Goal: Task Accomplishment & Management: Use online tool/utility

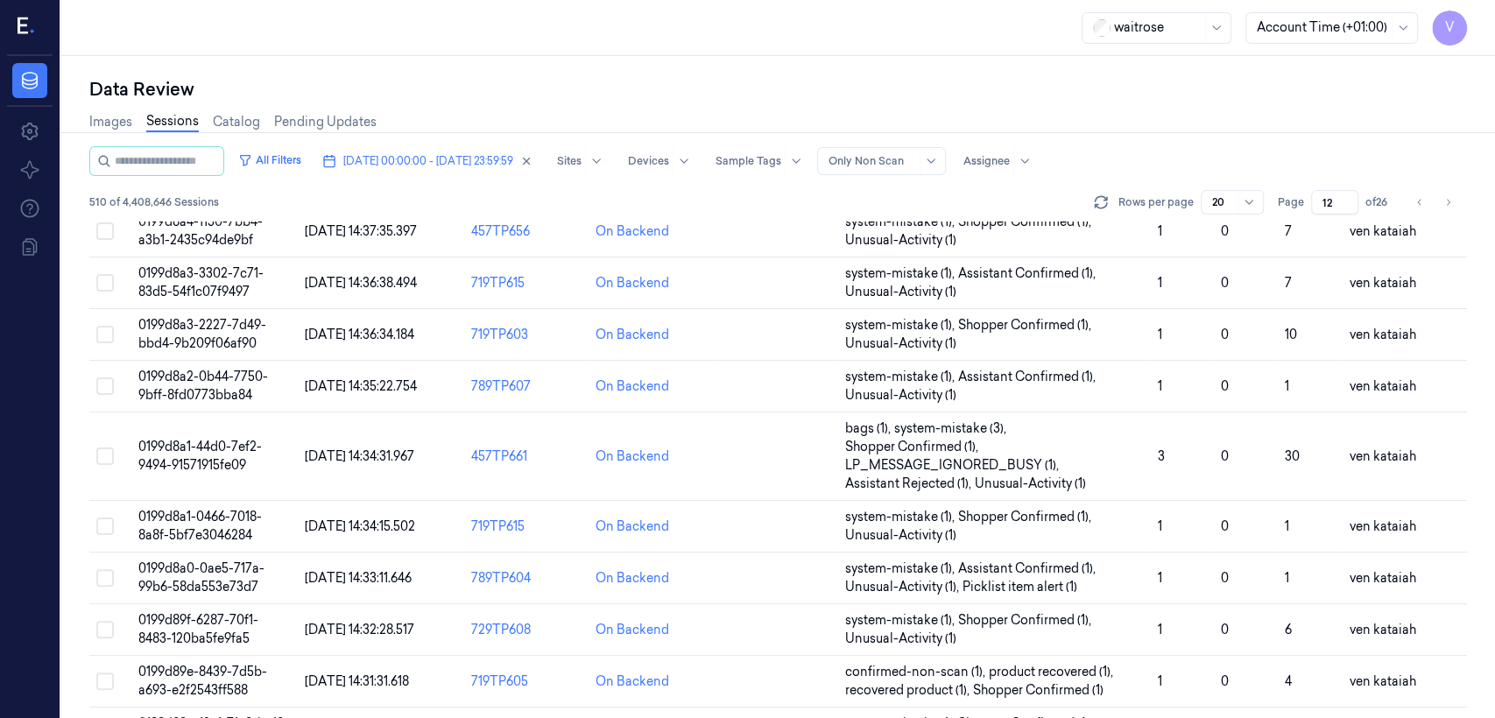
scroll to position [234, 0]
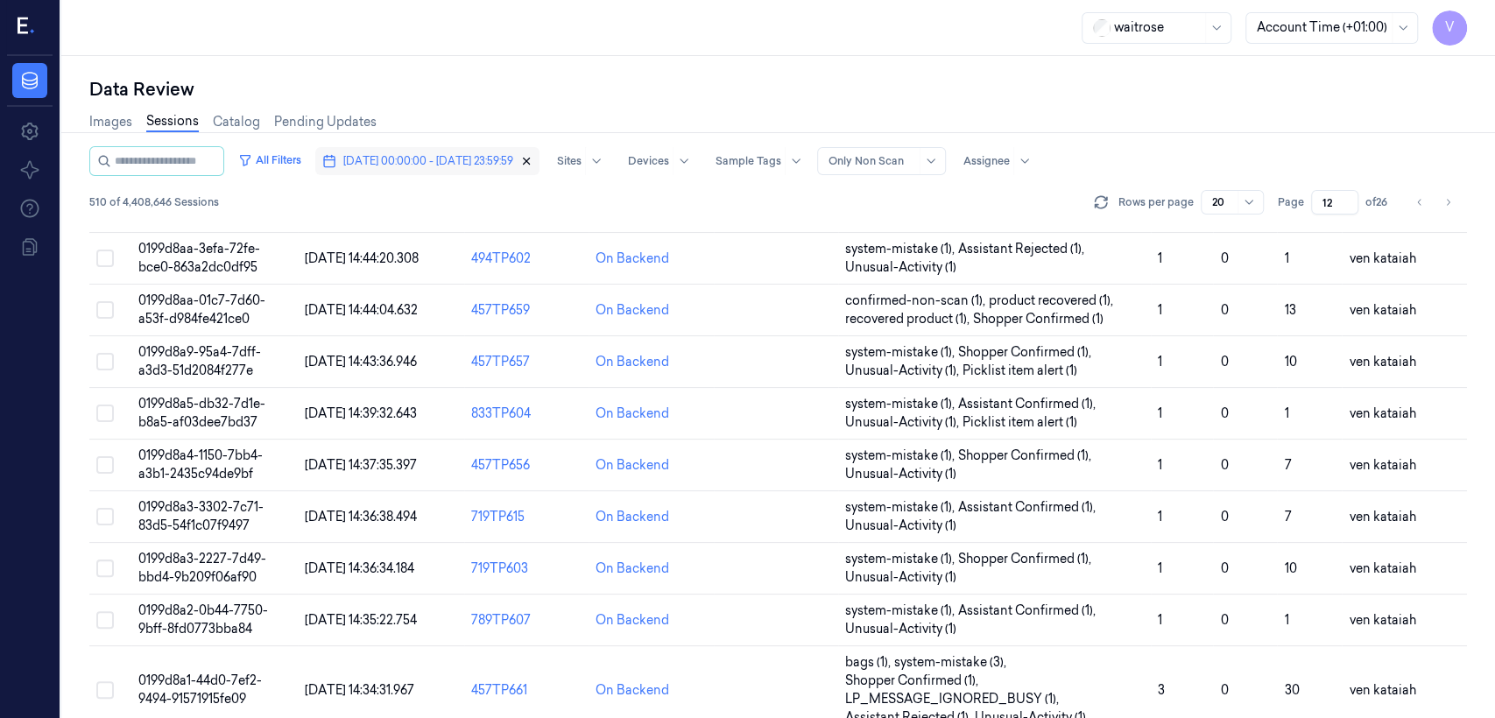
click at [532, 156] on icon "button" at bounding box center [526, 161] width 12 height 12
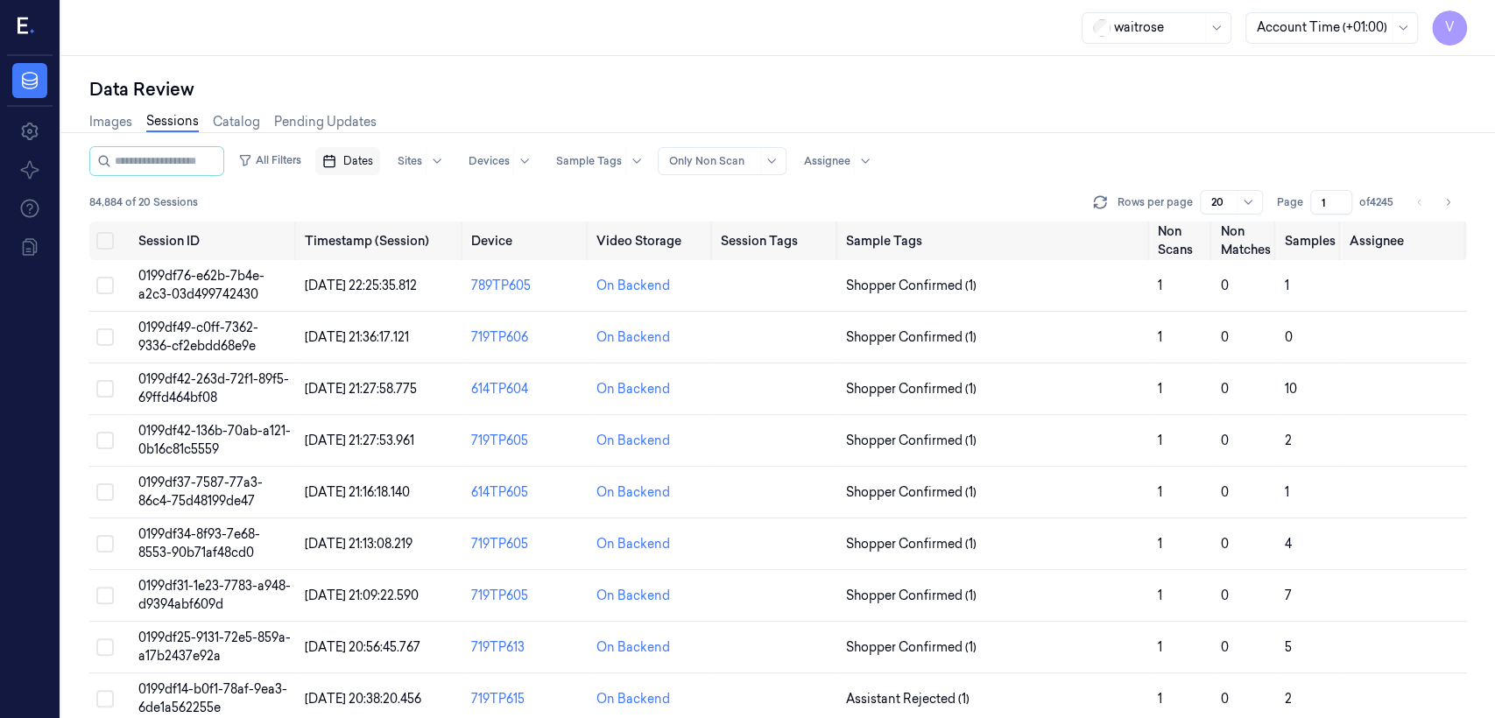
click at [350, 151] on button "Dates" at bounding box center [347, 161] width 65 height 28
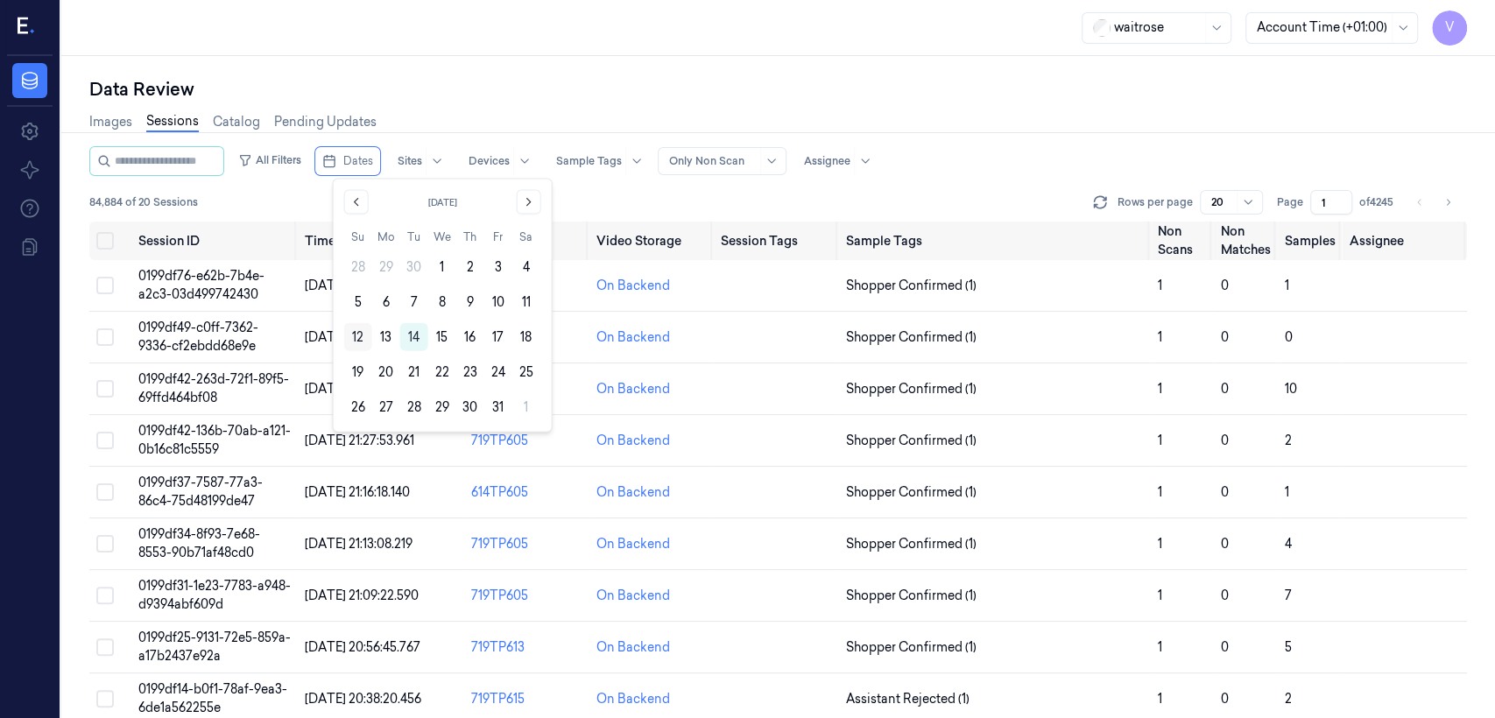
click at [357, 340] on button "12" at bounding box center [358, 337] width 28 height 28
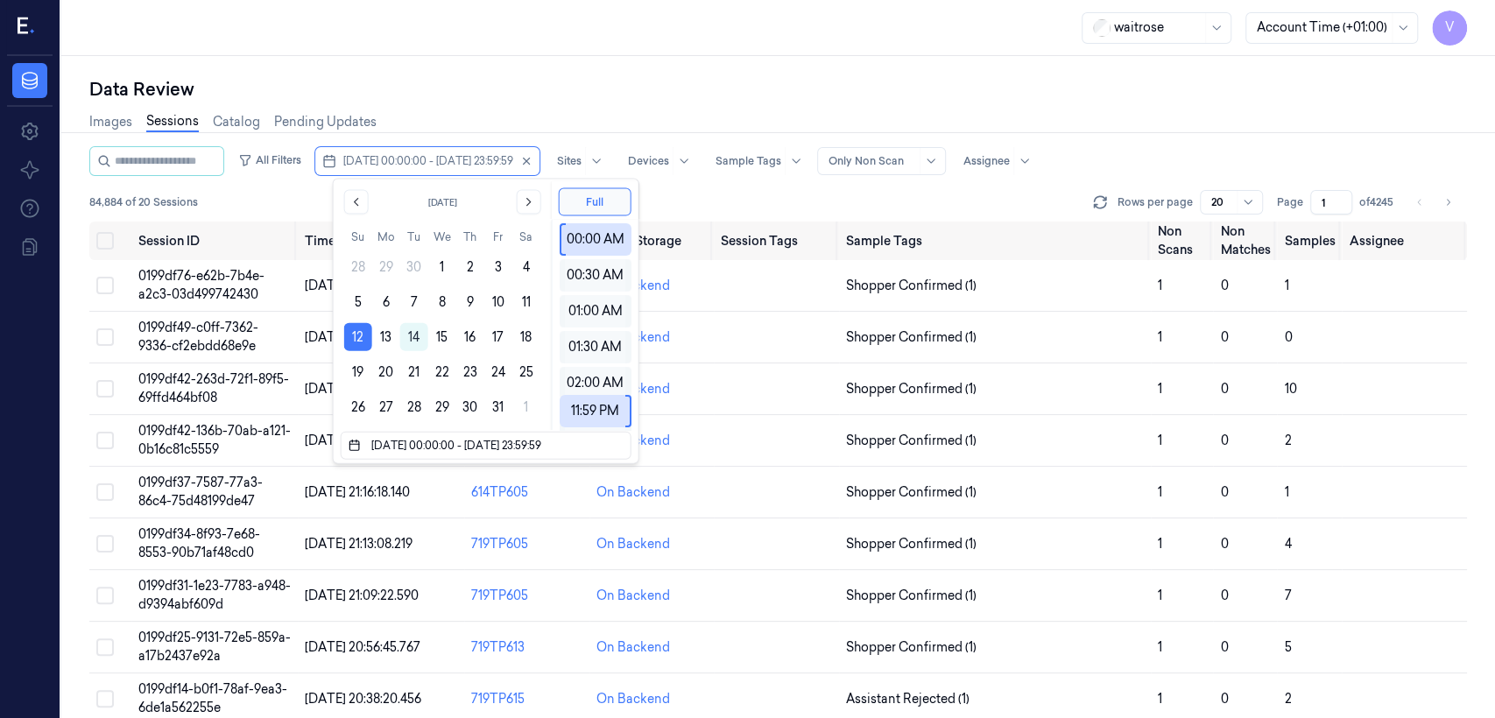
click at [582, 106] on div "Images Sessions Catalog Pending Updates" at bounding box center [778, 124] width 1378 height 45
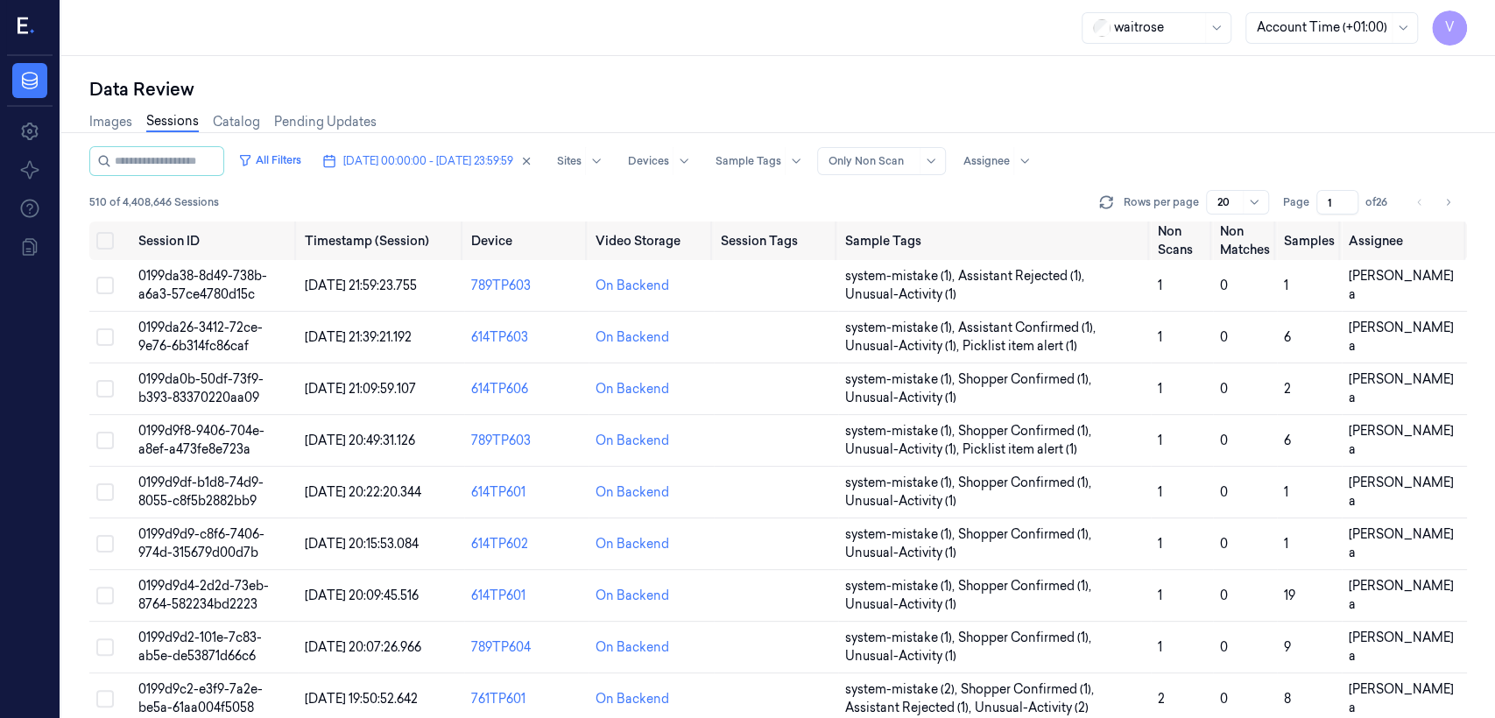
drag, startPoint x: 1330, startPoint y: 203, endPoint x: 1315, endPoint y: 209, distance: 16.1
click at [815, 209] on div "Page 1 of 26" at bounding box center [1338, 202] width 110 height 25
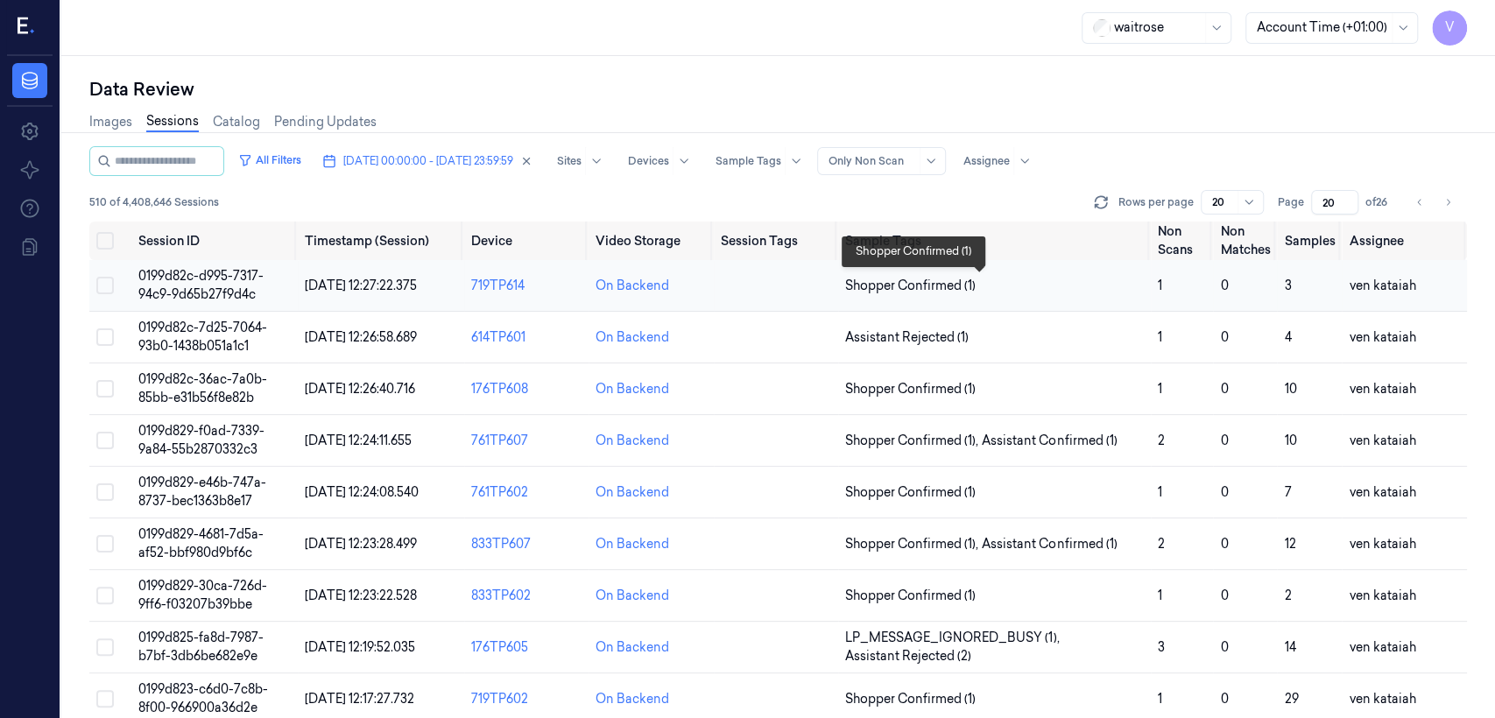
type input "20"
click at [815, 284] on span "Shopper Confirmed (1)" at bounding box center [910, 286] width 130 height 18
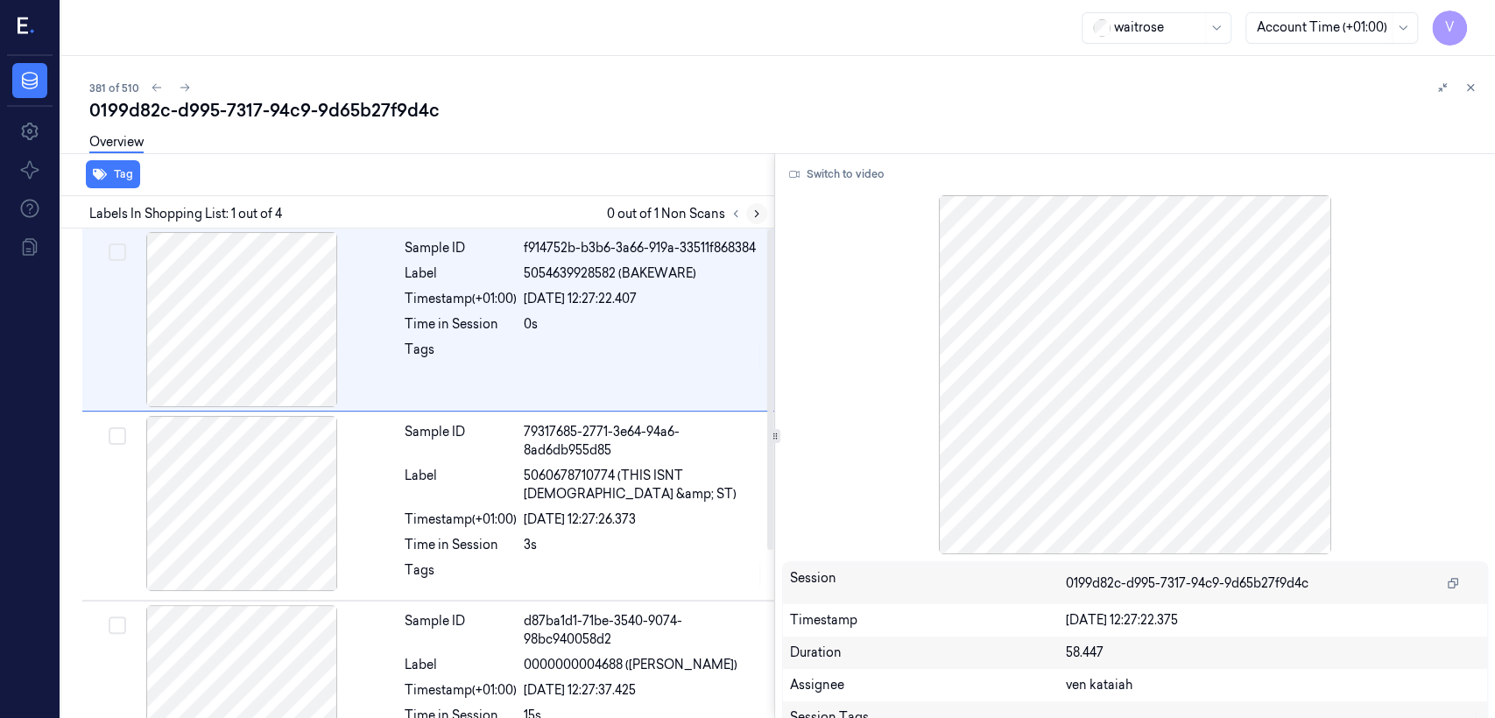
click at [760, 217] on icon at bounding box center [757, 214] width 12 height 12
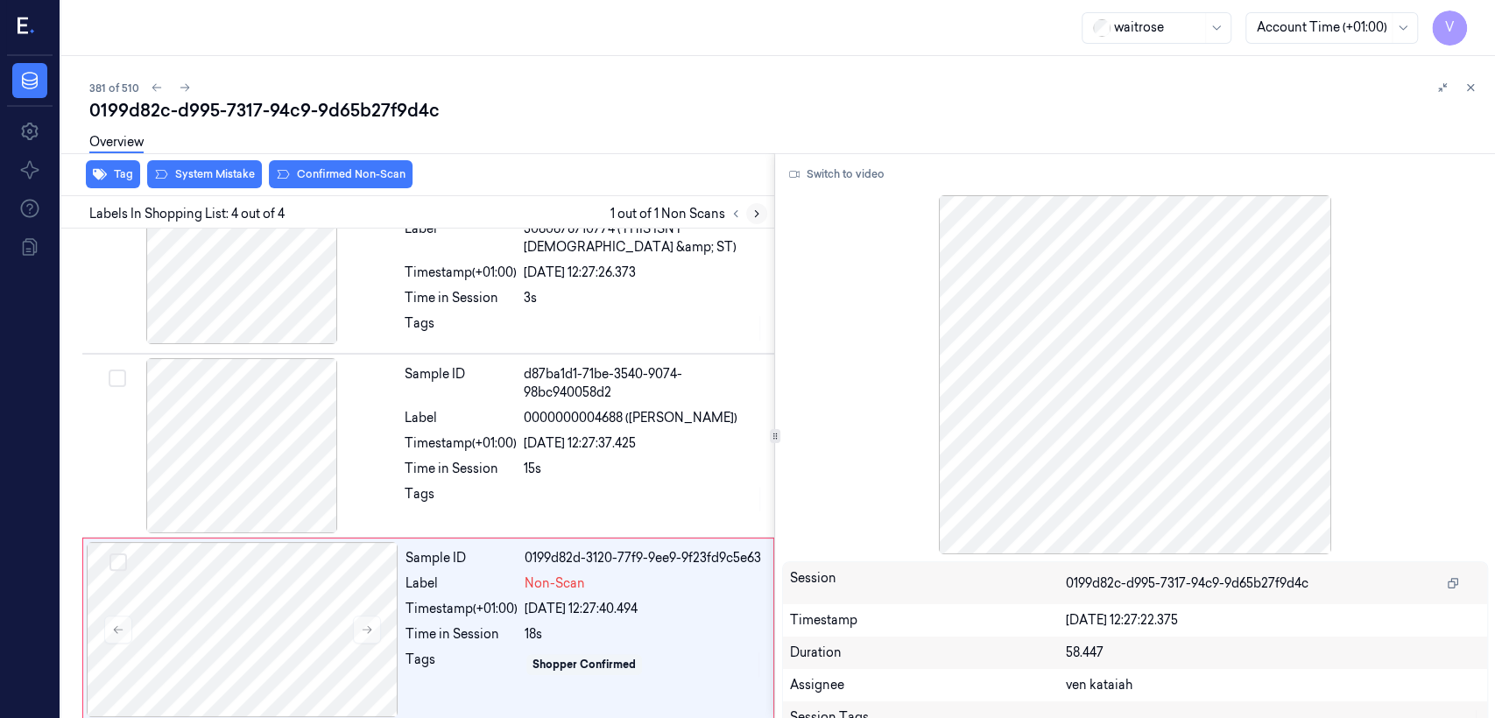
scroll to position [256, 0]
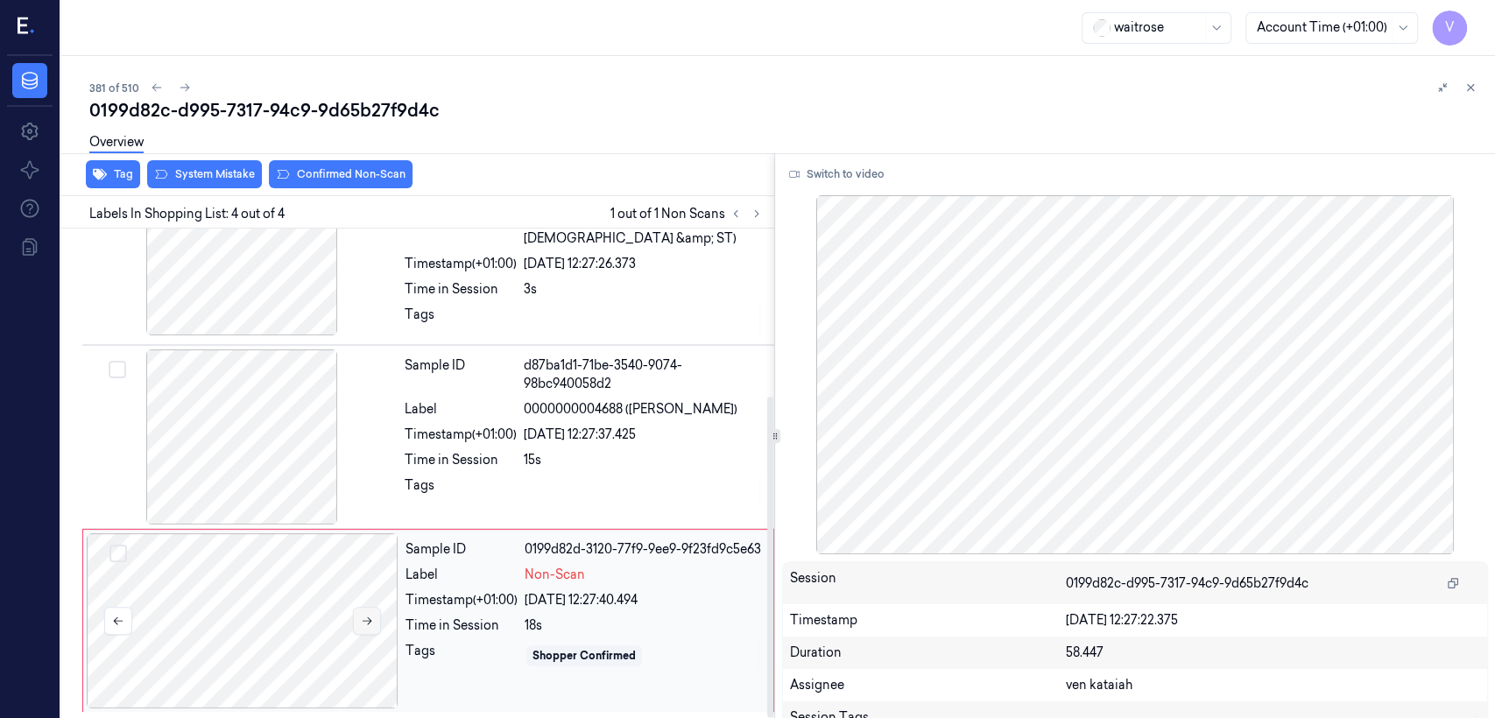
click at [359, 550] on button at bounding box center [367, 621] width 28 height 28
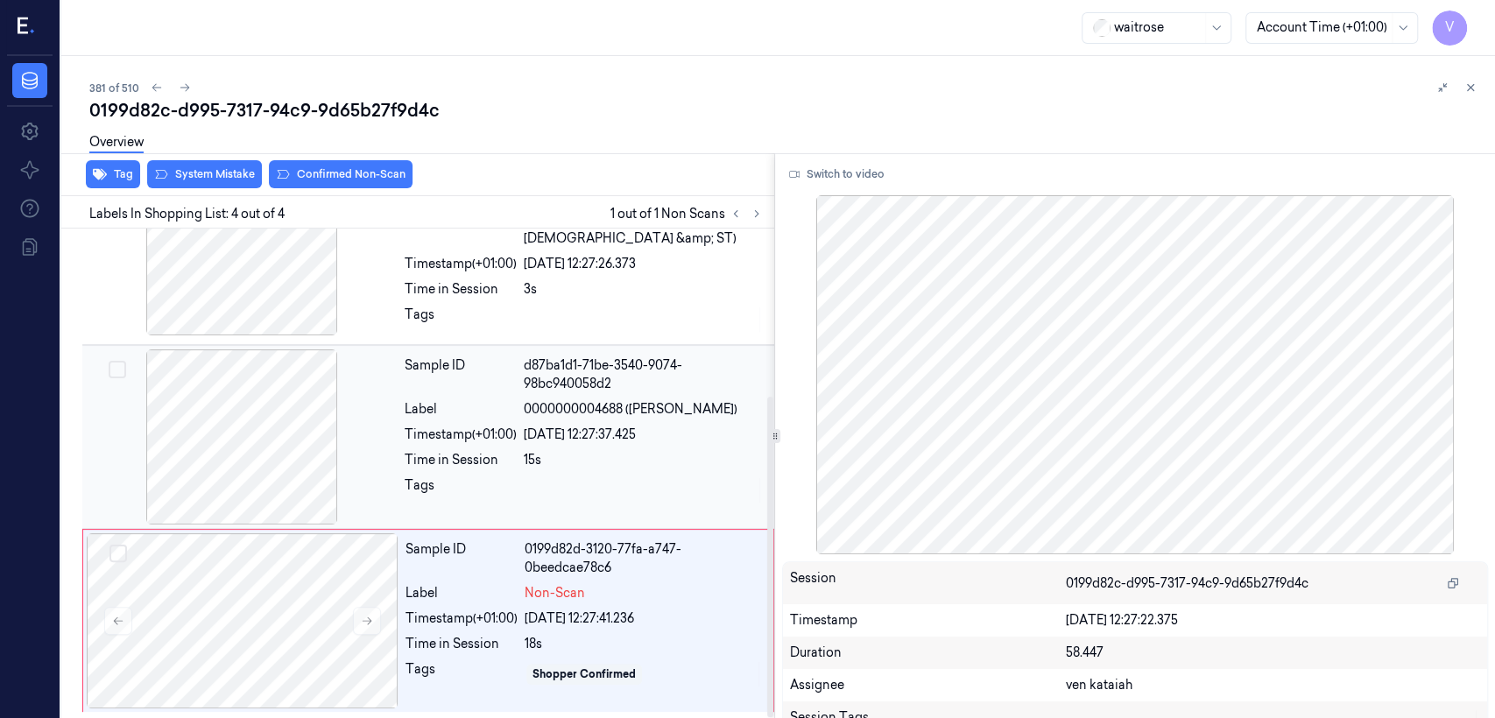
click at [552, 493] on div at bounding box center [644, 490] width 240 height 28
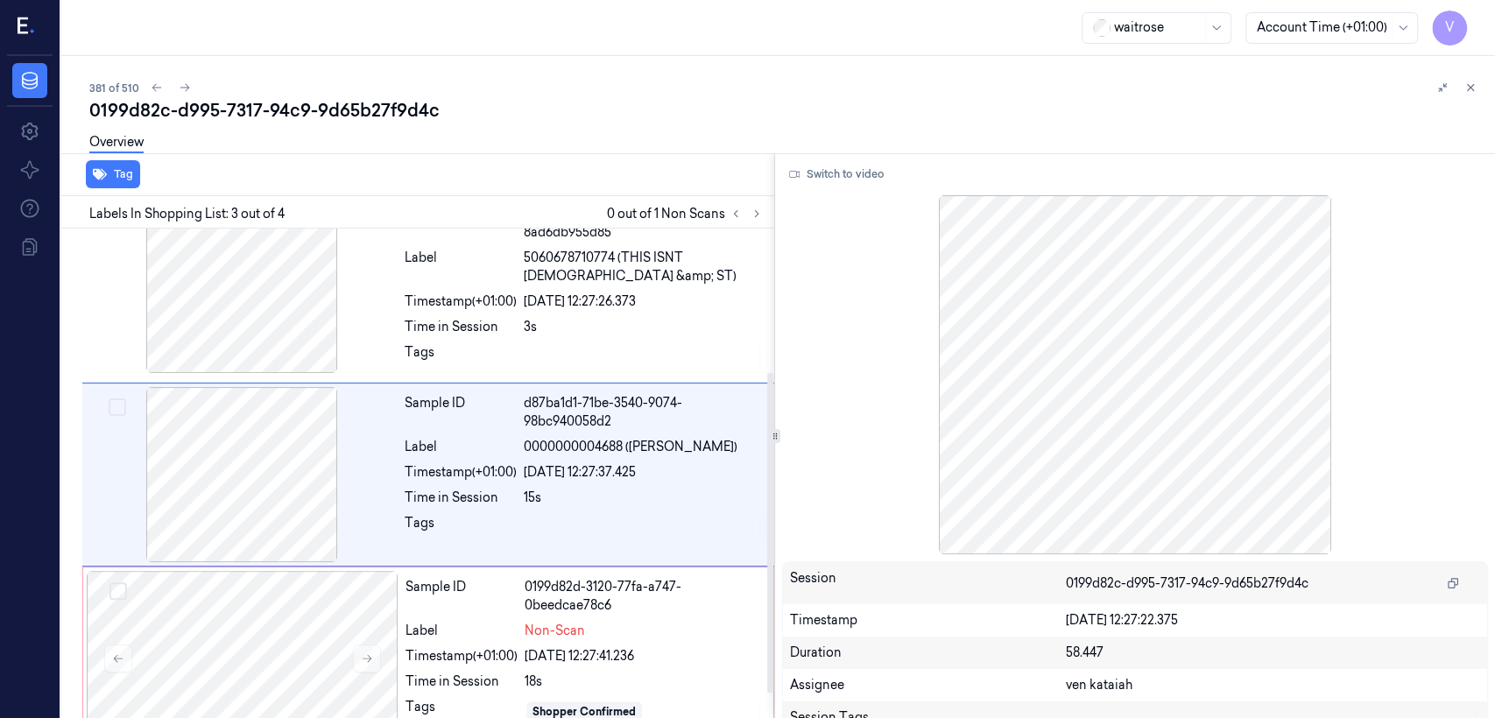
click at [815, 158] on div "Switch to video Session 0199d82c-d995-7317-94c9-9d65b27f9d4c Timestamp [DATE] 1…" at bounding box center [1135, 435] width 720 height 565
click at [815, 168] on button "Switch to video" at bounding box center [836, 174] width 109 height 28
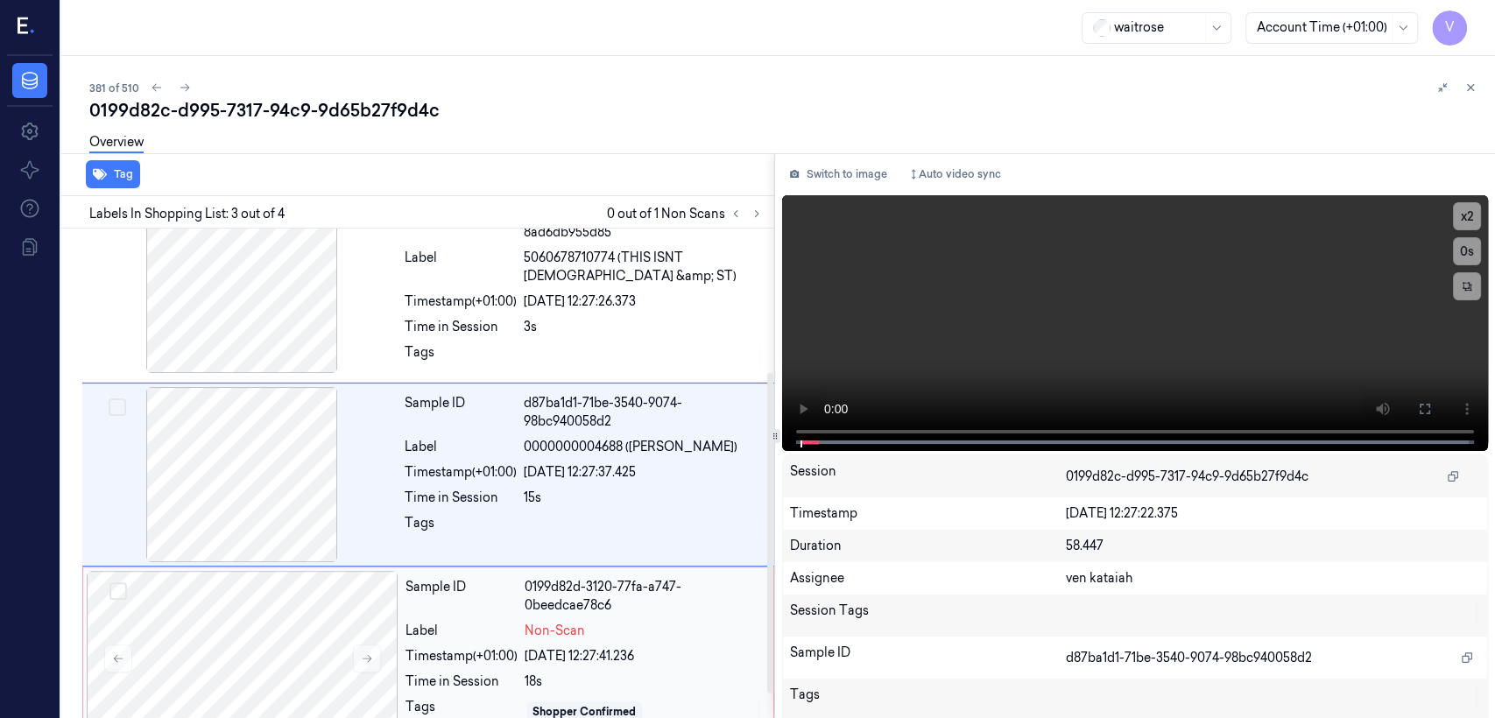
click at [448, 550] on div "Sample ID 0199d82d-3120-77fa-a747-0beedcae78c6 Label Non-Scan Timestamp (+01:00…" at bounding box center [583, 658] width 371 height 175
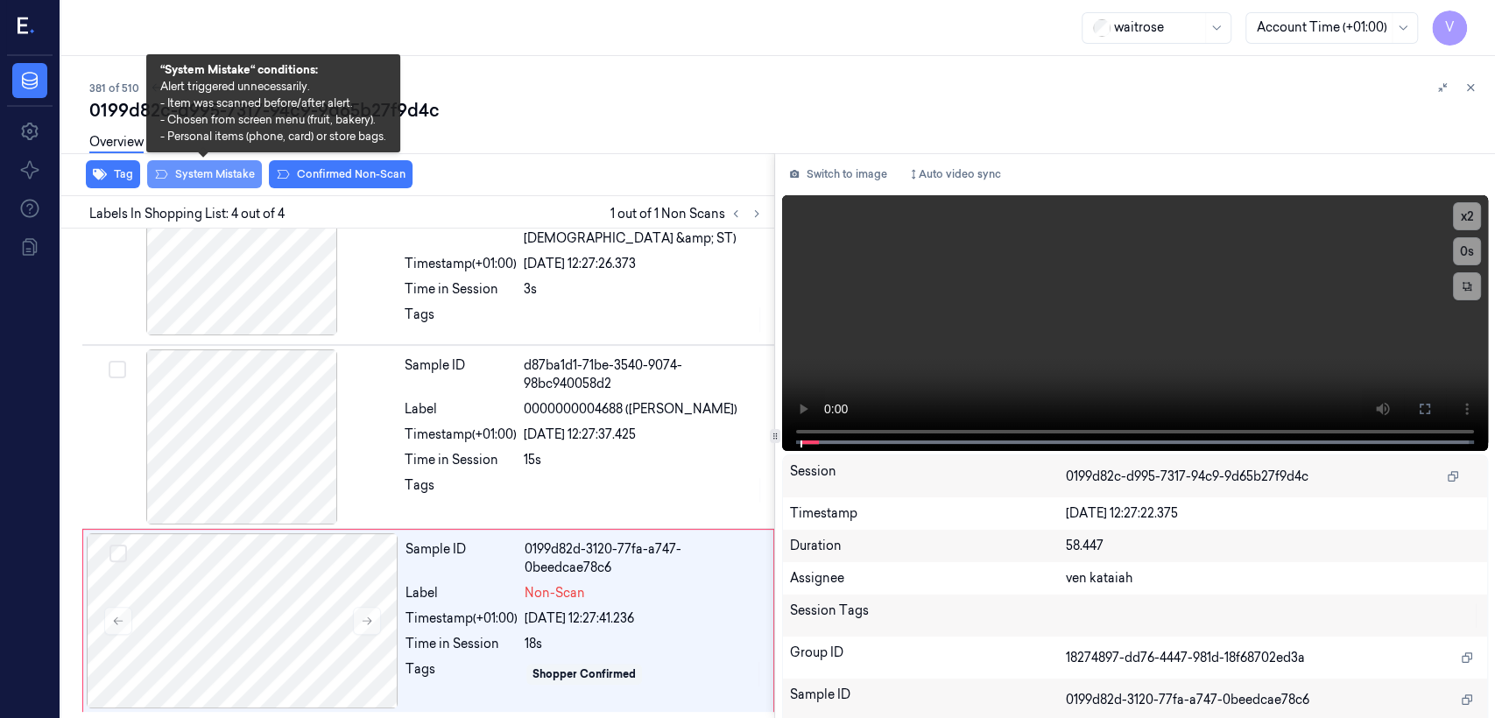
click at [194, 182] on button "System Mistake" at bounding box center [204, 174] width 115 height 28
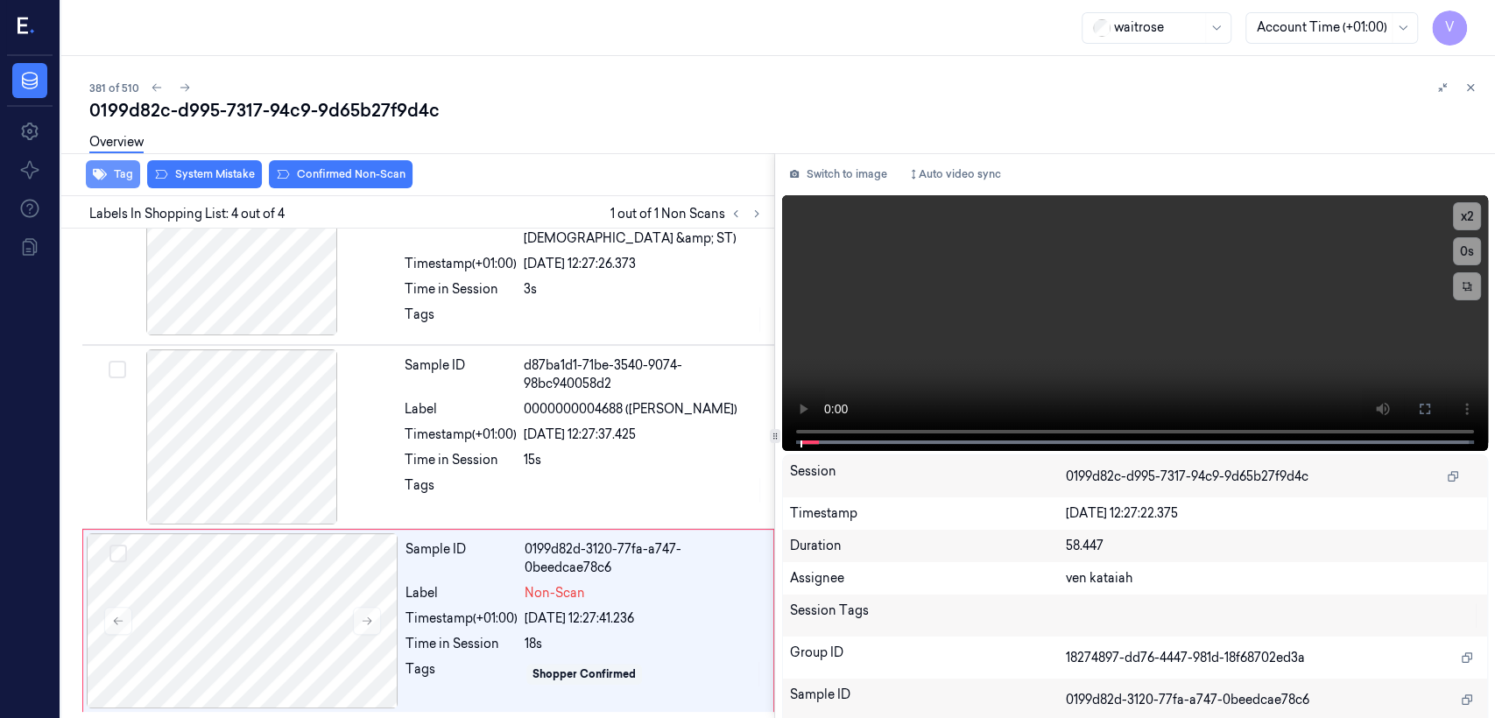
click at [124, 178] on button "Tag" at bounding box center [113, 174] width 54 height 28
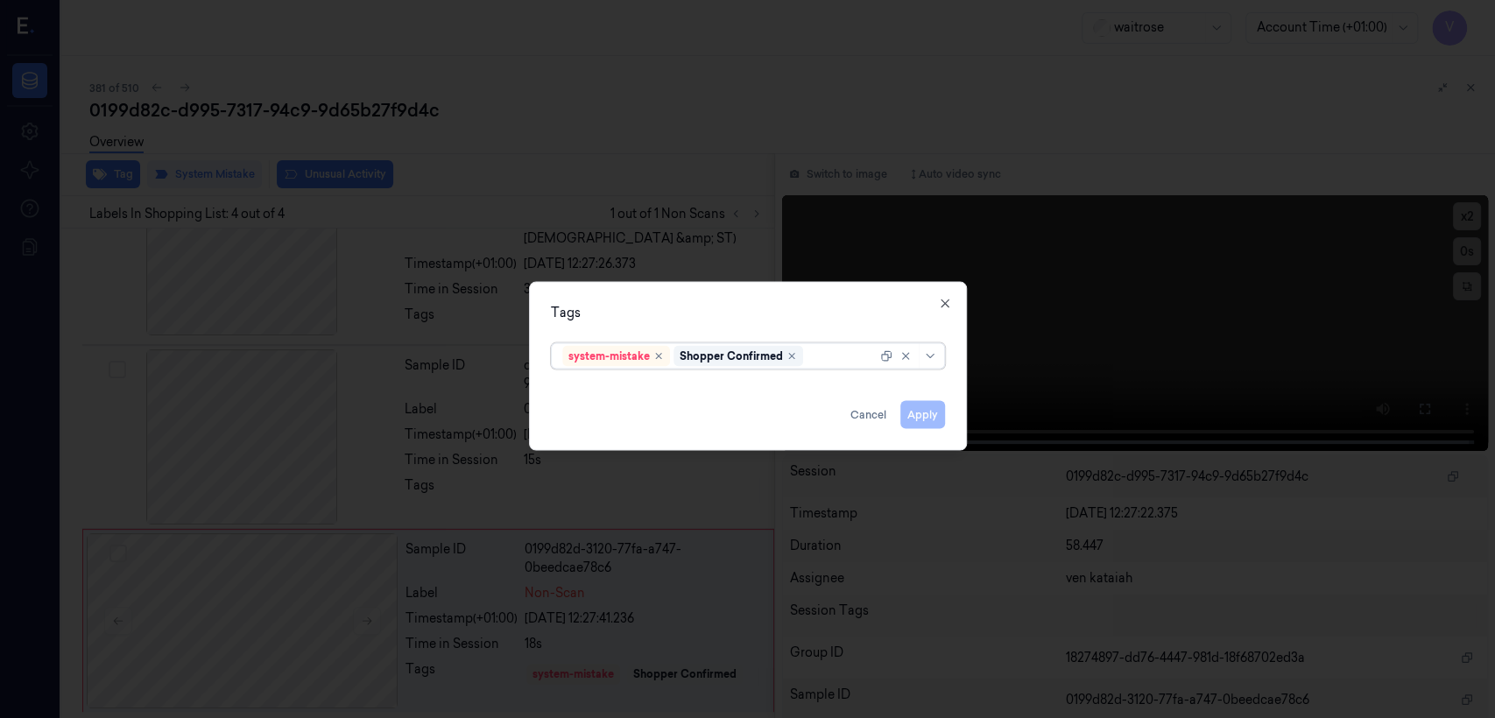
drag, startPoint x: 817, startPoint y: 361, endPoint x: 738, endPoint y: 434, distance: 107.8
click at [815, 361] on div at bounding box center [842, 356] width 70 height 18
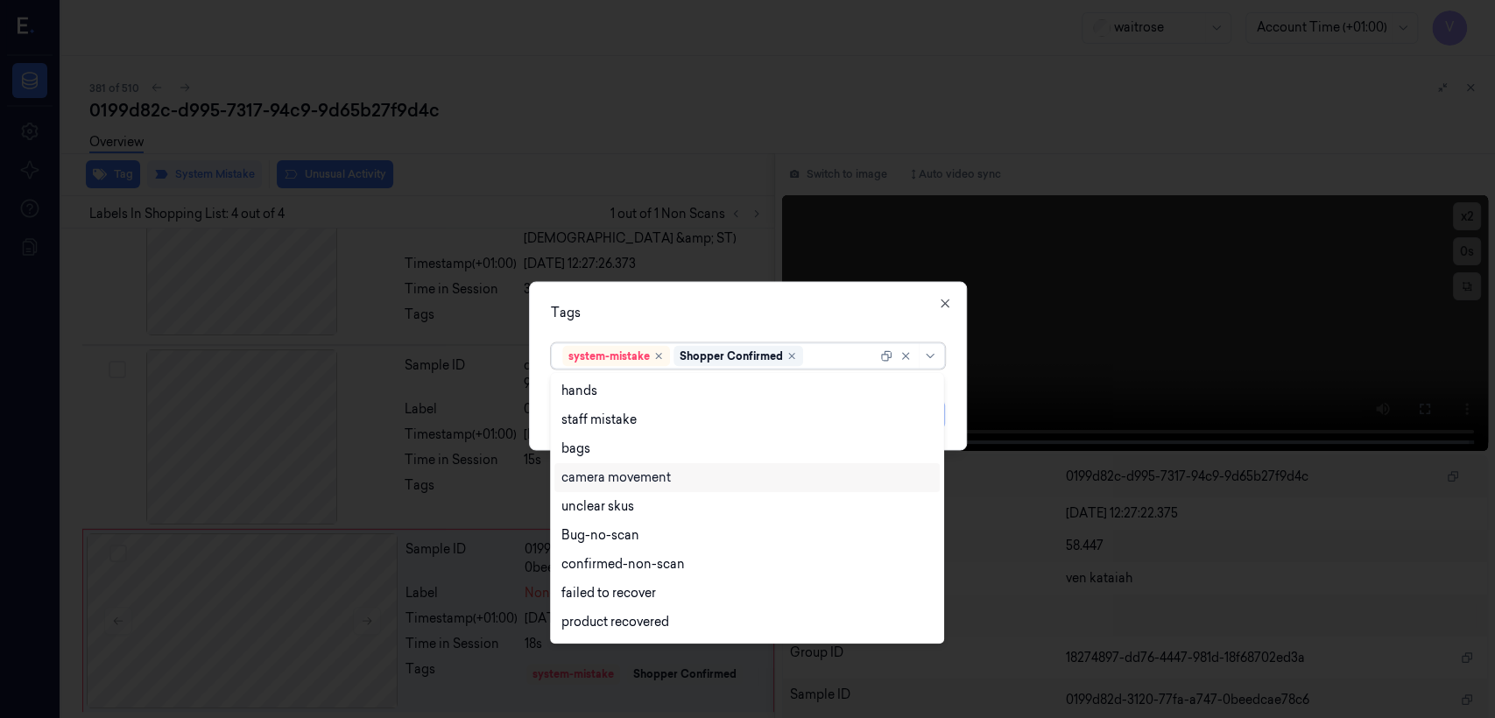
scroll to position [257, 0]
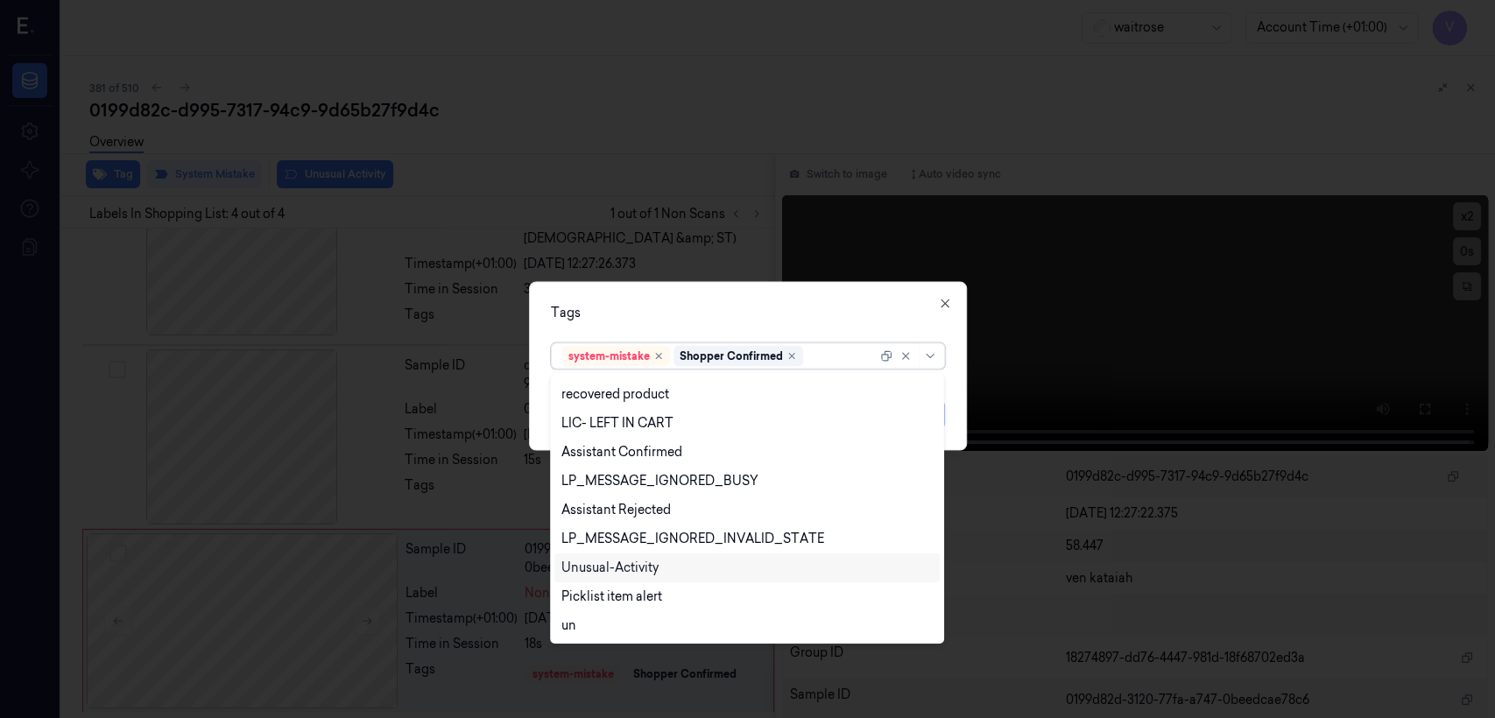
click at [631, 550] on div "Unusual-Activity" at bounding box center [609, 568] width 97 height 18
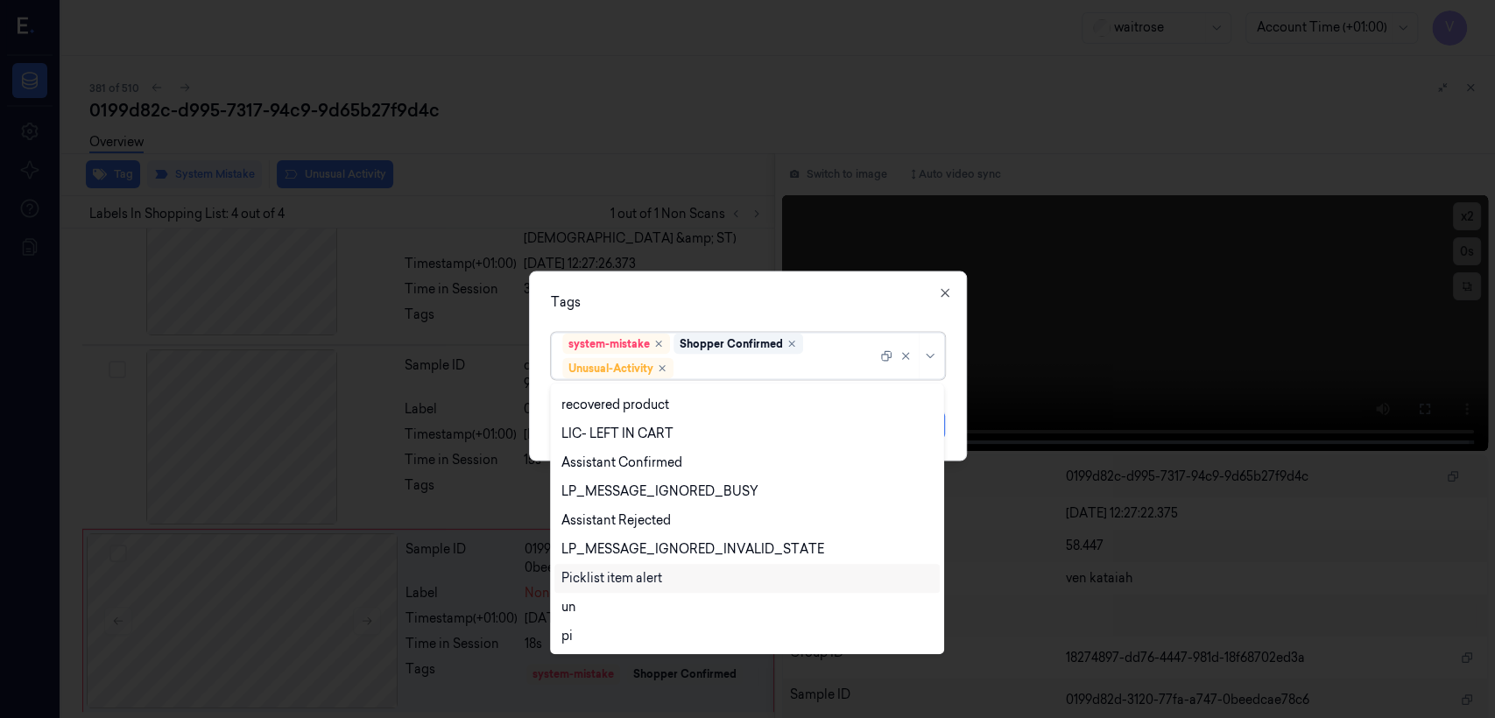
click at [629, 550] on div "Picklist item alert" at bounding box center [611, 578] width 101 height 18
click at [743, 282] on div "Tags option Picklist item alert, selected. 20 results available. Use Up and Dow…" at bounding box center [748, 367] width 438 height 190
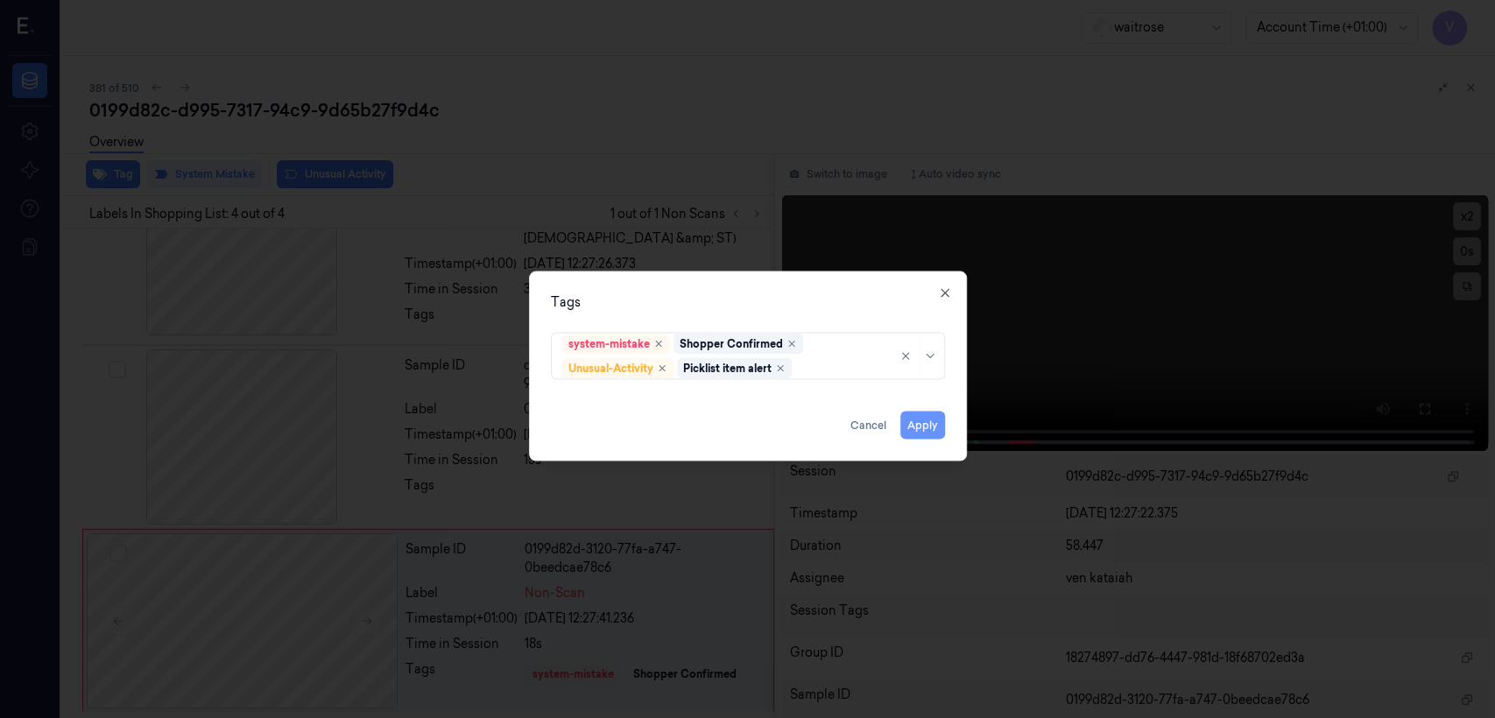
click at [815, 422] on button "Apply" at bounding box center [922, 426] width 45 height 28
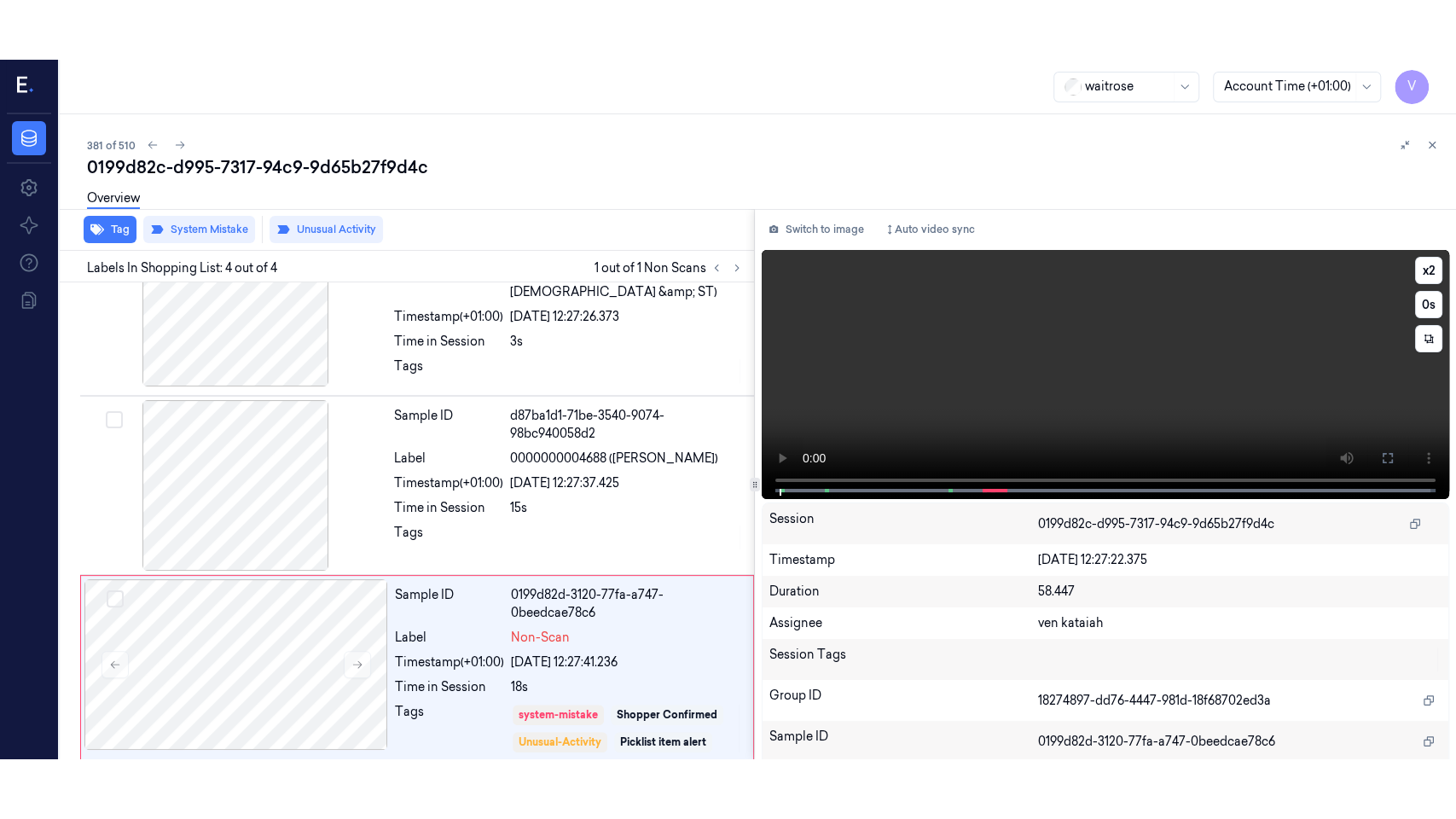
scroll to position [259, 0]
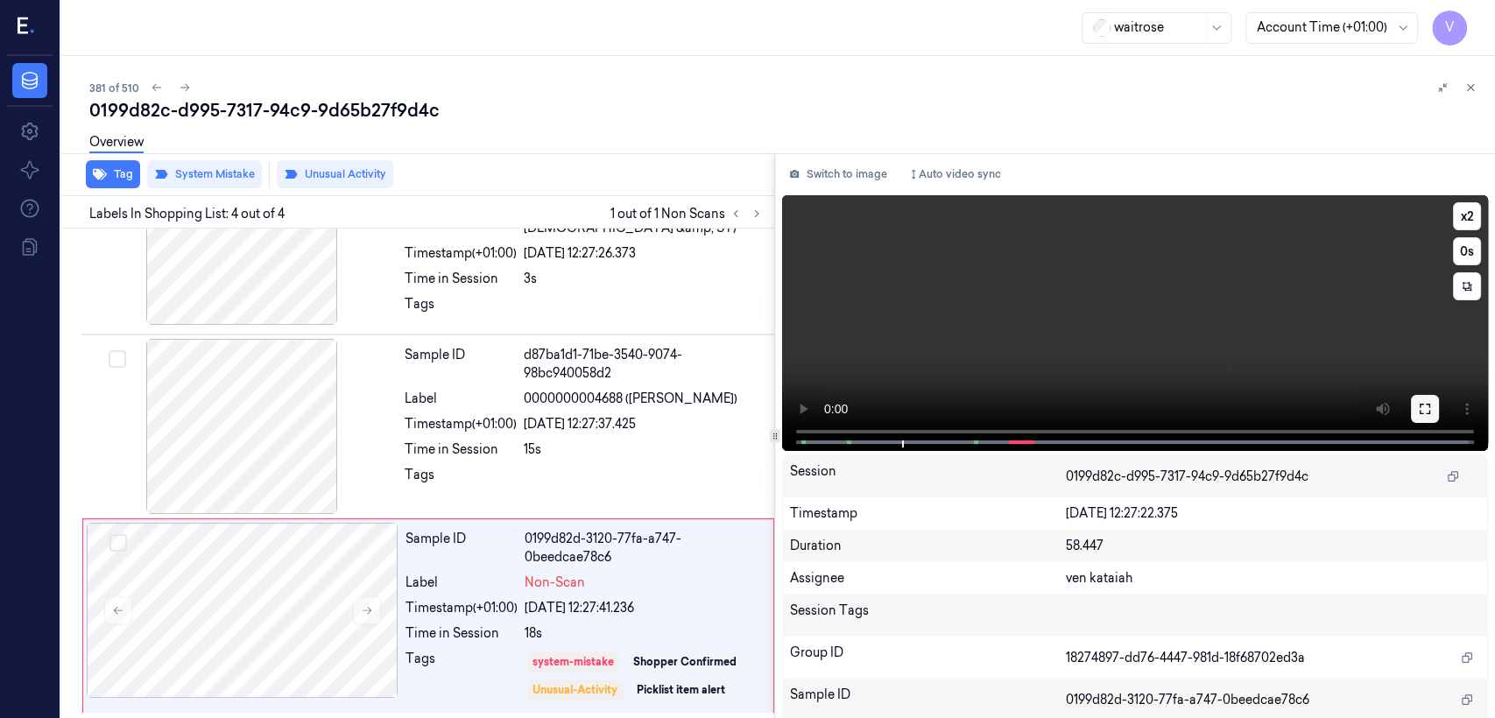
click at [815, 420] on button at bounding box center [1425, 409] width 28 height 28
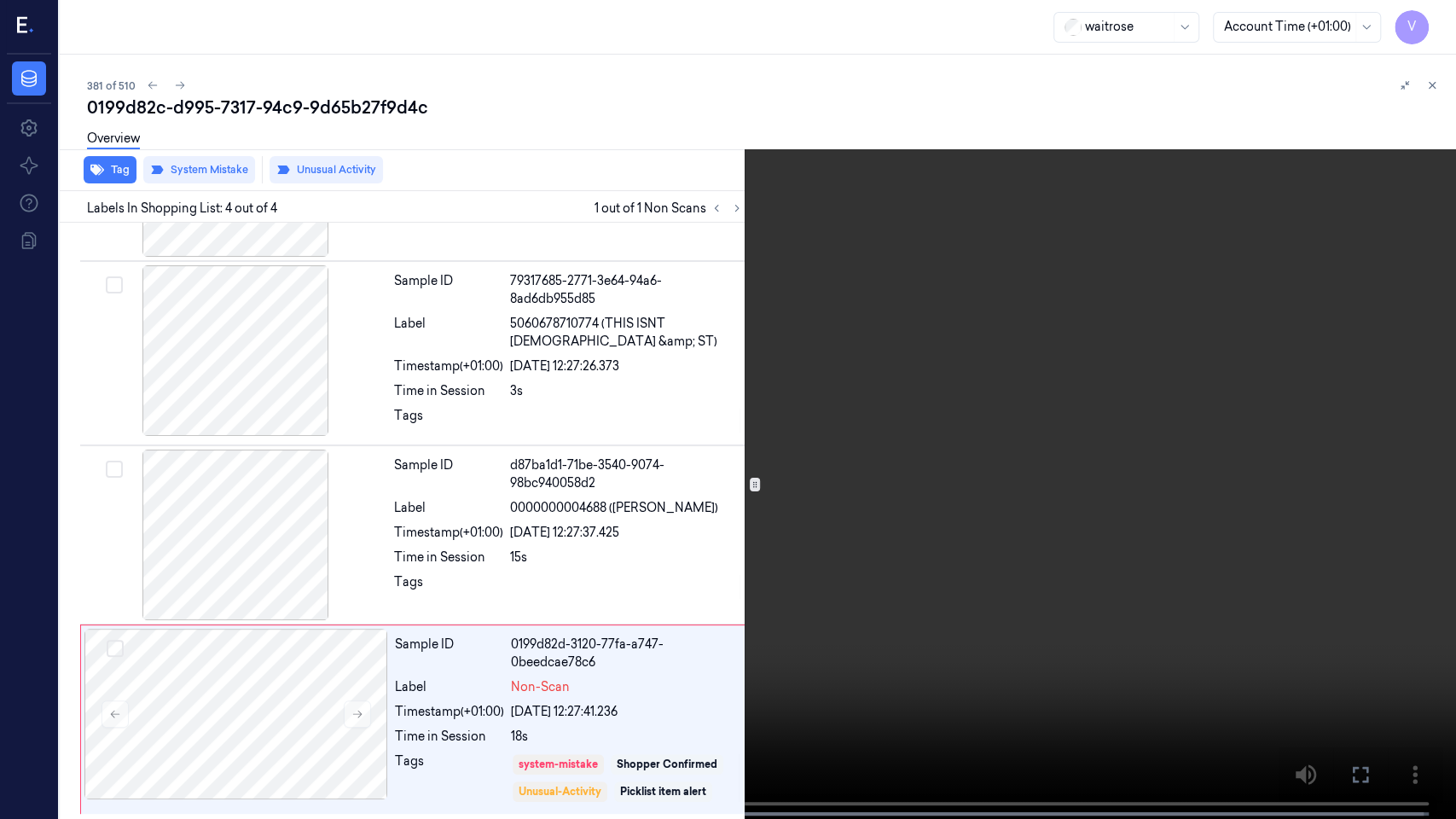
drag, startPoint x: 1360, startPoint y: 785, endPoint x: 1288, endPoint y: 589, distance: 208.8
click at [0, 0] on button at bounding box center [0, 0] width 0 height 0
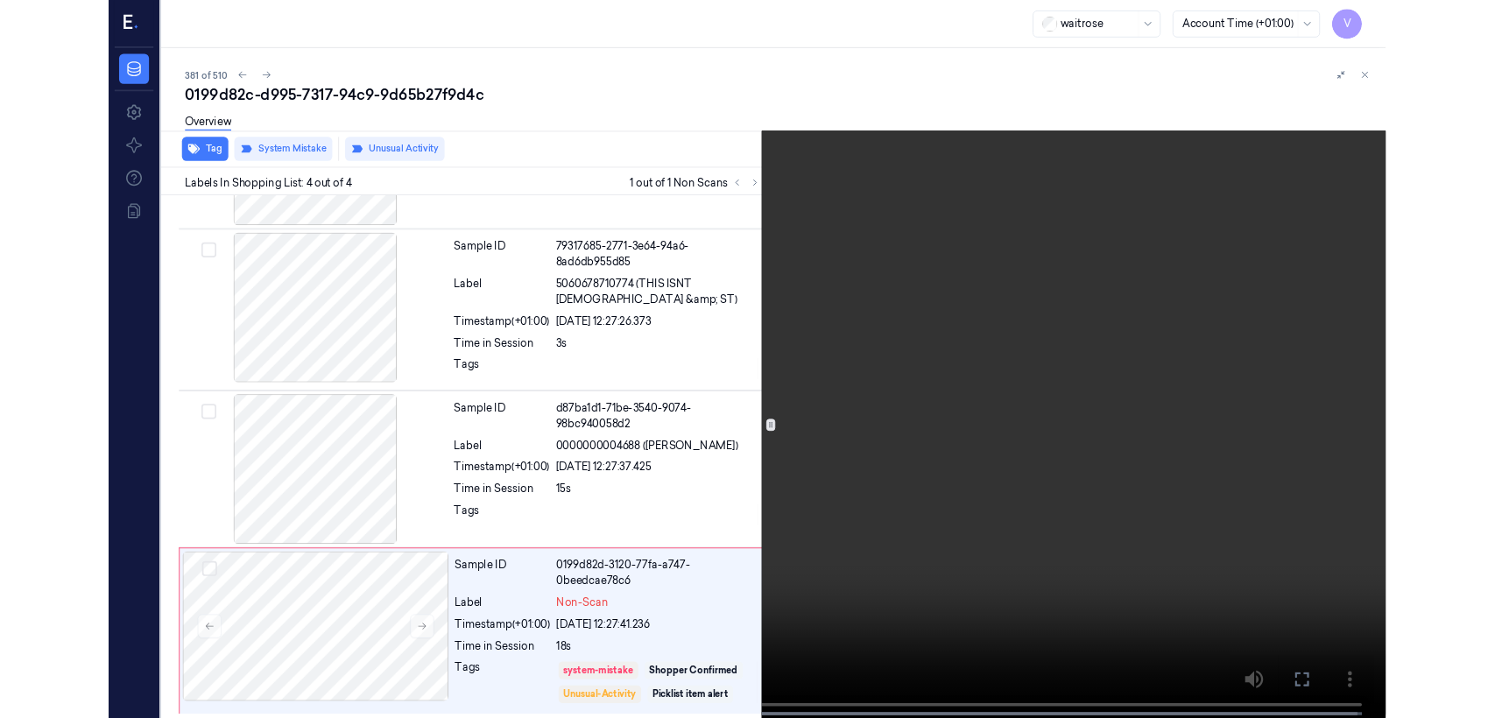
scroll to position [266, 0]
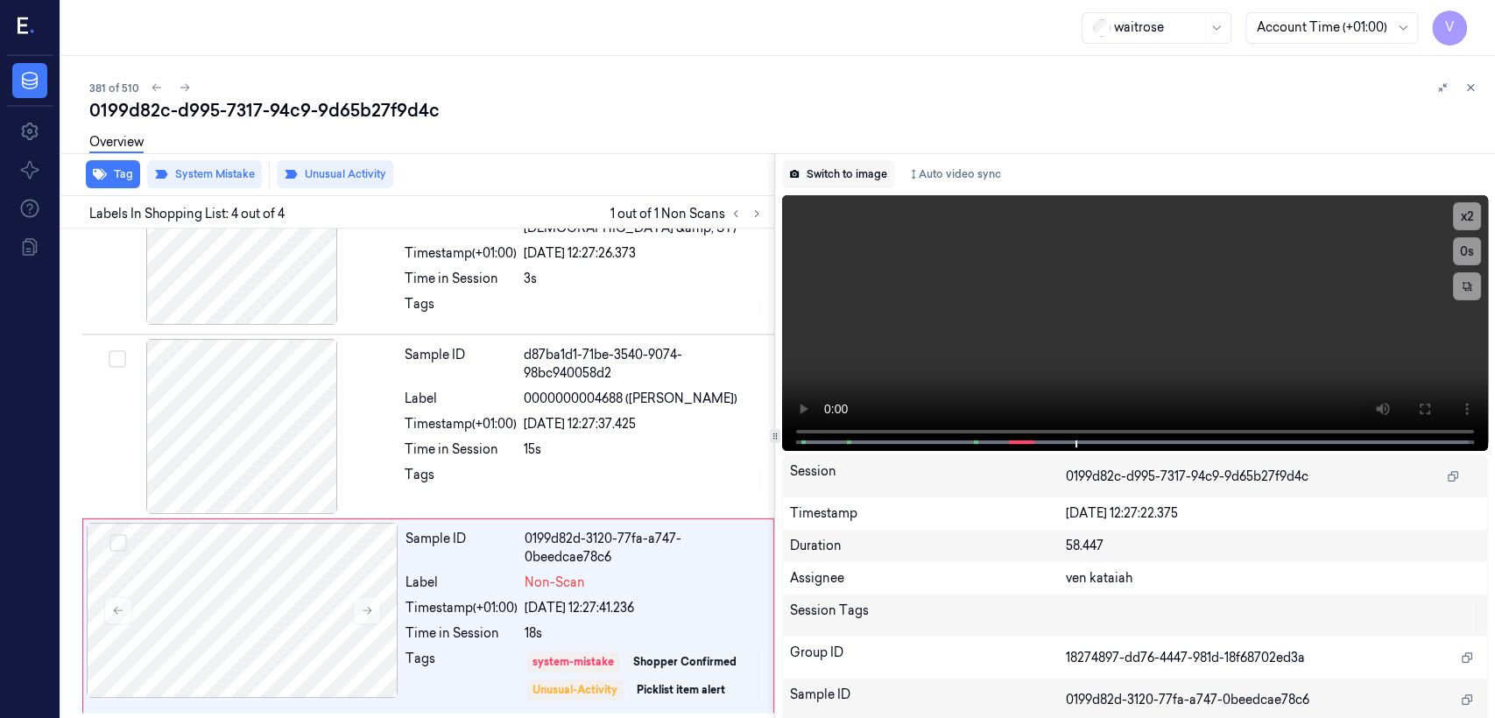
click at [815, 164] on button "Switch to image" at bounding box center [838, 174] width 112 height 28
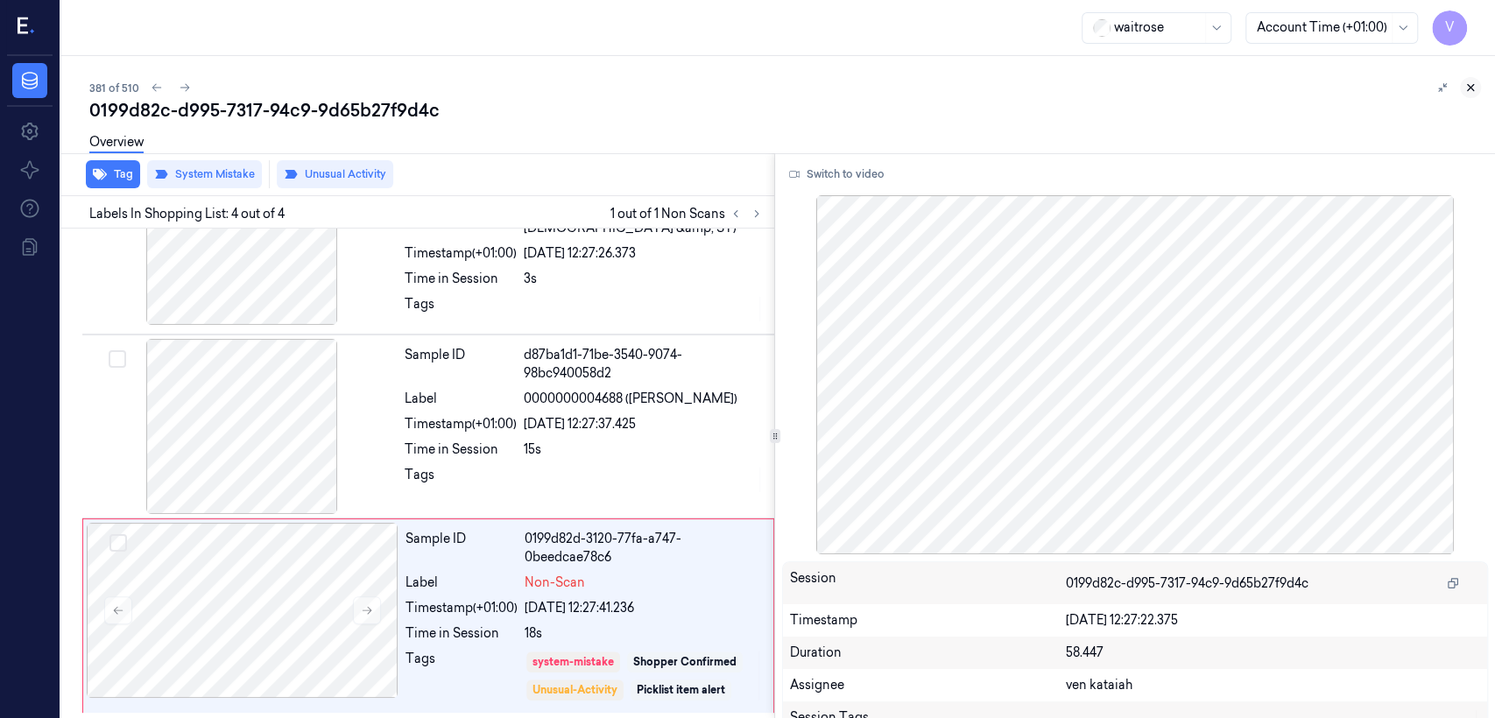
click at [815, 83] on icon at bounding box center [1470, 87] width 12 height 12
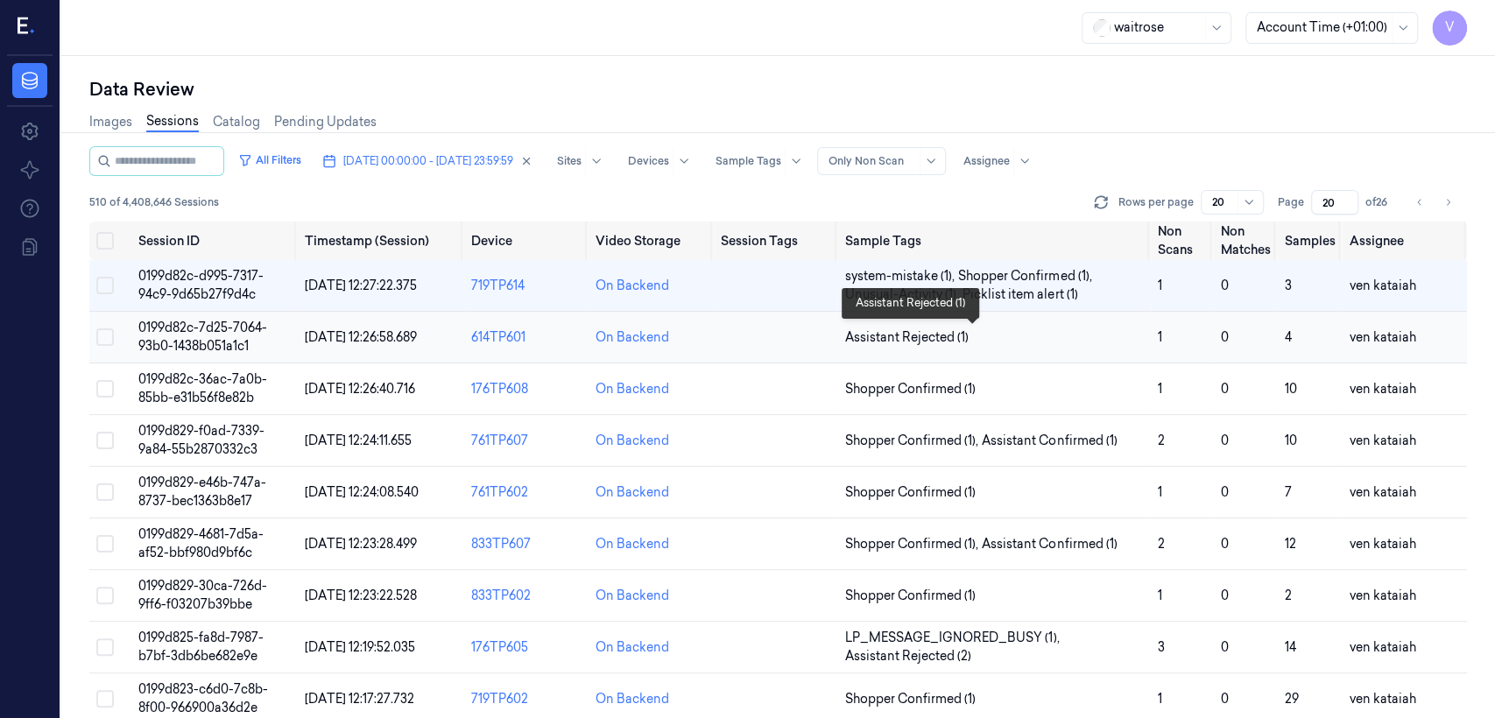
click at [815, 334] on span "Assistant Rejected (1)" at bounding box center [906, 337] width 123 height 18
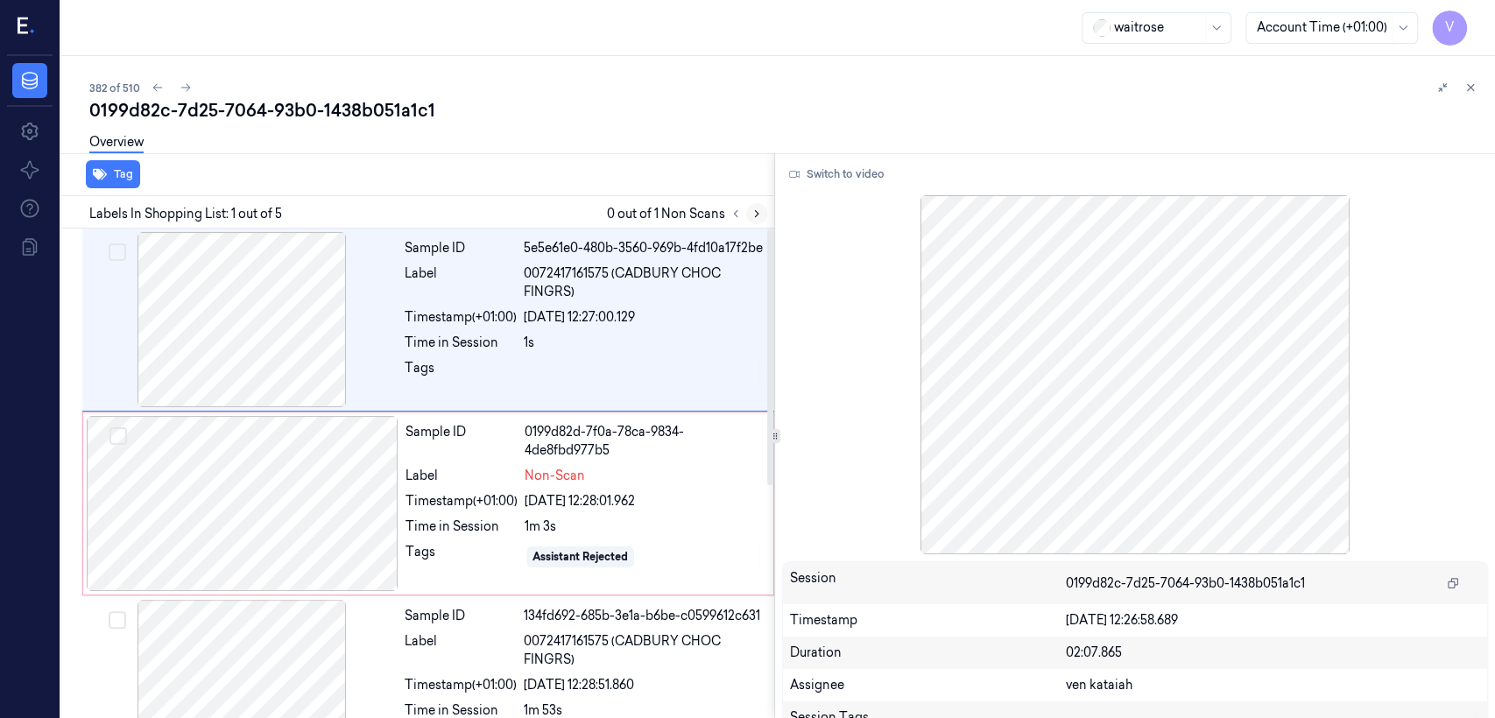
click at [756, 212] on icon at bounding box center [757, 214] width 4 height 6
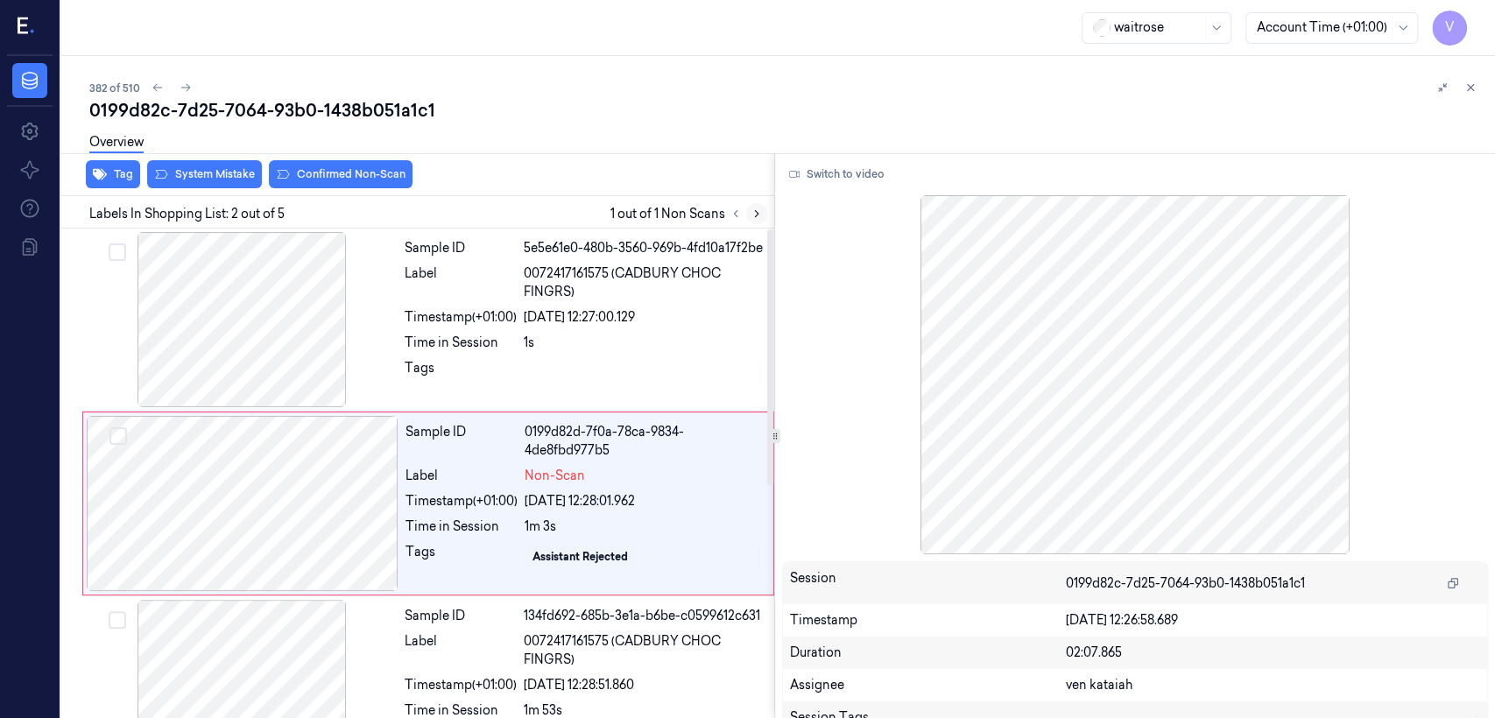
scroll to position [35, 0]
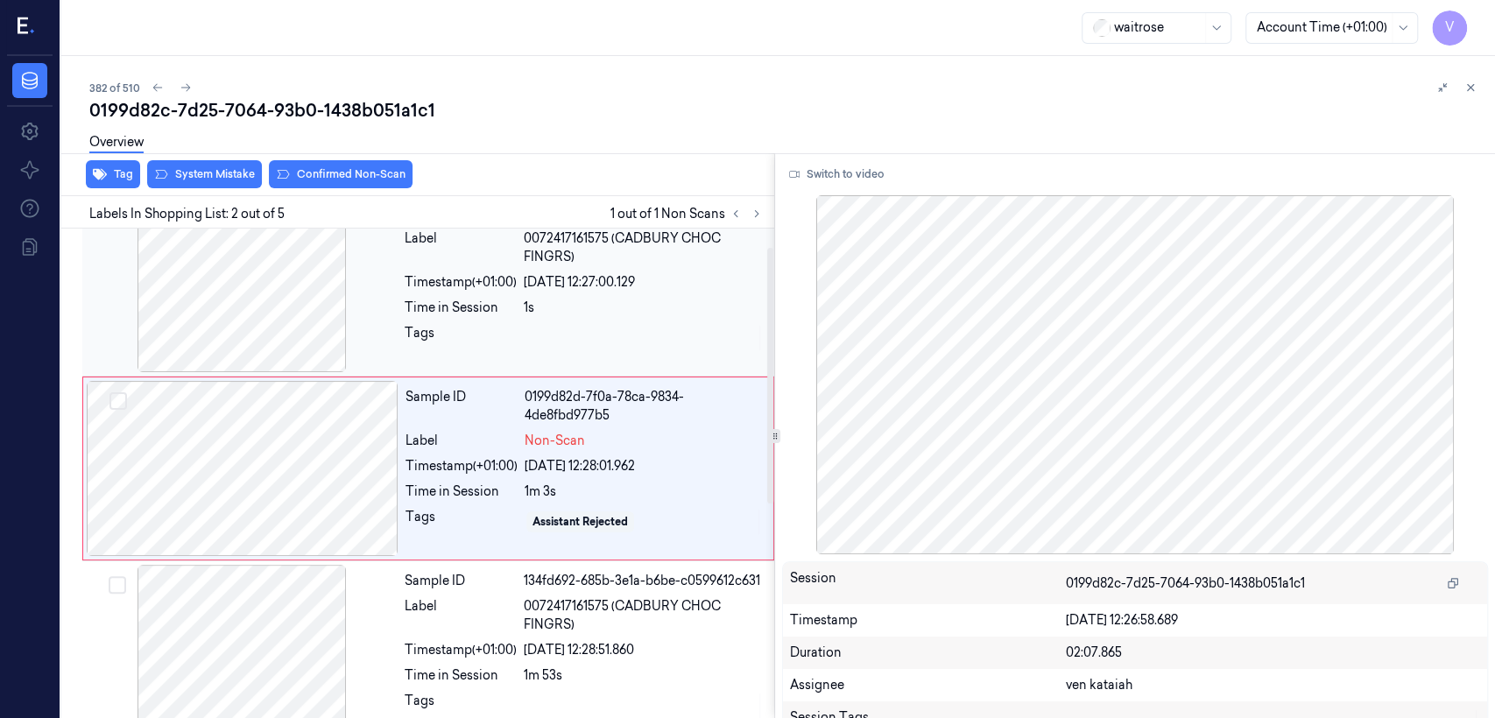
click at [371, 359] on div at bounding box center [242, 284] width 312 height 175
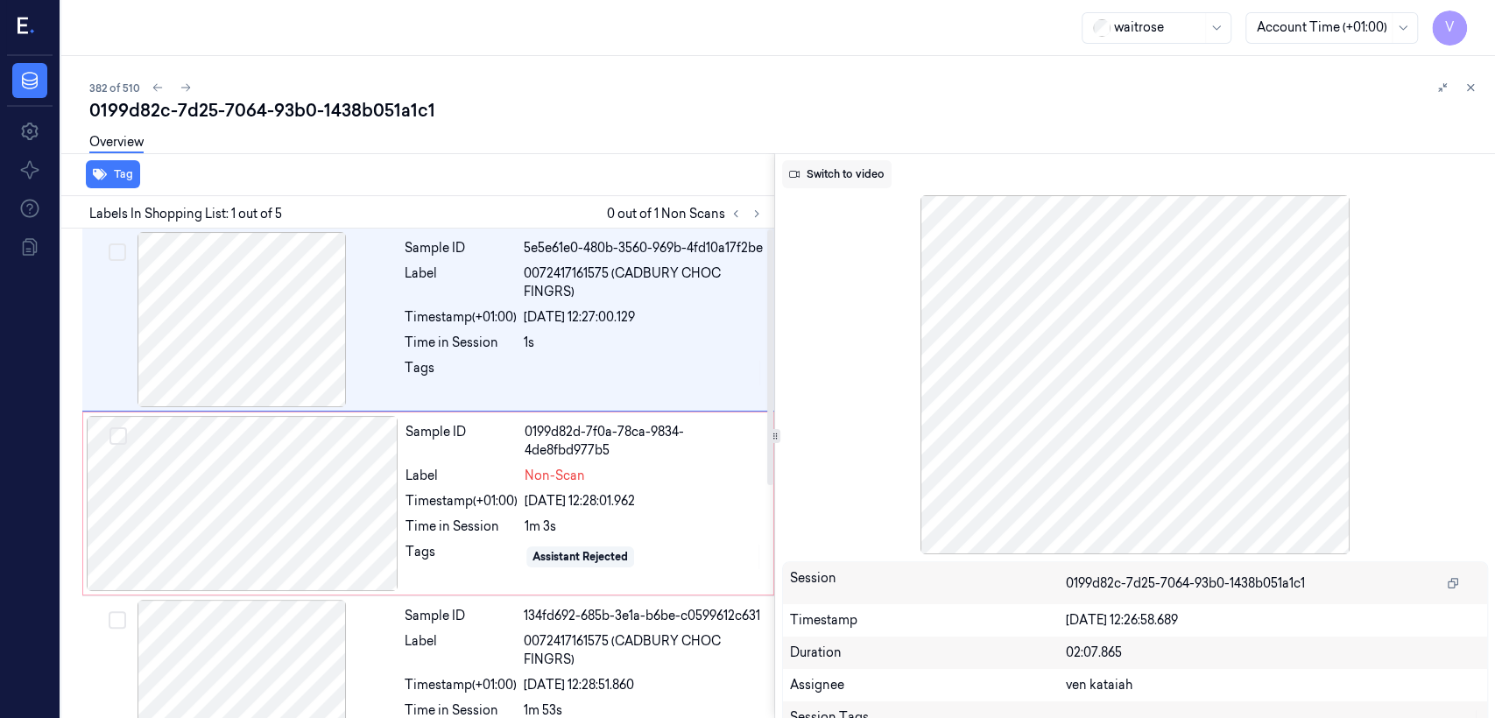
click at [793, 170] on icon at bounding box center [794, 174] width 11 height 11
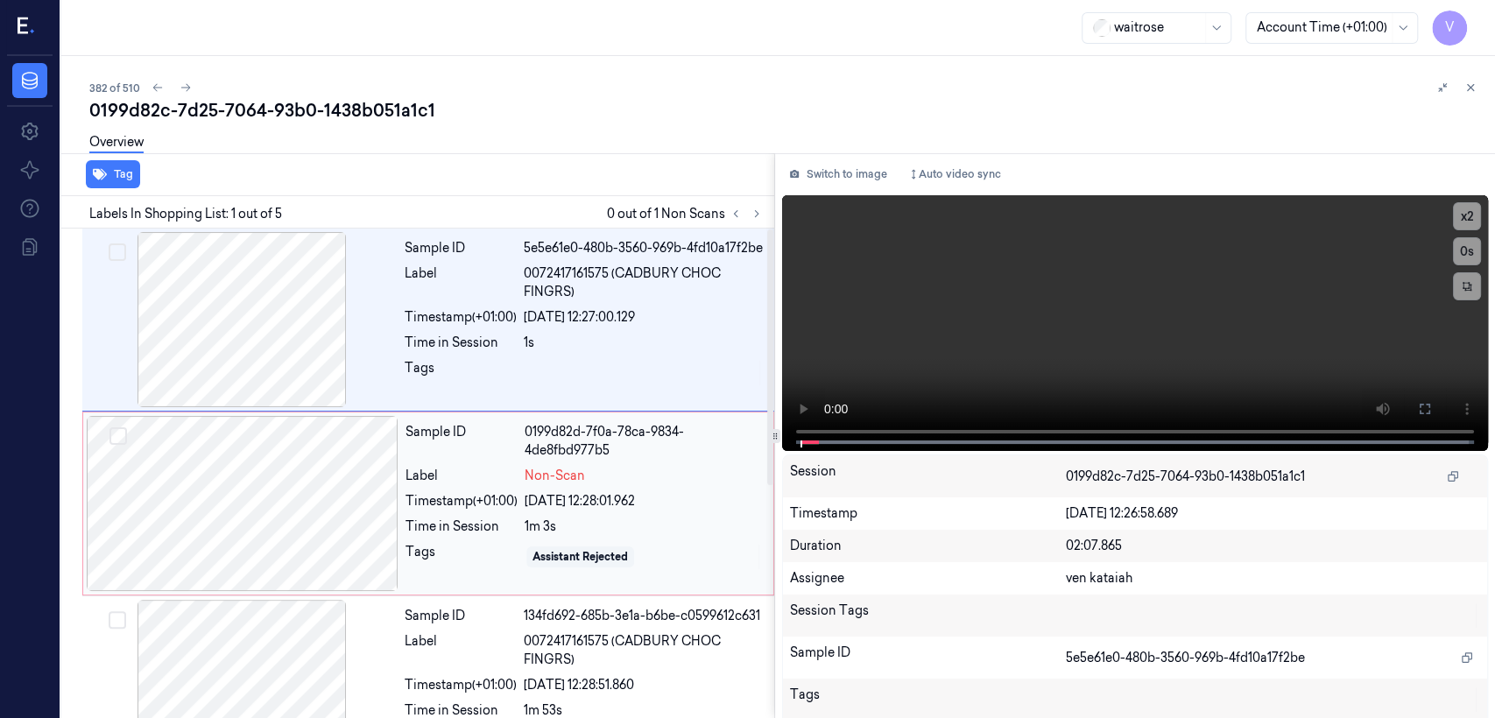
click at [511, 511] on div "Timestamp (+01:00)" at bounding box center [461, 501] width 112 height 18
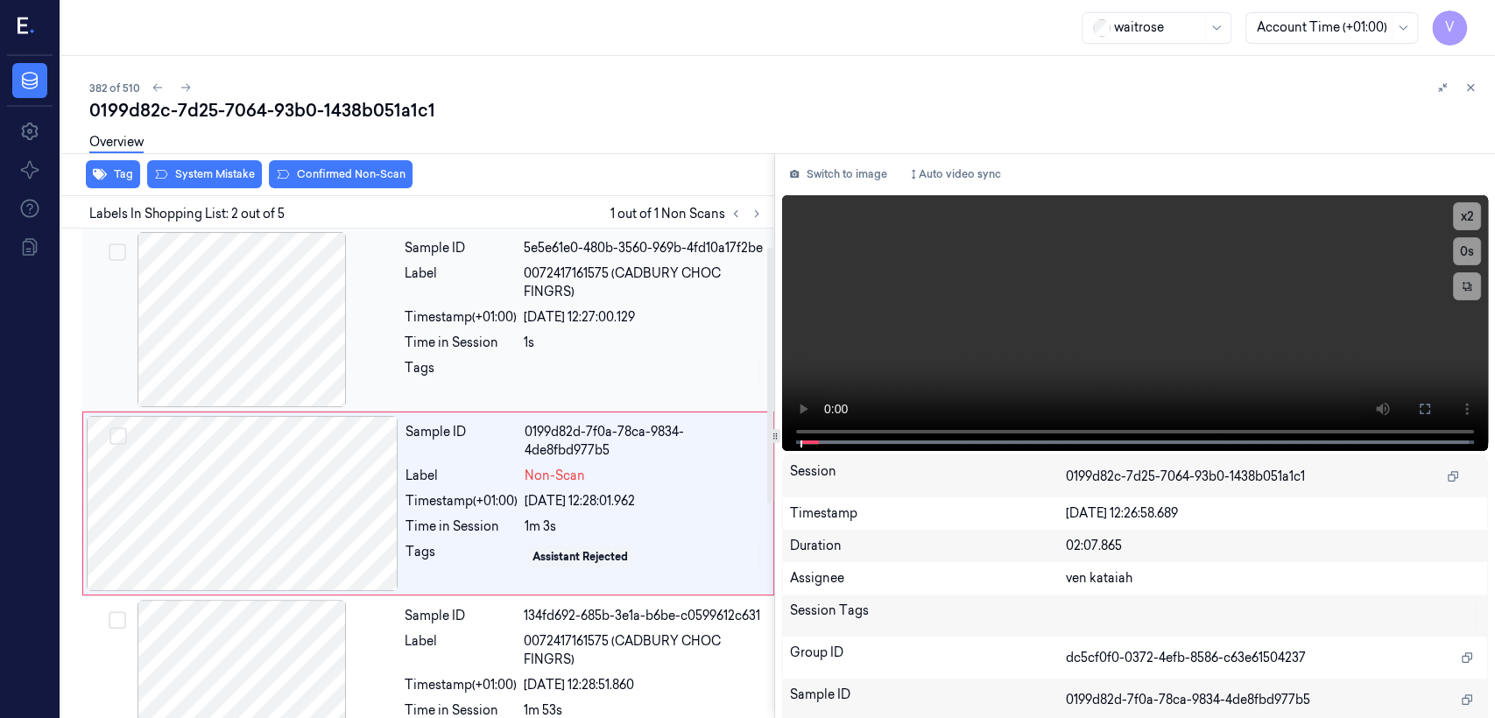
scroll to position [35, 0]
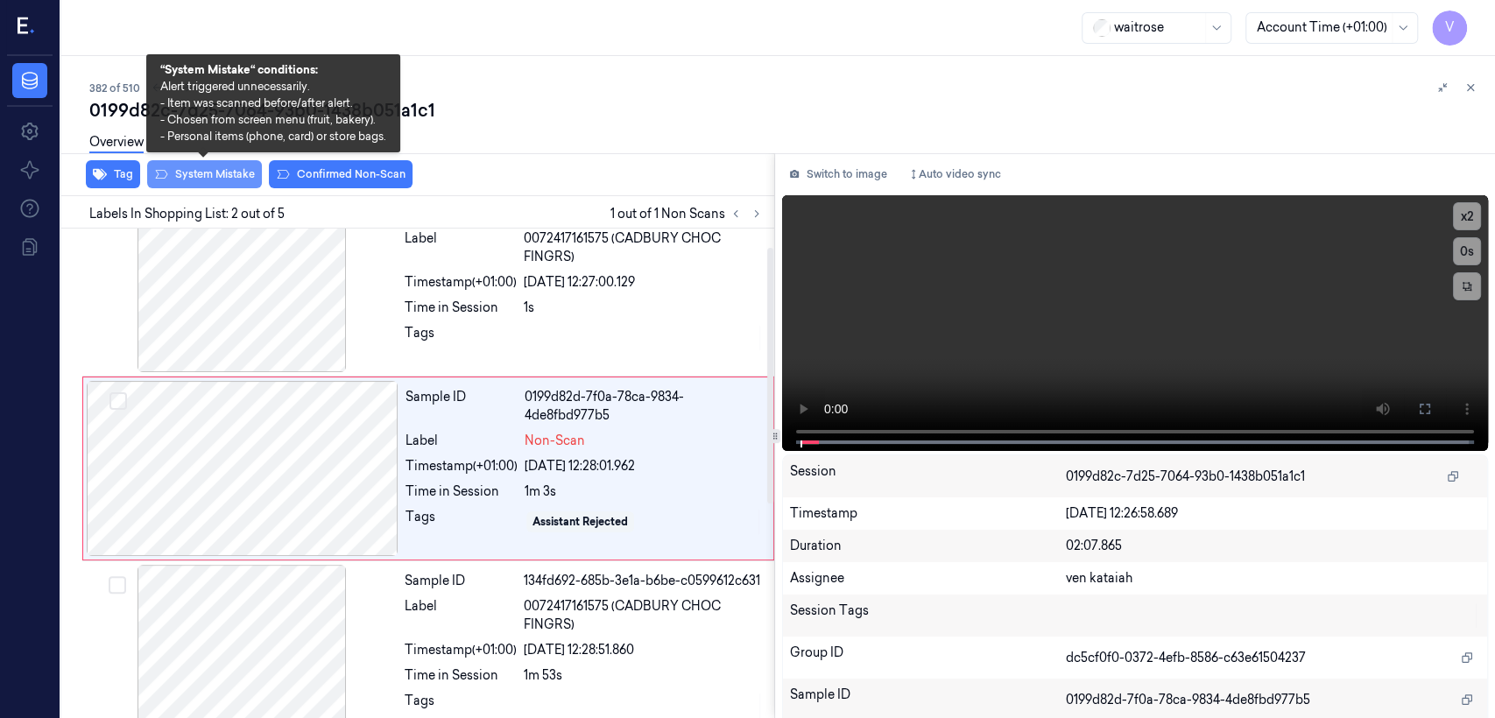
click at [216, 179] on button "System Mistake" at bounding box center [204, 174] width 115 height 28
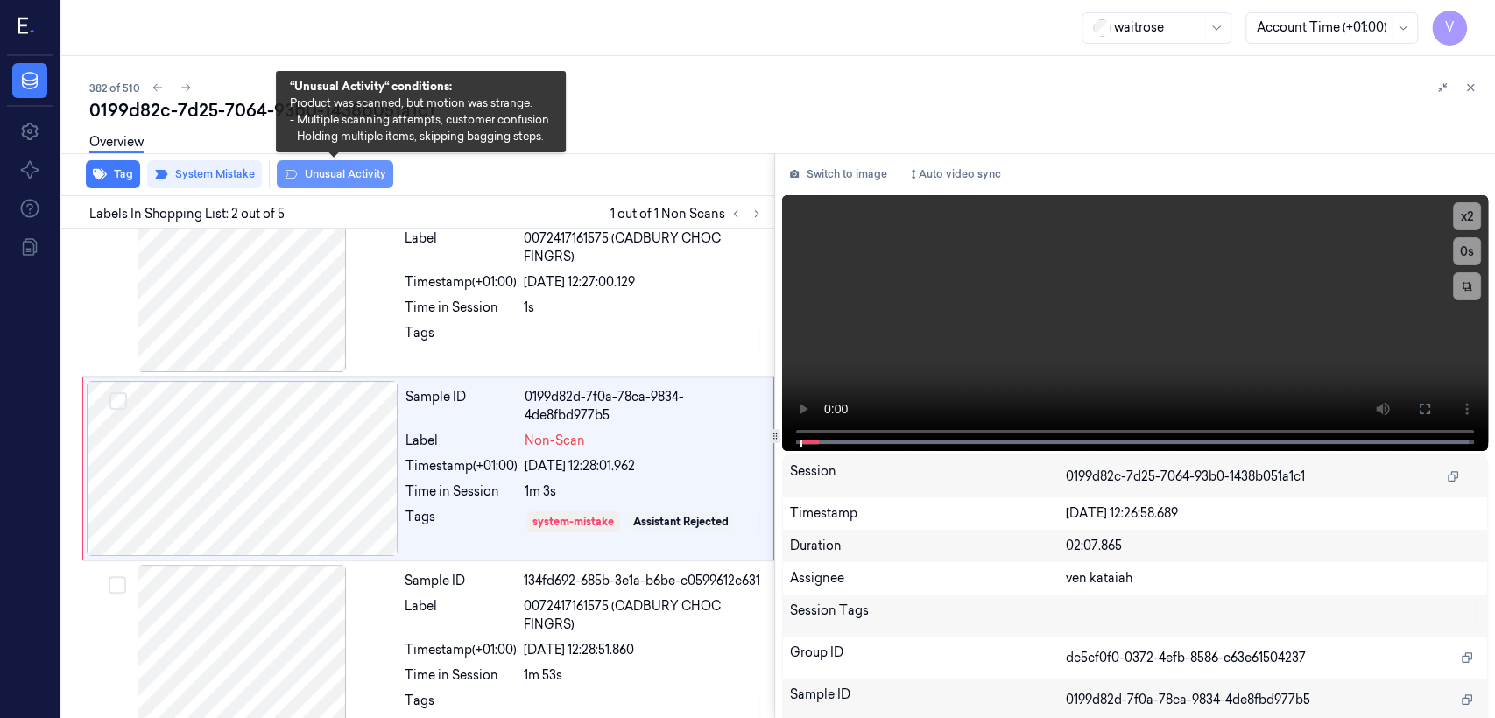
click at [347, 177] on button "Unusual Activity" at bounding box center [335, 174] width 116 height 28
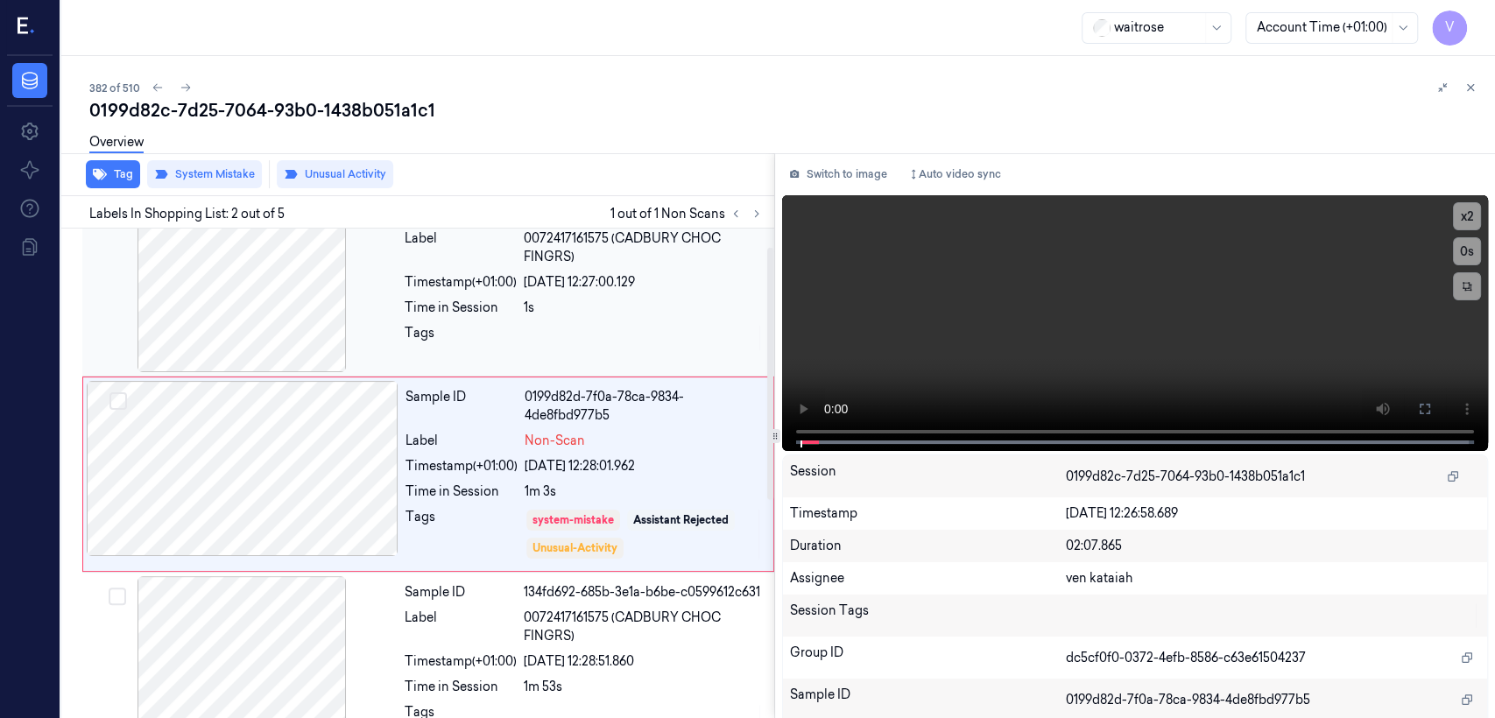
scroll to position [40, 0]
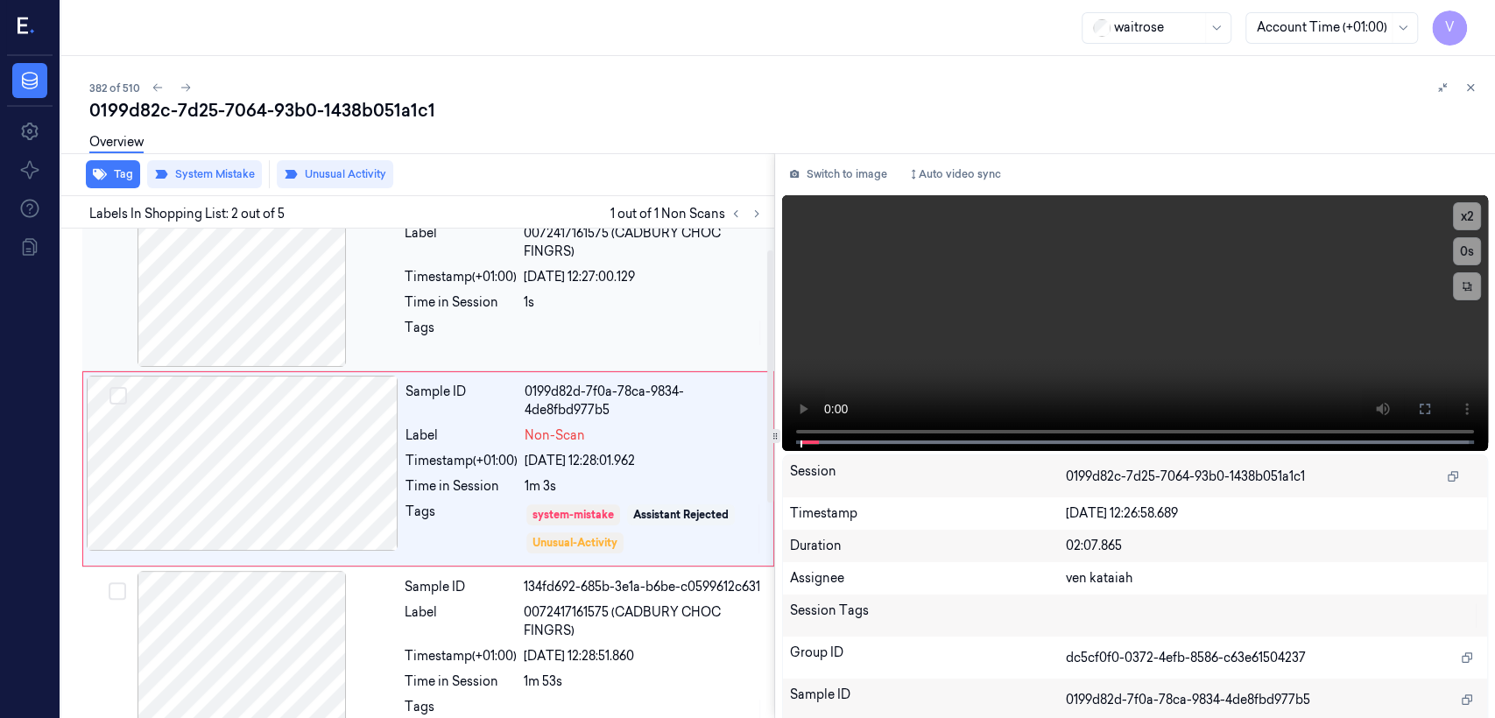
click at [483, 286] on div "Timestamp (+01:00)" at bounding box center [461, 277] width 112 height 18
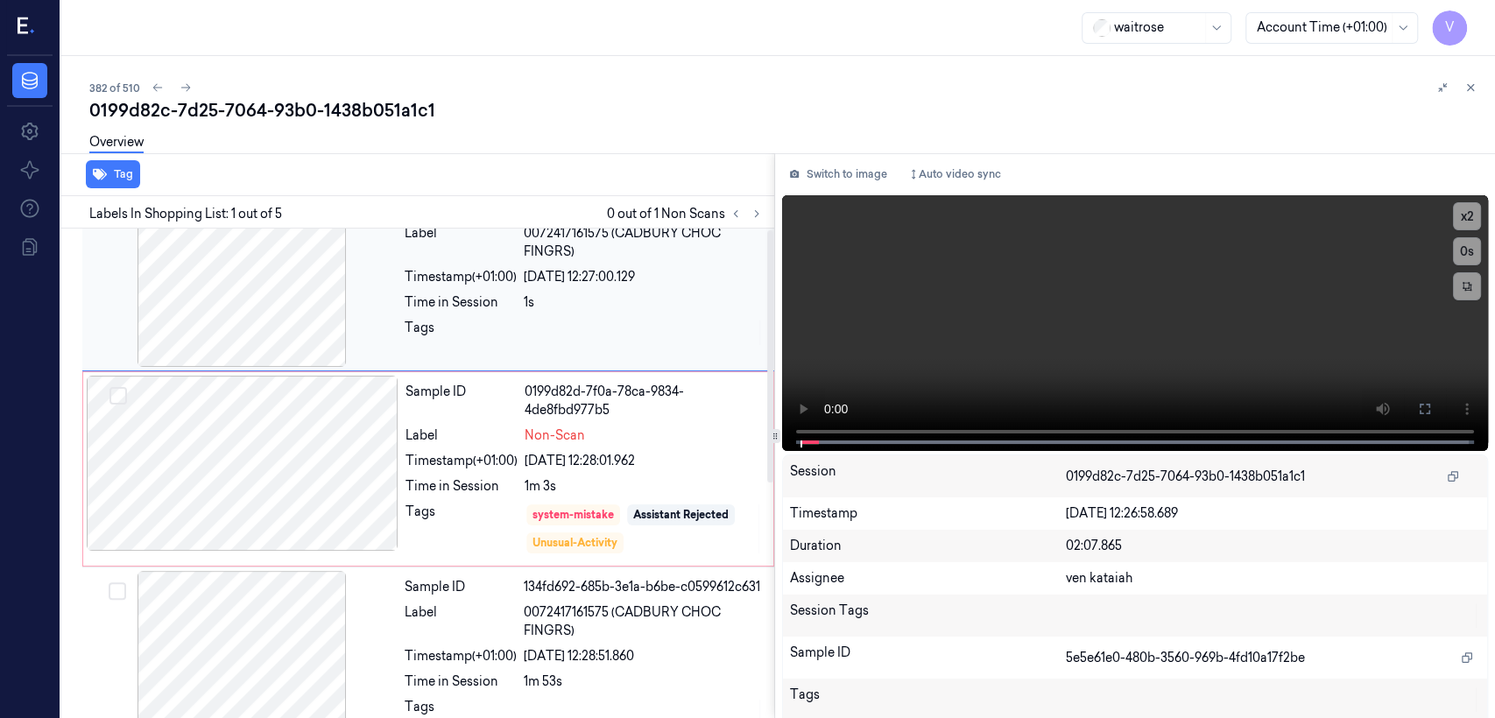
scroll to position [0, 0]
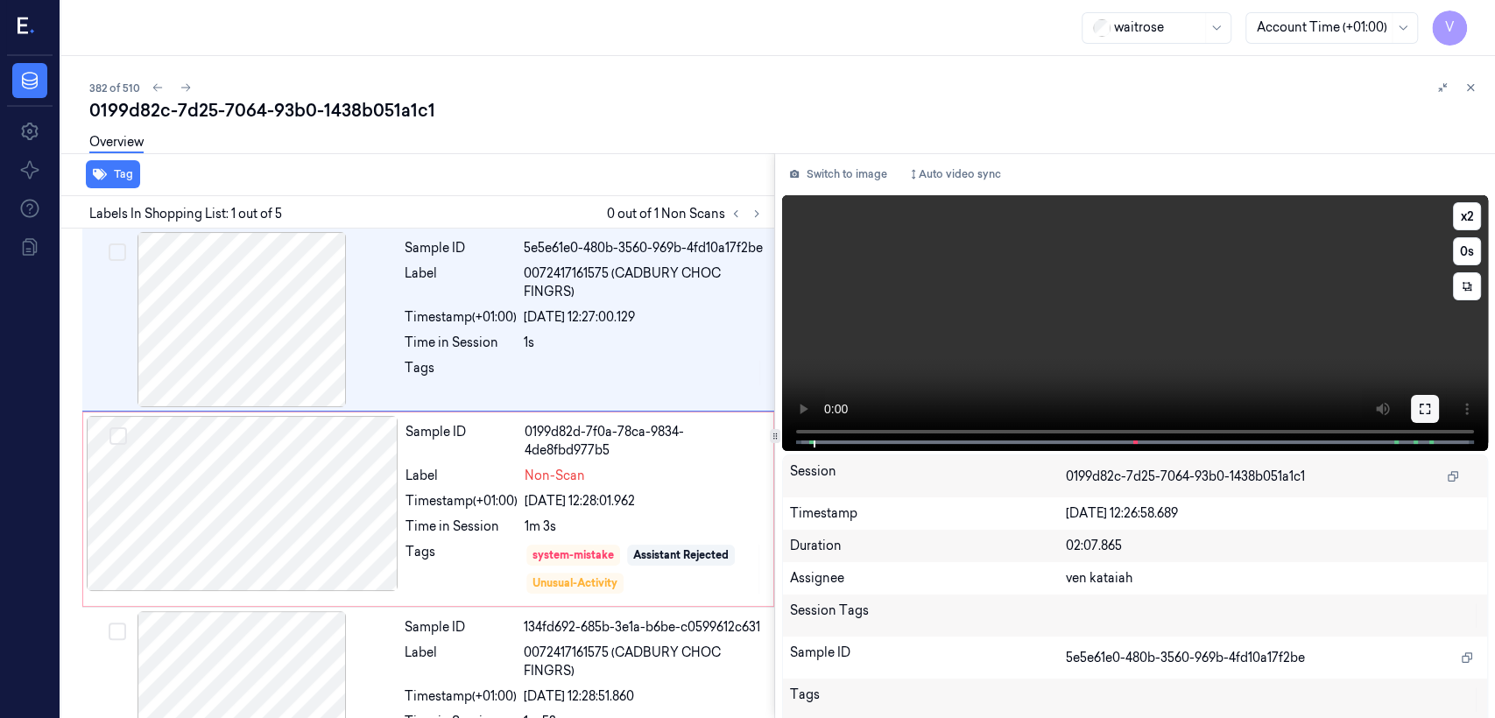
click at [815, 404] on button at bounding box center [1425, 409] width 28 height 28
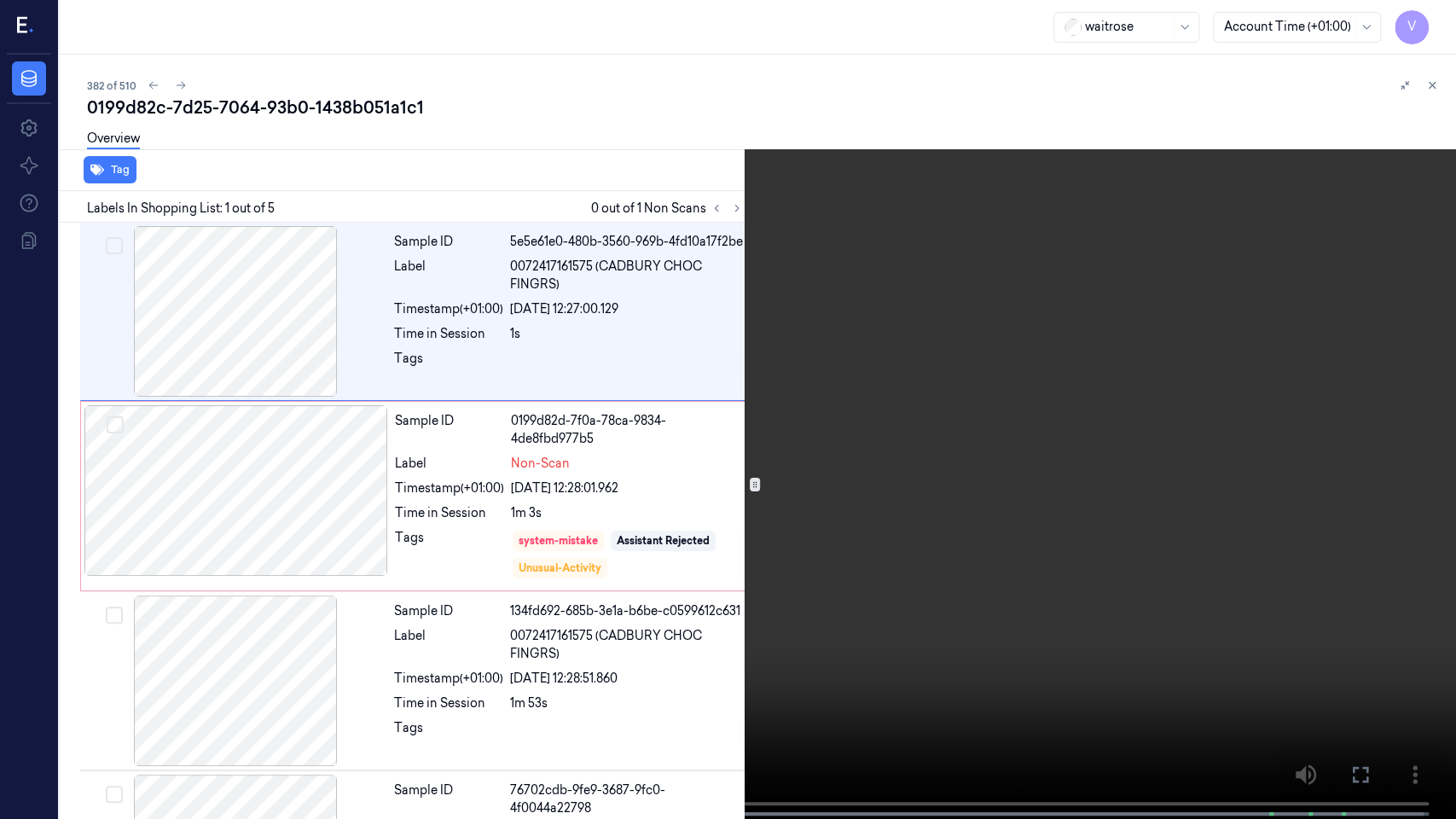
drag, startPoint x: 308, startPoint y: 610, endPoint x: 300, endPoint y: 614, distance: 8.9
click at [304, 536] on video at bounding box center [728, 411] width 1456 height 822
click at [0, 0] on button at bounding box center [0, 0] width 0 height 0
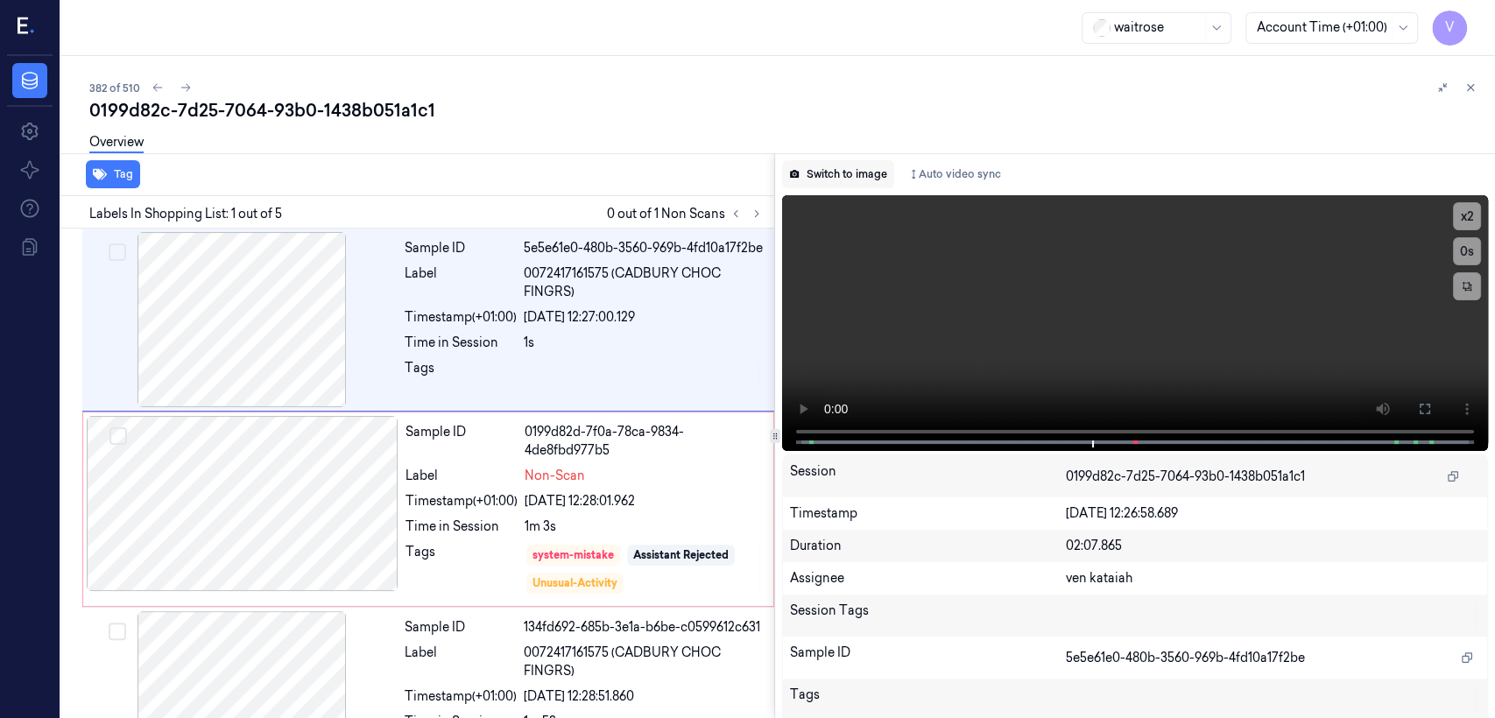
click at [815, 180] on button "Switch to image" at bounding box center [838, 174] width 112 height 28
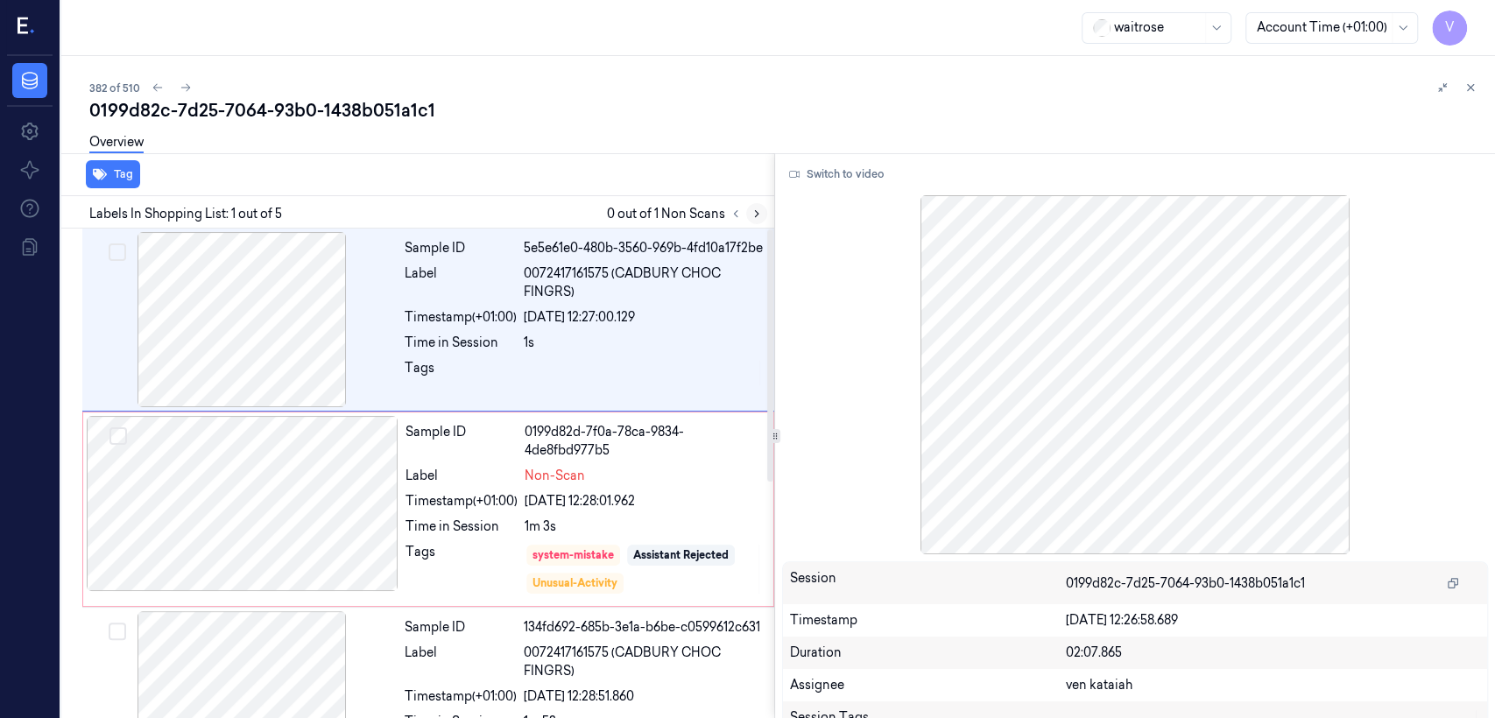
click at [753, 219] on icon at bounding box center [757, 214] width 12 height 12
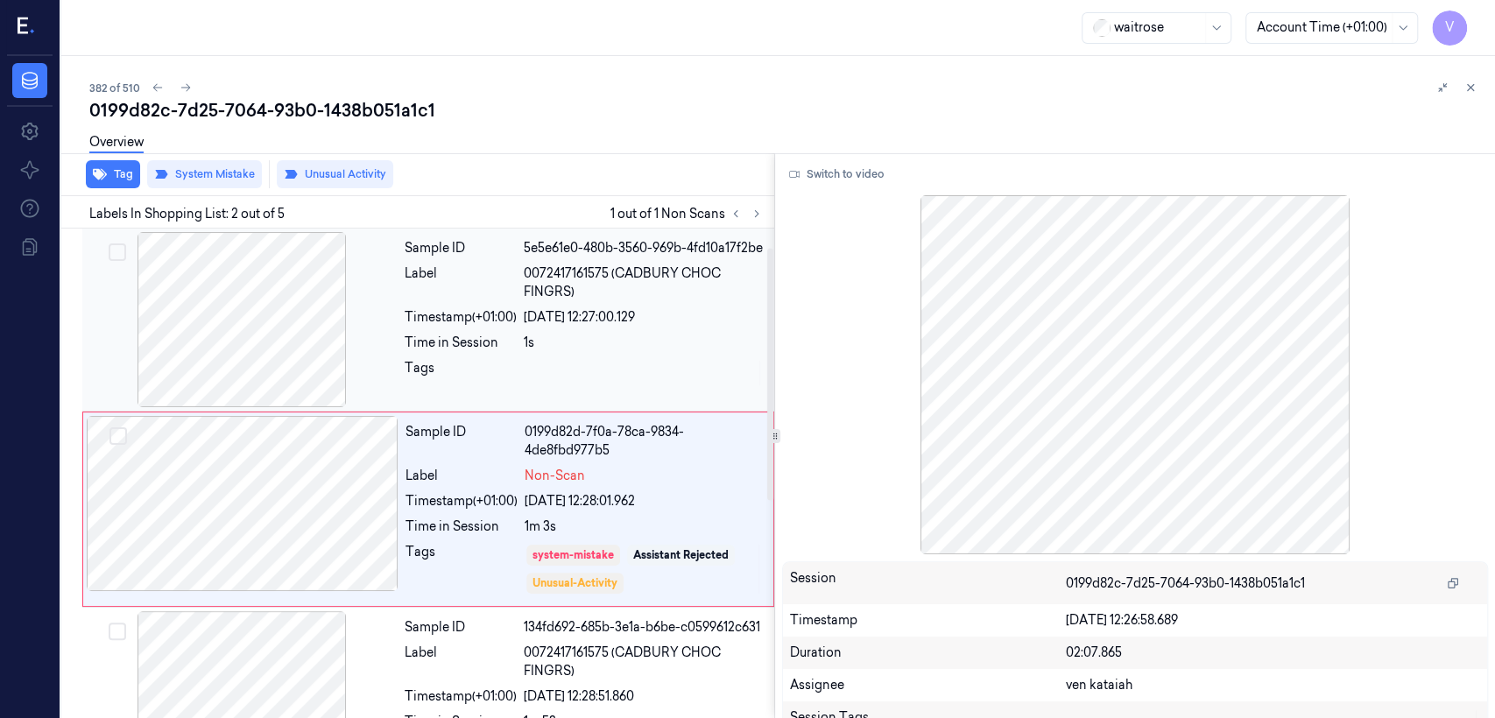
scroll to position [40, 0]
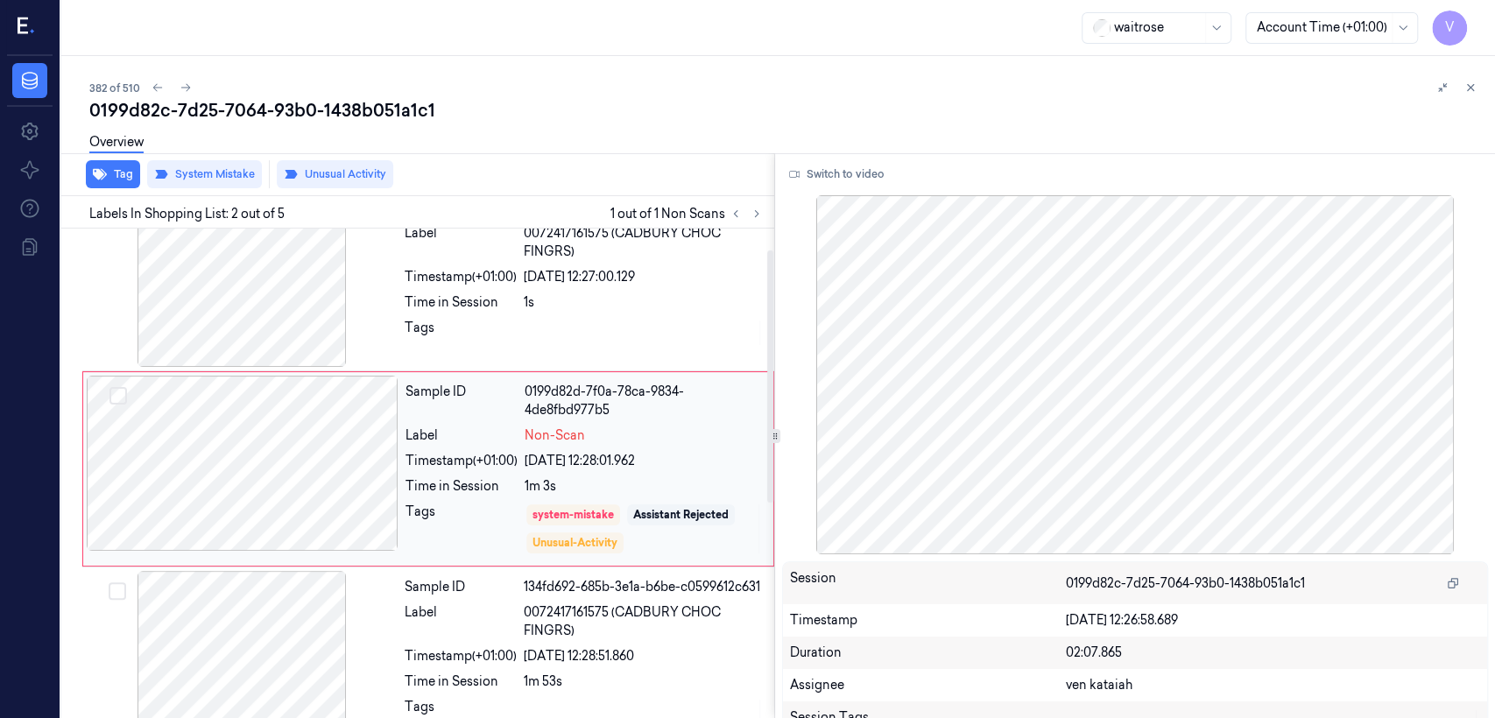
click at [465, 480] on div "Sample ID 0199d82d-7f0a-78ca-9834-4de8fbd977b5 Label Non-Scan Timestamp (+01:00…" at bounding box center [583, 469] width 371 height 187
click at [465, 478] on div "Sample ID 0199d82d-7f0a-78ca-9834-4de8fbd977b5 Label Non-Scan Timestamp (+01:00…" at bounding box center [583, 469] width 371 height 187
drag, startPoint x: 1471, startPoint y: 85, endPoint x: 974, endPoint y: 7, distance: 503.5
click at [815, 85] on icon at bounding box center [1470, 87] width 12 height 12
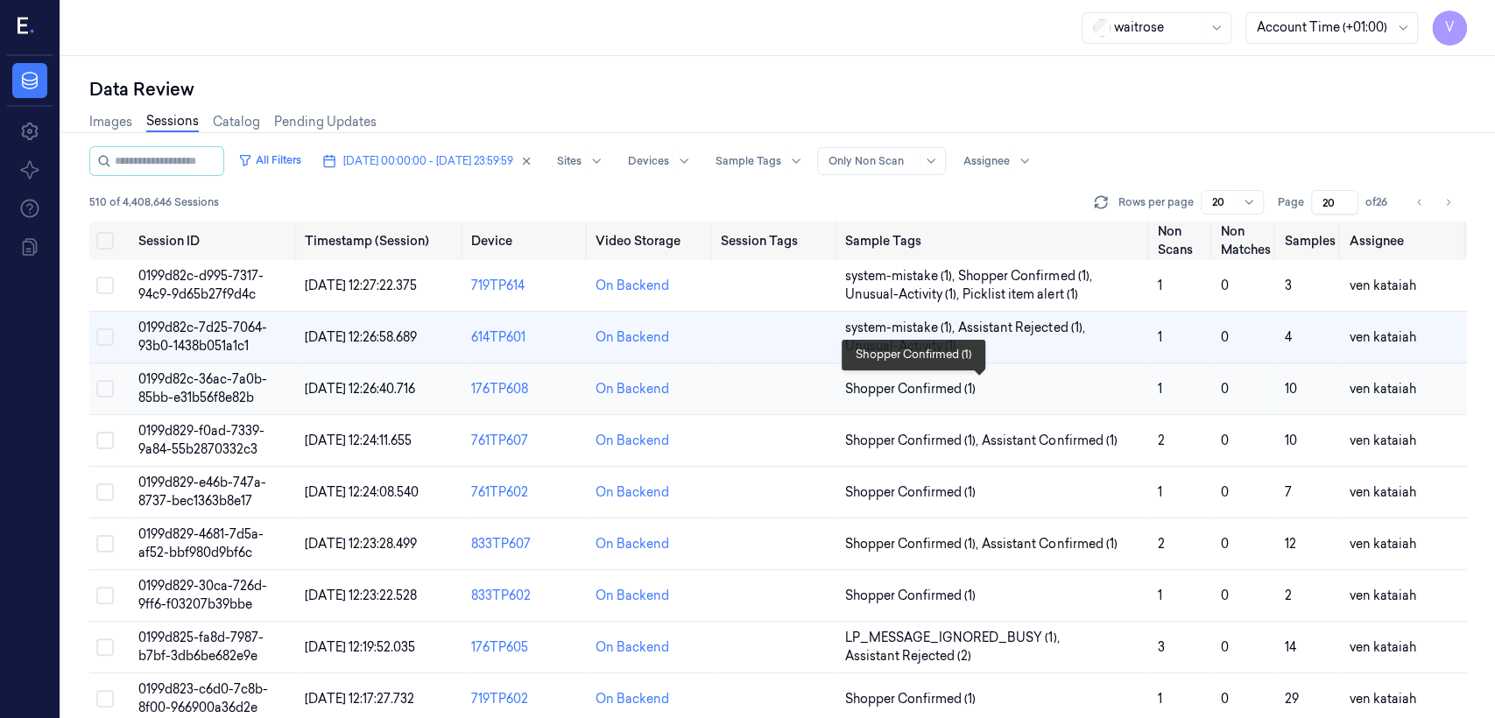
click at [815, 381] on span "Shopper Confirmed (1)" at bounding box center [910, 389] width 130 height 18
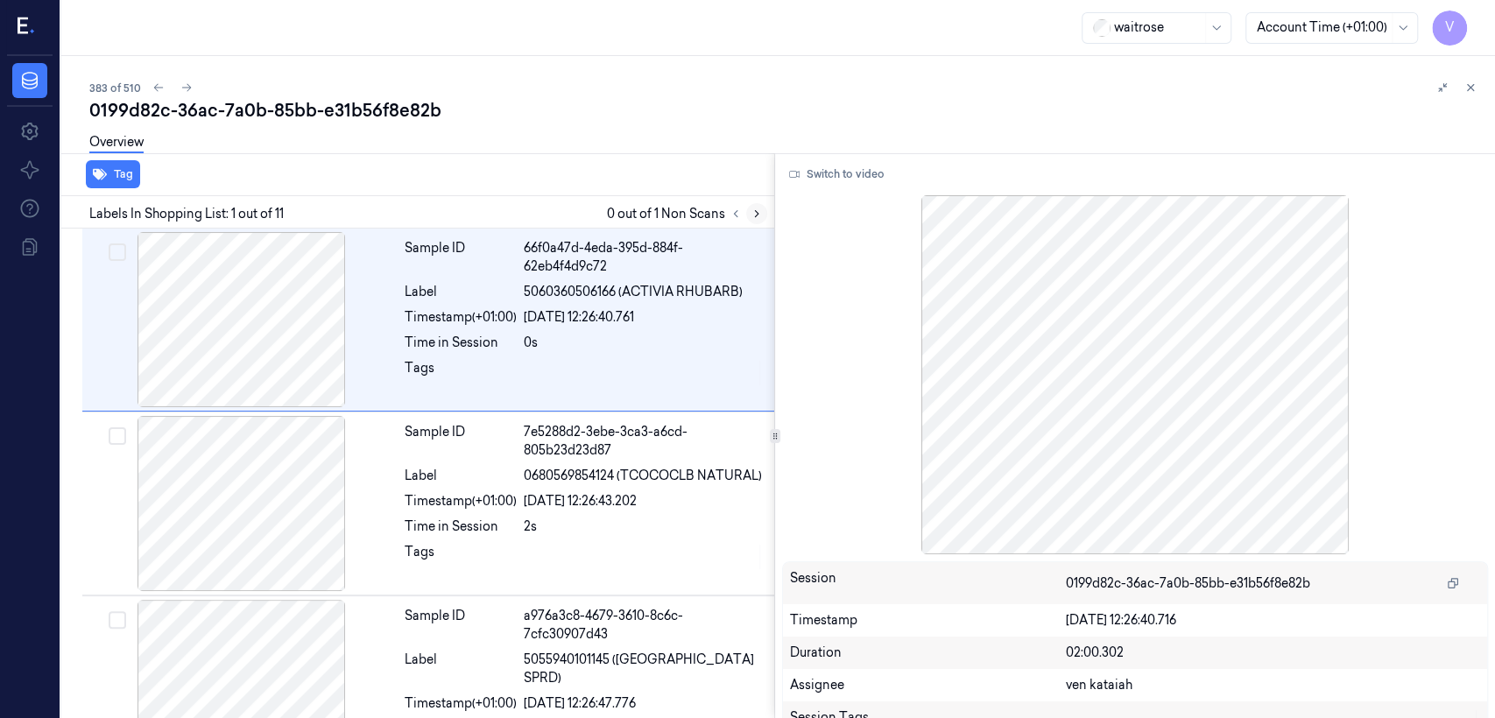
click at [757, 204] on button at bounding box center [756, 213] width 21 height 21
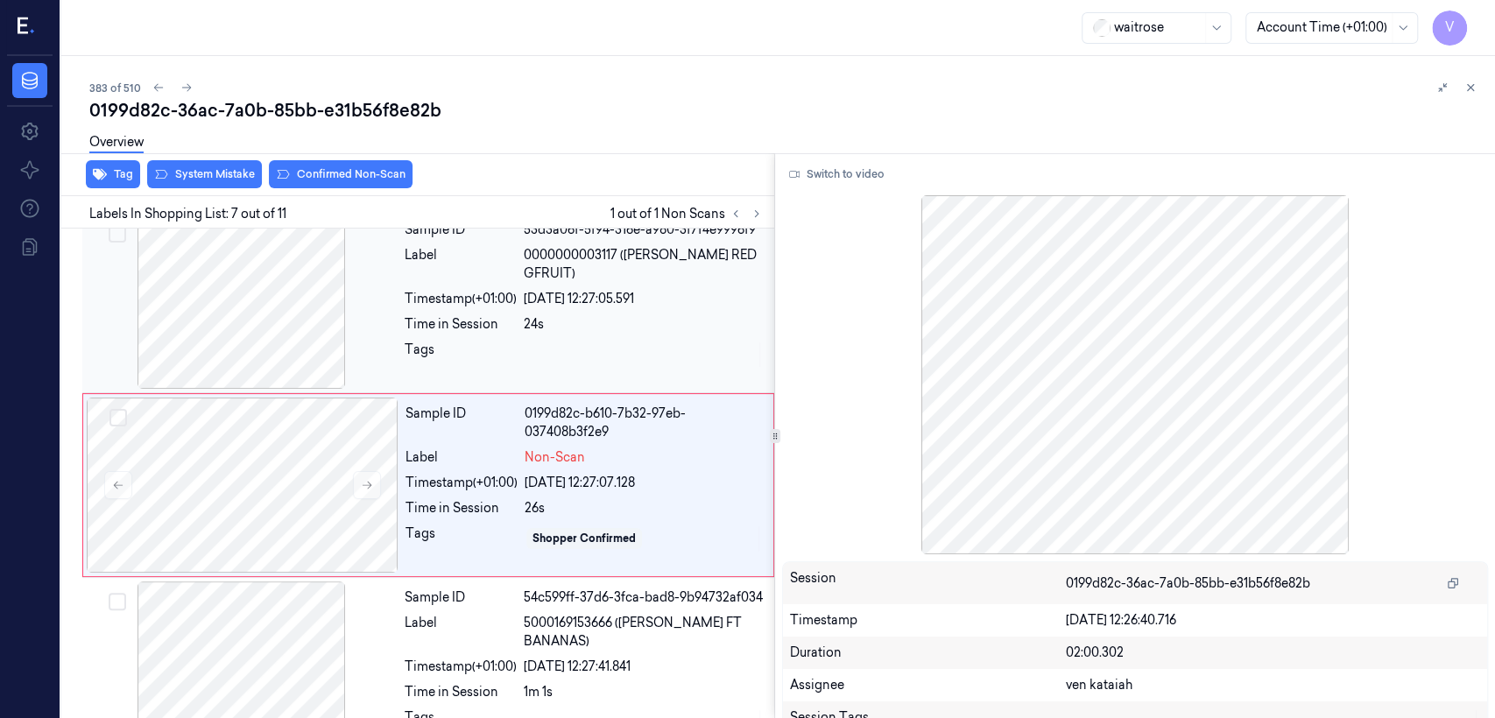
scroll to position [964, 0]
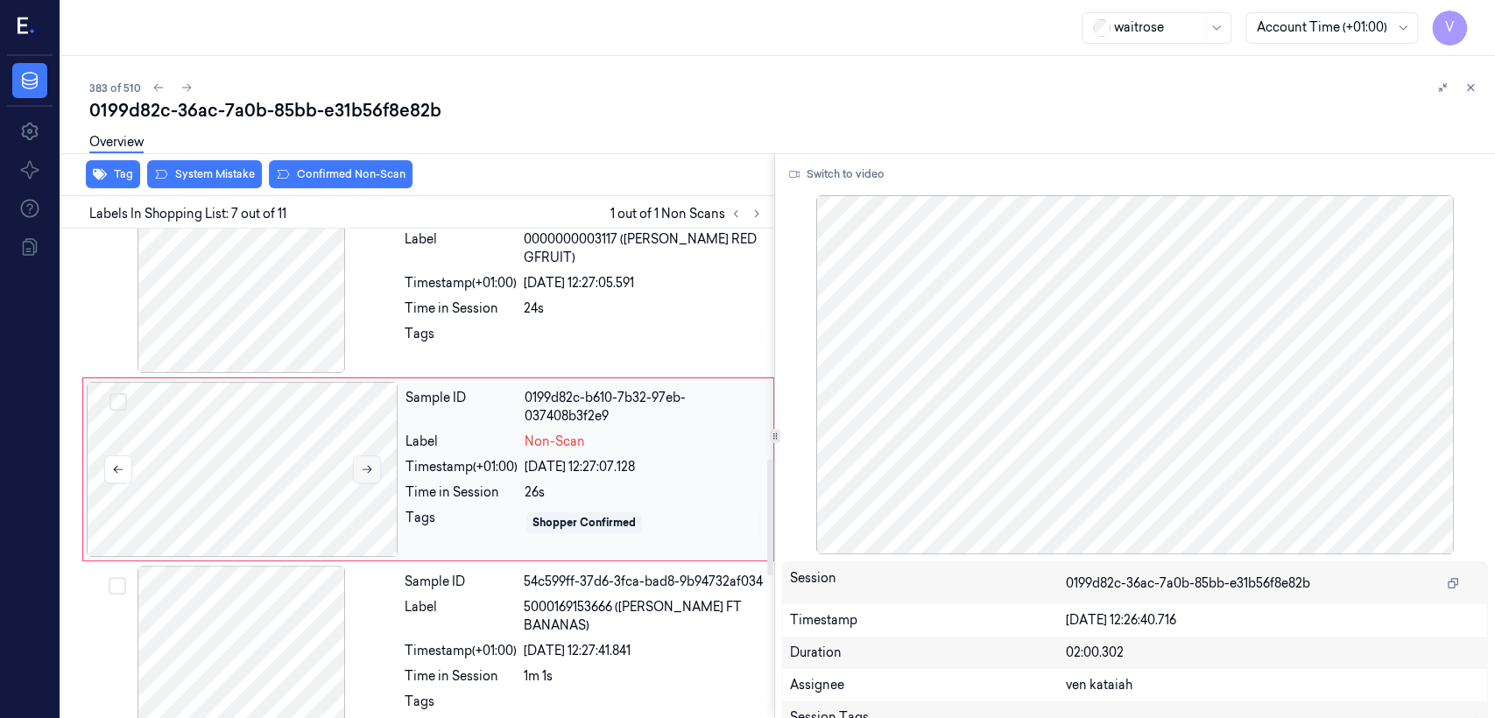
click at [379, 477] on button at bounding box center [367, 469] width 28 height 28
click at [502, 300] on div "Time in Session" at bounding box center [461, 309] width 112 height 18
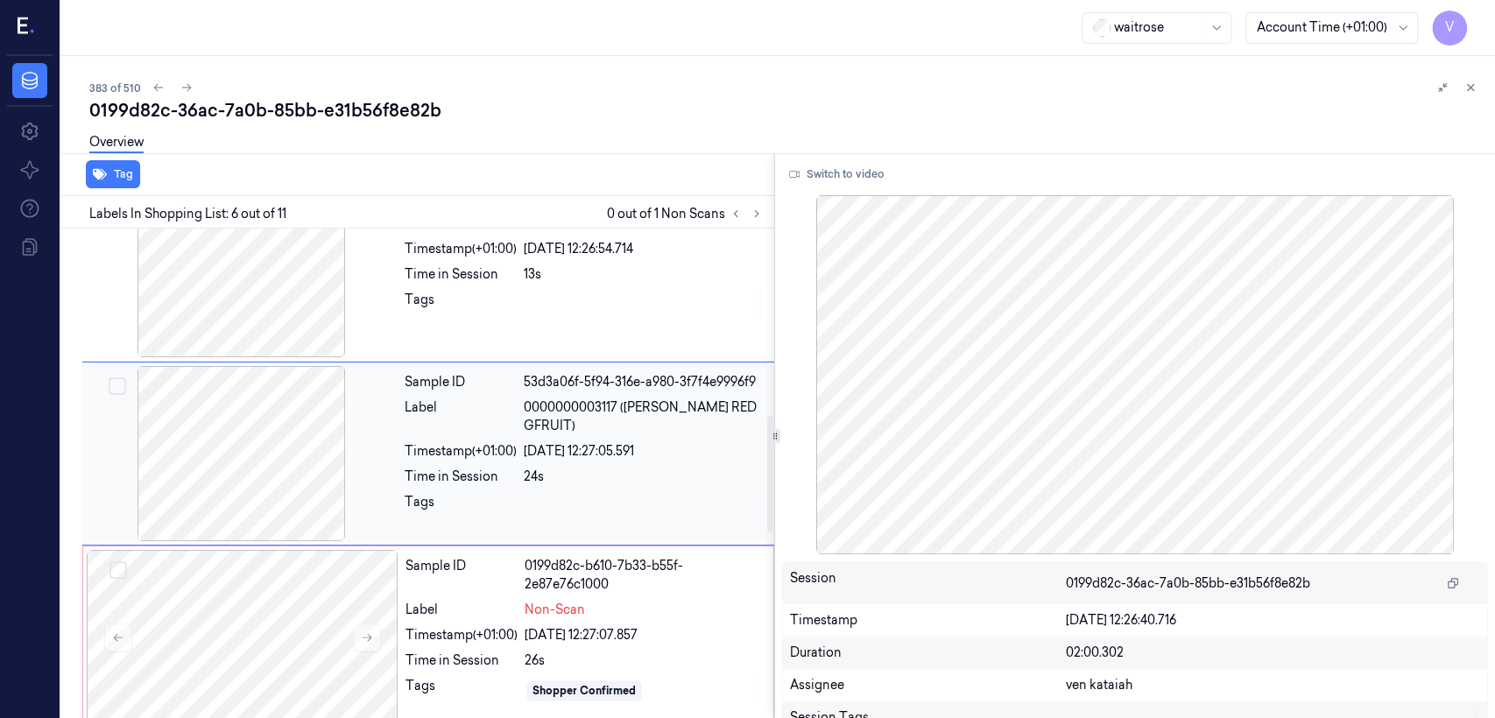
scroll to position [780, 0]
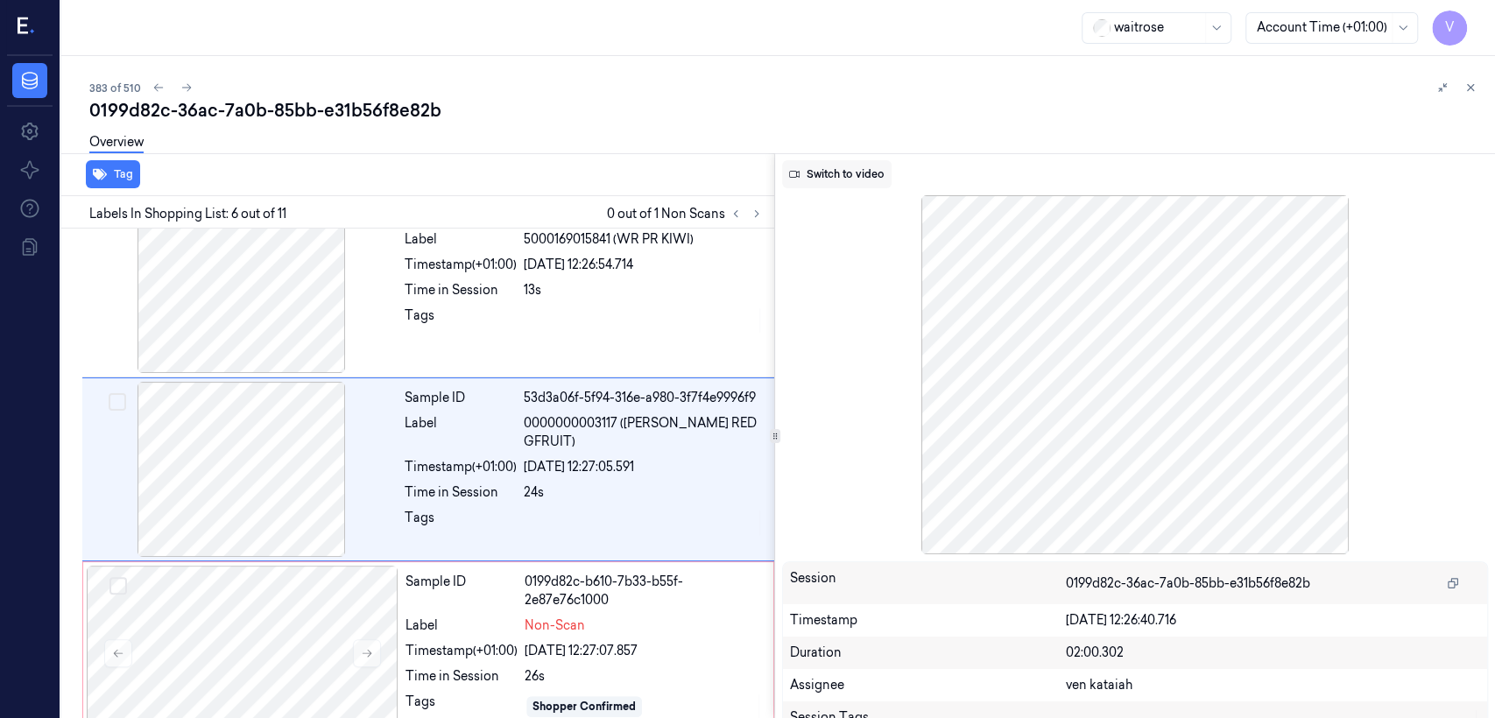
click at [815, 175] on button "Switch to video" at bounding box center [836, 174] width 109 height 28
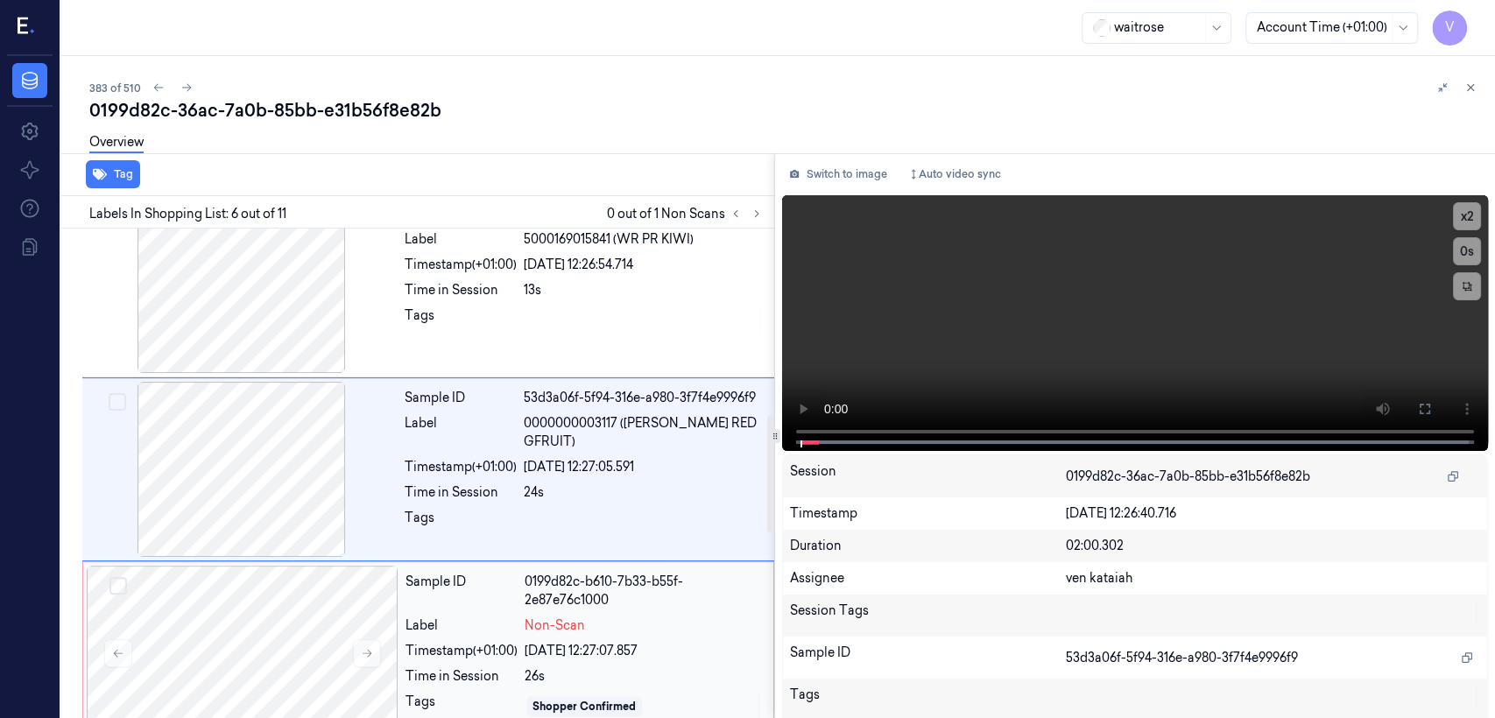
click at [494, 550] on div "Sample ID 0199d82c-b610-7b33-b55f-2e87e76c1000 Label Non-Scan Timestamp (+01:00…" at bounding box center [583, 653] width 371 height 175
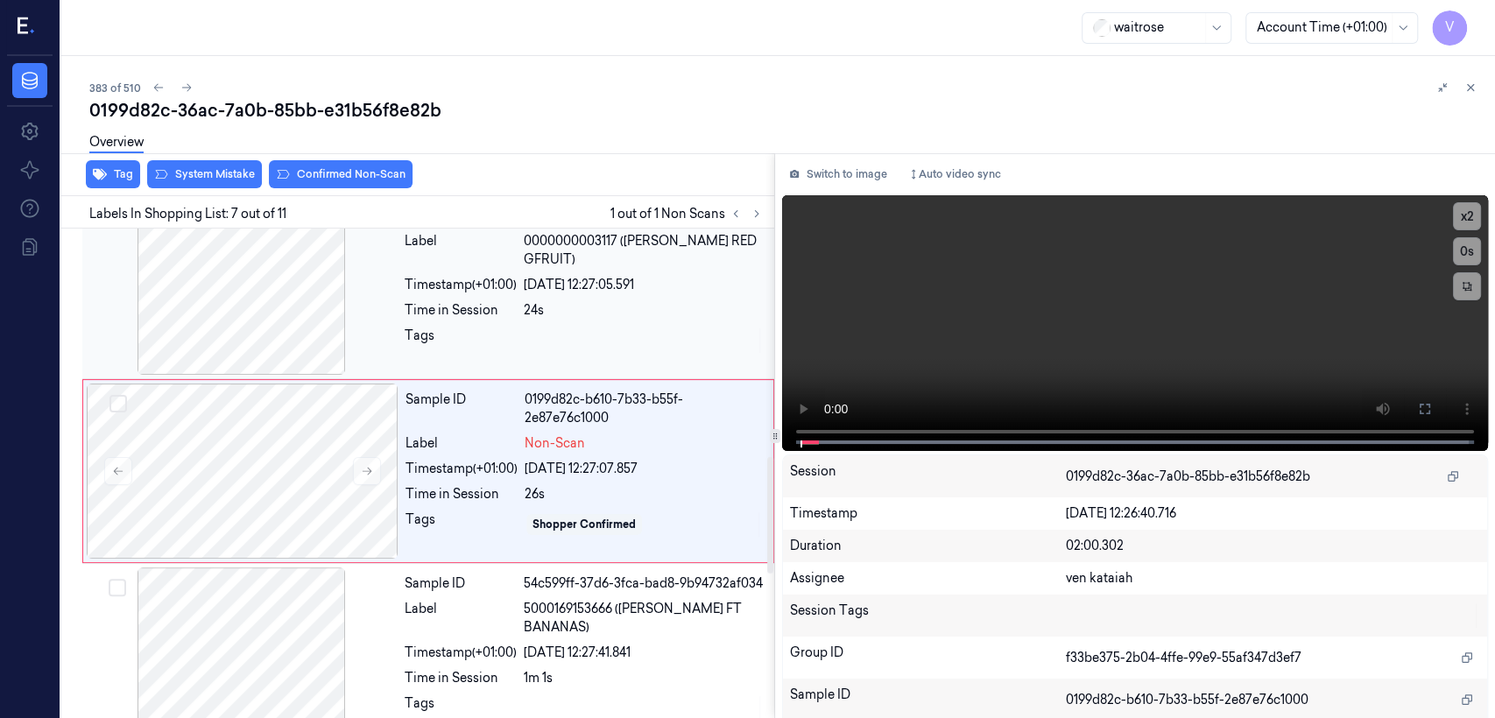
scroll to position [964, 0]
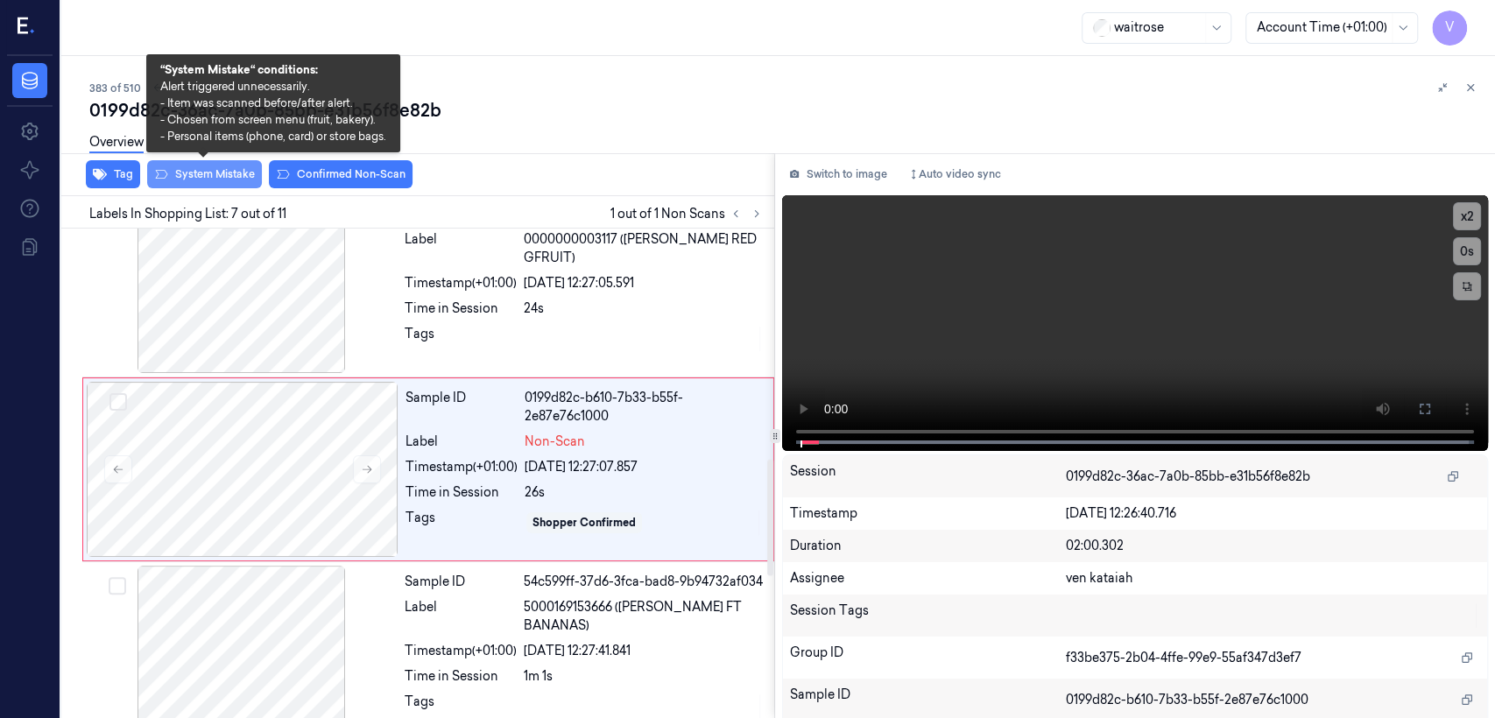
click at [208, 181] on button "System Mistake" at bounding box center [204, 174] width 115 height 28
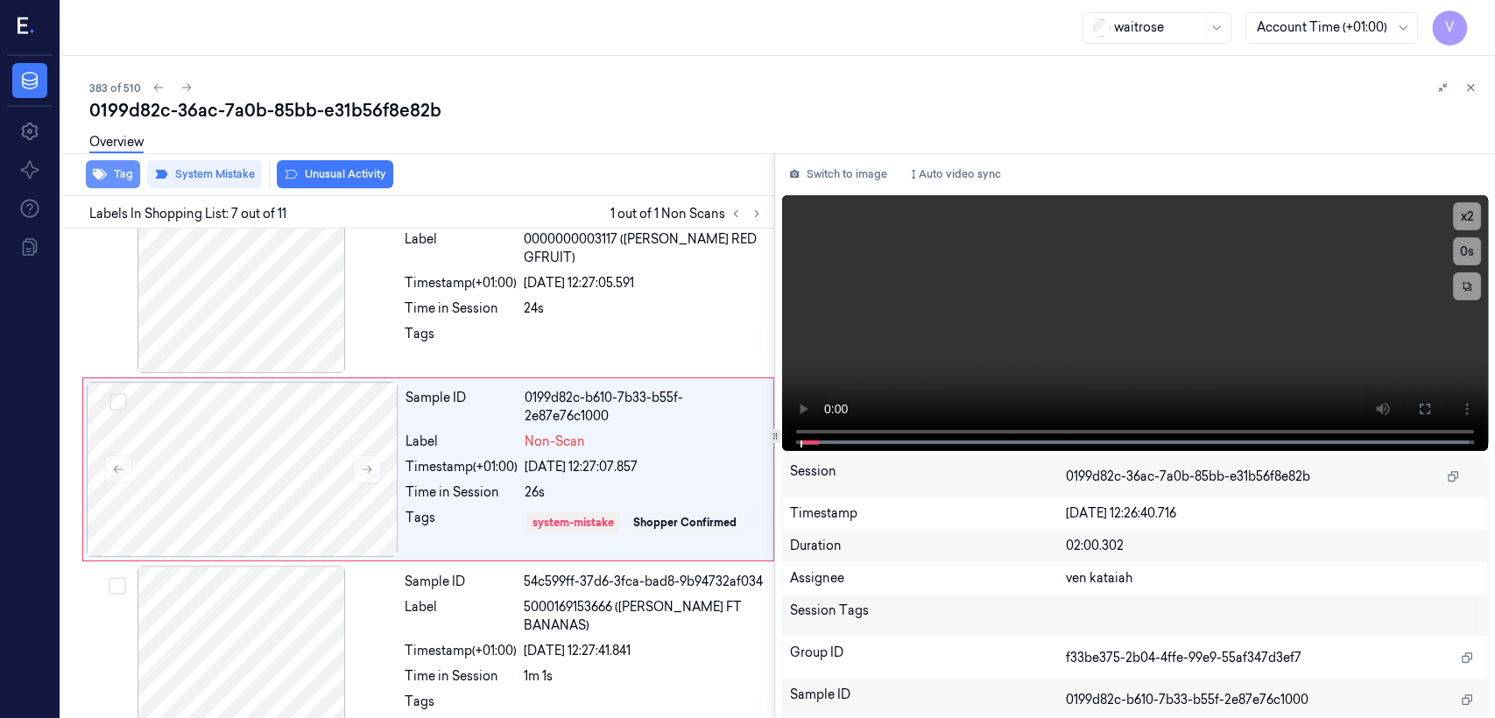
click at [117, 180] on button "Tag" at bounding box center [113, 174] width 54 height 28
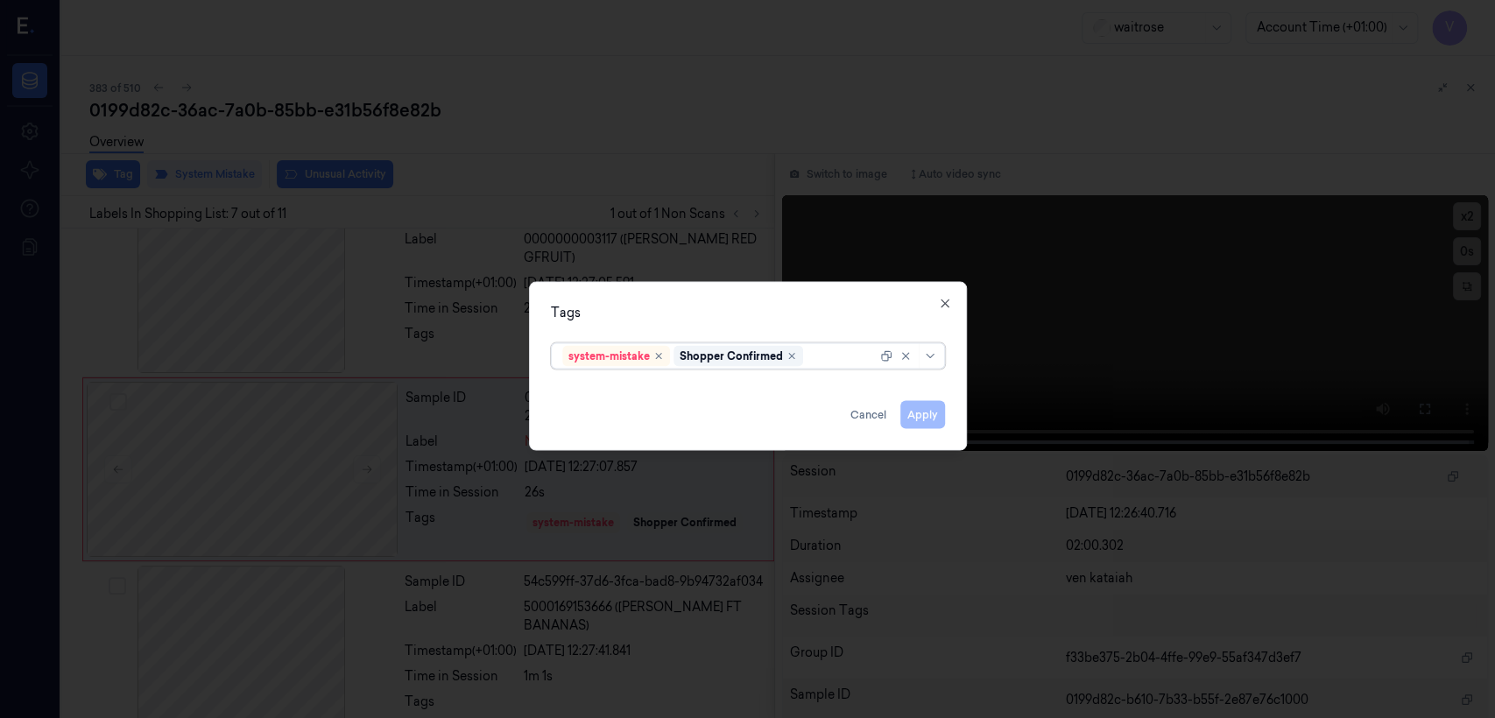
click at [815, 360] on div at bounding box center [842, 356] width 70 height 18
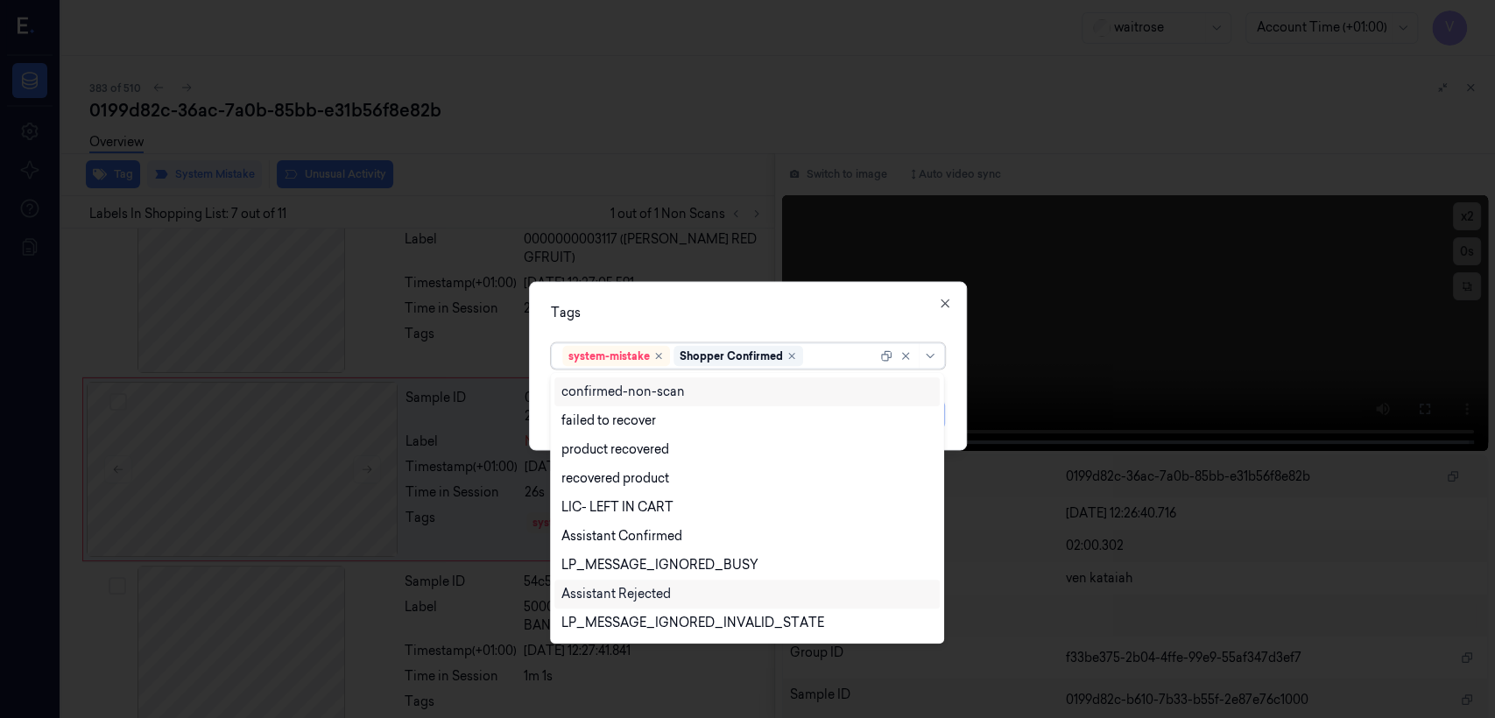
scroll to position [194, 0]
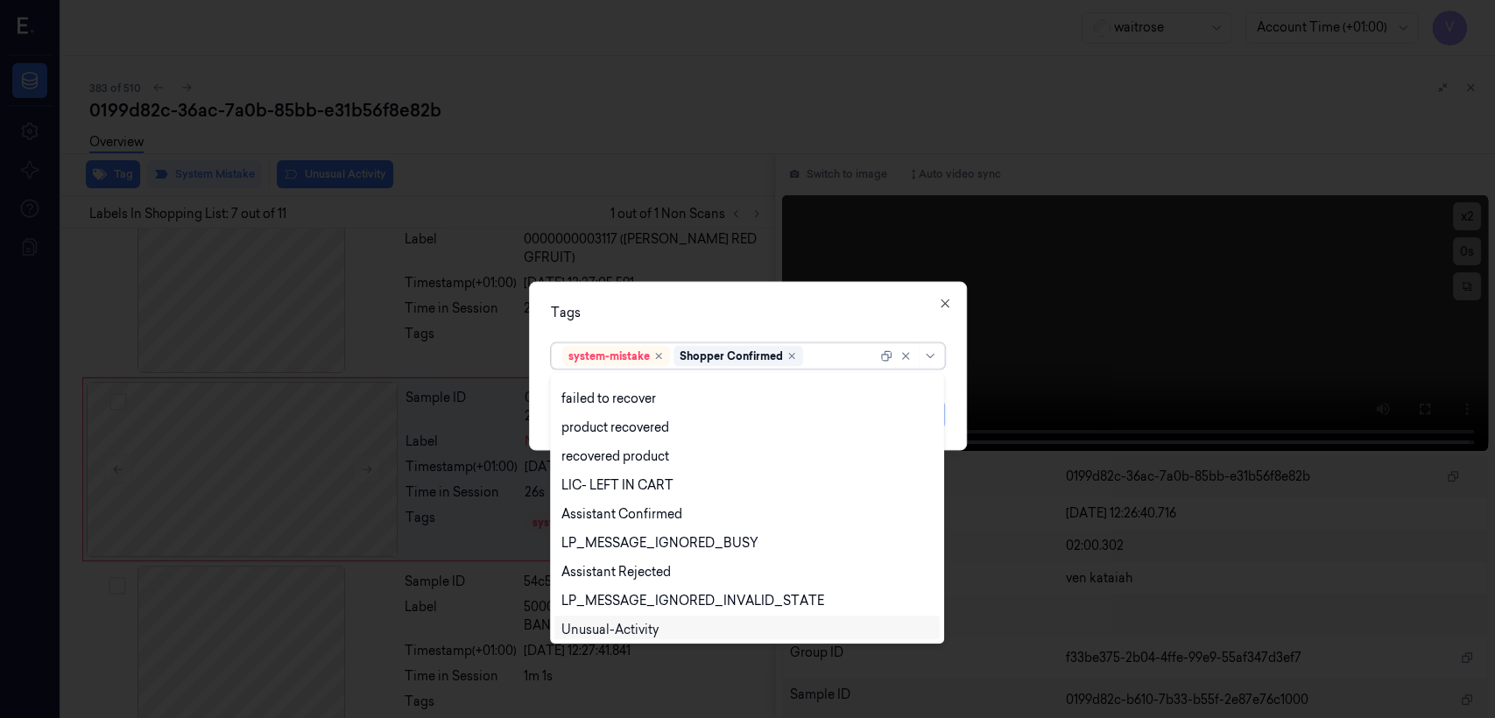
click at [624, 550] on div "Unusual-Activity" at bounding box center [609, 630] width 97 height 18
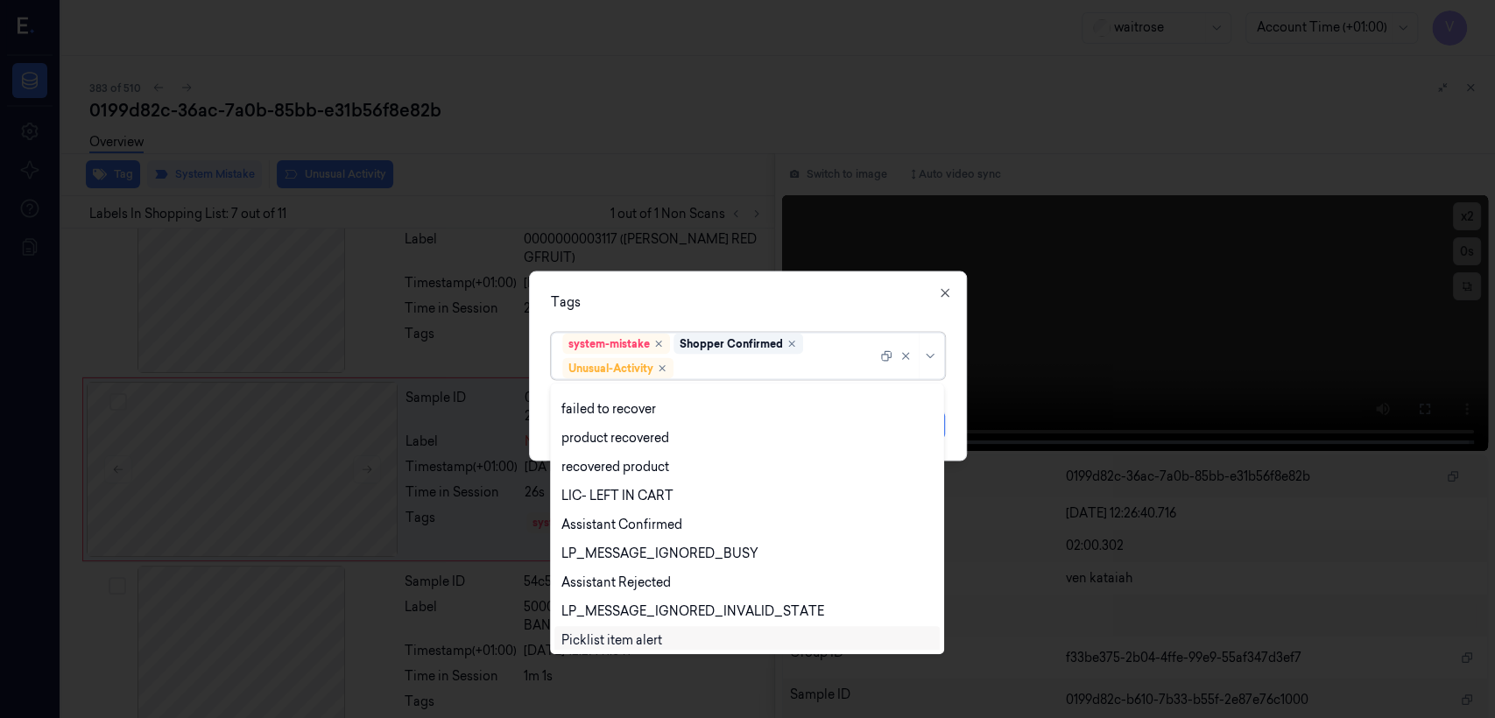
click at [624, 550] on div "Picklist item alert" at bounding box center [611, 640] width 101 height 18
click at [751, 314] on div "Tags option Picklist item alert, selected. 20 results available. Use Up and Dow…" at bounding box center [748, 367] width 438 height 190
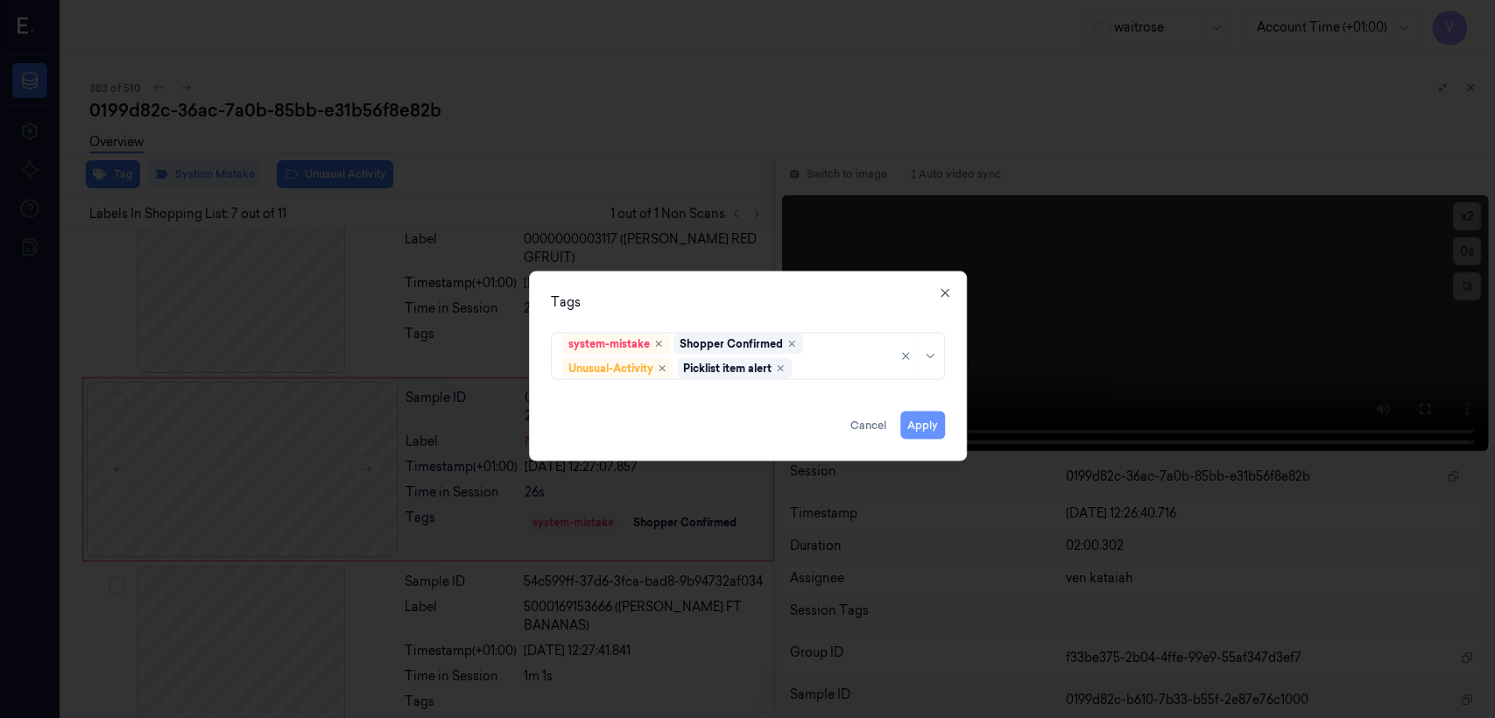
click at [815, 422] on button "Apply" at bounding box center [922, 426] width 45 height 28
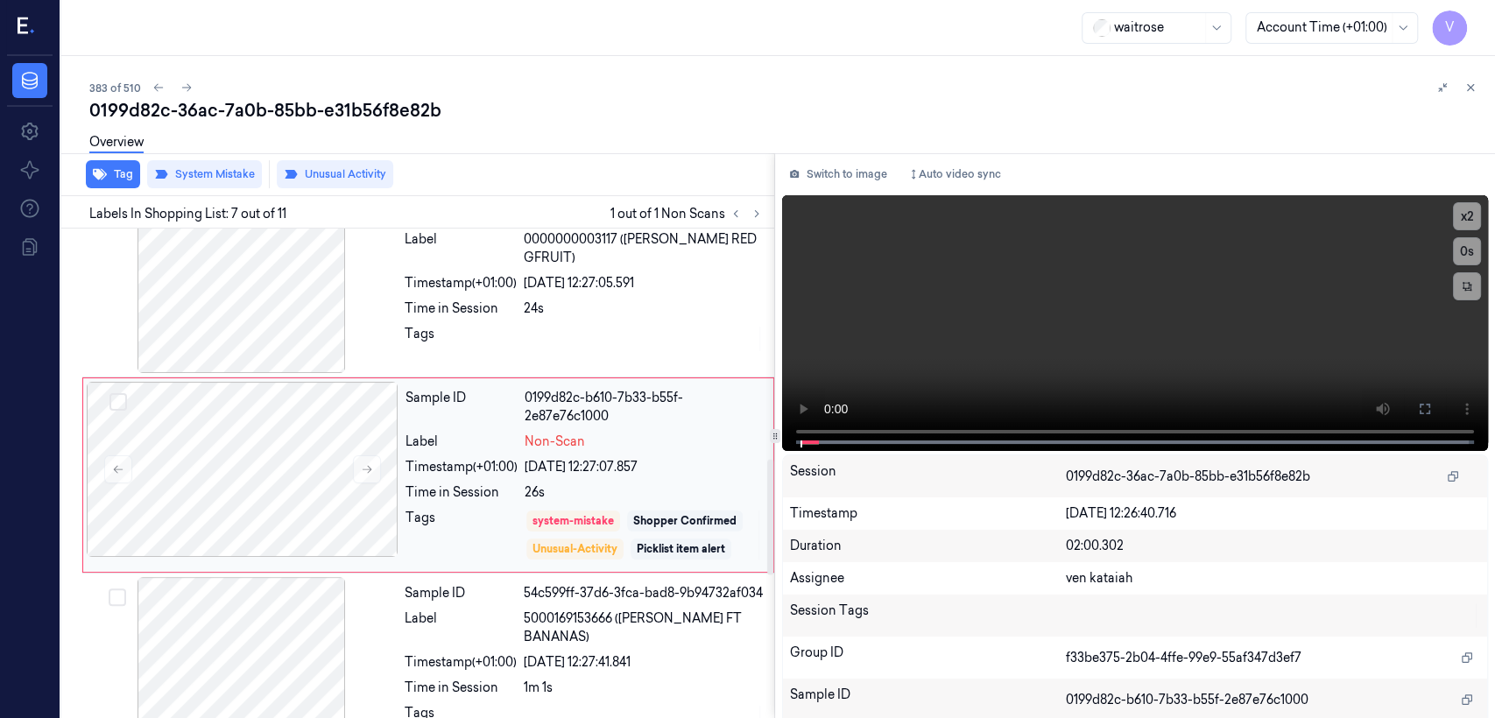
scroll to position [970, 0]
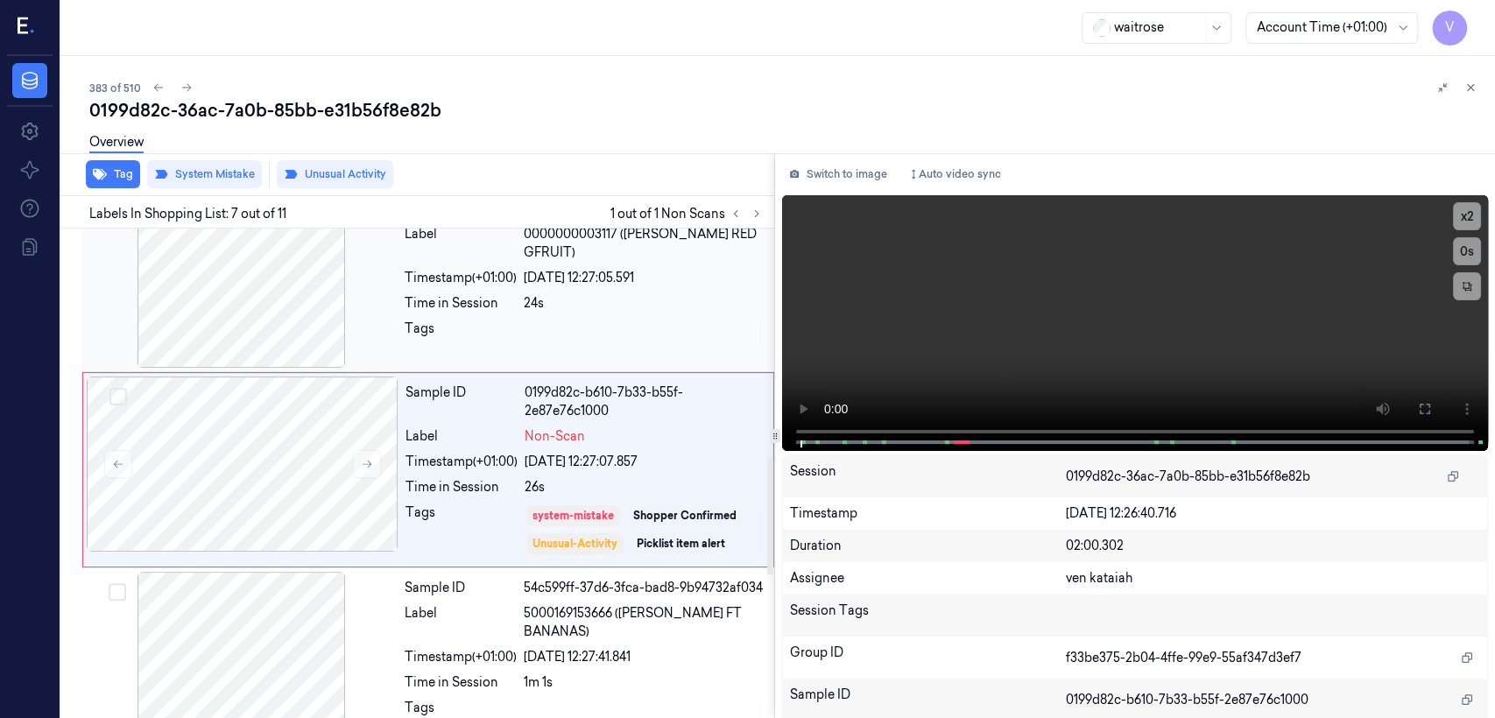
click at [591, 330] on div at bounding box center [644, 334] width 240 height 28
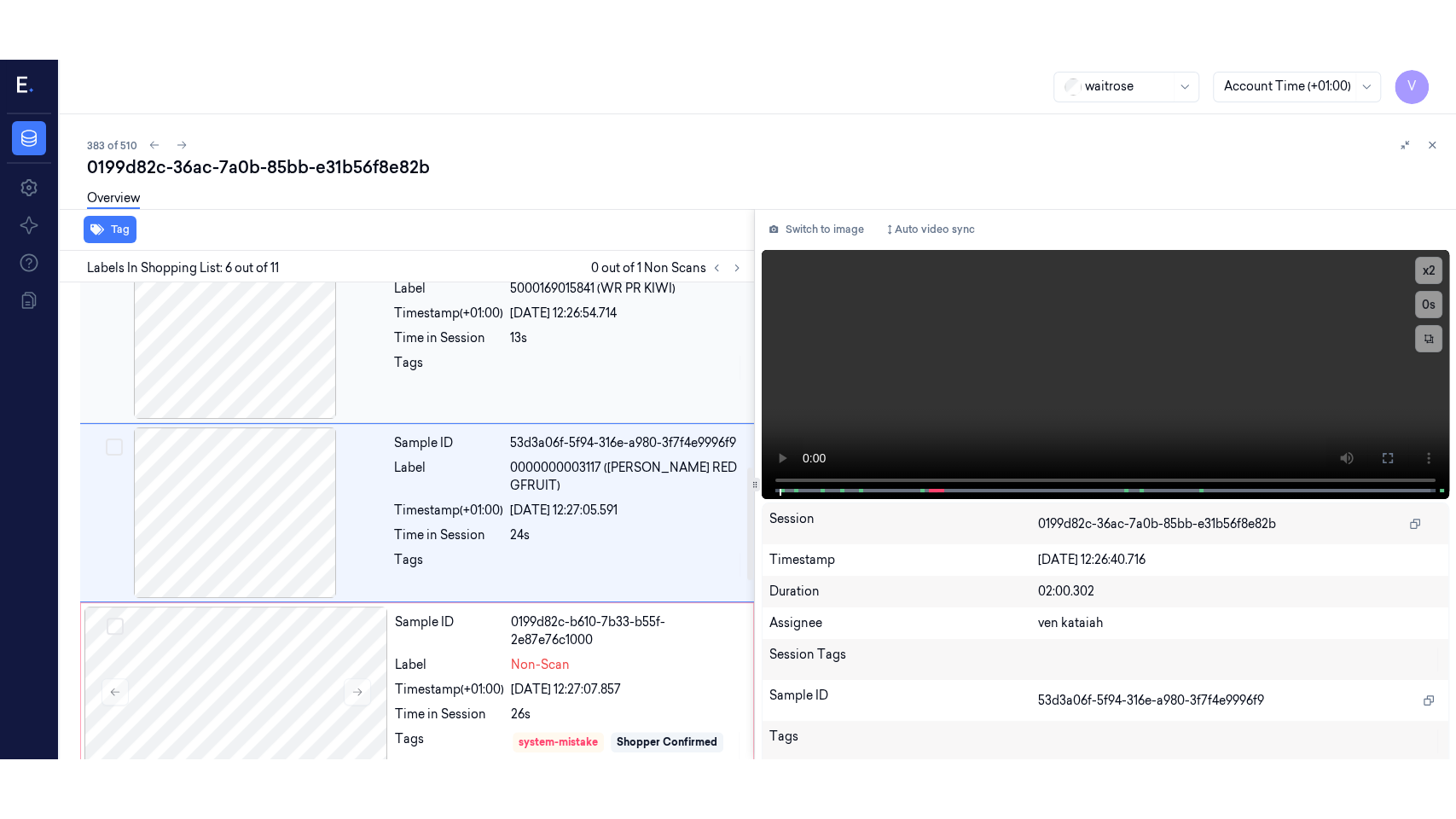
scroll to position [760, 0]
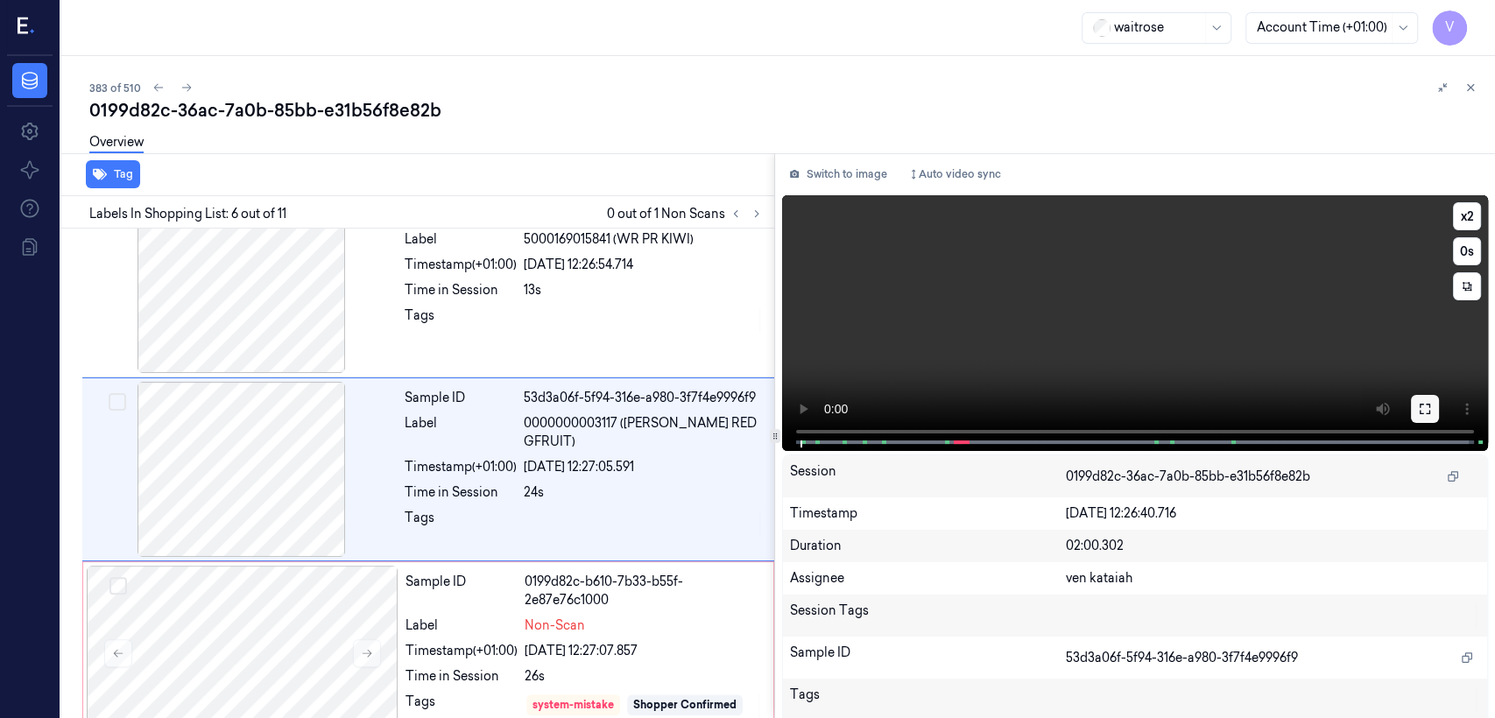
click at [815, 409] on icon at bounding box center [1425, 409] width 14 height 14
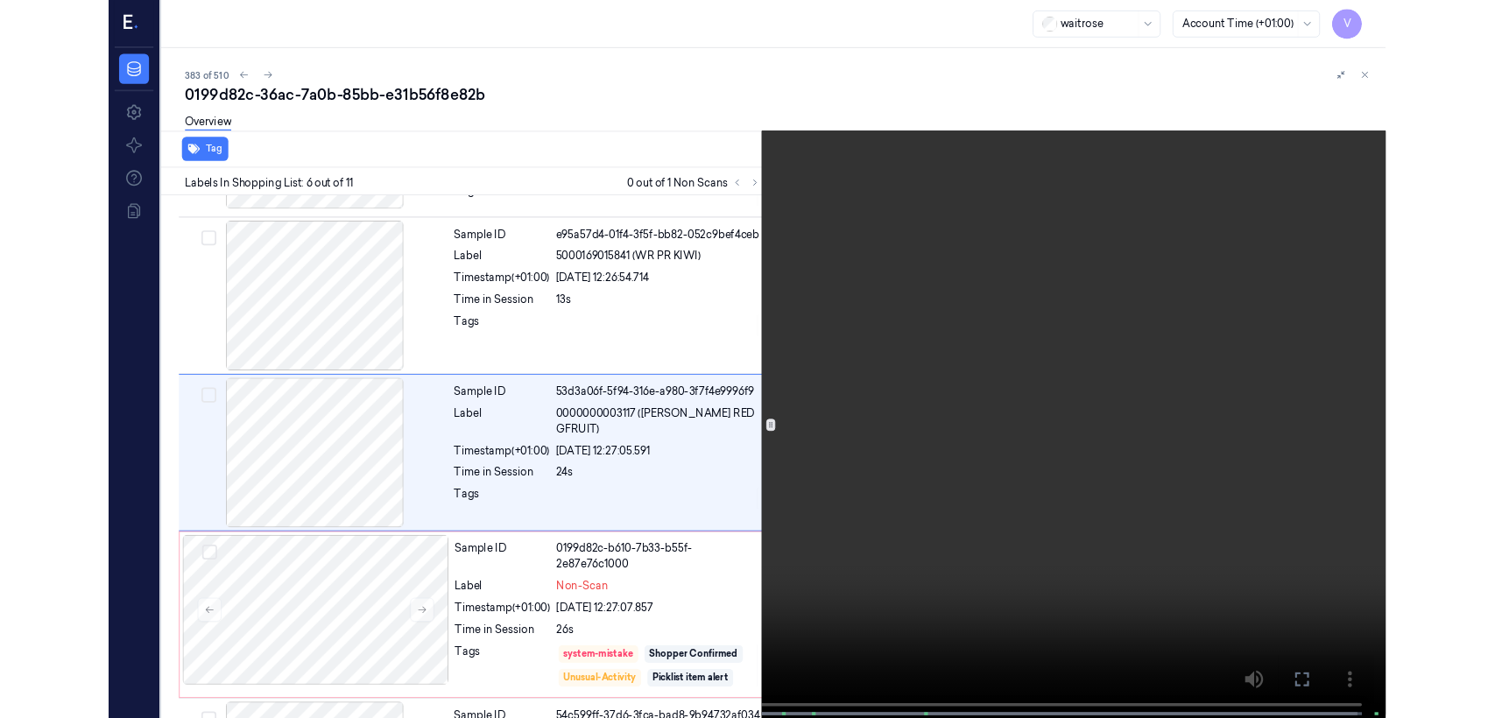
scroll to position [719, 0]
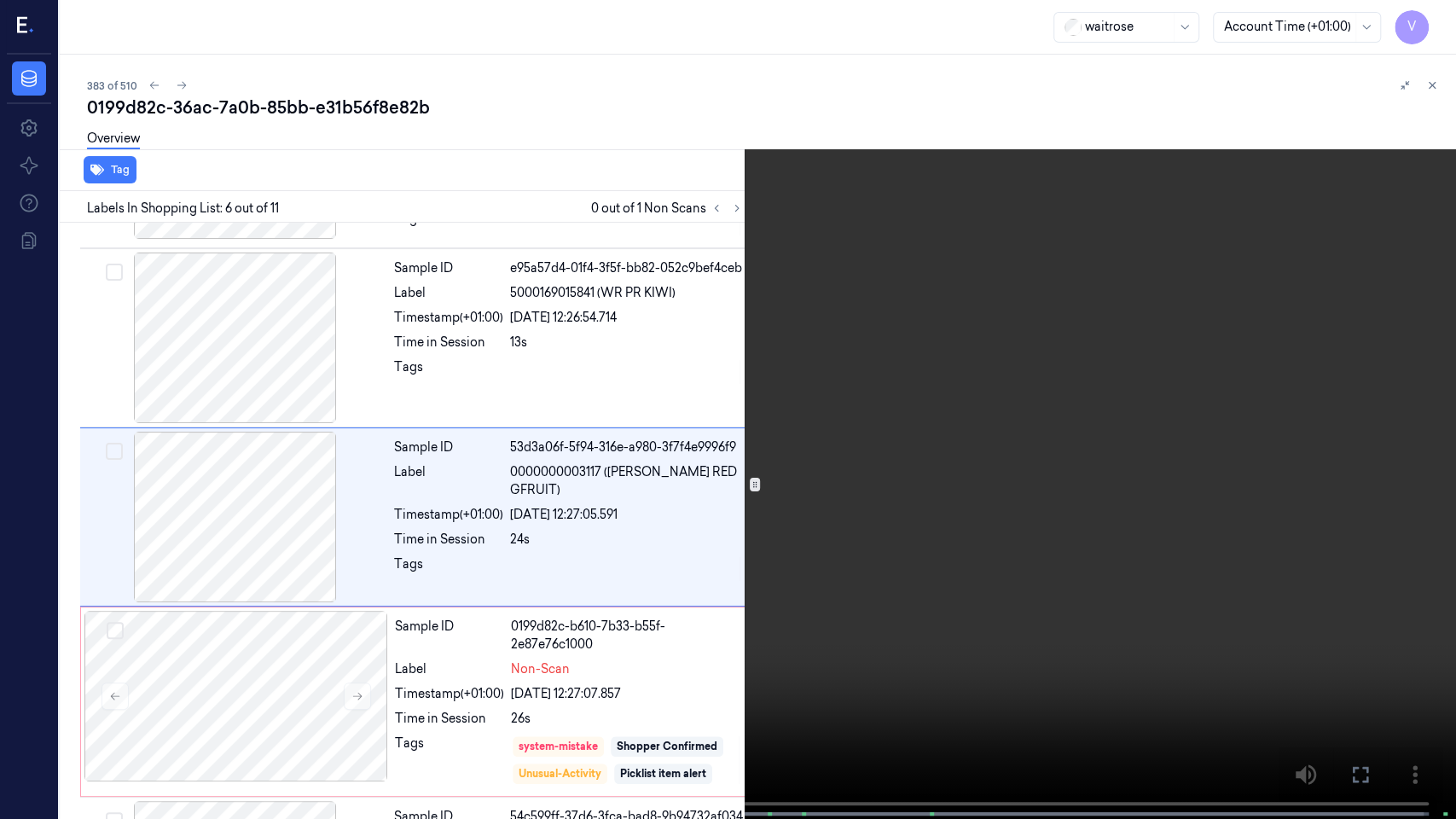
click at [0, 0] on icon at bounding box center [0, 0] width 0 height 0
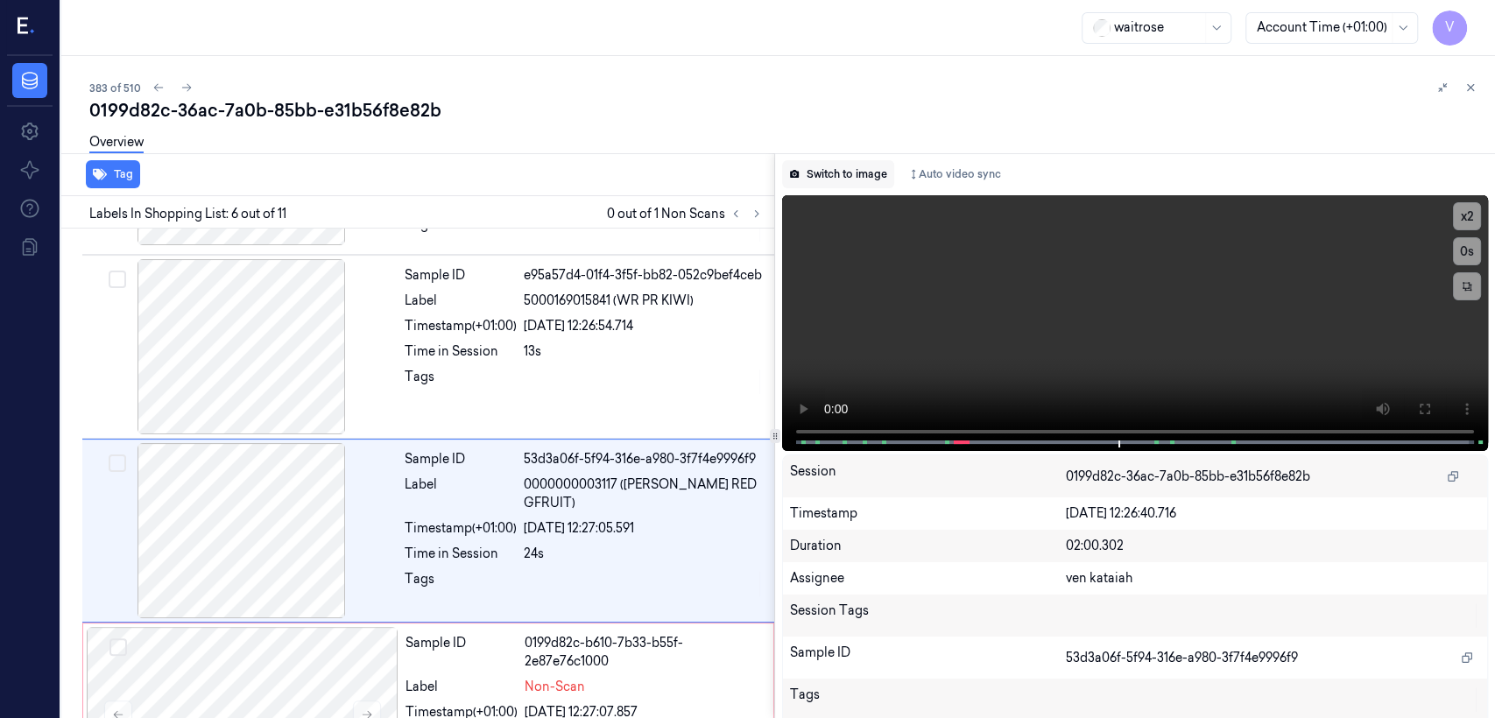
click at [815, 175] on button "Switch to image" at bounding box center [838, 174] width 112 height 28
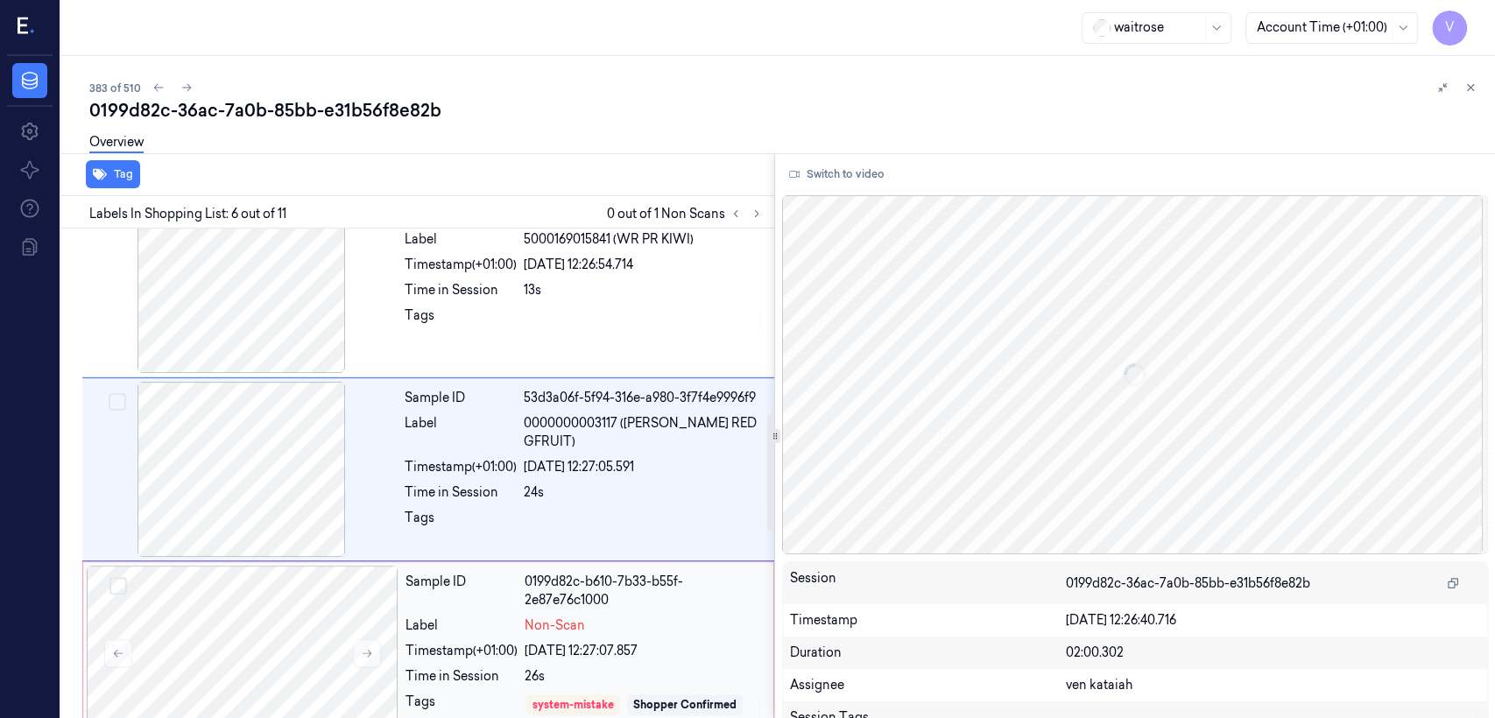
click at [598, 550] on div "0199d82c-b610-7b33-b55f-2e87e76c1000" at bounding box center [644, 591] width 238 height 37
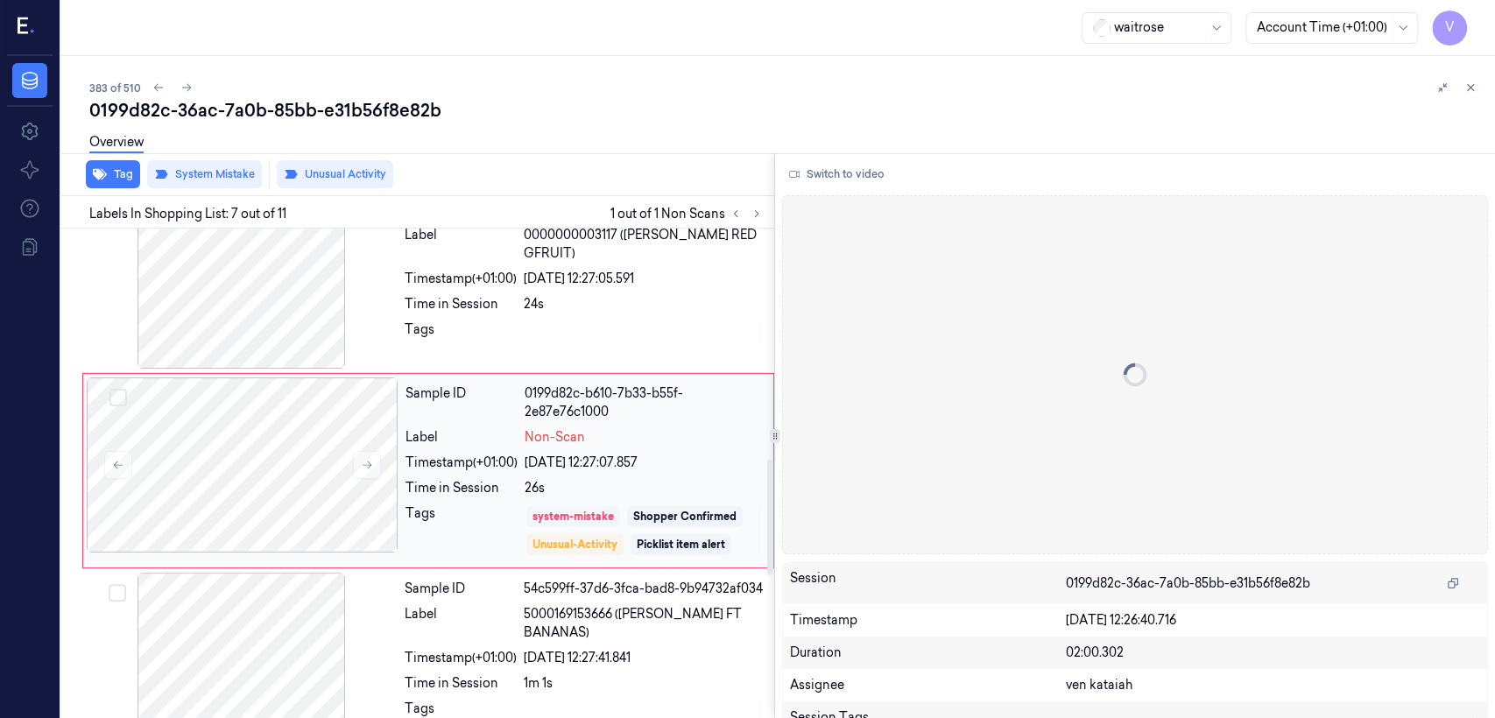
scroll to position [970, 0]
click at [815, 92] on icon at bounding box center [1470, 87] width 12 height 12
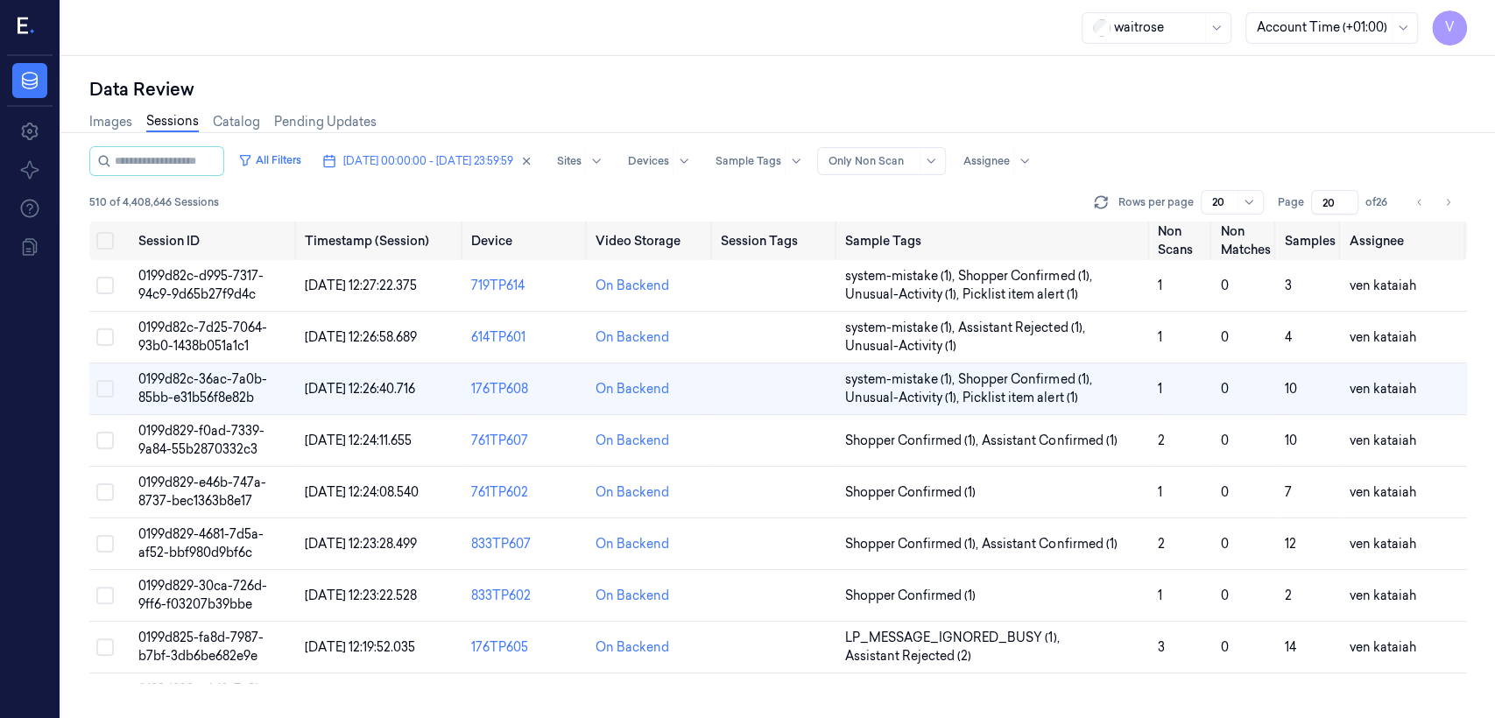
scroll to position [51, 0]
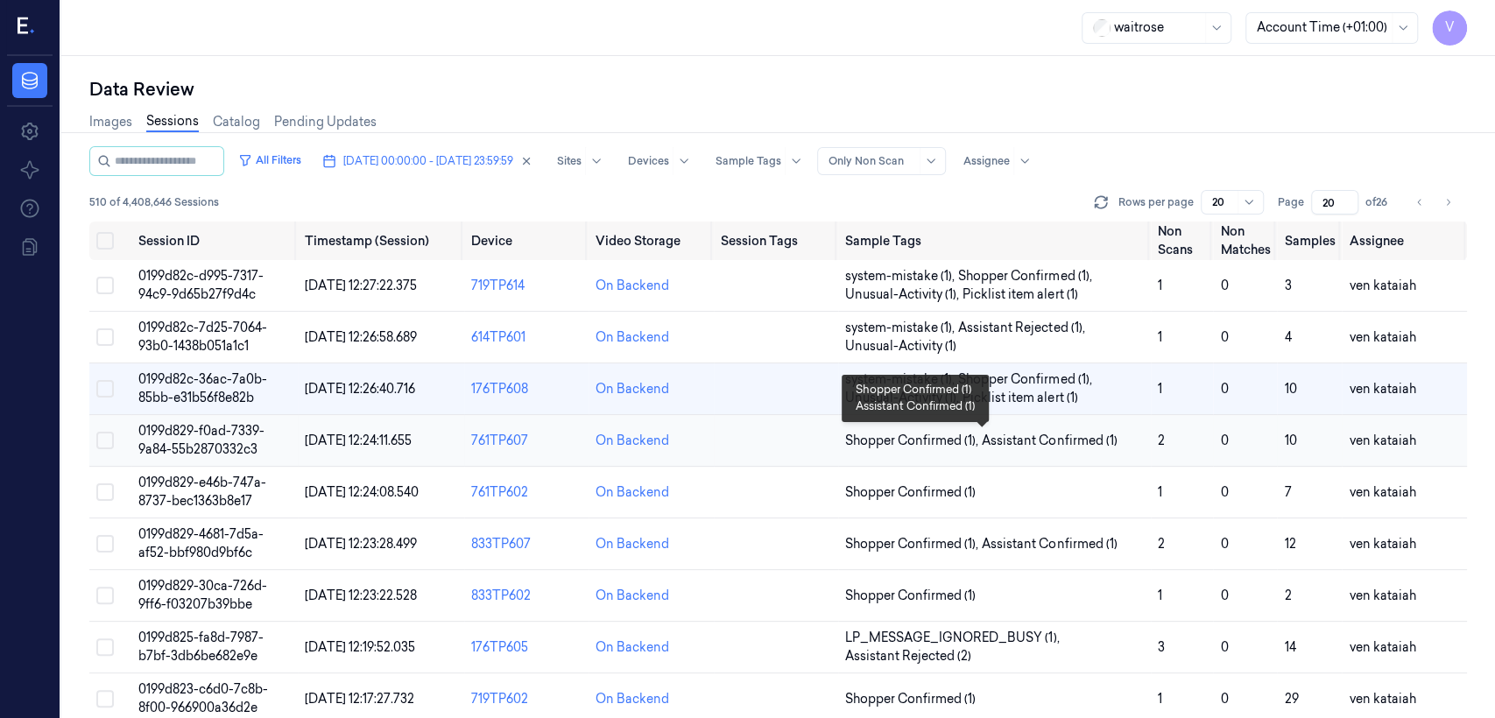
click at [815, 440] on span "Shopper Confirmed (1) ," at bounding box center [913, 441] width 137 height 18
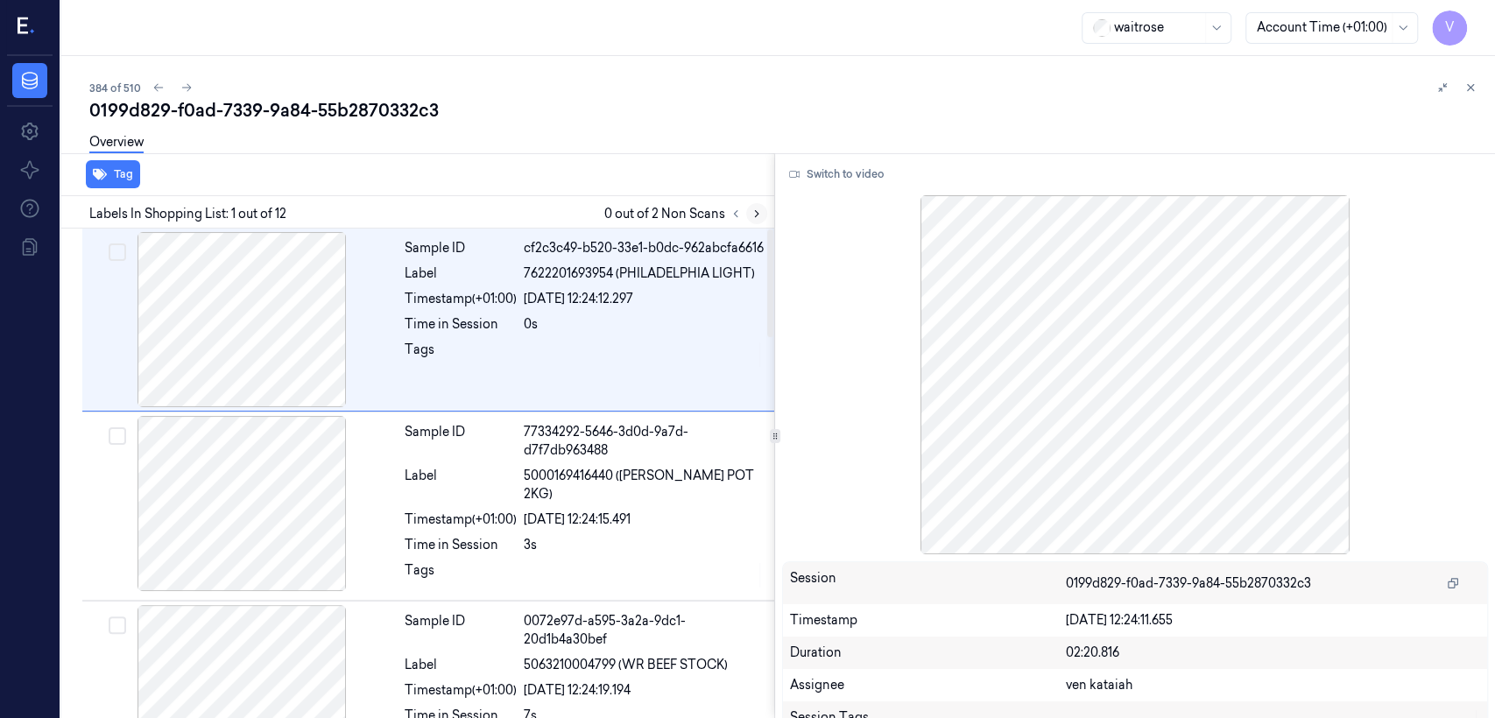
click at [751, 209] on icon at bounding box center [757, 214] width 12 height 12
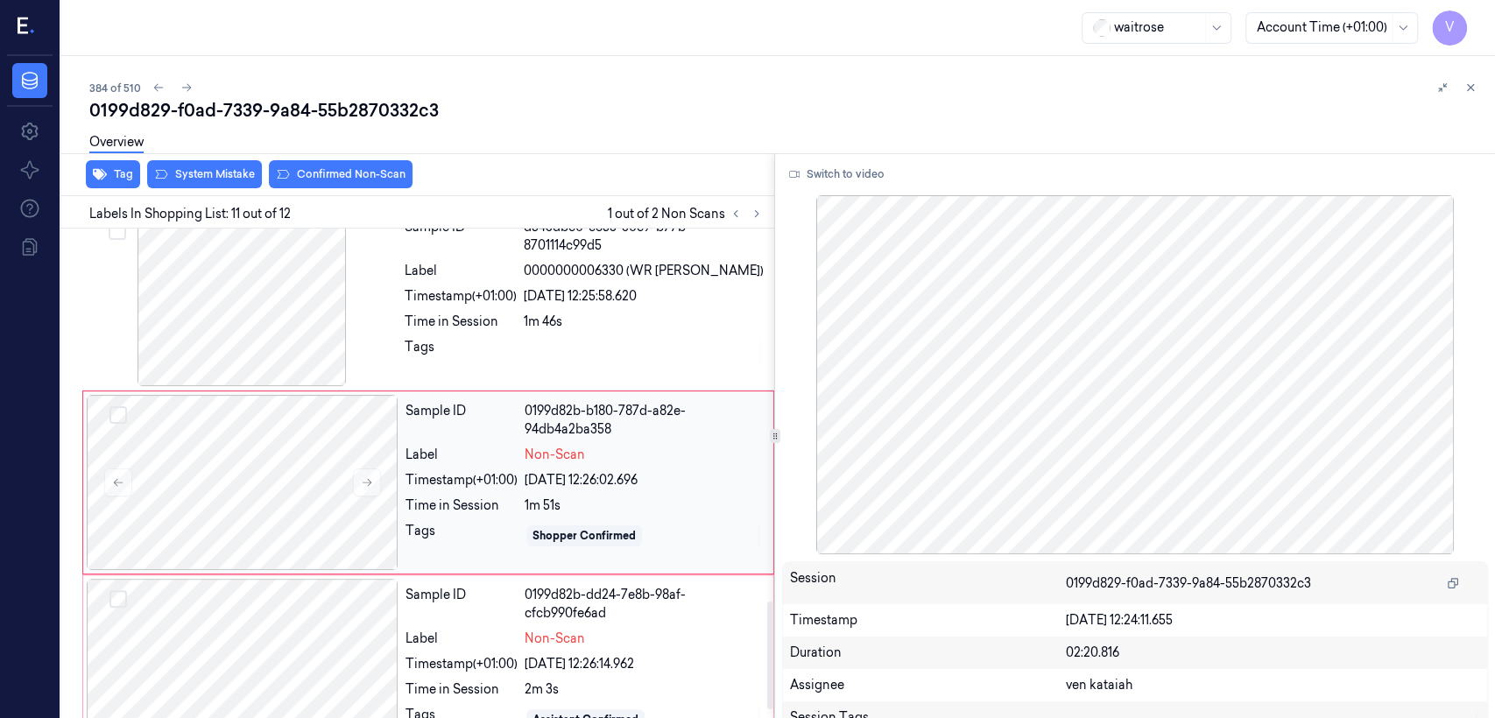
scroll to position [1694, 0]
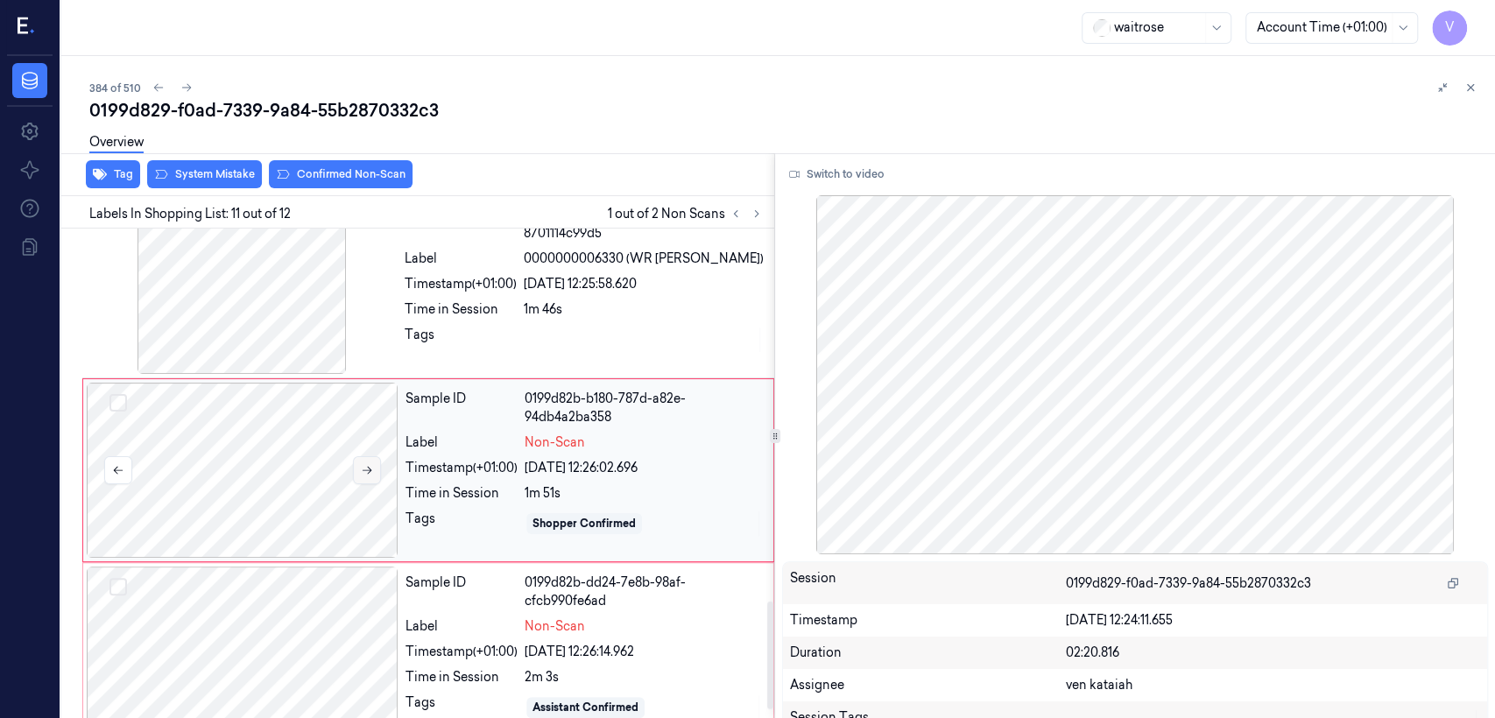
click at [375, 477] on button at bounding box center [367, 470] width 28 height 28
click at [479, 319] on div "Time in Session" at bounding box center [461, 309] width 112 height 18
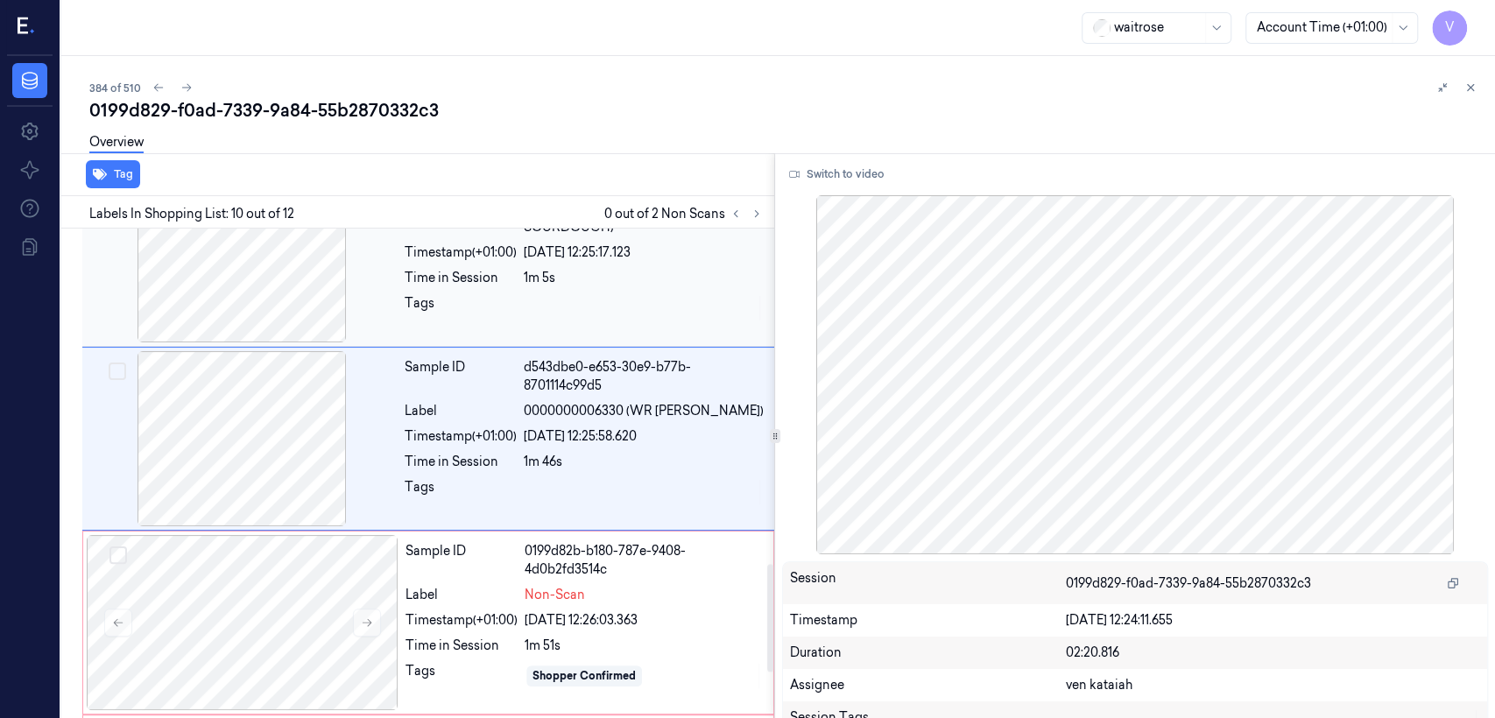
scroll to position [1507, 0]
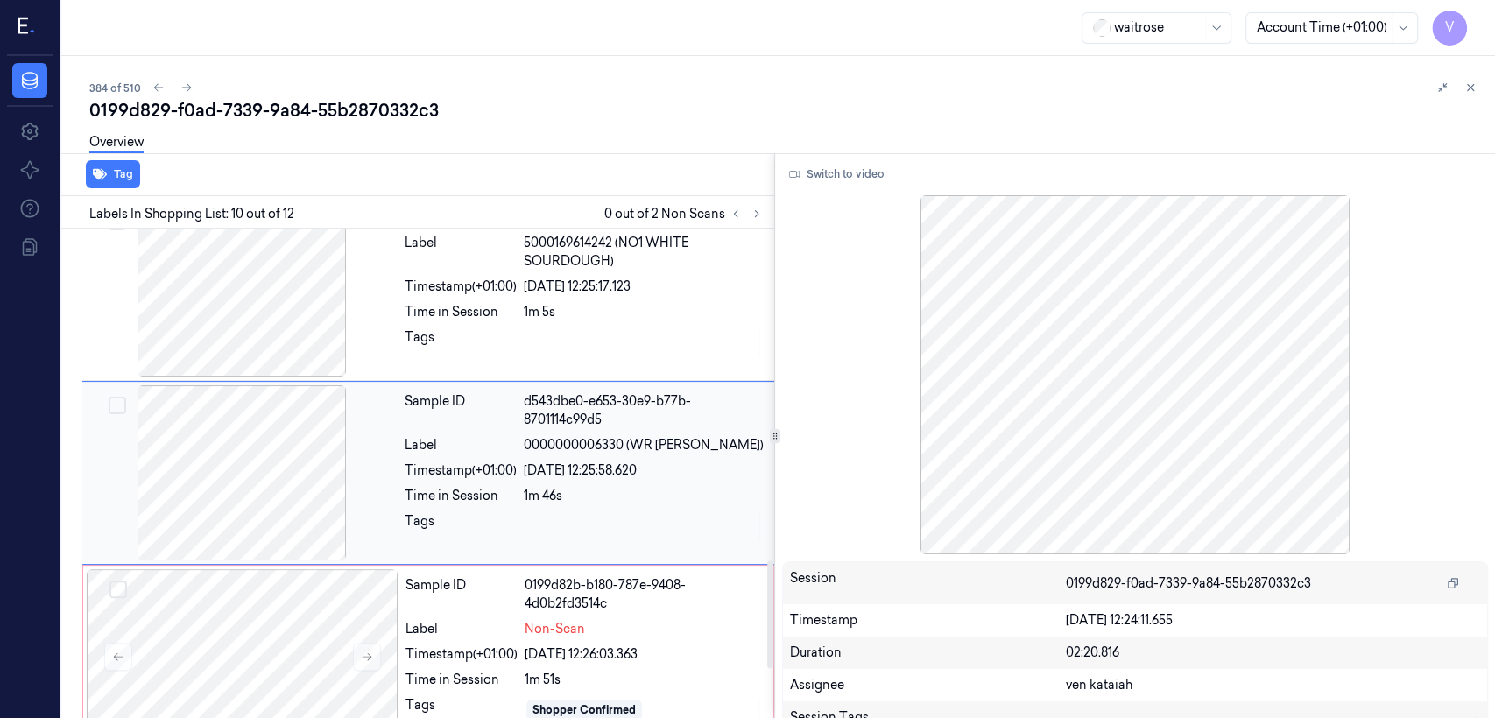
drag, startPoint x: 631, startPoint y: 446, endPoint x: 588, endPoint y: 468, distance: 48.2
click at [588, 455] on span "0000000006330 (WR [PERSON_NAME])" at bounding box center [644, 445] width 240 height 18
click at [815, 173] on button "Switch to video" at bounding box center [836, 174] width 109 height 28
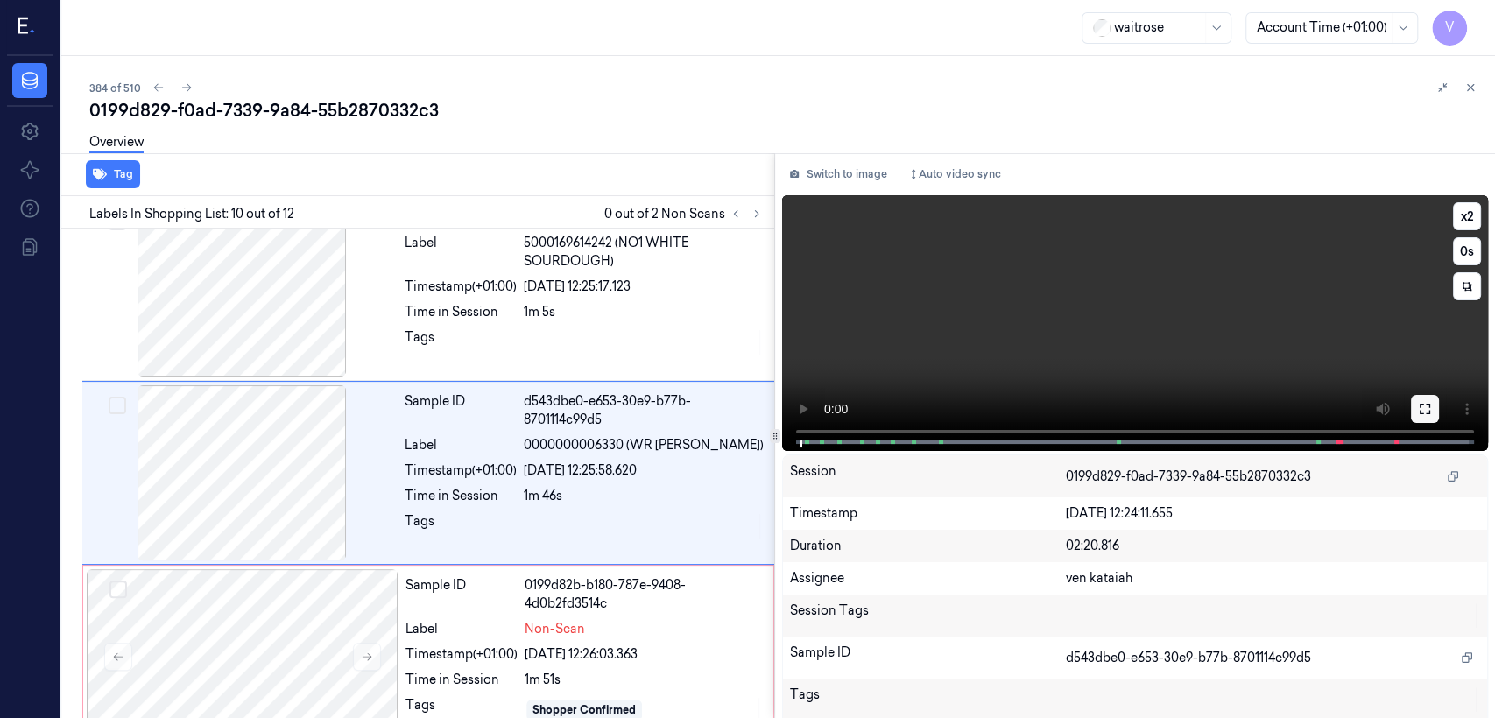
click at [815, 403] on icon at bounding box center [1425, 409] width 14 height 14
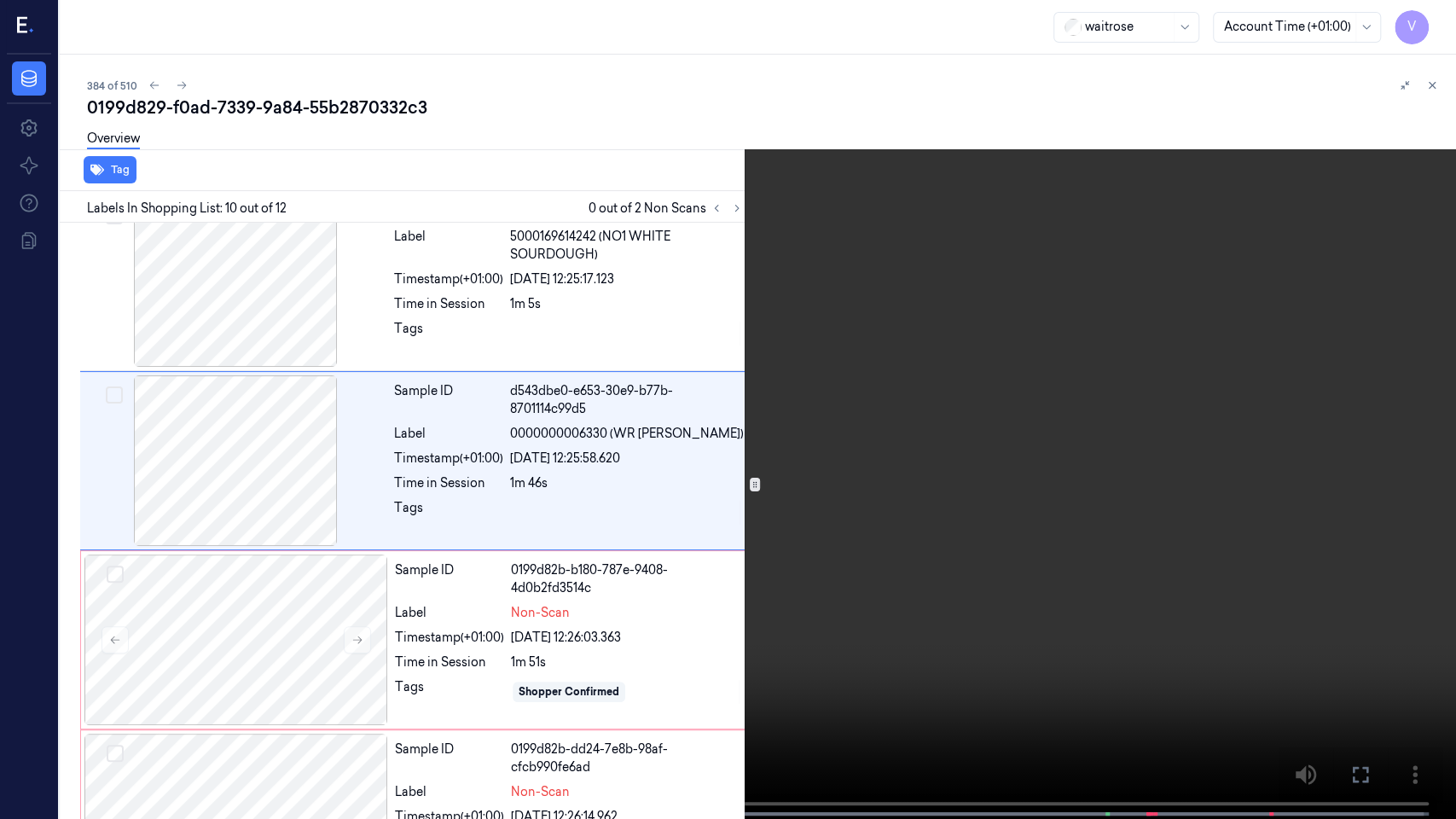
click at [479, 390] on video at bounding box center [728, 411] width 1456 height 822
click at [0, 0] on button at bounding box center [0, 0] width 0 height 0
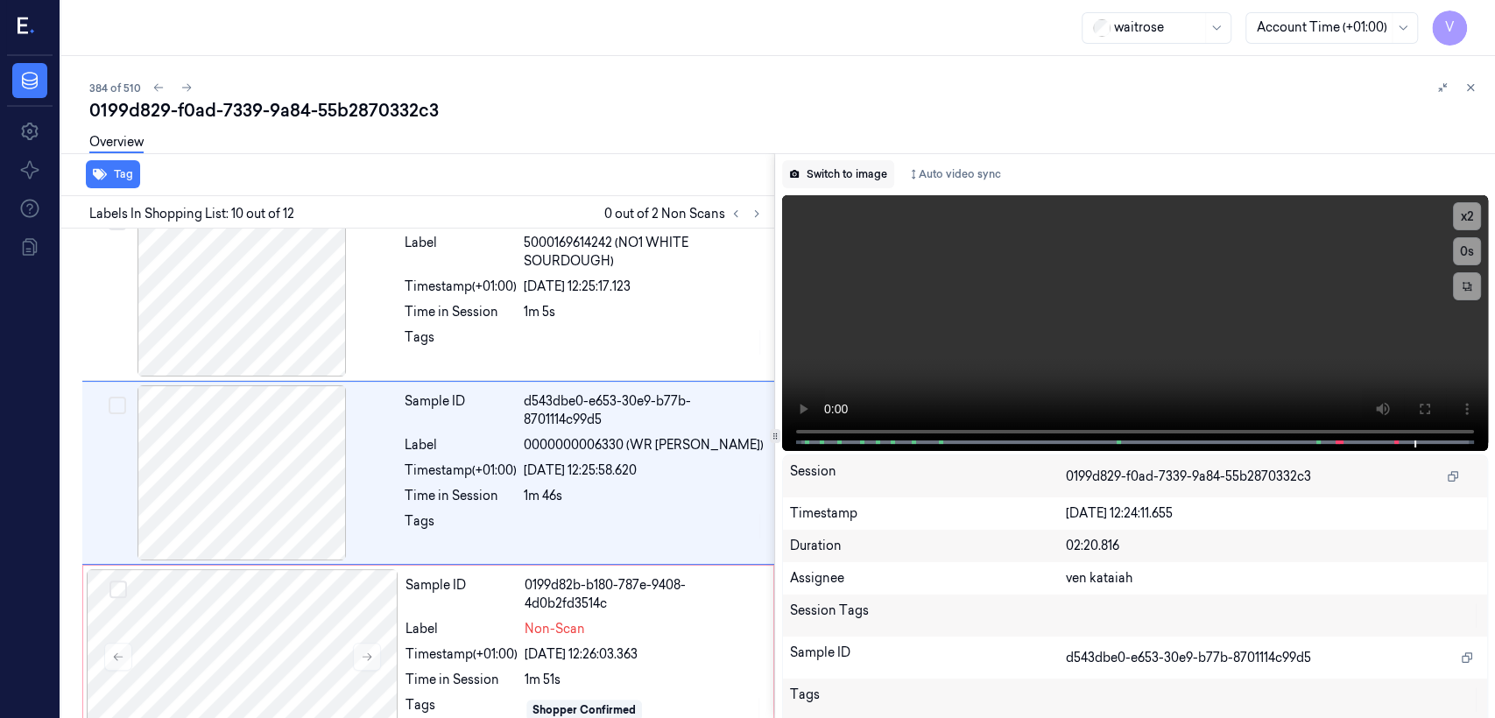
click at [815, 165] on button "Switch to image" at bounding box center [838, 174] width 112 height 28
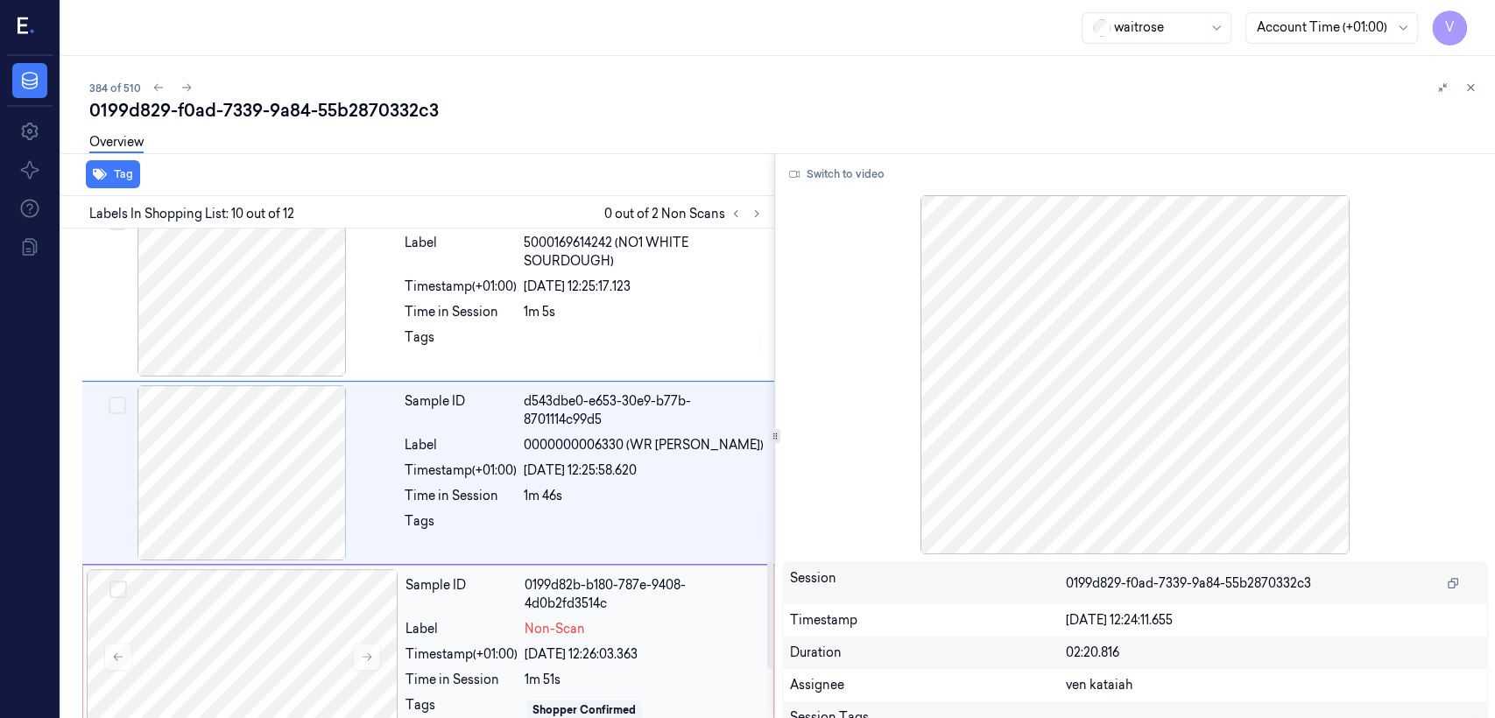
click at [521, 550] on div "Time in Session 1m 51s" at bounding box center [583, 680] width 357 height 18
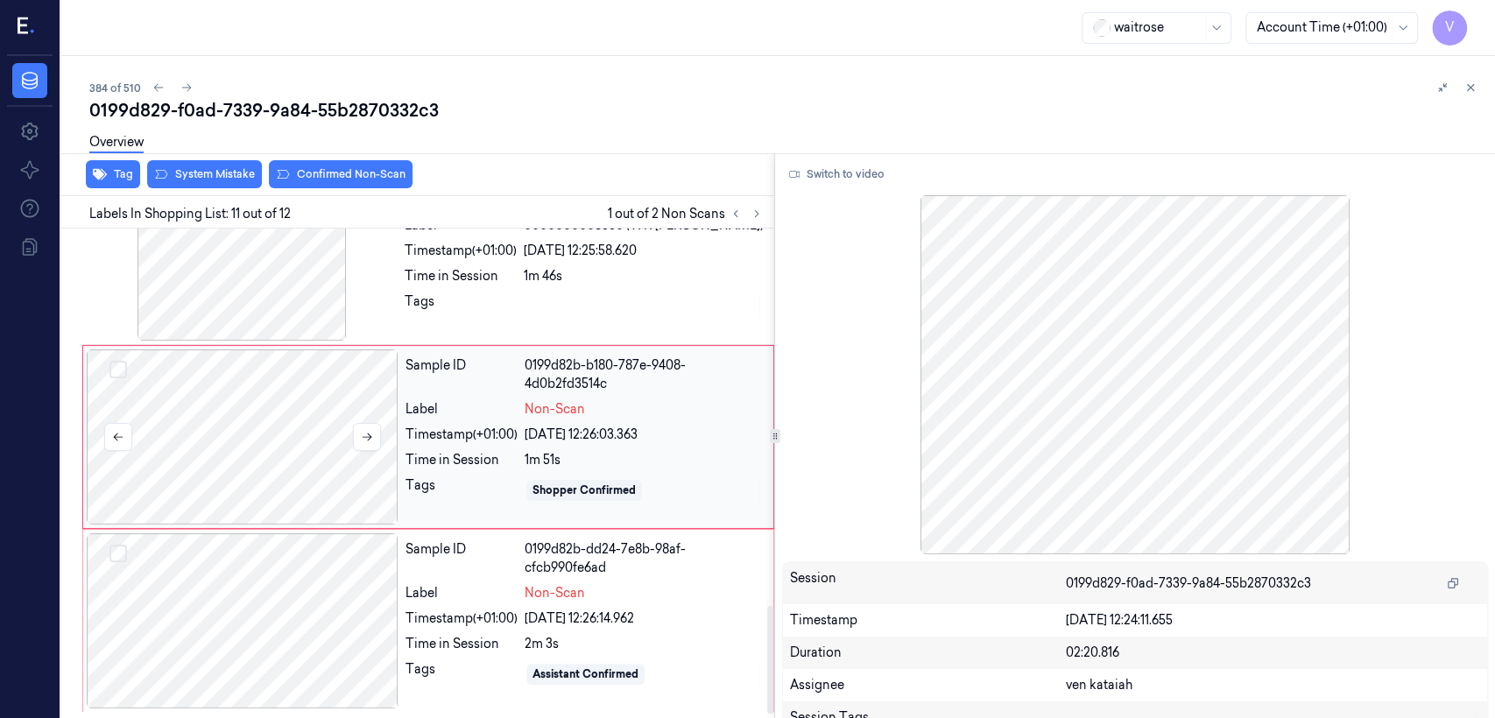
scroll to position [1731, 0]
click at [363, 550] on div at bounding box center [243, 619] width 312 height 175
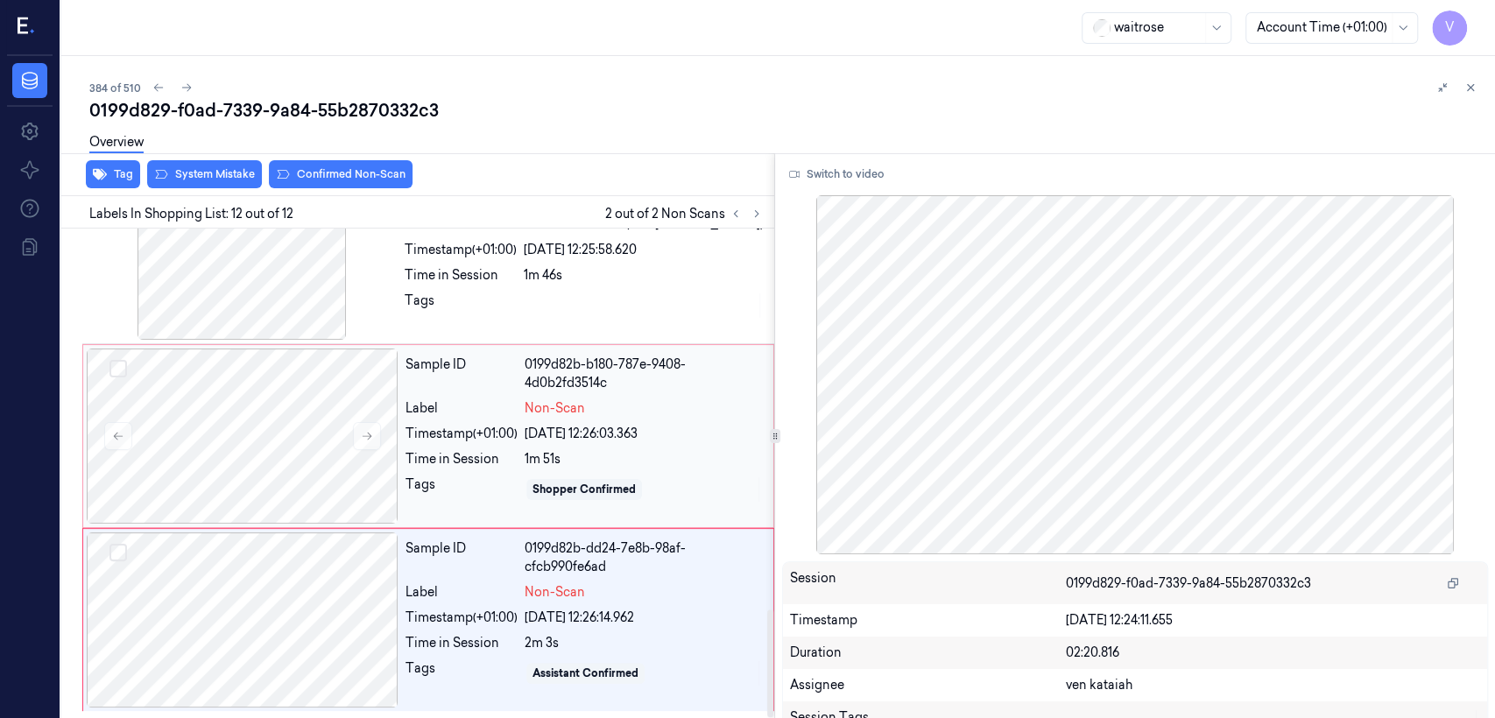
click at [435, 418] on div "Sample ID 0199d82b-b180-787e-9408-4d0b2fd3514c Label Non-Scan Timestamp (+01:00…" at bounding box center [583, 436] width 371 height 175
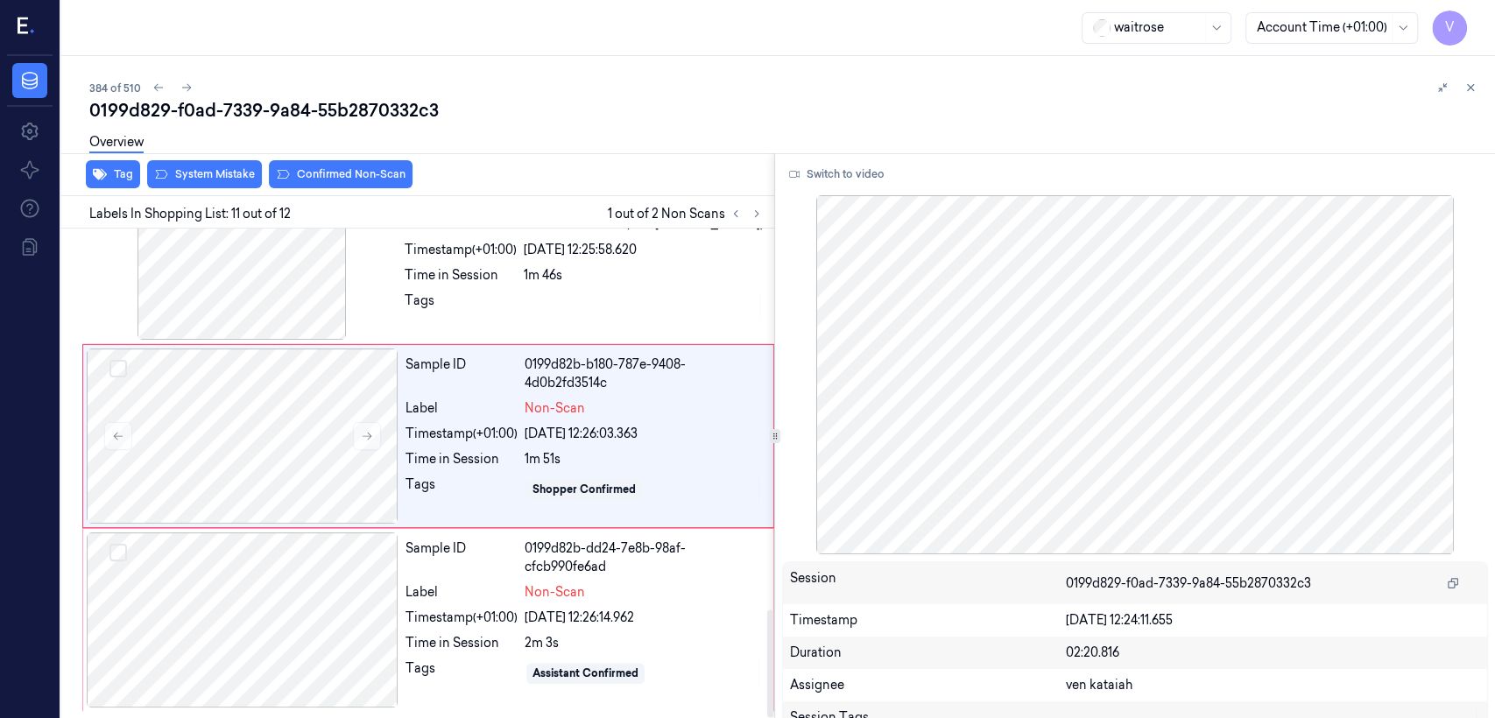
scroll to position [1694, 0]
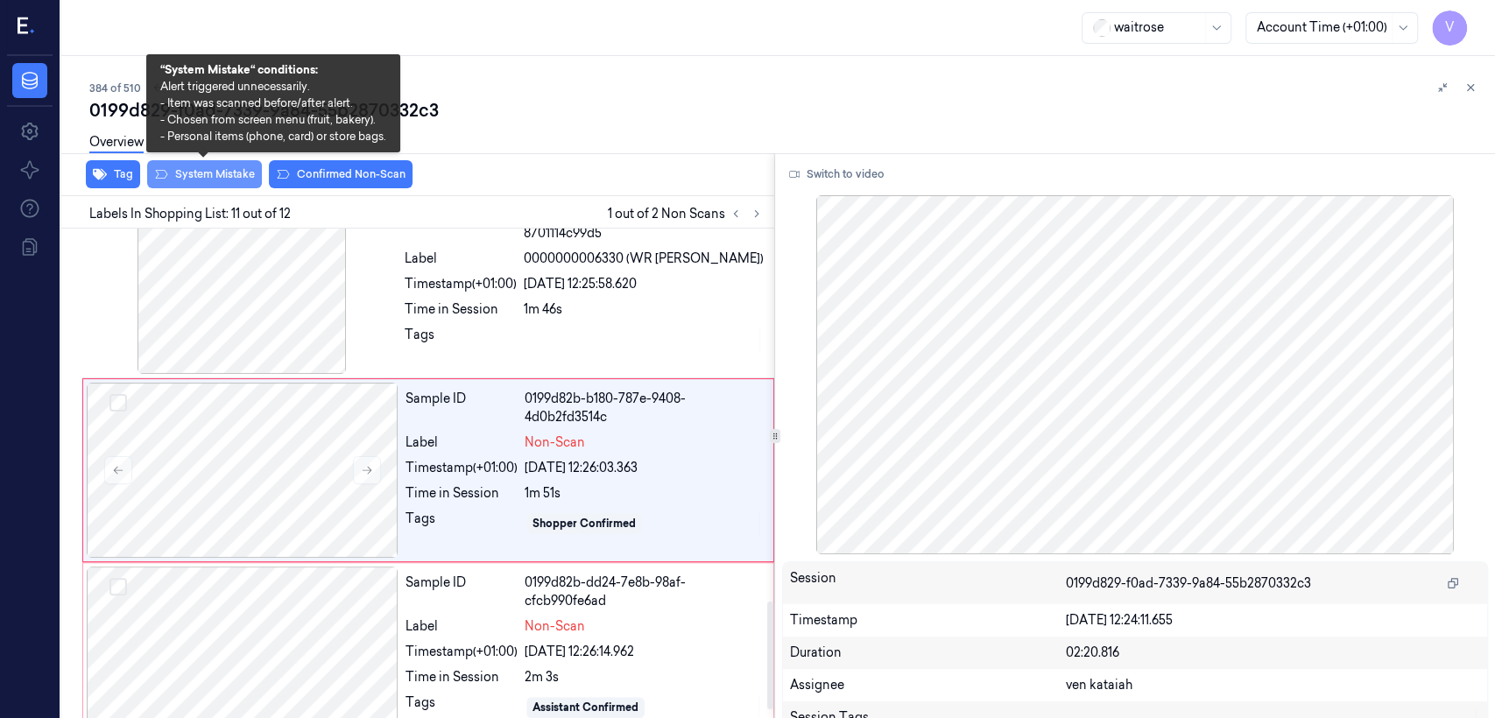
click at [216, 177] on button "System Mistake" at bounding box center [204, 174] width 115 height 28
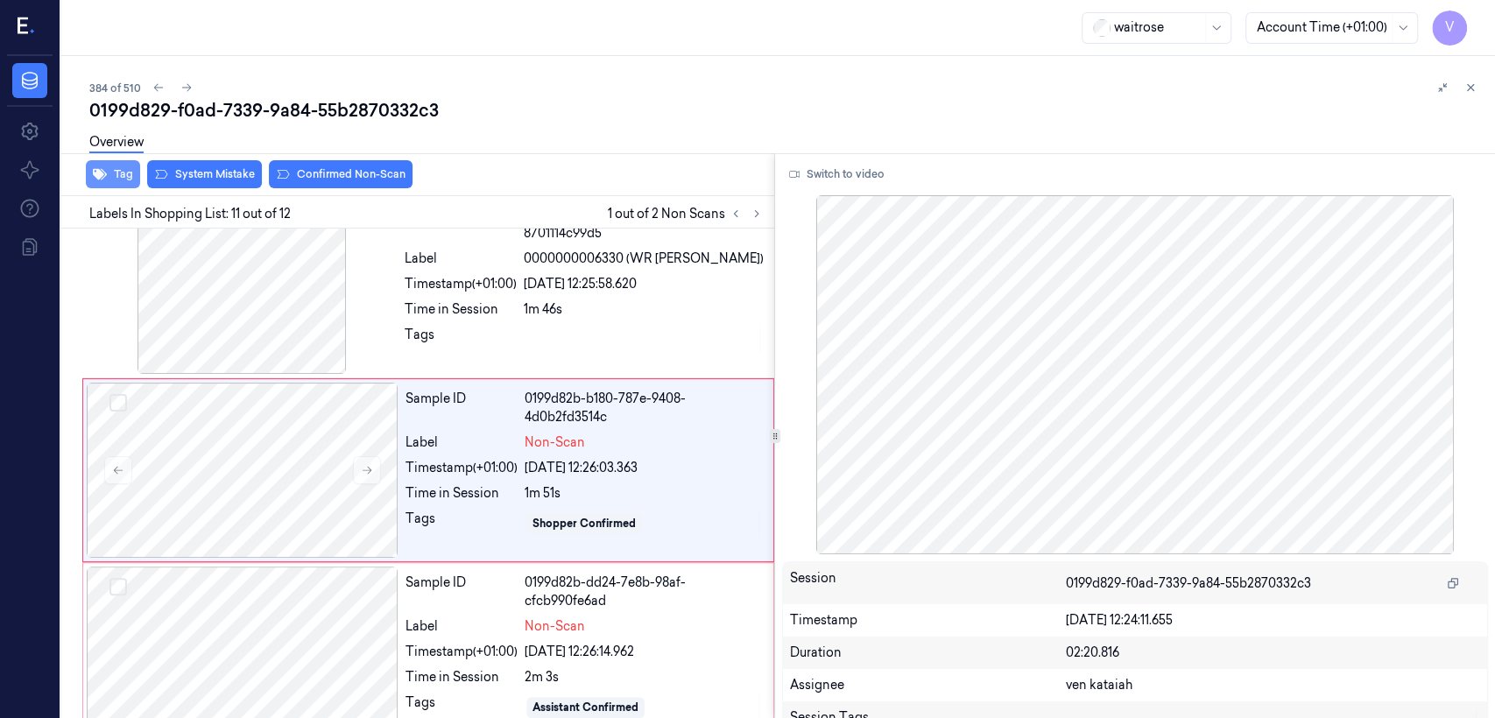
drag, startPoint x: 124, startPoint y: 172, endPoint x: 134, endPoint y: 169, distance: 10.0
click at [134, 169] on button "Tag" at bounding box center [113, 174] width 54 height 28
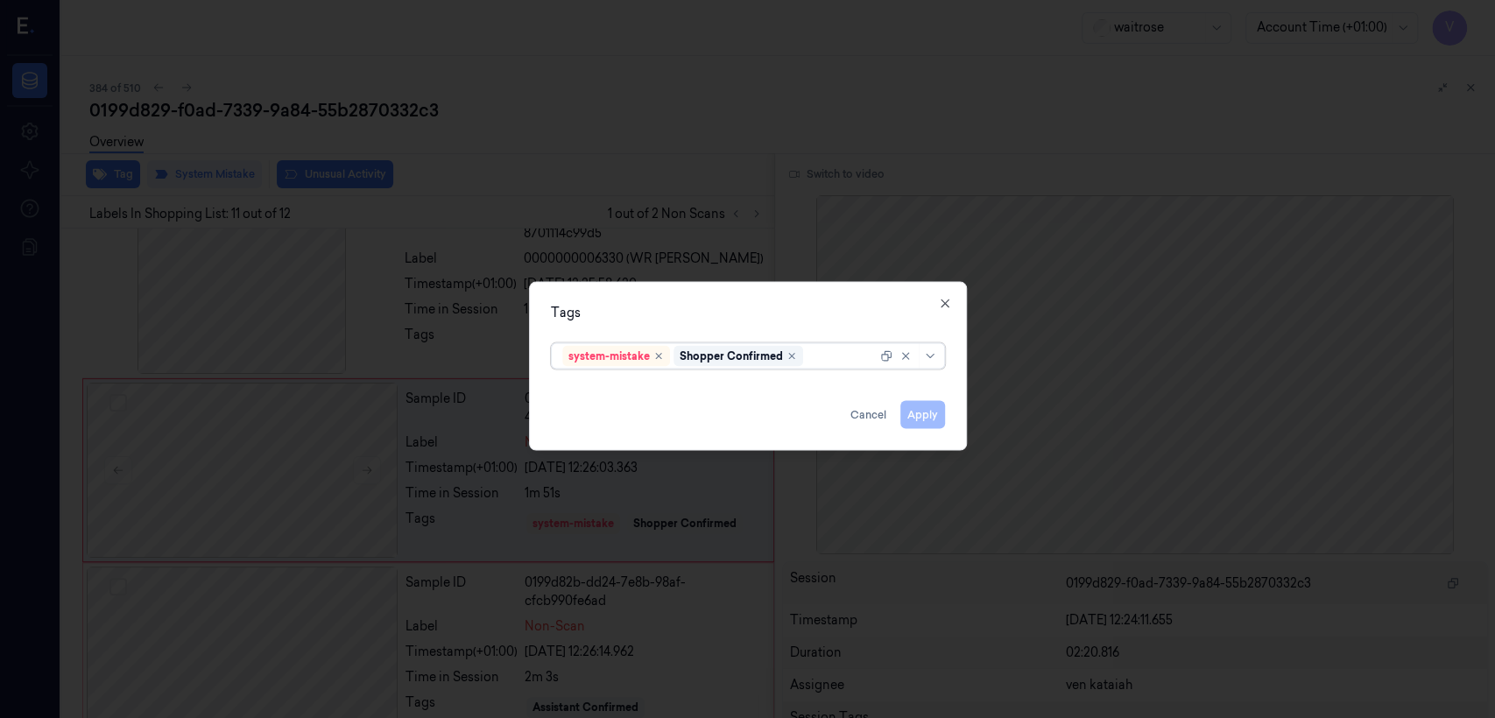
click at [815, 359] on div at bounding box center [842, 356] width 70 height 18
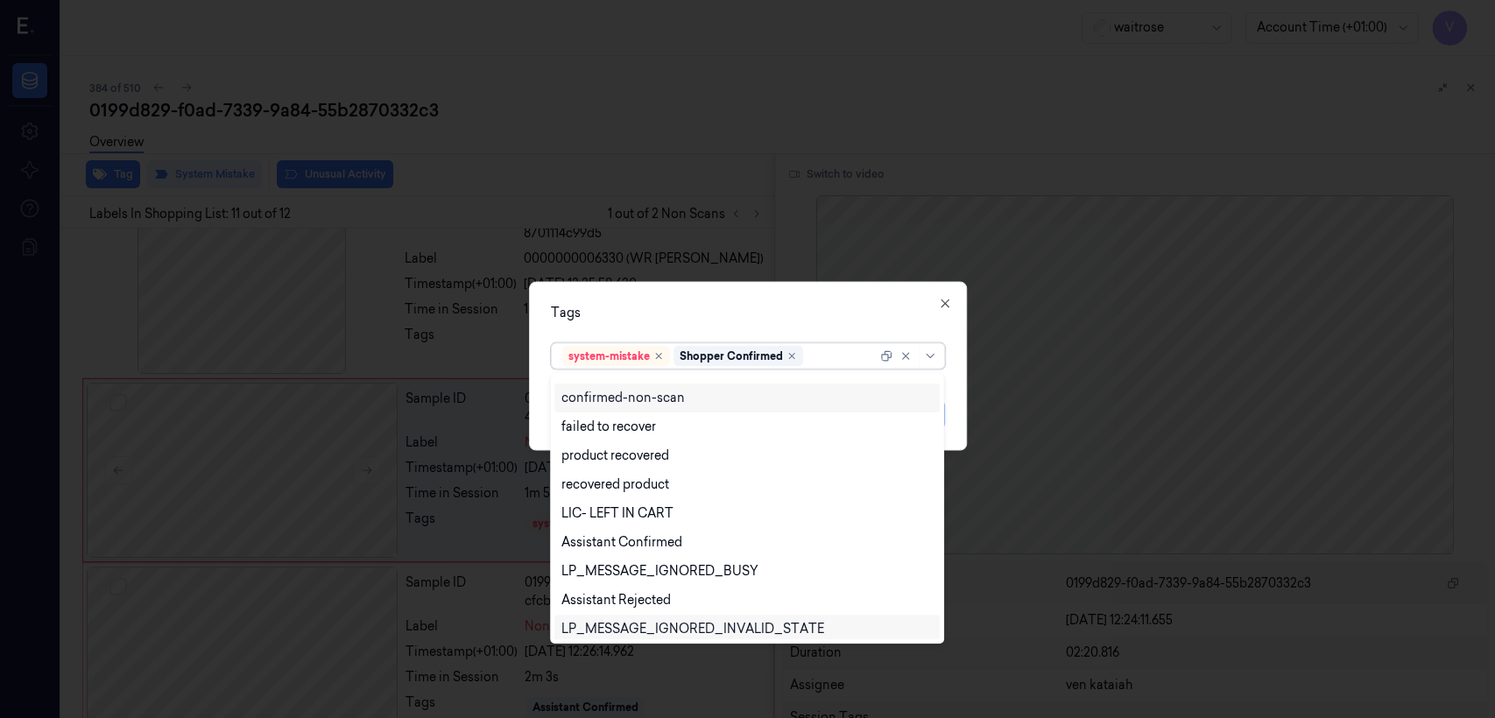
scroll to position [194, 0]
click at [649, 550] on div "Unusual-Activity" at bounding box center [609, 630] width 97 height 18
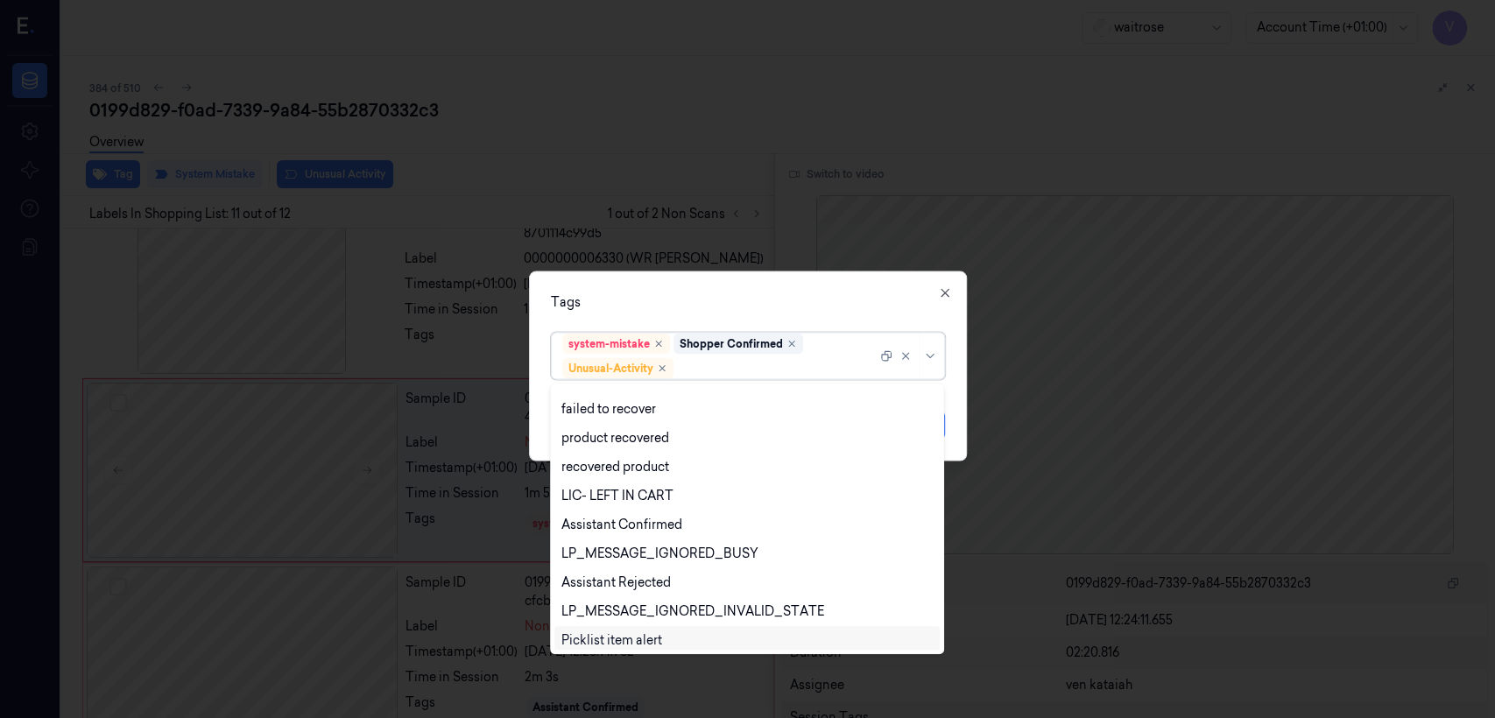
click at [638, 550] on div "Picklist item alert" at bounding box center [611, 640] width 101 height 18
click at [724, 312] on div "Tags option Picklist item alert, selected. 20 results available. Use Up and Dow…" at bounding box center [748, 367] width 438 height 190
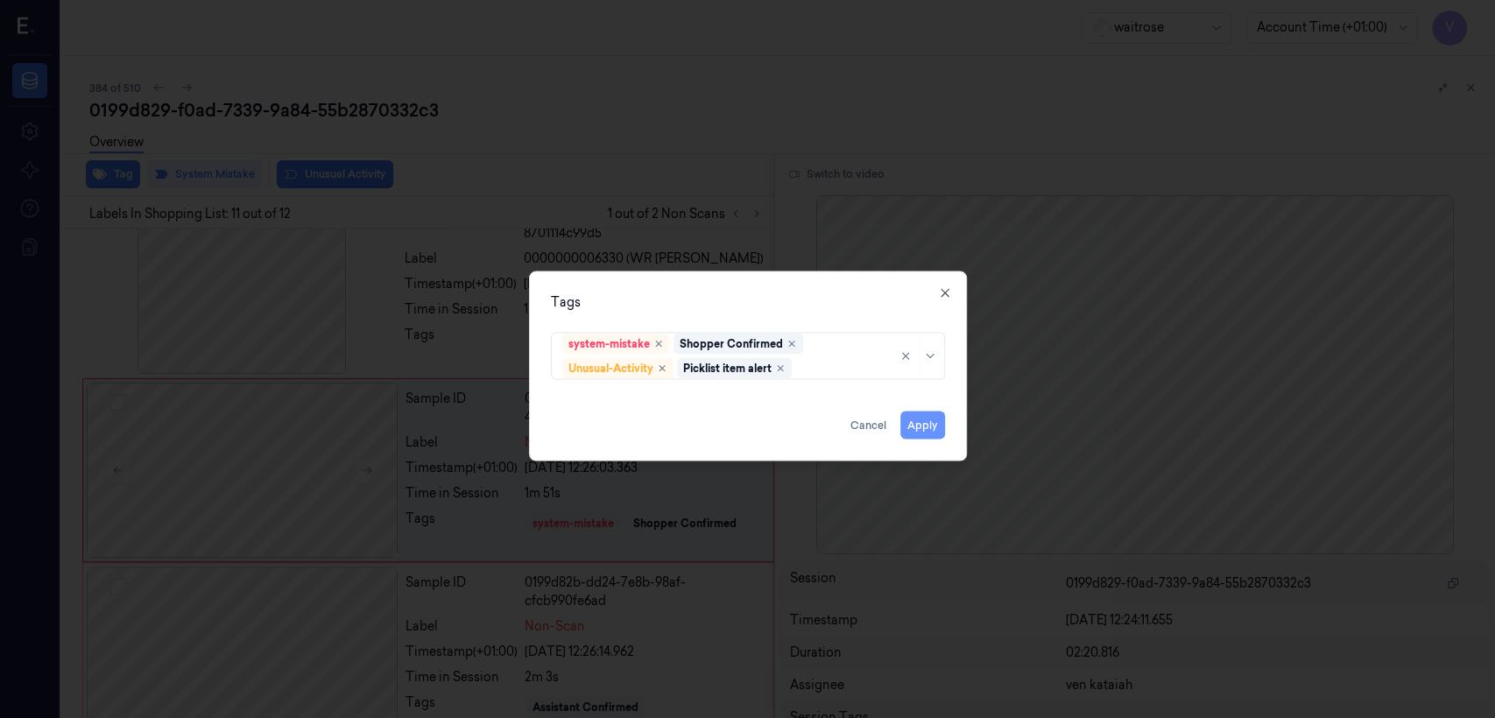
click at [815, 428] on button "Apply" at bounding box center [922, 426] width 45 height 28
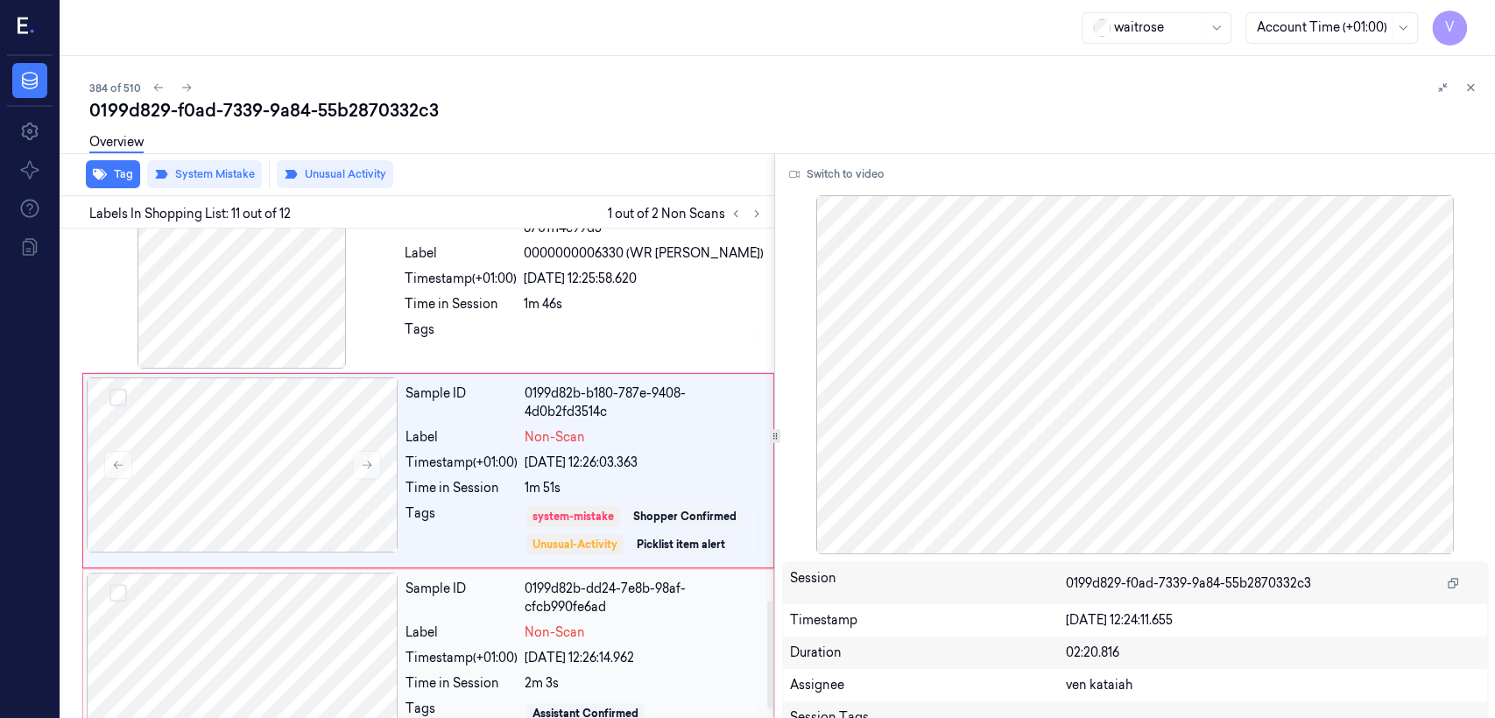
click at [462, 550] on div "Timestamp (+01:00)" at bounding box center [461, 658] width 112 height 18
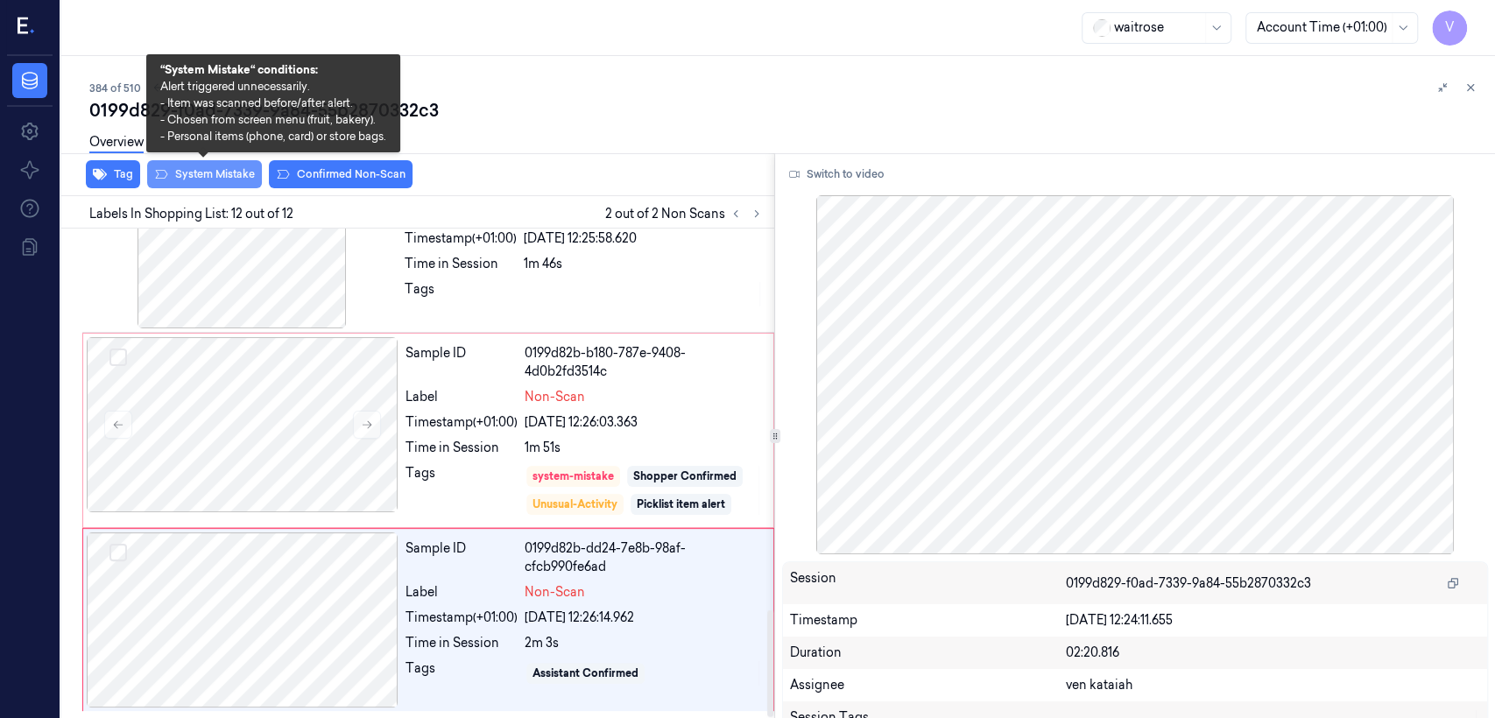
click at [209, 174] on button "System Mistake" at bounding box center [204, 174] width 115 height 28
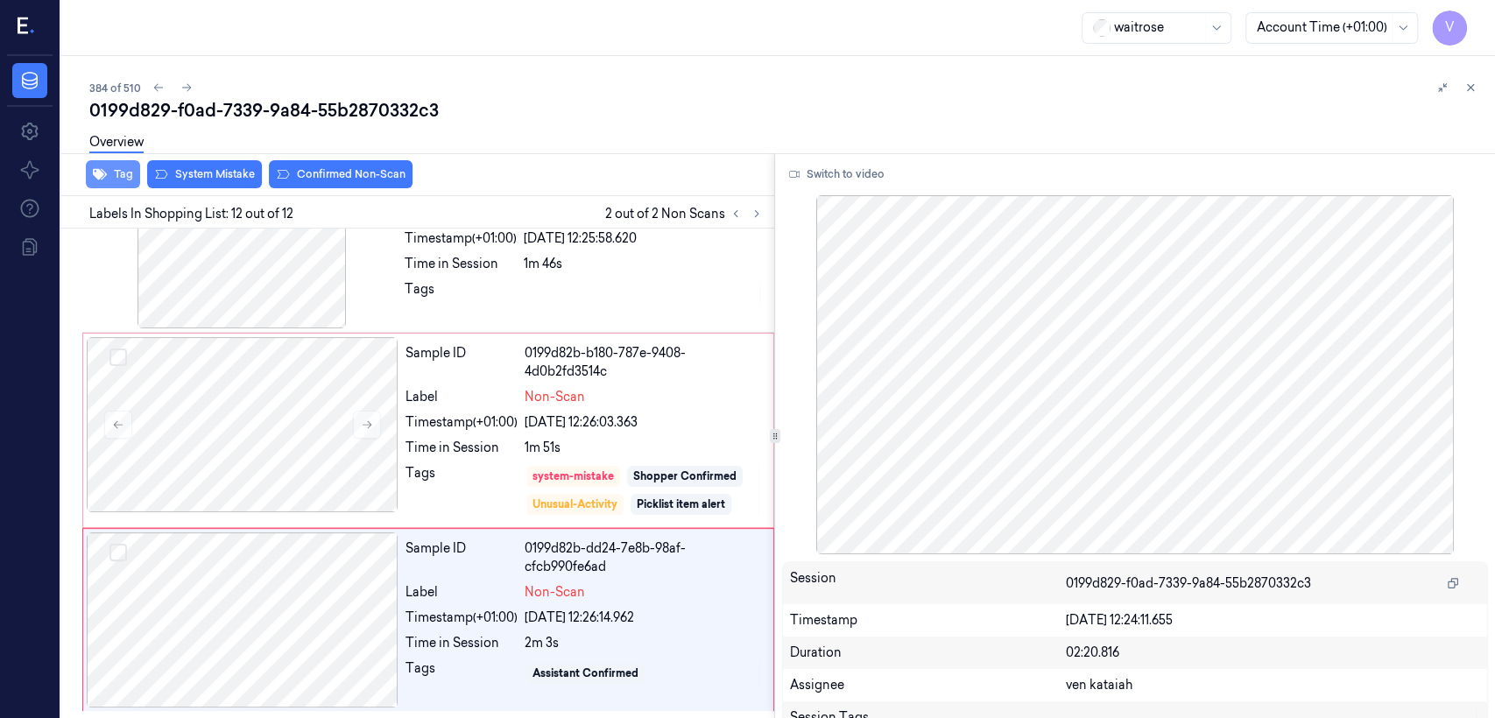
click at [115, 174] on button "Tag" at bounding box center [113, 174] width 54 height 28
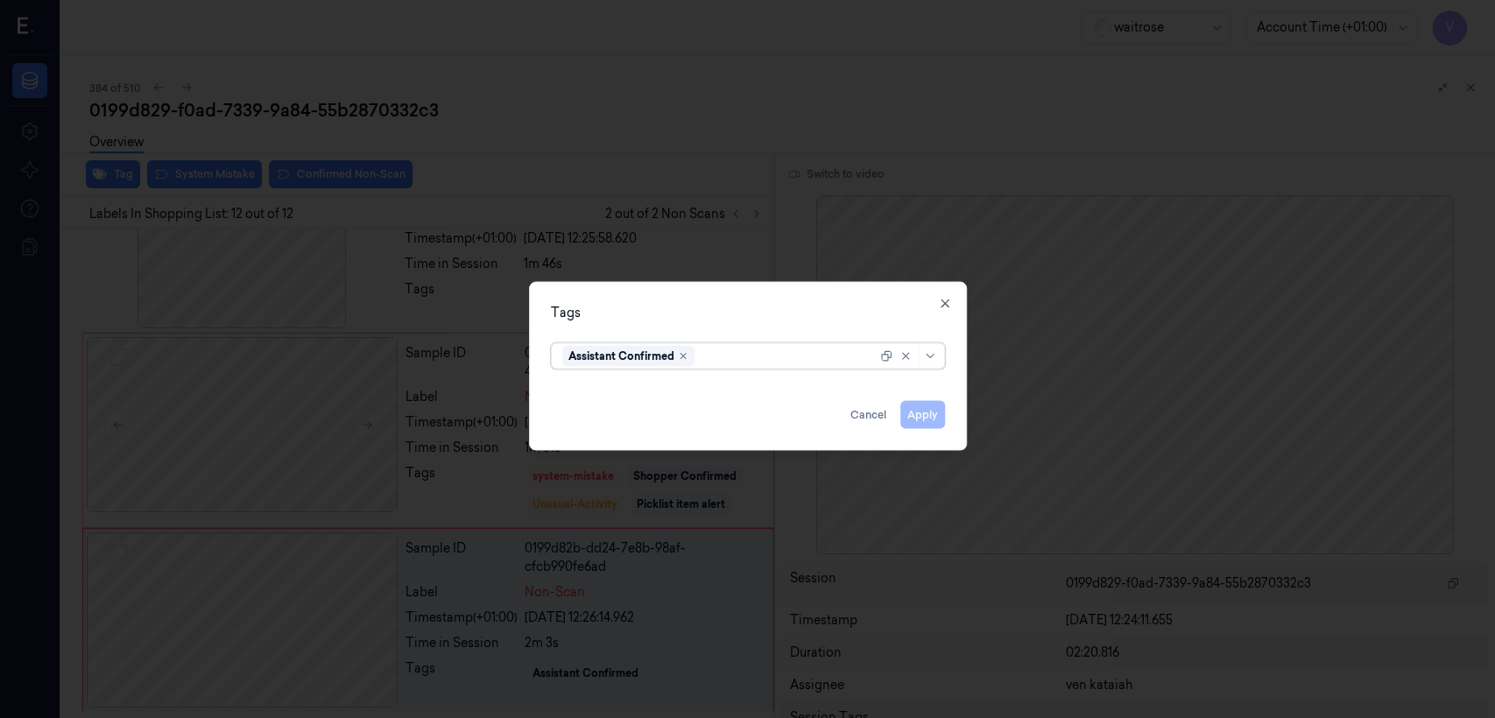
scroll to position [1751, 0]
click at [815, 352] on div at bounding box center [842, 356] width 67 height 18
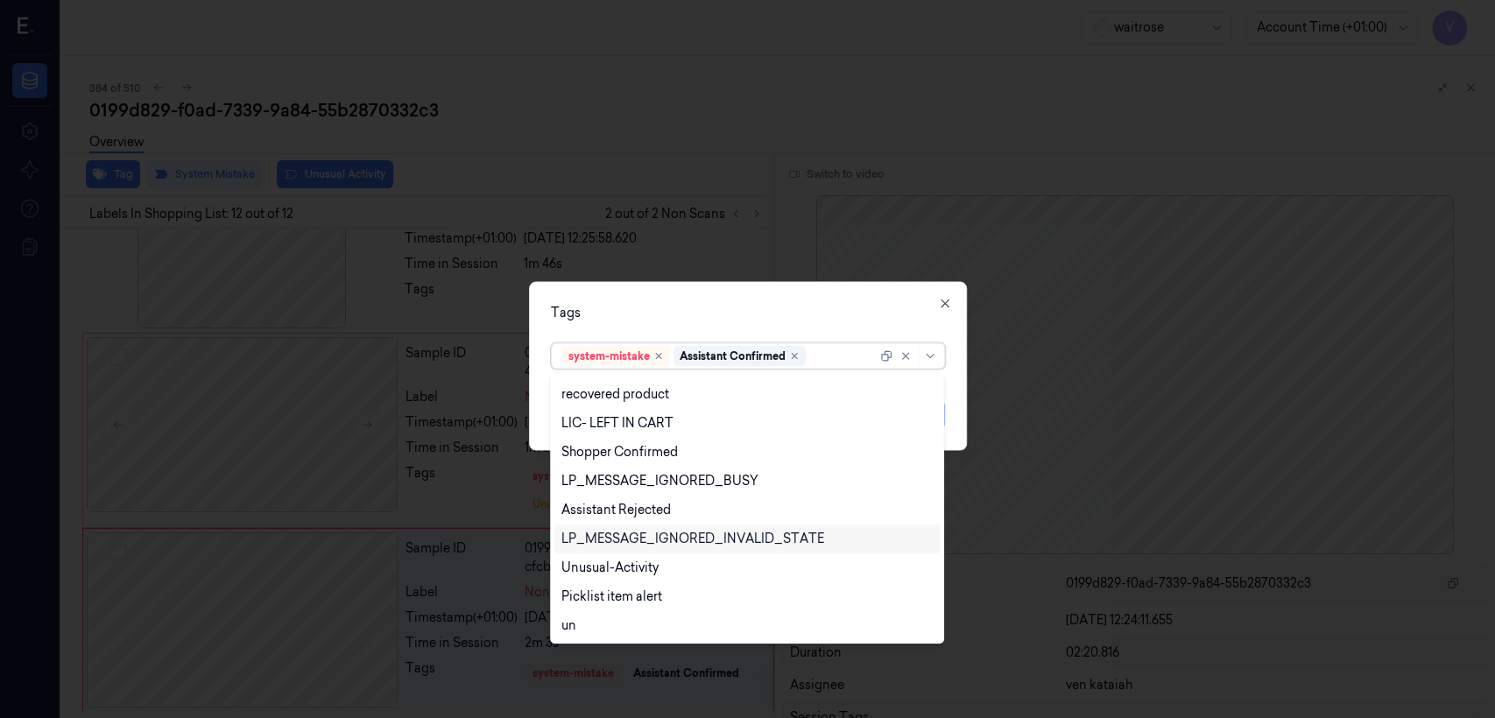
scroll to position [372, 0]
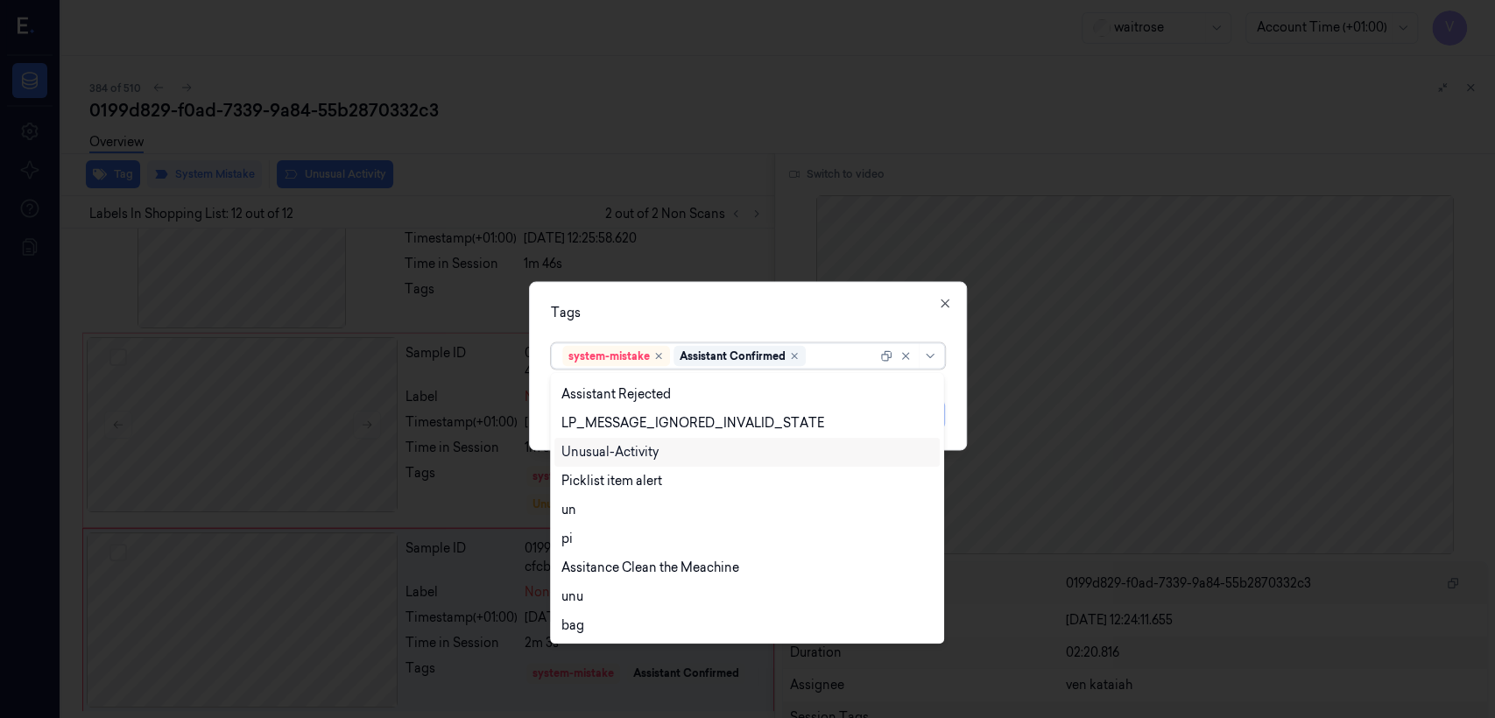
click at [631, 462] on div "Unusual-Activity" at bounding box center [746, 452] width 385 height 29
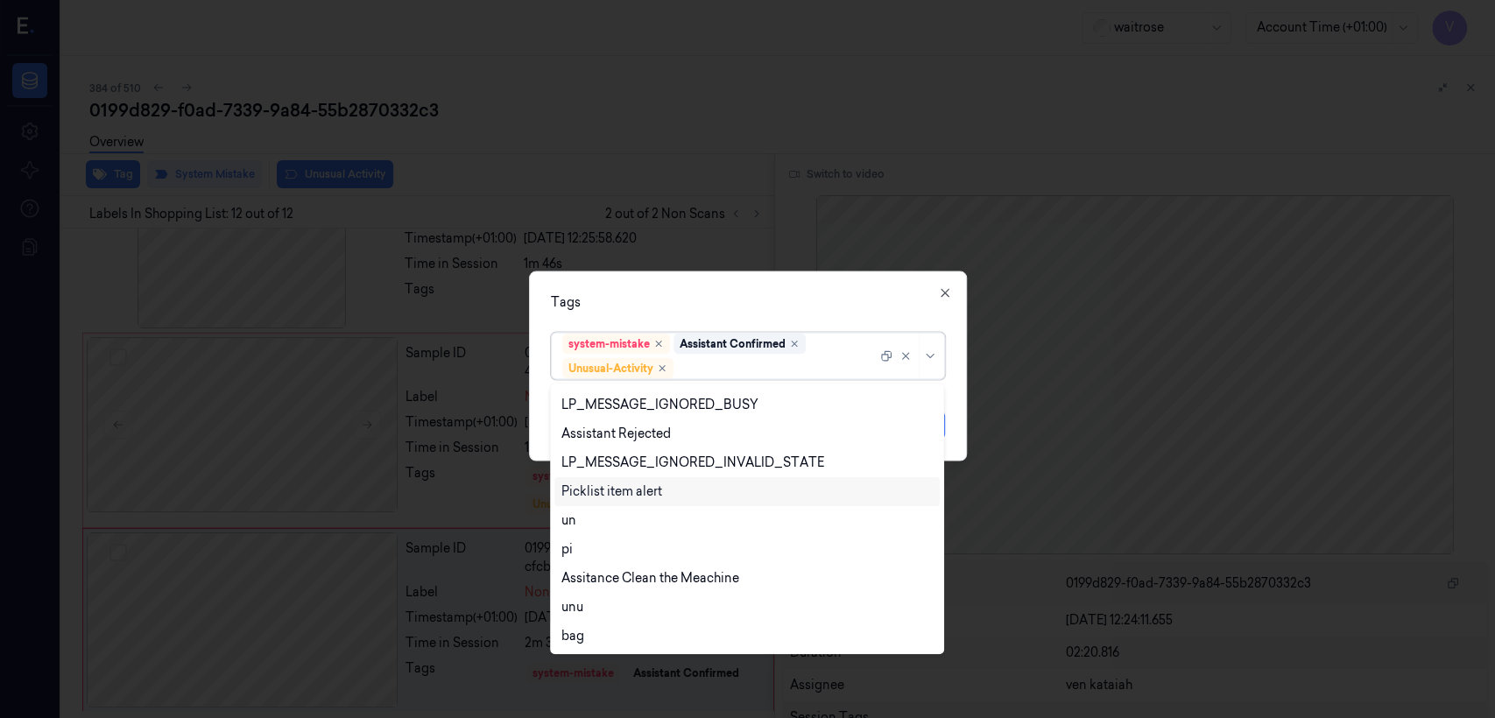
click at [620, 491] on div "Picklist item alert" at bounding box center [611, 492] width 101 height 18
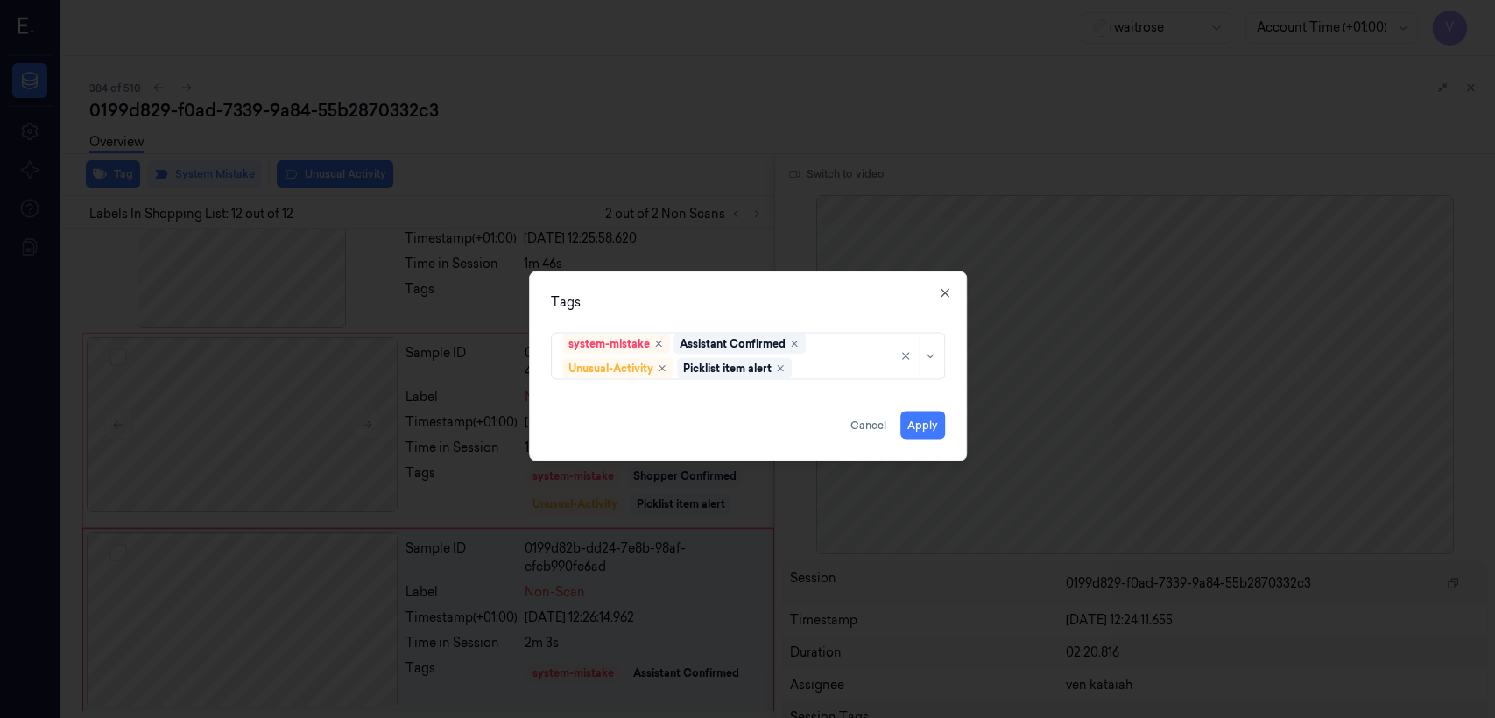
click at [734, 314] on div "Tags system-mistake Assistant Confirmed Unusual-Activity Picklist item alert Ap…" at bounding box center [748, 367] width 438 height 190
click at [815, 423] on button "Apply" at bounding box center [922, 426] width 45 height 28
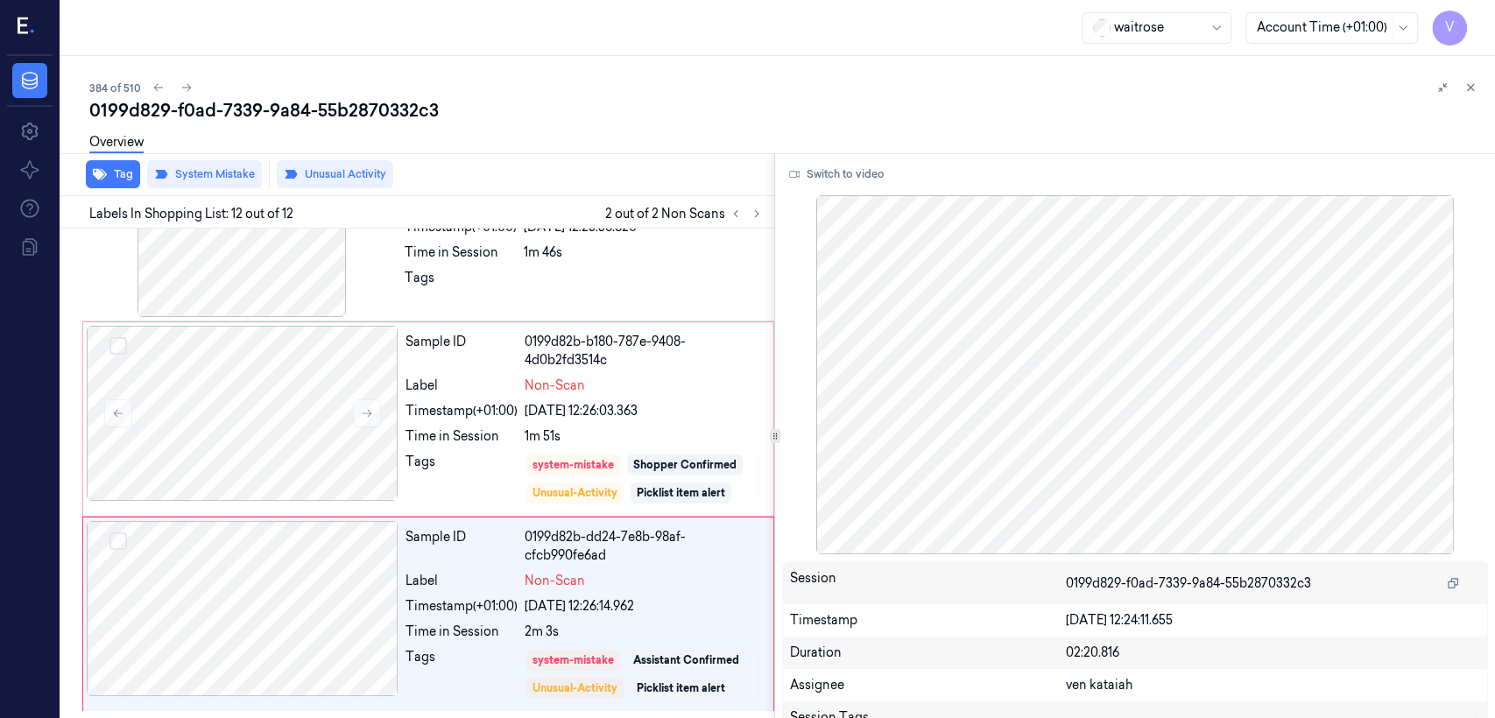
scroll to position [1752, 0]
click at [815, 92] on button at bounding box center [1470, 87] width 21 height 21
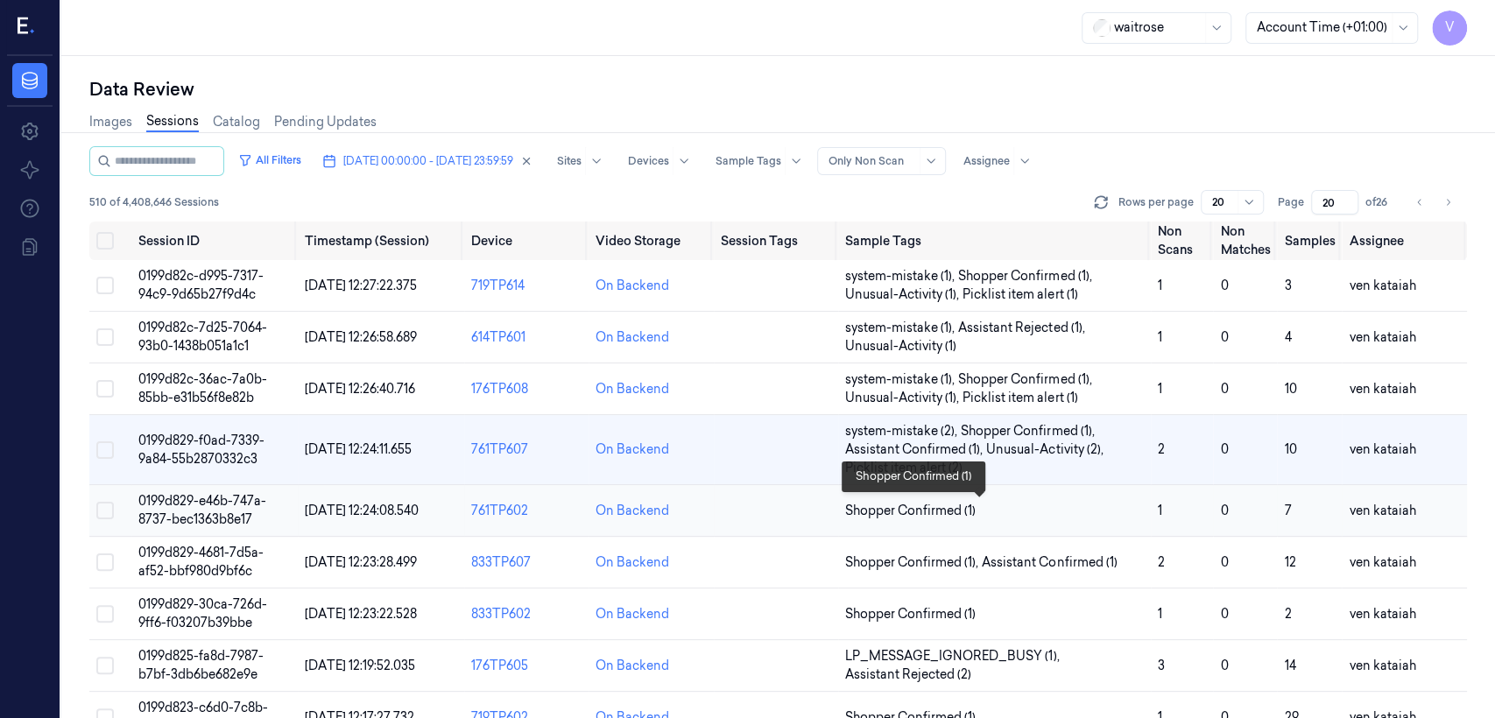
click at [815, 503] on span "Shopper Confirmed (1)" at bounding box center [910, 511] width 130 height 18
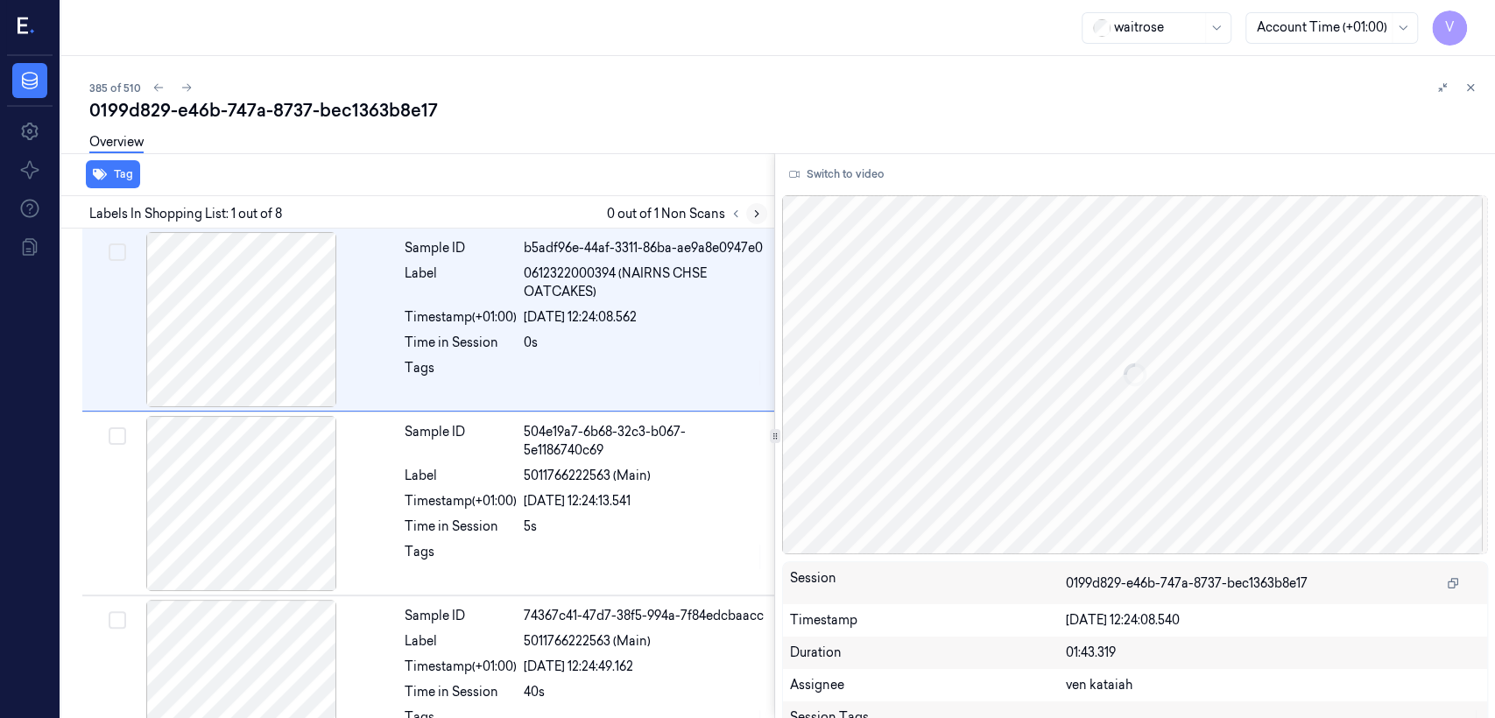
click at [758, 211] on icon at bounding box center [757, 214] width 12 height 12
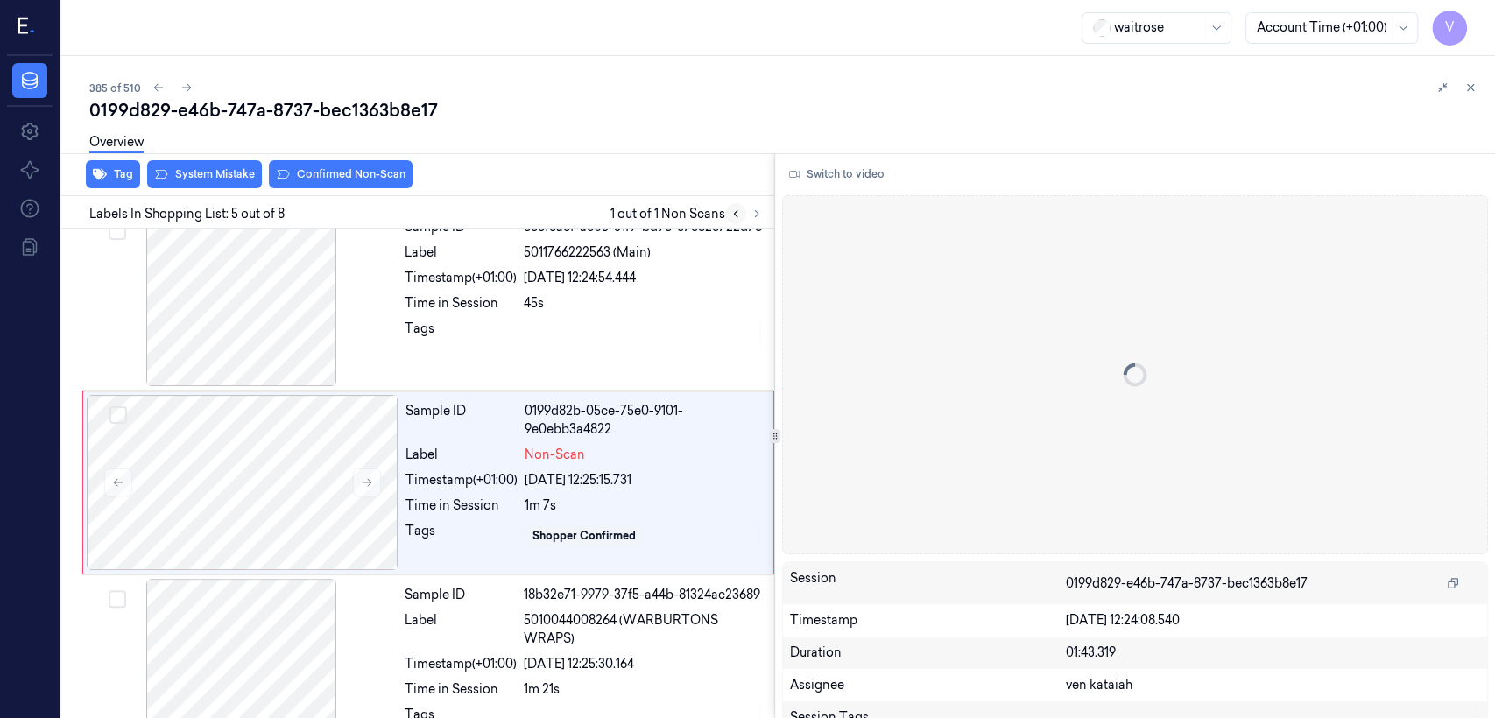
scroll to position [586, 0]
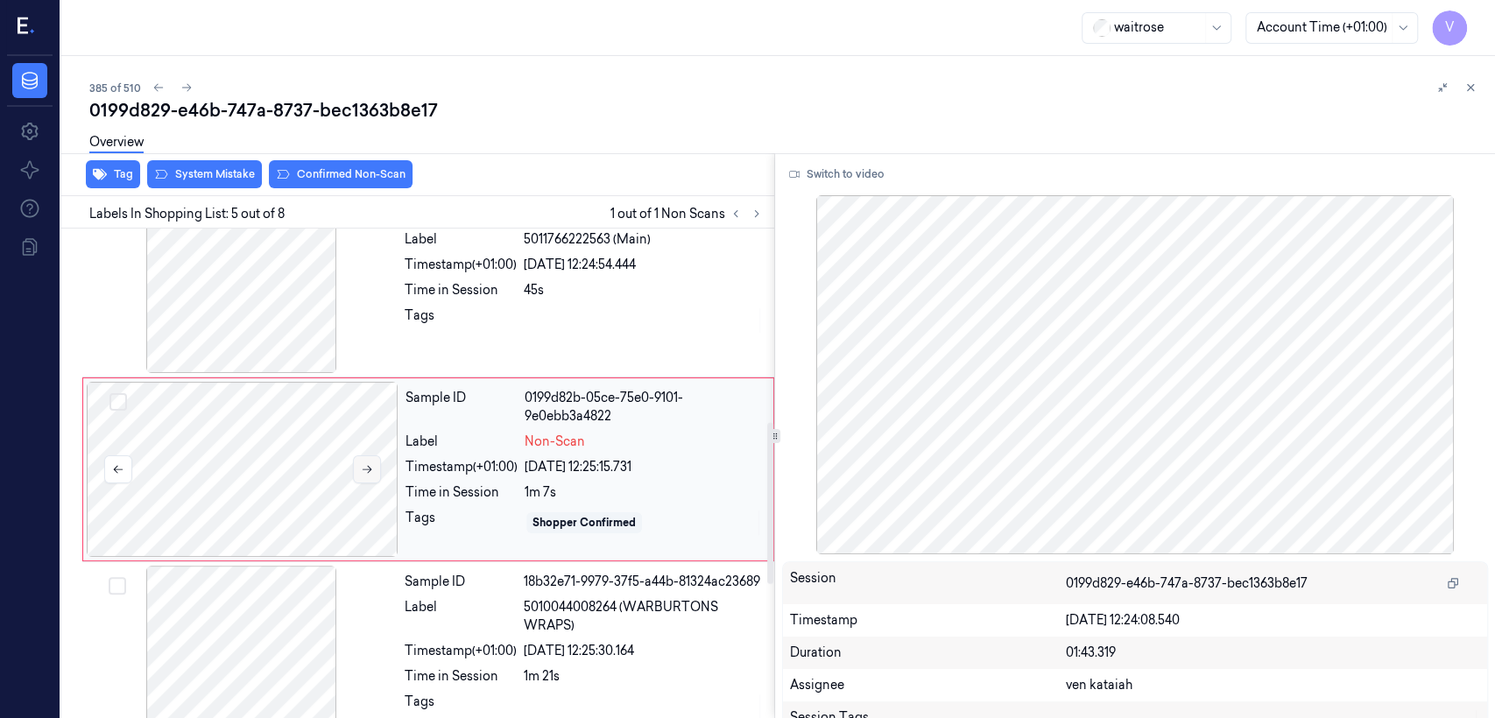
click at [371, 468] on icon at bounding box center [367, 469] width 12 height 12
click at [370, 465] on button at bounding box center [367, 469] width 28 height 28
click at [366, 465] on button at bounding box center [367, 469] width 28 height 28
click at [435, 320] on div "Tags" at bounding box center [461, 321] width 112 height 28
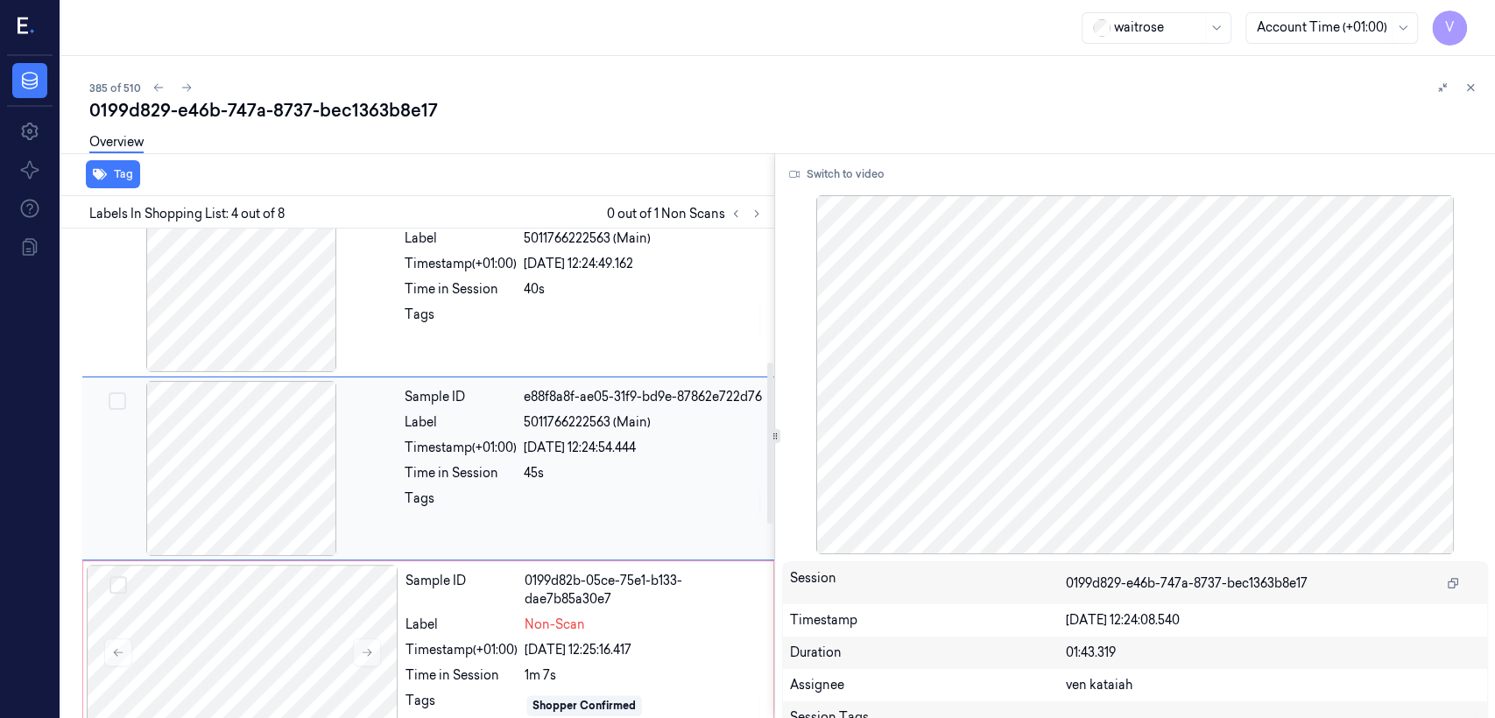
scroll to position [402, 0]
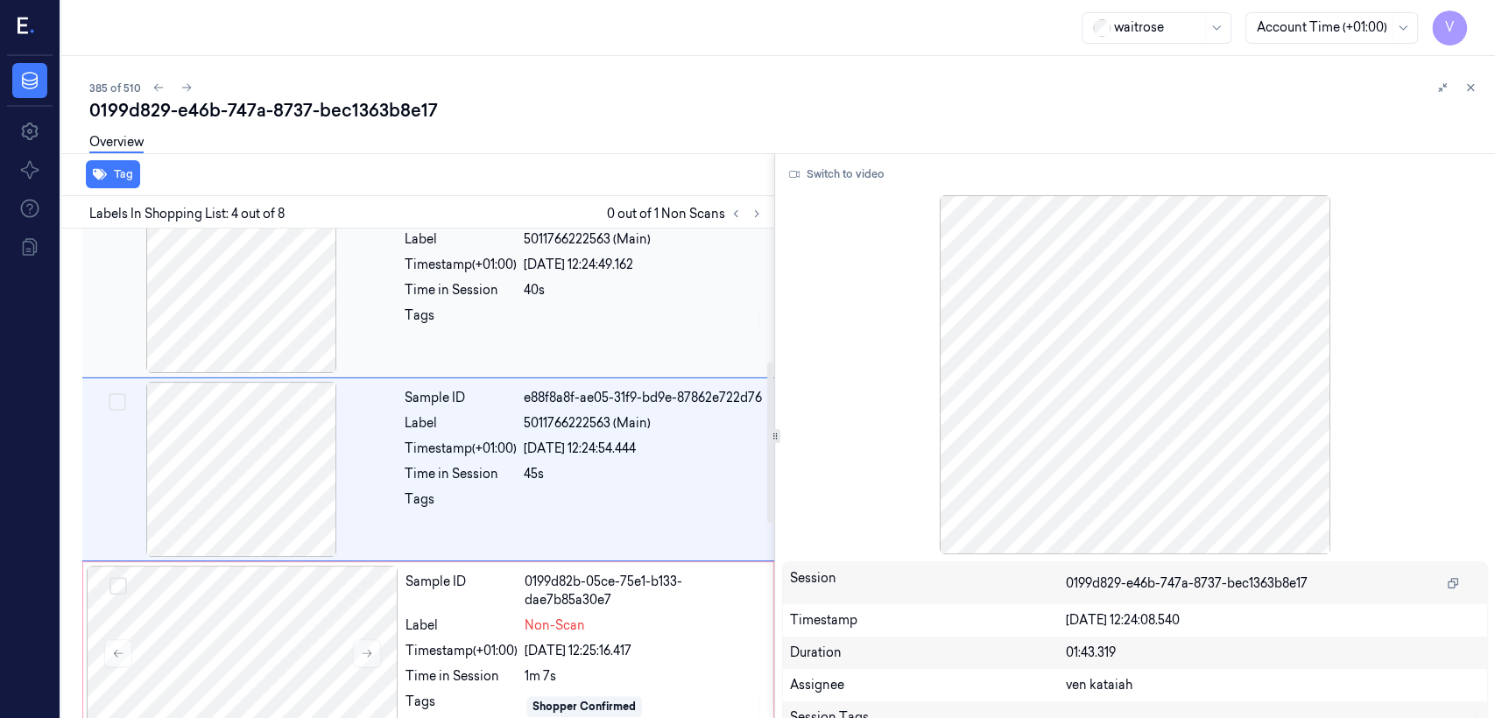
click at [649, 299] on div "40s" at bounding box center [644, 290] width 240 height 18
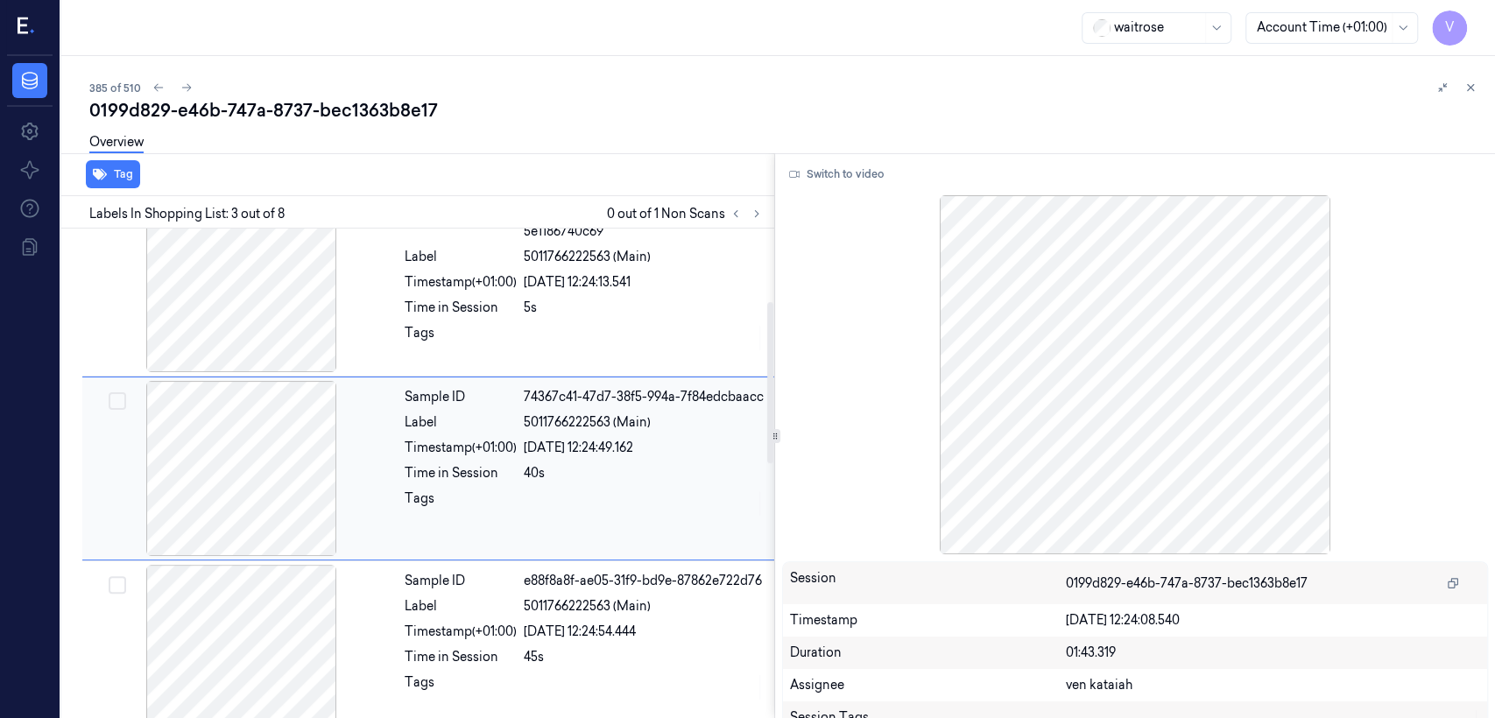
scroll to position [218, 0]
click at [652, 290] on div "[DATE] 12:24:13.541" at bounding box center [644, 283] width 240 height 18
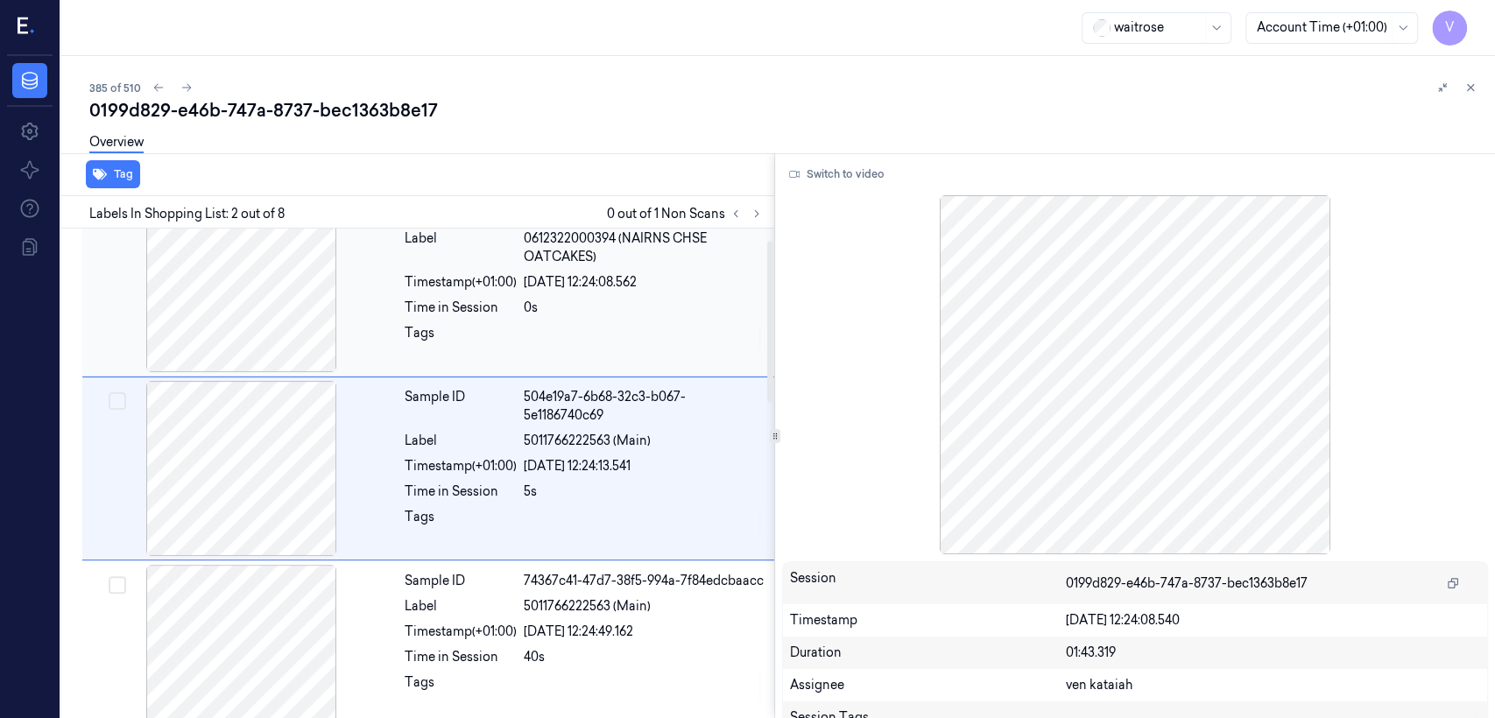
scroll to position [35, 0]
click at [434, 550] on div "Timestamp (+01:00)" at bounding box center [461, 632] width 112 height 18
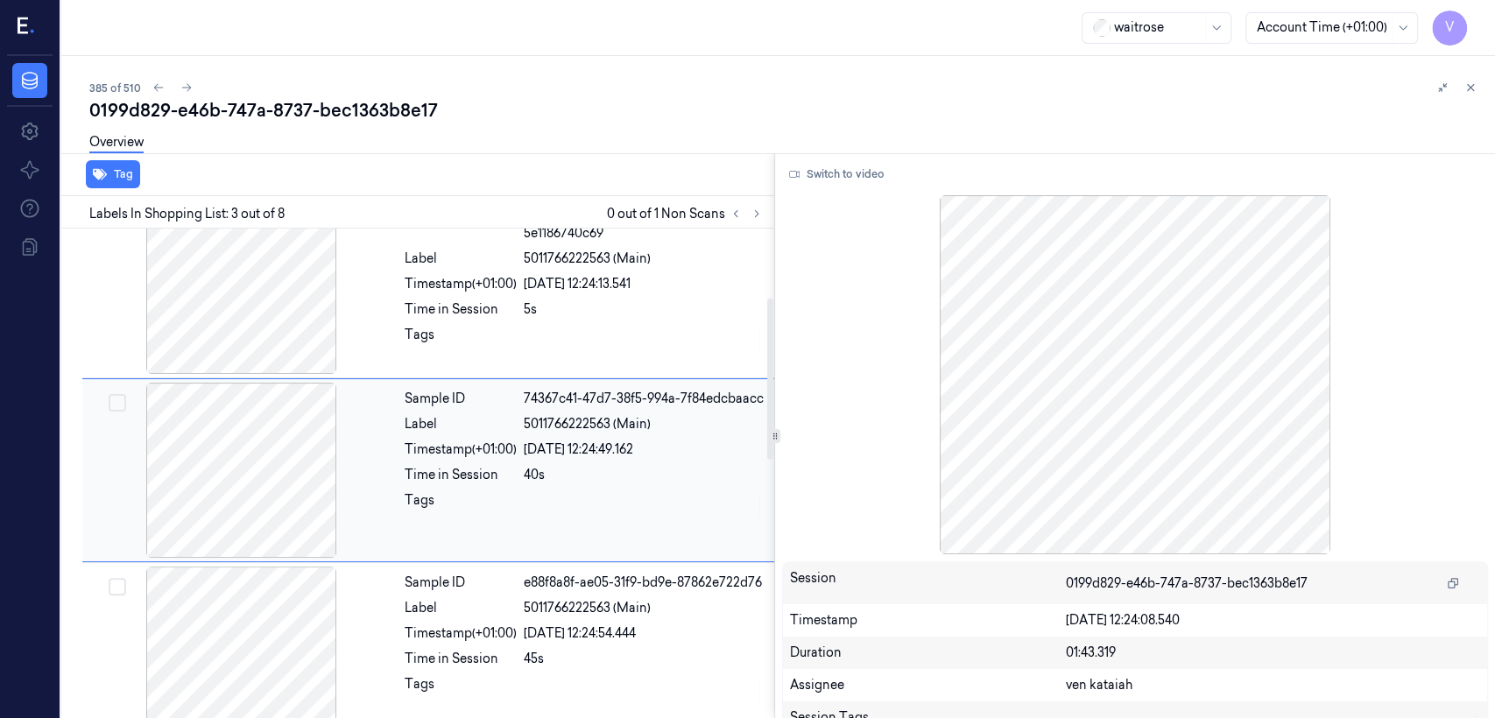
scroll to position [218, 0]
click at [567, 343] on div at bounding box center [644, 339] width 240 height 28
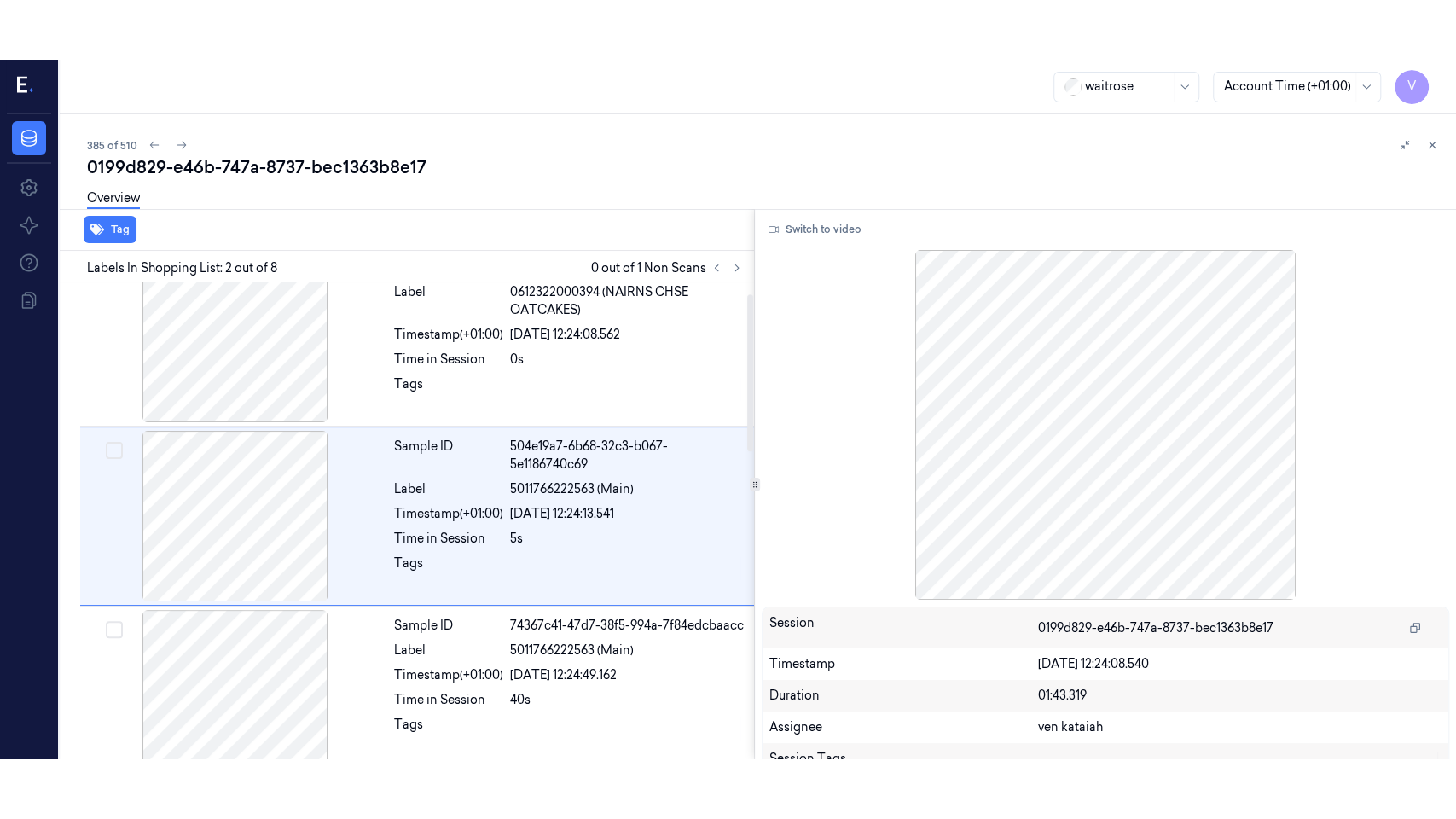
scroll to position [34, 0]
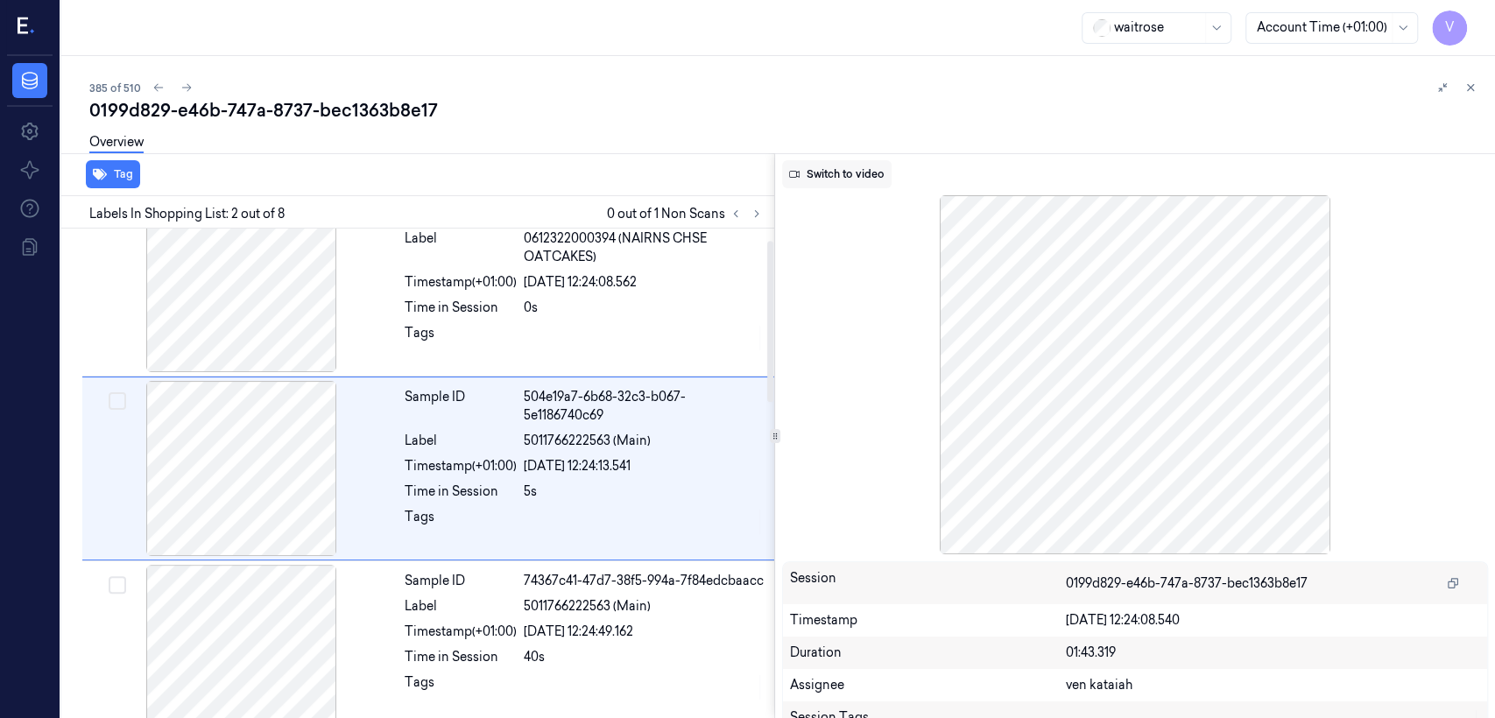
click at [815, 174] on button "Switch to video" at bounding box center [836, 174] width 109 height 28
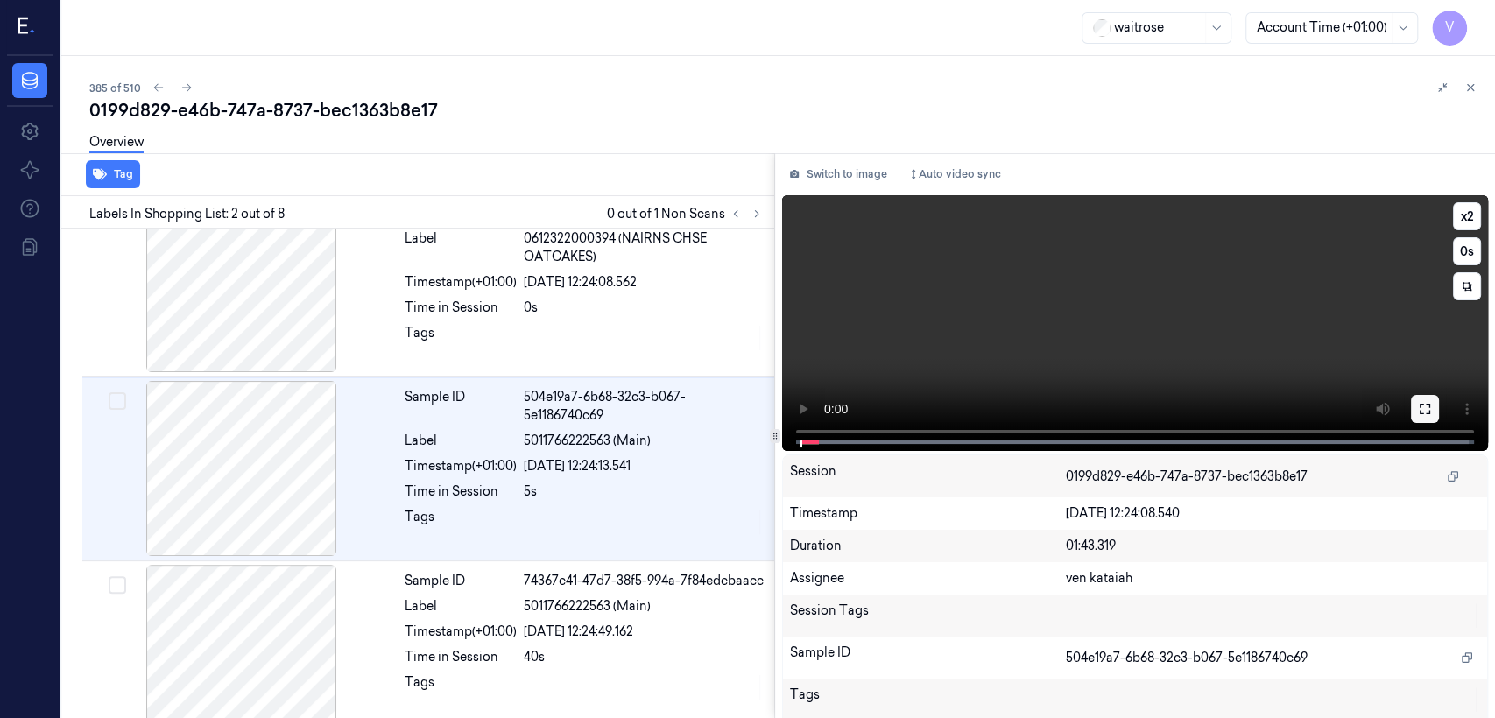
click at [815, 398] on button at bounding box center [1425, 409] width 28 height 28
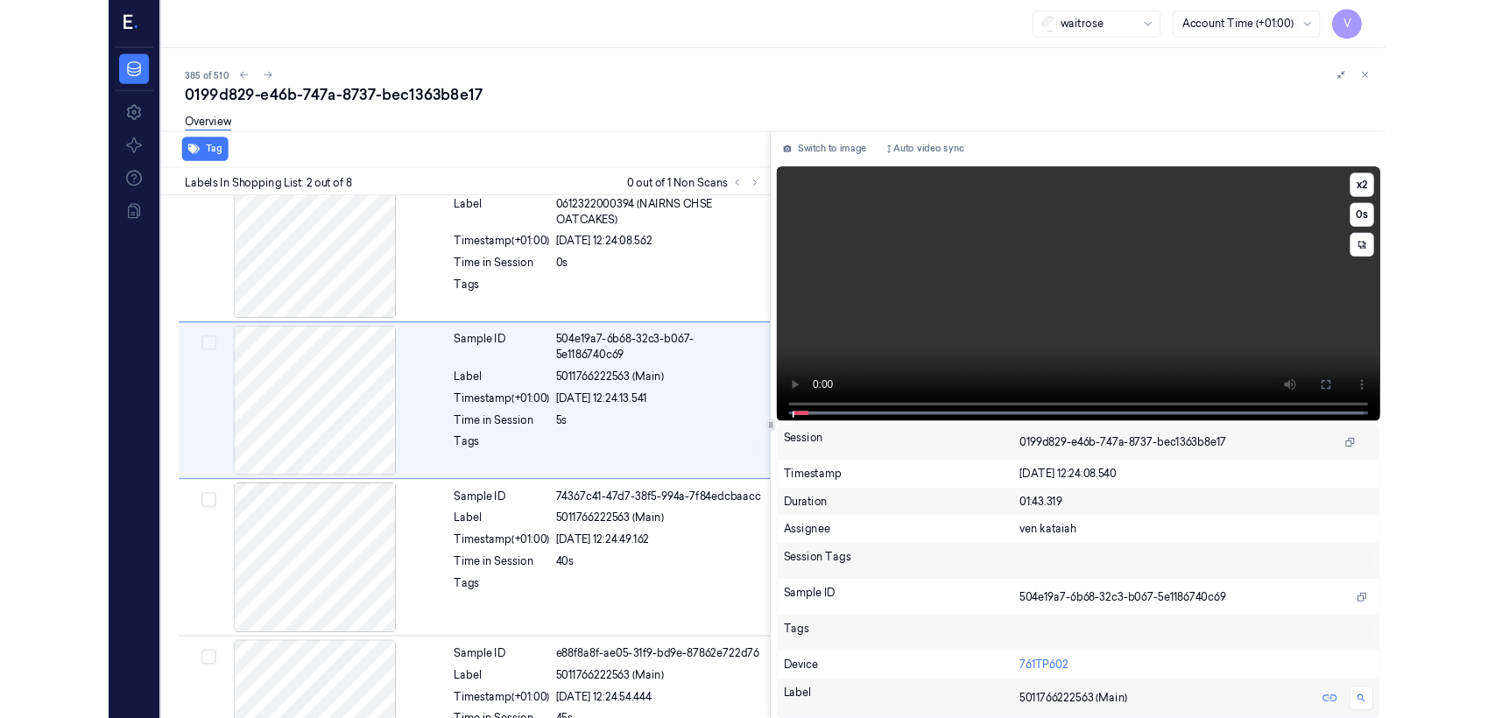
scroll to position [0, 0]
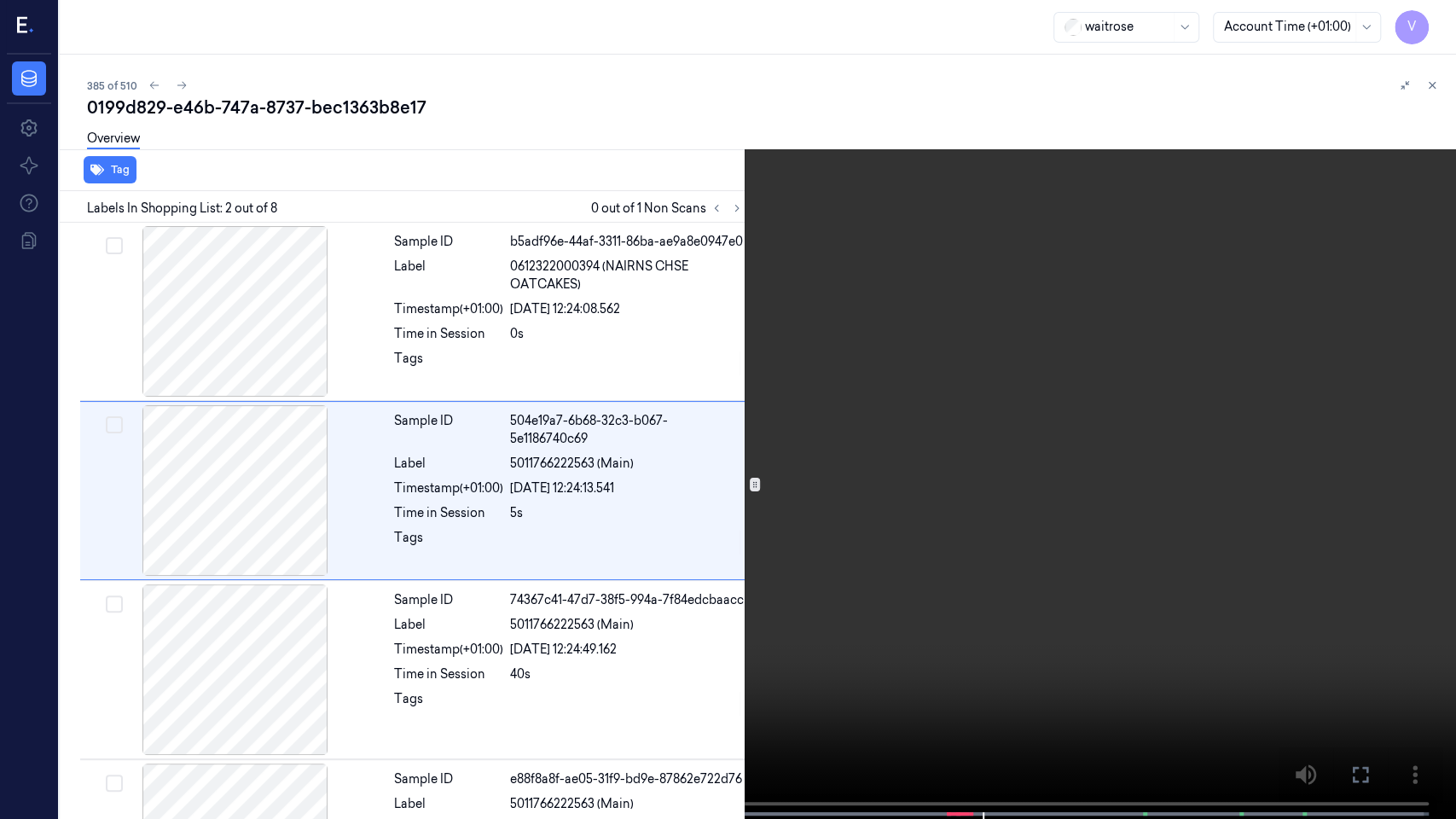
click at [0, 0] on icon at bounding box center [0, 0] width 0 height 0
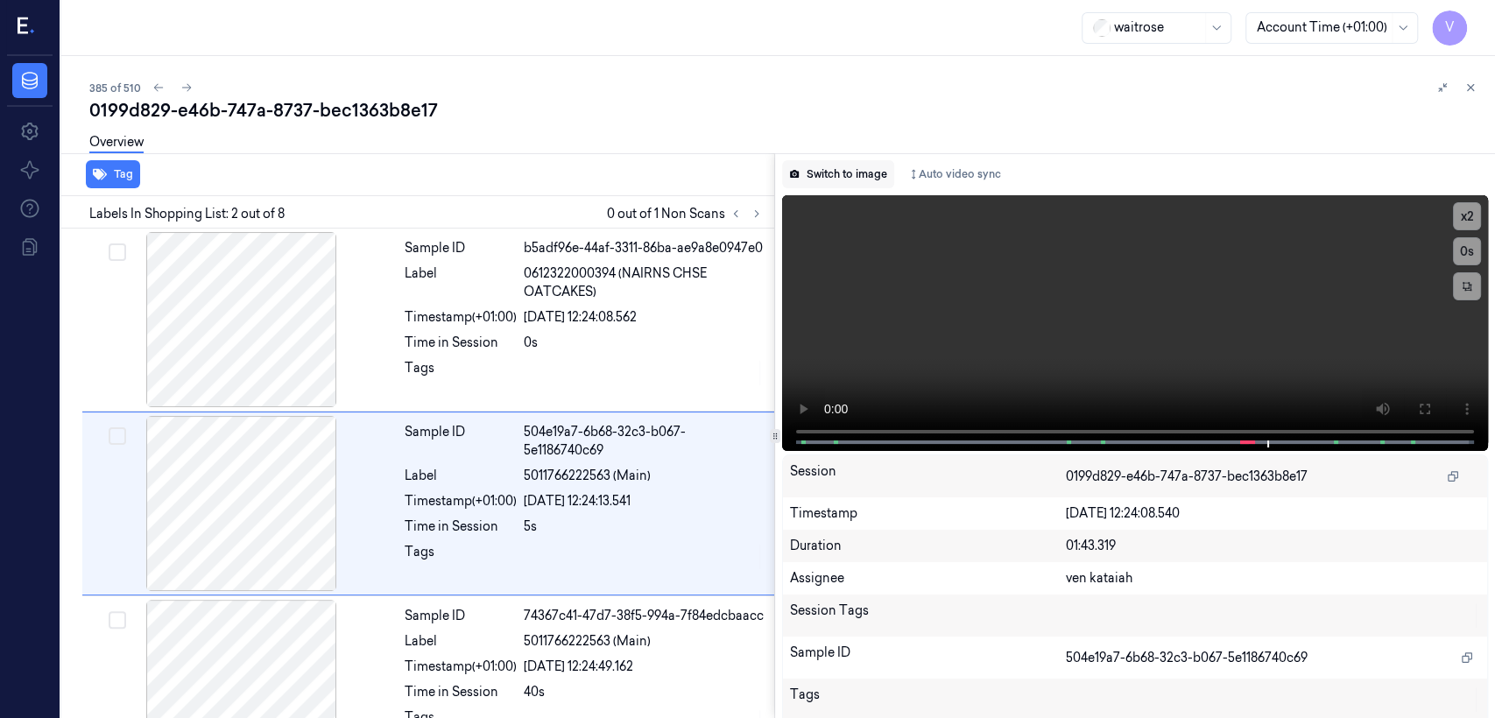
click at [815, 170] on button "Switch to image" at bounding box center [838, 174] width 112 height 28
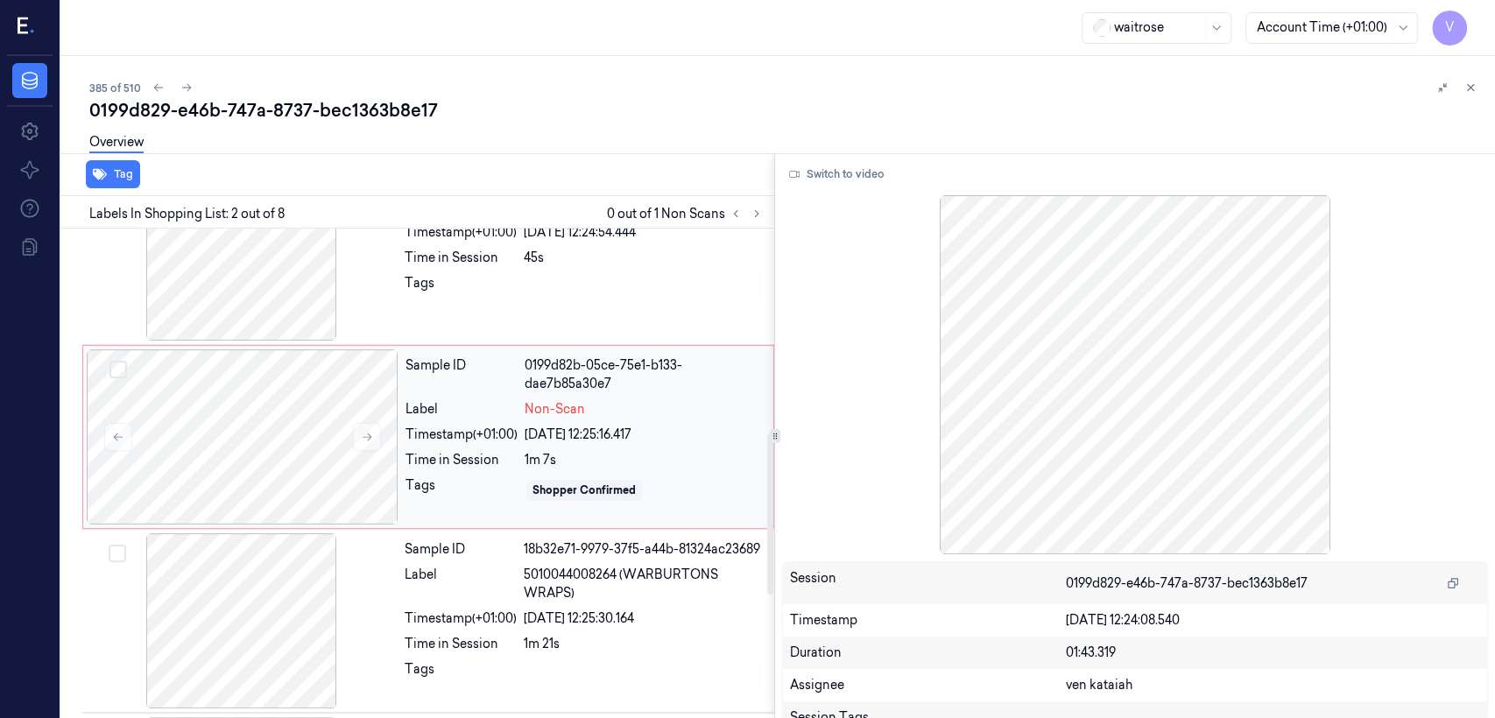
click at [518, 407] on div "Label" at bounding box center [461, 409] width 112 height 18
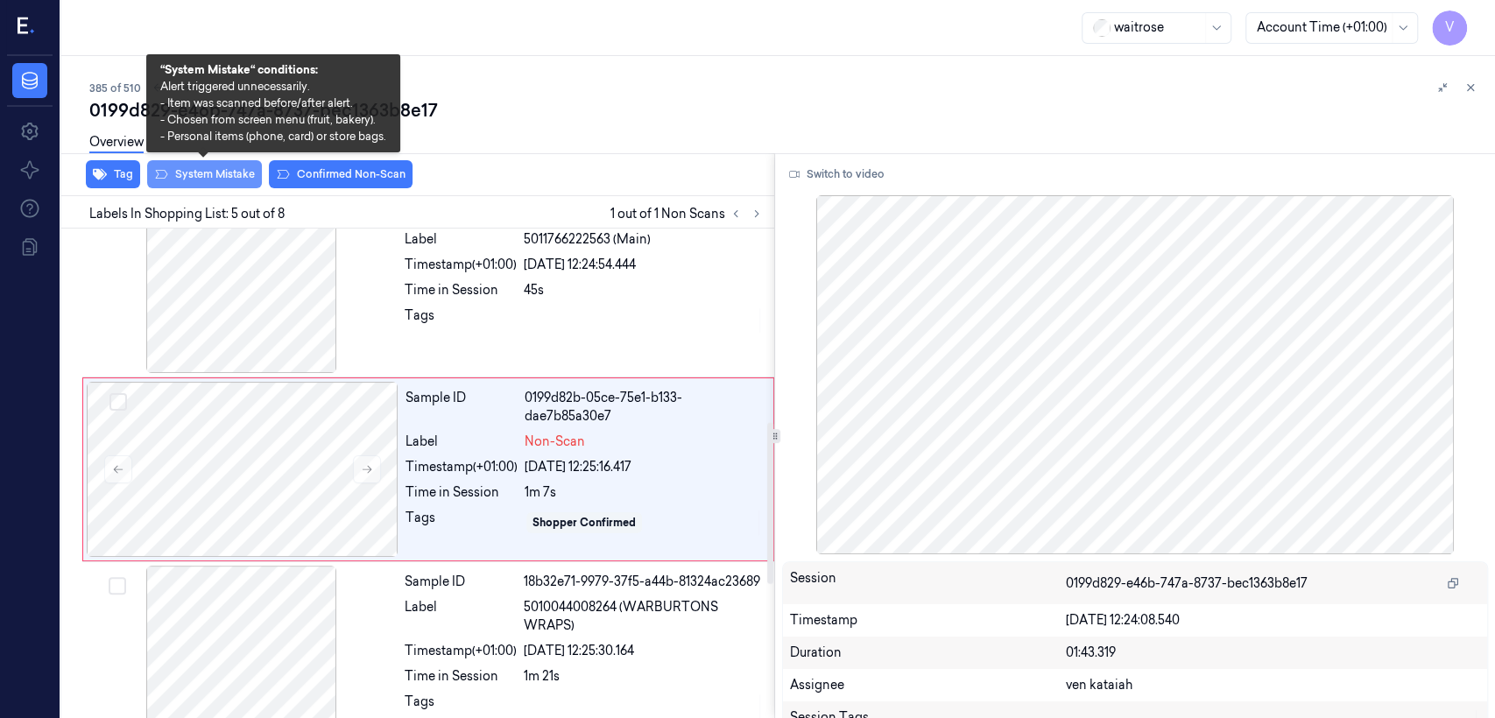
click at [233, 180] on button "System Mistake" at bounding box center [204, 174] width 115 height 28
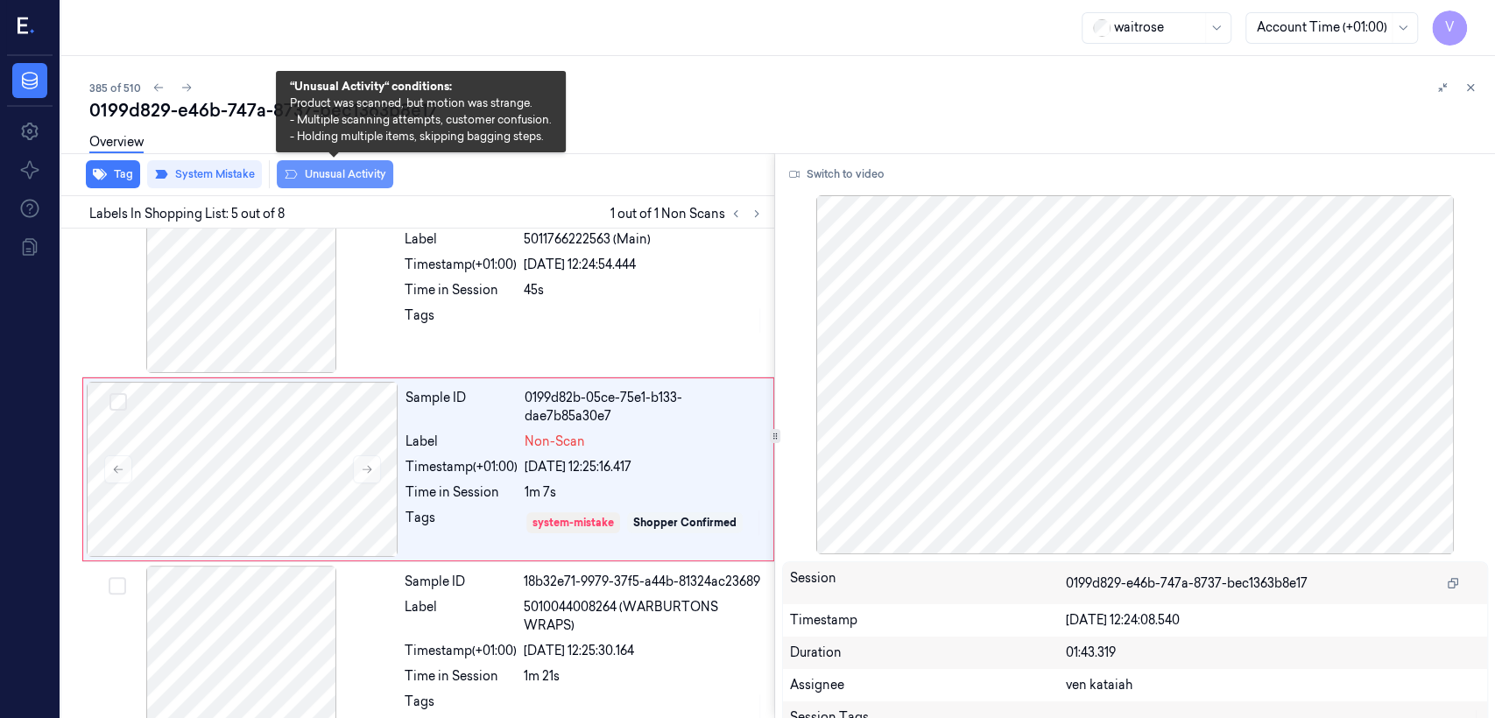
click at [302, 169] on button "Unusual Activity" at bounding box center [335, 174] width 116 height 28
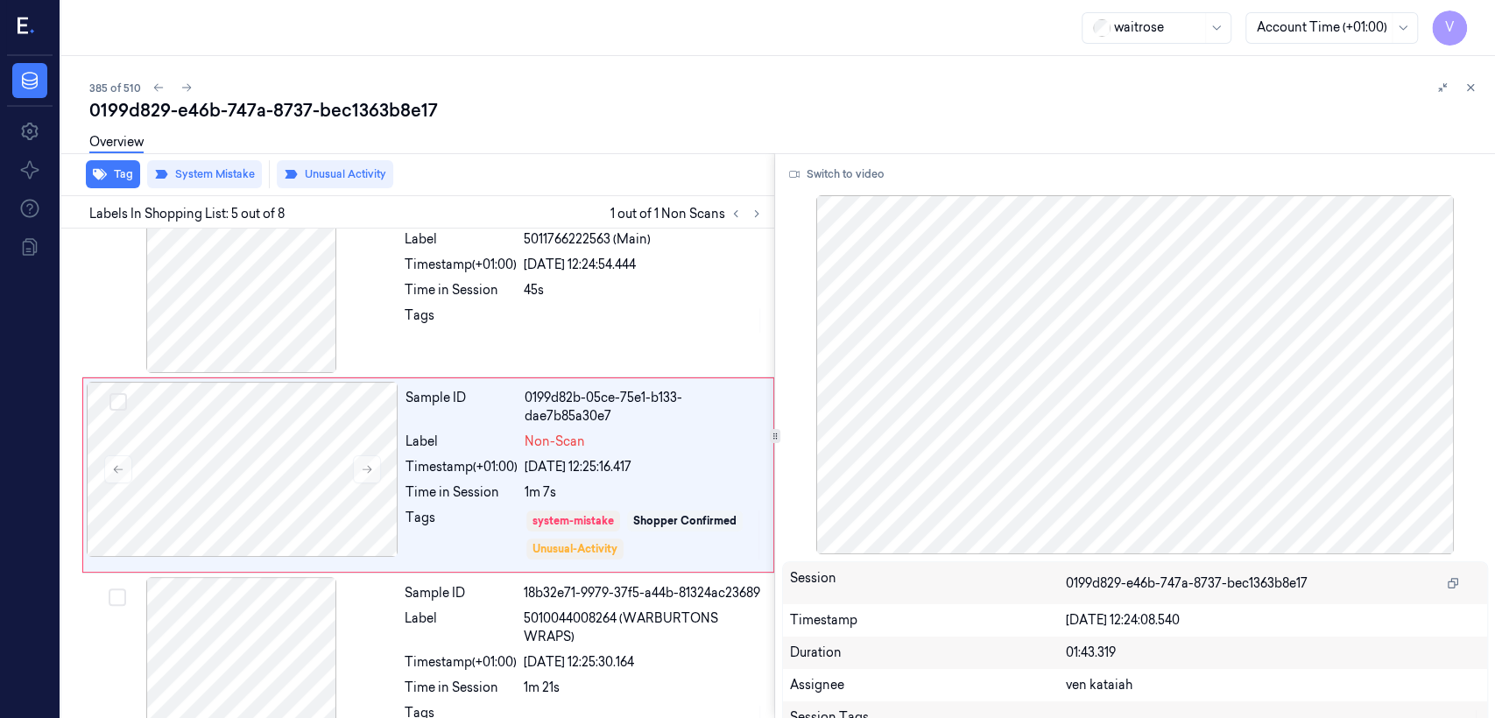
scroll to position [591, 0]
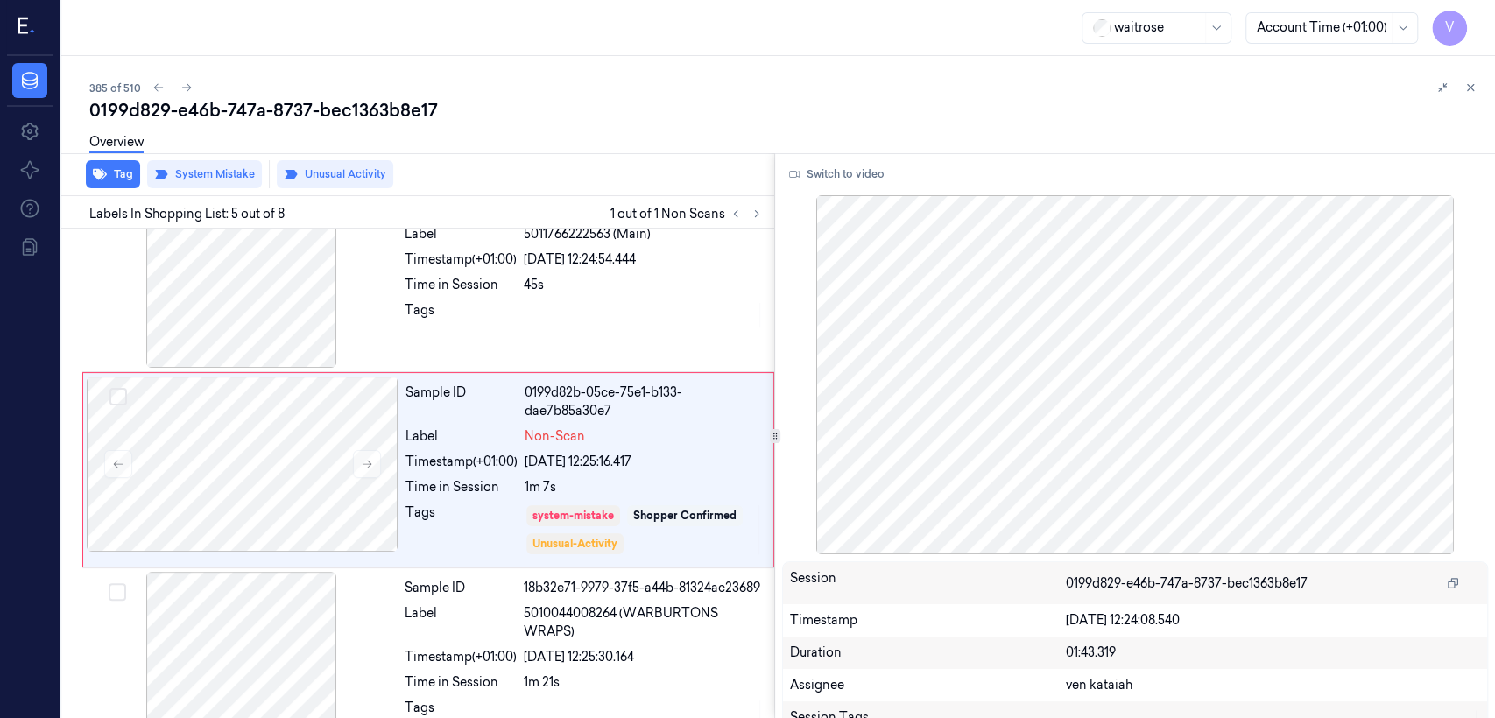
click at [570, 115] on div "0199d829-e46b-747a-8737-bec1363b8e17" at bounding box center [785, 110] width 1392 height 25
click at [815, 87] on icon at bounding box center [1470, 87] width 12 height 12
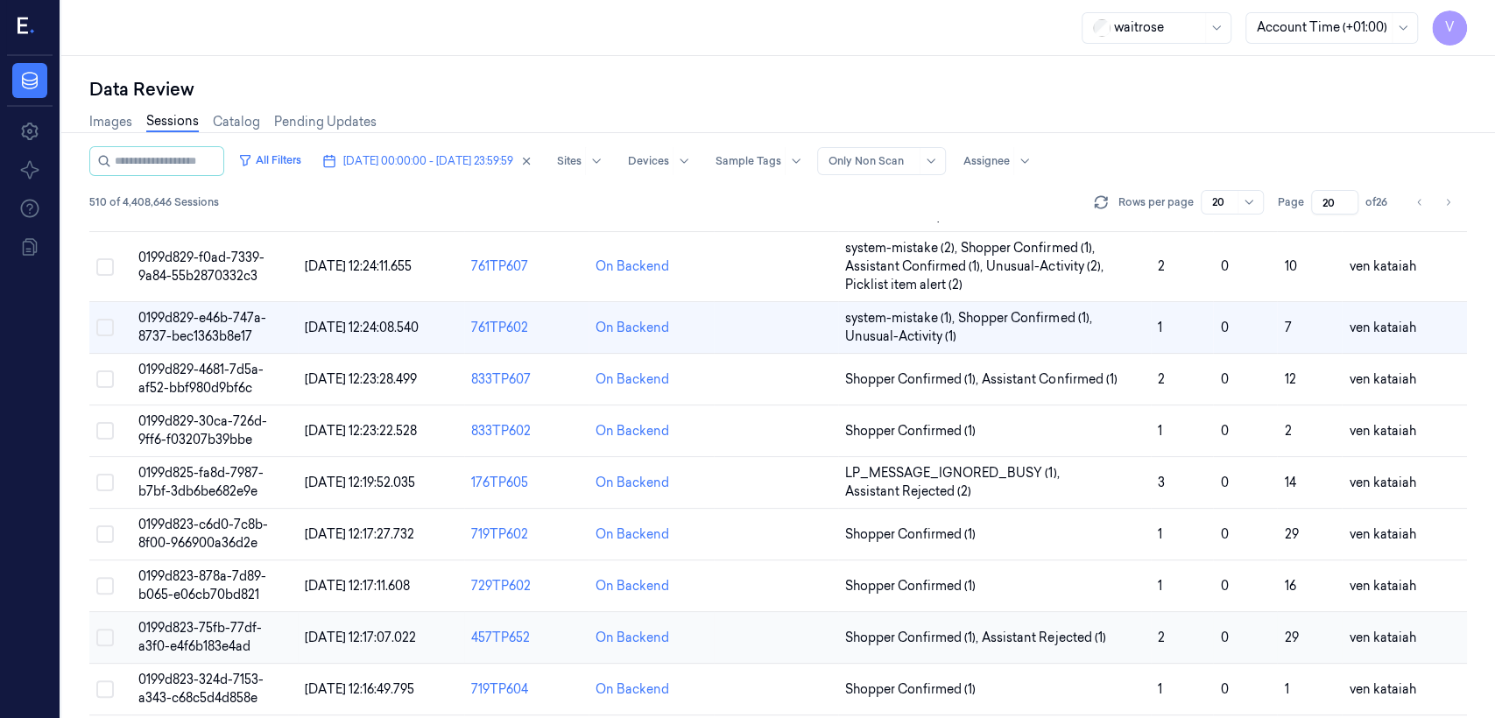
scroll to position [235, 0]
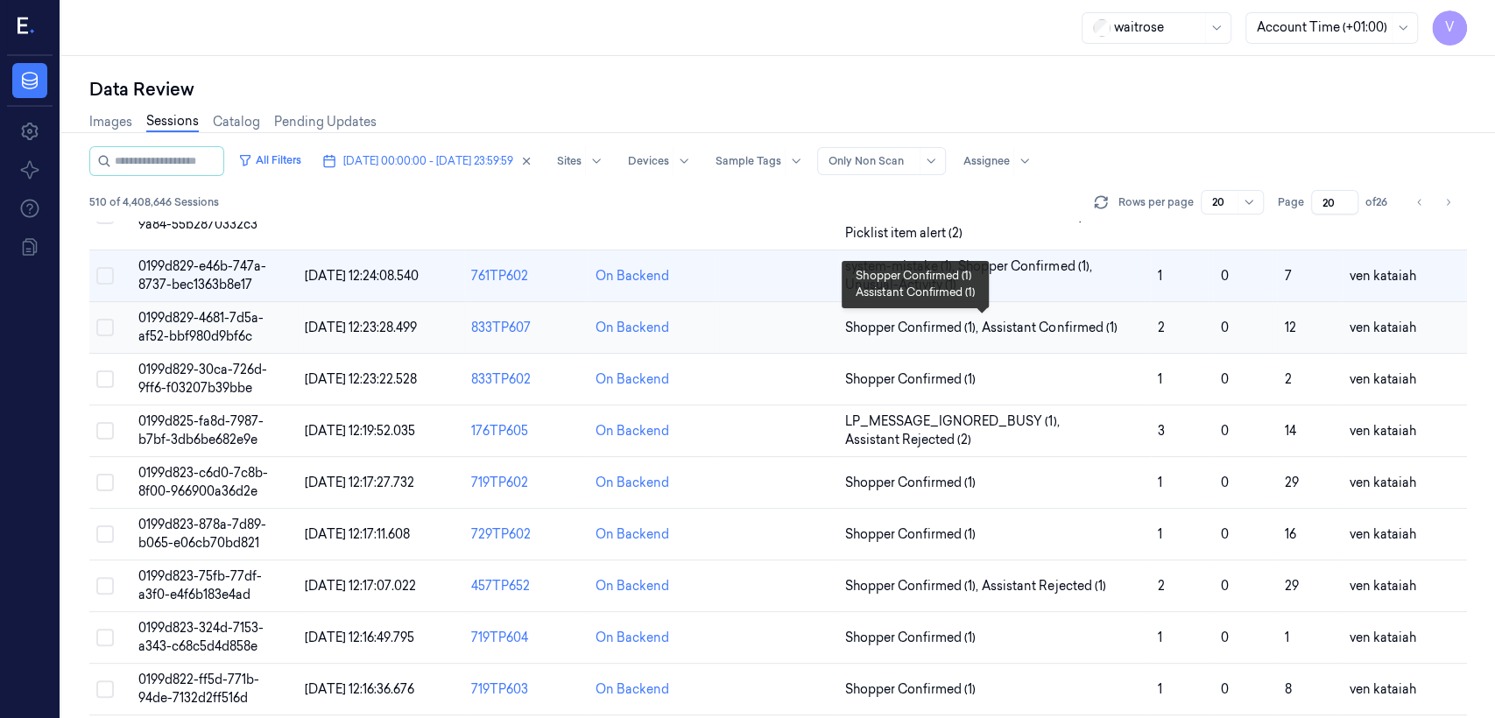
click at [815, 333] on span "Shopper Confirmed (1) ," at bounding box center [913, 328] width 137 height 18
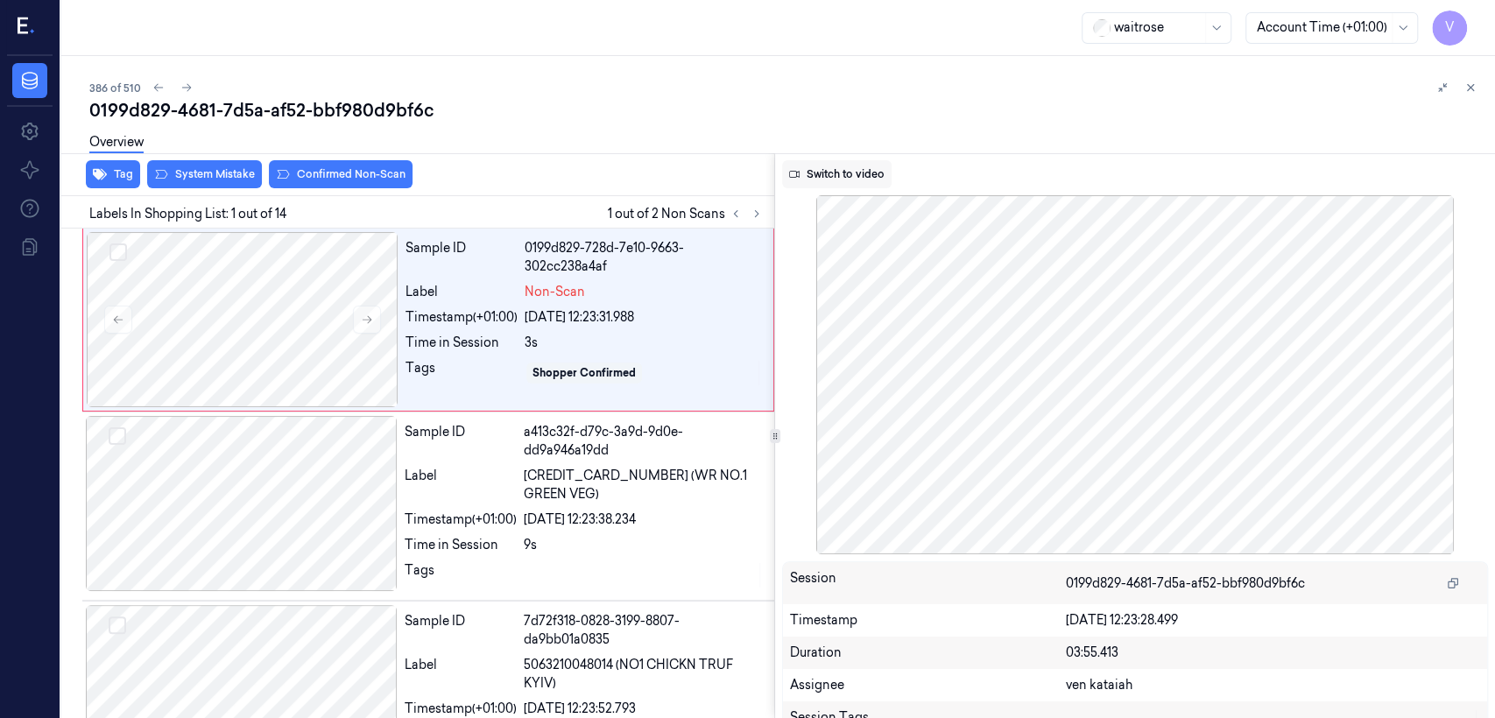
click at [815, 187] on button "Switch to video" at bounding box center [836, 174] width 109 height 28
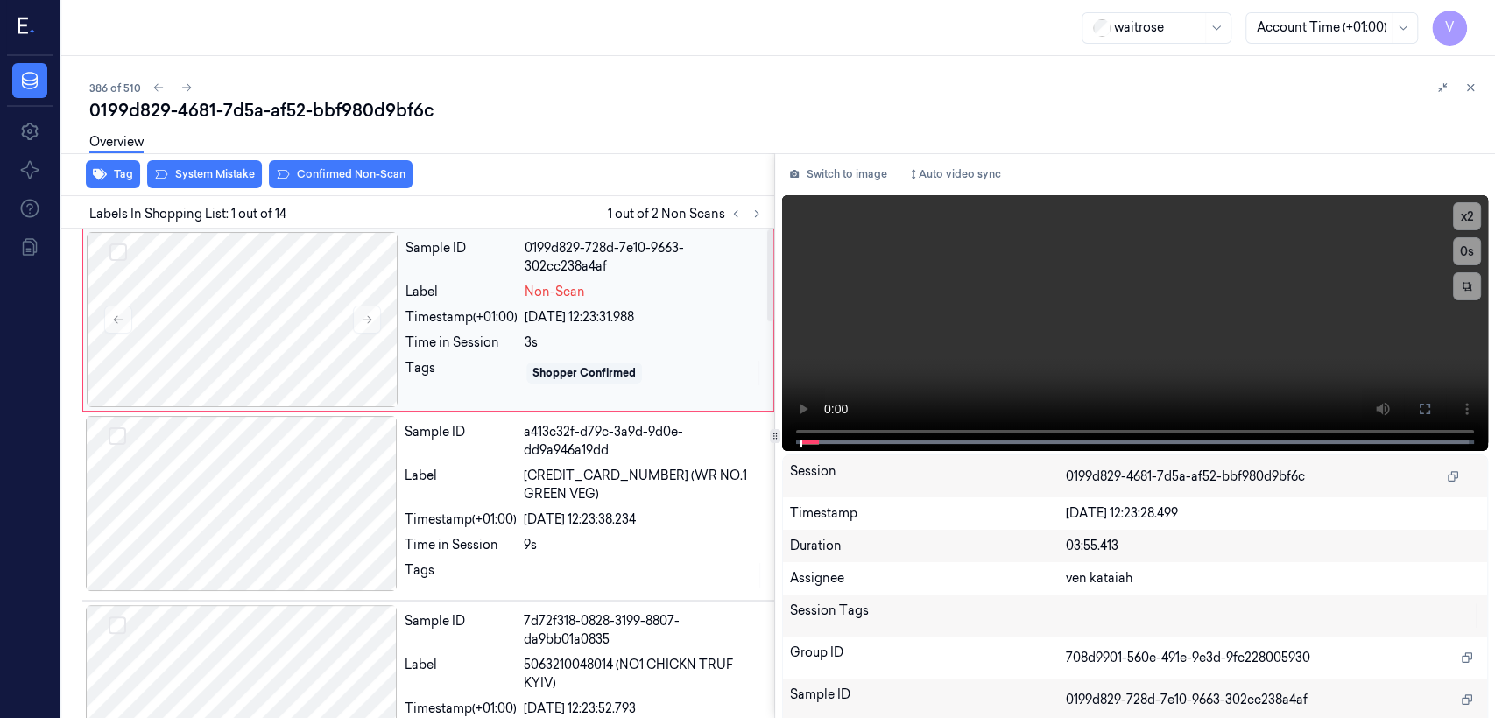
click at [448, 319] on div "Timestamp (+01:00)" at bounding box center [461, 317] width 112 height 18
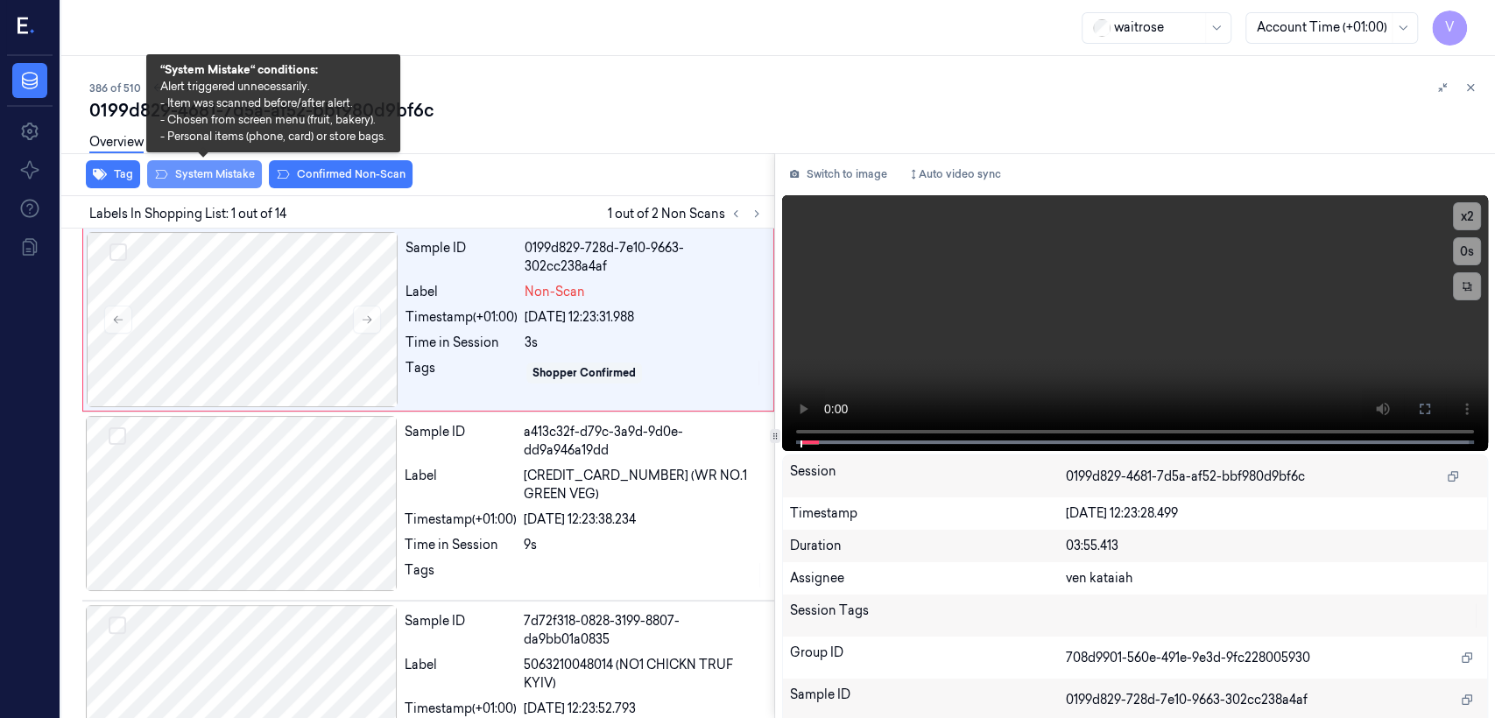
click at [230, 185] on button "System Mistake" at bounding box center [204, 174] width 115 height 28
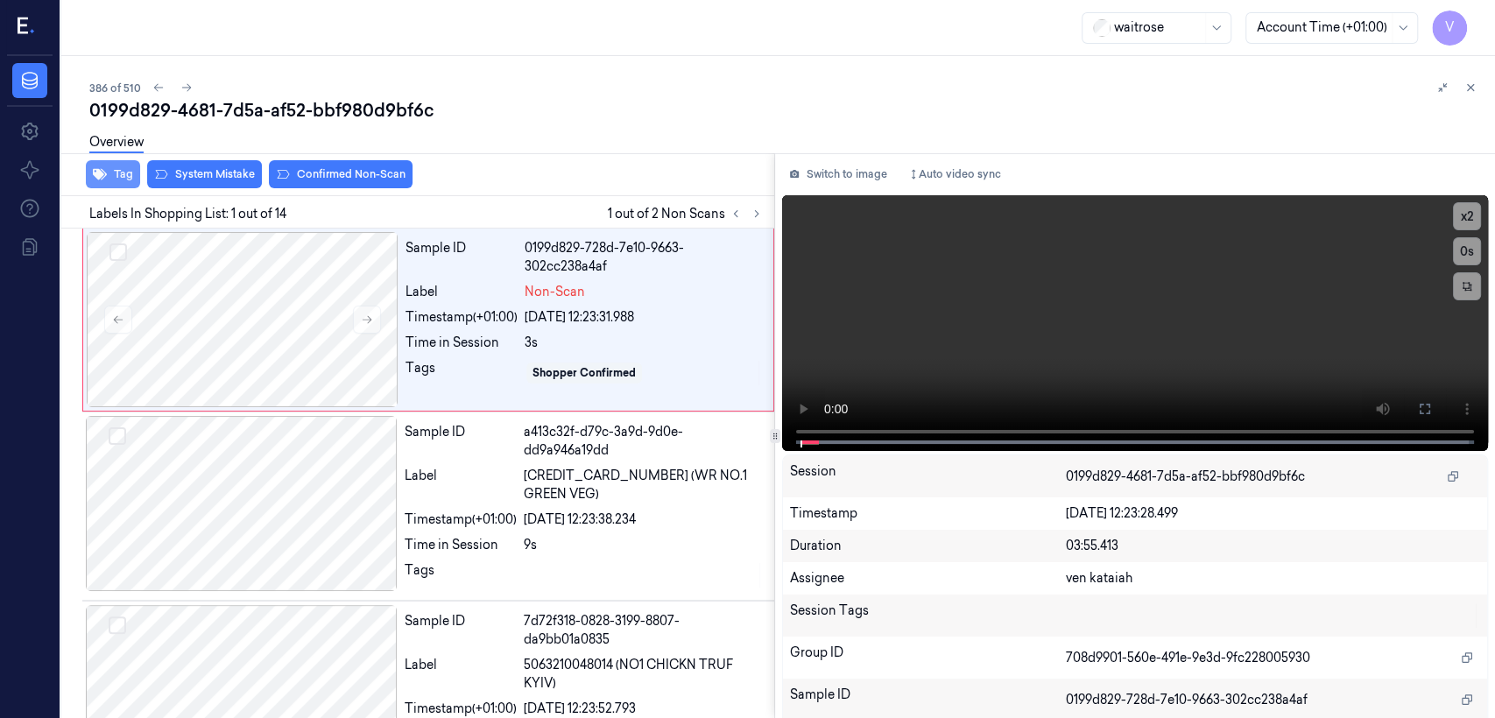
click at [105, 168] on icon "button" at bounding box center [100, 174] width 14 height 14
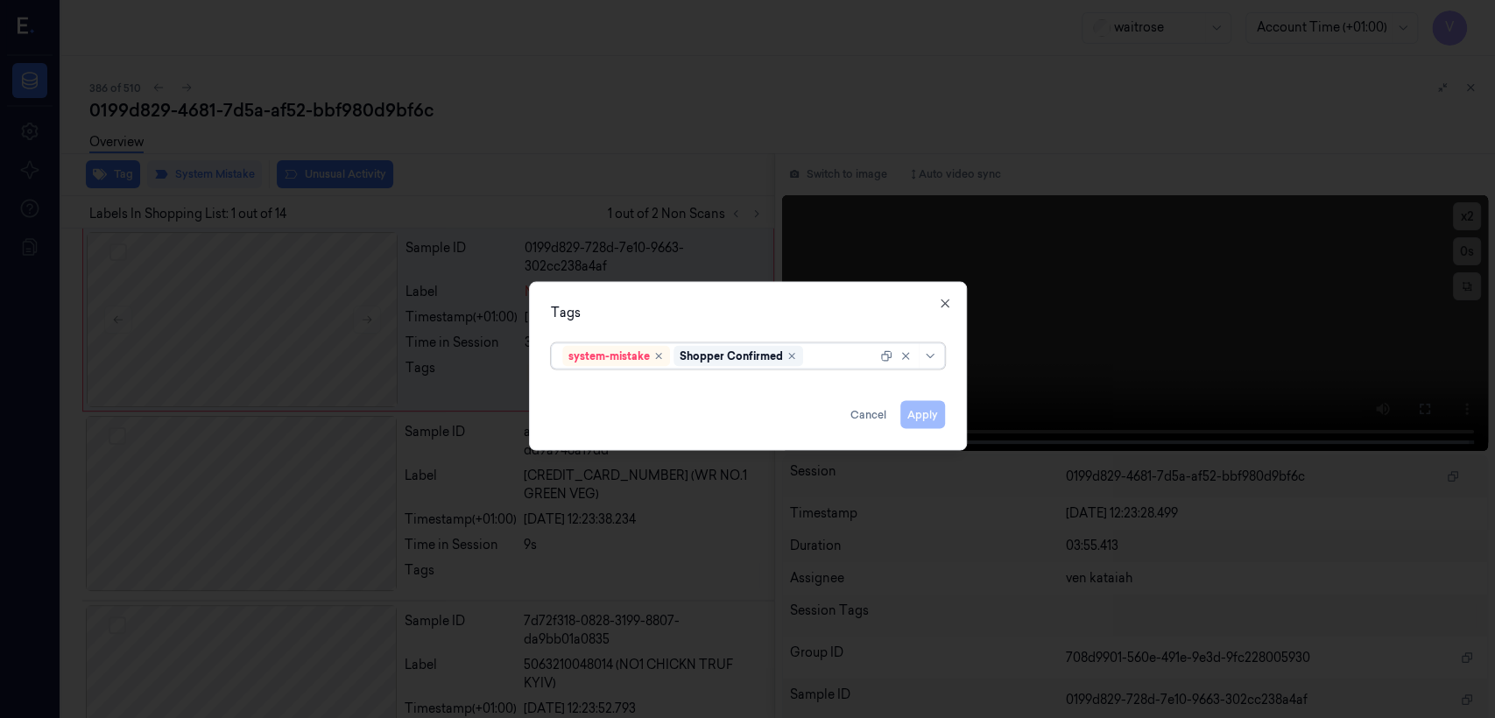
click at [815, 363] on div at bounding box center [842, 356] width 70 height 18
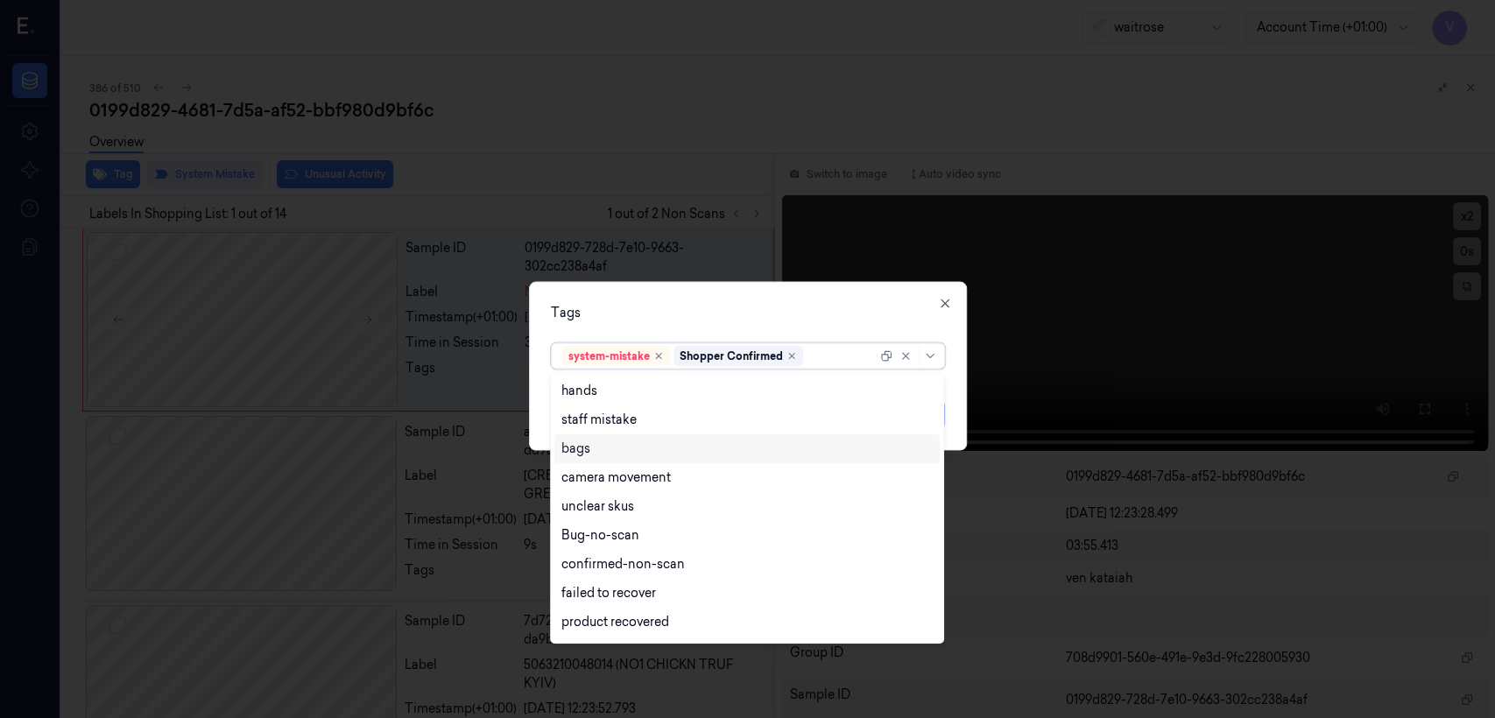
click at [624, 448] on div "bags" at bounding box center [746, 449] width 371 height 18
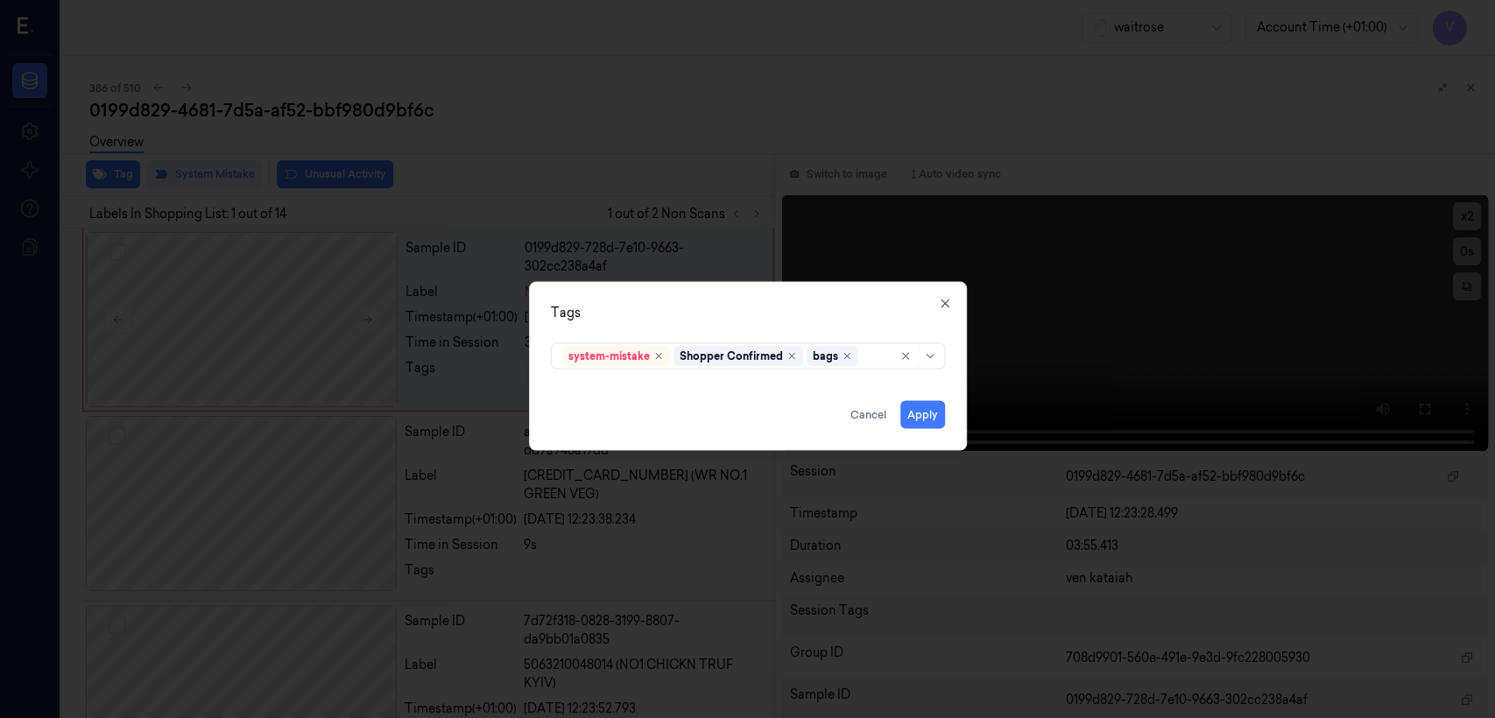
click at [674, 338] on div "system-mistake Shopper Confirmed bags" at bounding box center [748, 352] width 394 height 33
click at [815, 416] on button "Apply" at bounding box center [922, 415] width 45 height 28
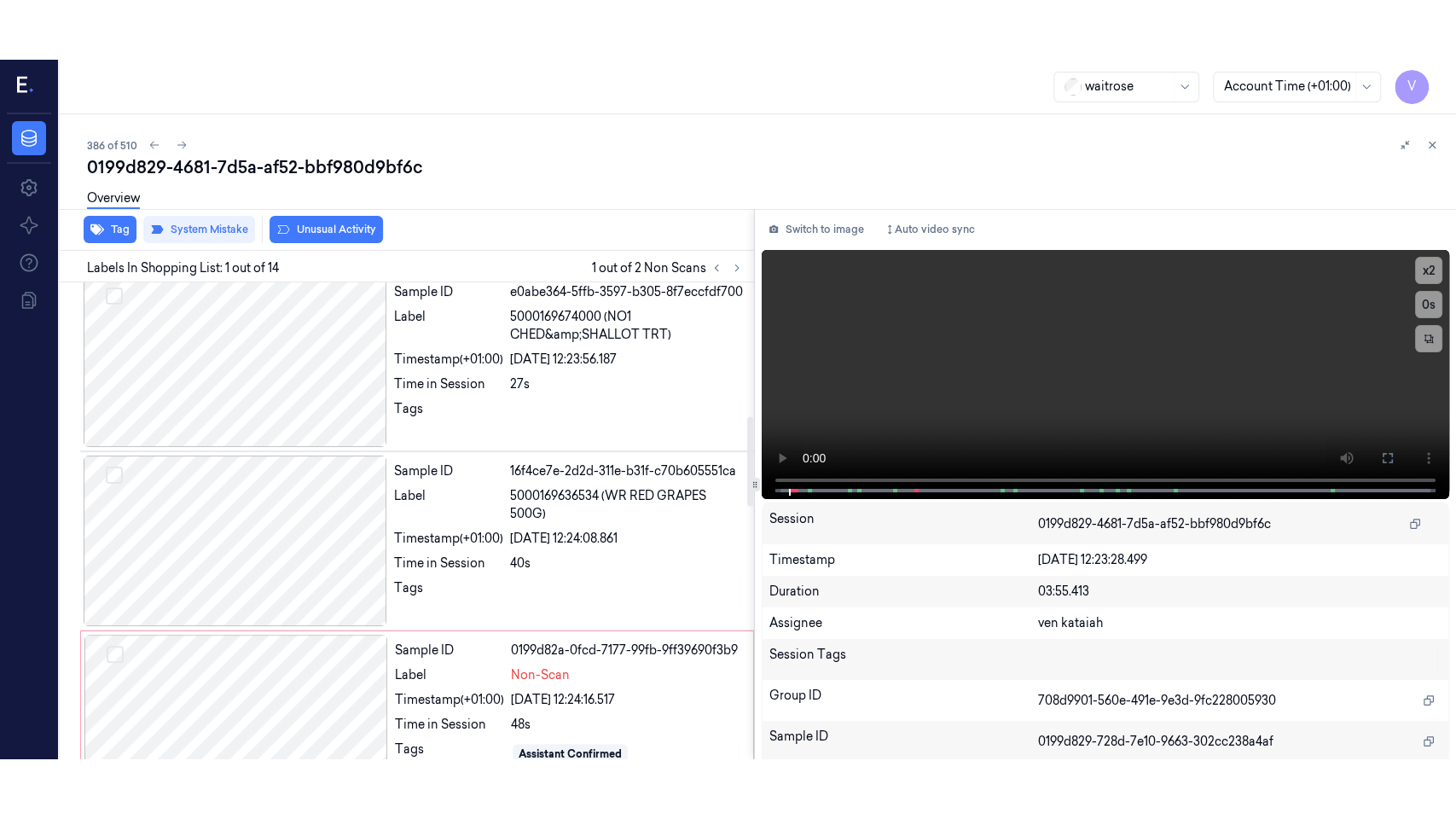
scroll to position [758, 0]
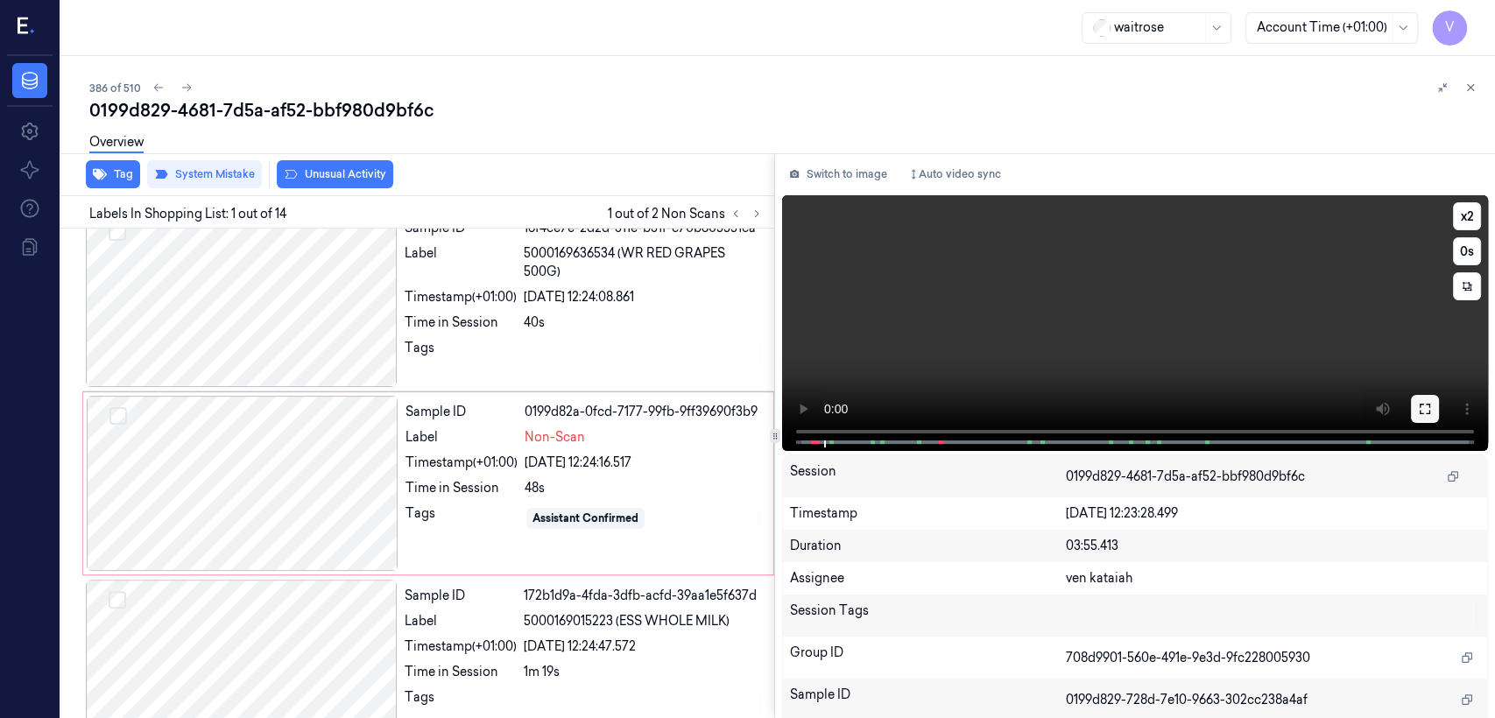
click at [815, 405] on icon at bounding box center [1425, 409] width 14 height 14
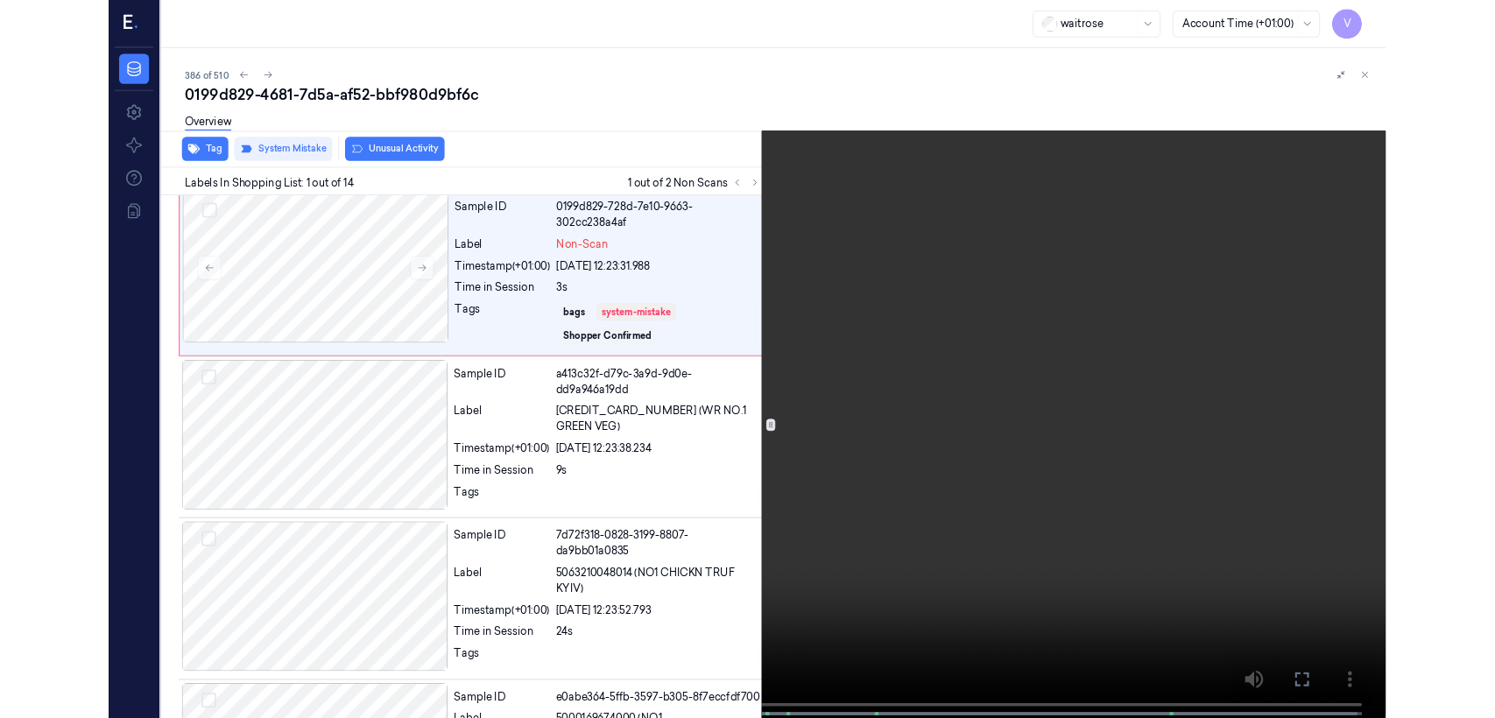
scroll to position [0, 0]
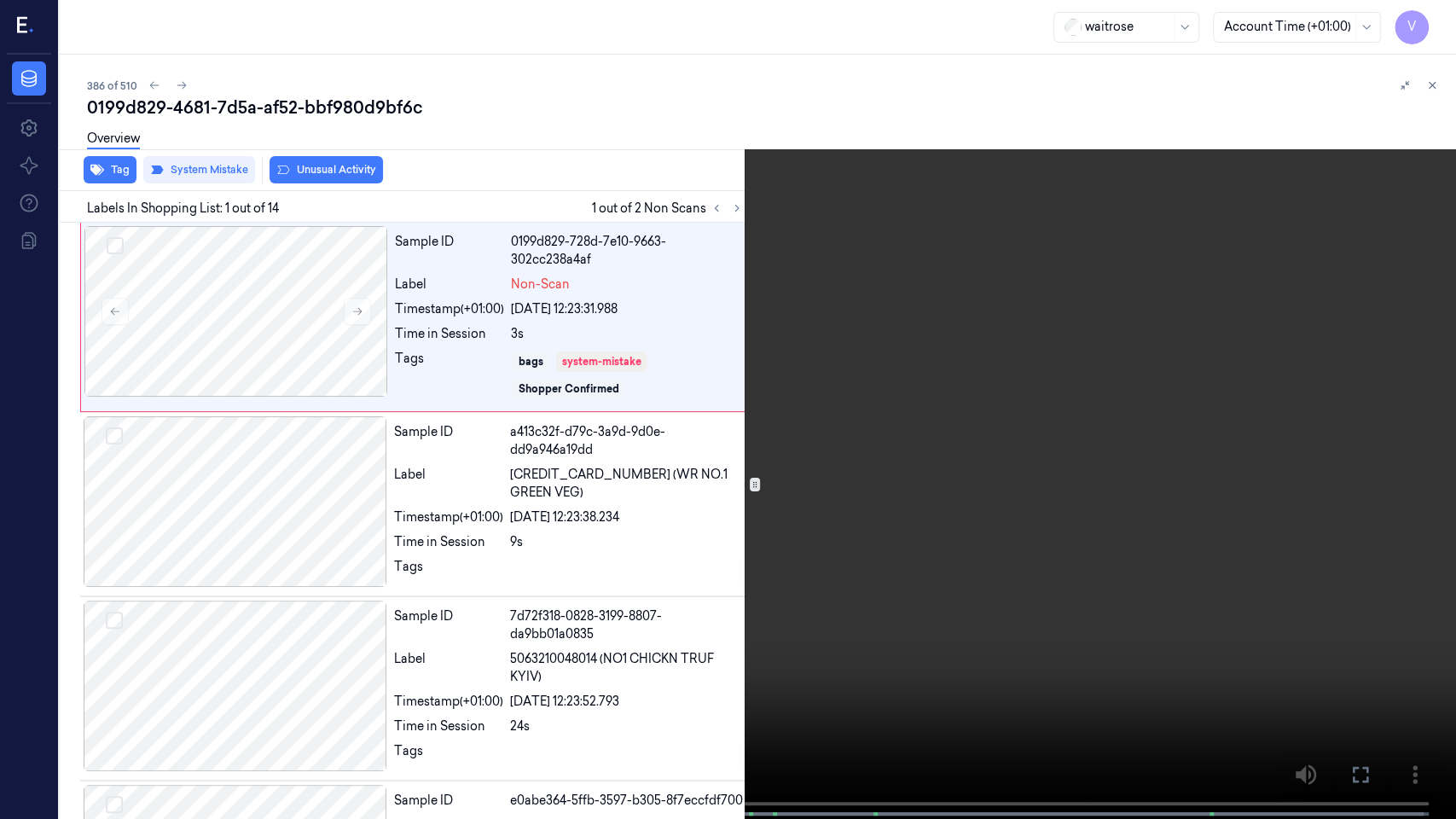
click at [0, 0] on icon at bounding box center [0, 0] width 0 height 0
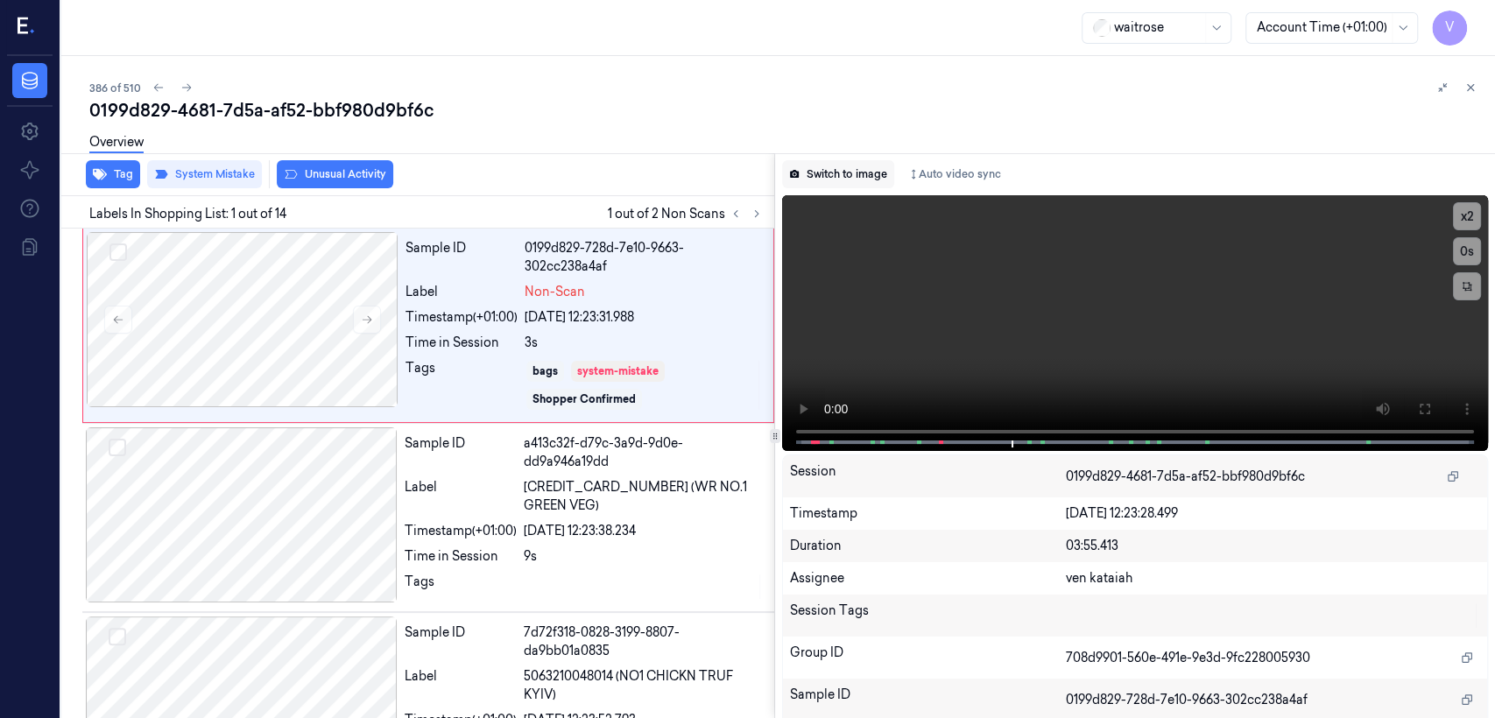
click at [815, 178] on button "Switch to image" at bounding box center [838, 174] width 112 height 28
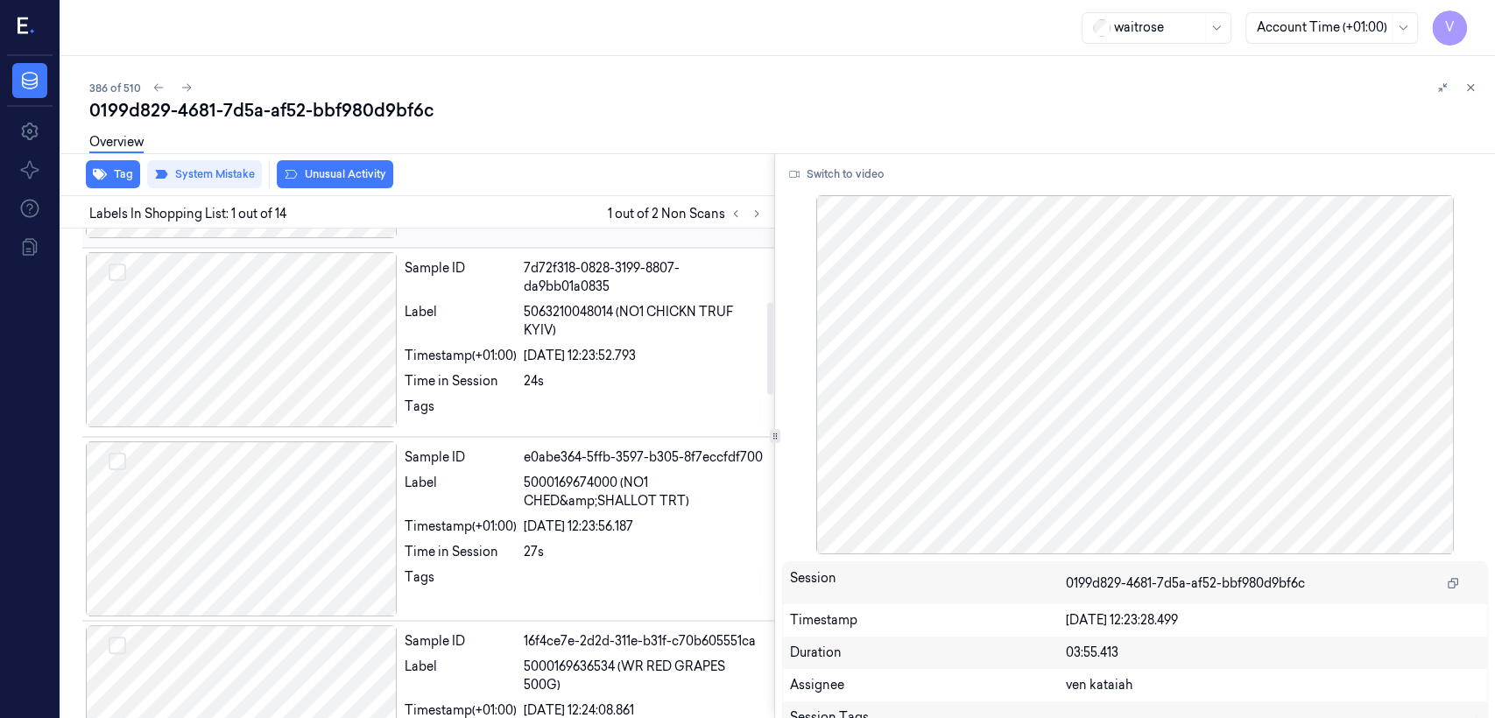
scroll to position [389, 0]
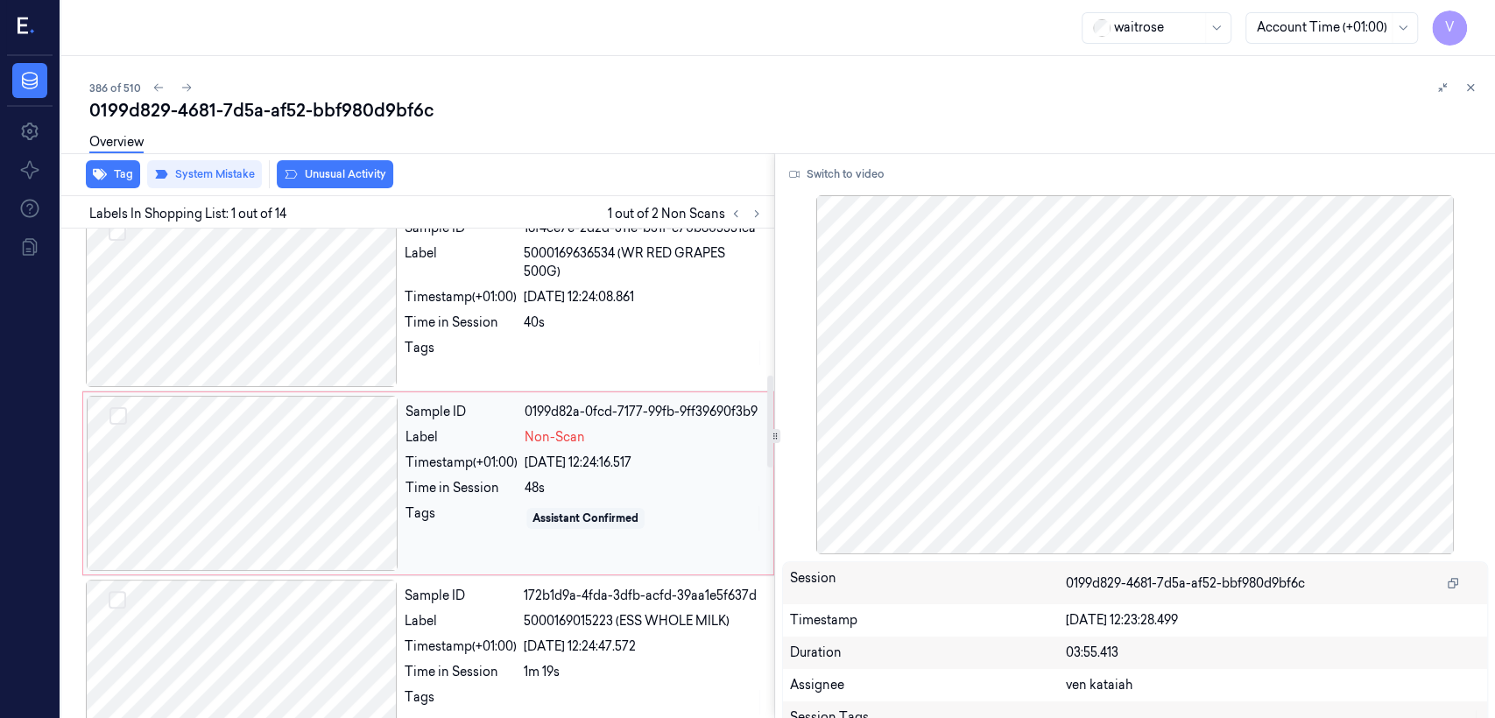
click at [480, 464] on div "Sample ID 0199d82a-0fcd-7177-99fb-9ff39690f3b9 Label Non-Scan Timestamp (+01:00…" at bounding box center [583, 483] width 371 height 175
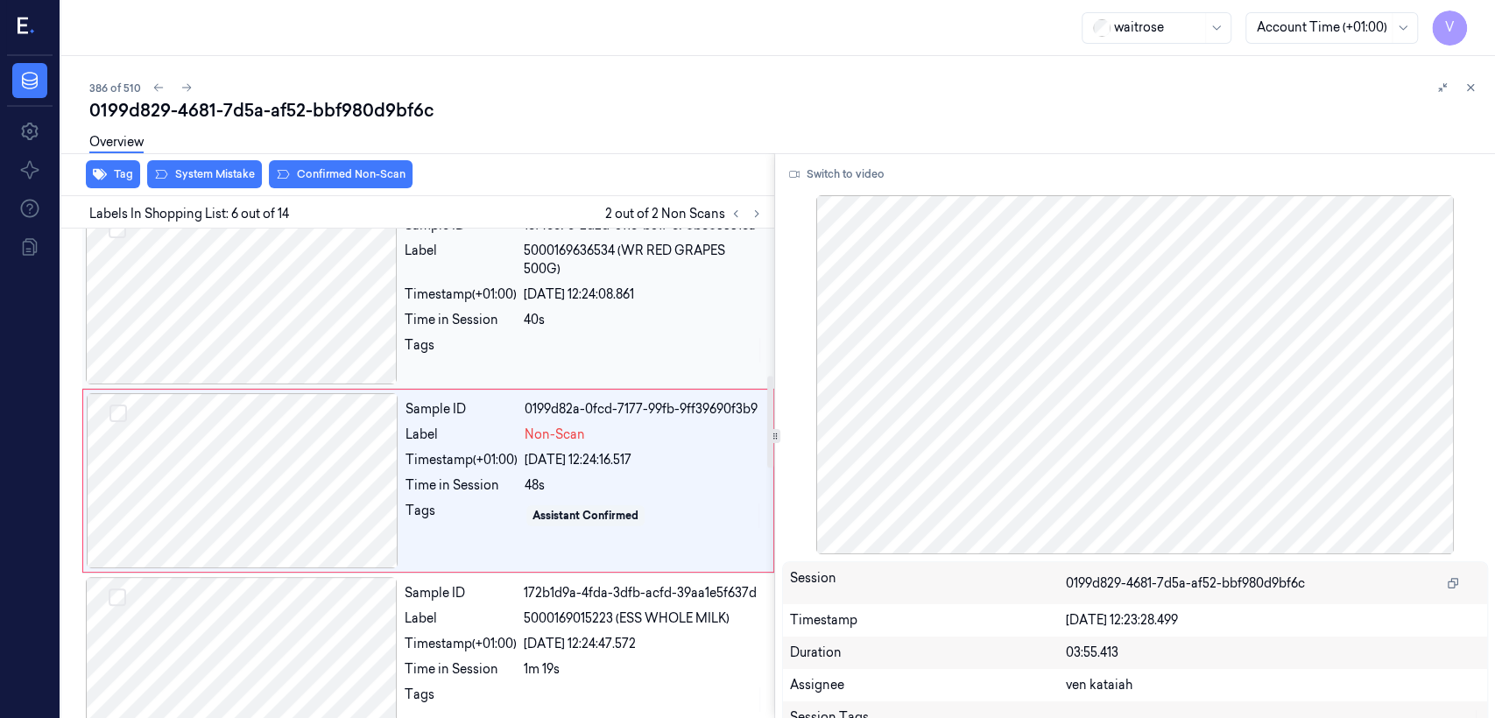
click at [457, 339] on div "Tags" at bounding box center [461, 350] width 112 height 28
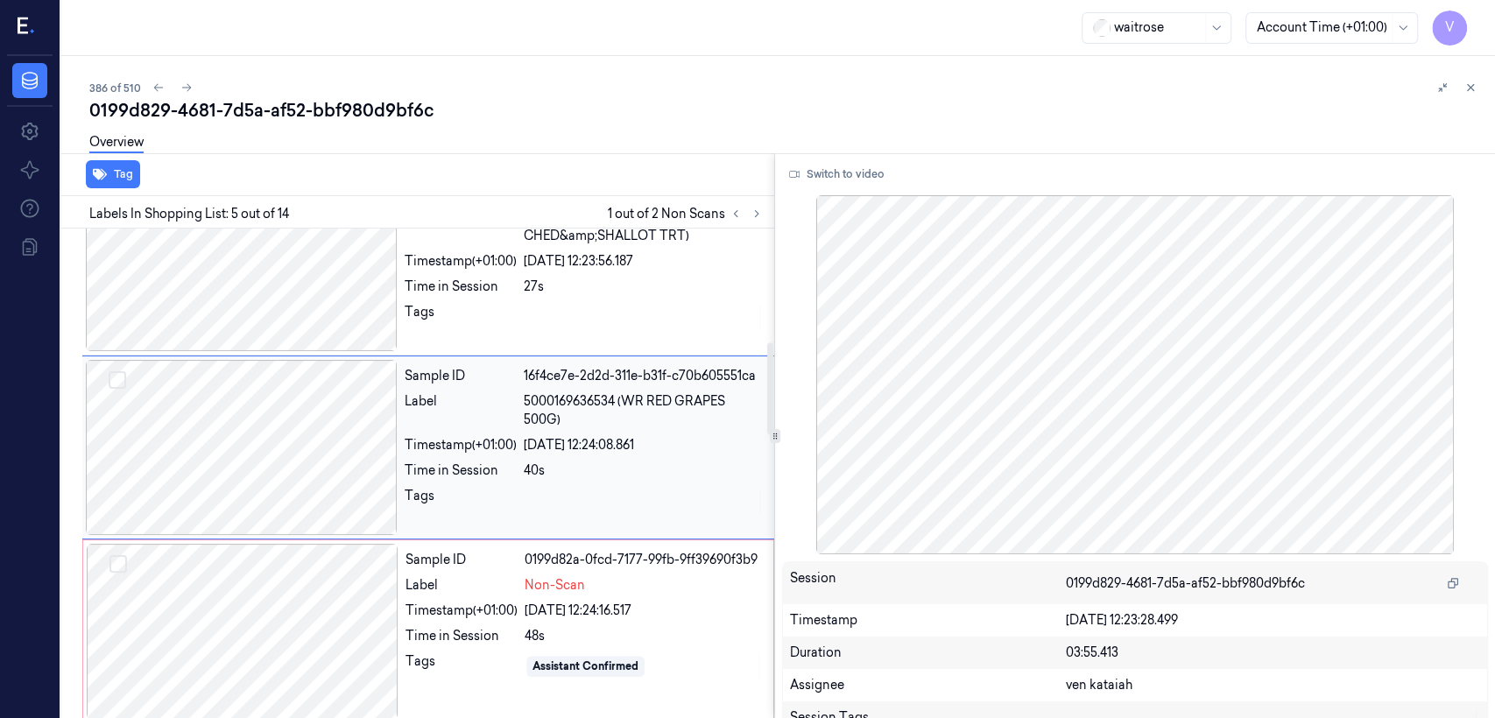
scroll to position [596, 0]
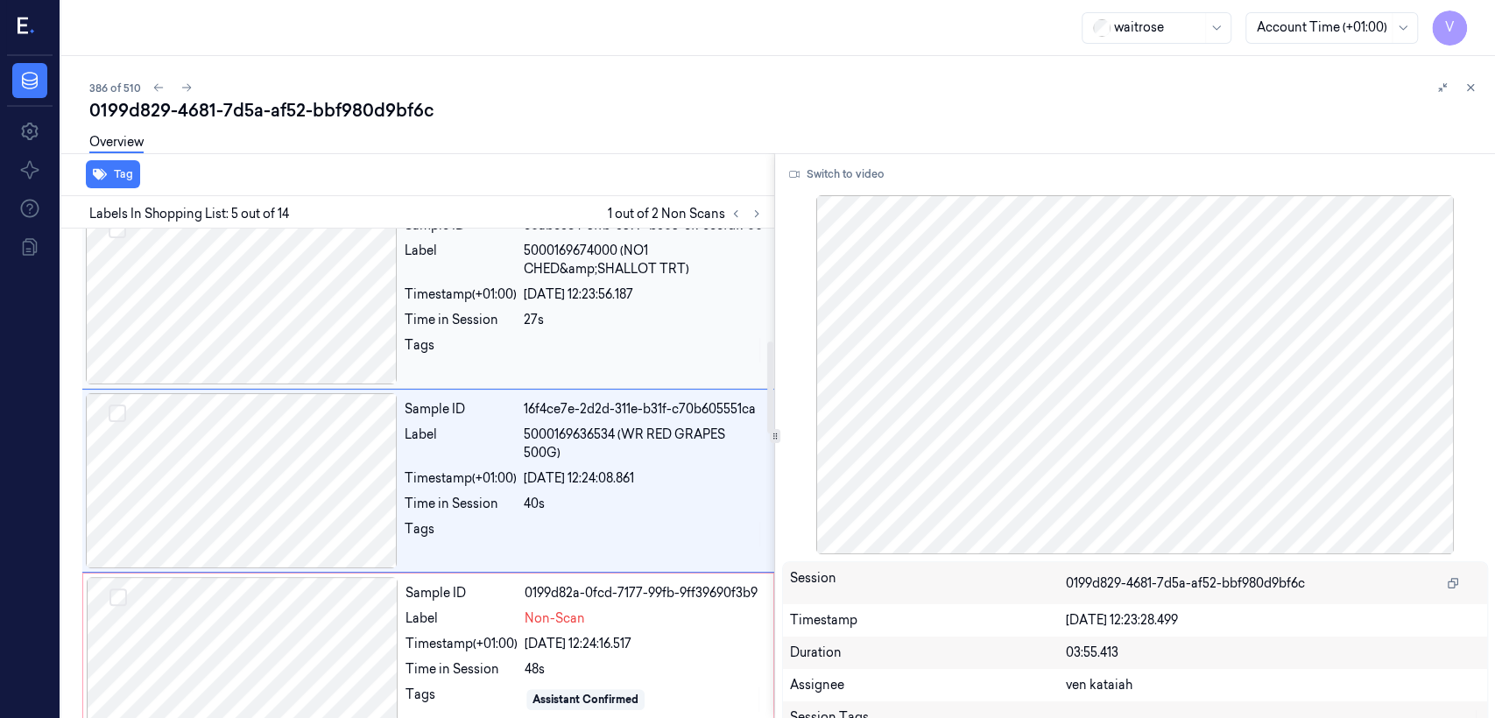
click at [448, 324] on div "Sample ID e0abe364-5ffb-3597-b305-8f7eccfdf700 Label 5000169674000 (NO1 CHED&am…" at bounding box center [584, 296] width 373 height 175
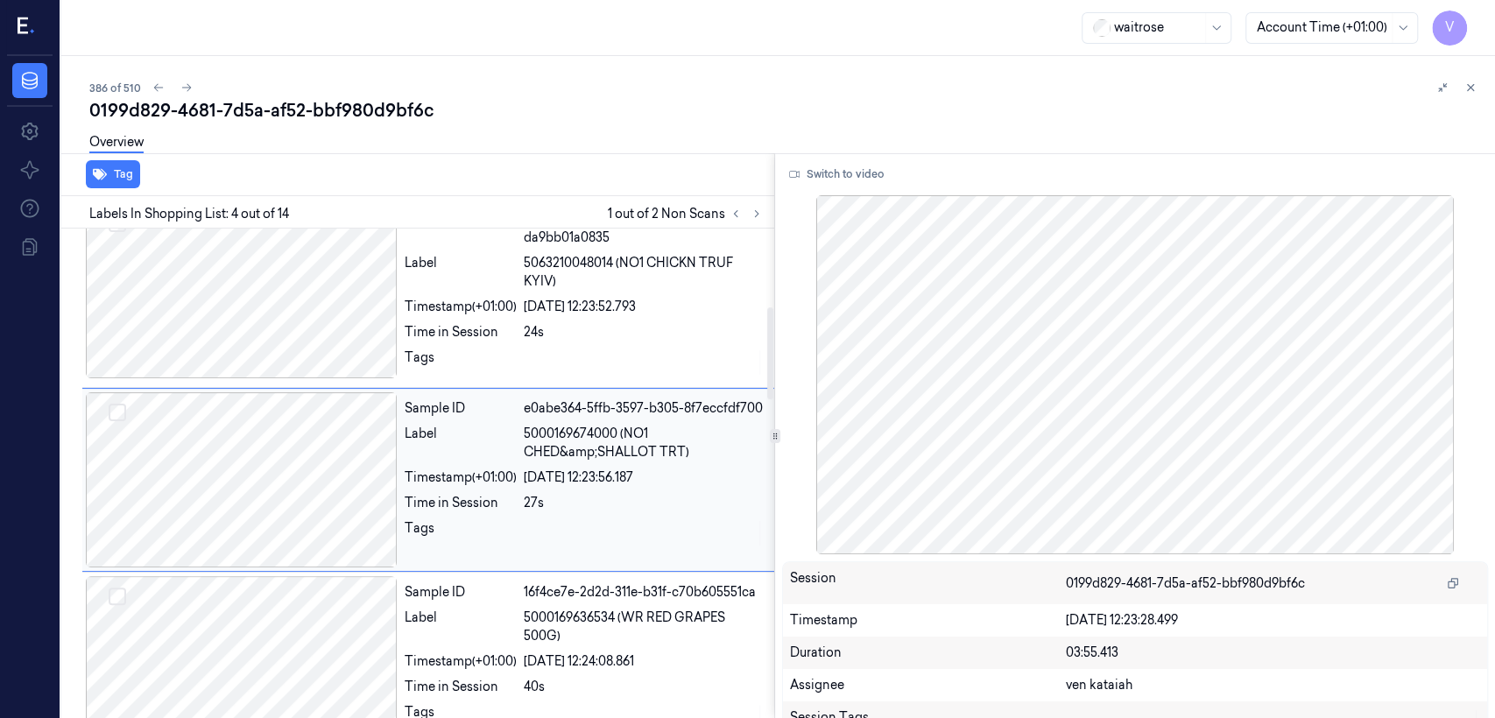
scroll to position [413, 0]
click at [525, 336] on div "Sample ID 7d72f318-0828-3199-8807-da9bb01a0835 Label 5063210048014 (NO1 CHICKN …" at bounding box center [584, 293] width 373 height 180
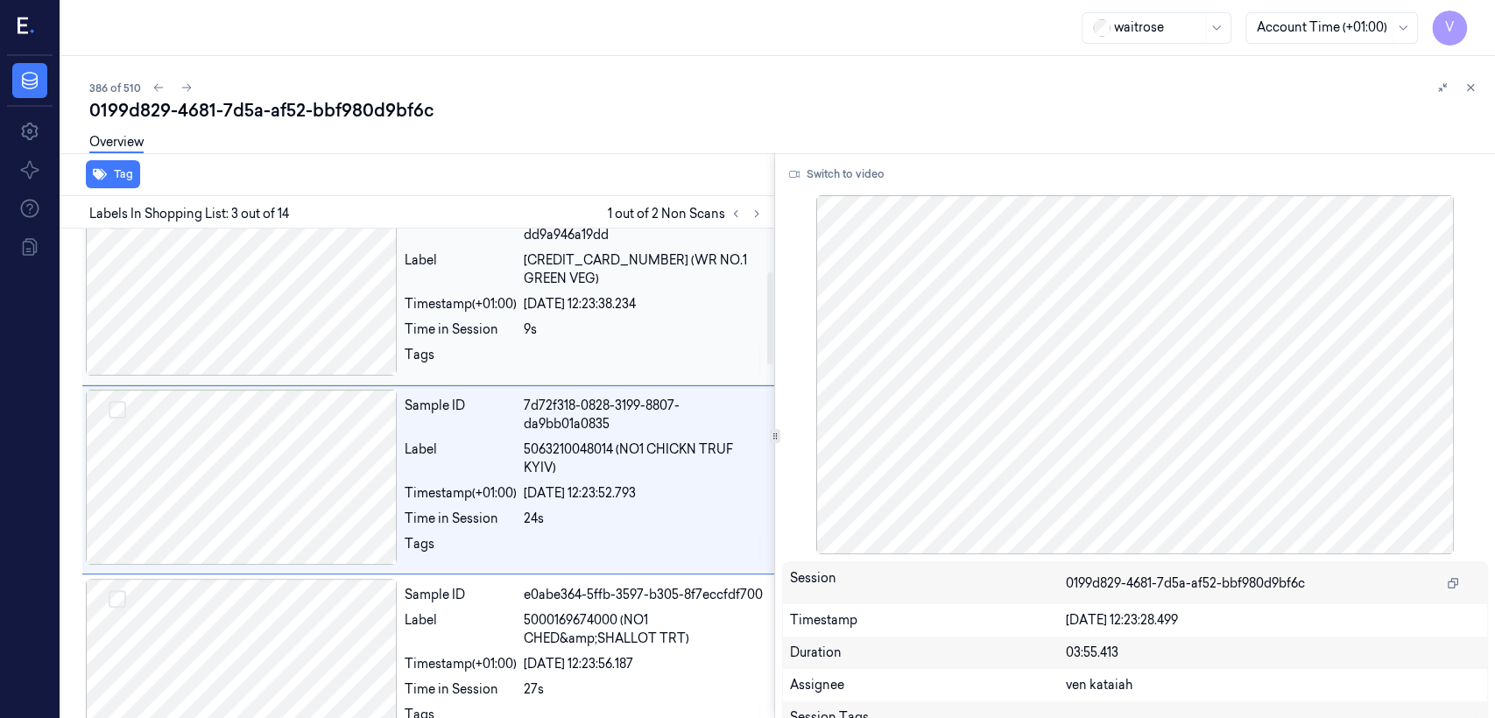
scroll to position [421, 0]
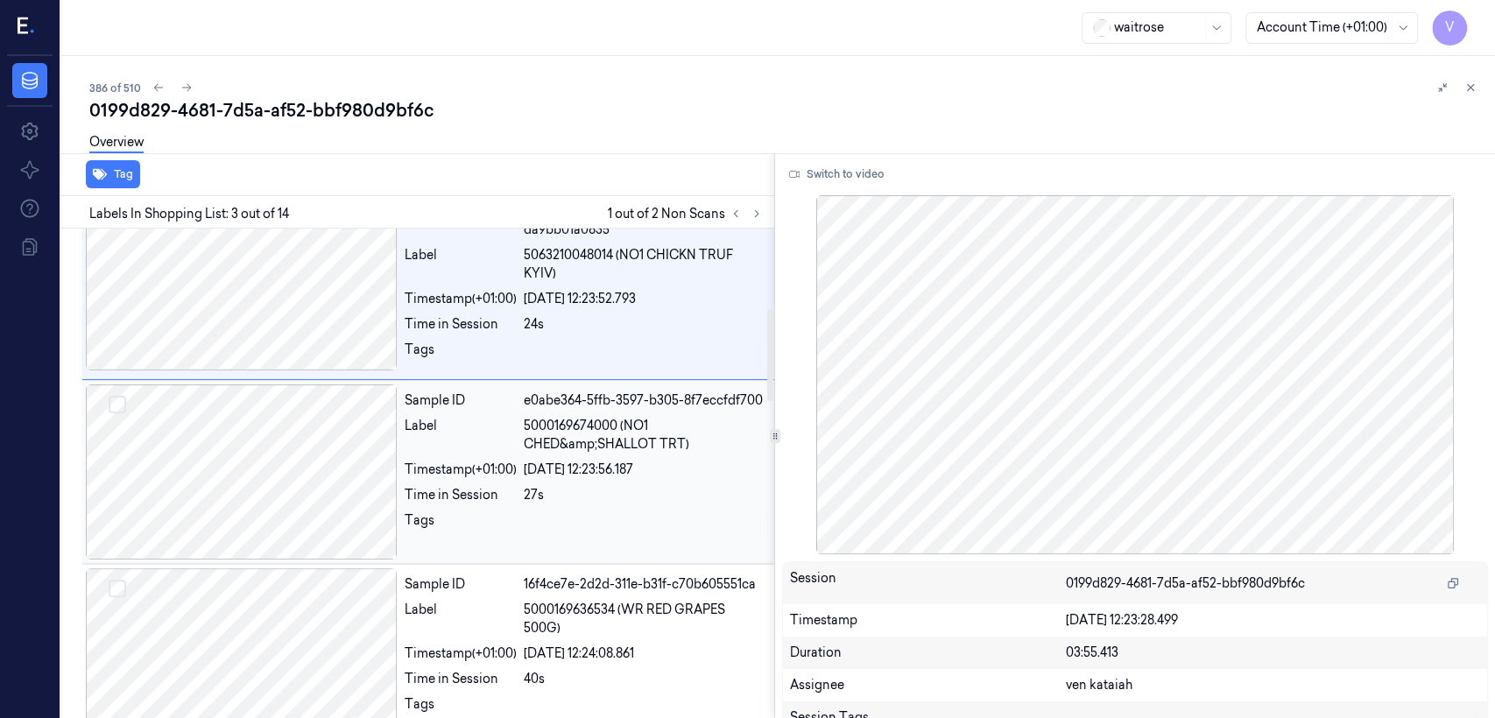
click at [449, 443] on div "Label" at bounding box center [461, 435] width 112 height 37
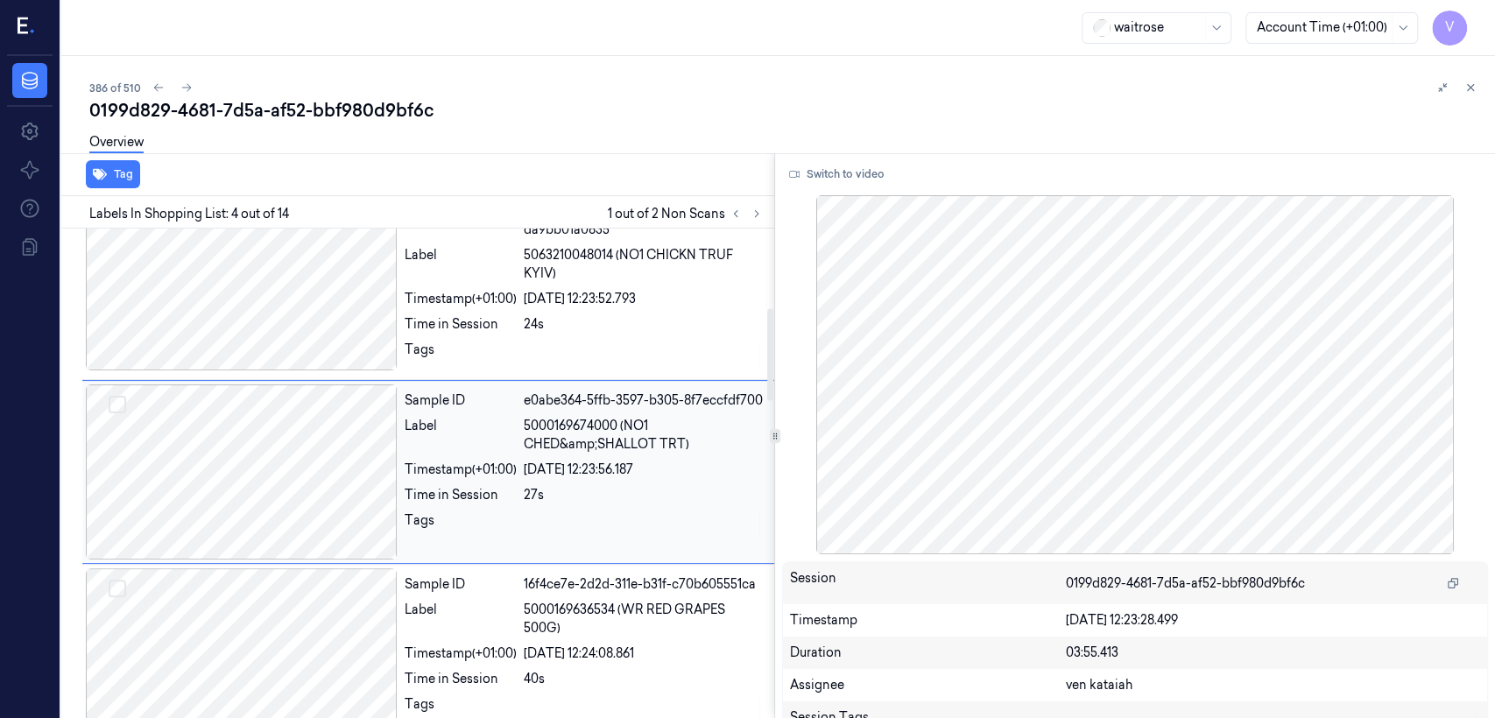
scroll to position [413, 0]
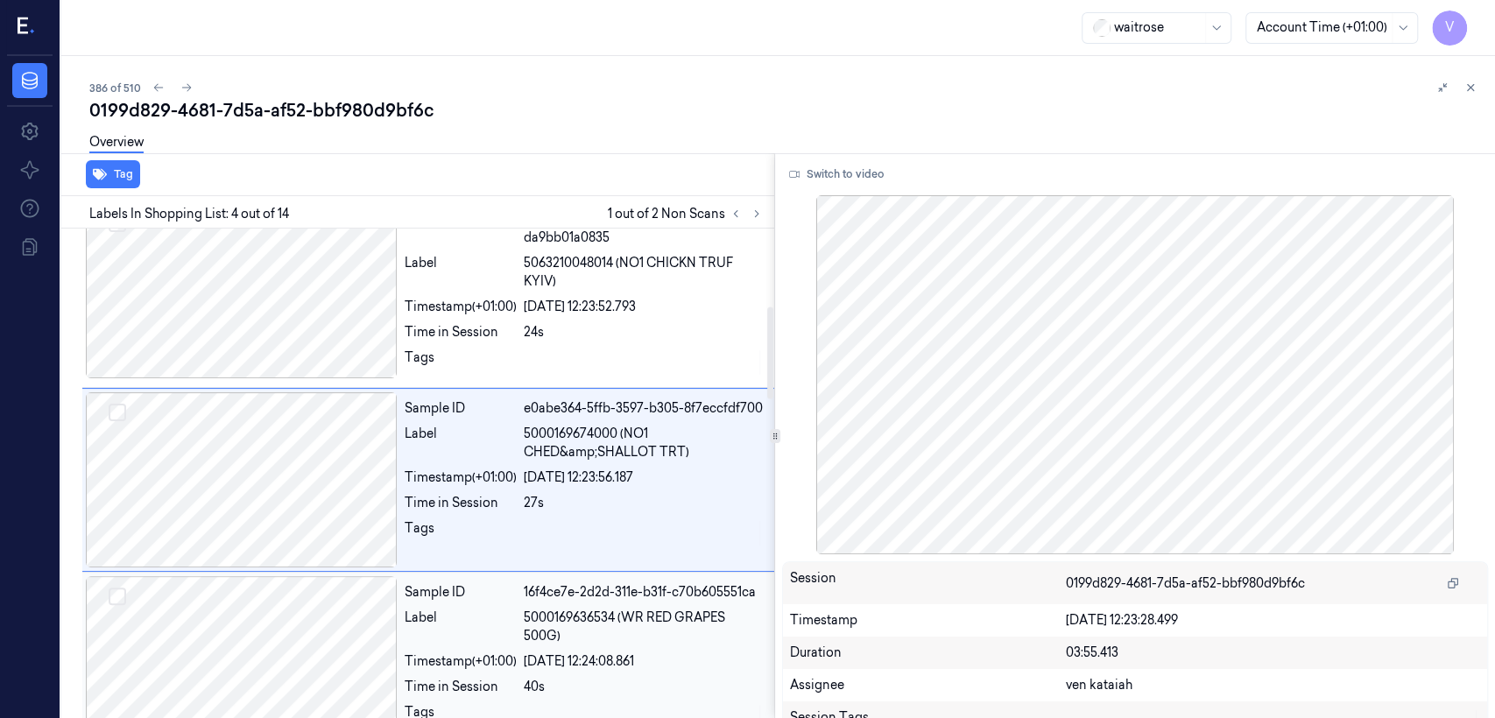
click at [470, 550] on div "Label" at bounding box center [461, 627] width 112 height 37
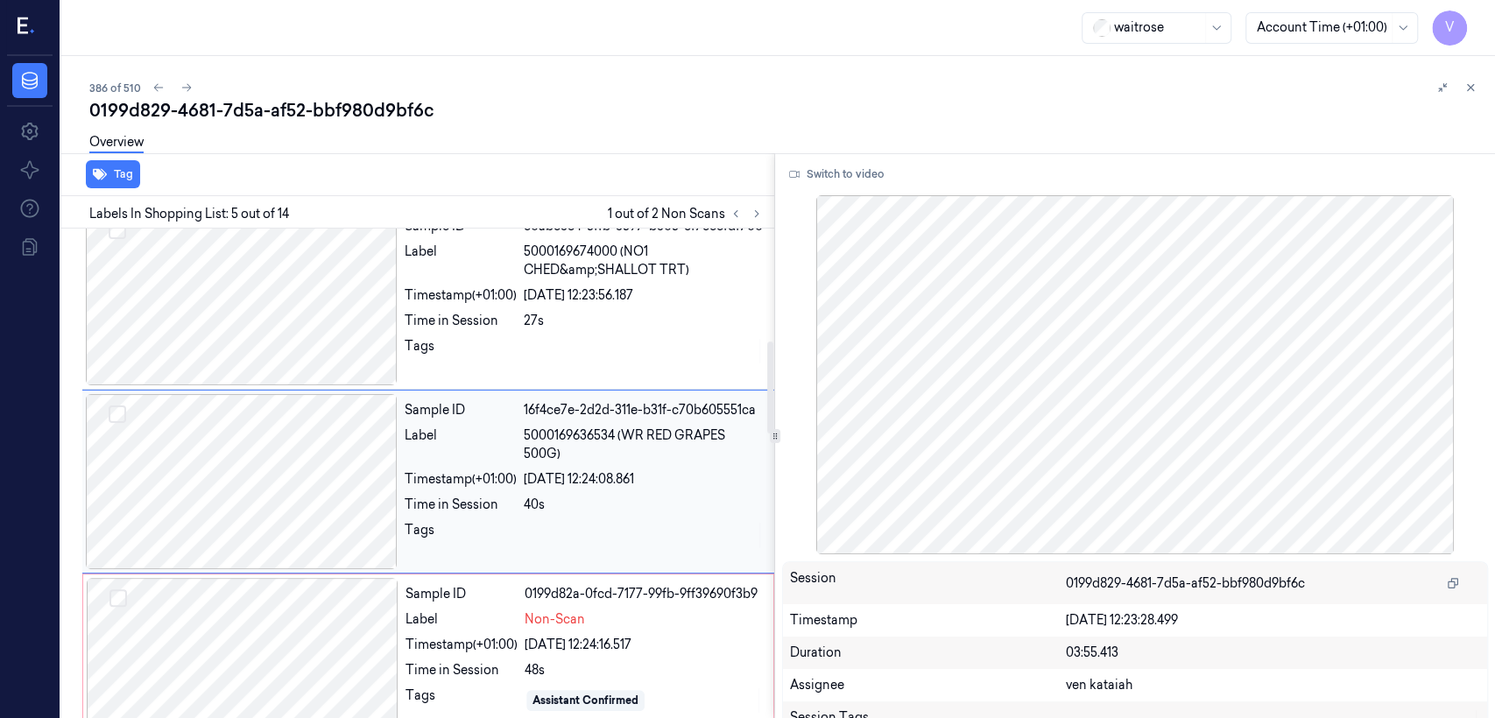
scroll to position [596, 0]
click at [496, 550] on div "Label" at bounding box center [461, 619] width 112 height 18
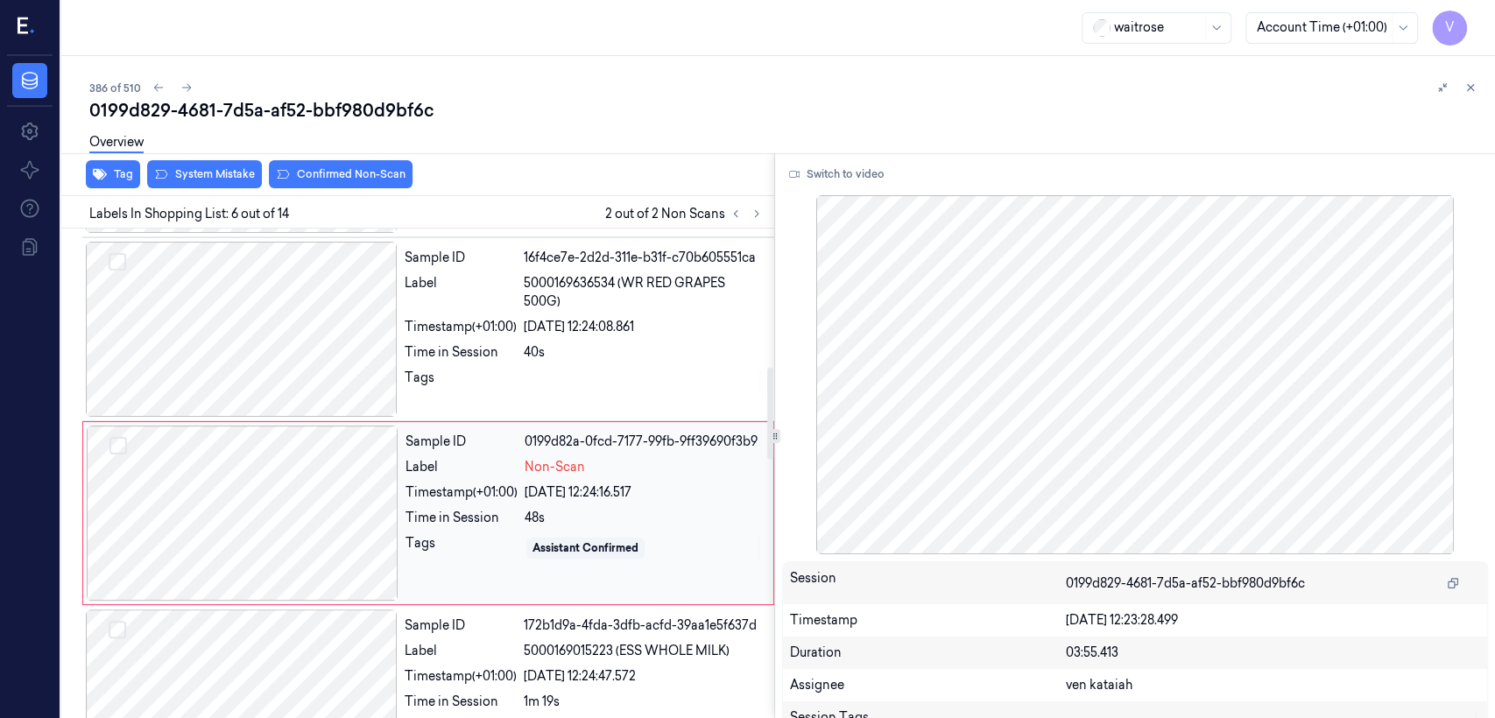
scroll to position [780, 0]
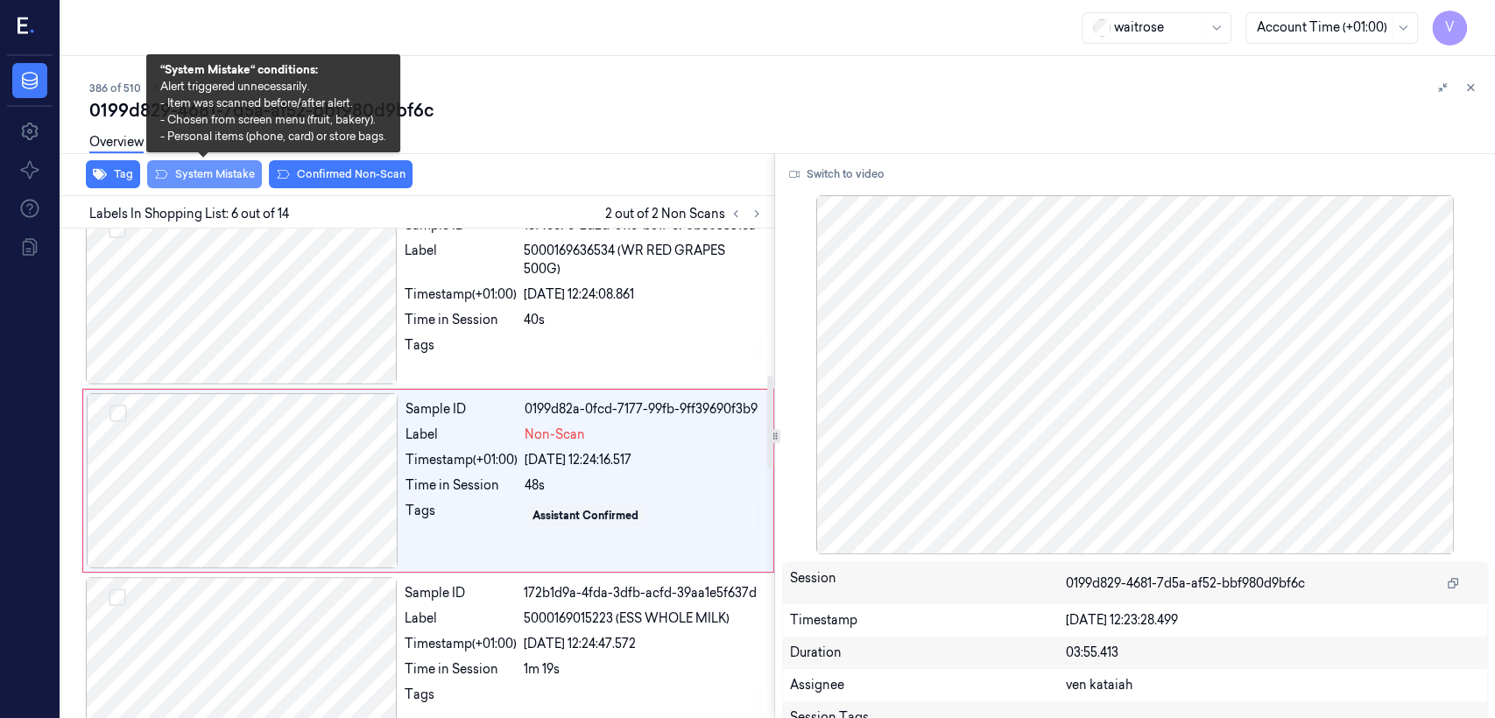
click at [215, 179] on button "System Mistake" at bounding box center [204, 174] width 115 height 28
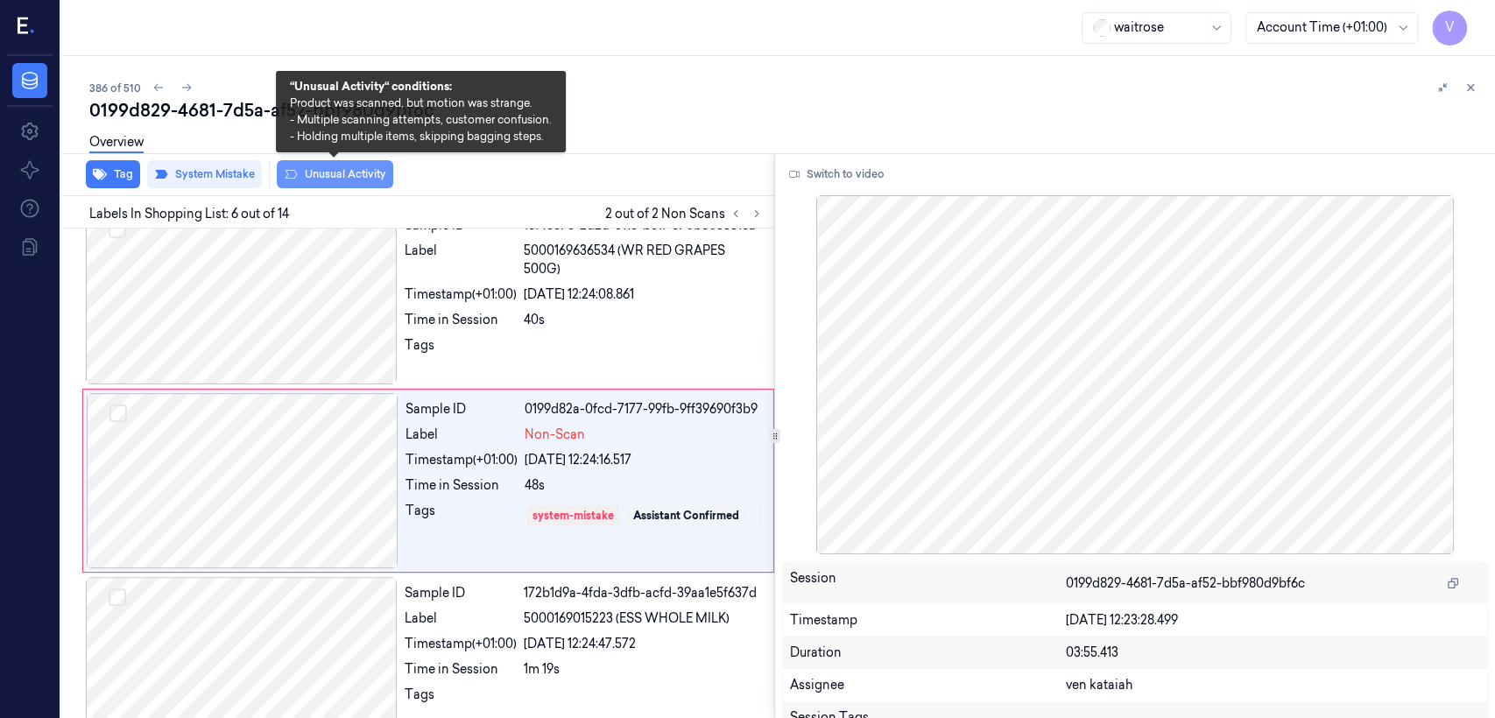
click at [314, 180] on button "Unusual Activity" at bounding box center [335, 174] width 116 height 28
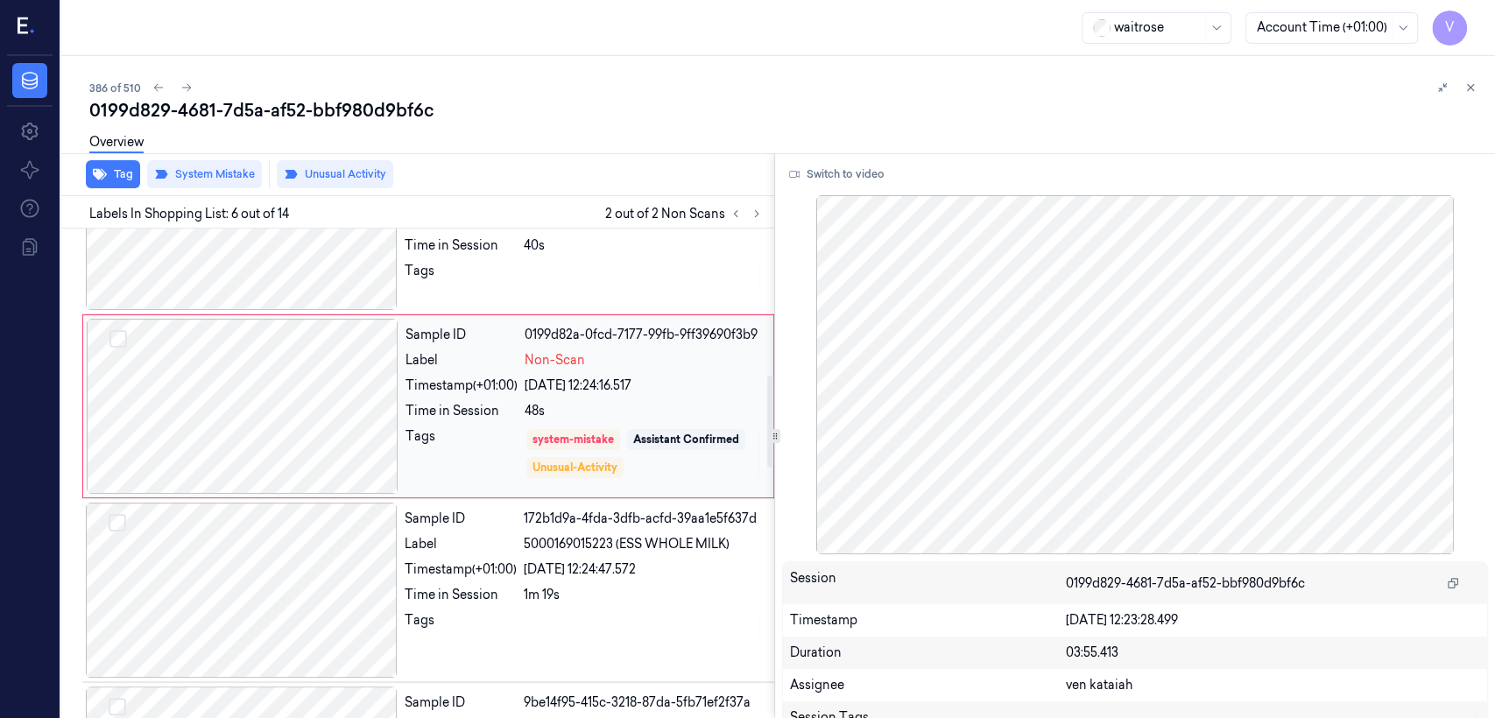
scroll to position [778, 0]
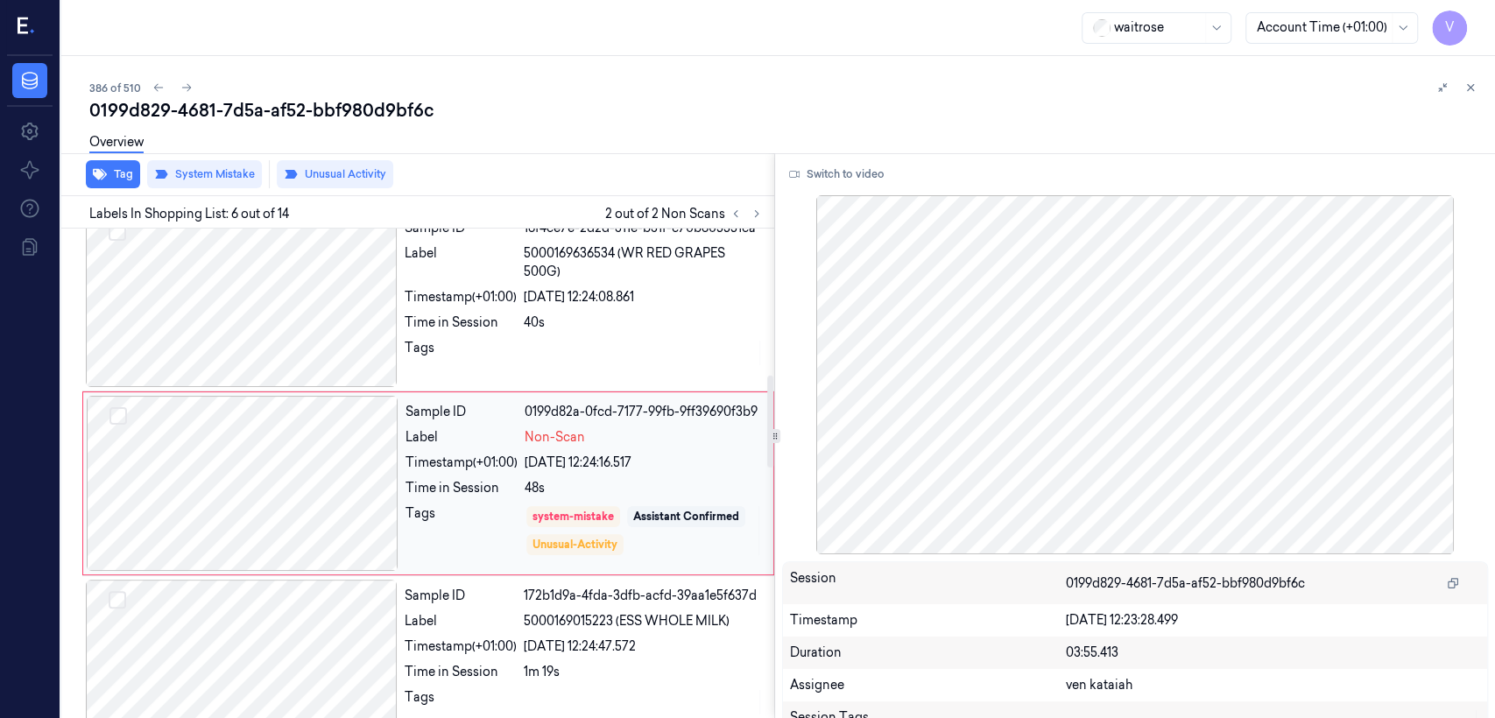
click at [398, 496] on div "Sample ID 0199d82a-0fcd-7177-99fb-9ff39690f3b9 Label Non-Scan Timestamp (+01:00…" at bounding box center [583, 483] width 371 height 175
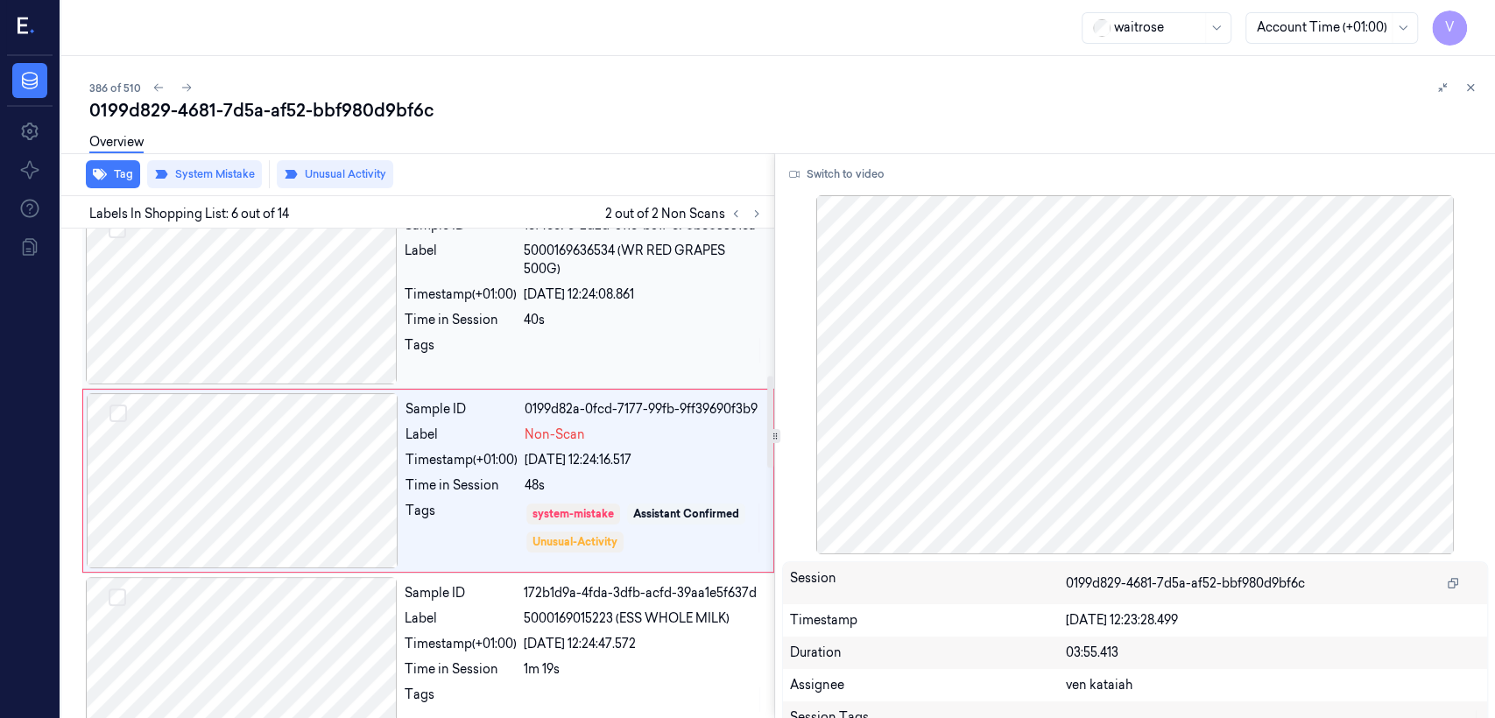
click at [434, 321] on div "Time in Session" at bounding box center [461, 320] width 112 height 18
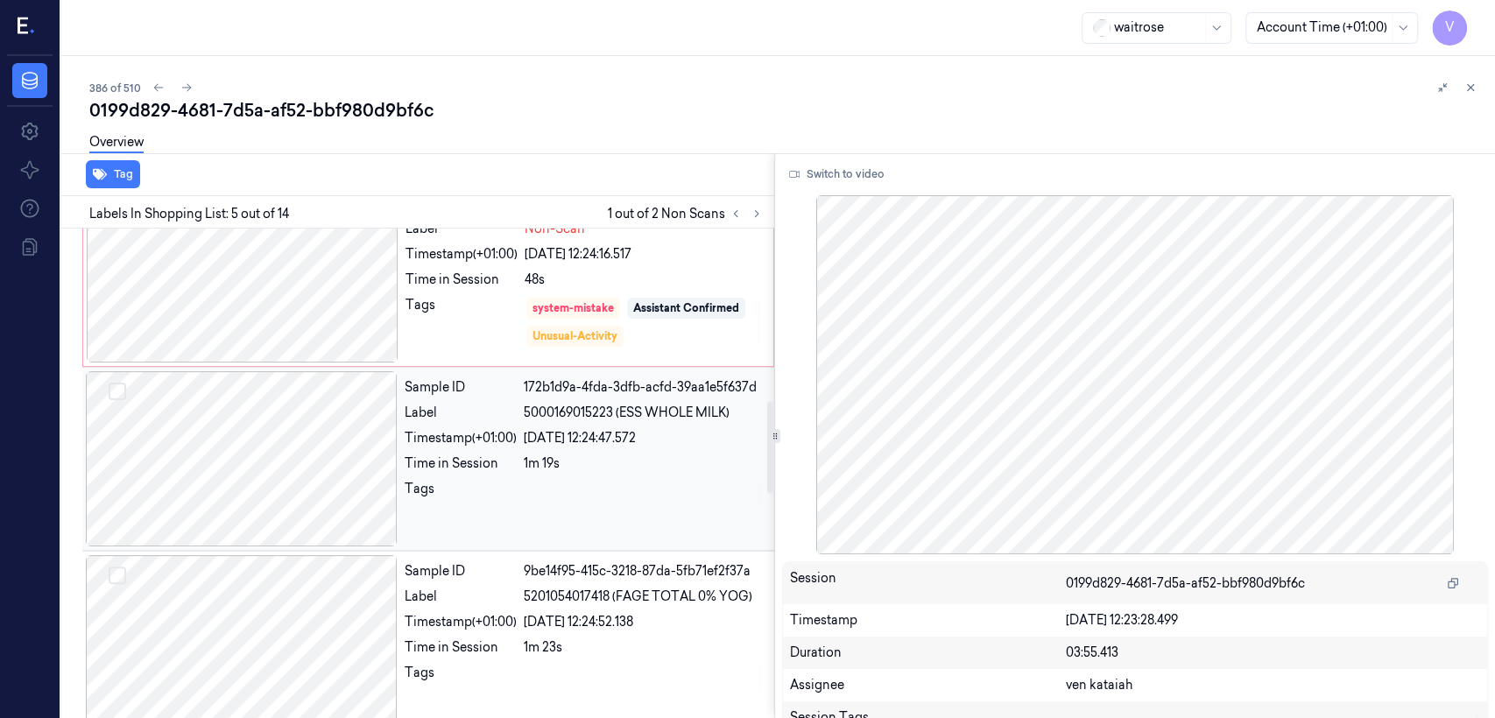
scroll to position [792, 0]
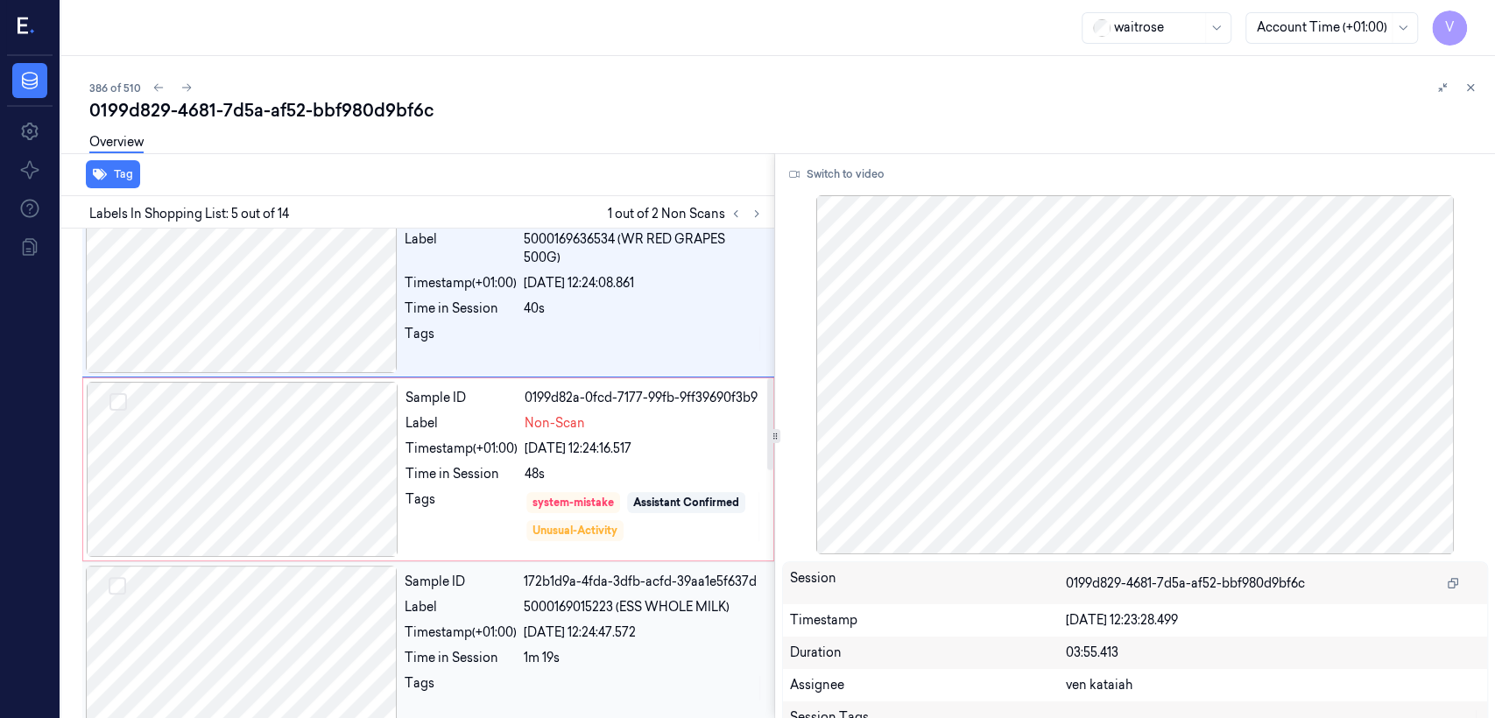
click at [645, 550] on div "[DATE] 12:24:47.572" at bounding box center [644, 633] width 240 height 18
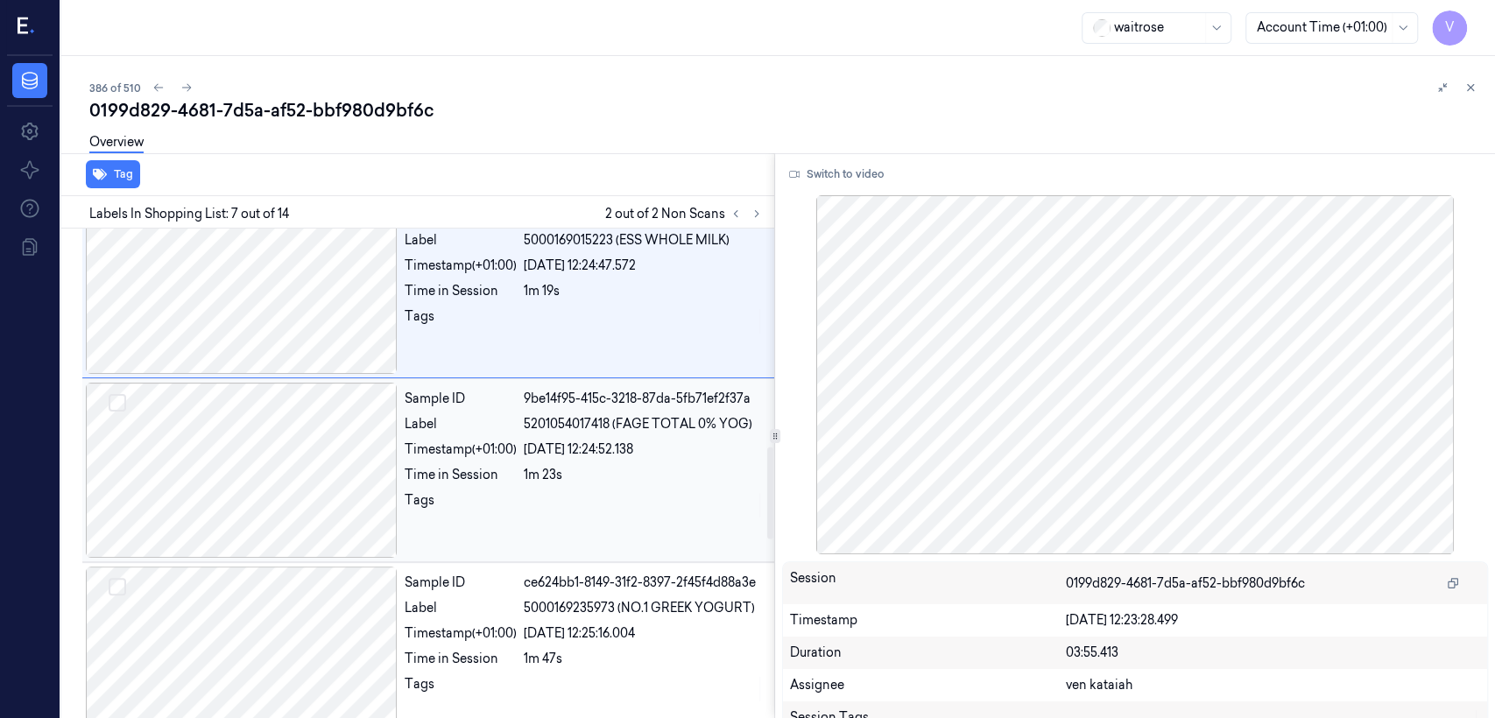
click at [498, 494] on div "Tags" at bounding box center [461, 505] width 112 height 28
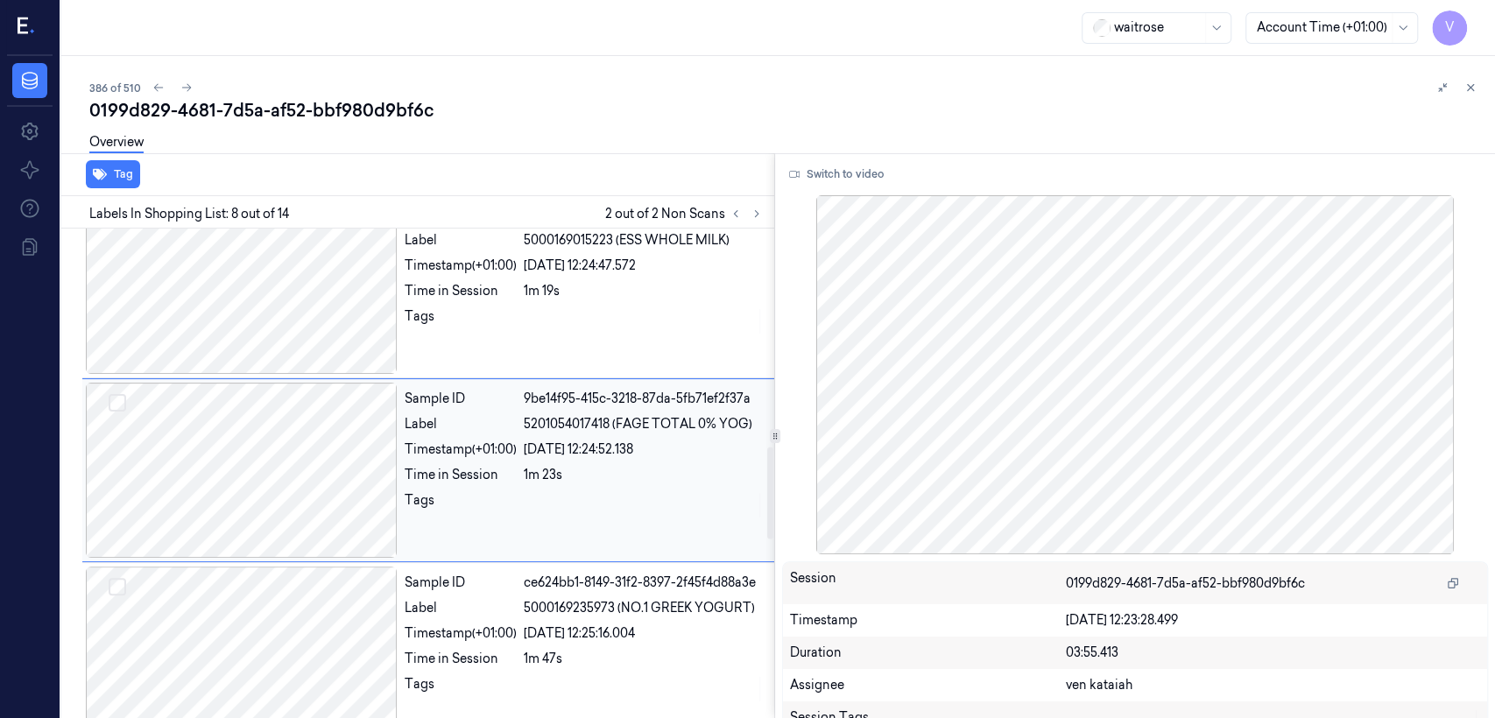
scroll to position [1148, 0]
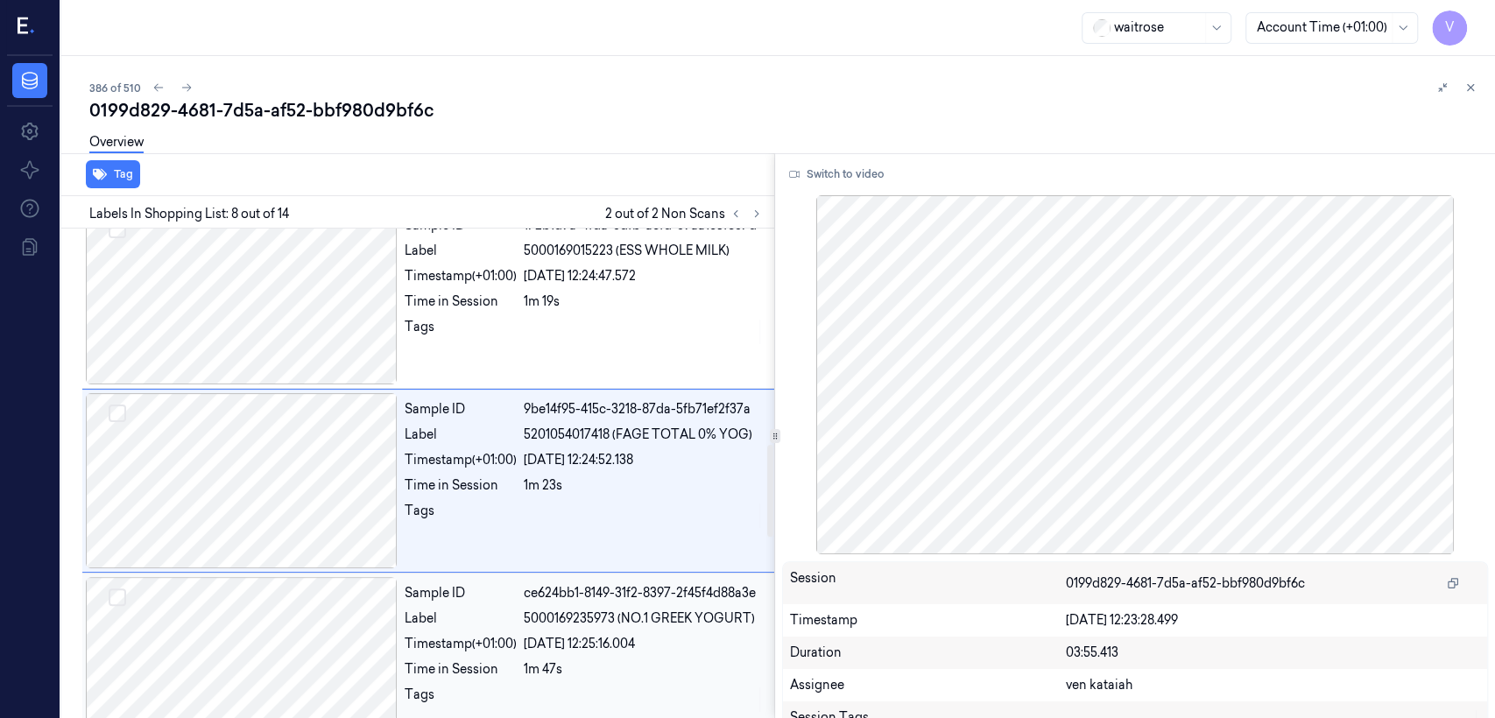
click at [515, 550] on div "Label" at bounding box center [461, 619] width 112 height 18
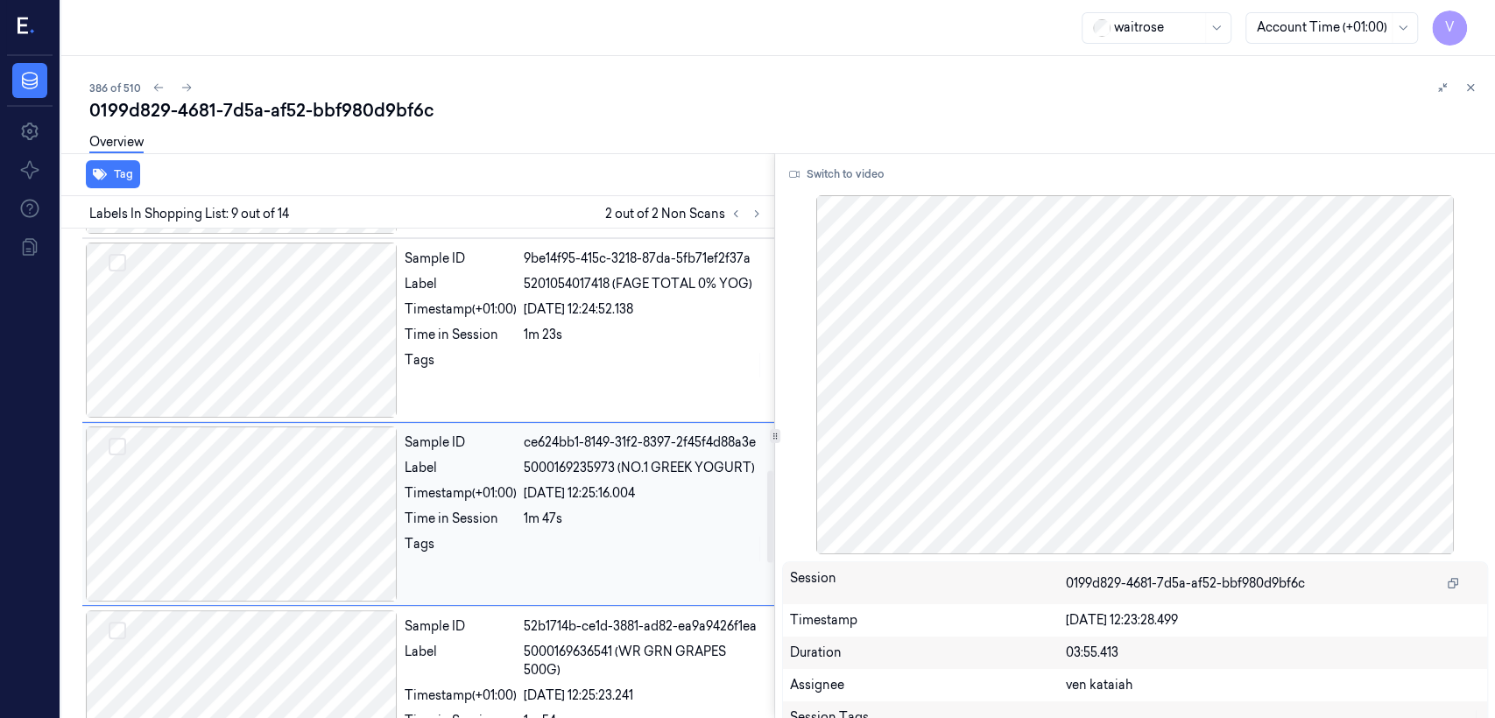
scroll to position [1331, 0]
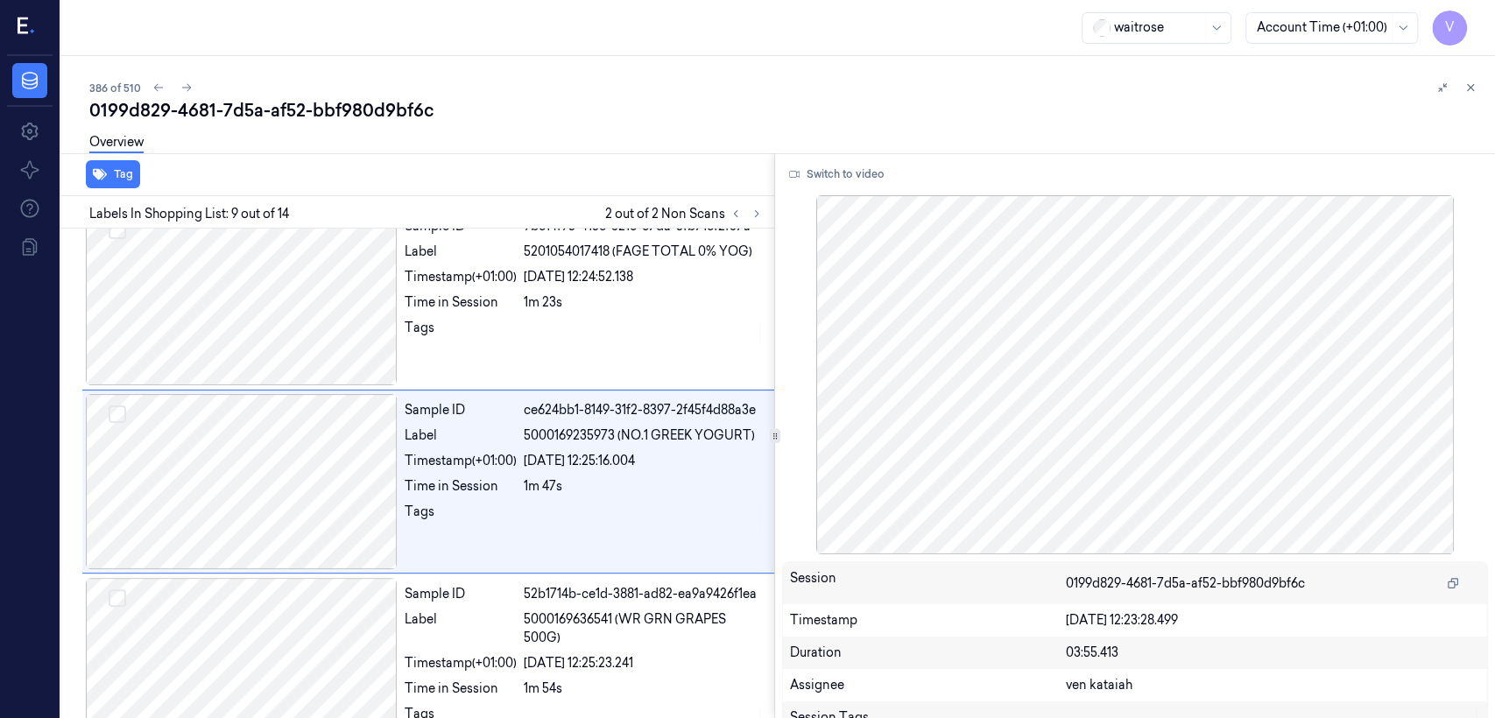
click at [815, 98] on div "0199d829-4681-7d5a-af52-bbf980d9bf6c" at bounding box center [785, 110] width 1392 height 25
click at [815, 89] on icon at bounding box center [1470, 87] width 12 height 12
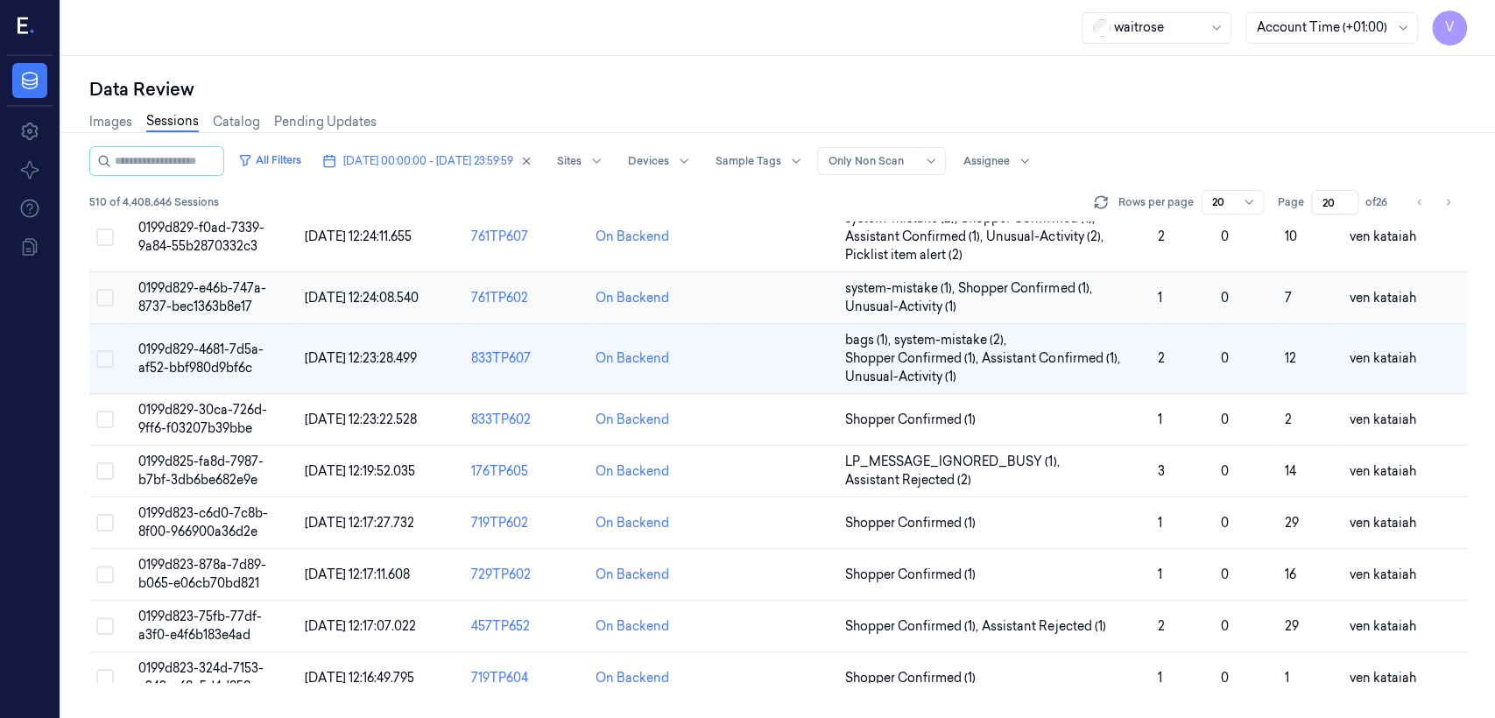
scroll to position [101, 0]
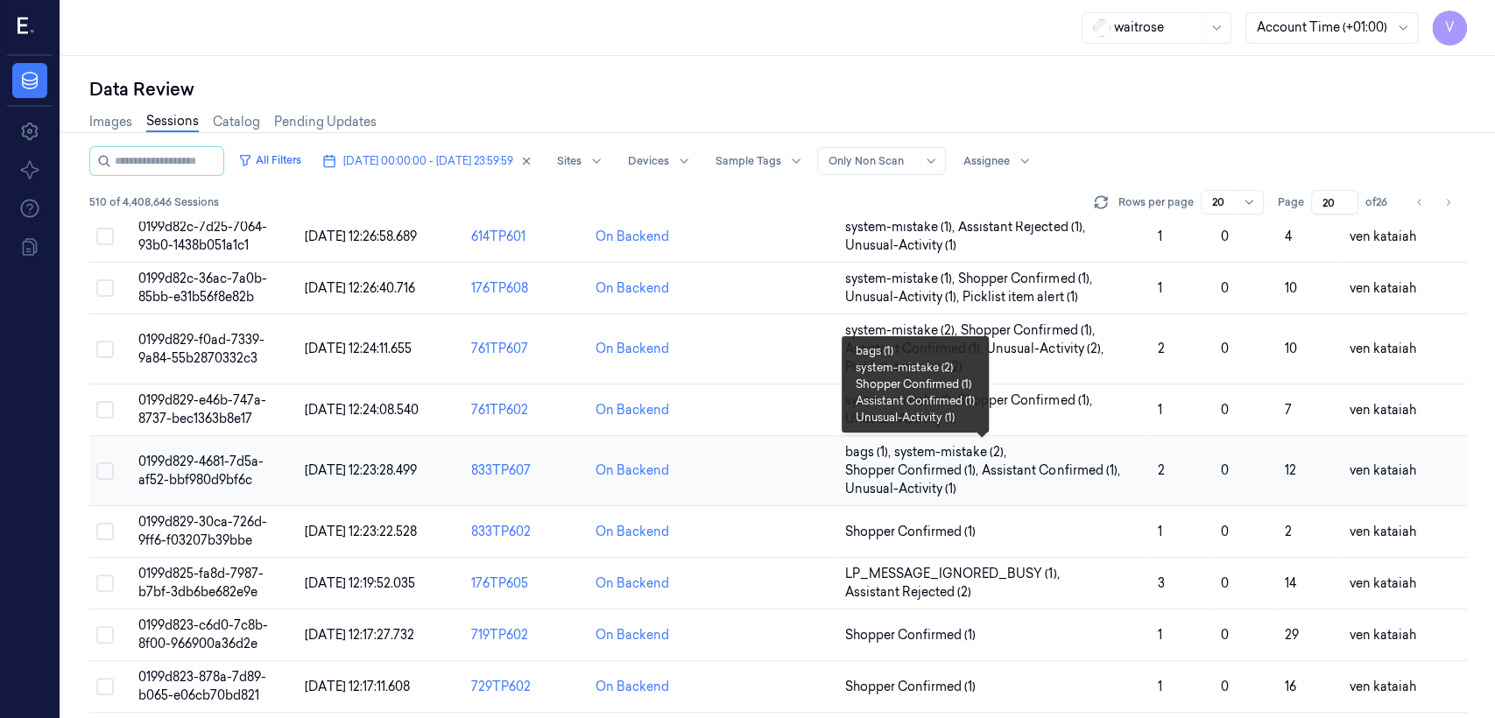
click at [815, 449] on span "system-mistake (2) ," at bounding box center [952, 452] width 116 height 18
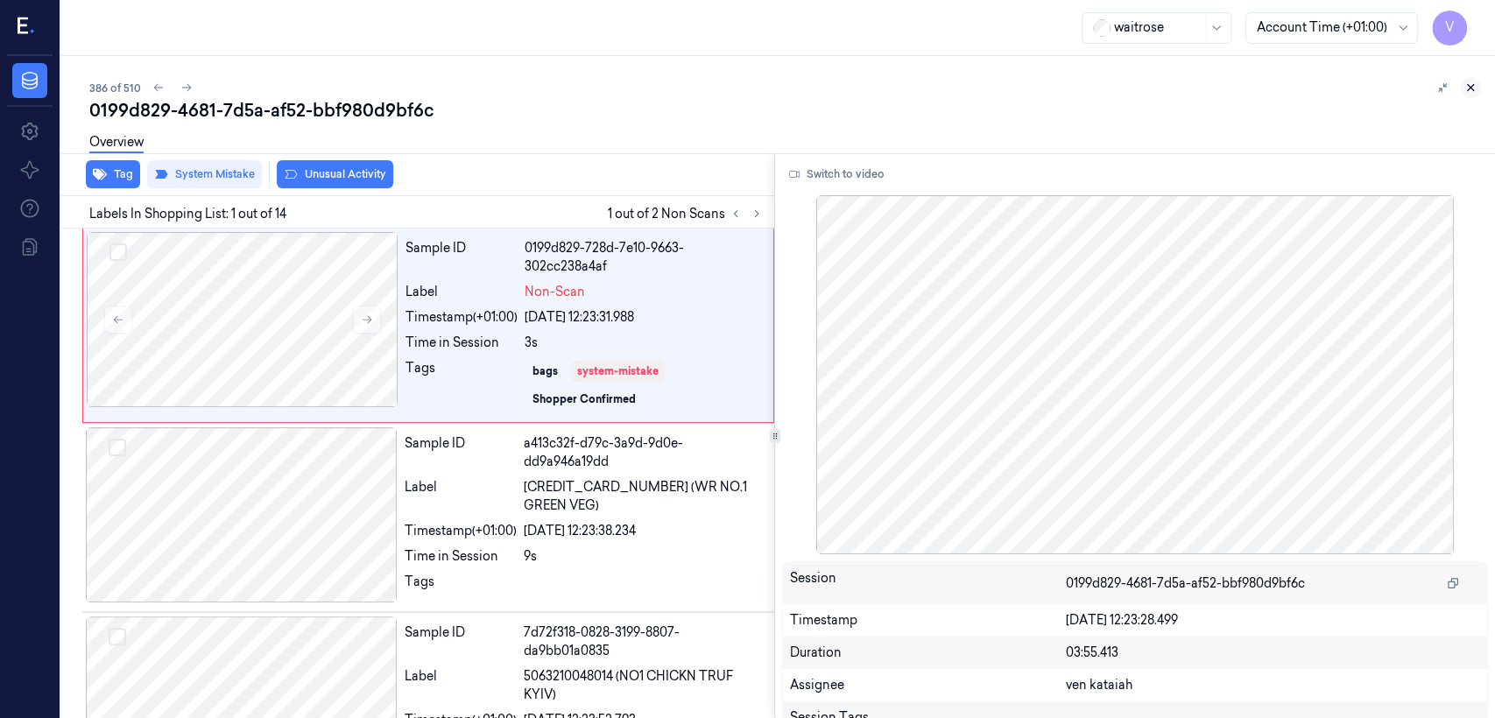
click at [815, 92] on icon at bounding box center [1470, 87] width 12 height 12
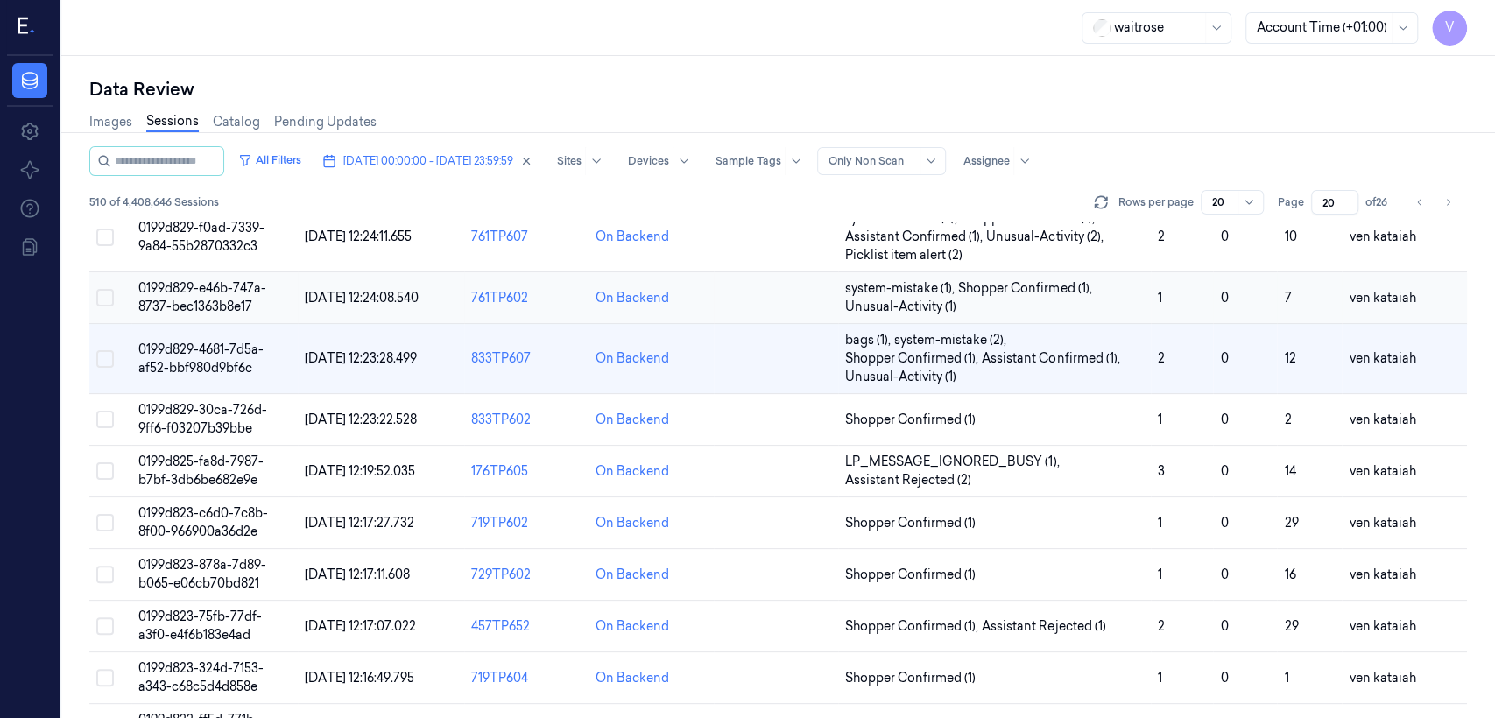
scroll to position [101, 0]
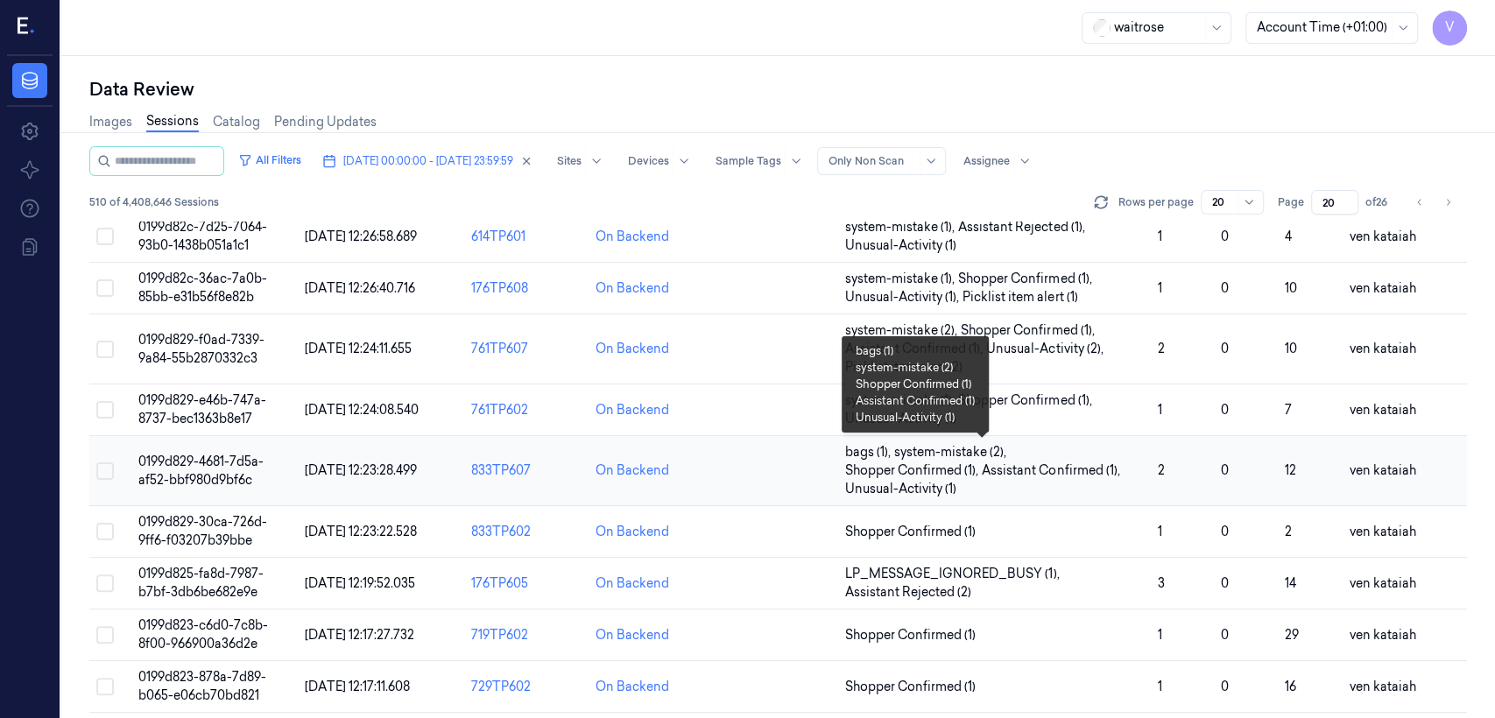
click at [815, 476] on span "Assistant Confirmed (1) ," at bounding box center [1052, 471] width 141 height 18
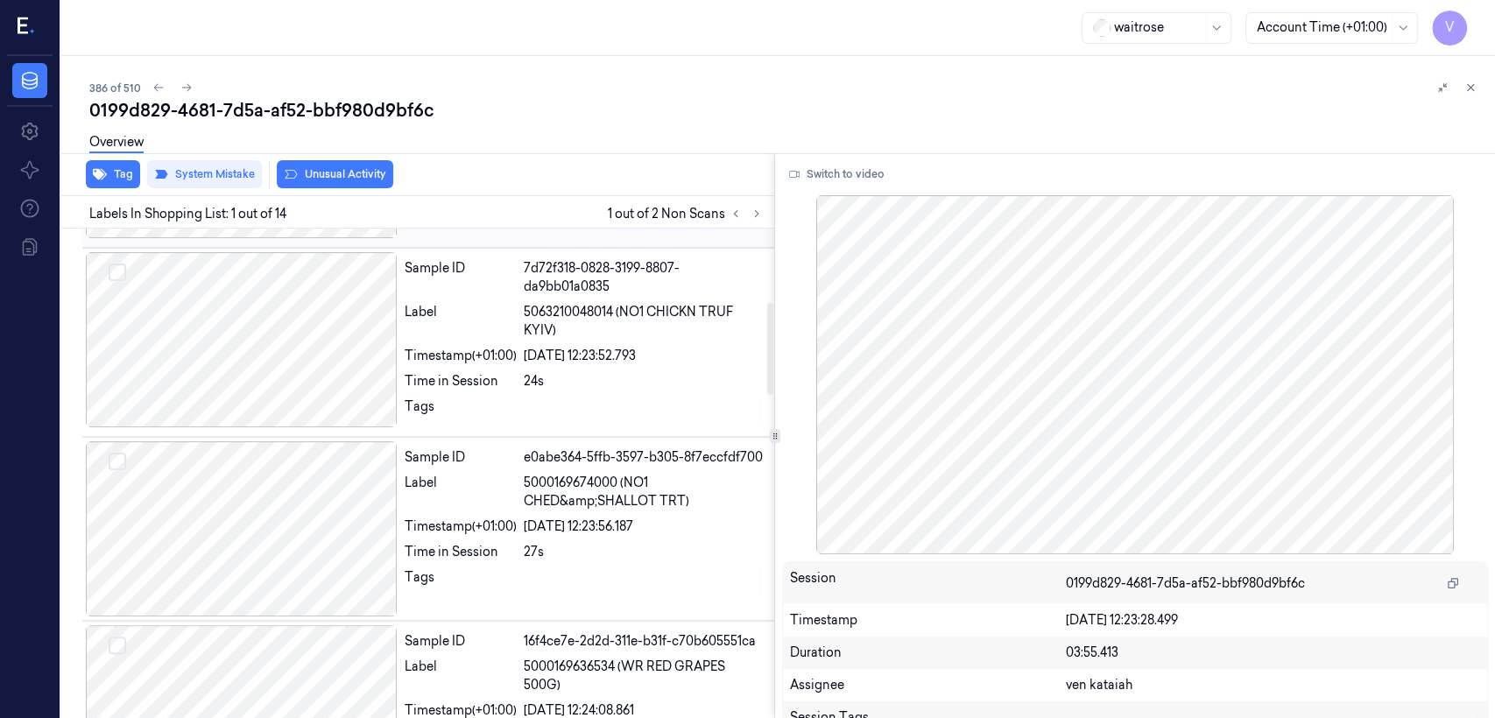
scroll to position [389, 0]
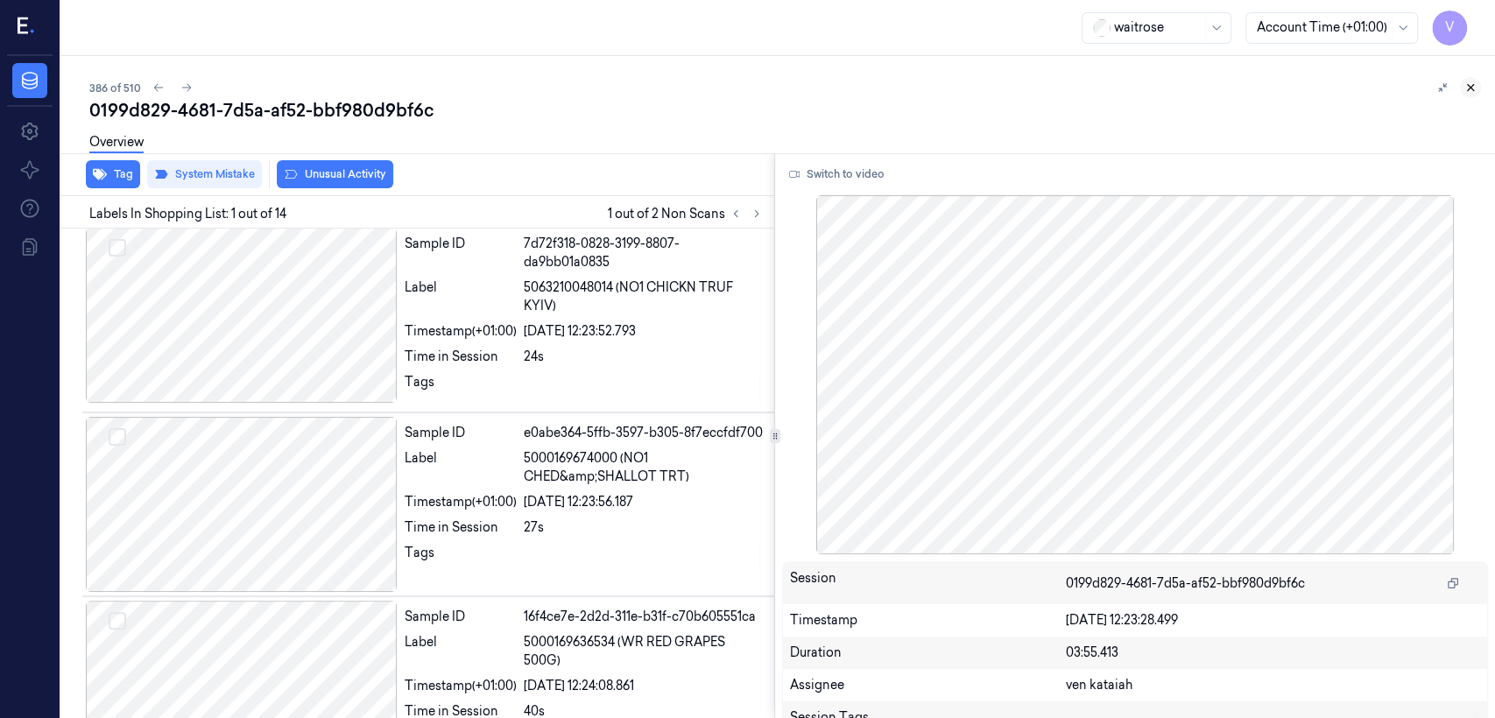
click at [815, 83] on icon at bounding box center [1470, 87] width 12 height 12
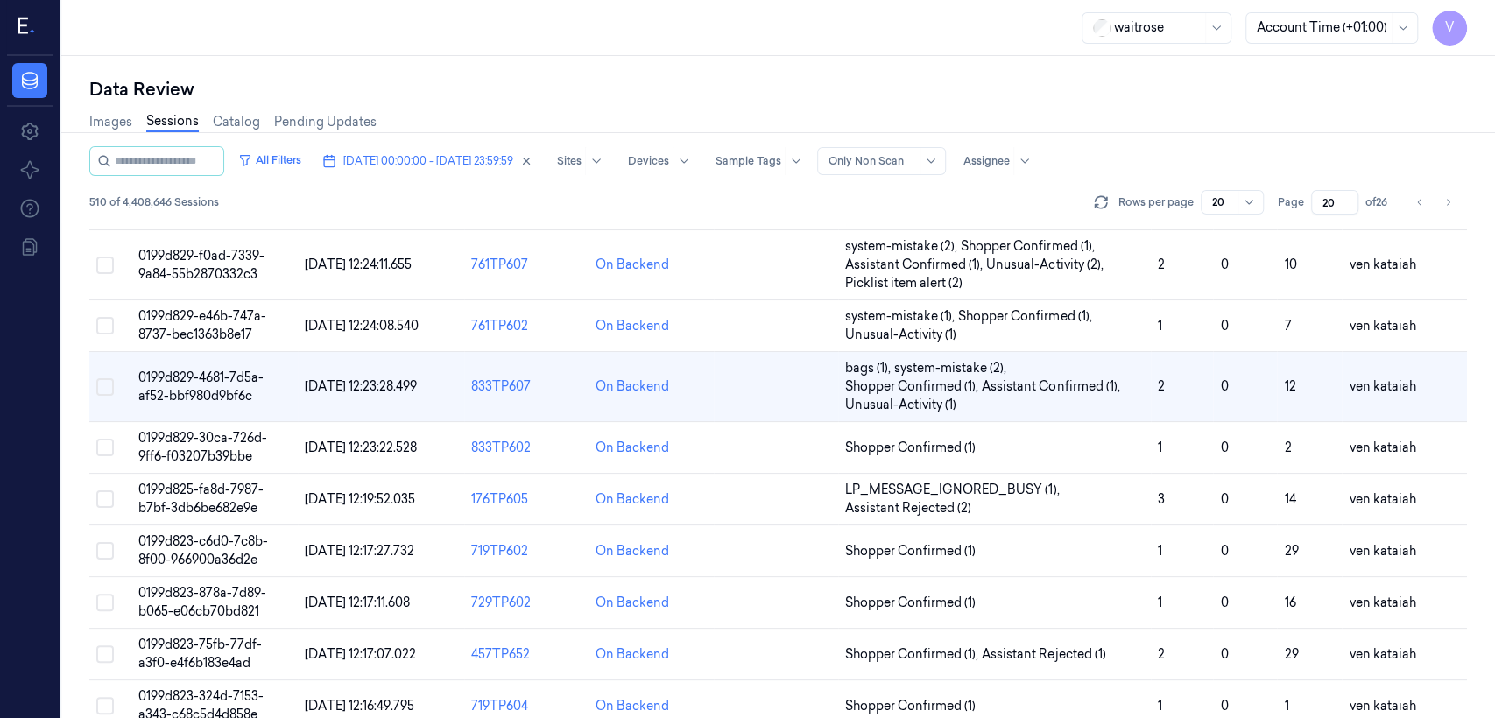
scroll to position [101, 0]
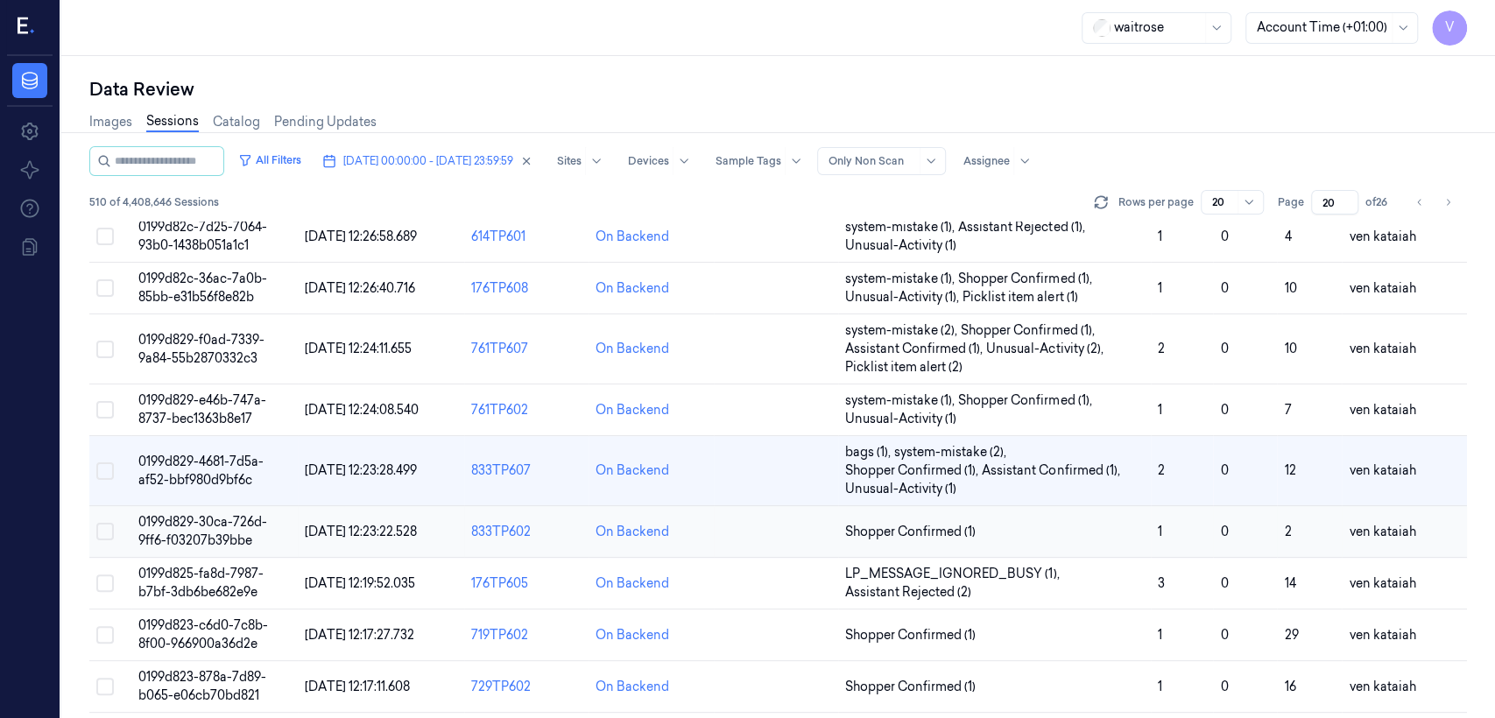
click at [815, 524] on span "Shopper Confirmed (1)" at bounding box center [994, 532] width 299 height 18
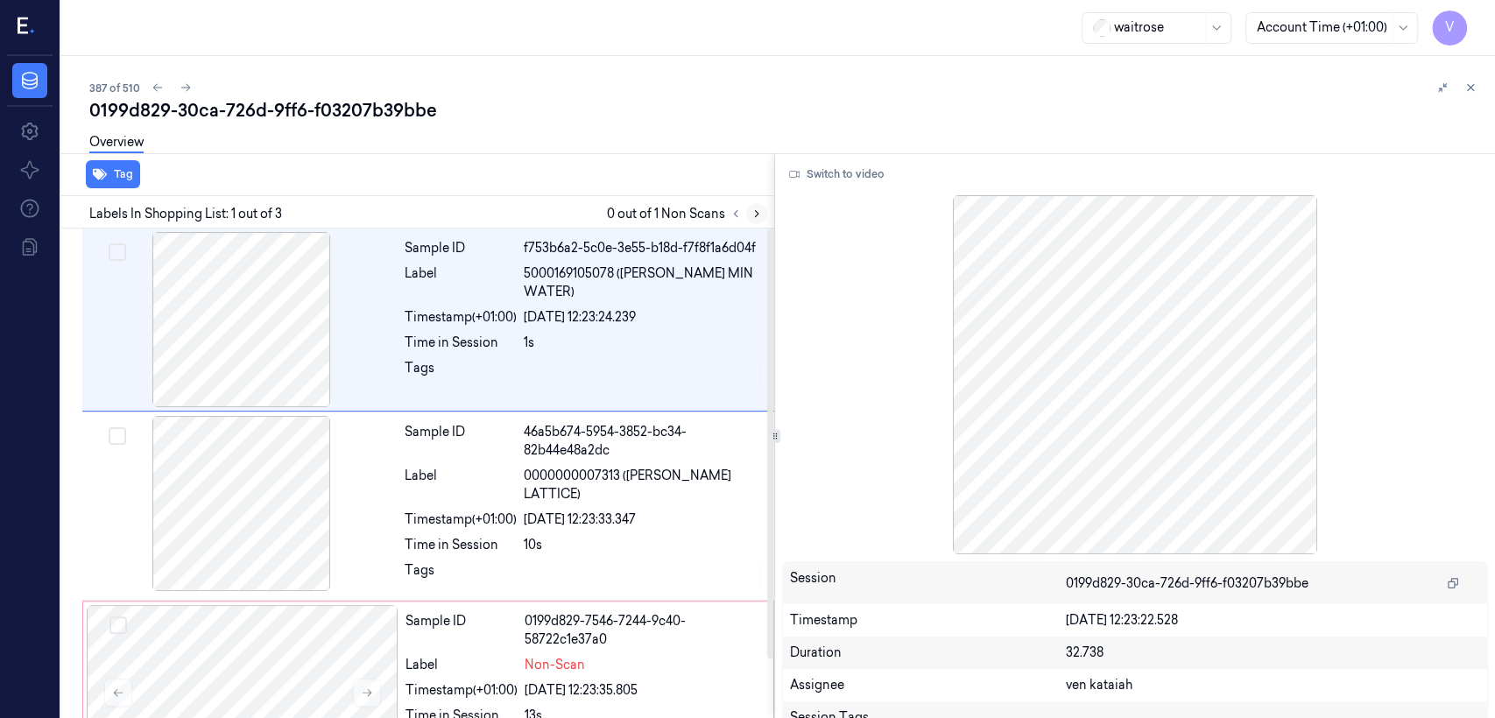
click at [758, 216] on icon at bounding box center [757, 214] width 12 height 12
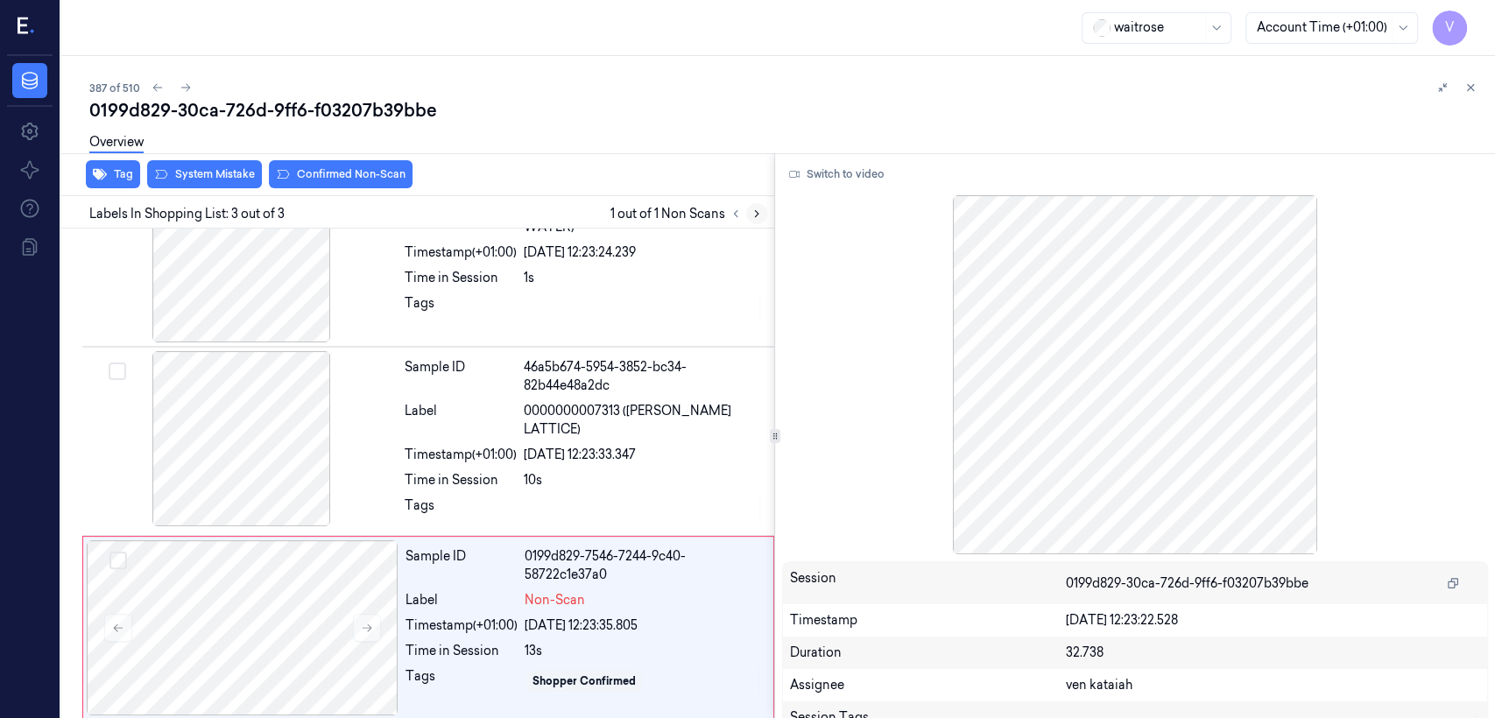
scroll to position [67, 0]
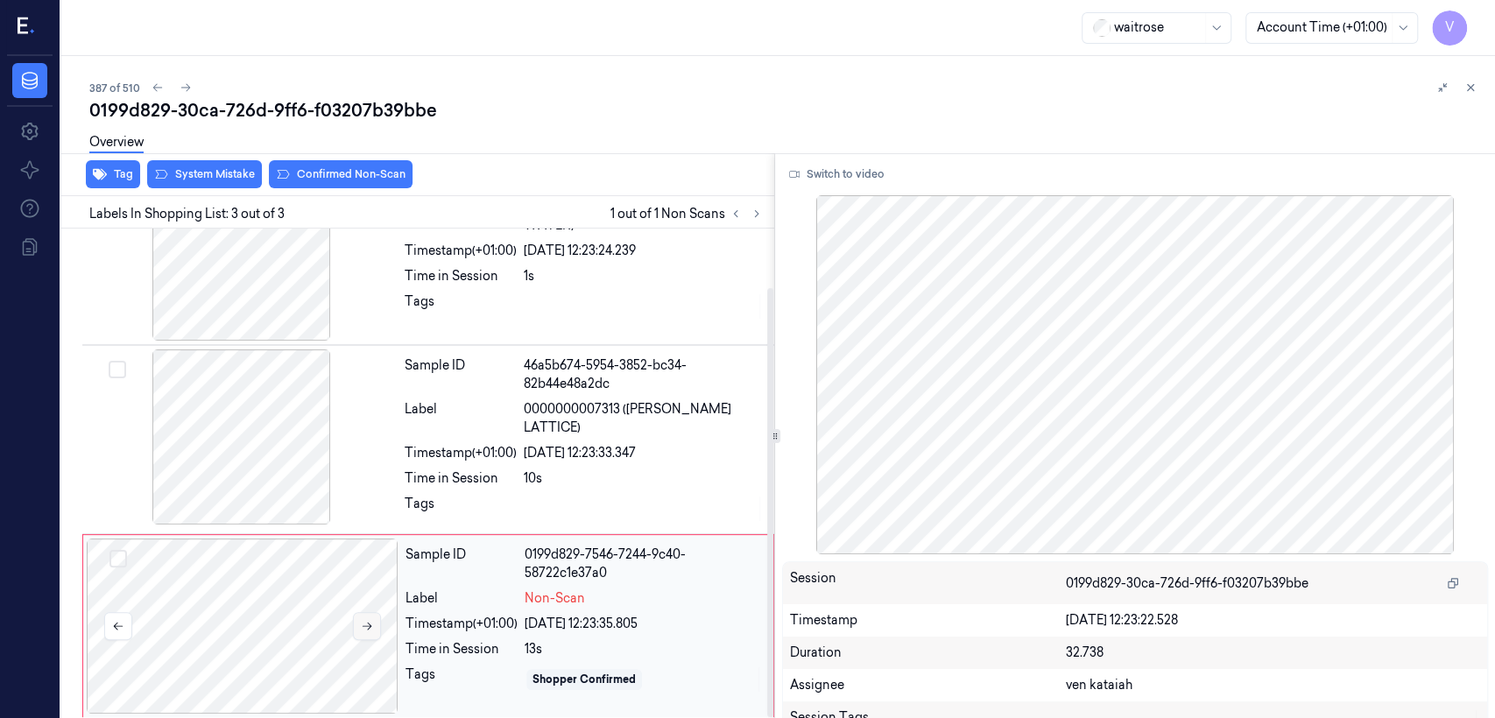
click at [363, 550] on icon at bounding box center [367, 626] width 12 height 12
click at [359, 550] on button at bounding box center [367, 626] width 28 height 28
click at [468, 500] on div "Tags" at bounding box center [461, 509] width 112 height 28
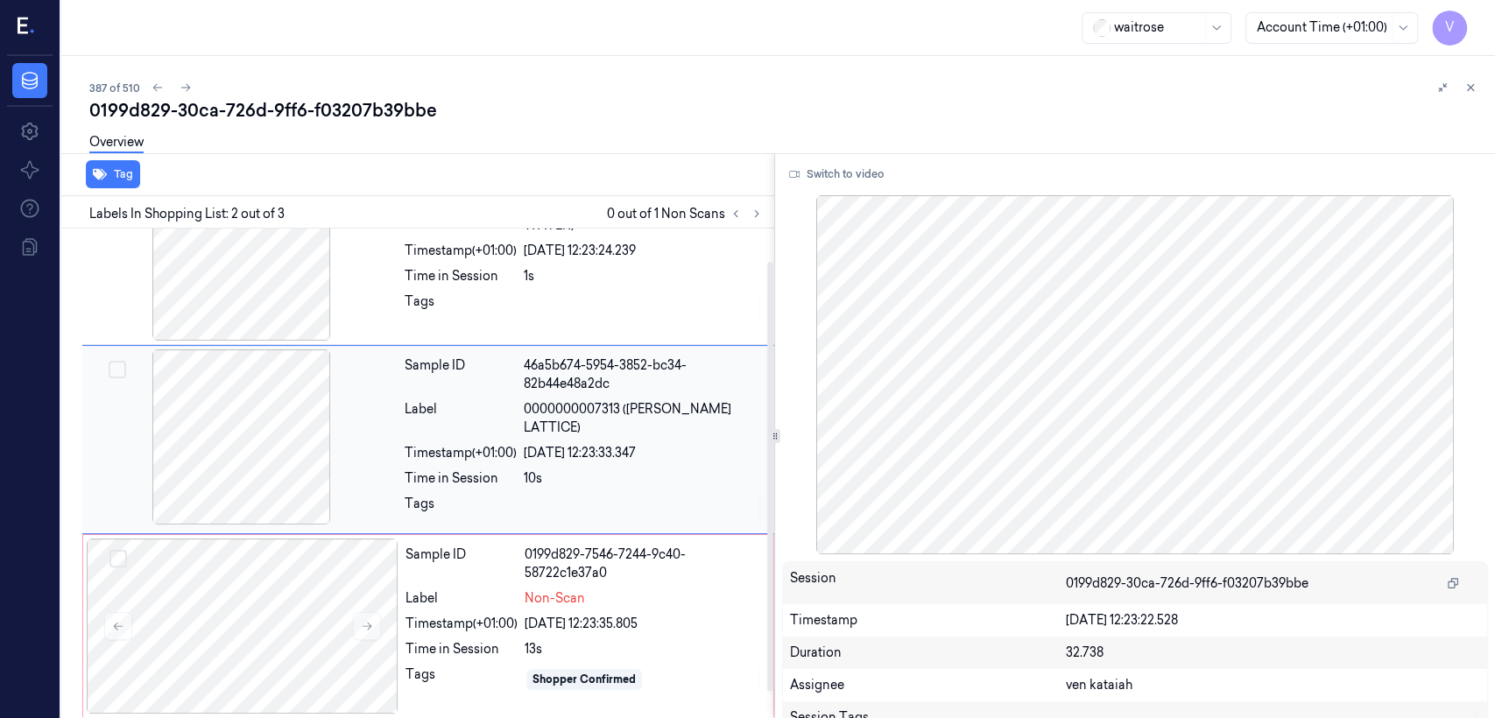
scroll to position [30, 0]
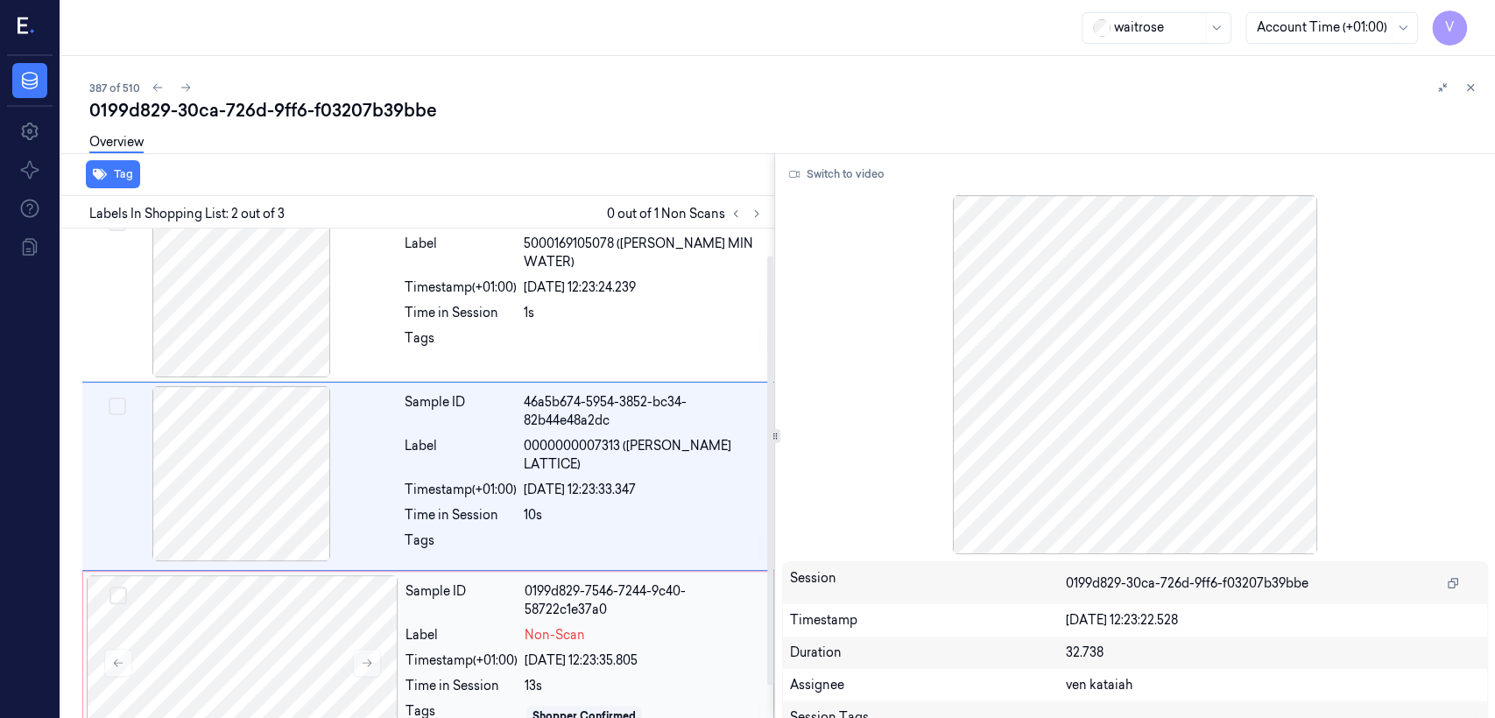
click at [555, 550] on div "[DATE] 12:23:35.805" at bounding box center [644, 661] width 238 height 18
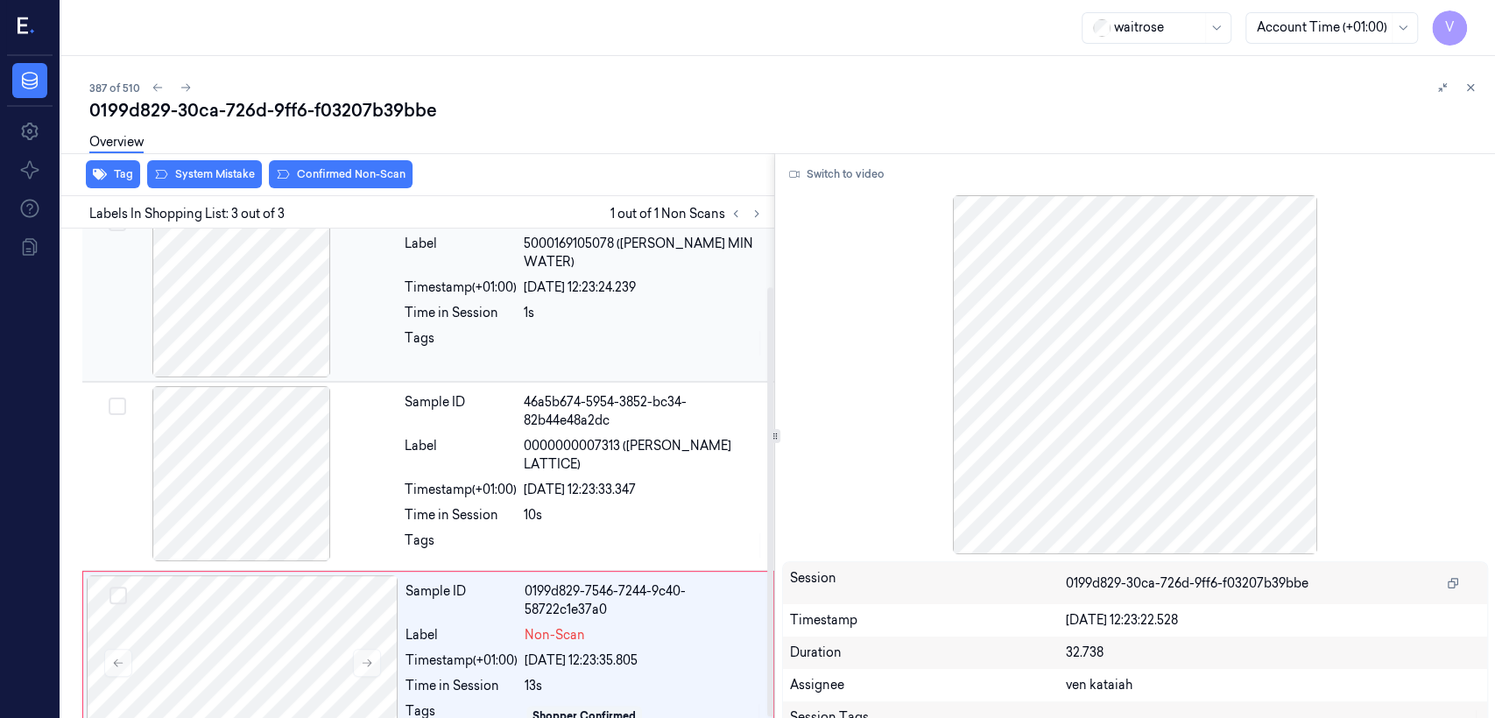
scroll to position [67, 0]
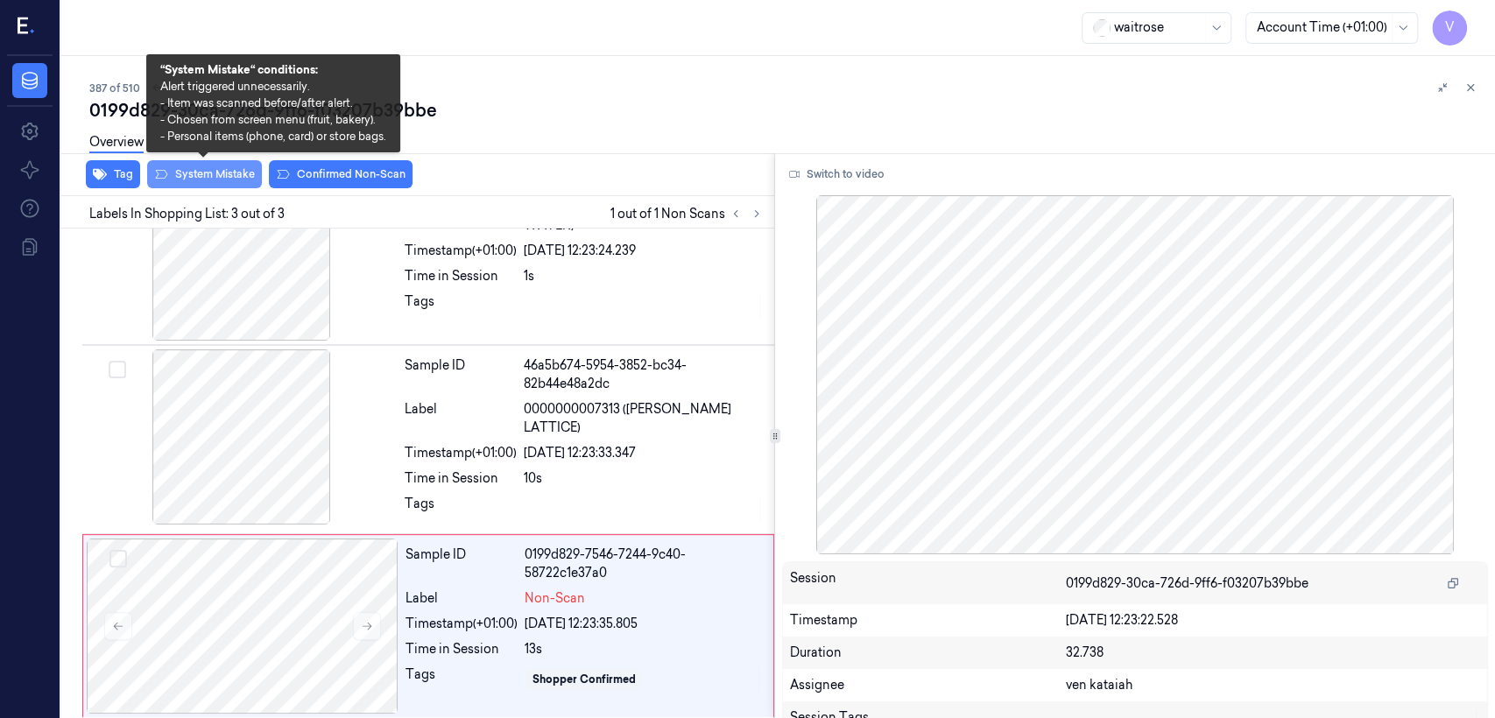
click at [194, 176] on button "System Mistake" at bounding box center [204, 174] width 115 height 28
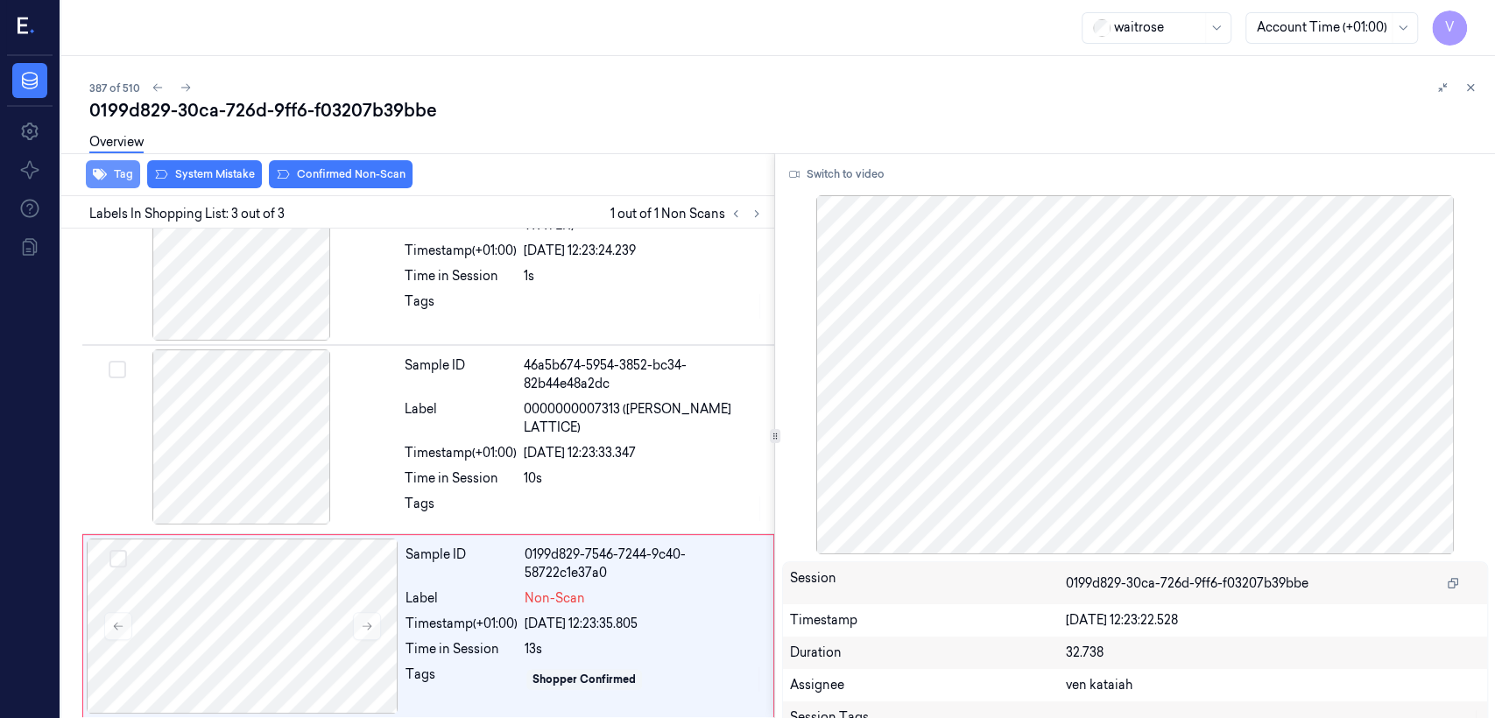
click at [130, 175] on button "Tag" at bounding box center [113, 174] width 54 height 28
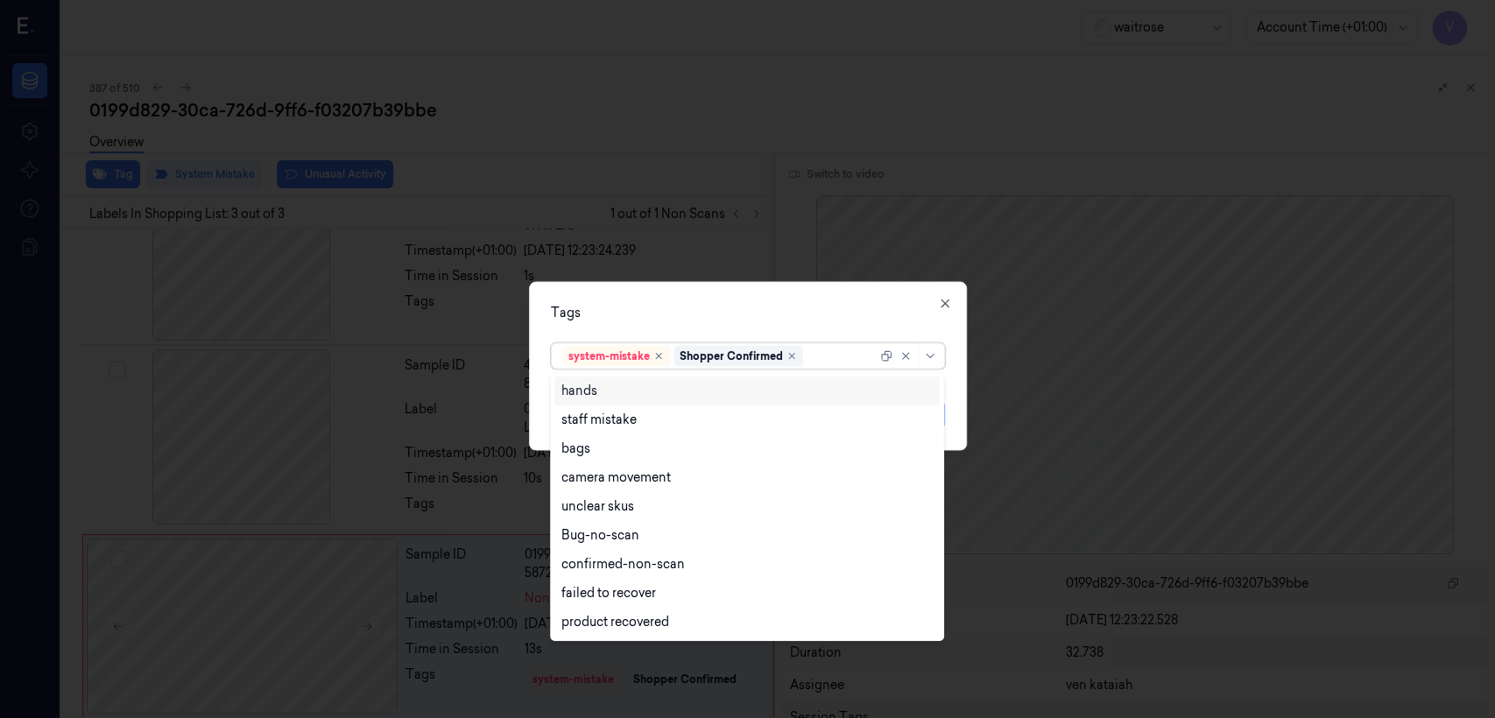
click at [815, 352] on div at bounding box center [842, 356] width 70 height 18
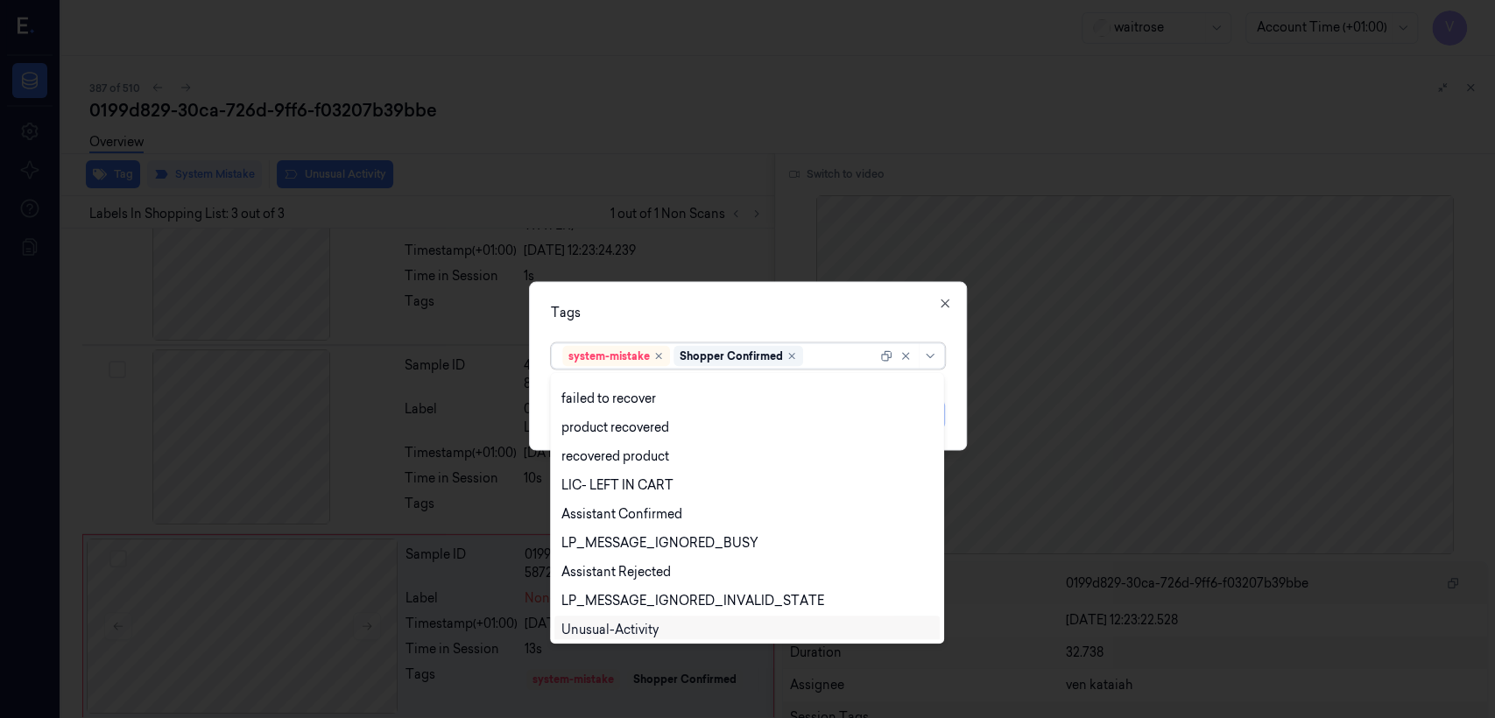
click at [672, 550] on div "Unusual-Activity" at bounding box center [746, 630] width 371 height 18
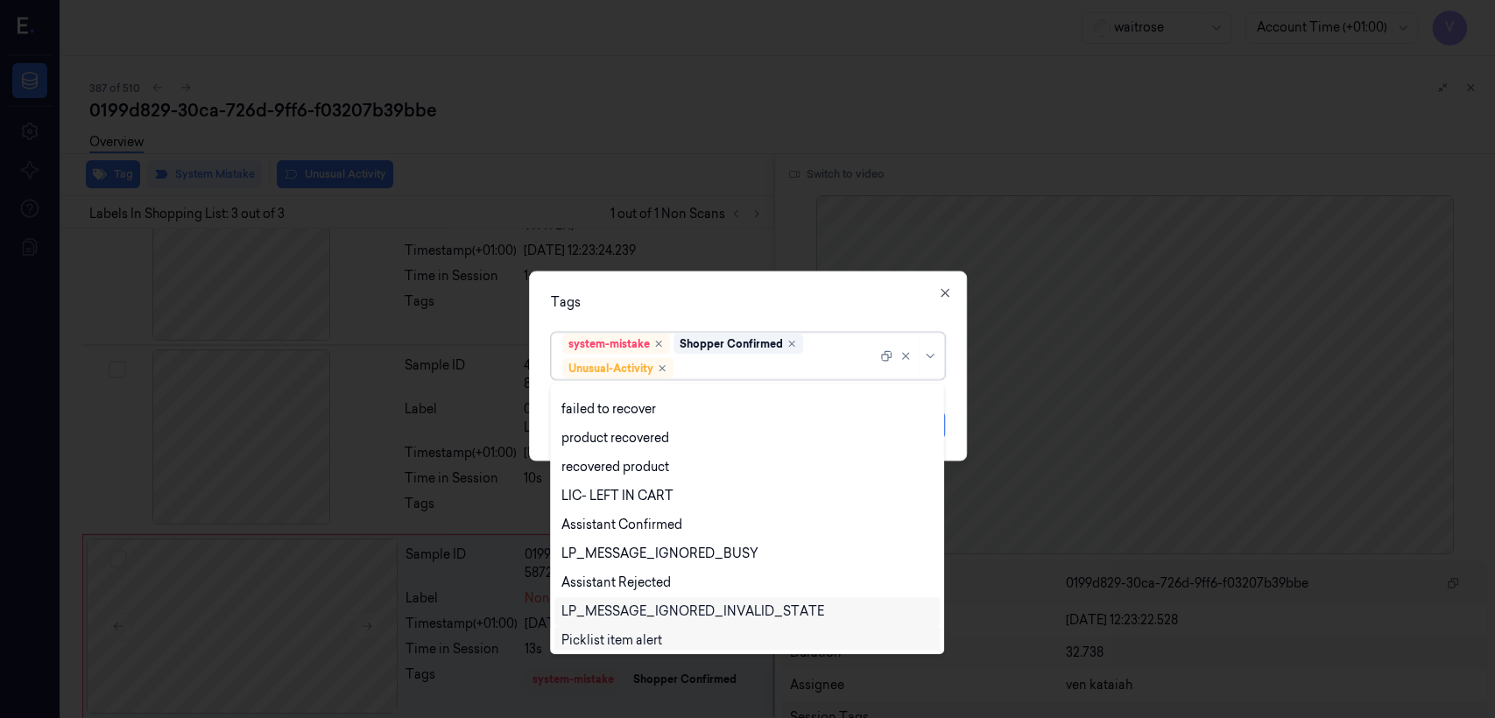
drag, startPoint x: 649, startPoint y: 637, endPoint x: 688, endPoint y: 603, distance: 52.2
click at [654, 550] on div "Picklist item alert" at bounding box center [611, 640] width 101 height 18
click at [773, 310] on div "Tags" at bounding box center [748, 302] width 394 height 18
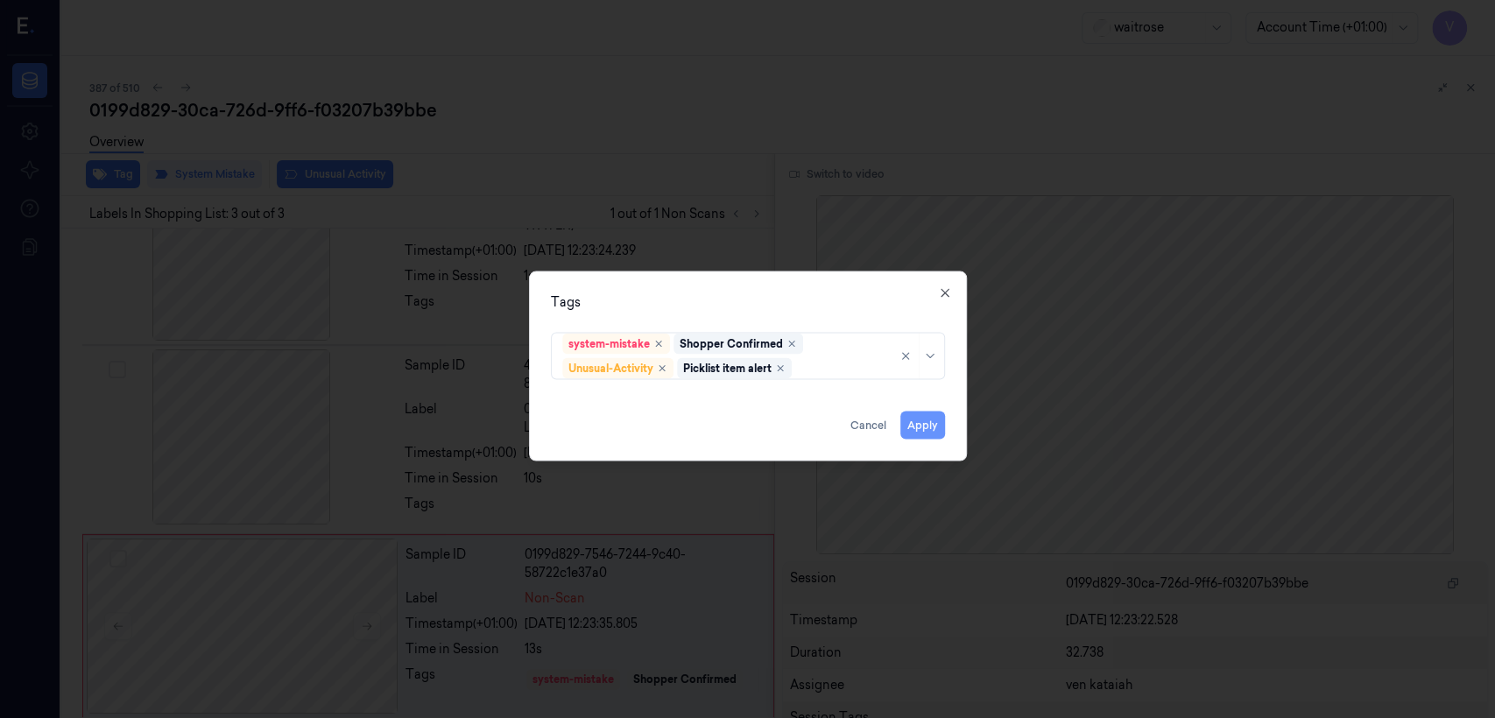
click at [815, 415] on button "Apply" at bounding box center [922, 426] width 45 height 28
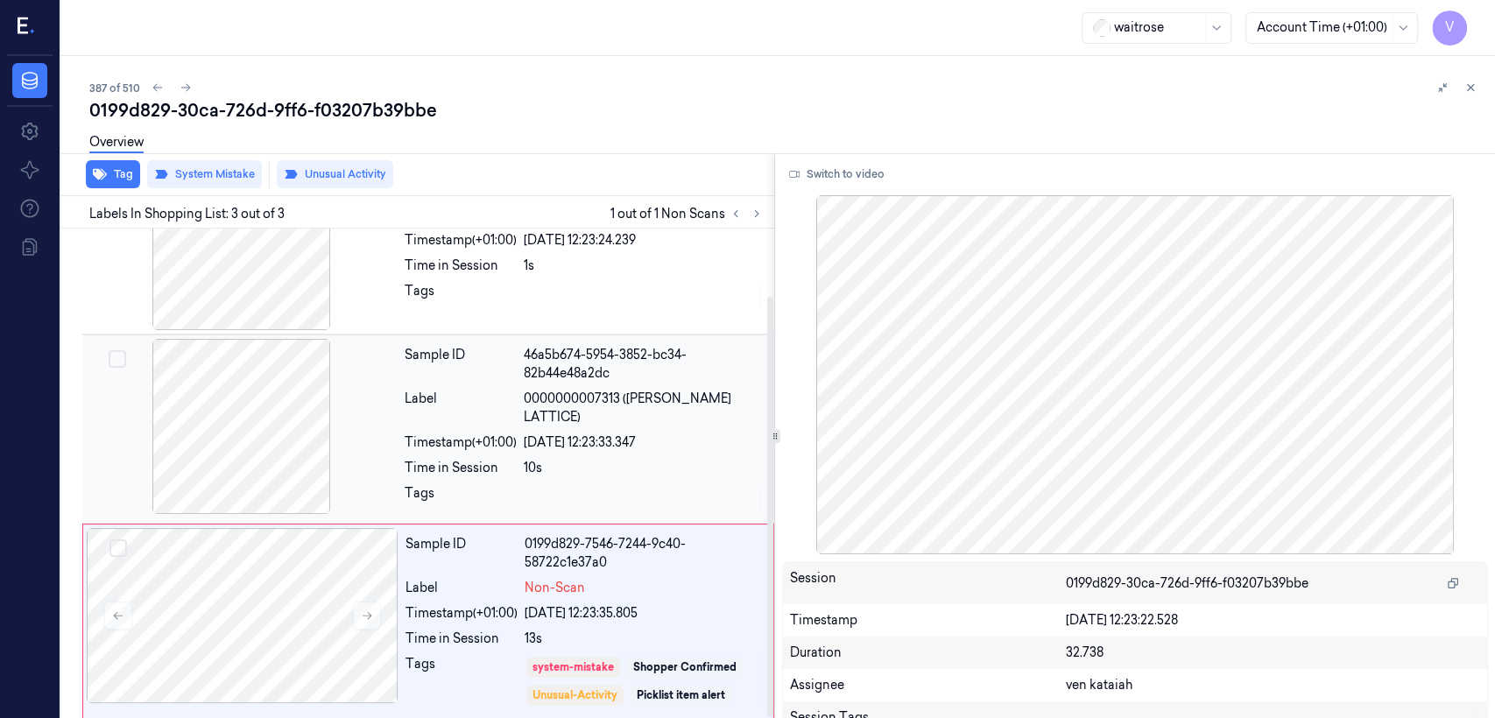
click at [688, 484] on div at bounding box center [644, 498] width 240 height 28
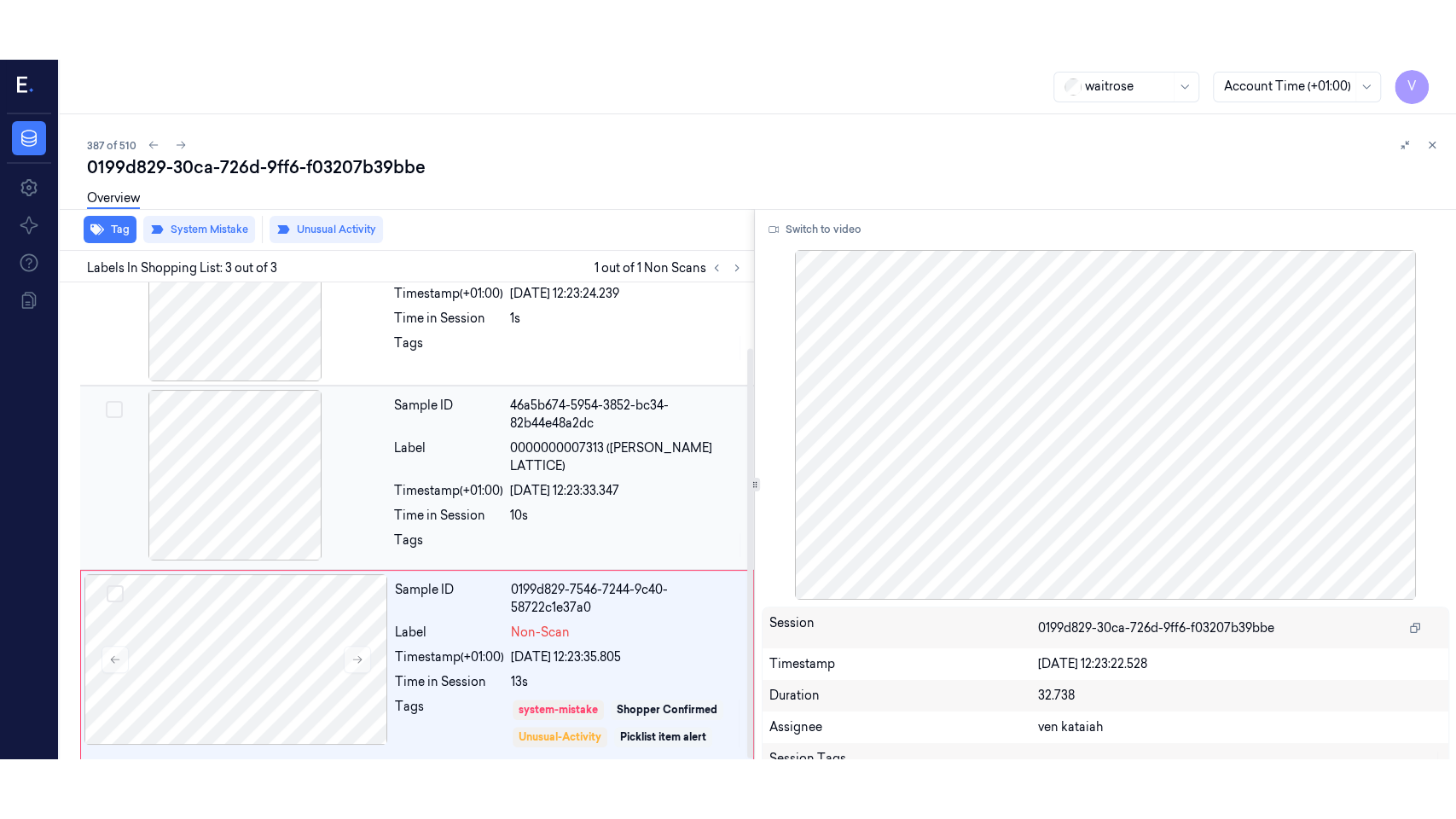
scroll to position [29, 0]
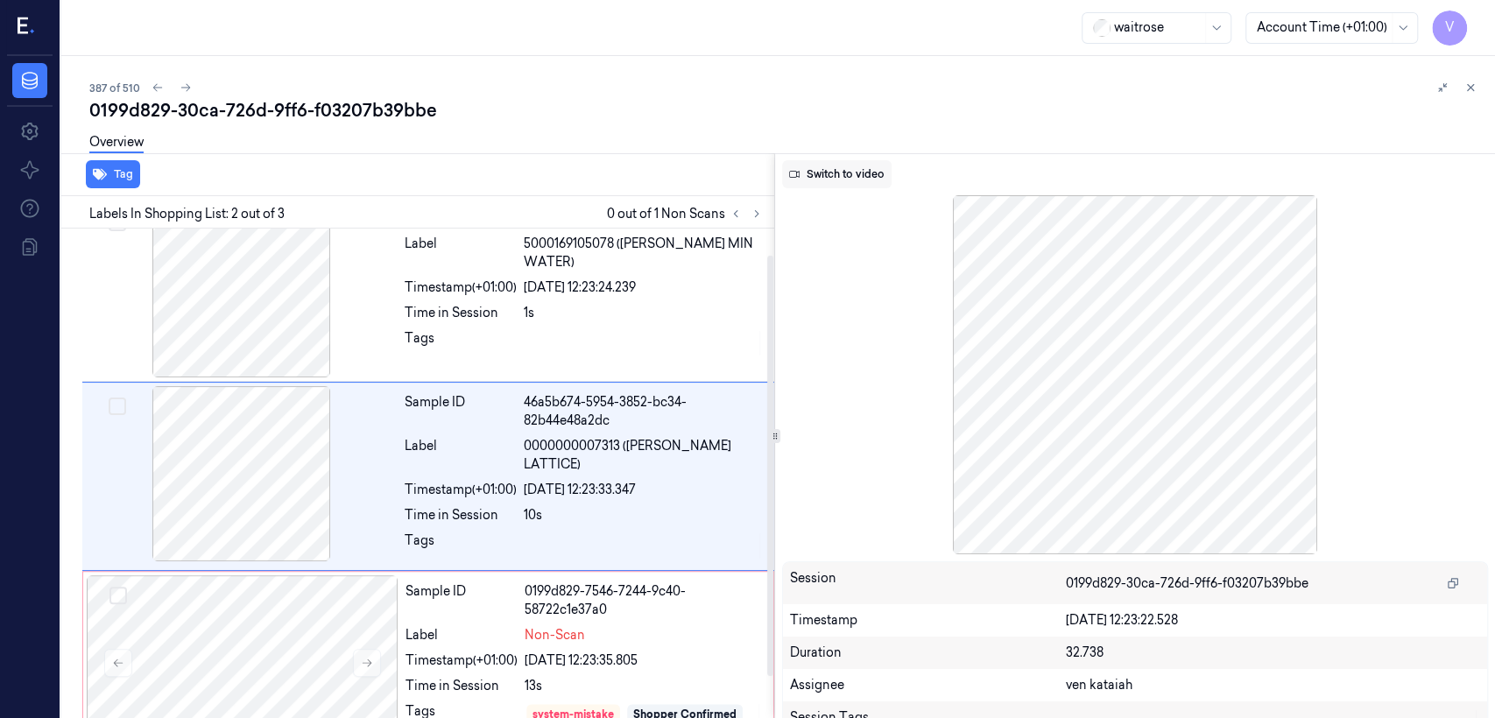
click at [793, 177] on icon at bounding box center [794, 174] width 11 height 7
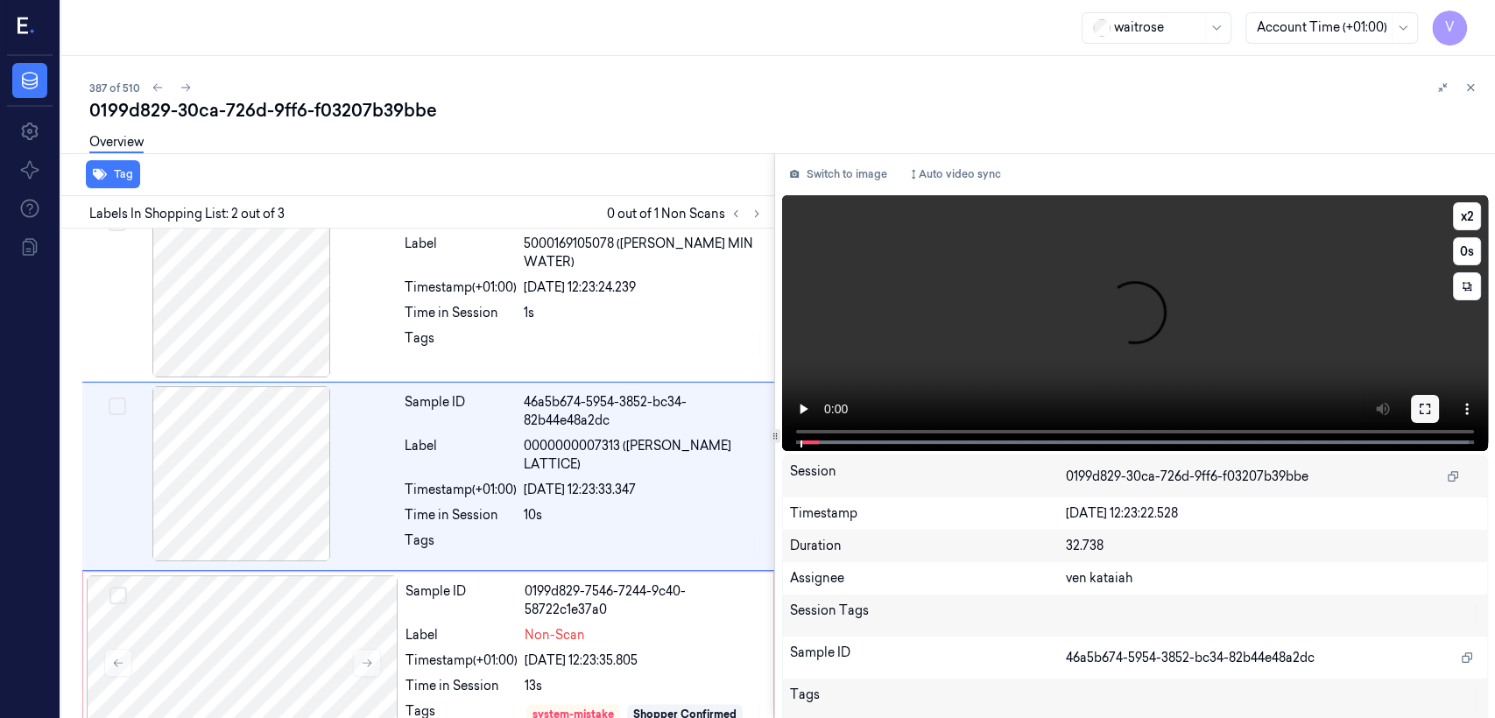
click at [815, 410] on button at bounding box center [1425, 409] width 28 height 28
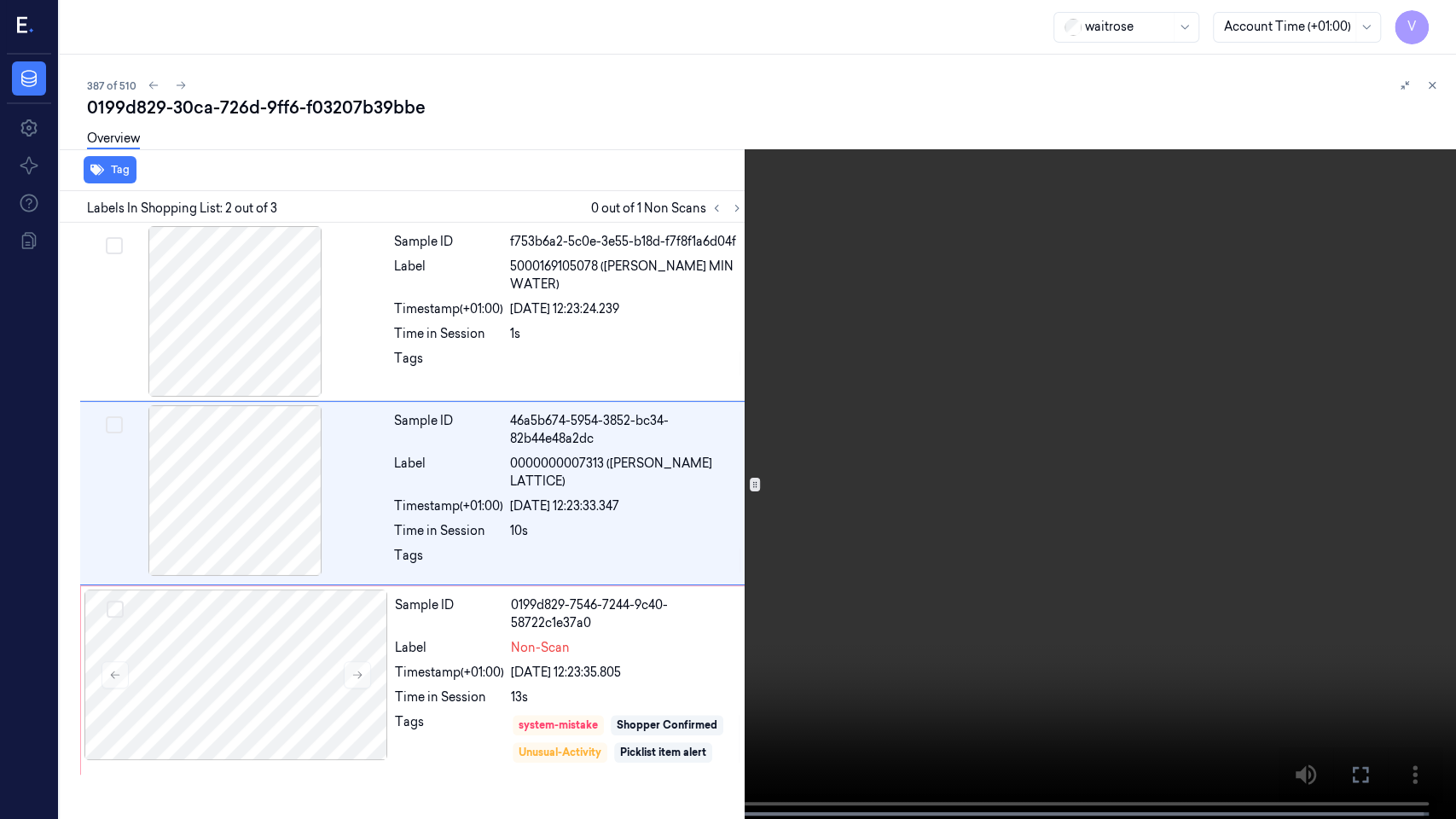
click at [0, 0] on icon at bounding box center [0, 0] width 0 height 0
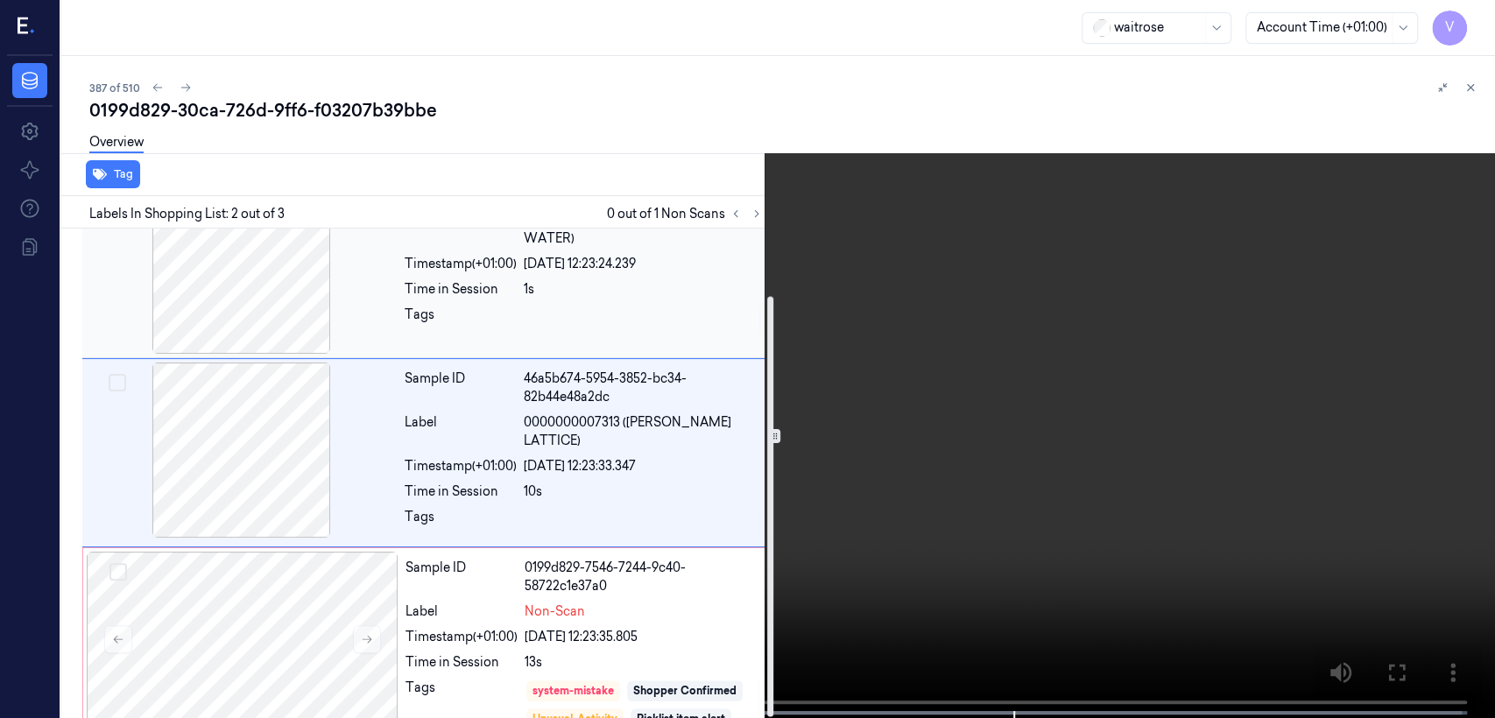
scroll to position [77, 0]
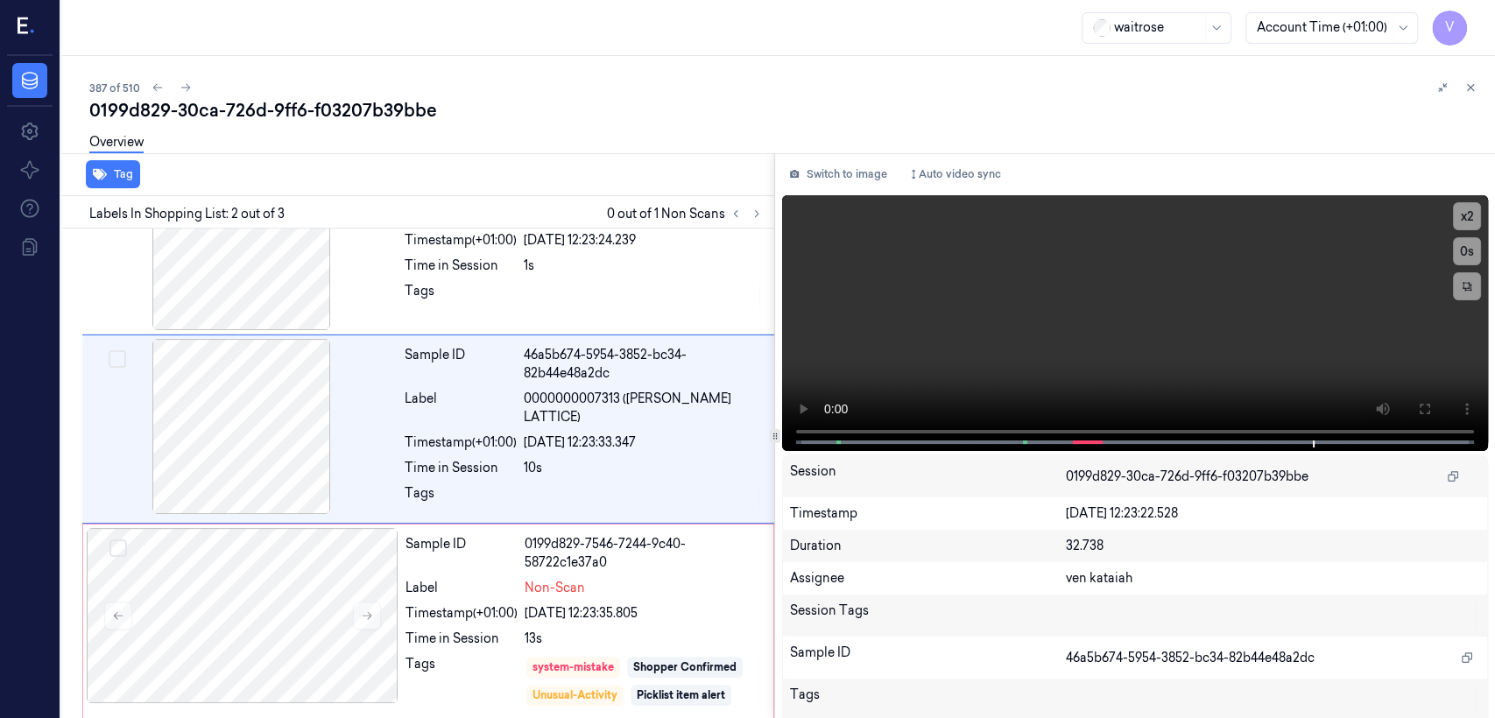
drag, startPoint x: 1474, startPoint y: 83, endPoint x: 1128, endPoint y: 249, distance: 383.5
click at [815, 81] on icon at bounding box center [1470, 87] width 12 height 12
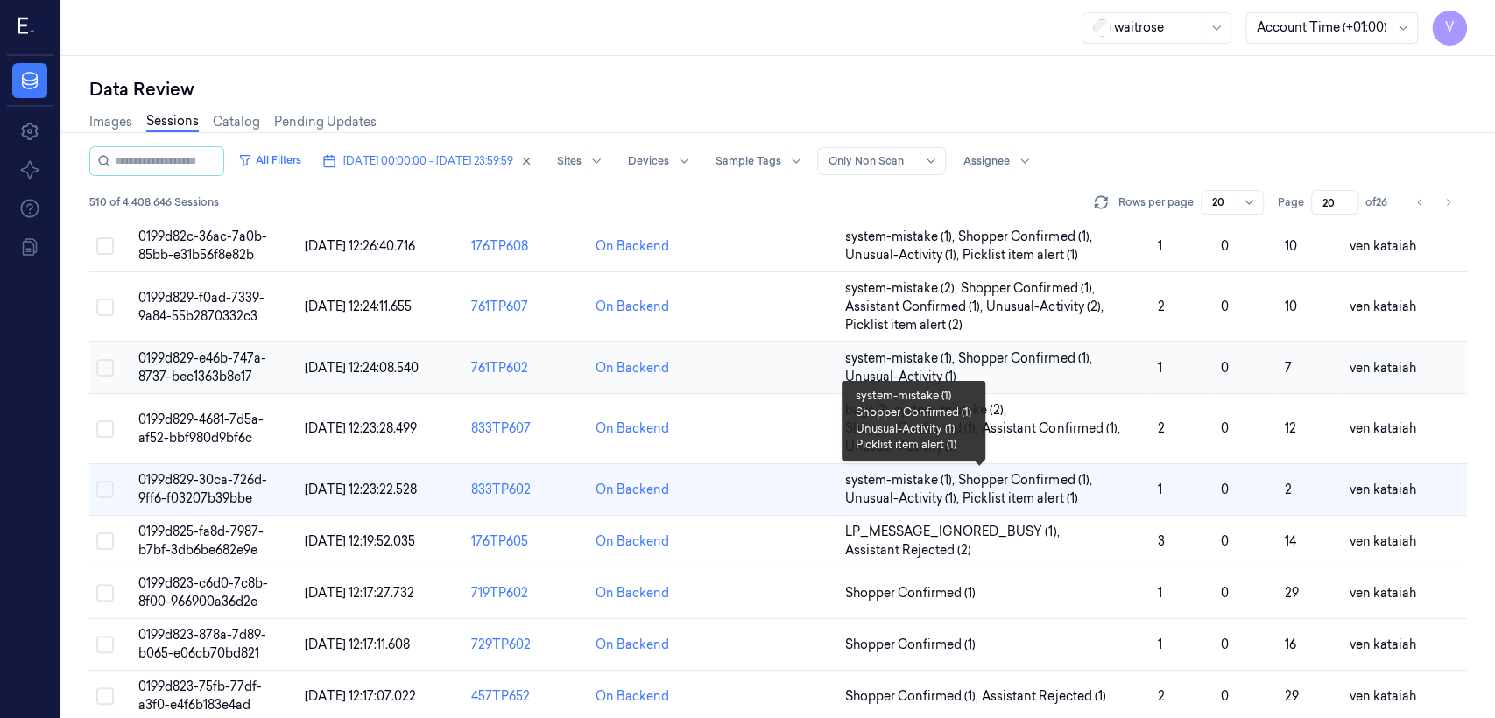
scroll to position [194, 0]
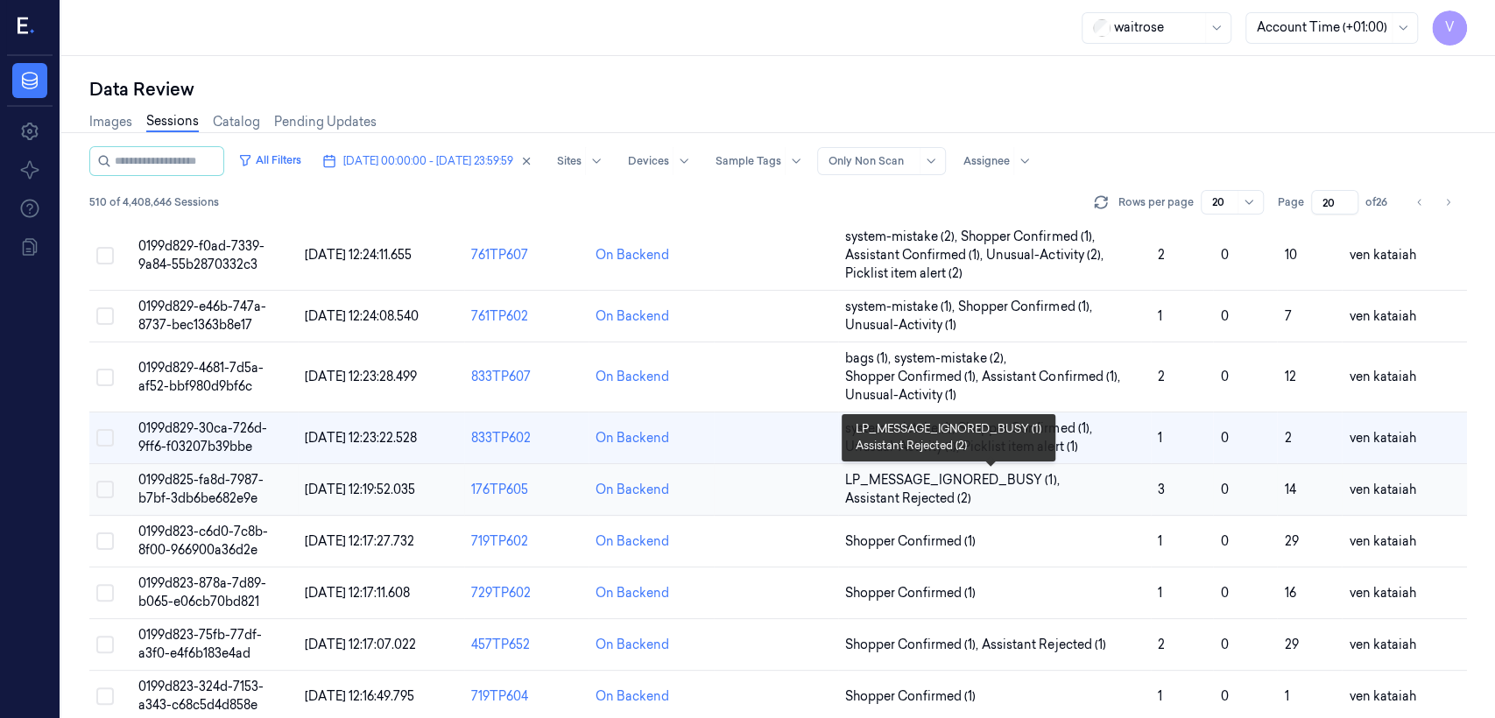
click at [815, 497] on span "LP_MESSAGE_IGNORED_BUSY (1) , Assistant Rejected (2)" at bounding box center [994, 489] width 299 height 37
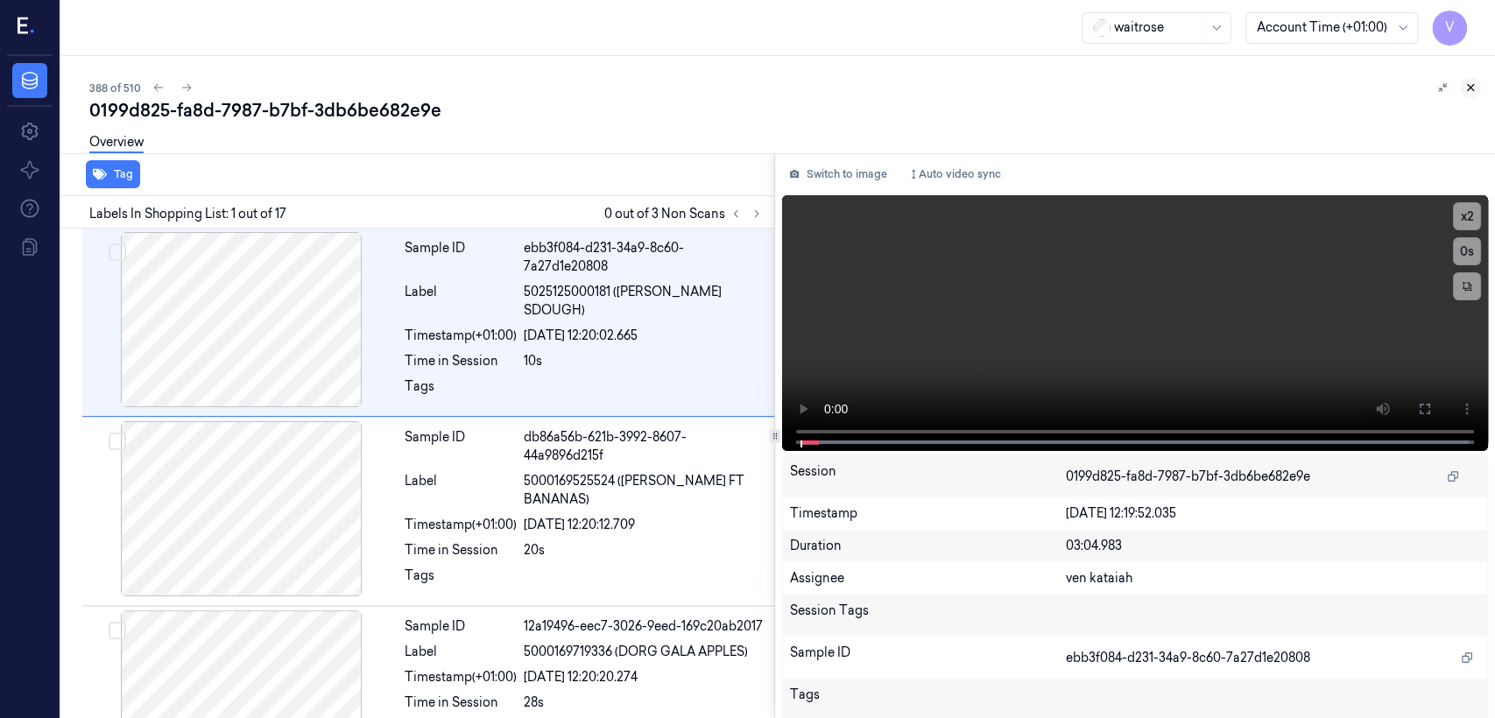
click at [815, 86] on icon at bounding box center [1471, 88] width 6 height 6
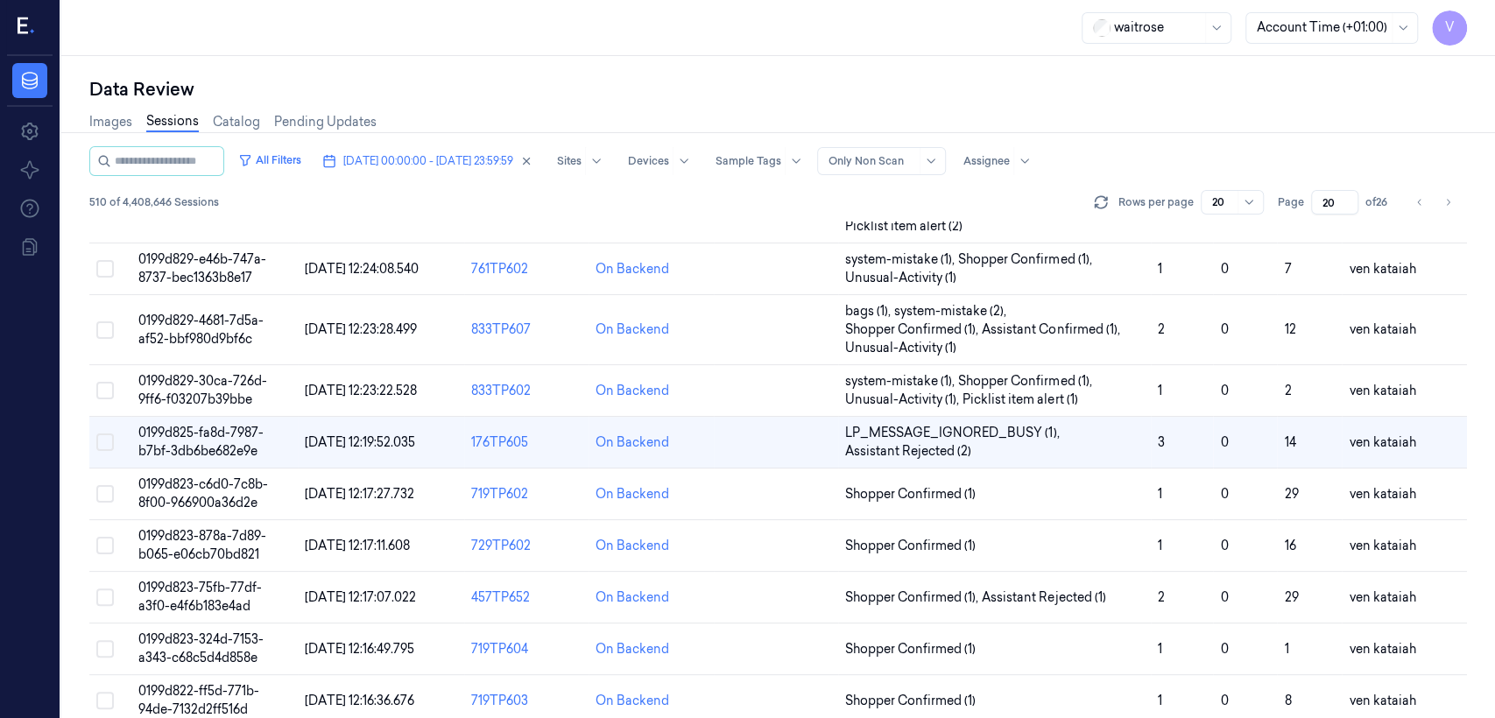
scroll to position [213, 0]
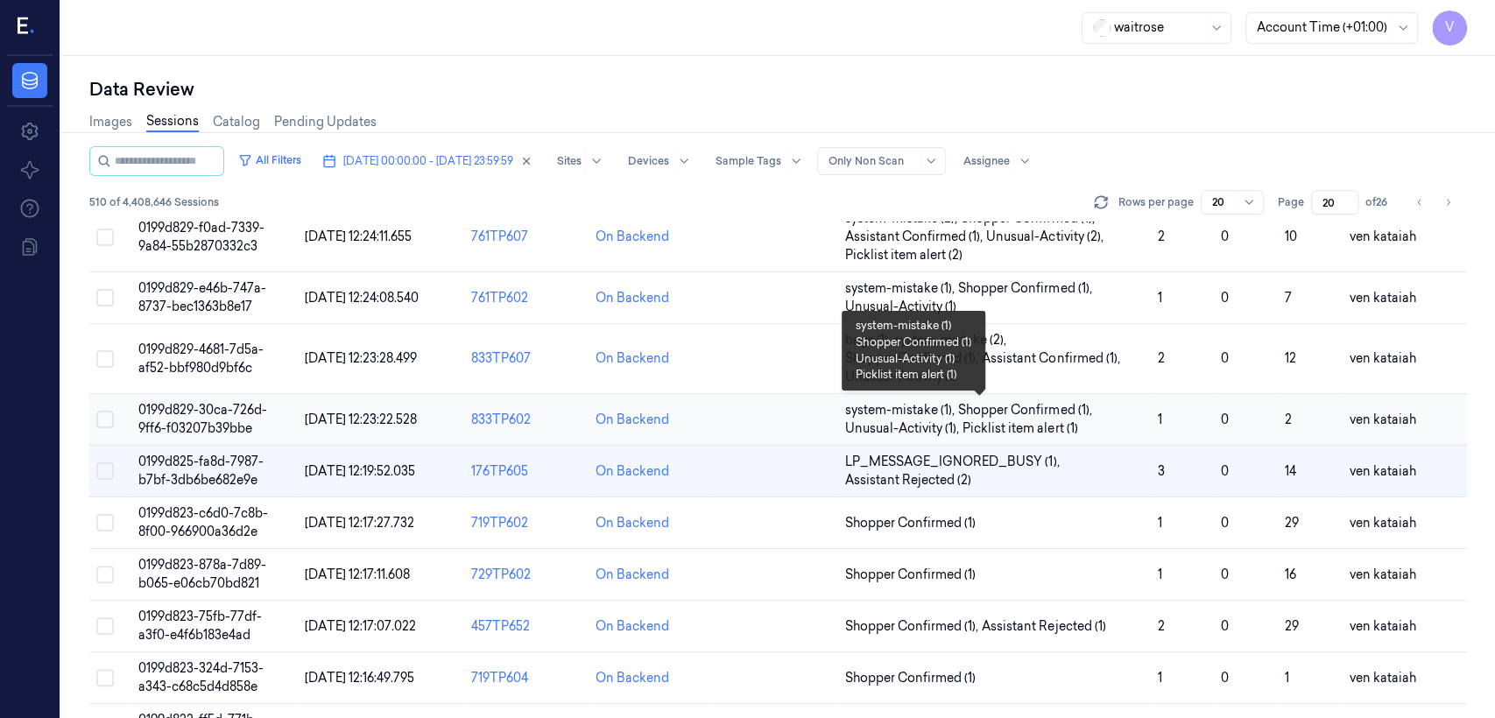
click at [815, 420] on span "Picklist item alert (1)" at bounding box center [1020, 429] width 115 height 18
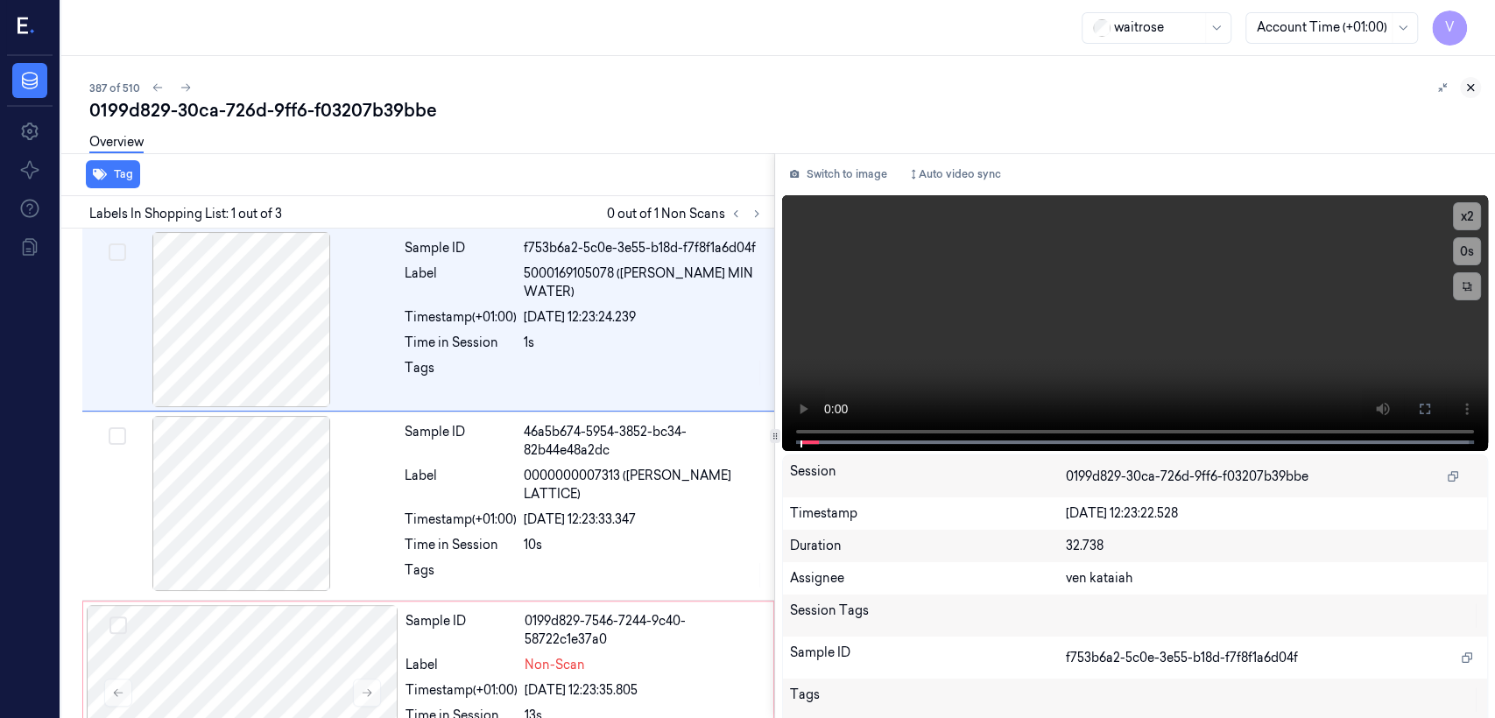
click at [815, 85] on icon at bounding box center [1470, 87] width 12 height 12
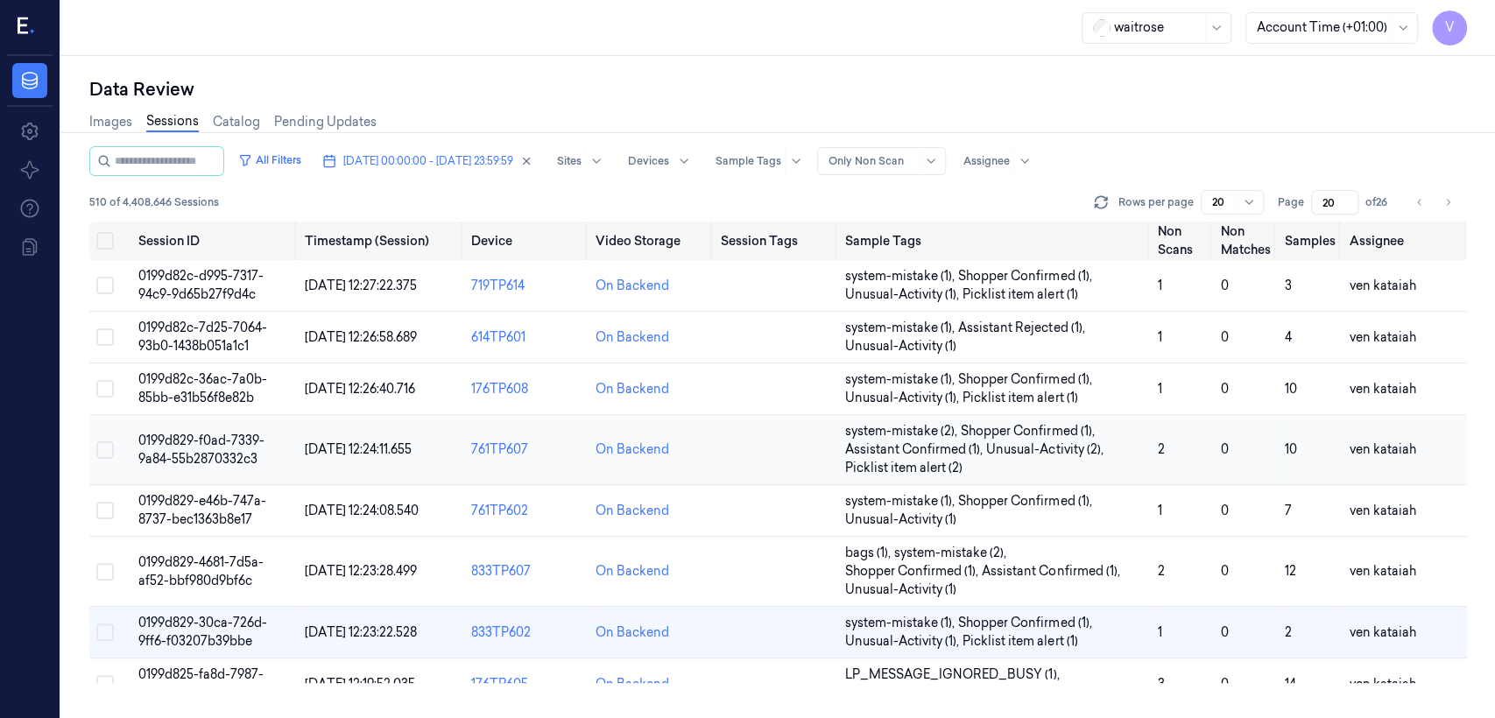
scroll to position [161, 0]
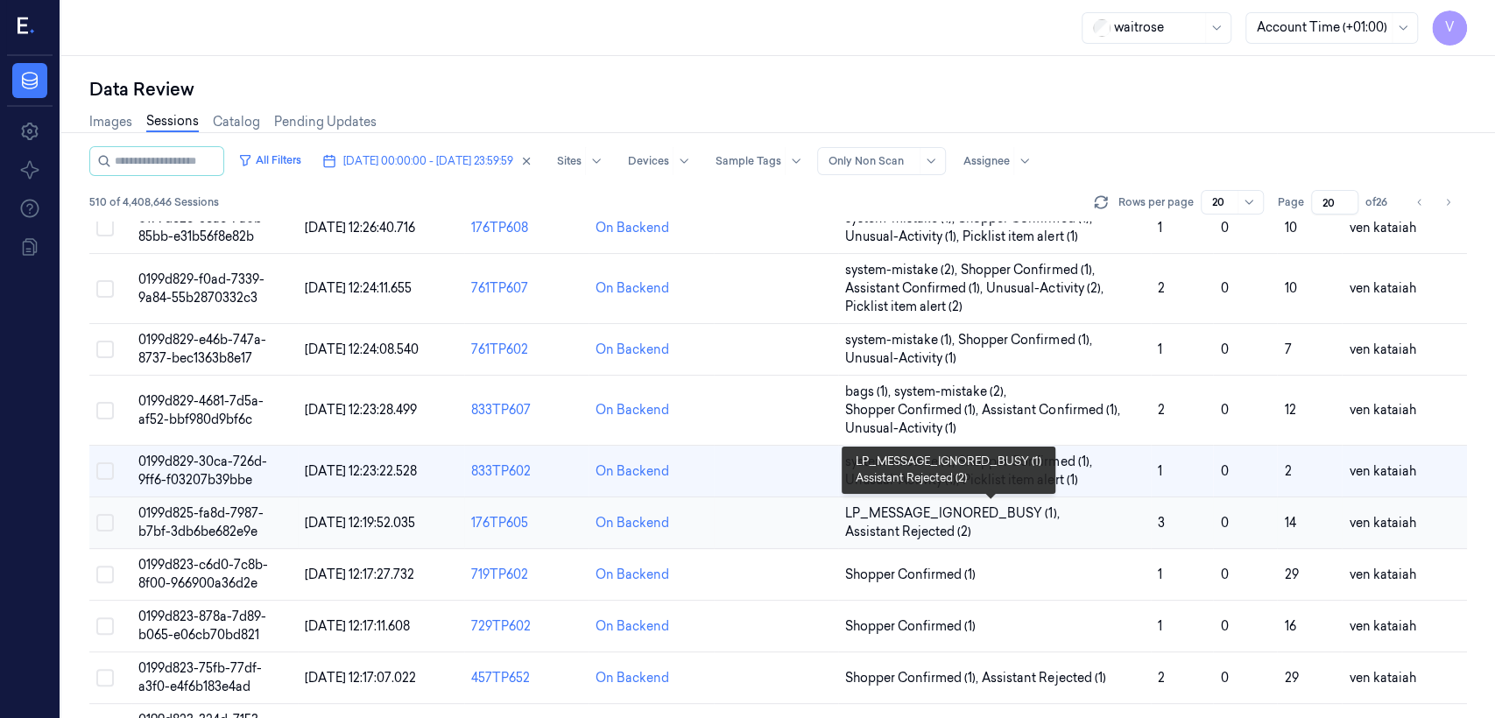
click at [815, 519] on span "LP_MESSAGE_IGNORED_BUSY (1) ," at bounding box center [953, 513] width 217 height 18
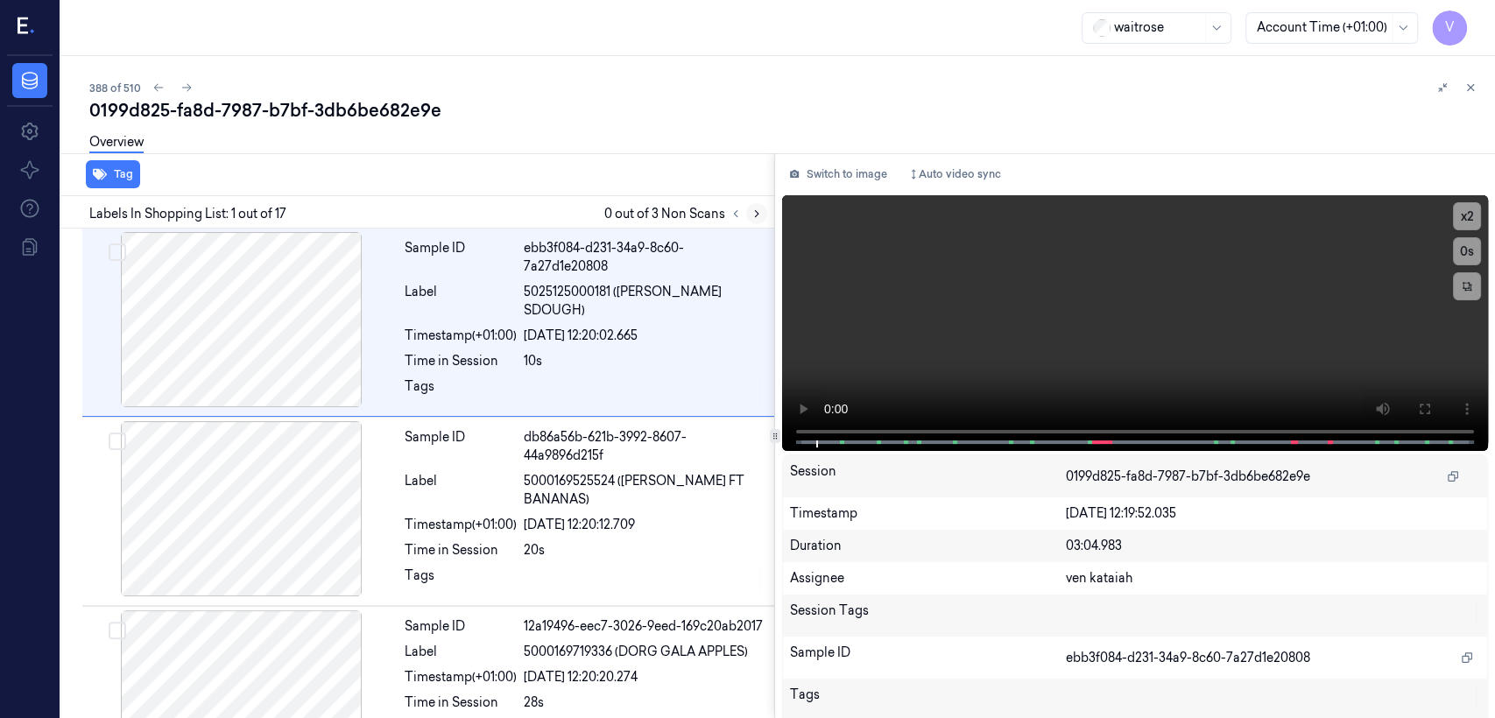
click at [758, 206] on button at bounding box center [756, 213] width 21 height 21
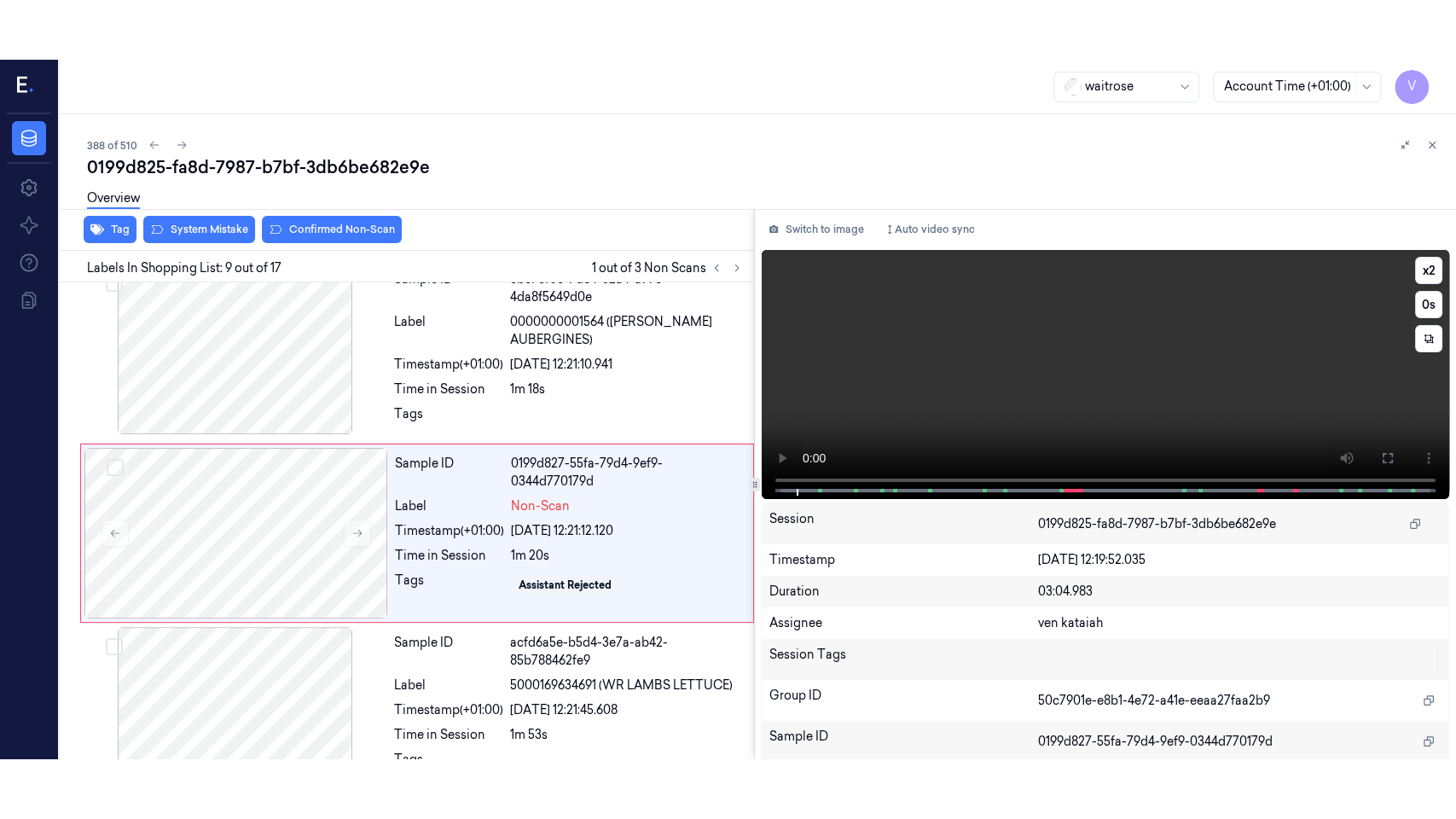
scroll to position [1302, 0]
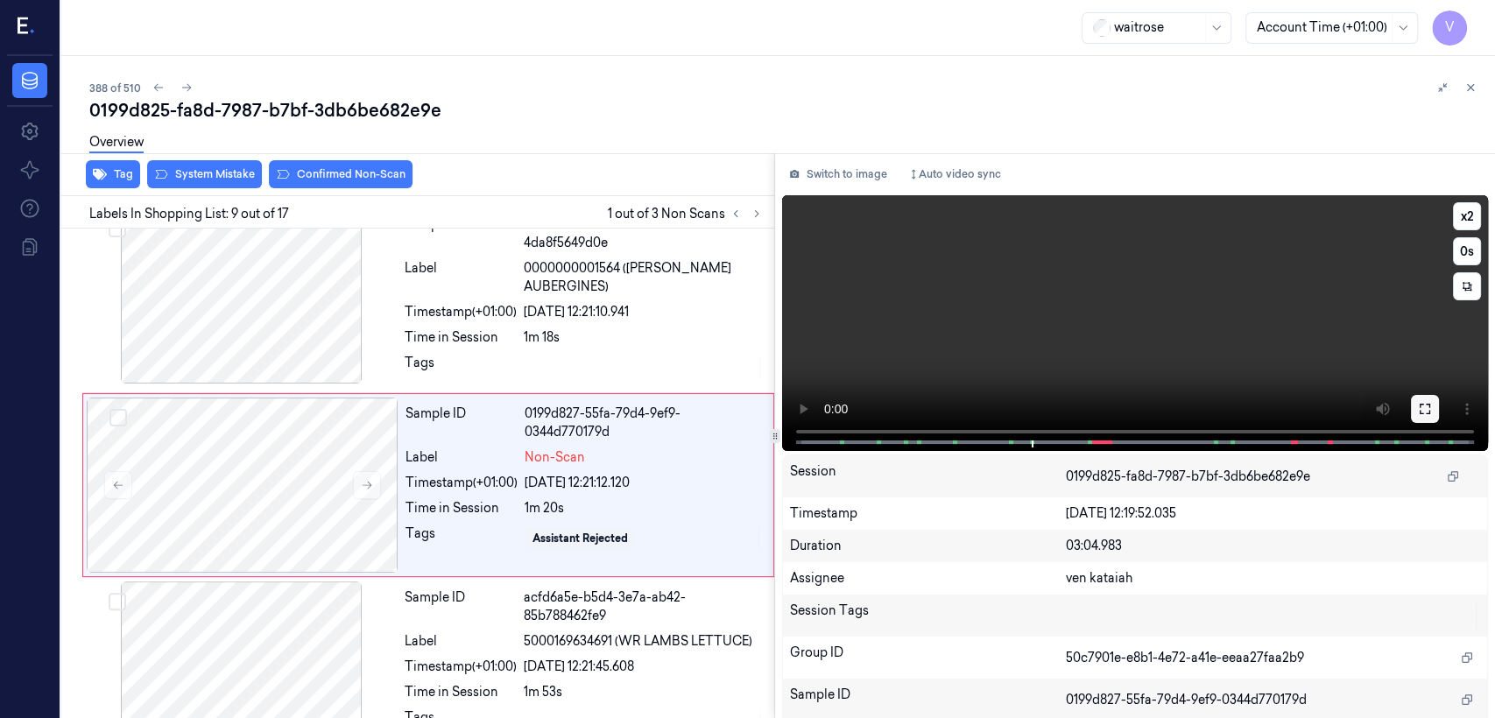
click at [815, 408] on button at bounding box center [1425, 409] width 28 height 28
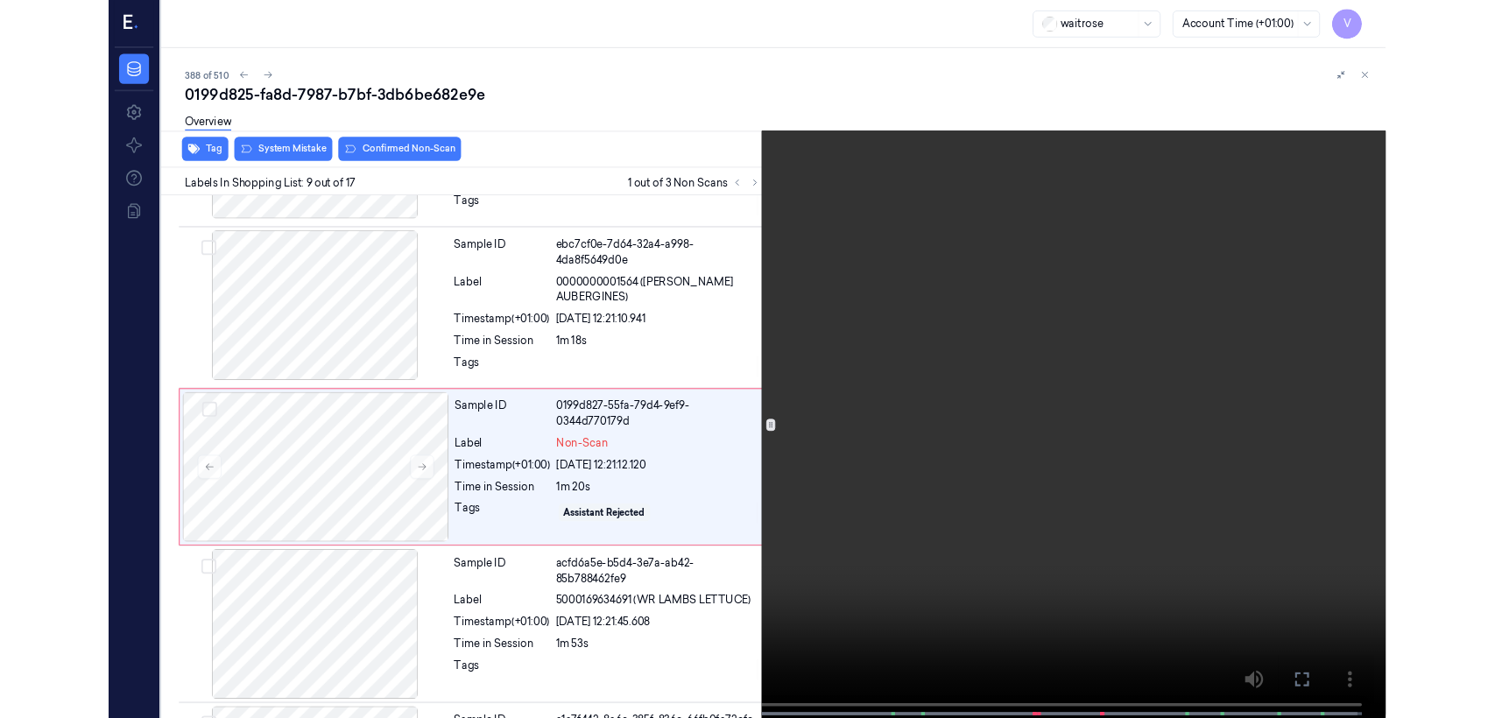
scroll to position [1275, 0]
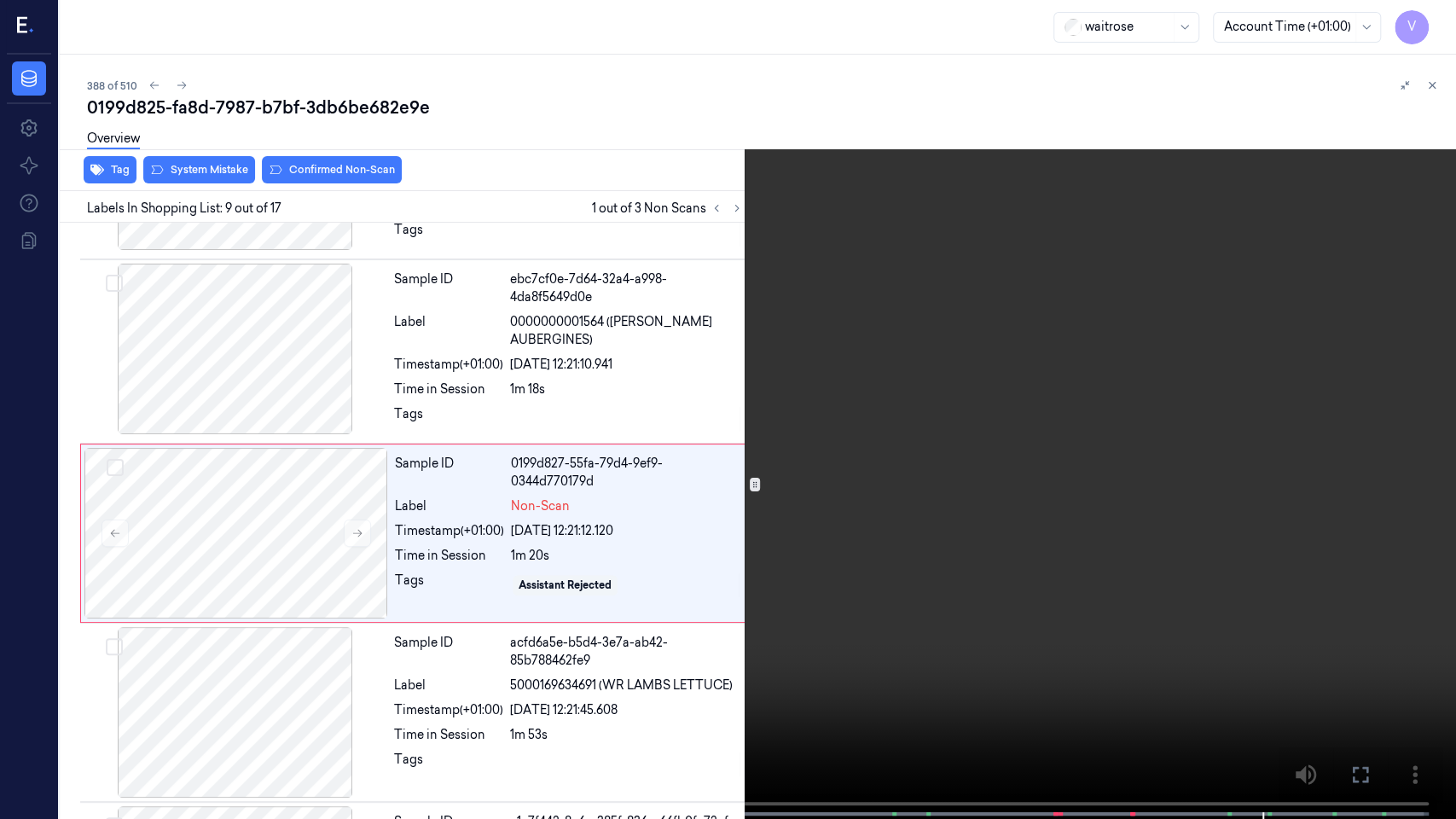
click at [0, 0] on icon at bounding box center [0, 0] width 0 height 0
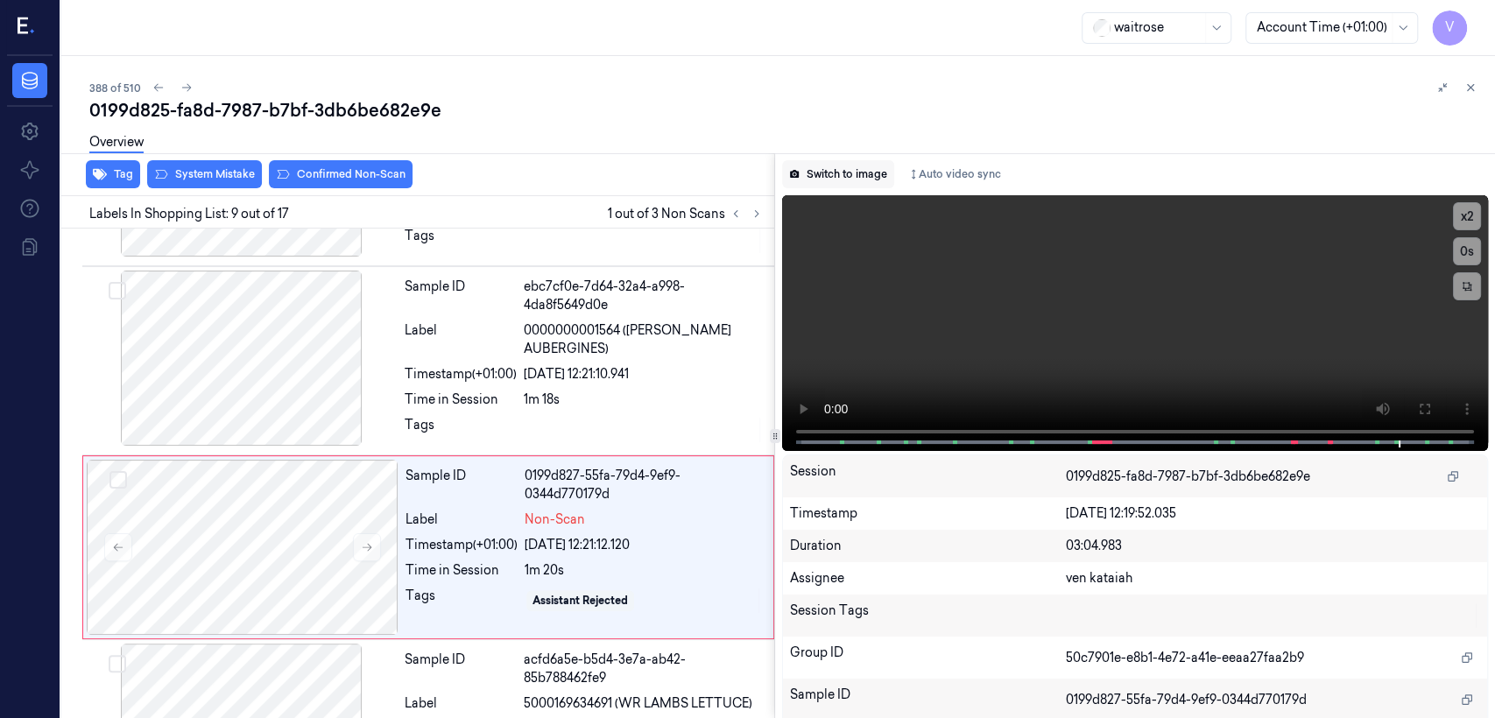
click at [807, 174] on button "Switch to image" at bounding box center [838, 174] width 112 height 28
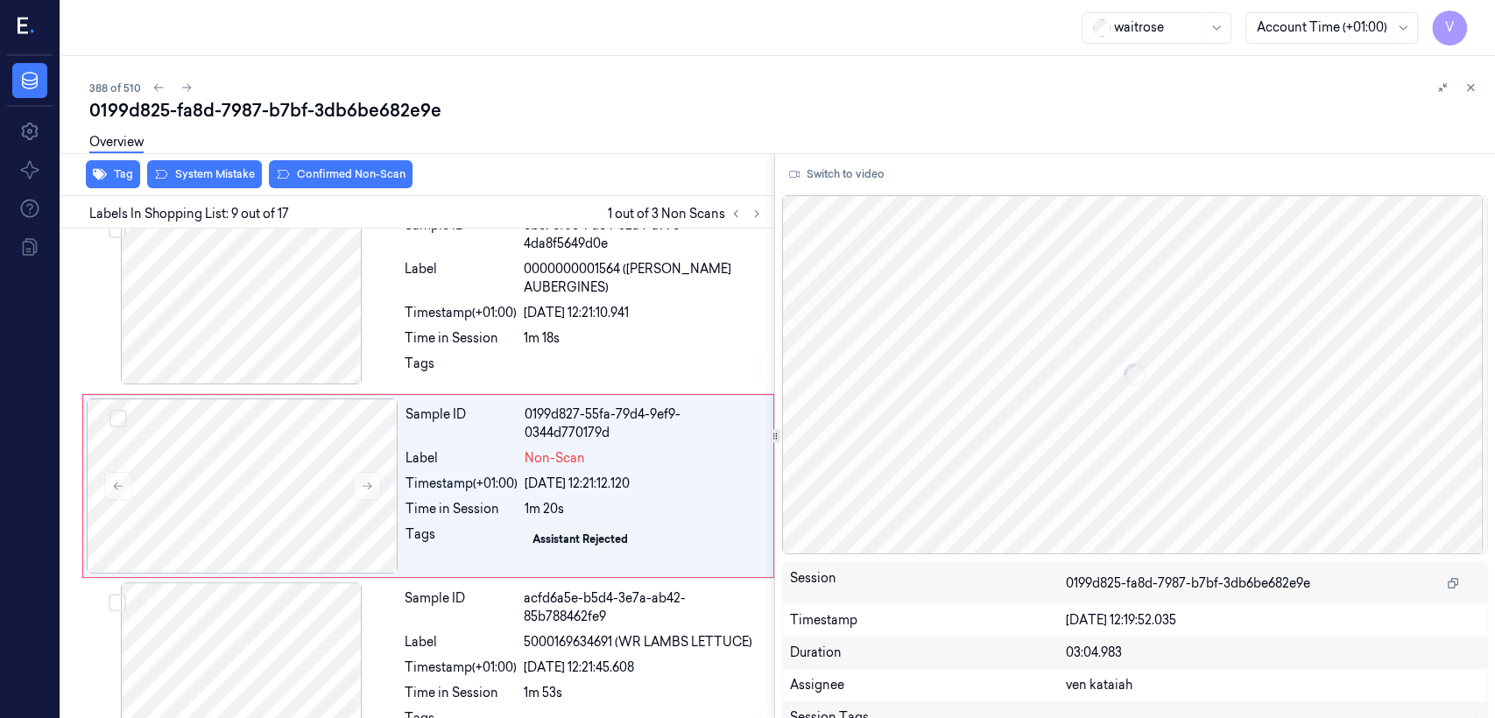
scroll to position [1337, 0]
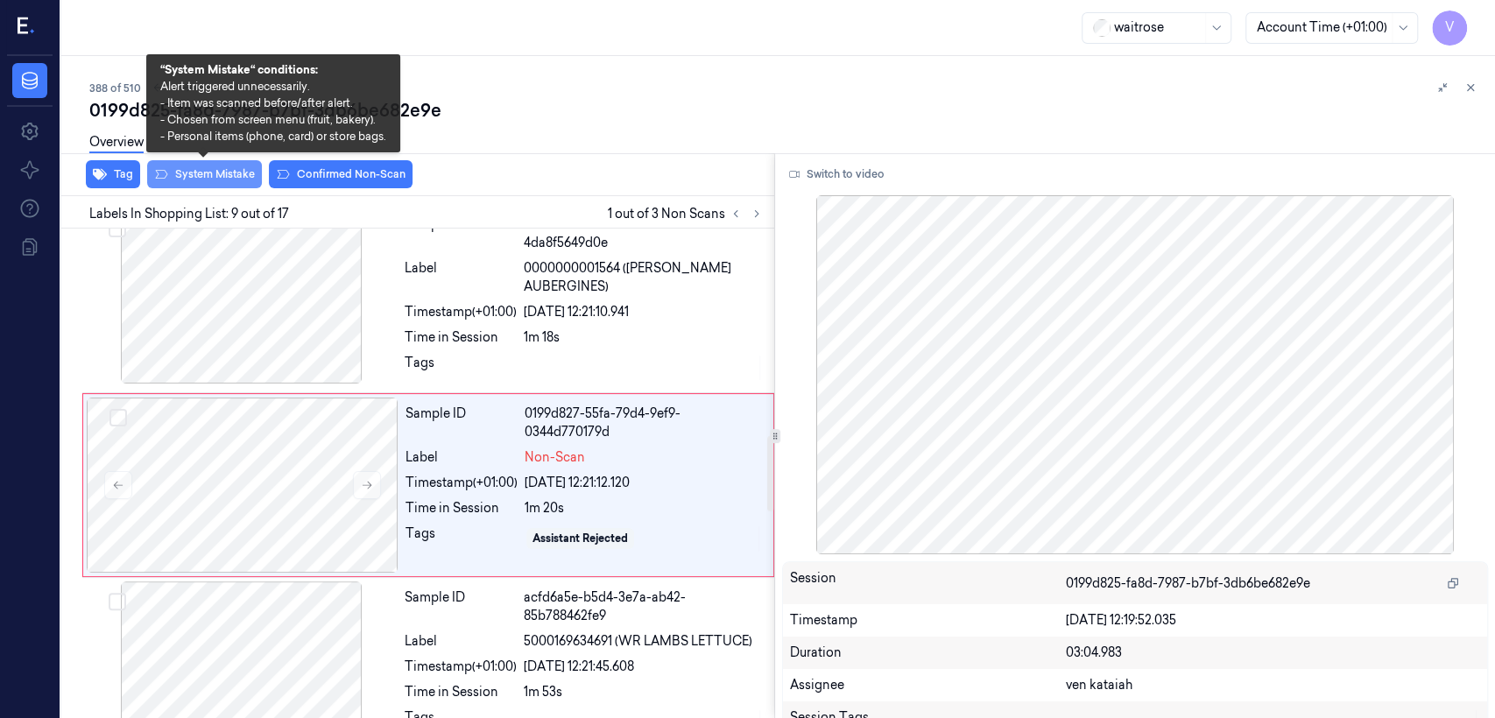
click at [224, 167] on button "System Mistake" at bounding box center [204, 174] width 115 height 28
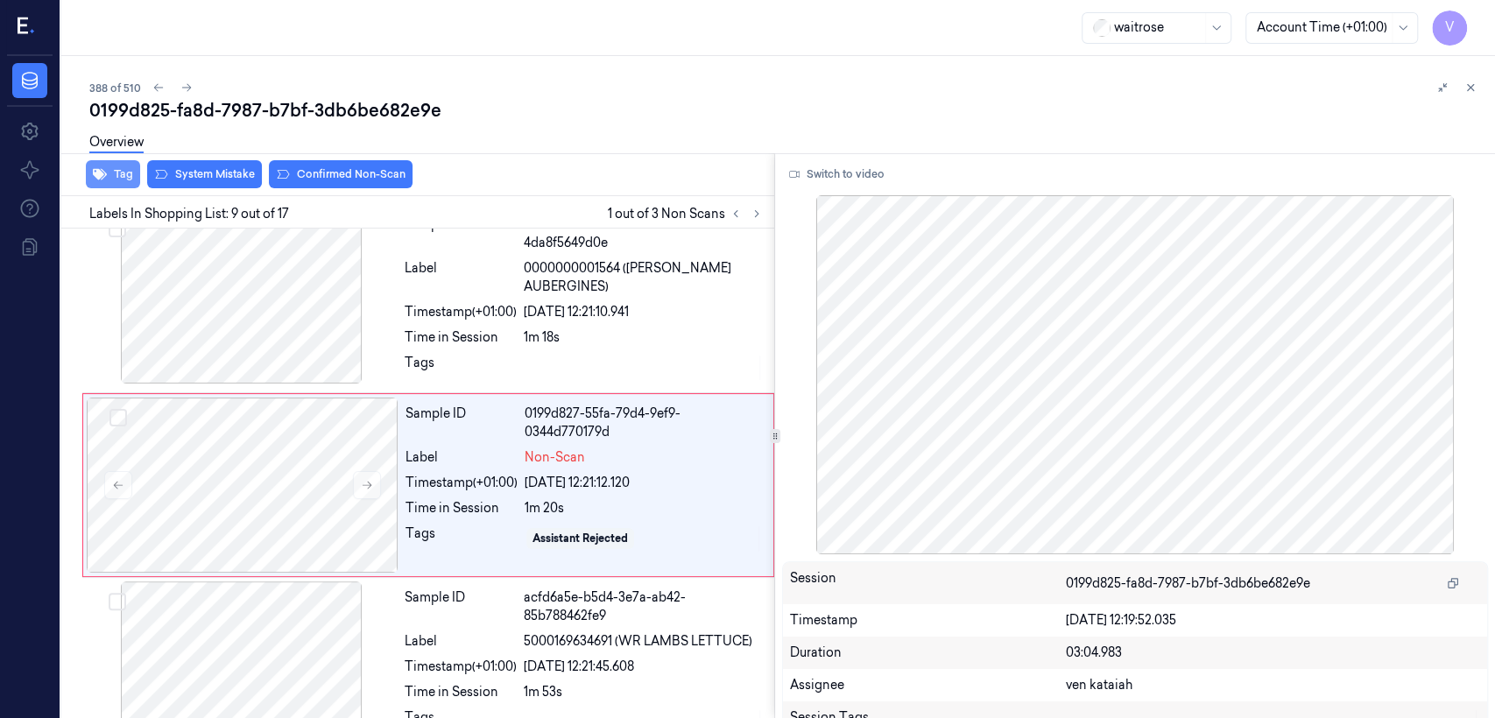
click at [121, 176] on button "Tag" at bounding box center [113, 174] width 54 height 28
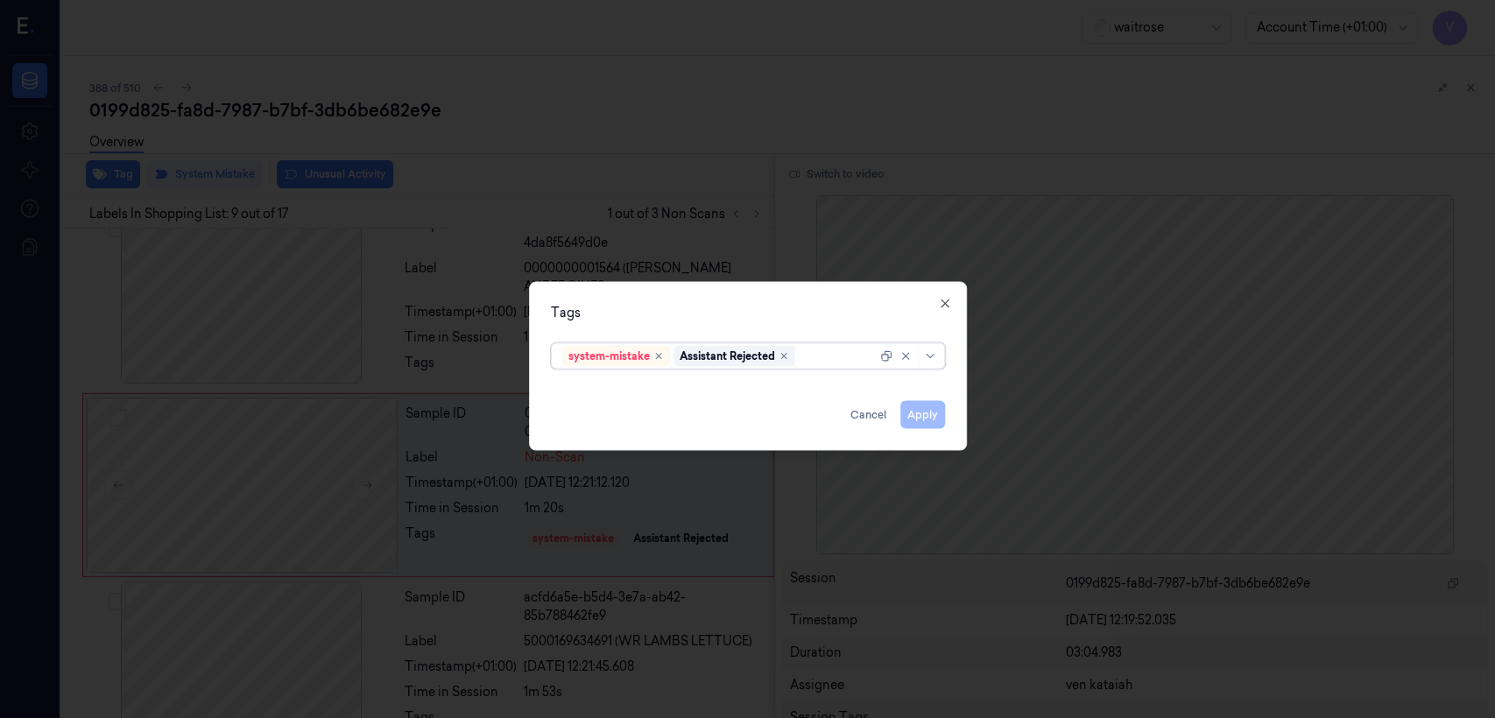
click at [815, 363] on div at bounding box center [838, 356] width 78 height 18
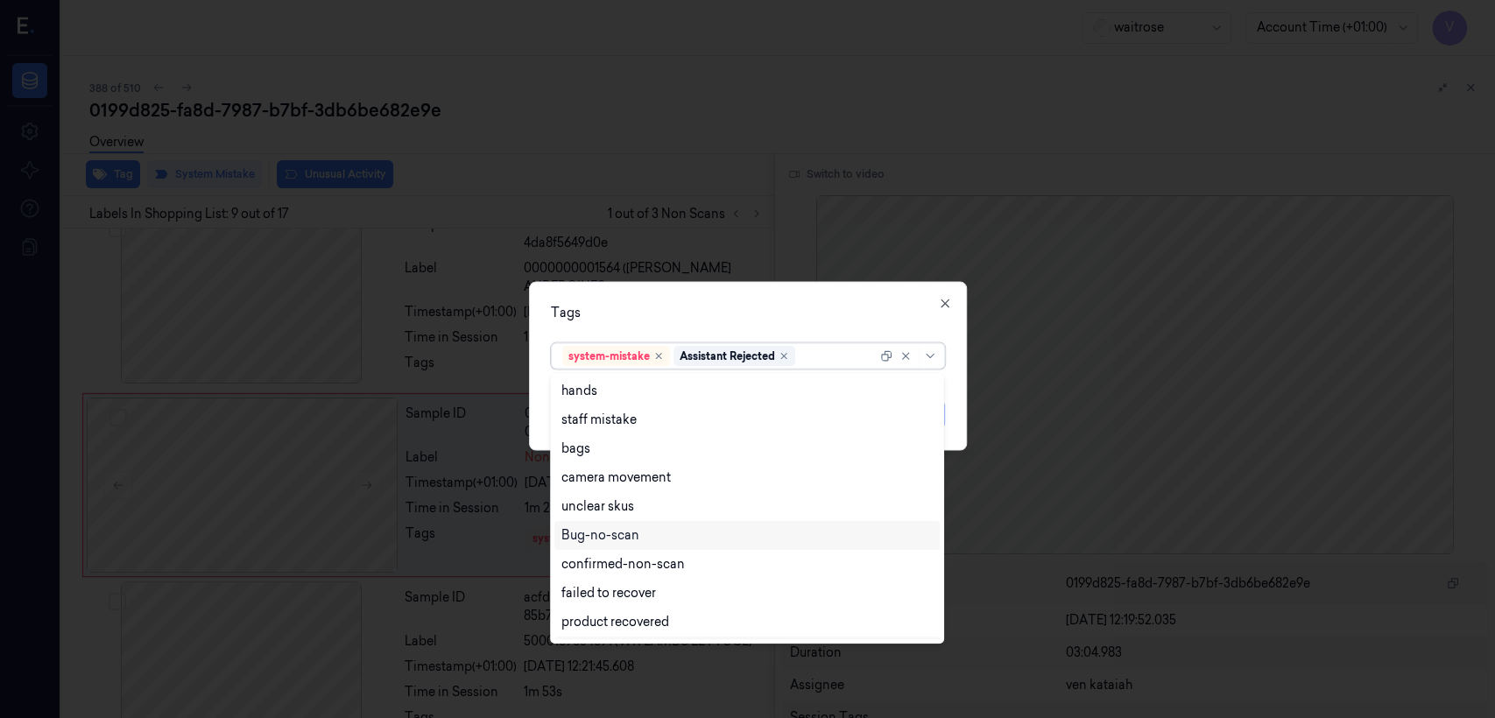
scroll to position [257, 0]
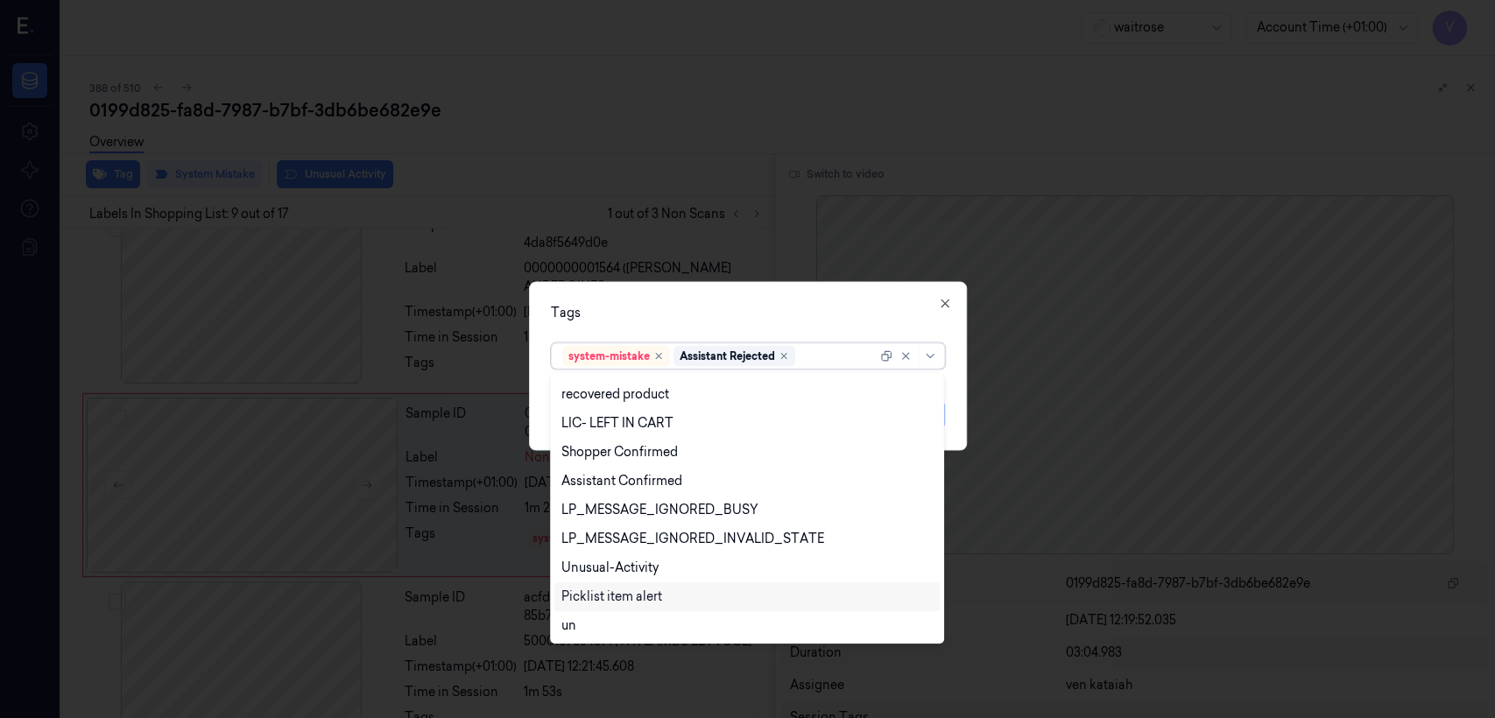
click at [646, 550] on div "Picklist item alert" at bounding box center [611, 597] width 101 height 18
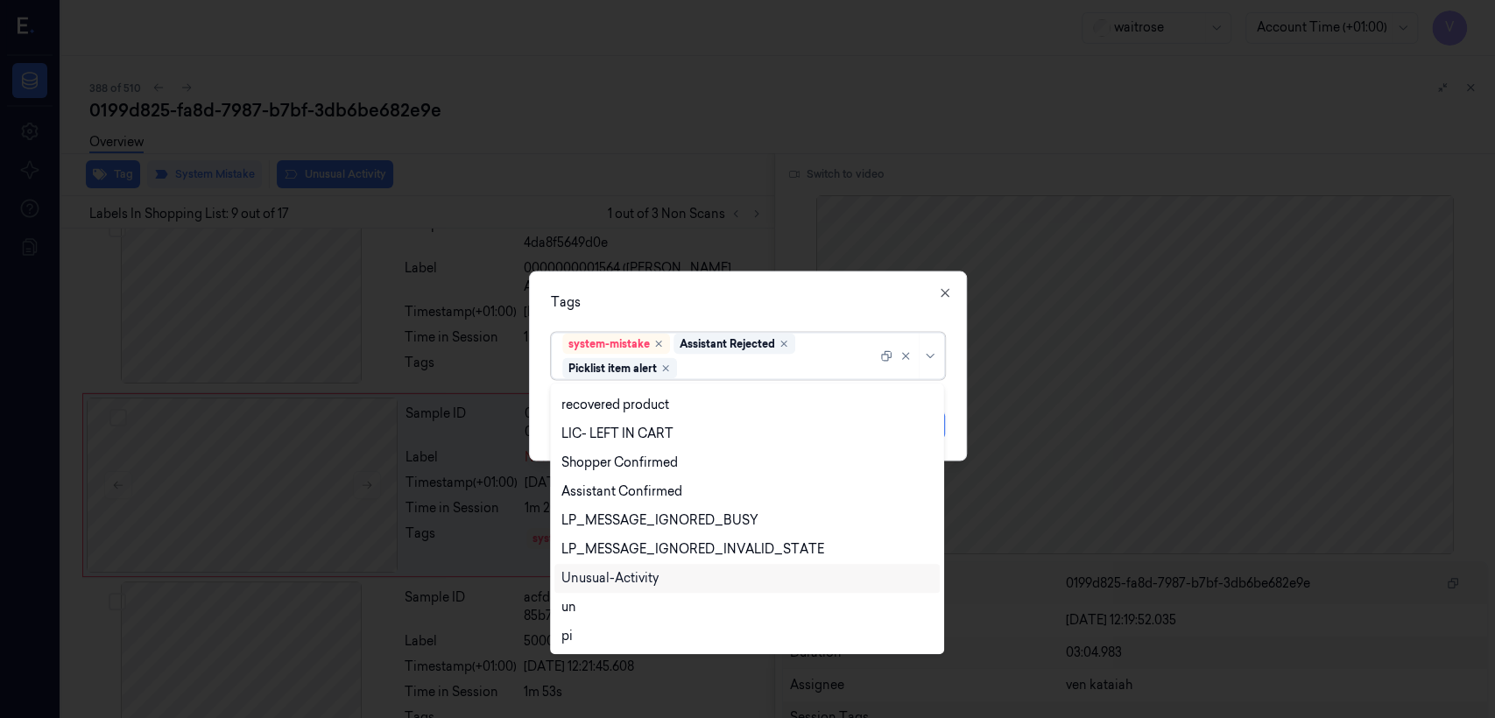
click at [652, 550] on div "Unusual-Activity" at bounding box center [609, 578] width 97 height 18
click at [737, 312] on div "Tags option Unusual-Activity, selected. 20 results available. Use Up and Down t…" at bounding box center [748, 367] width 438 height 190
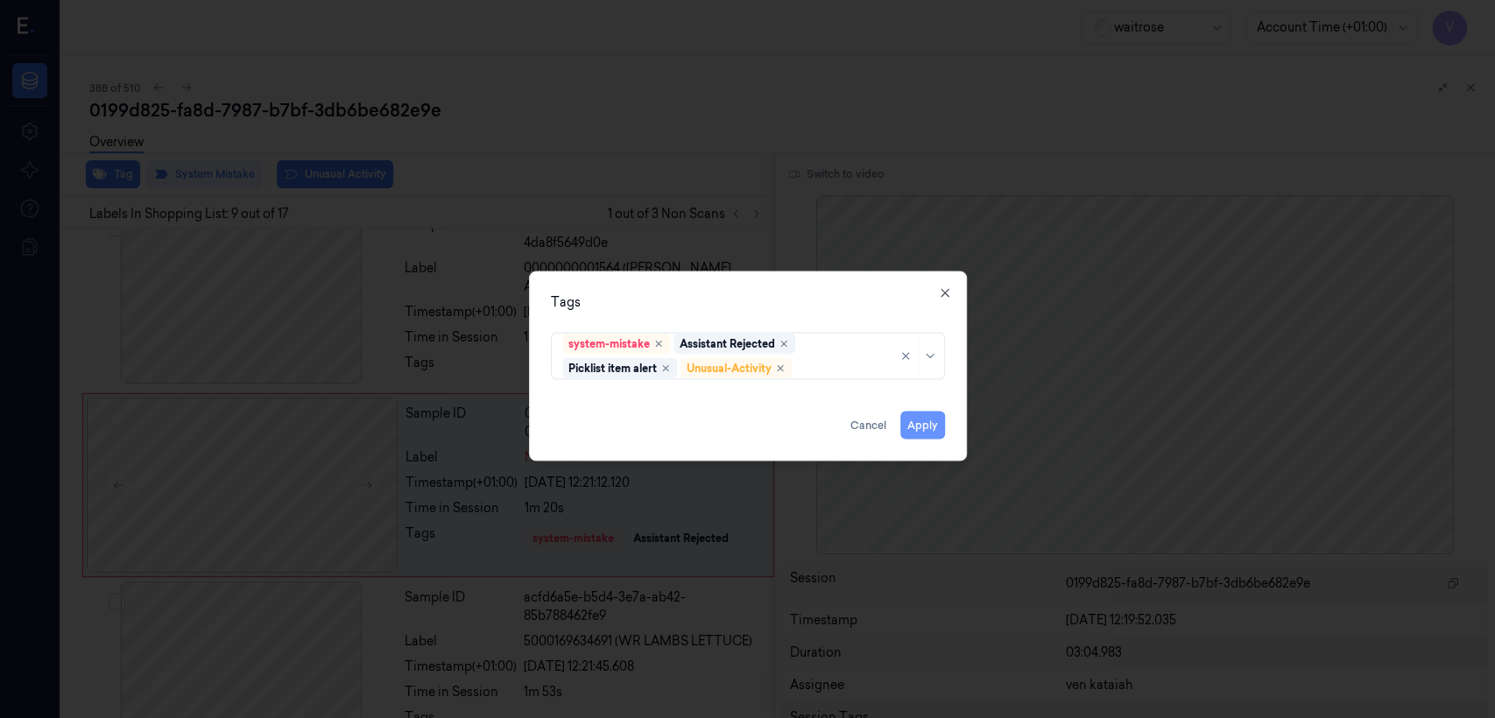
click at [815, 427] on button "Apply" at bounding box center [922, 426] width 45 height 28
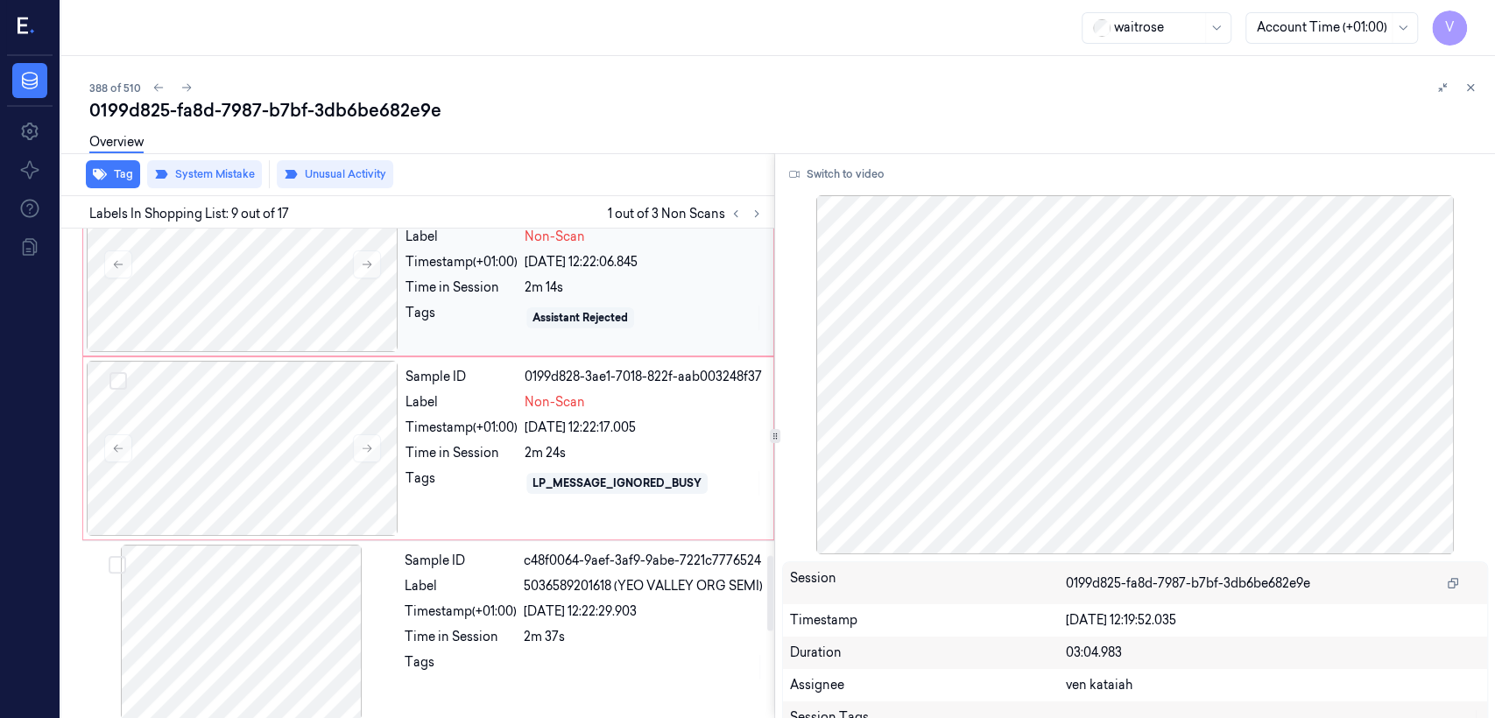
click at [481, 333] on div "Sample ID 0199d828-174b-7de2-8abe-c3872df7878f Label Non-Scan Timestamp (+01:00…" at bounding box center [583, 264] width 371 height 175
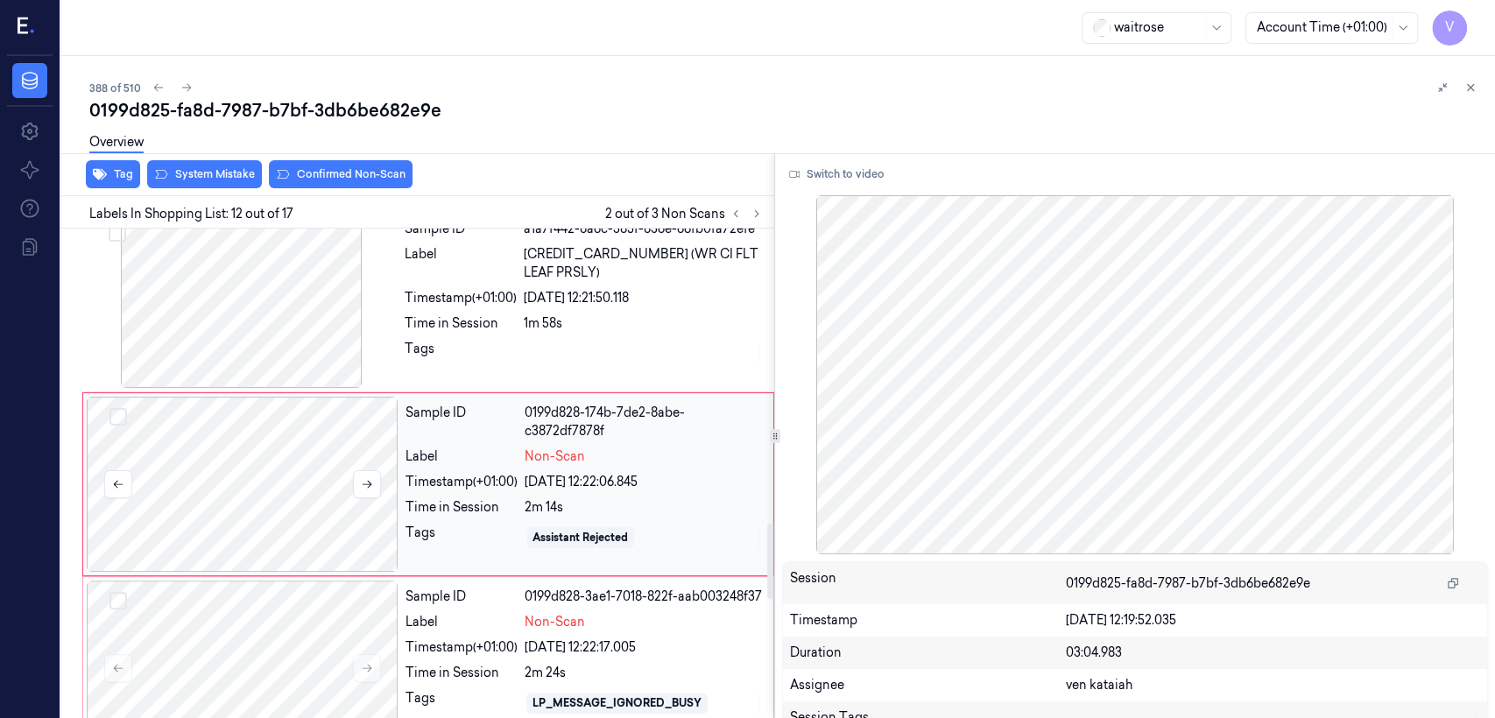
scroll to position [1899, 0]
click at [469, 450] on div "Label" at bounding box center [461, 459] width 112 height 18
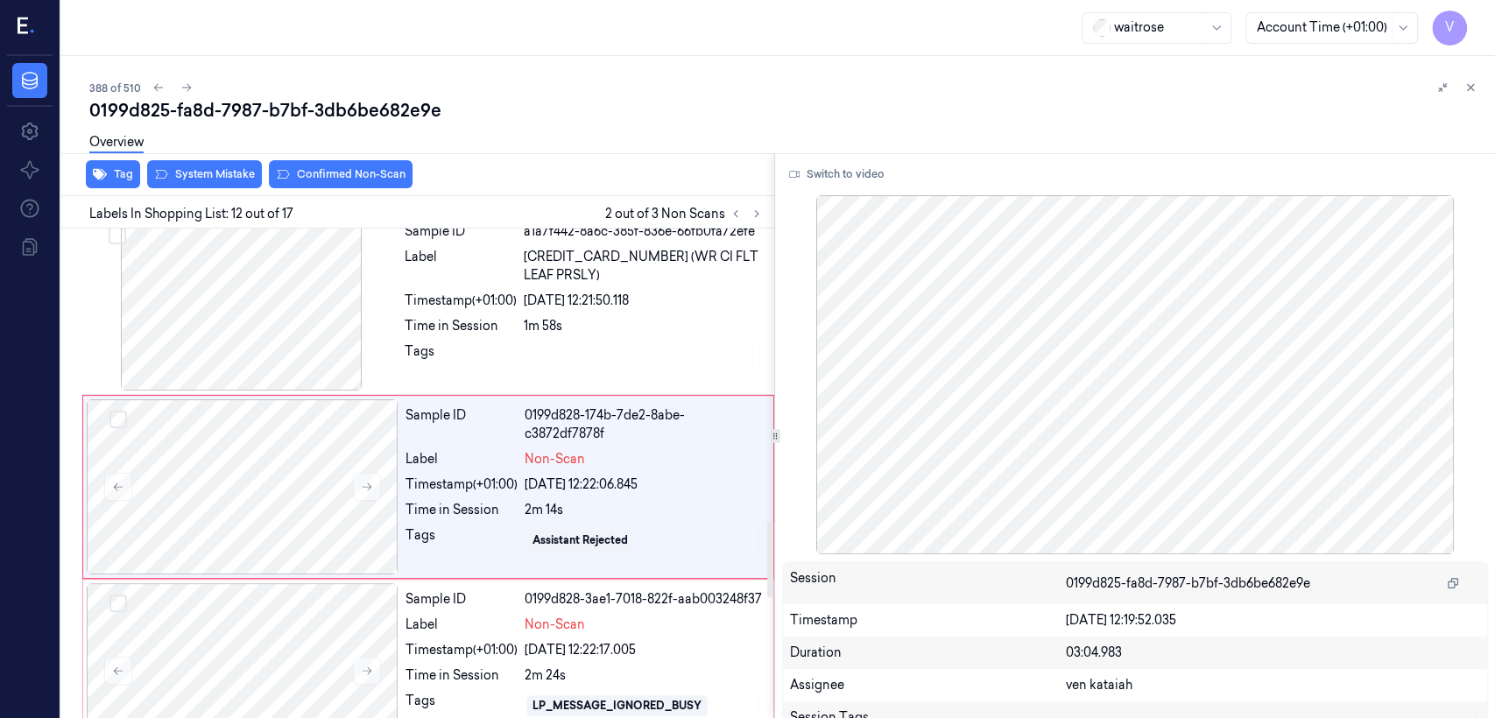
click at [238, 190] on div "Tag System Mistake Confirmed Non-Scan" at bounding box center [414, 174] width 720 height 43
click at [236, 186] on button "System Mistake" at bounding box center [204, 174] width 115 height 28
click at [122, 174] on button "Tag" at bounding box center [113, 174] width 54 height 28
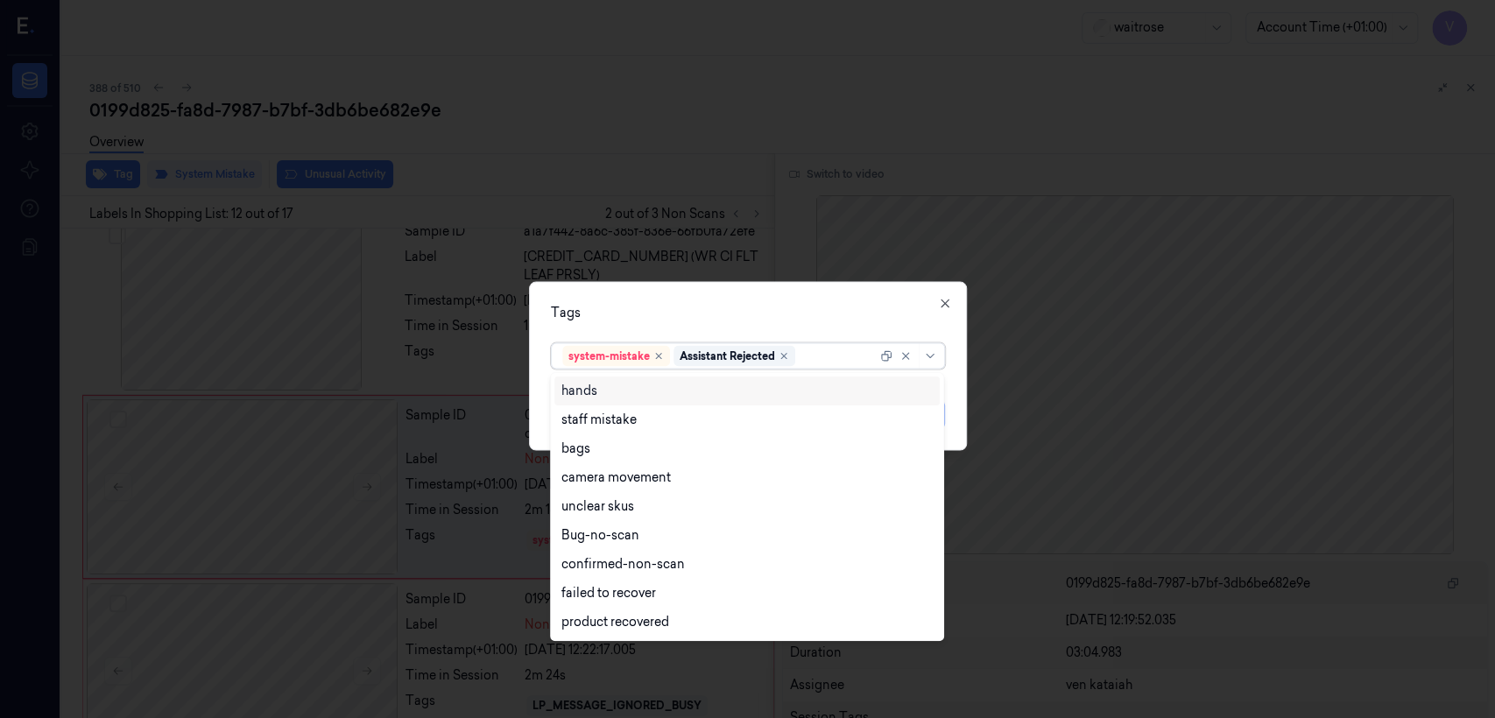
click at [815, 361] on div at bounding box center [838, 356] width 78 height 18
click at [614, 446] on div "bags" at bounding box center [746, 449] width 371 height 18
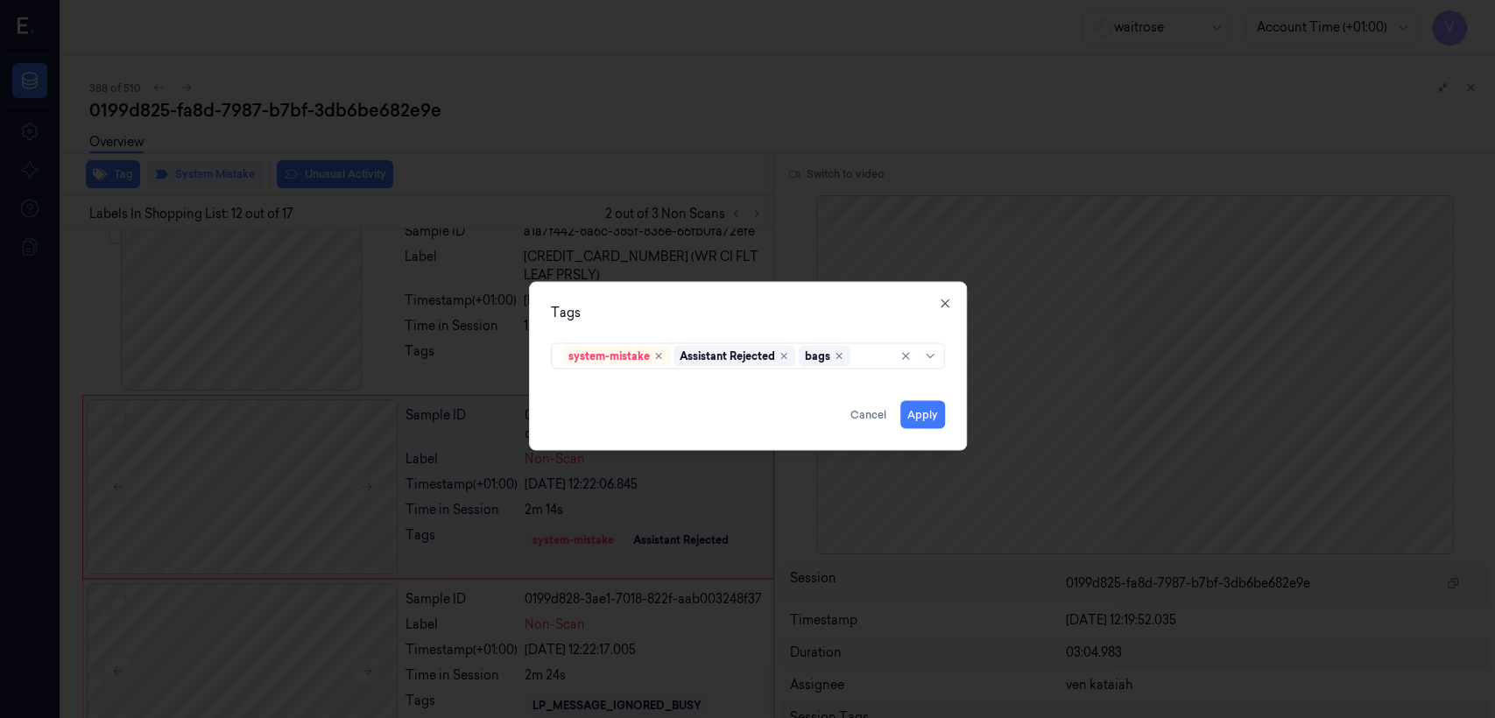
click at [660, 322] on div "Tags system-mistake Assistant Rejected bags Apply Cancel Close" at bounding box center [748, 366] width 438 height 169
click at [815, 427] on button "Apply" at bounding box center [922, 415] width 45 height 28
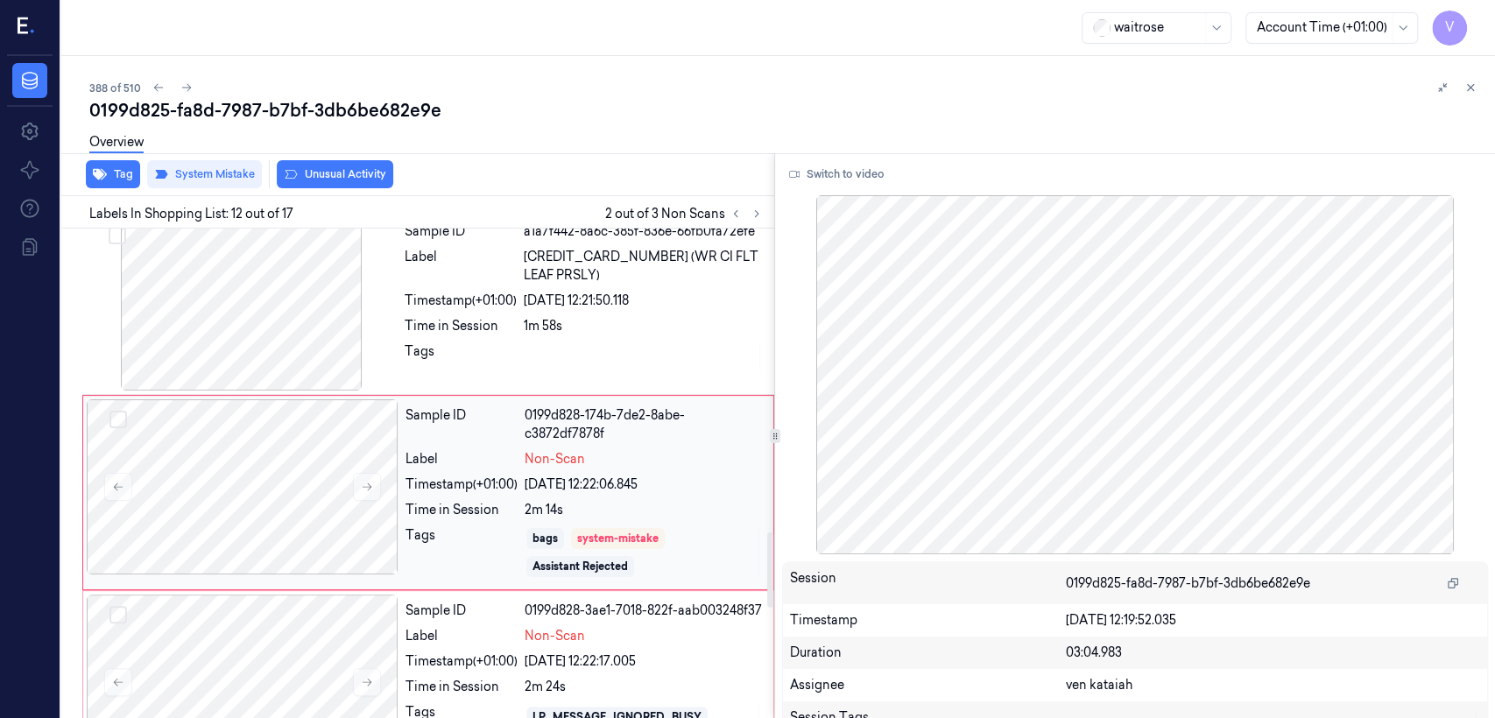
scroll to position [2094, 0]
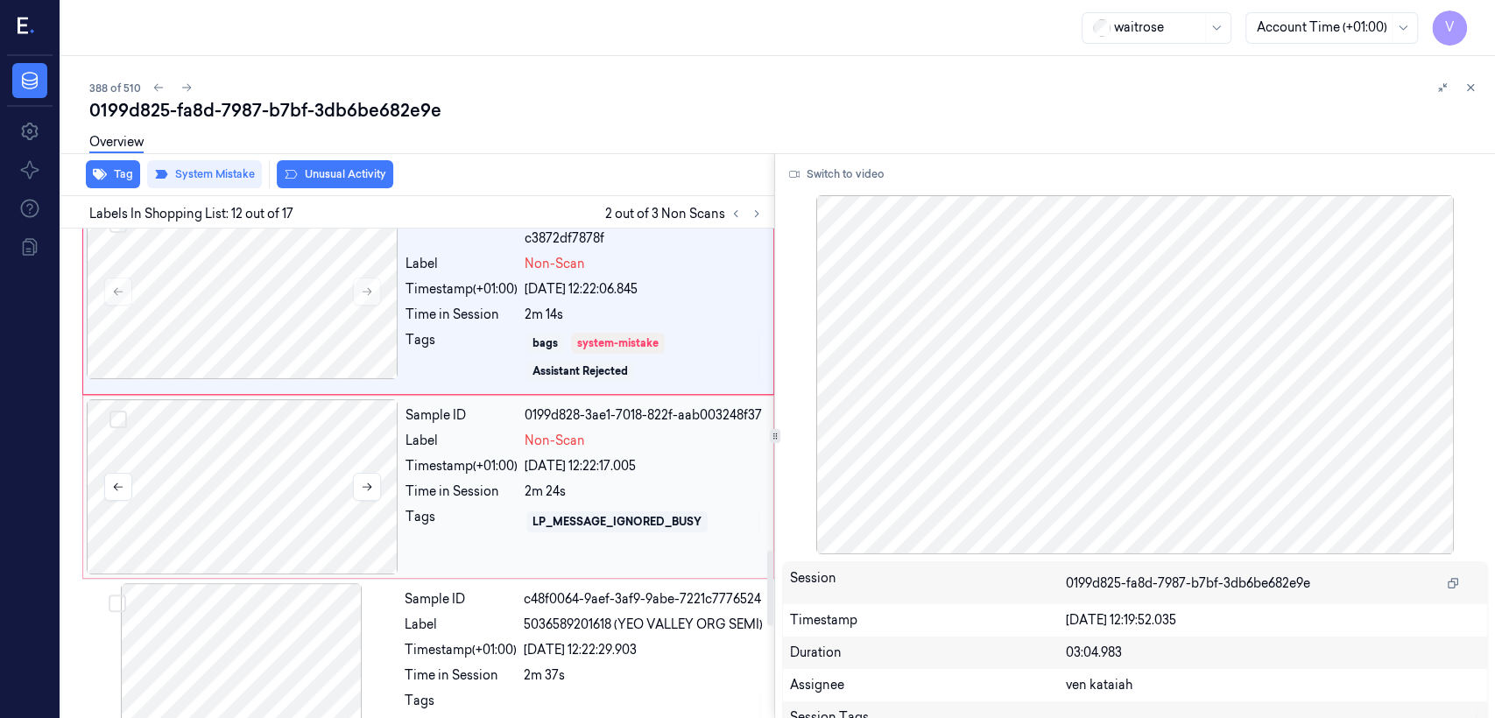
click at [389, 463] on div at bounding box center [243, 486] width 312 height 175
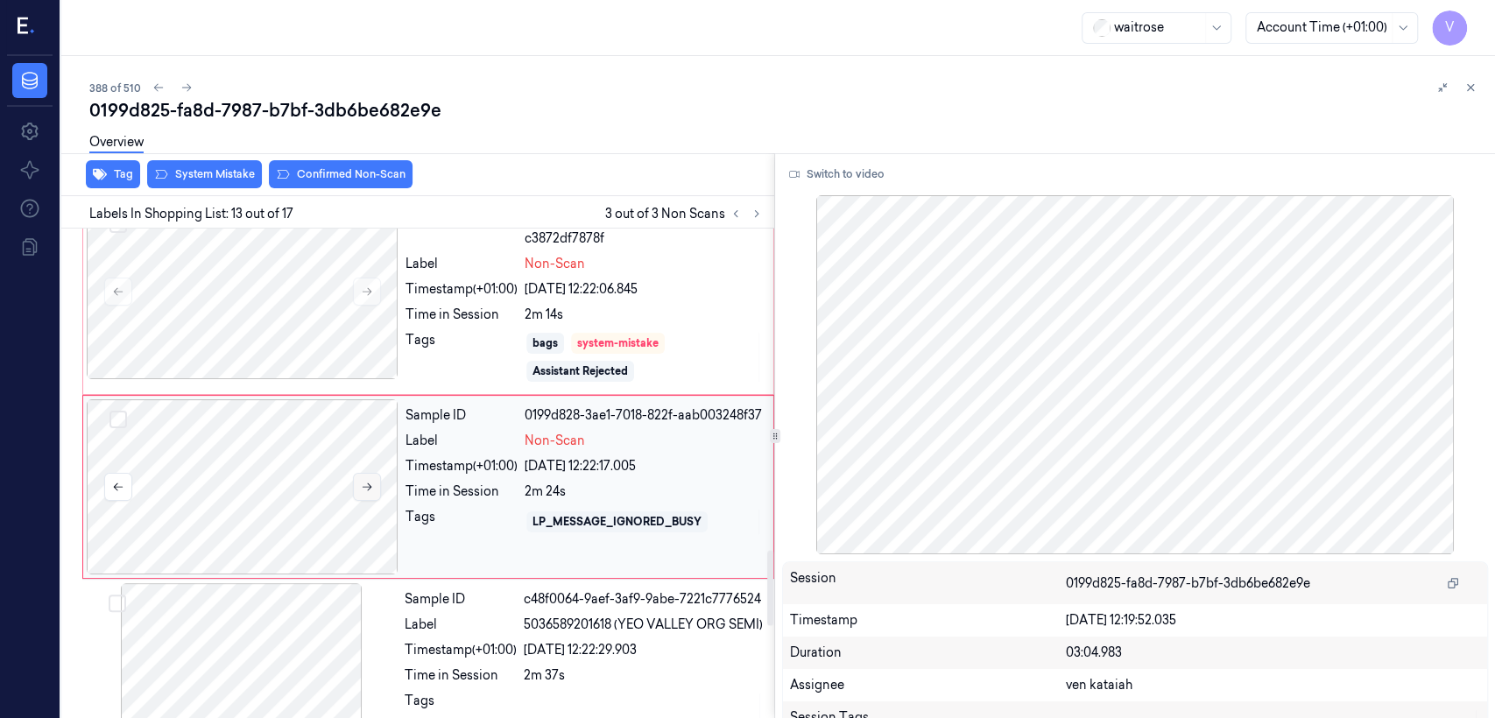
click at [357, 473] on button at bounding box center [367, 487] width 28 height 28
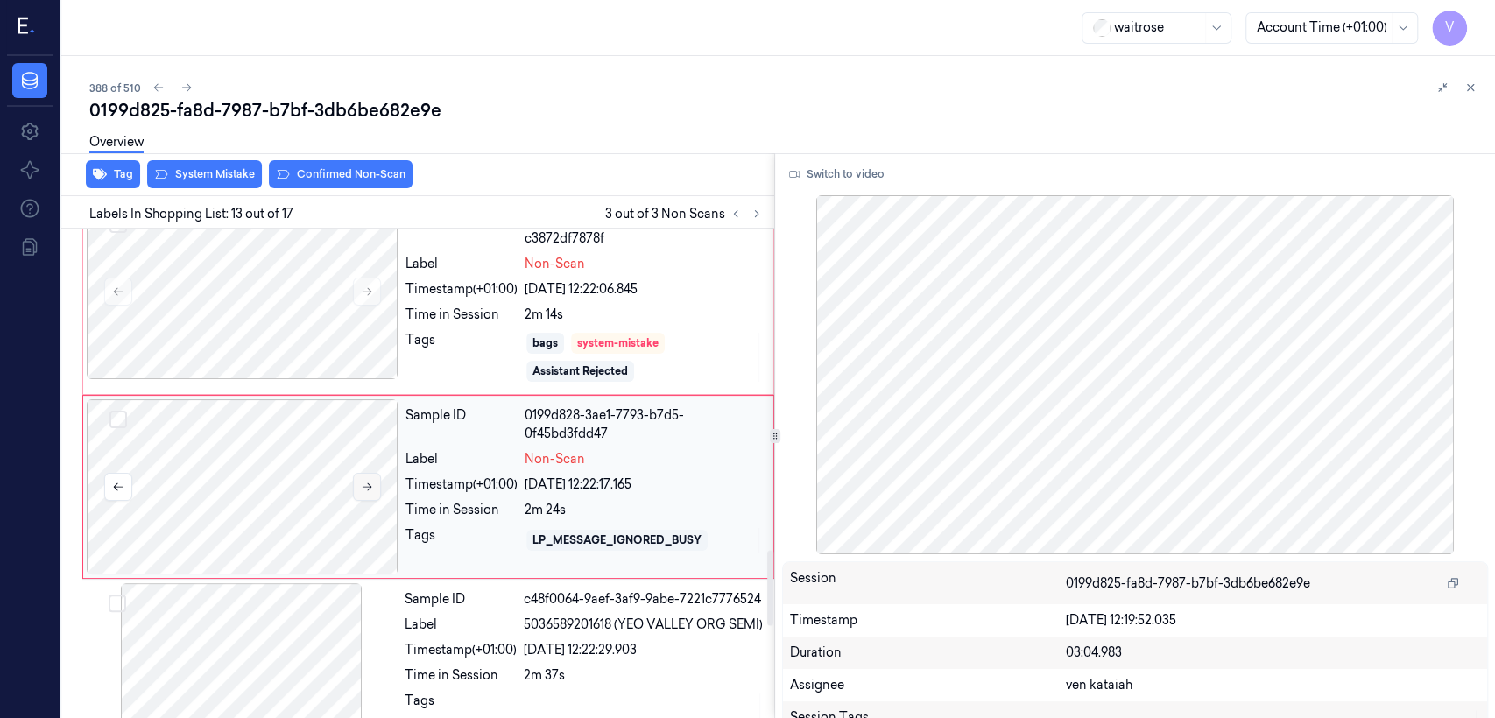
click at [357, 473] on button at bounding box center [367, 487] width 28 height 28
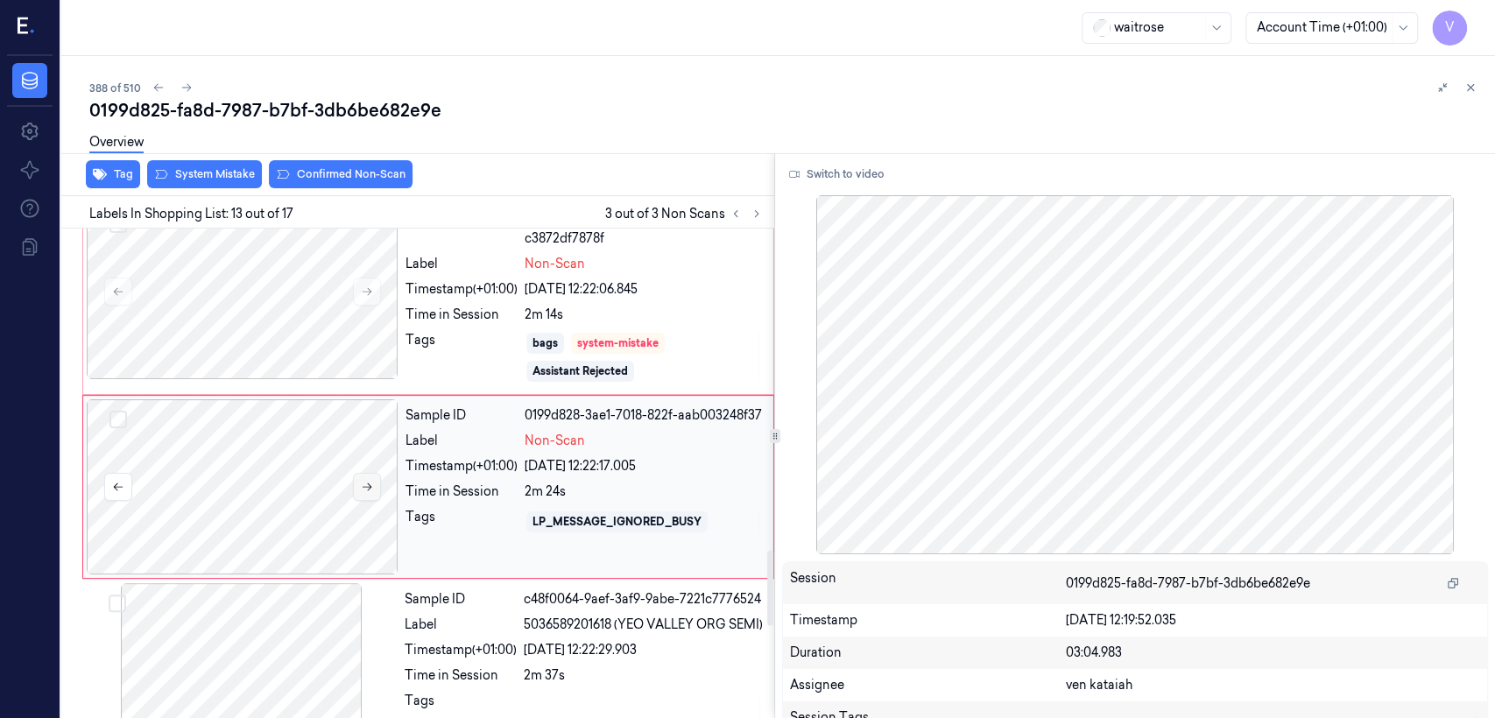
click at [357, 473] on button at bounding box center [367, 487] width 28 height 28
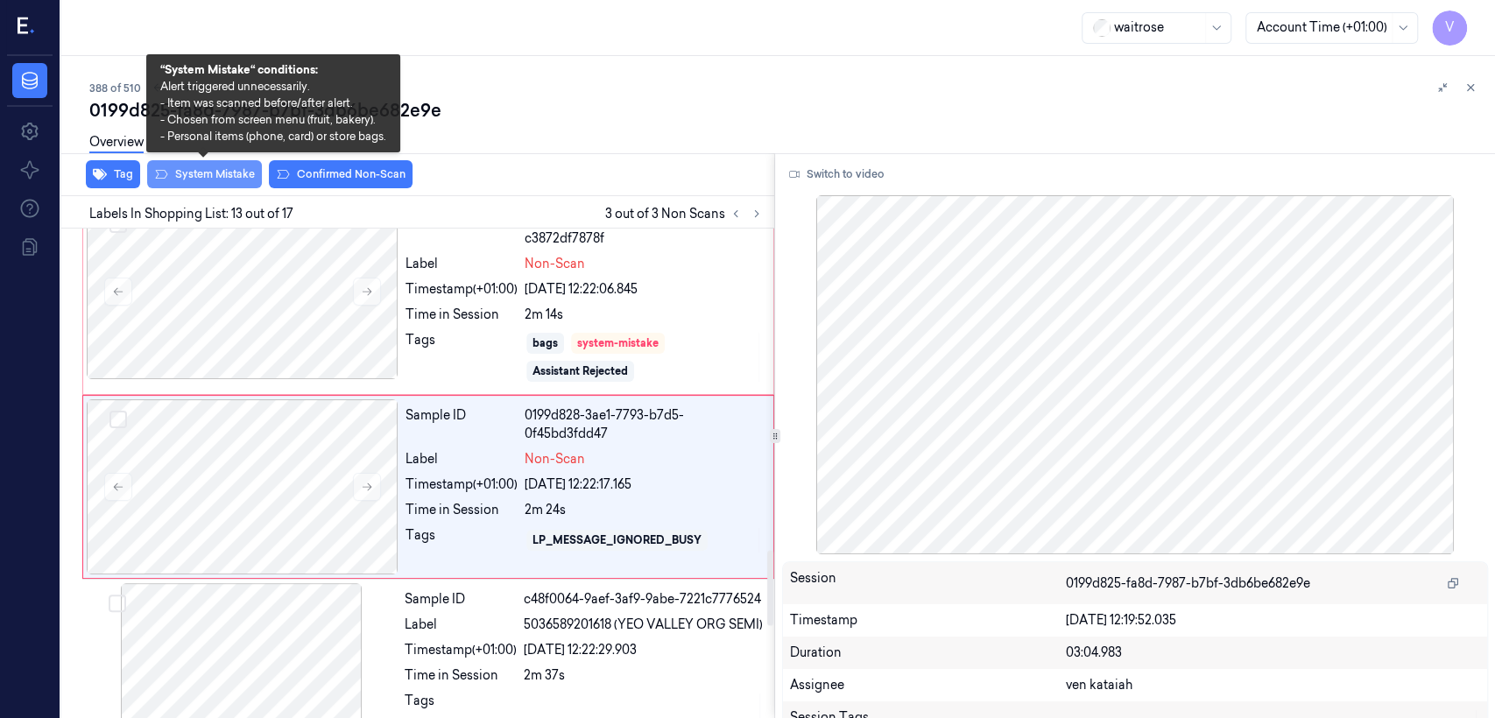
click at [187, 171] on button "System Mistake" at bounding box center [204, 174] width 115 height 28
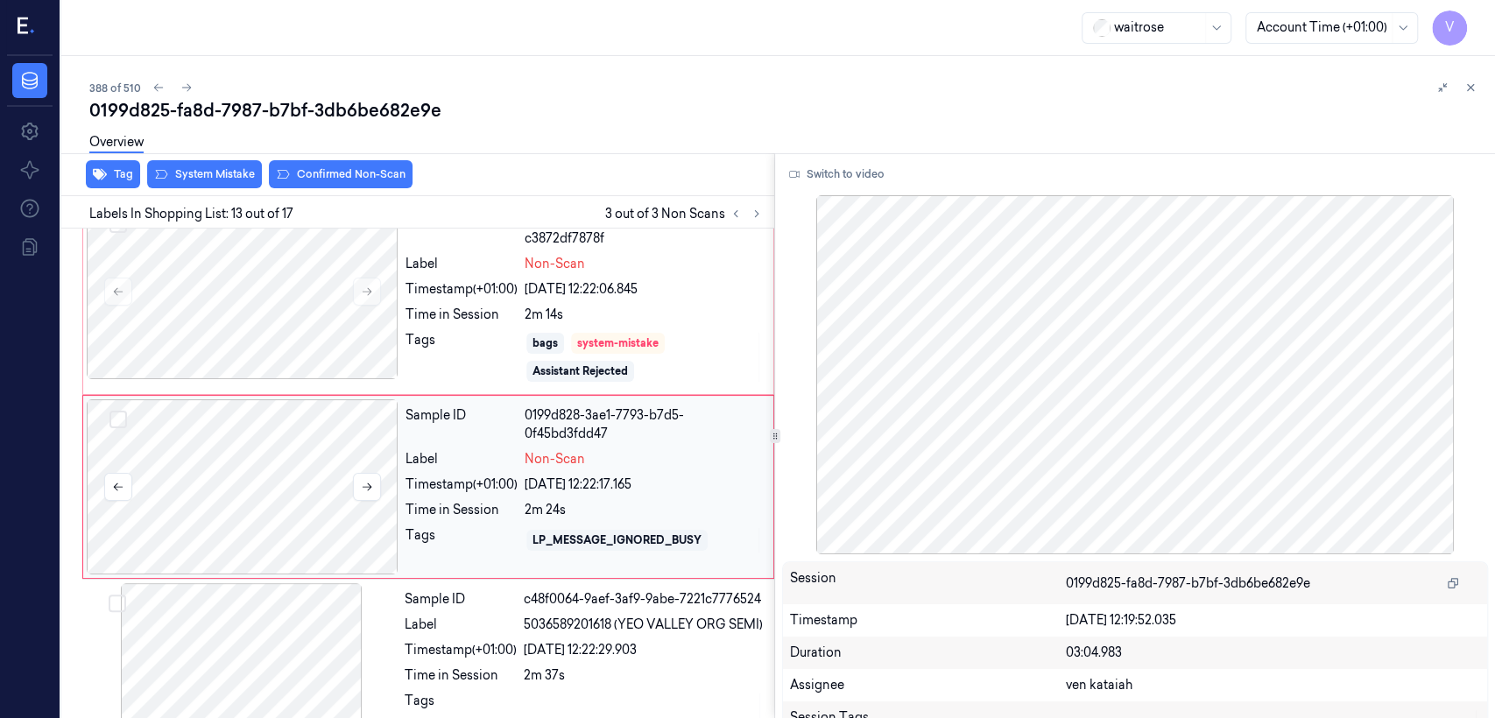
scroll to position [2099, 0]
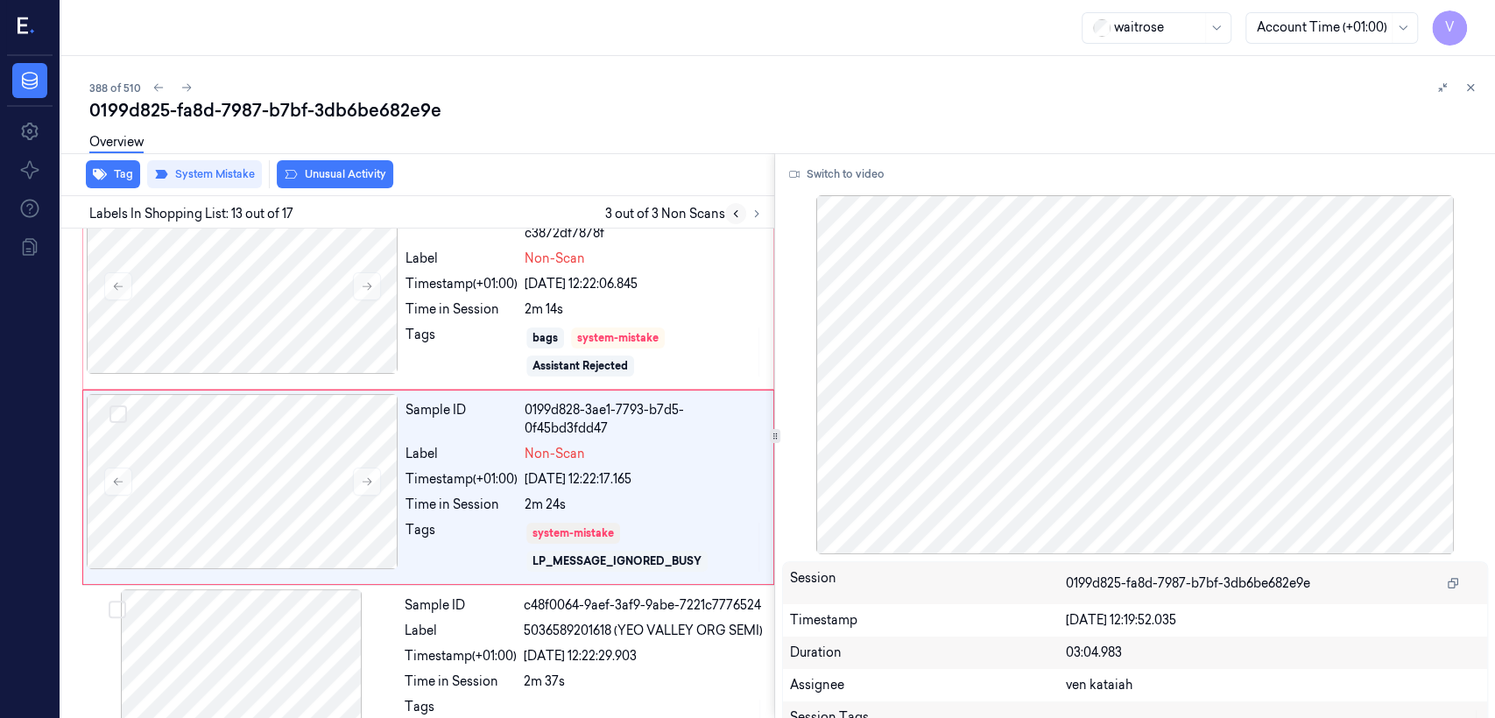
click at [741, 213] on icon at bounding box center [736, 214] width 12 height 12
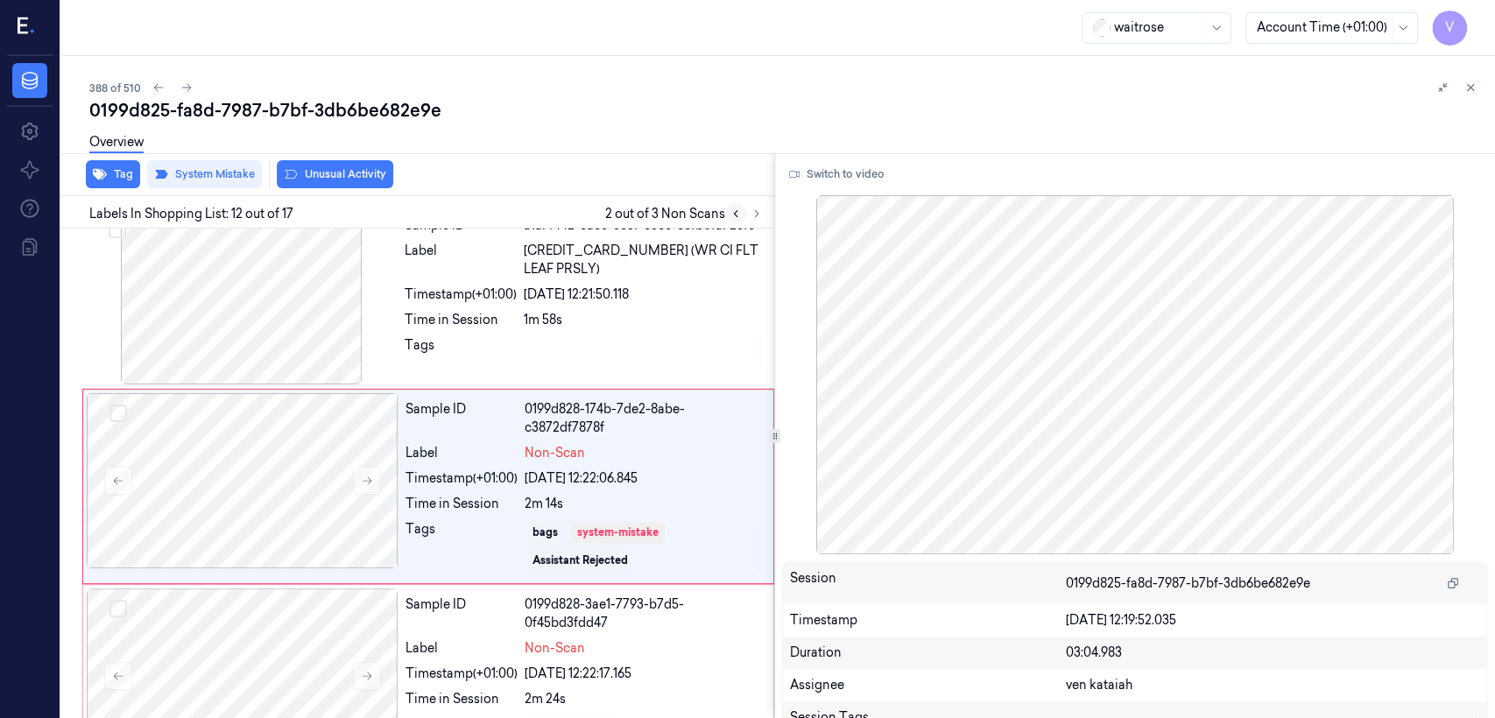
click at [741, 213] on icon at bounding box center [736, 214] width 12 height 12
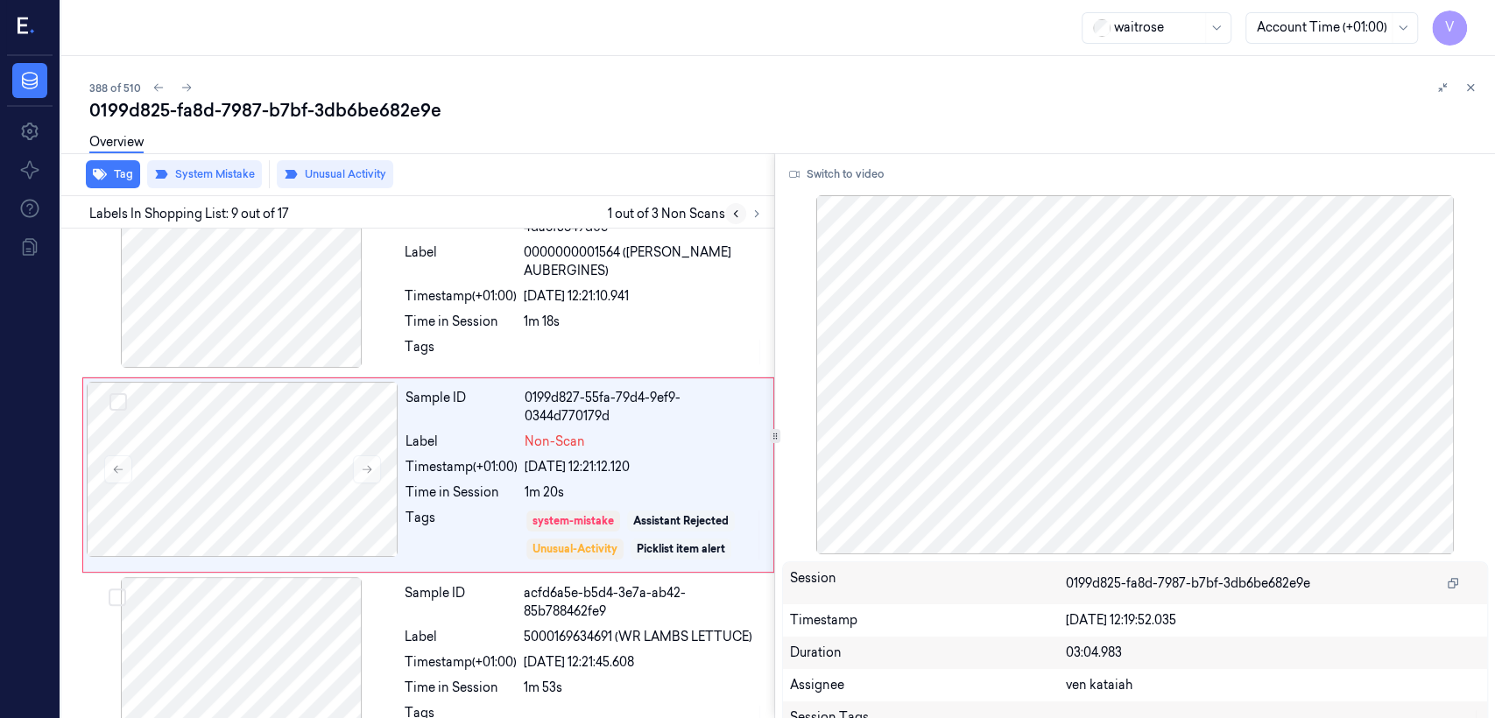
scroll to position [1343, 0]
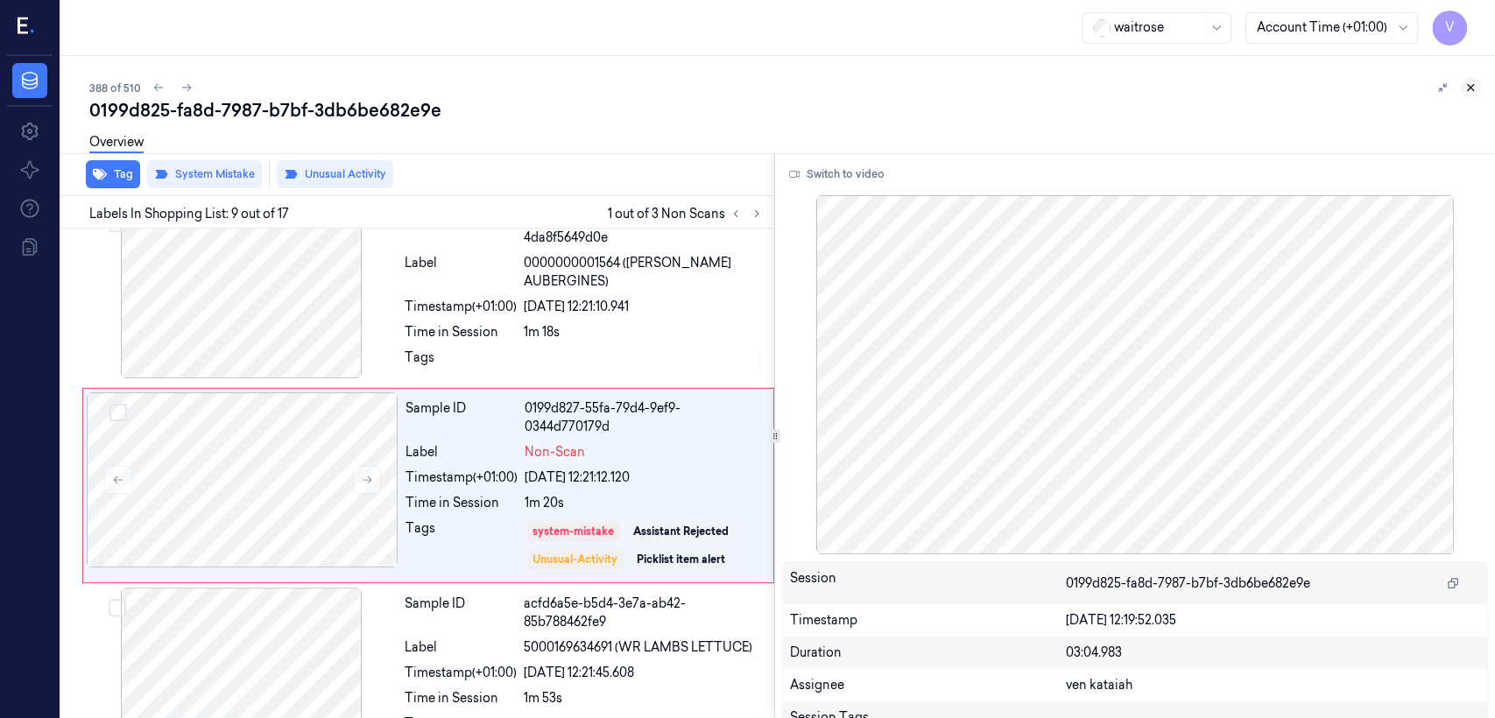
click at [815, 88] on button at bounding box center [1470, 87] width 21 height 21
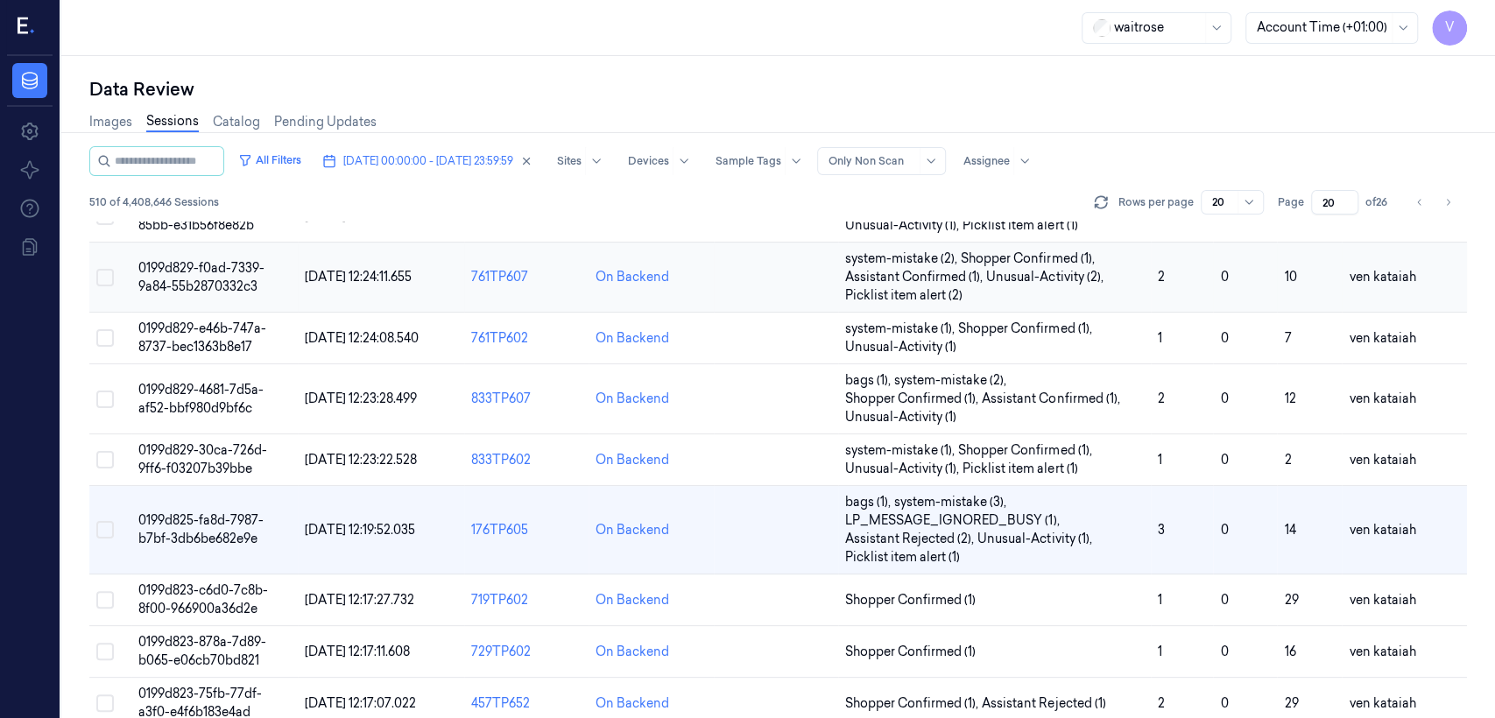
scroll to position [194, 0]
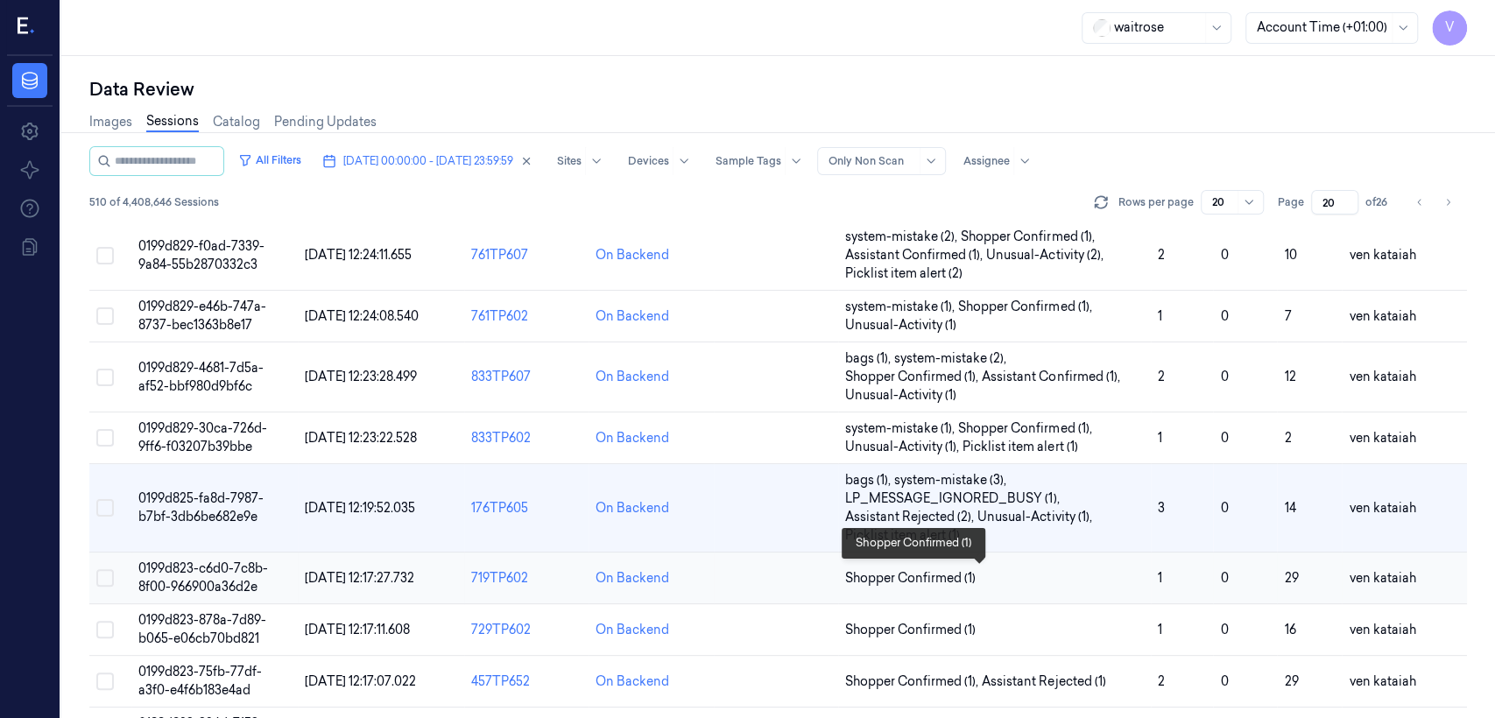
click at [815, 550] on span "Shopper Confirmed (1)" at bounding box center [910, 578] width 130 height 18
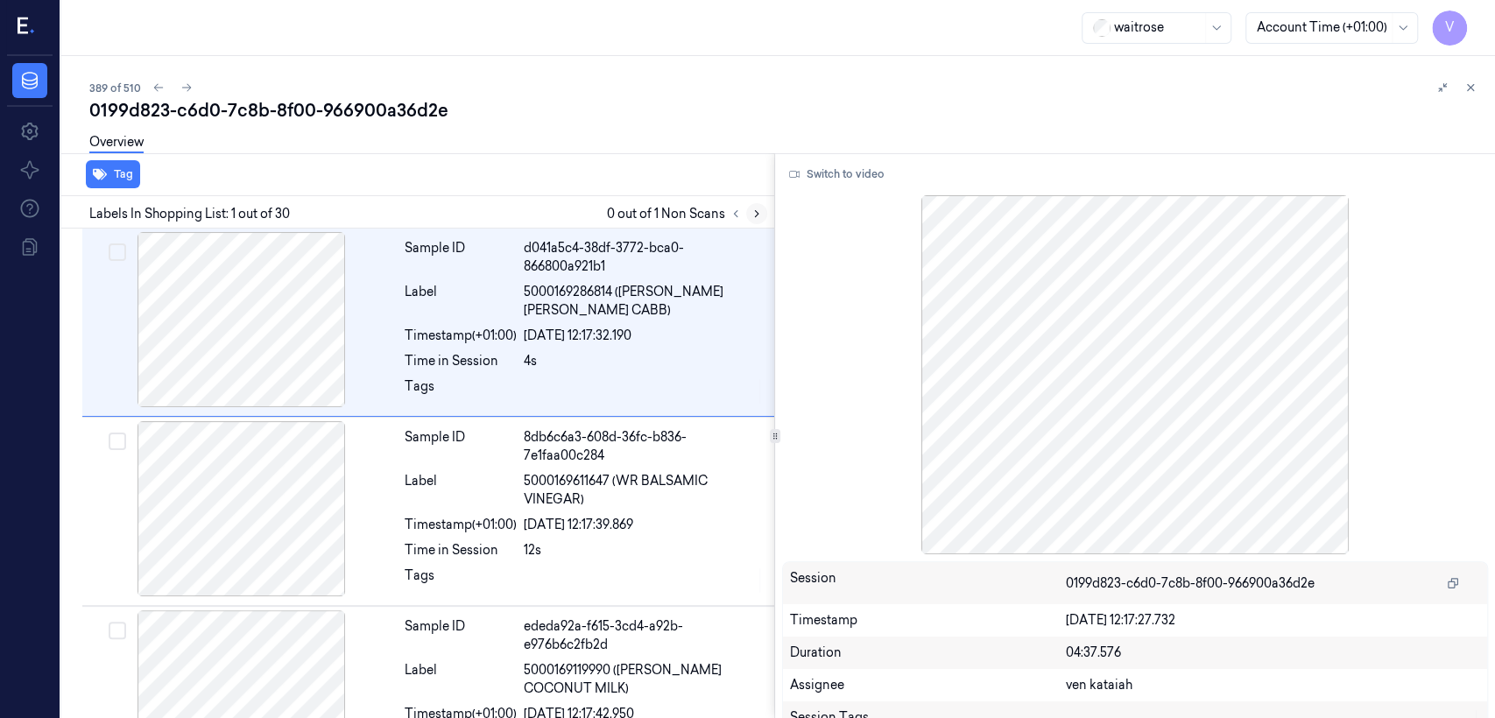
click at [746, 208] on button at bounding box center [756, 213] width 21 height 21
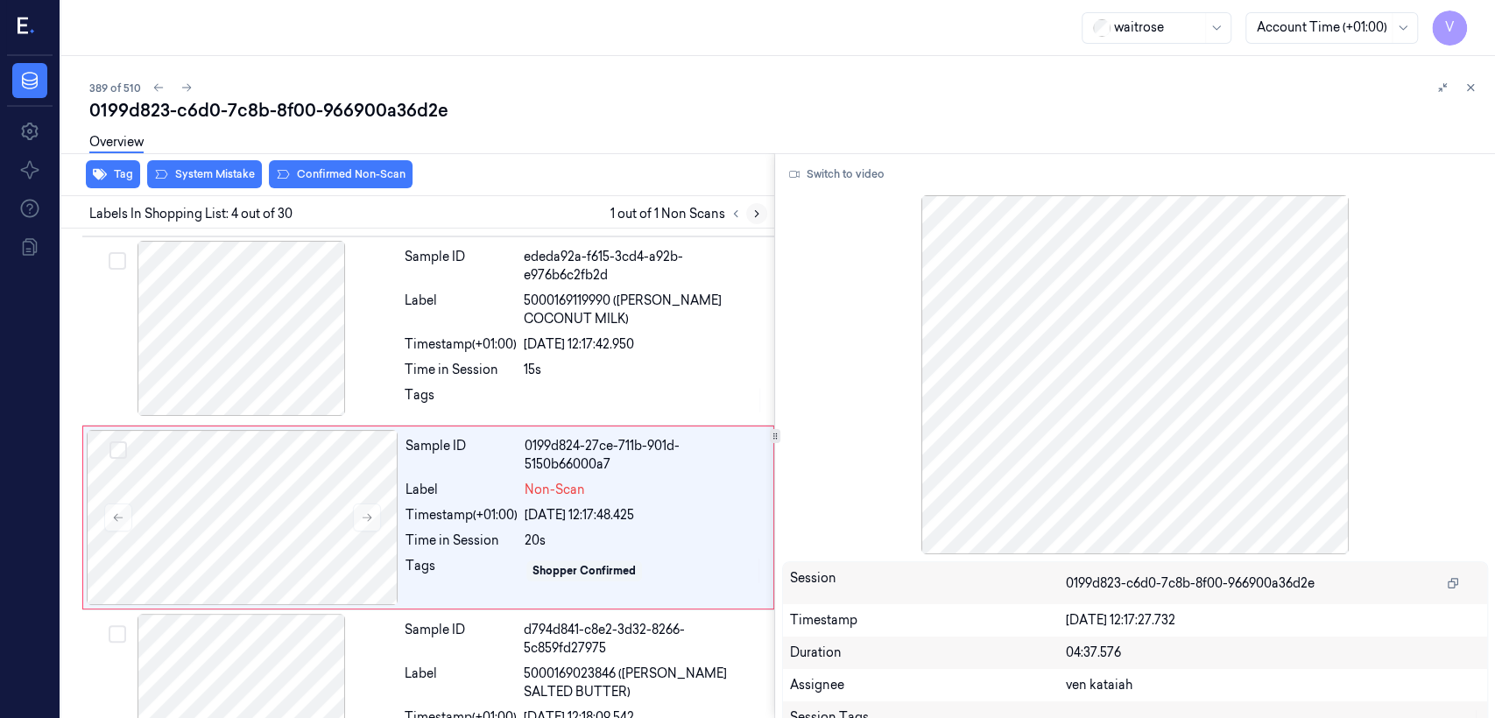
scroll to position [407, 0]
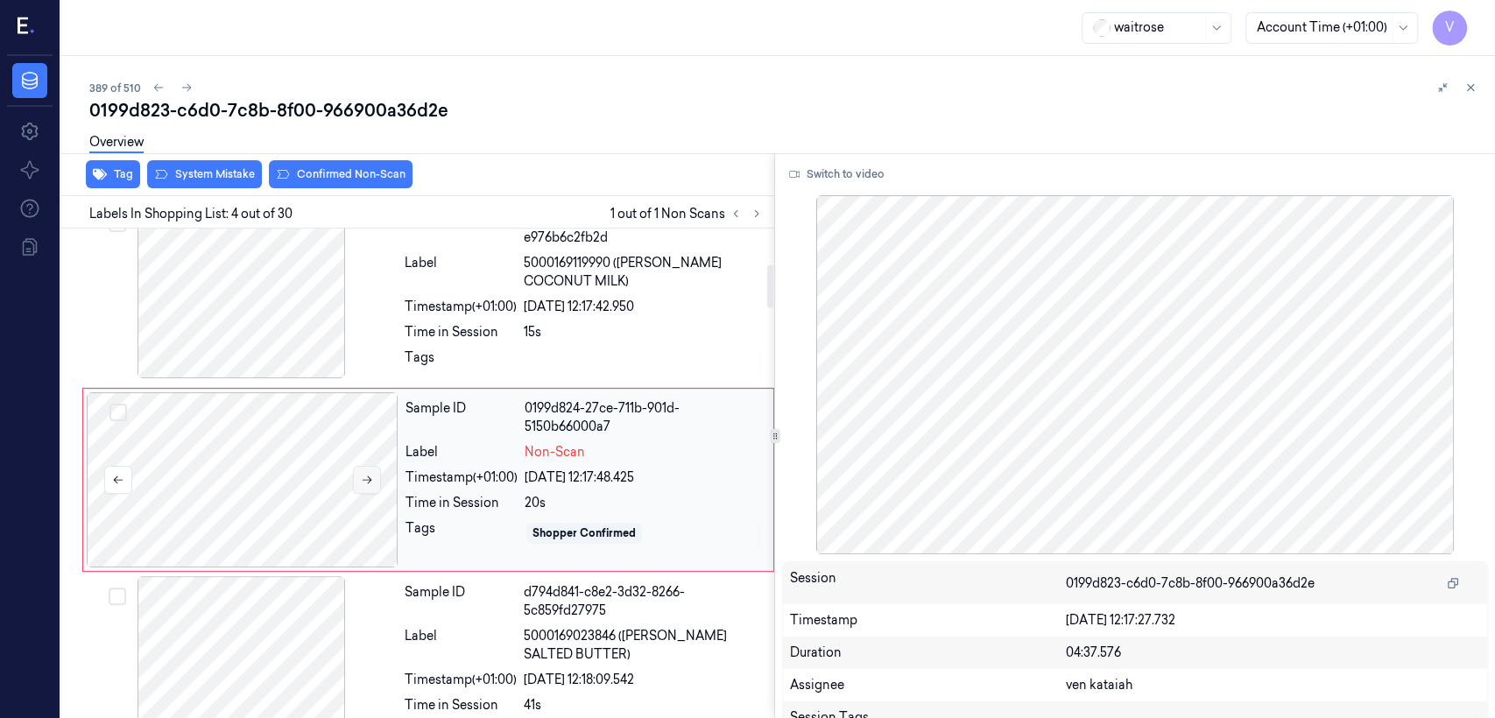
click at [356, 474] on button at bounding box center [367, 480] width 28 height 28
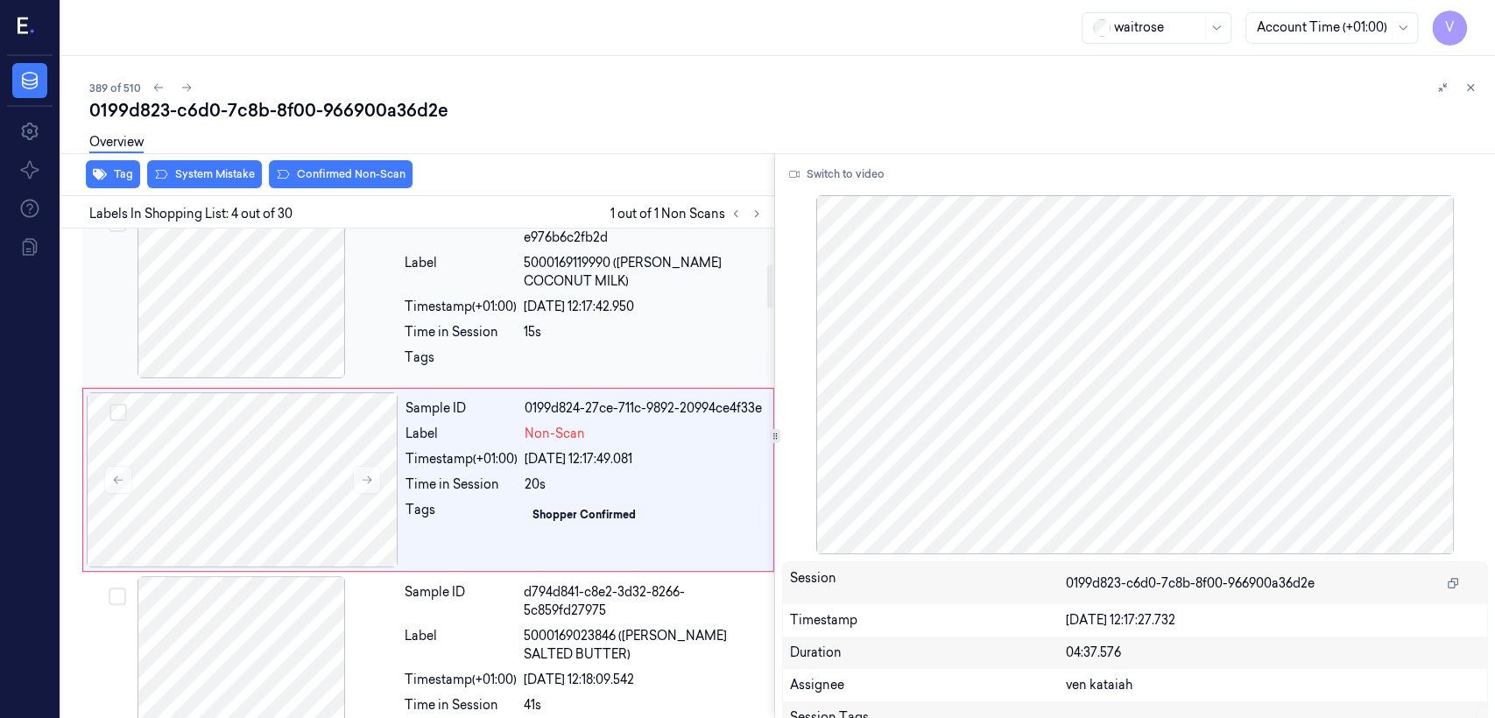
click at [440, 328] on div "Time in Session" at bounding box center [461, 332] width 112 height 18
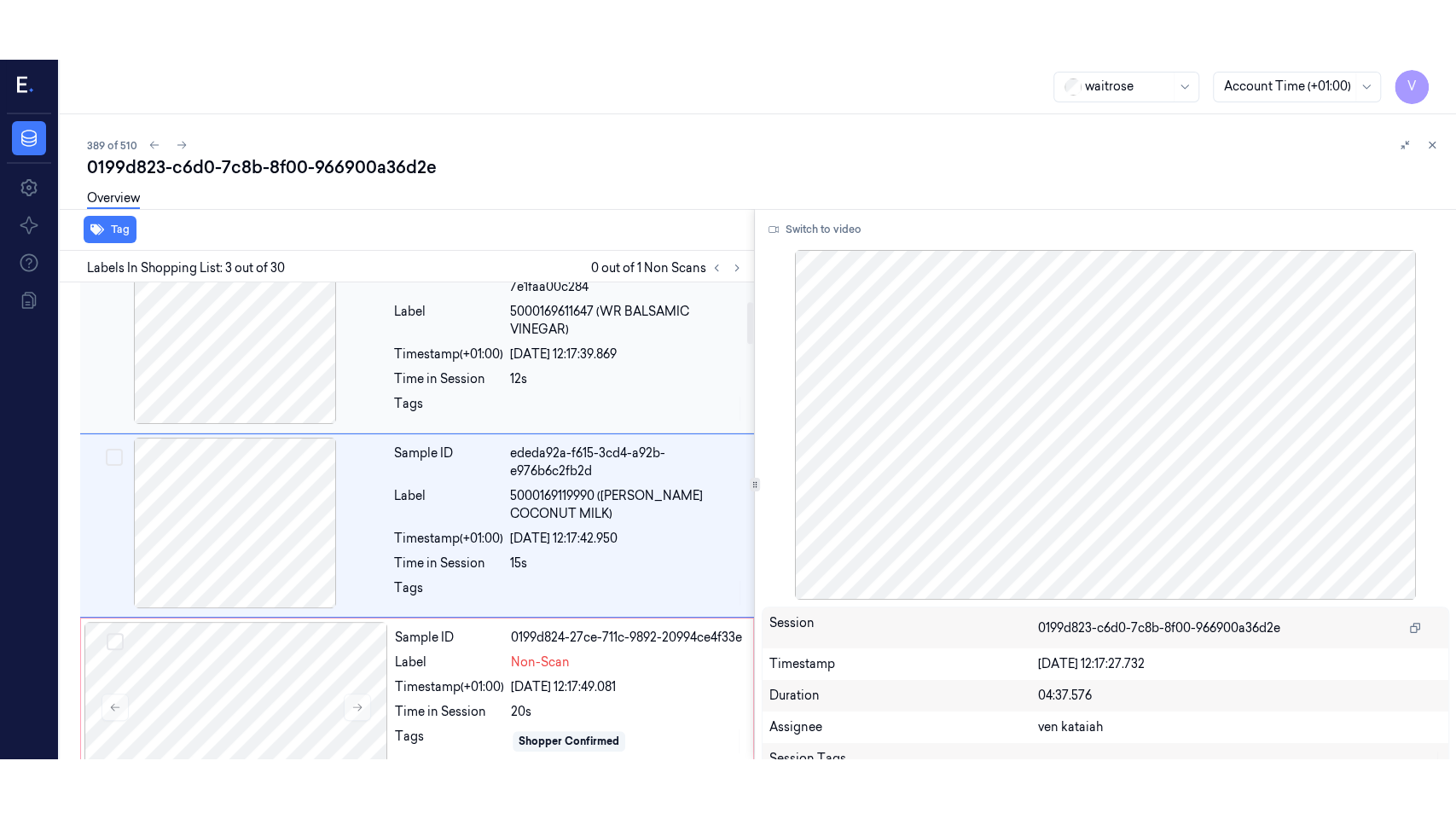
scroll to position [216, 0]
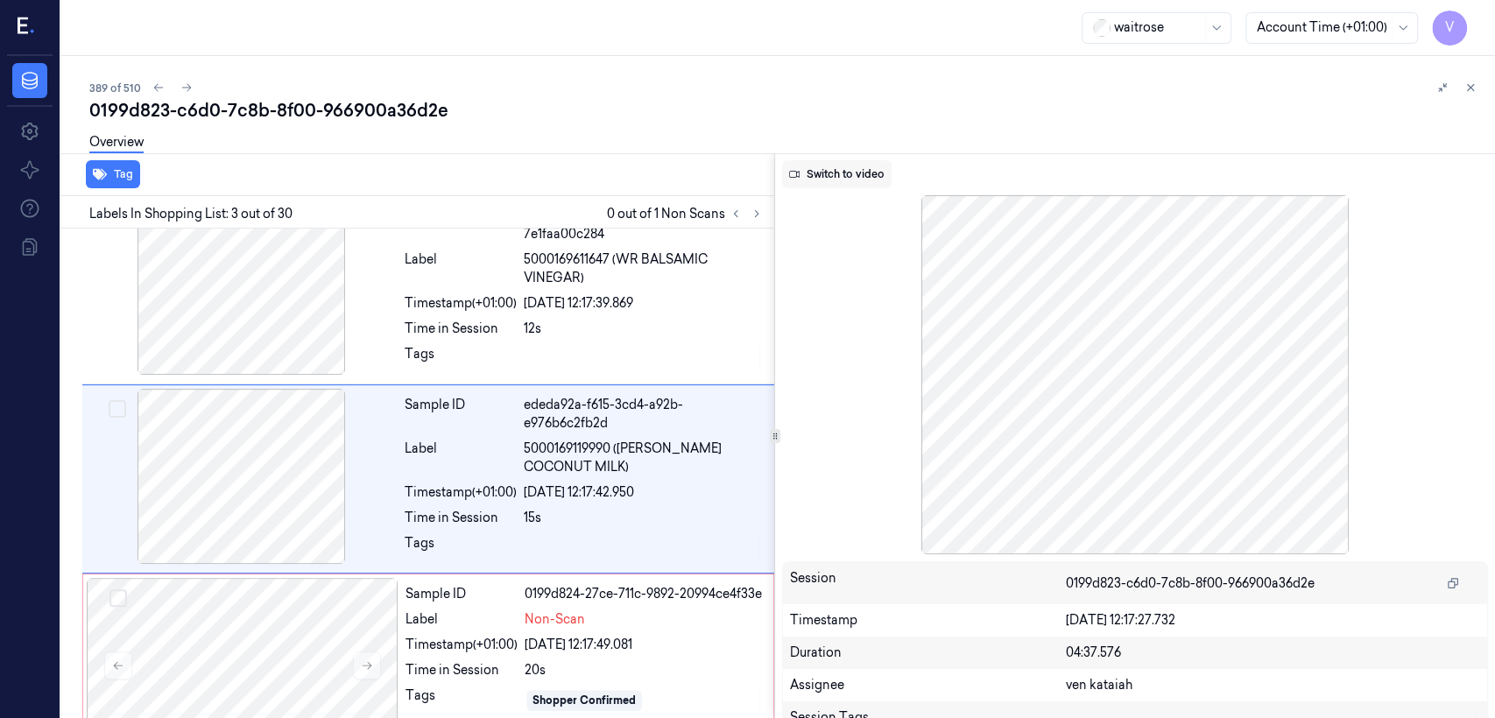
click at [815, 180] on button "Switch to video" at bounding box center [836, 174] width 109 height 28
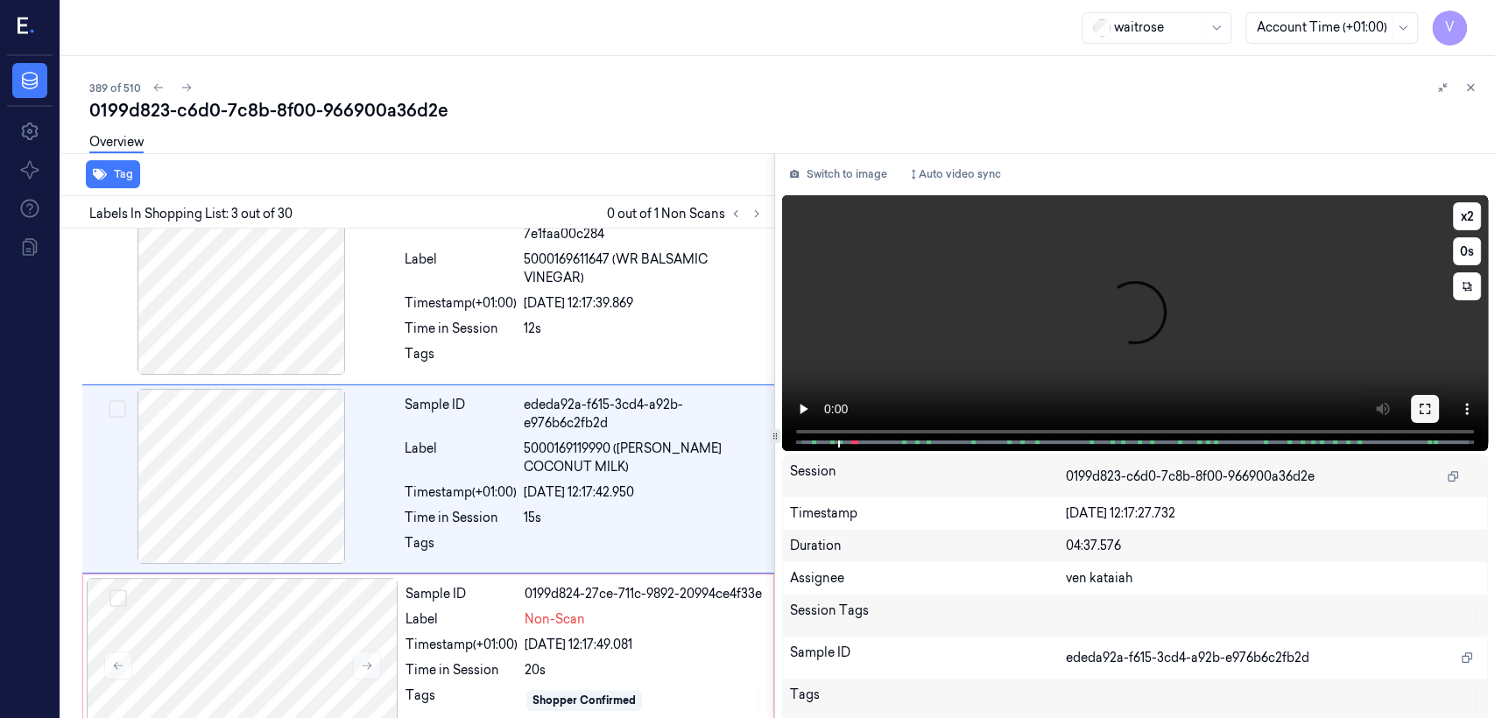
click at [815, 403] on button at bounding box center [1425, 409] width 28 height 28
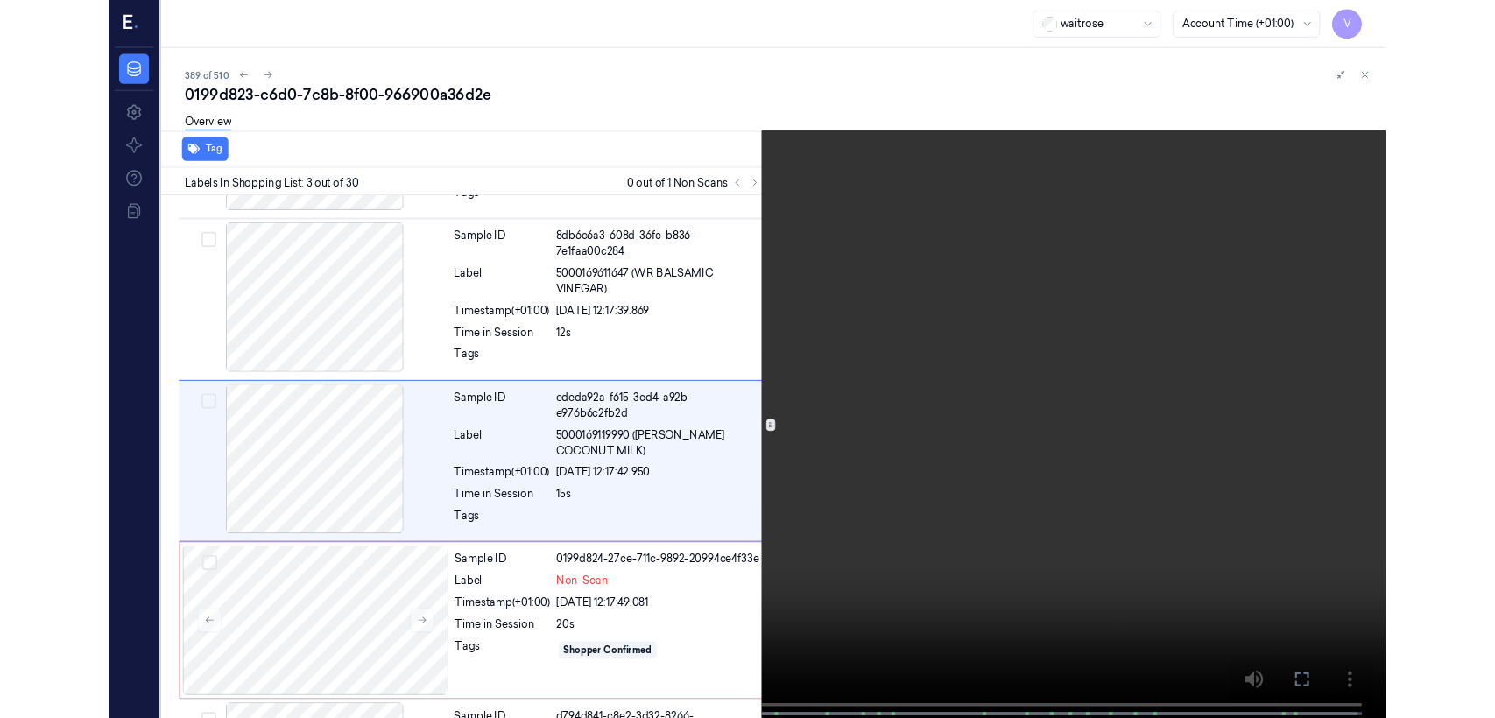
scroll to position [160, 0]
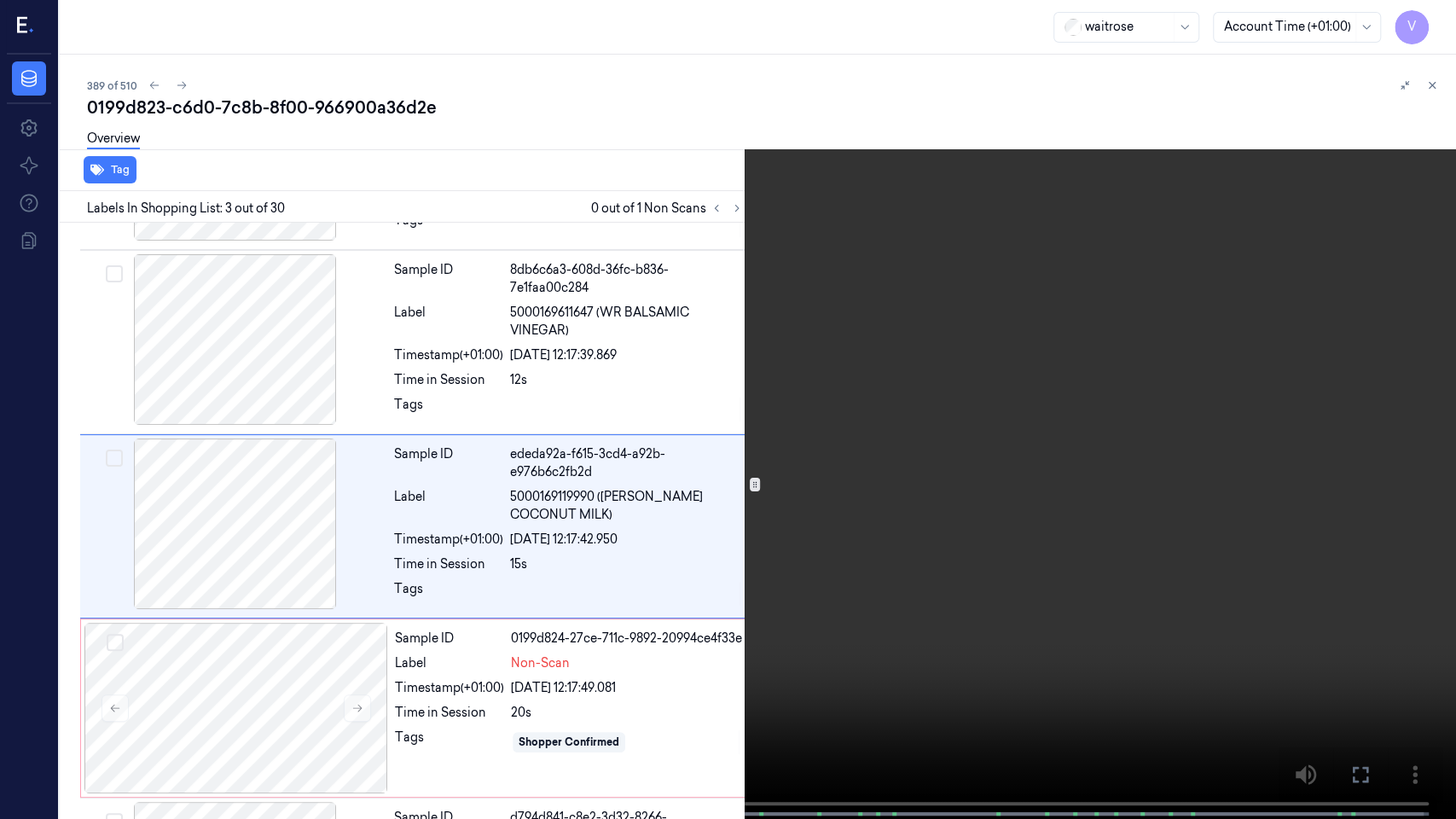
click at [772, 432] on video at bounding box center [728, 411] width 1456 height 822
click at [0, 0] on icon at bounding box center [0, 0] width 0 height 0
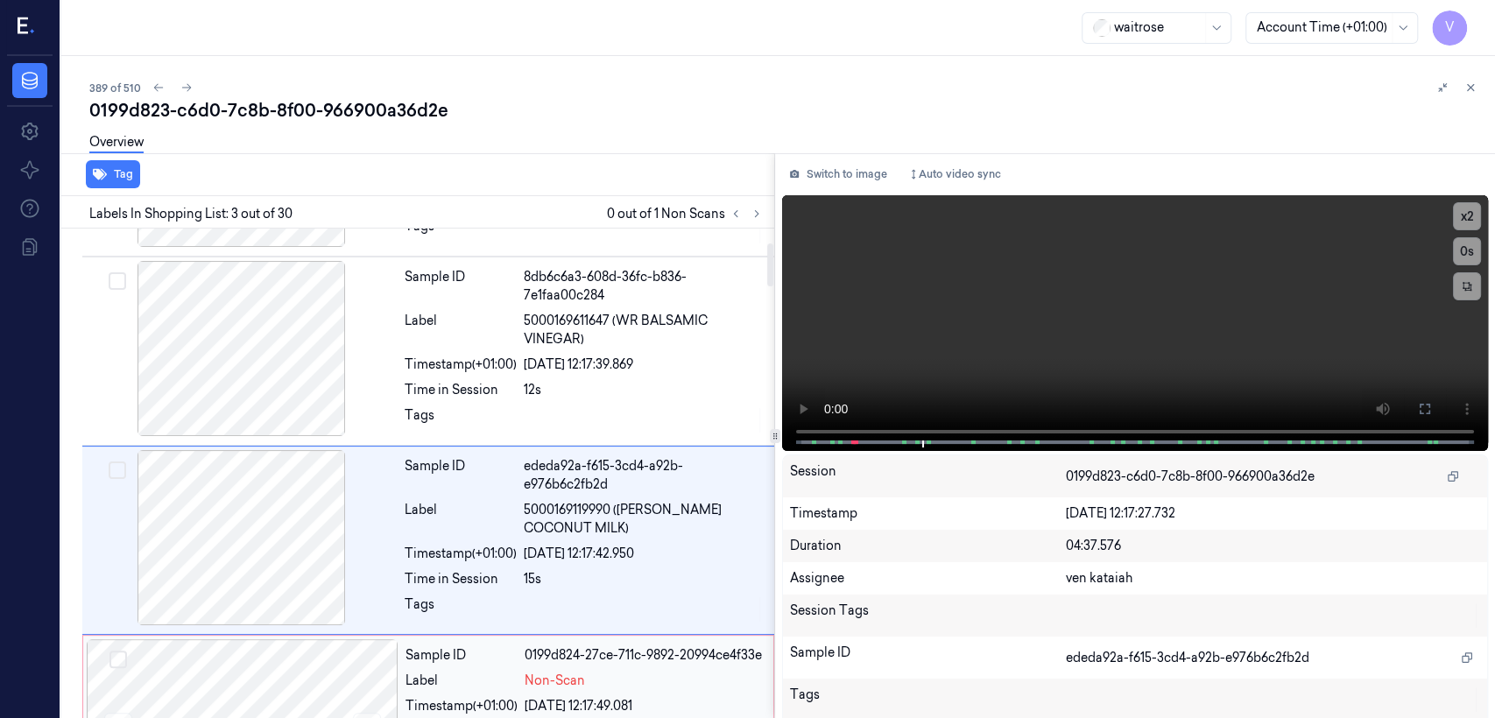
click at [576, 550] on div "0199d824-27ce-711c-9892-20994ce4f33e" at bounding box center [644, 655] width 238 height 18
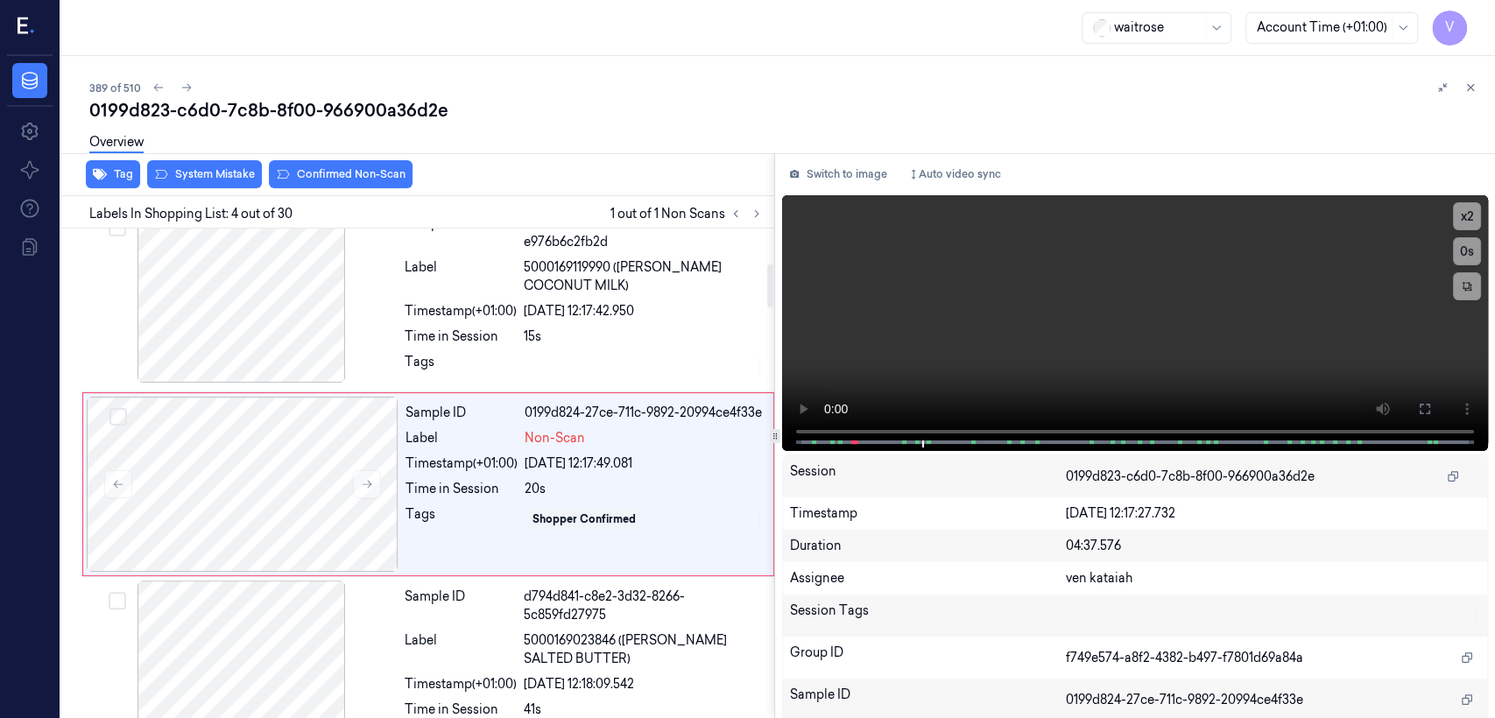
scroll to position [407, 0]
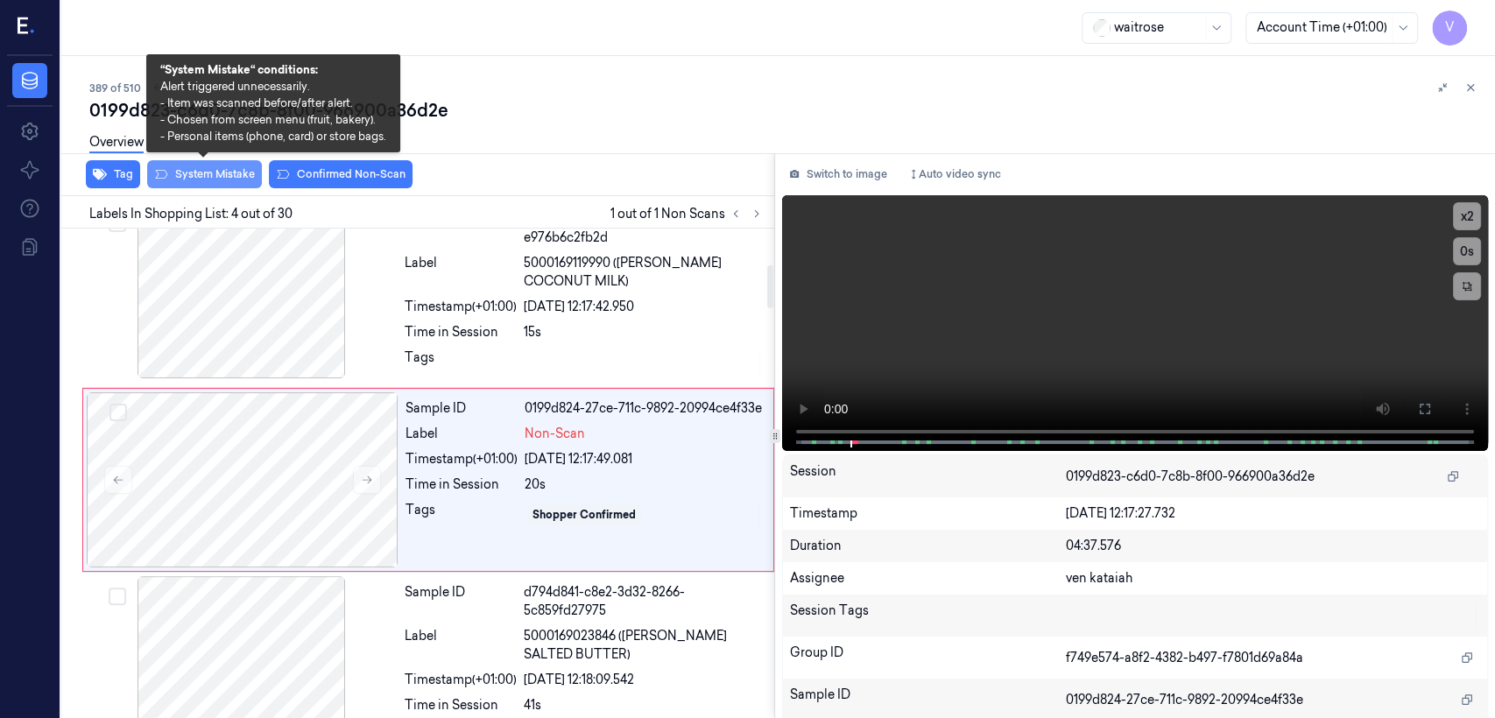
click at [204, 173] on button "System Mistake" at bounding box center [204, 174] width 115 height 28
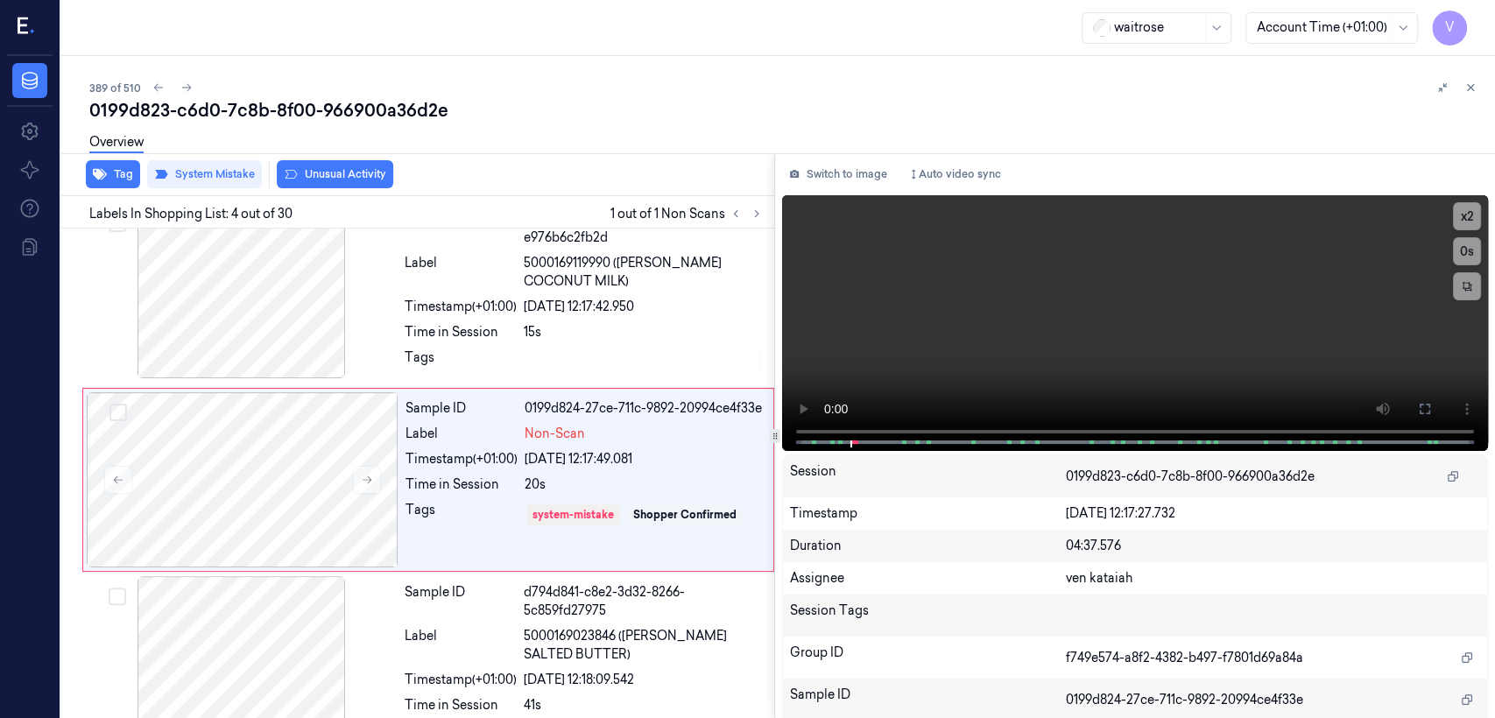
click at [303, 166] on div "Overview" at bounding box center [785, 145] width 1392 height 45
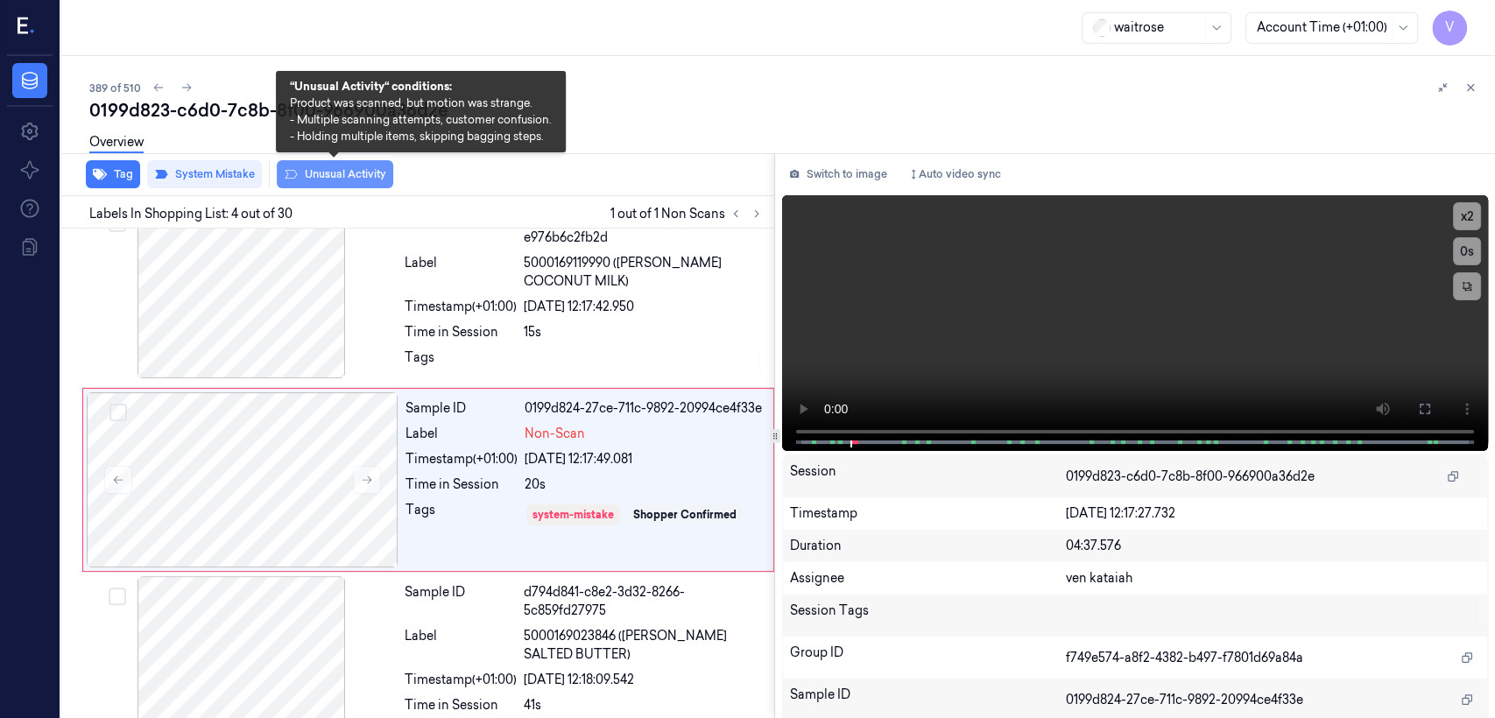
click at [312, 174] on button "Unusual Activity" at bounding box center [335, 174] width 116 height 28
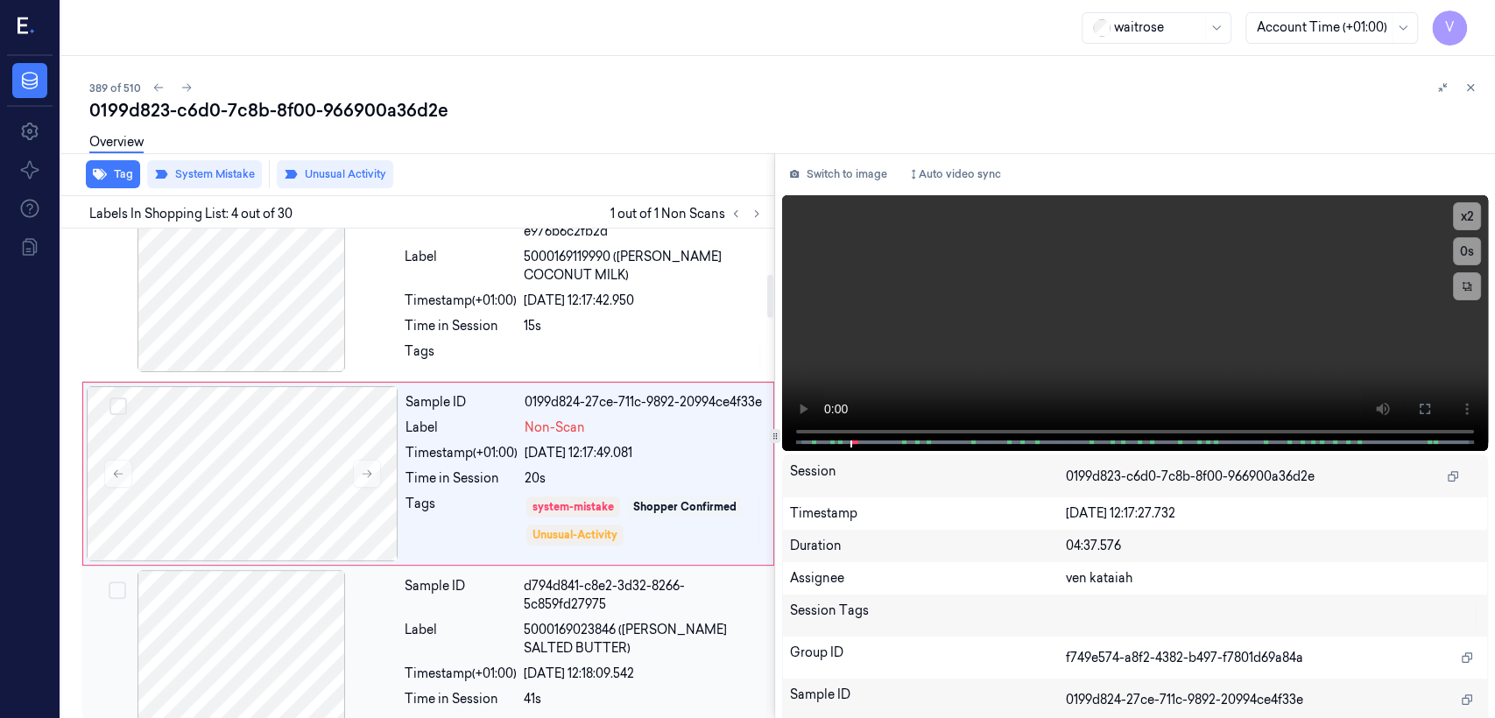
scroll to position [608, 0]
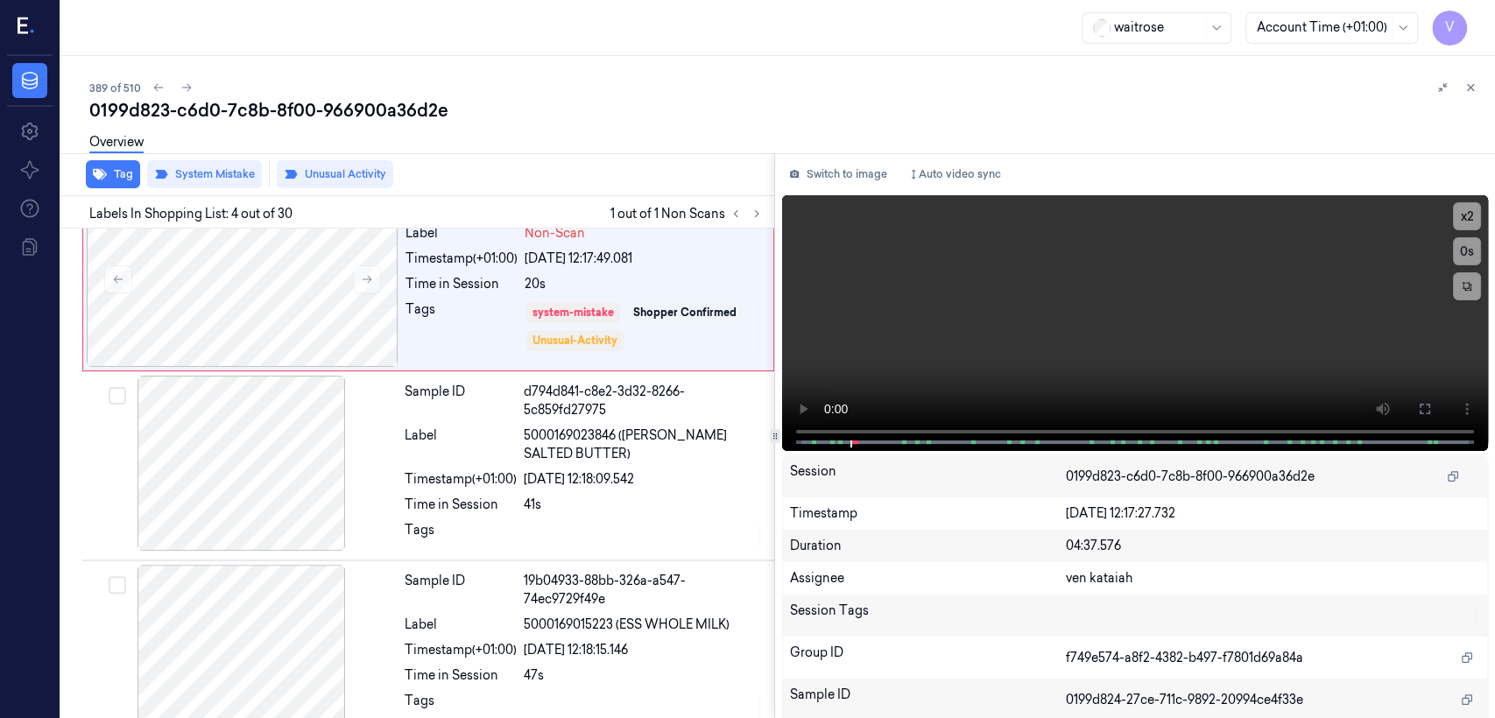
click at [815, 96] on div at bounding box center [1456, 87] width 49 height 21
click at [815, 92] on icon at bounding box center [1470, 87] width 12 height 12
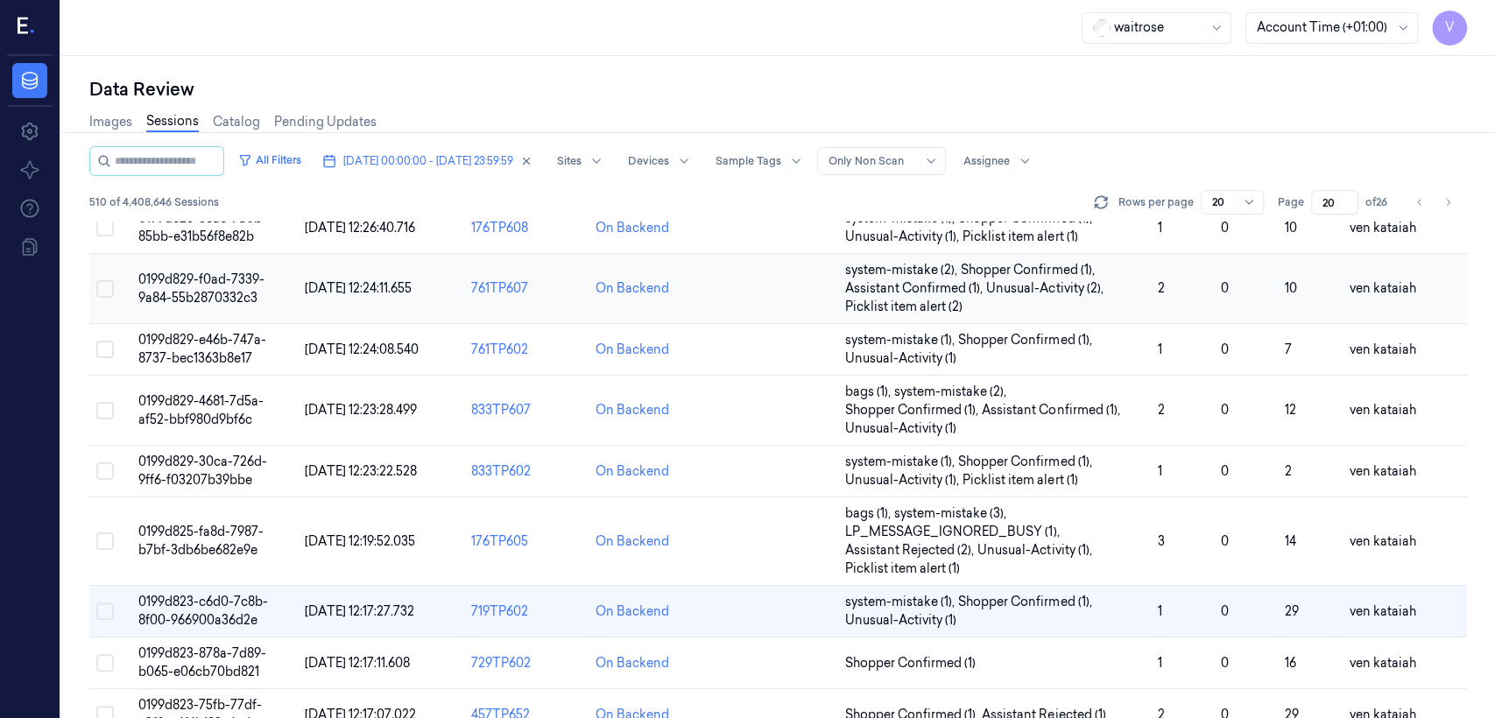
scroll to position [194, 0]
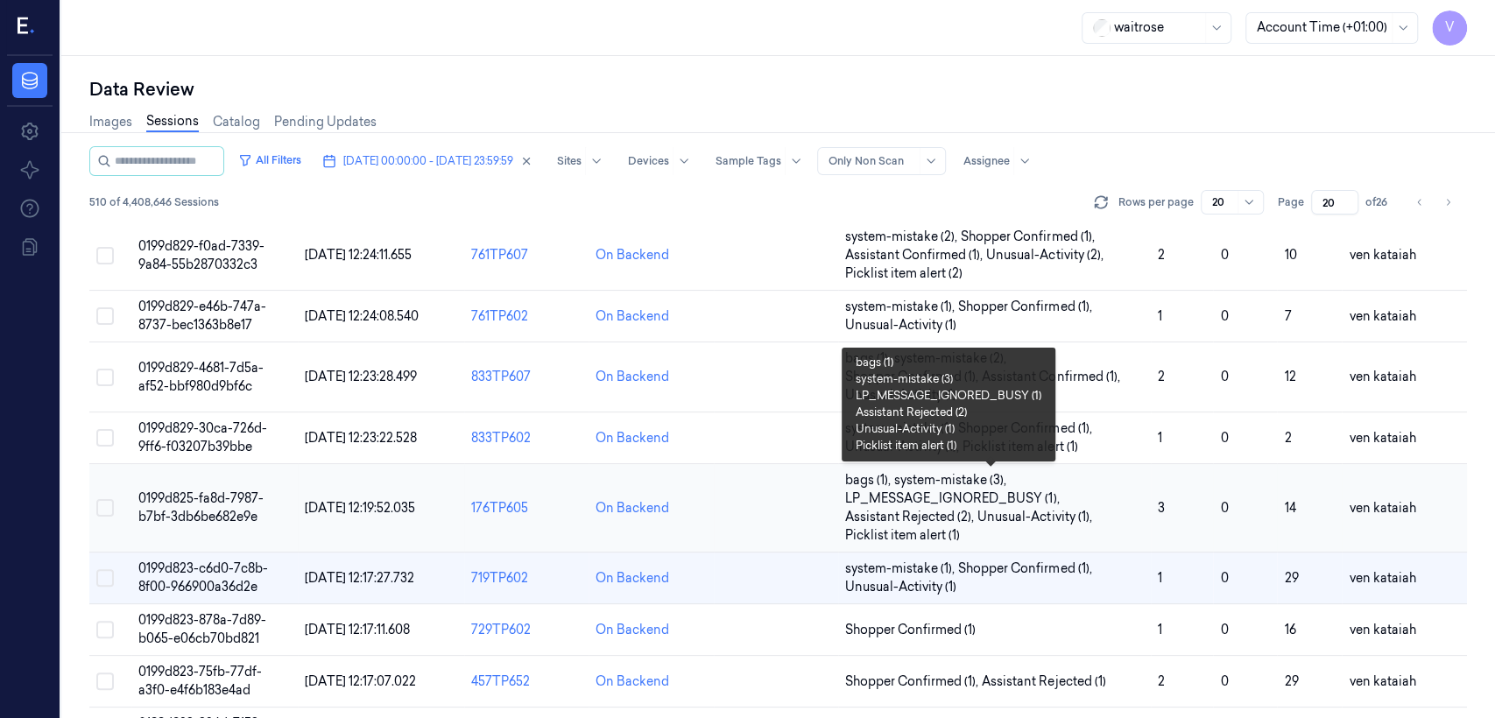
click at [815, 508] on span "Assistant Rejected (2) ," at bounding box center [911, 517] width 132 height 18
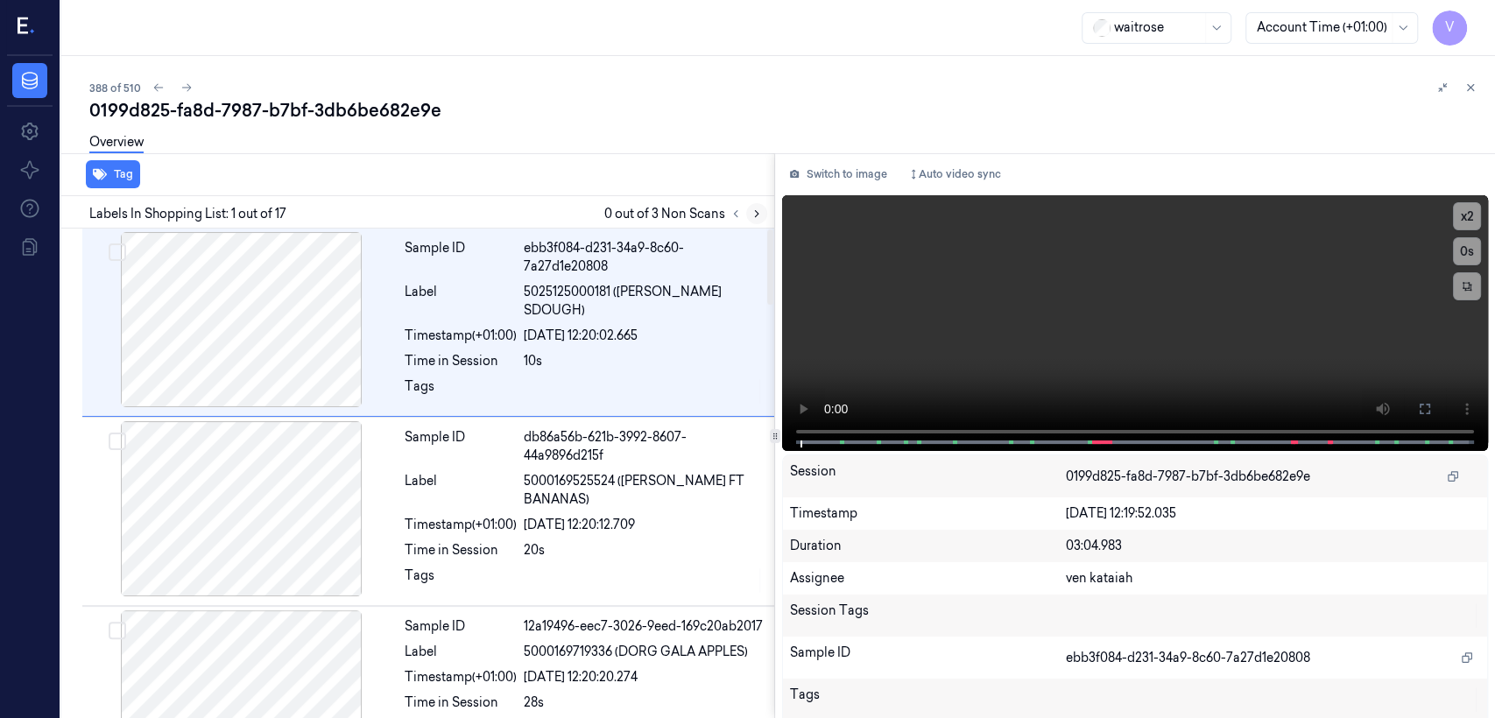
click at [758, 220] on button at bounding box center [756, 213] width 21 height 21
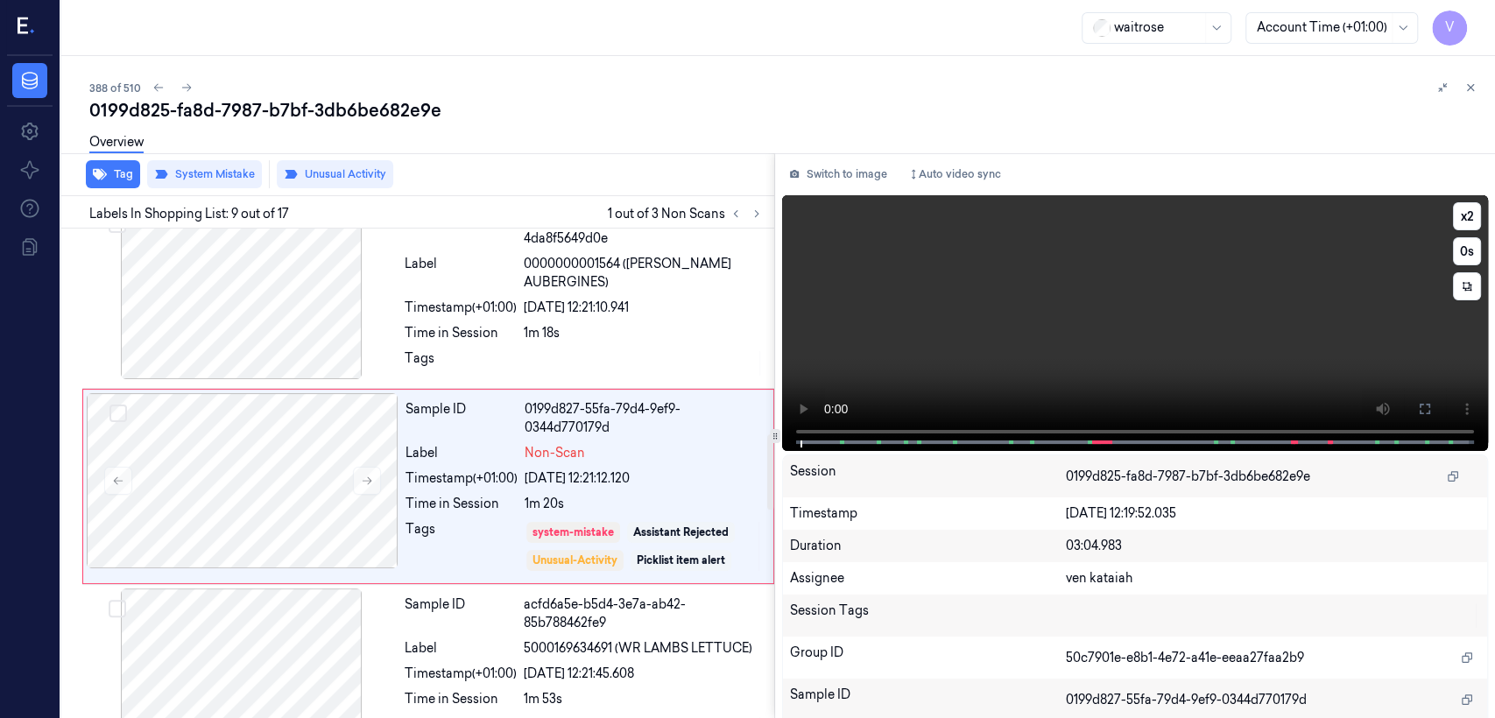
scroll to position [1343, 0]
click at [815, 94] on button at bounding box center [1470, 87] width 21 height 21
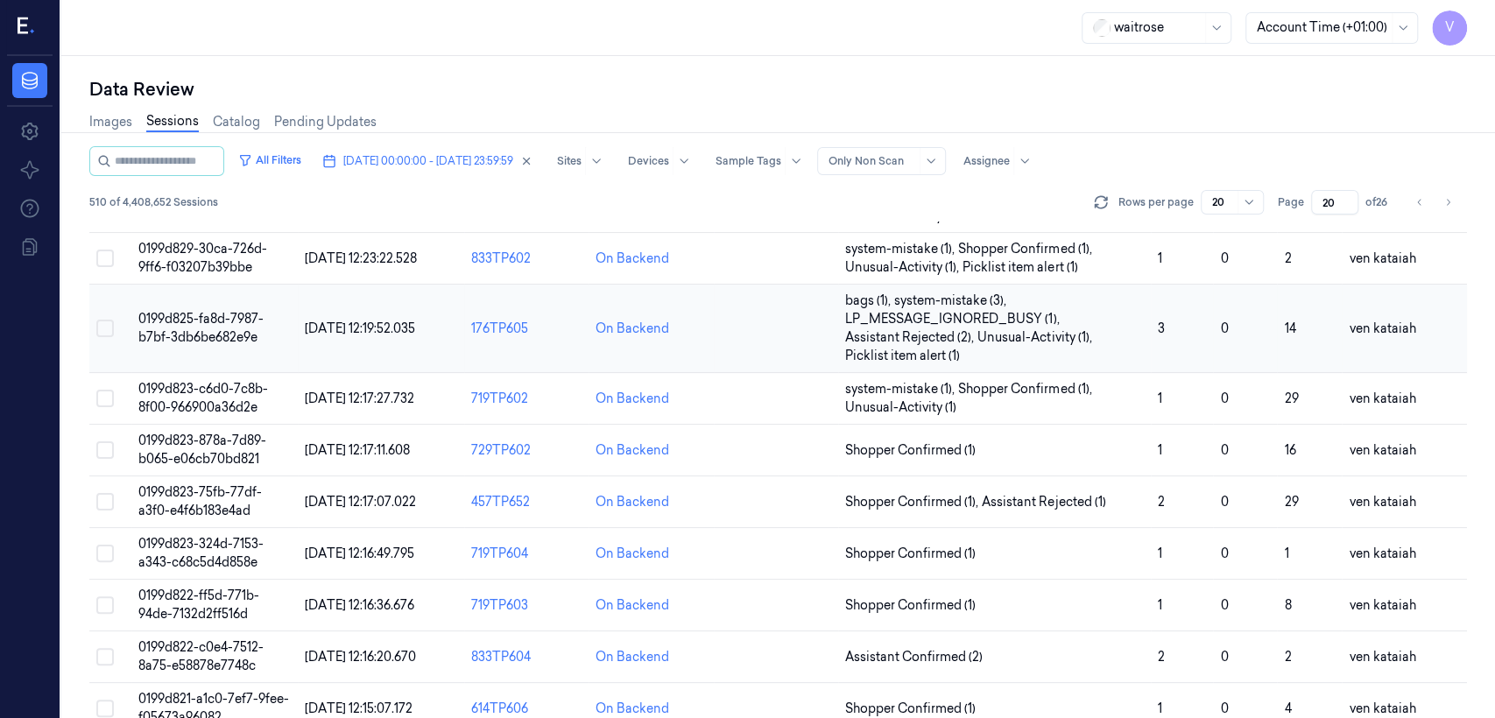
scroll to position [427, 0]
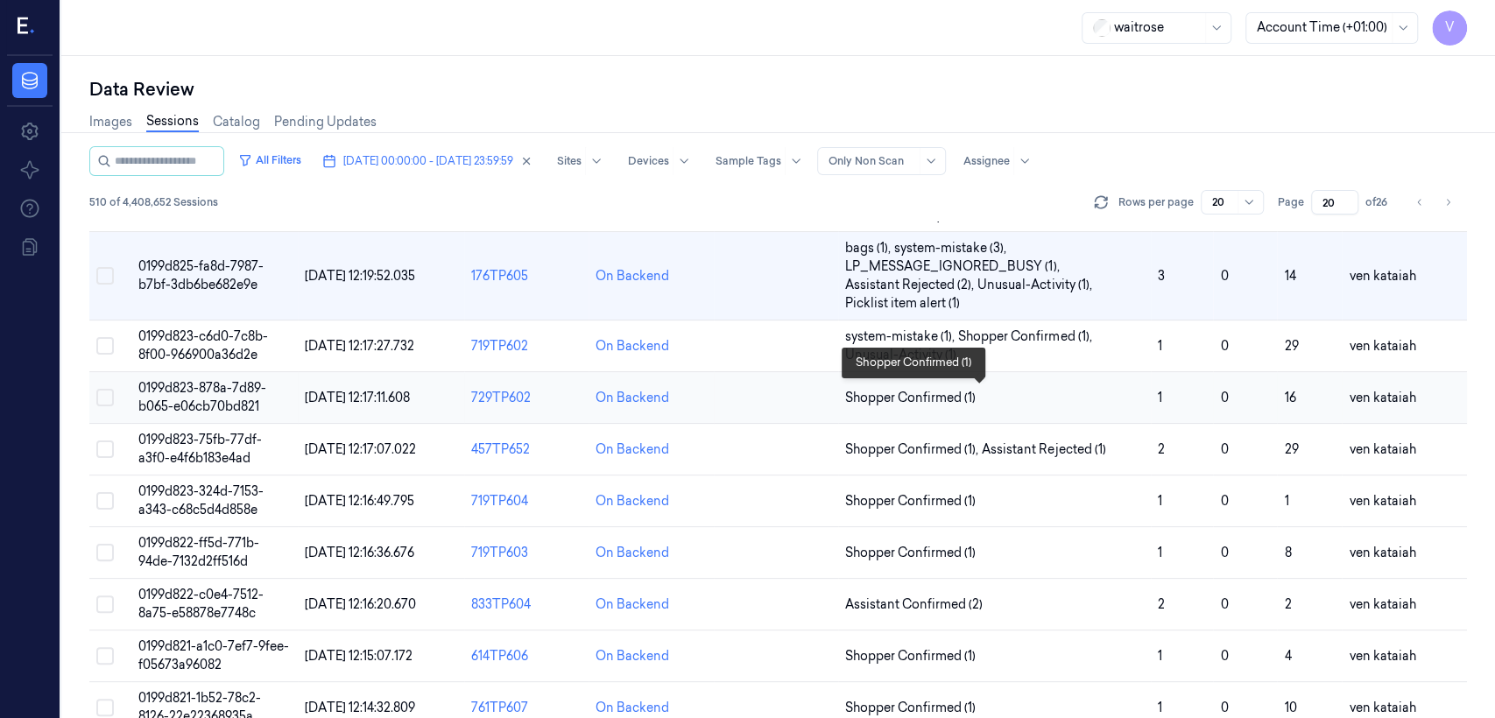
click at [815, 398] on span "Shopper Confirmed (1)" at bounding box center [910, 398] width 130 height 18
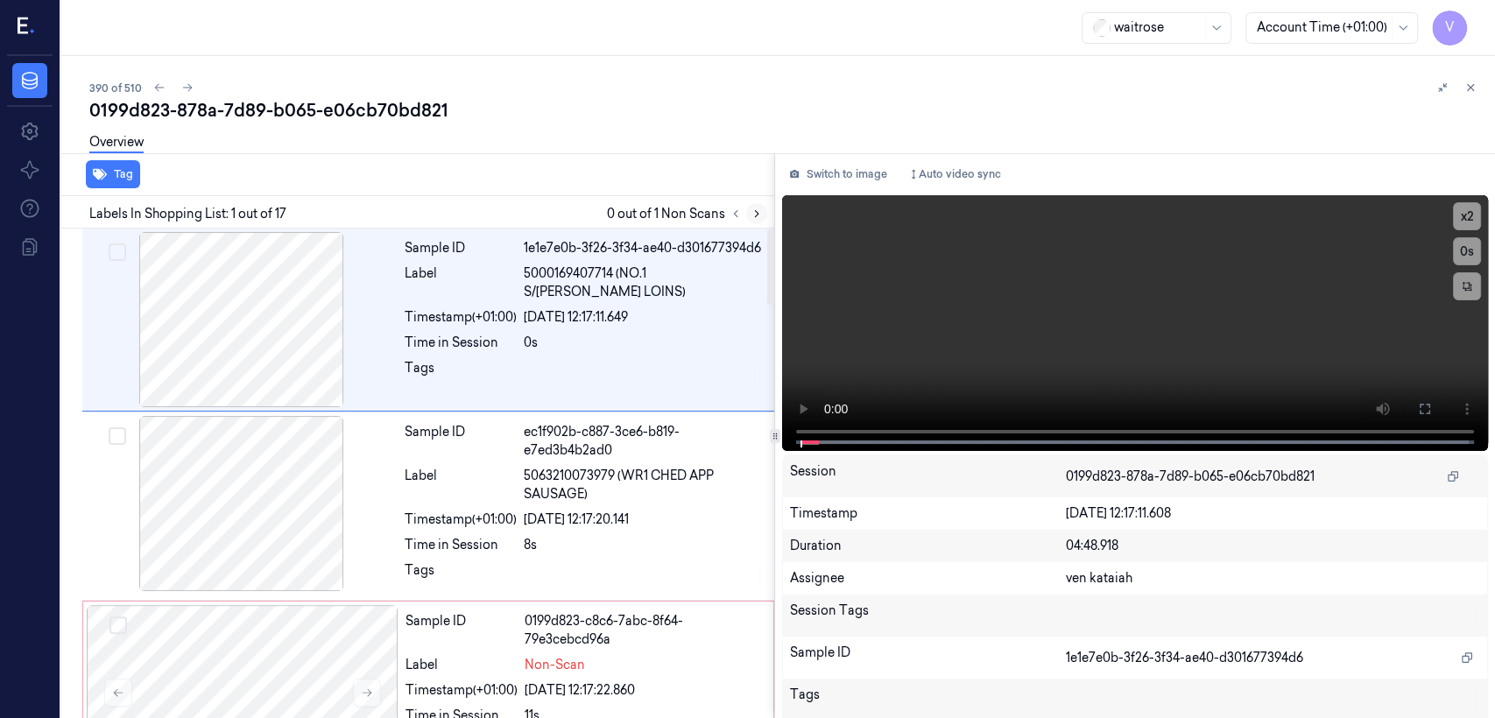
click at [760, 218] on icon at bounding box center [757, 214] width 12 height 12
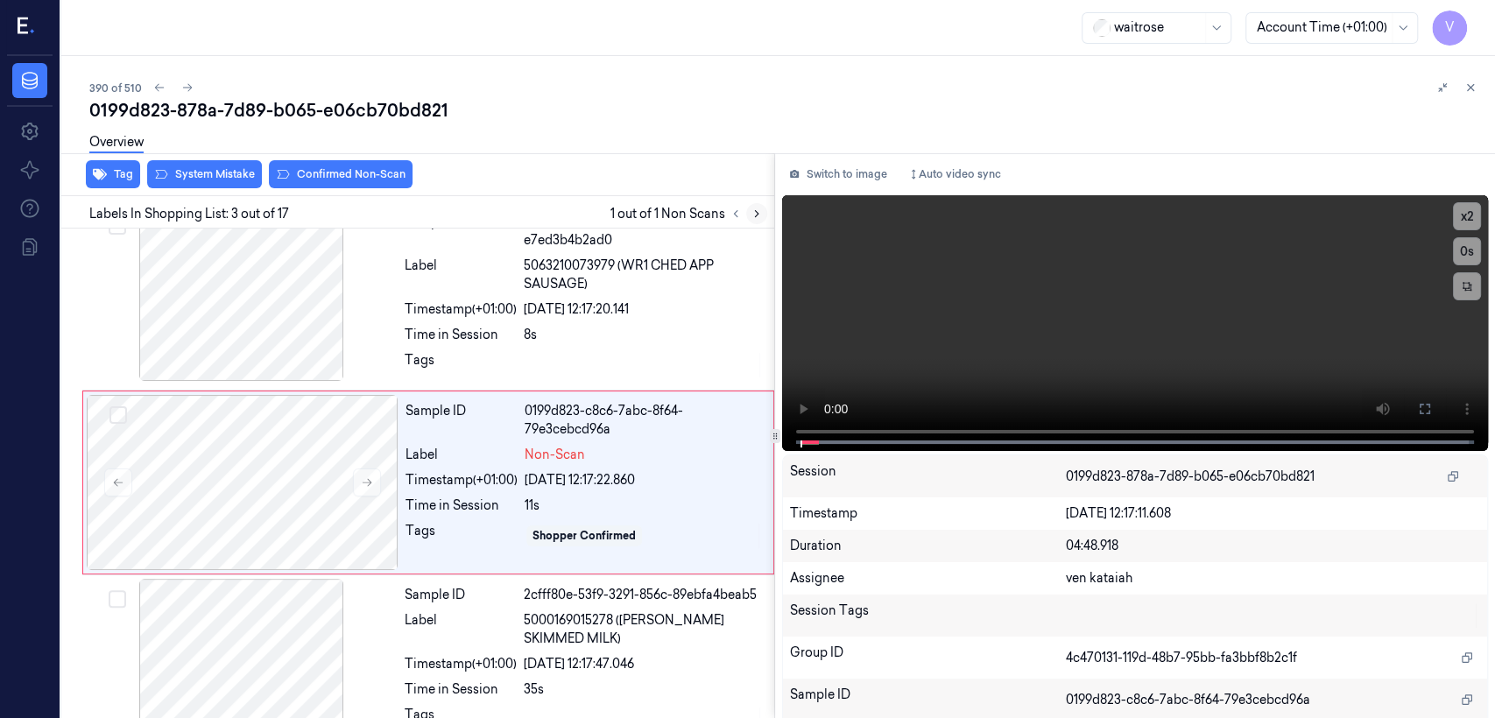
scroll to position [218, 0]
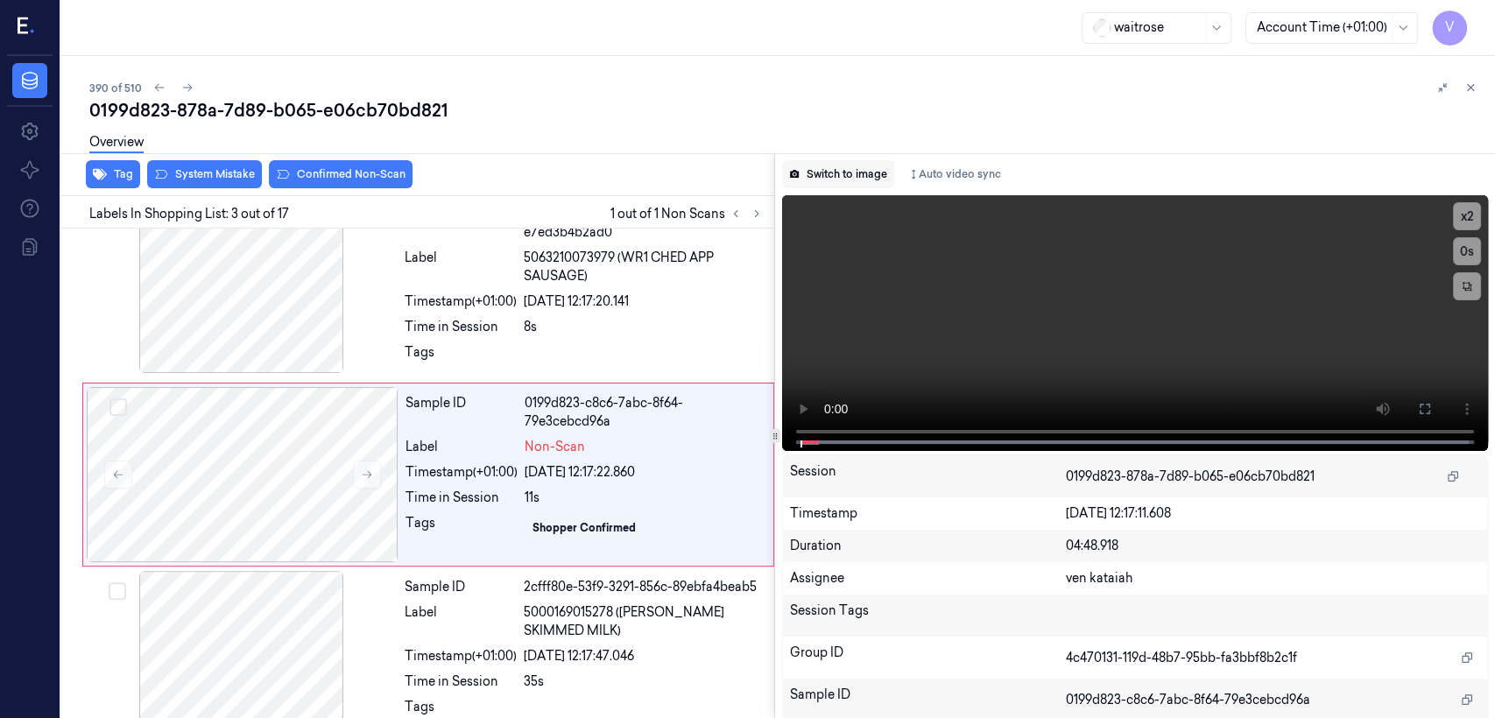
click at [815, 180] on button "Switch to image" at bounding box center [838, 174] width 112 height 28
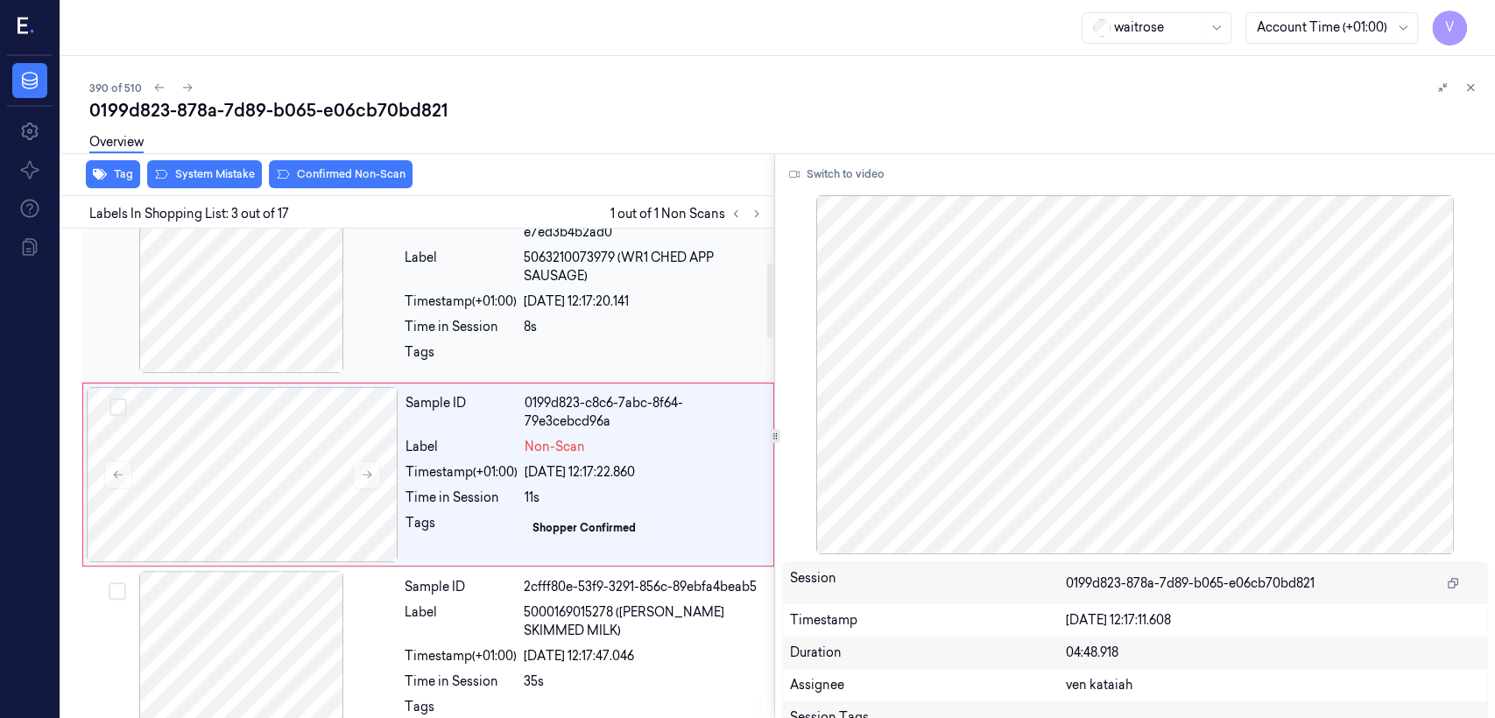
click at [562, 344] on div at bounding box center [644, 357] width 240 height 28
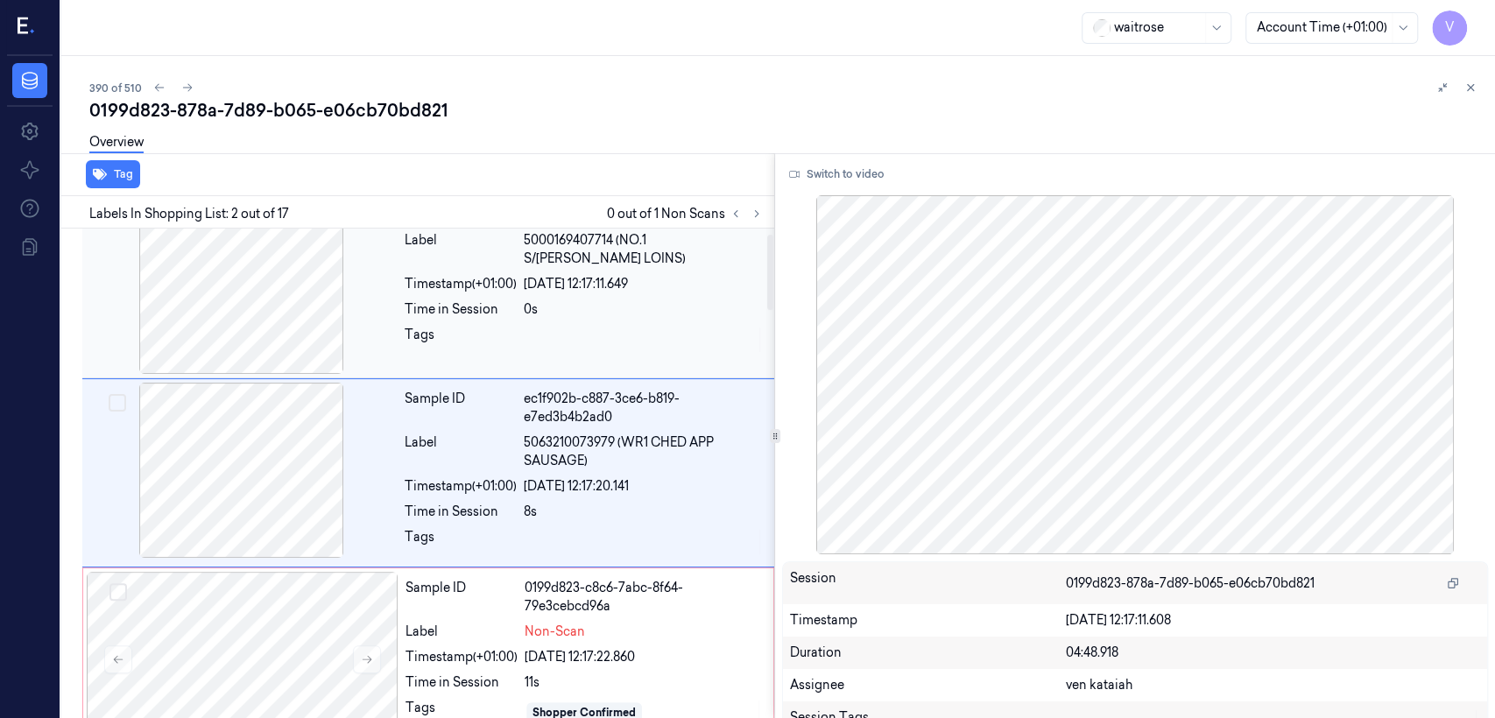
scroll to position [32, 0]
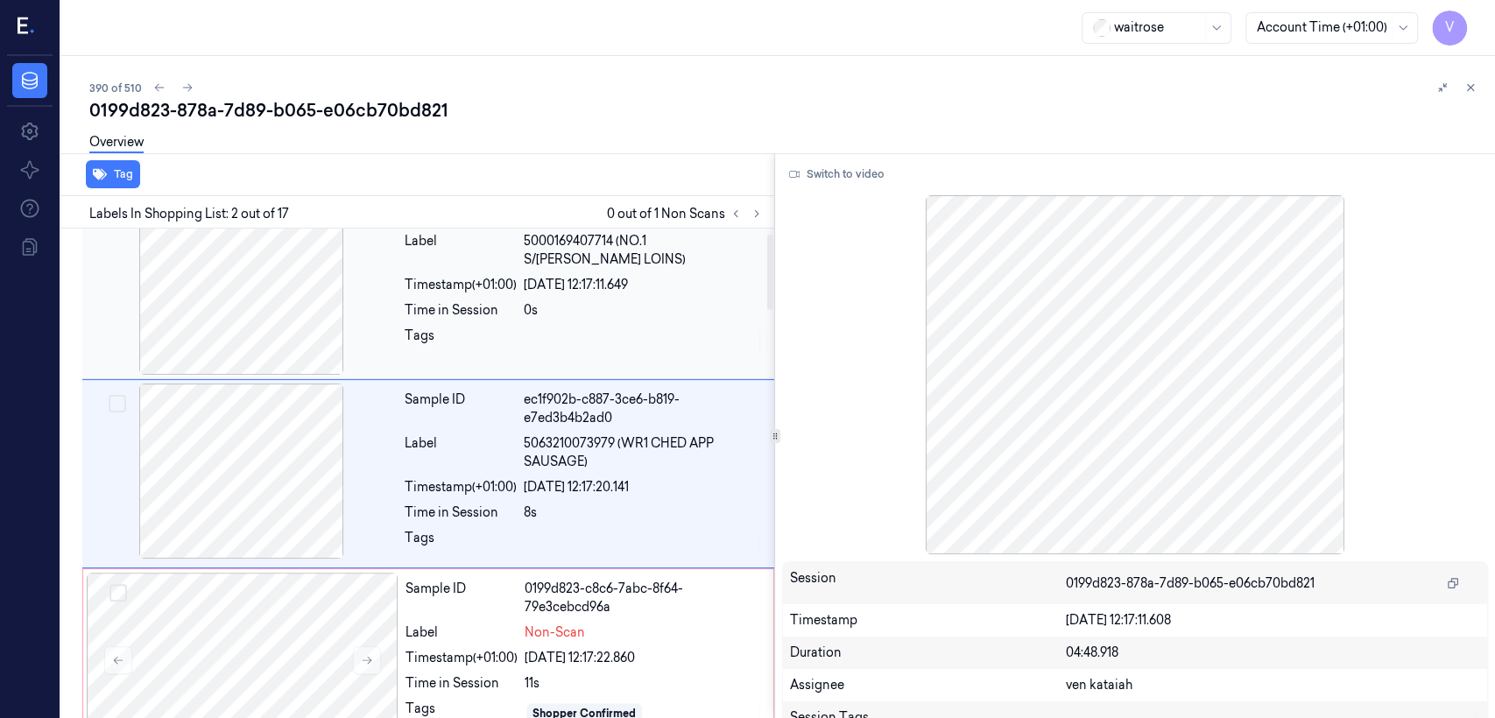
click at [561, 345] on div at bounding box center [644, 341] width 240 height 28
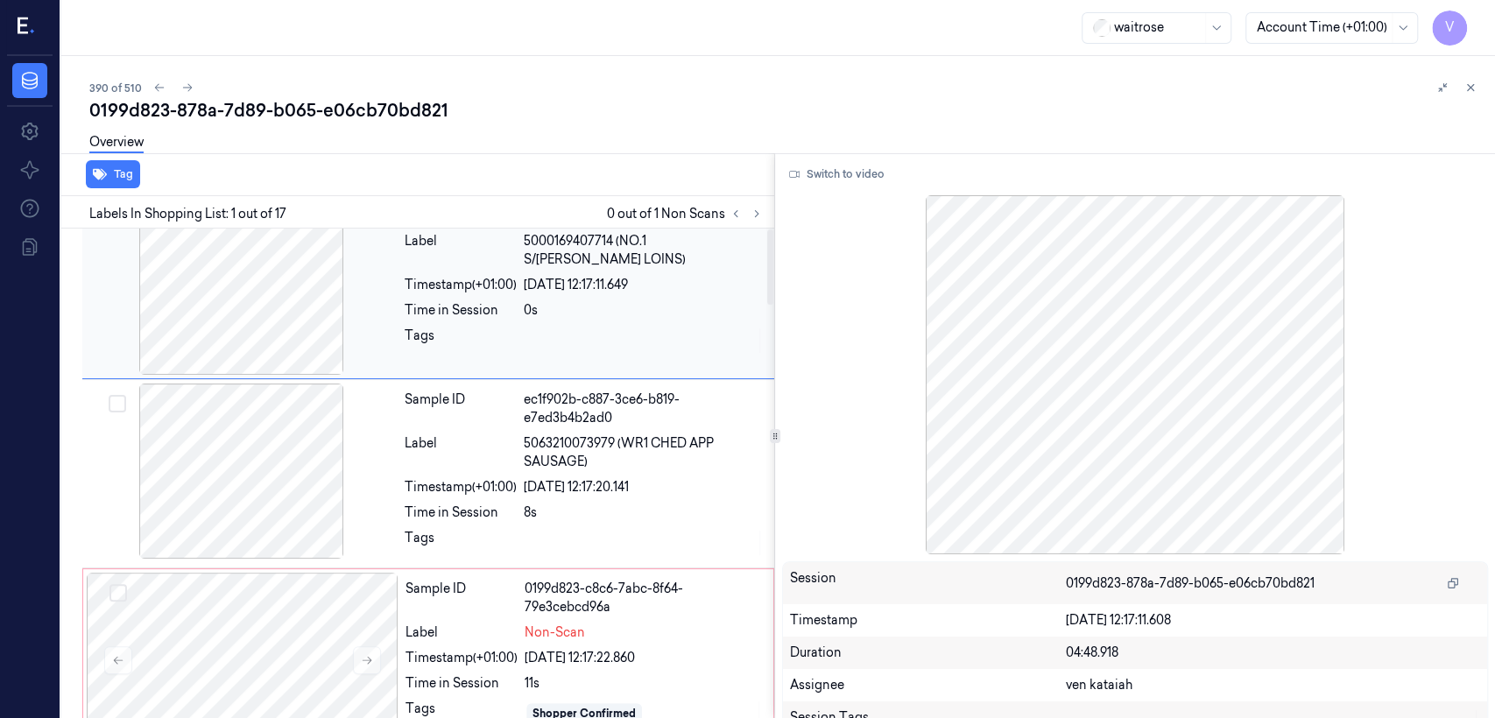
scroll to position [0, 0]
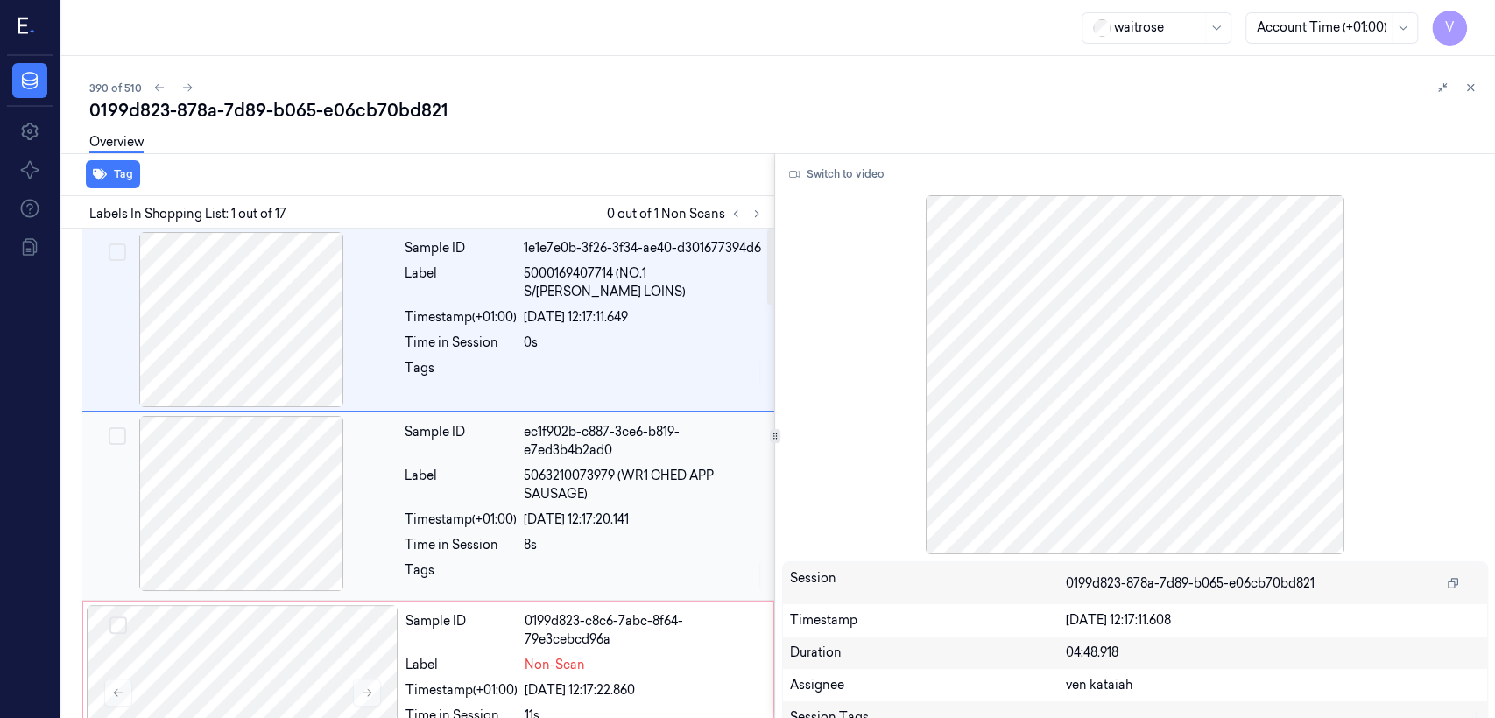
click at [527, 531] on div "Sample ID ec1f902b-c887-3ce6-b819-e7ed3b4b2ad0 Label 5063210073979 (WR1 CHED AP…" at bounding box center [584, 506] width 373 height 180
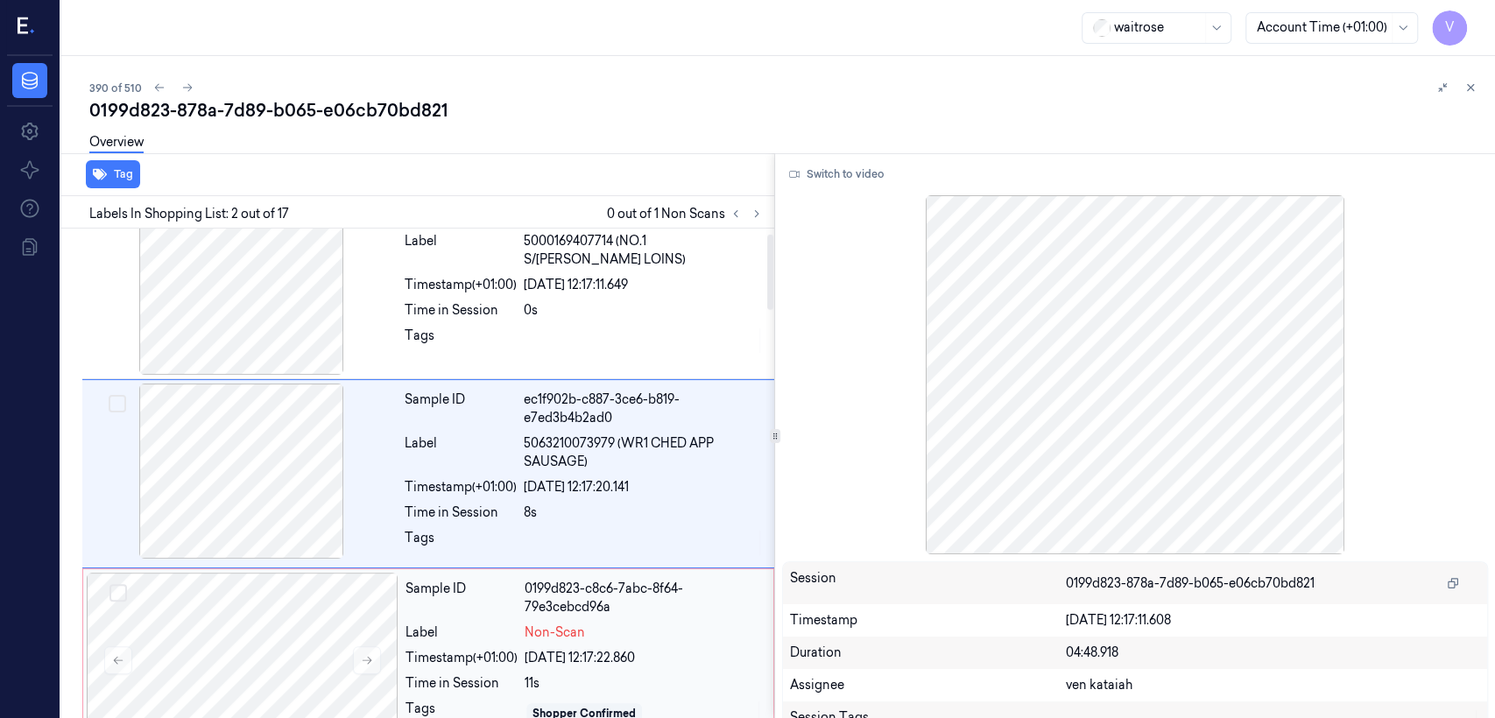
click at [521, 550] on div "Label Non-Scan" at bounding box center [583, 633] width 357 height 18
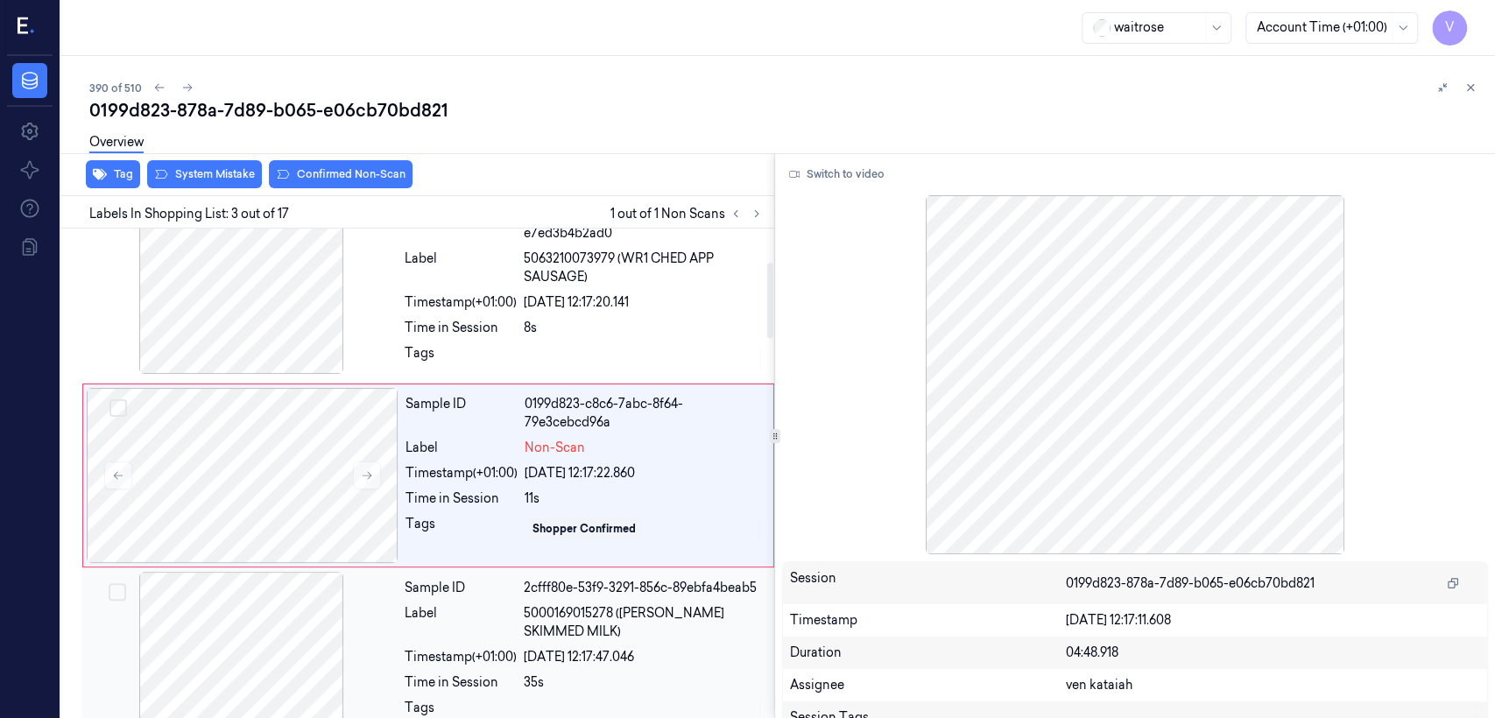
scroll to position [218, 0]
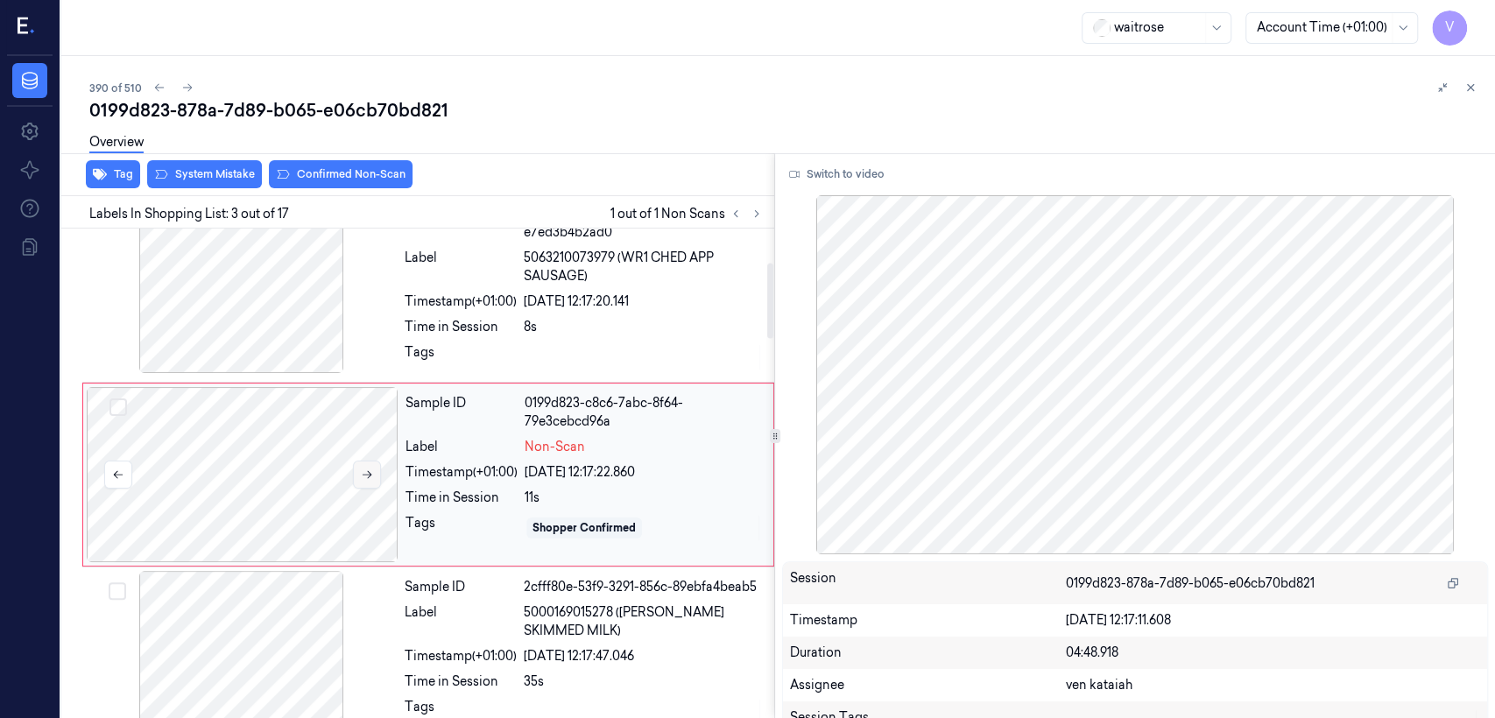
click at [366, 469] on icon at bounding box center [367, 475] width 12 height 12
click at [497, 550] on div "Label" at bounding box center [461, 621] width 112 height 37
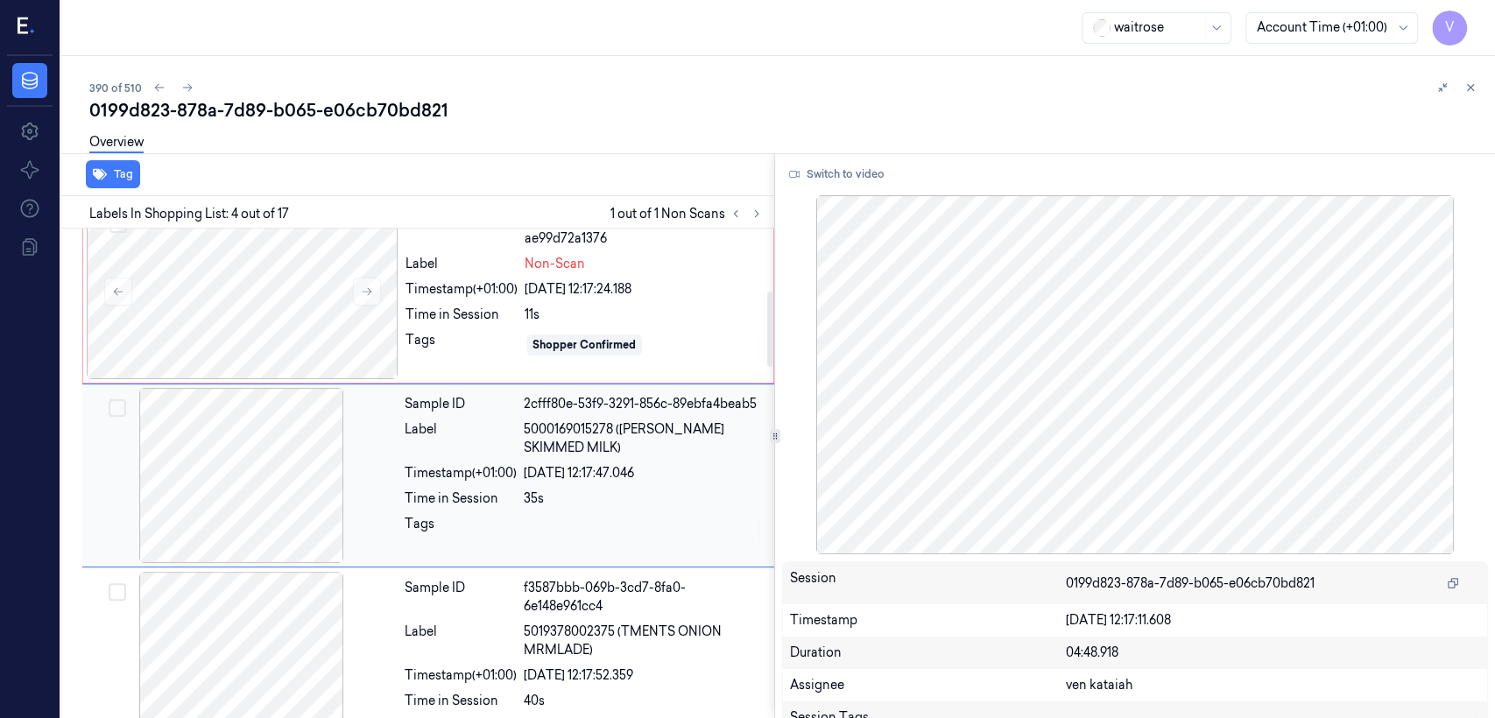
scroll to position [402, 0]
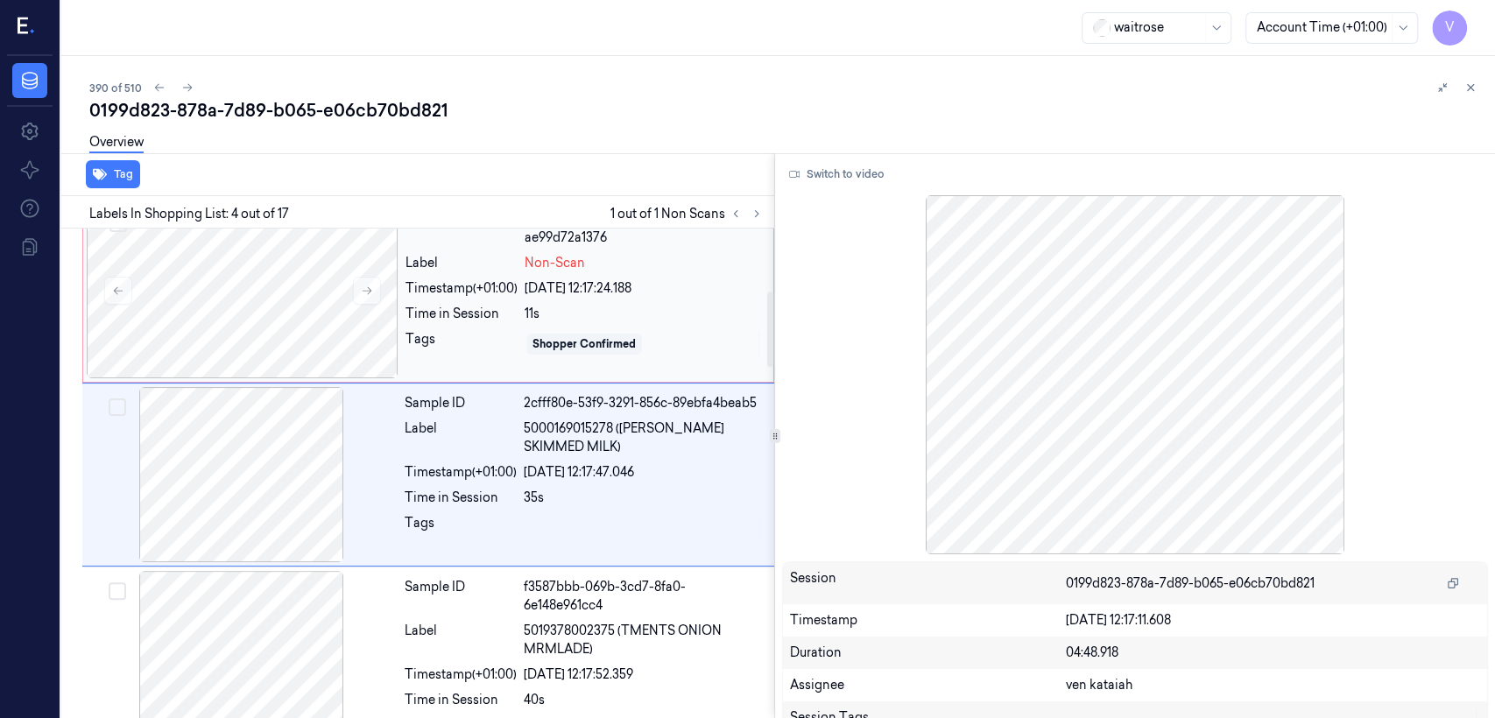
click at [589, 317] on div "11s" at bounding box center [644, 314] width 238 height 18
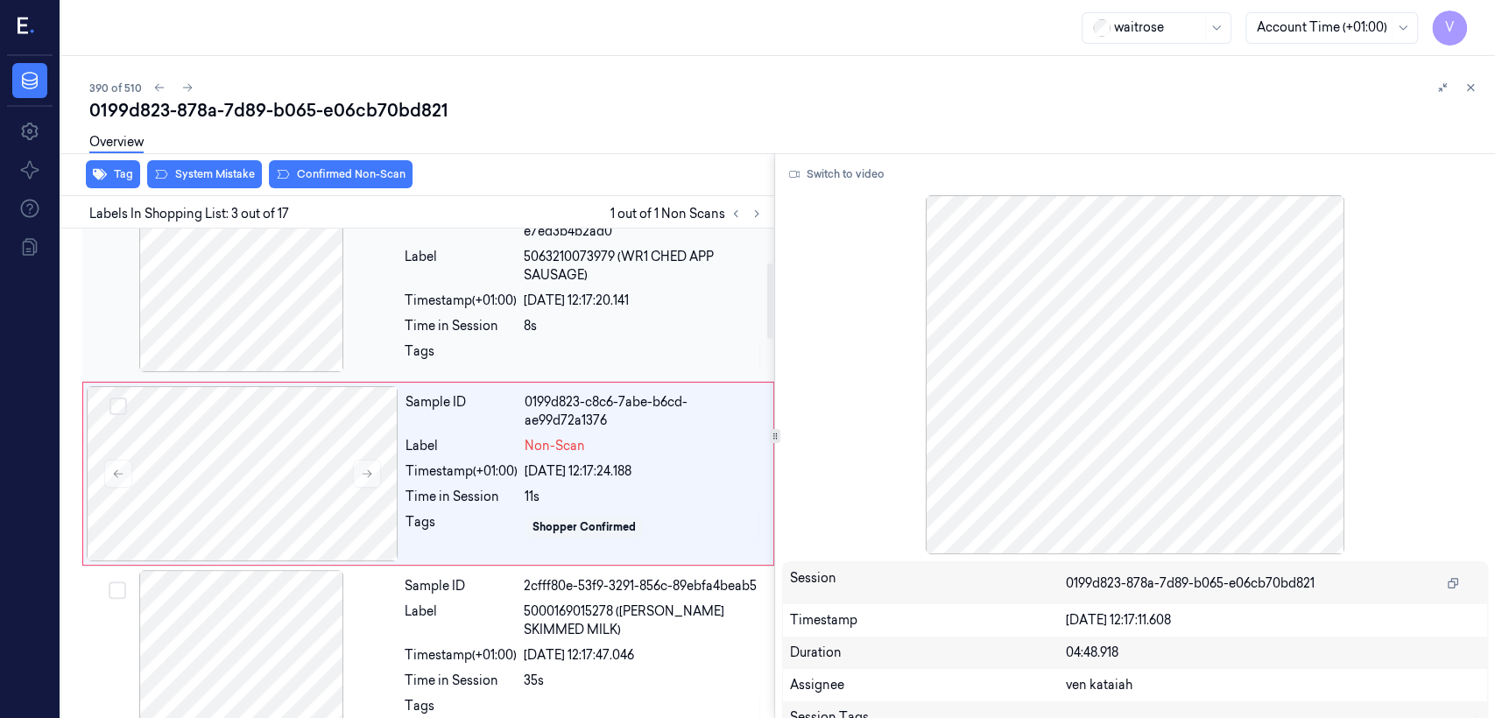
scroll to position [218, 0]
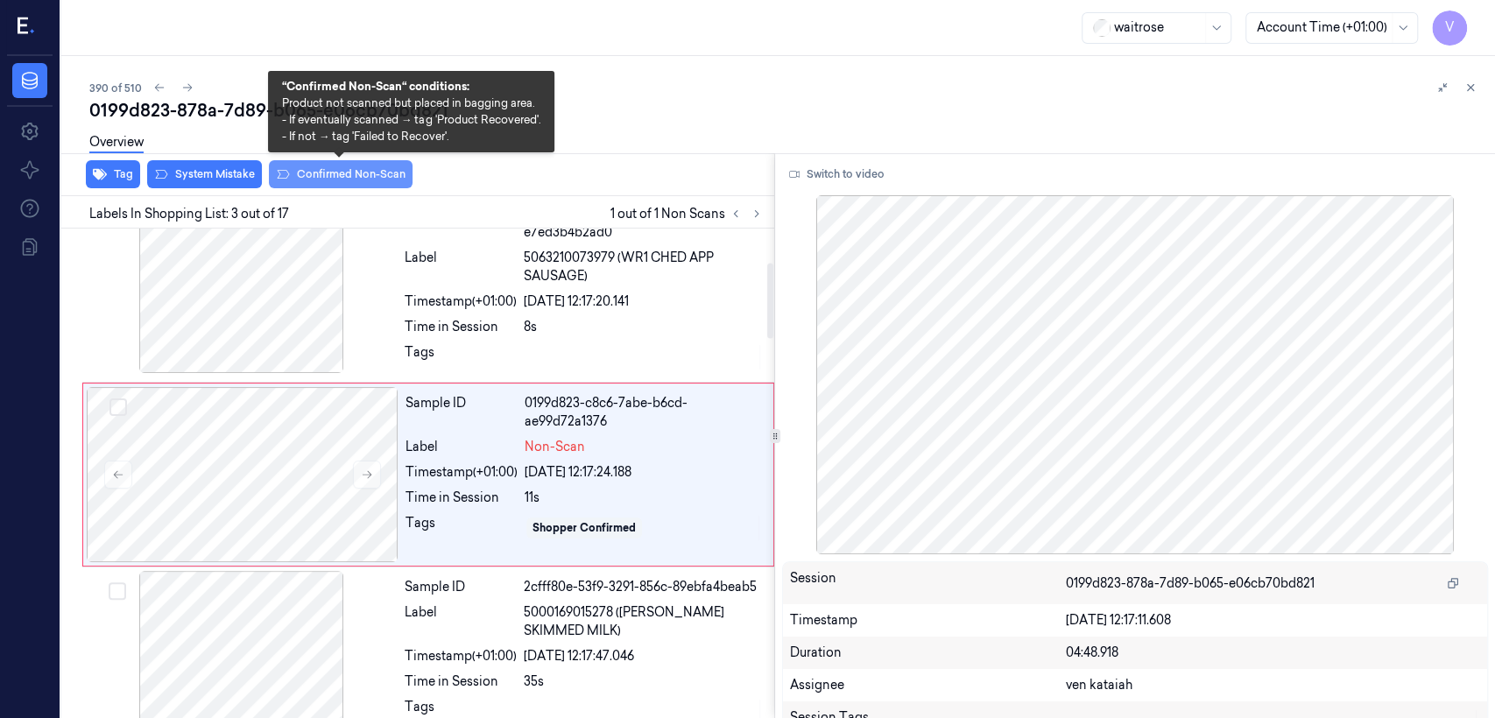
click at [323, 178] on button "Confirmed Non-Scan" at bounding box center [341, 174] width 144 height 28
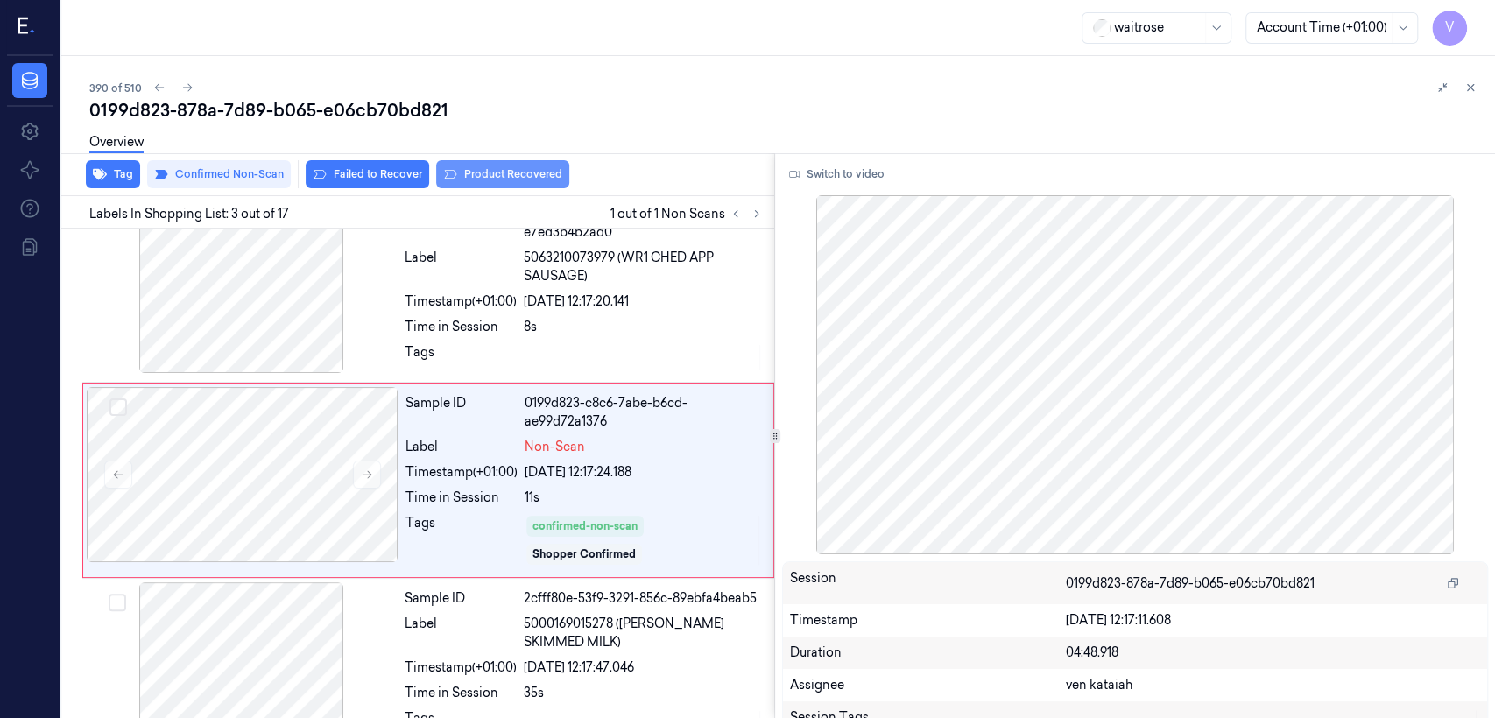
scroll to position [224, 0]
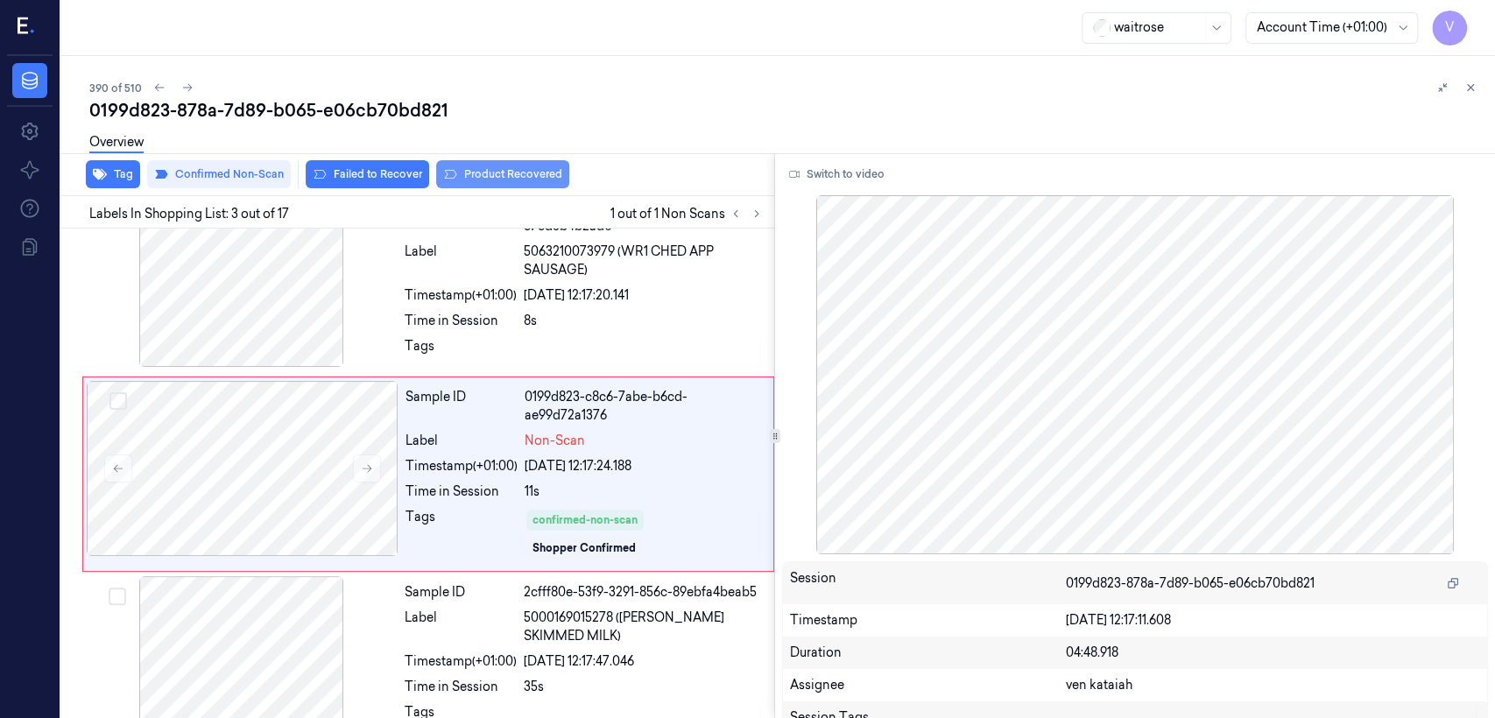
click at [481, 177] on button "Product Recovered" at bounding box center [502, 174] width 133 height 28
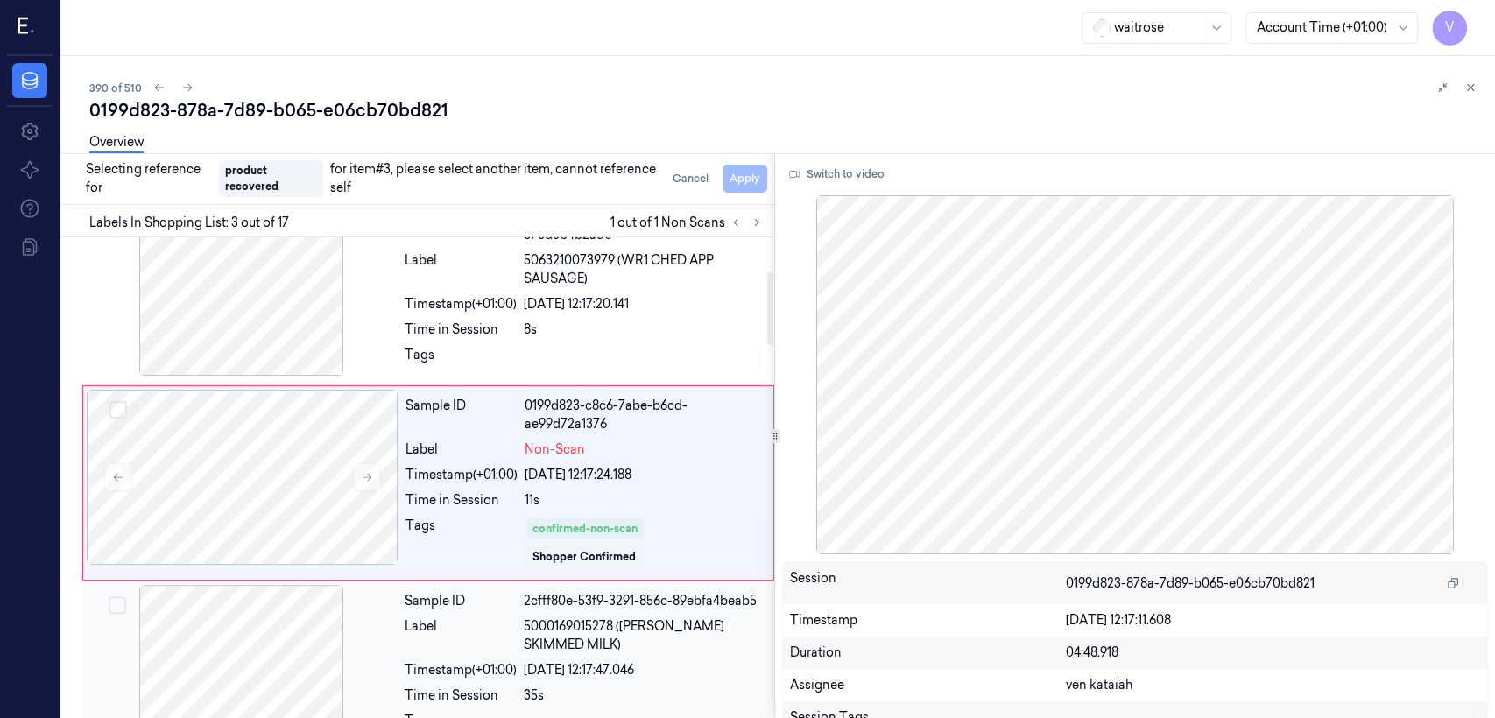
click at [558, 550] on div "Sample ID 2cfff80e-53f9-3291-856c-89ebfa4beab5 Label 5000169015278 ([PERSON_NAM…" at bounding box center [584, 672] width 373 height 175
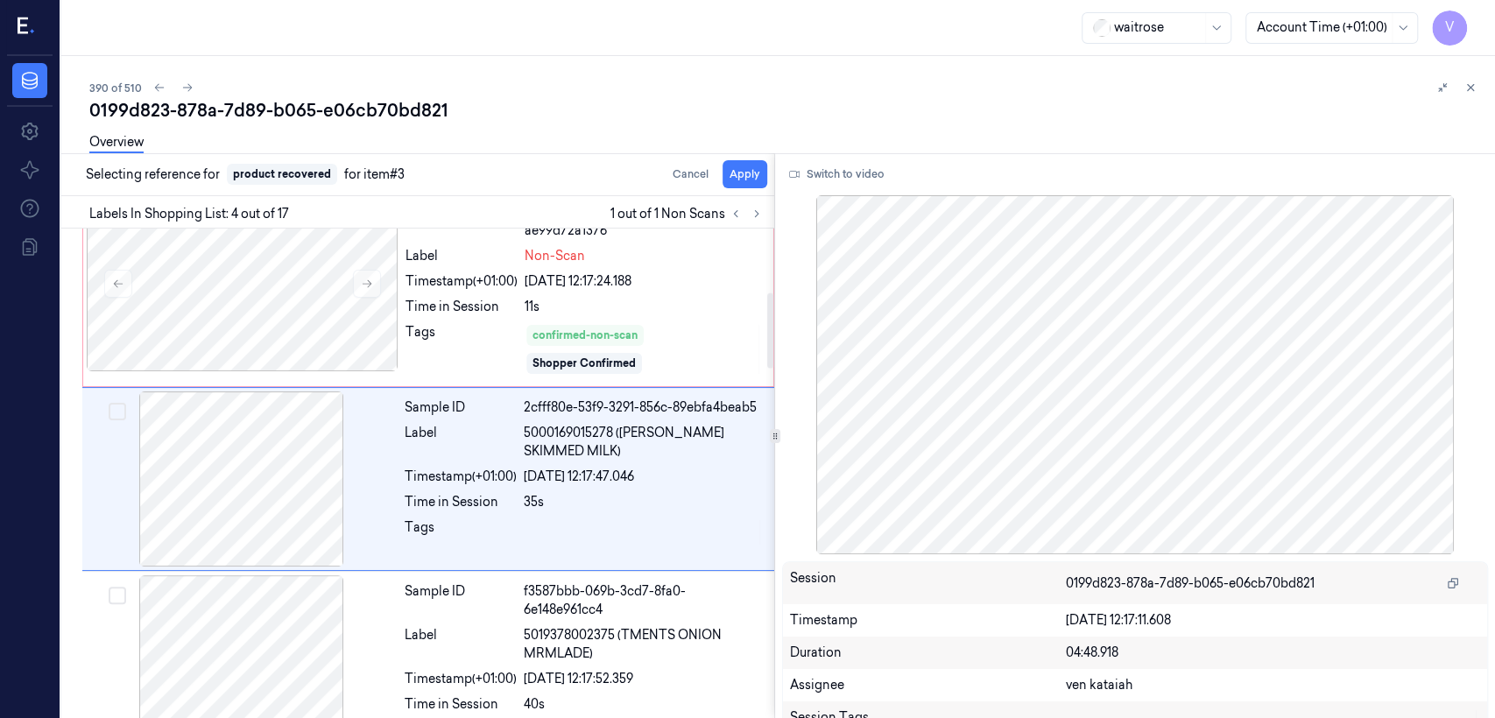
scroll to position [413, 0]
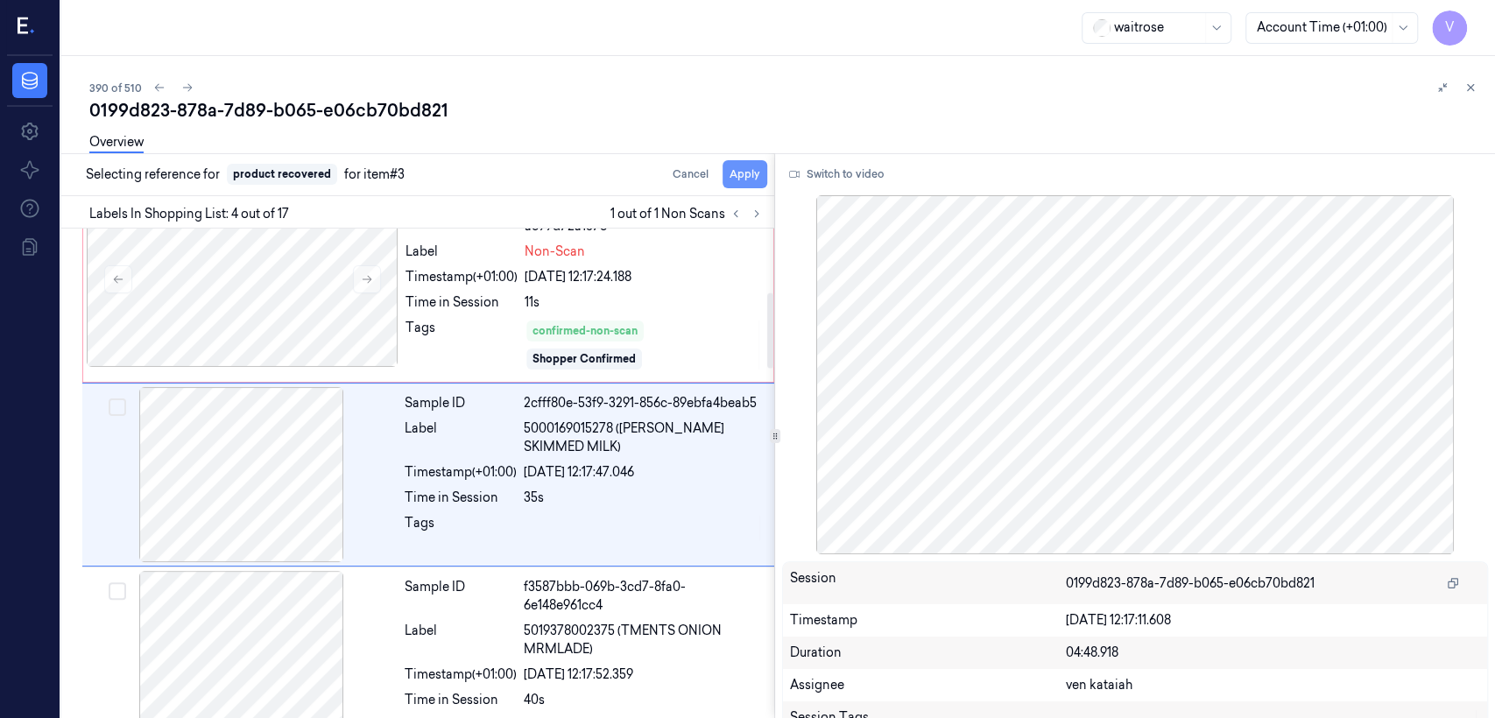
click at [737, 170] on button "Apply" at bounding box center [745, 174] width 45 height 28
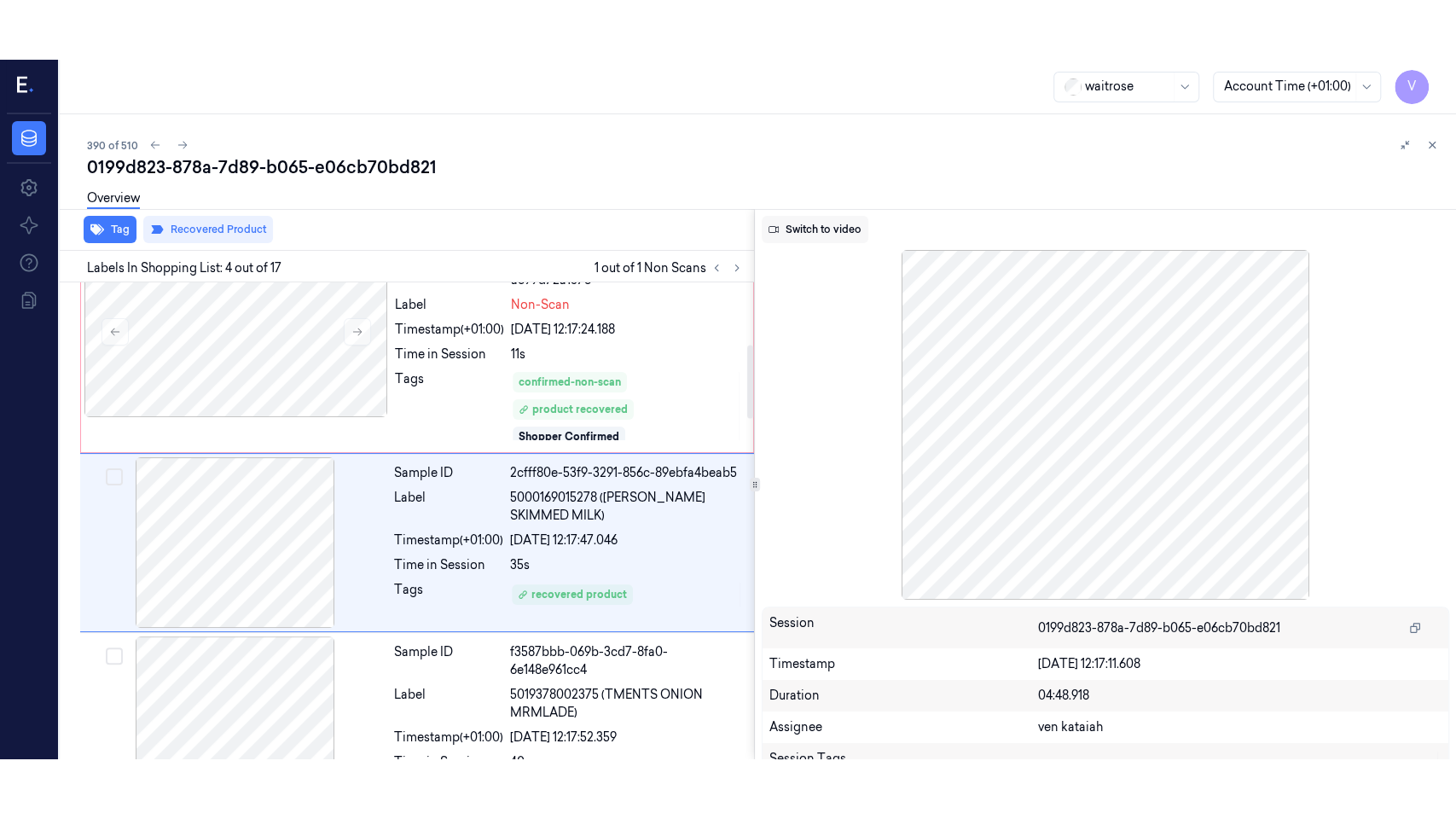
scroll to position [423, 0]
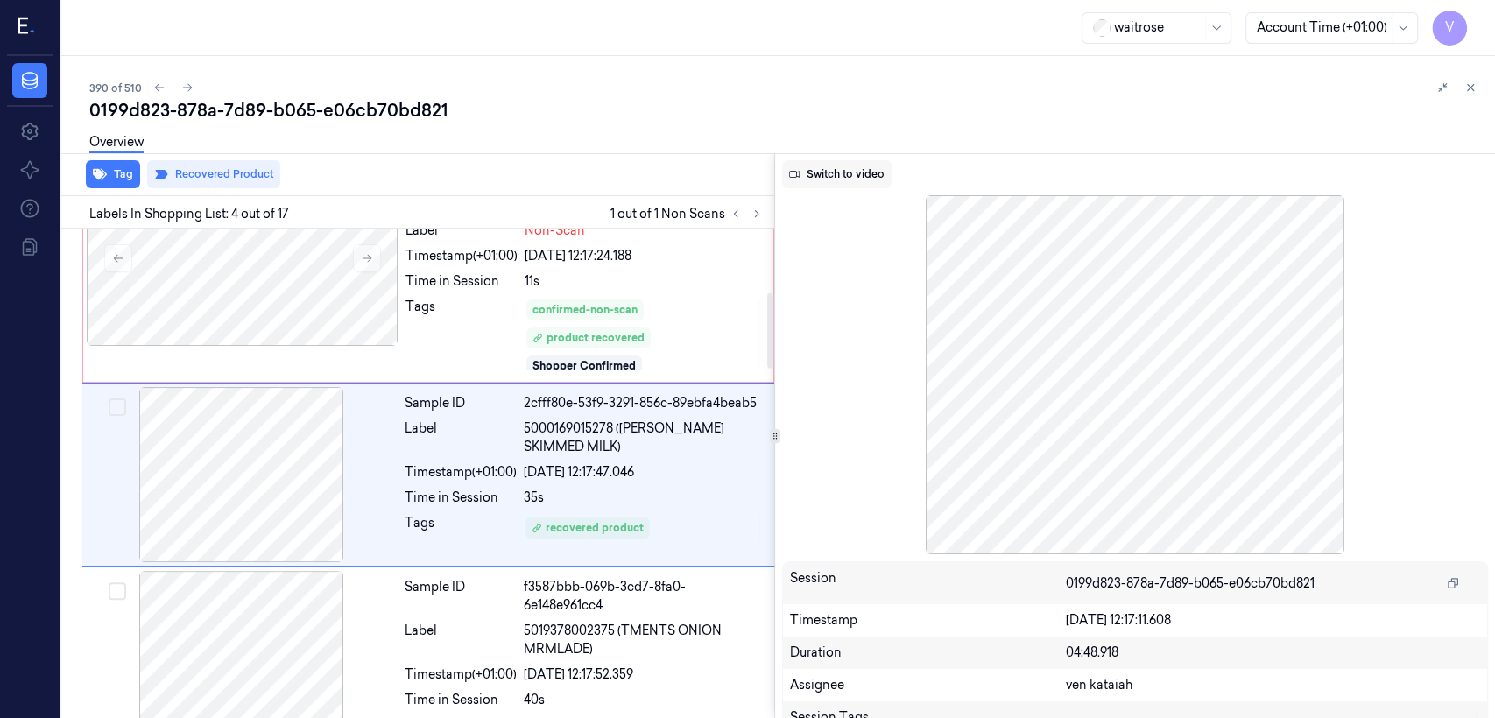
click at [815, 183] on button "Switch to video" at bounding box center [836, 174] width 109 height 28
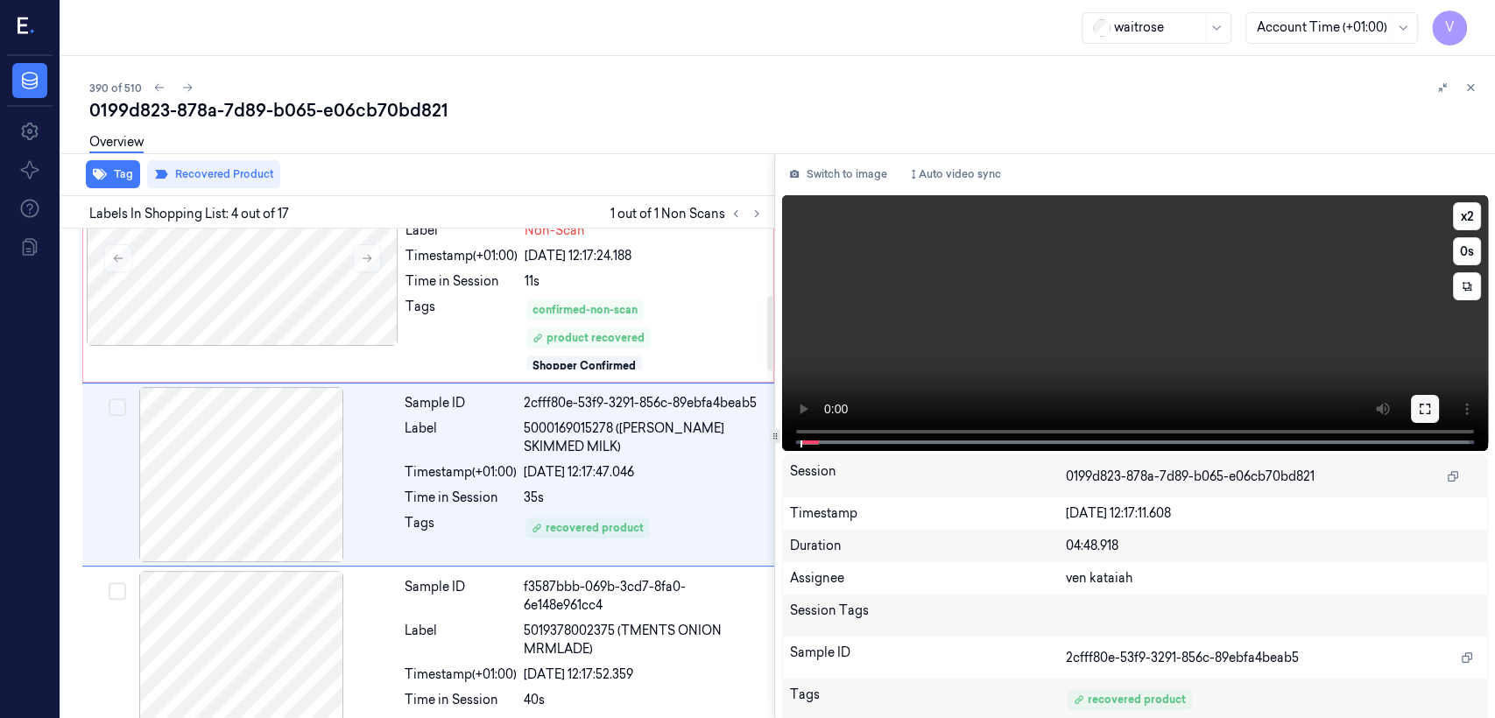
click at [815, 410] on icon at bounding box center [1425, 409] width 14 height 14
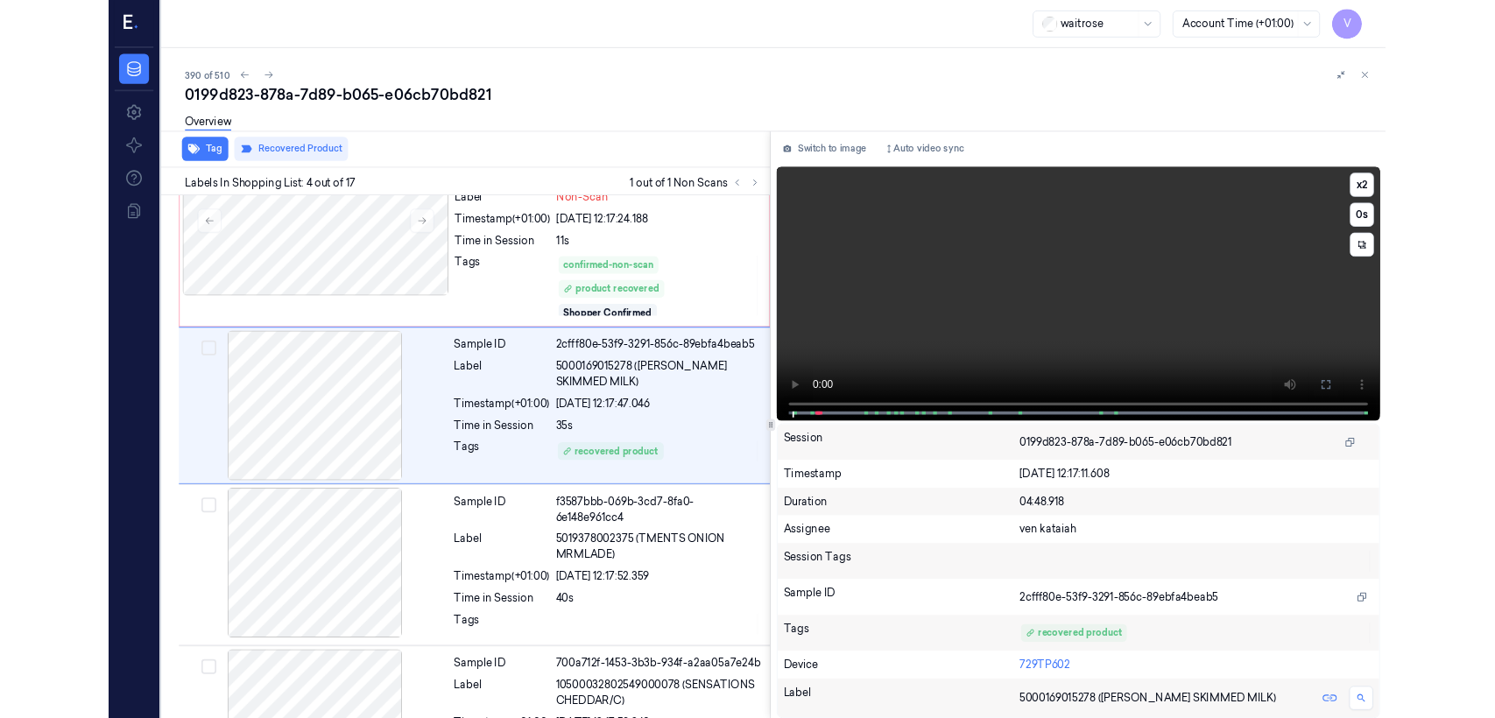
scroll to position [373, 0]
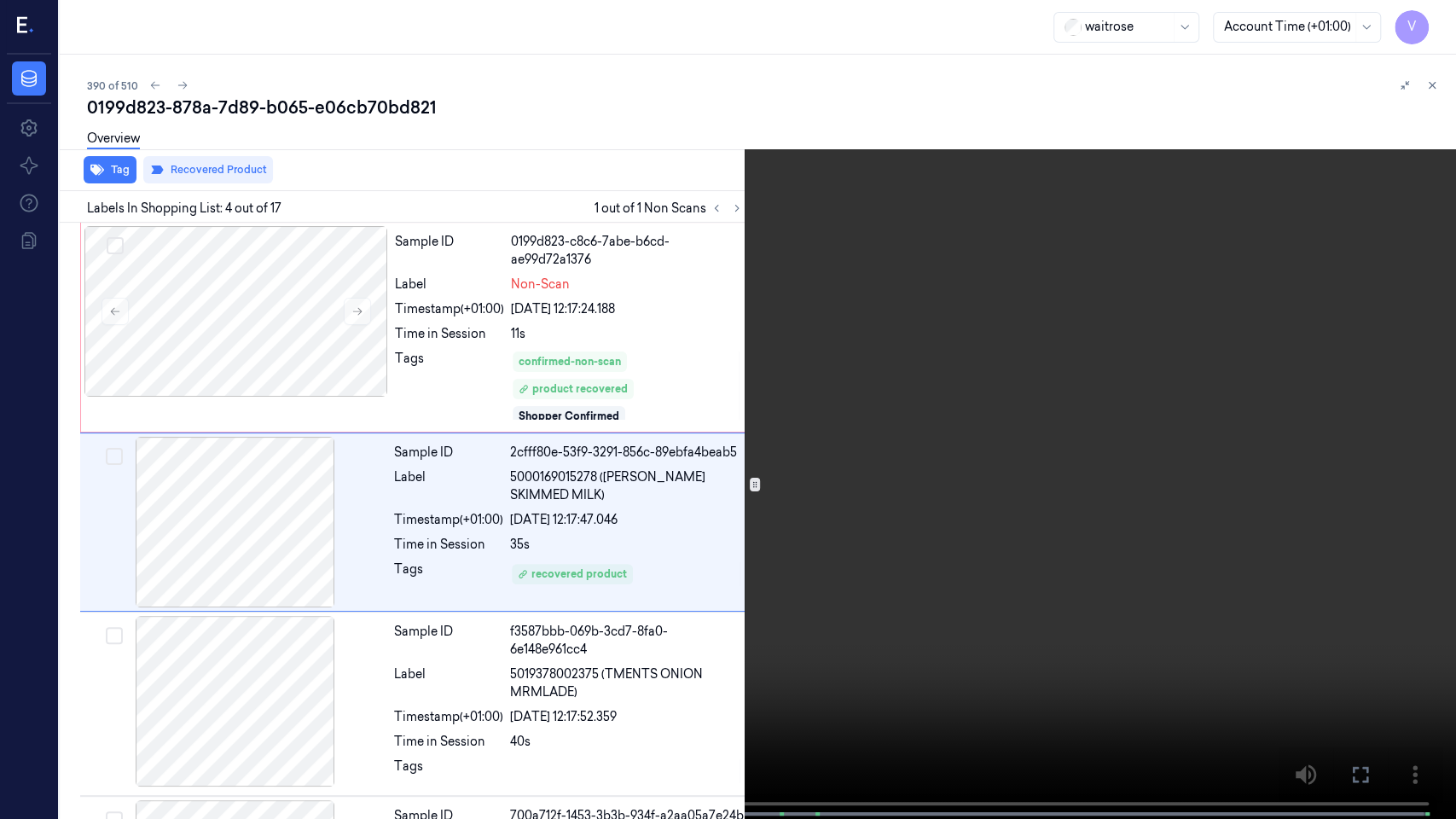
click at [319, 536] on video at bounding box center [728, 411] width 1456 height 822
click at [316, 536] on video at bounding box center [728, 411] width 1456 height 822
click at [0, 0] on icon at bounding box center [0, 0] width 0 height 0
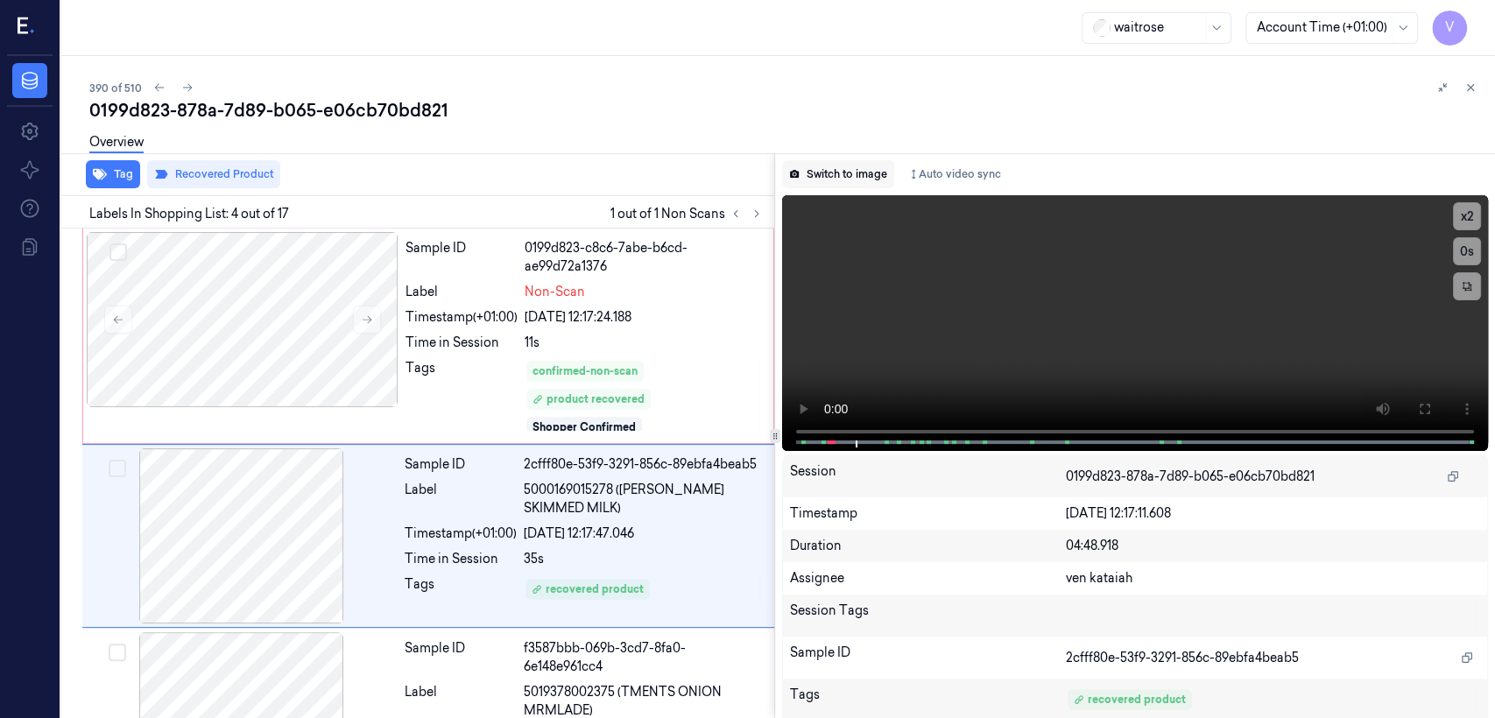
click at [815, 180] on button "Switch to image" at bounding box center [838, 174] width 112 height 28
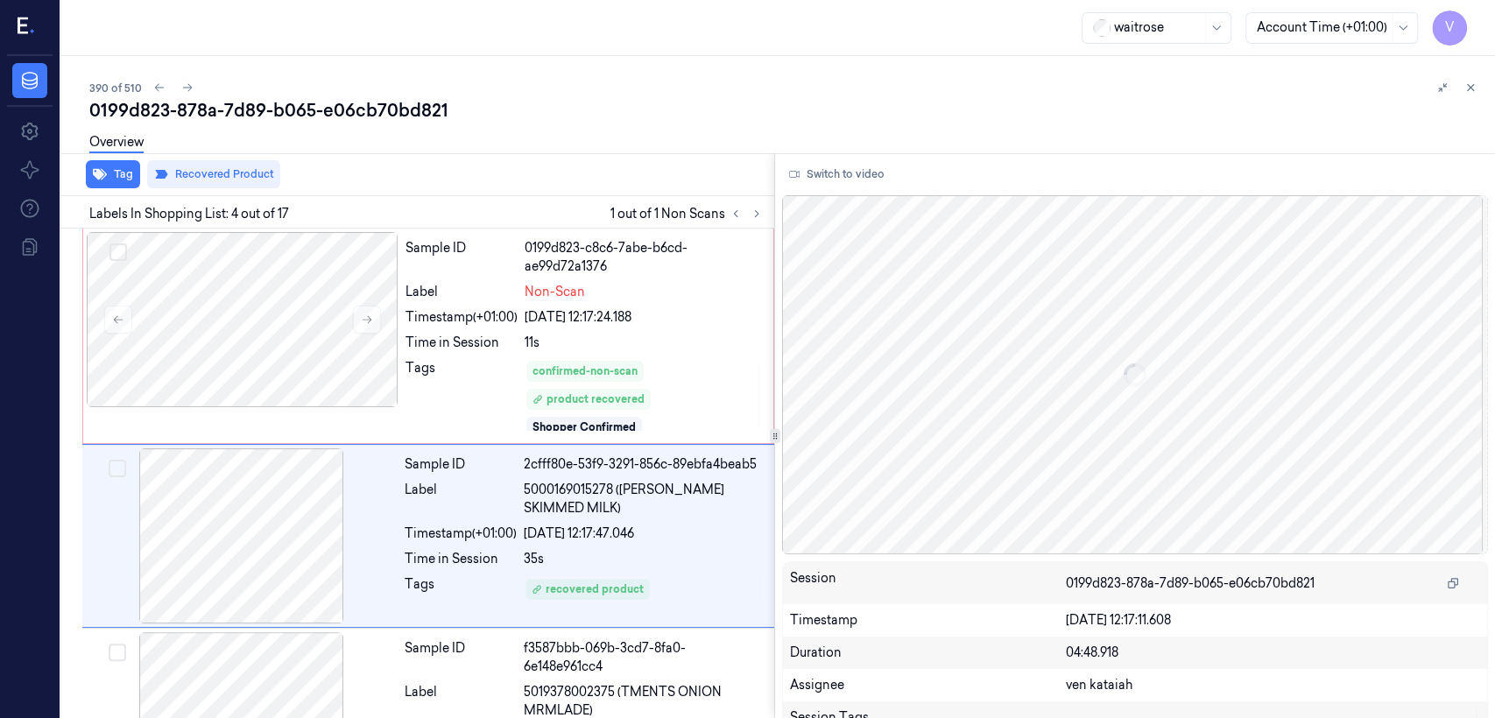
scroll to position [434, 0]
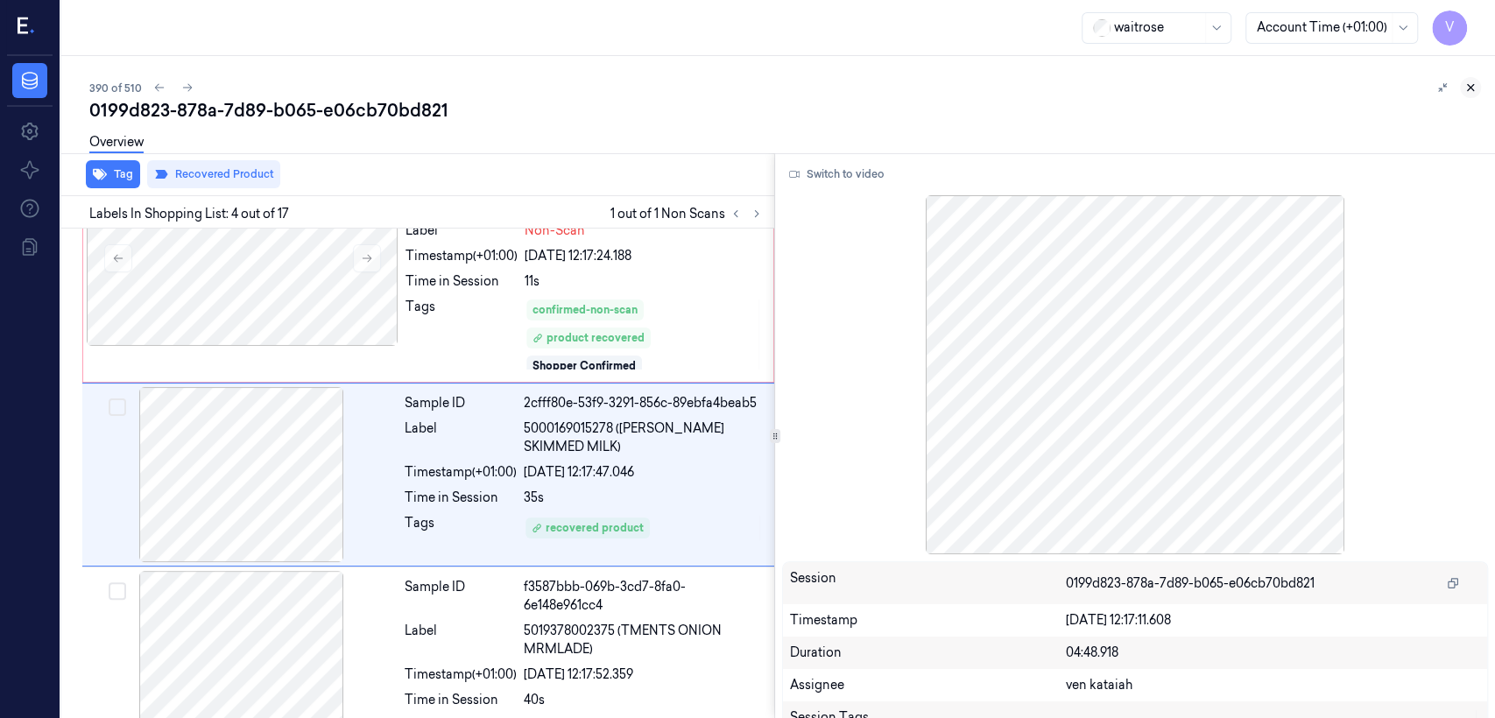
click at [815, 93] on icon at bounding box center [1470, 87] width 12 height 12
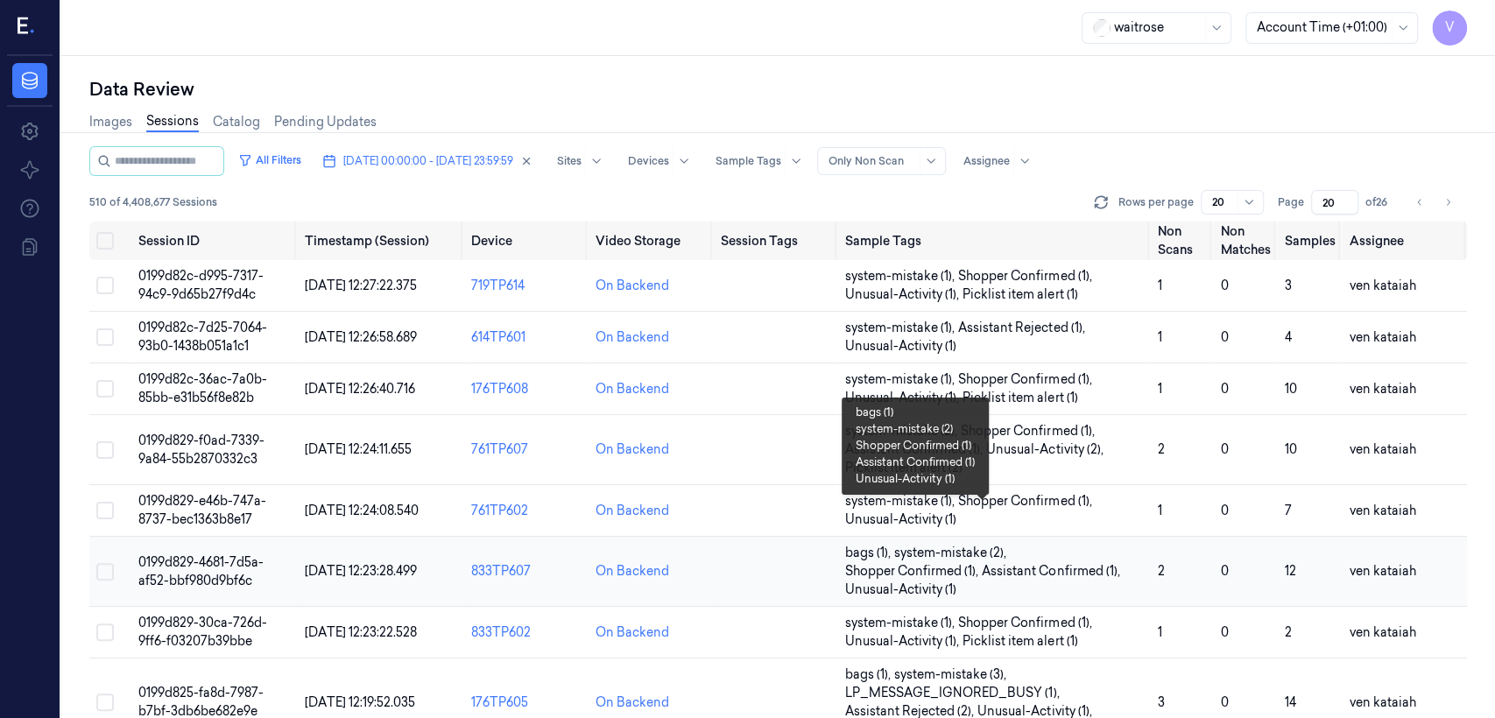
scroll to position [194, 0]
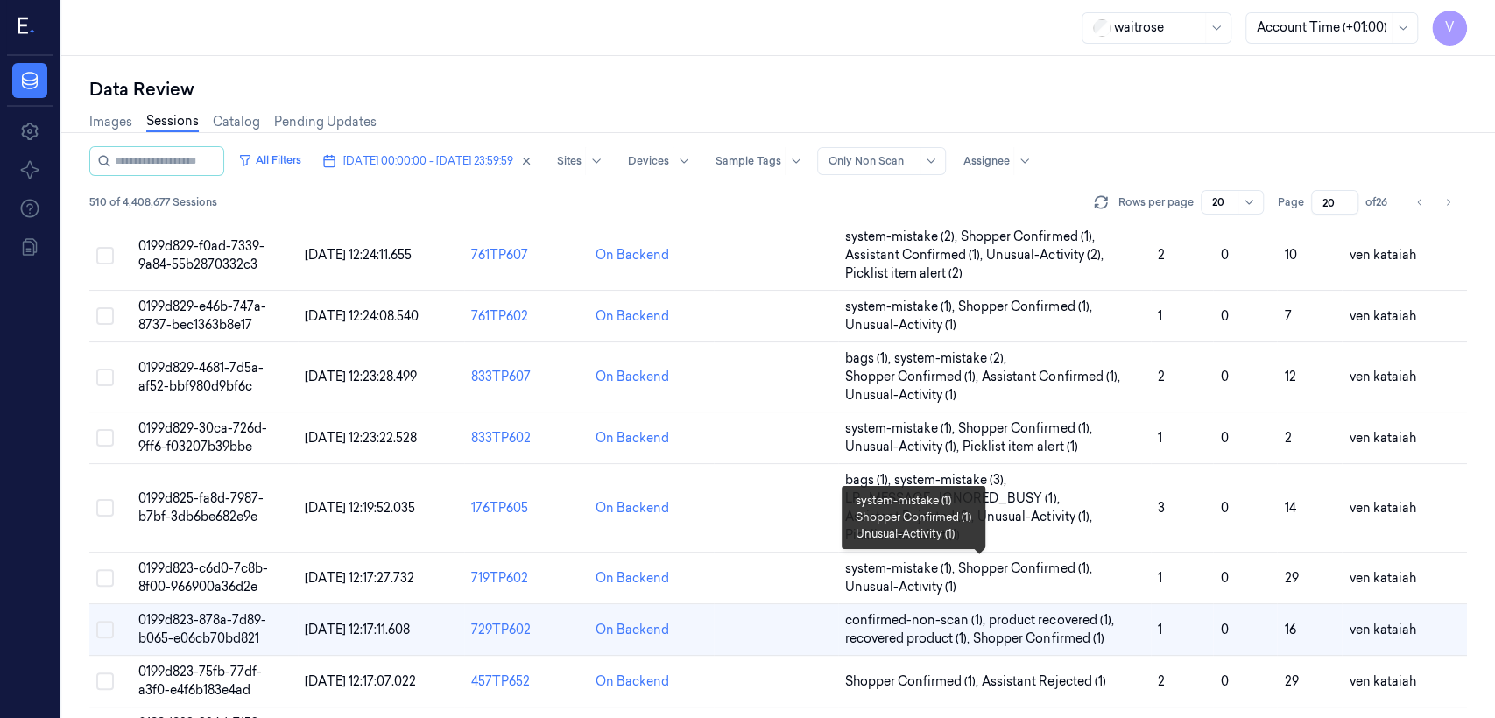
drag, startPoint x: 990, startPoint y: 572, endPoint x: 1034, endPoint y: 555, distance: 47.7
click at [815, 550] on span "Shopper Confirmed (1) ," at bounding box center [1026, 569] width 137 height 18
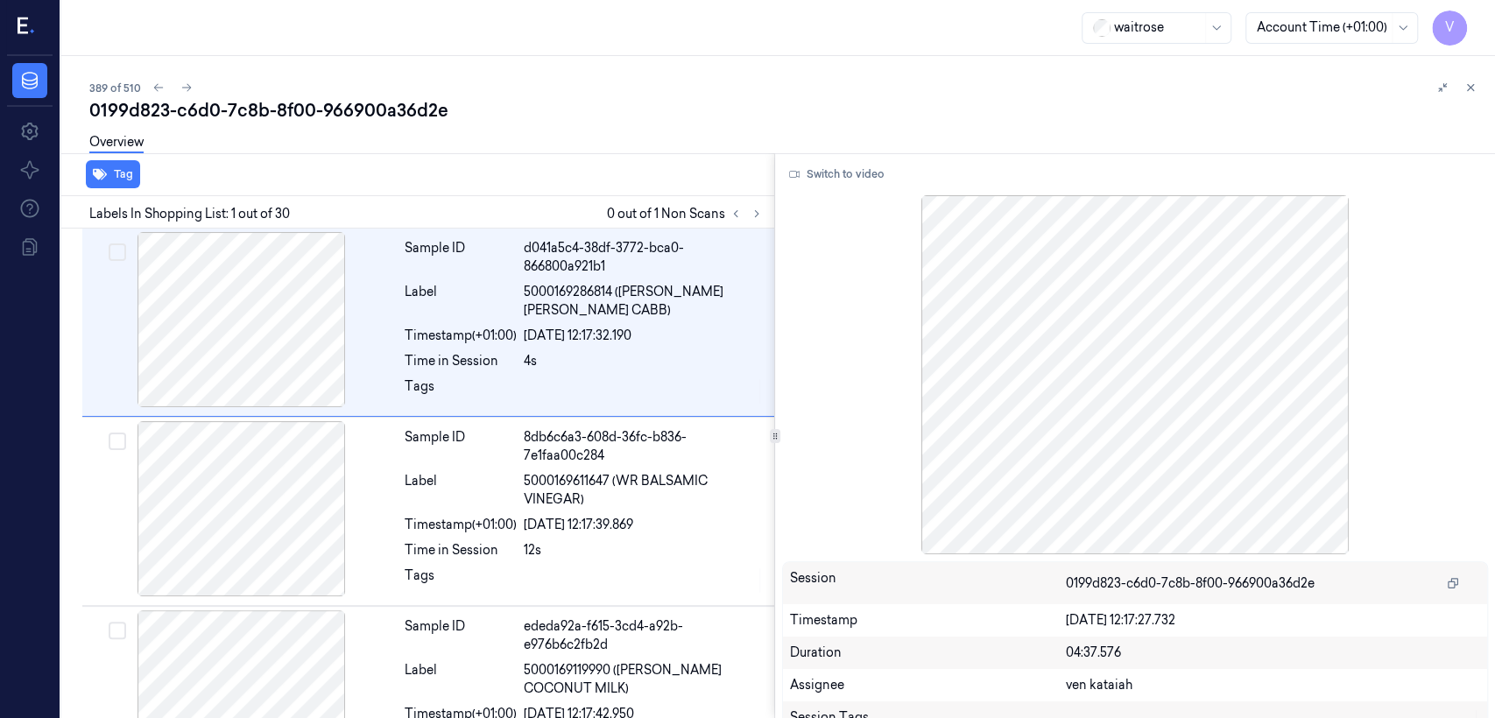
click at [815, 86] on div "389 of 510 0199d823-c6d0-7c8b-8f00-966900a36d2e Overview Tag Labels In Shopping…" at bounding box center [778, 387] width 1434 height 662
click at [815, 86] on icon at bounding box center [1470, 87] width 12 height 12
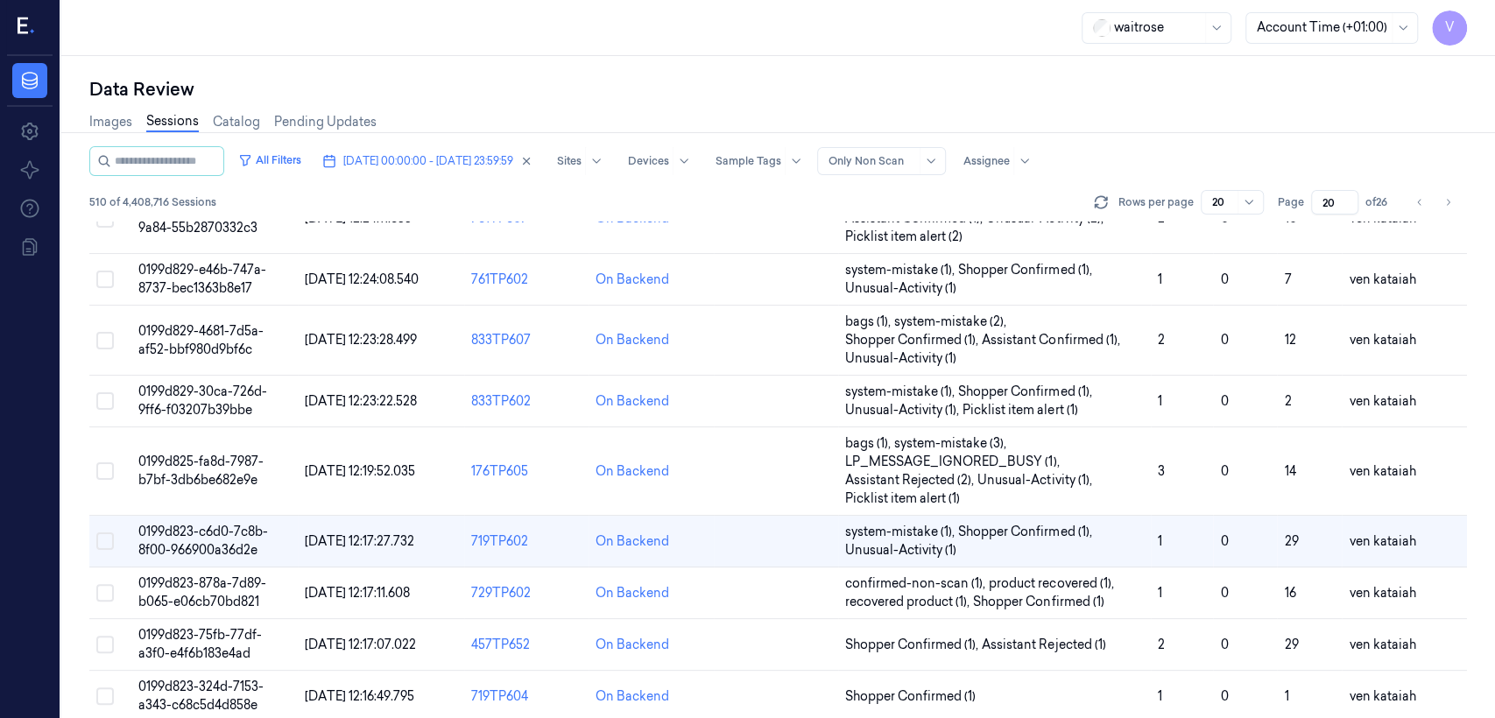
scroll to position [301, 0]
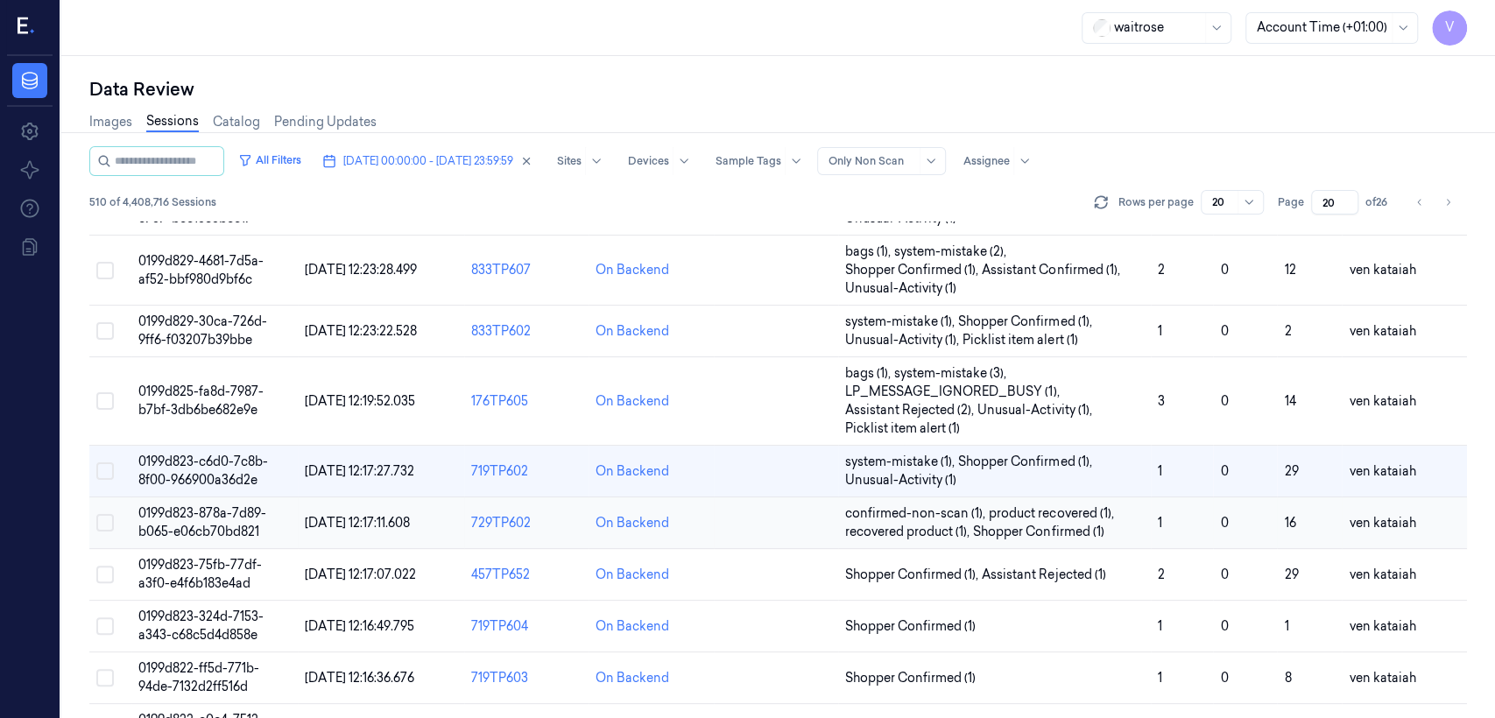
click at [815, 529] on span "Shopper Confirmed (1)" at bounding box center [1038, 532] width 130 height 18
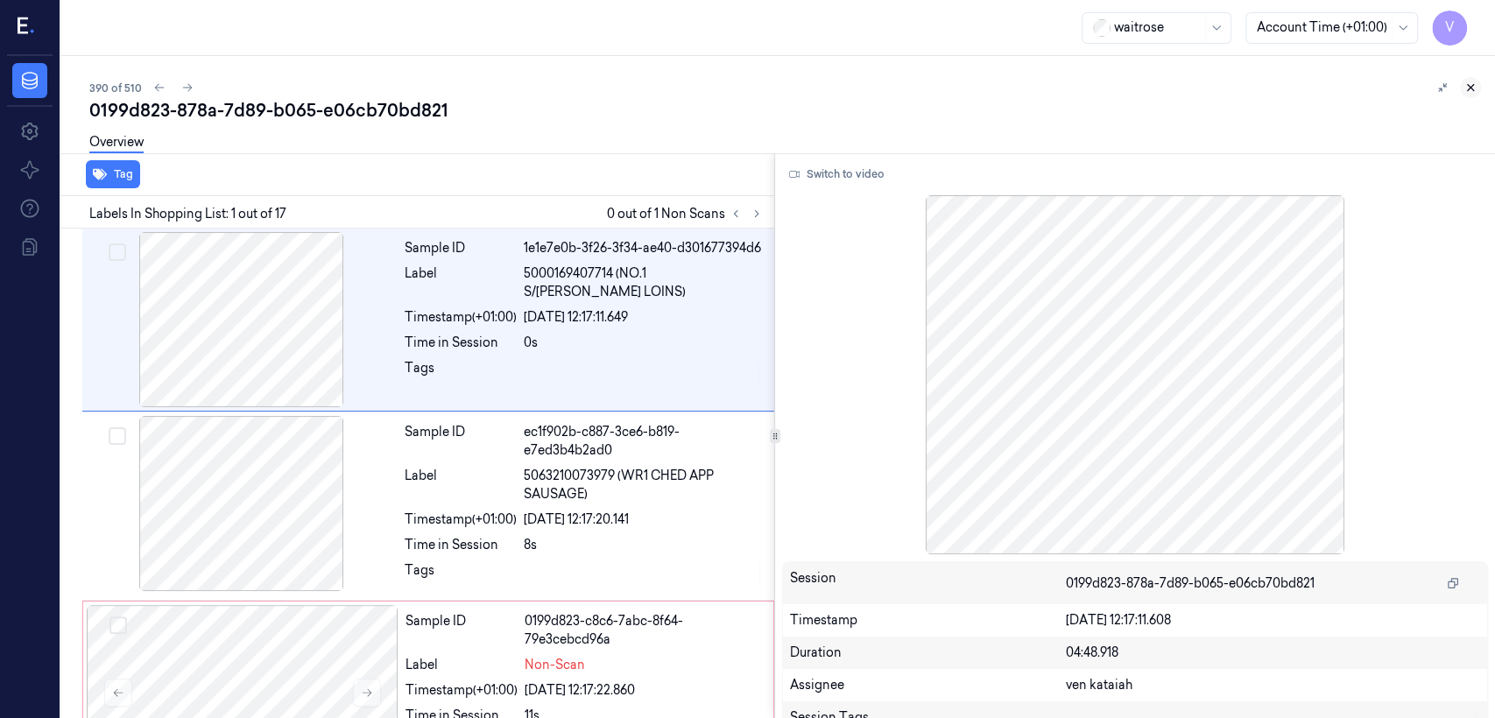
click at [815, 79] on button at bounding box center [1470, 87] width 21 height 21
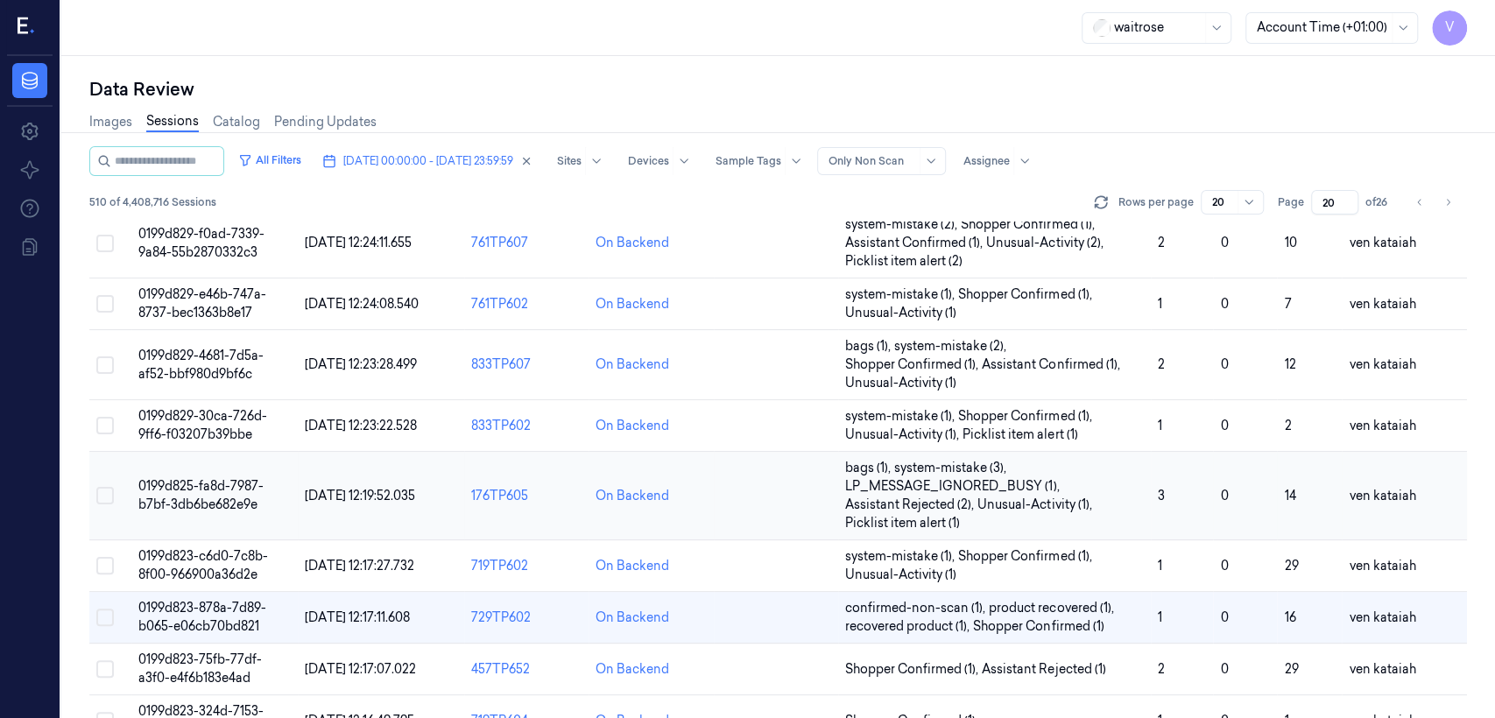
scroll to position [390, 0]
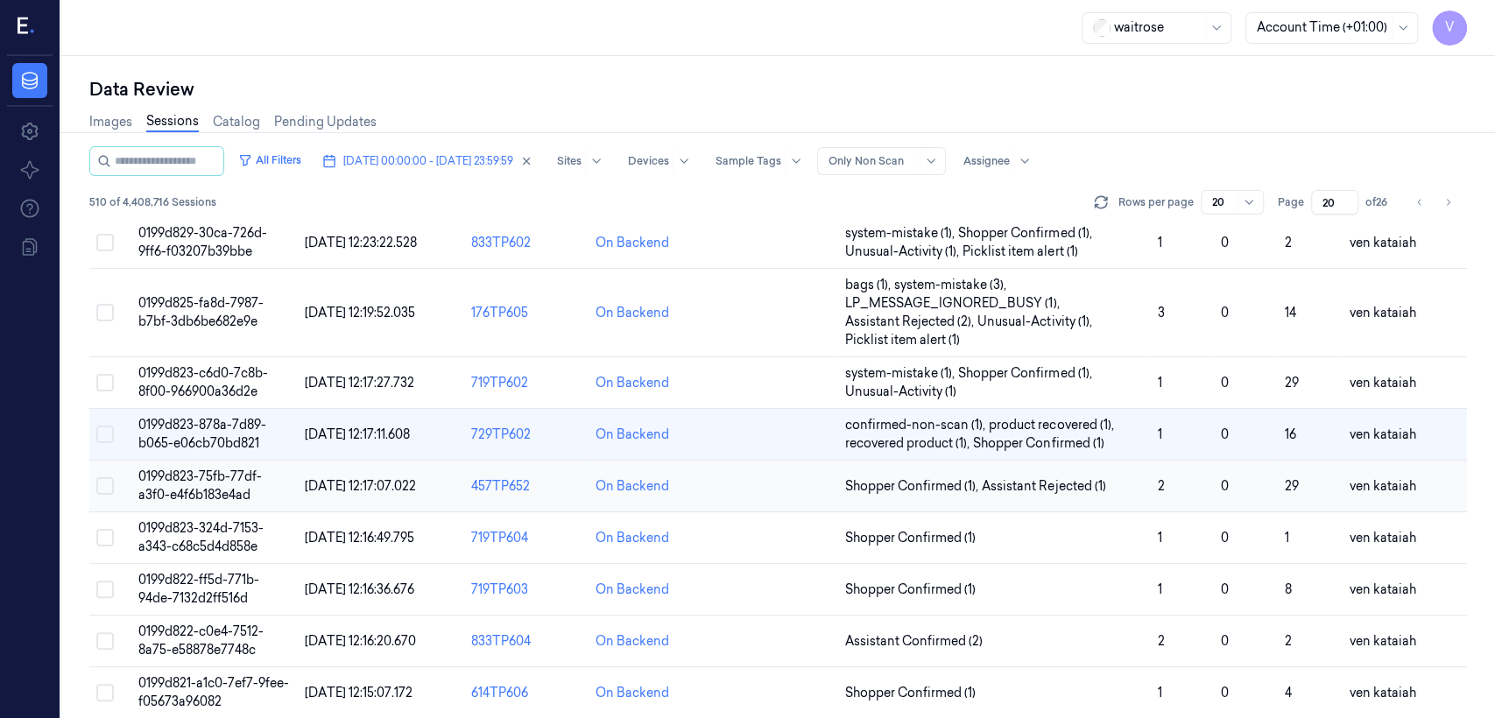
click at [815, 469] on td "Shopper Confirmed (1) , Assistant Rejected (1)" at bounding box center [994, 487] width 313 height 52
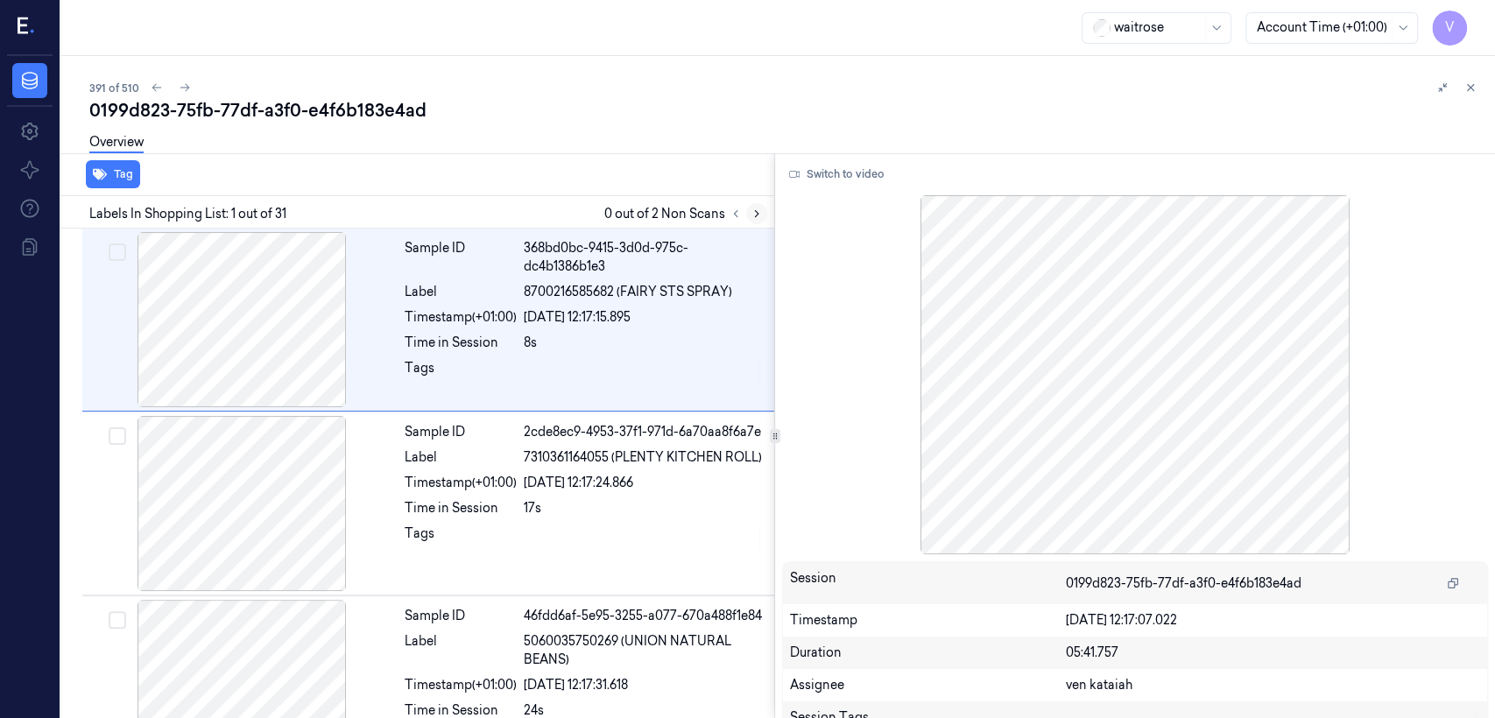
click at [758, 212] on icon at bounding box center [757, 214] width 12 height 12
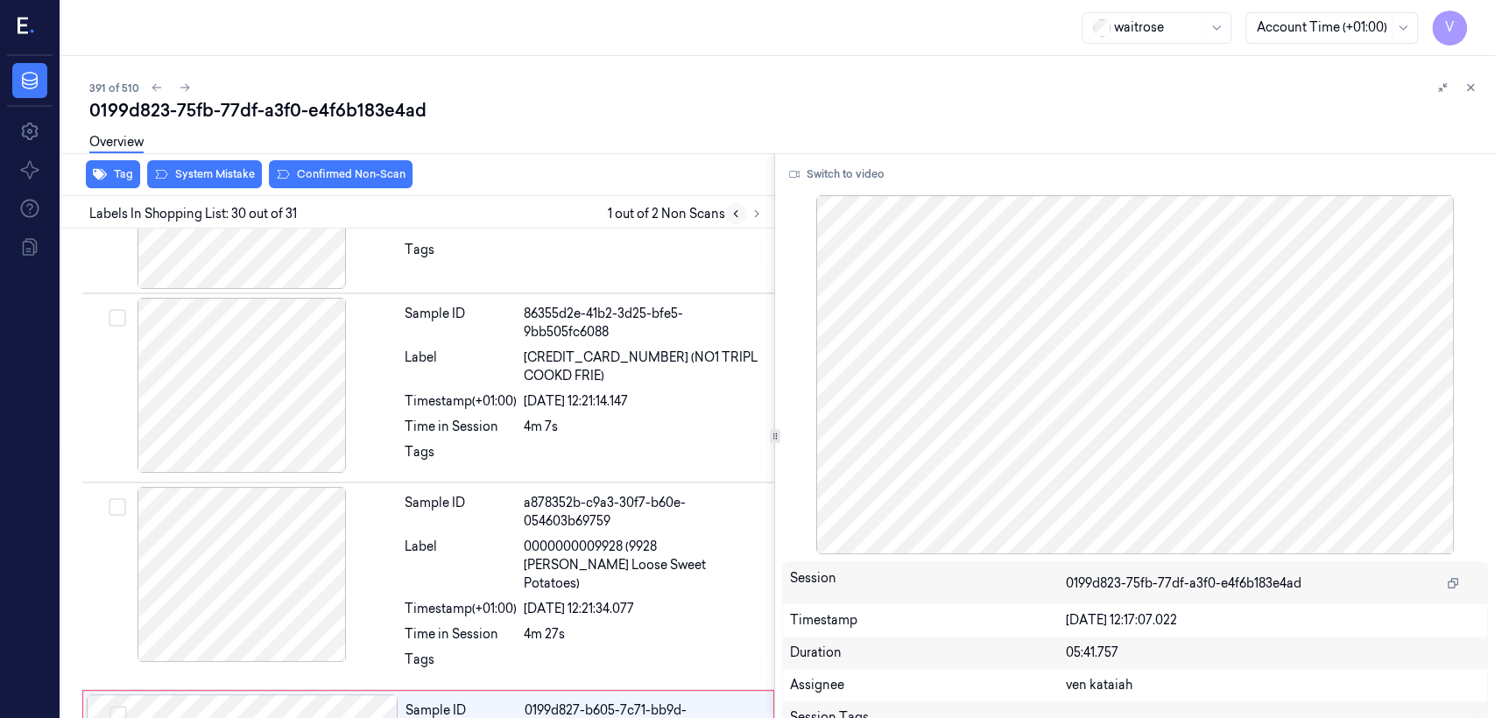
click at [726, 217] on button at bounding box center [735, 213] width 21 height 21
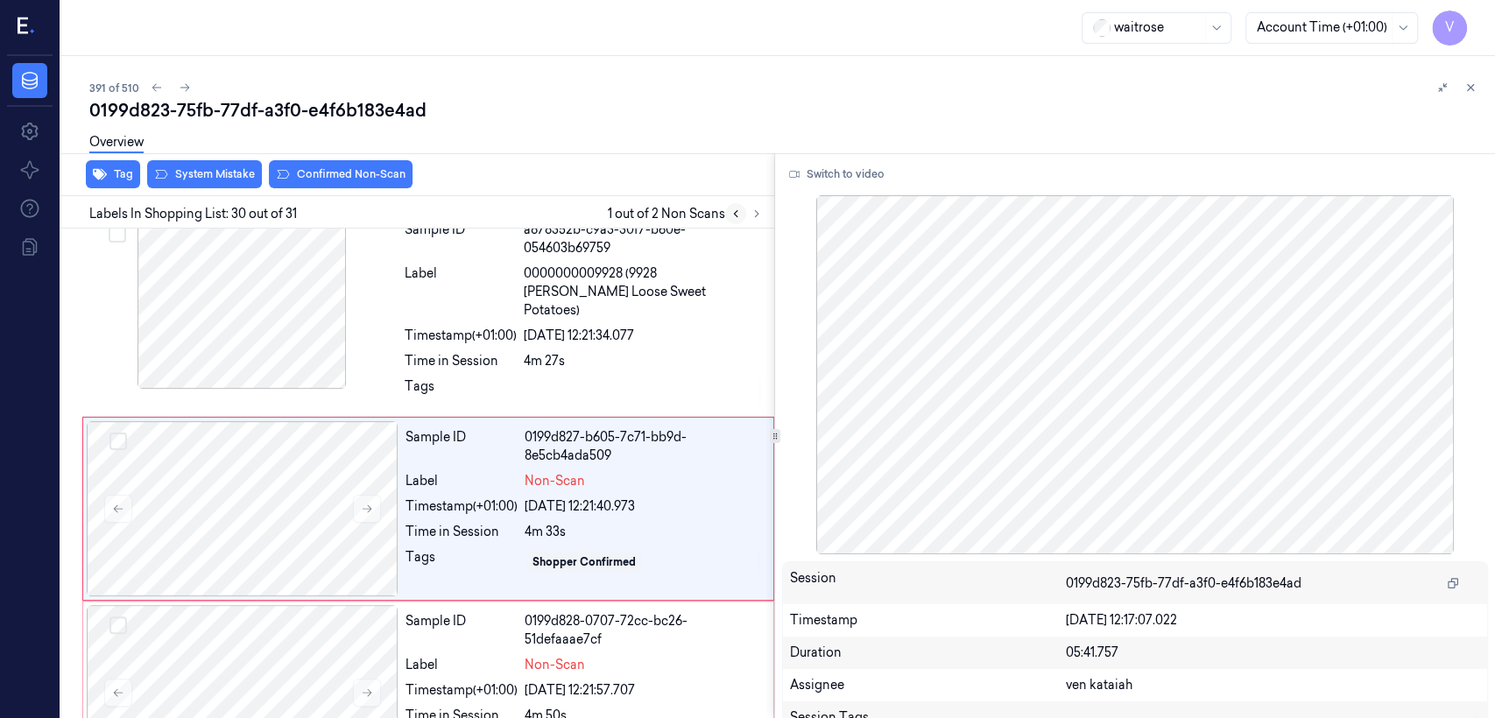
scroll to position [5232, 0]
click at [726, 217] on button at bounding box center [735, 213] width 21 height 21
click at [531, 497] on div "[DATE] 12:21:40.973" at bounding box center [644, 506] width 238 height 18
click at [375, 494] on button at bounding box center [367, 508] width 28 height 28
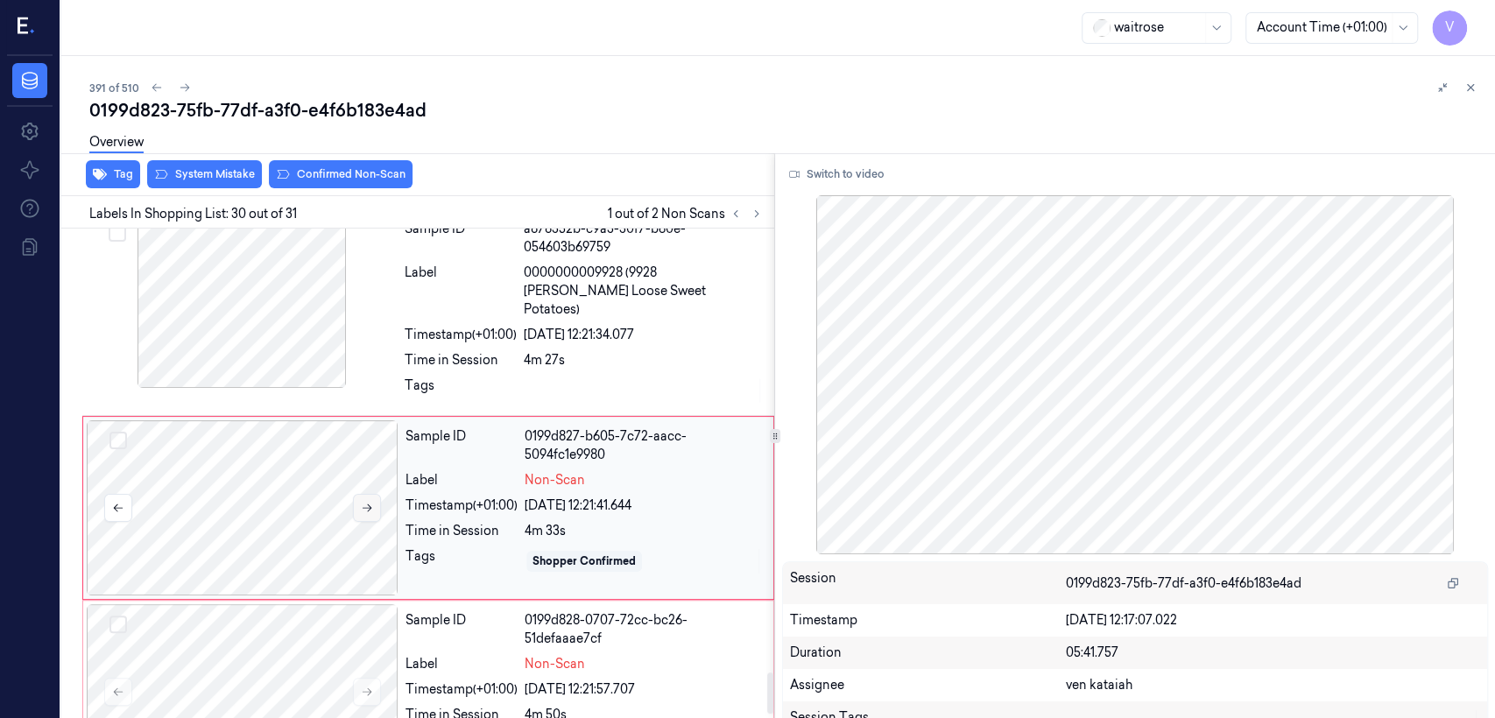
click at [375, 494] on button at bounding box center [367, 508] width 28 height 28
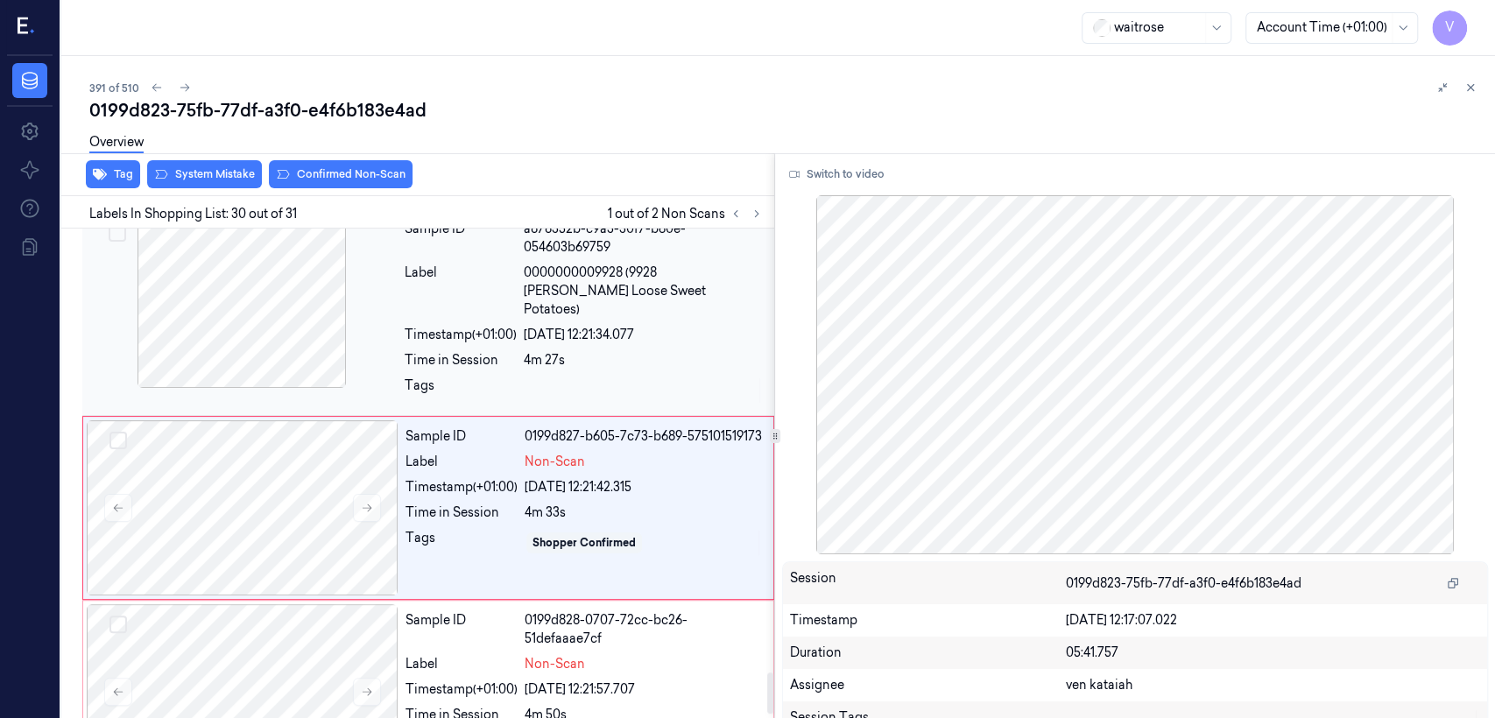
click at [575, 377] on div at bounding box center [644, 391] width 240 height 28
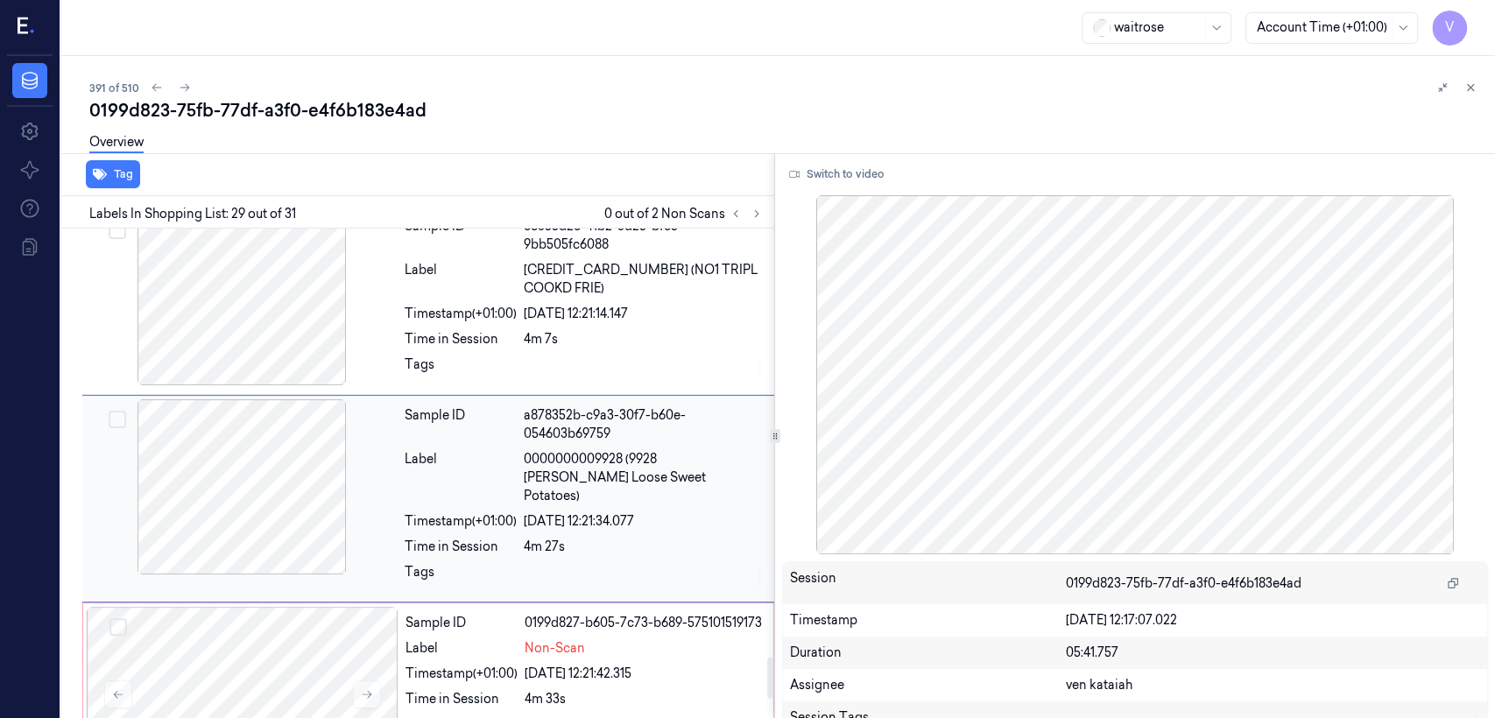
scroll to position [5045, 0]
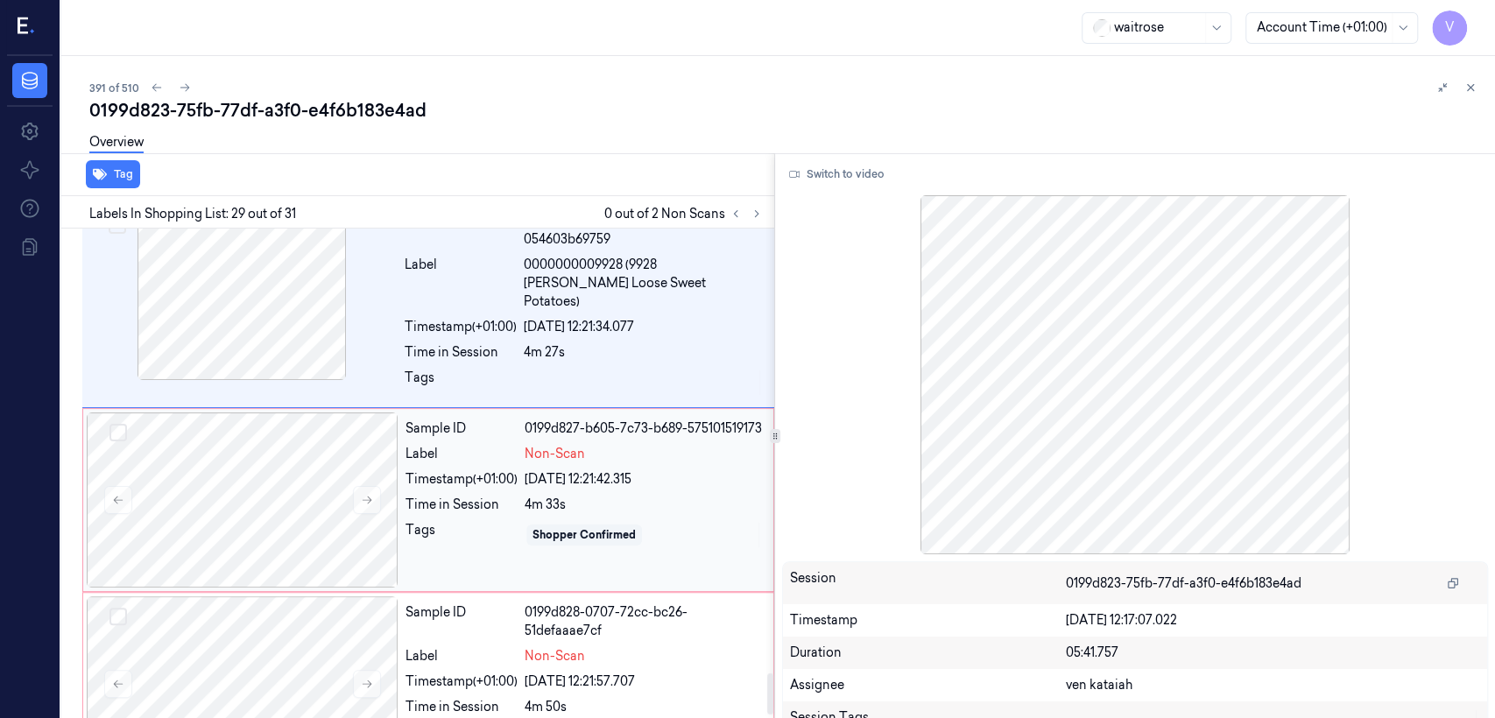
click at [483, 470] on div "Timestamp (+01:00)" at bounding box center [461, 479] width 112 height 18
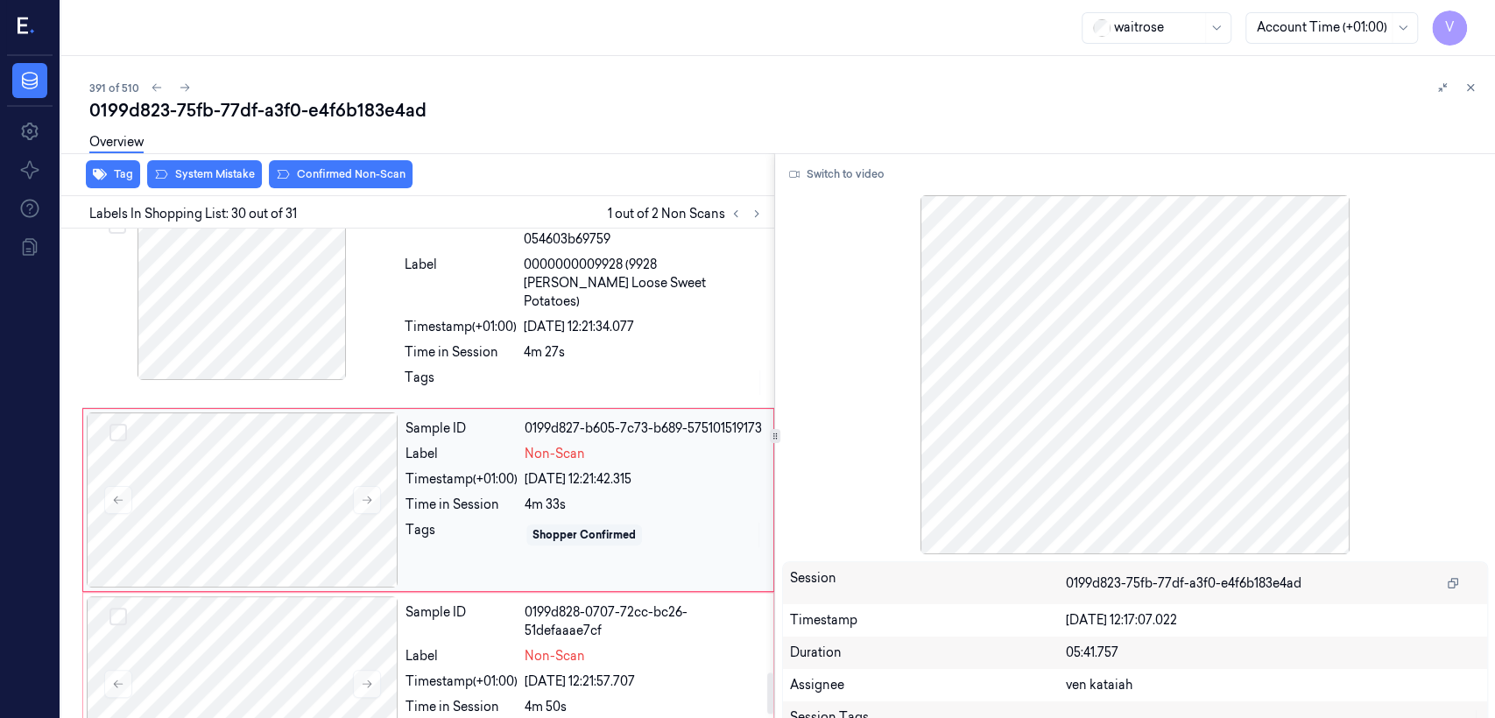
scroll to position [5232, 0]
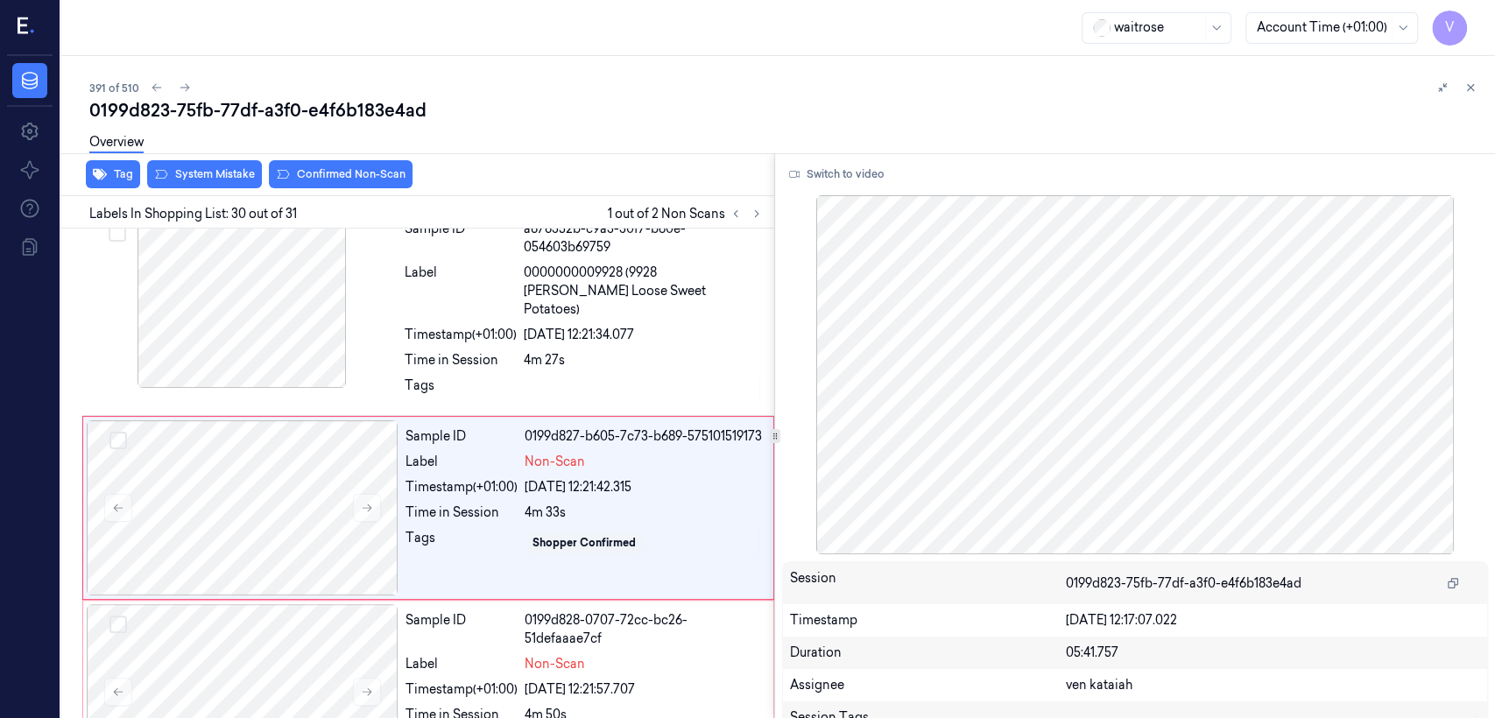
click at [184, 166] on div "Overview" at bounding box center [785, 145] width 1392 height 45
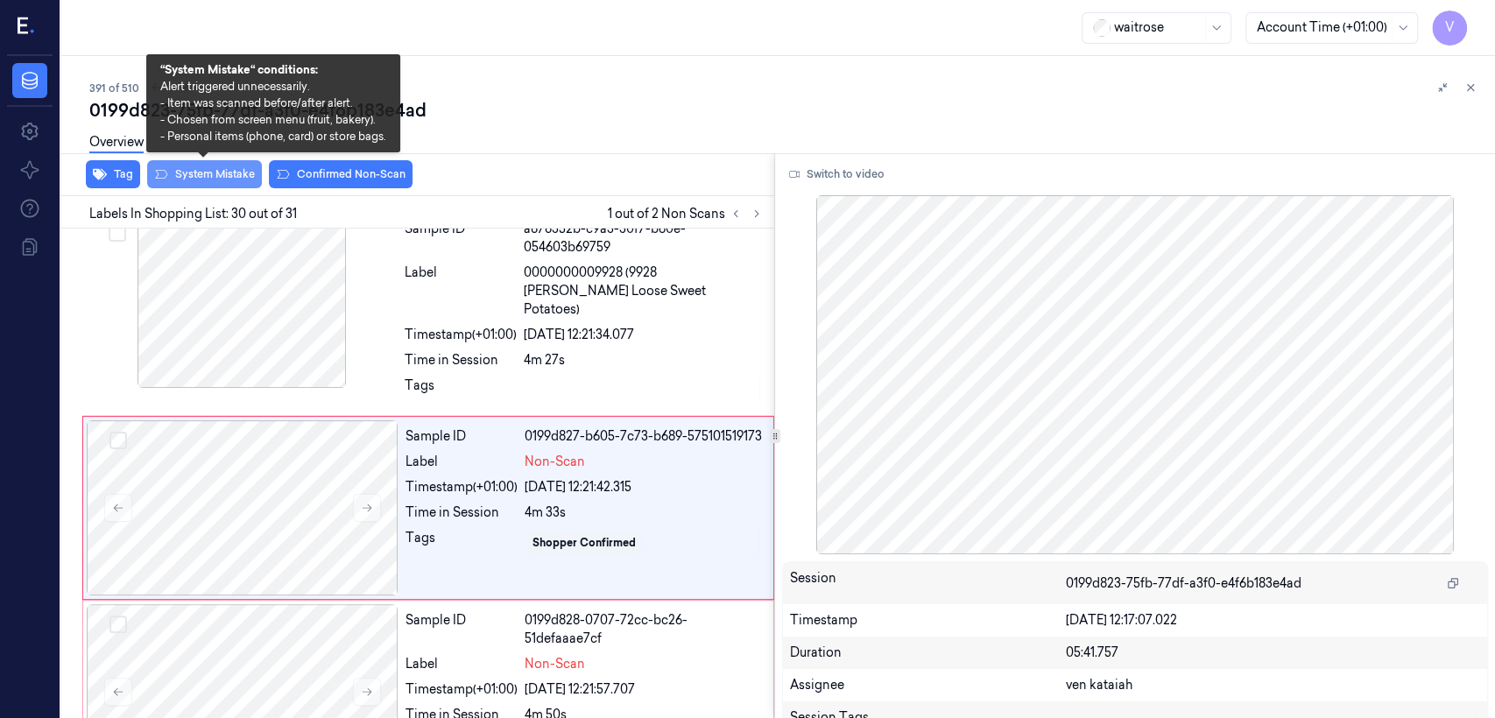
click at [184, 176] on button "System Mistake" at bounding box center [204, 174] width 115 height 28
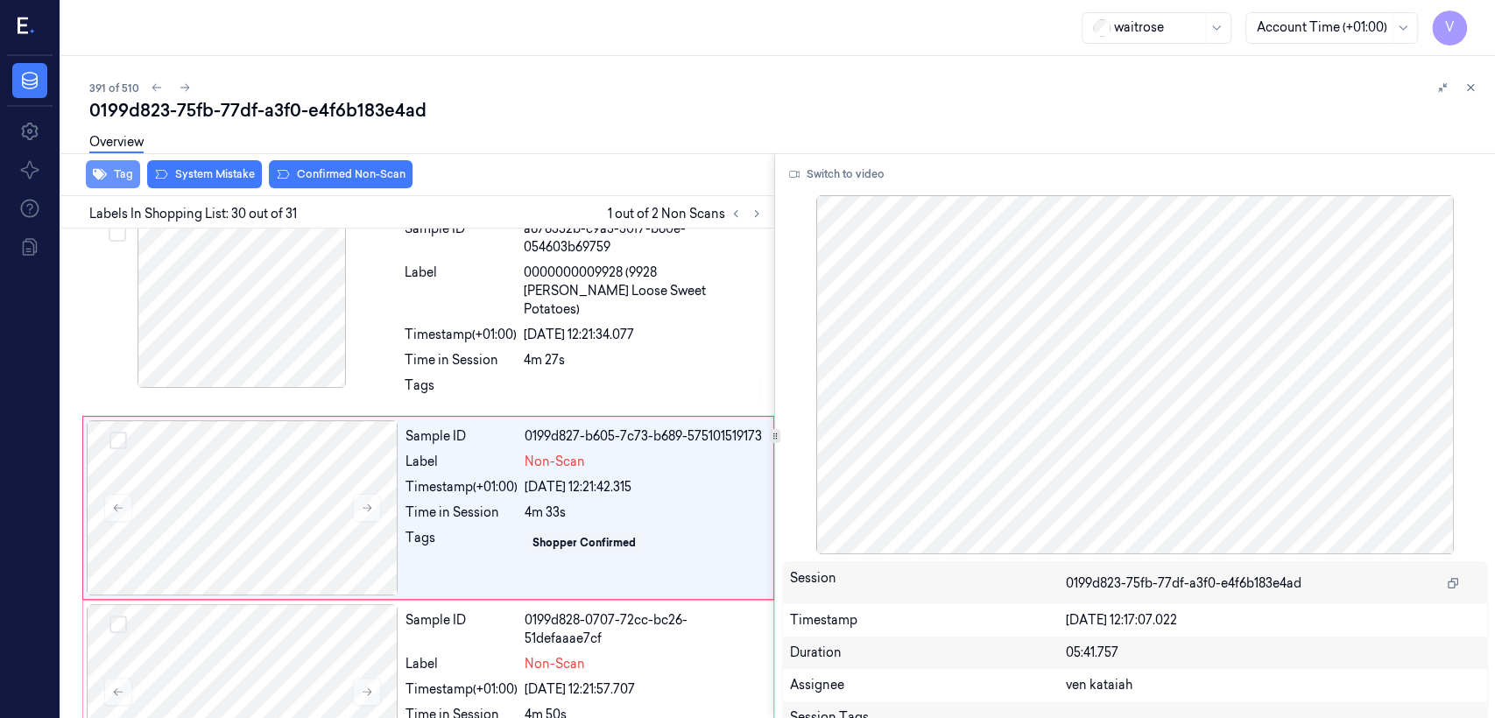
click at [113, 176] on button "Tag" at bounding box center [113, 174] width 54 height 28
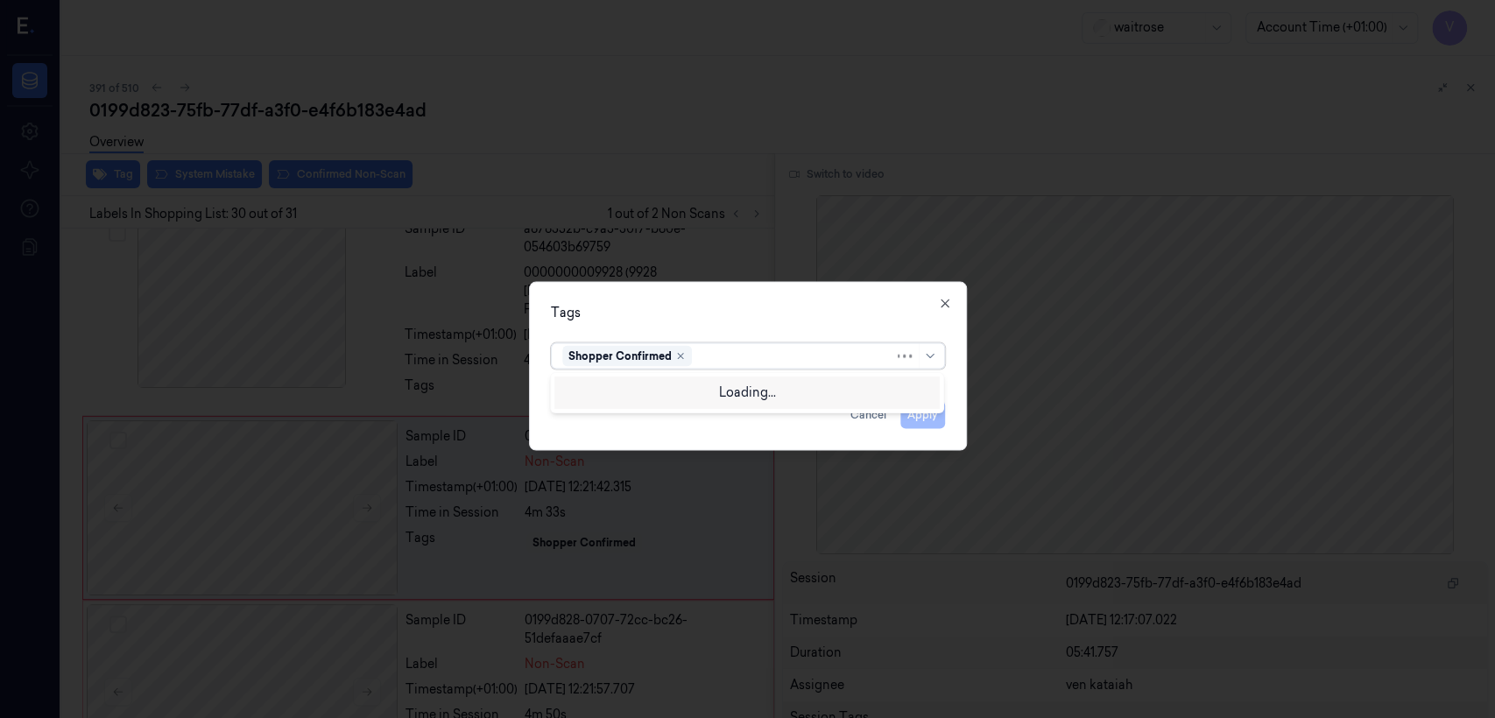
click at [815, 364] on div at bounding box center [794, 356] width 199 height 18
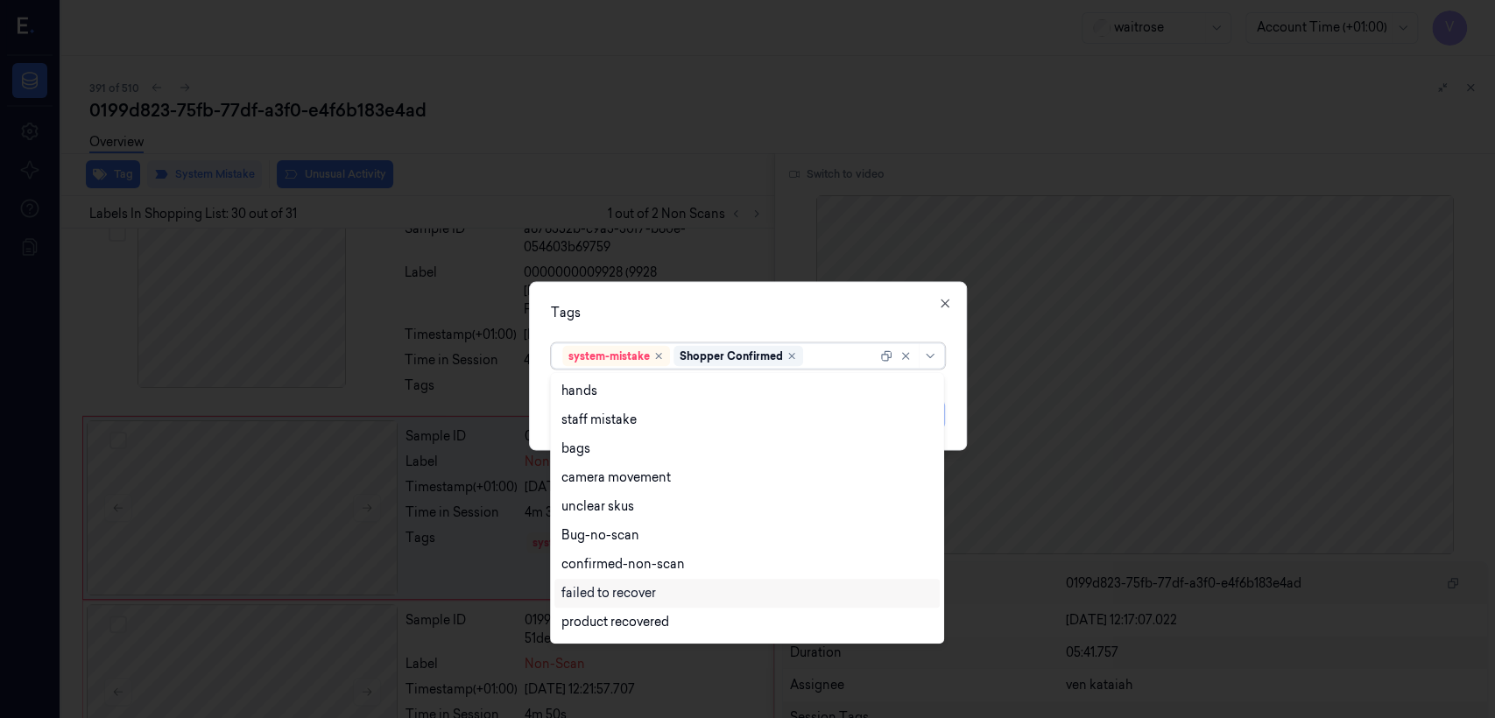
scroll to position [257, 0]
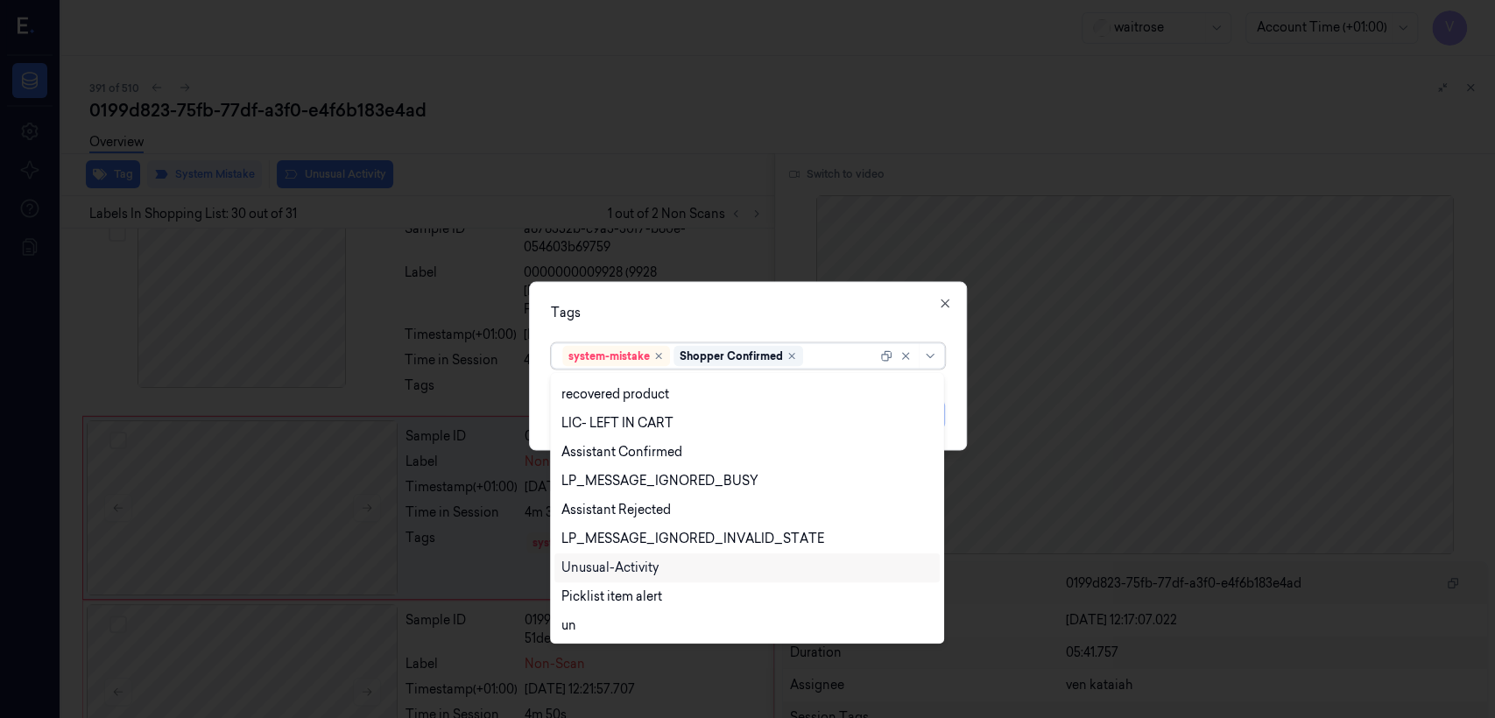
click at [624, 550] on div "Unusual-Activity" at bounding box center [609, 568] width 97 height 18
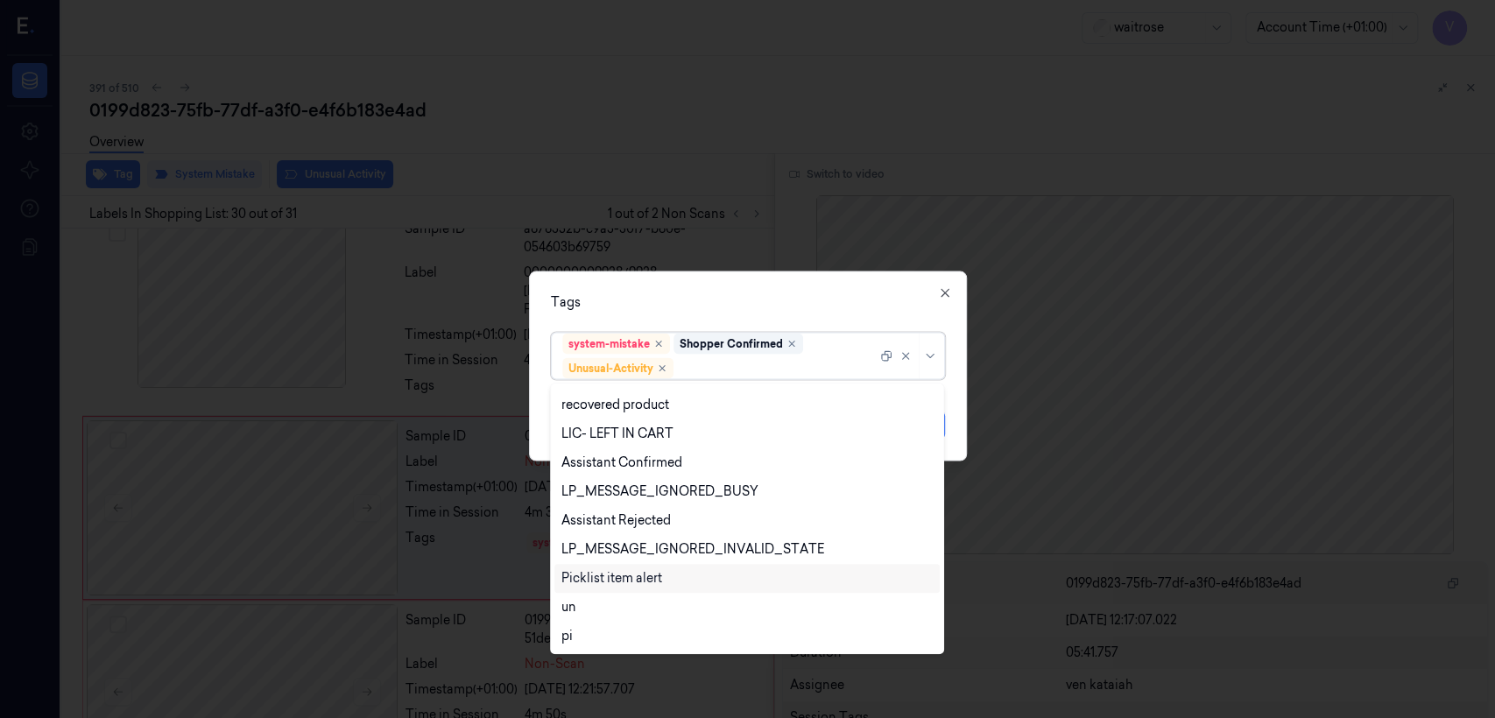
click at [617, 550] on div "Picklist item alert" at bounding box center [611, 578] width 101 height 18
click at [756, 277] on div "Tags option Picklist item alert, selected. 20 results available. Use Up and Dow…" at bounding box center [748, 367] width 438 height 190
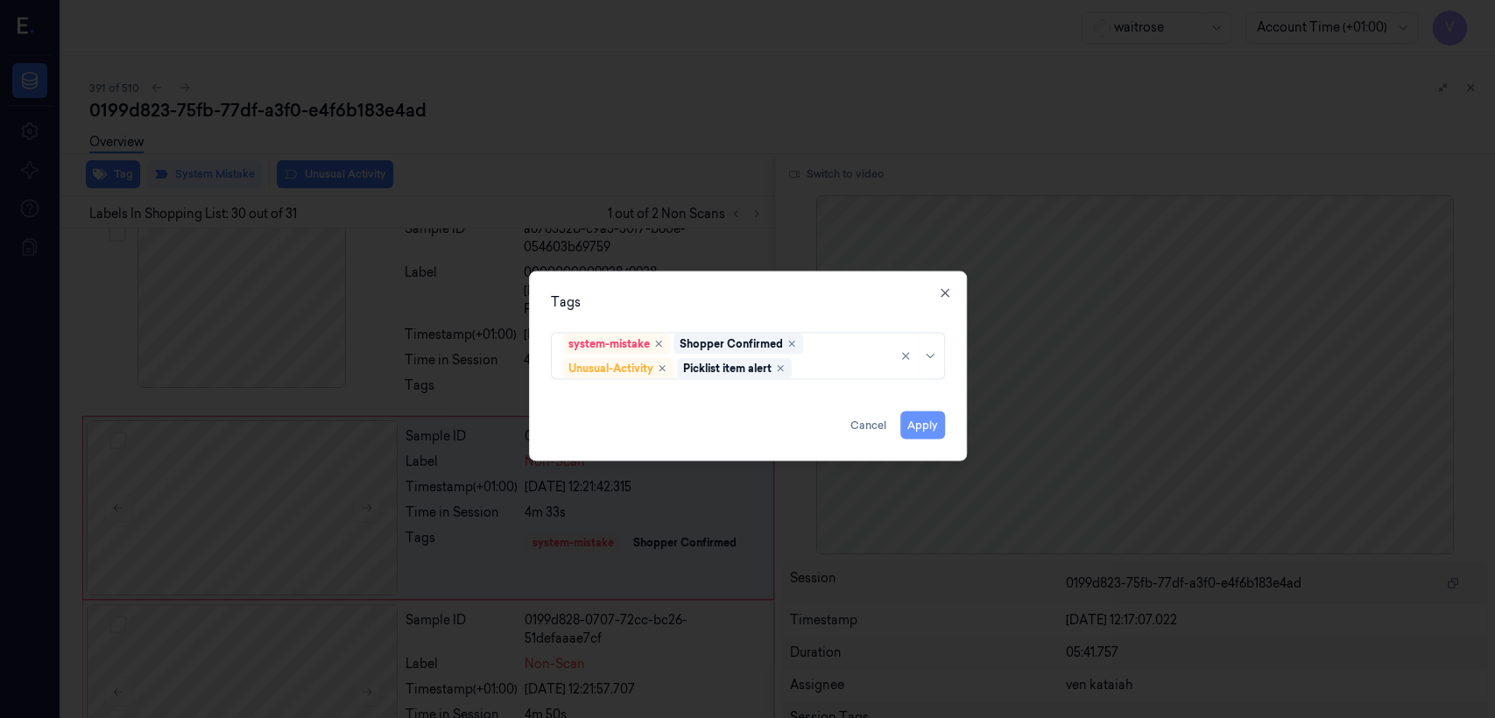
click at [815, 420] on button "Apply" at bounding box center [922, 426] width 45 height 28
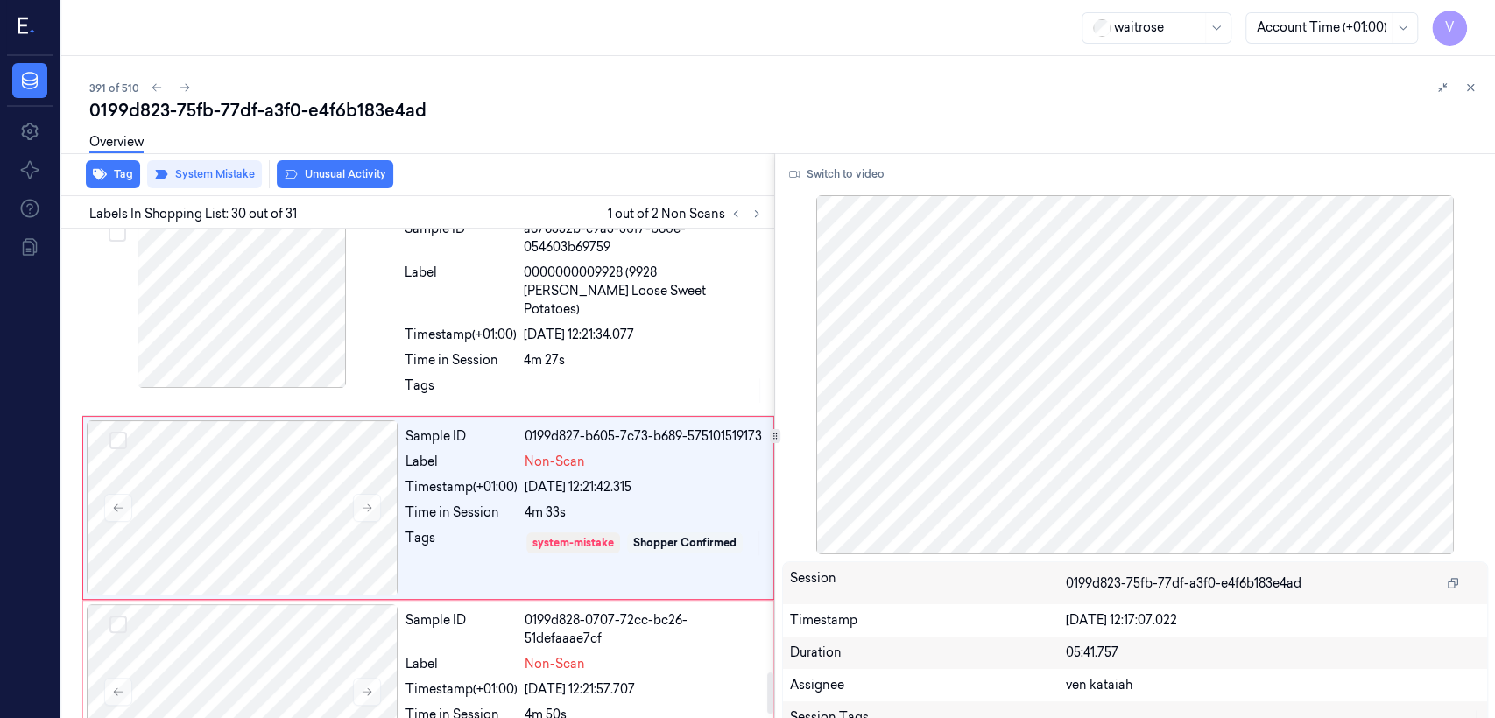
scroll to position [5269, 0]
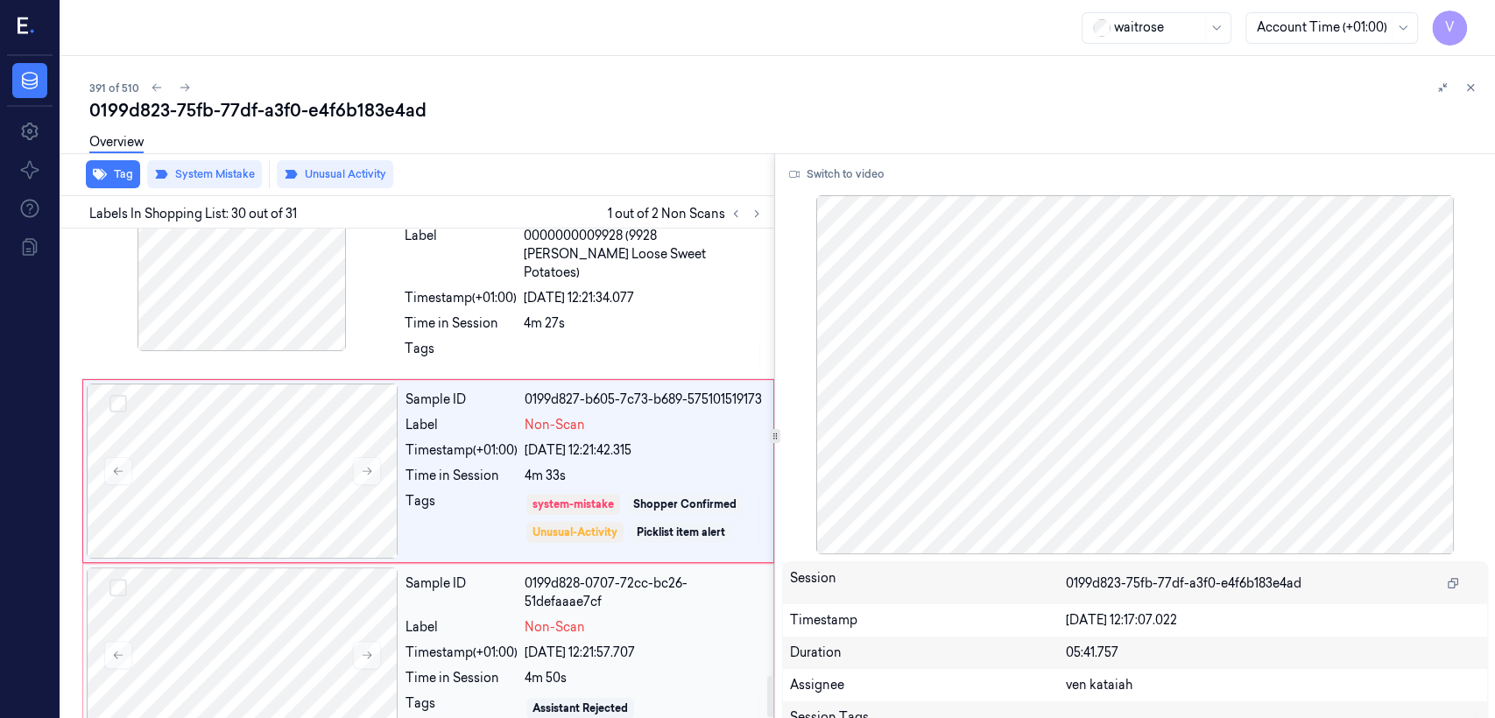
click at [436, 550] on div "Time in Session" at bounding box center [461, 678] width 112 height 18
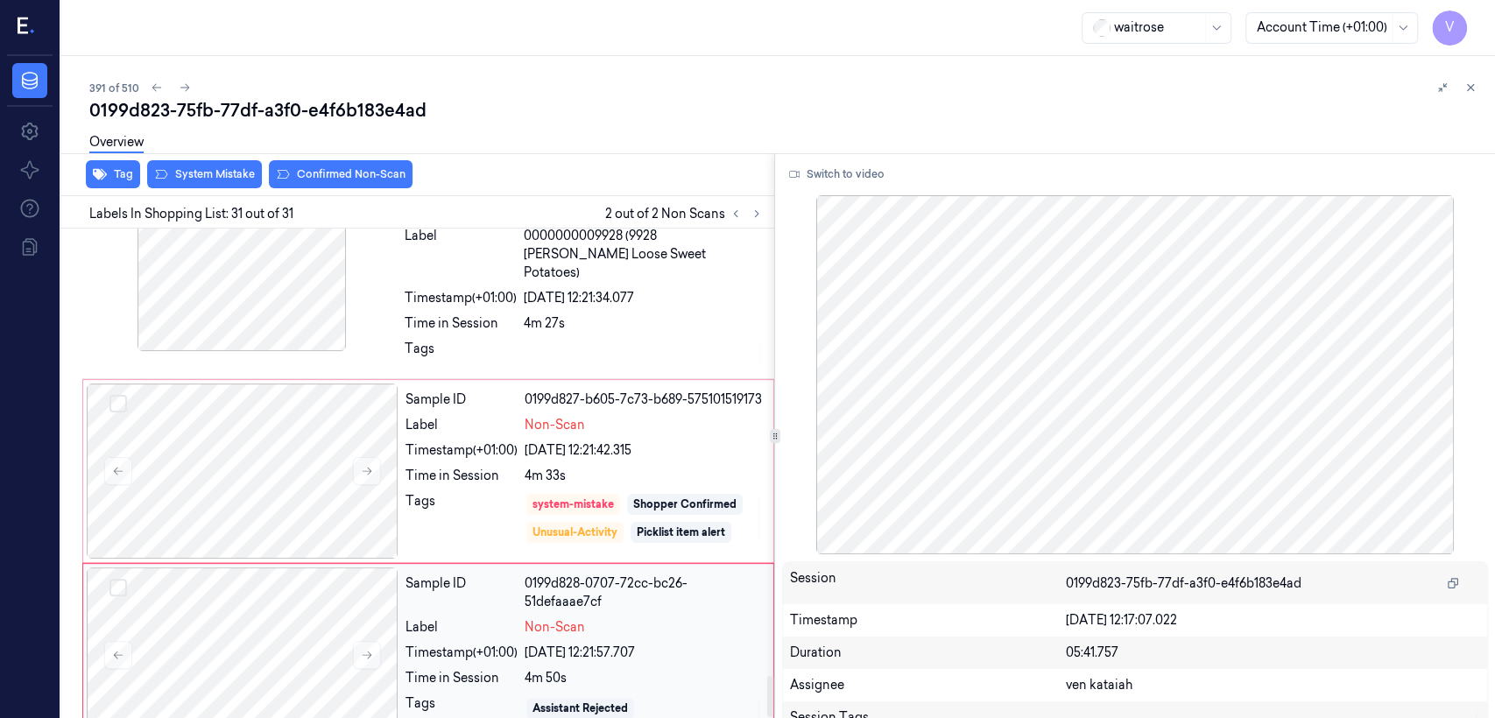
click at [462, 550] on div "Sample ID 0199d828-0707-72cc-bc26-51defaaae7cf Label Non-Scan Timestamp (+01:00…" at bounding box center [583, 655] width 371 height 175
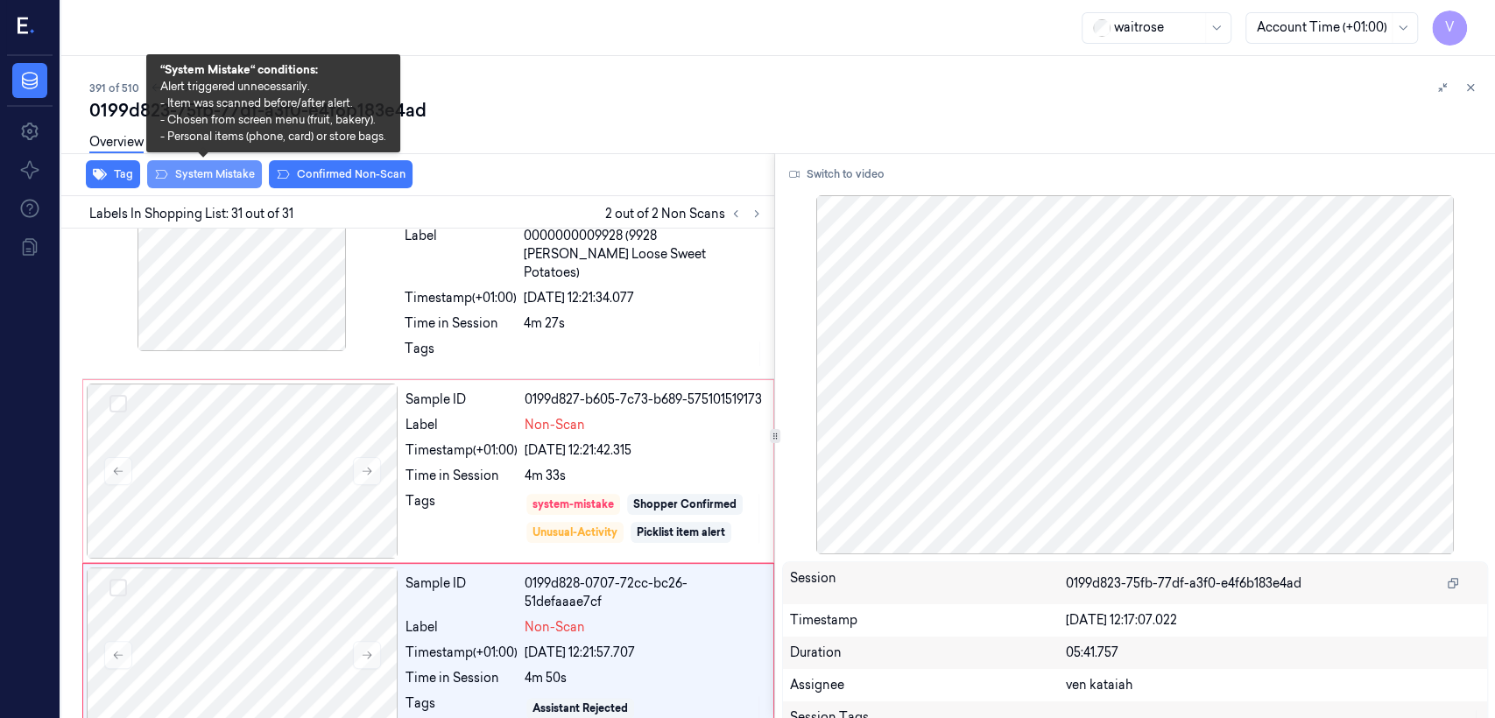
click at [205, 172] on button "System Mistake" at bounding box center [204, 174] width 115 height 28
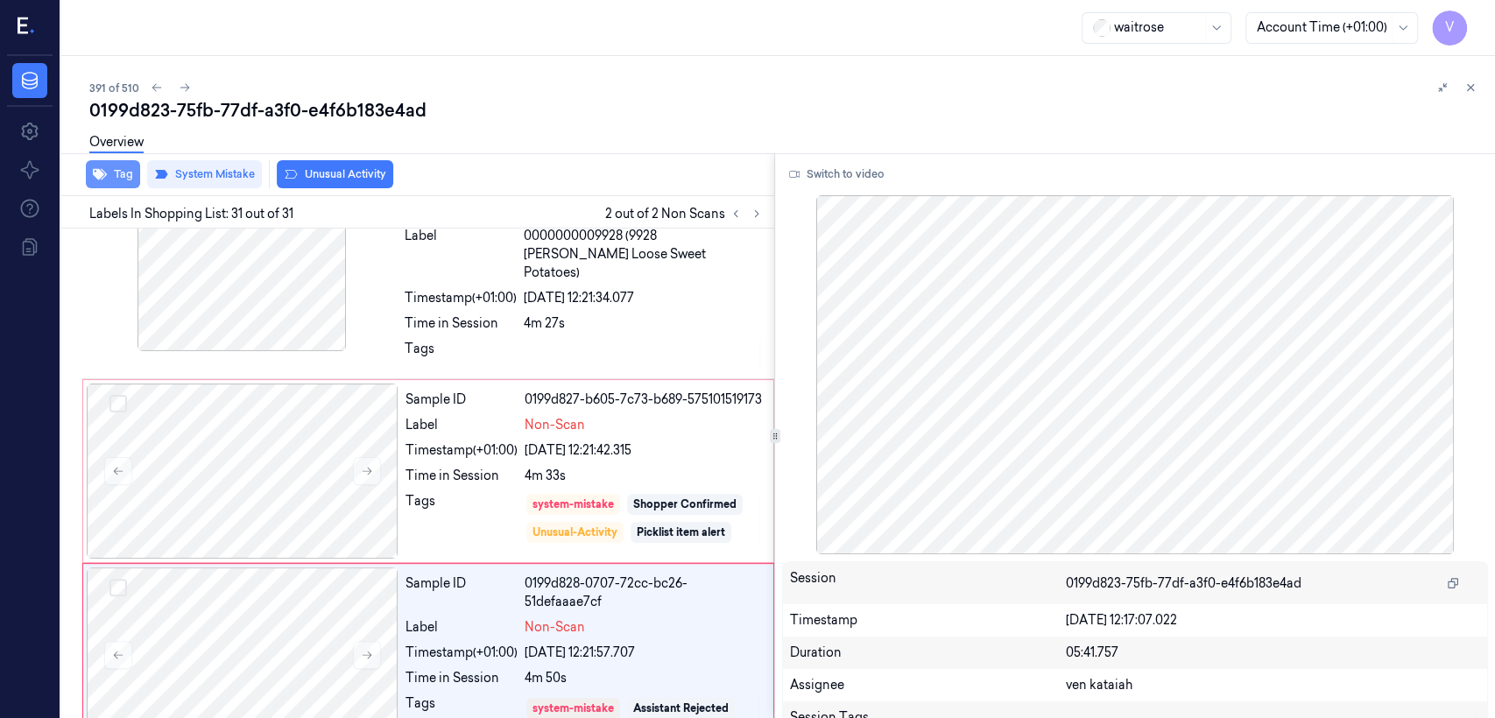
click at [125, 171] on button "Tag" at bounding box center [113, 174] width 54 height 28
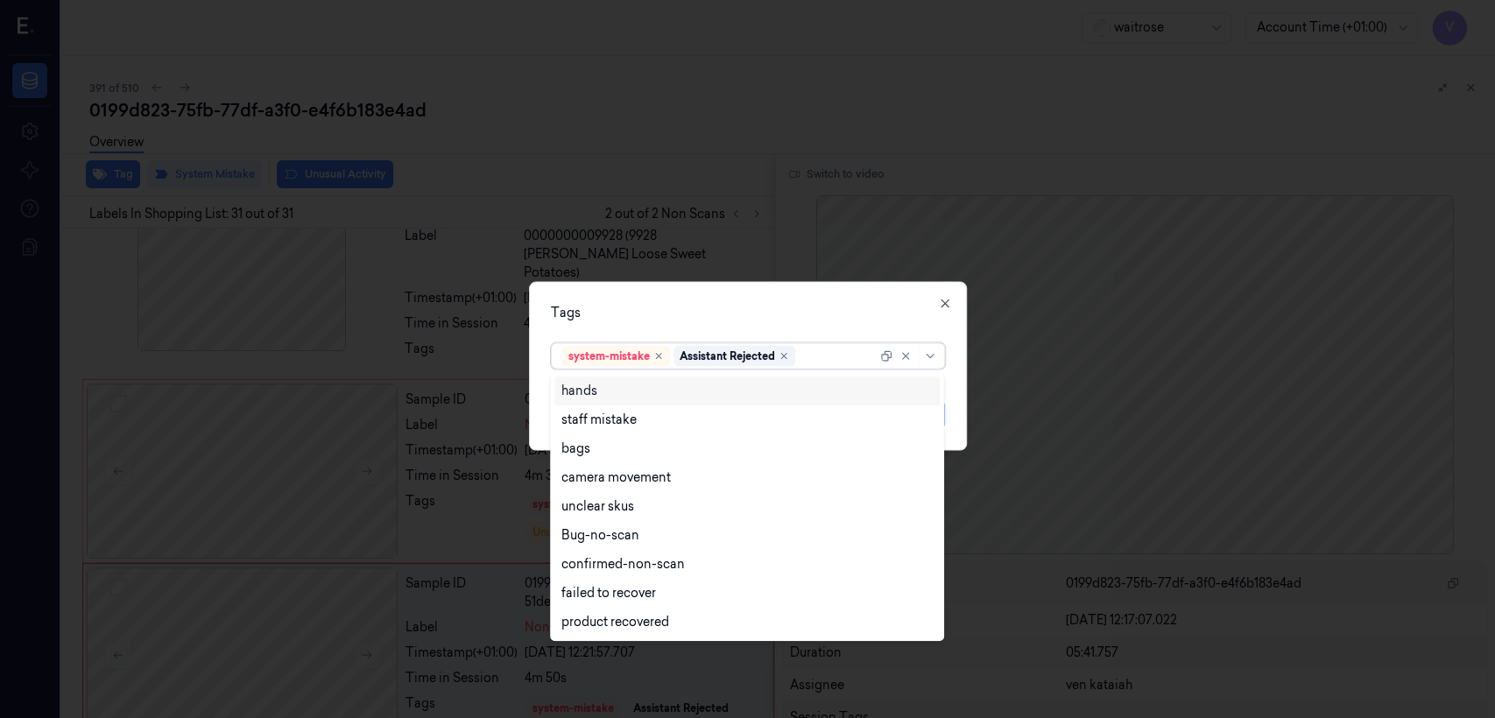
click at [815, 355] on div at bounding box center [838, 356] width 78 height 18
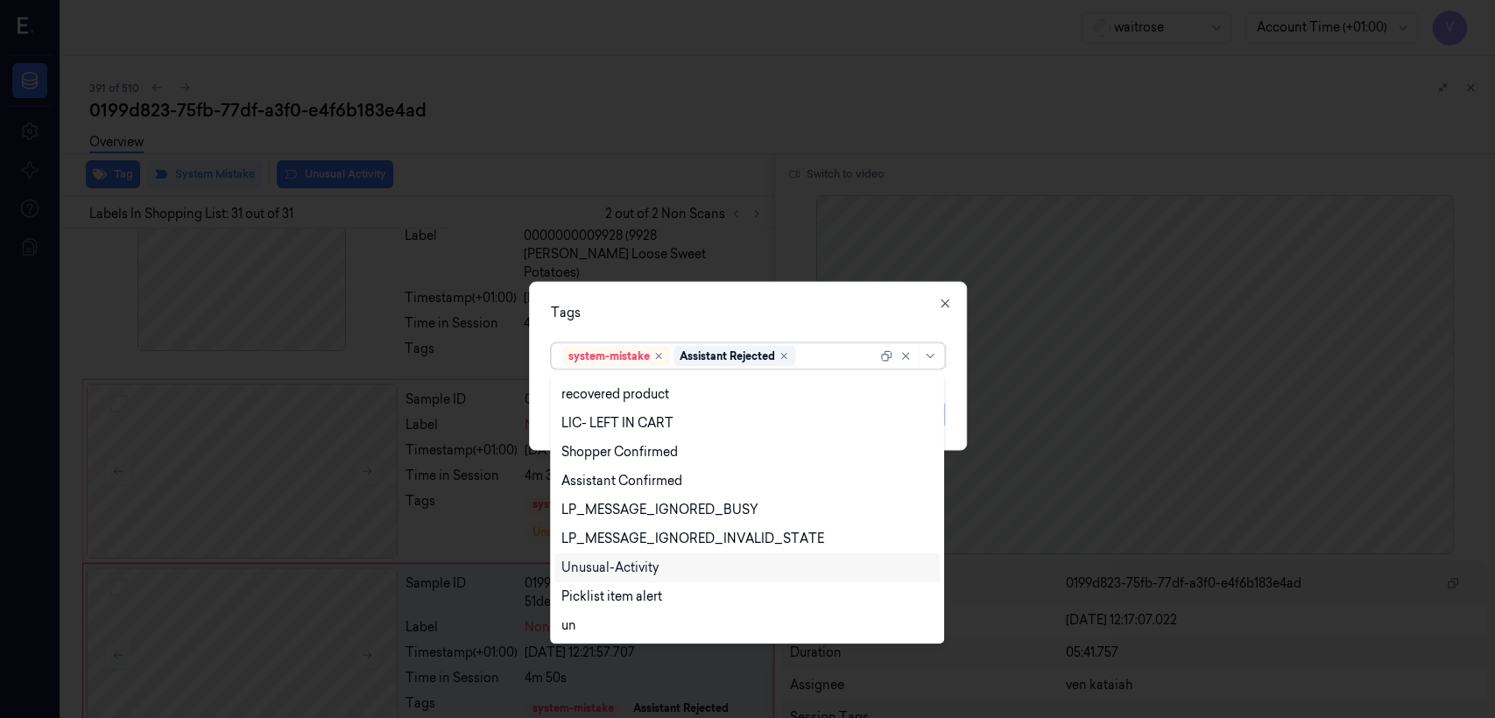
scroll to position [372, 0]
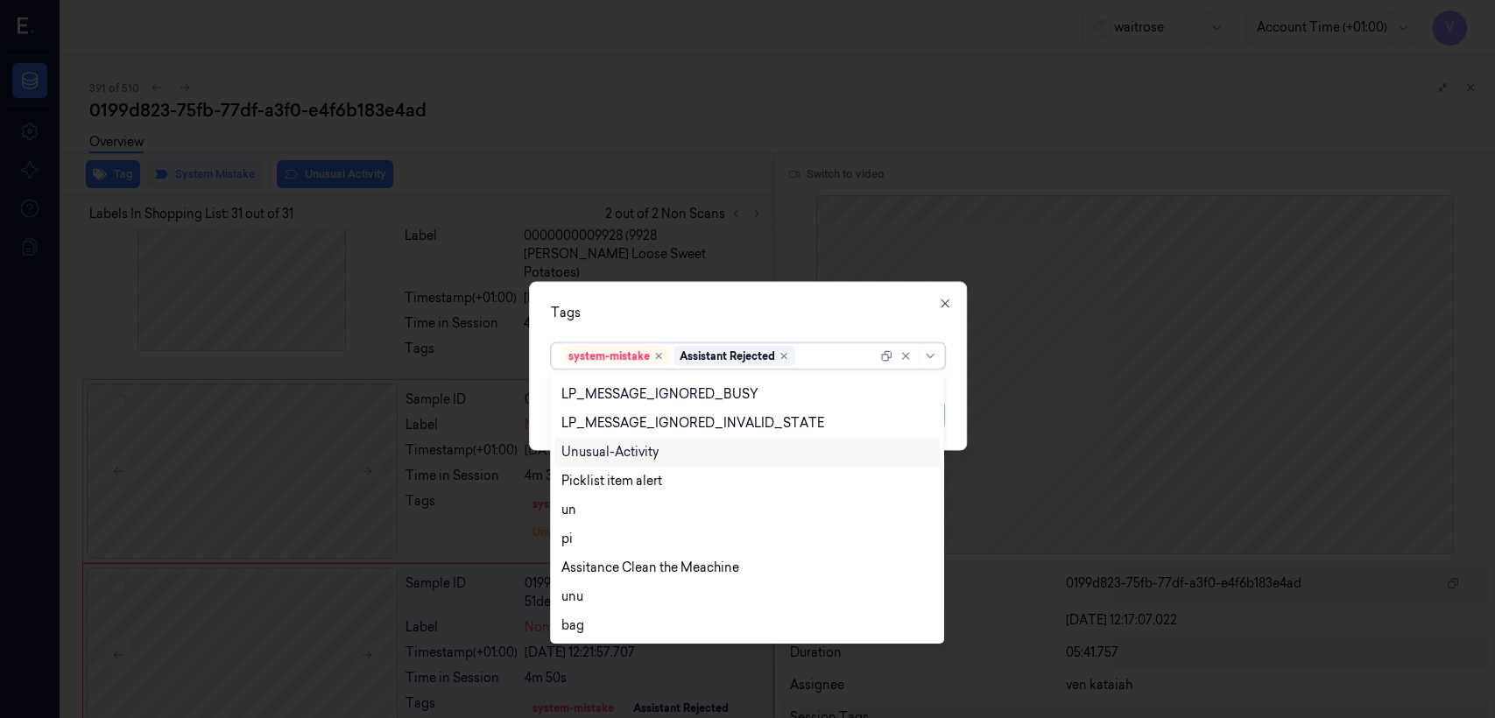
click at [624, 450] on div "Unusual-Activity" at bounding box center [609, 452] width 97 height 18
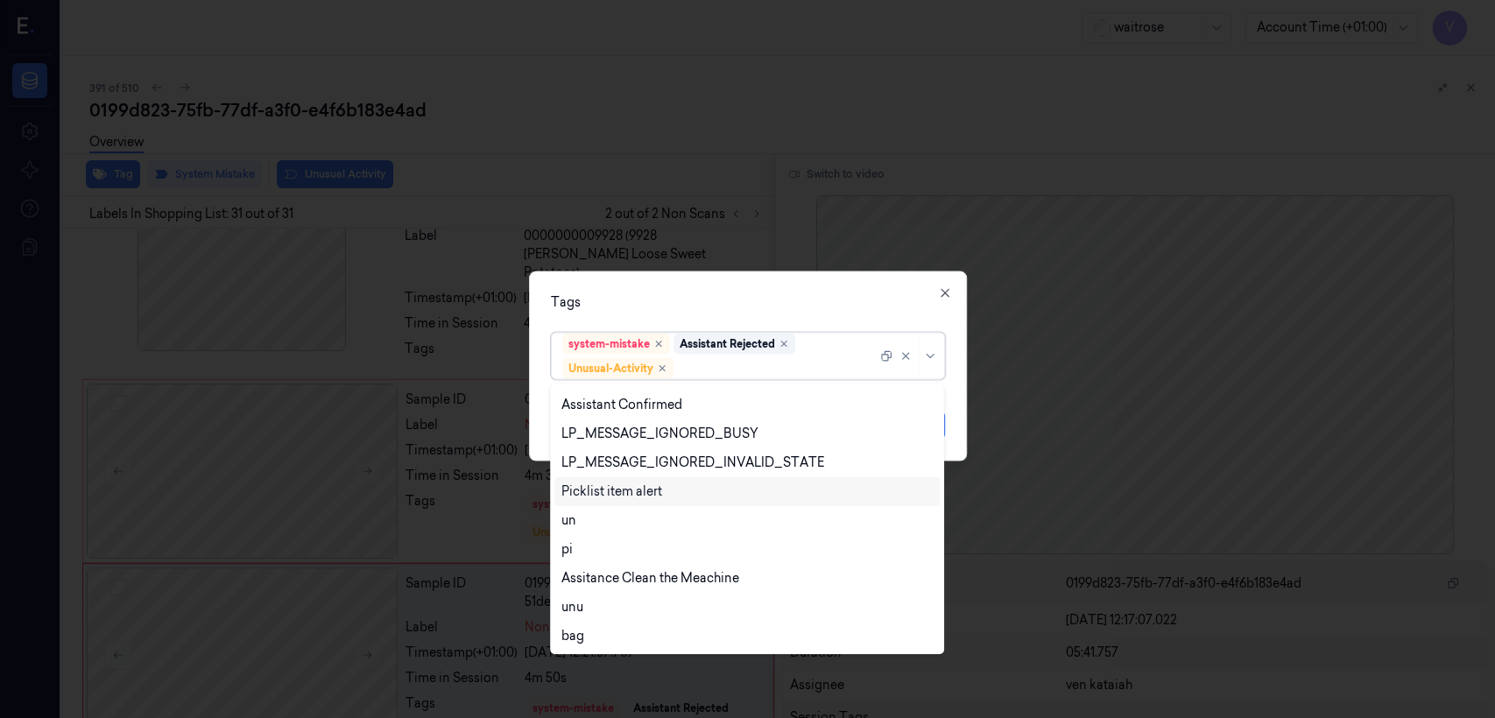
click at [609, 484] on div "Picklist item alert" at bounding box center [611, 492] width 101 height 18
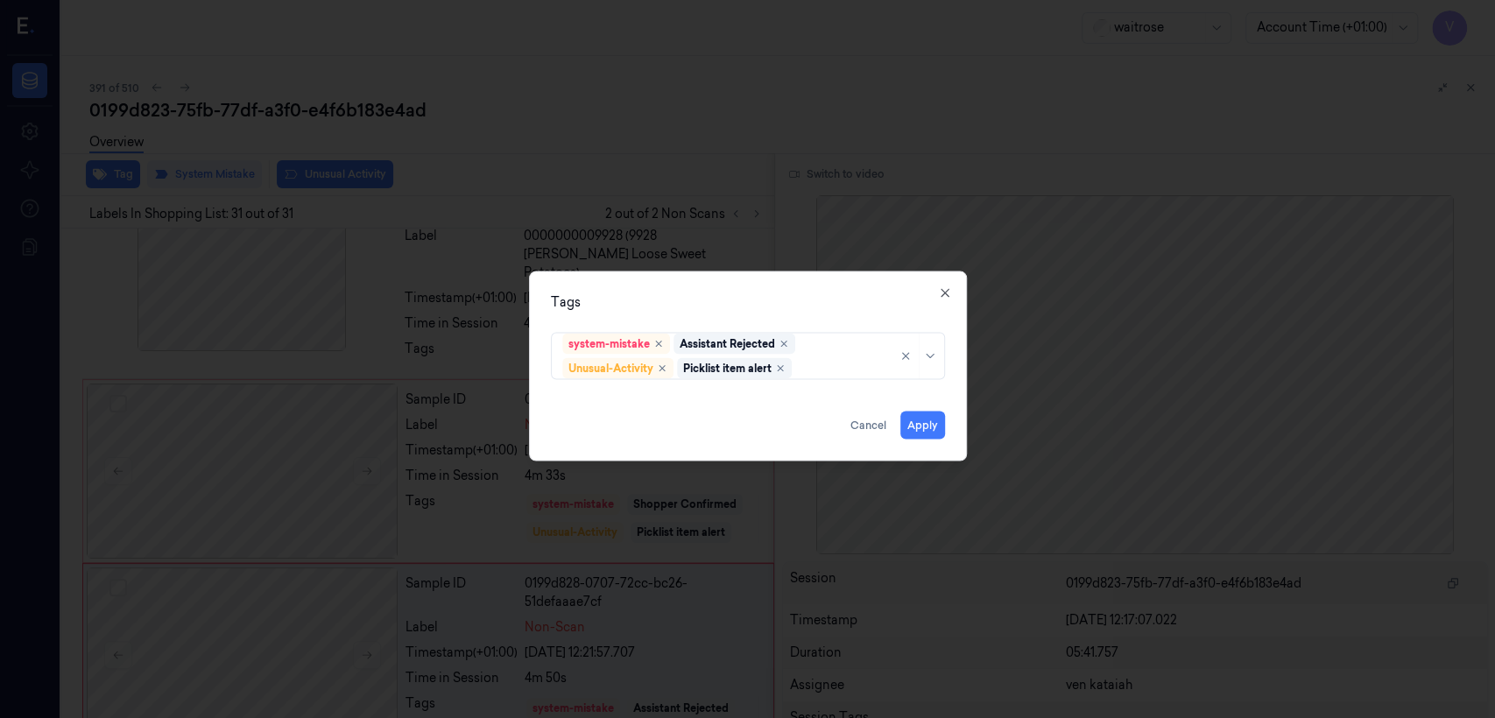
click at [653, 307] on div "Tags" at bounding box center [748, 302] width 394 height 18
click at [815, 423] on button "Apply" at bounding box center [922, 426] width 45 height 28
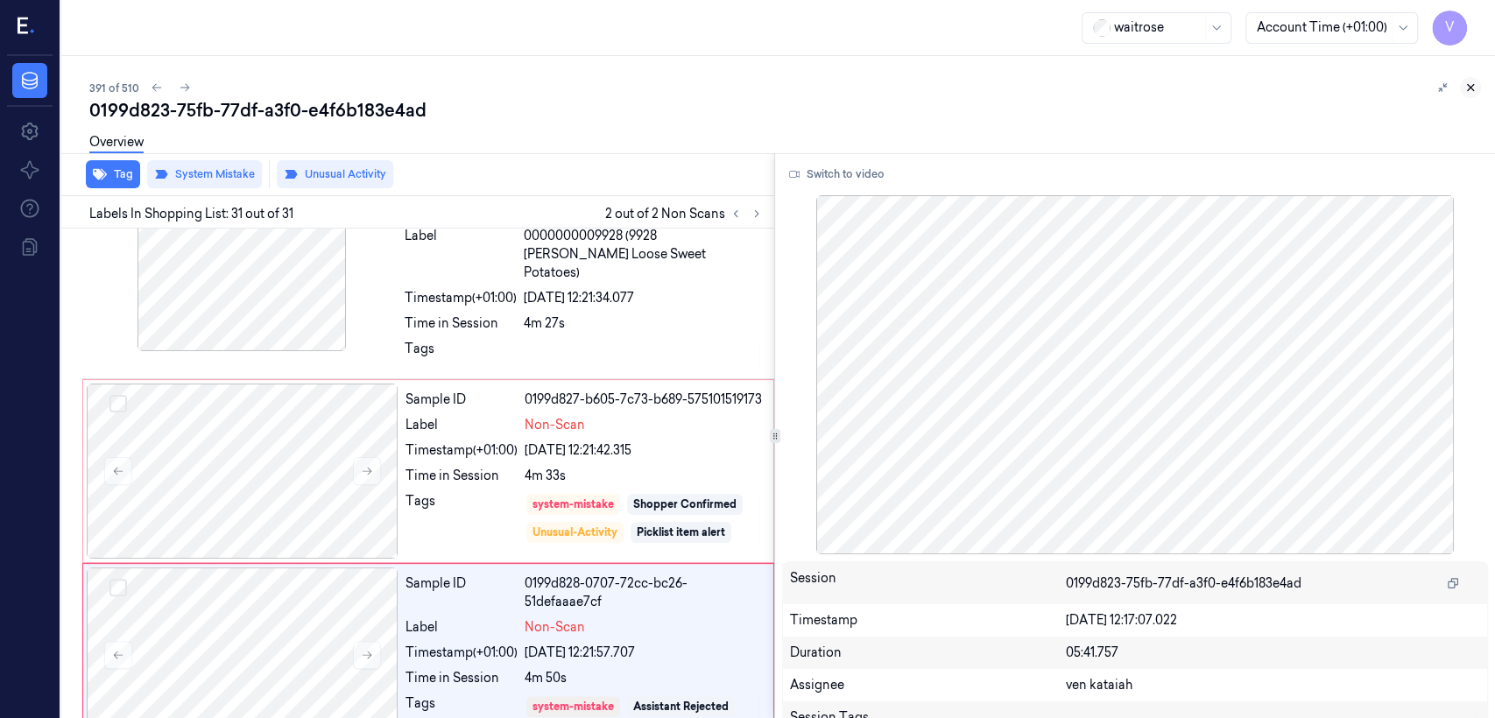
click at [815, 87] on icon at bounding box center [1470, 87] width 12 height 12
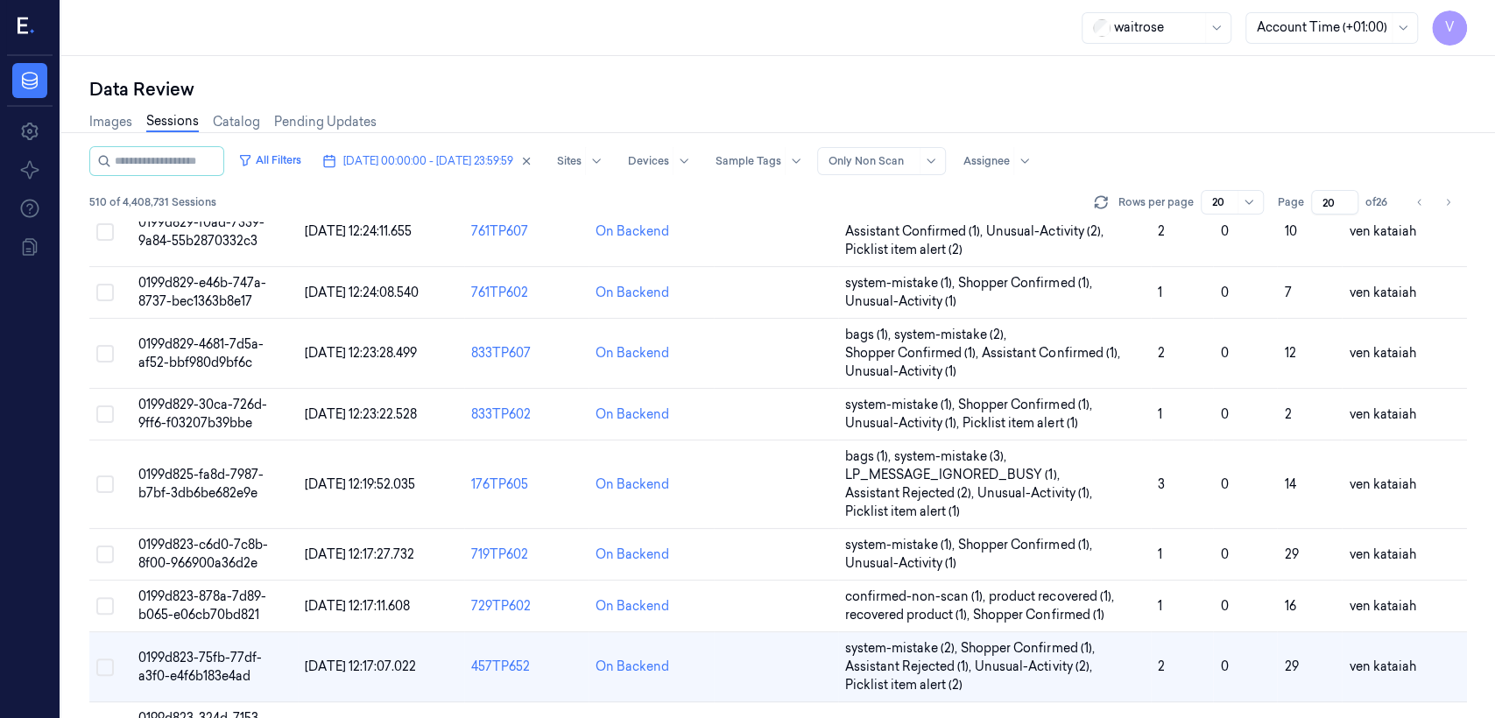
scroll to position [433, 0]
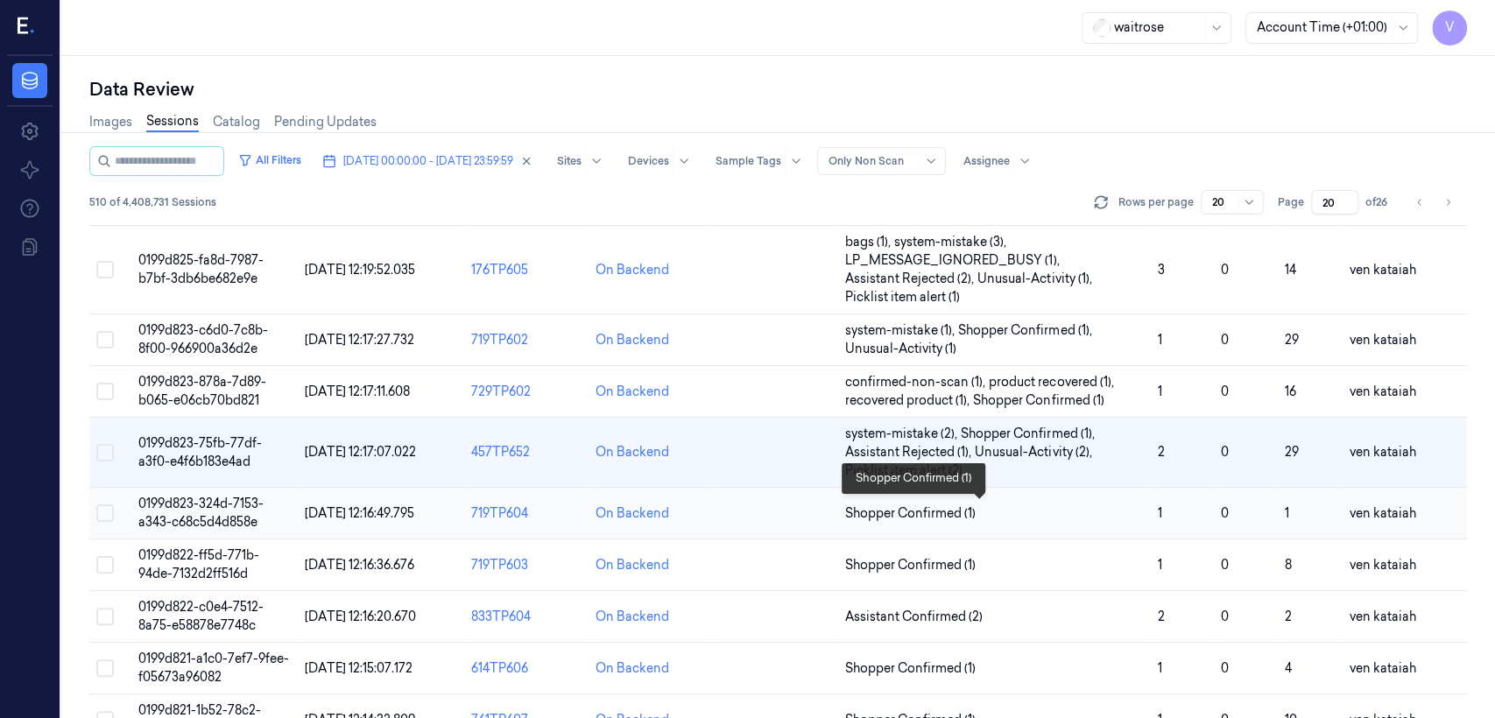
click at [815, 509] on span "Shopper Confirmed (1)" at bounding box center [910, 513] width 130 height 18
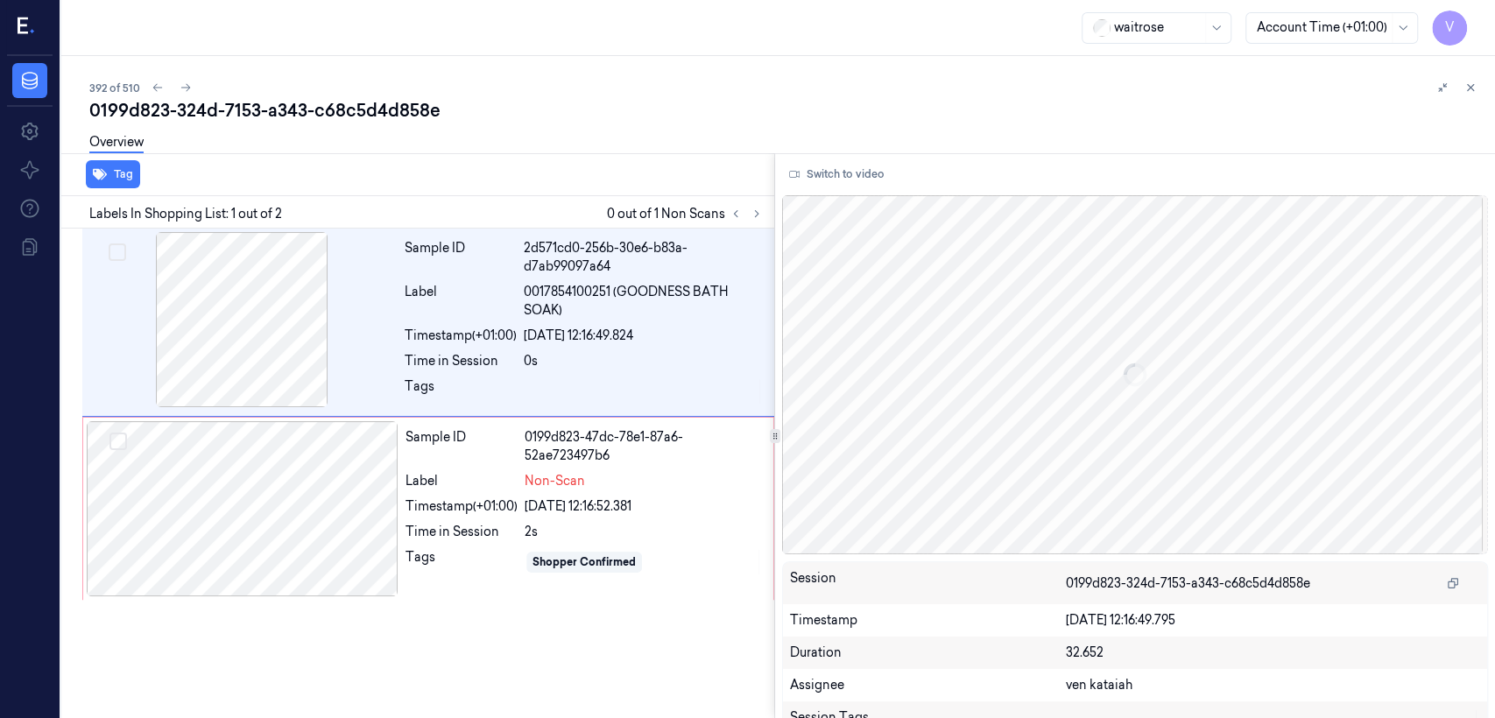
click at [762, 201] on div "Labels In Shopping List: 1 out of 2 0 out of 1 Non Scans" at bounding box center [414, 212] width 720 height 32
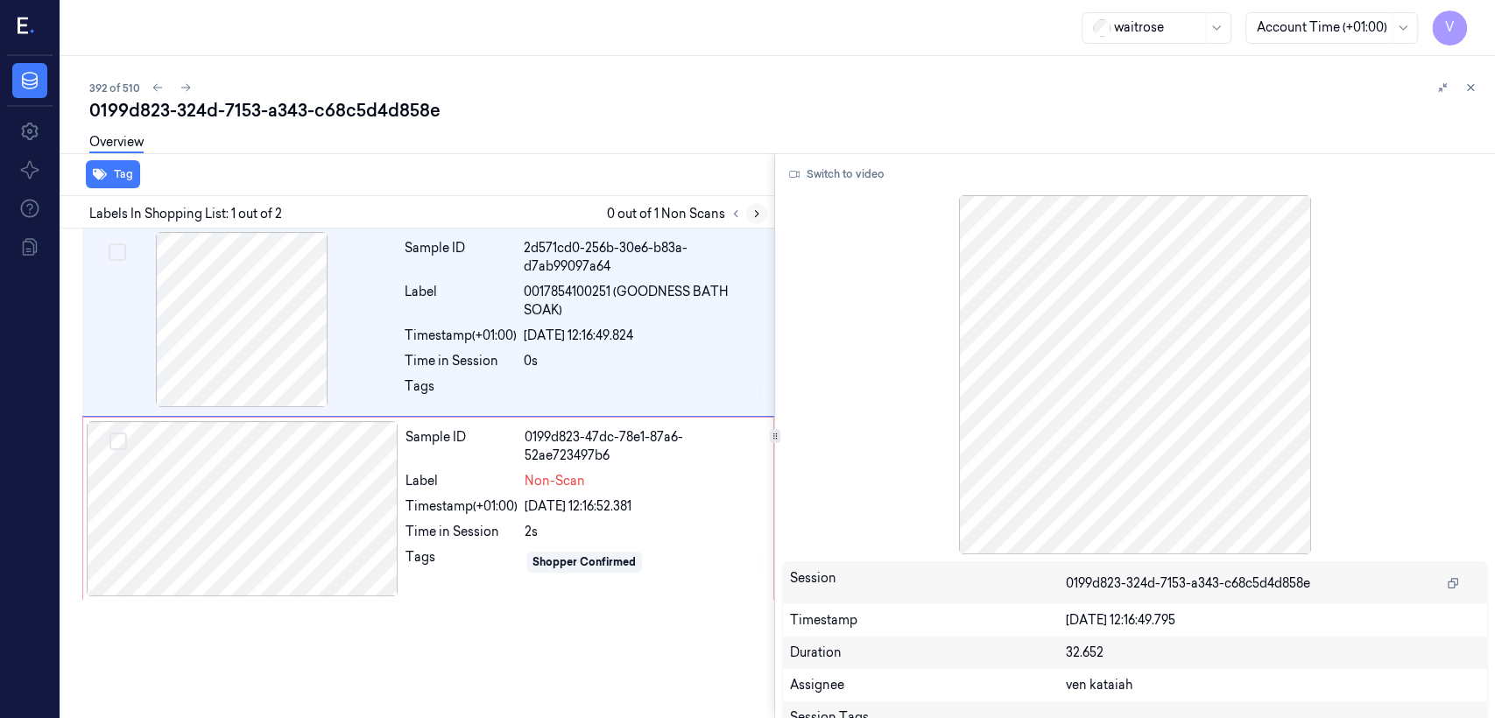
click at [755, 208] on icon at bounding box center [757, 214] width 12 height 12
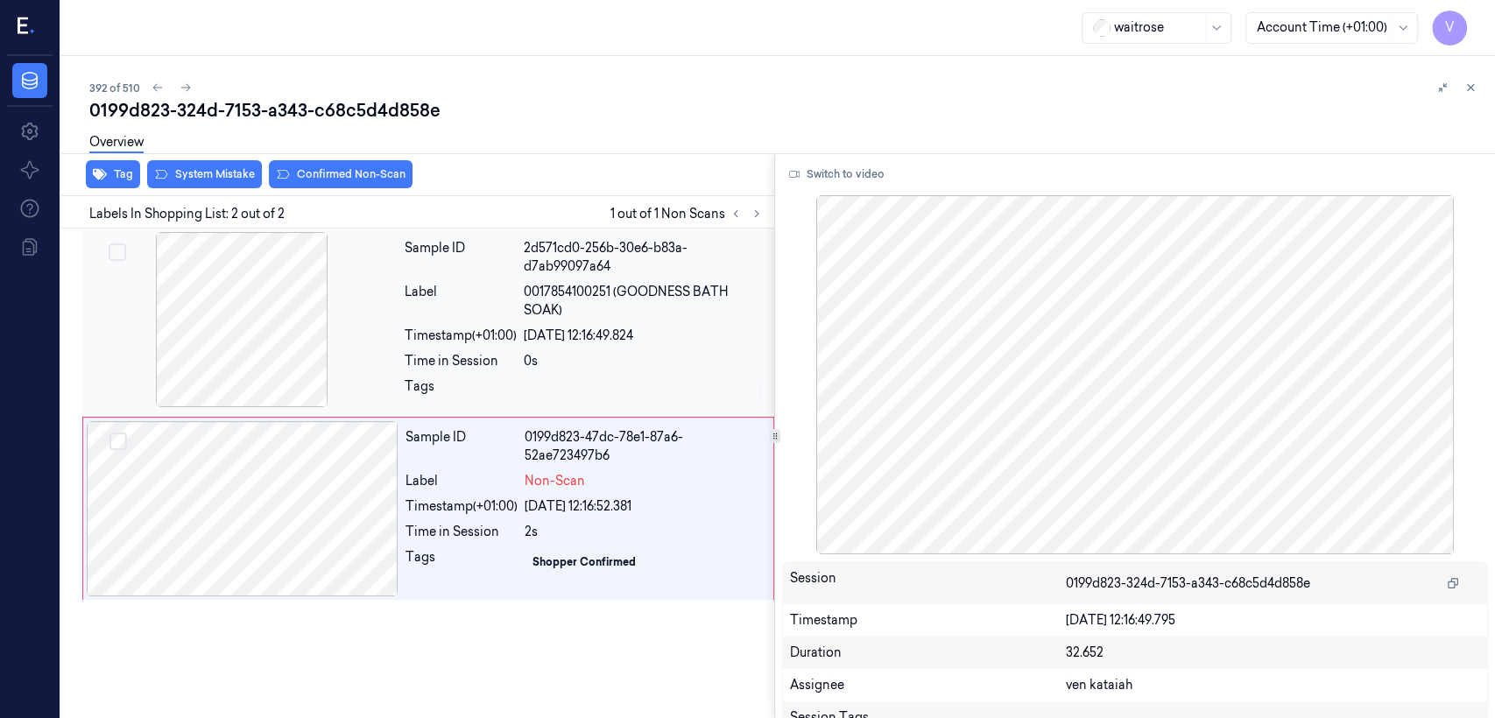
click at [504, 311] on div "Label" at bounding box center [461, 301] width 112 height 37
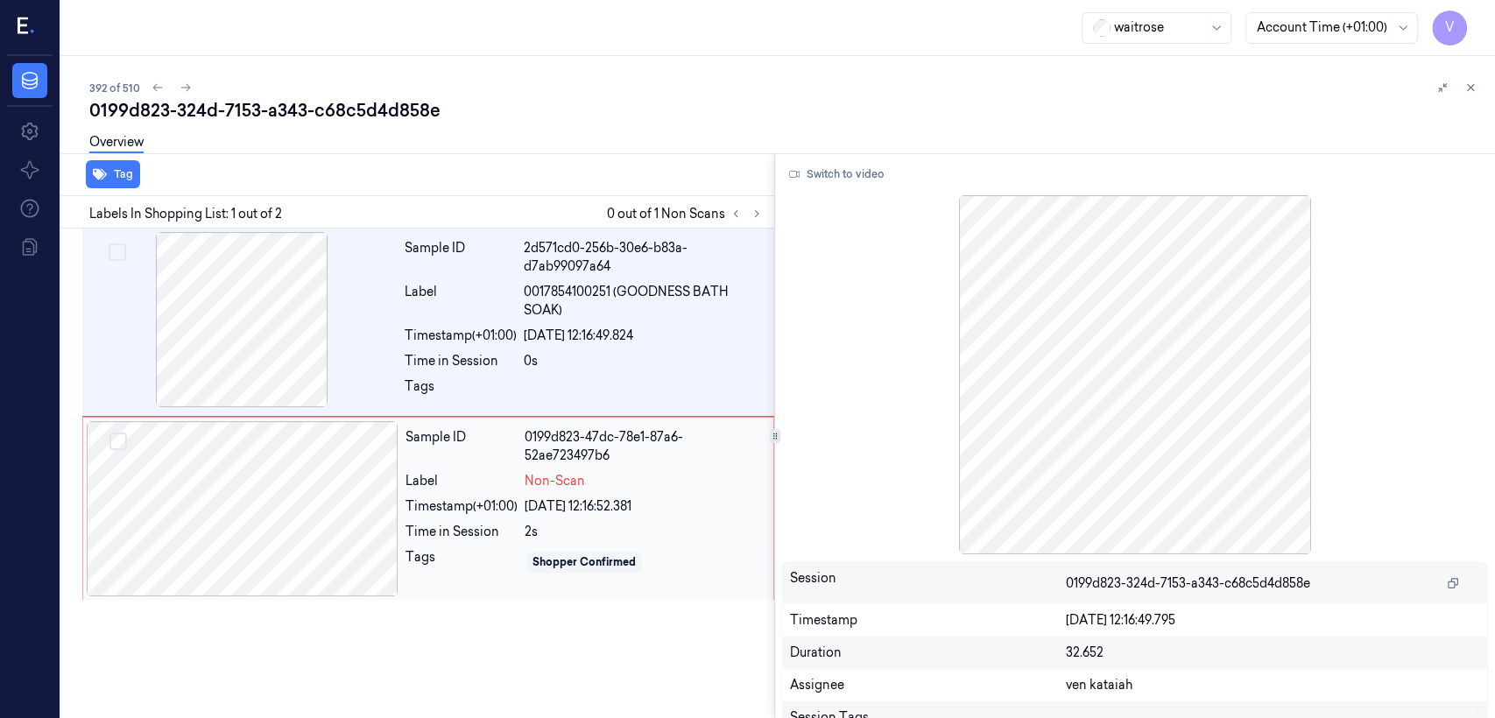
click at [560, 486] on span "Non-Scan" at bounding box center [555, 481] width 60 height 18
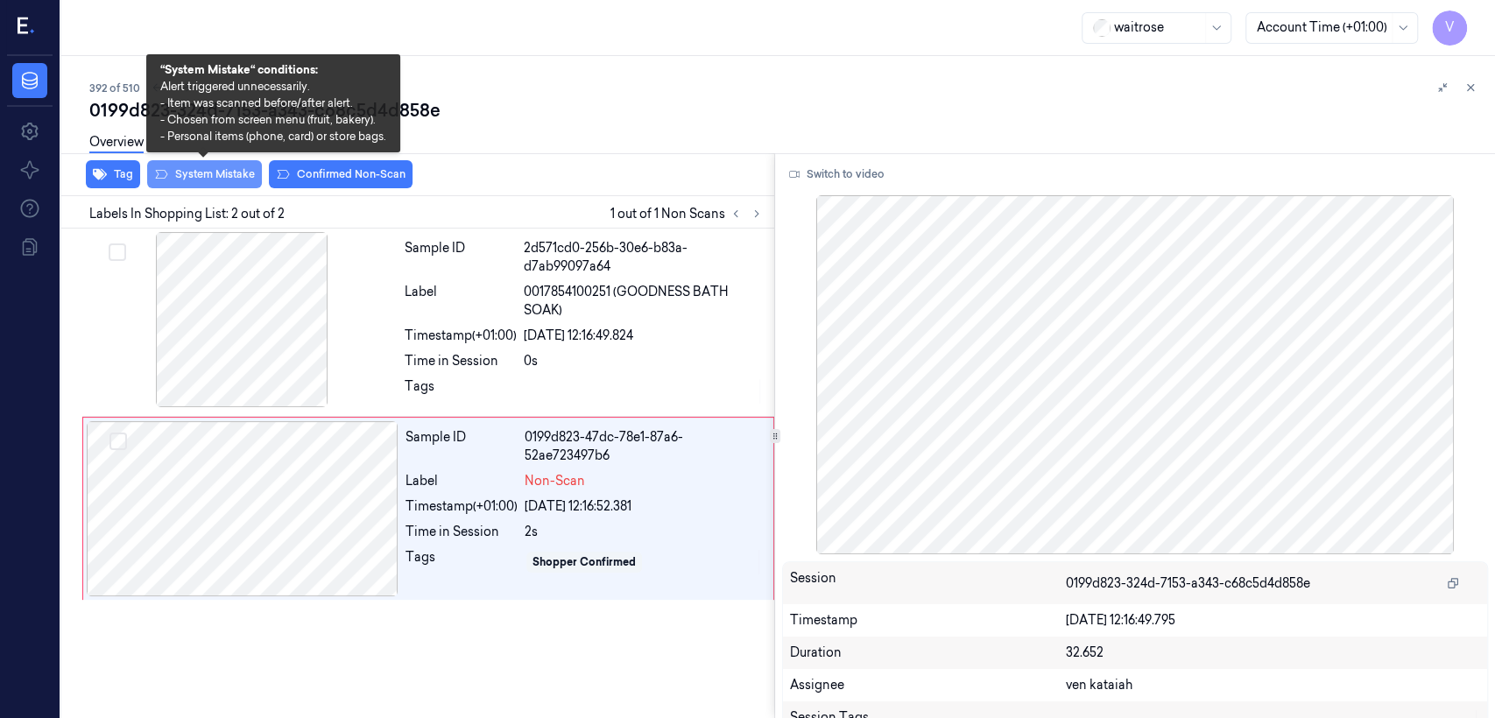
click at [210, 174] on button "System Mistake" at bounding box center [204, 174] width 115 height 28
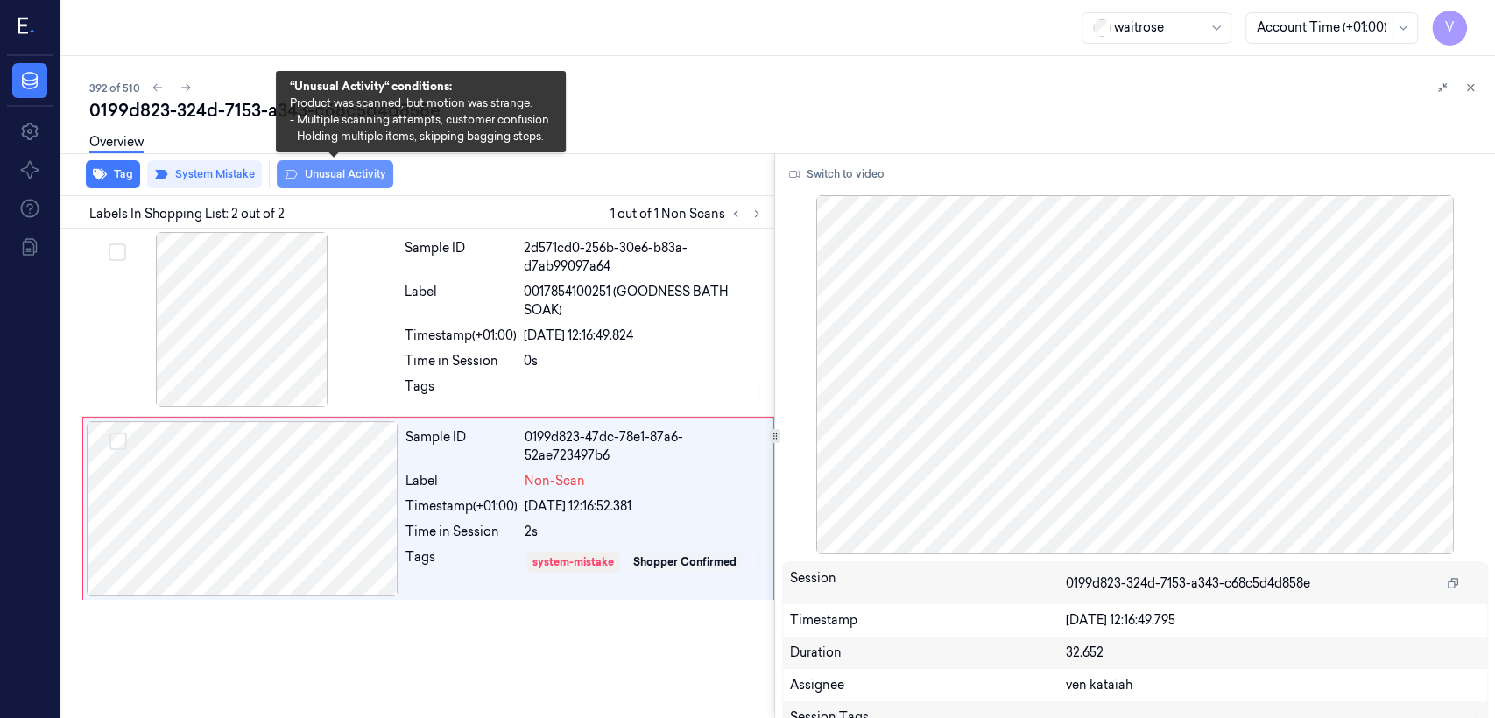
click at [330, 170] on button "Unusual Activity" at bounding box center [335, 174] width 116 height 28
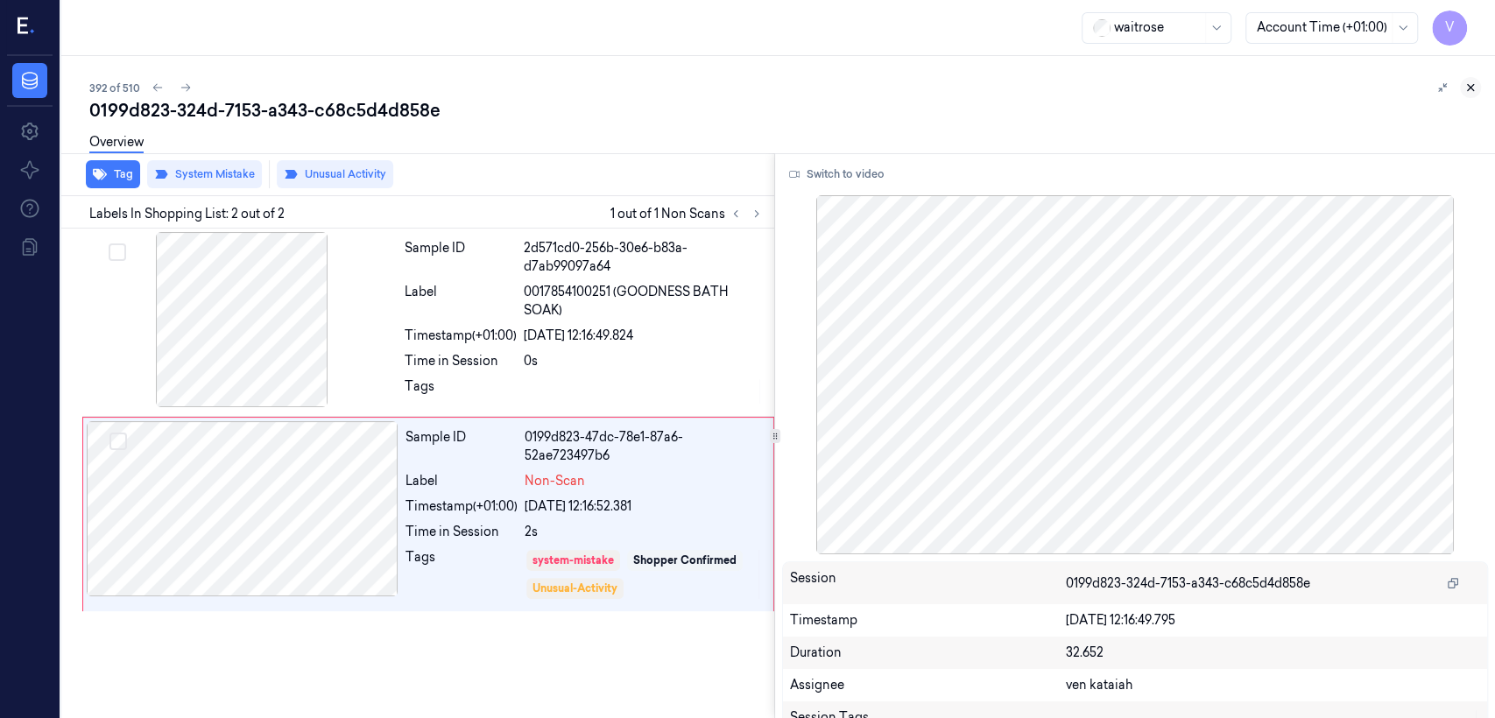
click at [815, 90] on icon at bounding box center [1470, 87] width 12 height 12
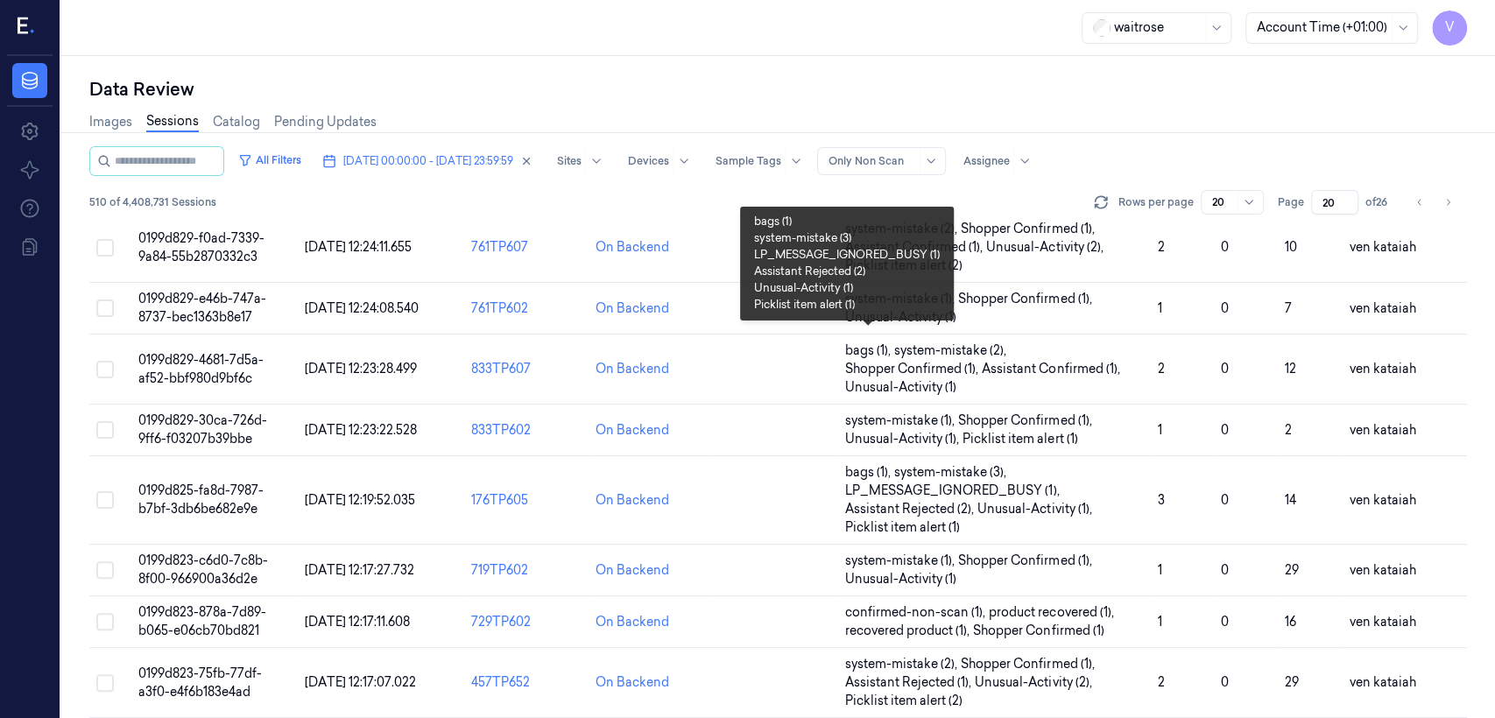
scroll to position [493, 0]
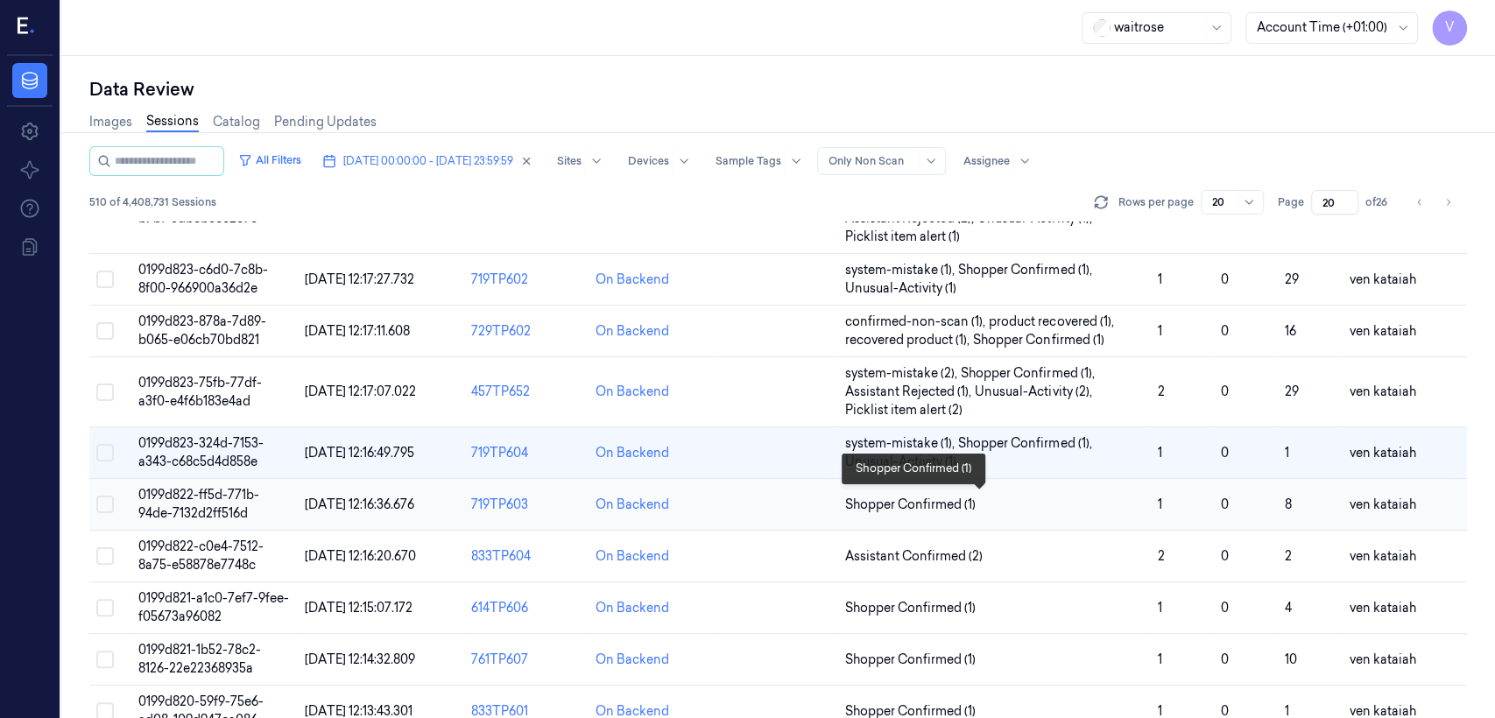
click at [815, 496] on span "Shopper Confirmed (1)" at bounding box center [910, 505] width 130 height 18
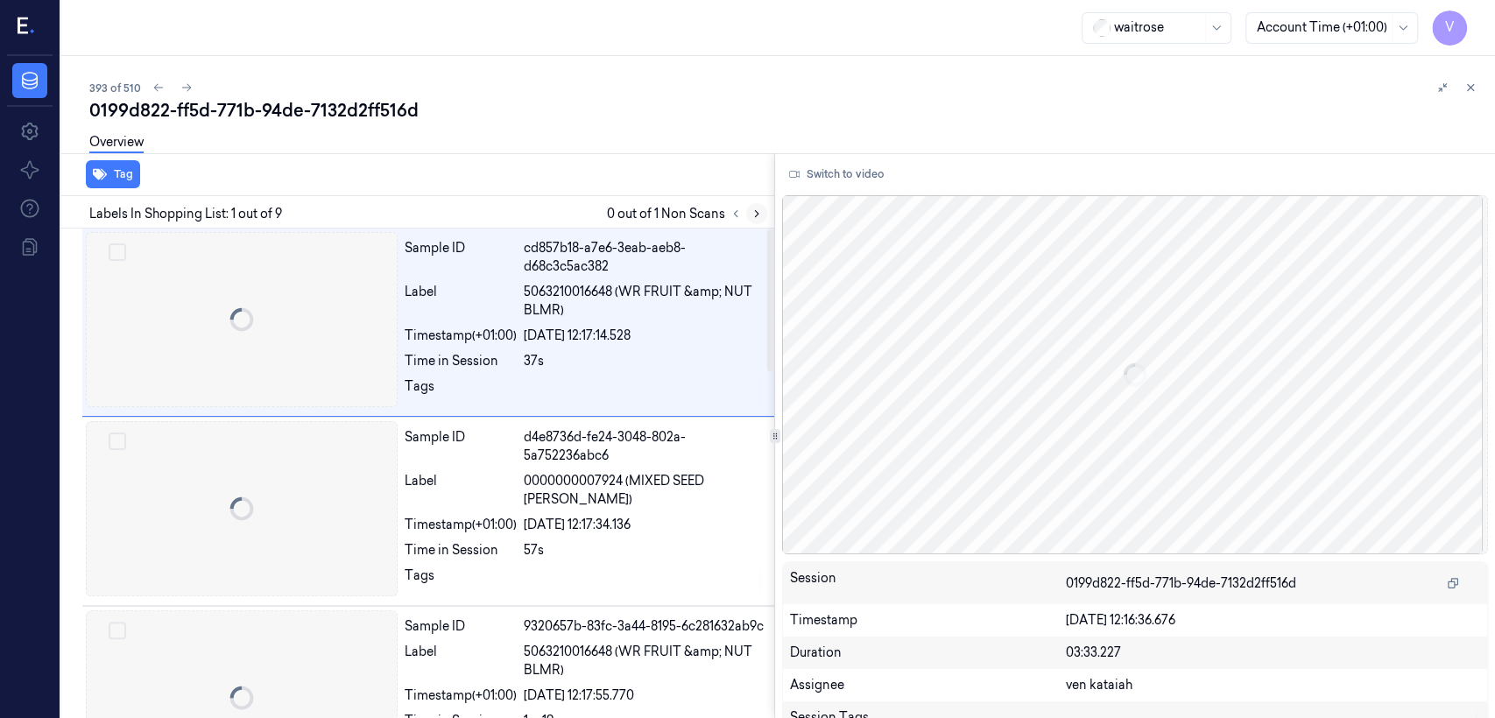
click at [758, 203] on button at bounding box center [756, 213] width 21 height 21
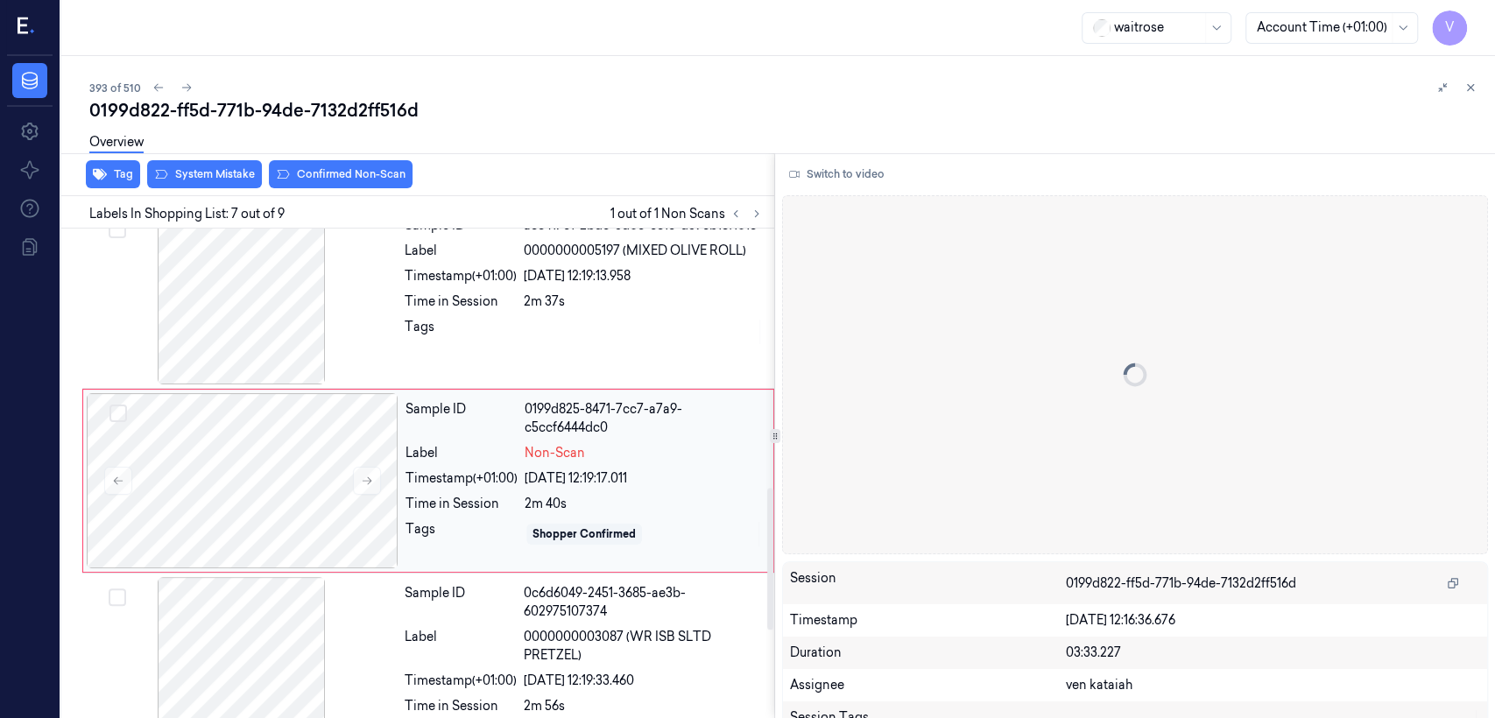
scroll to position [970, 0]
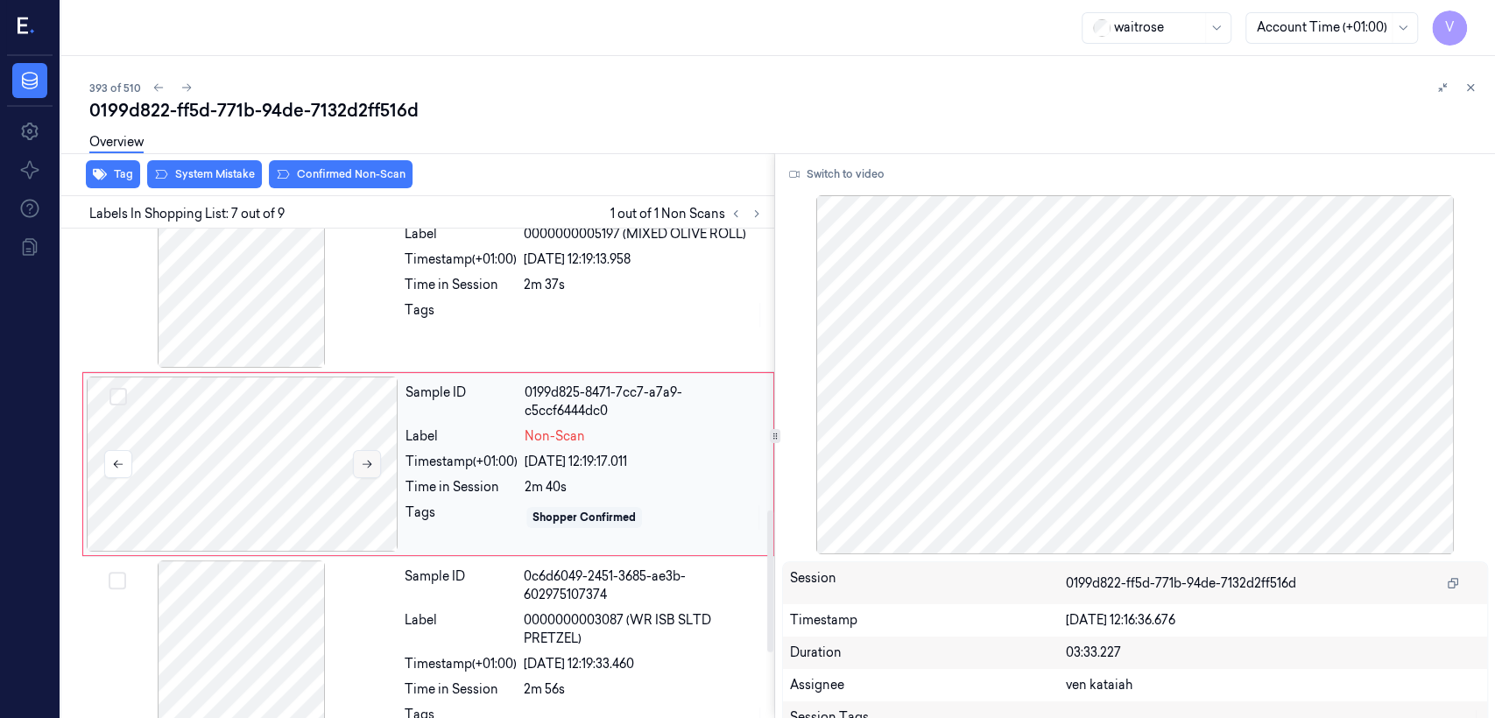
click at [368, 478] on button at bounding box center [367, 464] width 28 height 28
click at [560, 327] on div at bounding box center [644, 315] width 240 height 28
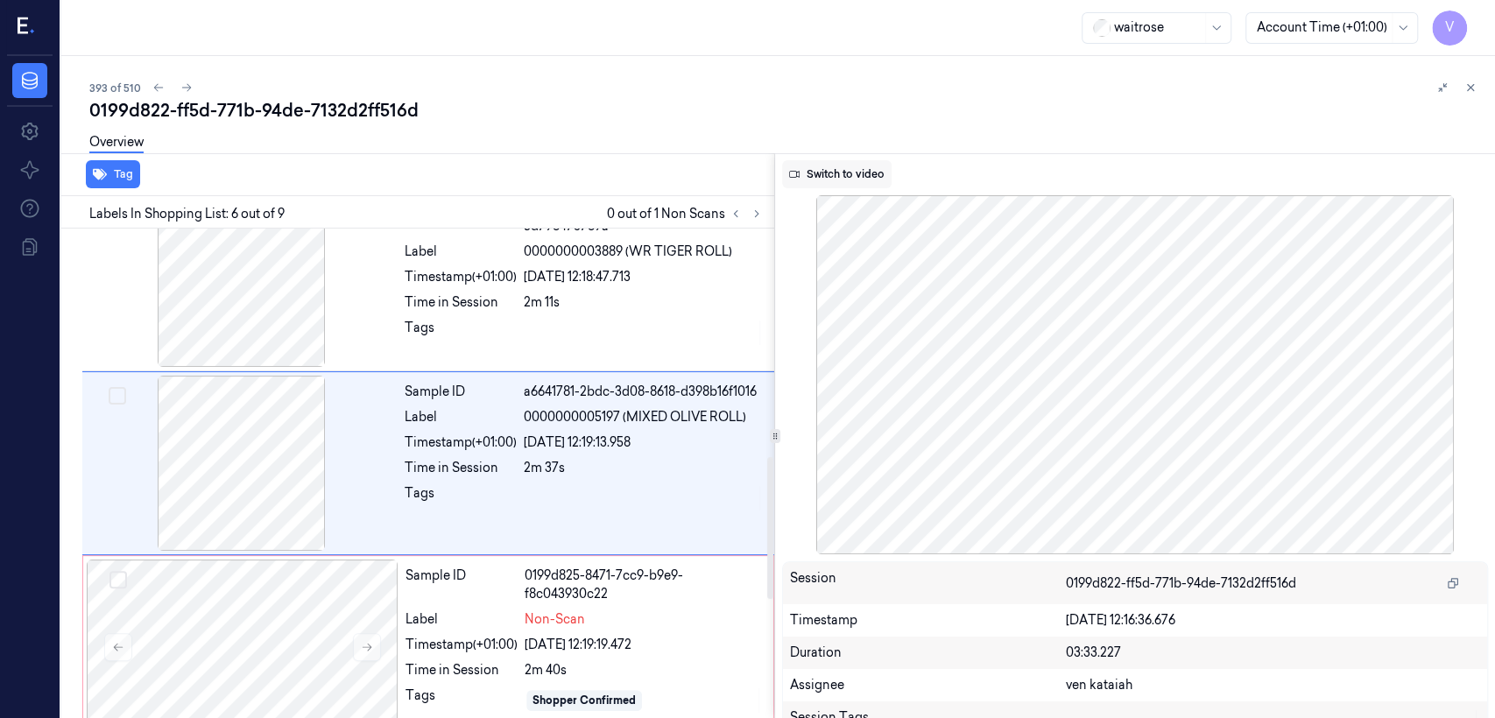
scroll to position [786, 0]
click at [807, 177] on button "Switch to video" at bounding box center [836, 174] width 109 height 28
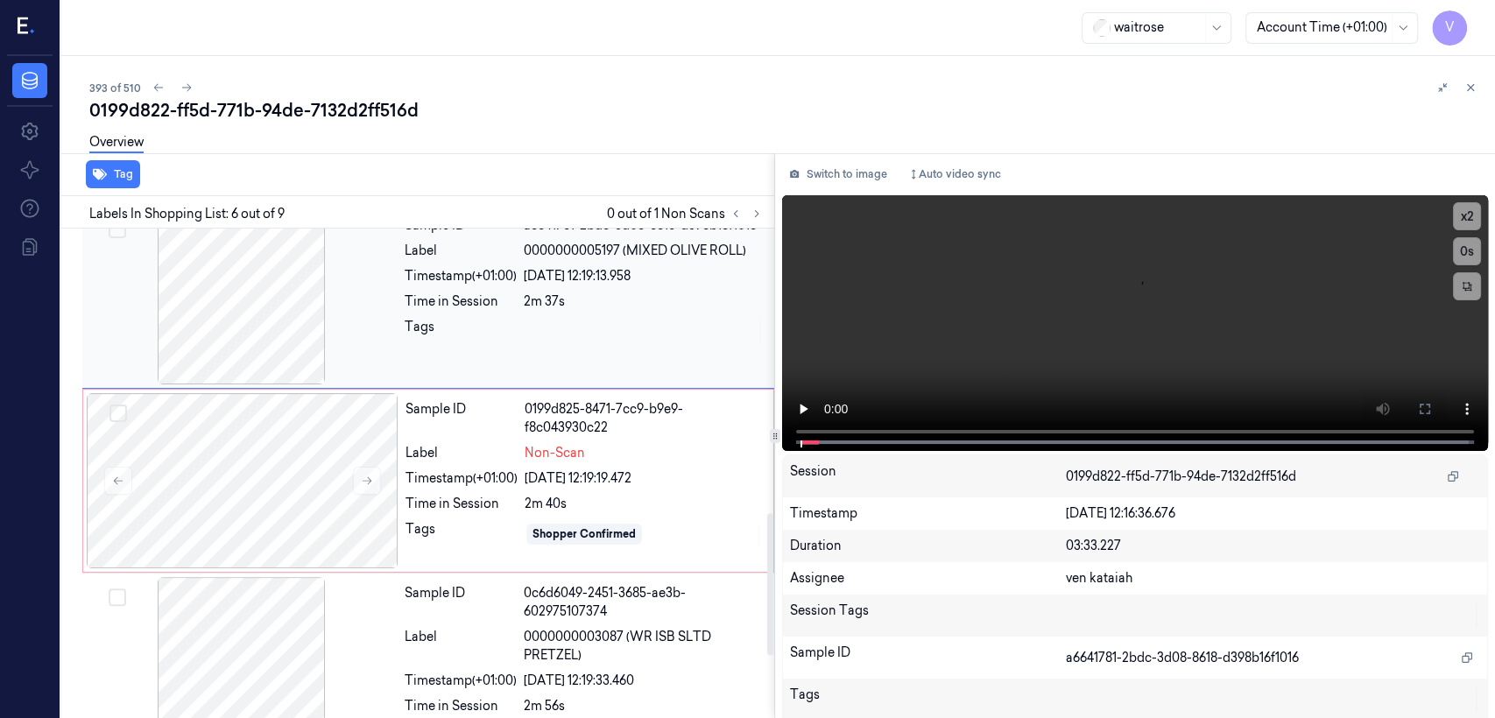
scroll to position [981, 0]
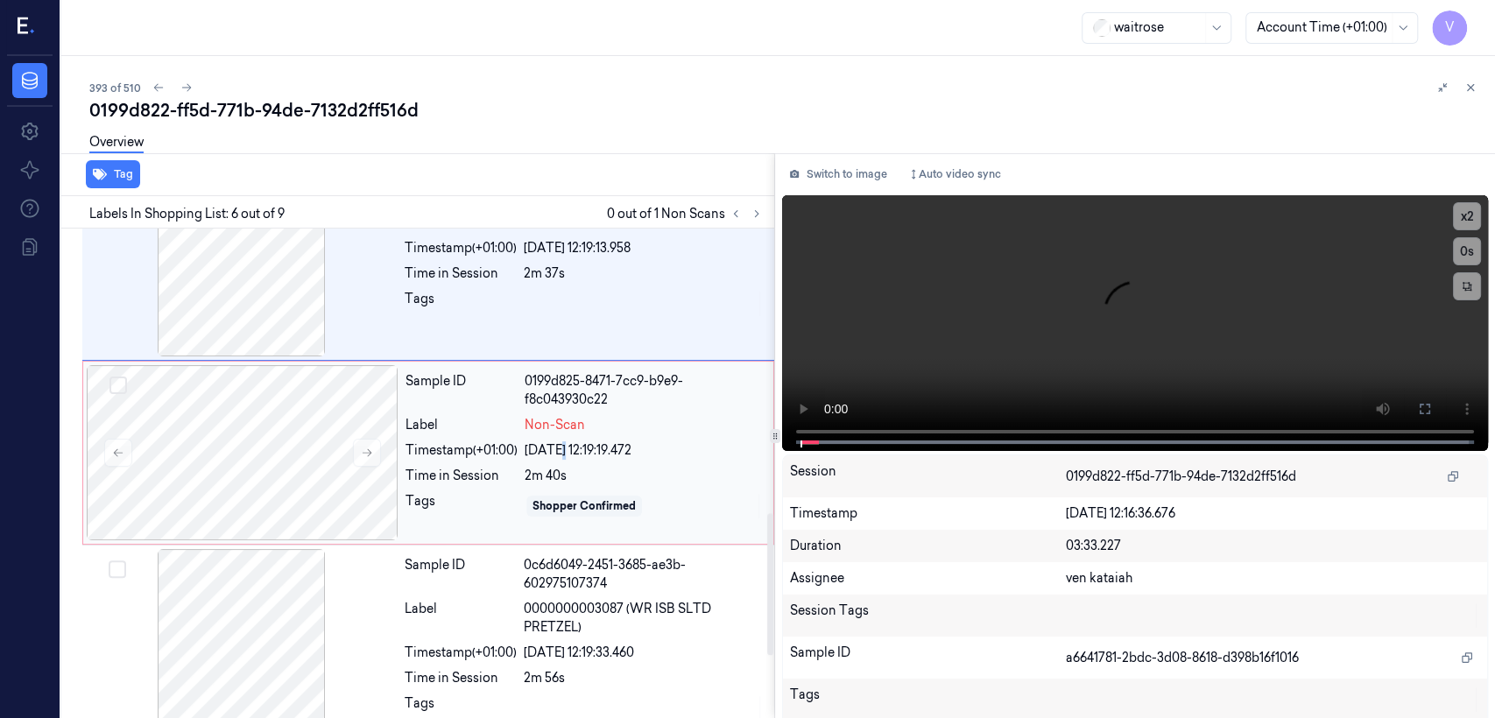
click at [556, 455] on div "[DATE] 12:19:19.472" at bounding box center [644, 450] width 238 height 18
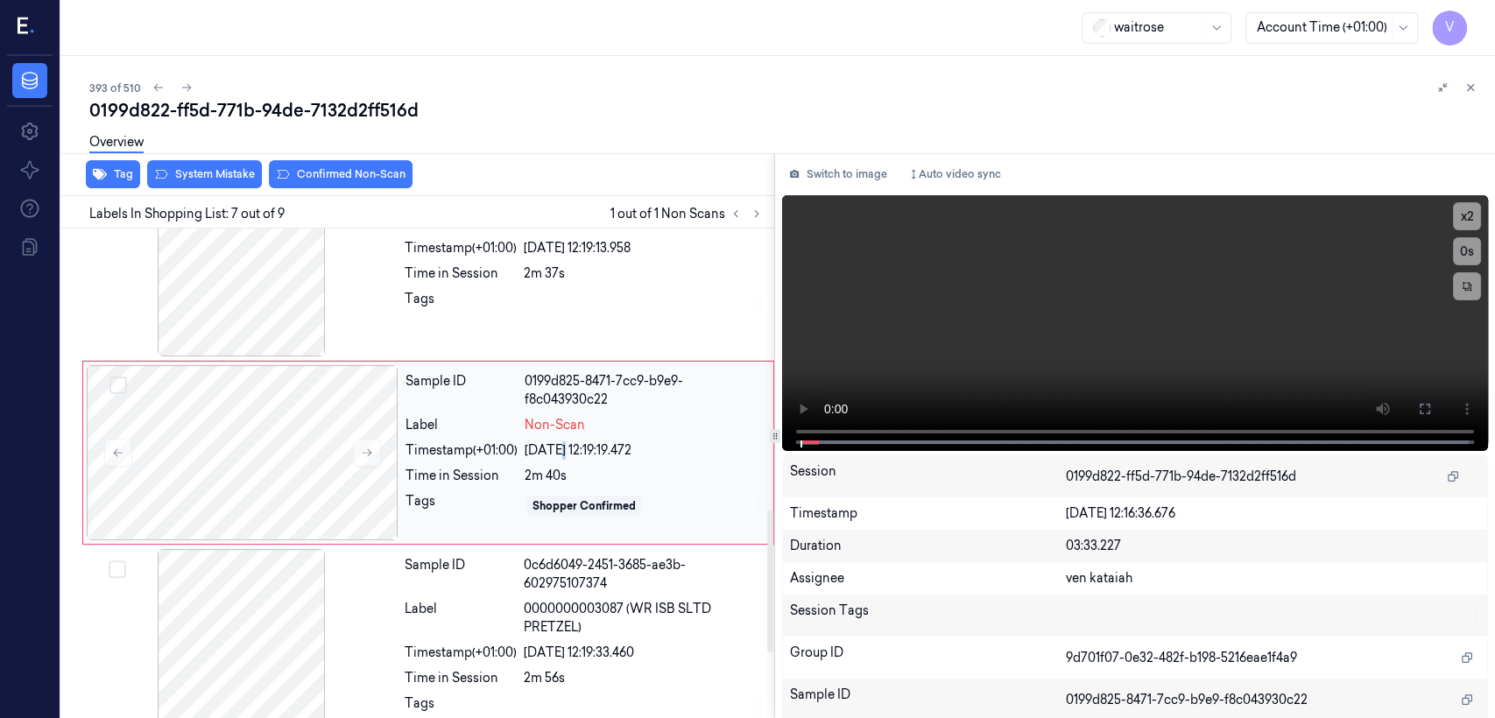
scroll to position [970, 0]
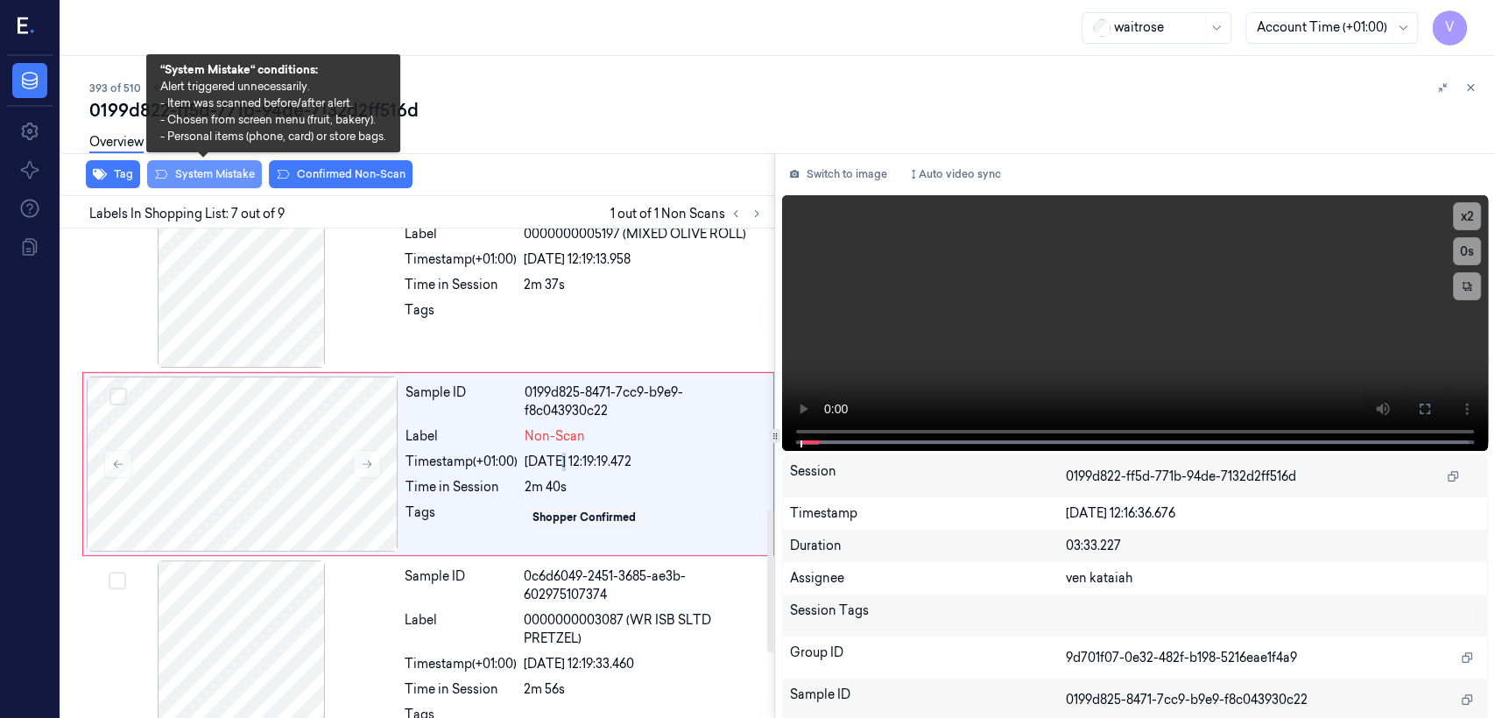
click at [222, 181] on button "System Mistake" at bounding box center [204, 174] width 115 height 28
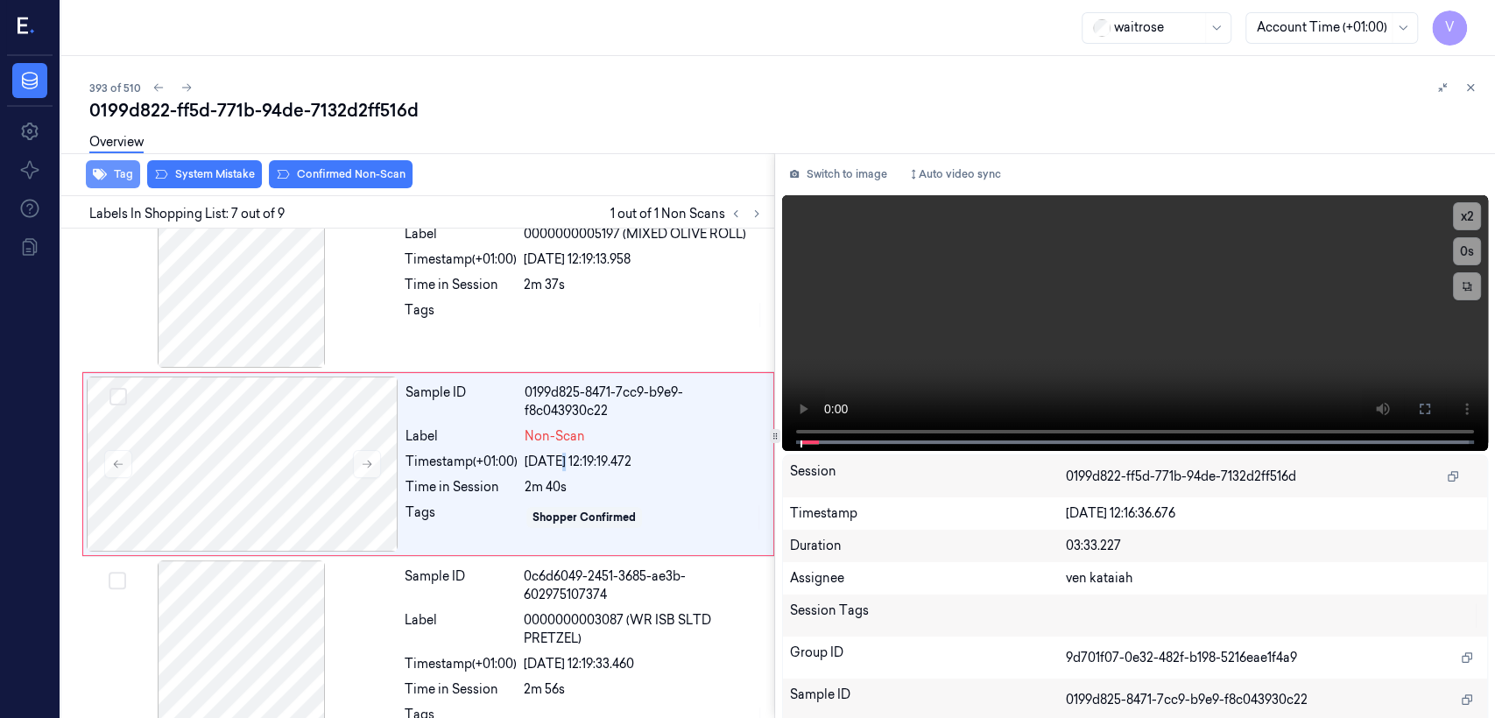
click at [123, 184] on button "Tag" at bounding box center [113, 174] width 54 height 28
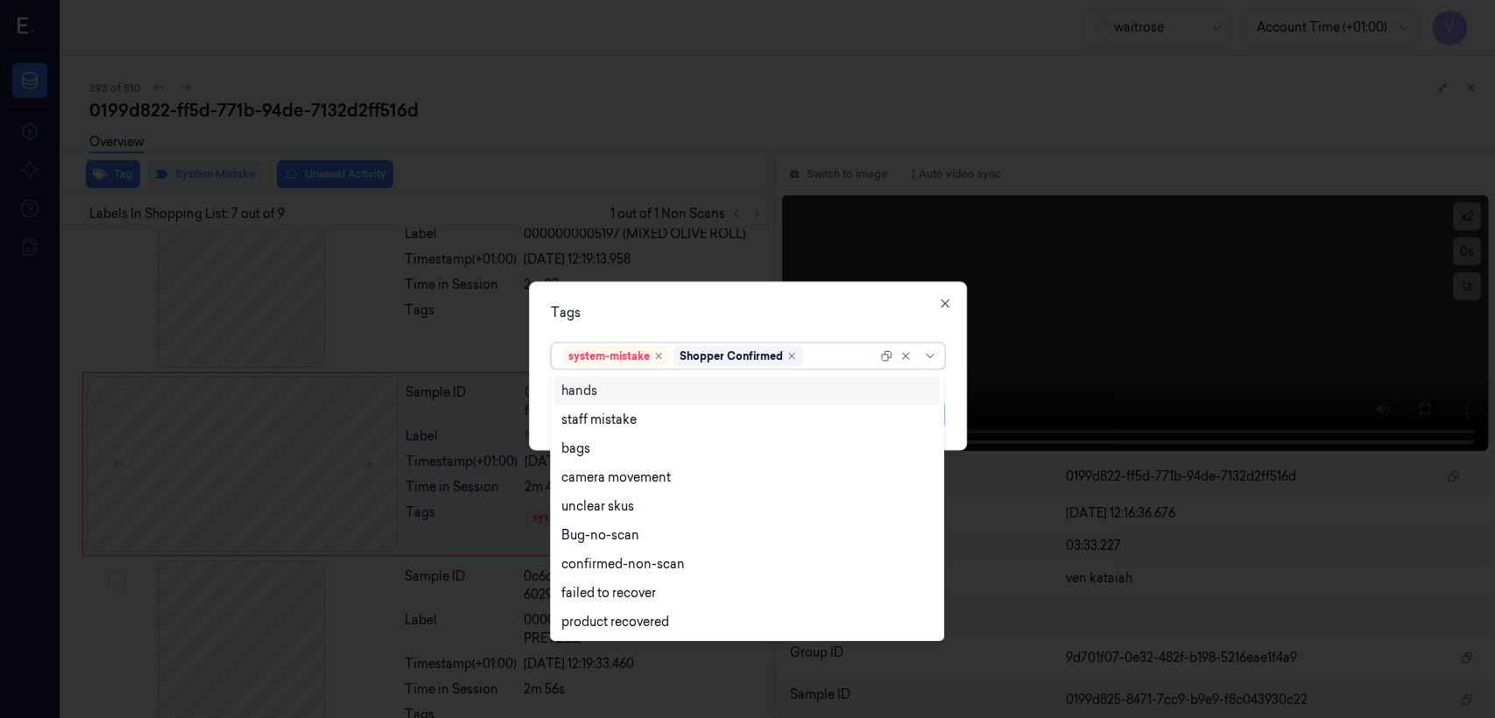
click at [815, 356] on div at bounding box center [842, 356] width 70 height 18
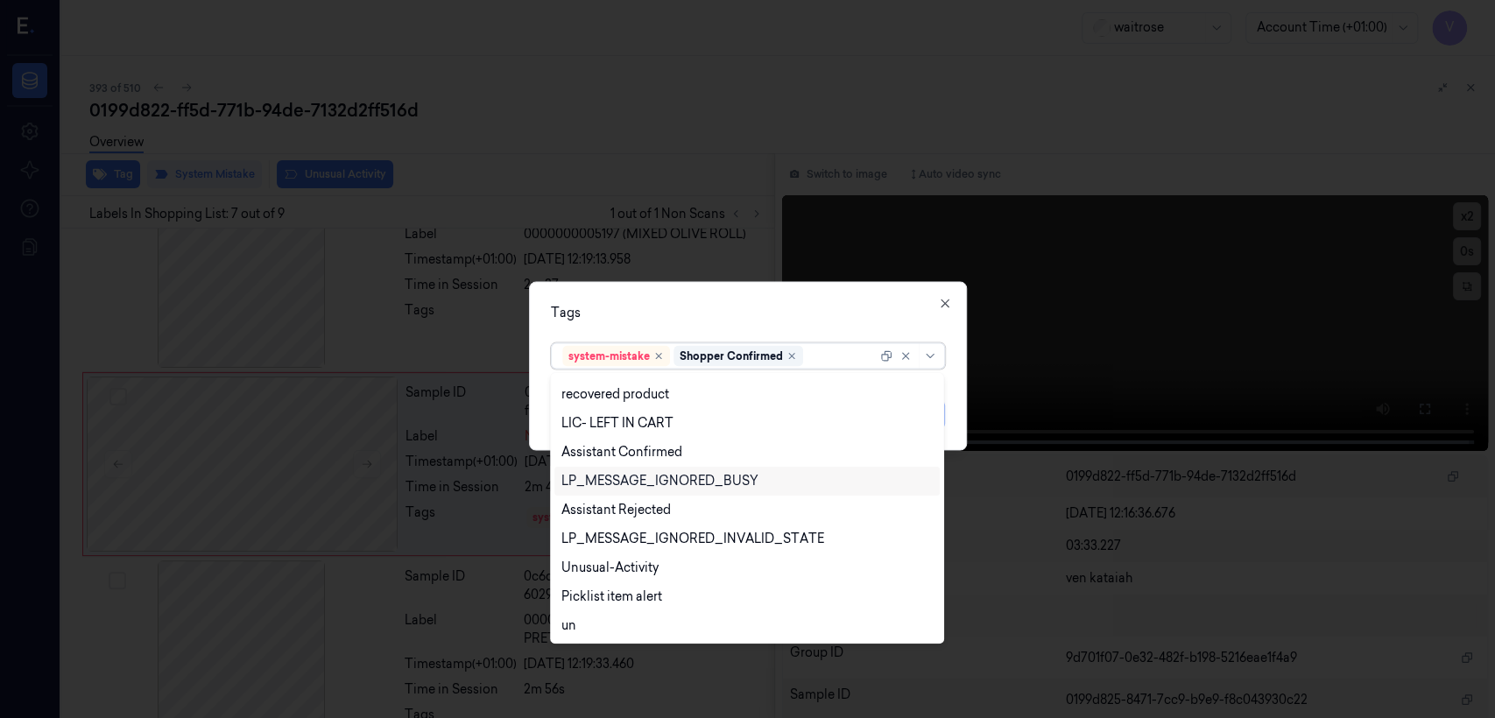
scroll to position [372, 0]
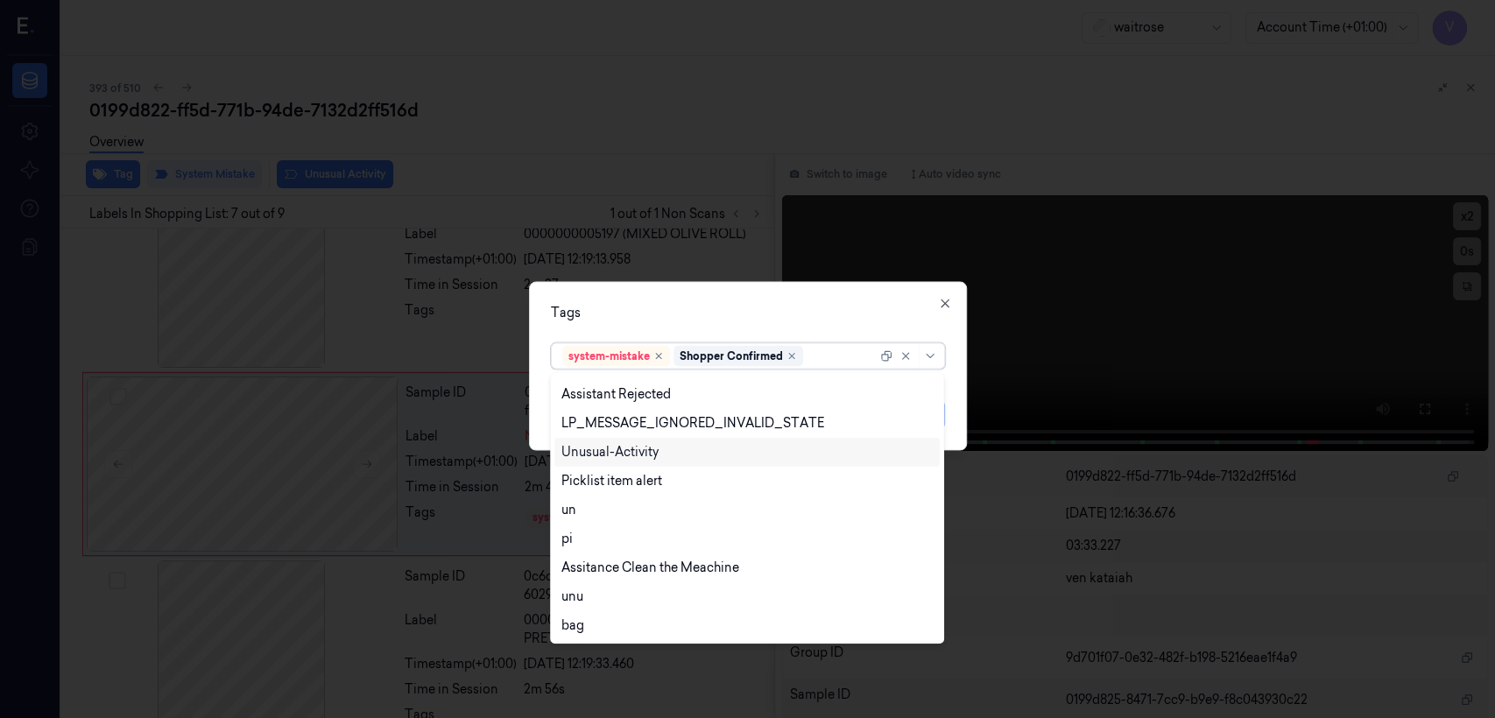
click at [633, 455] on div "Unusual-Activity" at bounding box center [609, 452] width 97 height 18
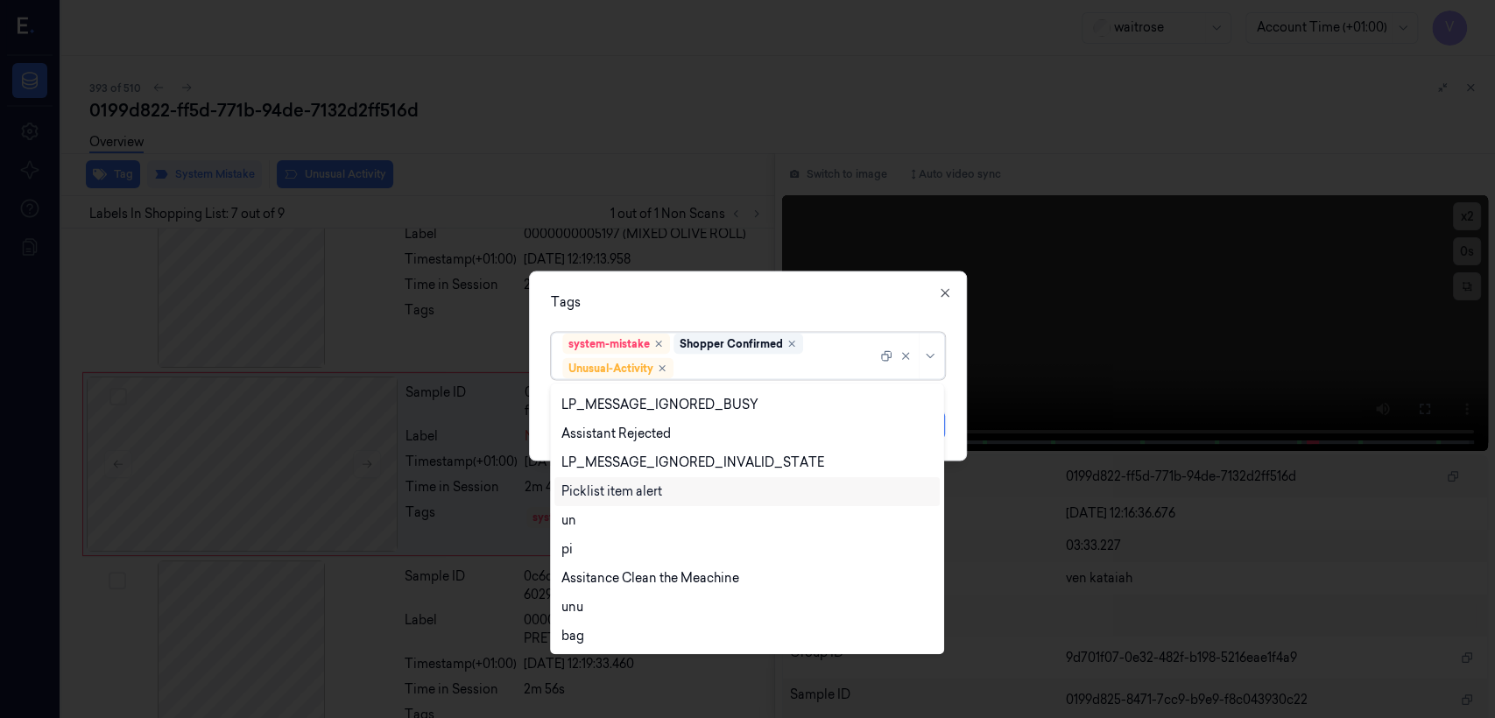
click at [624, 493] on div "Picklist item alert" at bounding box center [611, 492] width 101 height 18
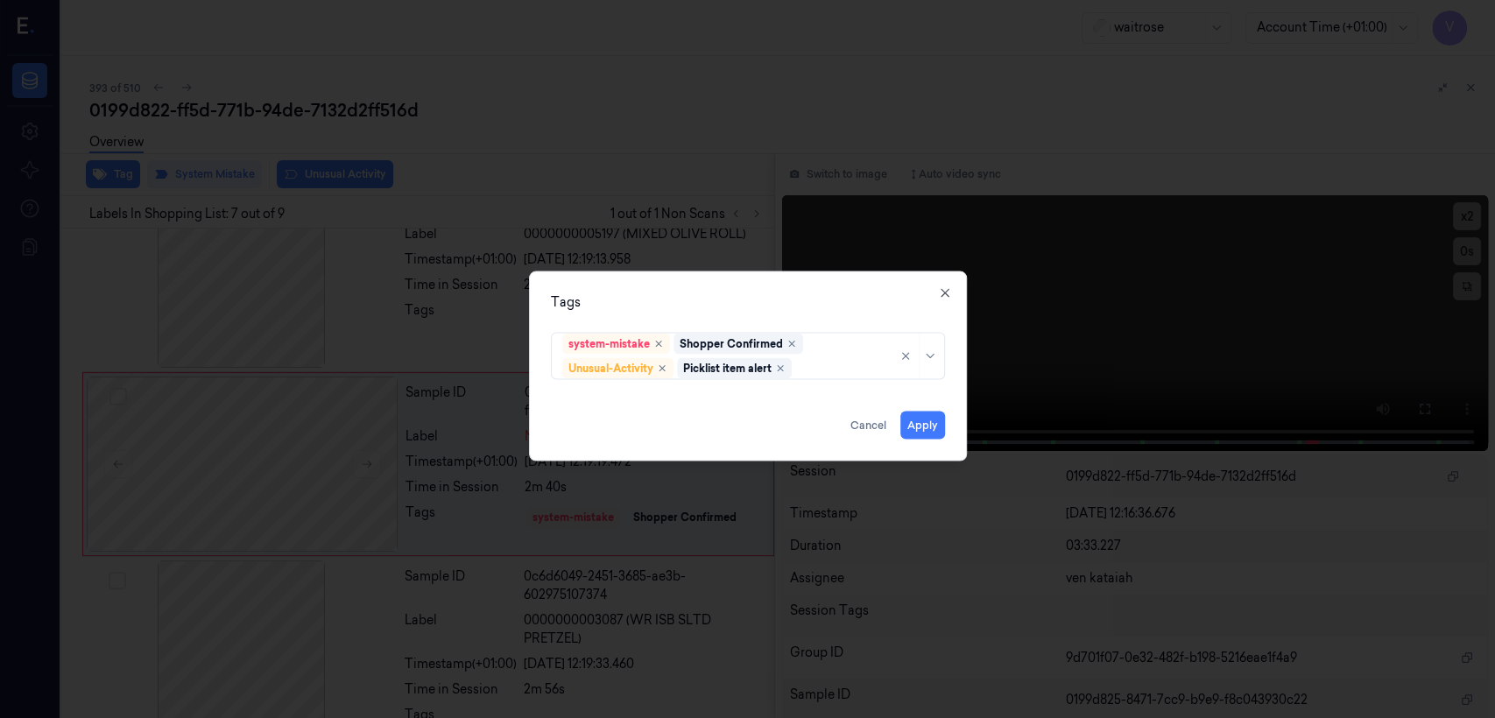
click at [738, 321] on div "Tags system-mistake Shopper Confirmed Unusual-Activity Picklist item alert Appl…" at bounding box center [748, 367] width 438 height 190
click at [815, 430] on button "Apply" at bounding box center [922, 426] width 45 height 28
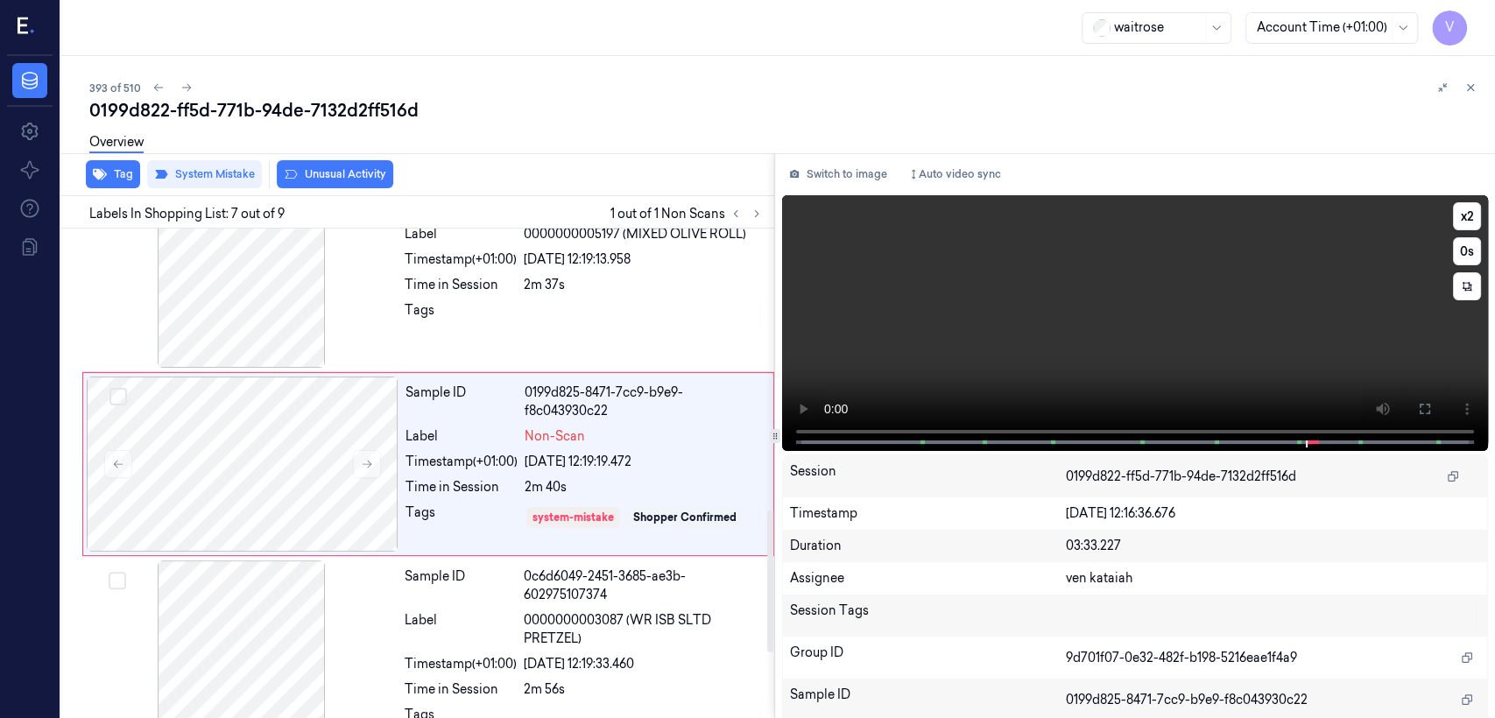
scroll to position [975, 0]
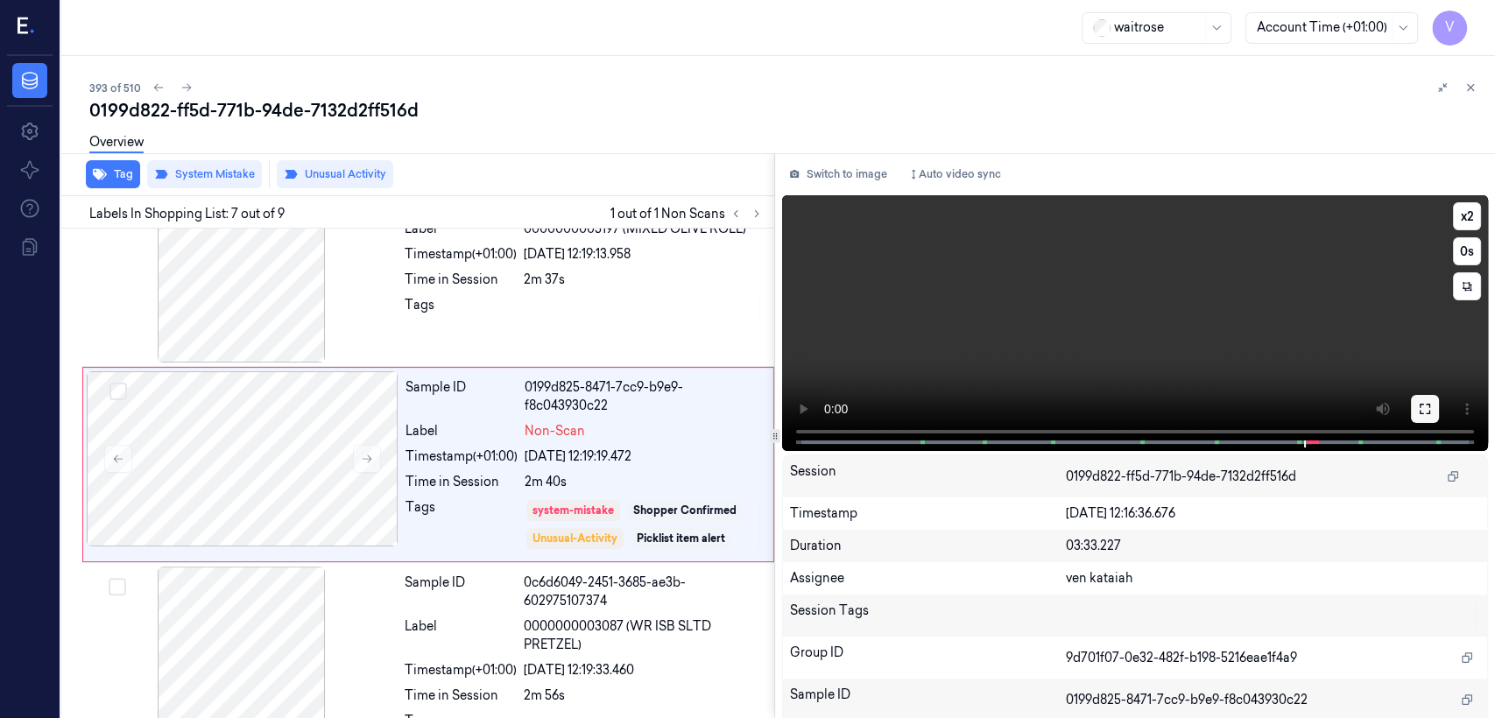
click at [815, 412] on button at bounding box center [1425, 409] width 28 height 28
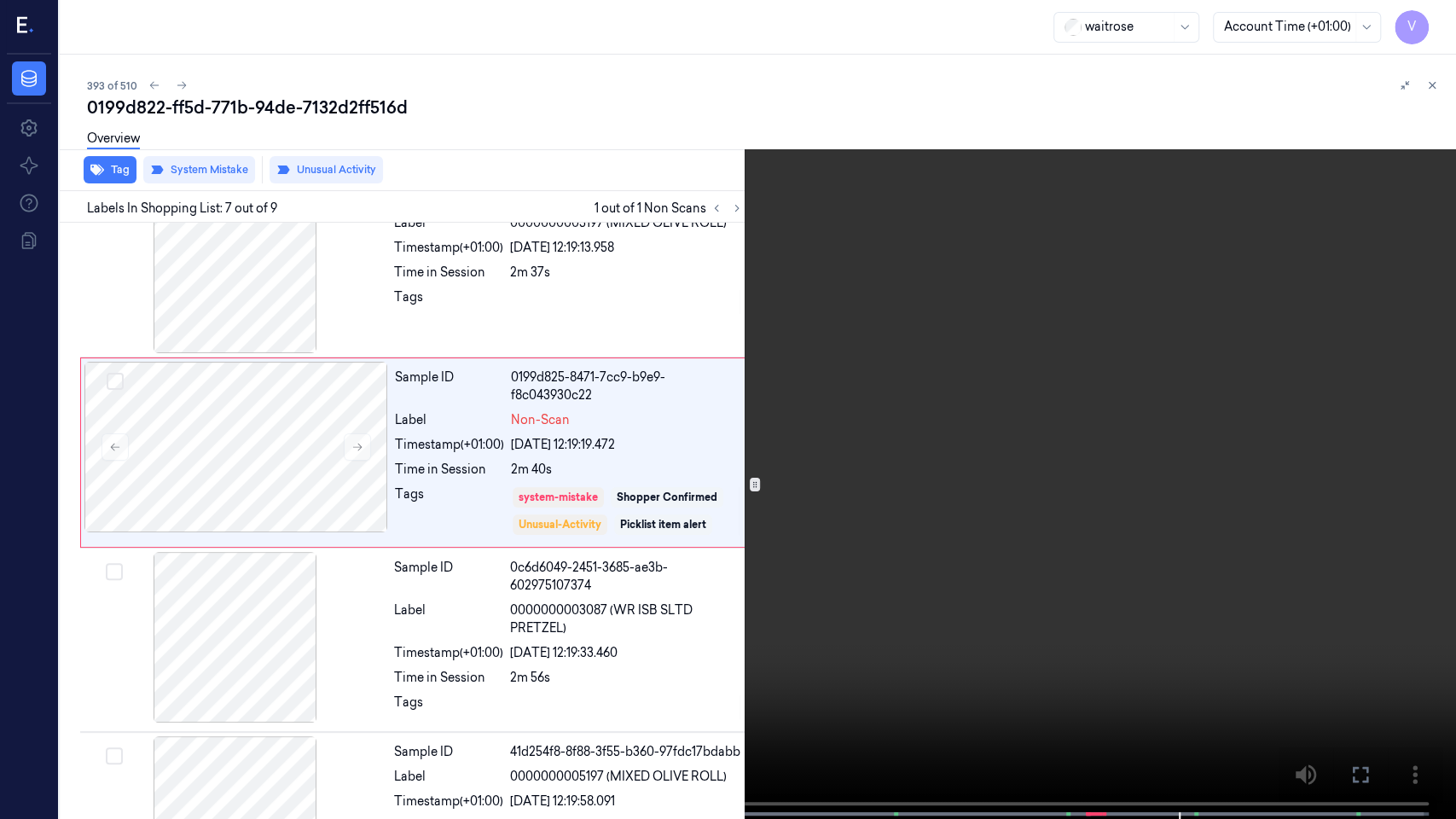
click at [0, 0] on button at bounding box center [0, 0] width 0 height 0
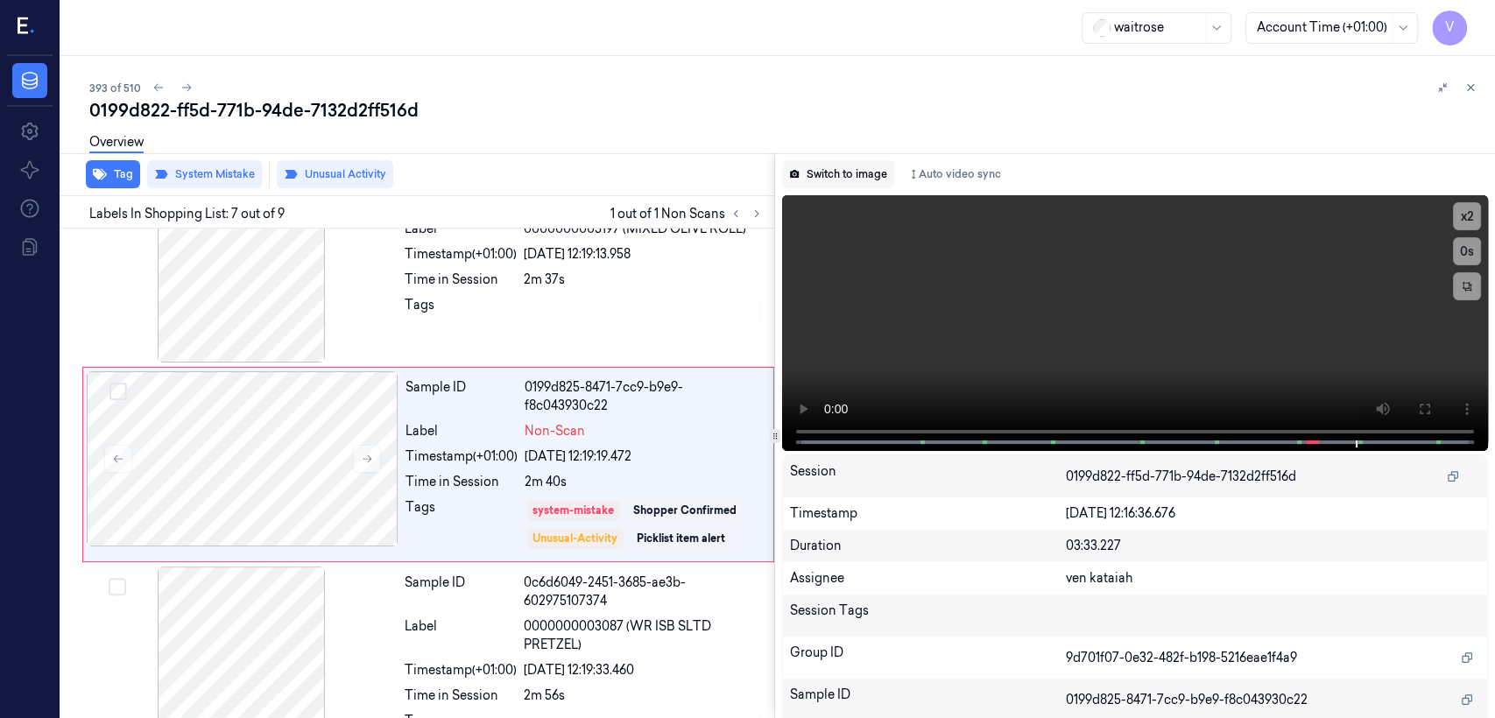
click at [815, 173] on button "Switch to image" at bounding box center [838, 174] width 112 height 28
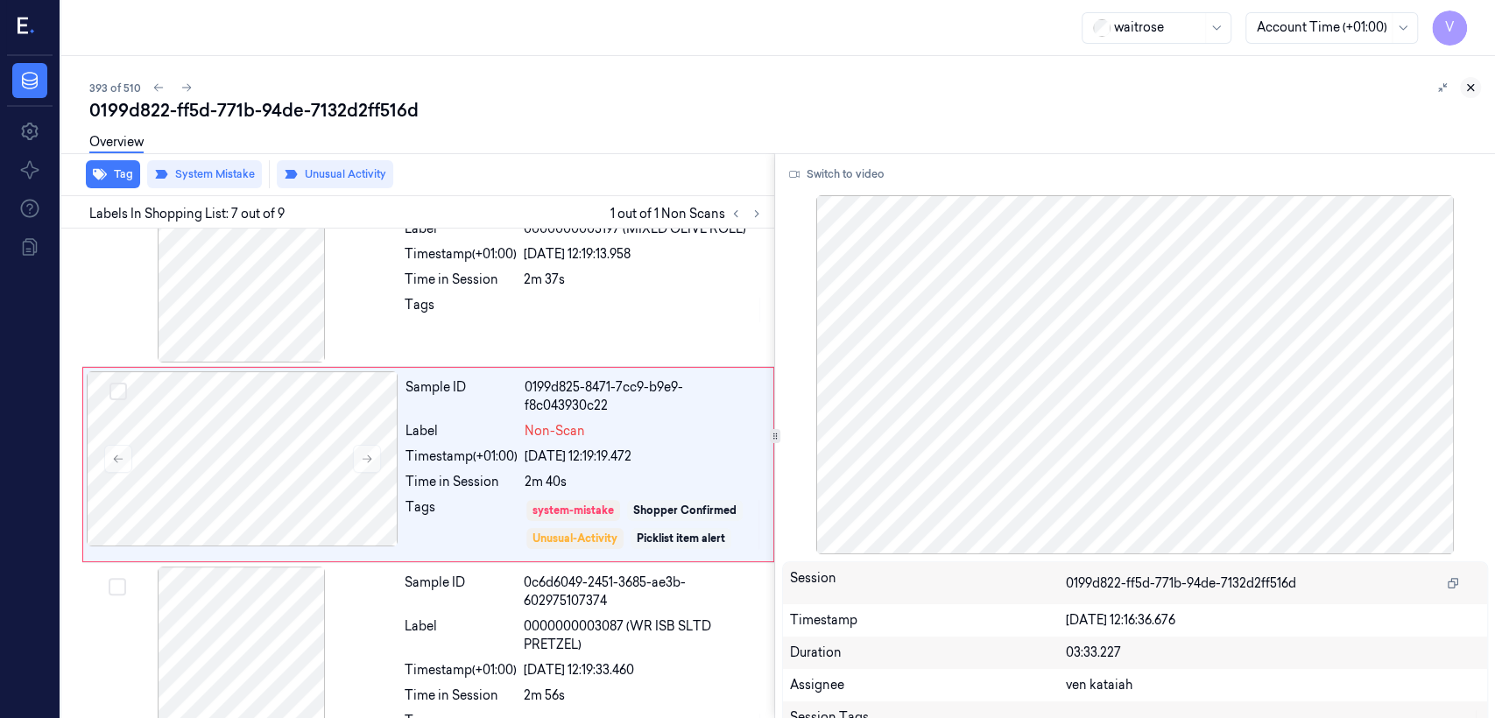
click at [815, 85] on icon at bounding box center [1470, 87] width 12 height 12
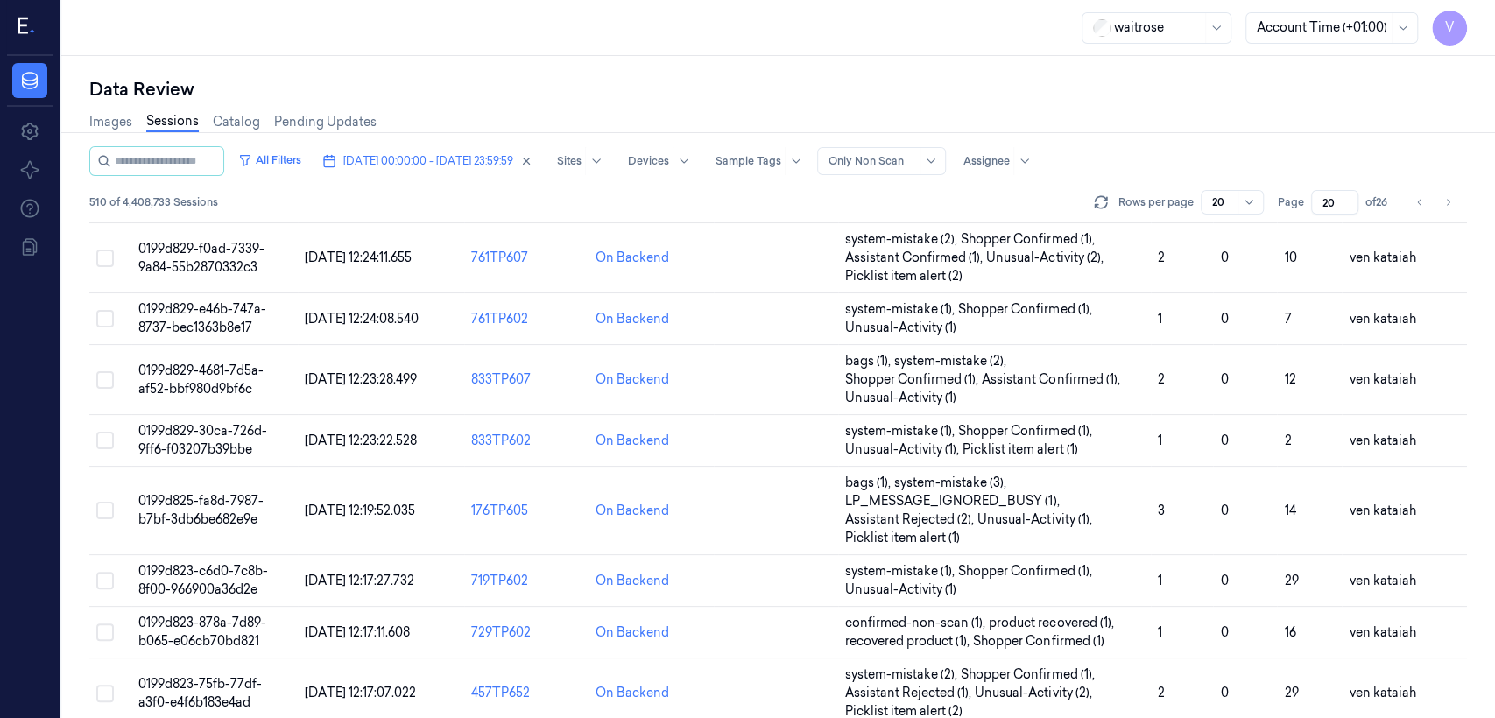
scroll to position [545, 0]
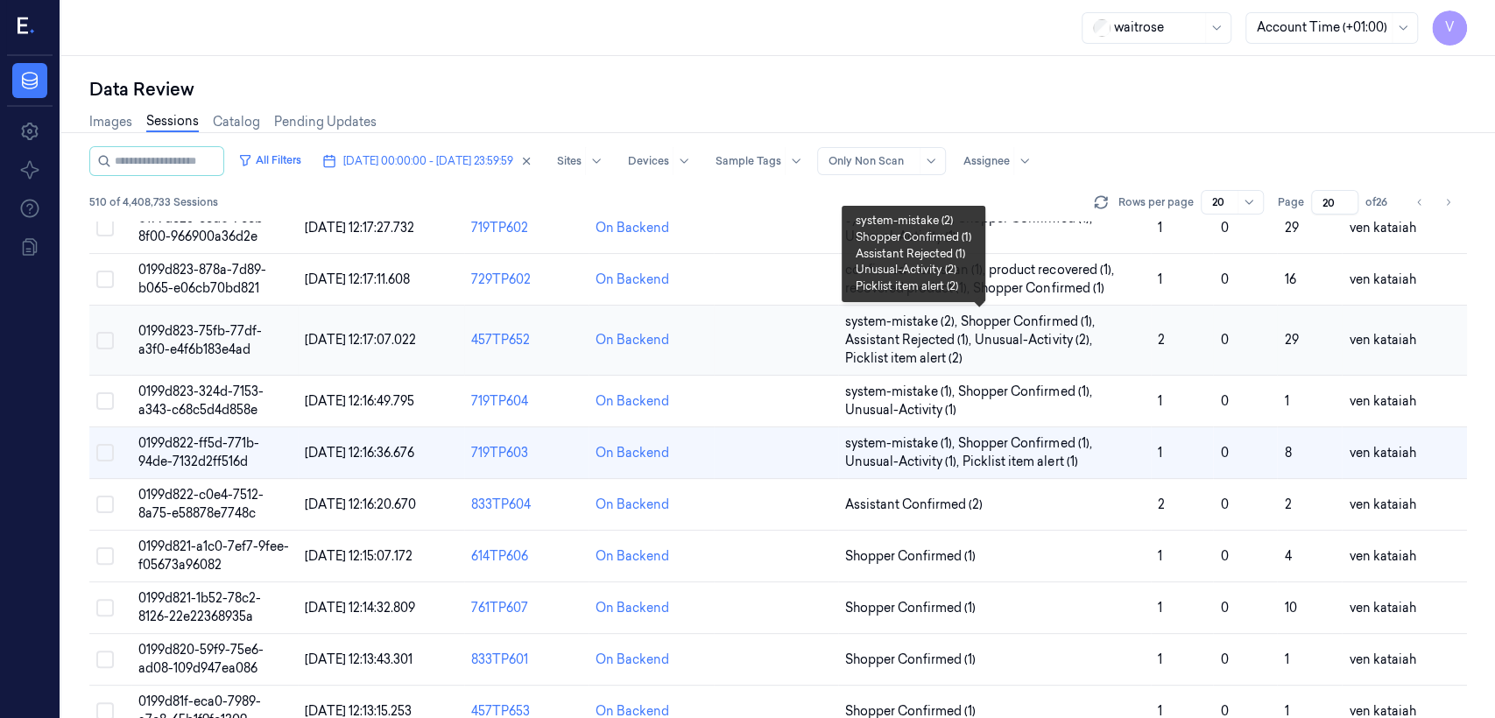
click at [815, 338] on span "Assistant Rejected (1) ," at bounding box center [910, 340] width 130 height 18
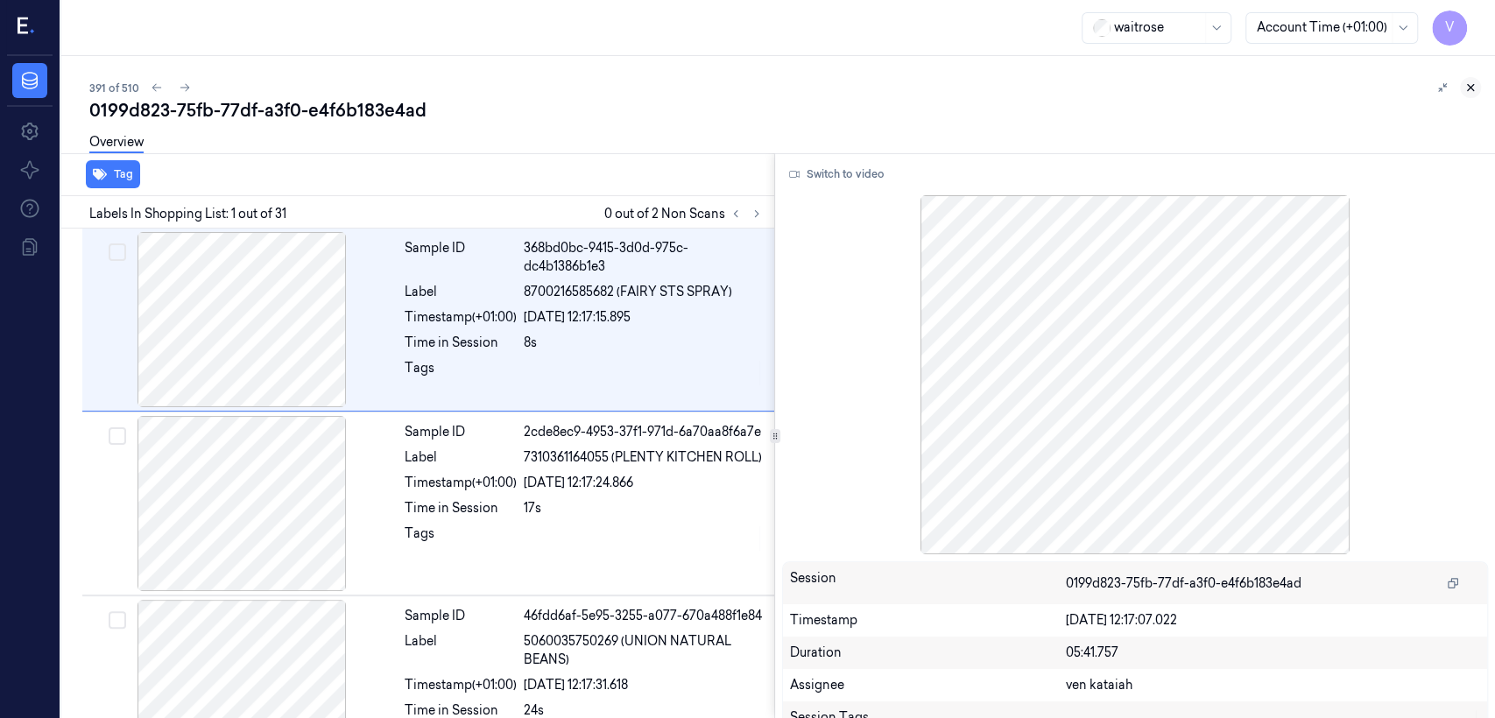
click at [815, 79] on button at bounding box center [1470, 87] width 21 height 21
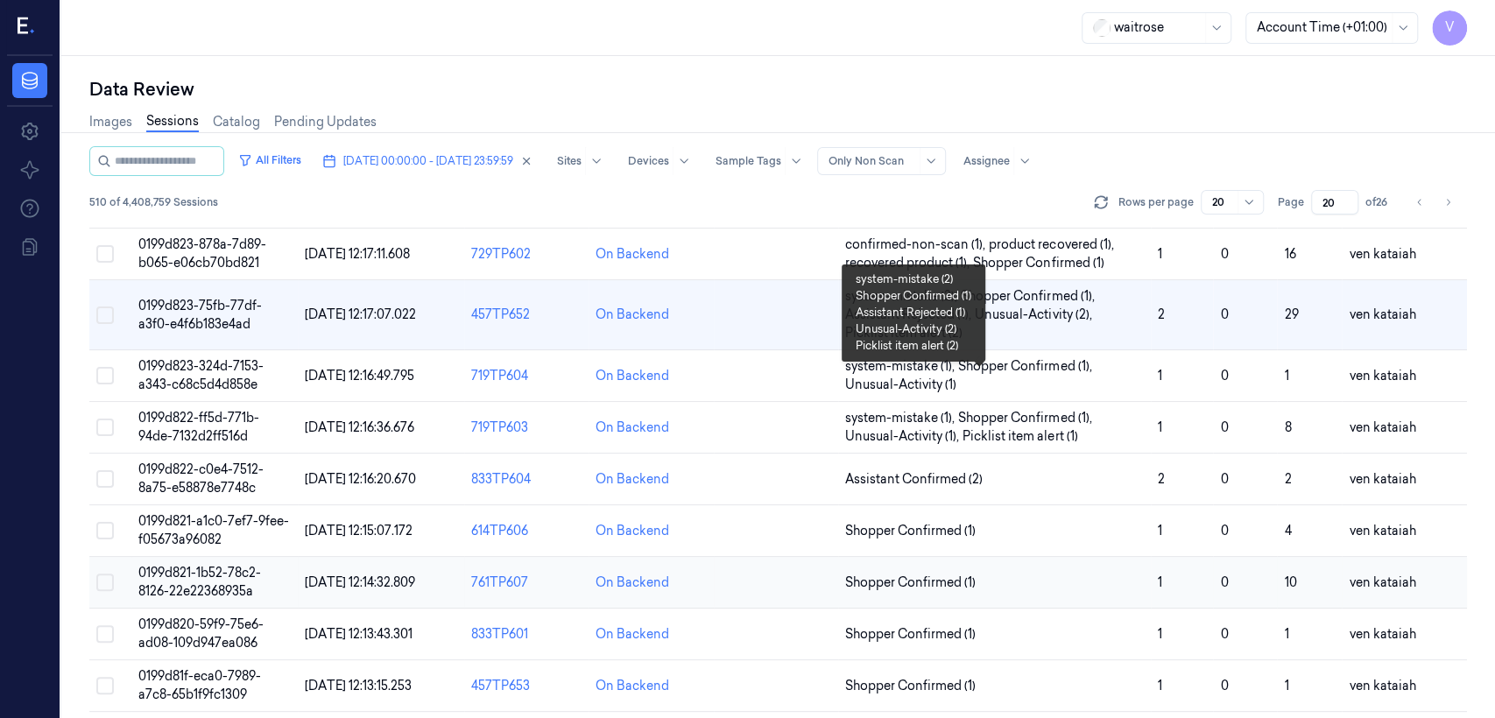
scroll to position [664, 0]
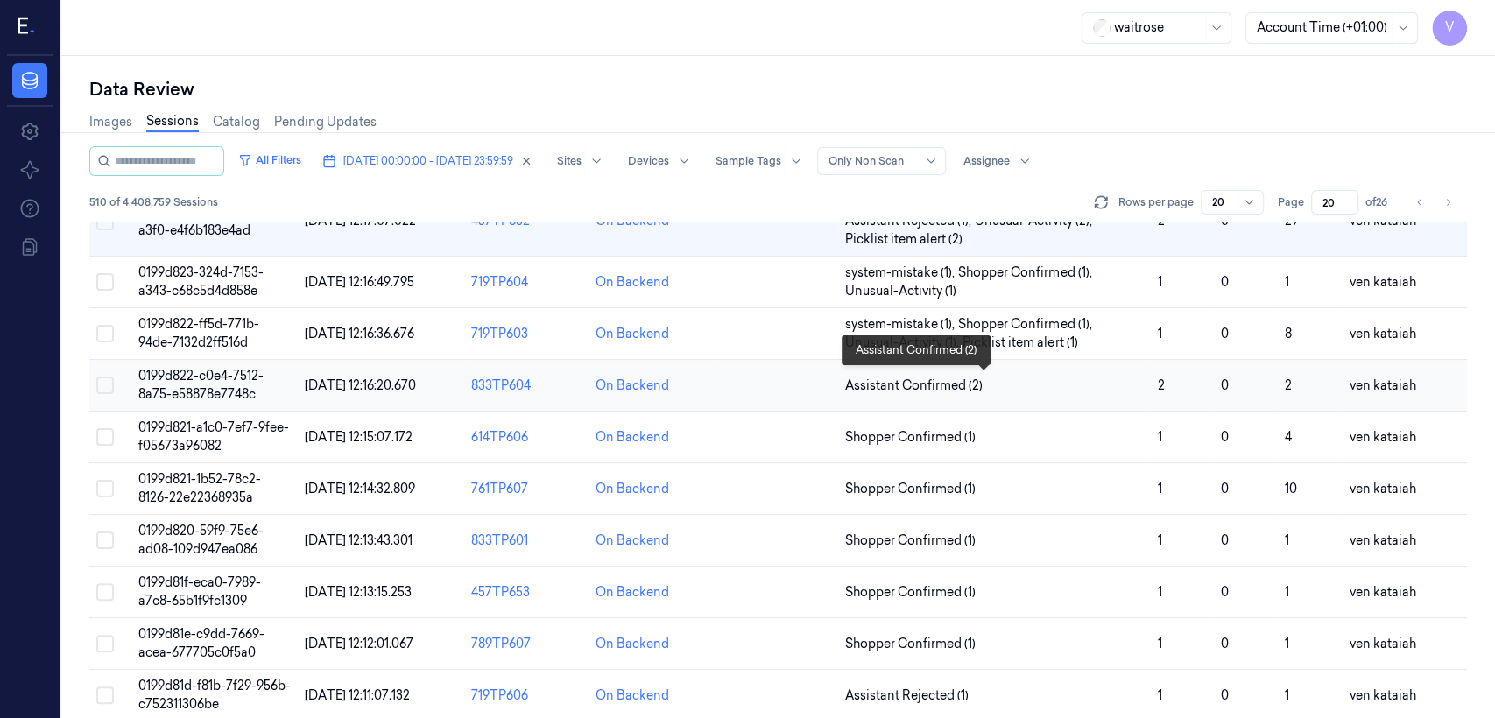
click at [815, 385] on span "Assistant Confirmed (2)" at bounding box center [914, 386] width 138 height 18
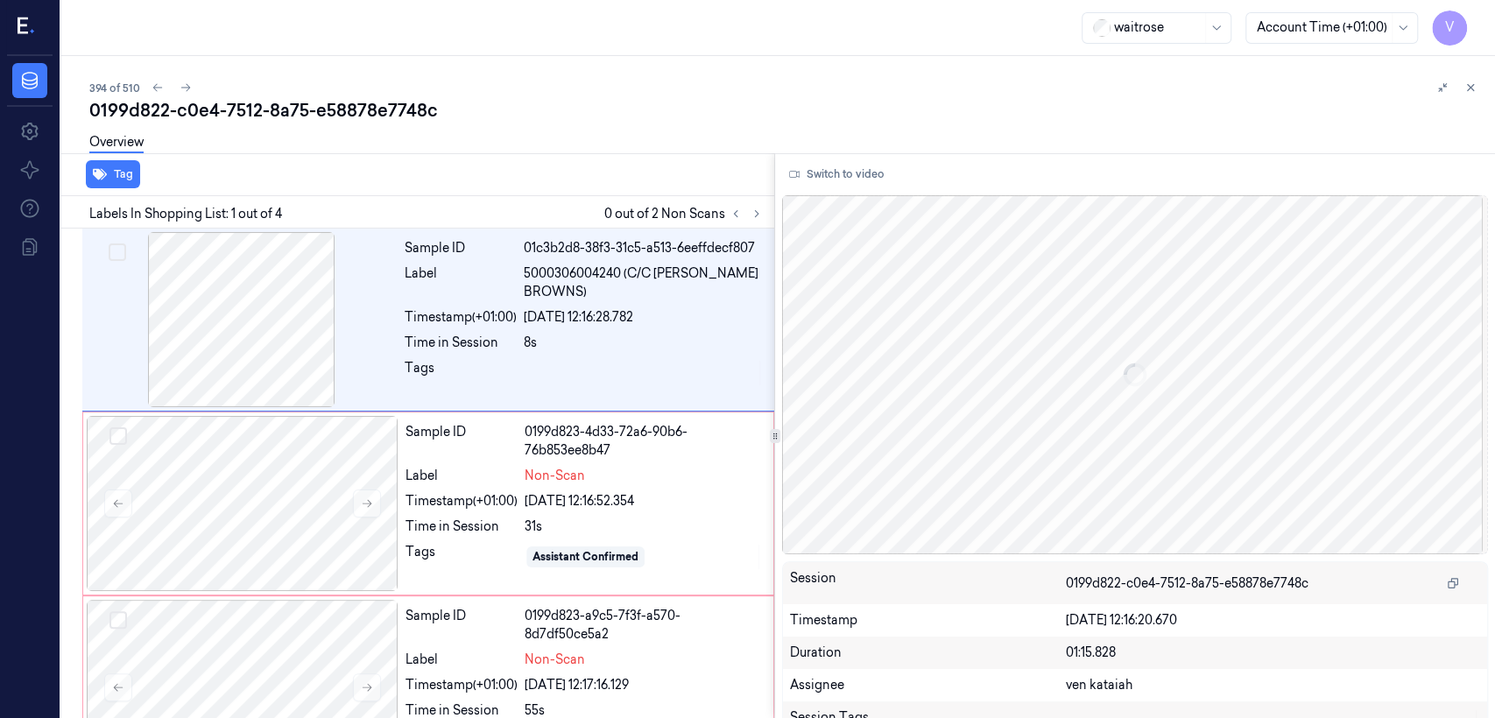
click at [766, 215] on div at bounding box center [746, 213] width 42 height 21
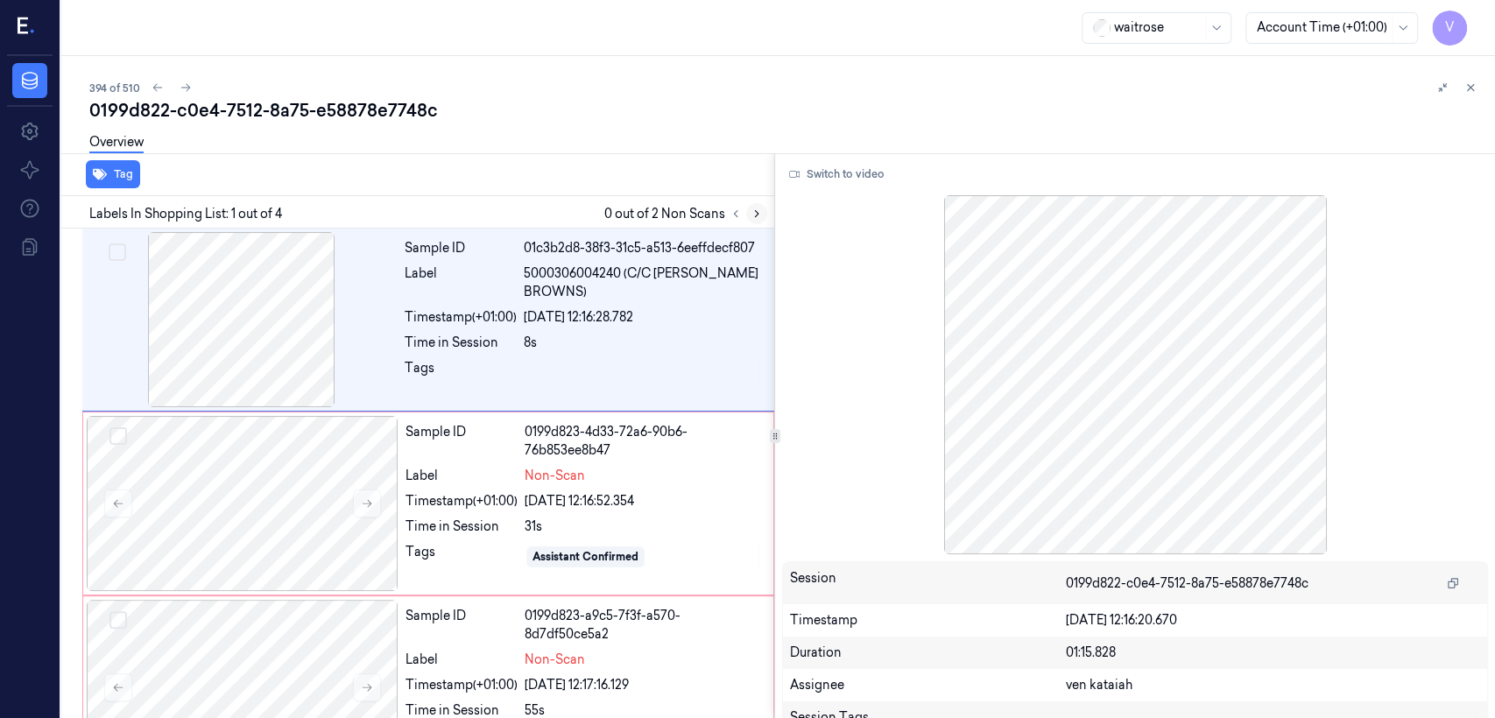
click at [762, 215] on icon at bounding box center [757, 214] width 12 height 12
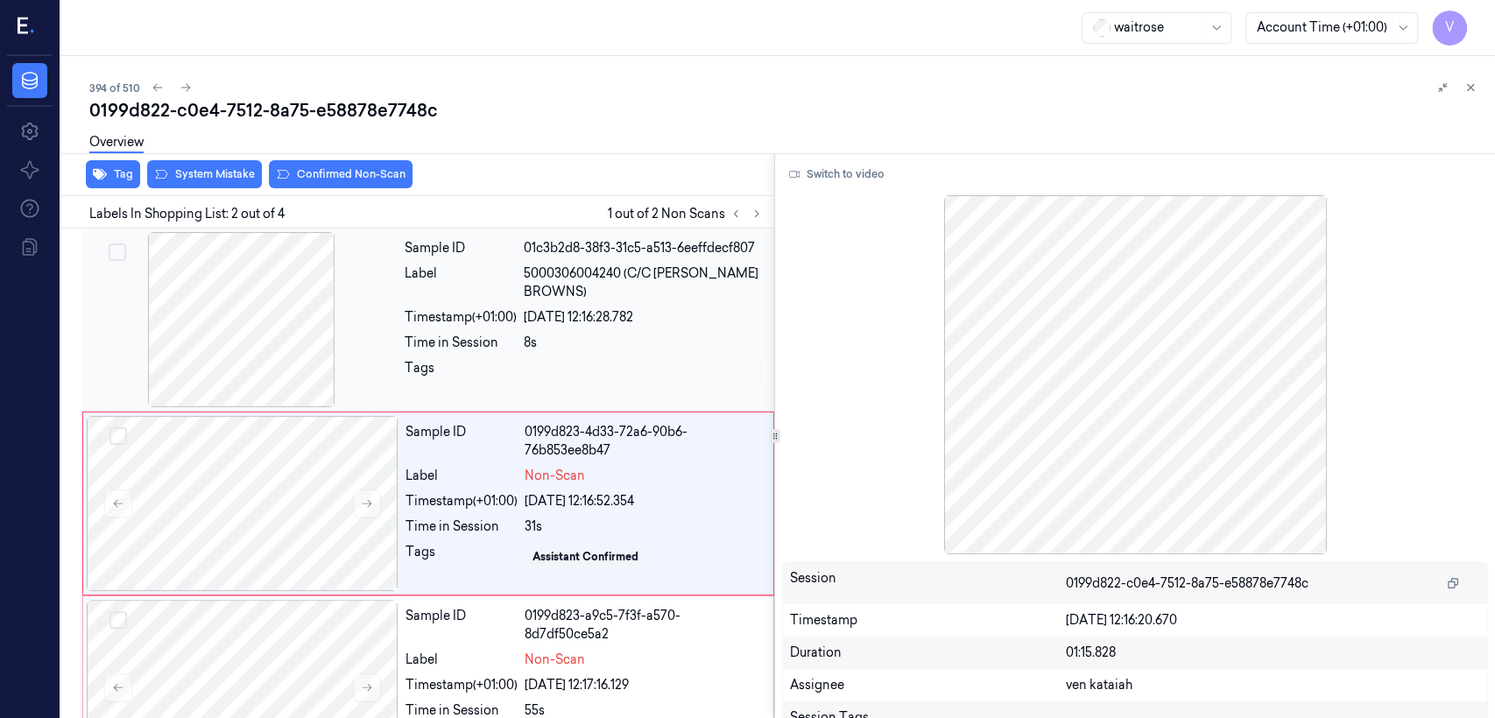
scroll to position [30, 0]
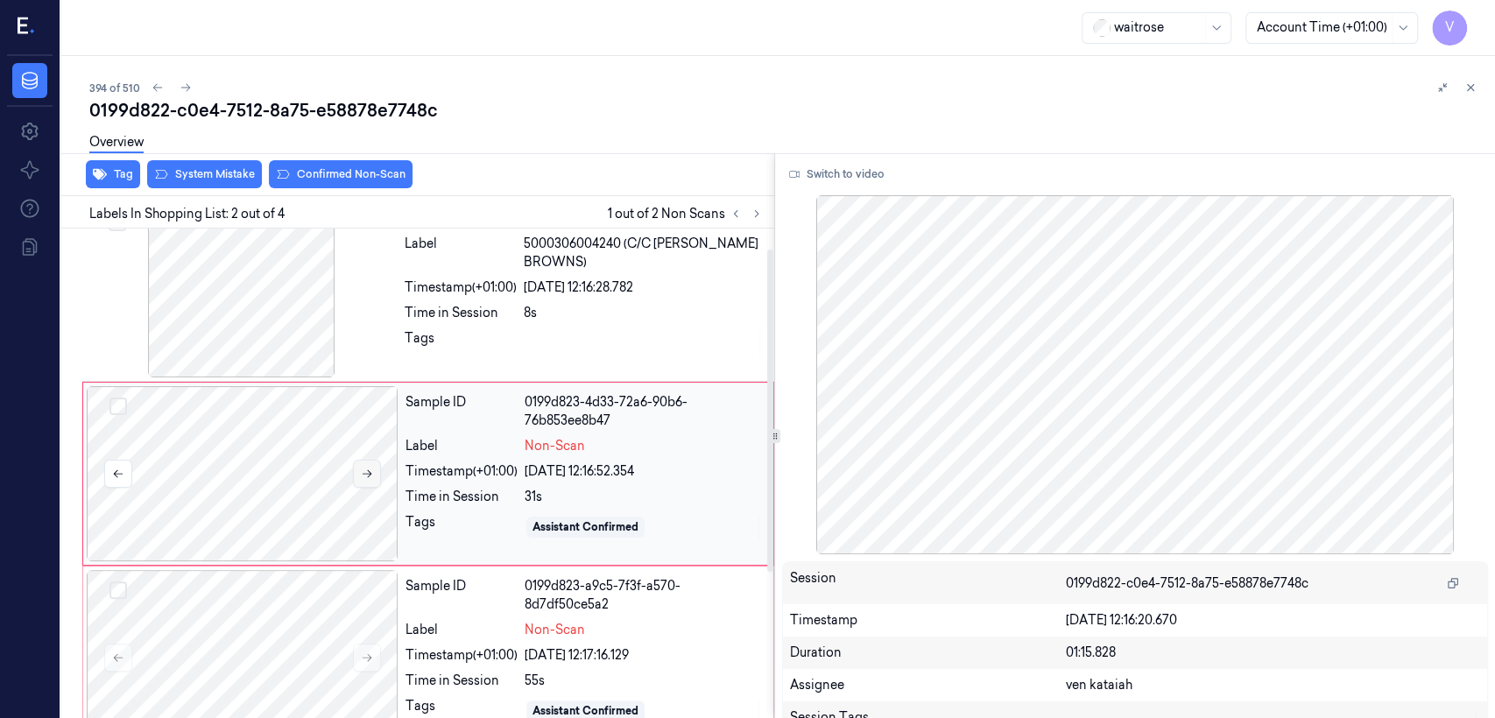
click at [376, 471] on button at bounding box center [367, 474] width 28 height 28
click at [370, 471] on icon at bounding box center [368, 474] width 10 height 8
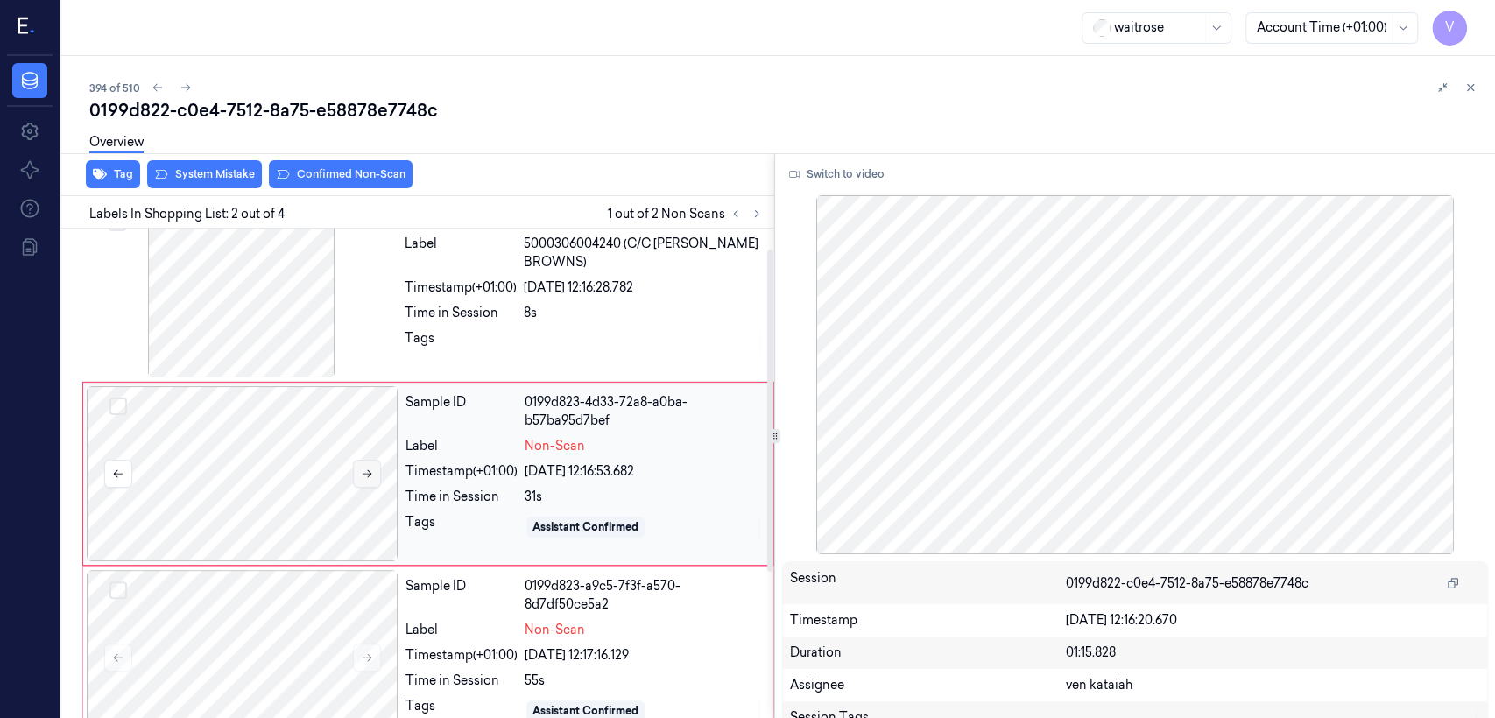
click at [370, 471] on icon at bounding box center [368, 474] width 10 height 8
click at [419, 299] on div "Sample ID 01c3b2d8-38f3-31c5-a513-6eeffdecf807 Label 5000306004240 (C/C [PERSON…" at bounding box center [584, 289] width 373 height 175
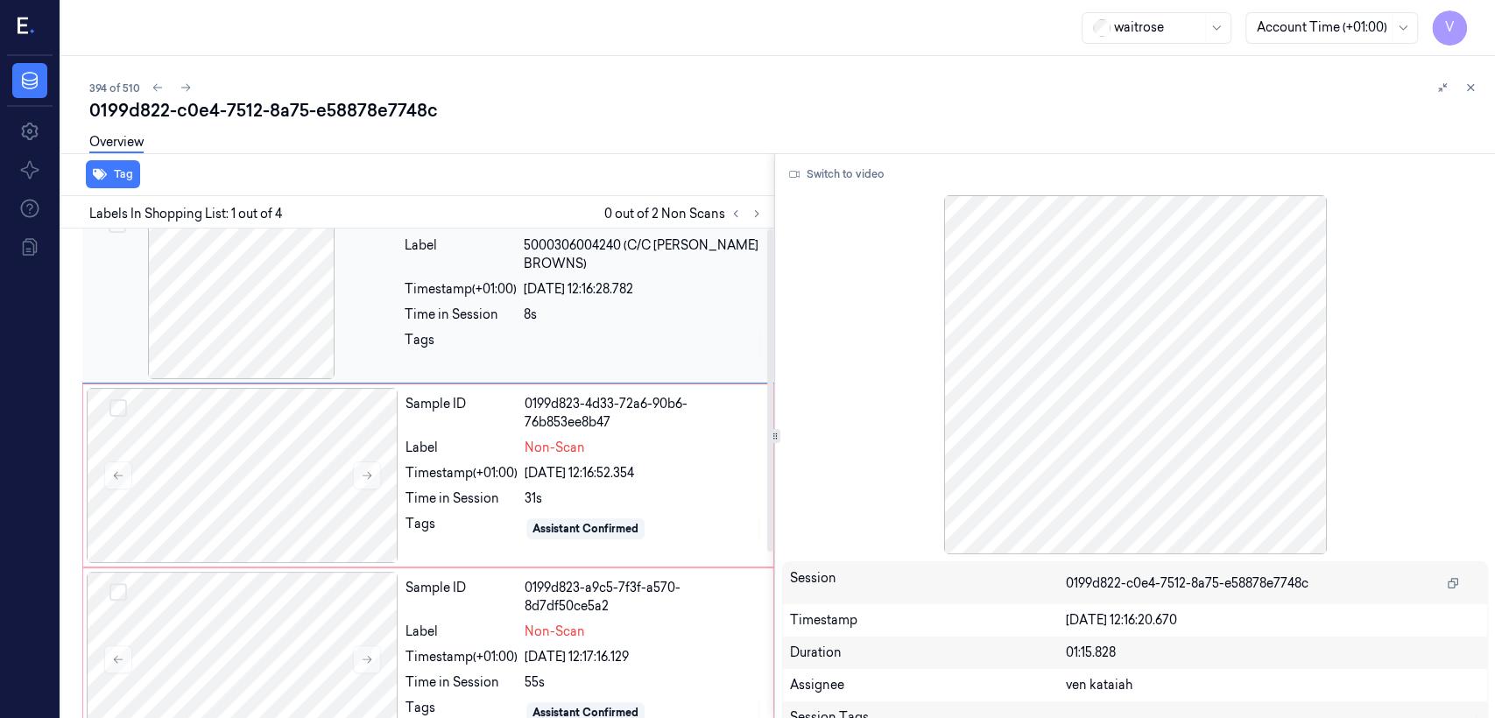
scroll to position [0, 0]
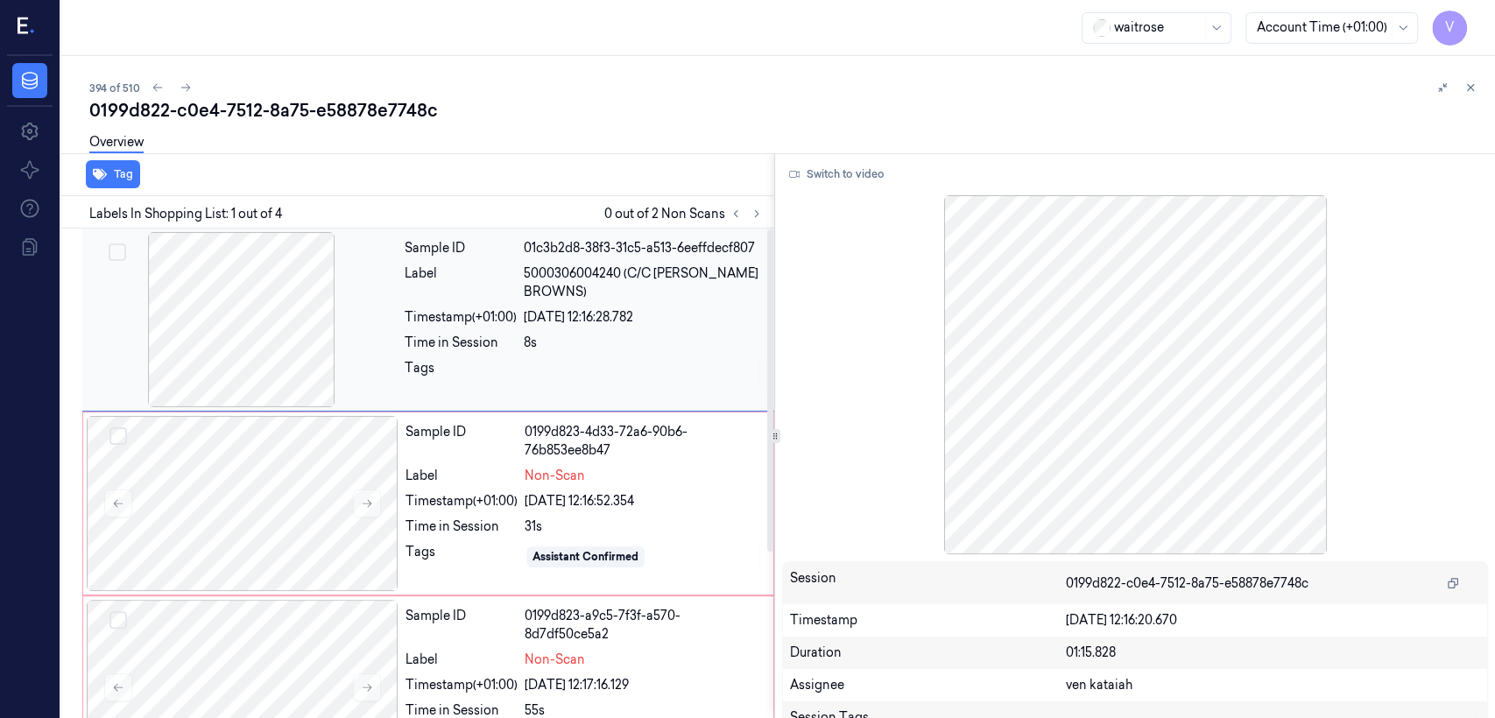
click at [573, 335] on div "8s" at bounding box center [644, 343] width 240 height 18
click at [806, 173] on button "Switch to video" at bounding box center [836, 174] width 109 height 28
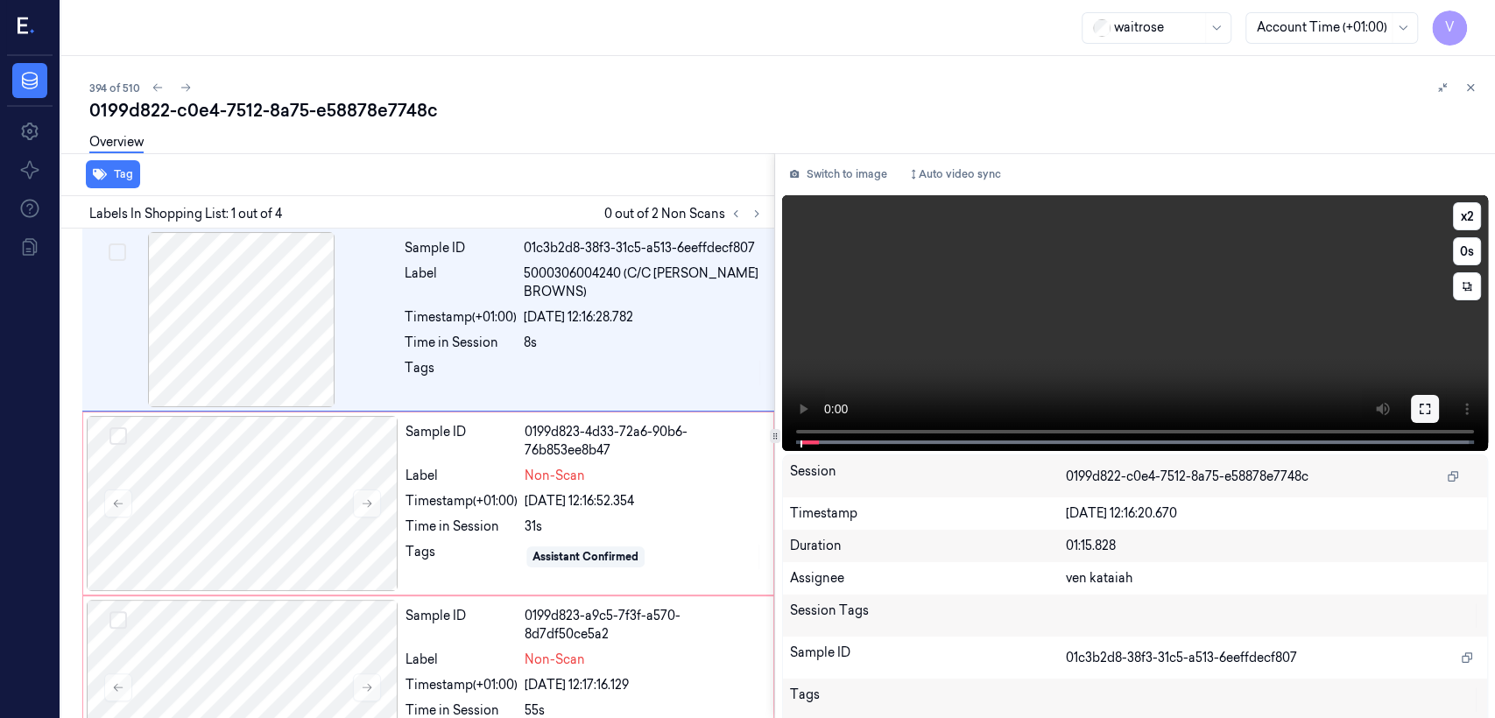
click at [815, 409] on icon at bounding box center [1425, 409] width 14 height 14
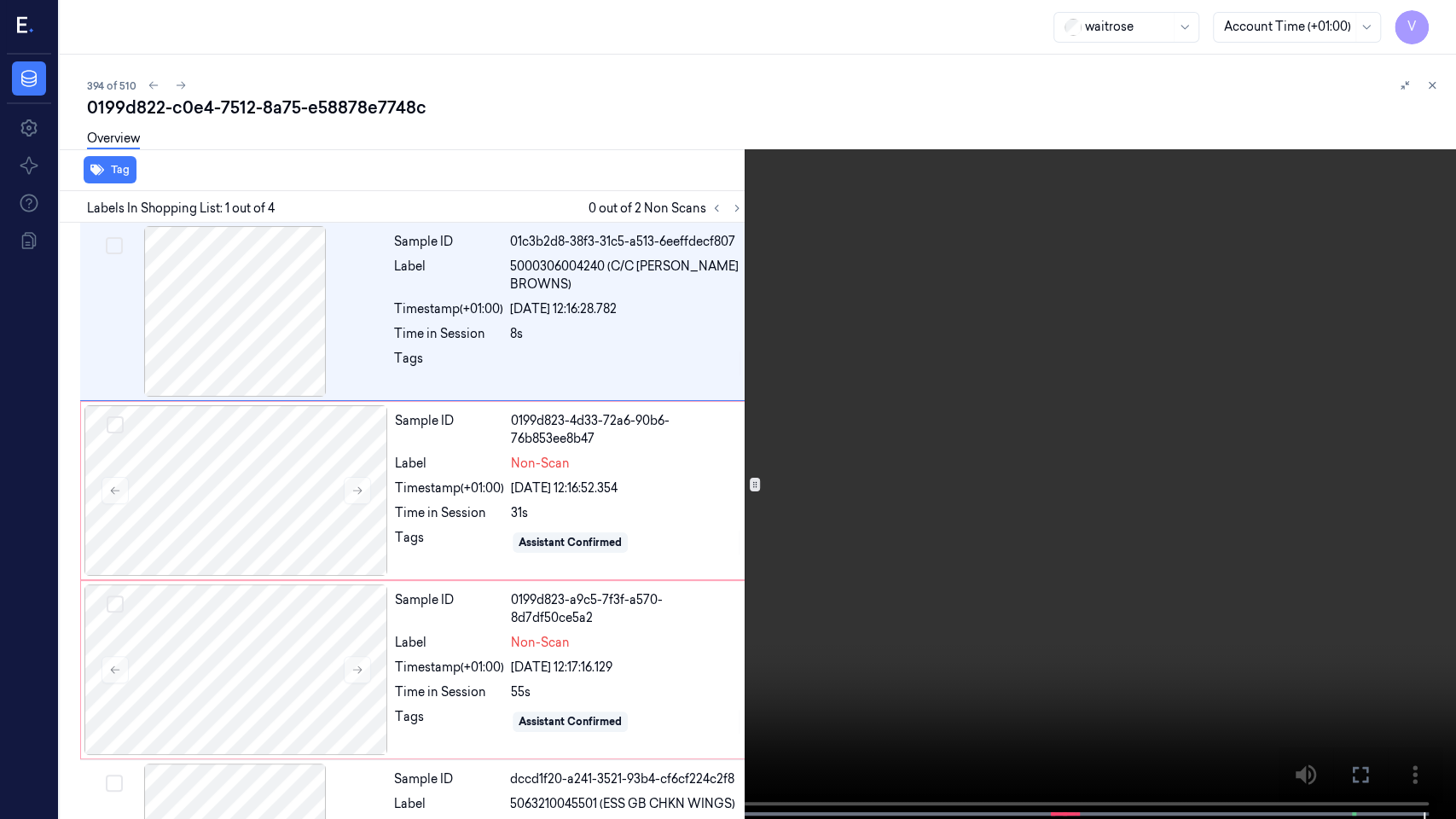
drag, startPoint x: 1361, startPoint y: 776, endPoint x: 1351, endPoint y: 683, distance: 93.5
click at [0, 0] on icon at bounding box center [0, 0] width 0 height 0
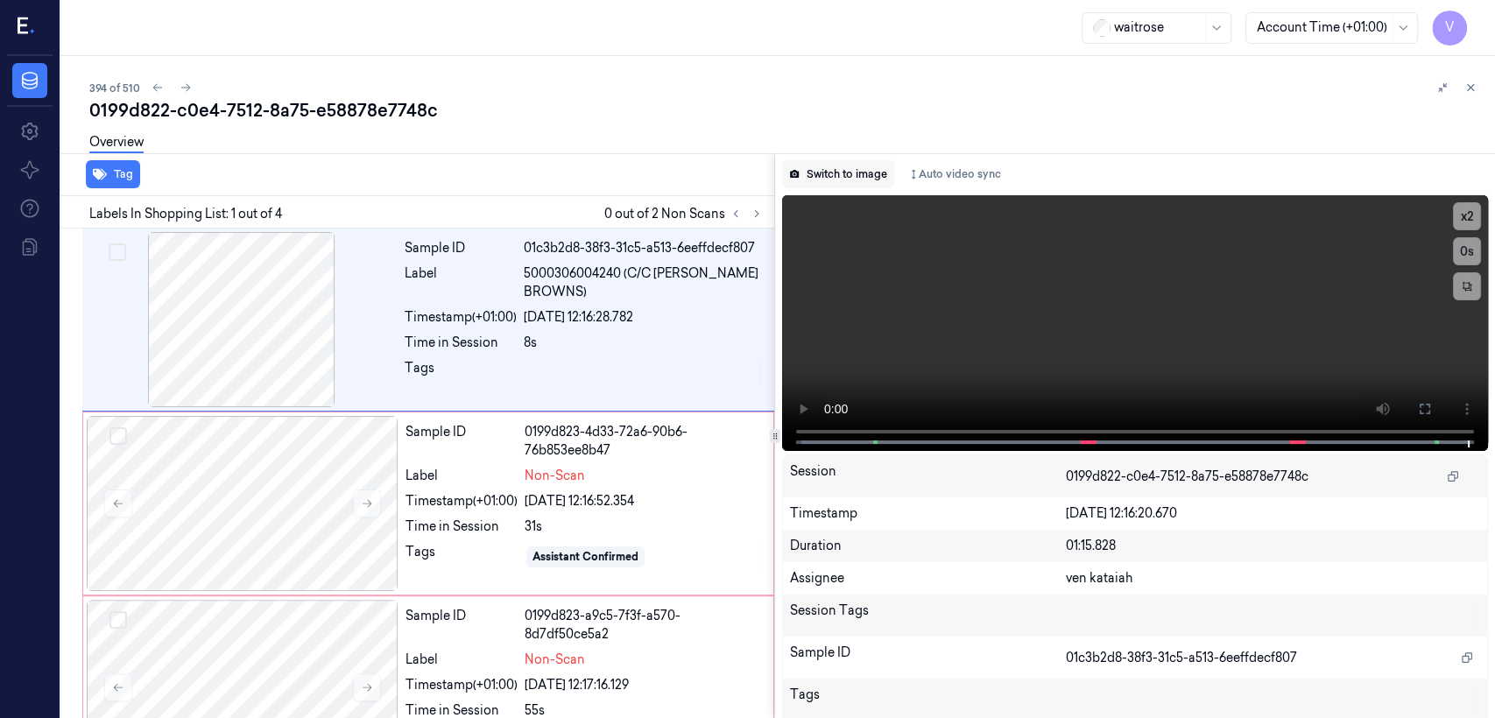
click at [815, 176] on button "Switch to image" at bounding box center [838, 174] width 112 height 28
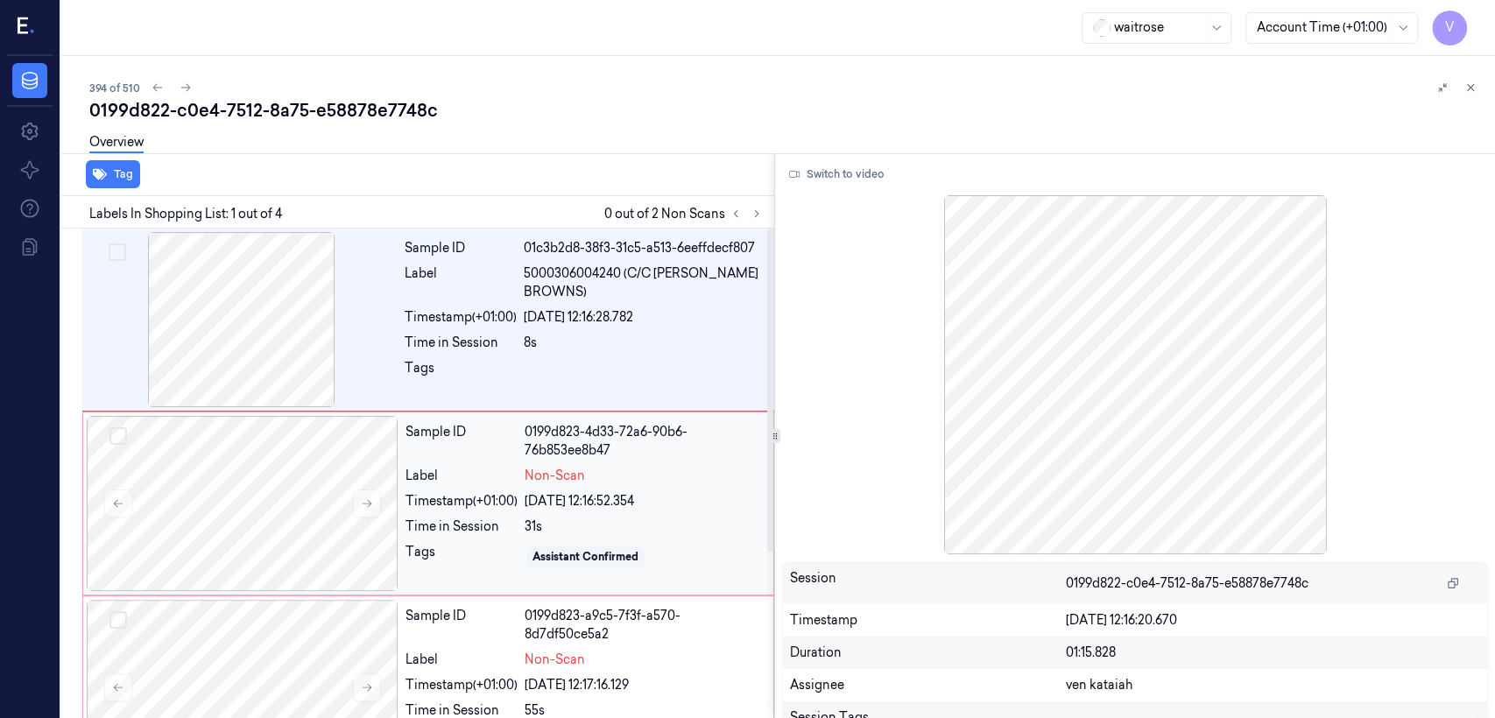
click at [532, 506] on div "[DATE] 12:16:52.354" at bounding box center [644, 501] width 238 height 18
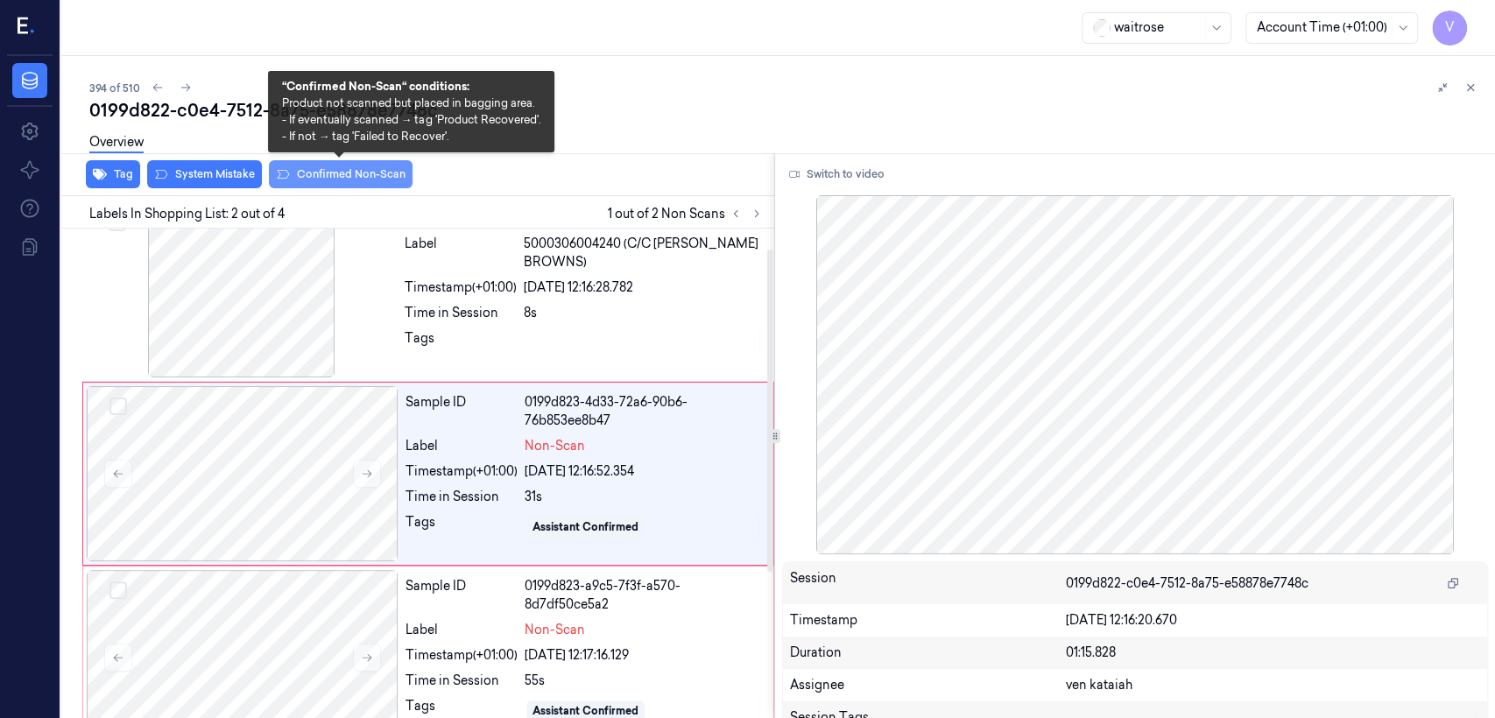
click at [313, 172] on button "Confirmed Non-Scan" at bounding box center [341, 174] width 144 height 28
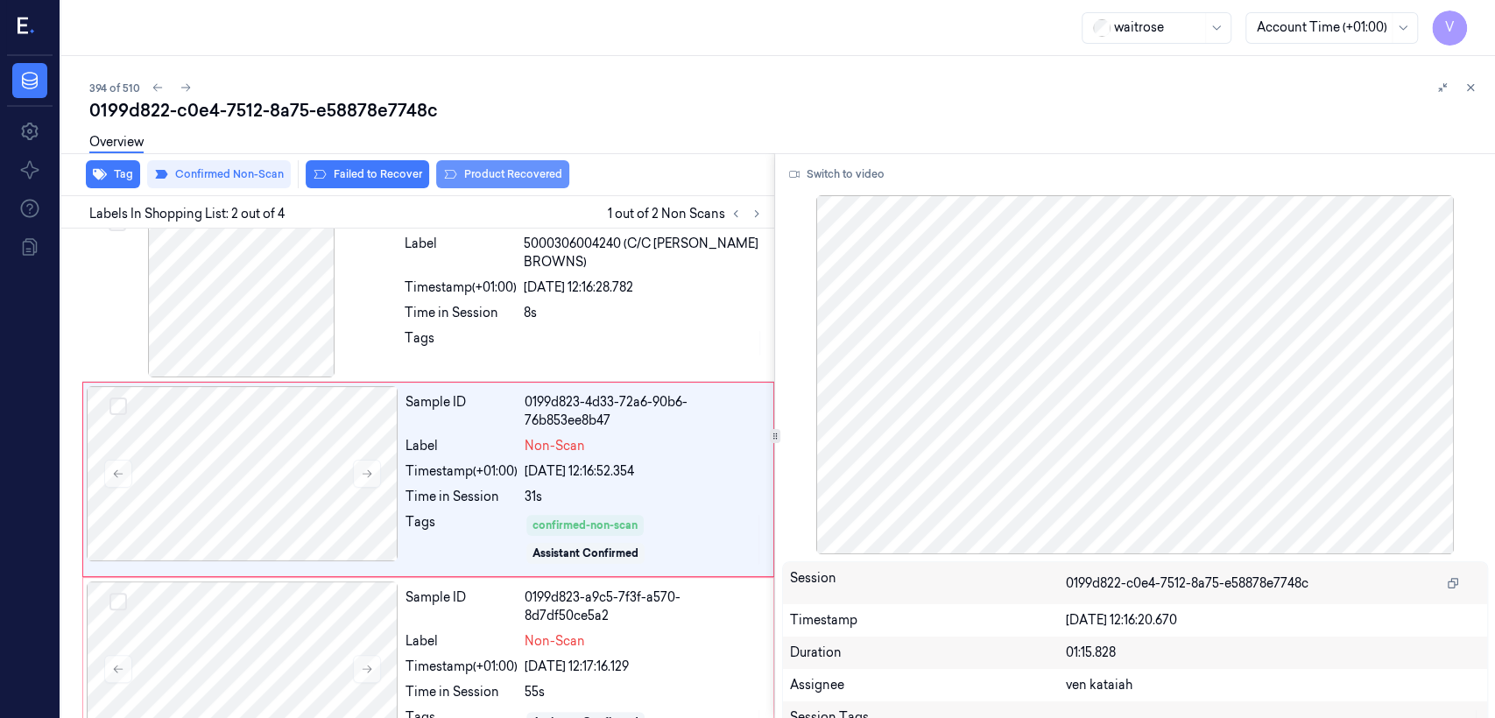
scroll to position [35, 0]
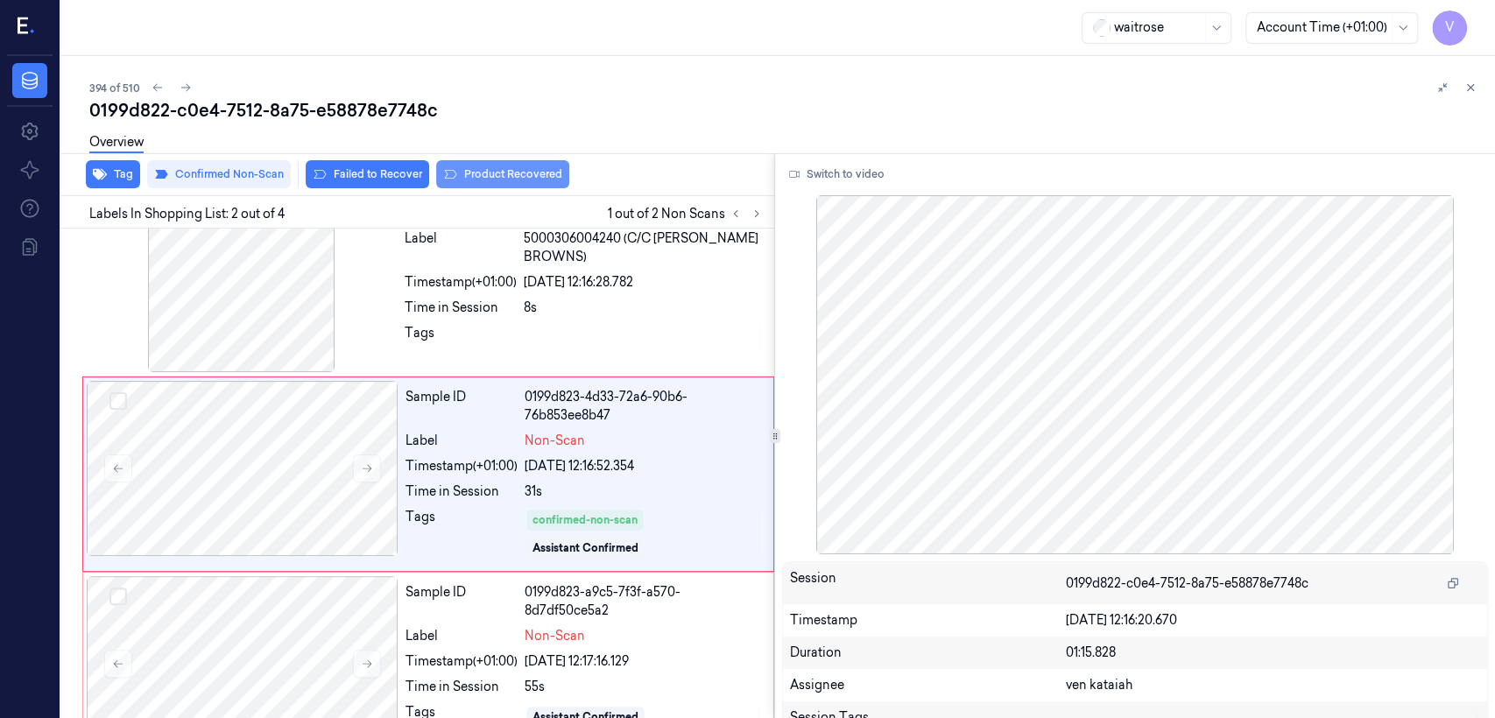
click at [523, 180] on button "Product Recovered" at bounding box center [502, 174] width 133 height 28
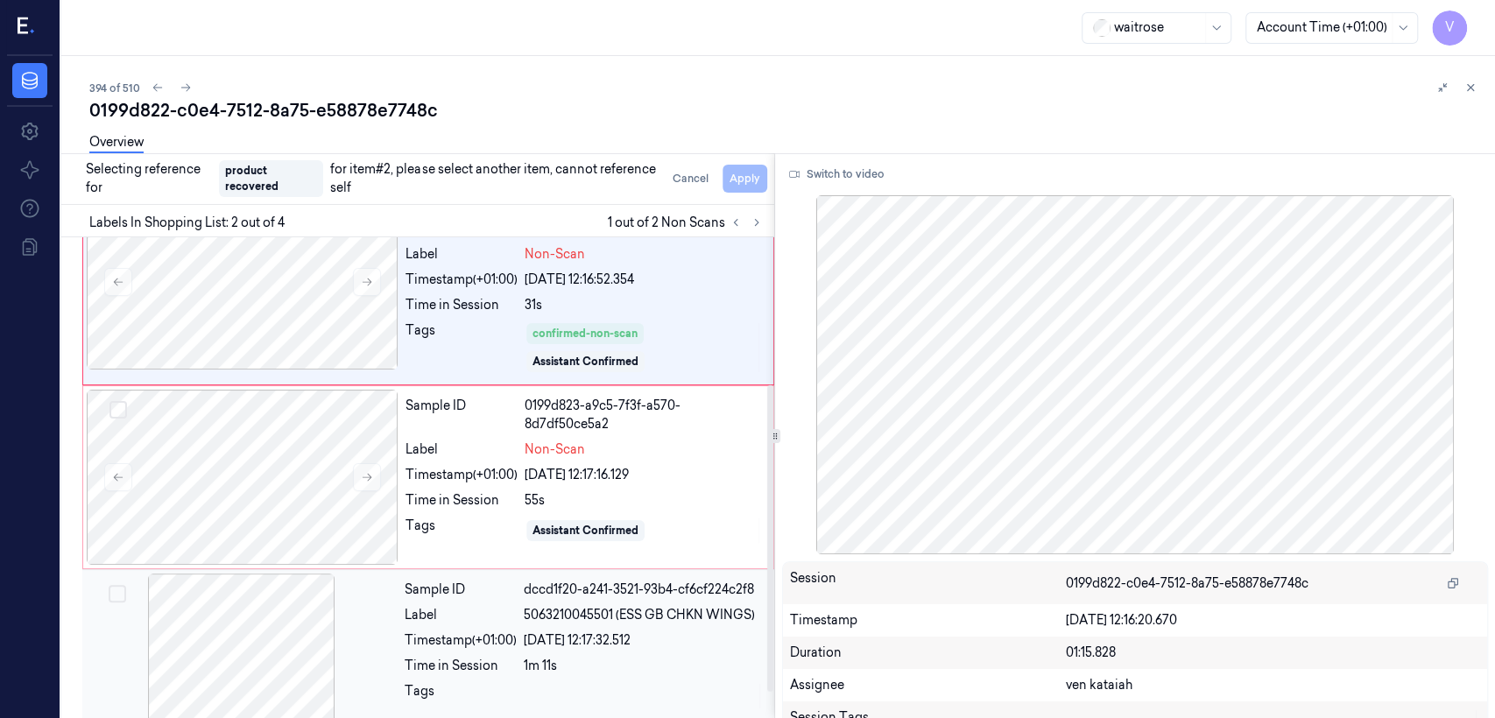
click at [577, 550] on div "1m 11s" at bounding box center [644, 666] width 240 height 18
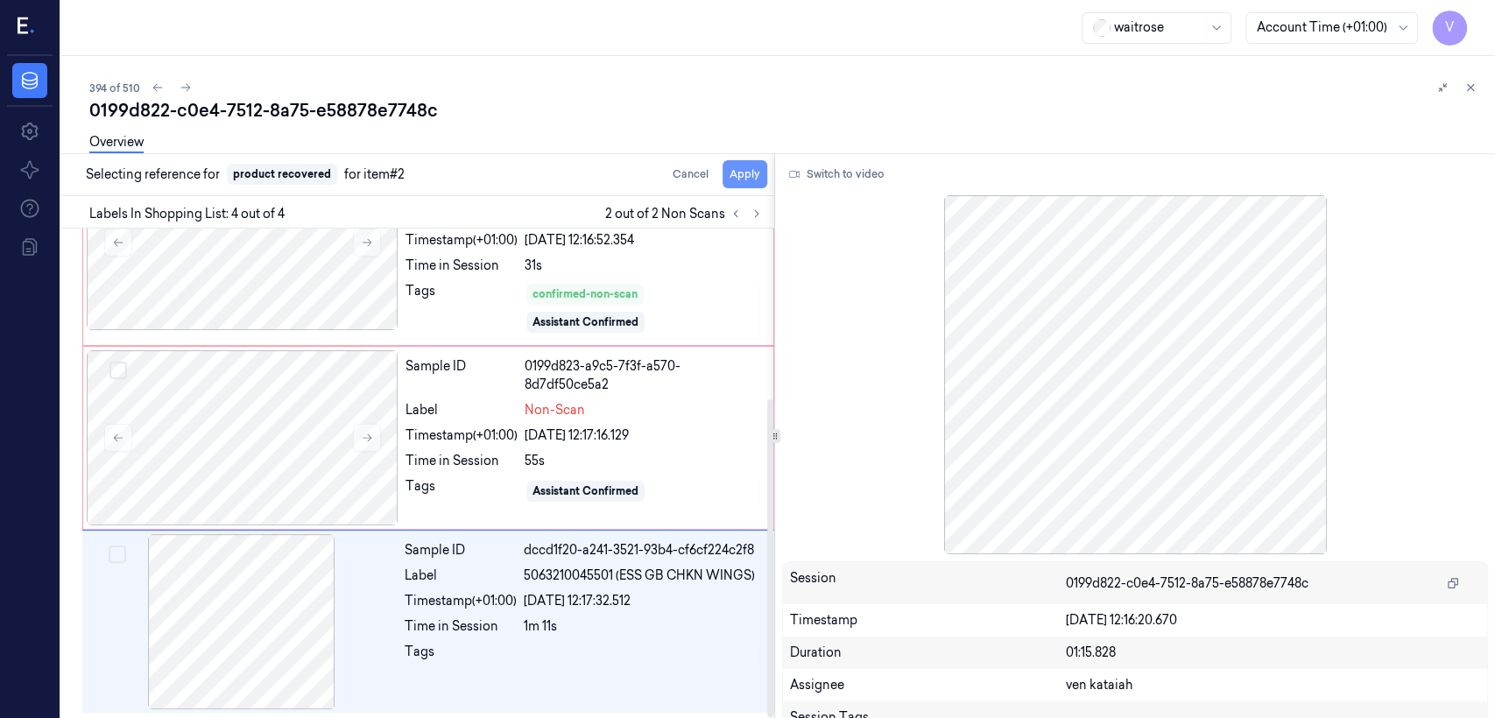
click at [755, 175] on button "Apply" at bounding box center [745, 174] width 45 height 28
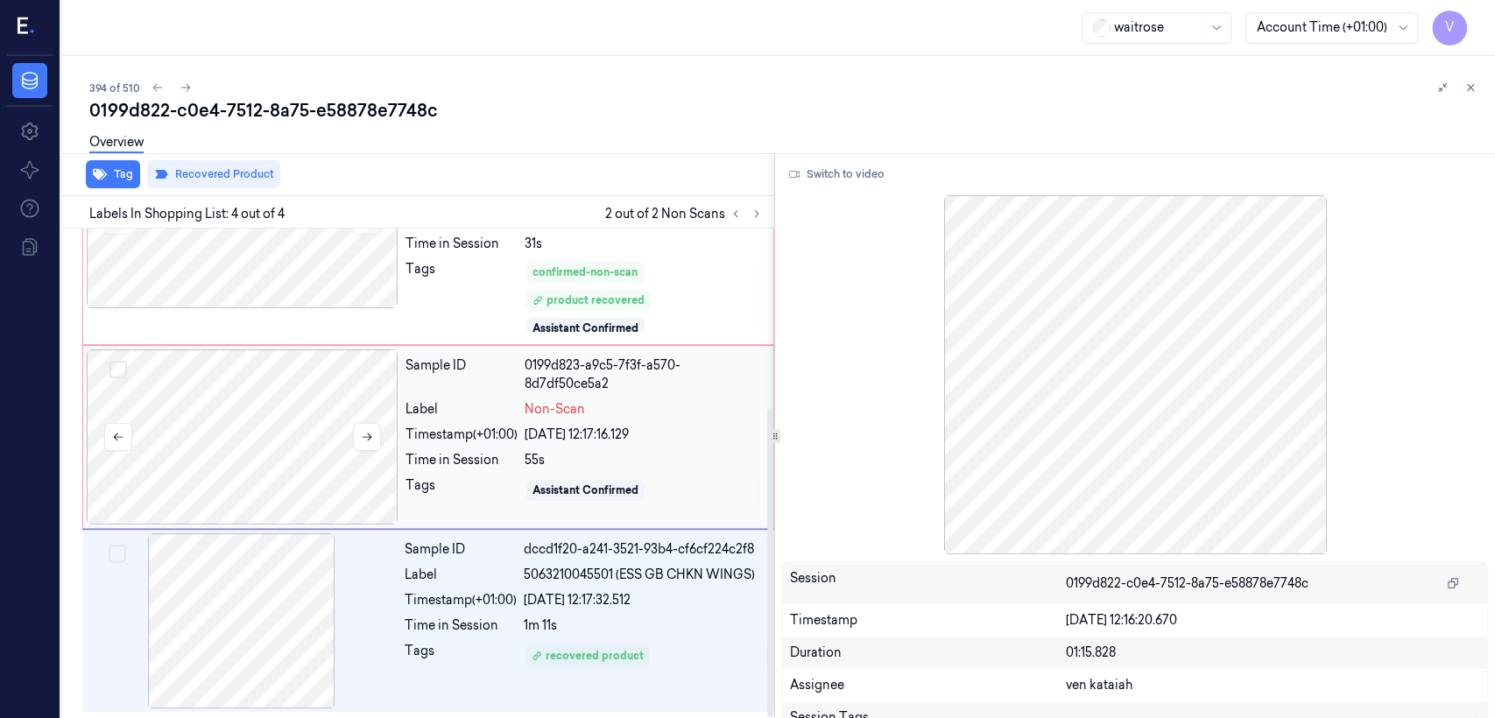
click at [388, 490] on div at bounding box center [243, 436] width 312 height 175
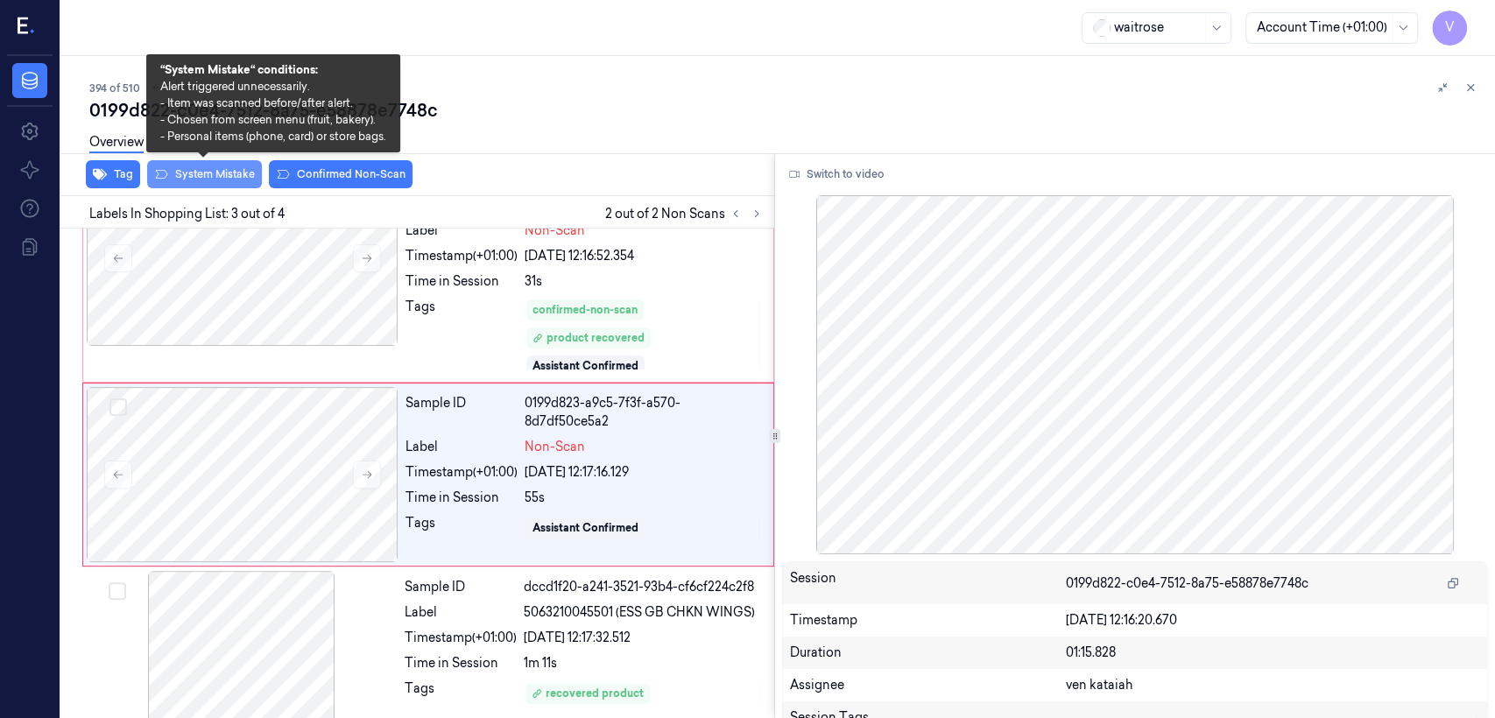
click at [230, 169] on button "System Mistake" at bounding box center [204, 174] width 115 height 28
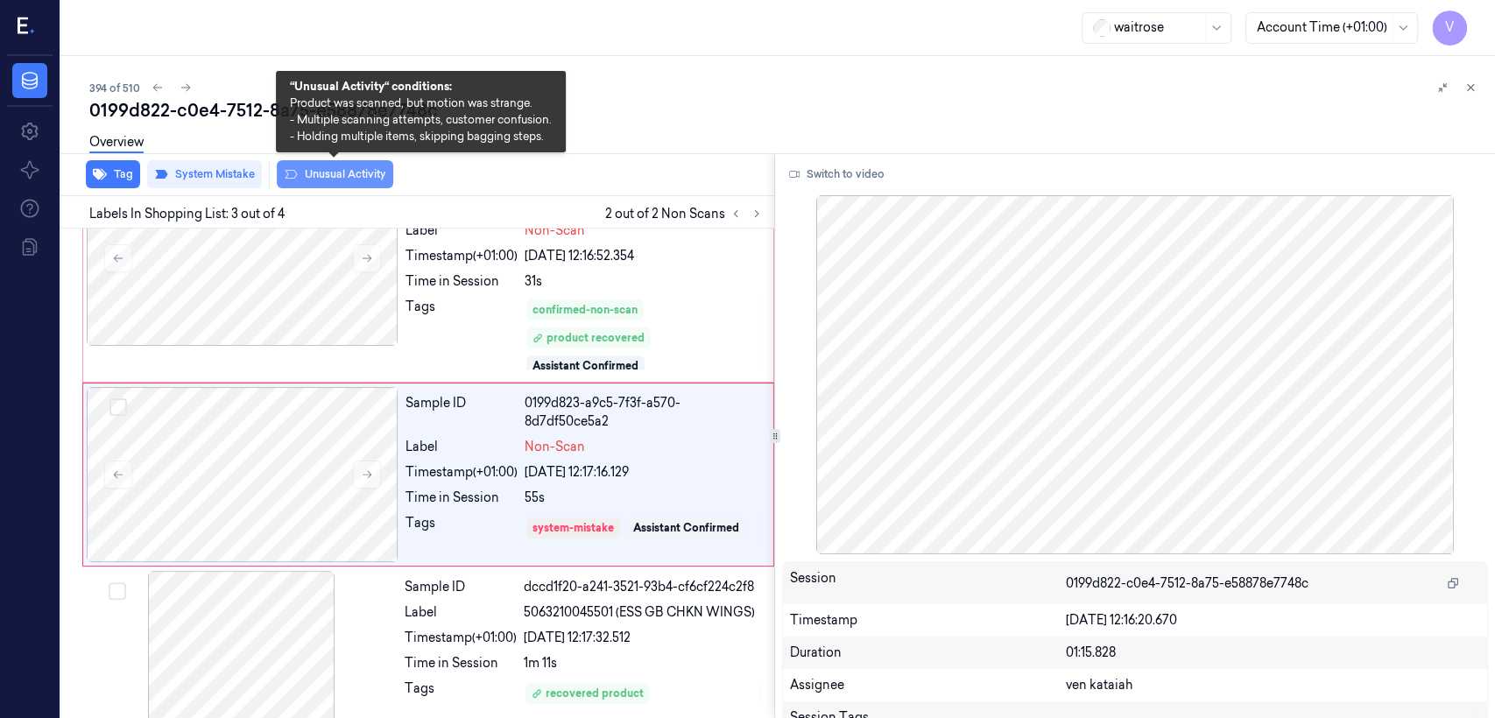
click at [317, 173] on button "Unusual Activity" at bounding box center [335, 174] width 116 height 28
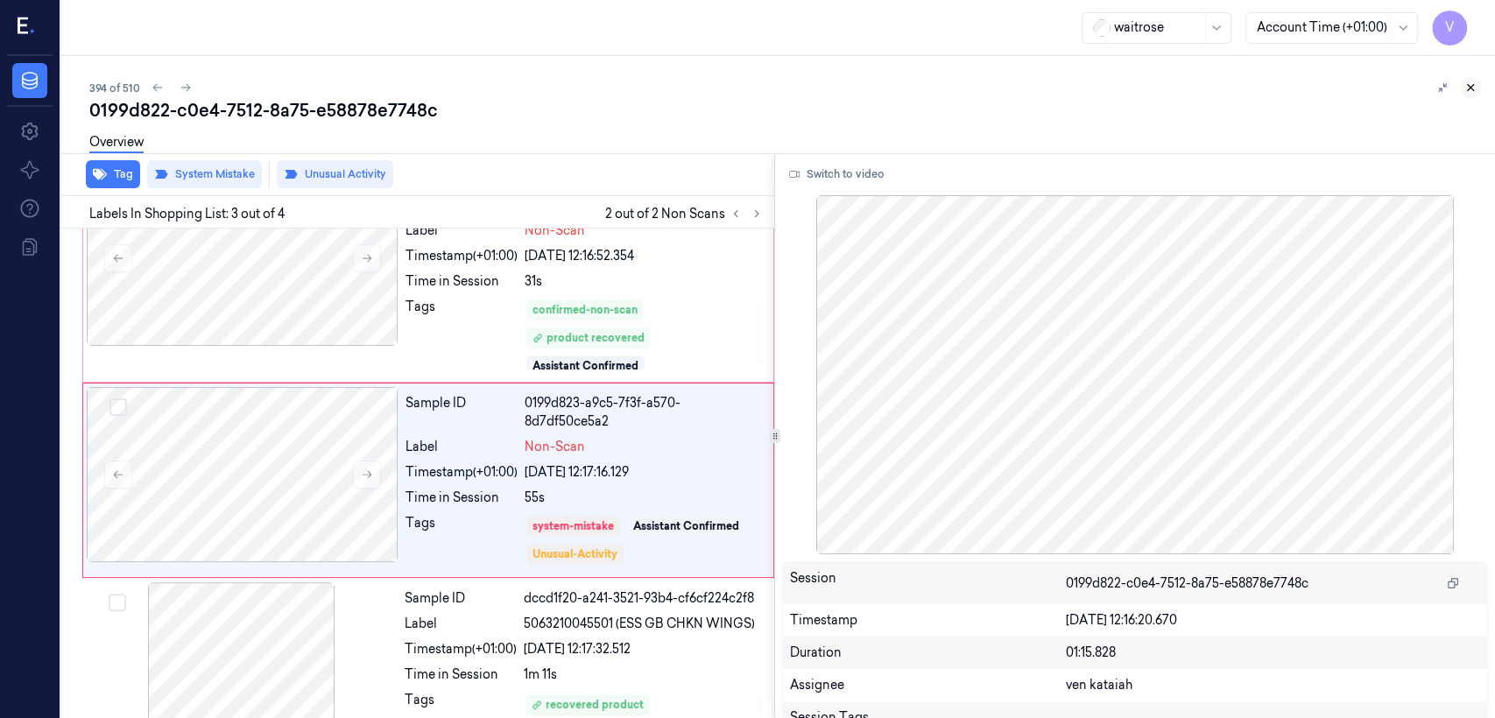
click at [815, 81] on icon at bounding box center [1470, 87] width 12 height 12
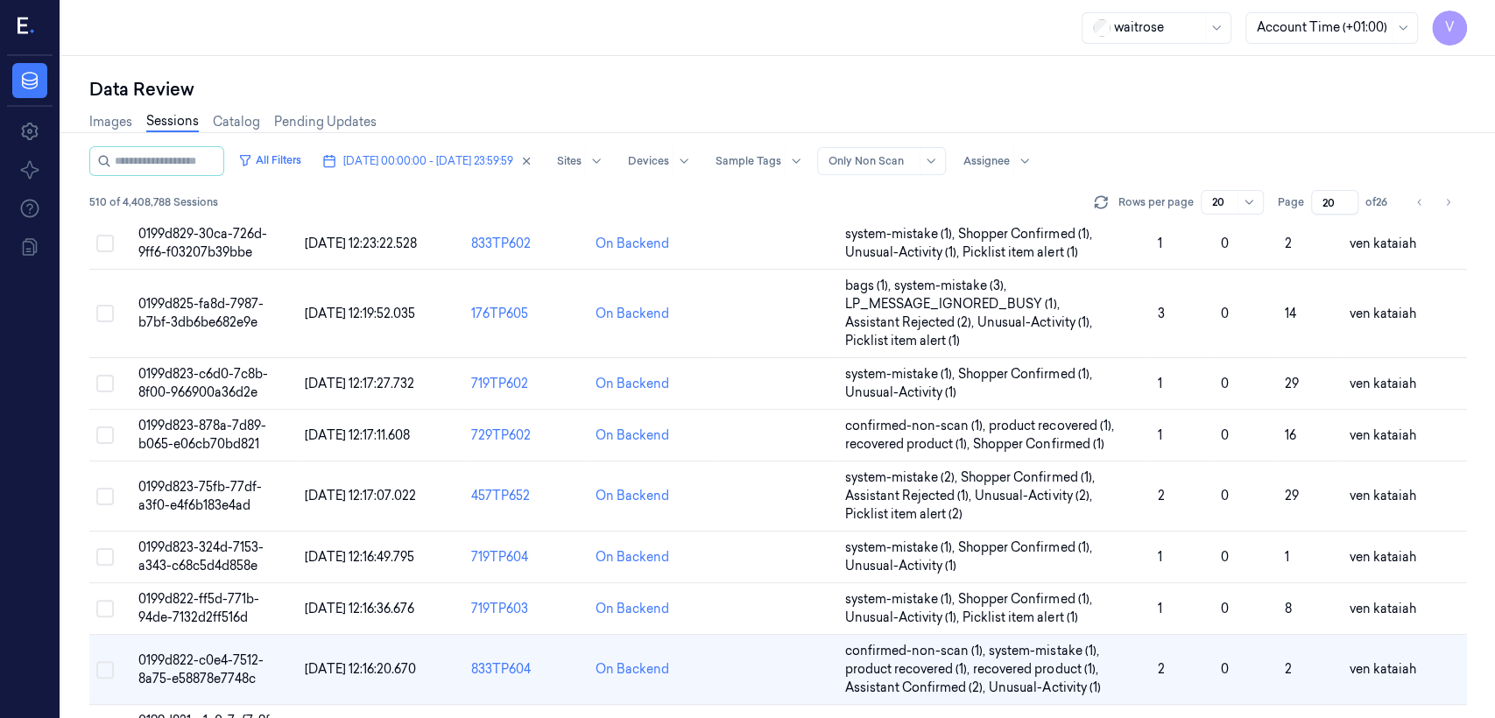
scroll to position [583, 0]
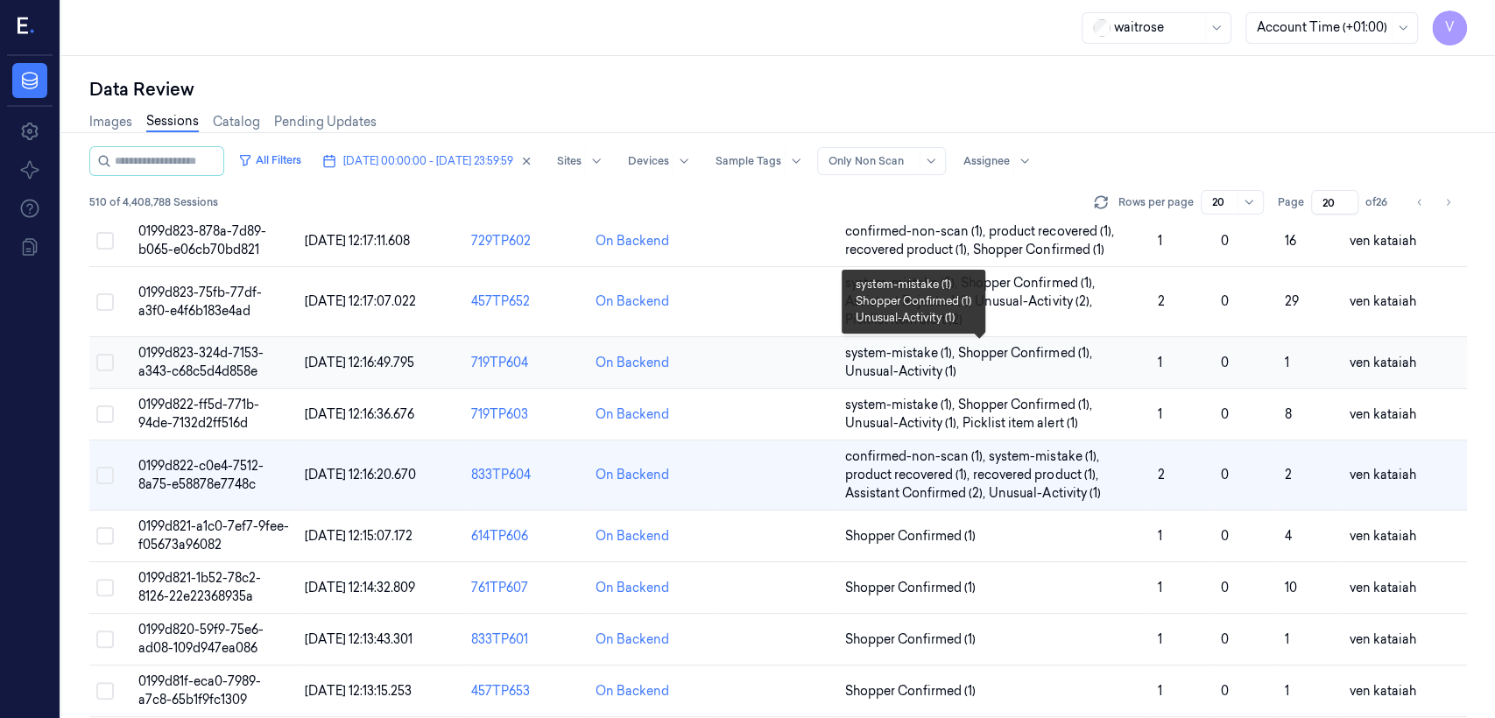
click at [815, 363] on span "Unusual-Activity (1)" at bounding box center [900, 372] width 111 height 18
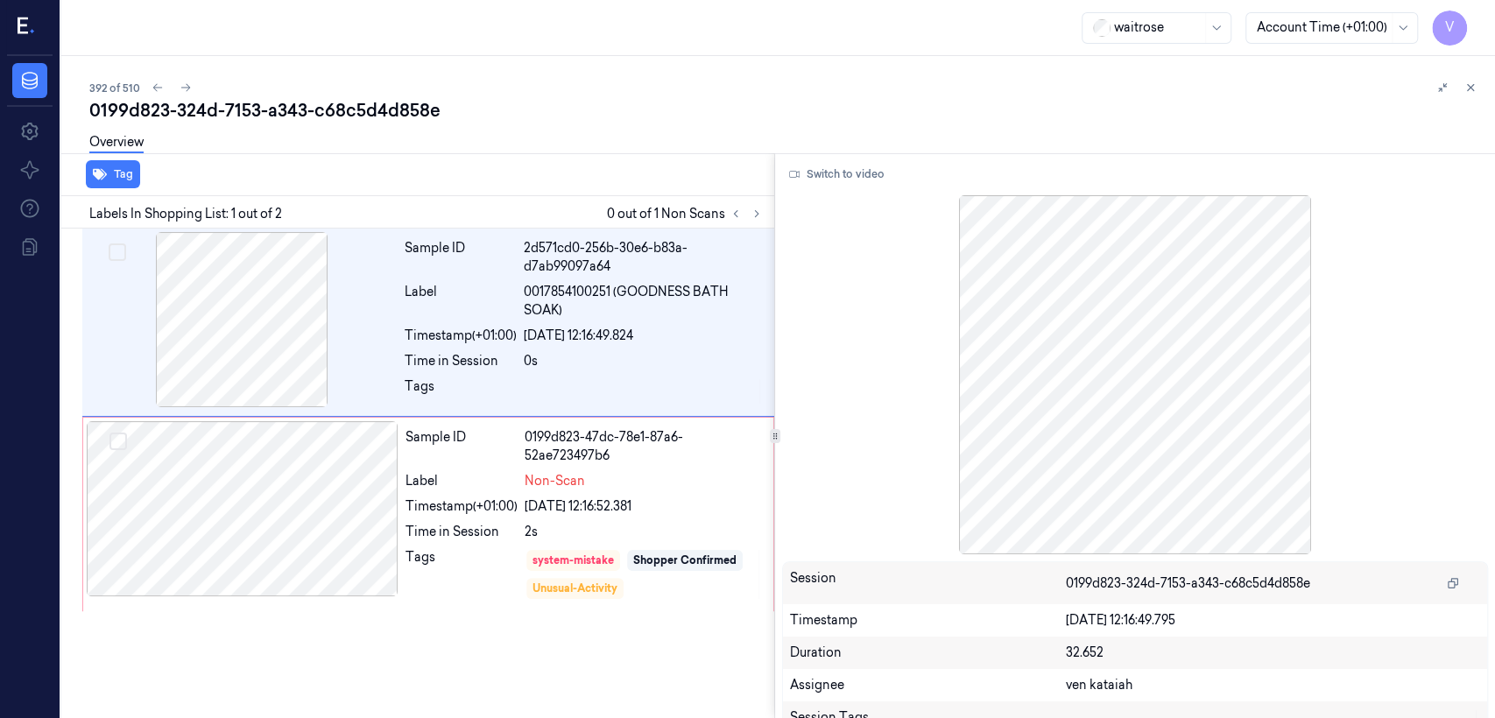
click at [815, 84] on div "392 of 510 0199d823-324d-7153-a343-c68c5d4d858e Overview Tag Labels In Shopping…" at bounding box center [778, 387] width 1434 height 662
click at [815, 85] on button at bounding box center [1470, 87] width 21 height 21
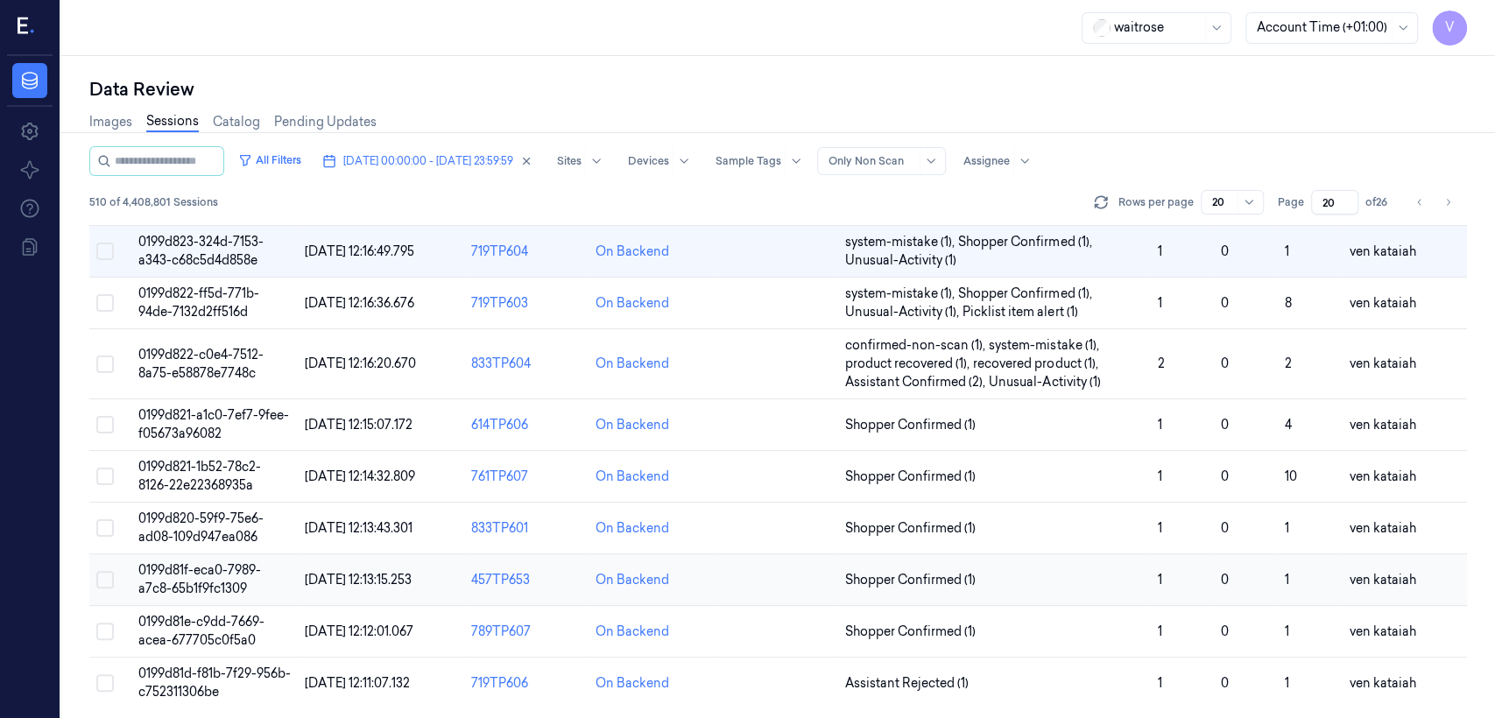
scroll to position [696, 0]
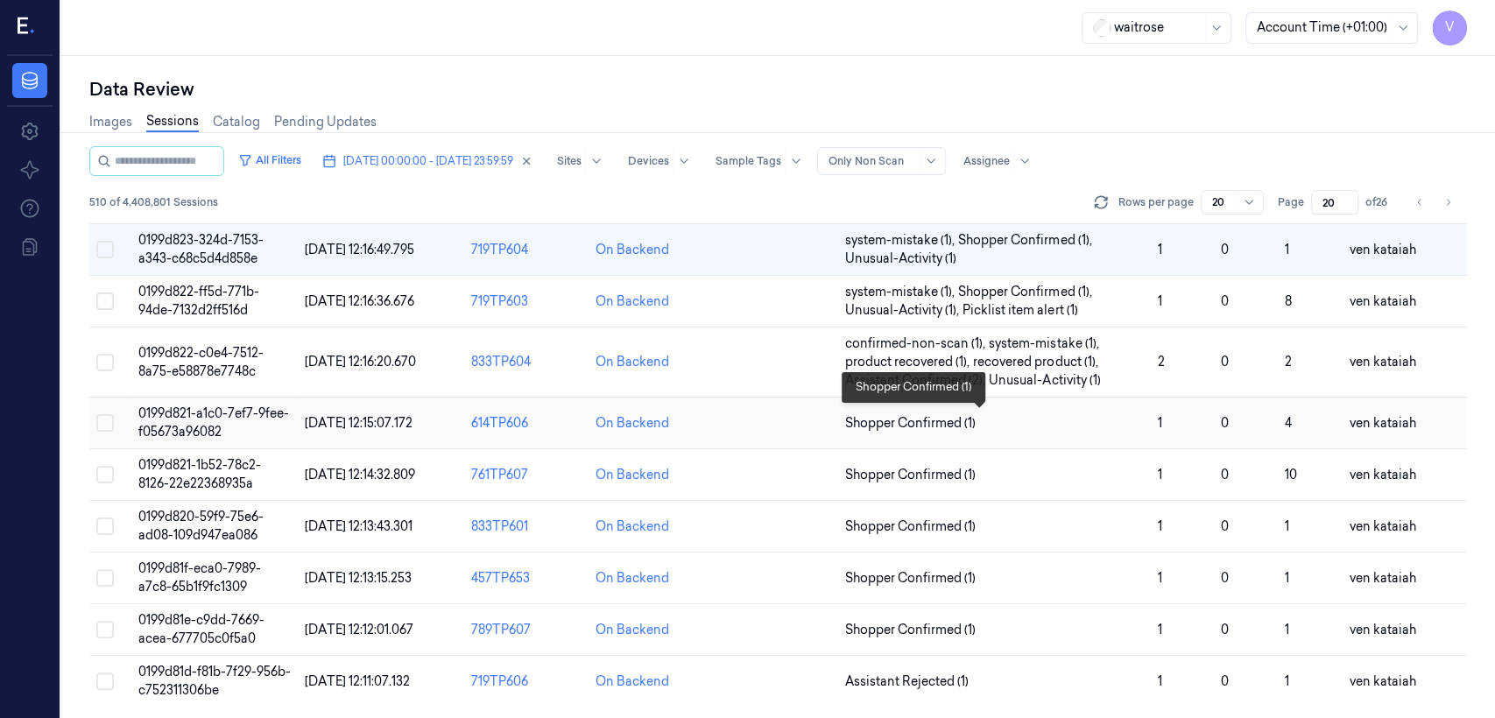
click at [815, 422] on span "Shopper Confirmed (1)" at bounding box center [910, 423] width 130 height 18
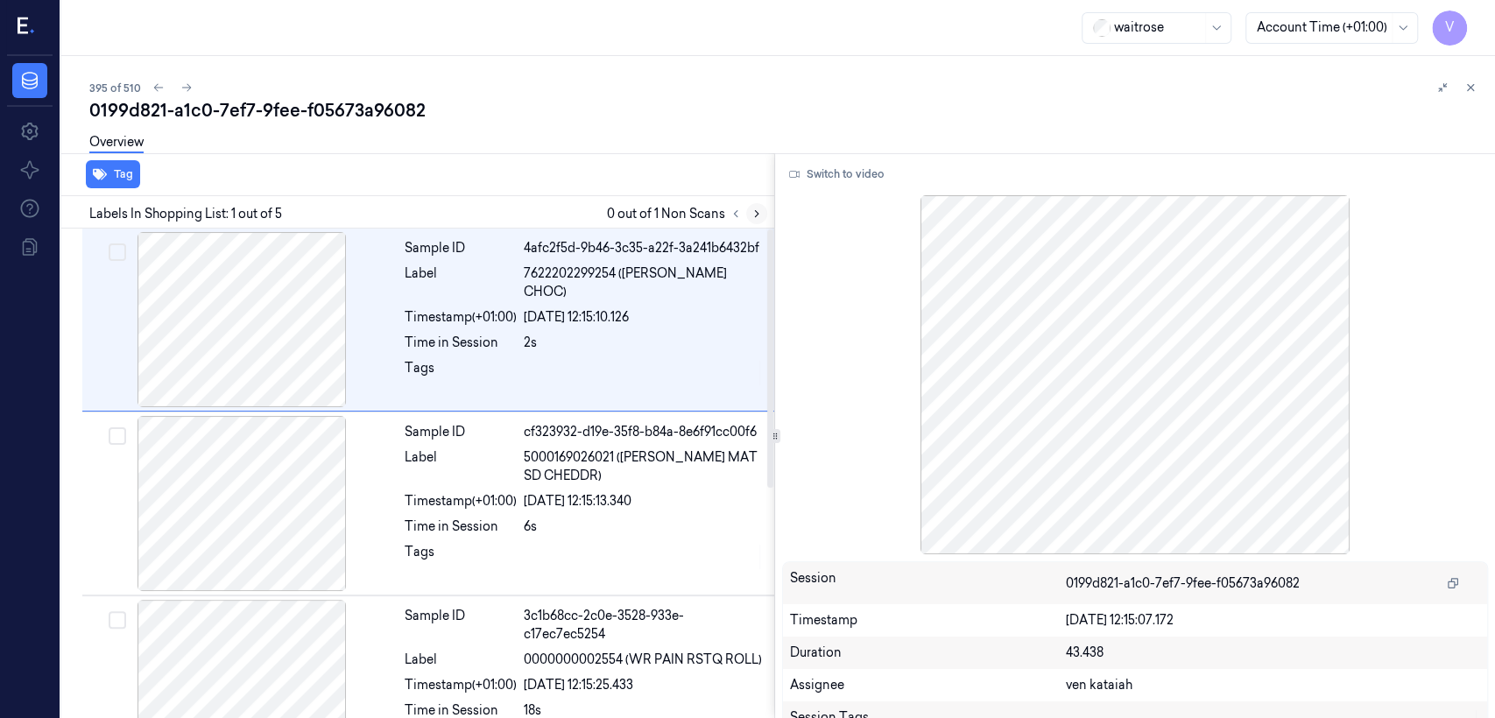
click at [748, 215] on button at bounding box center [756, 213] width 21 height 21
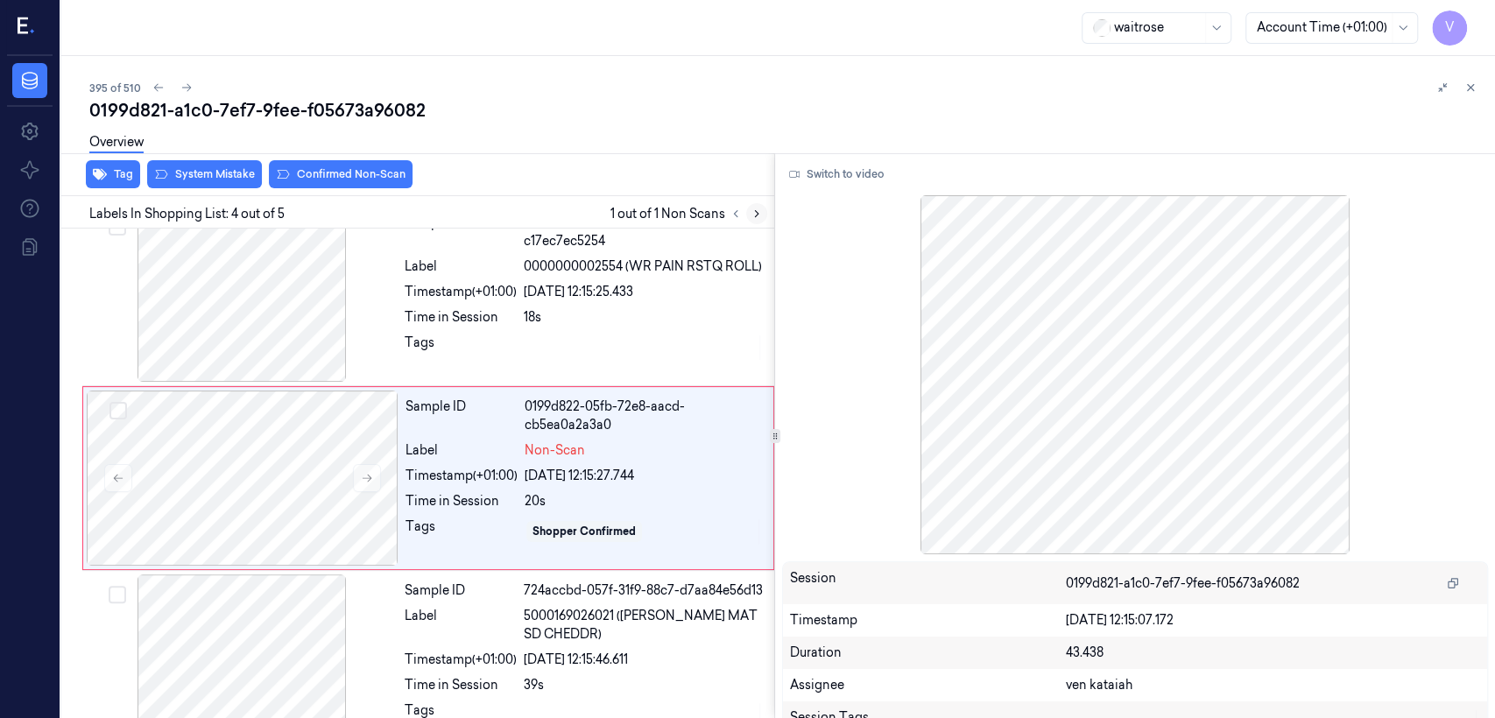
scroll to position [398, 0]
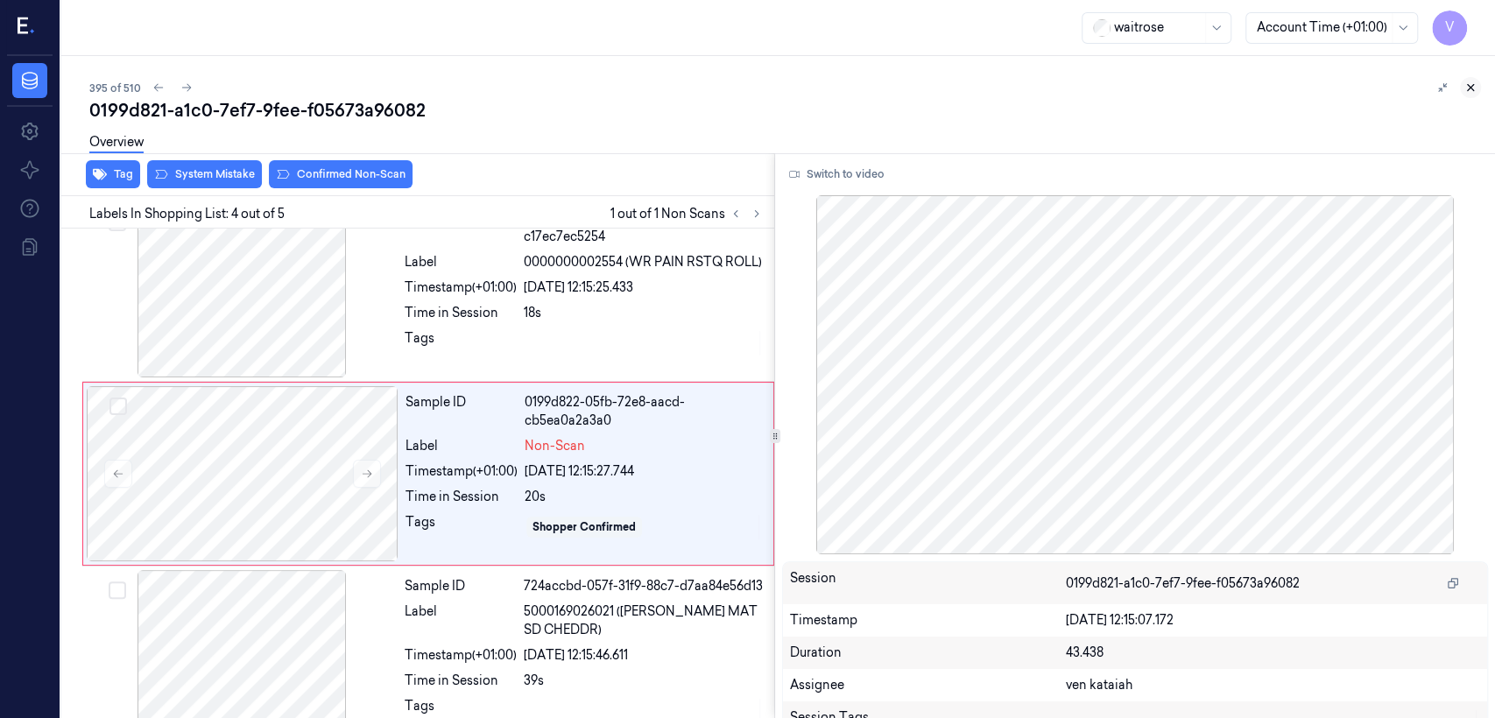
click at [815, 88] on icon at bounding box center [1470, 87] width 12 height 12
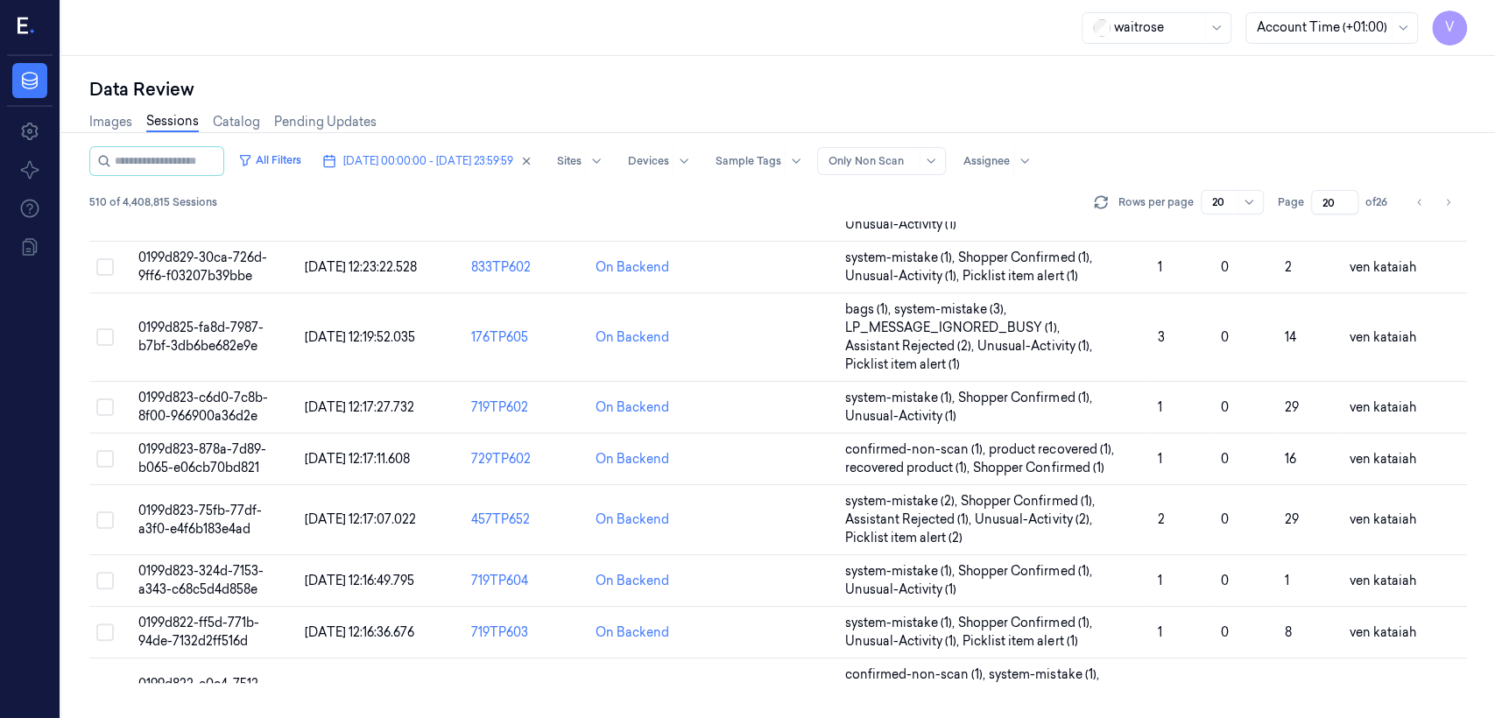
scroll to position [666, 0]
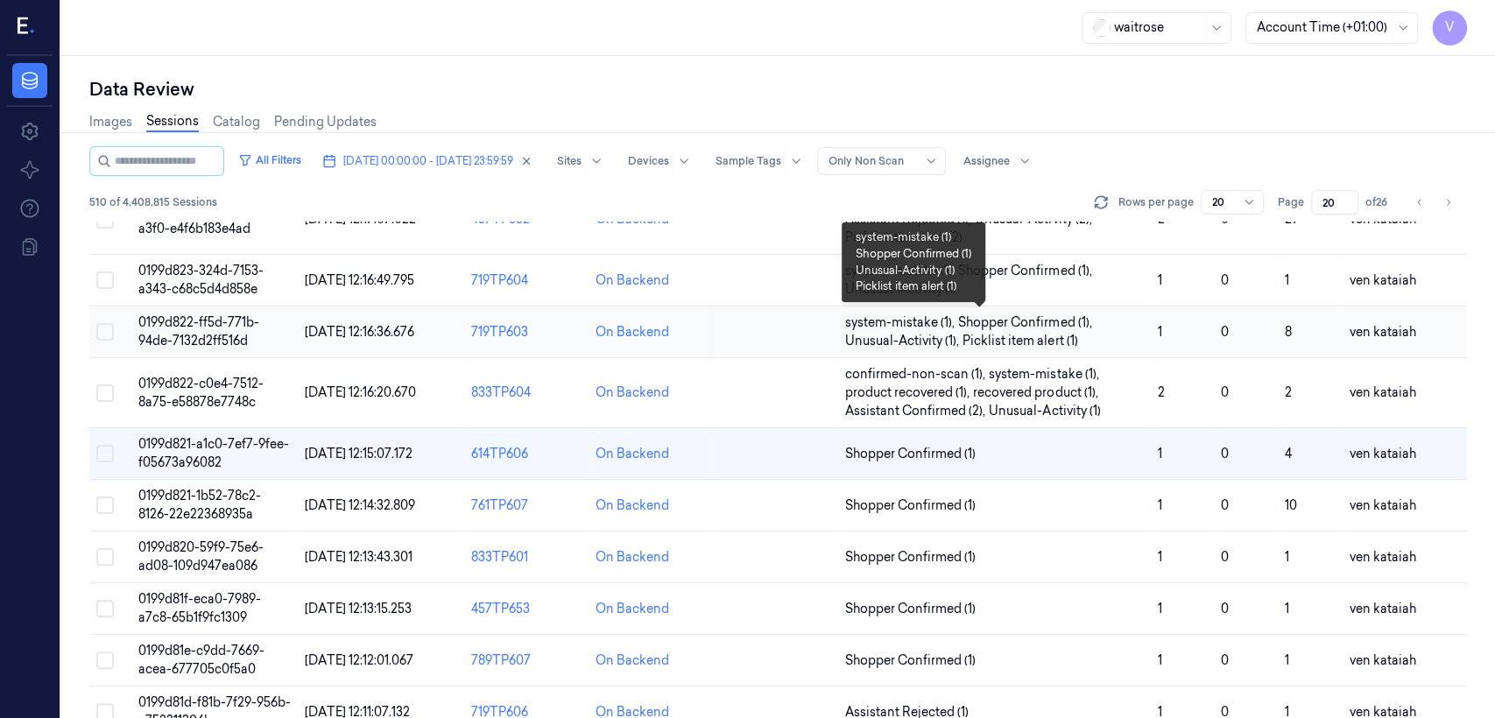
click at [815, 332] on span "Unusual-Activity (1) ," at bounding box center [903, 341] width 117 height 18
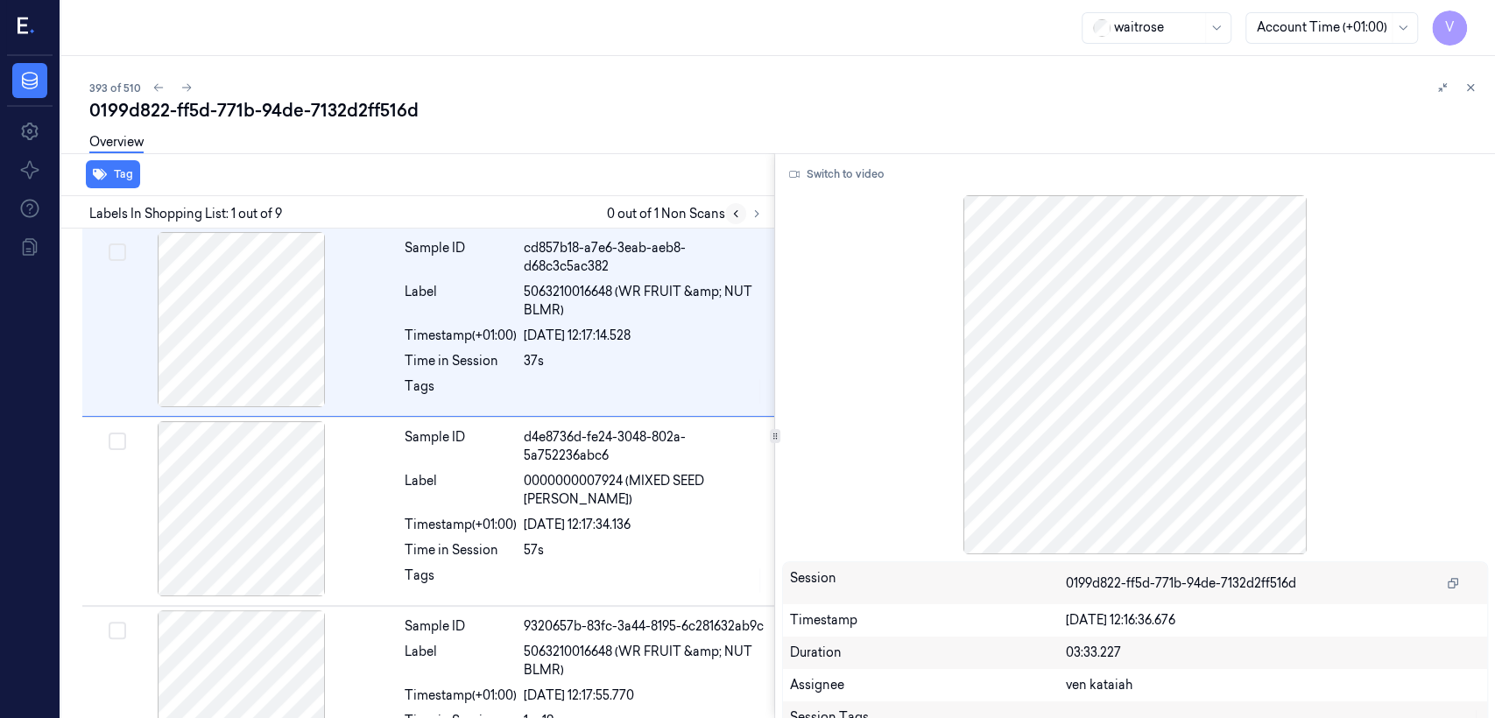
click at [744, 215] on button at bounding box center [735, 213] width 21 height 21
click at [756, 211] on icon at bounding box center [757, 214] width 4 height 6
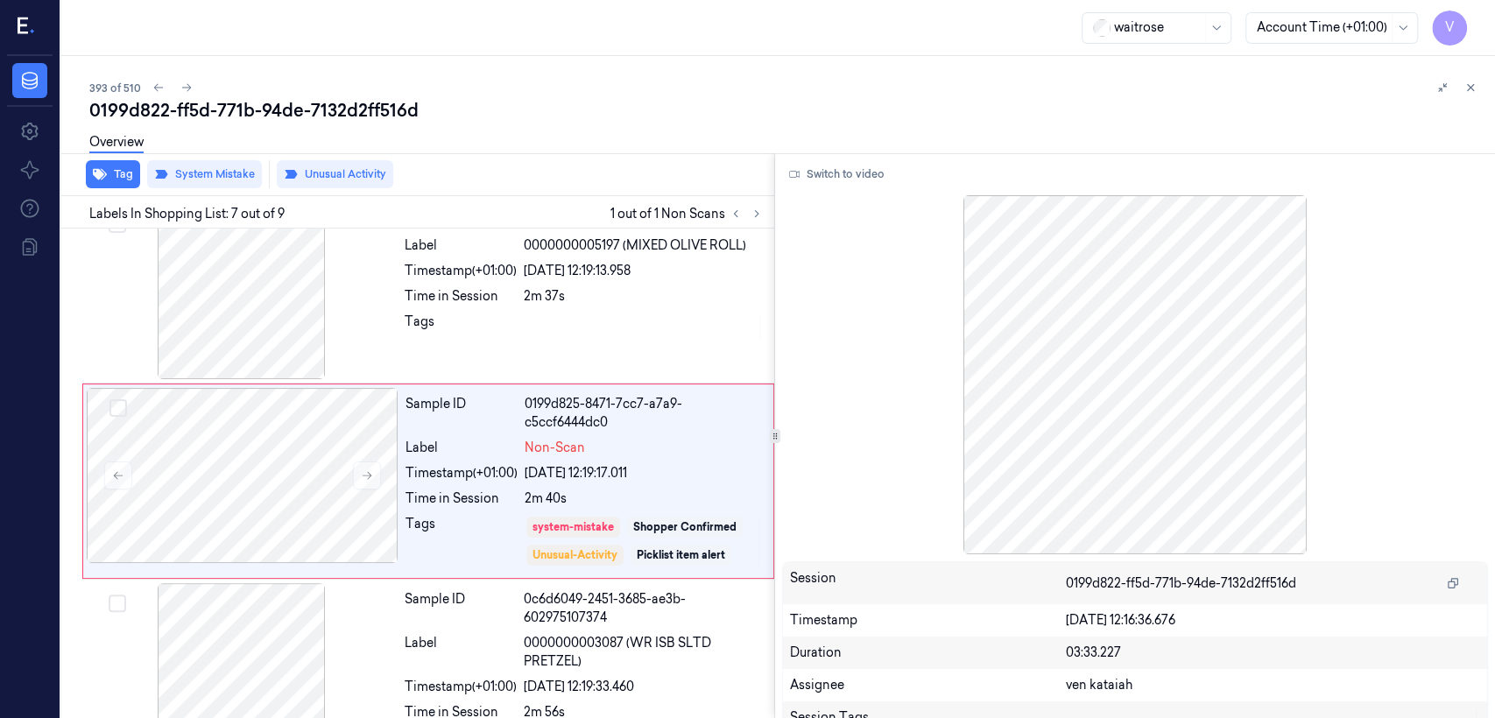
scroll to position [975, 0]
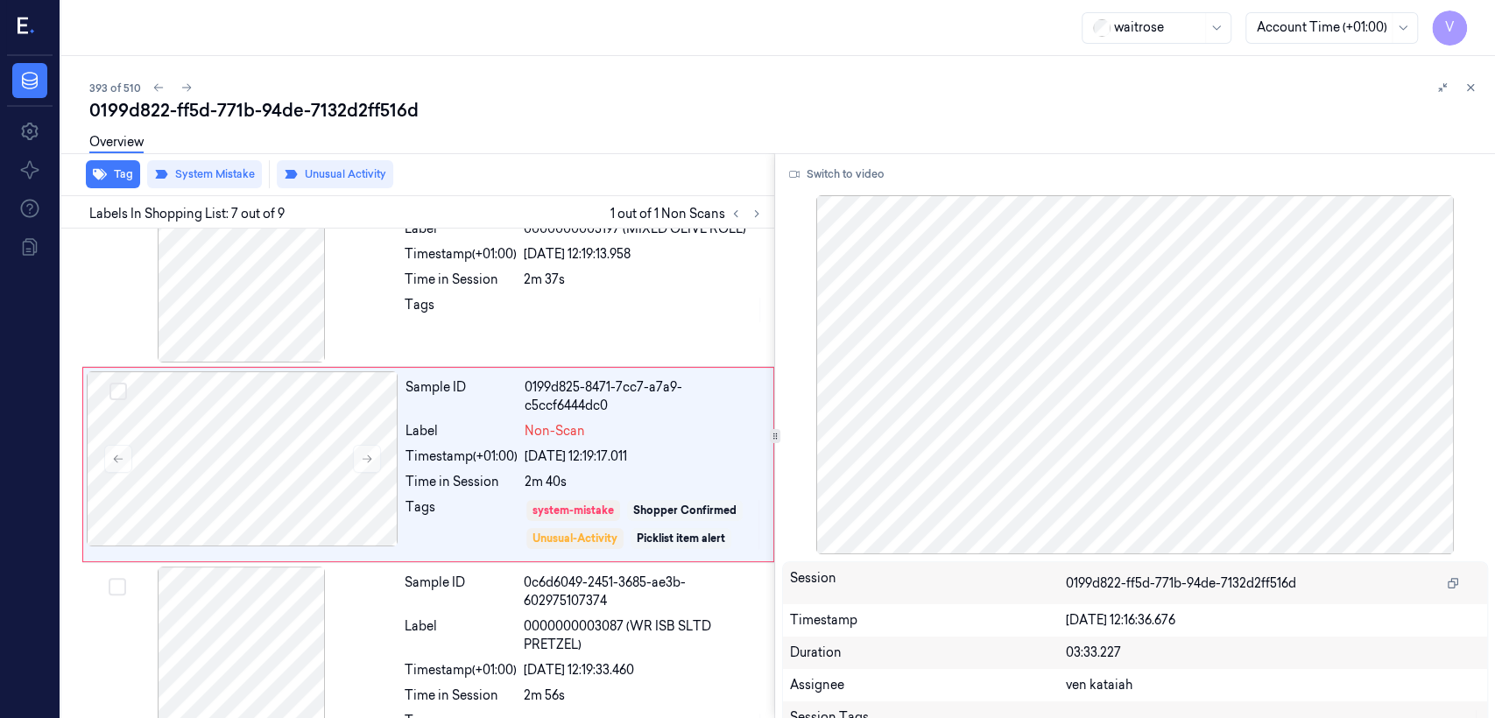
click at [815, 89] on div "393 of 510 0199d822-ff5d-771b-94de-7132d2ff516d Overview Tag System Mistake Unu…" at bounding box center [778, 387] width 1434 height 662
drag, startPoint x: 1484, startPoint y: 88, endPoint x: 1470, endPoint y: 91, distance: 14.4
click at [815, 89] on div "393 of 510 0199d822-ff5d-771b-94de-7132d2ff516d Overview Tag System Mistake Unu…" at bounding box center [778, 387] width 1434 height 662
click at [815, 91] on icon at bounding box center [1470, 87] width 12 height 12
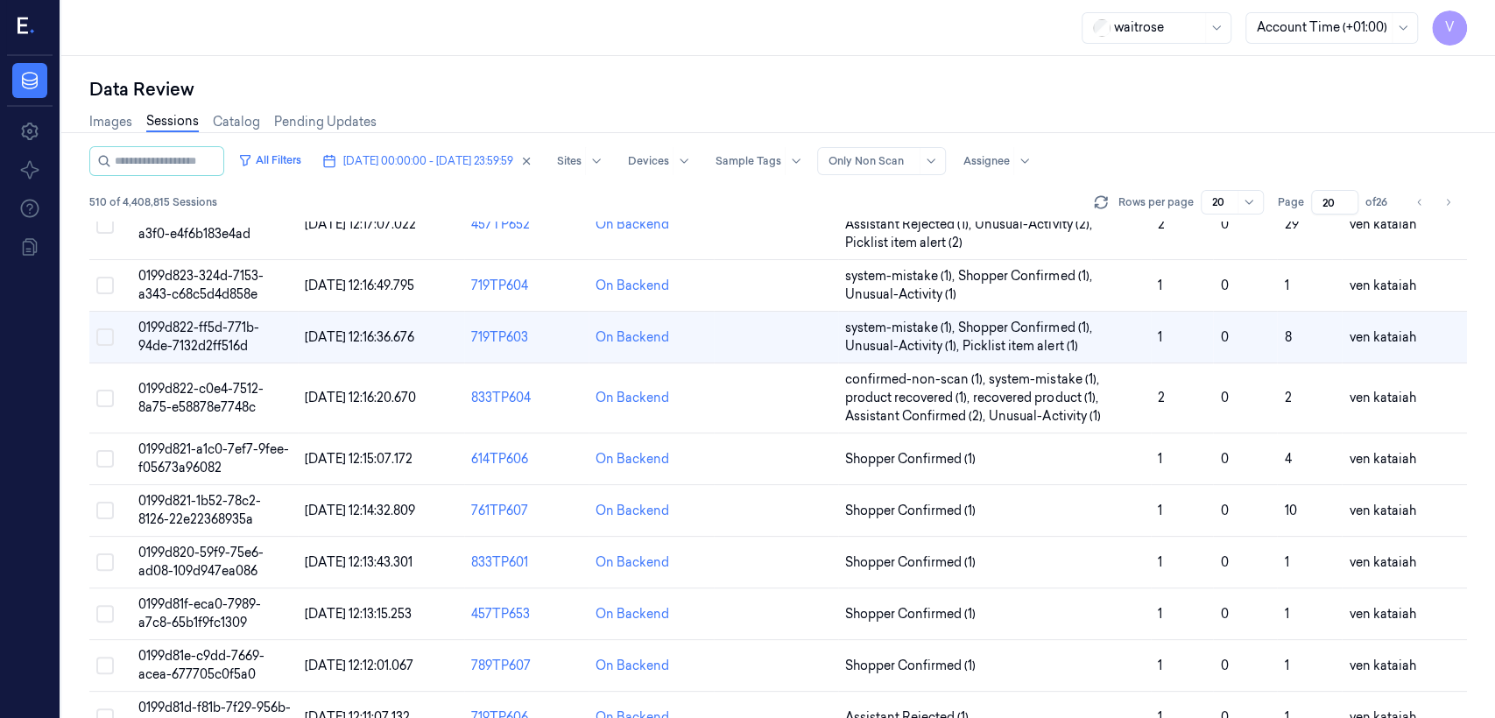
scroll to position [696, 0]
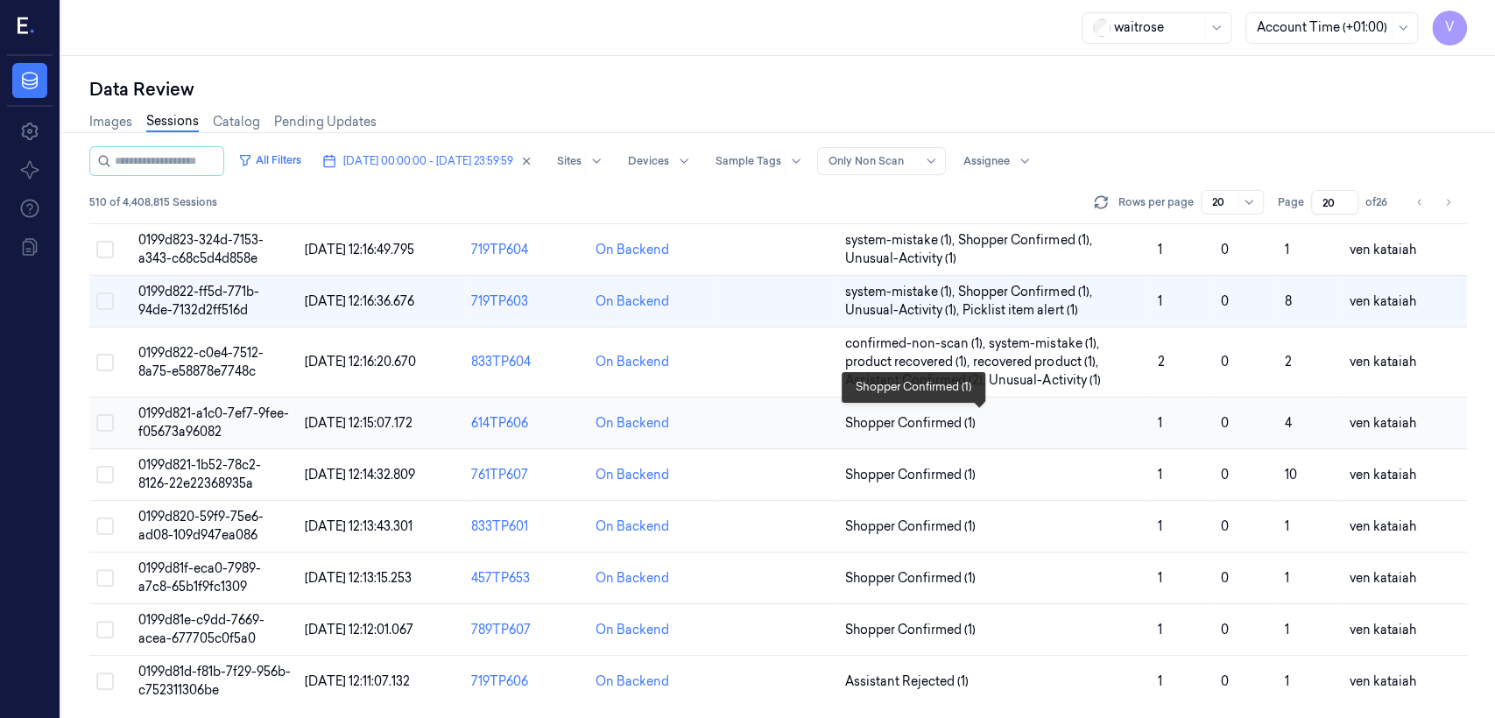
click at [815, 426] on span "Shopper Confirmed (1)" at bounding box center [994, 423] width 299 height 18
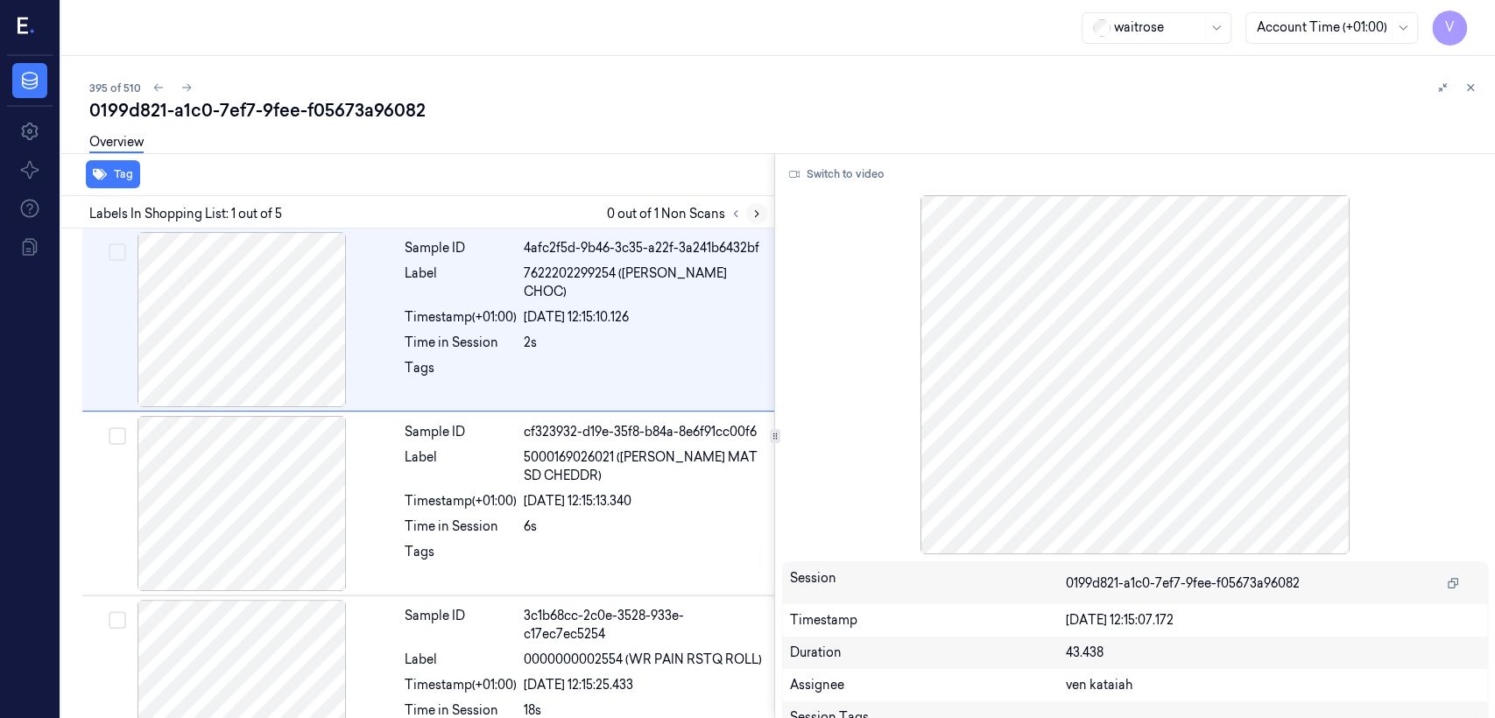
click at [756, 211] on icon at bounding box center [757, 214] width 4 height 6
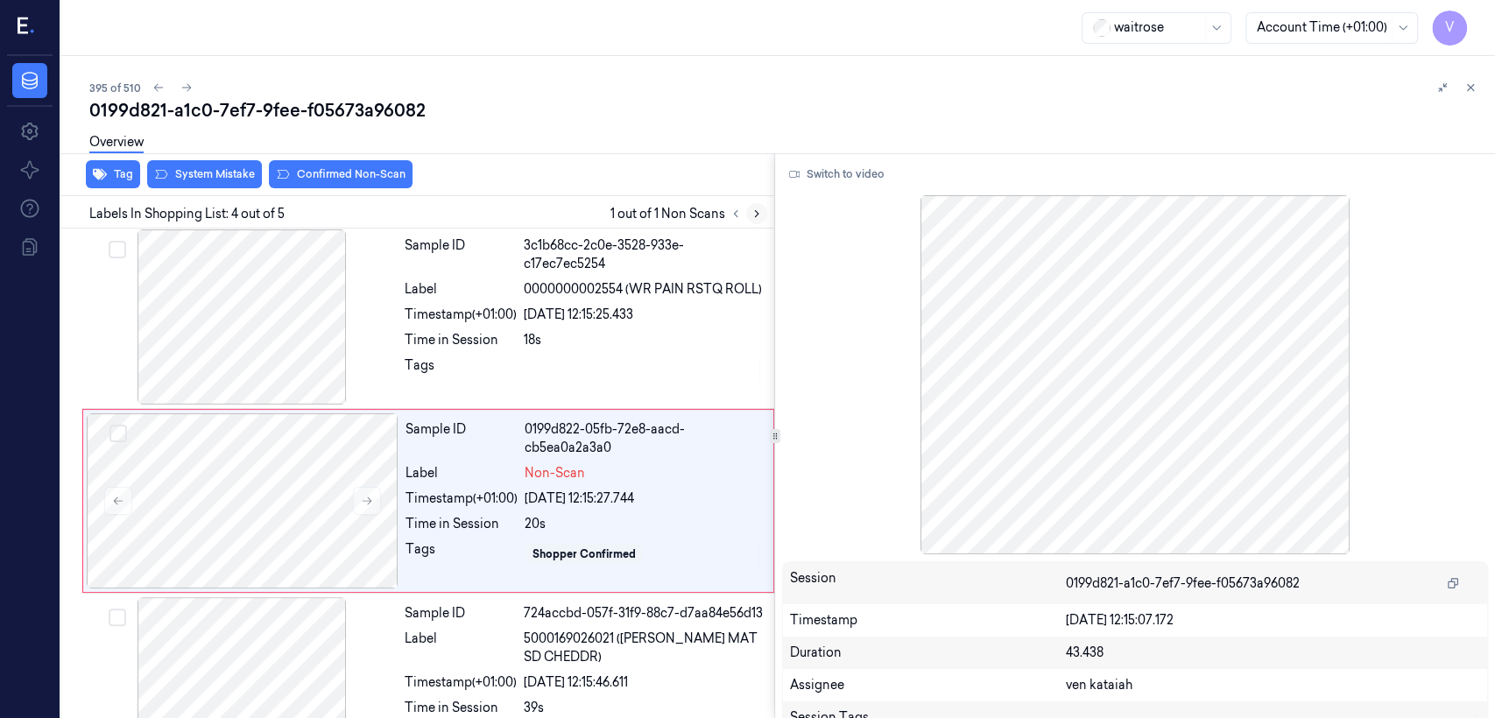
scroll to position [398, 0]
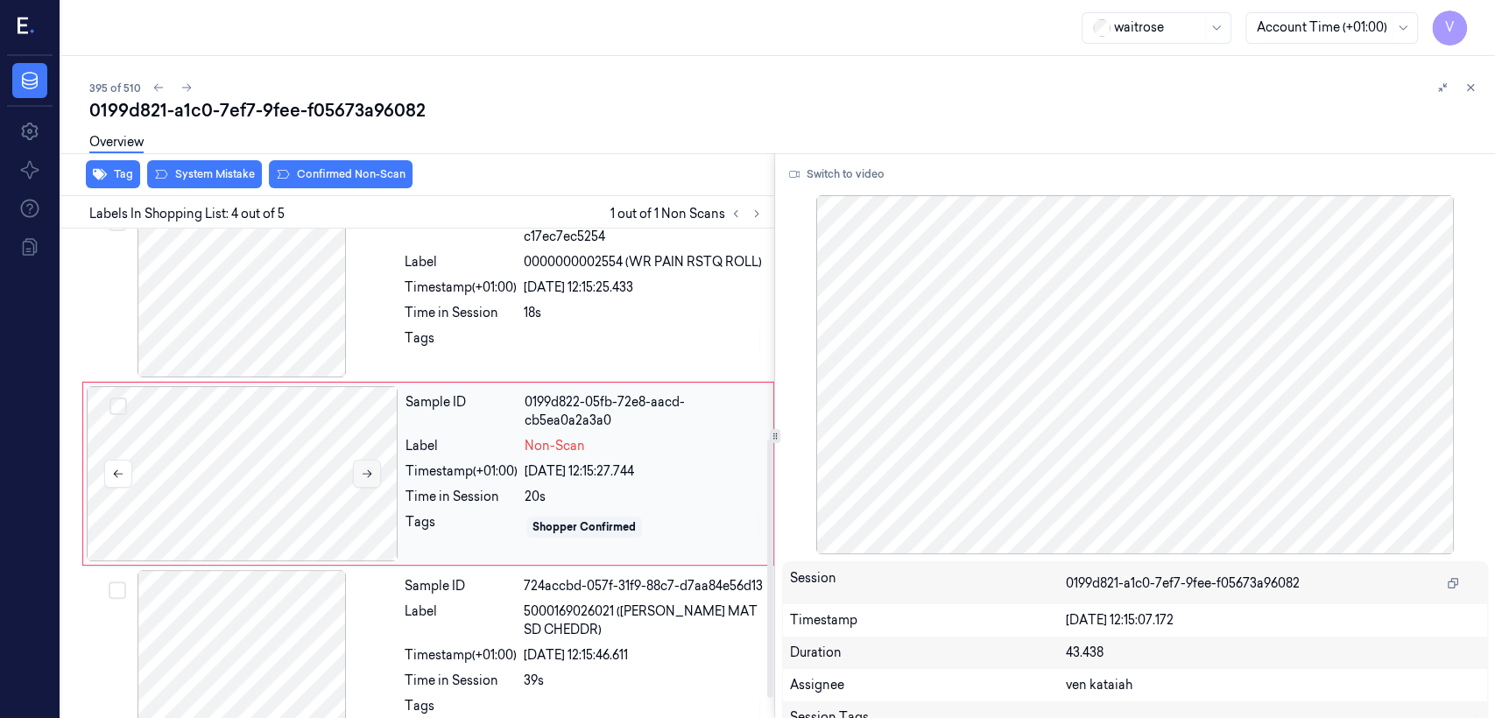
click at [379, 471] on button at bounding box center [367, 474] width 28 height 28
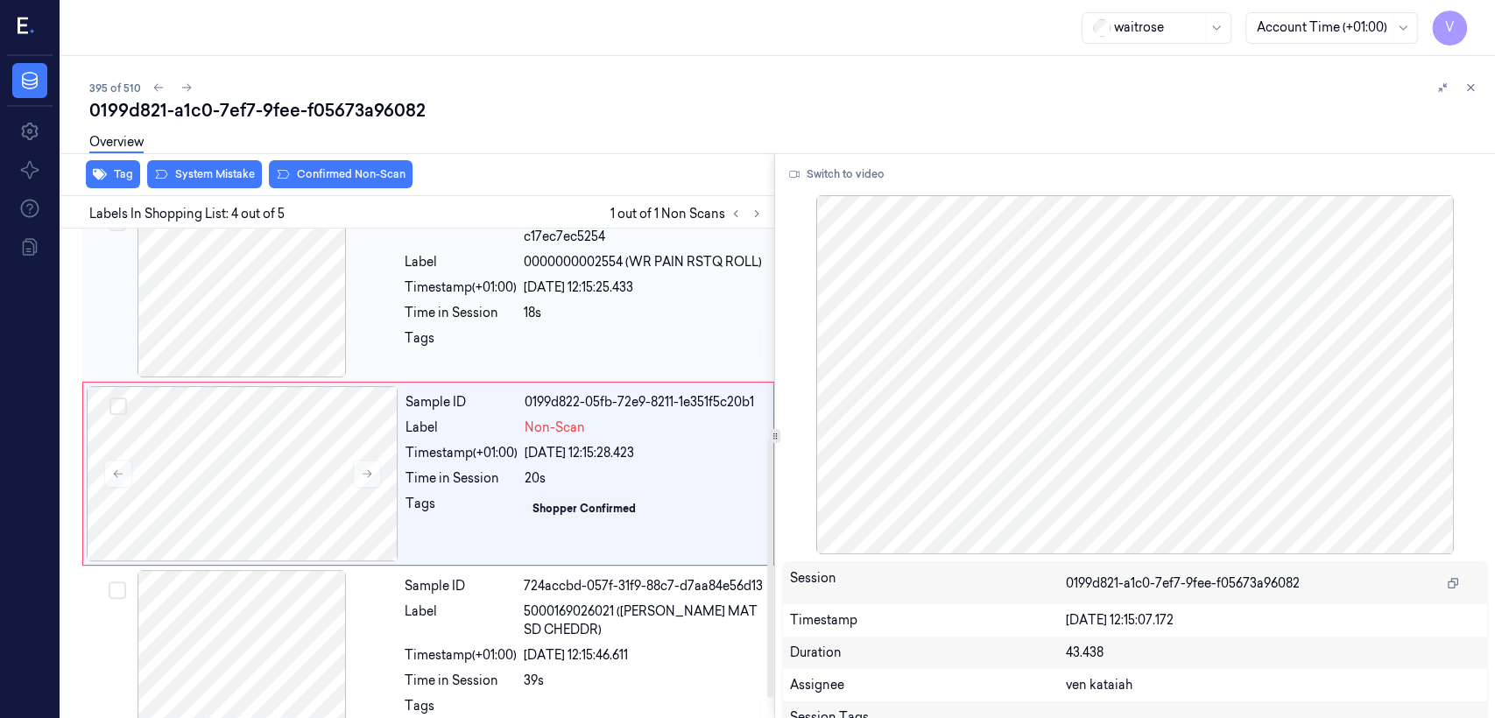
click at [600, 334] on div at bounding box center [644, 343] width 240 height 28
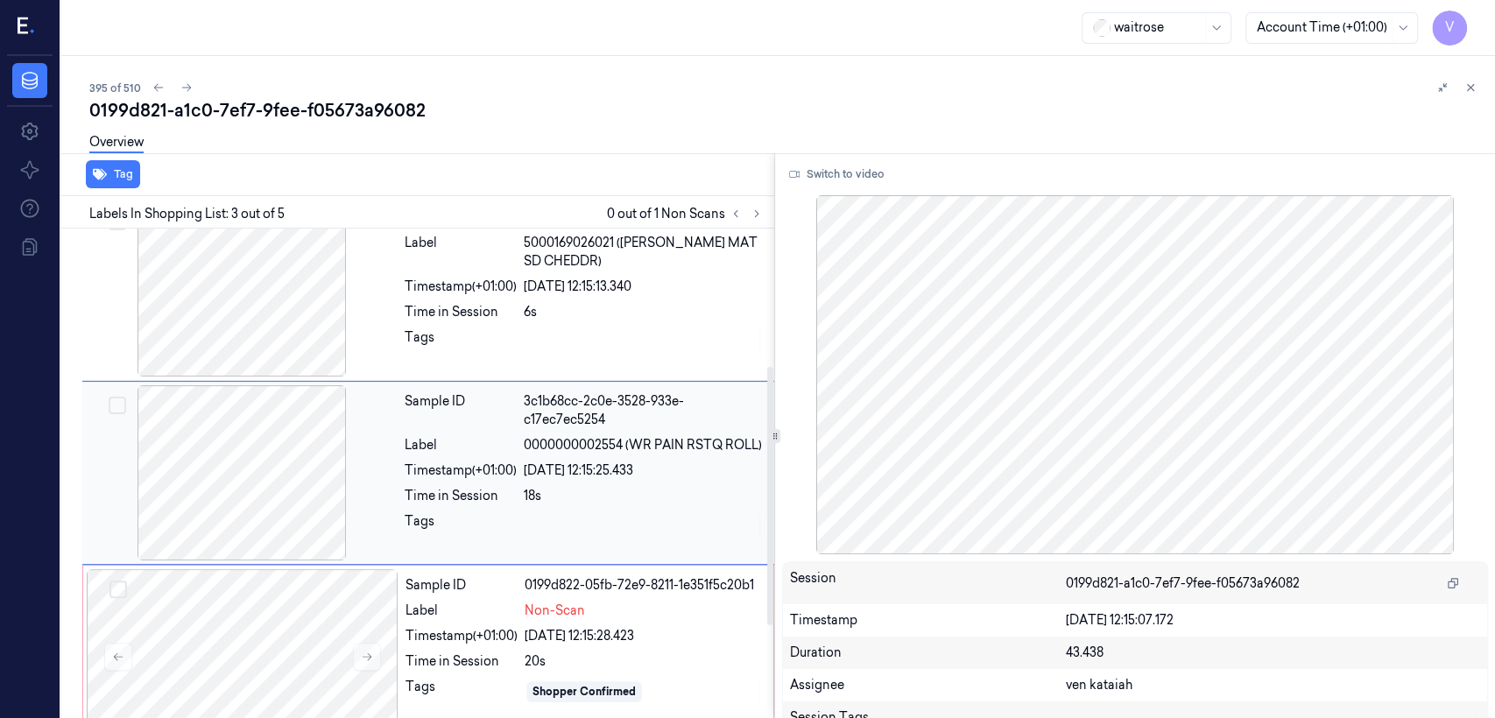
scroll to position [214, 0]
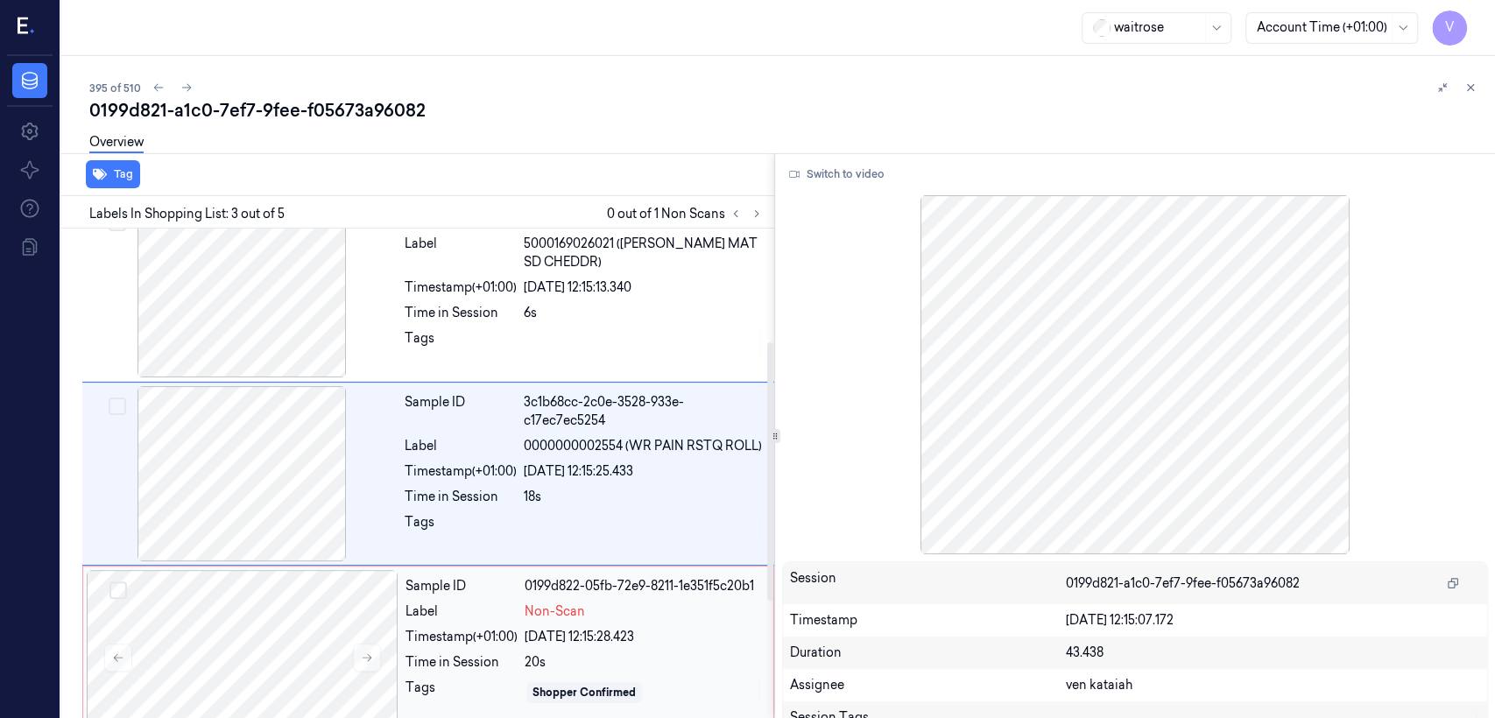
click at [541, 550] on span "Non-Scan" at bounding box center [555, 612] width 60 height 18
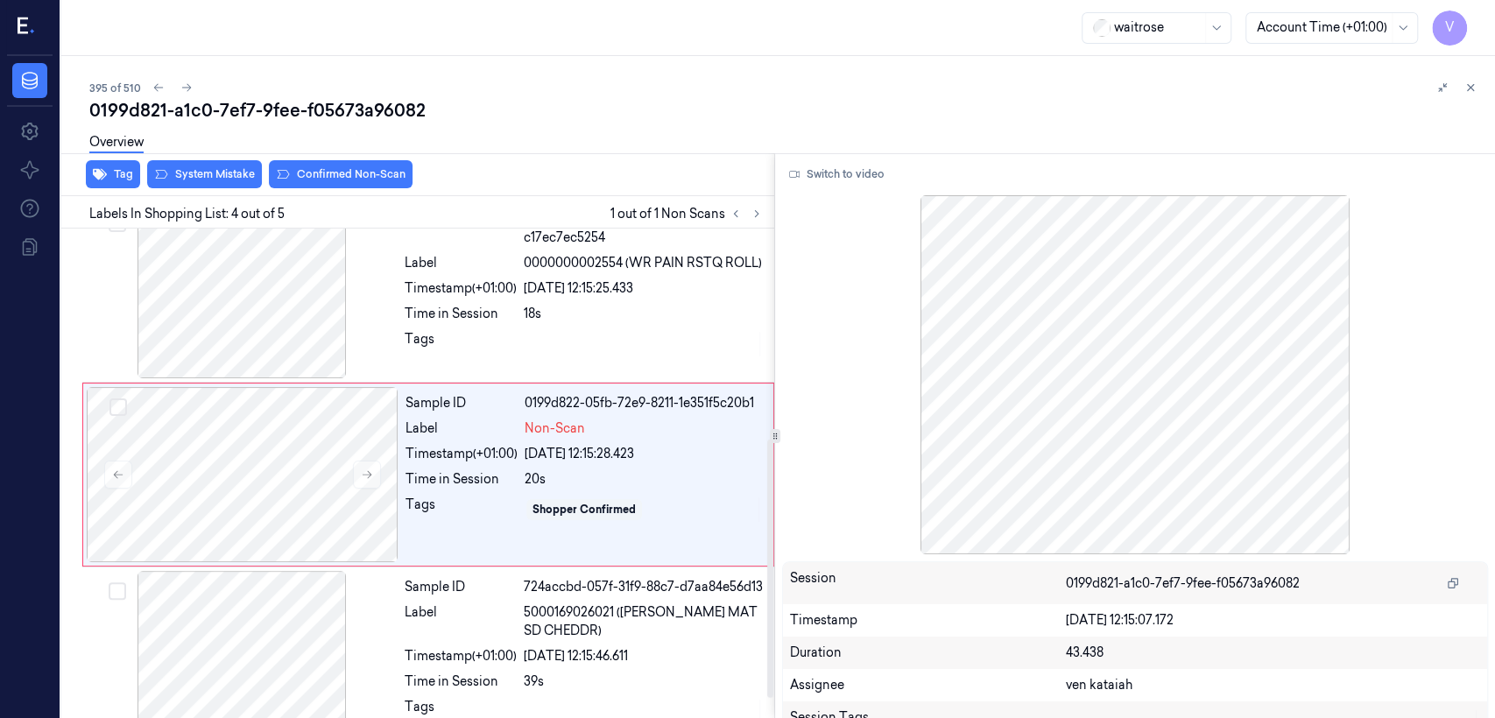
scroll to position [398, 0]
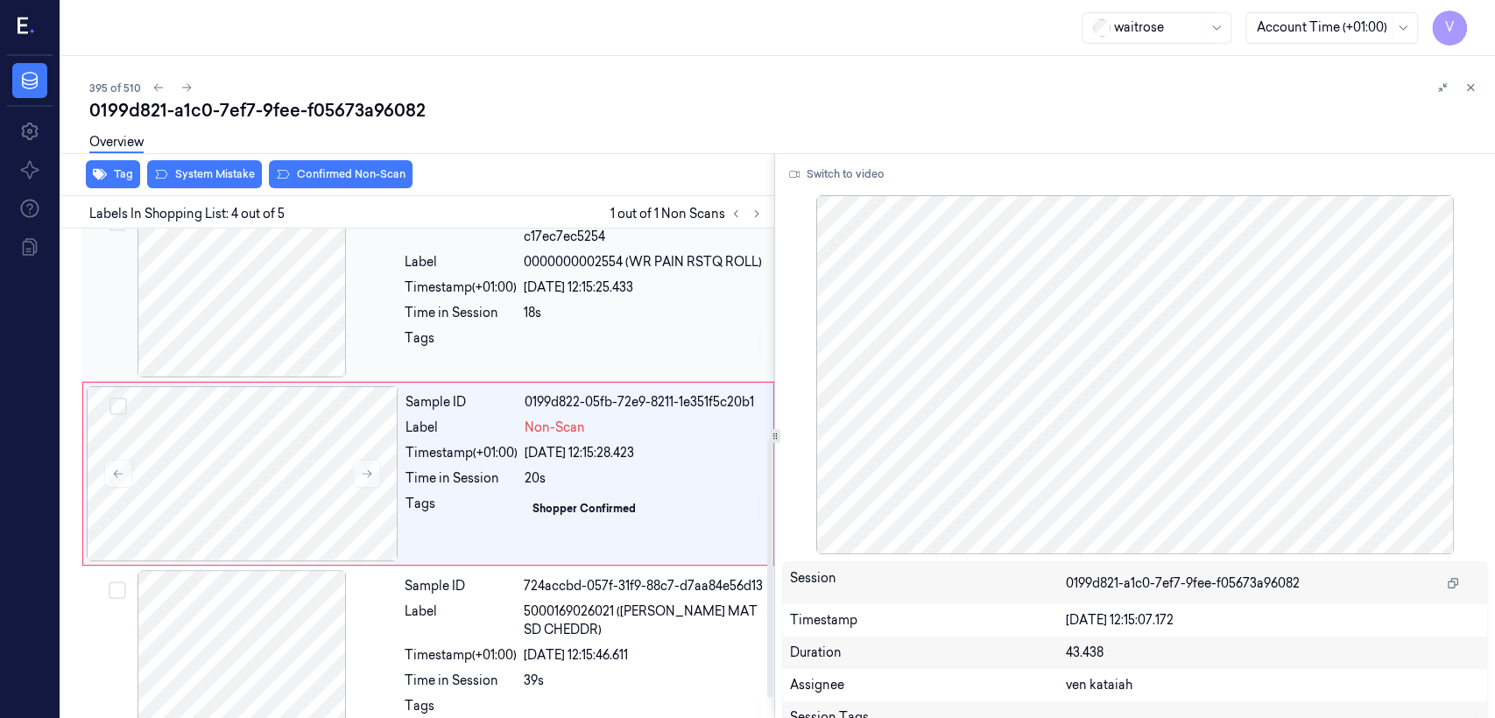
click at [562, 343] on div at bounding box center [644, 343] width 240 height 28
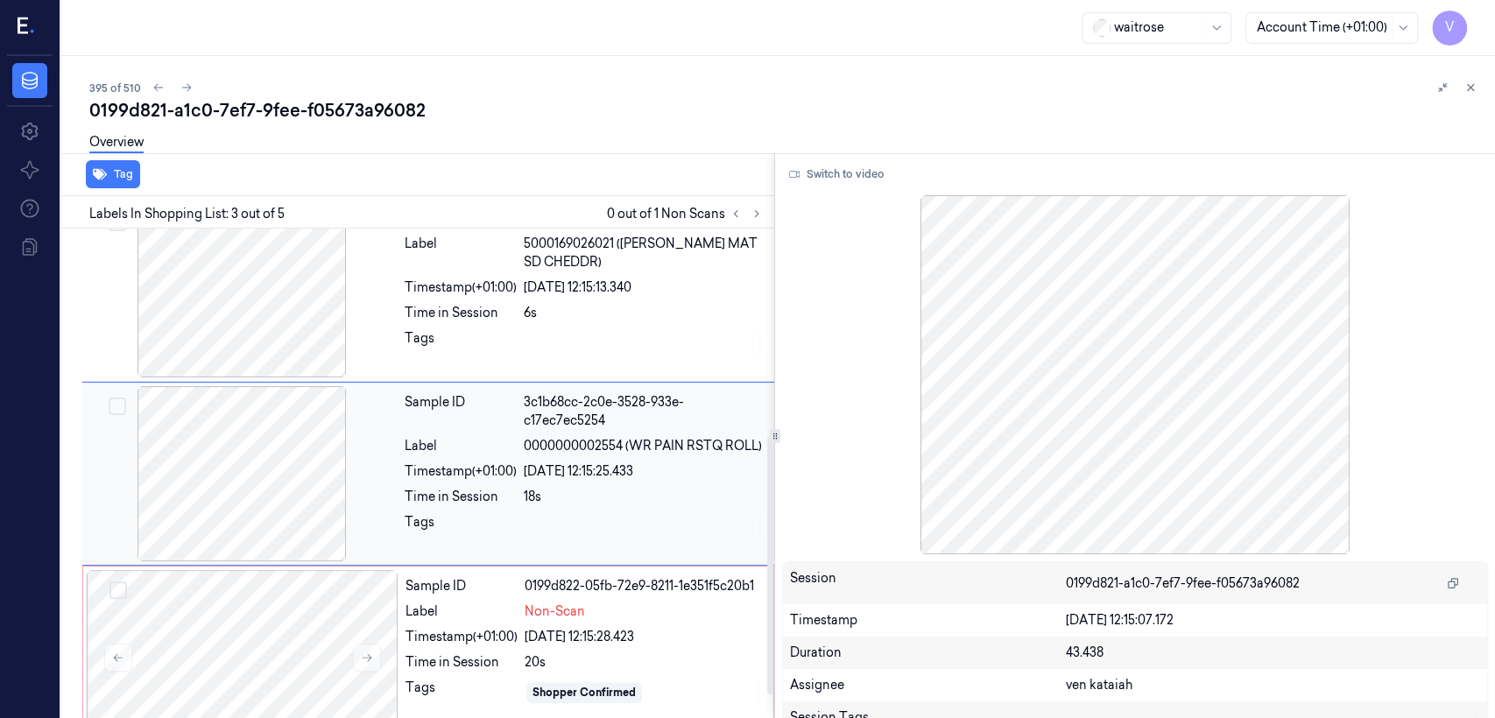
scroll to position [408, 0]
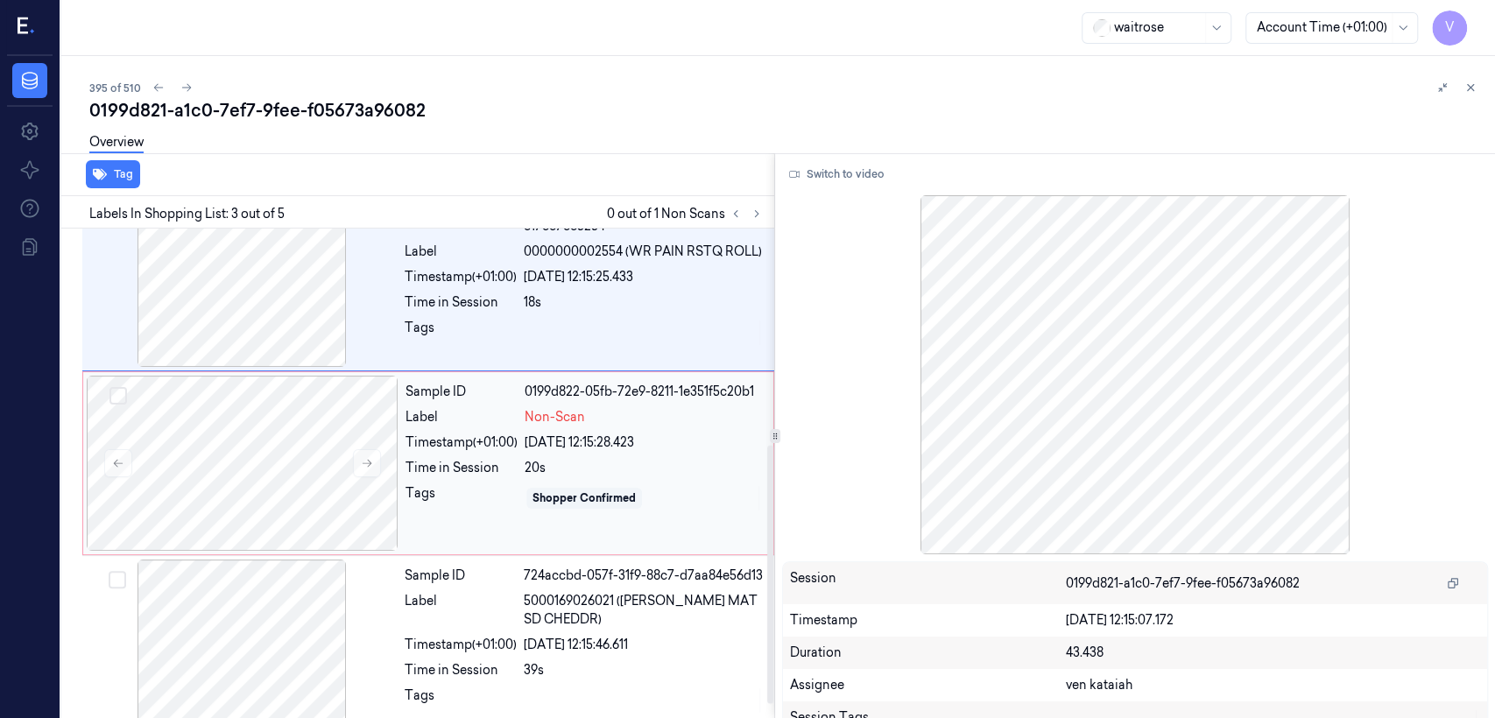
click at [596, 472] on div "20s" at bounding box center [644, 468] width 238 height 18
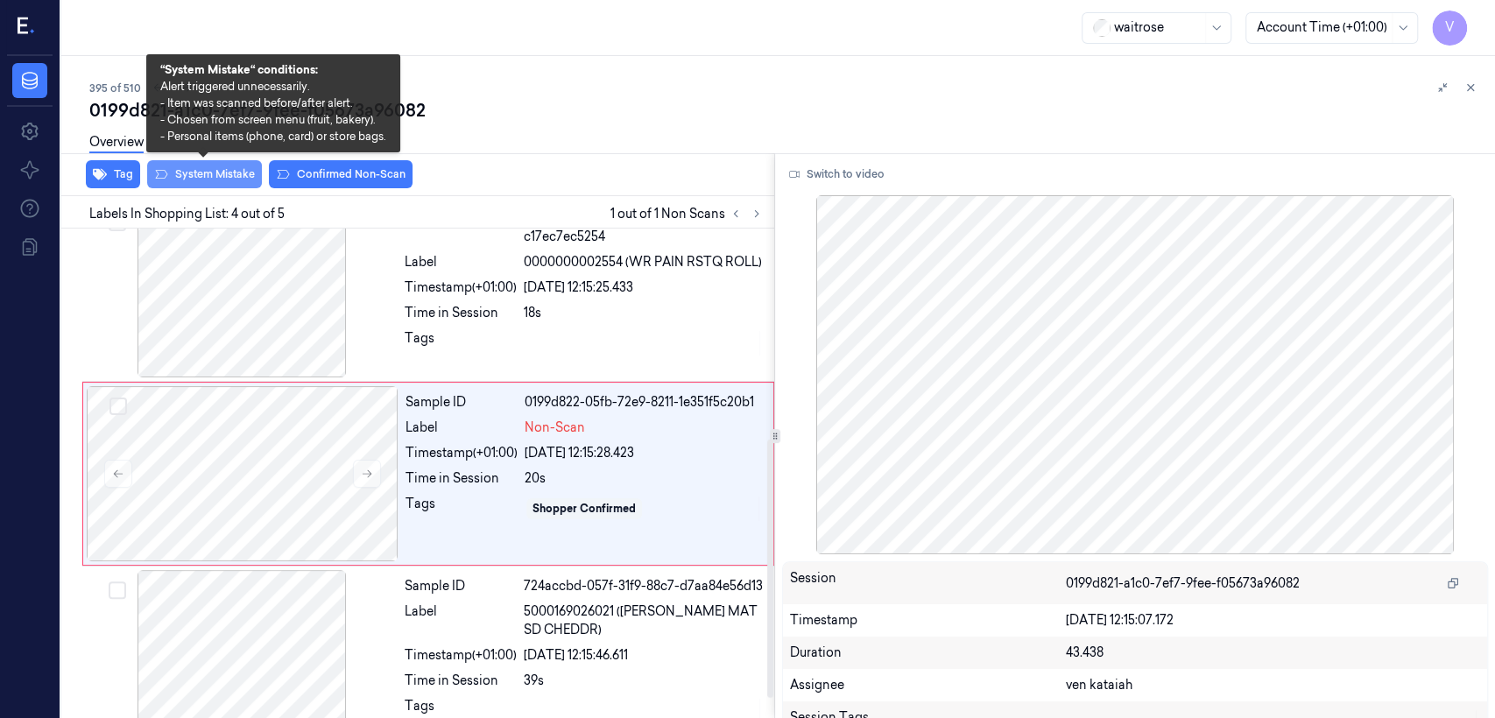
click at [217, 168] on button "System Mistake" at bounding box center [204, 174] width 115 height 28
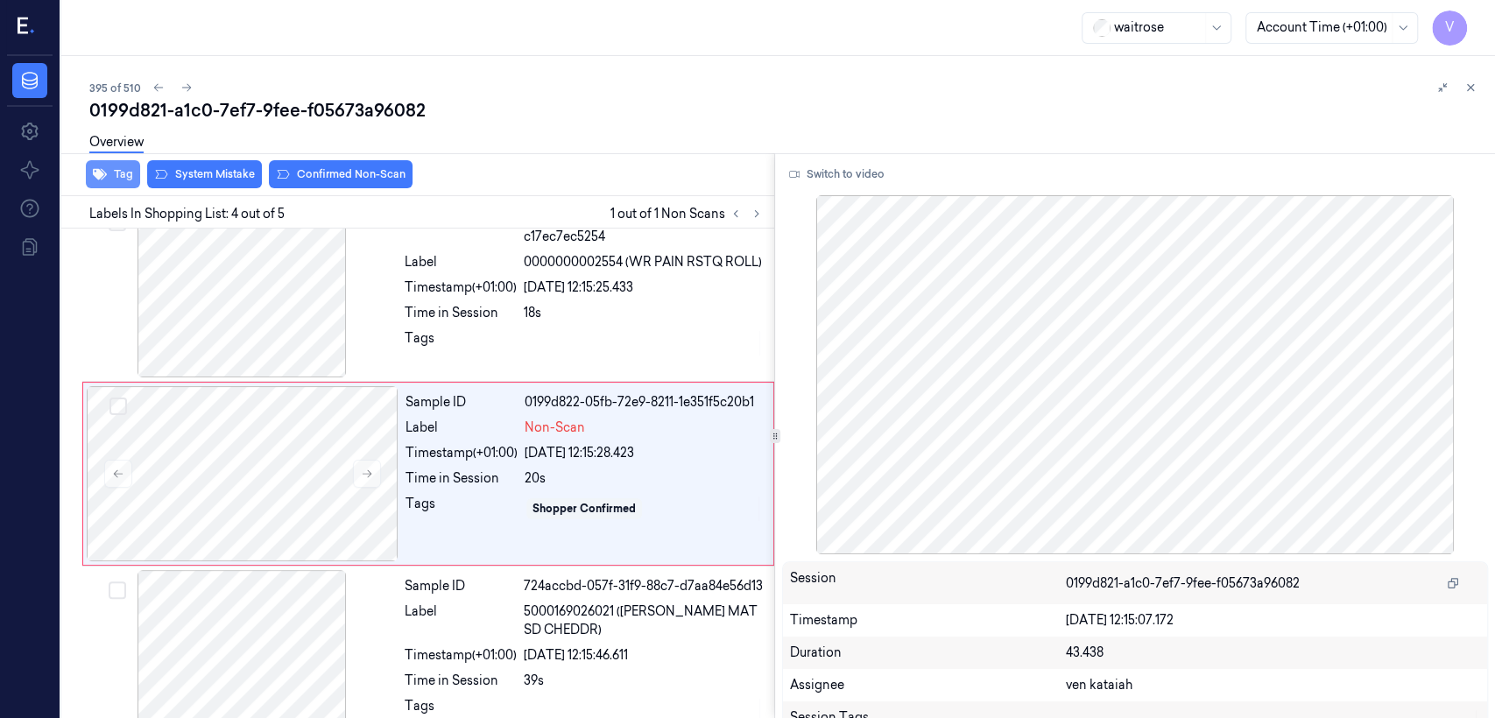
click at [126, 180] on button "Tag" at bounding box center [113, 174] width 54 height 28
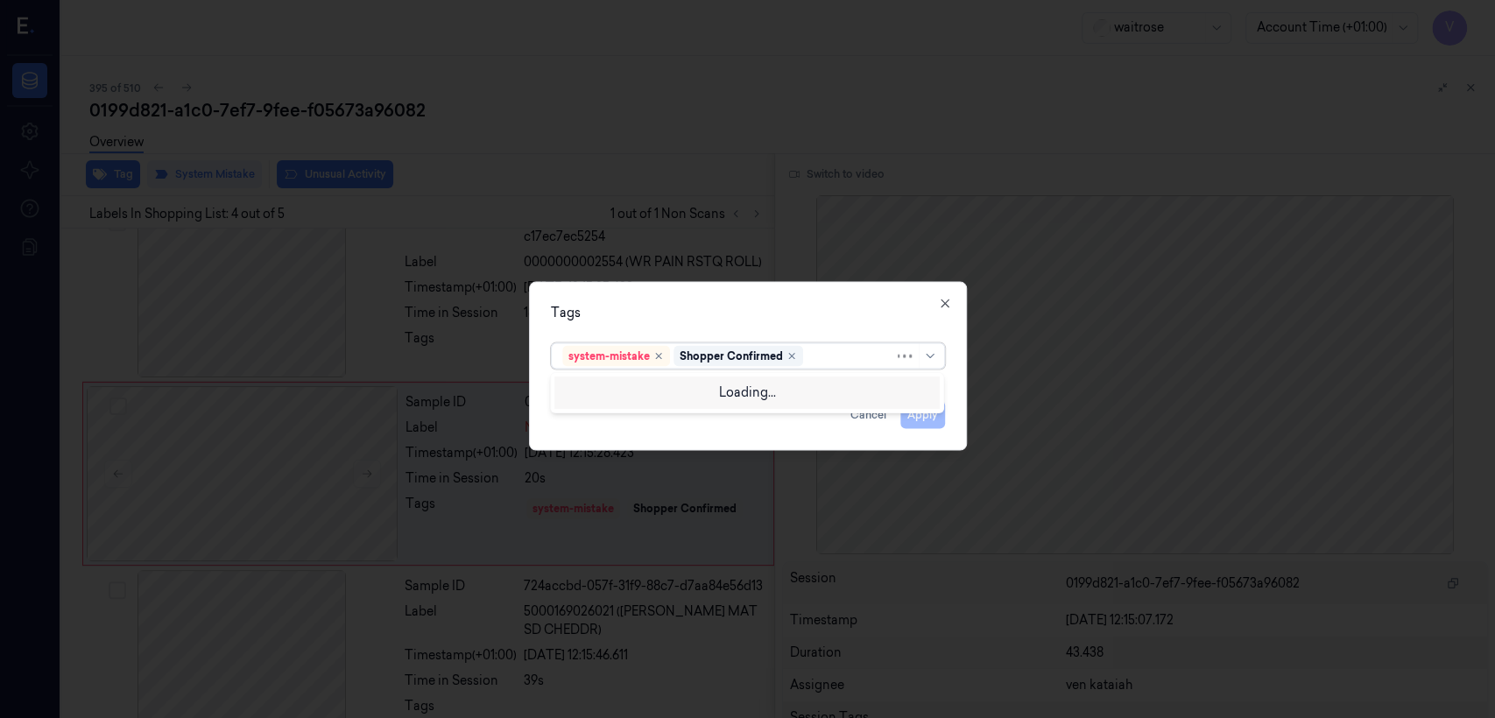
click at [815, 363] on div at bounding box center [851, 356] width 88 height 18
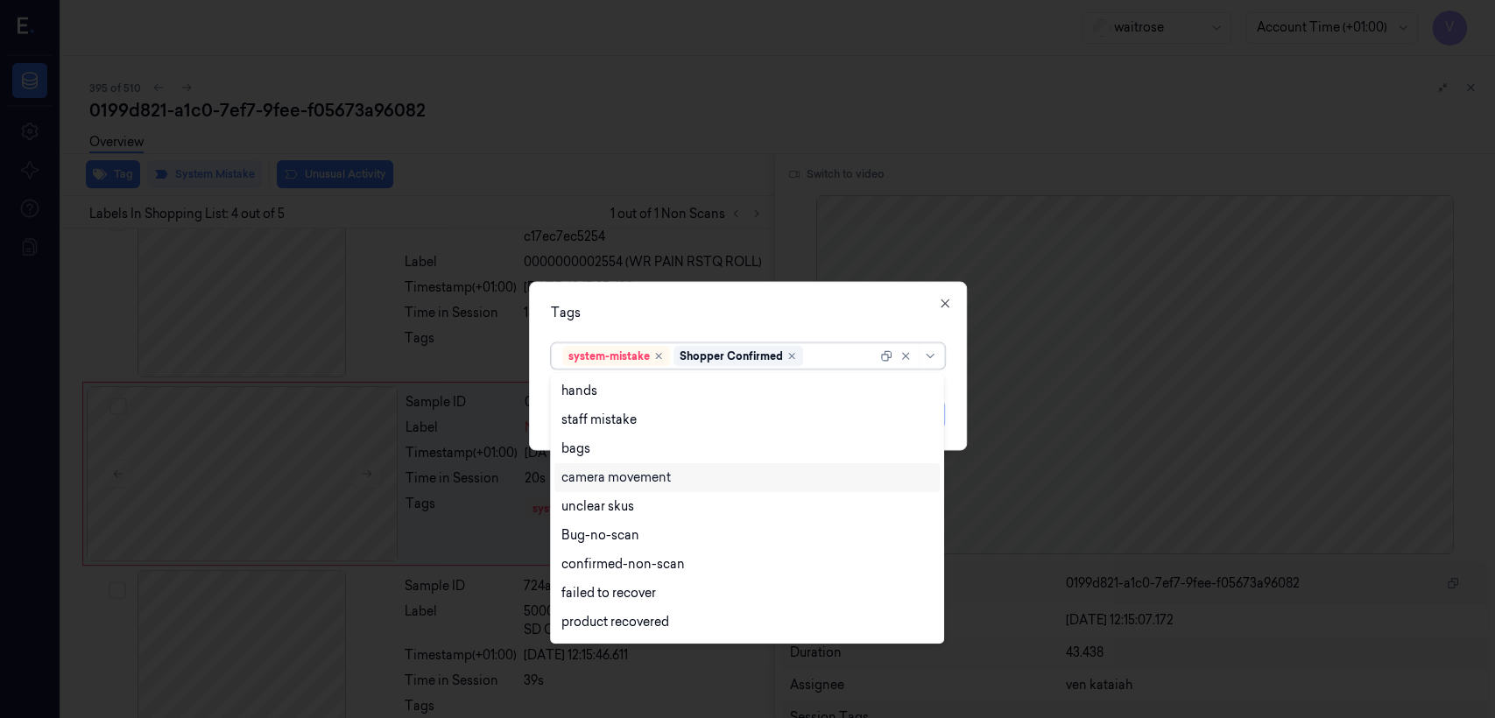
scroll to position [257, 0]
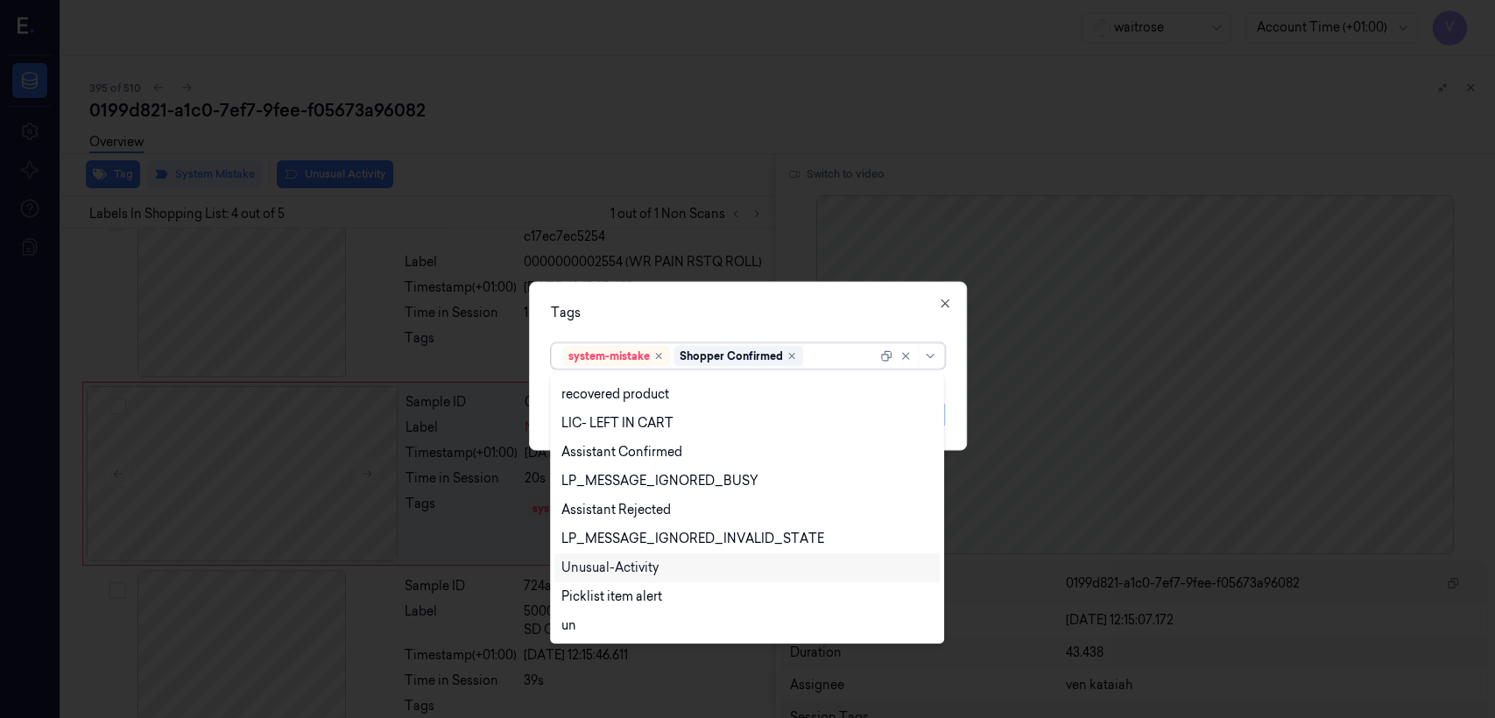
click at [656, 550] on div "Unusual-Activity" at bounding box center [609, 568] width 97 height 18
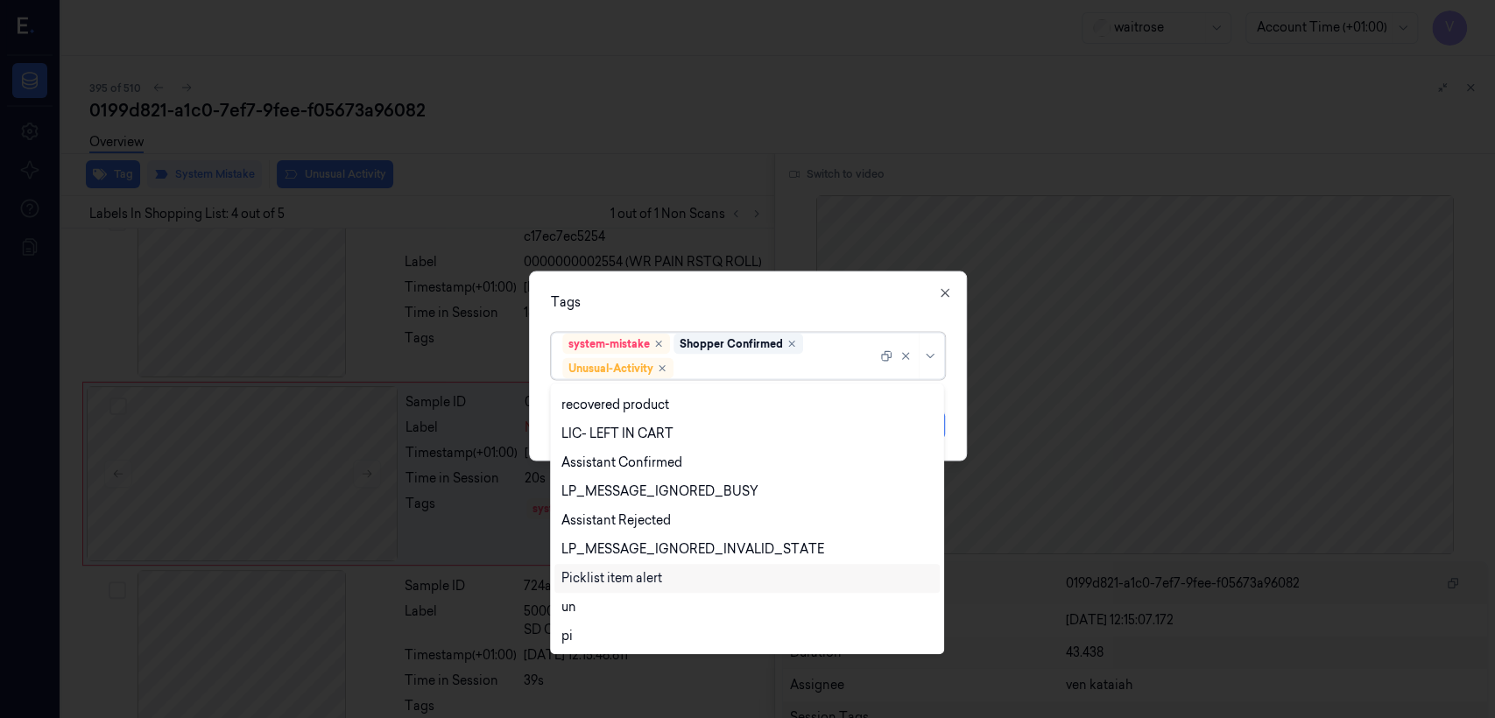
click at [638, 550] on div "Picklist item alert" at bounding box center [611, 578] width 101 height 18
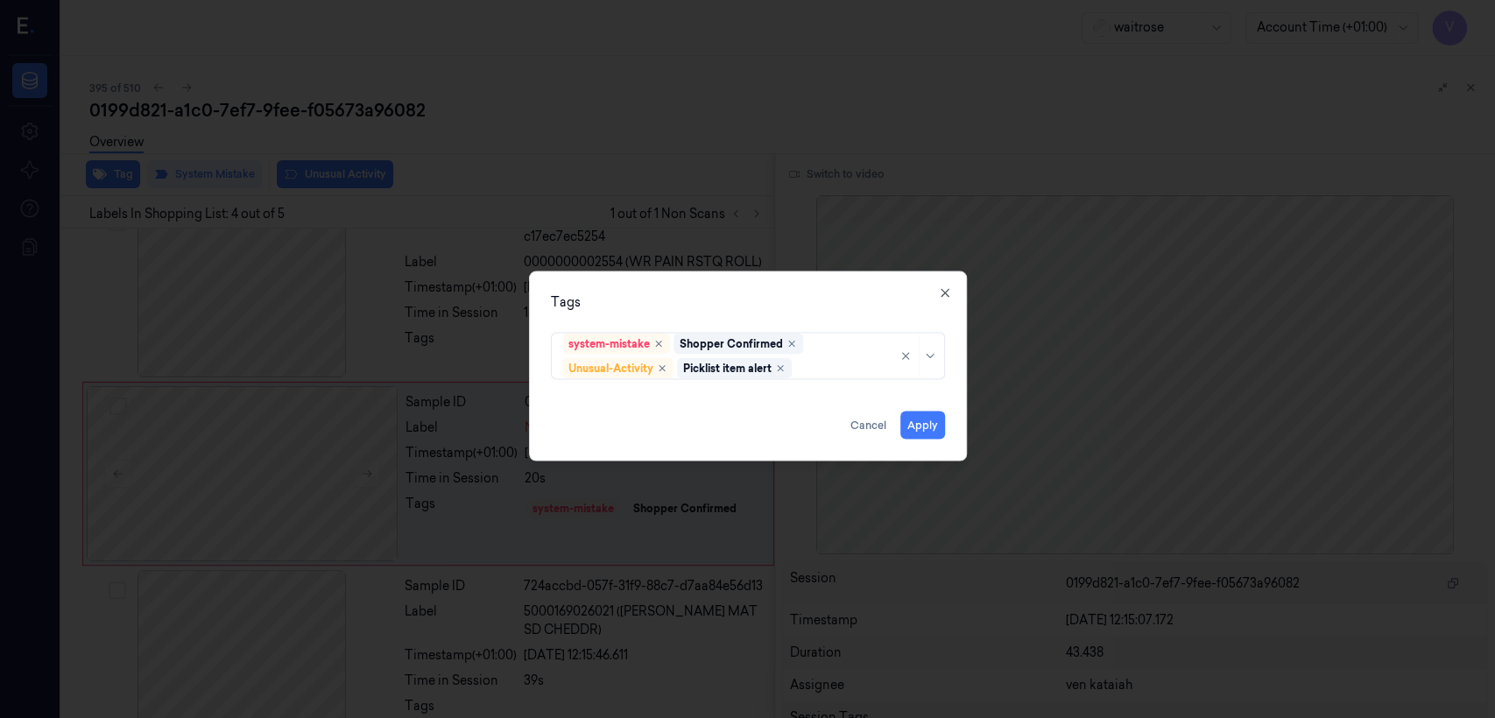
click at [756, 318] on div "Tags system-mistake Shopper Confirmed Unusual-Activity Picklist item alert Appl…" at bounding box center [748, 367] width 438 height 190
click at [815, 418] on button "Apply" at bounding box center [922, 426] width 45 height 28
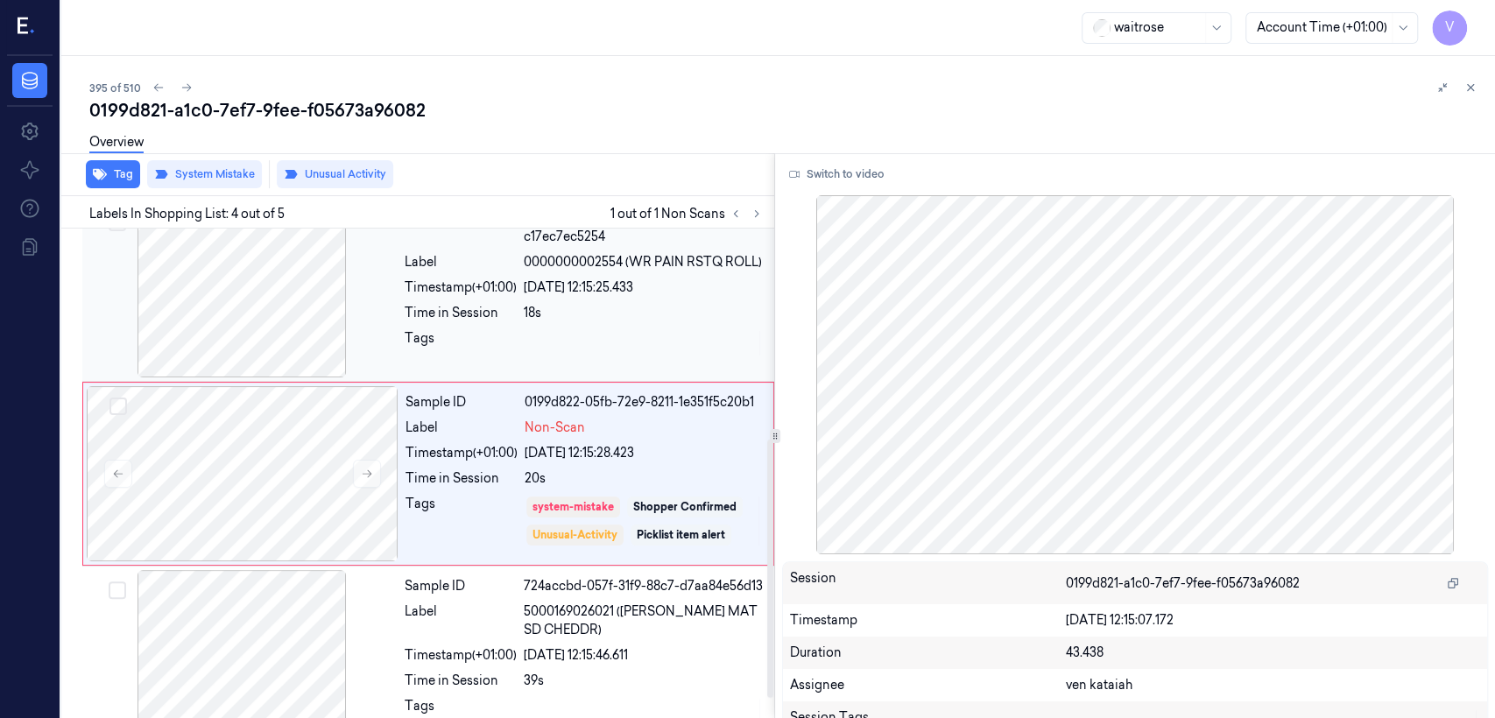
click at [502, 350] on div "Tags" at bounding box center [461, 343] width 112 height 28
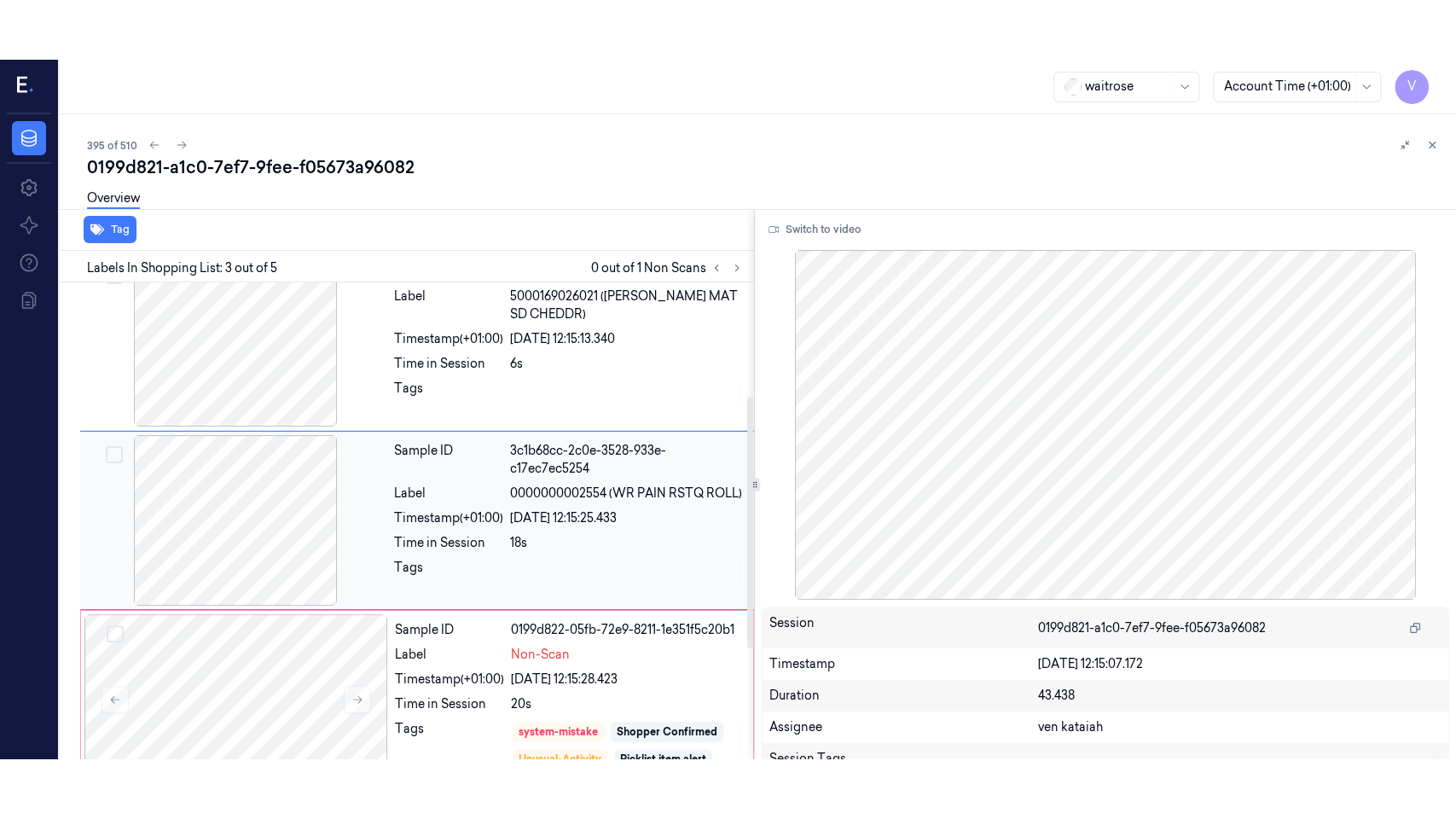
scroll to position [208, 0]
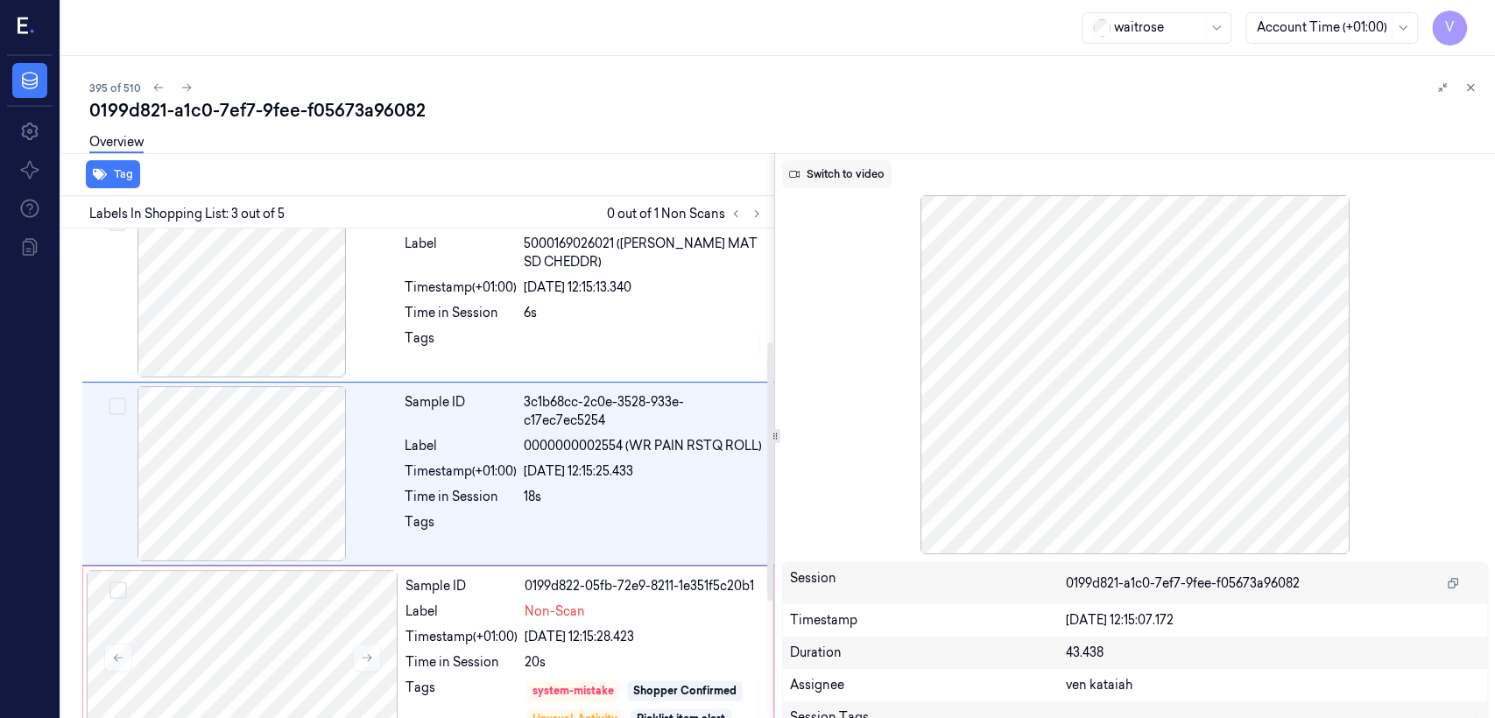
click at [815, 177] on button "Switch to video" at bounding box center [836, 174] width 109 height 28
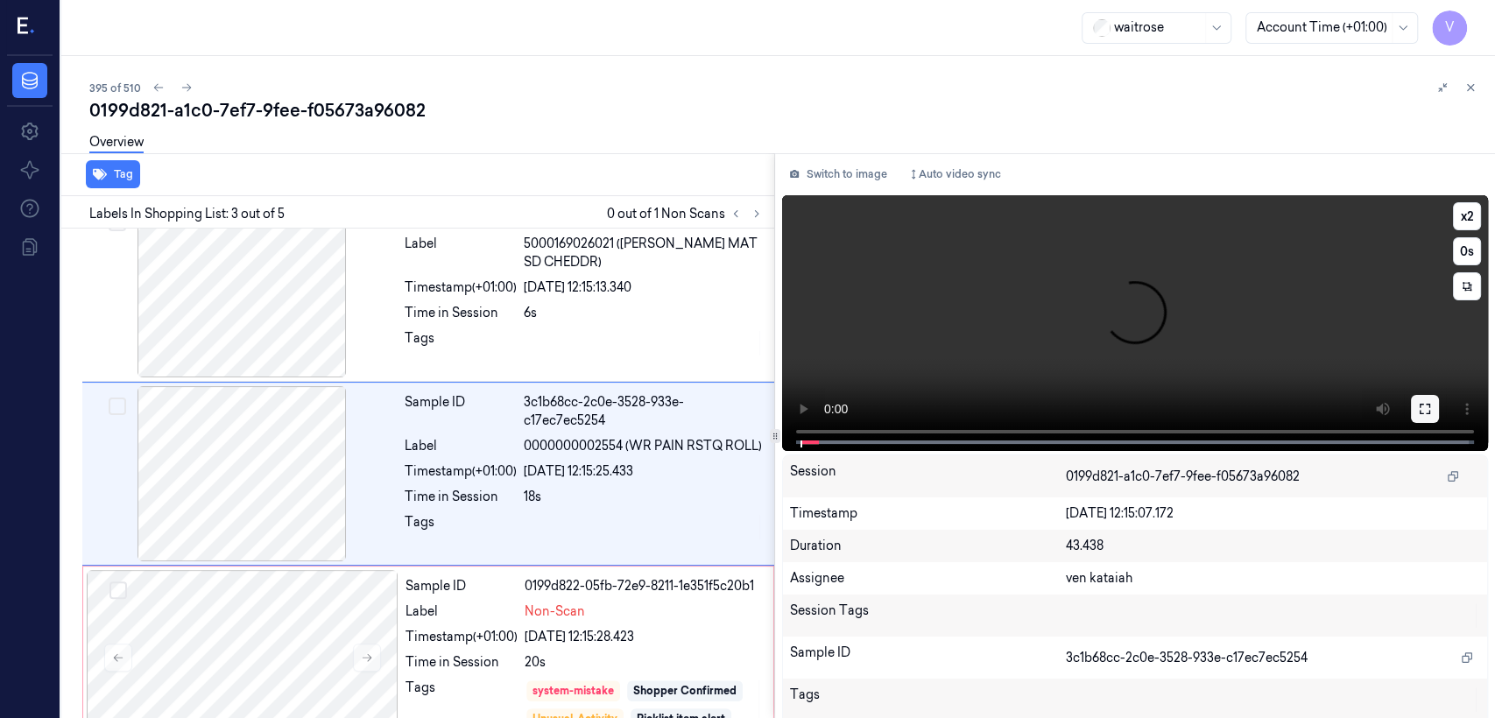
click at [815, 402] on icon at bounding box center [1425, 409] width 14 height 14
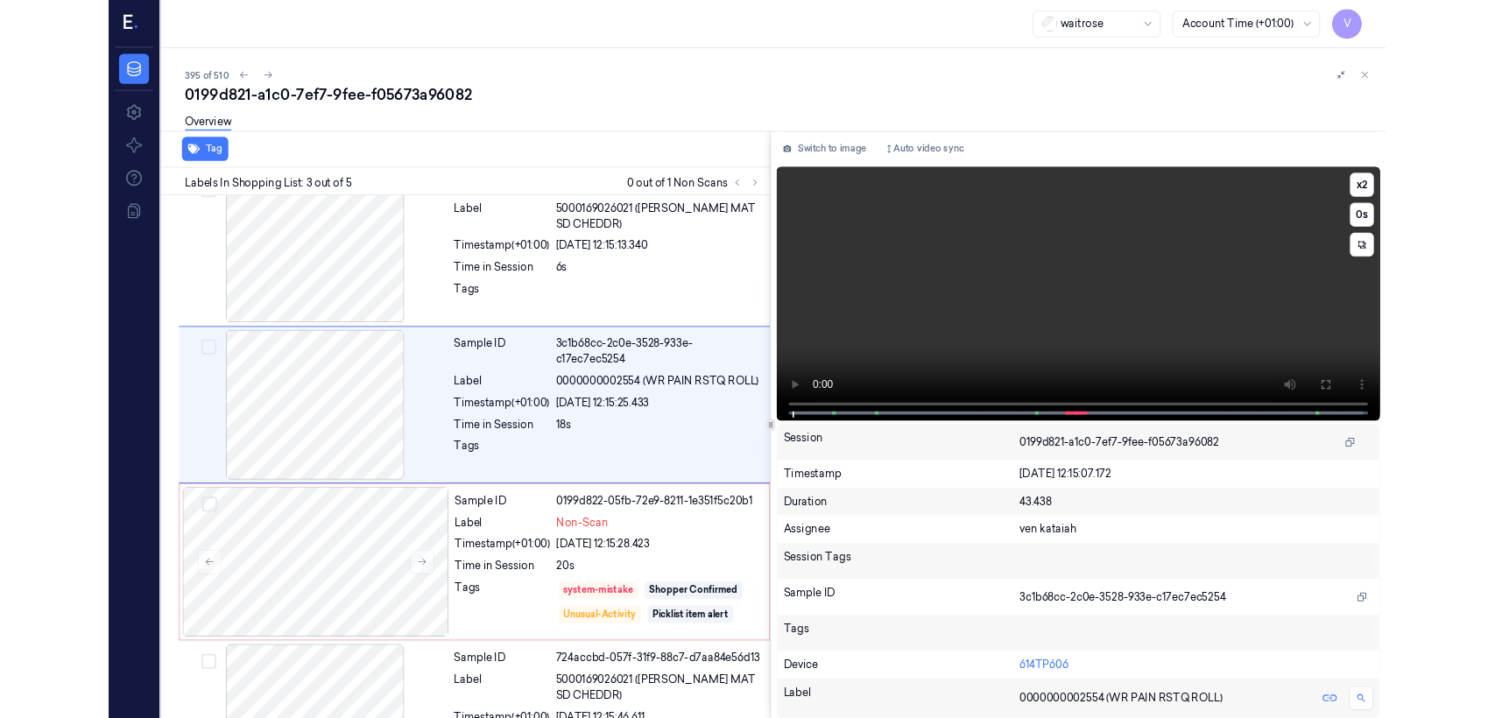
scroll to position [152, 0]
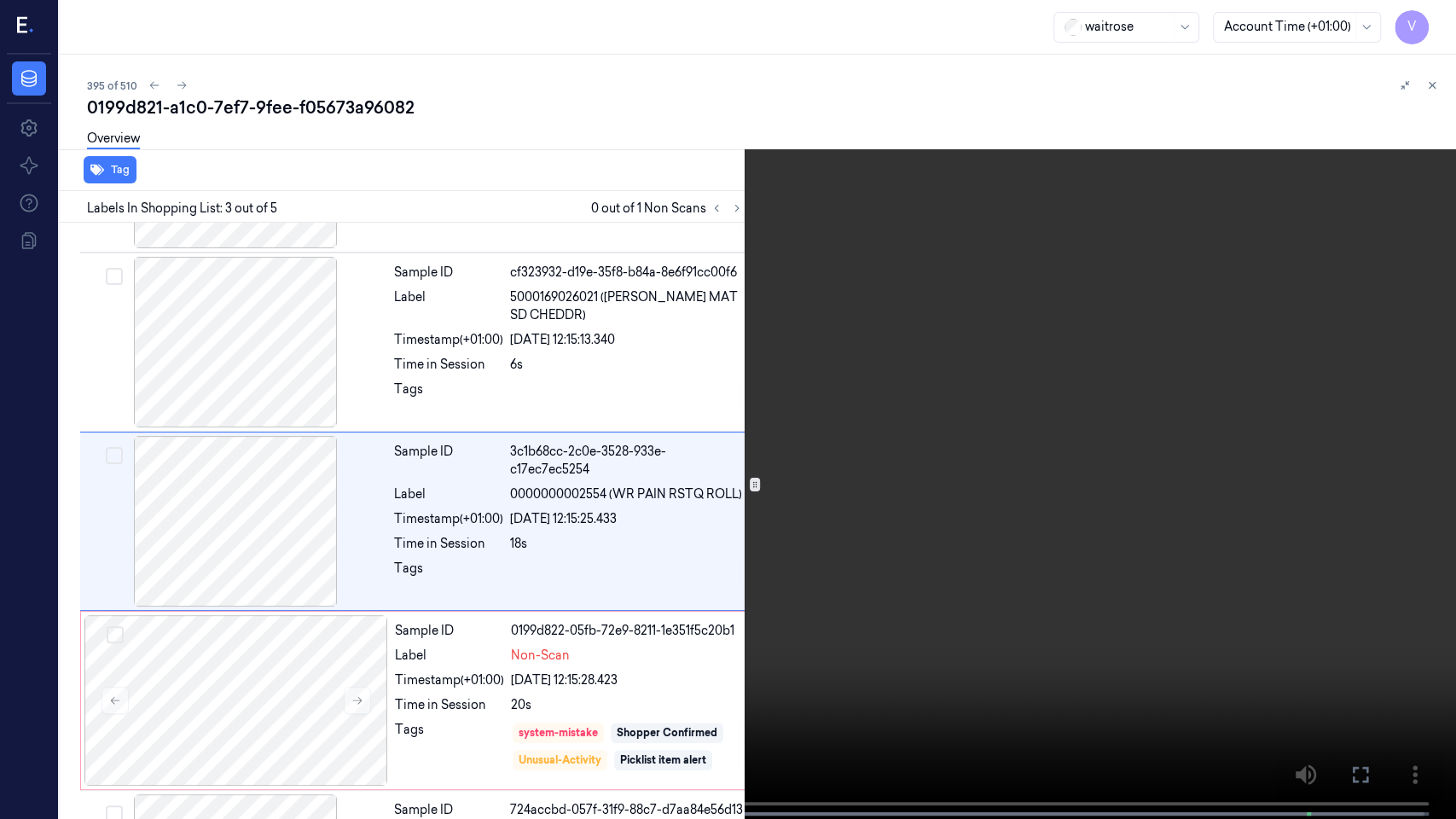
click at [0, 0] on icon at bounding box center [0, 0] width 0 height 0
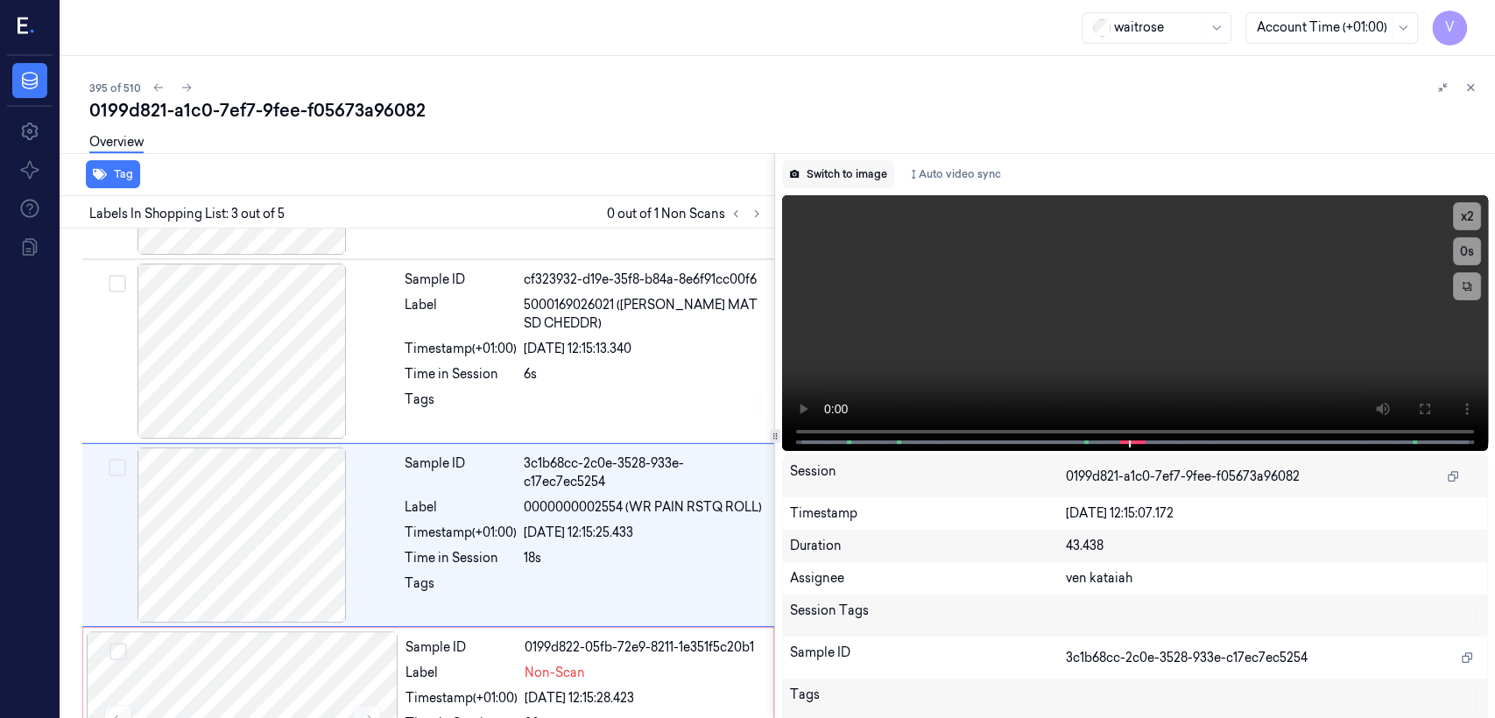
click at [815, 183] on button "Switch to image" at bounding box center [838, 174] width 112 height 28
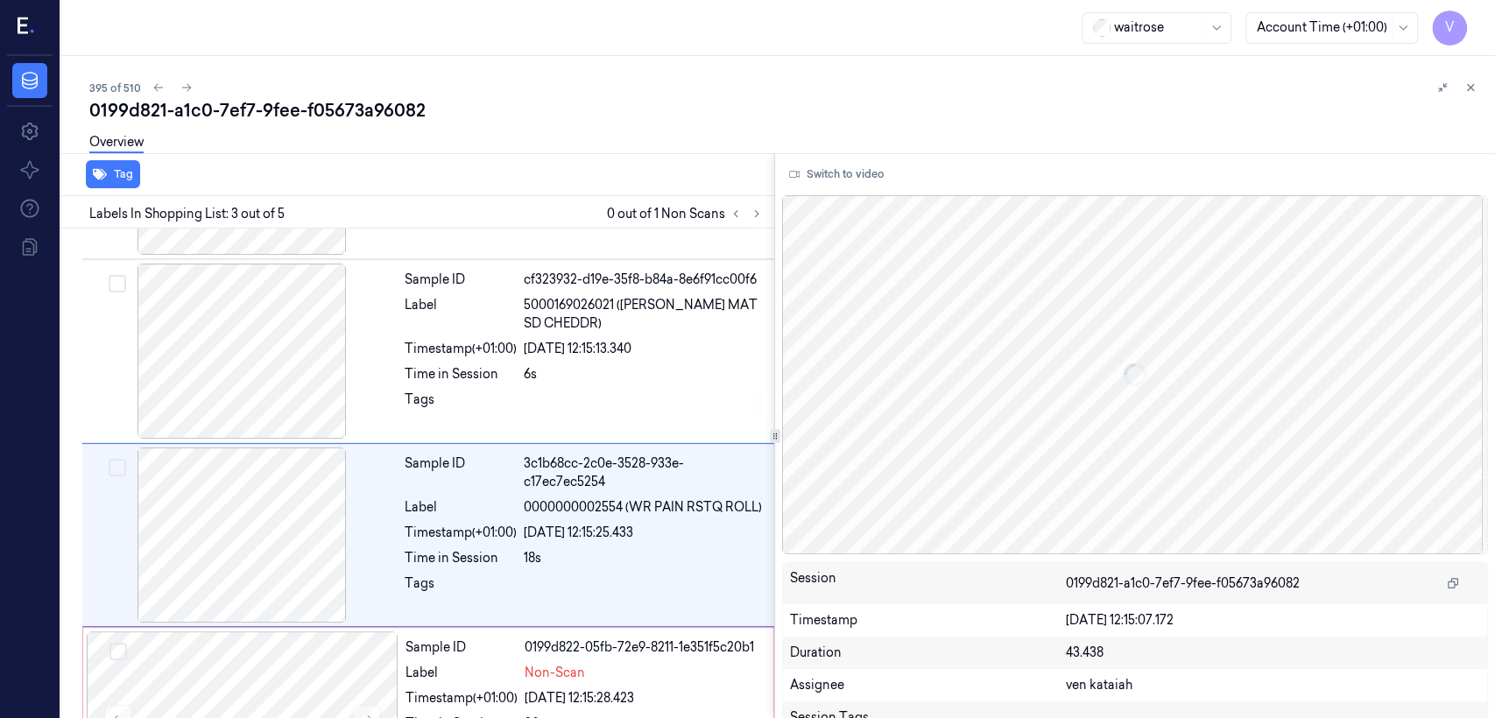
scroll to position [214, 0]
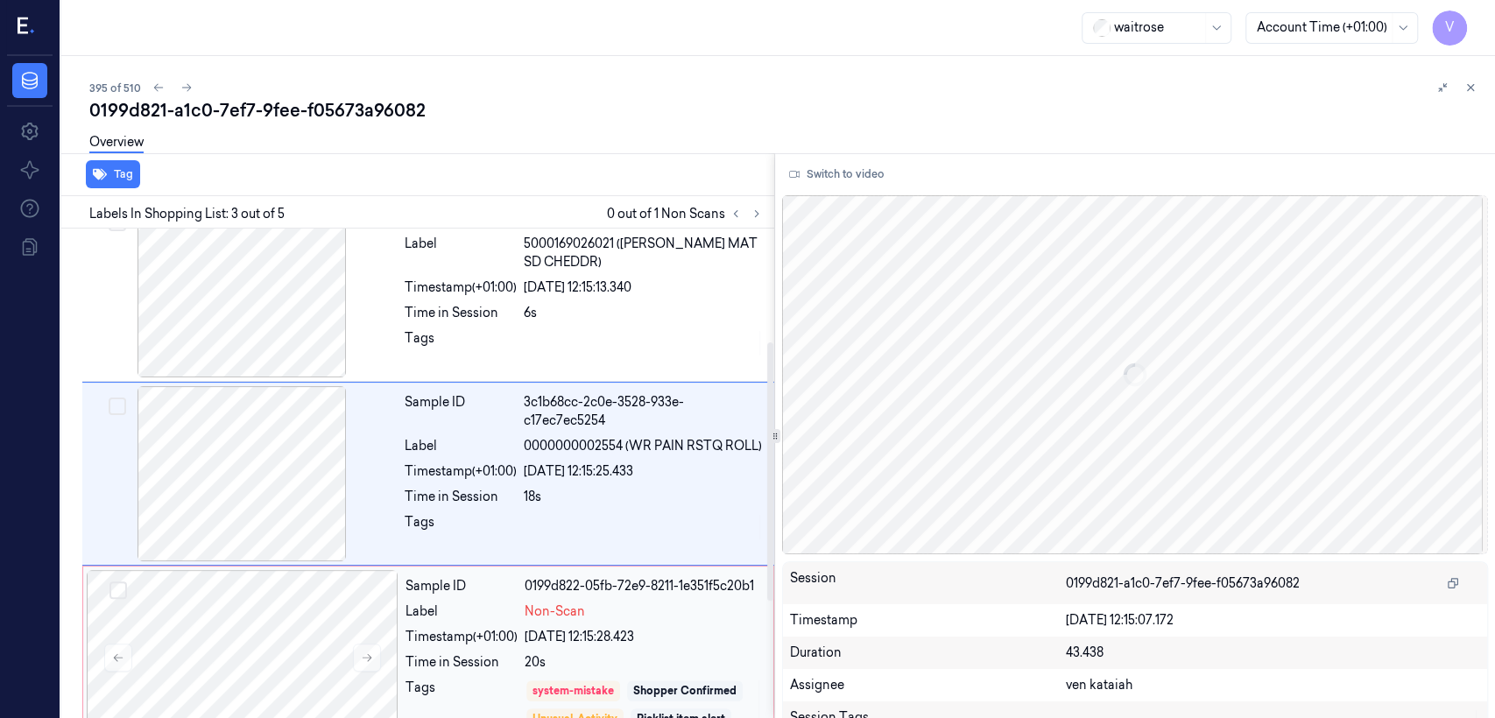
click at [525, 550] on span "Non-Scan" at bounding box center [555, 612] width 60 height 18
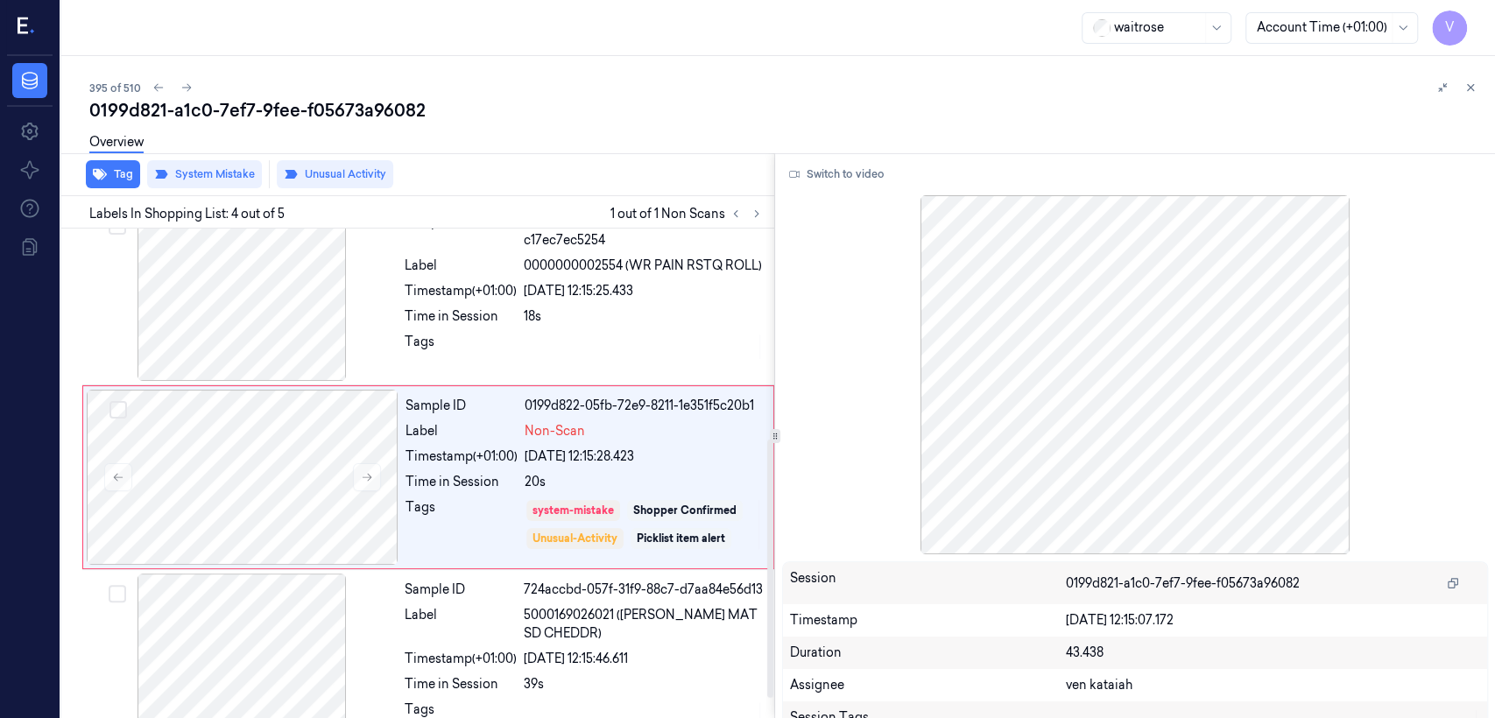
scroll to position [398, 0]
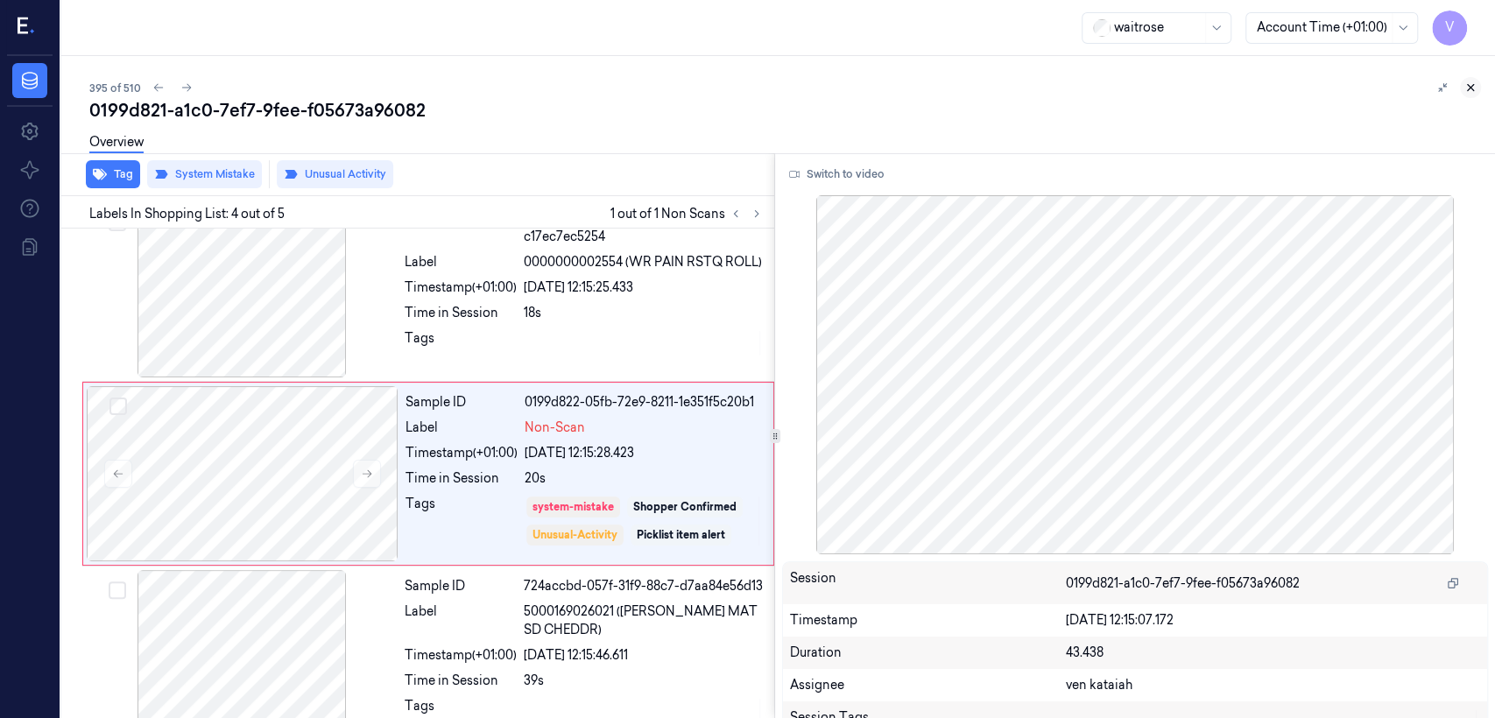
click at [815, 77] on button at bounding box center [1470, 87] width 21 height 21
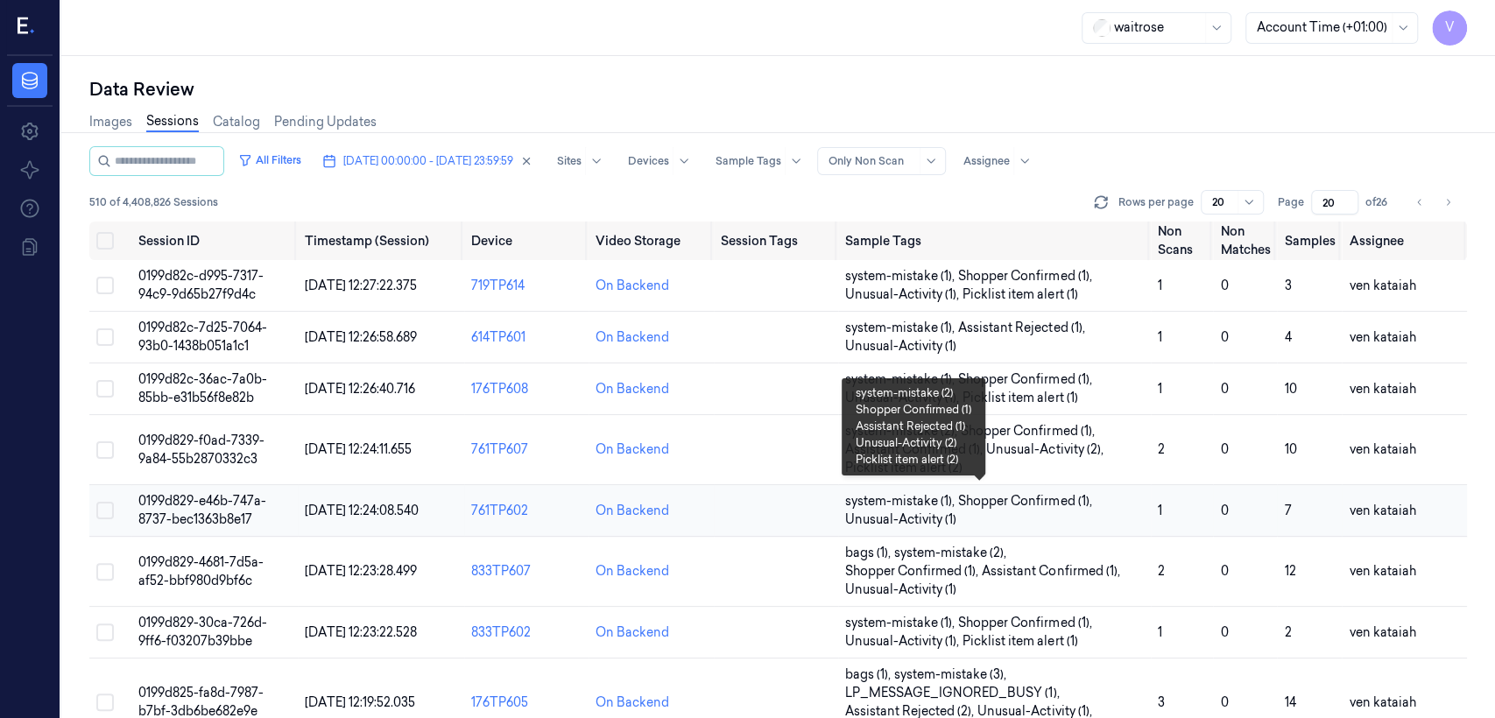
scroll to position [696, 0]
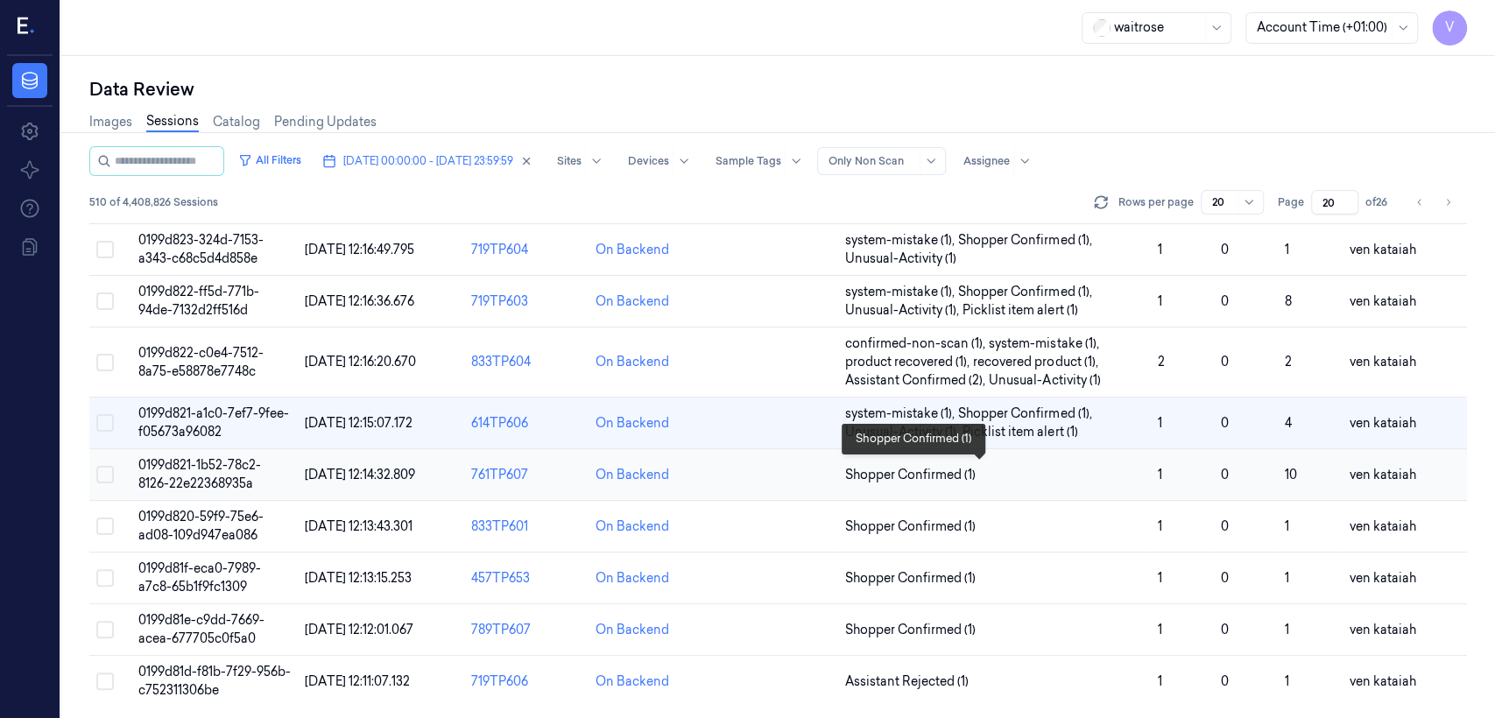
click at [815, 477] on span "Shopper Confirmed (1)" at bounding box center [910, 475] width 130 height 18
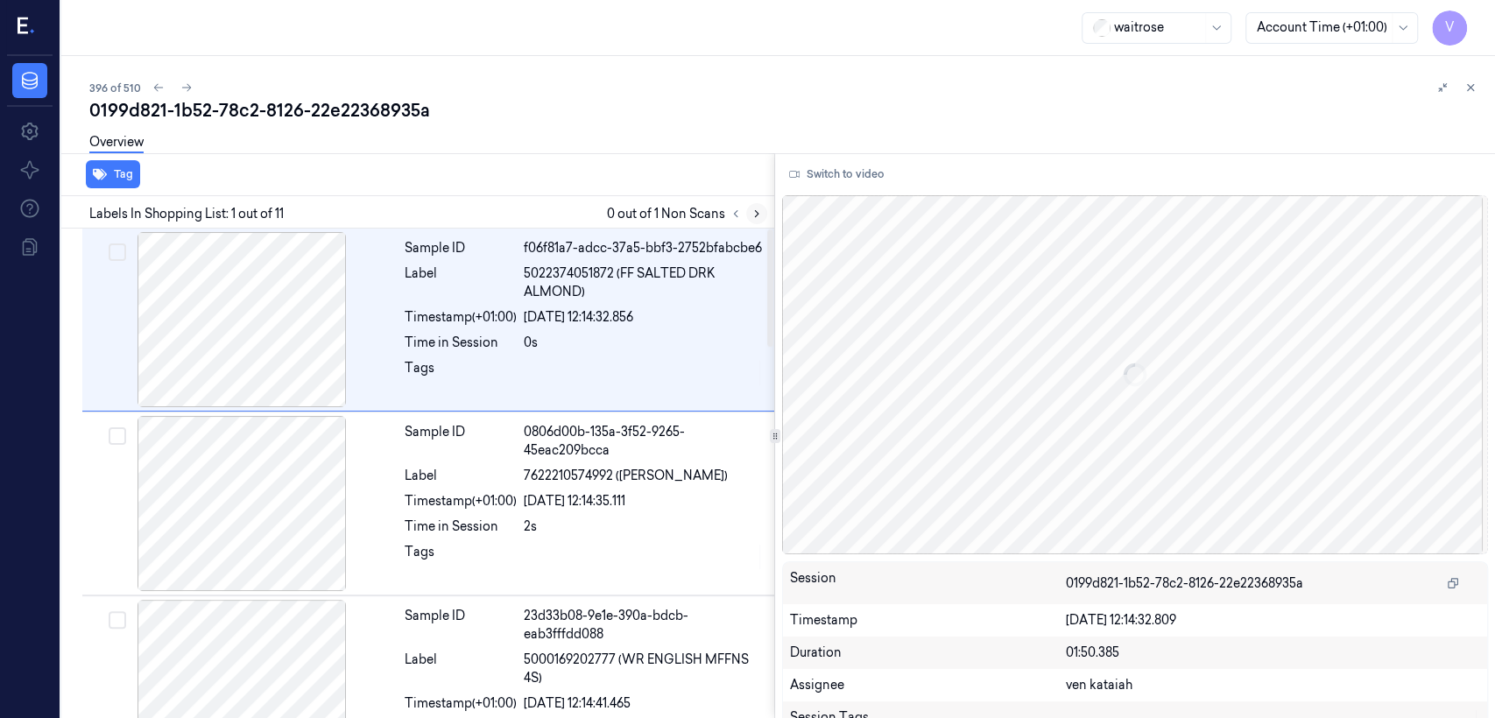
click at [755, 211] on icon at bounding box center [757, 214] width 12 height 12
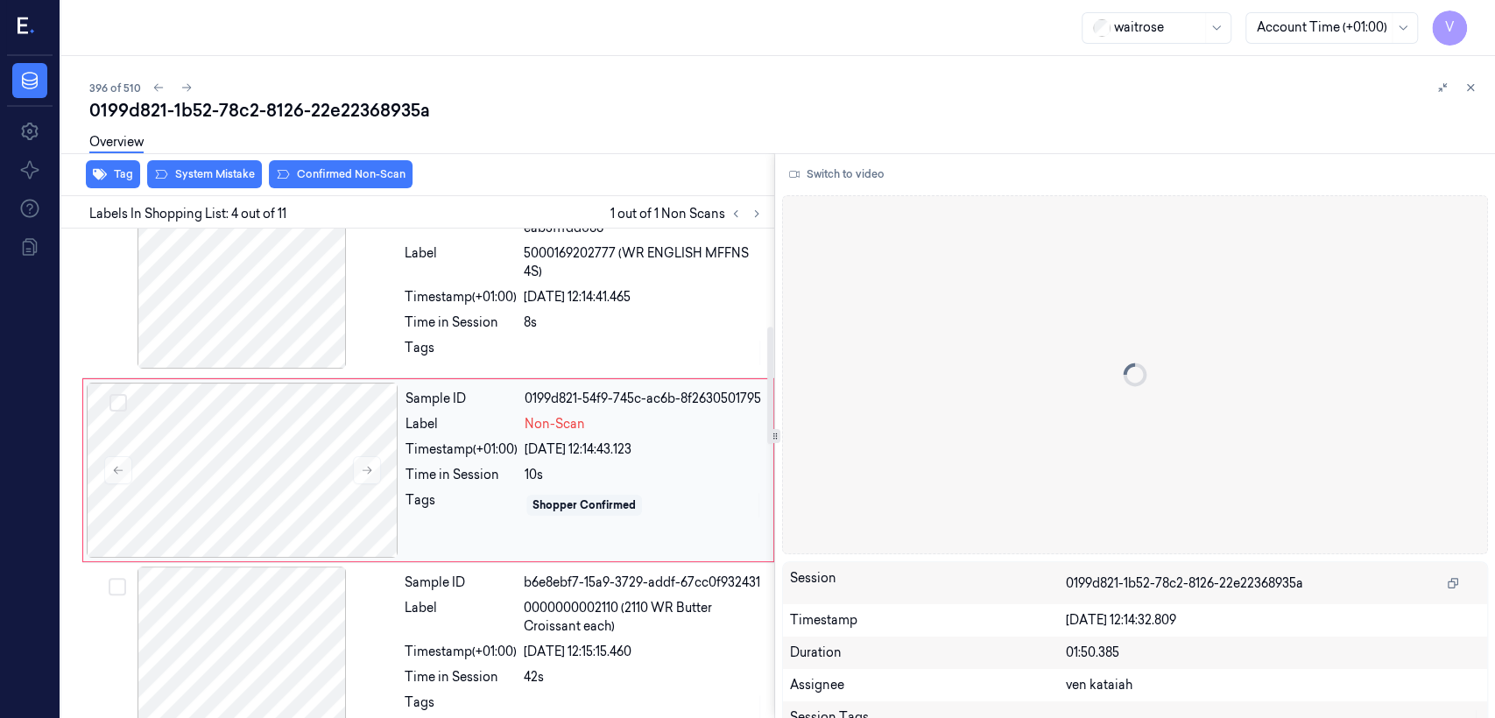
scroll to position [407, 0]
click at [371, 471] on icon at bounding box center [367, 469] width 12 height 12
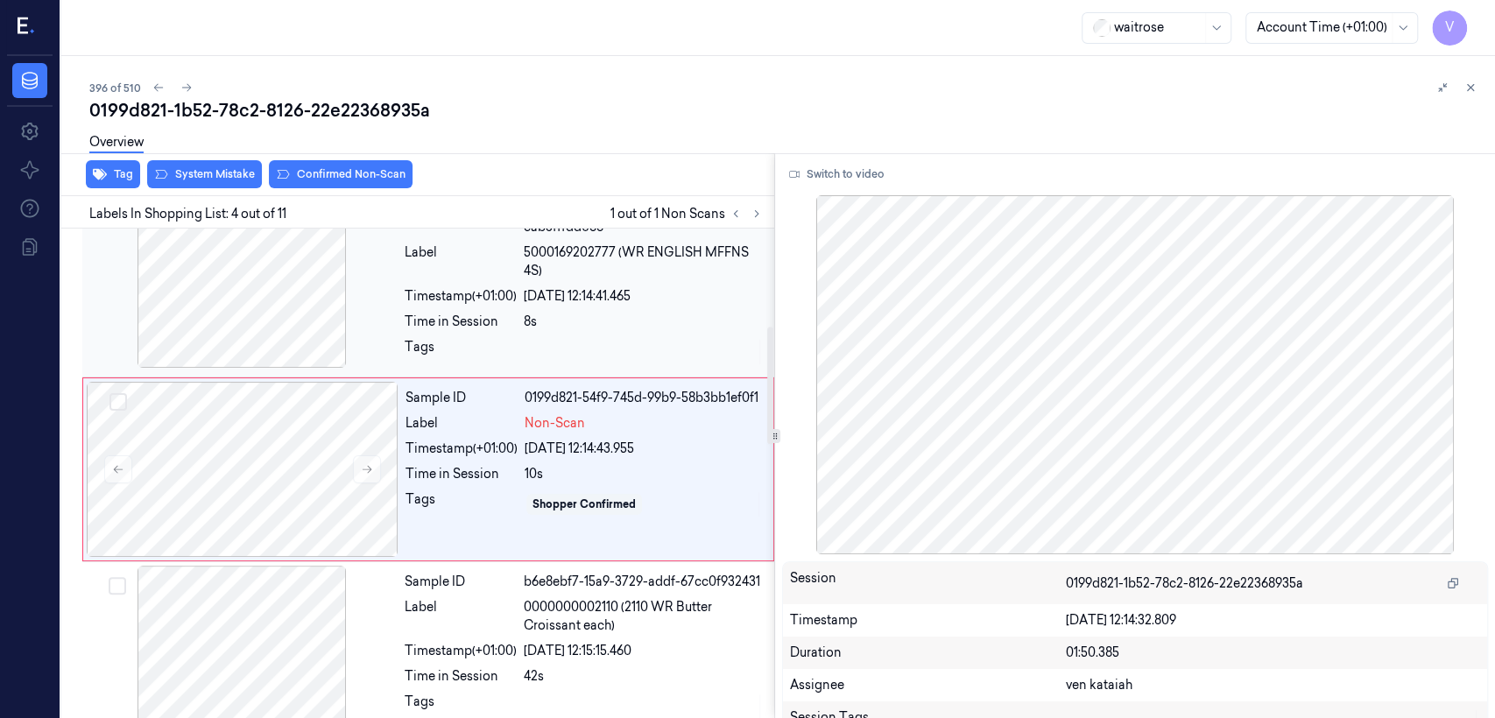
click at [539, 306] on div "[DATE] 12:14:41.465" at bounding box center [644, 296] width 240 height 18
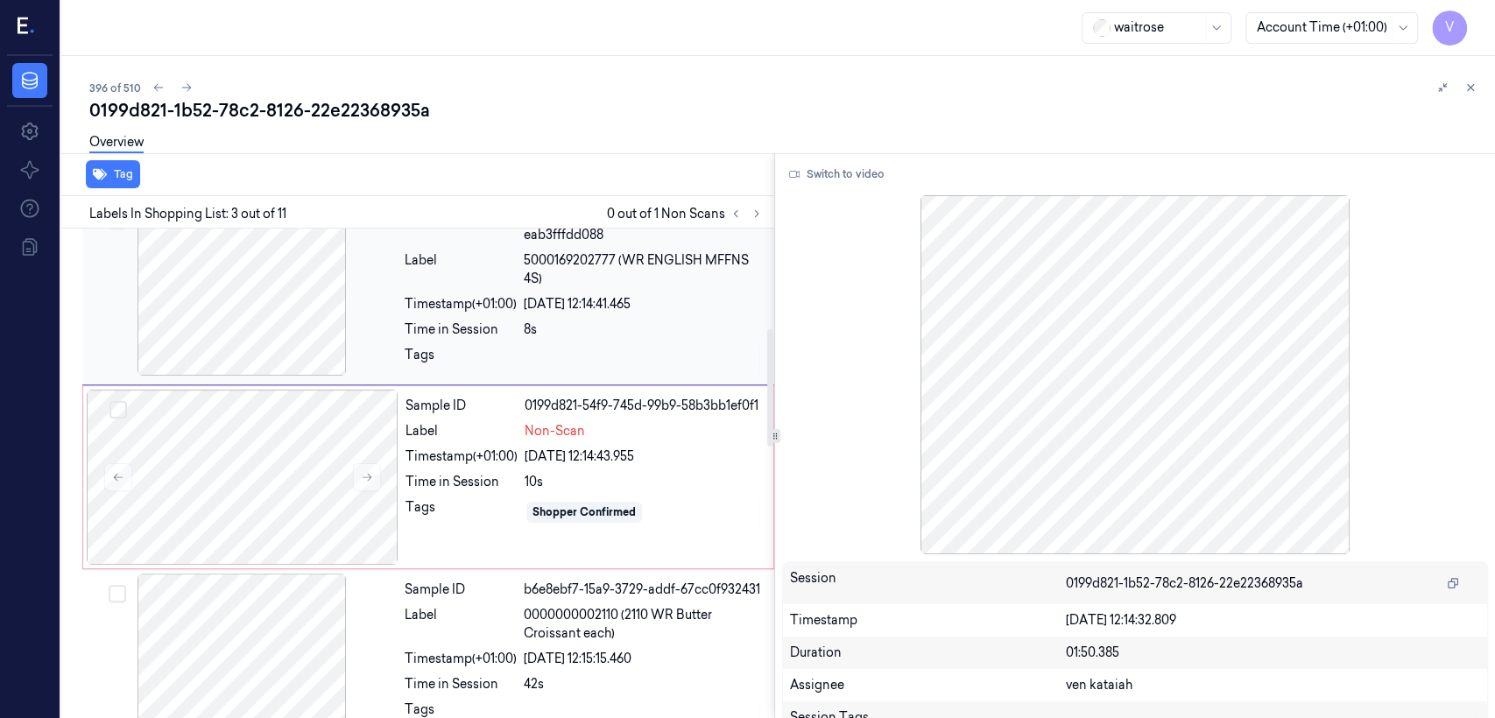
scroll to position [416, 0]
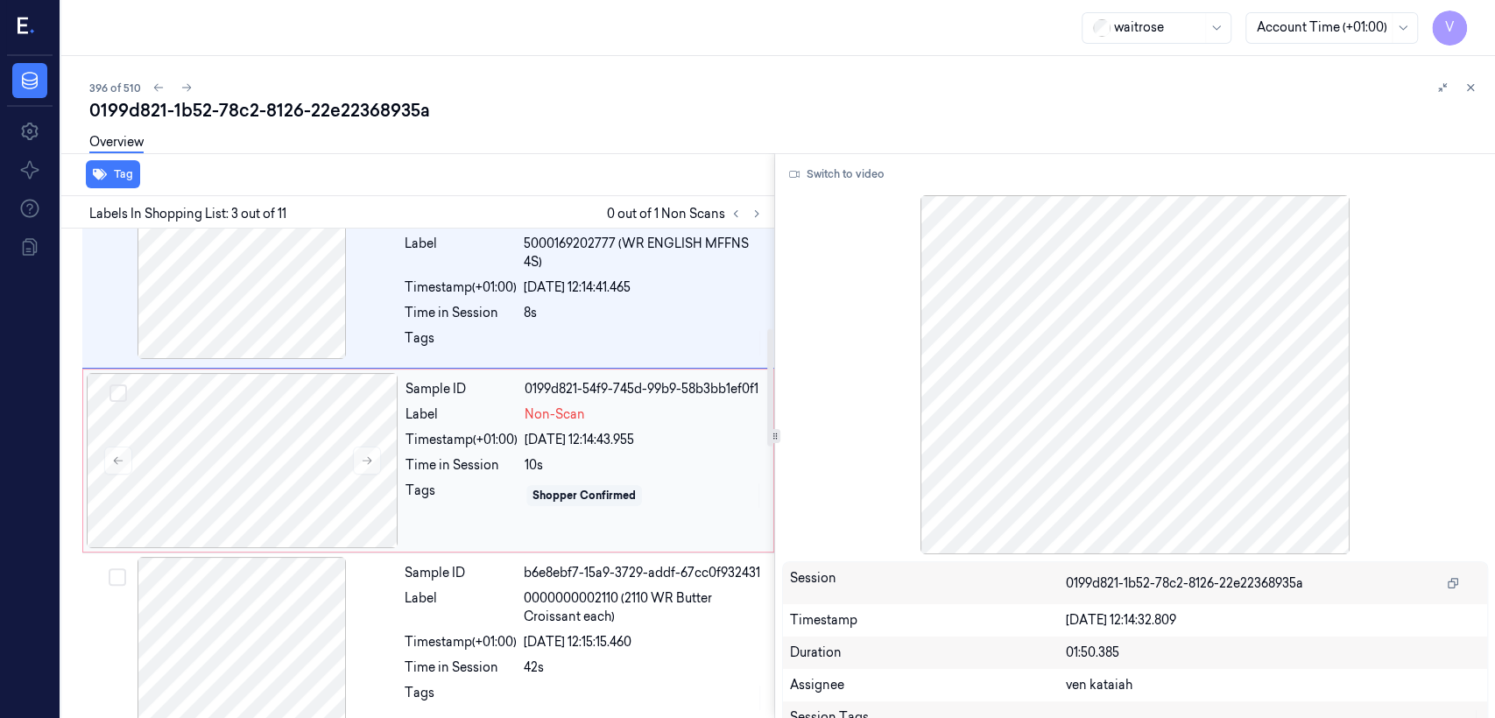
click at [567, 422] on span "Non-Scan" at bounding box center [555, 414] width 60 height 18
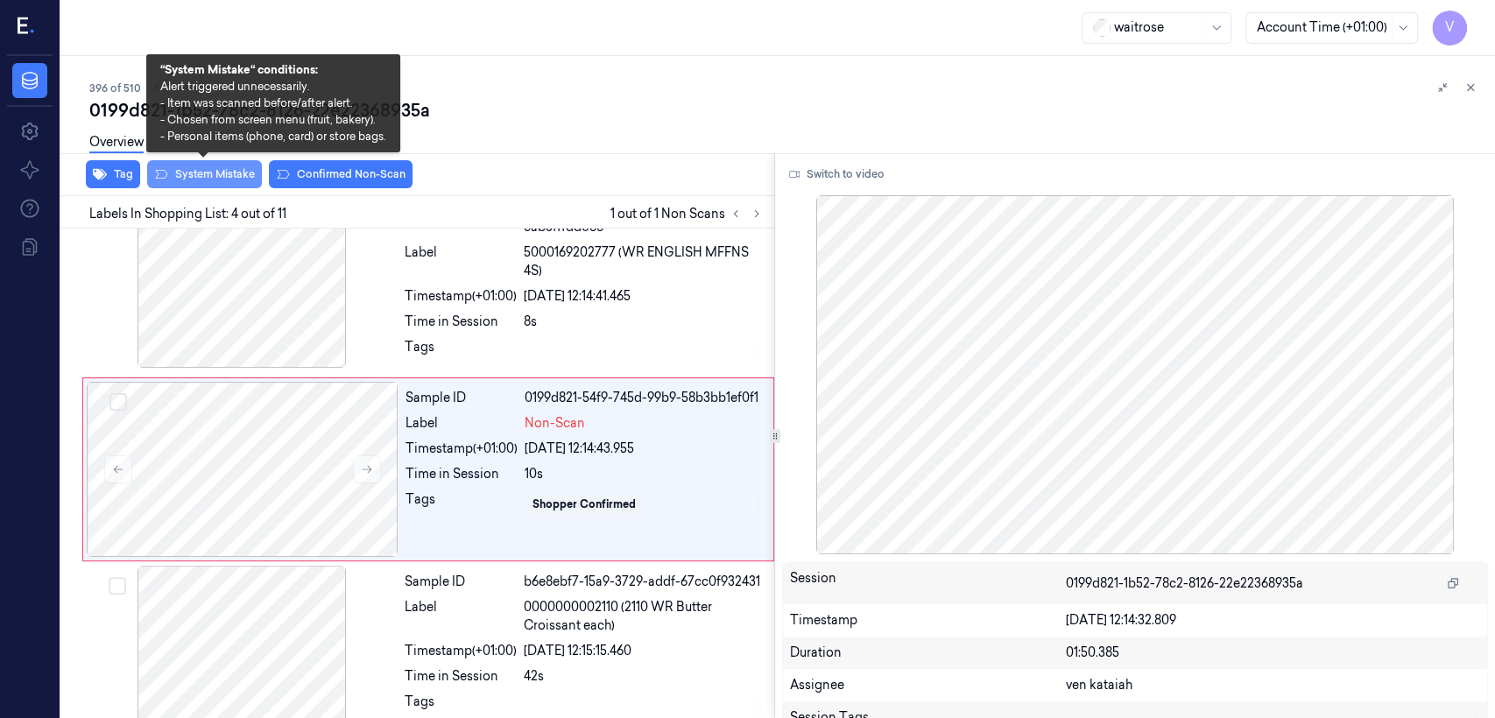
click at [229, 174] on button "System Mistake" at bounding box center [204, 174] width 115 height 28
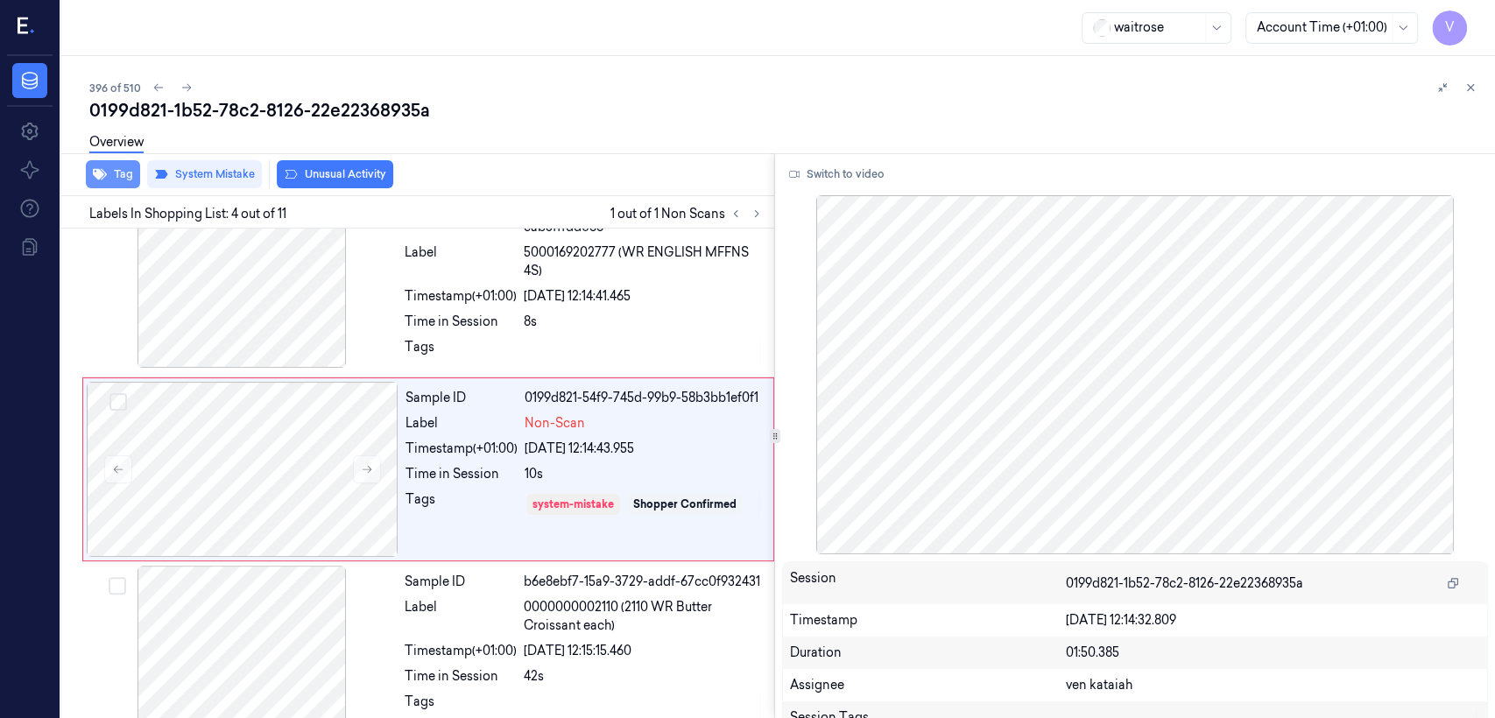
click at [109, 177] on button "Tag" at bounding box center [113, 174] width 54 height 28
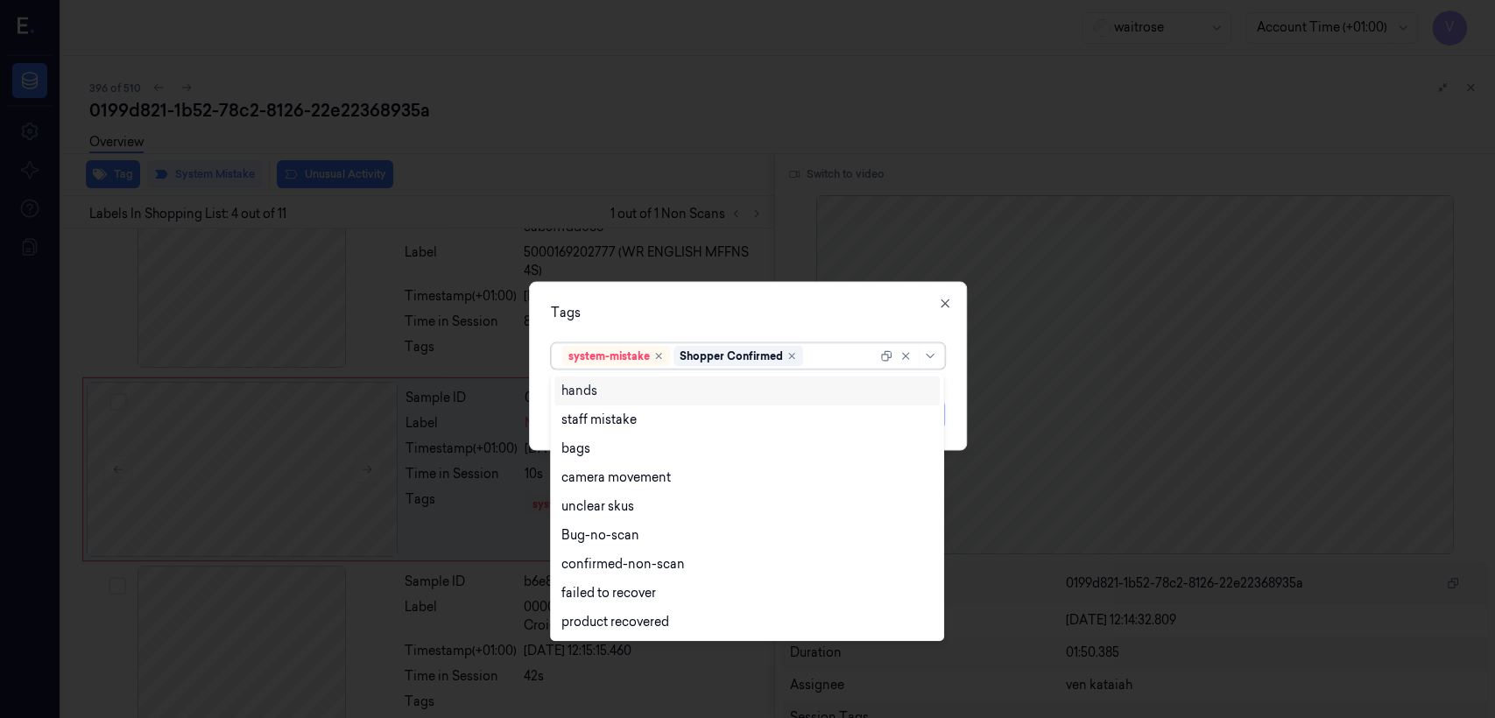
click at [815, 362] on div at bounding box center [842, 356] width 70 height 18
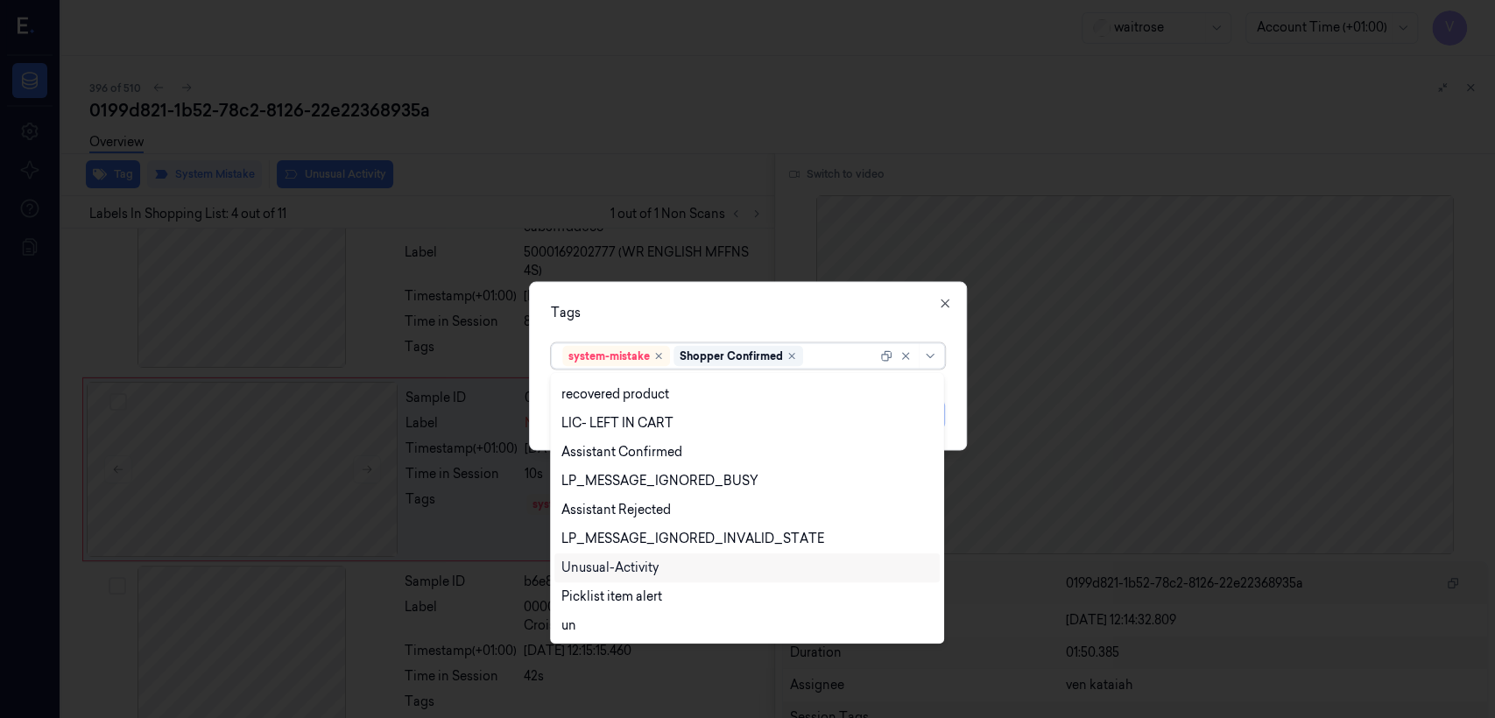
click at [643, 550] on div "Unusual-Activity" at bounding box center [609, 568] width 97 height 18
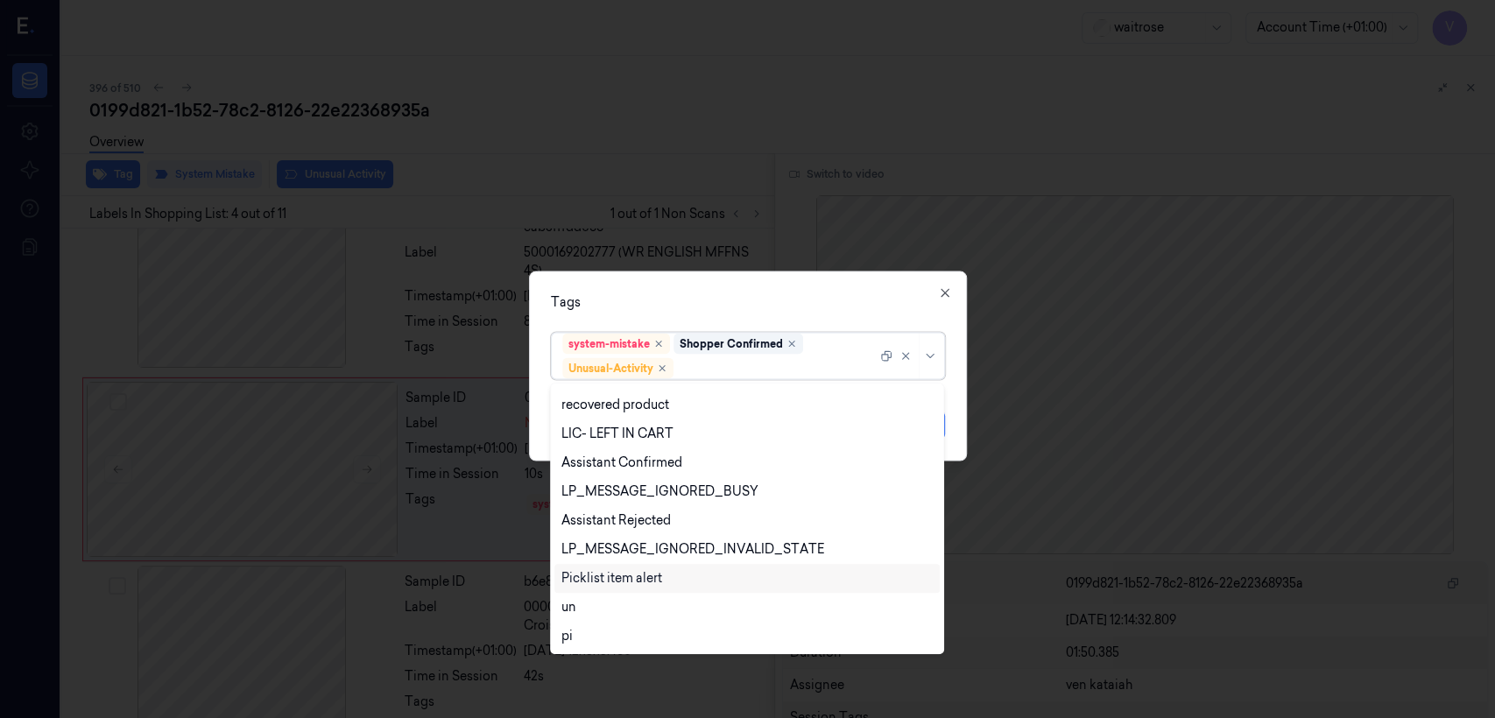
click at [628, 550] on div "Picklist item alert" at bounding box center [611, 578] width 101 height 18
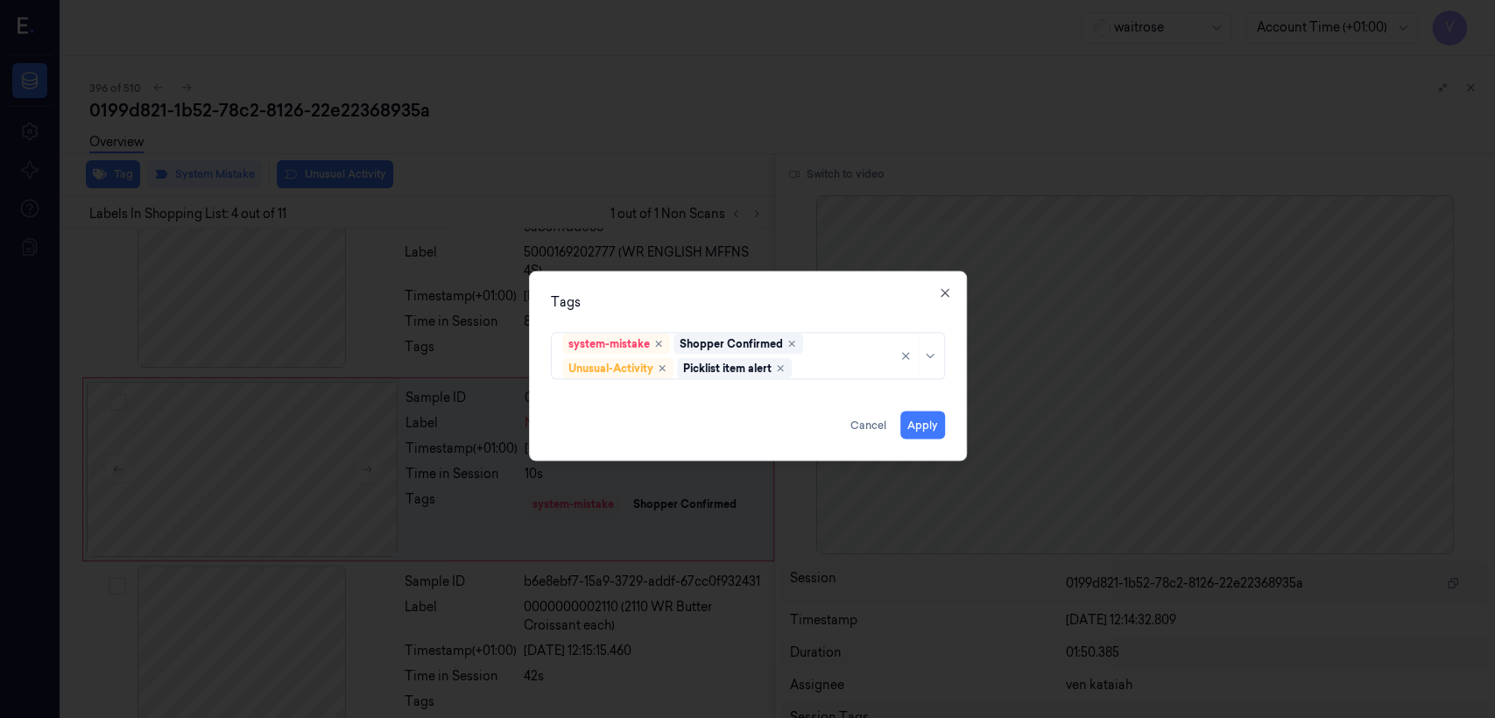
click at [792, 275] on div "Tags system-mistake Shopper Confirmed Unusual-Activity Picklist item alert Appl…" at bounding box center [748, 367] width 438 height 190
click at [815, 429] on button "Apply" at bounding box center [922, 426] width 45 height 28
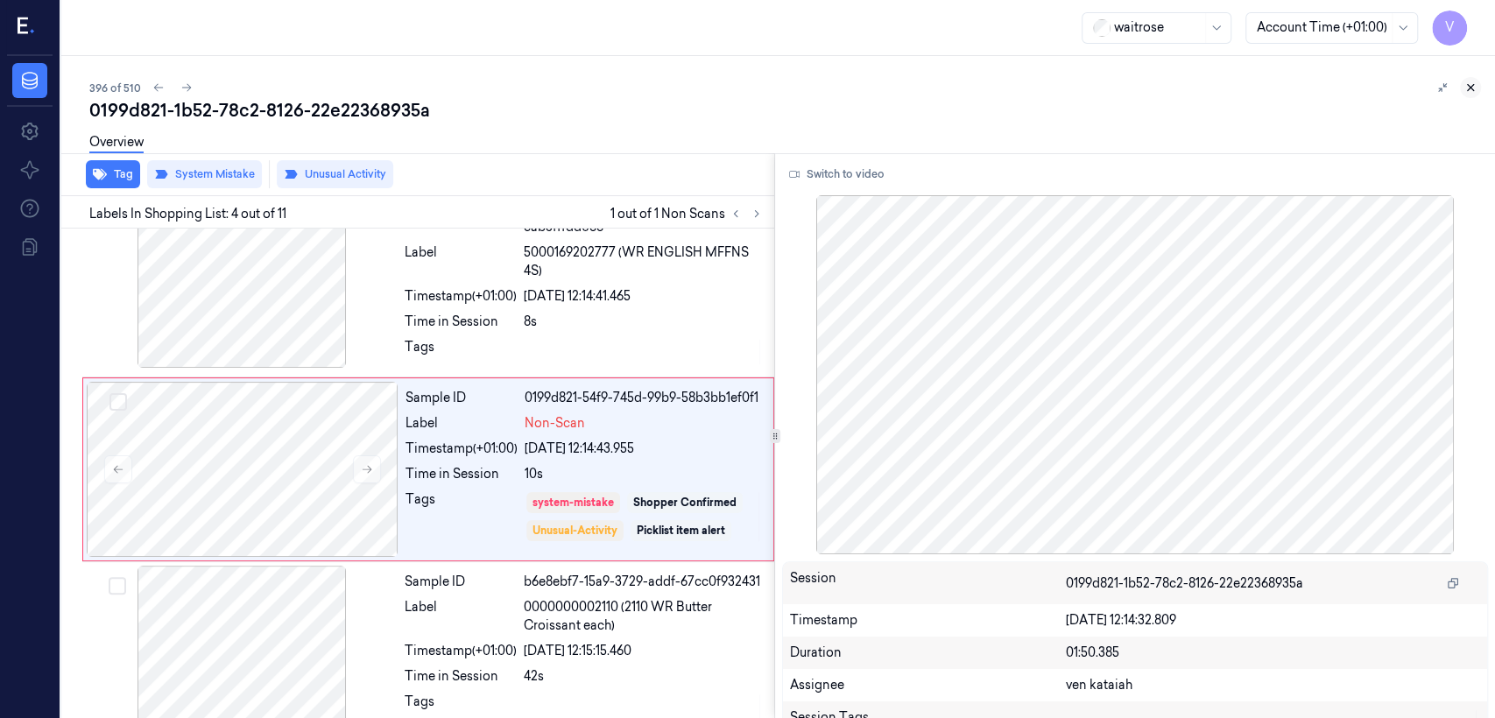
click at [815, 93] on icon at bounding box center [1470, 87] width 12 height 12
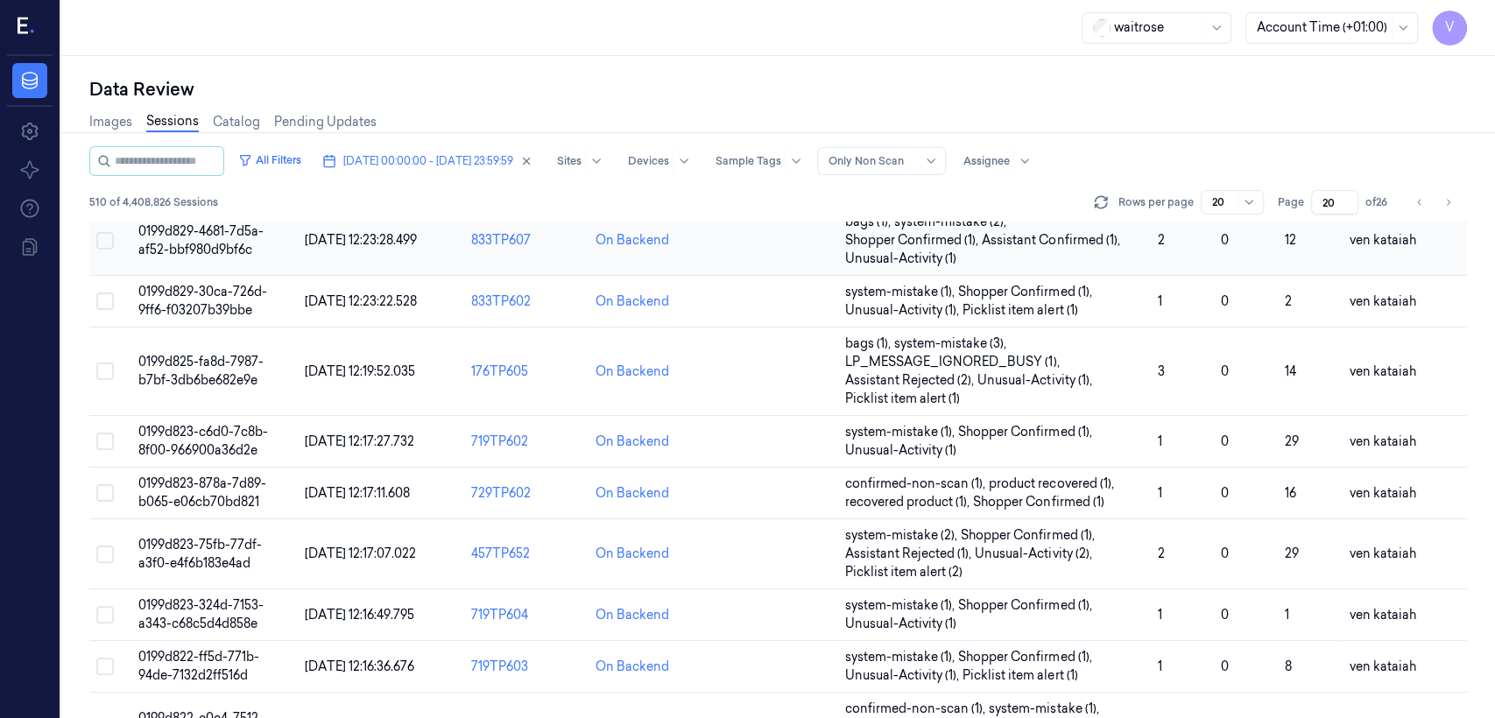
scroll to position [696, 0]
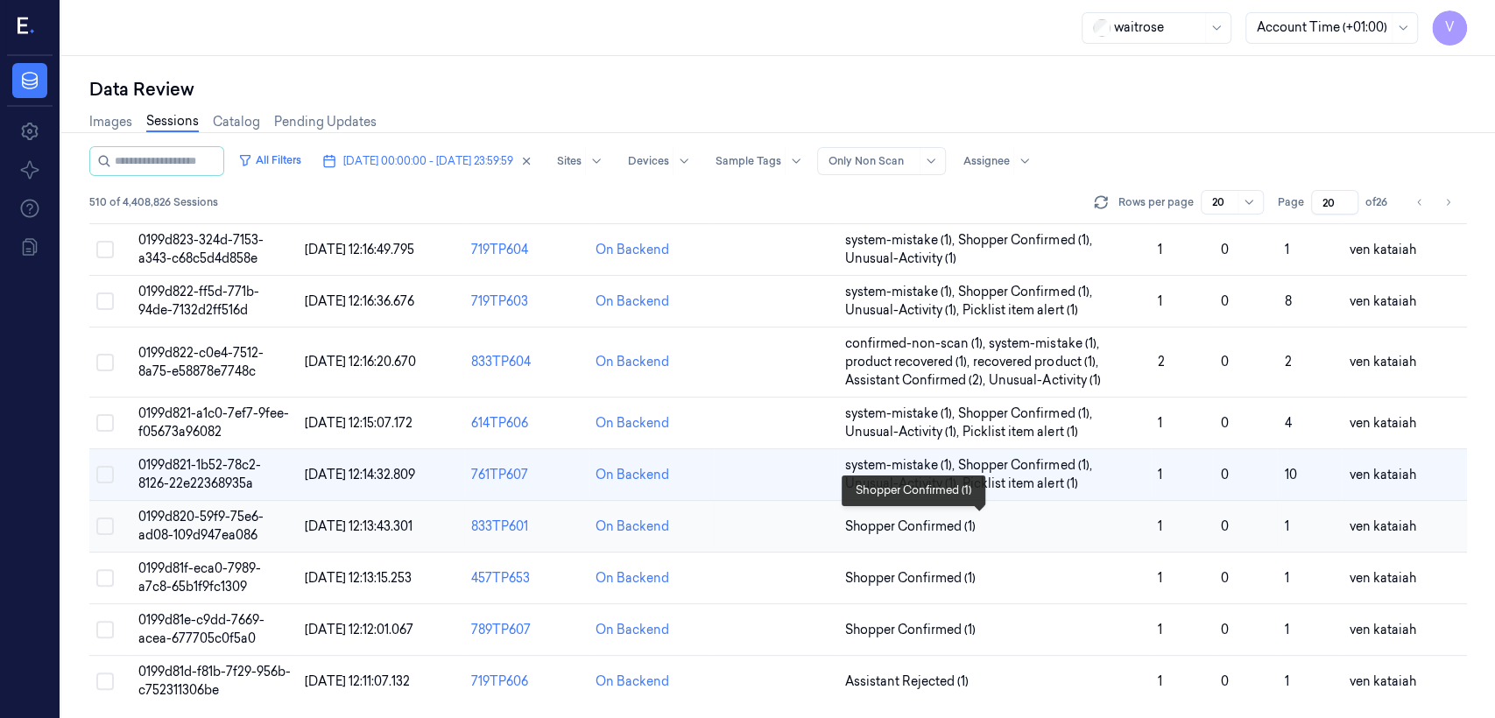
click at [815, 531] on span "Shopper Confirmed (1)" at bounding box center [910, 527] width 130 height 18
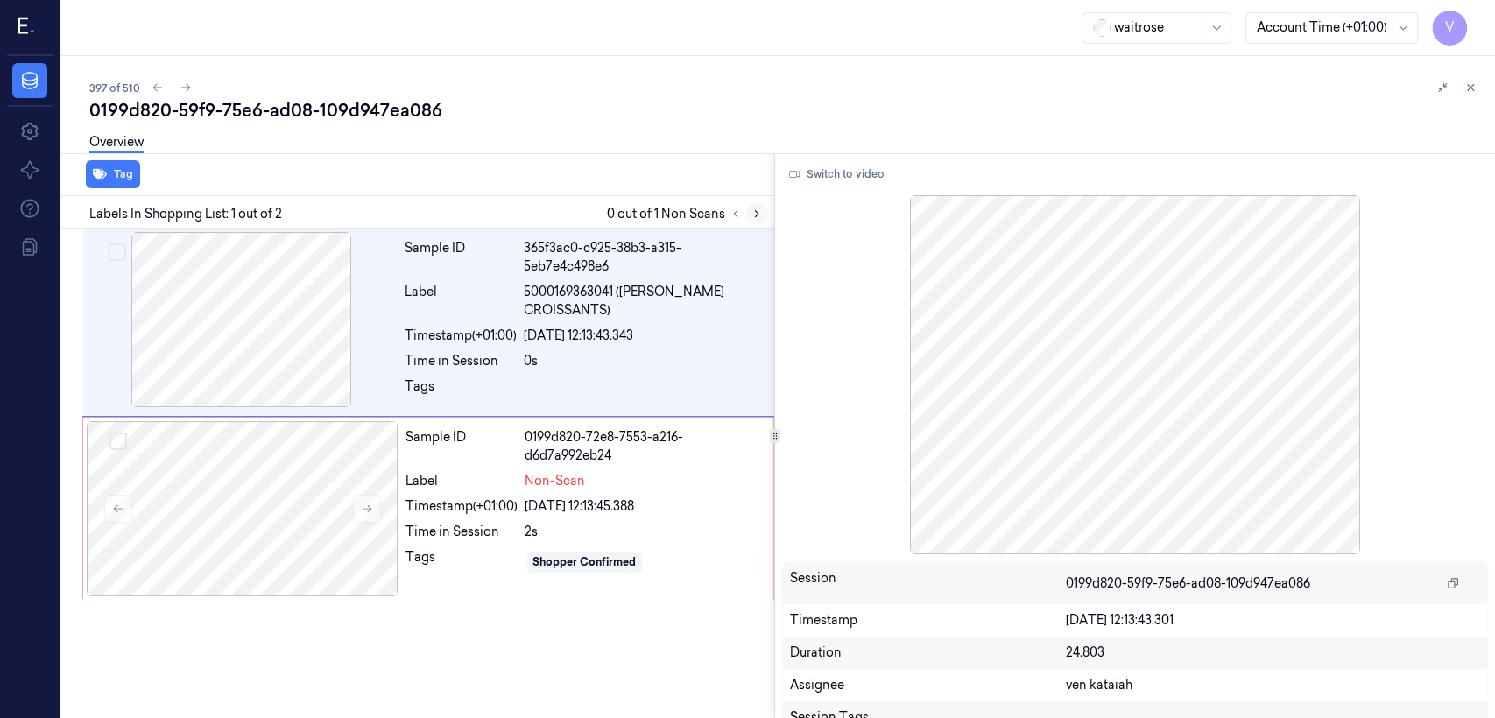
click at [752, 212] on icon at bounding box center [757, 214] width 12 height 12
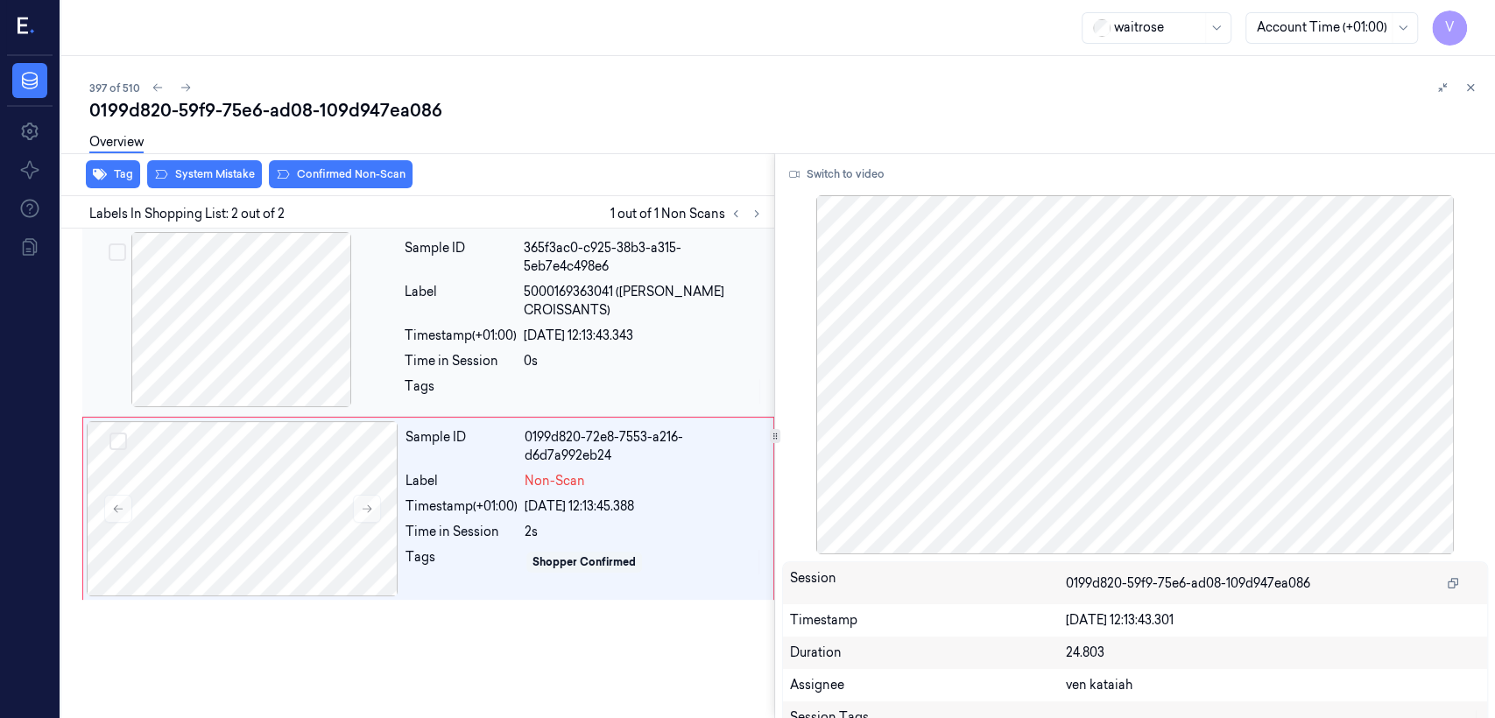
click at [532, 362] on div "0s" at bounding box center [644, 361] width 240 height 18
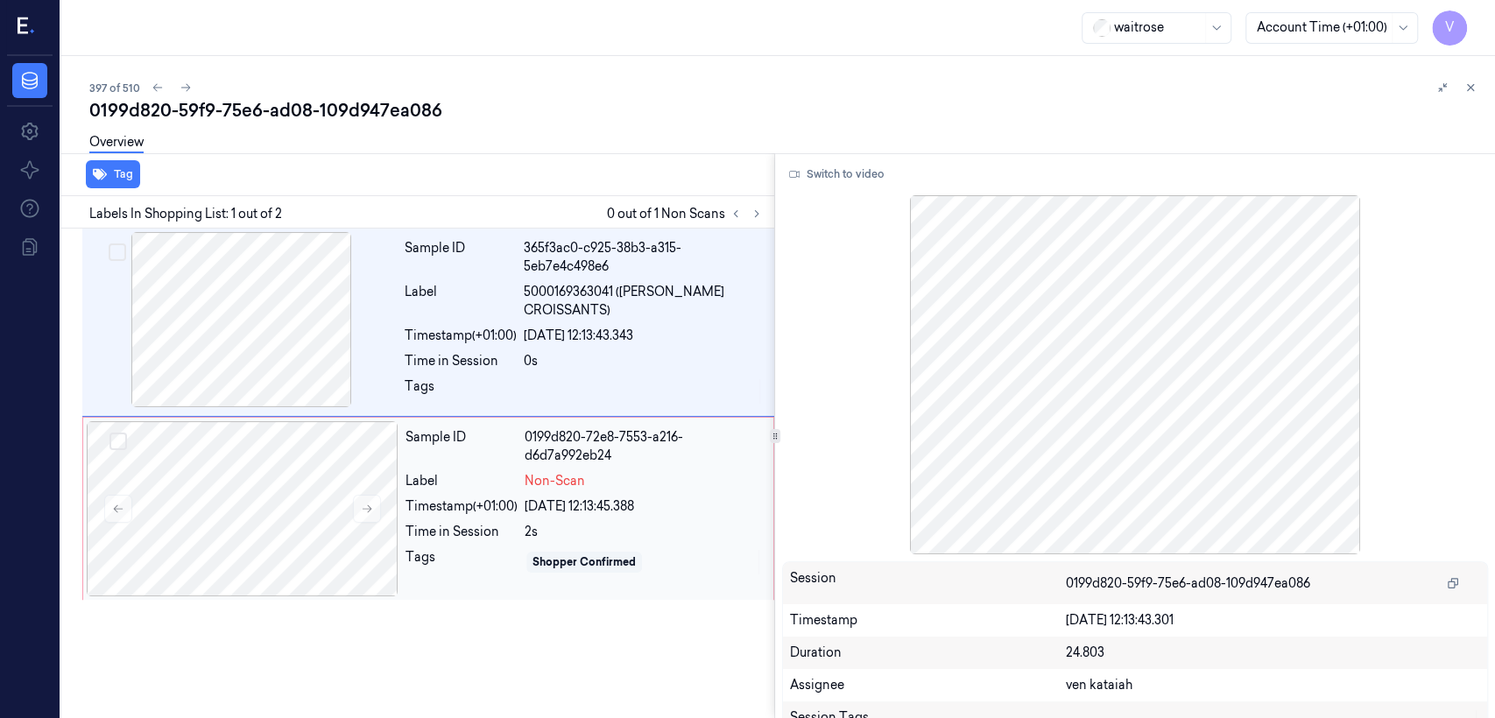
click at [548, 506] on div "[DATE] 12:13:45.388" at bounding box center [644, 506] width 238 height 18
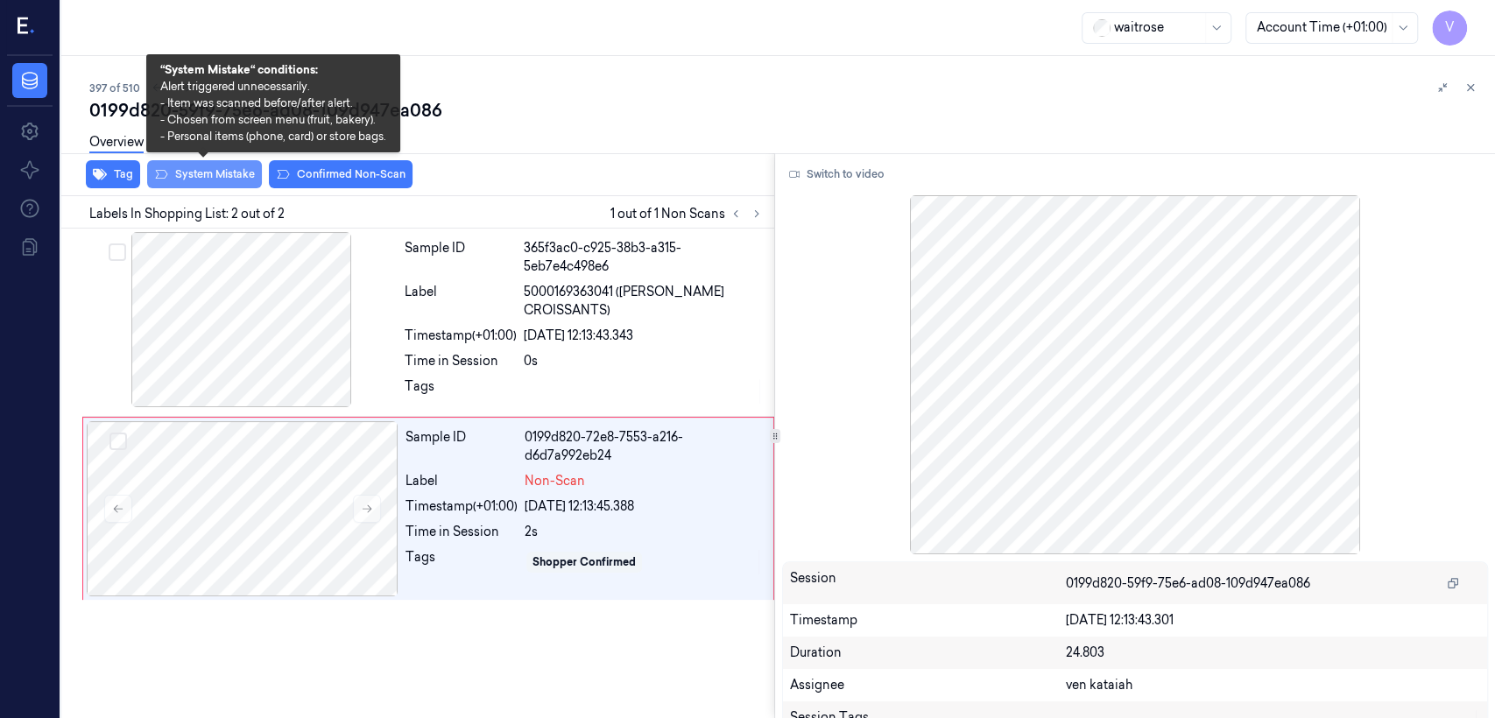
click at [226, 177] on button "System Mistake" at bounding box center [204, 174] width 115 height 28
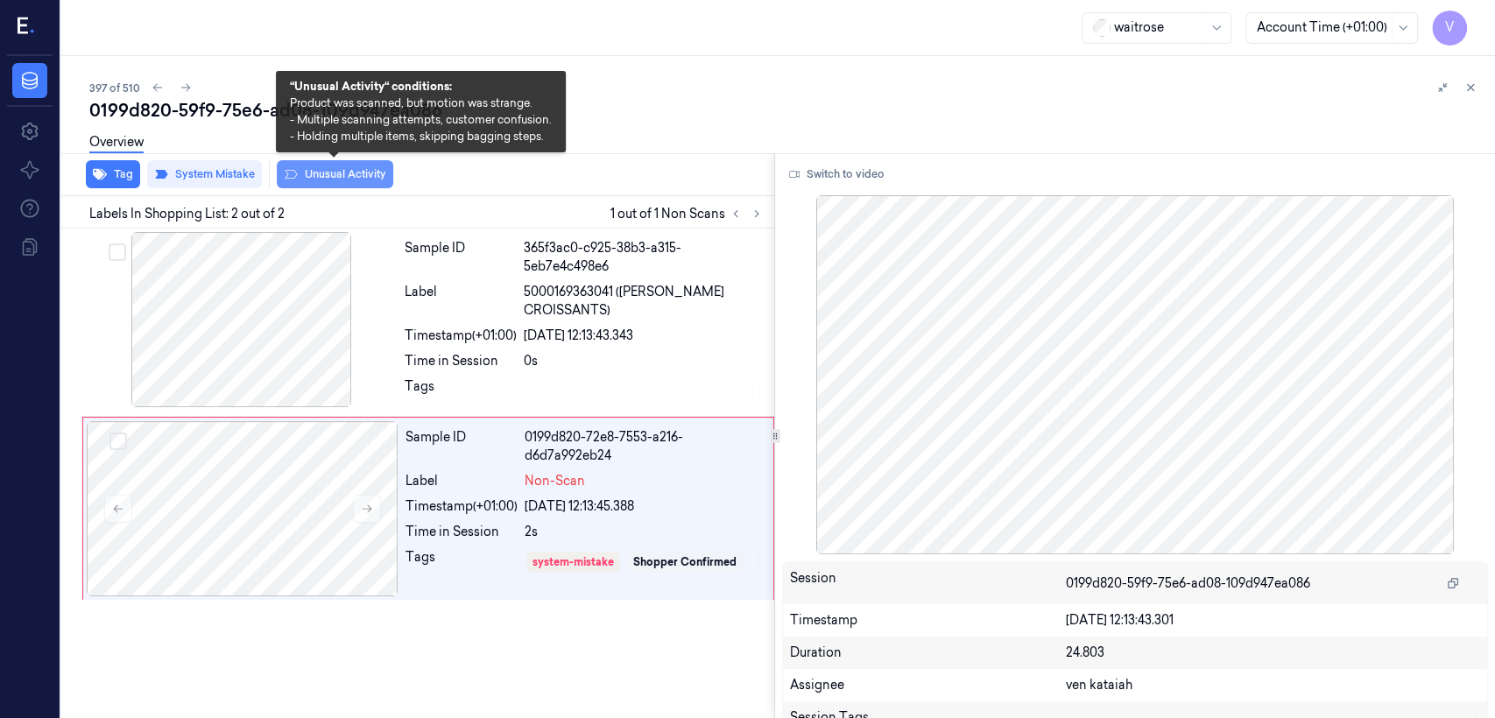
click at [342, 172] on button "Unusual Activity" at bounding box center [335, 174] width 116 height 28
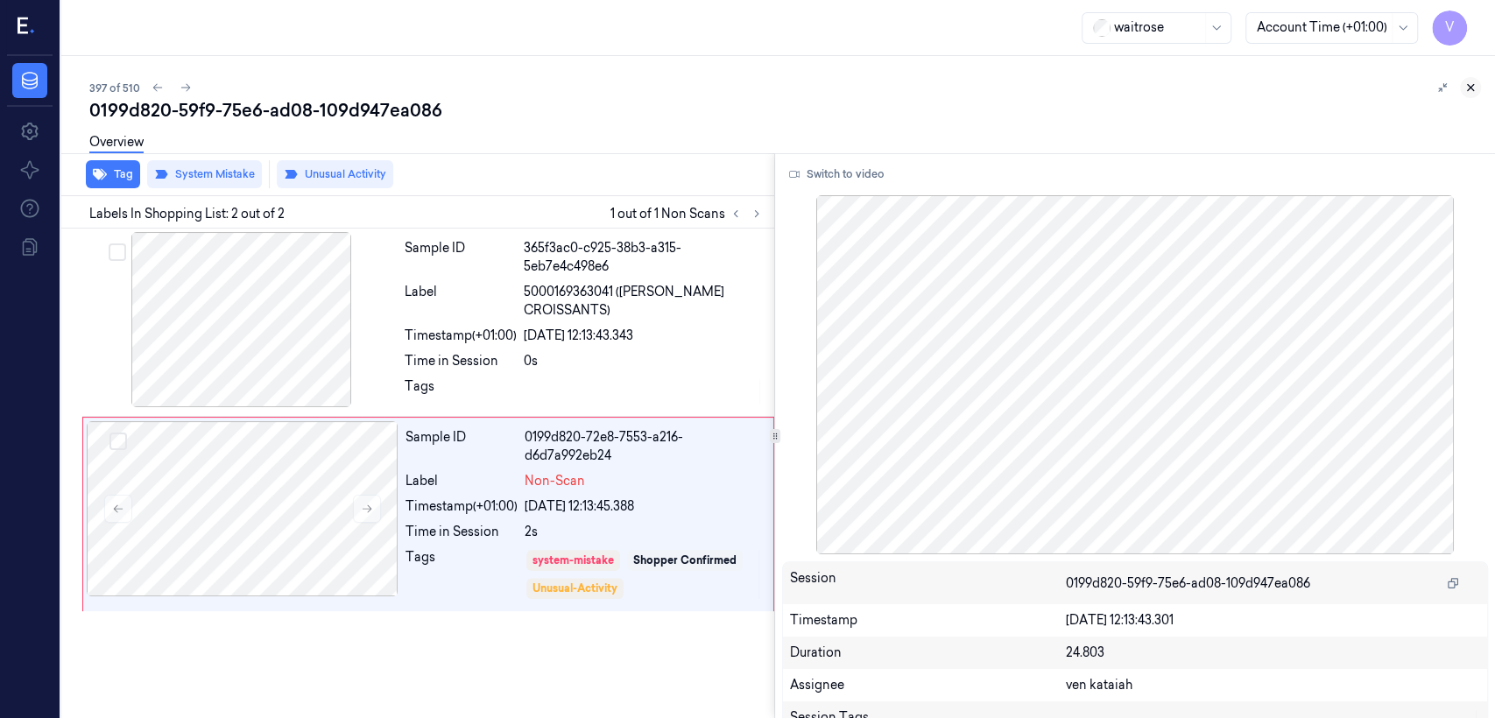
click at [815, 89] on icon at bounding box center [1470, 87] width 12 height 12
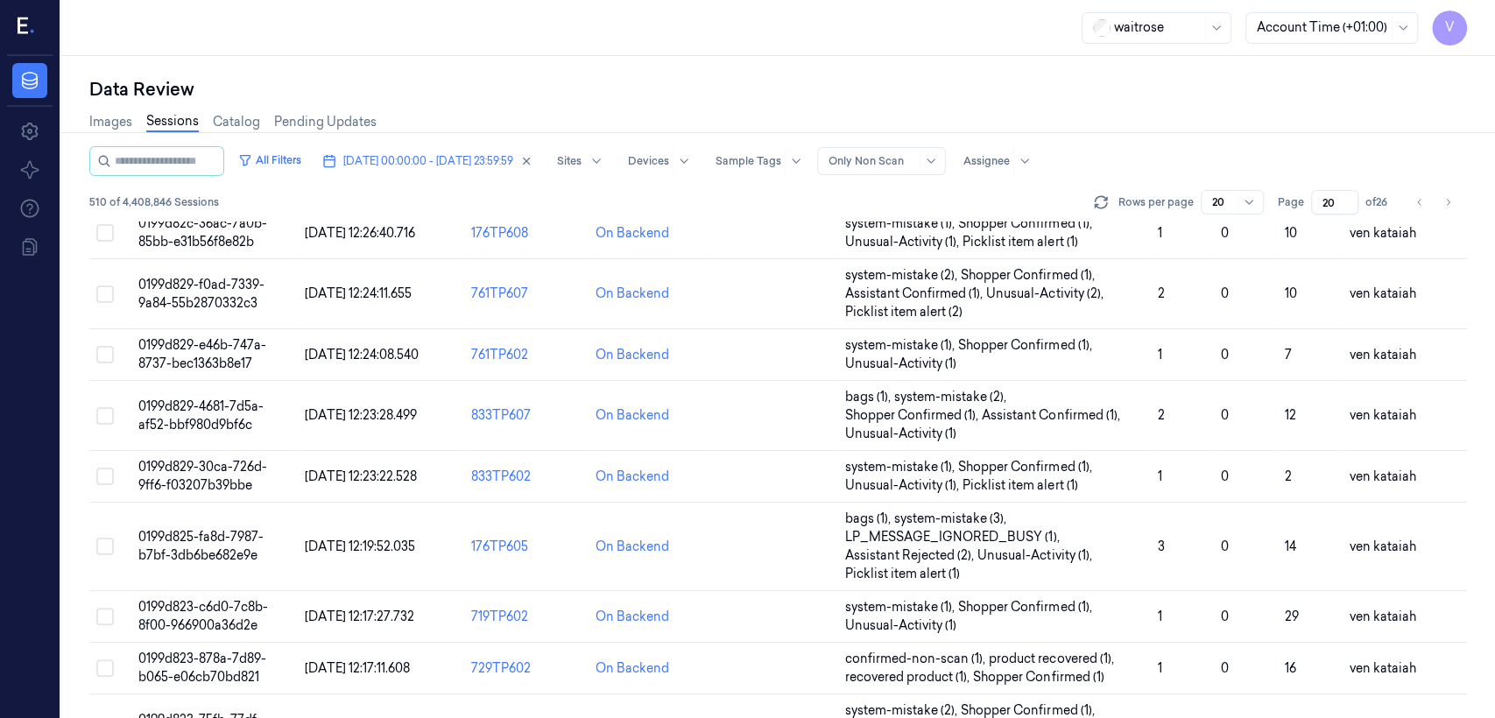
scroll to position [696, 0]
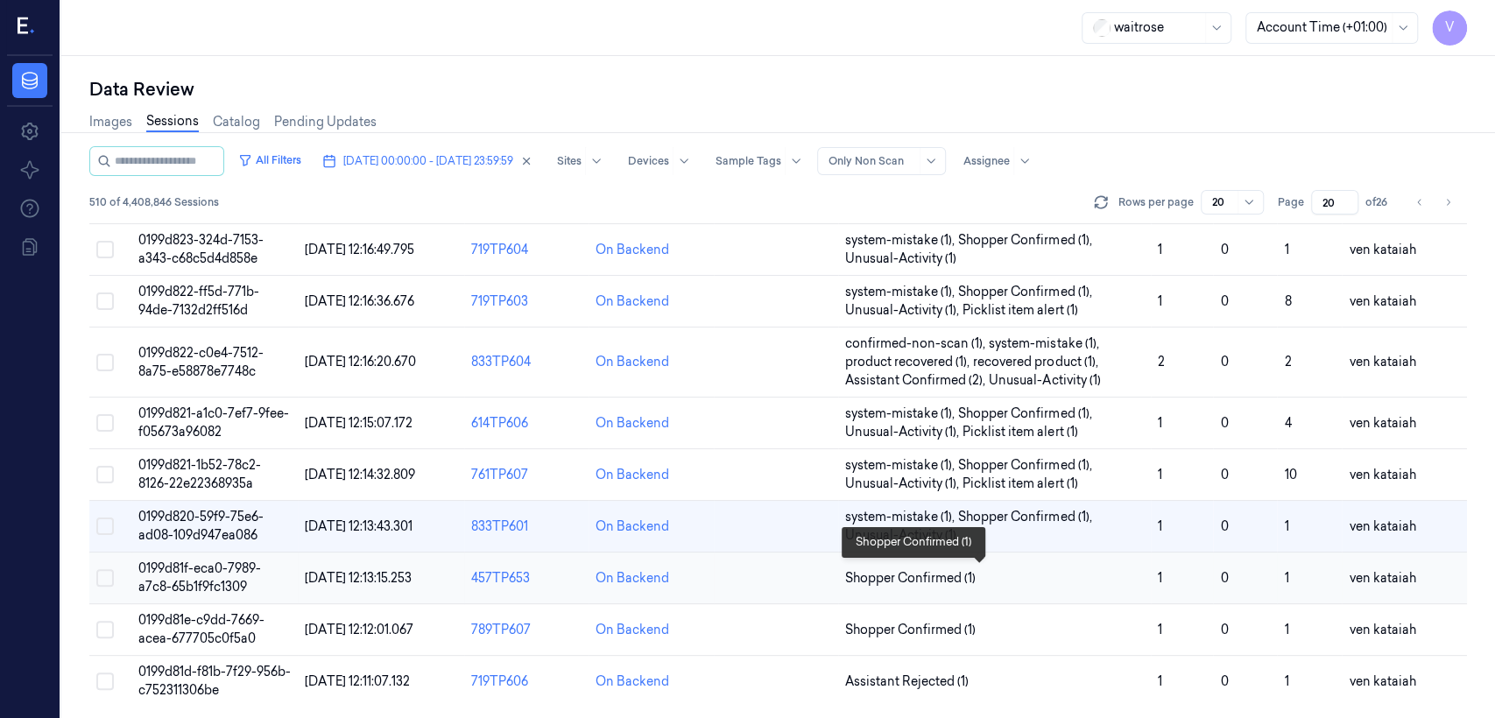
click at [815, 550] on span "Shopper Confirmed (1)" at bounding box center [910, 578] width 130 height 18
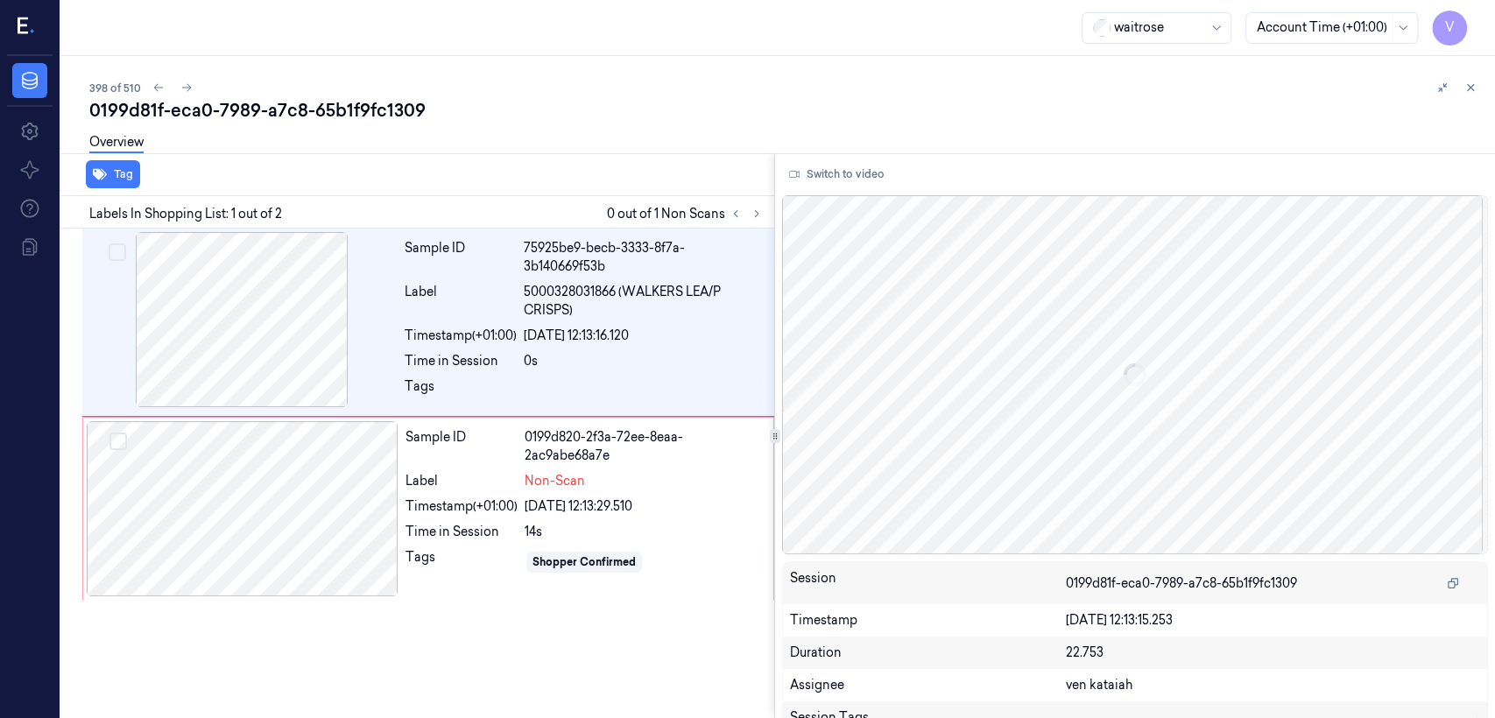
click at [744, 220] on div at bounding box center [746, 213] width 42 height 21
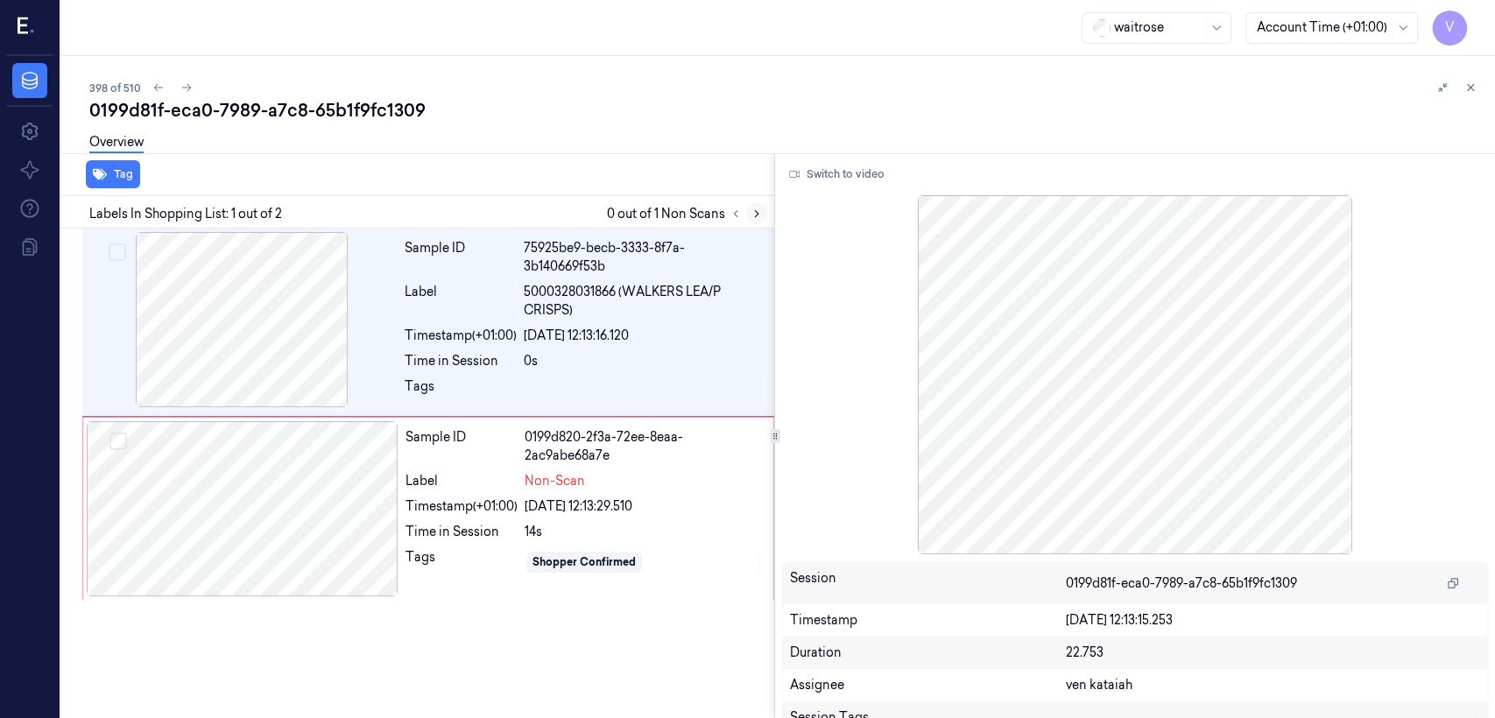
click at [753, 216] on icon at bounding box center [757, 214] width 12 height 12
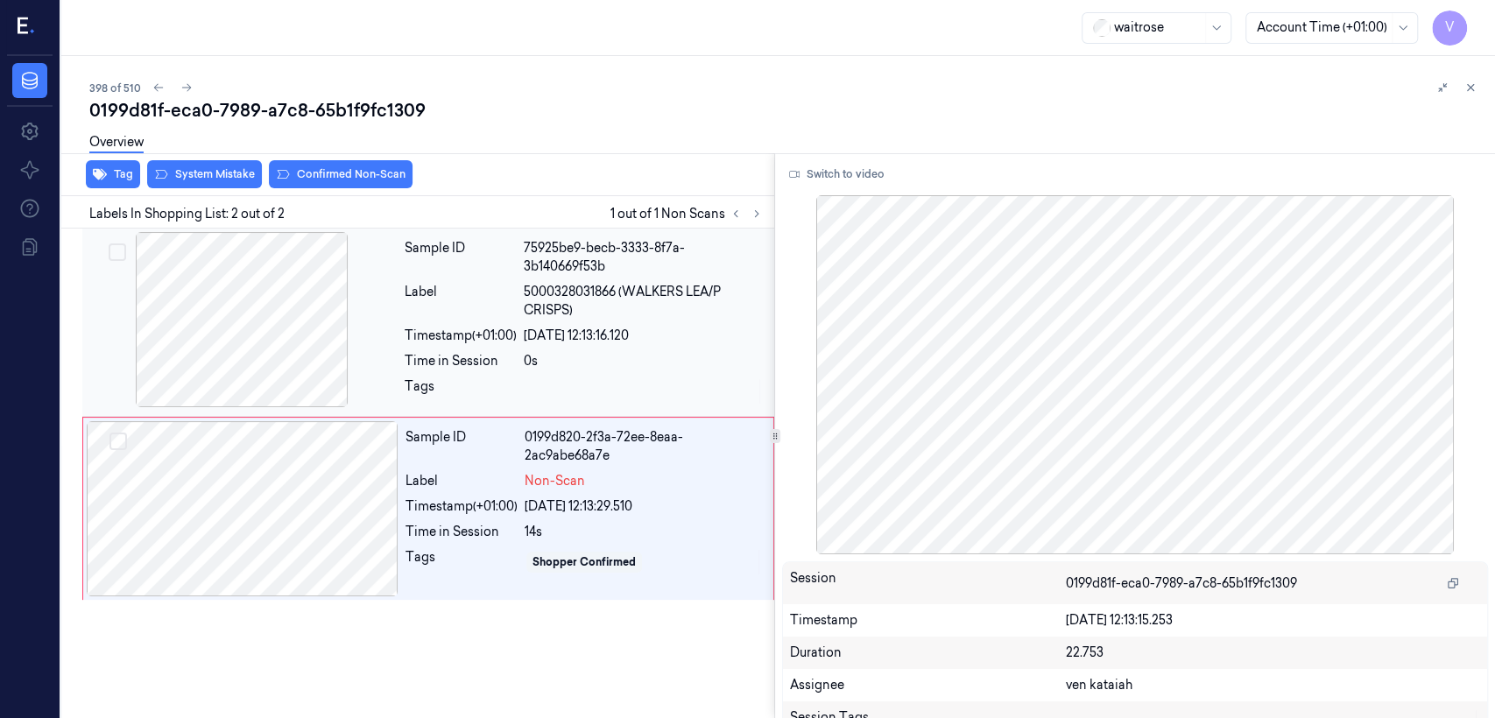
click at [538, 341] on div "[DATE] 12:13:16.120" at bounding box center [644, 336] width 240 height 18
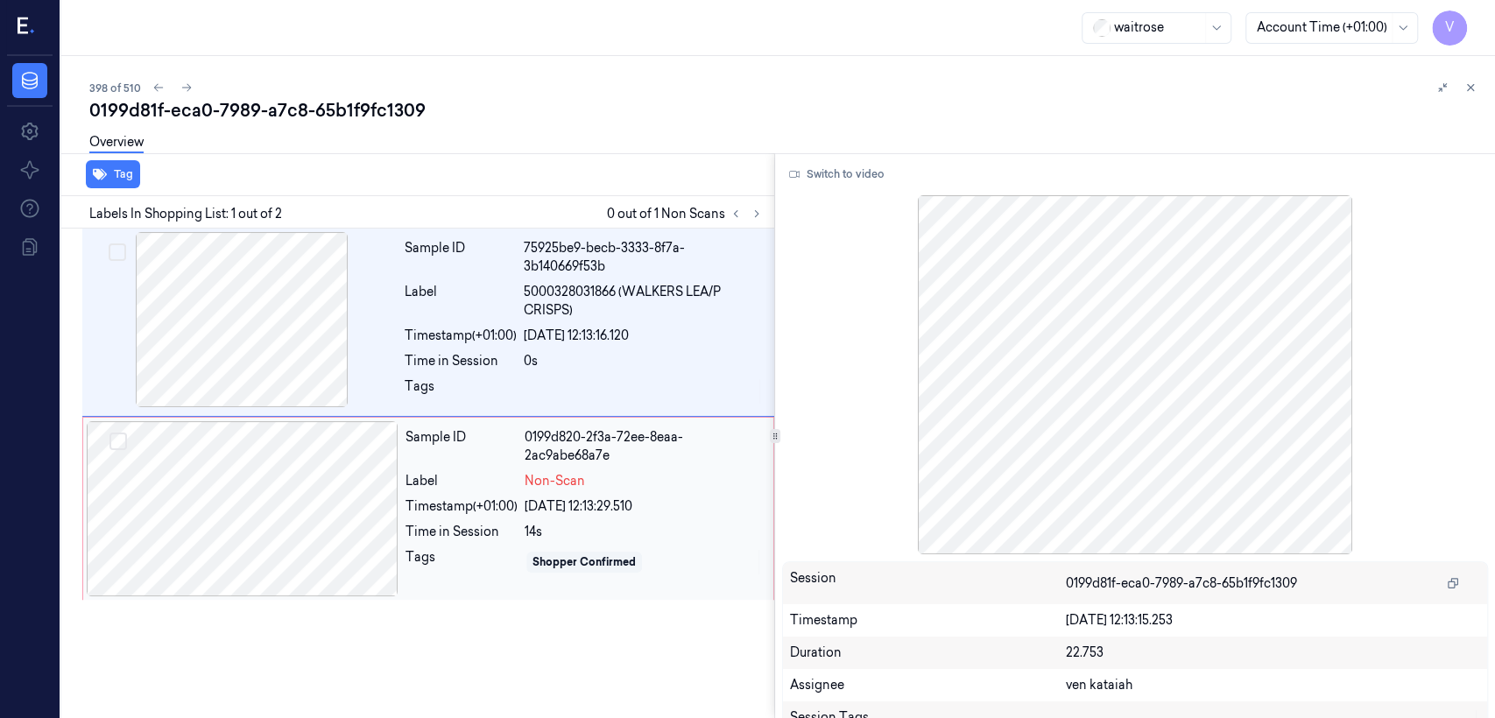
click at [511, 478] on div "Label" at bounding box center [461, 481] width 112 height 18
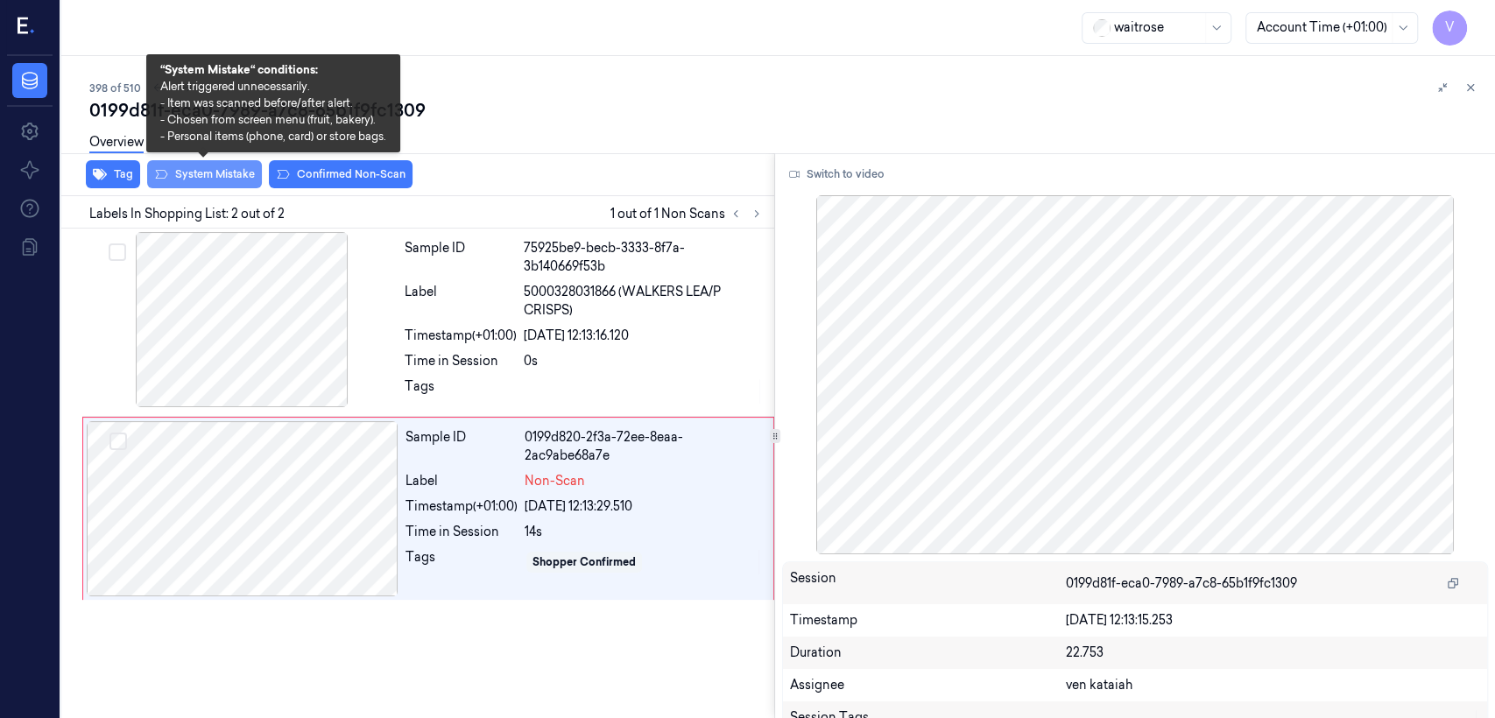
click at [225, 183] on button "System Mistake" at bounding box center [204, 174] width 115 height 28
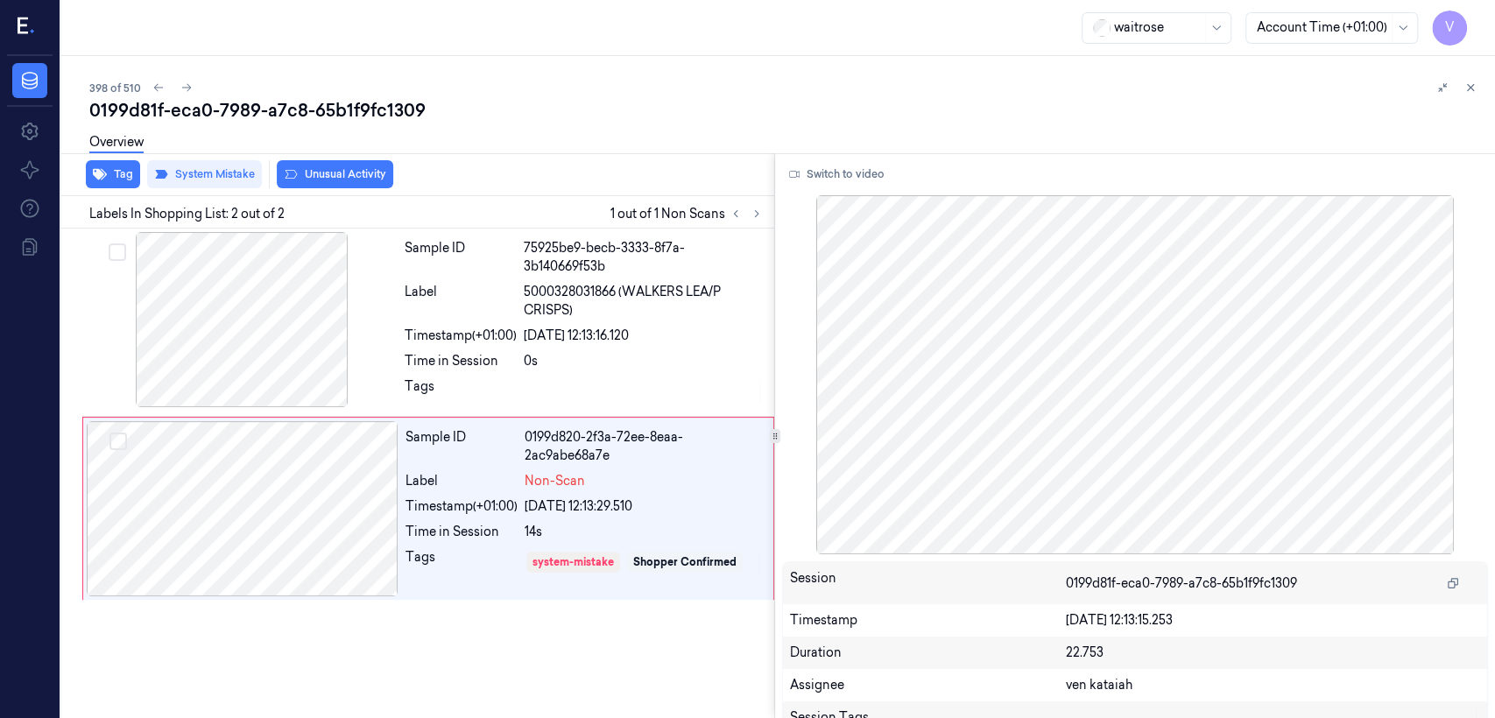
click at [311, 171] on button "Unusual Activity" at bounding box center [335, 174] width 116 height 28
click at [815, 88] on icon at bounding box center [1471, 88] width 6 height 6
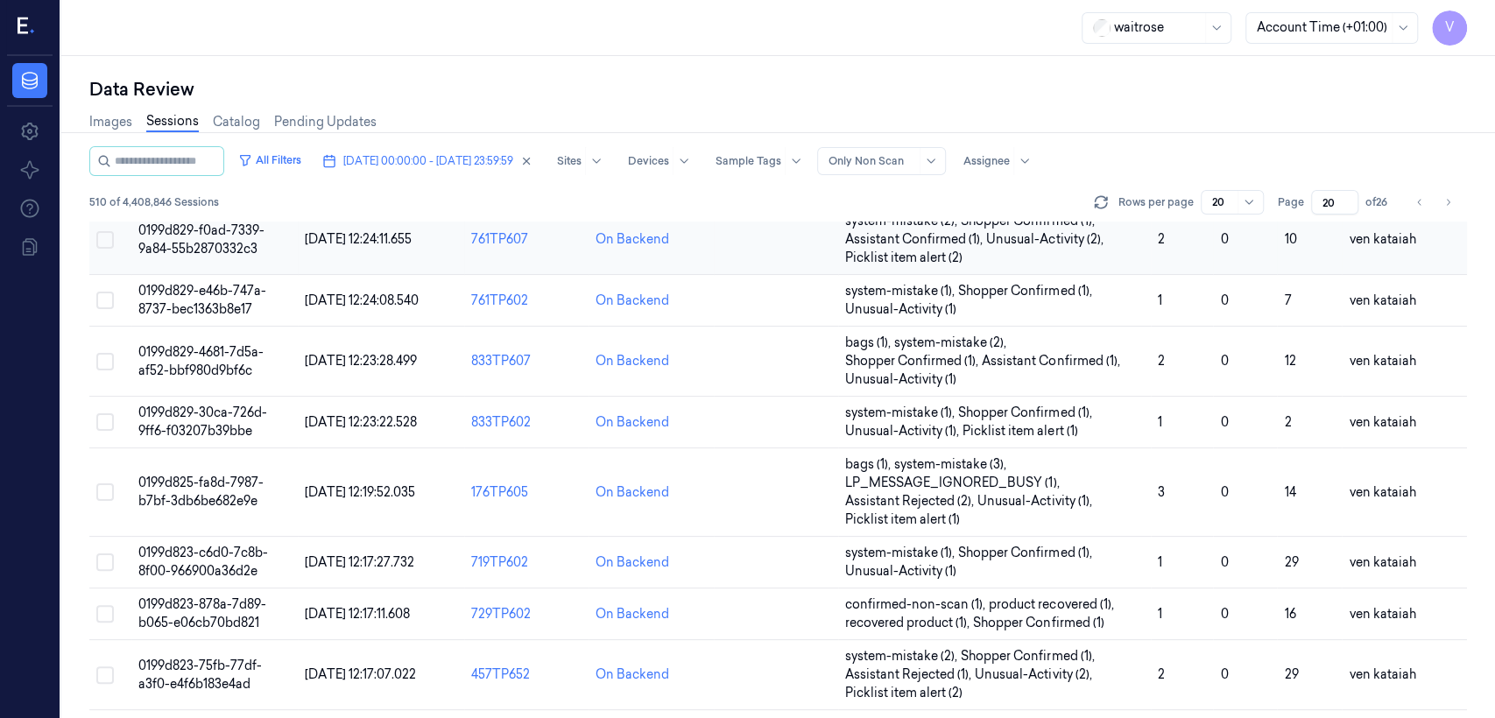
scroll to position [696, 0]
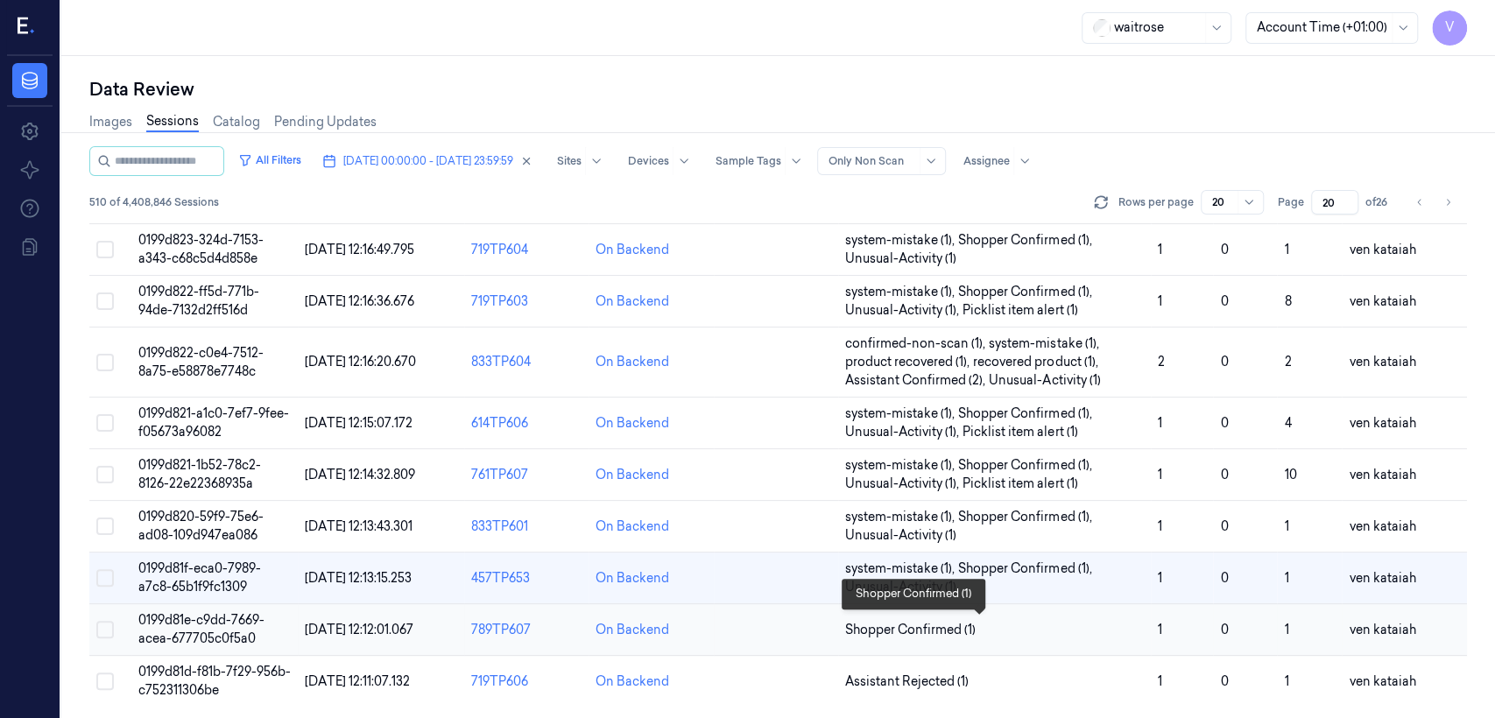
click at [815, 550] on span "Shopper Confirmed (1)" at bounding box center [910, 630] width 130 height 18
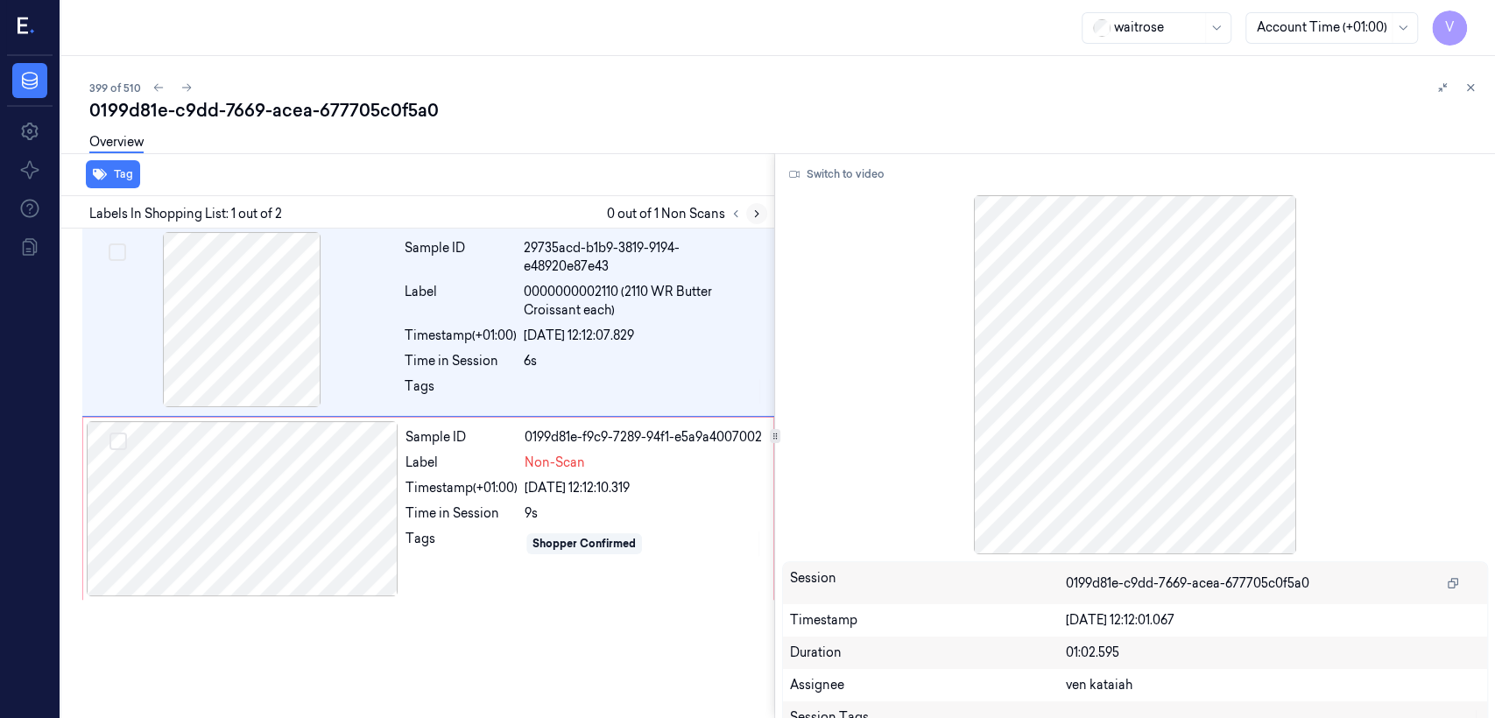
click at [751, 208] on icon at bounding box center [757, 214] width 12 height 12
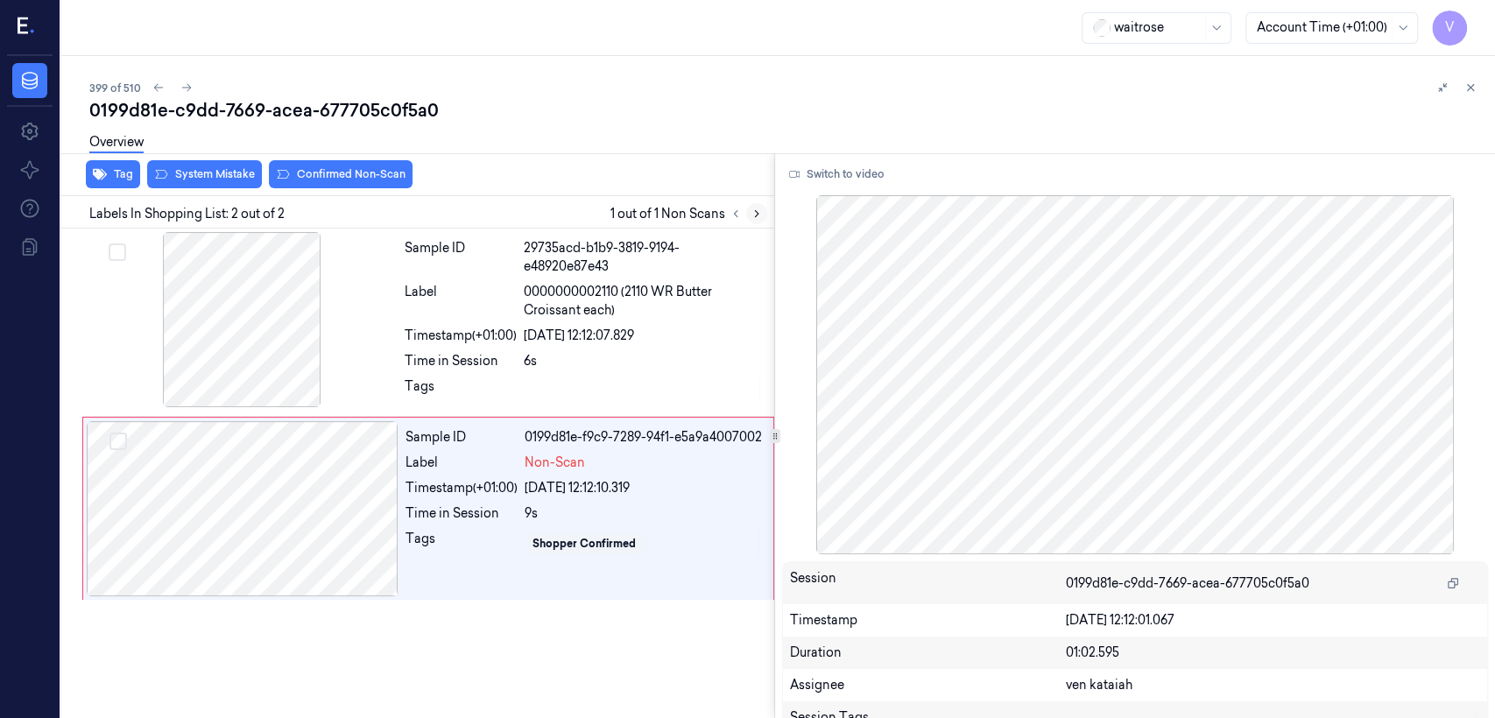
click at [751, 210] on icon at bounding box center [757, 214] width 12 height 12
click at [613, 319] on div "Sample ID 29735acd-b1b9-3819-9194-e48920e87e43 Label 0000000002110 (2110 WR But…" at bounding box center [584, 322] width 373 height 180
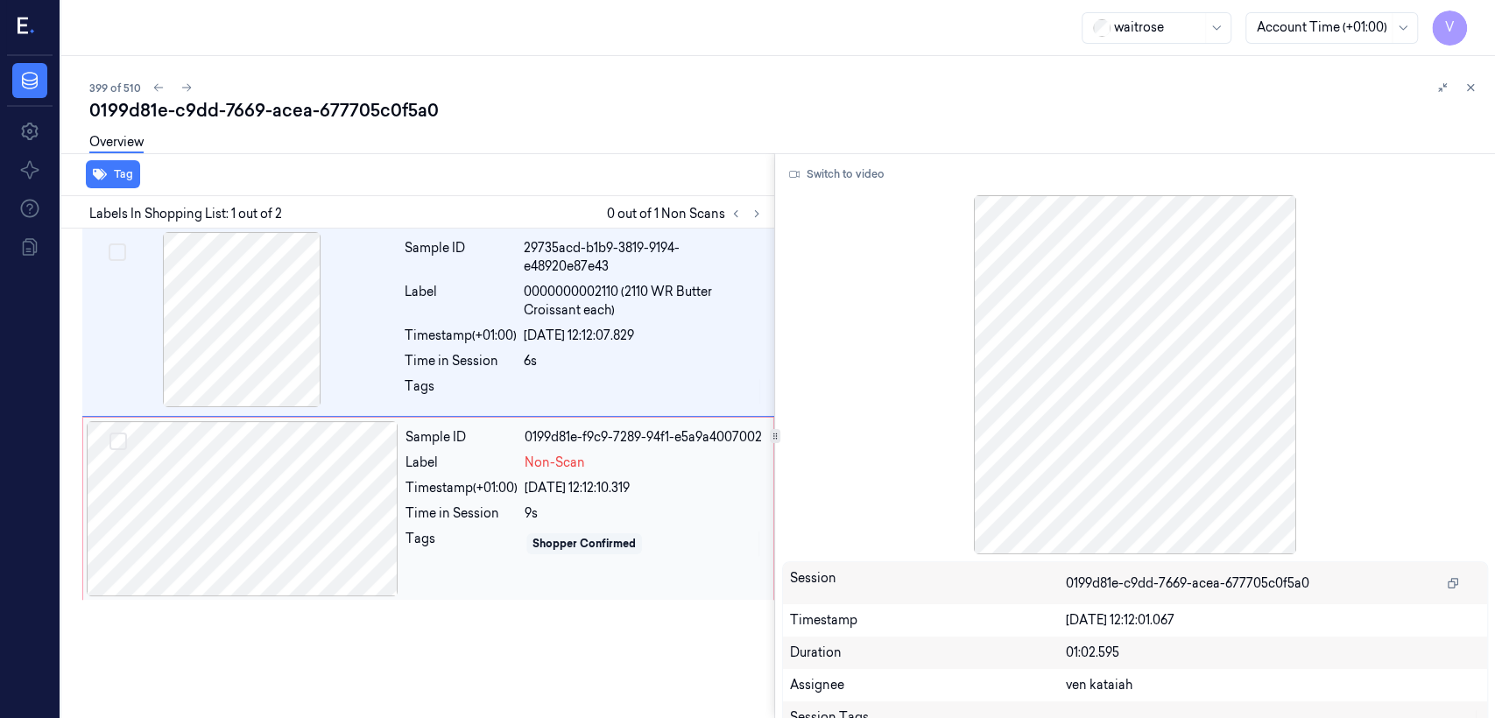
click at [529, 497] on div "[DATE] 12:12:10.319" at bounding box center [644, 488] width 238 height 18
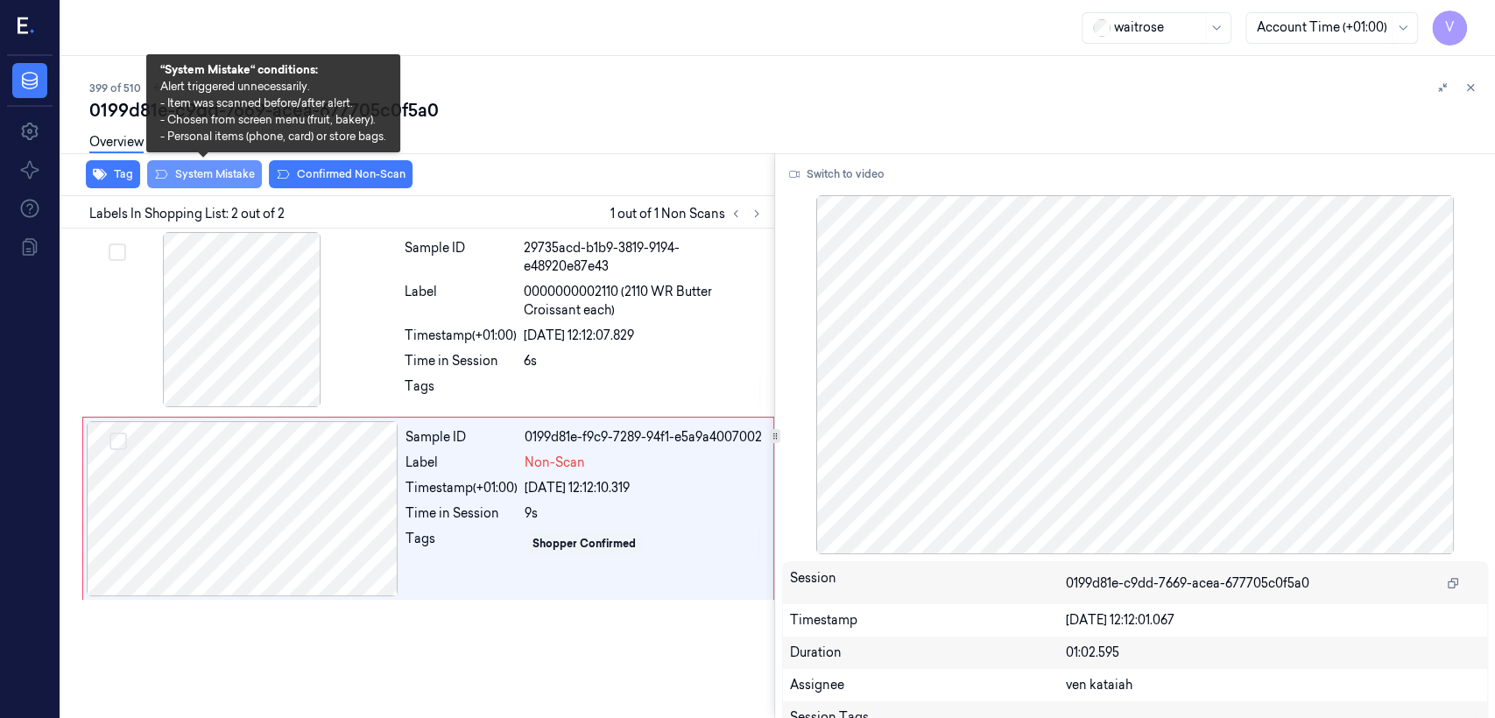
click at [189, 177] on button "System Mistake" at bounding box center [204, 174] width 115 height 28
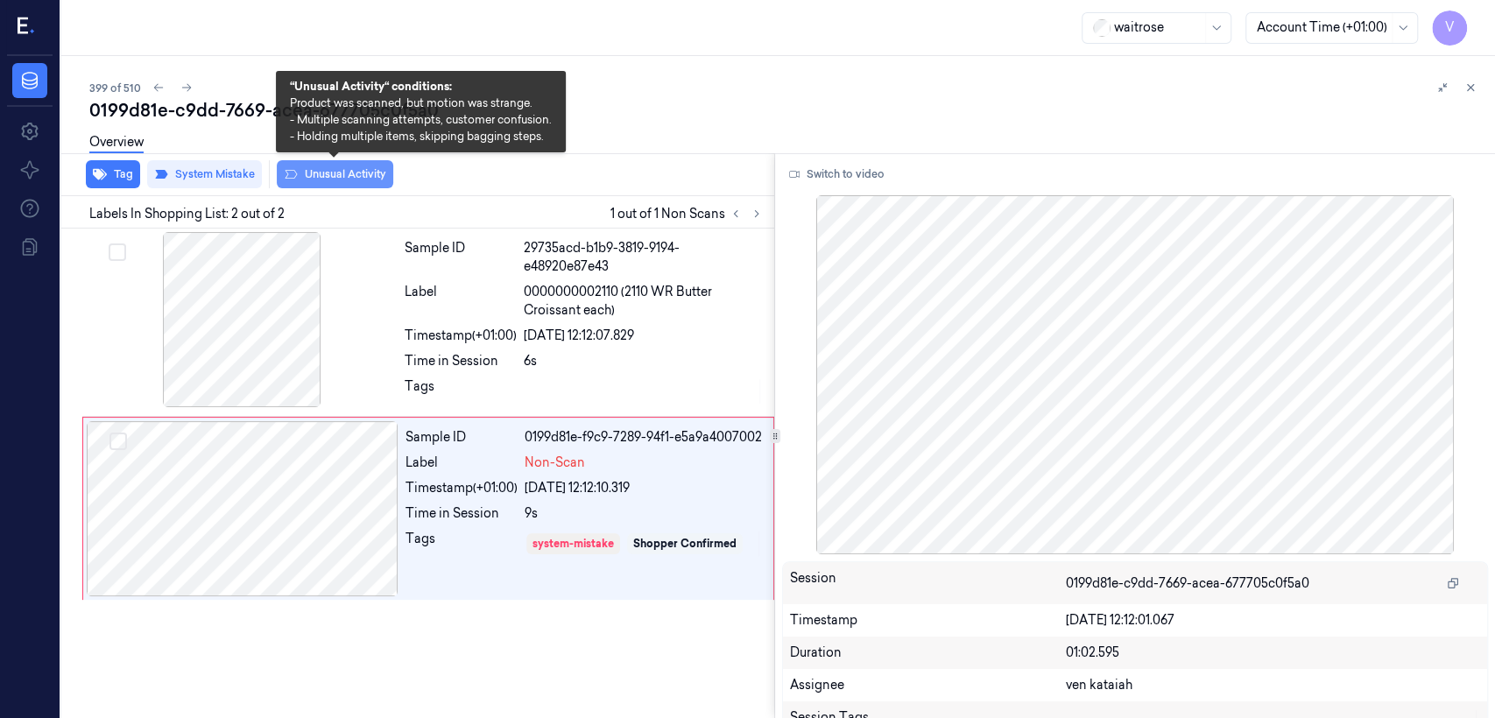
click at [355, 180] on button "Unusual Activity" at bounding box center [335, 174] width 116 height 28
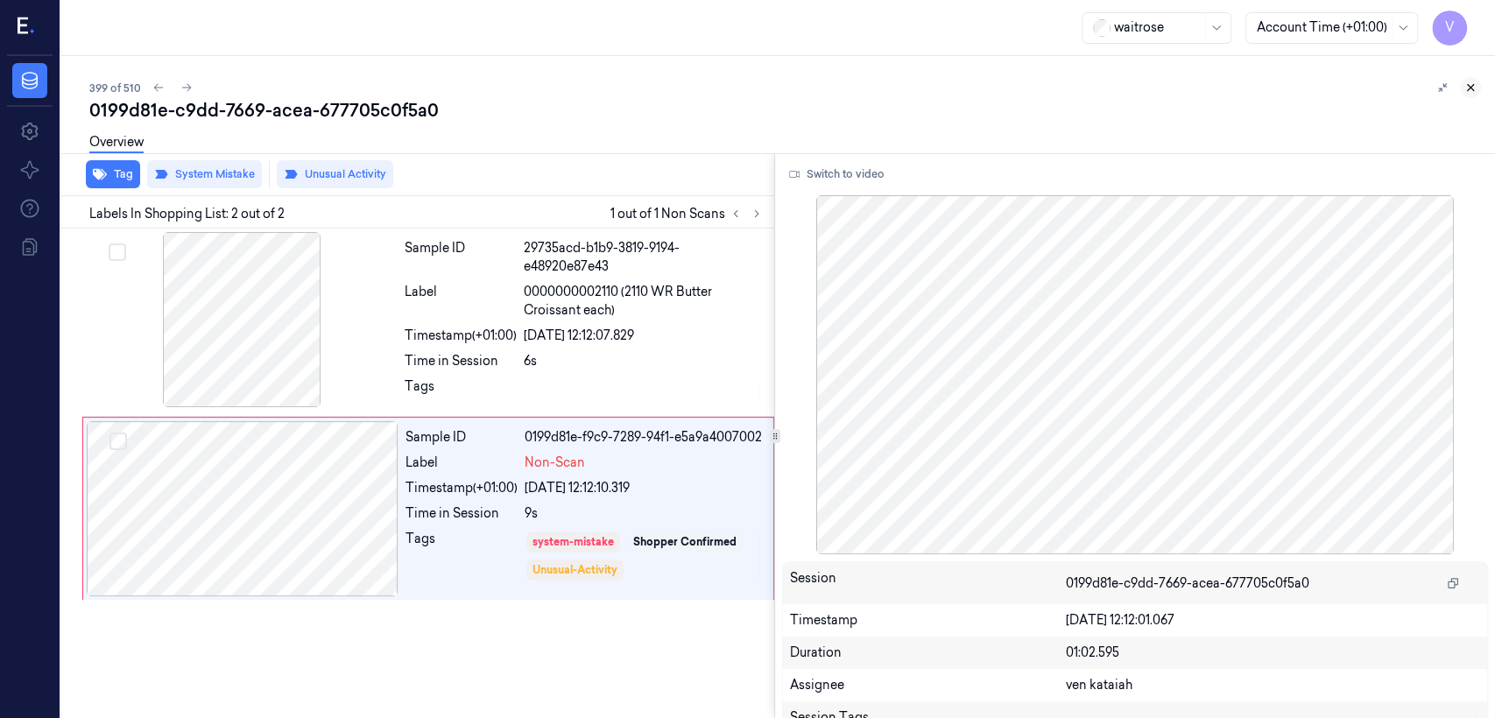
click at [815, 86] on button at bounding box center [1470, 87] width 21 height 21
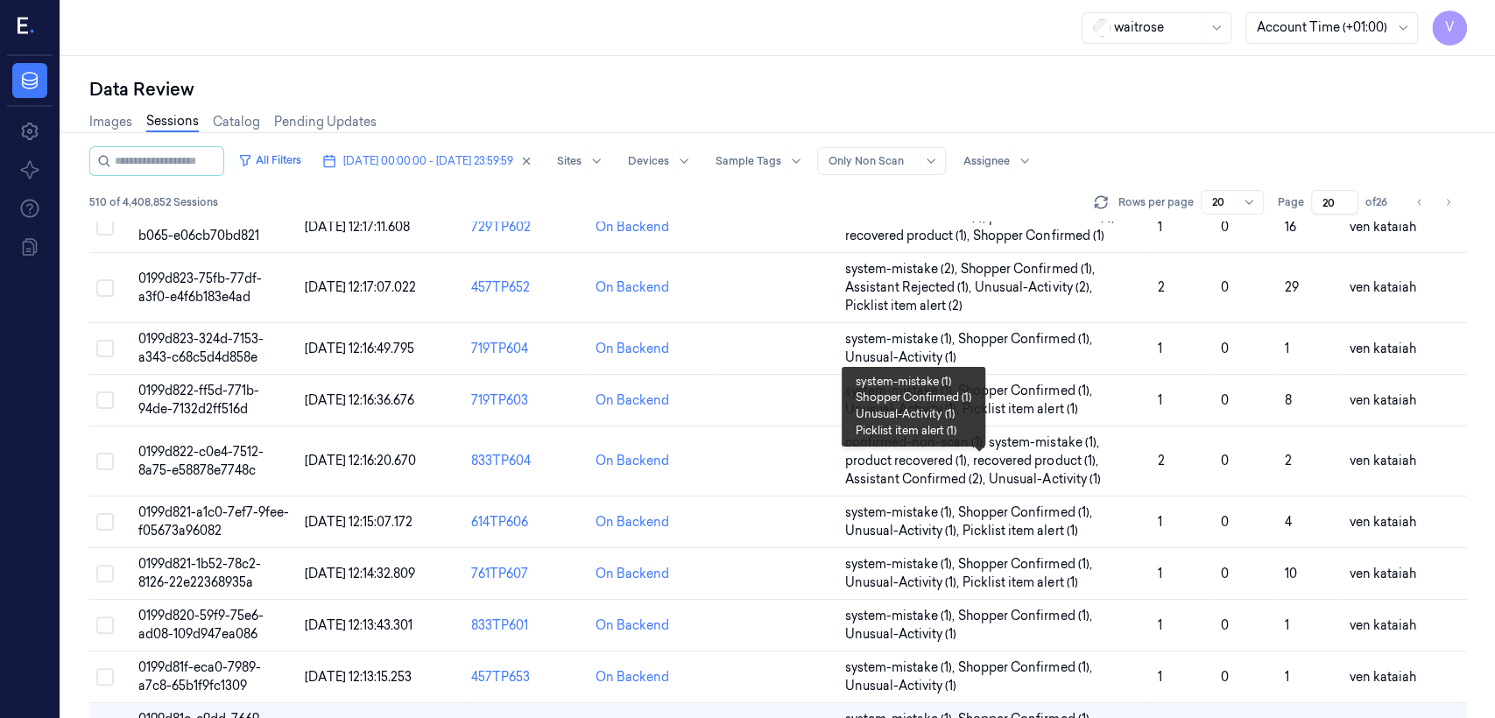
scroll to position [696, 0]
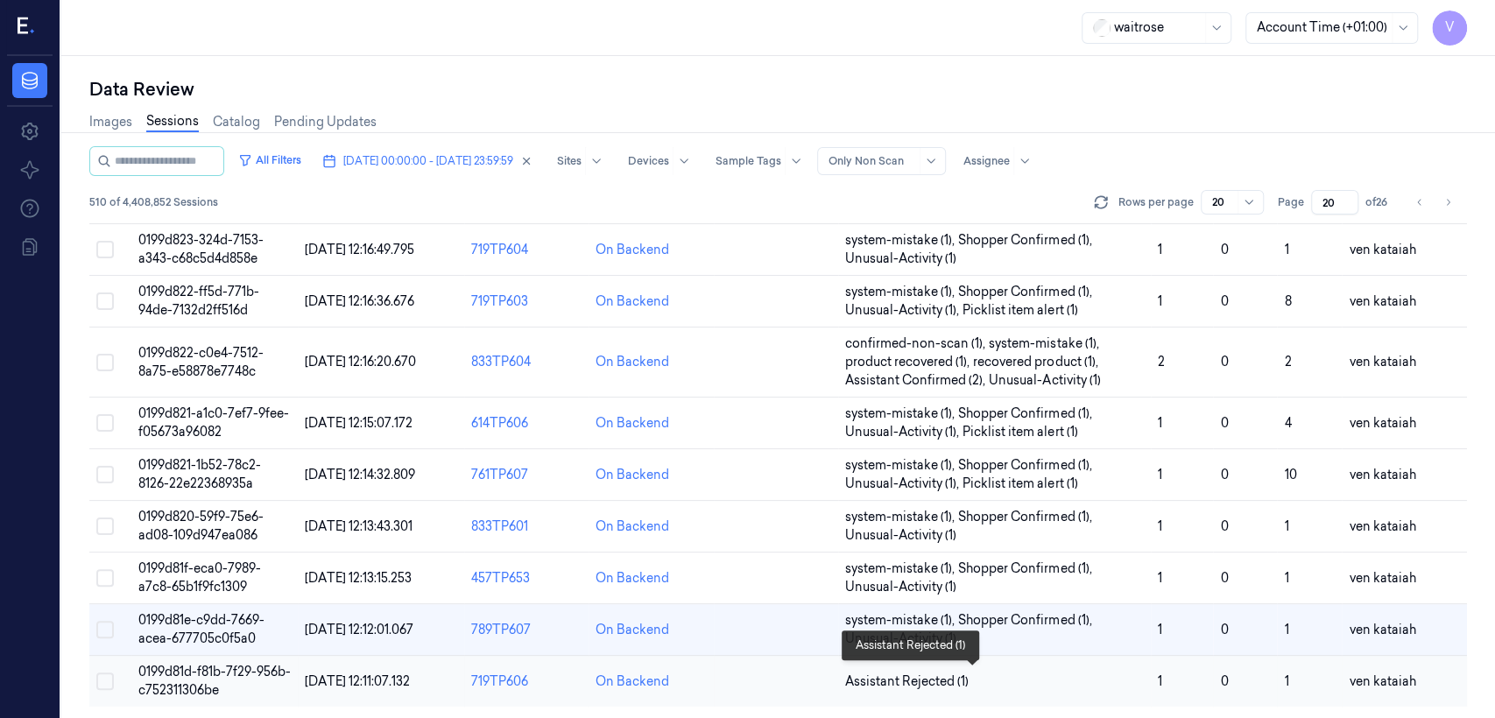
click at [815, 550] on span "Assistant Rejected (1)" at bounding box center [906, 682] width 123 height 18
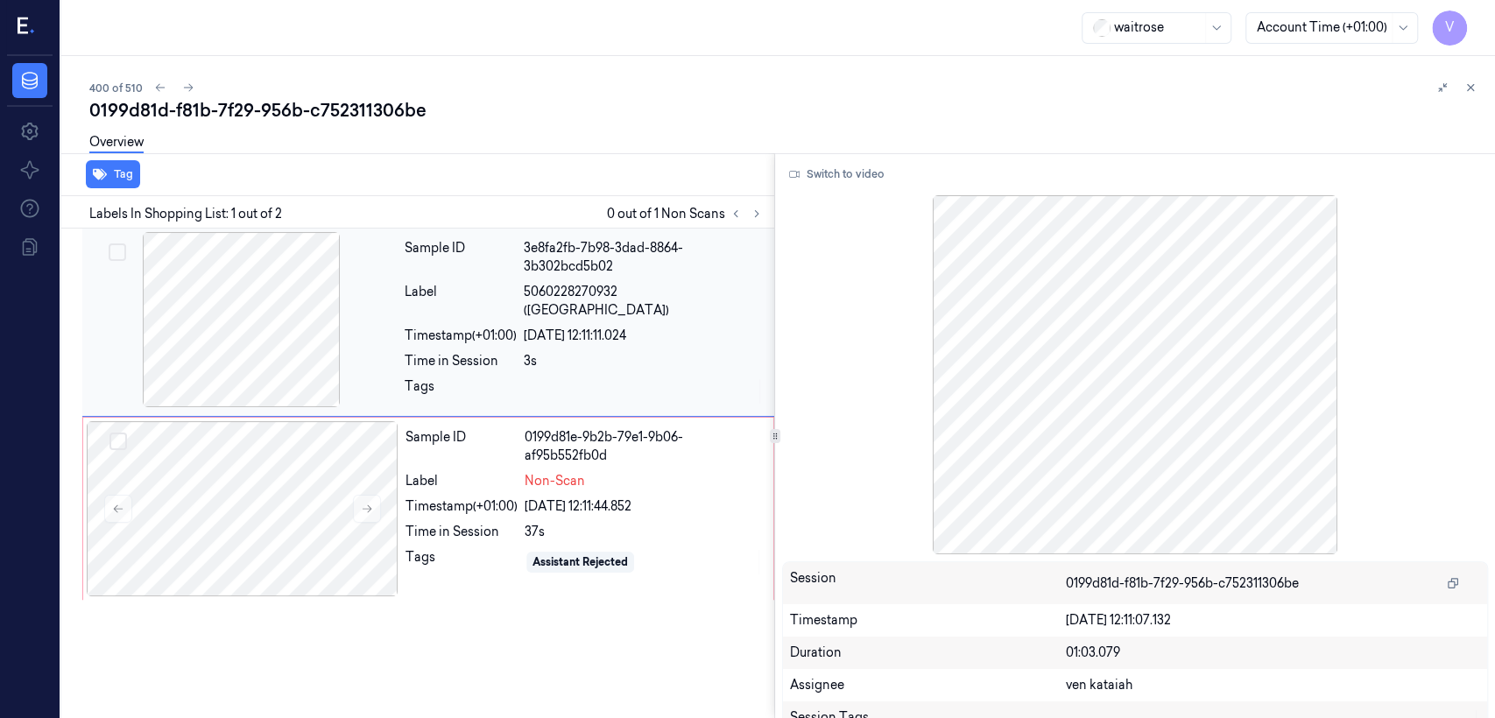
click at [483, 327] on div "Timestamp (+01:00)" at bounding box center [461, 336] width 112 height 18
click at [539, 352] on div "3s" at bounding box center [644, 361] width 240 height 18
click at [476, 512] on div "Sample ID 0199d81e-9b2b-79e1-9b06-af95b552fb0d Label Non-Scan Timestamp (+01:00…" at bounding box center [583, 508] width 371 height 175
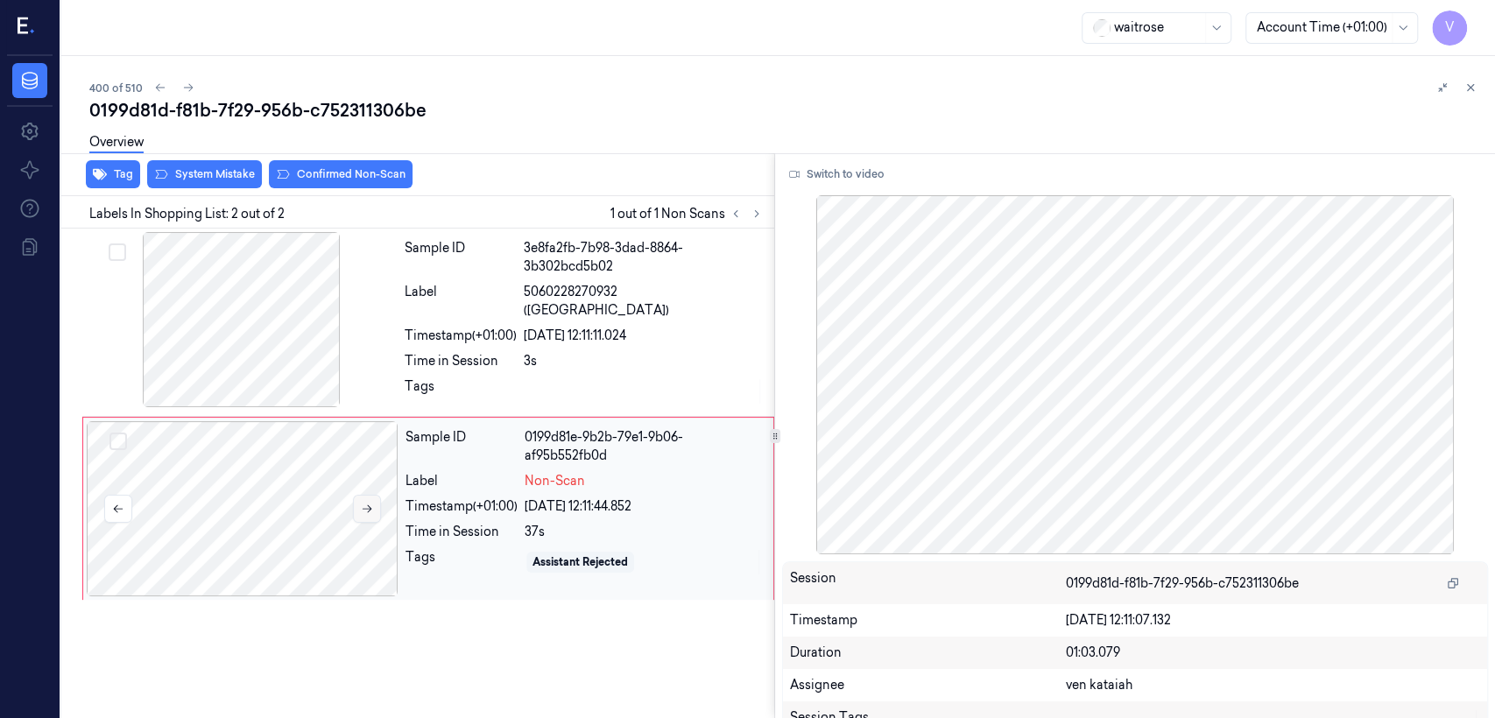
click at [375, 504] on button at bounding box center [367, 509] width 28 height 28
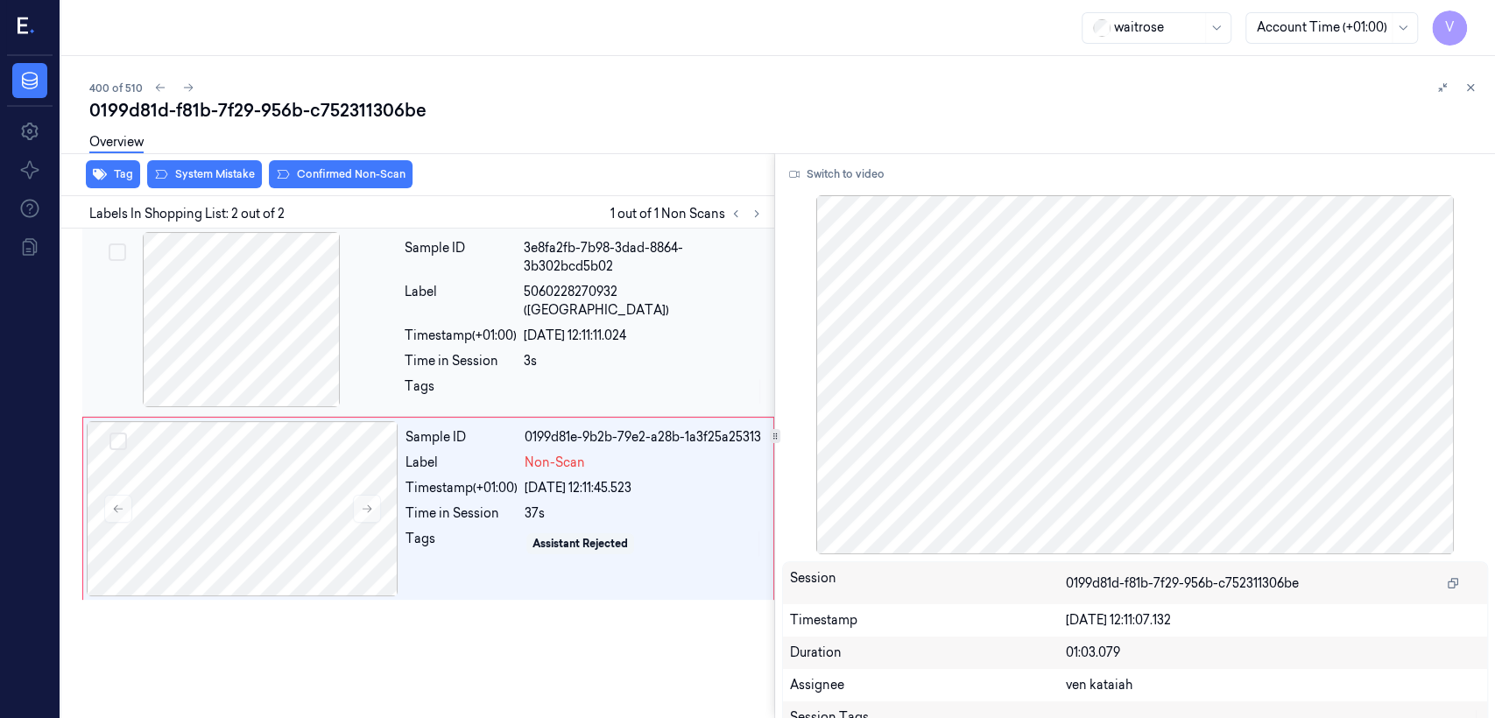
click at [476, 378] on div "Tags" at bounding box center [461, 391] width 112 height 28
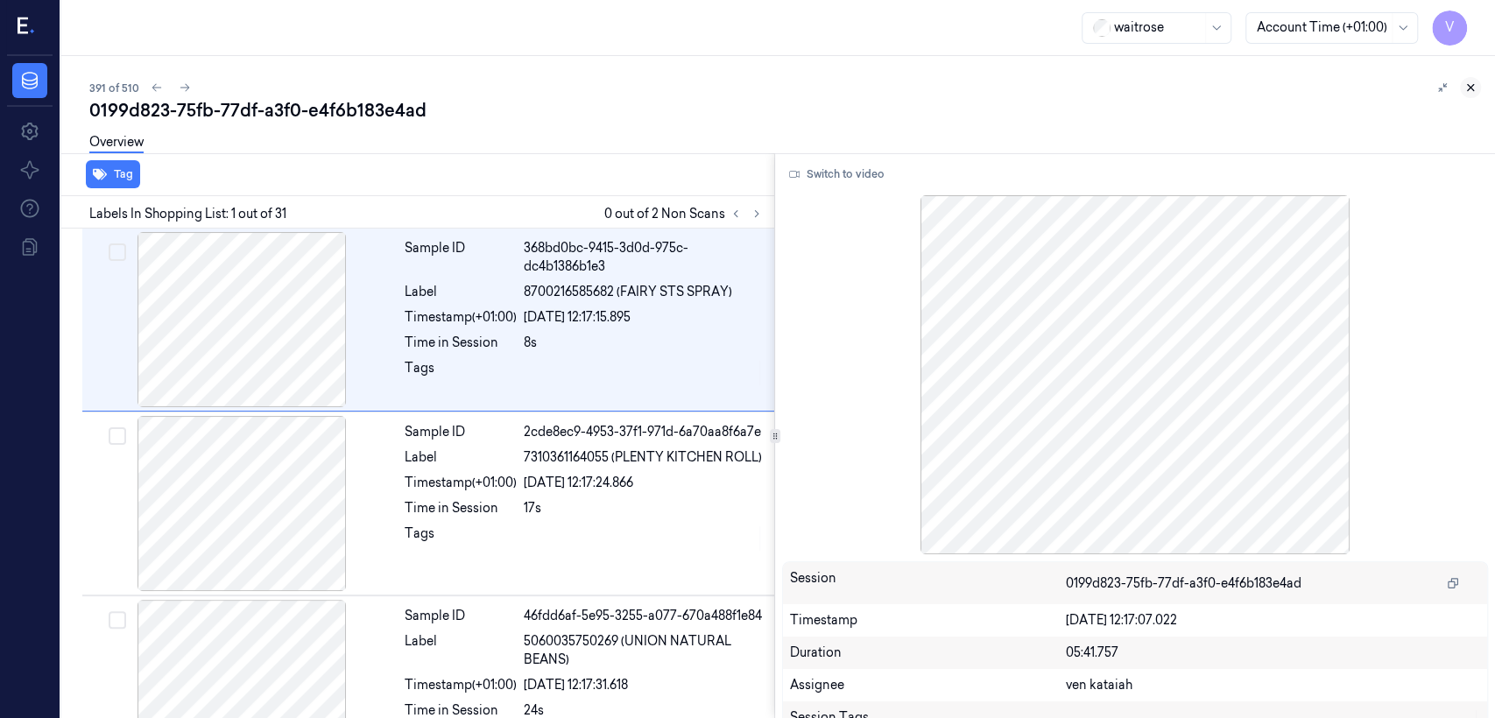
click at [815, 79] on button at bounding box center [1470, 87] width 21 height 21
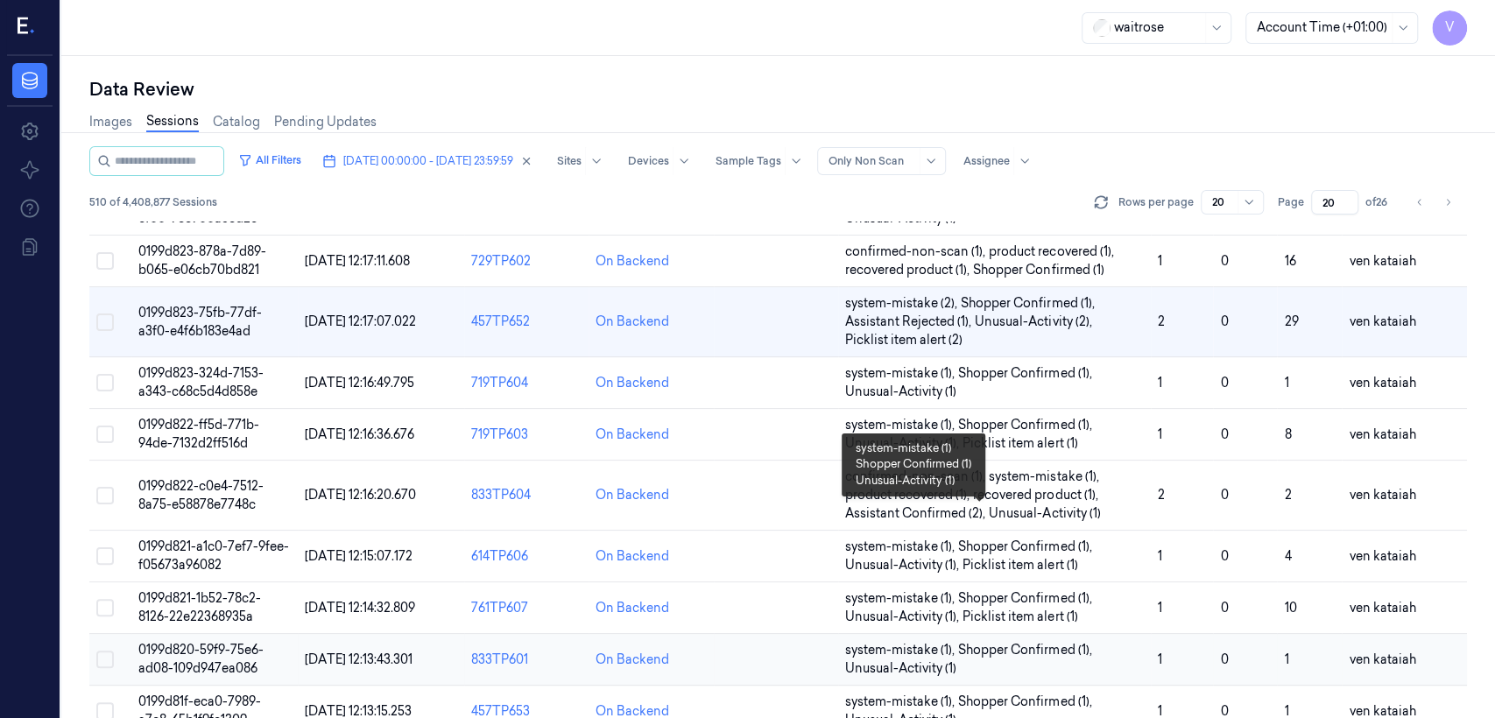
scroll to position [696, 0]
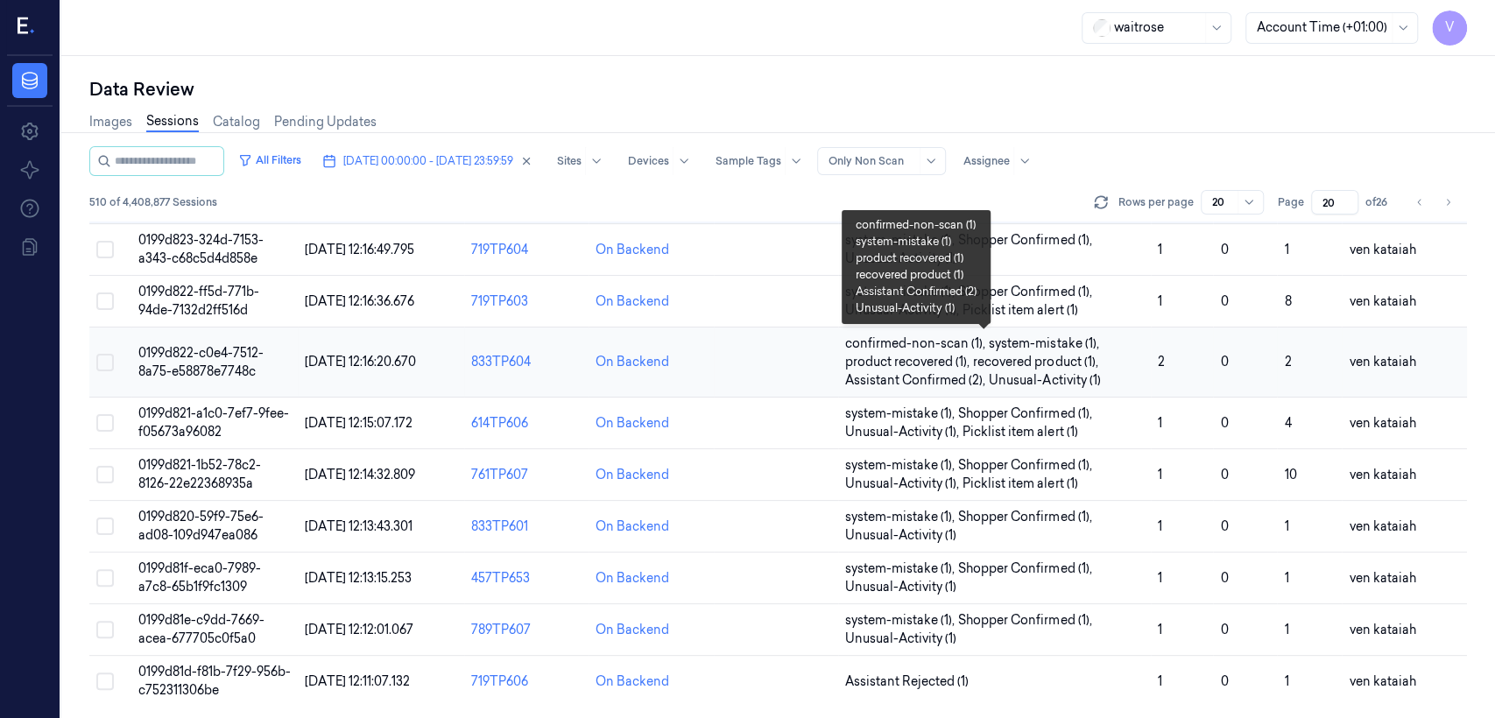
click at [815, 341] on span "system-mistake (1) ," at bounding box center [1045, 344] width 113 height 18
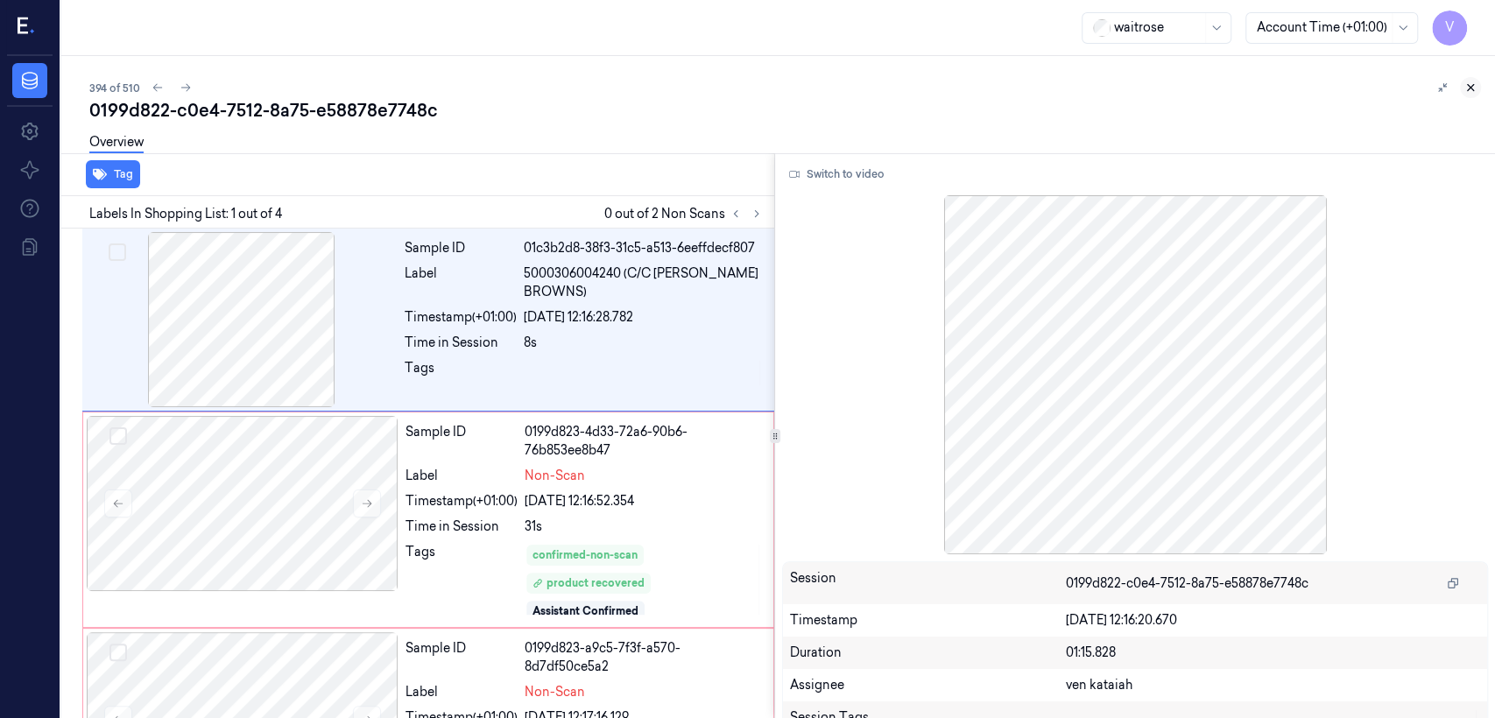
click at [815, 79] on button at bounding box center [1470, 87] width 21 height 21
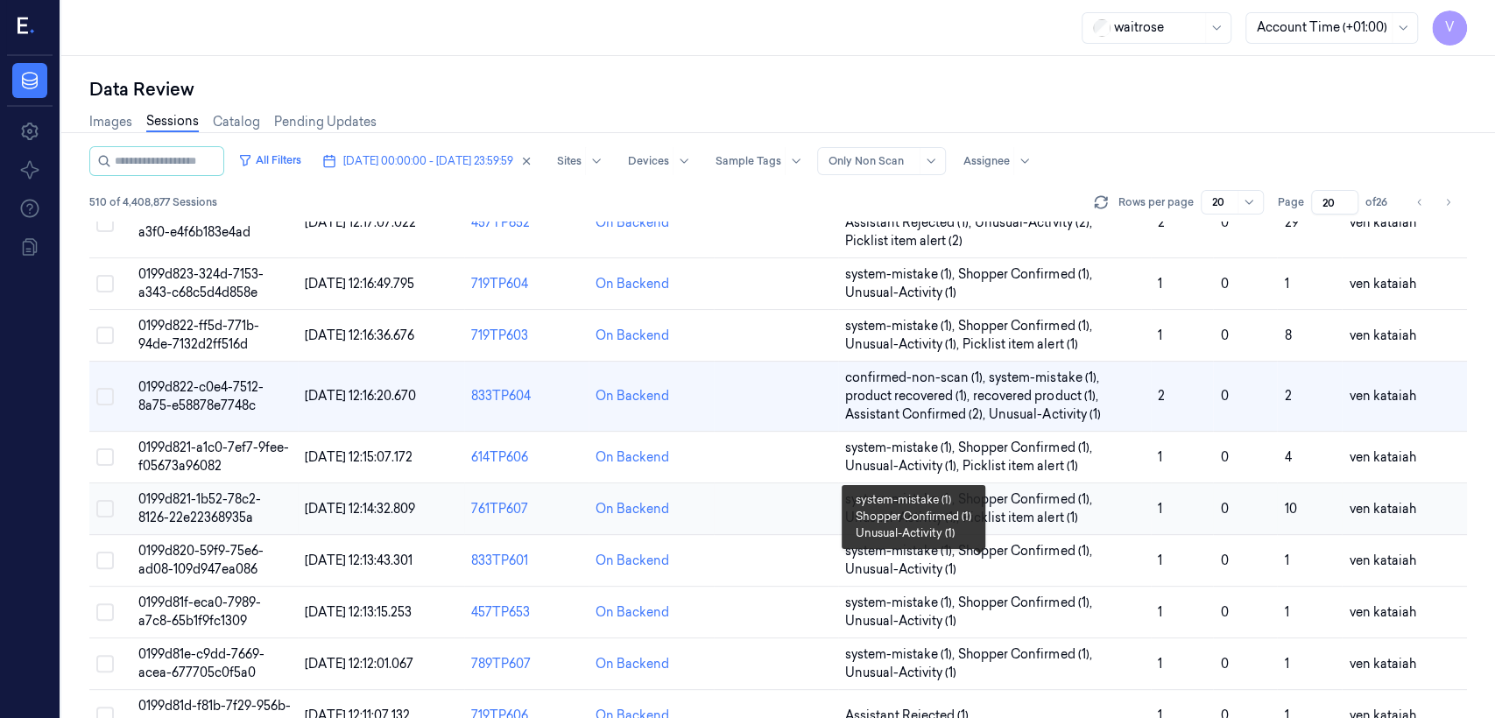
scroll to position [696, 0]
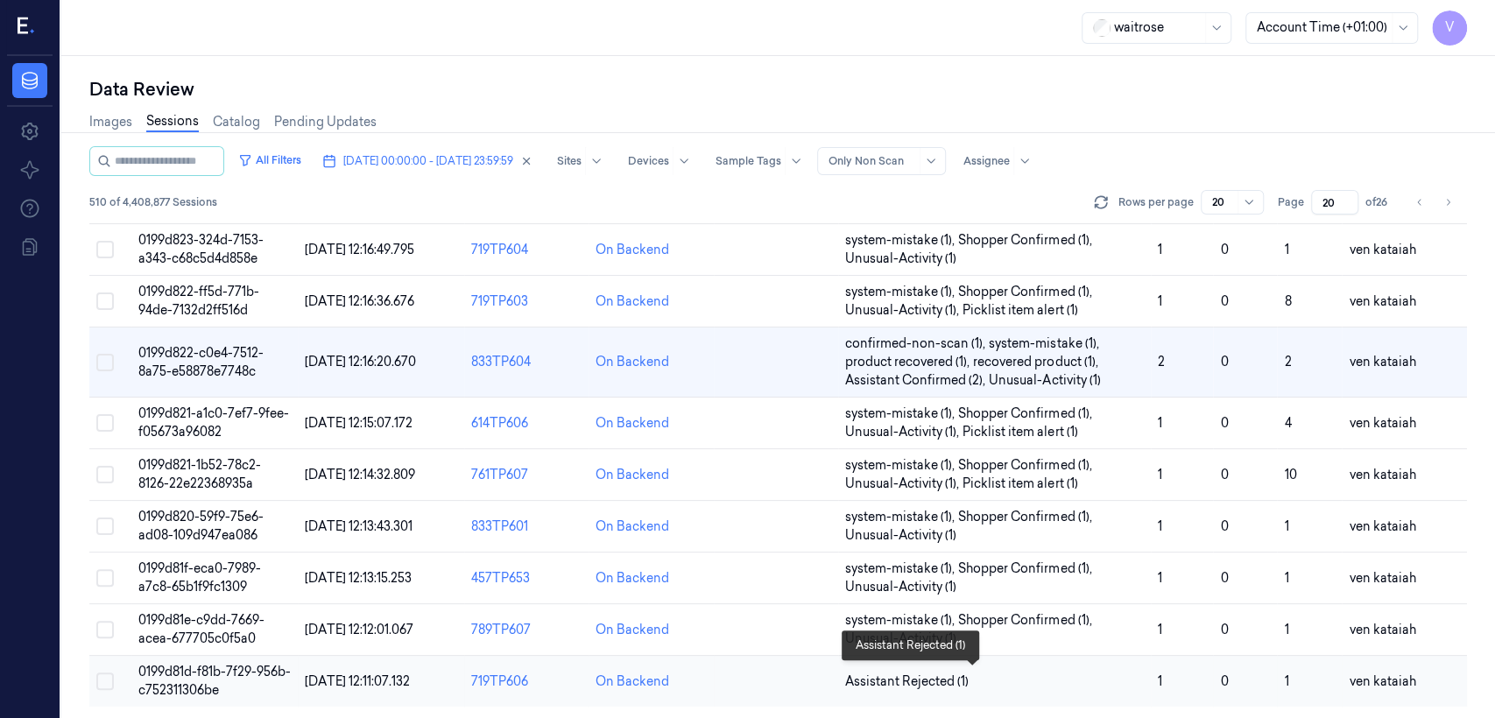
click at [815, 550] on span "Assistant Rejected (1)" at bounding box center [906, 682] width 123 height 18
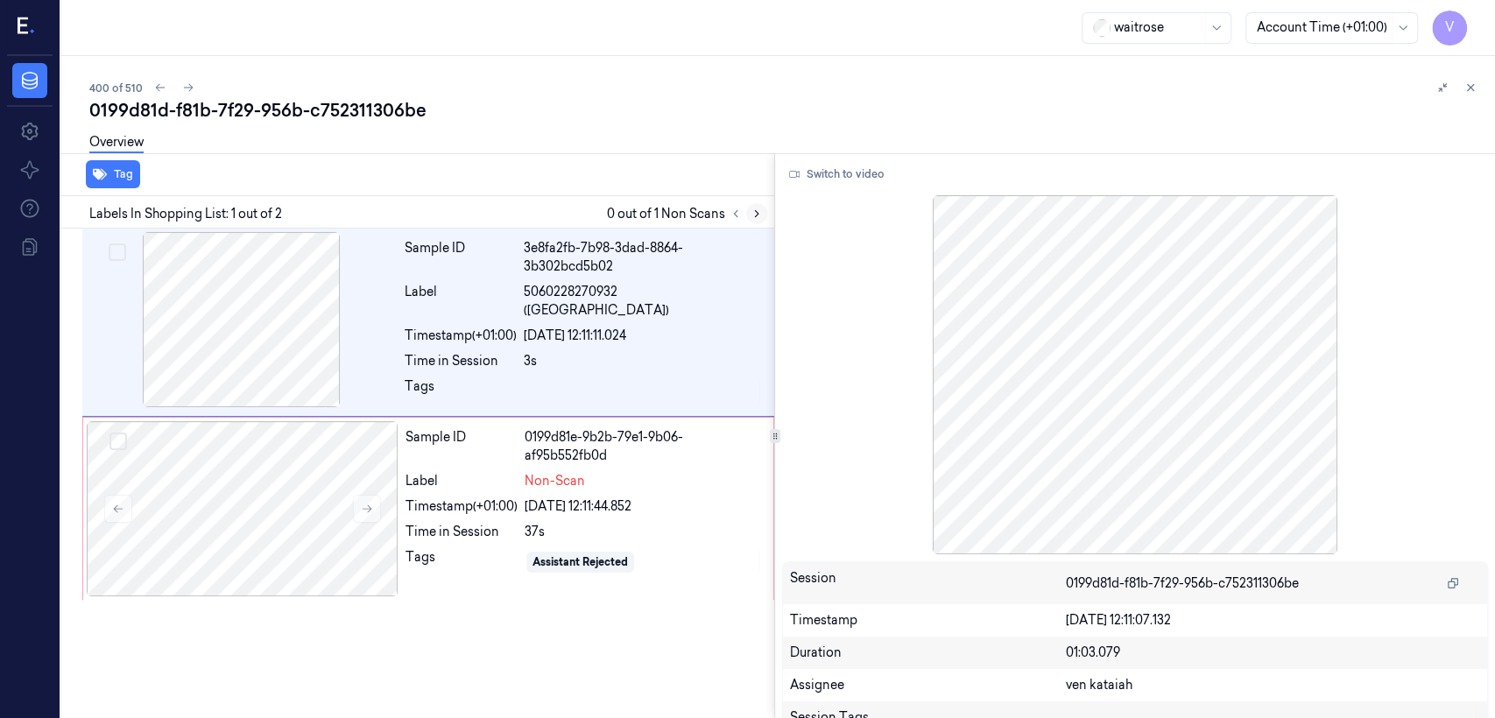
click at [765, 215] on button at bounding box center [756, 213] width 21 height 21
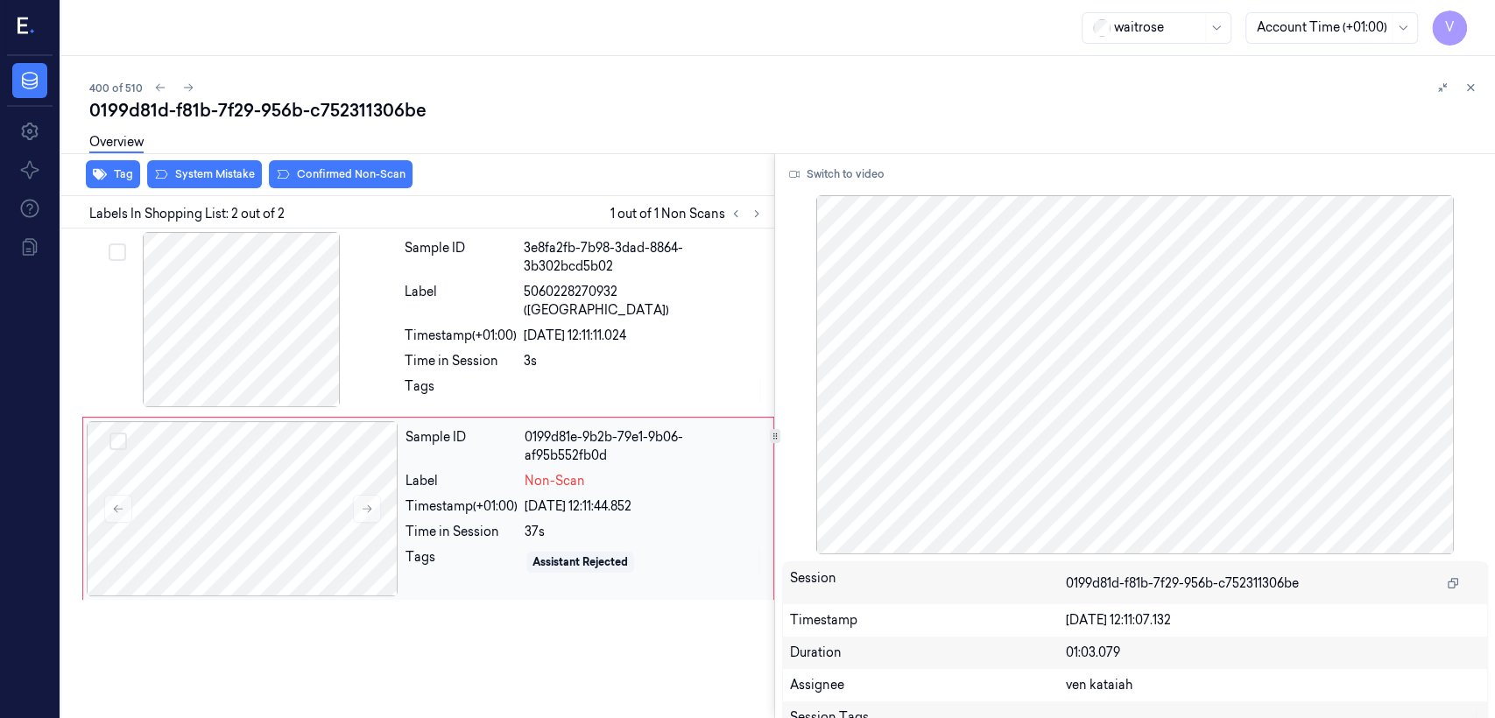
click at [422, 523] on div "Time in Session" at bounding box center [461, 532] width 112 height 18
click at [383, 498] on div at bounding box center [243, 508] width 312 height 175
click at [436, 394] on div "Sample ID 3e8fa2fb-7b98-3dad-8864-3b302bcd5b02 Label 5060228270932 (CAMDEN PALE…" at bounding box center [584, 322] width 373 height 180
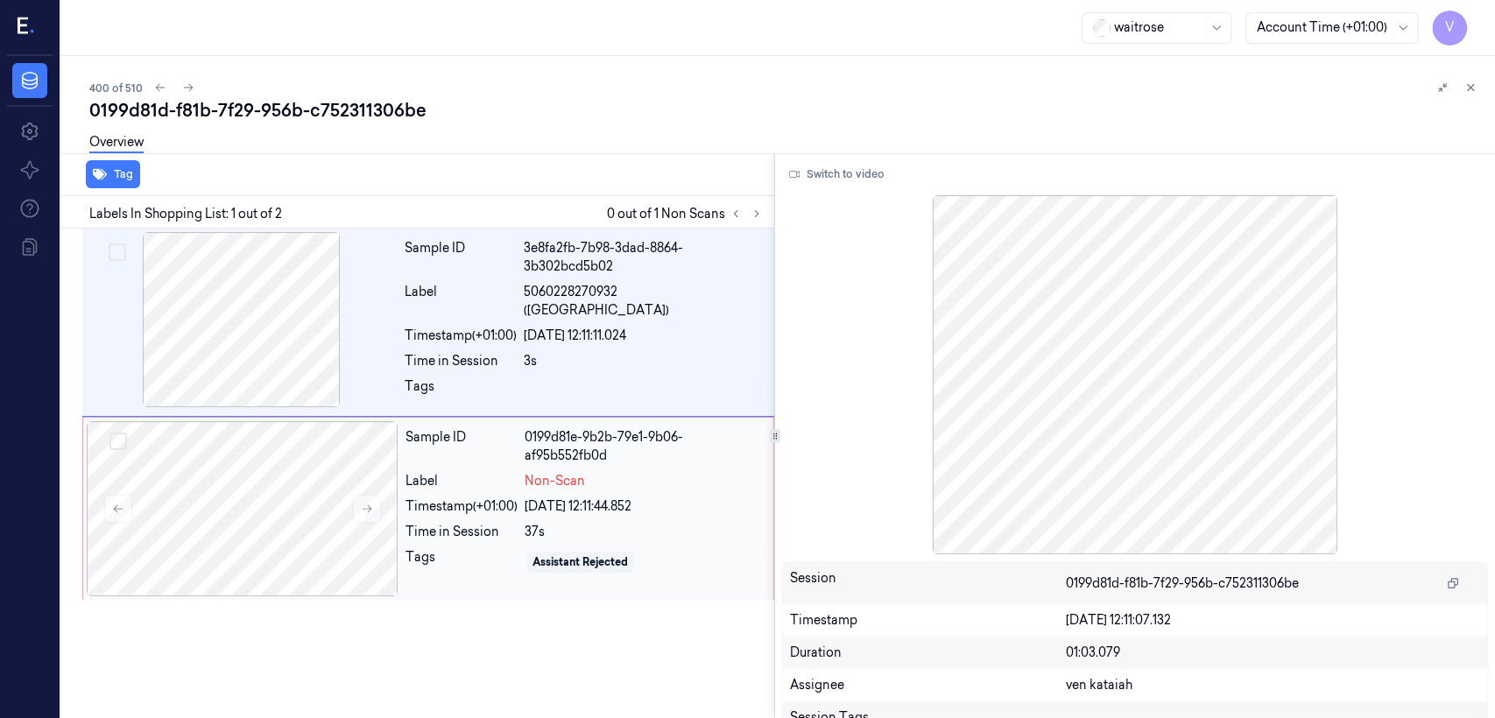
click at [469, 497] on div "Timestamp (+01:00)" at bounding box center [461, 506] width 112 height 18
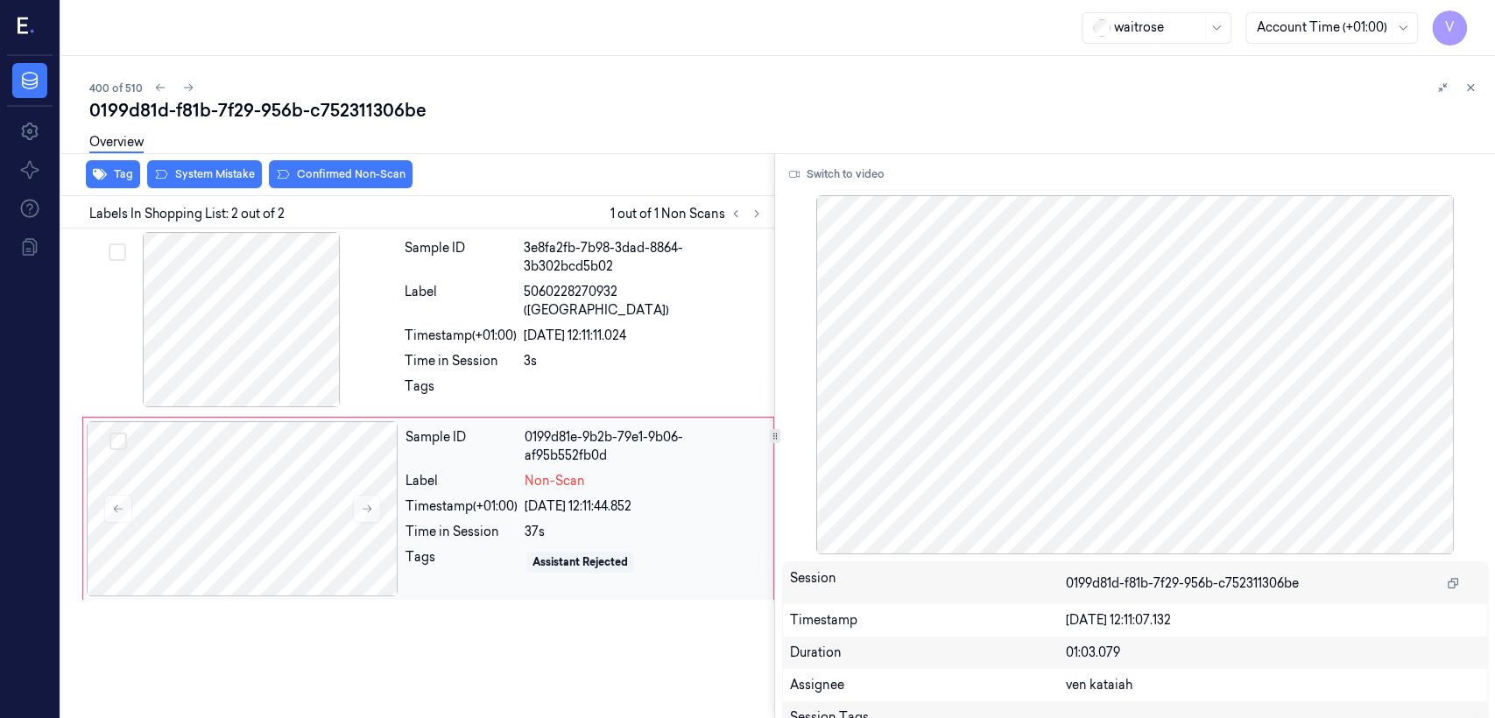
click at [496, 477] on div "Label" at bounding box center [461, 481] width 112 height 18
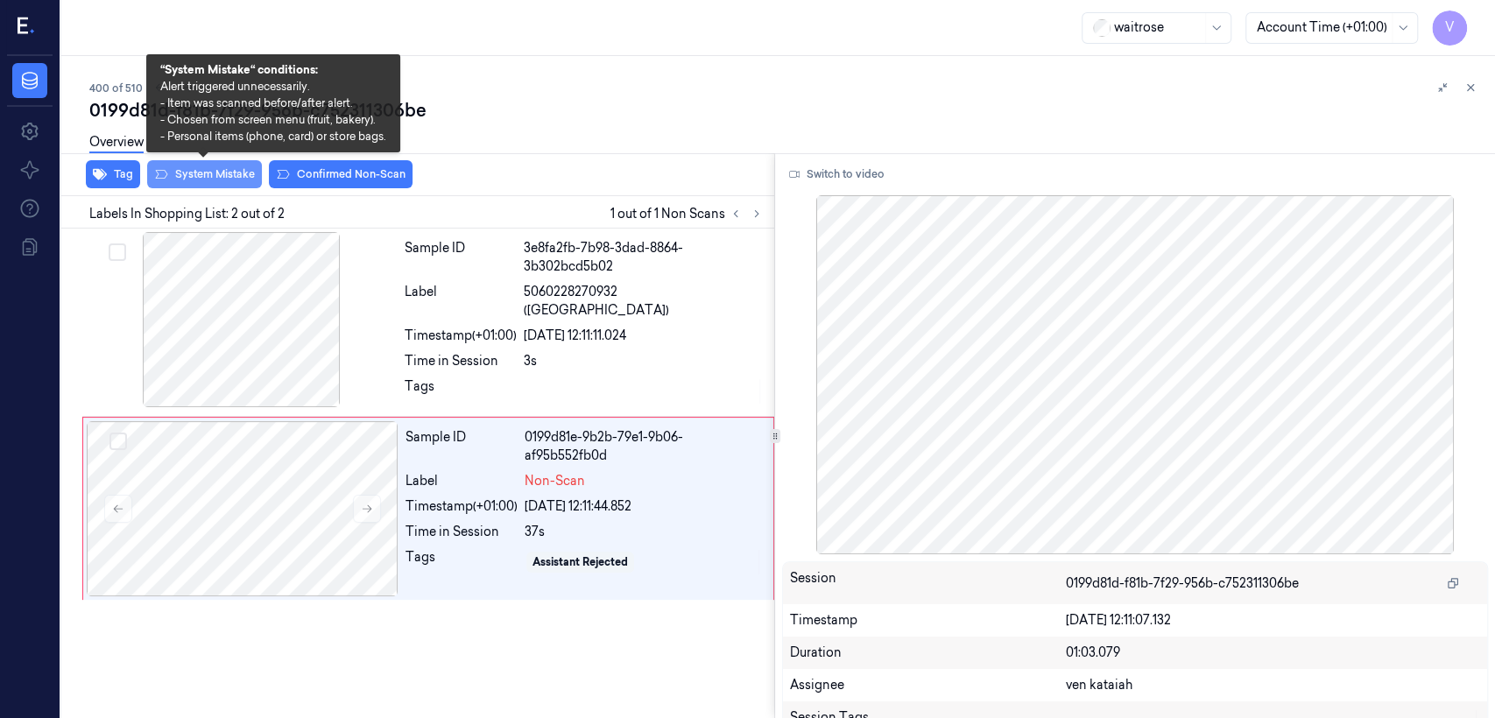
click at [220, 177] on button "System Mistake" at bounding box center [204, 174] width 115 height 28
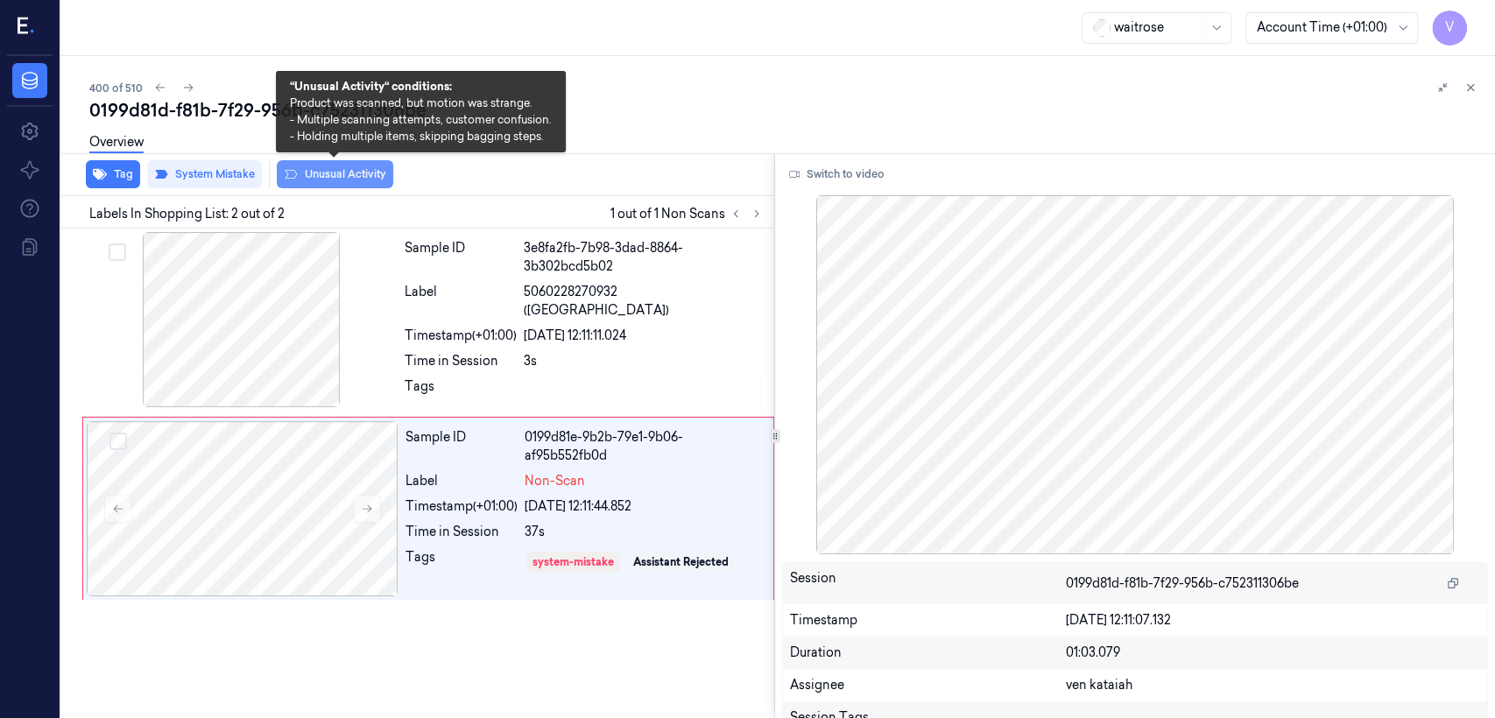
click at [337, 177] on button "Unusual Activity" at bounding box center [335, 174] width 116 height 28
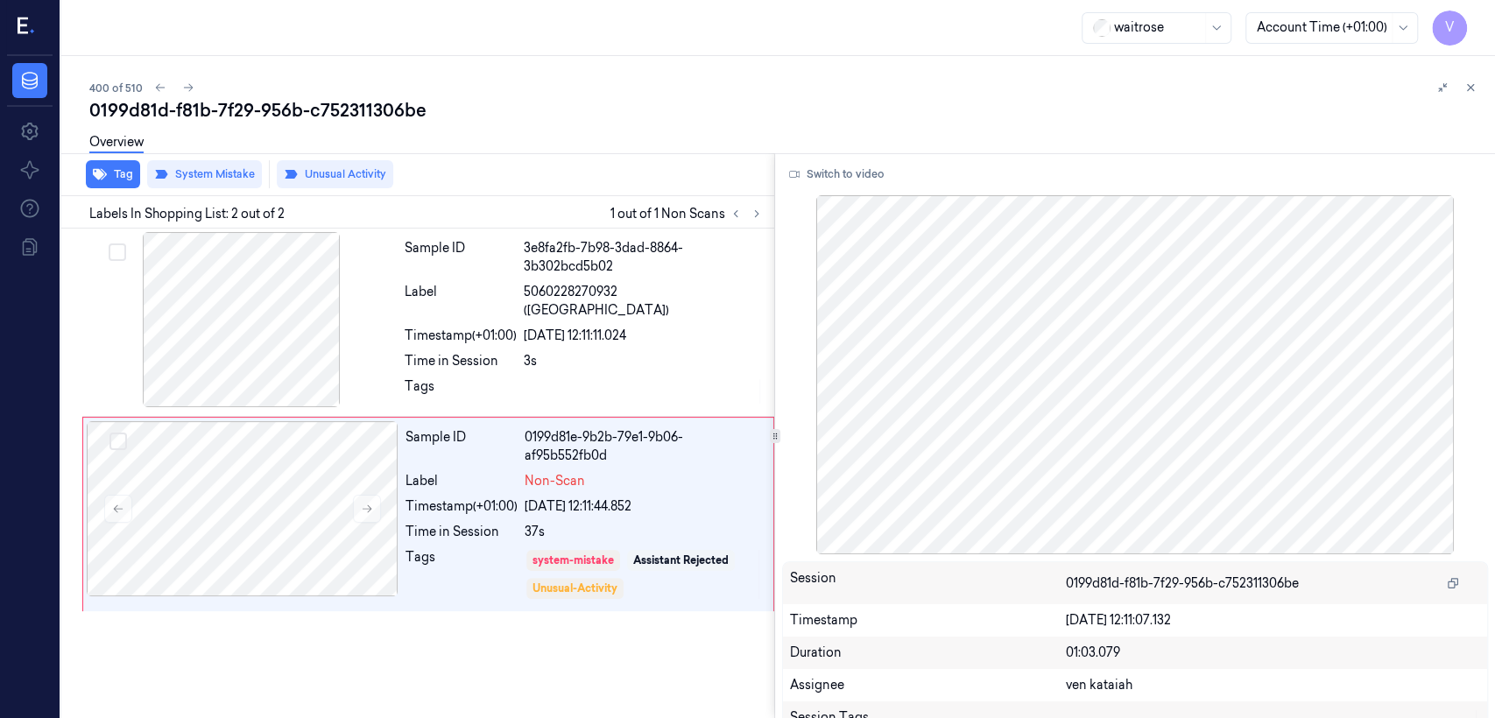
click at [815, 73] on div "400 of 510 0199d81d-f81b-7f29-956b-c752311306be Overview Tag System Mistake Unu…" at bounding box center [778, 387] width 1434 height 662
click at [815, 81] on icon at bounding box center [1470, 87] width 12 height 12
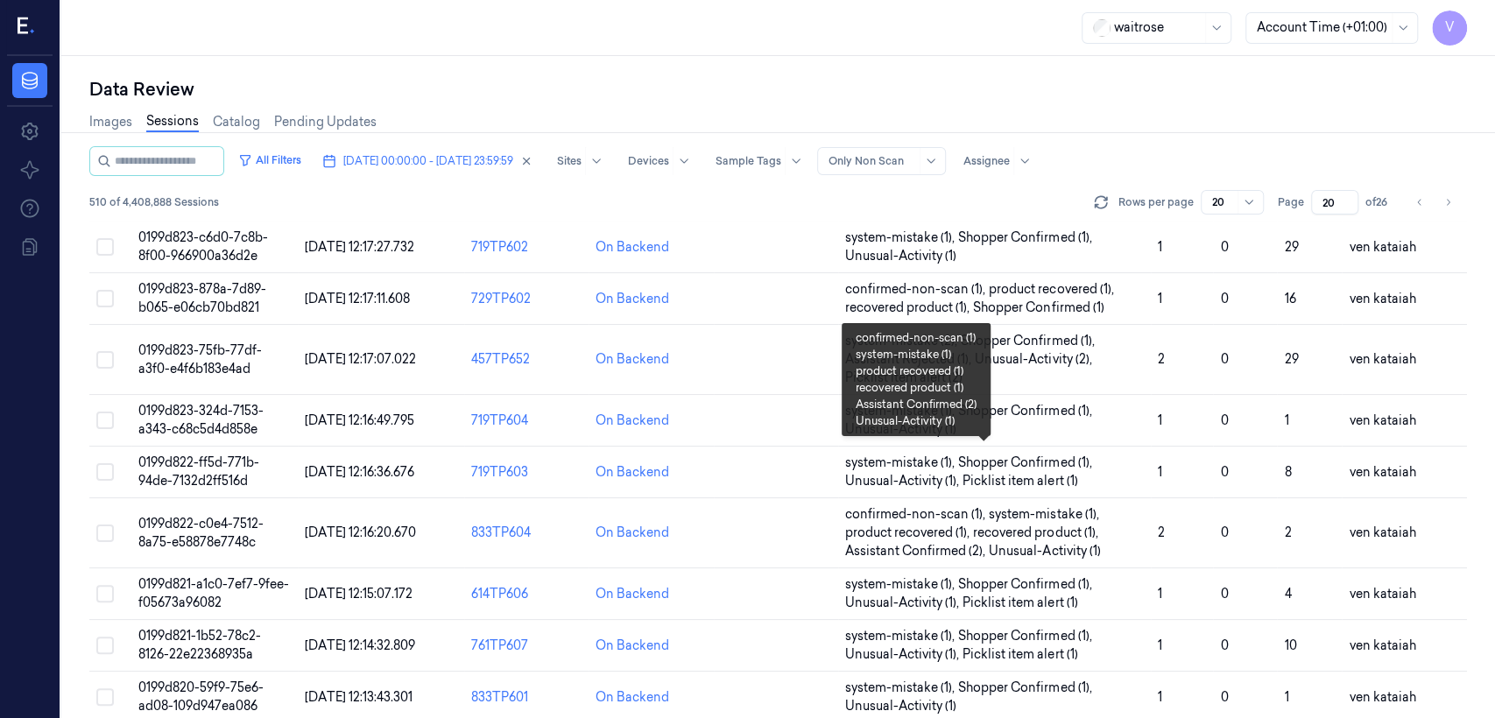
scroll to position [583, 0]
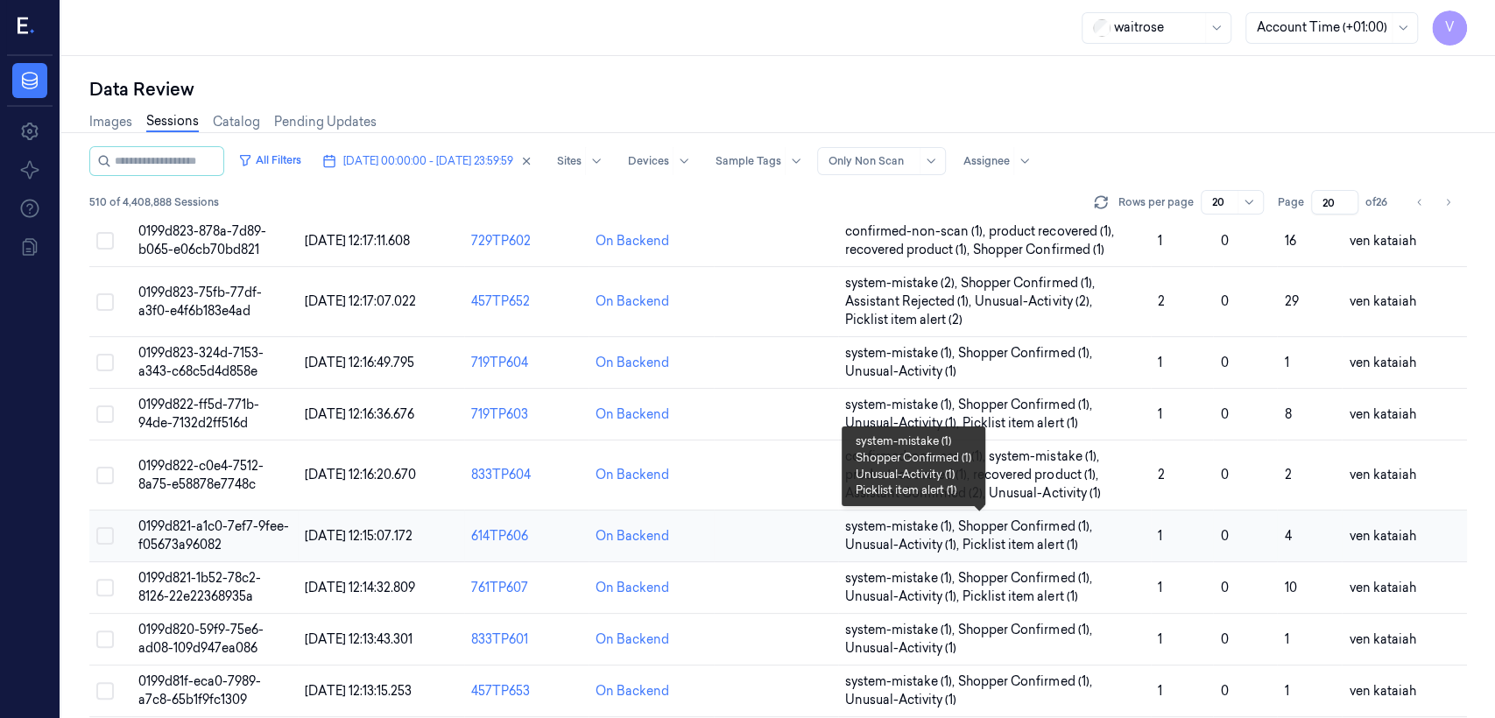
click at [815, 541] on span "Picklist item alert (1)" at bounding box center [1020, 545] width 115 height 18
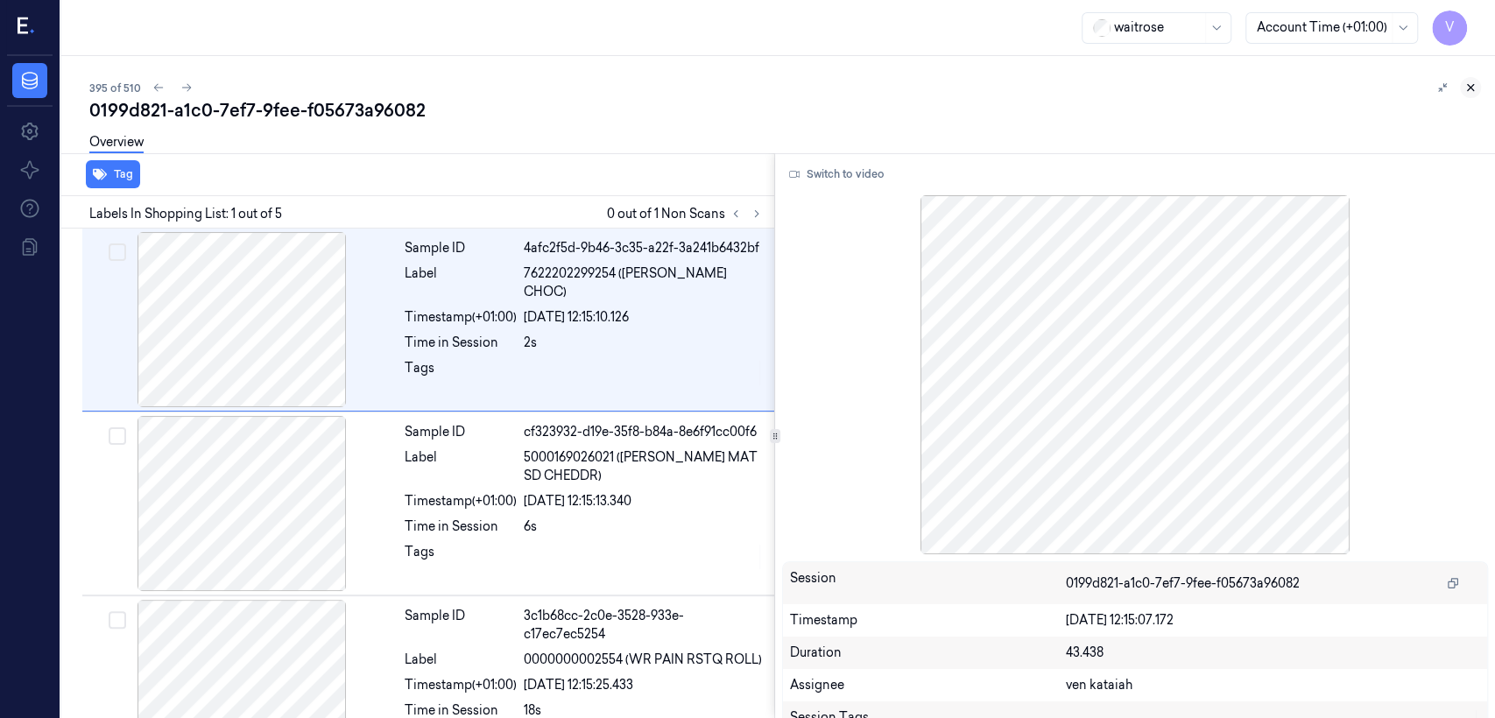
click at [815, 87] on icon at bounding box center [1470, 87] width 12 height 12
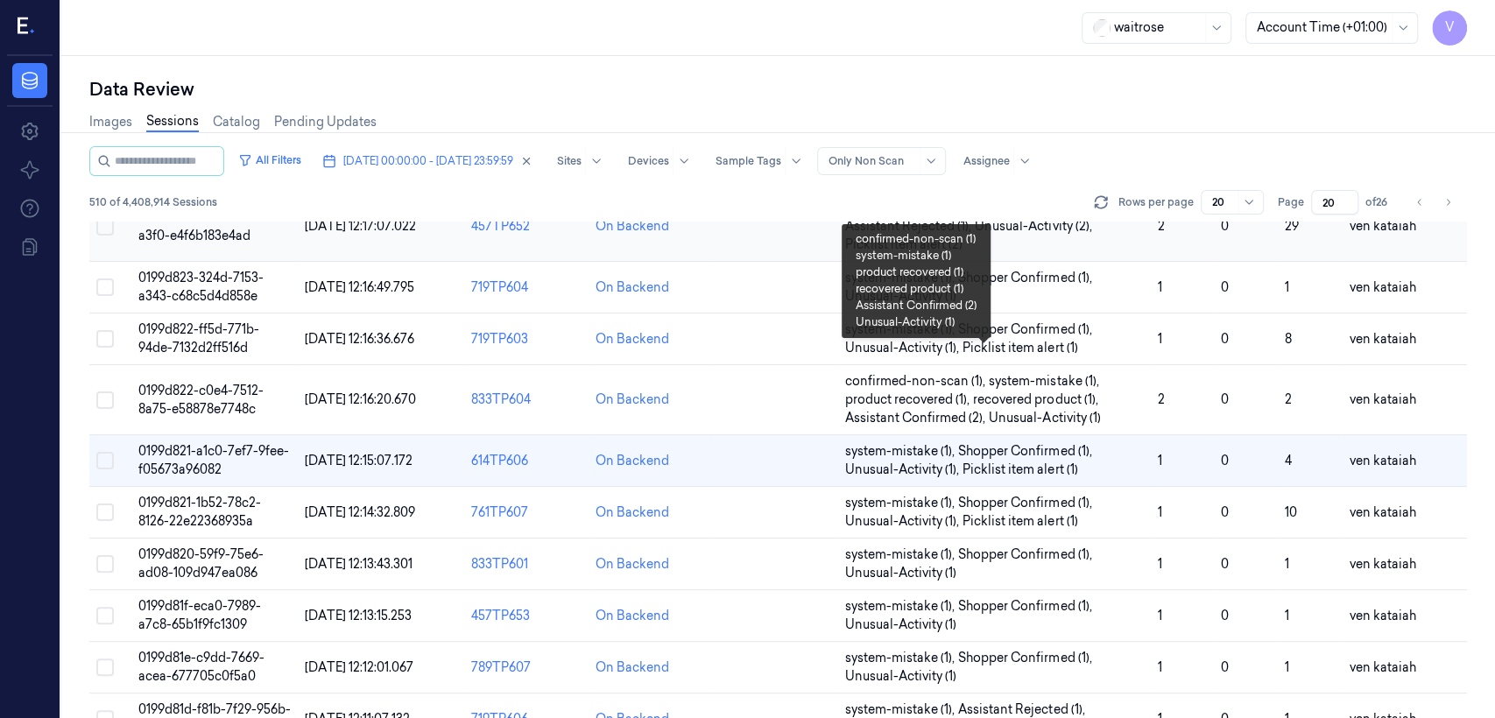
scroll to position [696, 0]
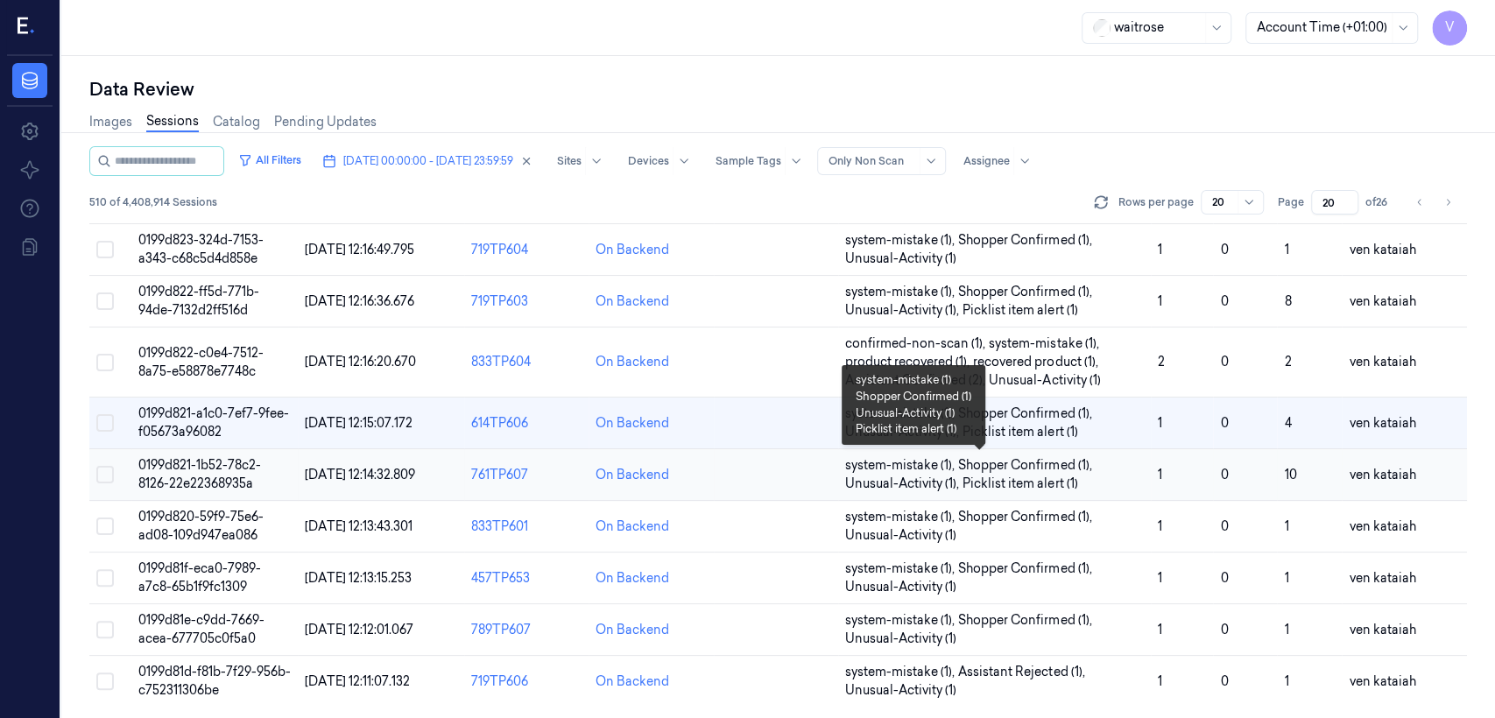
click at [815, 466] on span "system-mistake (1) , Shopper Confirmed (1) , Unusual-Activity (1) , Picklist it…" at bounding box center [994, 474] width 299 height 37
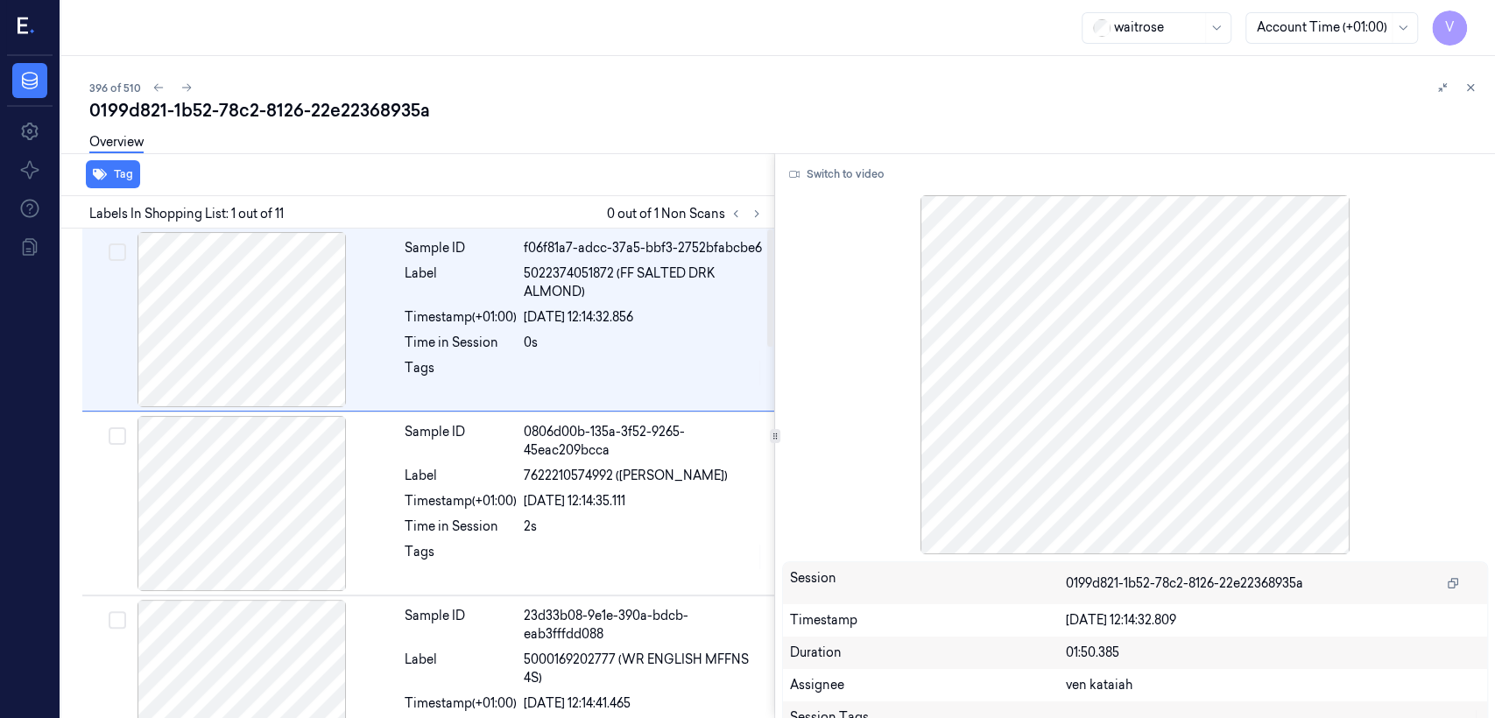
click at [750, 200] on div "Labels In Shopping List: 1 out of 11 0 out of 1 Non Scans" at bounding box center [414, 212] width 720 height 32
click at [751, 212] on icon at bounding box center [757, 214] width 12 height 12
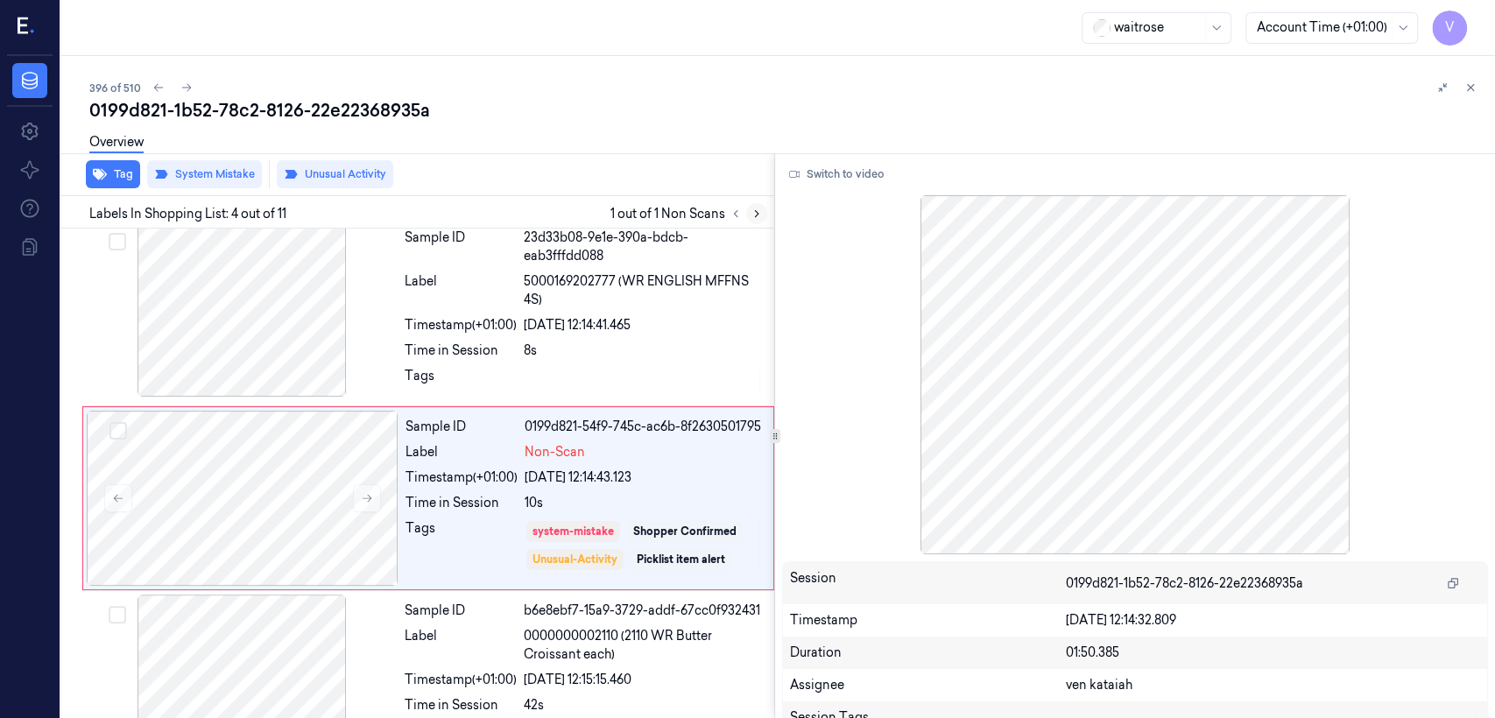
scroll to position [407, 0]
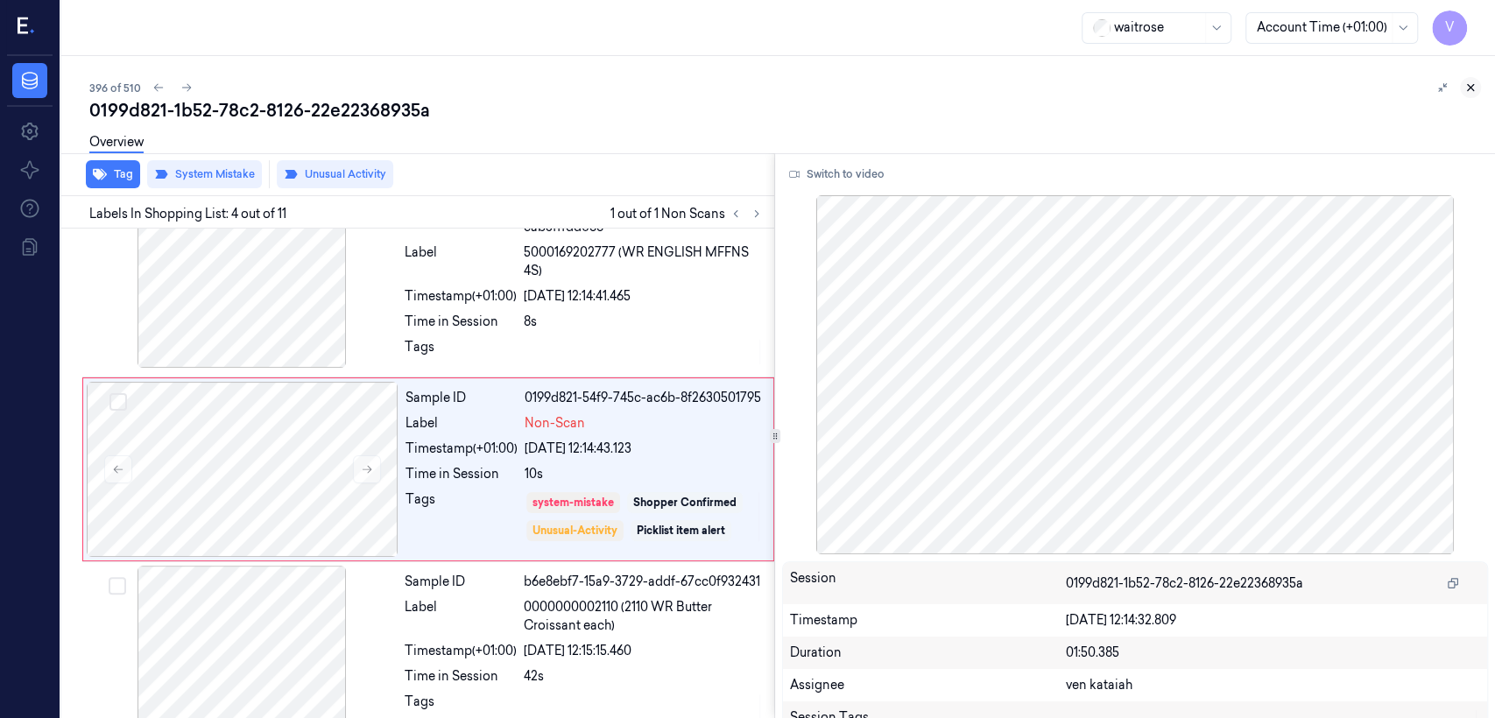
click at [815, 88] on icon at bounding box center [1470, 87] width 12 height 12
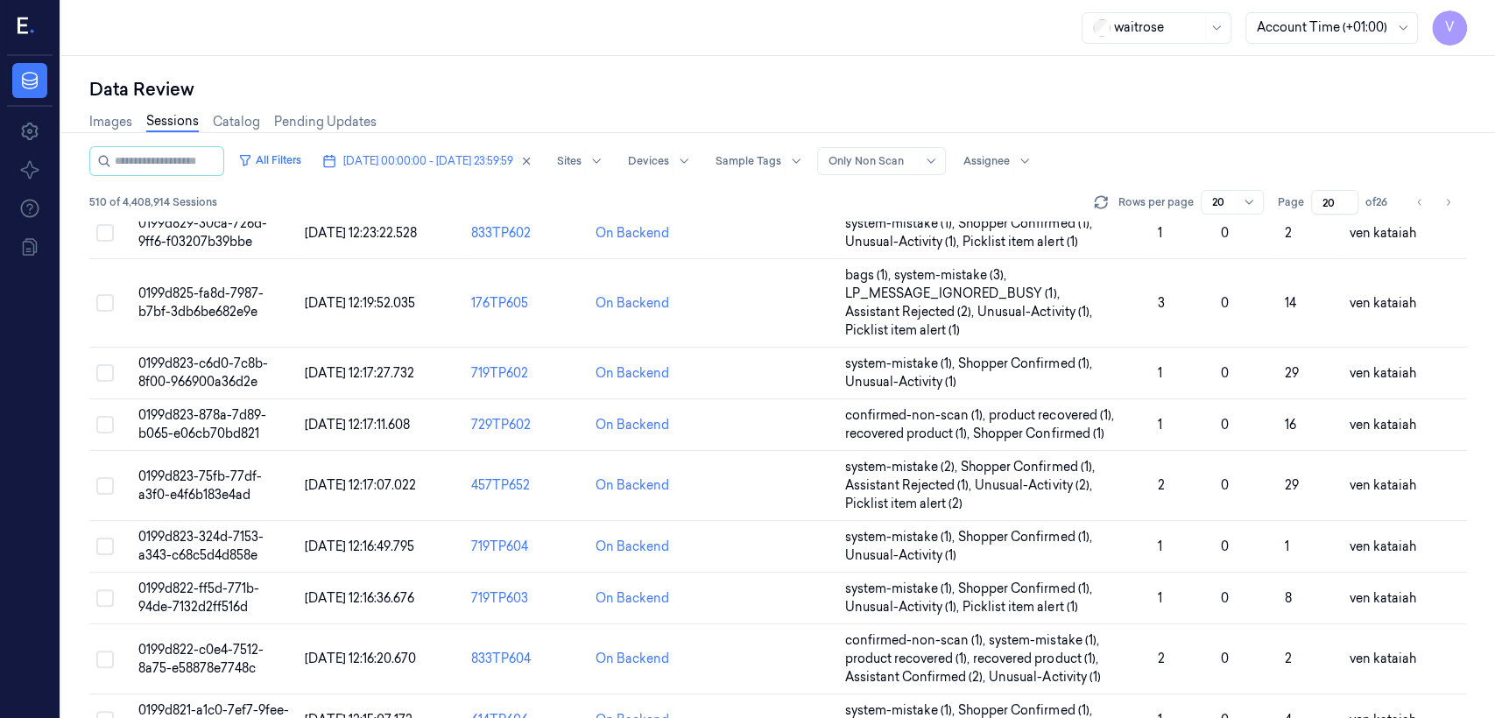
scroll to position [696, 0]
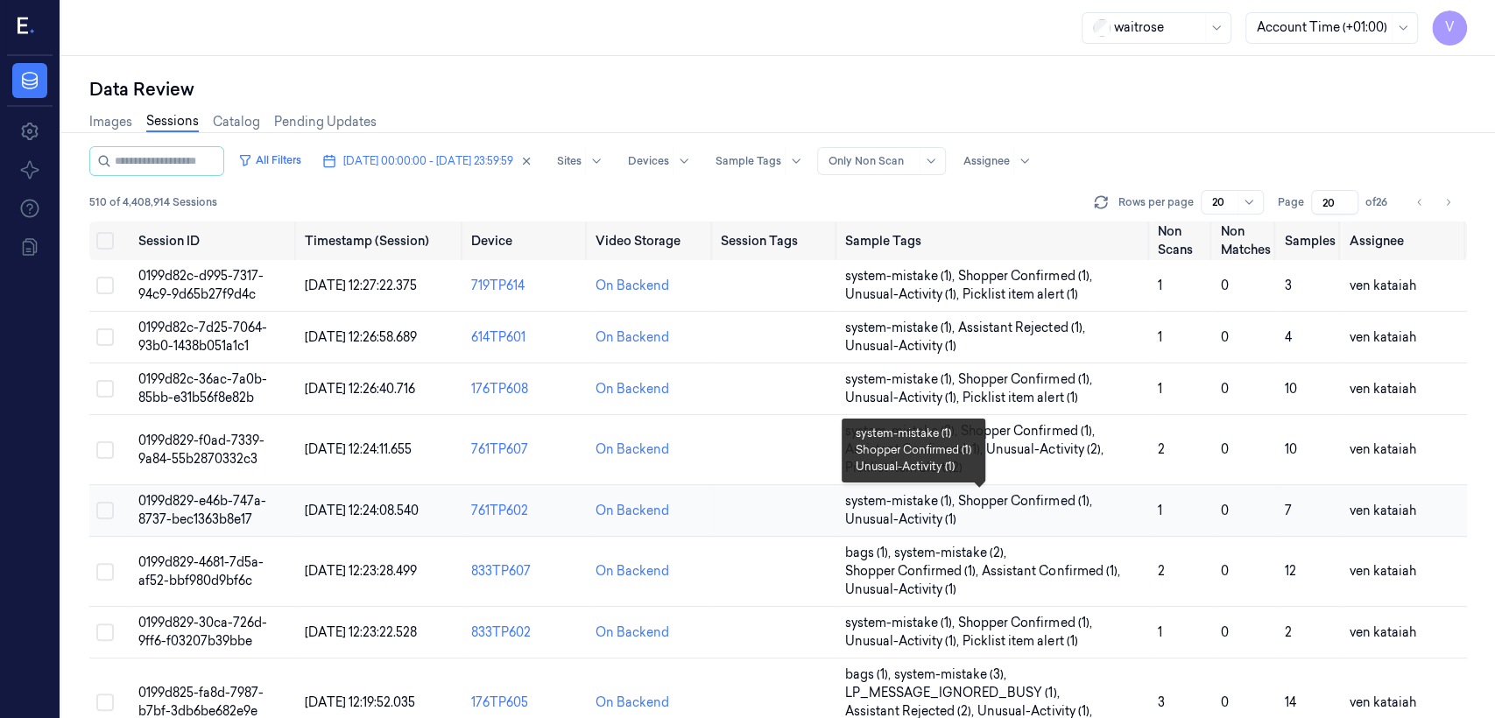
click at [815, 502] on span "Shopper Confirmed (1) ," at bounding box center [1026, 501] width 137 height 18
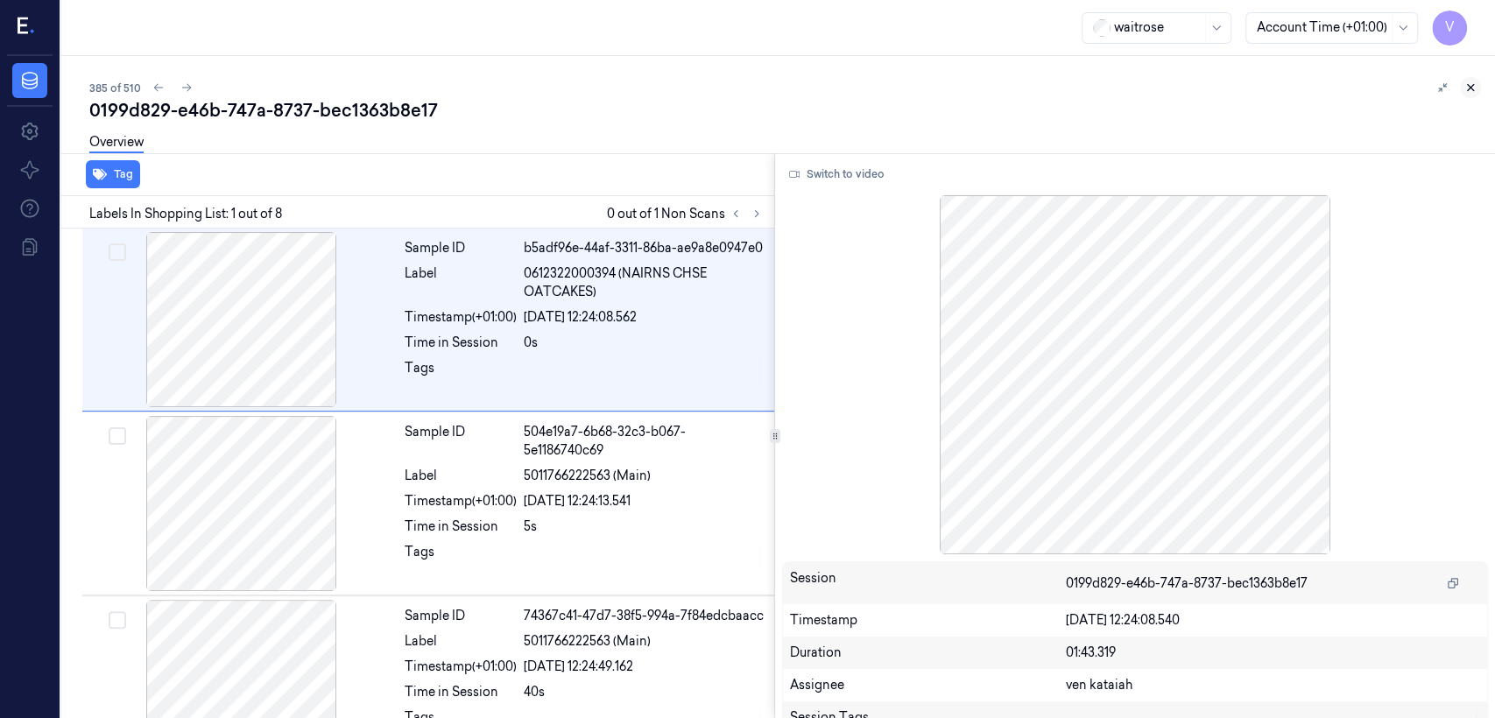
click at [815, 90] on icon at bounding box center [1470, 87] width 12 height 12
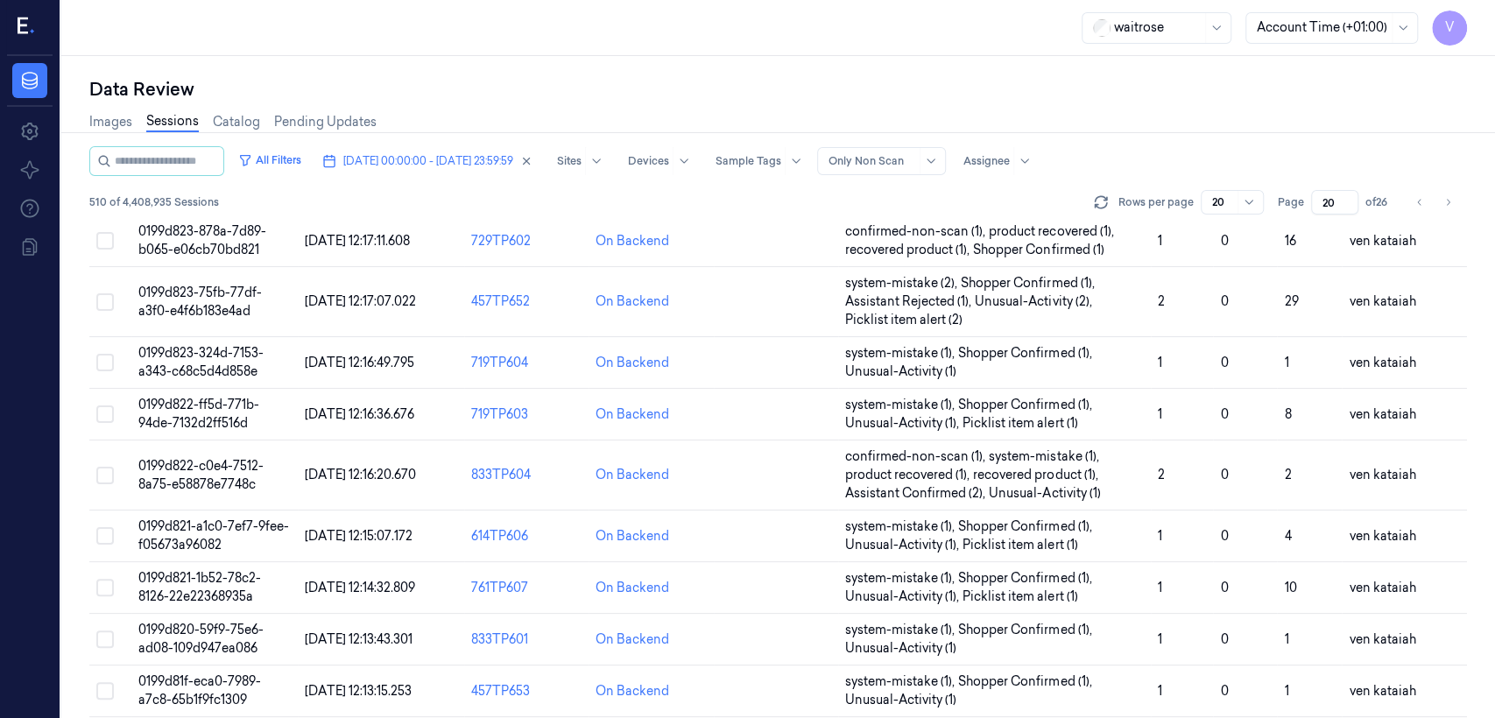
scroll to position [696, 0]
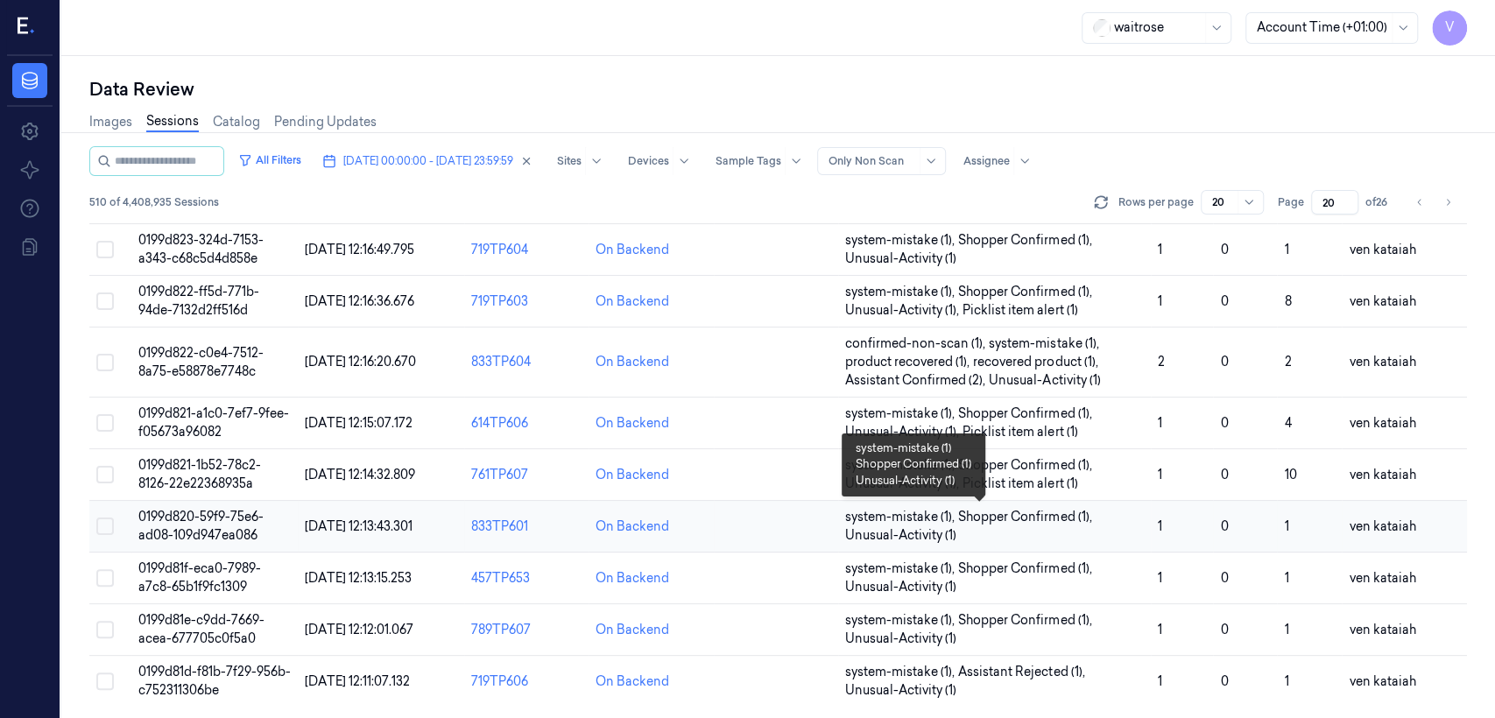
click at [815, 517] on span "Shopper Confirmed (1) ," at bounding box center [1026, 517] width 137 height 18
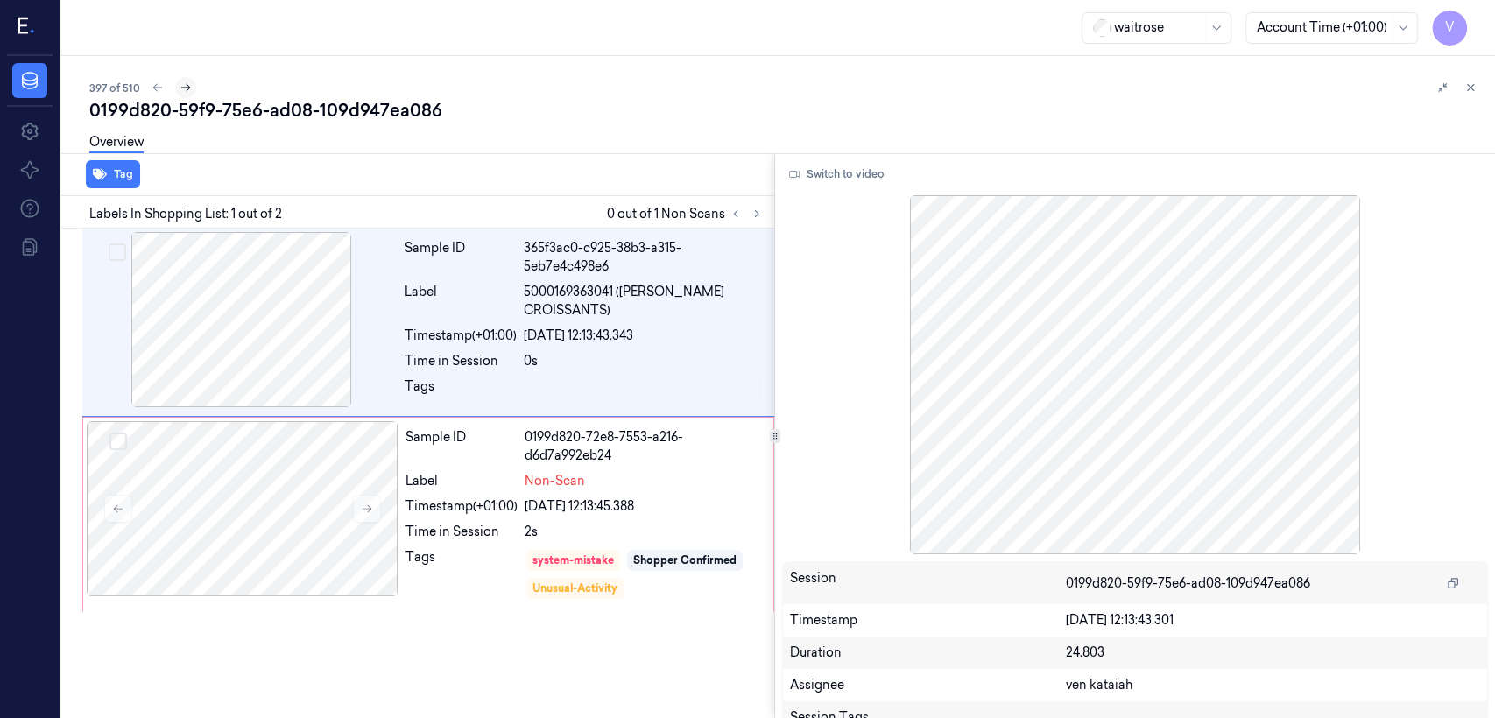
click at [187, 93] on icon at bounding box center [186, 87] width 12 height 12
click at [188, 88] on icon at bounding box center [187, 88] width 10 height 8
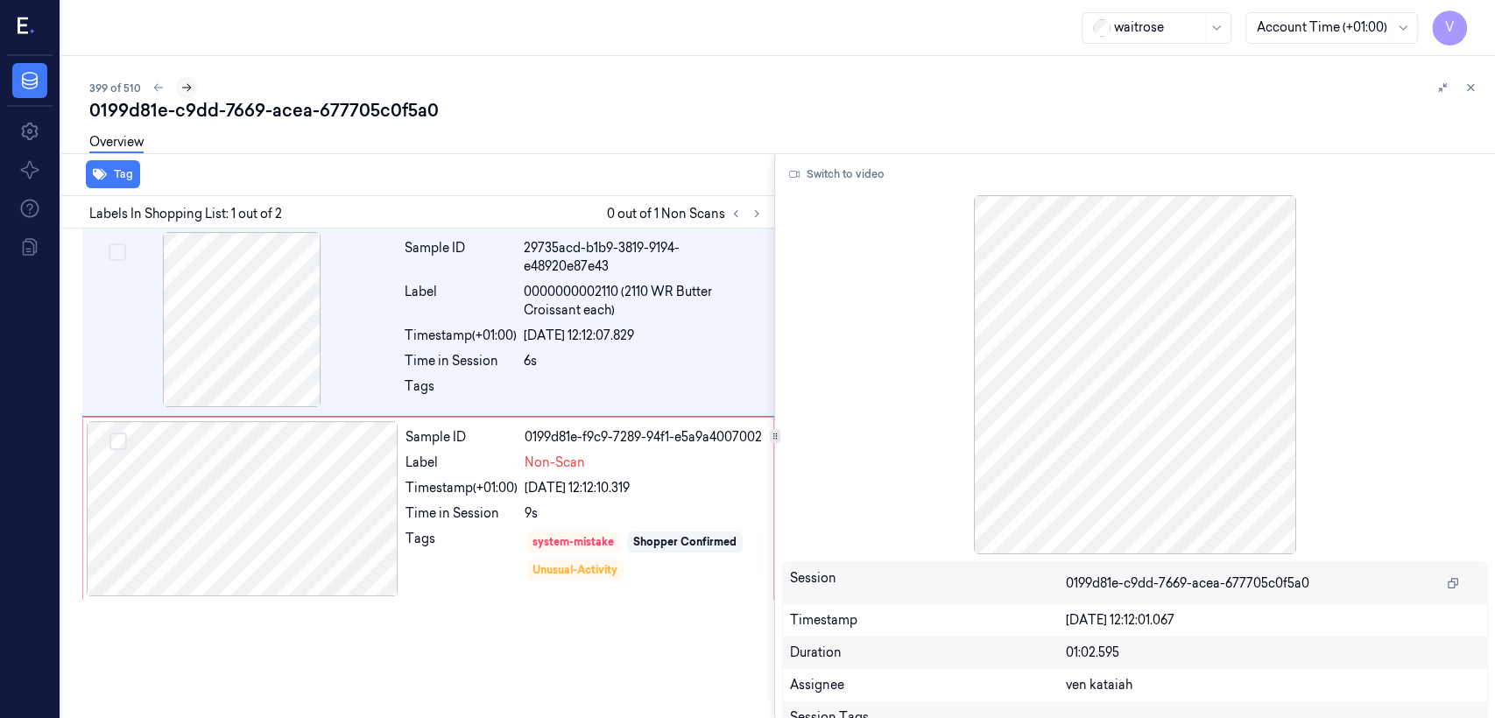
click at [189, 86] on icon at bounding box center [186, 87] width 12 height 12
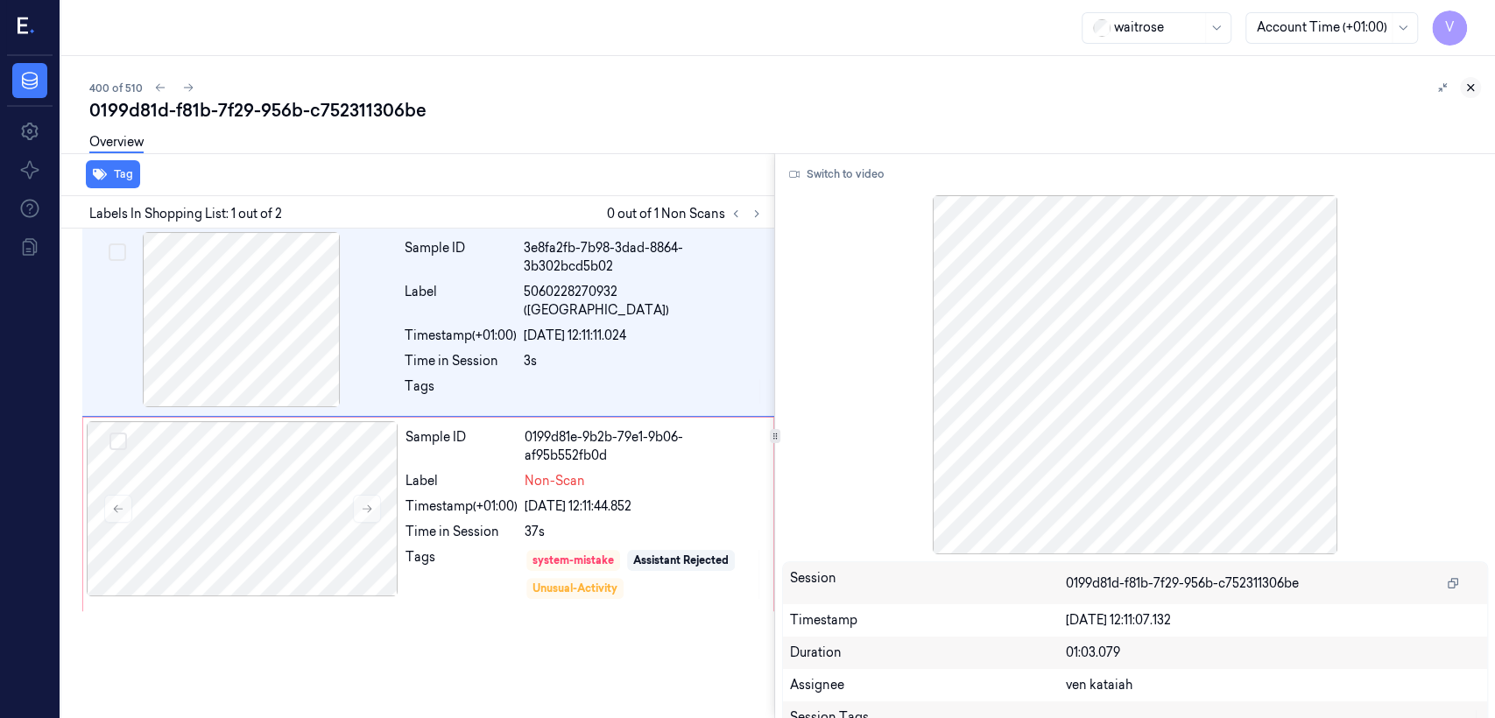
click at [815, 88] on button at bounding box center [1470, 87] width 21 height 21
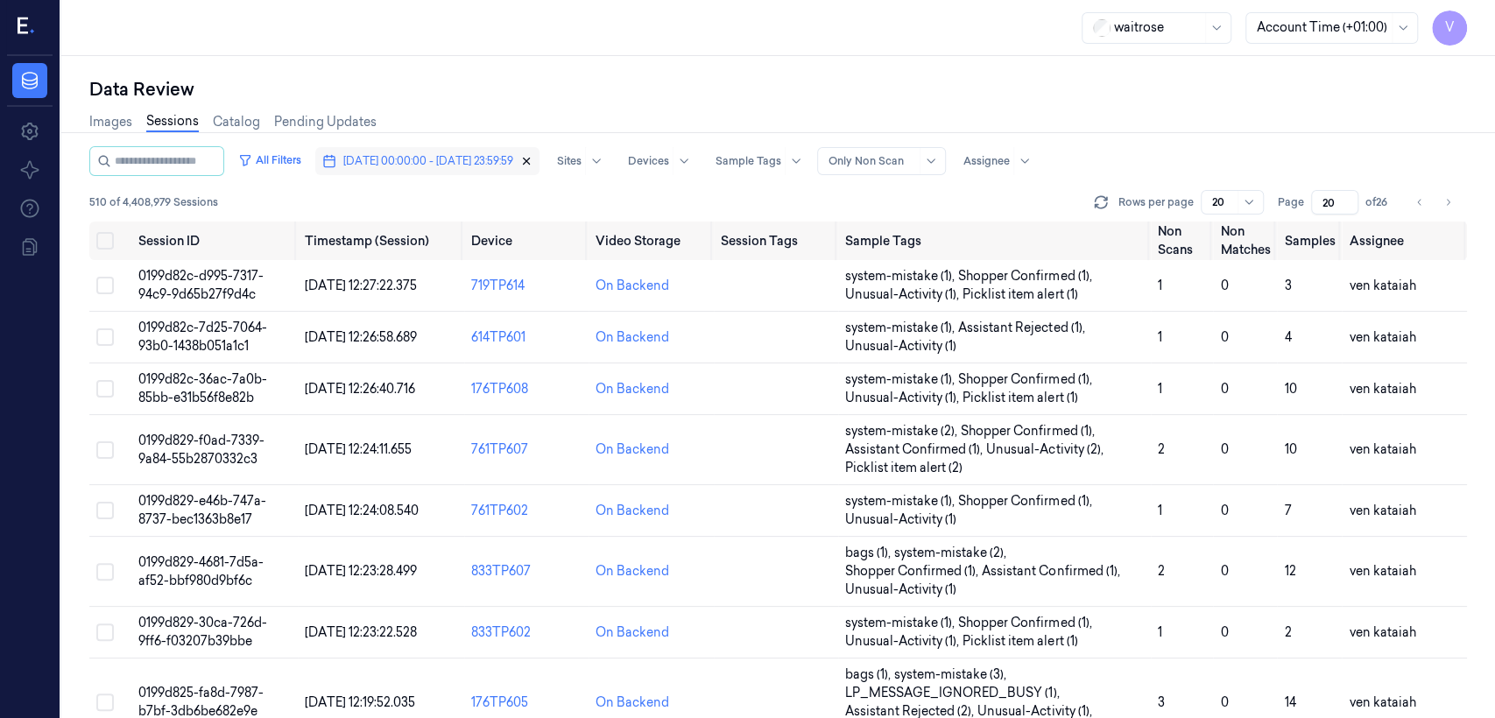
click at [532, 156] on icon "button" at bounding box center [526, 161] width 12 height 12
type input "1"
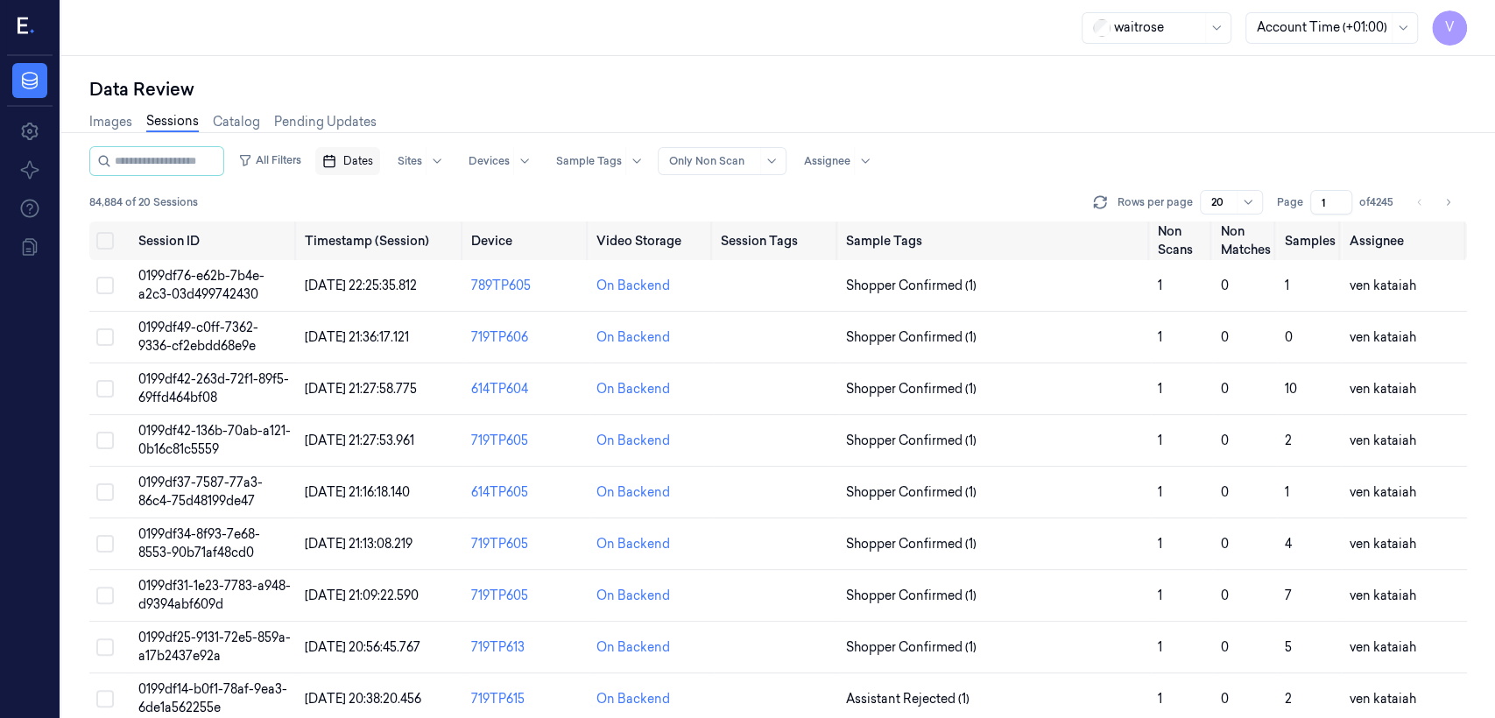
click at [335, 160] on rect "button" at bounding box center [329, 162] width 11 height 11
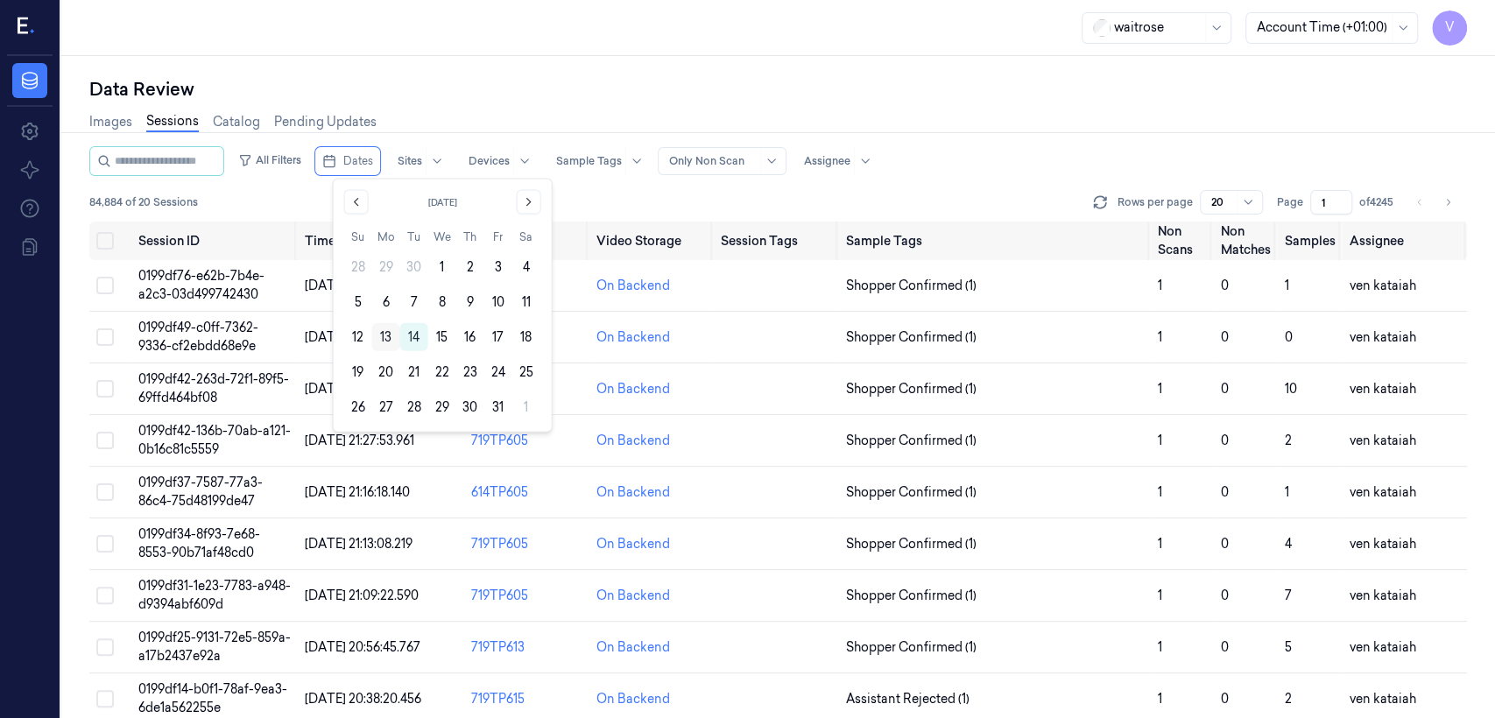
click at [378, 338] on button "13" at bounding box center [386, 337] width 28 height 28
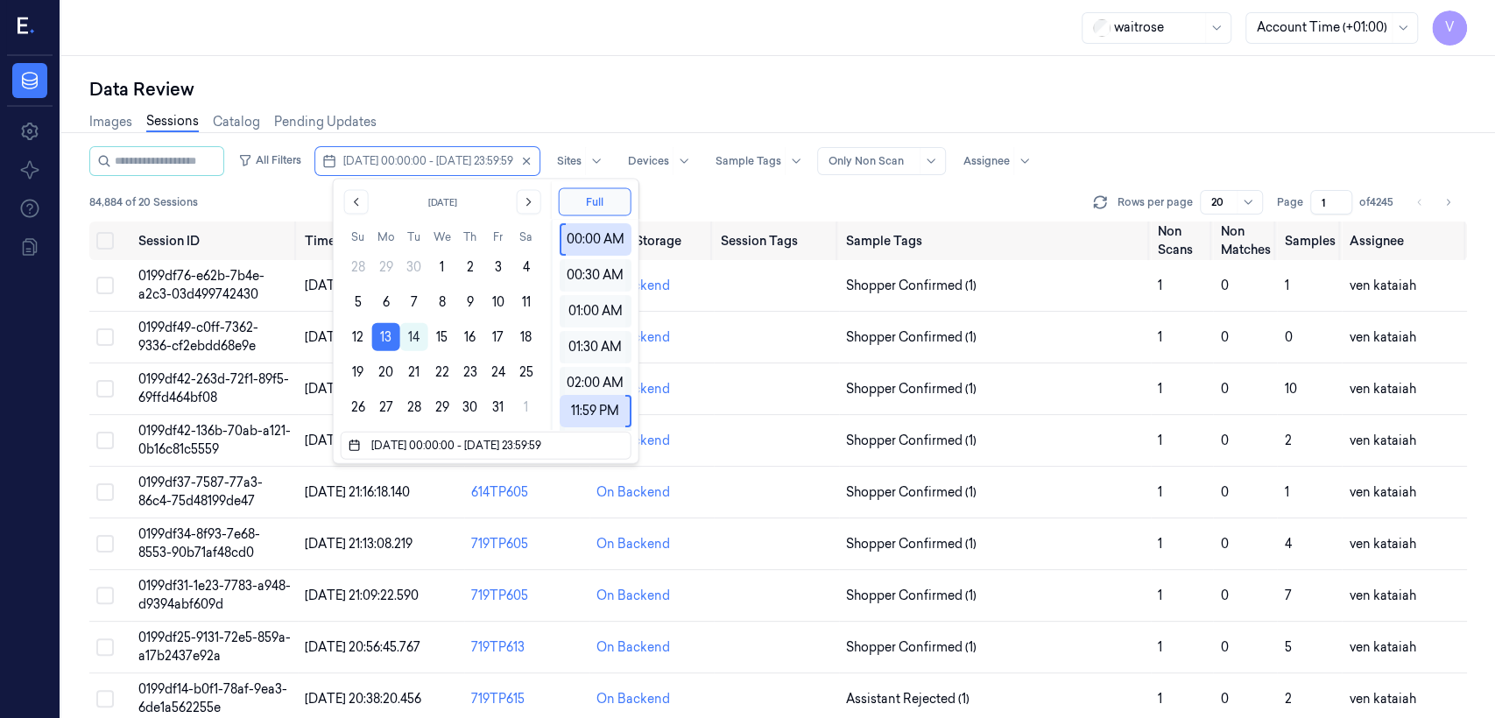
click at [540, 99] on div "Data Review" at bounding box center [778, 89] width 1378 height 25
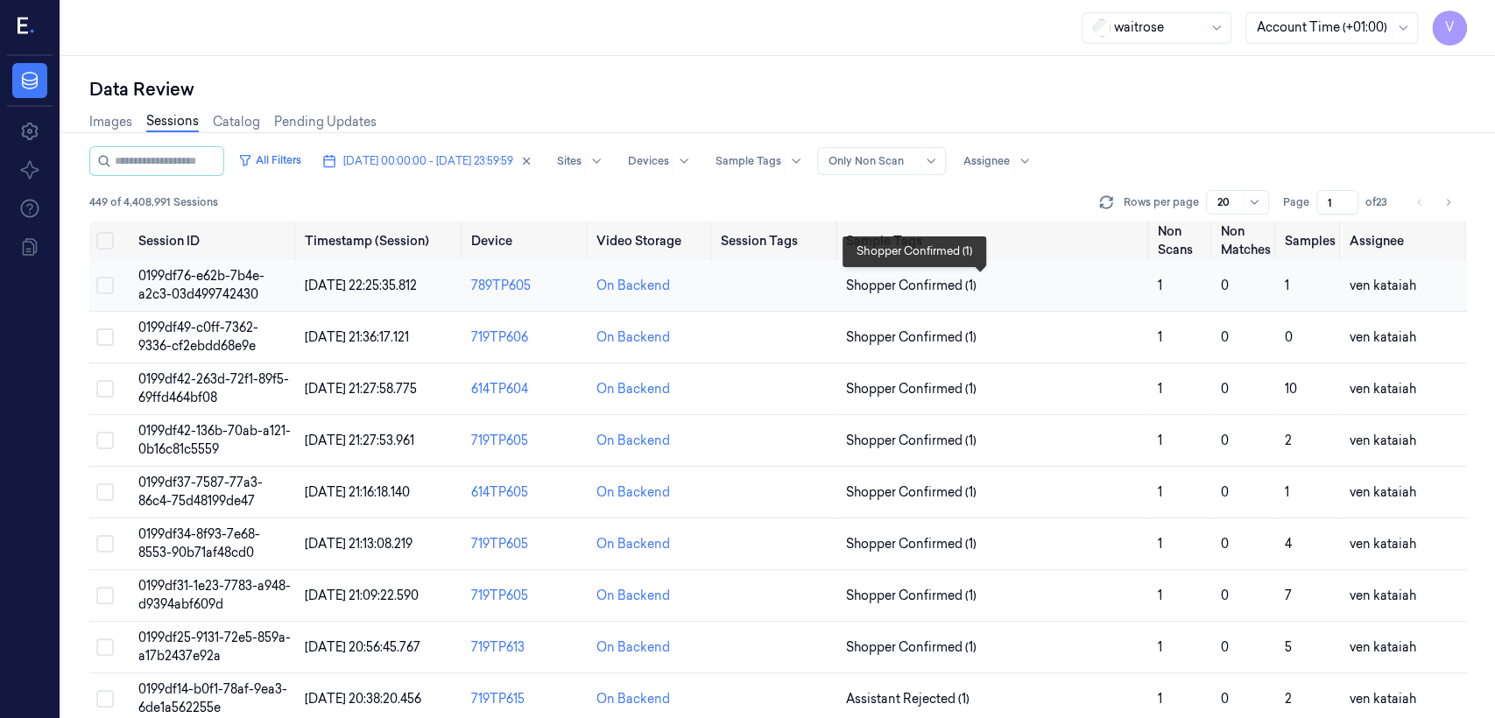
click at [815, 280] on span "Shopper Confirmed (1)" at bounding box center [911, 286] width 130 height 18
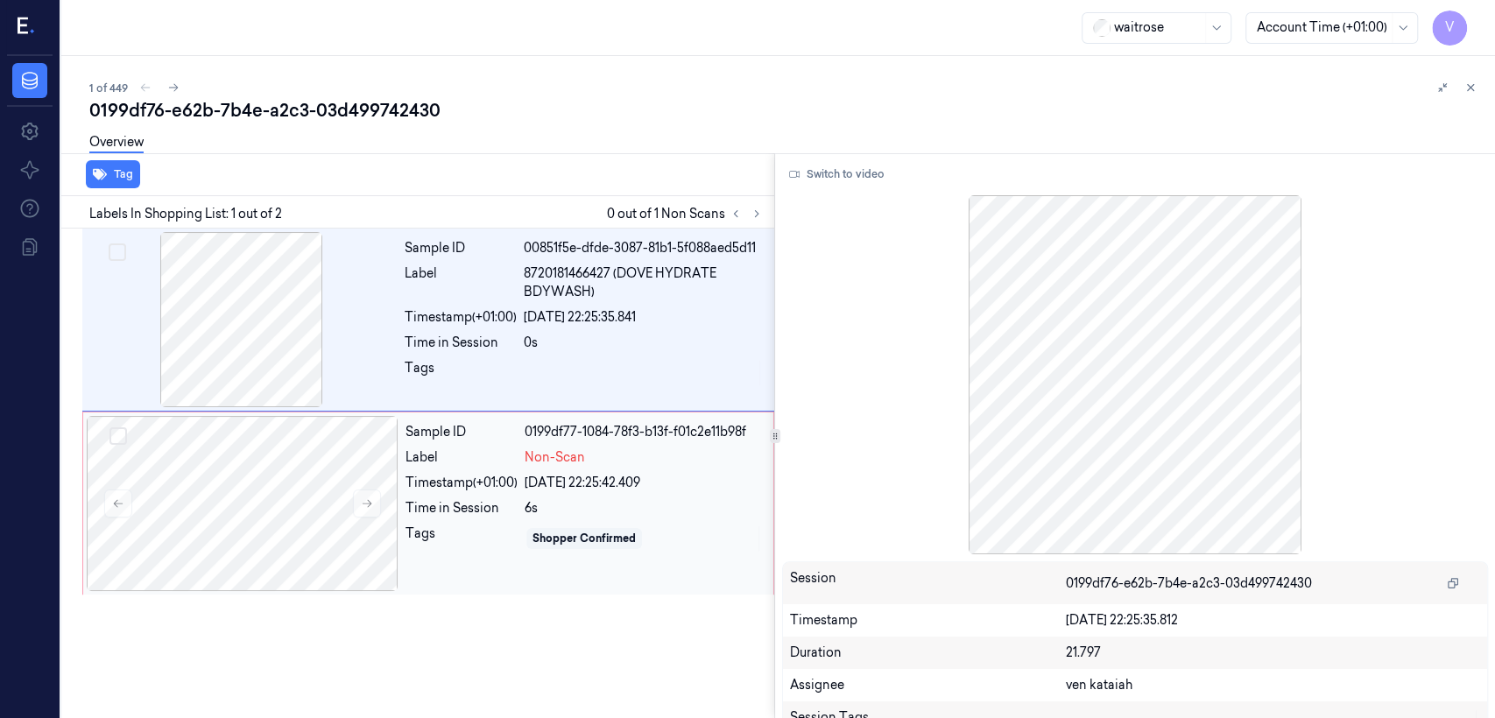
click at [519, 469] on div "Sample ID 0199df77-1084-78f3-b13f-f01c2e11b98f Label Non-Scan Timestamp (+01:00…" at bounding box center [583, 503] width 371 height 175
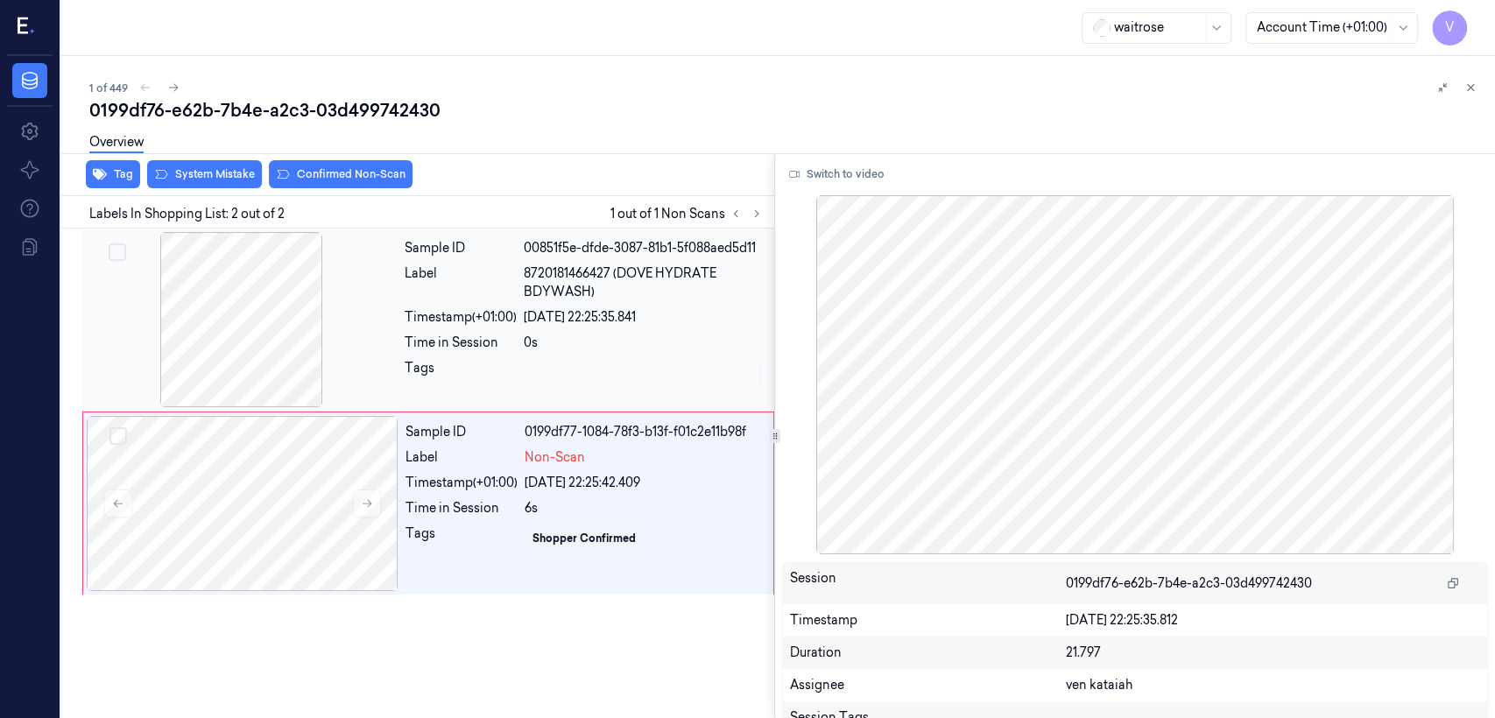
click at [591, 280] on span "8720181466427 (DOVE HYDRATE BDYWASH)" at bounding box center [644, 282] width 240 height 37
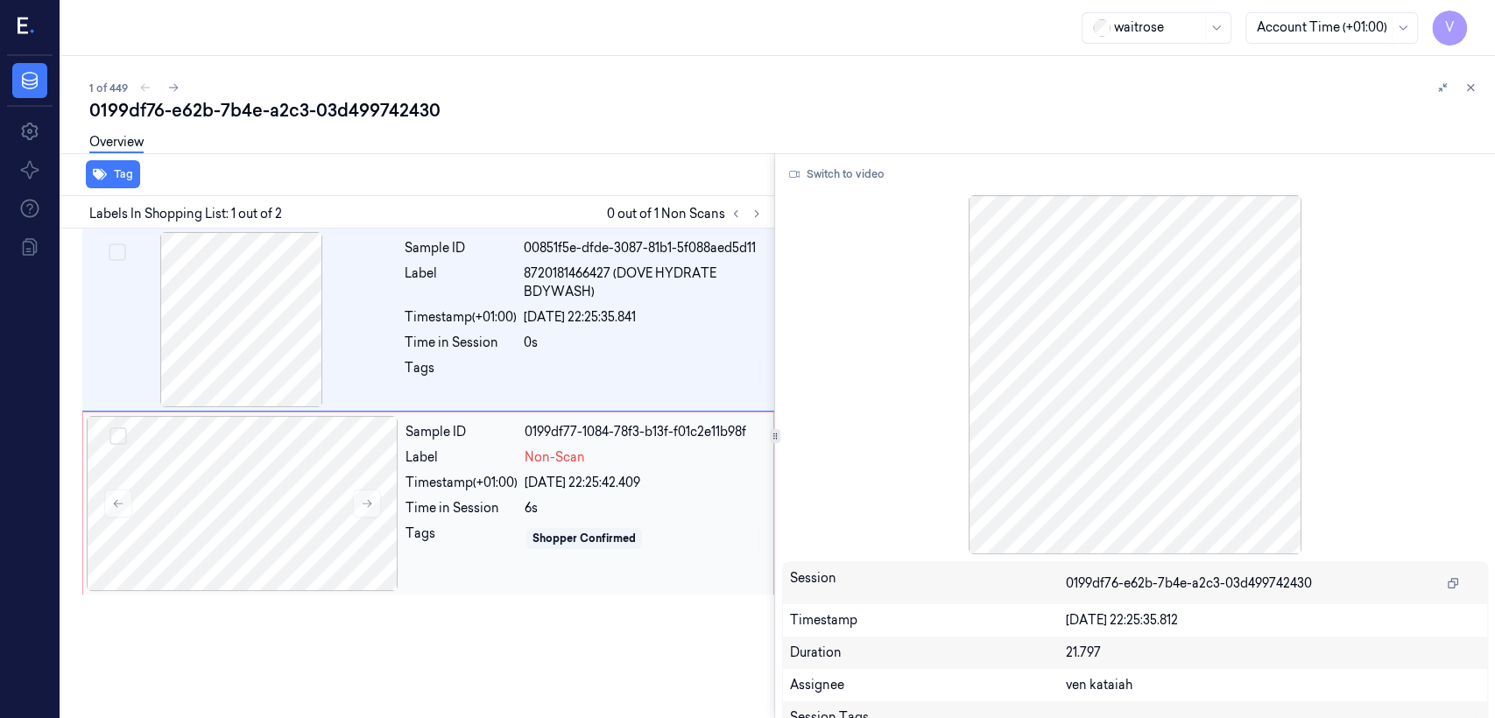
click at [475, 467] on div "Sample ID 0199df77-1084-78f3-b13f-f01c2e11b98f Label Non-Scan Timestamp (+01:00…" at bounding box center [583, 503] width 371 height 175
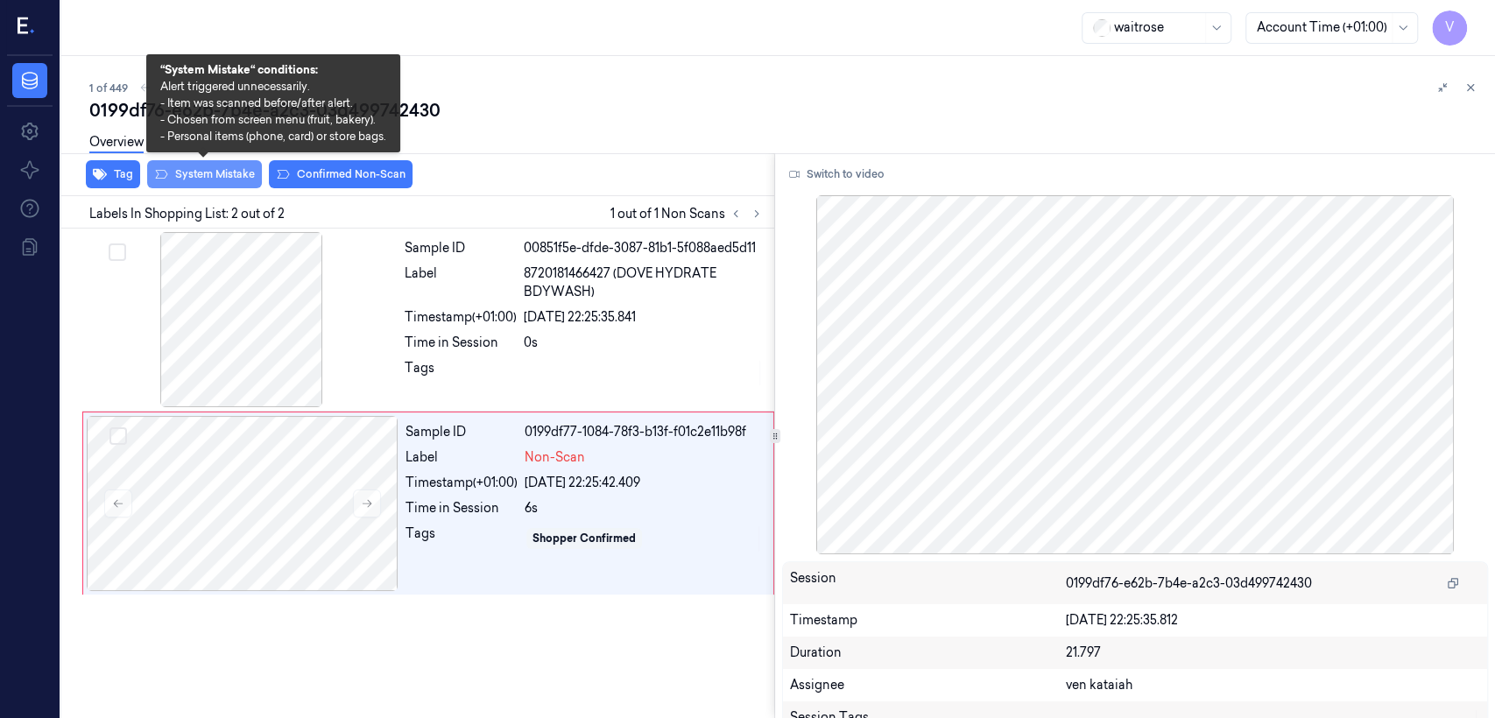
click at [185, 172] on button "System Mistake" at bounding box center [204, 174] width 115 height 28
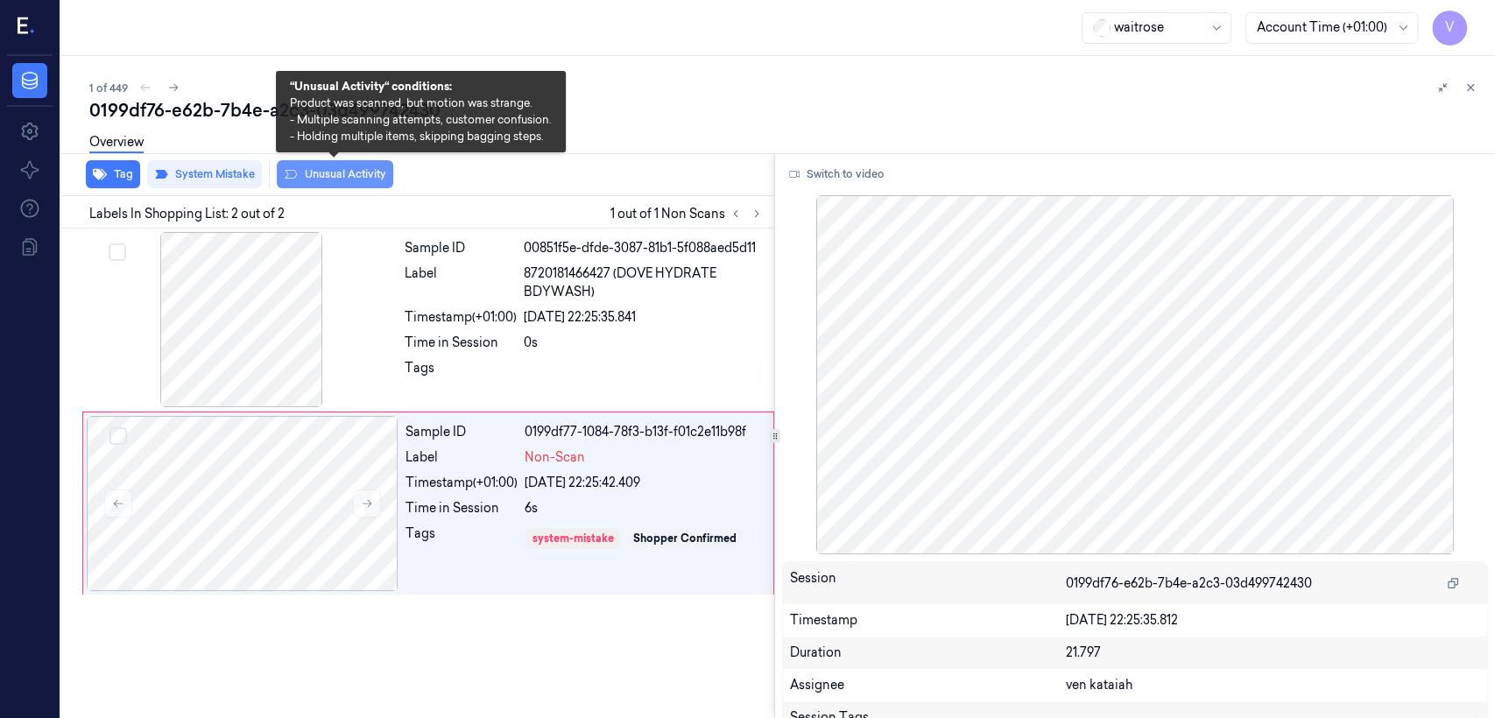
click at [323, 177] on button "Unusual Activity" at bounding box center [335, 174] width 116 height 28
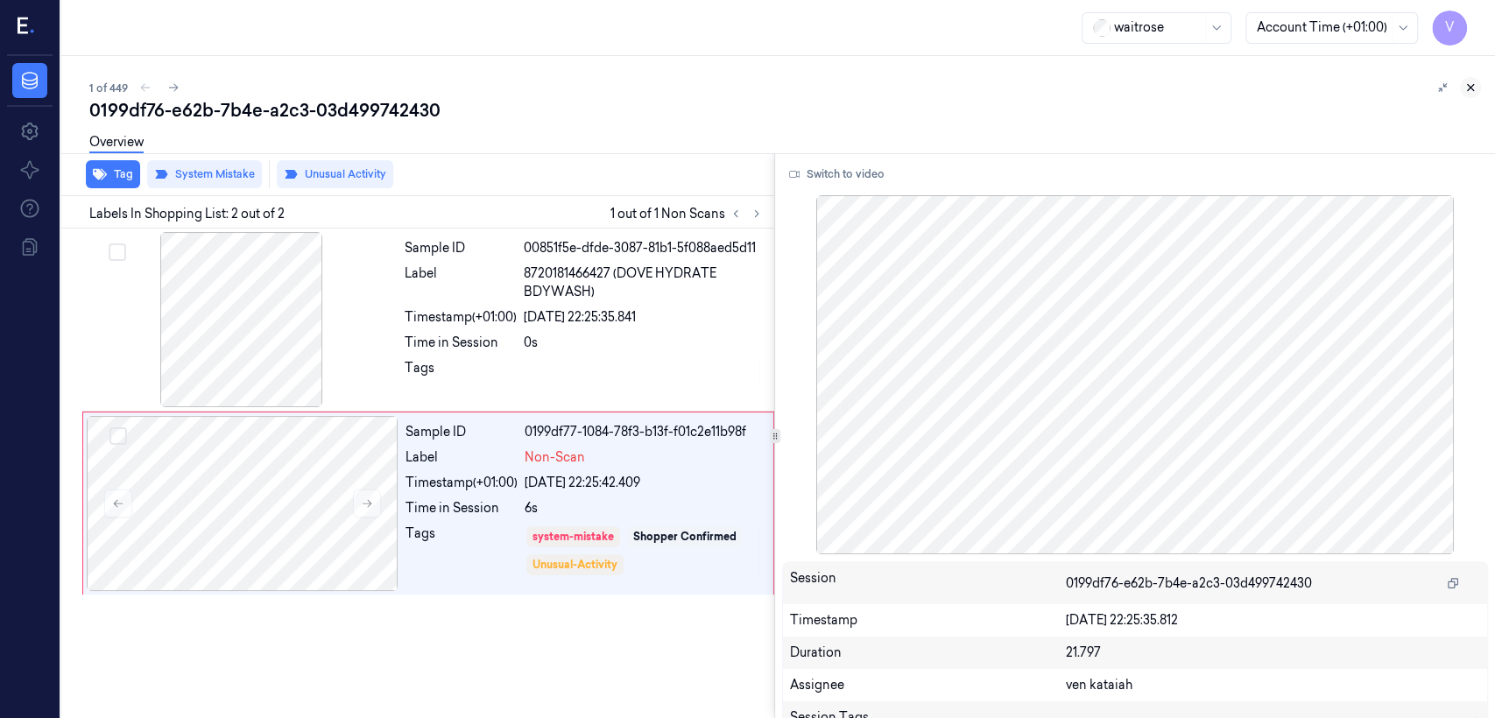
click at [815, 83] on icon at bounding box center [1470, 87] width 12 height 12
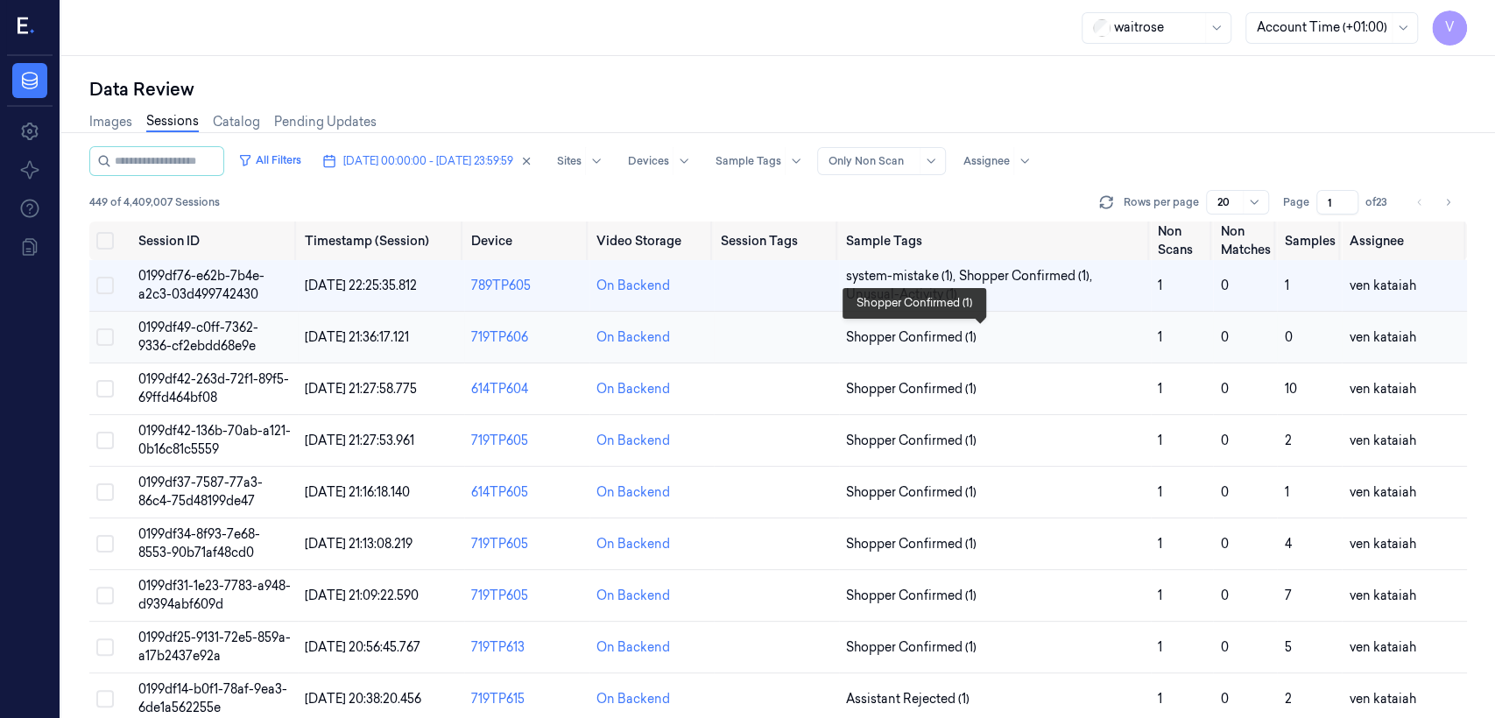
click at [815, 343] on span "Shopper Confirmed (1)" at bounding box center [911, 337] width 130 height 18
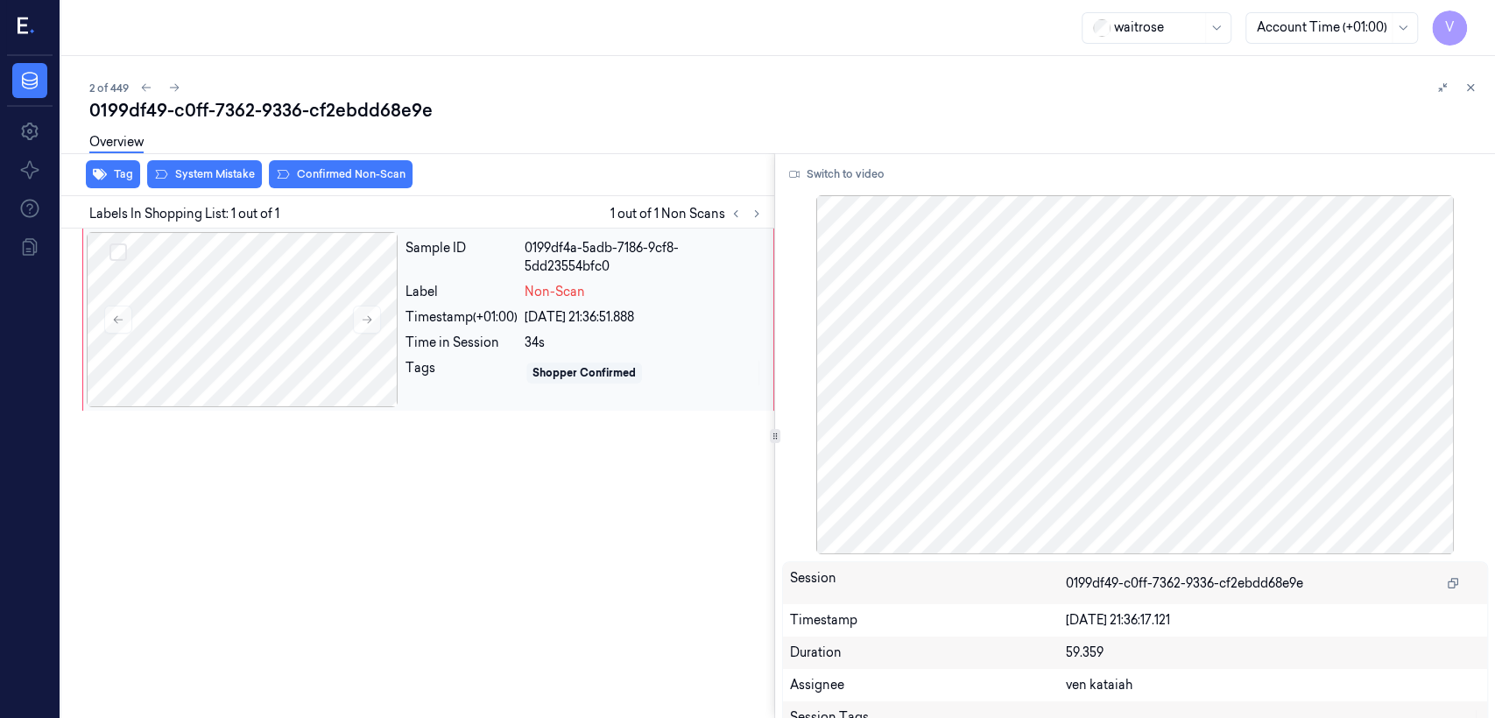
click at [598, 280] on div "Sample ID 0199df4a-5adb-7186-9cf8-5dd23554bfc0 Label Non-Scan Timestamp (+01:00…" at bounding box center [583, 319] width 371 height 175
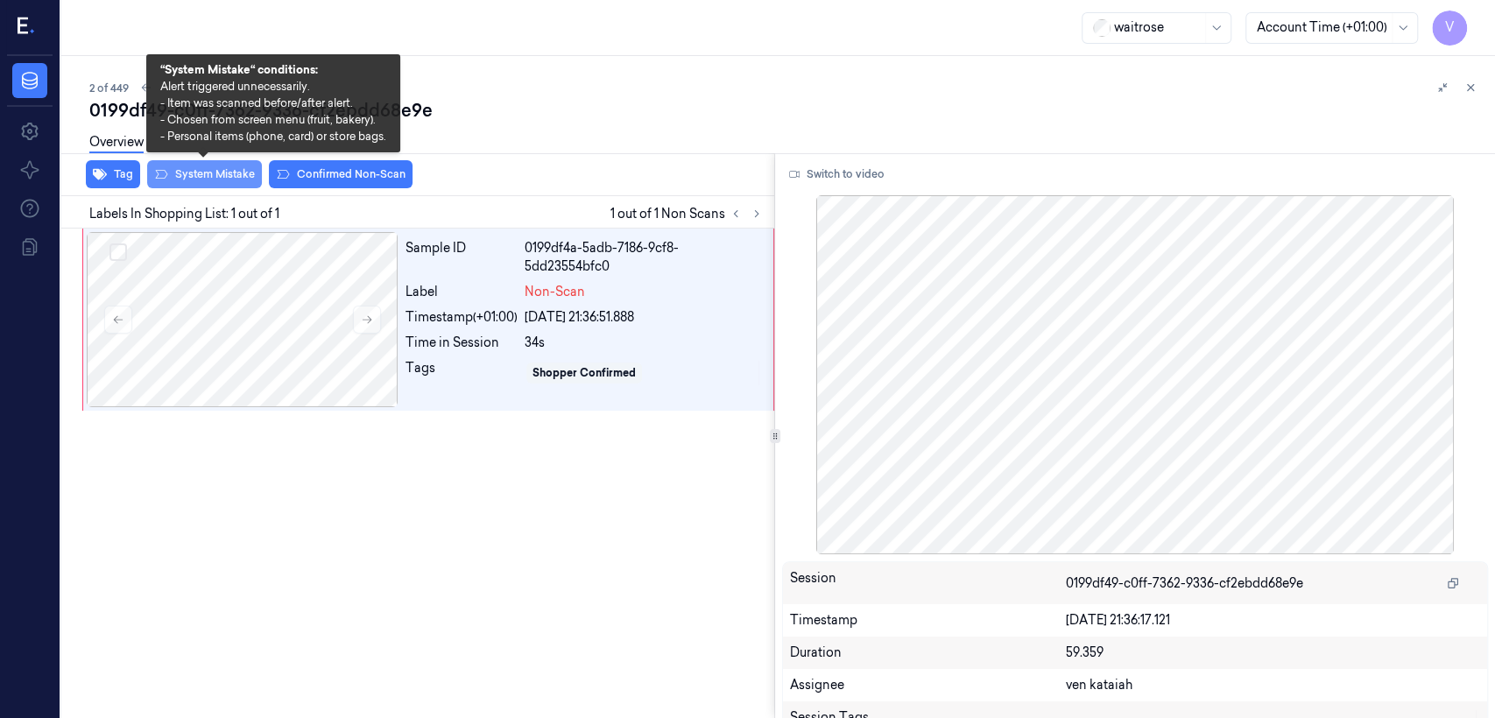
click at [219, 181] on button "System Mistake" at bounding box center [204, 174] width 115 height 28
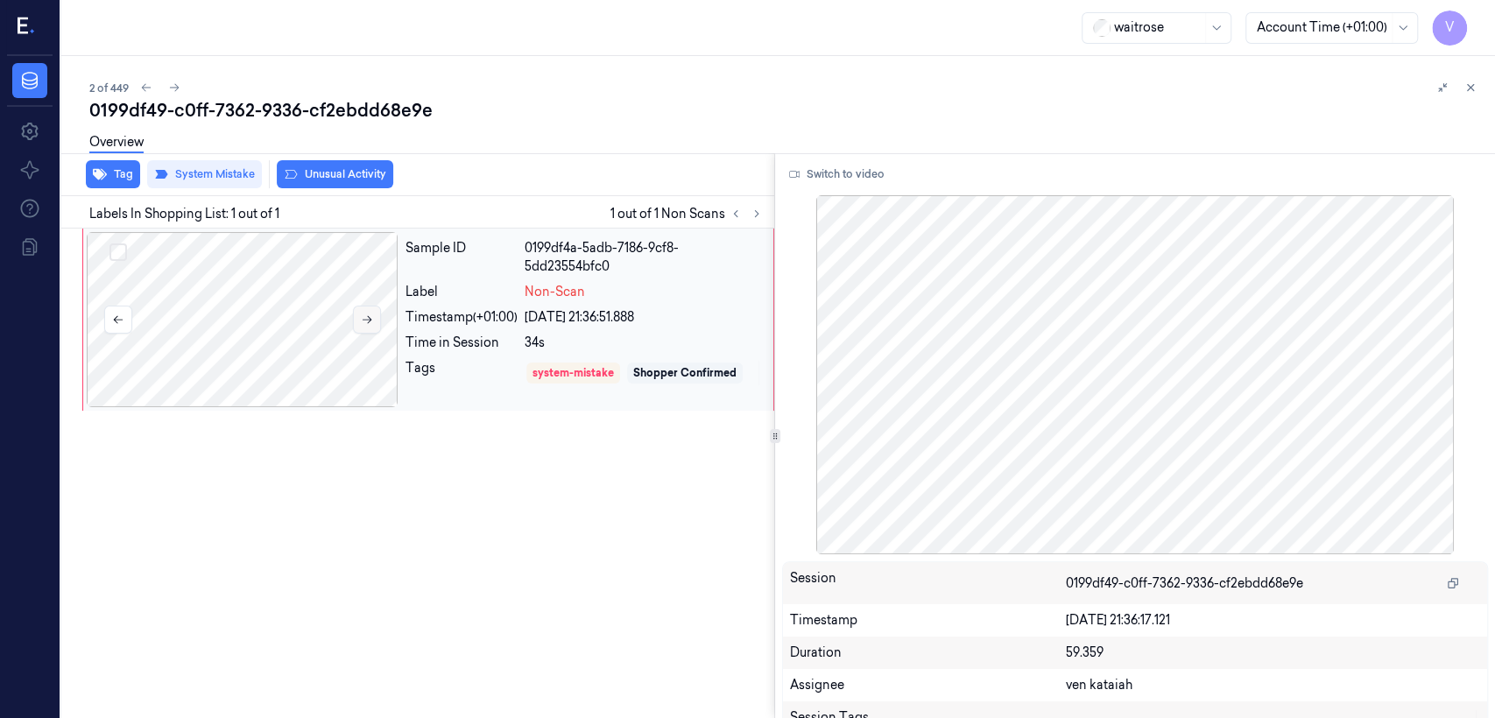
click at [356, 324] on button at bounding box center [367, 320] width 28 height 28
click at [815, 85] on icon at bounding box center [1470, 87] width 12 height 12
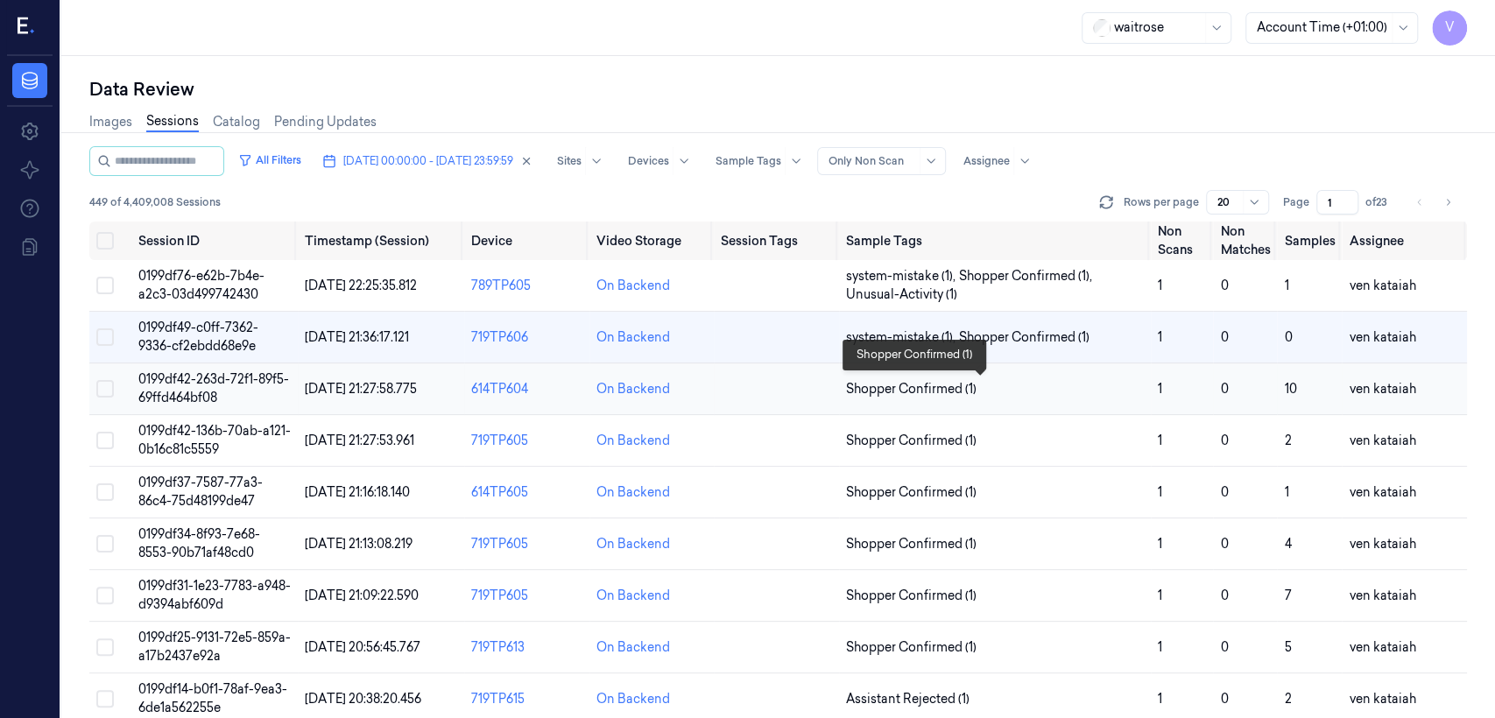
click at [815, 383] on span "Shopper Confirmed (1)" at bounding box center [911, 389] width 130 height 18
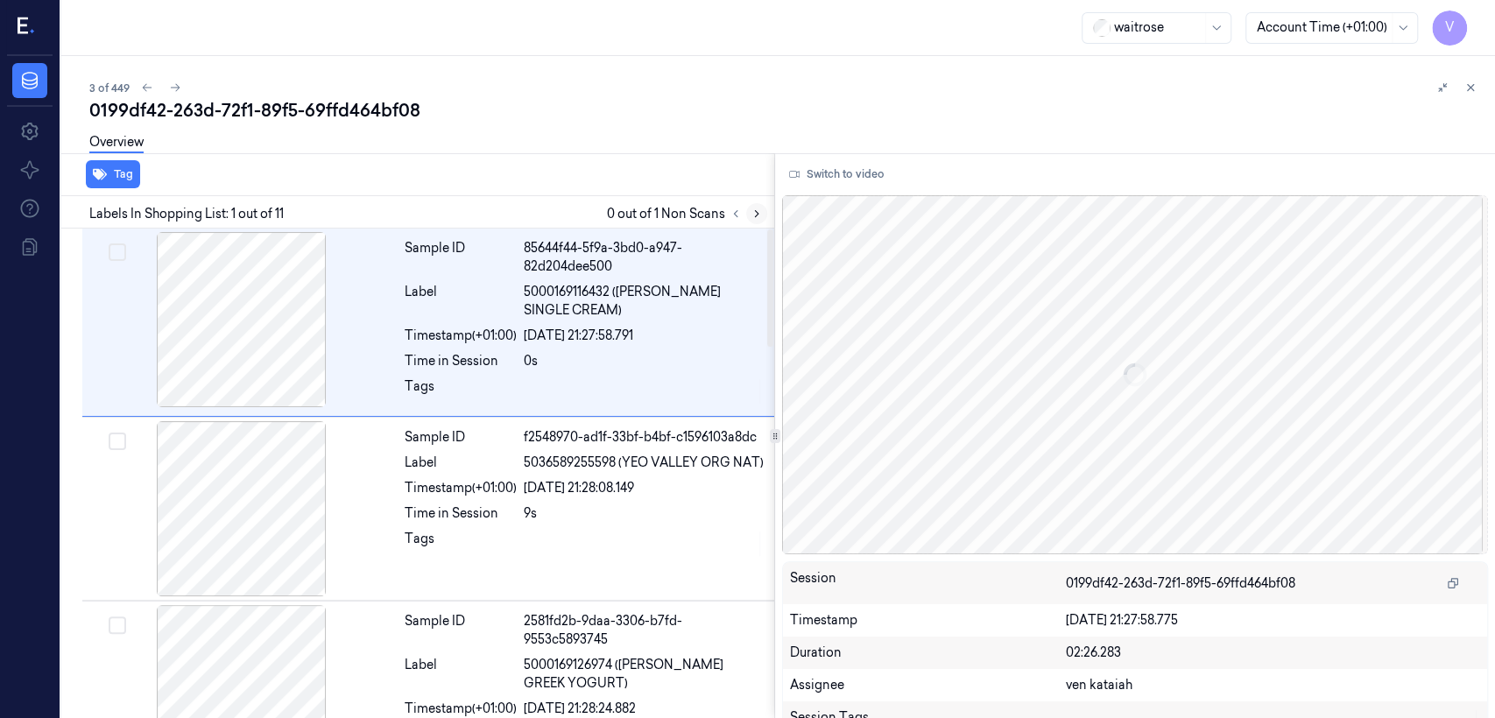
click at [752, 211] on icon at bounding box center [757, 214] width 12 height 12
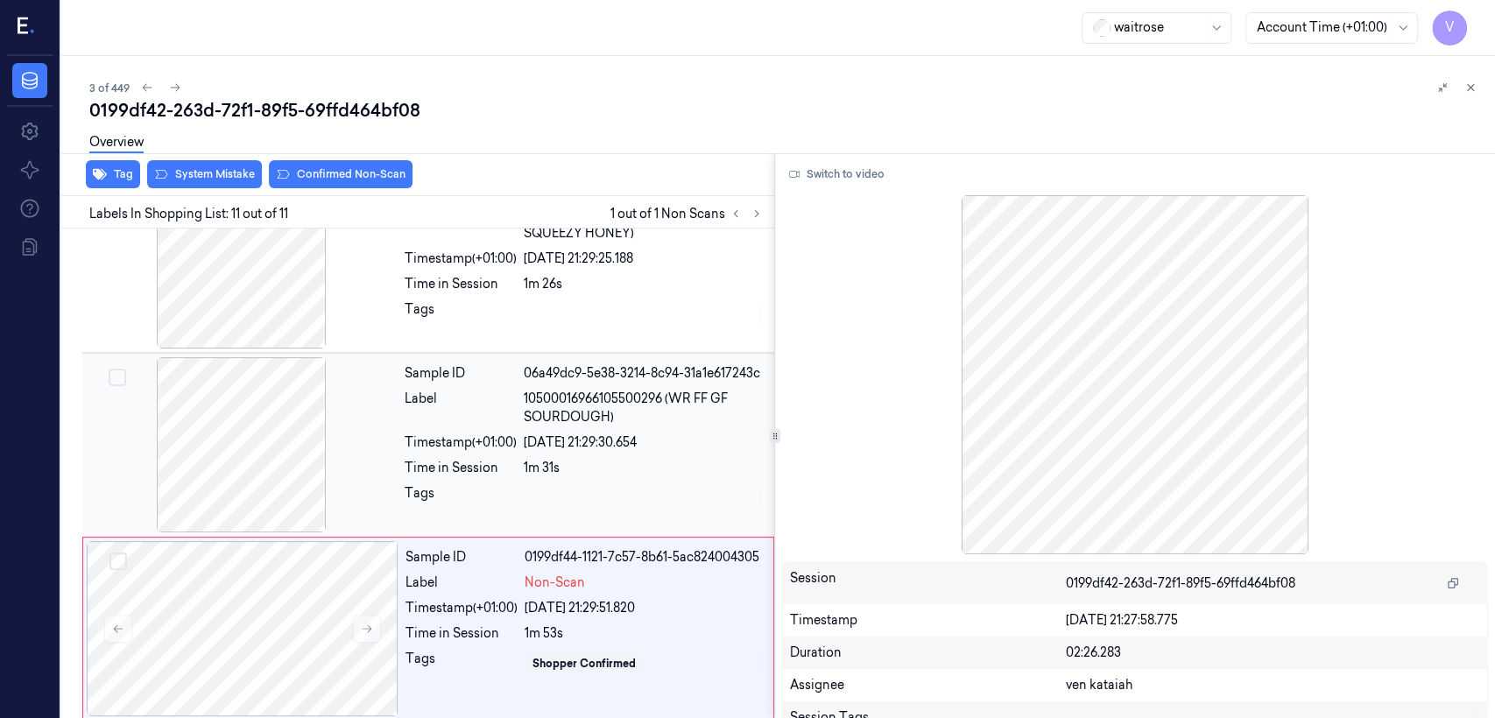
scroll to position [1548, 0]
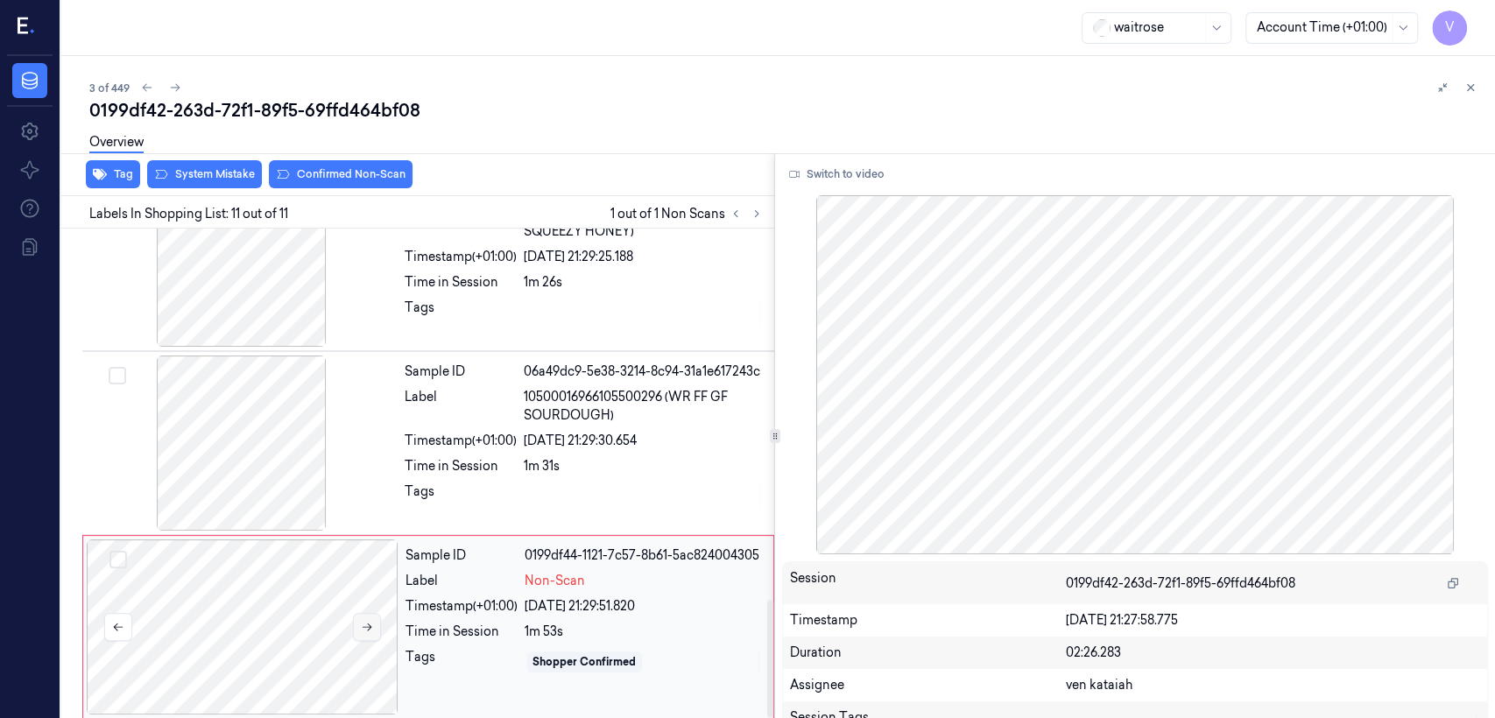
click at [377, 550] on button at bounding box center [367, 627] width 28 height 28
click at [473, 457] on div "Time in Session" at bounding box center [461, 466] width 112 height 18
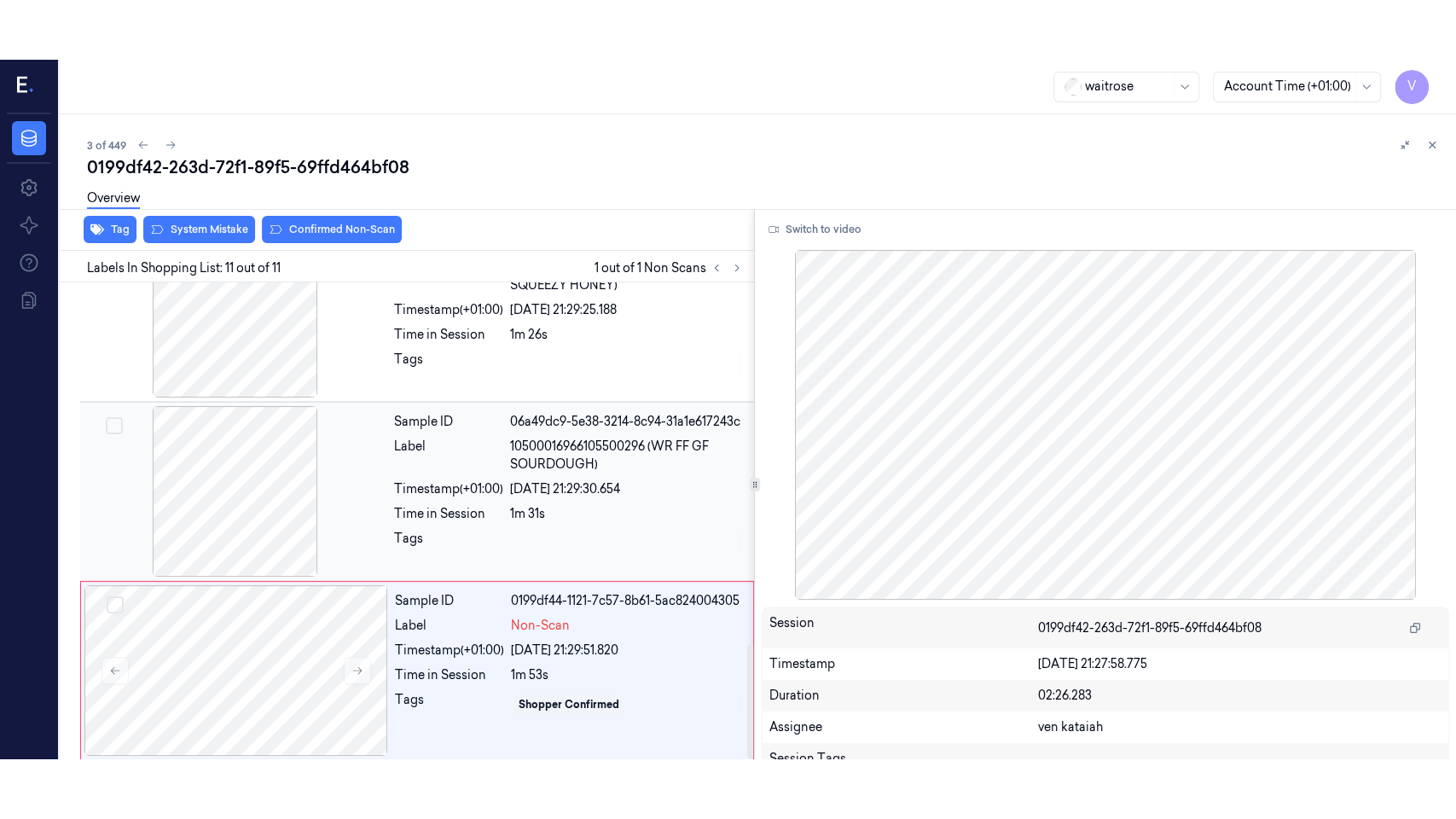
scroll to position [1470, 0]
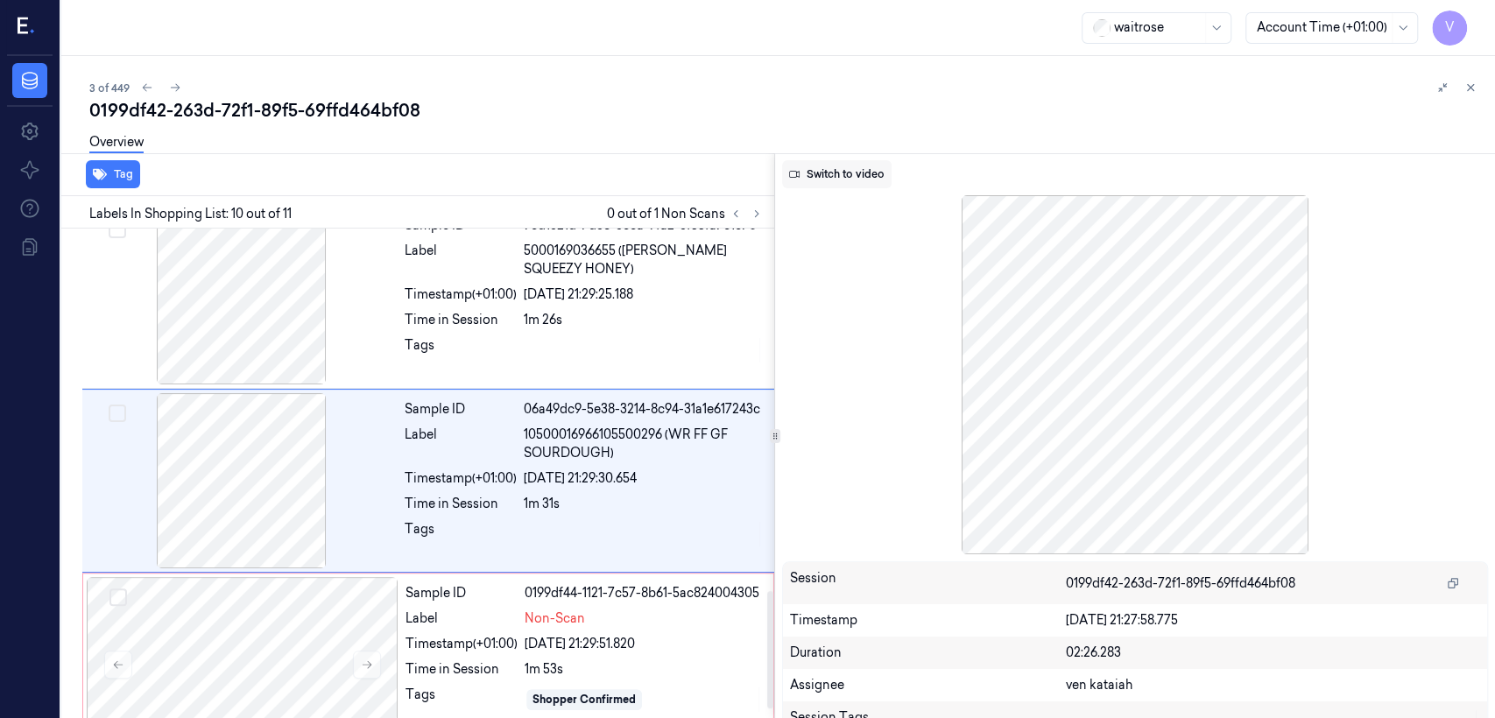
click at [815, 170] on button "Switch to video" at bounding box center [836, 174] width 109 height 28
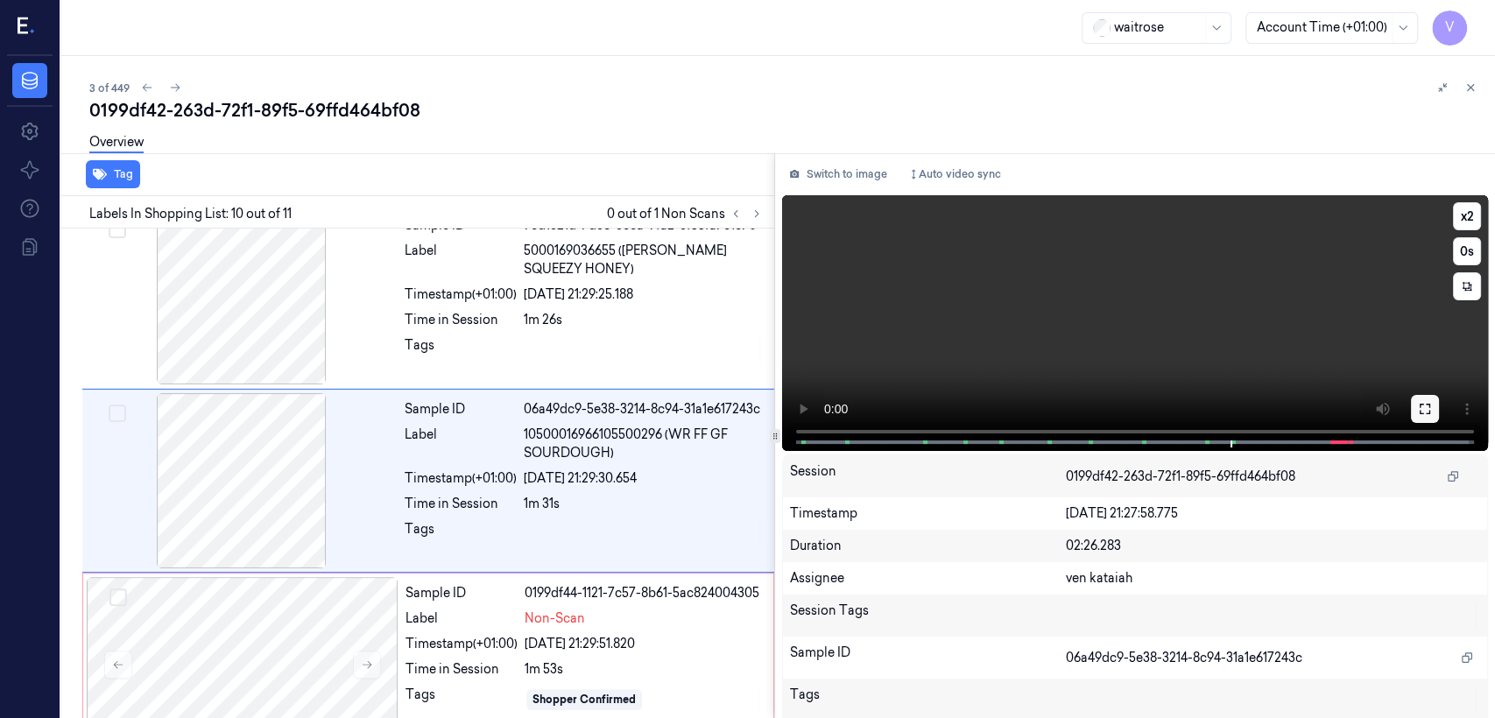
click at [815, 405] on icon at bounding box center [1425, 409] width 14 height 14
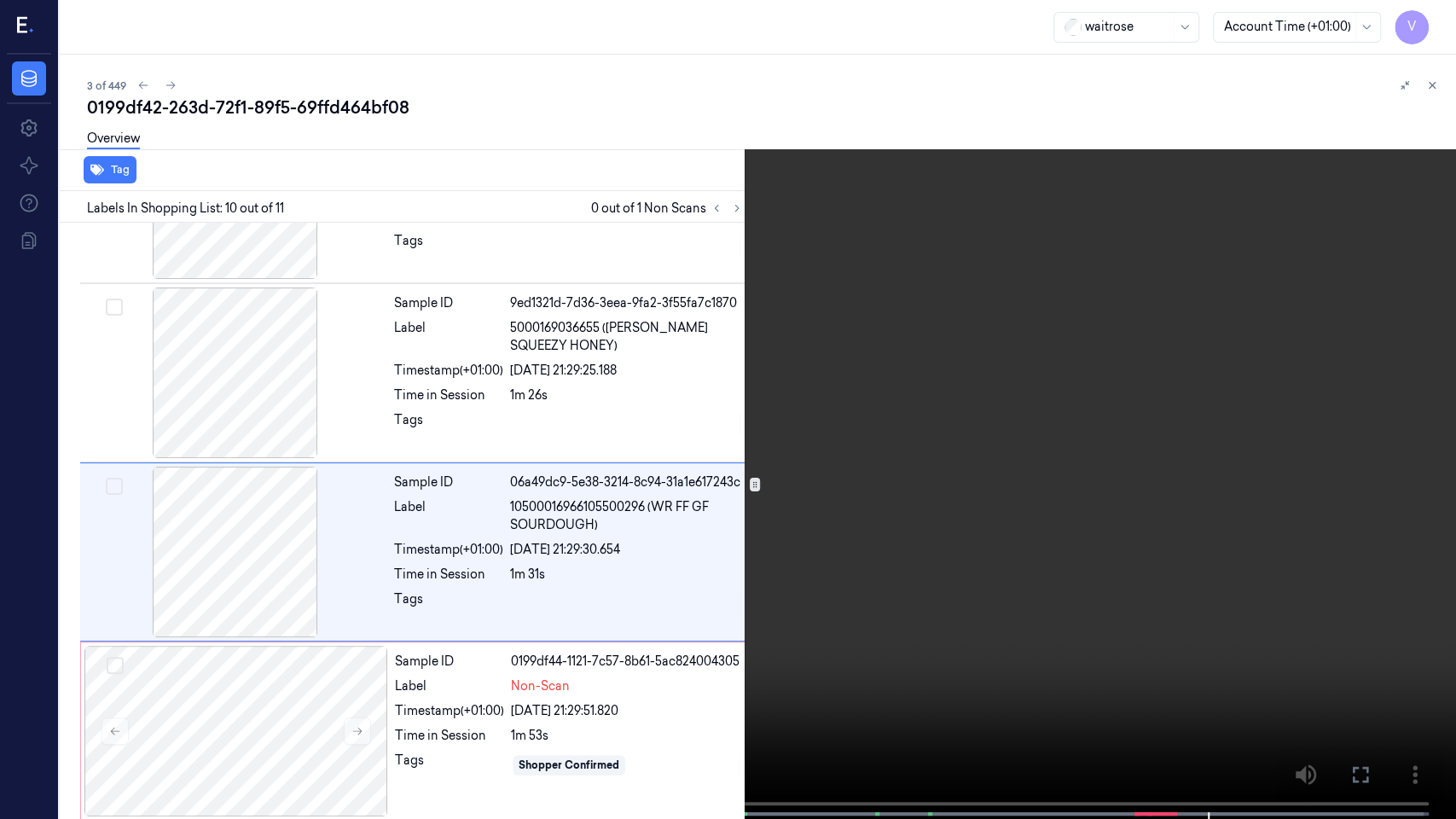
click at [794, 191] on video at bounding box center [728, 411] width 1456 height 822
click at [0, 0] on icon at bounding box center [0, 0] width 0 height 0
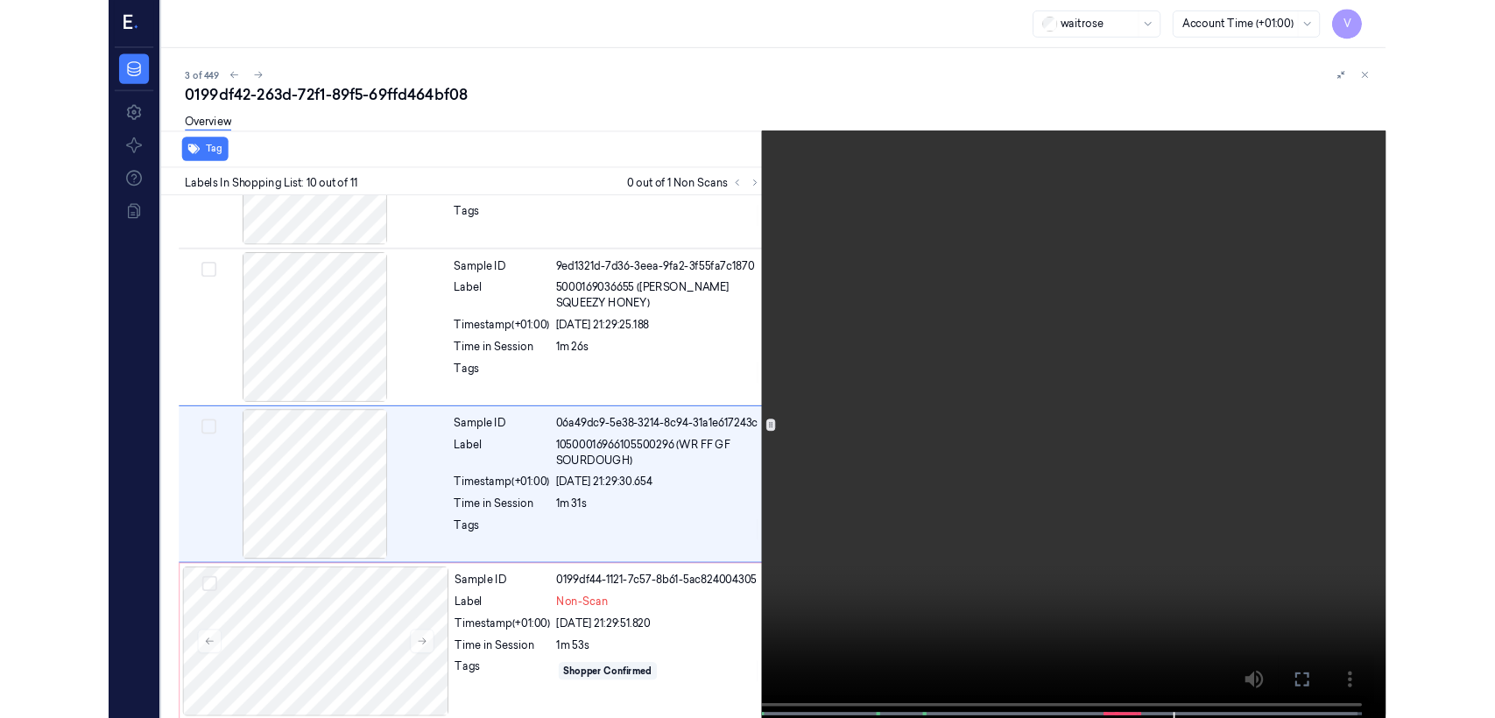
scroll to position [1510, 0]
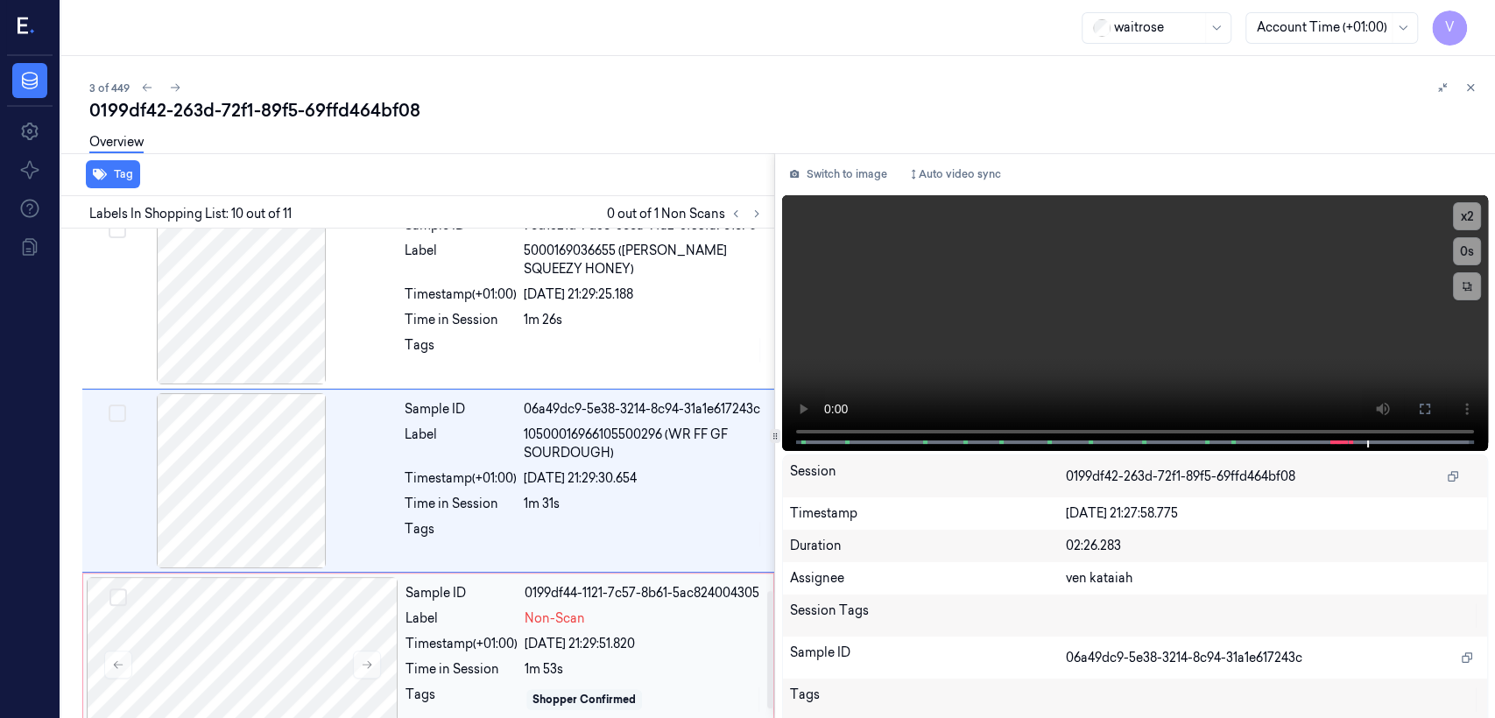
click at [575, 550] on div "Shopper Confirmed" at bounding box center [583, 700] width 103 height 16
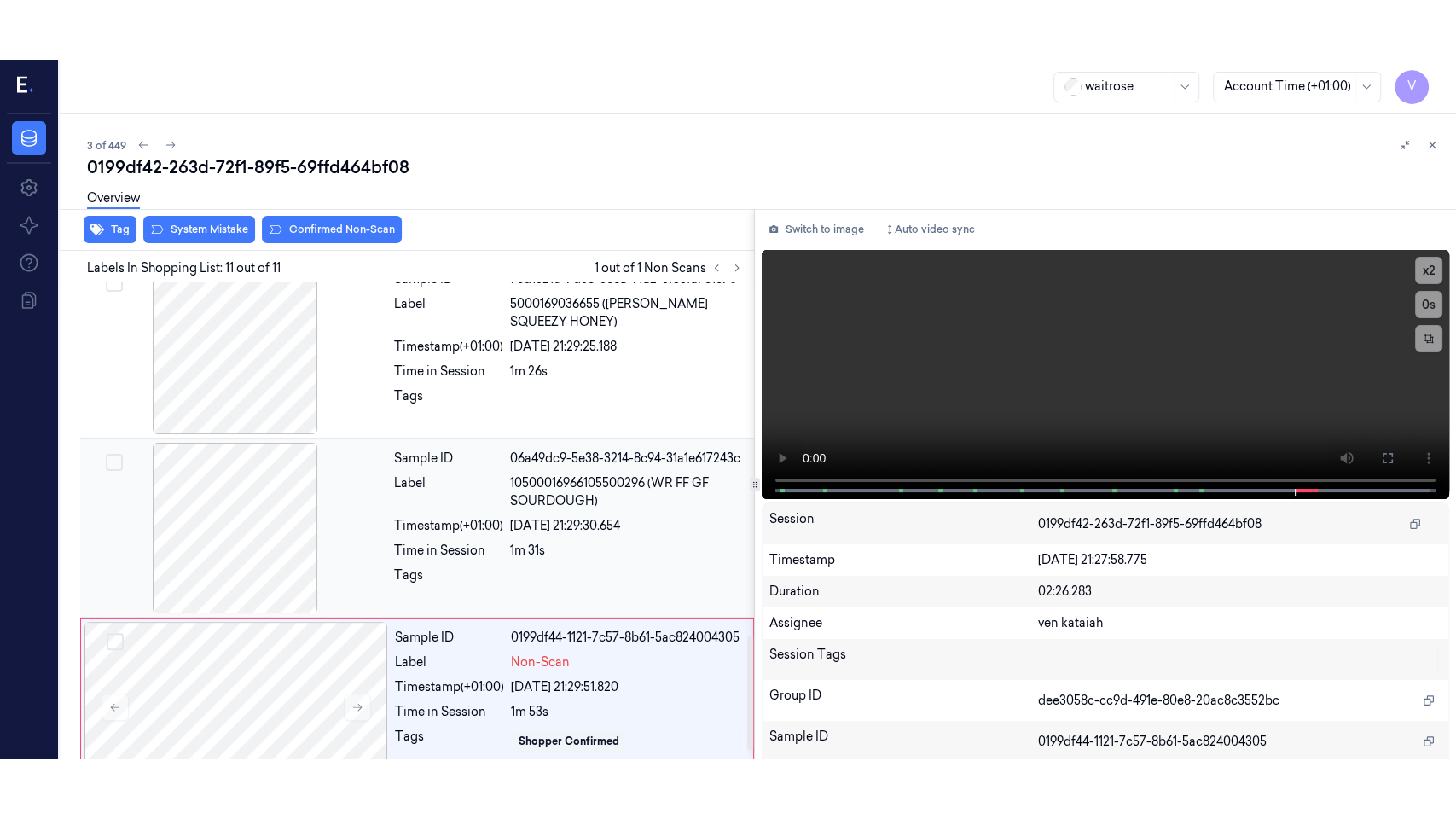
scroll to position [1508, 0]
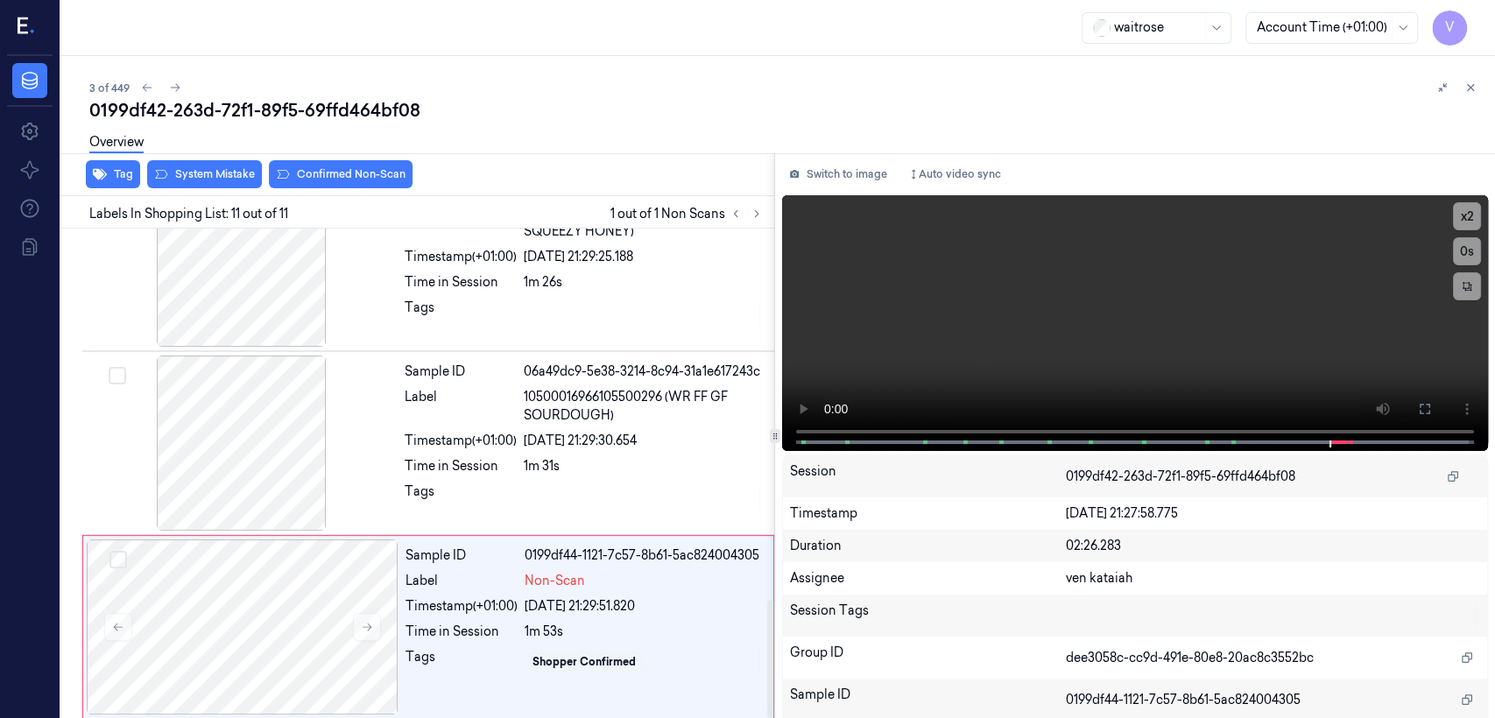
click at [238, 165] on div "Overview" at bounding box center [785, 145] width 1392 height 45
click at [815, 409] on button at bounding box center [1425, 409] width 28 height 28
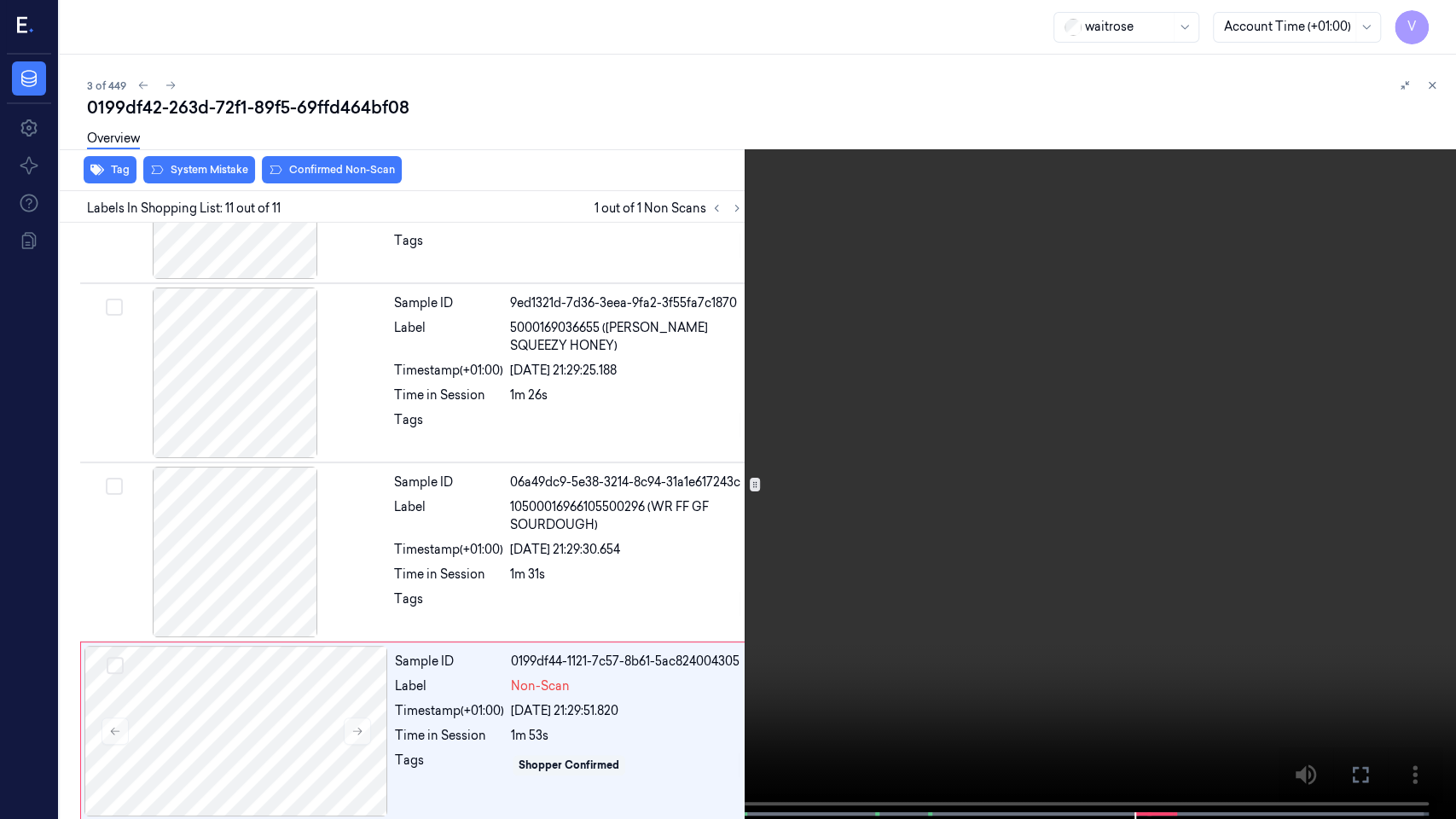
click at [794, 439] on video at bounding box center [728, 411] width 1456 height 822
click at [0, 0] on icon at bounding box center [0, 0] width 0 height 0
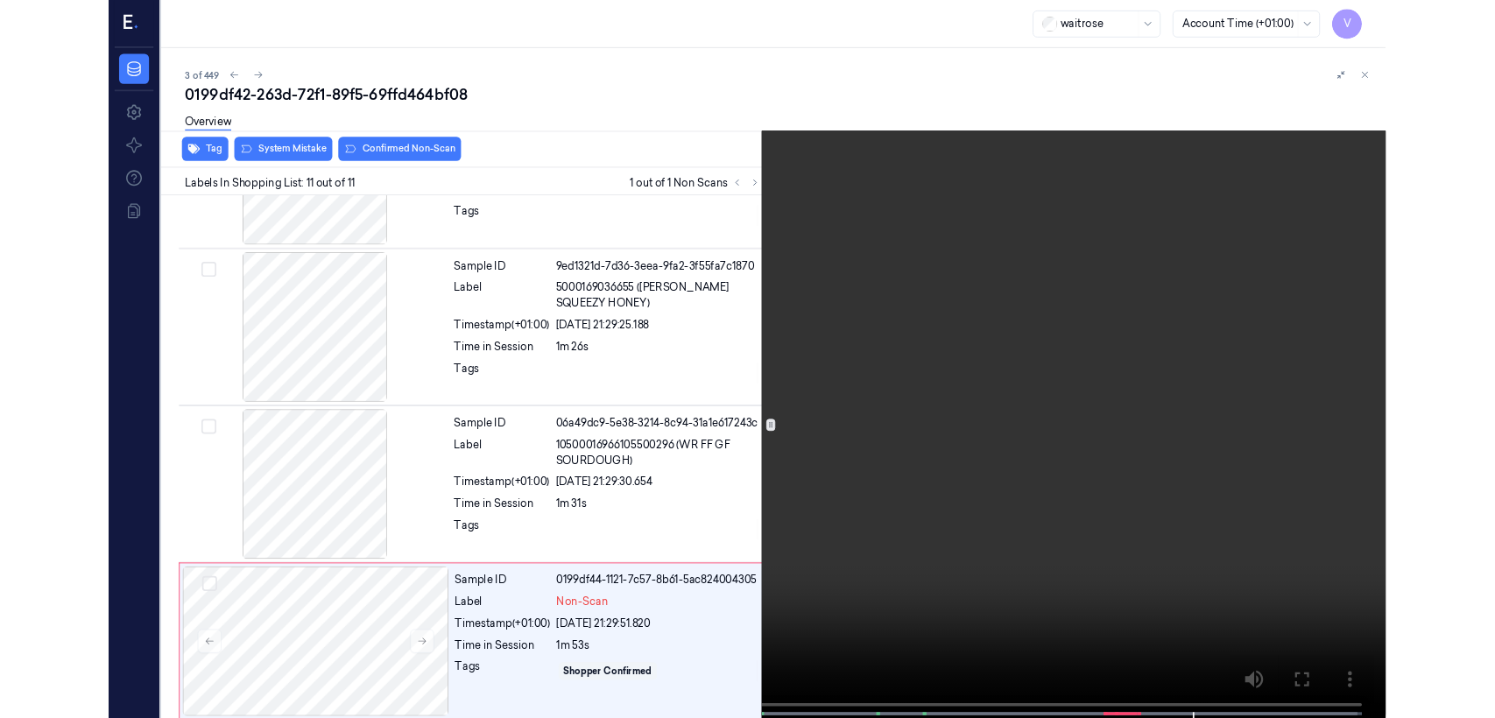
scroll to position [1548, 0]
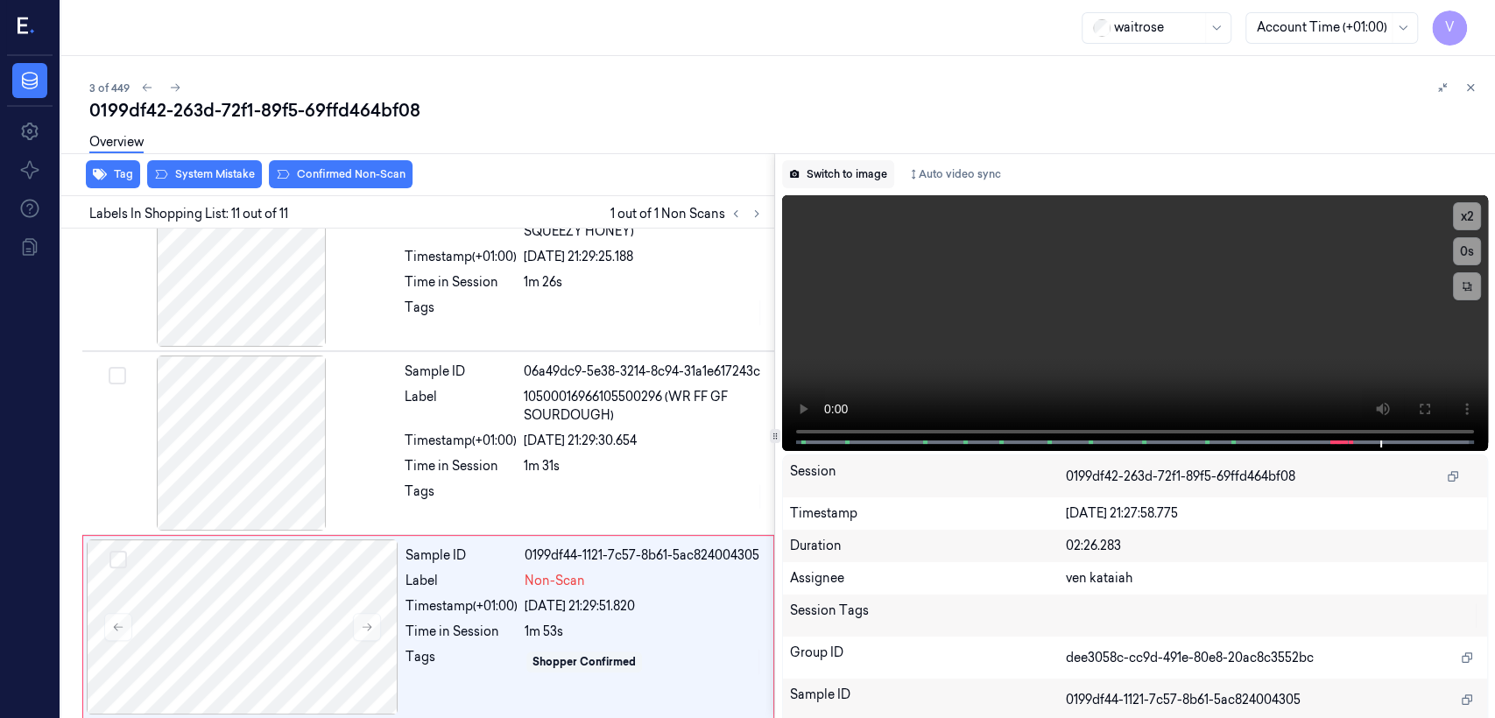
click at [815, 170] on button "Switch to image" at bounding box center [838, 174] width 112 height 28
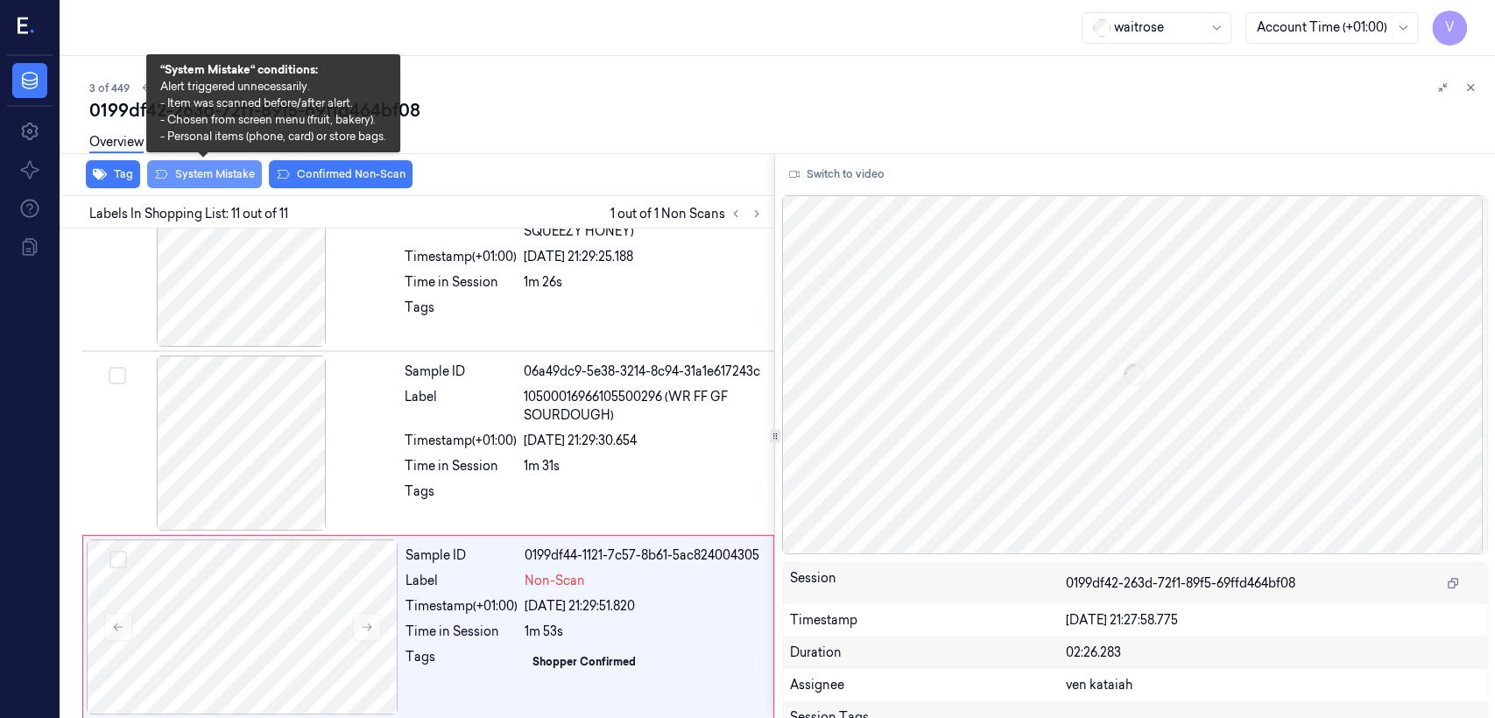
click at [184, 181] on button "System Mistake" at bounding box center [204, 174] width 115 height 28
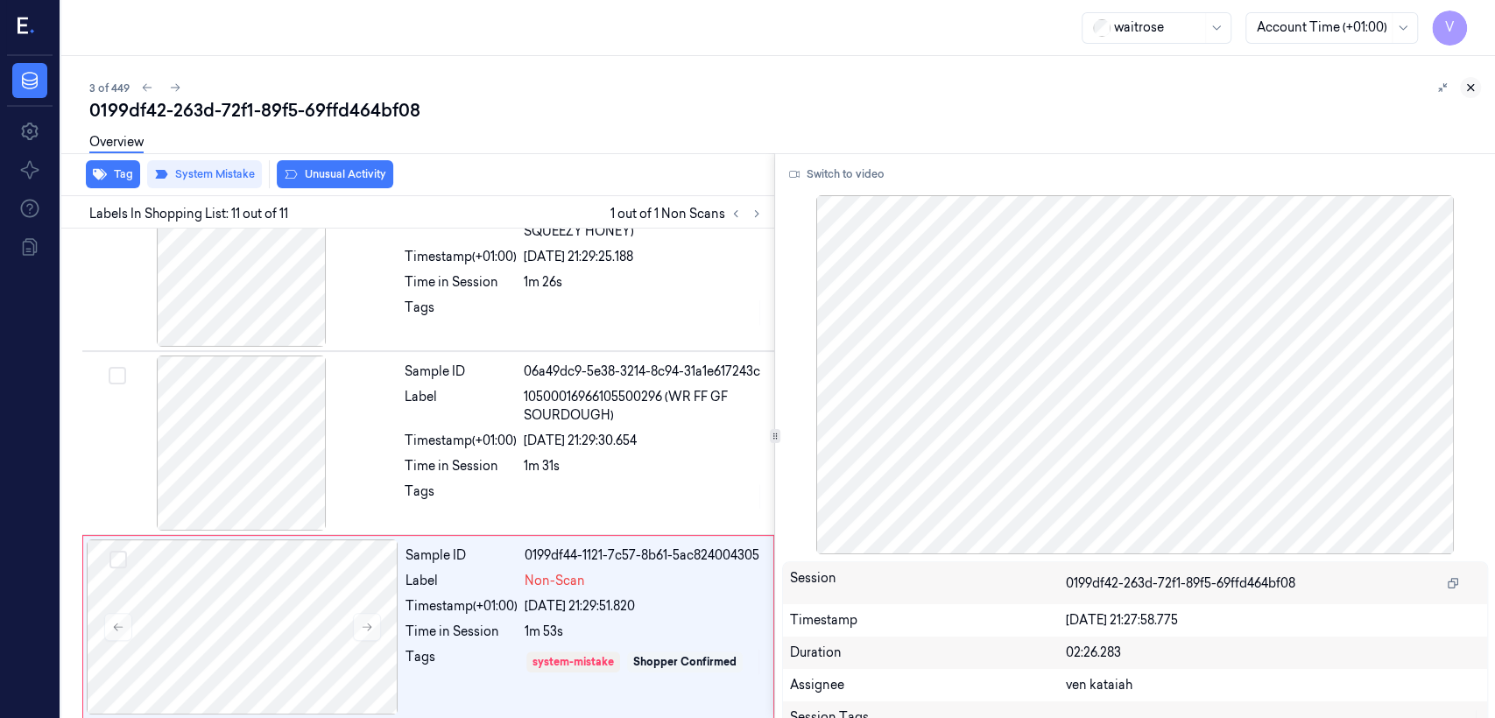
click at [815, 96] on button at bounding box center [1470, 87] width 21 height 21
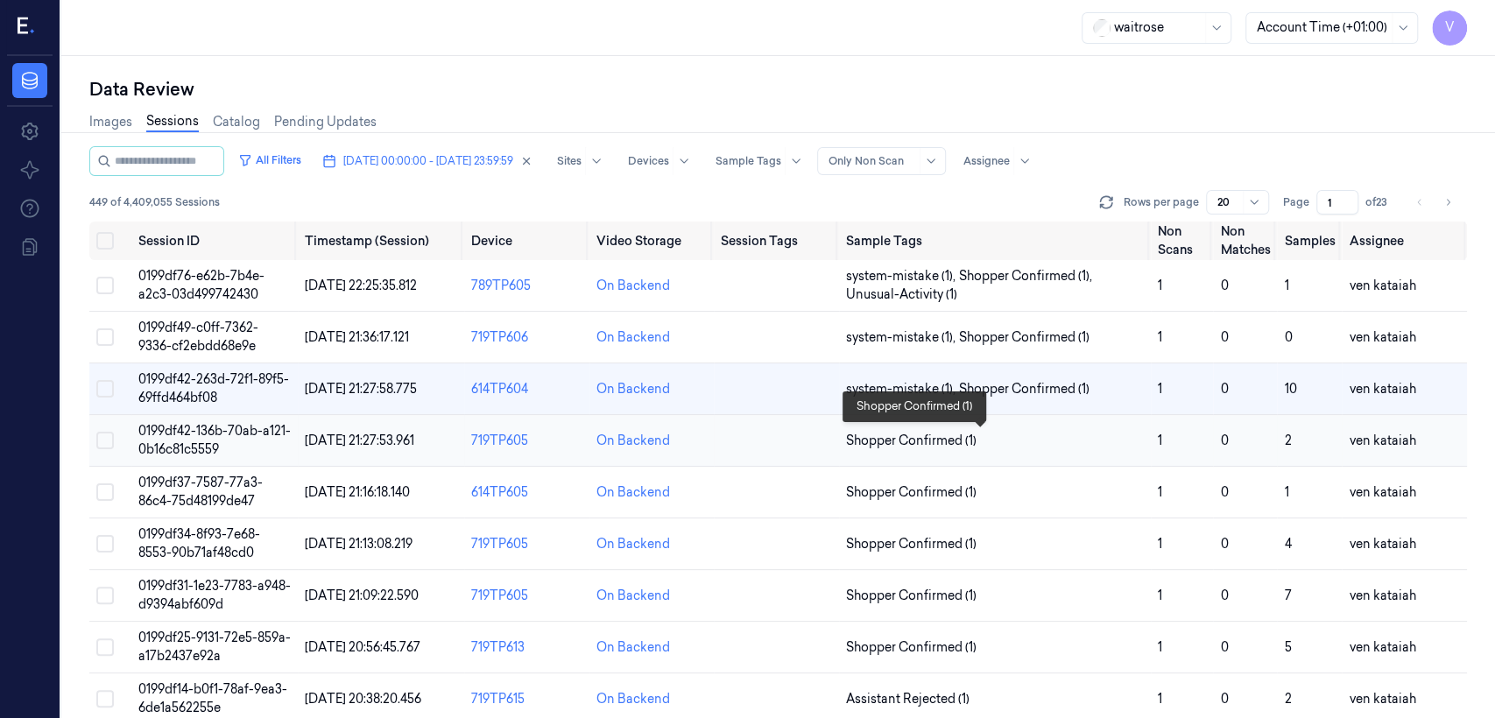
click at [815, 443] on span "Shopper Confirmed (1)" at bounding box center [911, 441] width 130 height 18
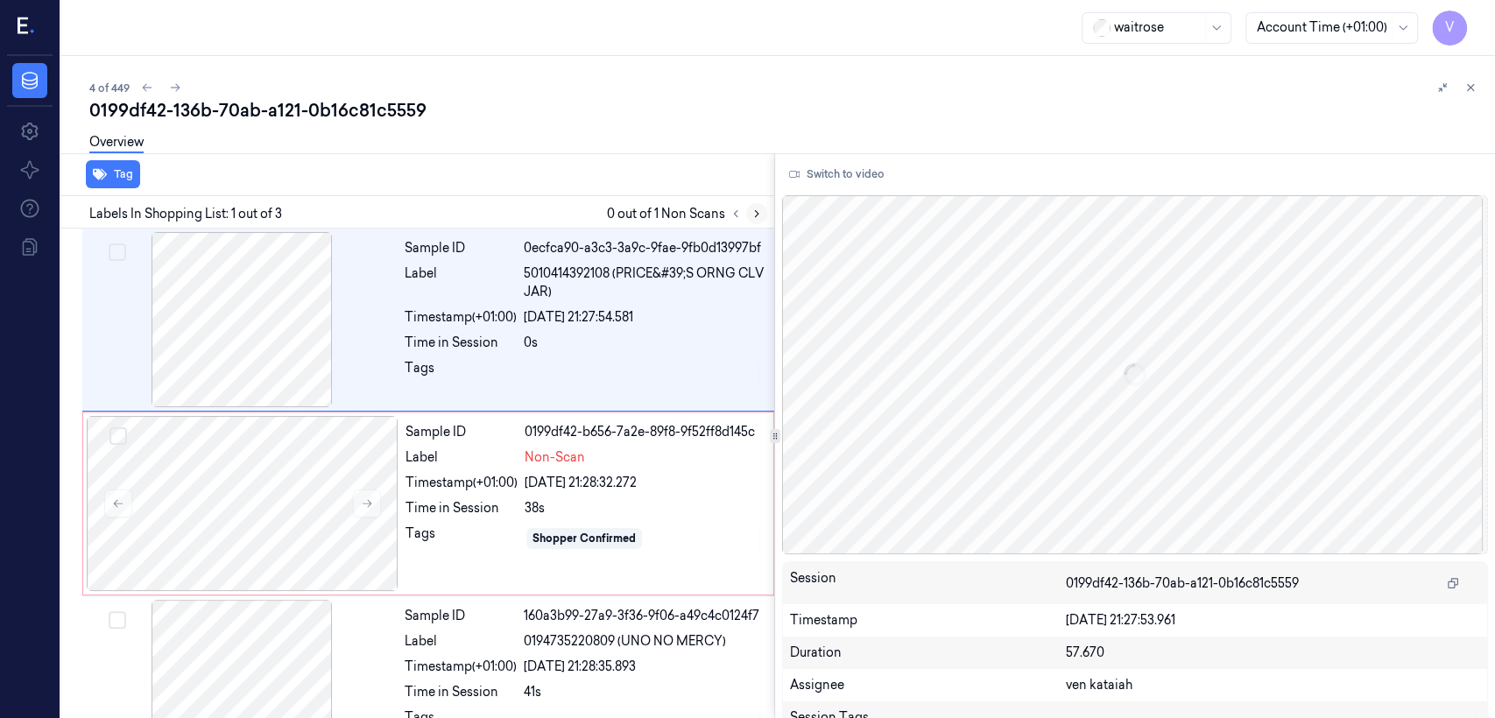
click at [760, 220] on button at bounding box center [756, 213] width 21 height 21
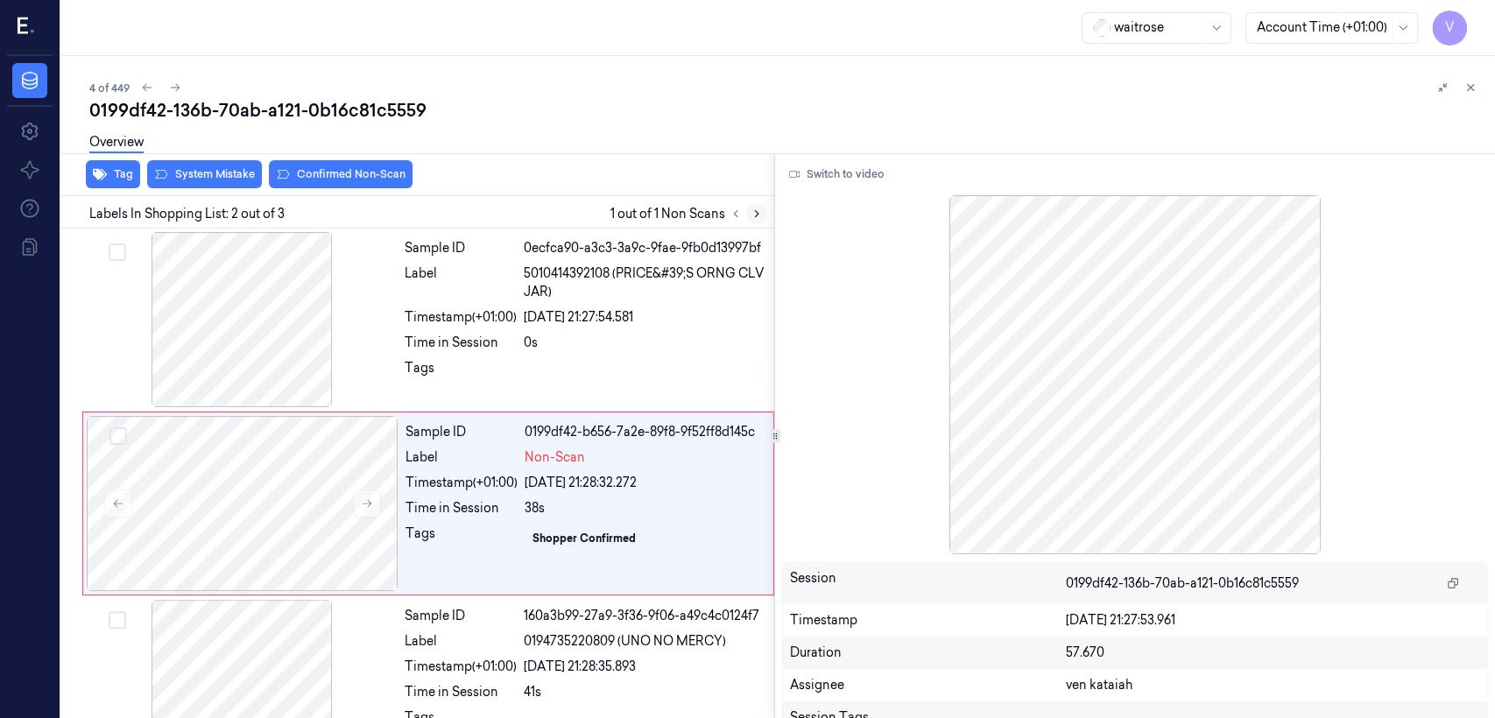
scroll to position [30, 0]
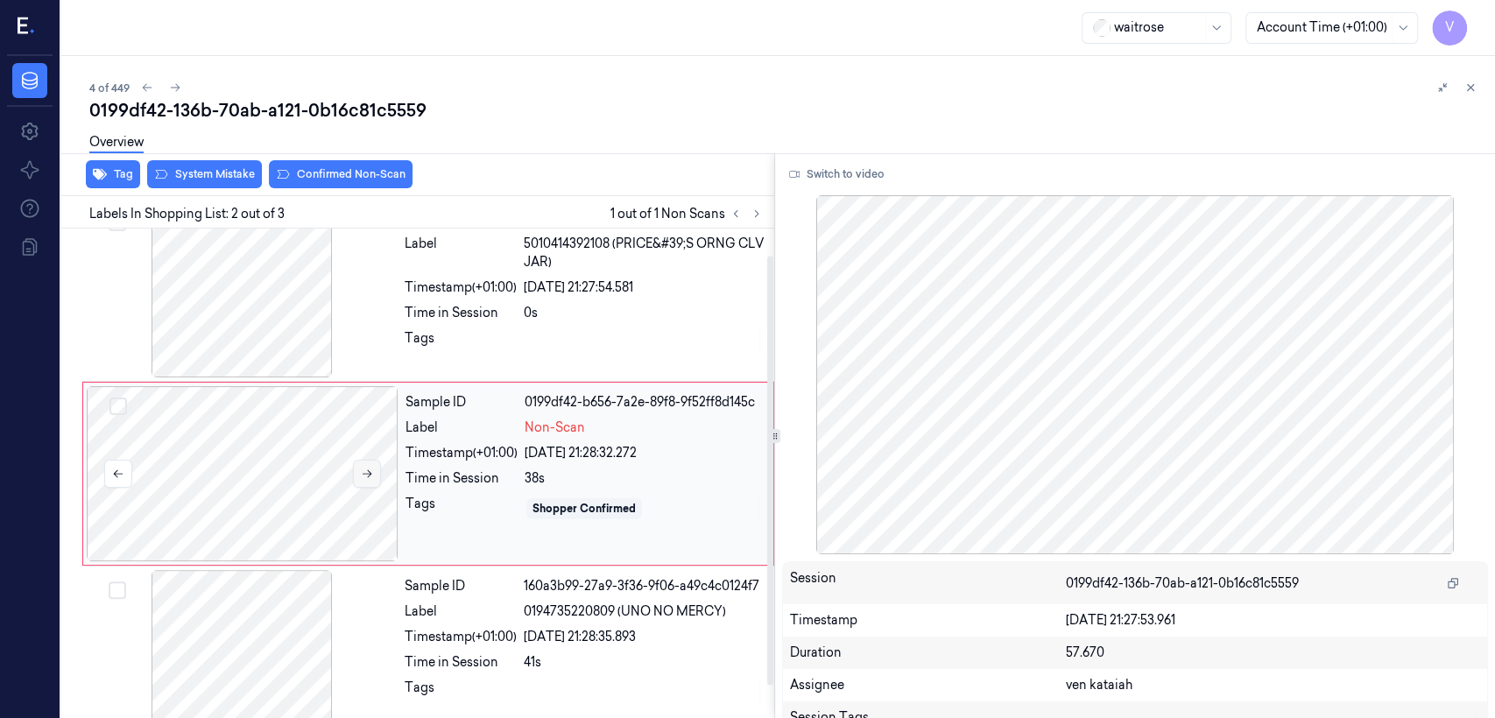
click at [370, 476] on icon at bounding box center [367, 474] width 12 height 12
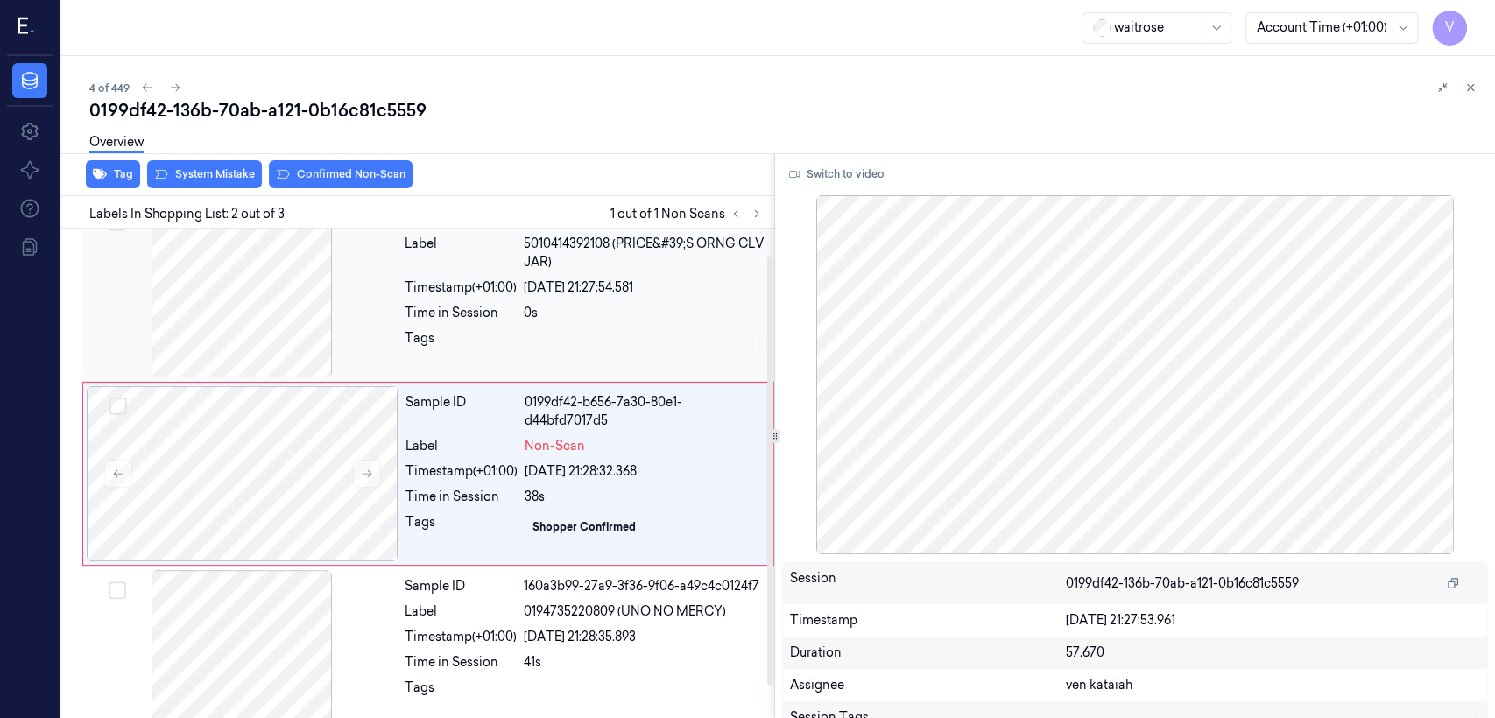
click at [415, 377] on div "Sample ID 0ecfca90-a3c3-3a9c-9fae-9fb0d13997bf Label 5010414392108 (PRICE&#39;S…" at bounding box center [428, 290] width 692 height 183
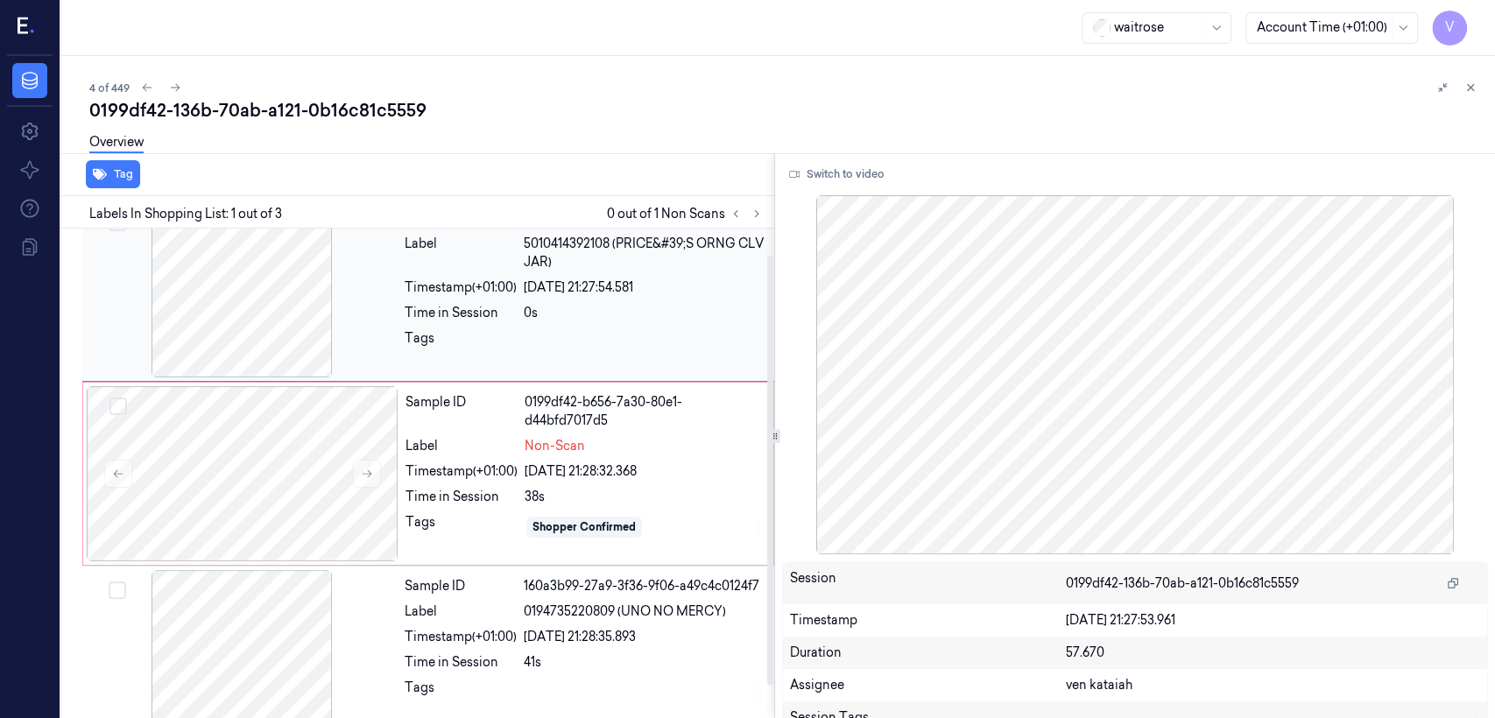
scroll to position [0, 0]
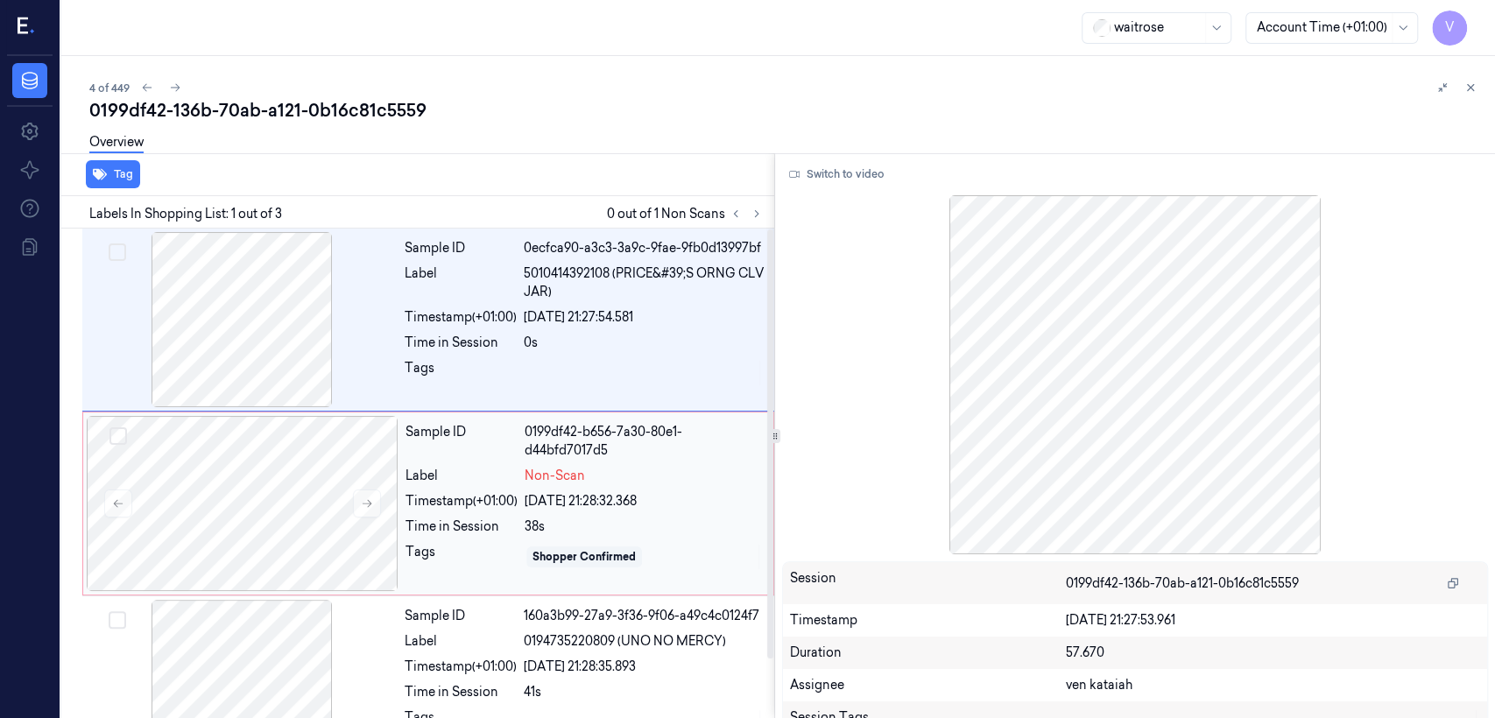
click at [444, 497] on div "Timestamp (+01:00)" at bounding box center [461, 501] width 112 height 18
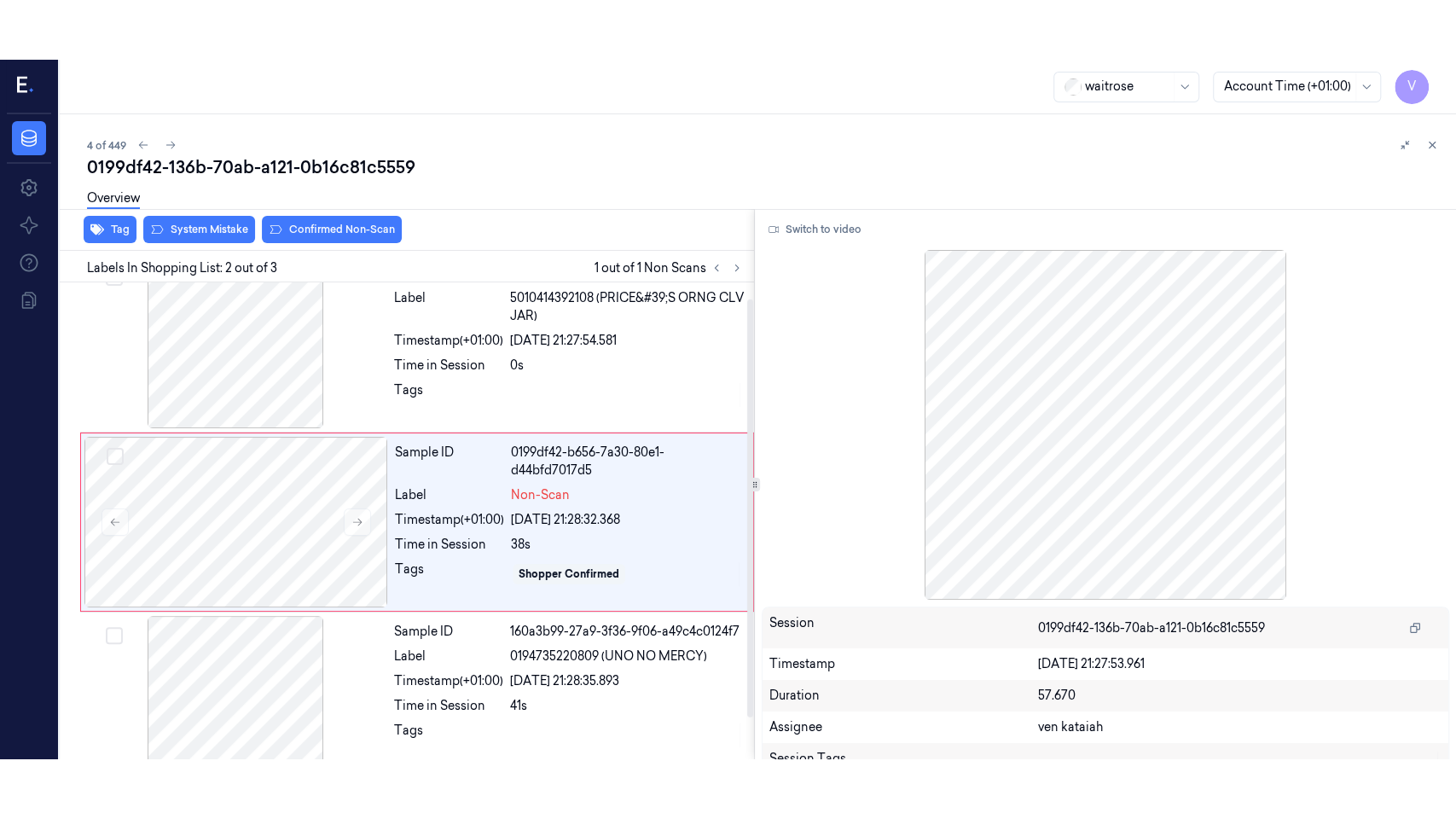
scroll to position [29, 0]
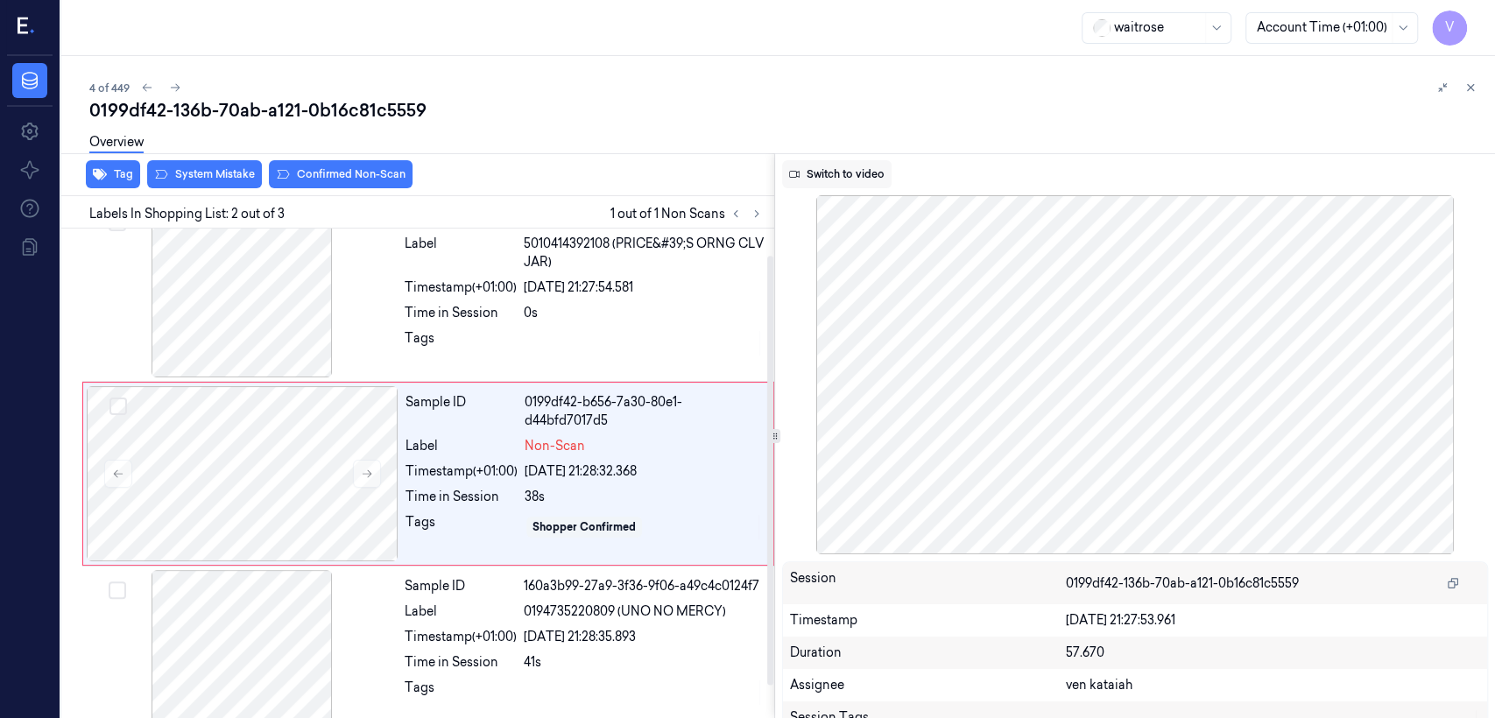
click at [815, 182] on button "Switch to video" at bounding box center [836, 174] width 109 height 28
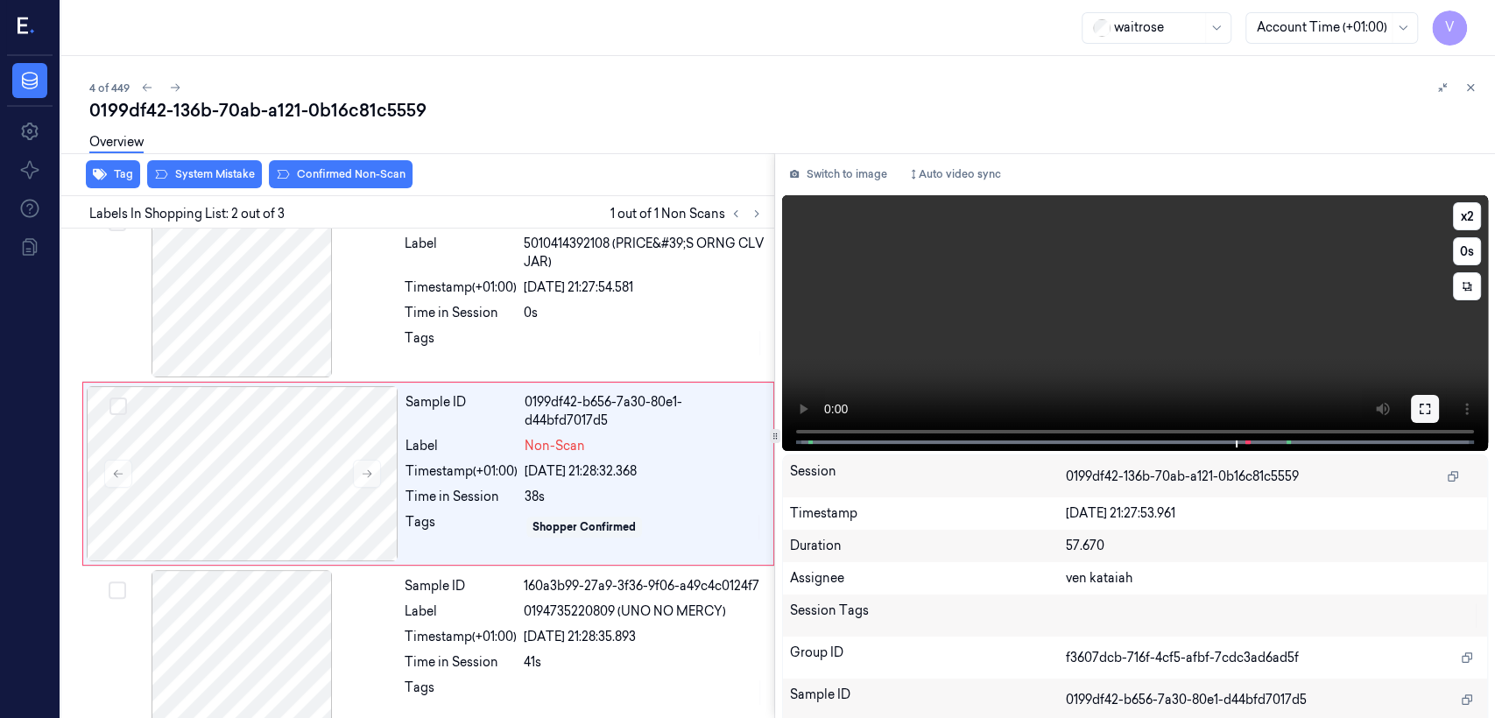
click at [815, 407] on icon at bounding box center [1425, 409] width 14 height 14
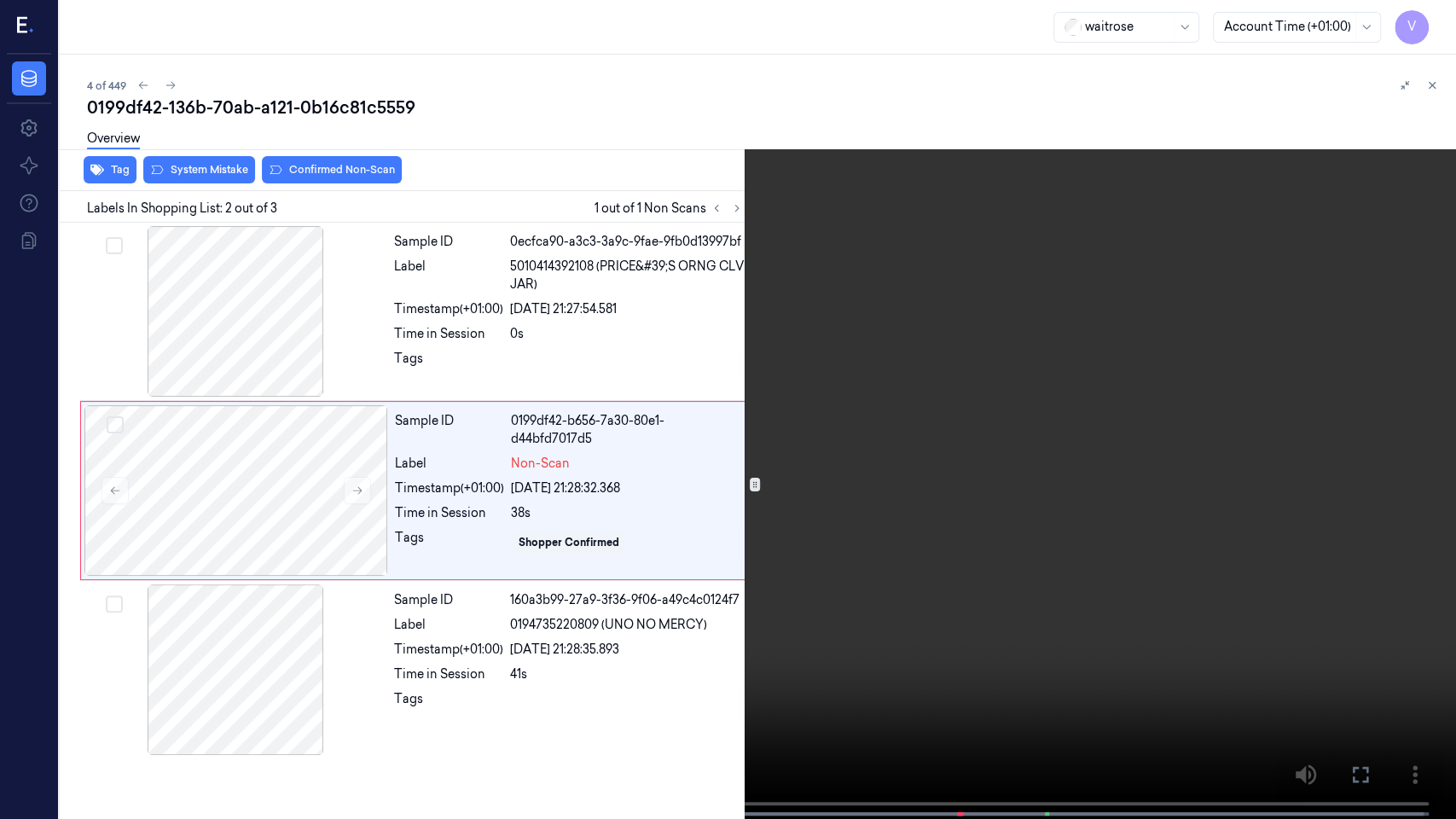
click at [0, 0] on icon at bounding box center [0, 0] width 0 height 0
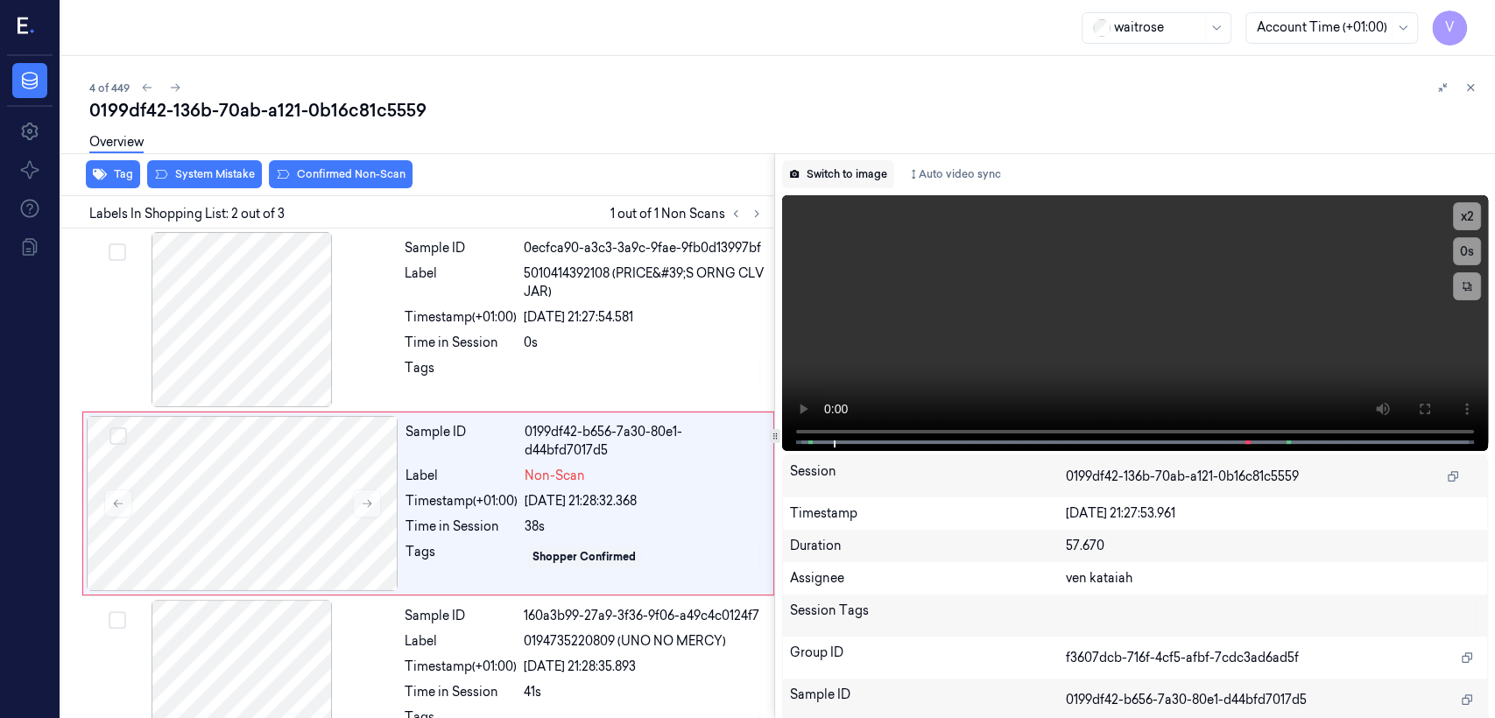
click at [815, 181] on button "Switch to image" at bounding box center [838, 174] width 112 height 28
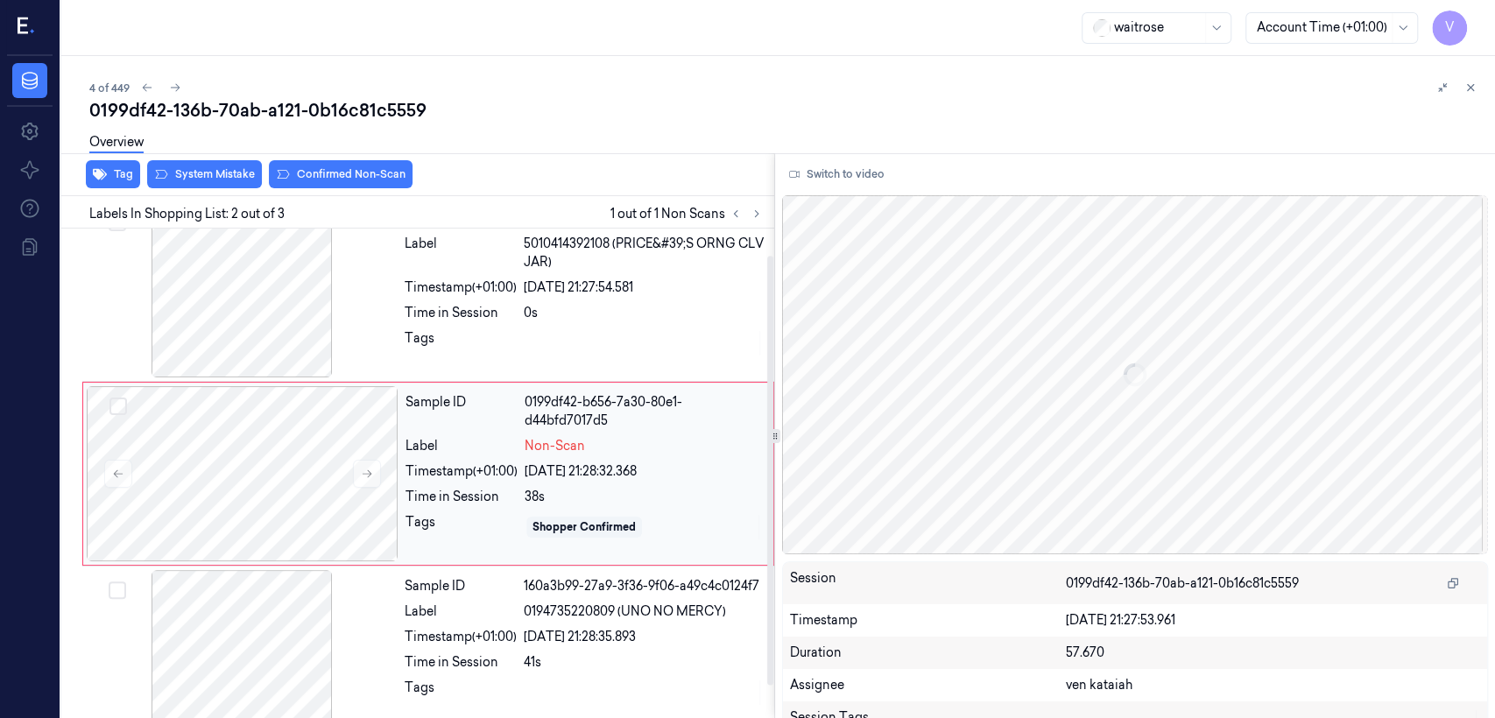
click at [641, 456] on div "Sample ID 0199df42-b656-7a30-80e1-d44bfd7017d5 Label Non-Scan Timestamp (+01:00…" at bounding box center [583, 473] width 371 height 175
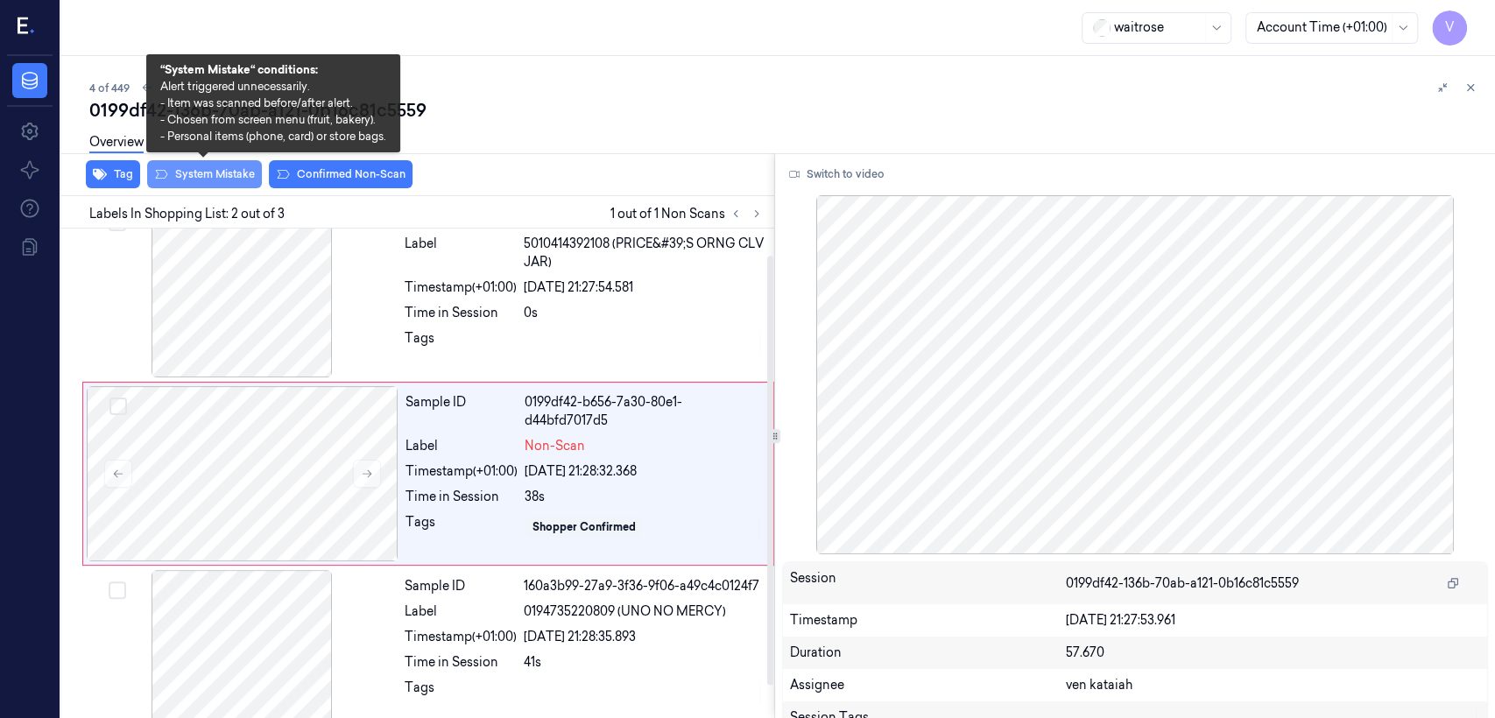
click at [236, 174] on button "System Mistake" at bounding box center [204, 174] width 115 height 28
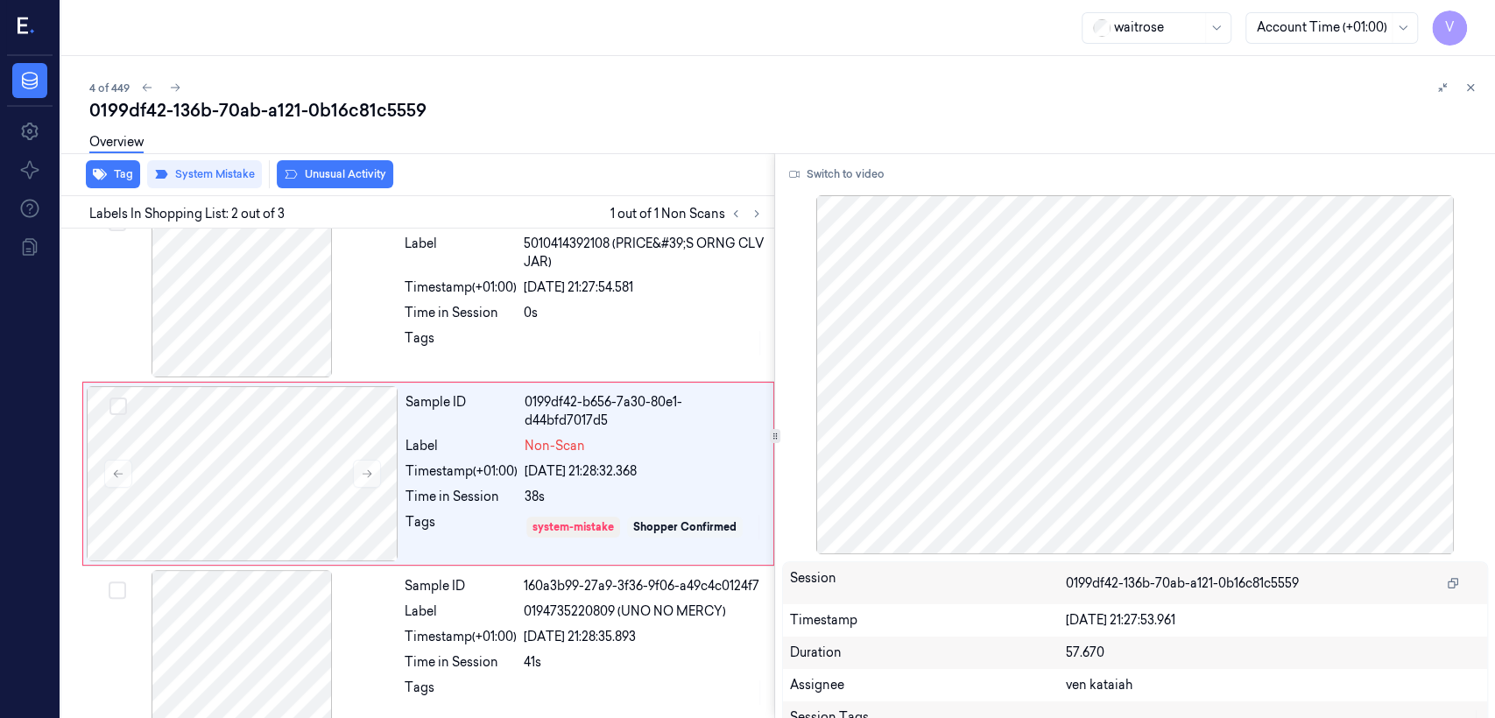
click at [335, 164] on div "Overview" at bounding box center [785, 145] width 1392 height 45
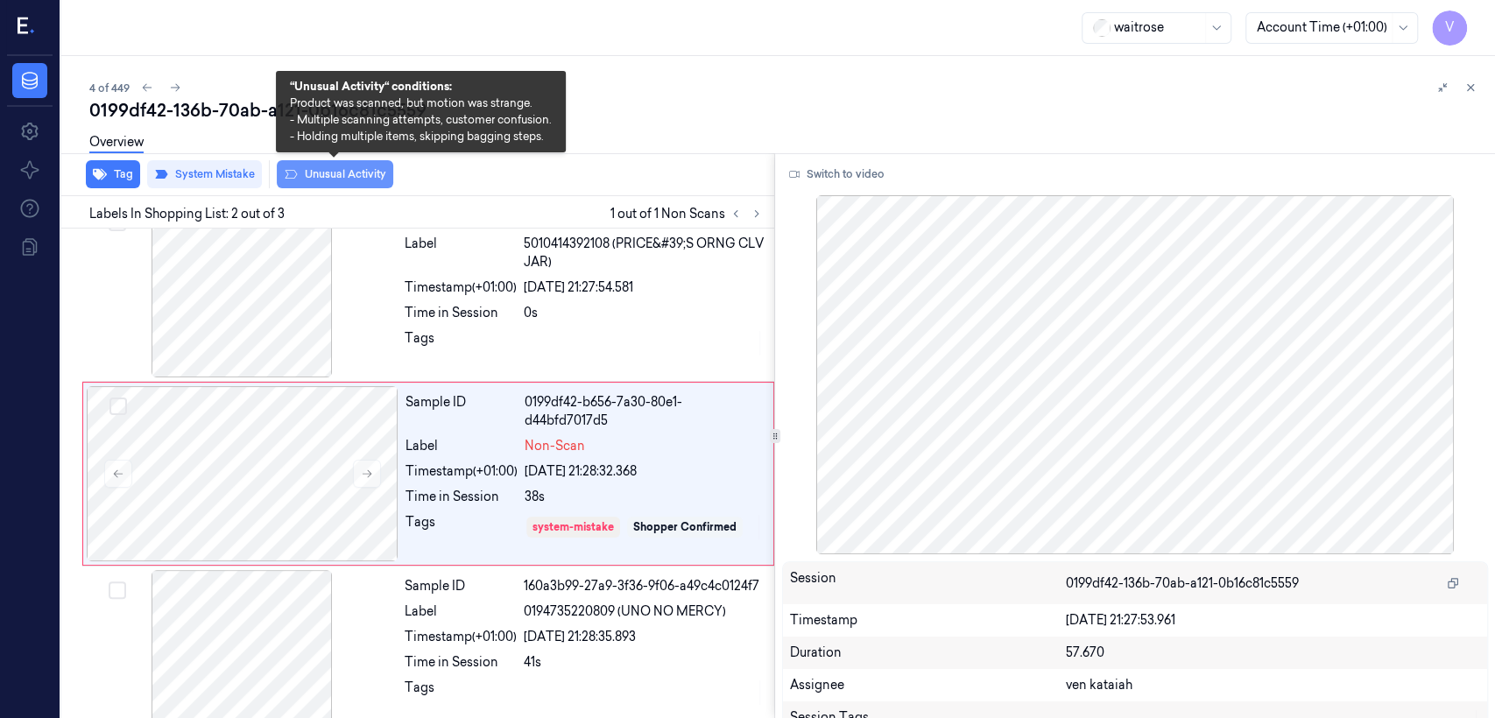
click at [320, 169] on button "Unusual Activity" at bounding box center [335, 174] width 116 height 28
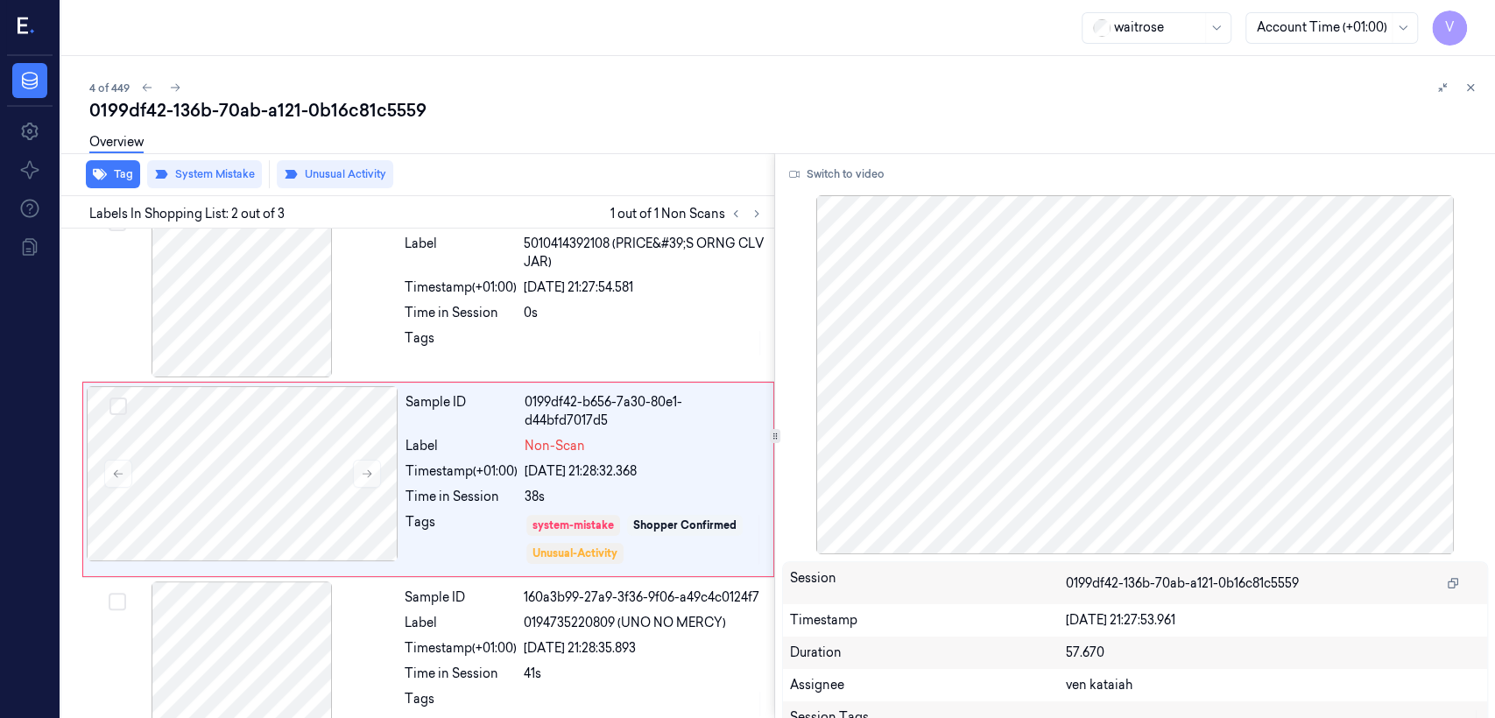
scroll to position [35, 0]
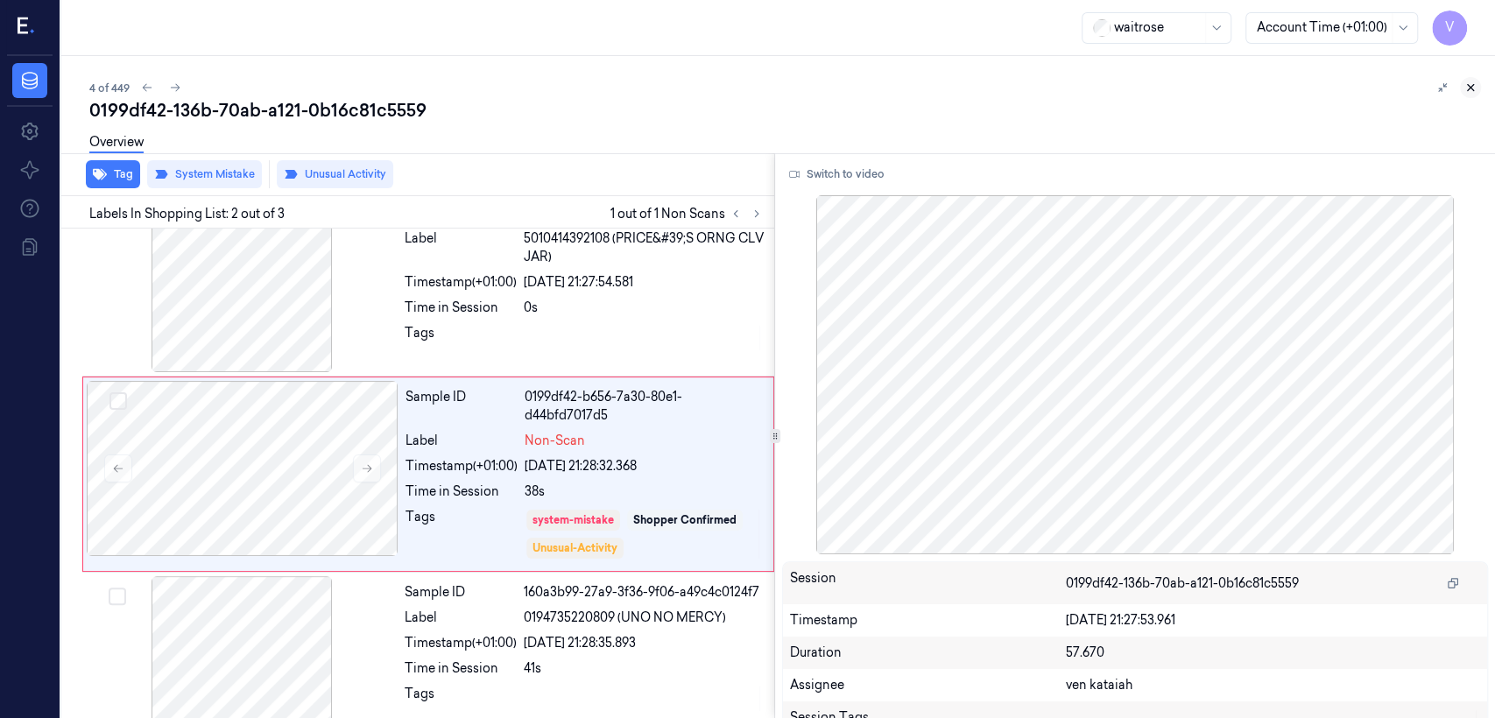
click at [815, 94] on button at bounding box center [1470, 87] width 21 height 21
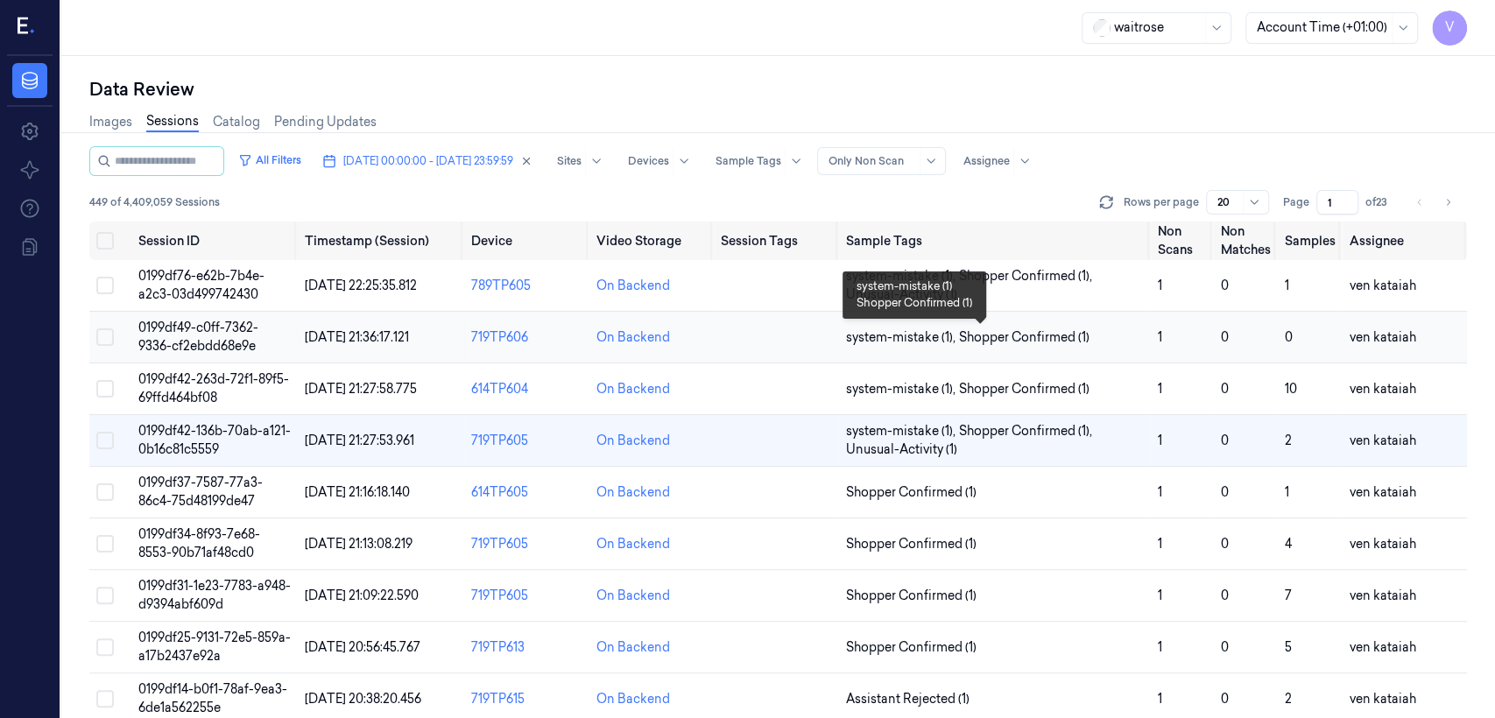
click at [815, 344] on span "Shopper Confirmed (1)" at bounding box center [1024, 337] width 130 height 18
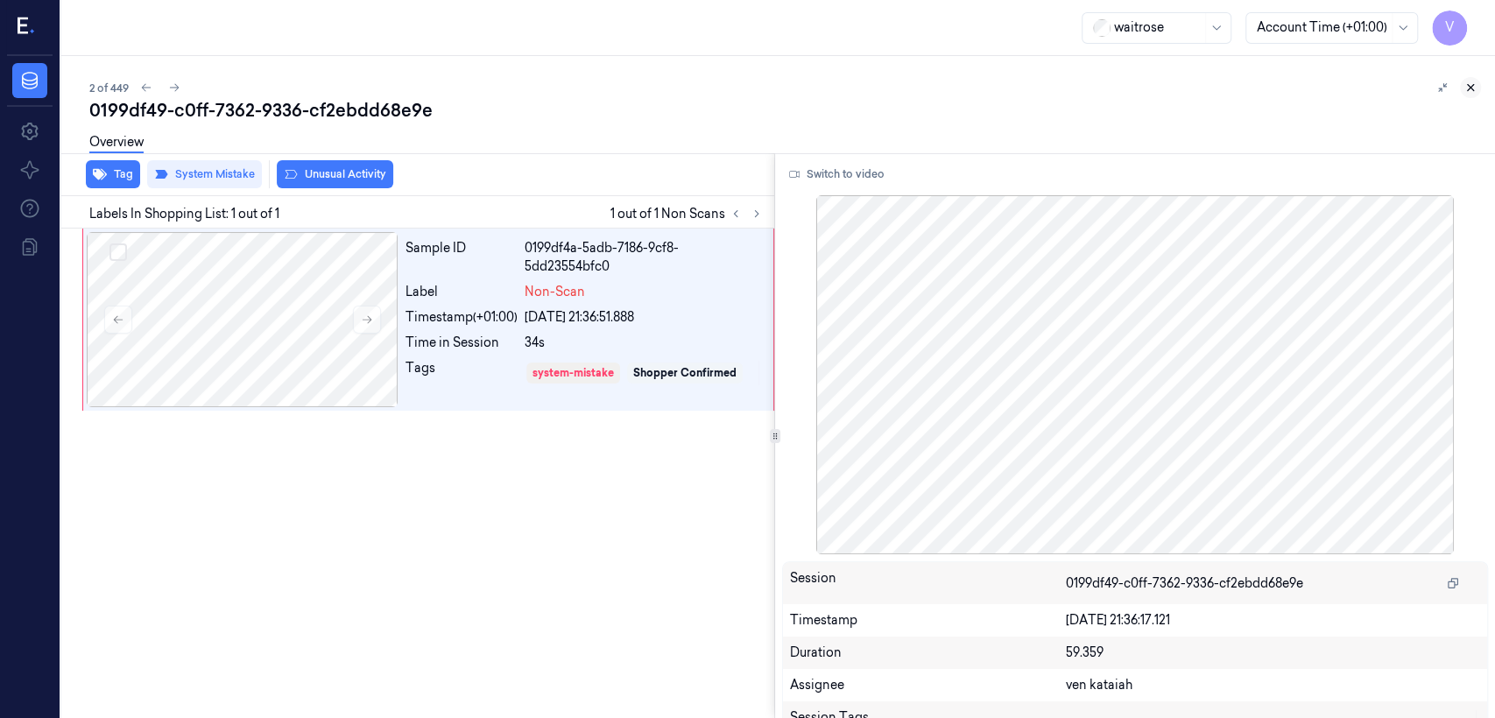
click at [815, 94] on button at bounding box center [1470, 87] width 21 height 21
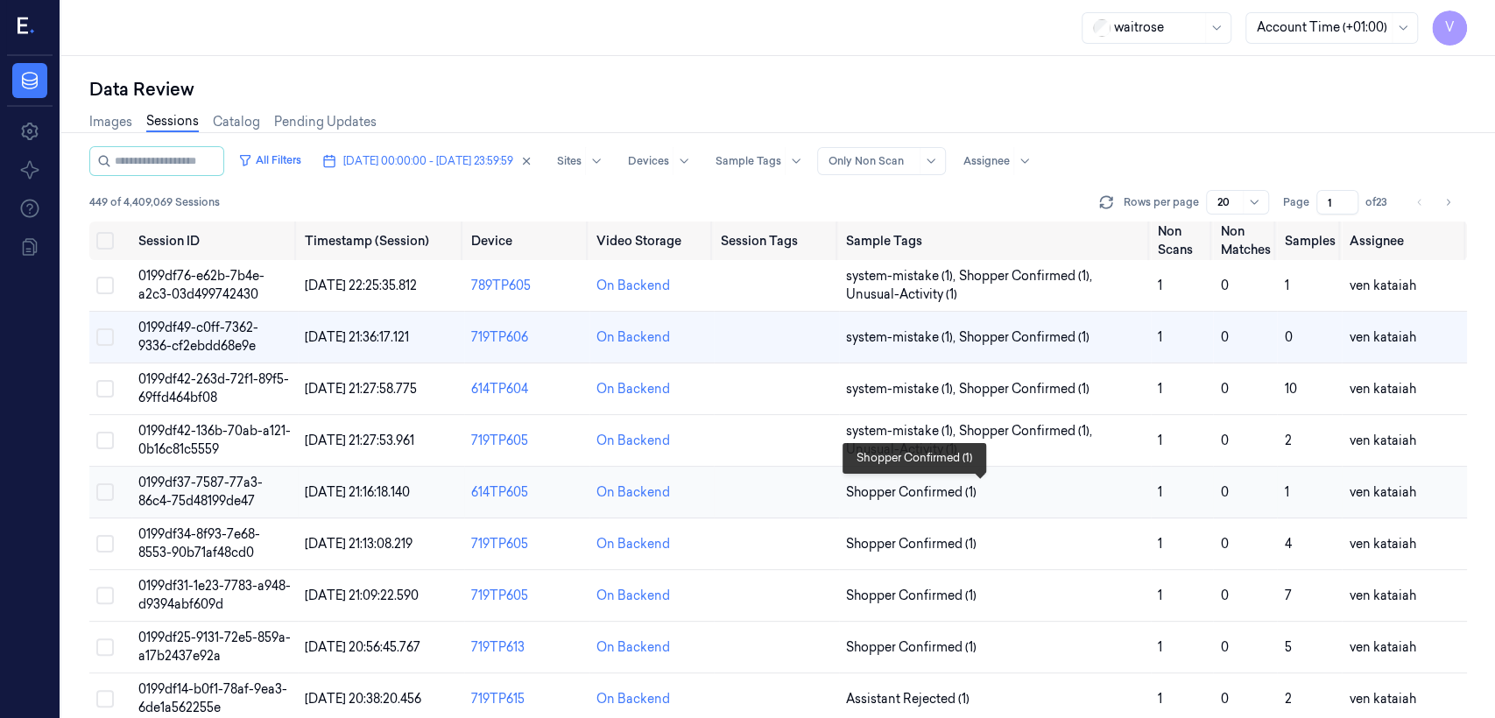
click at [815, 492] on span "Shopper Confirmed (1)" at bounding box center [911, 492] width 130 height 18
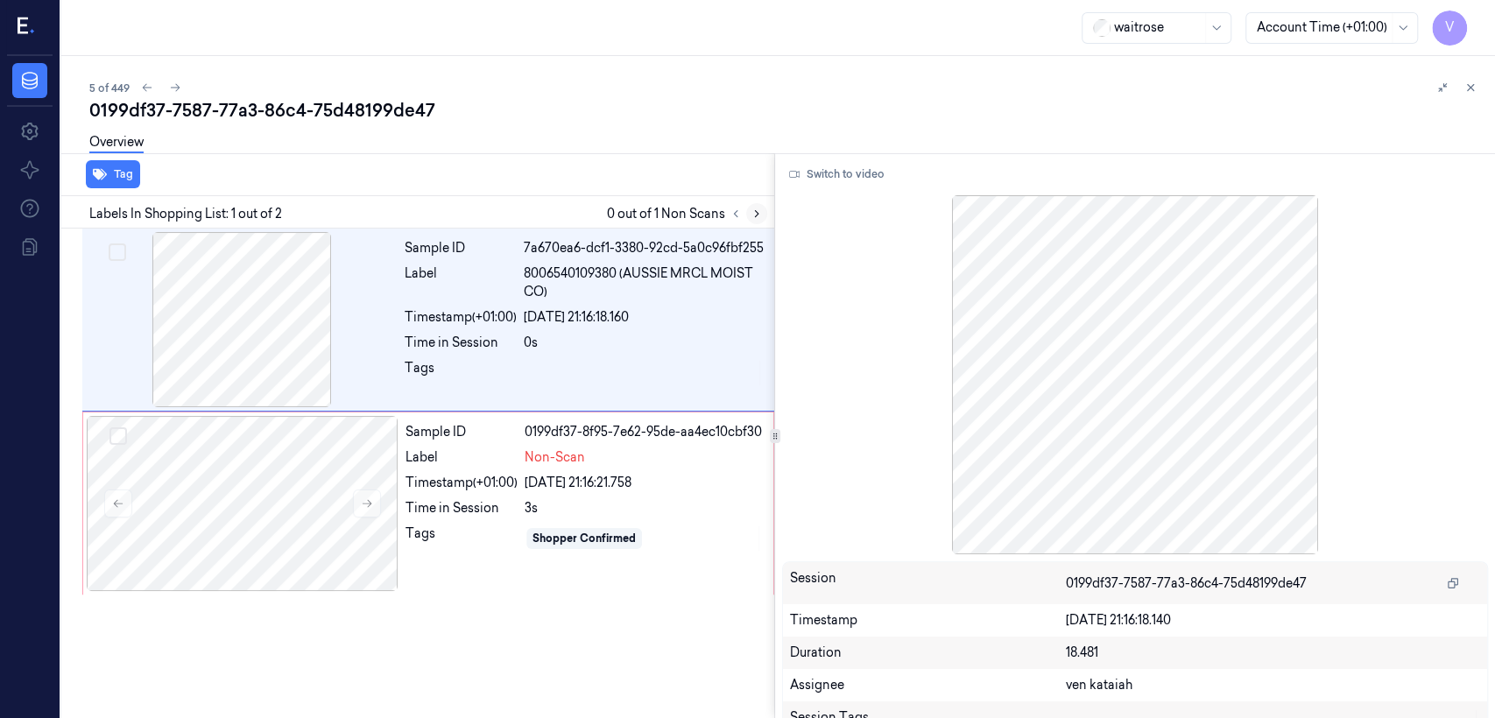
click at [759, 216] on icon at bounding box center [757, 214] width 12 height 12
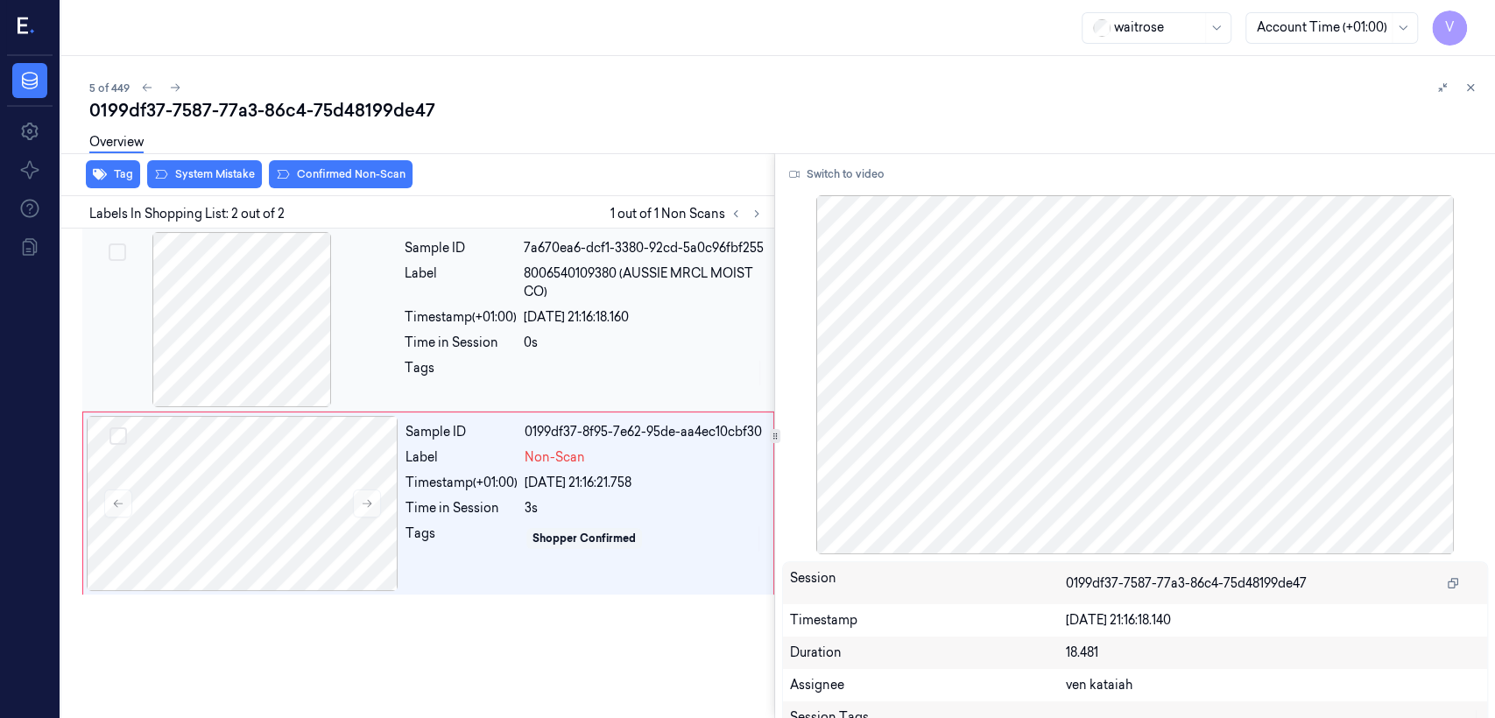
click at [520, 309] on div "Timestamp (+01:00) [DATE] 21:16:18.160" at bounding box center [584, 317] width 359 height 18
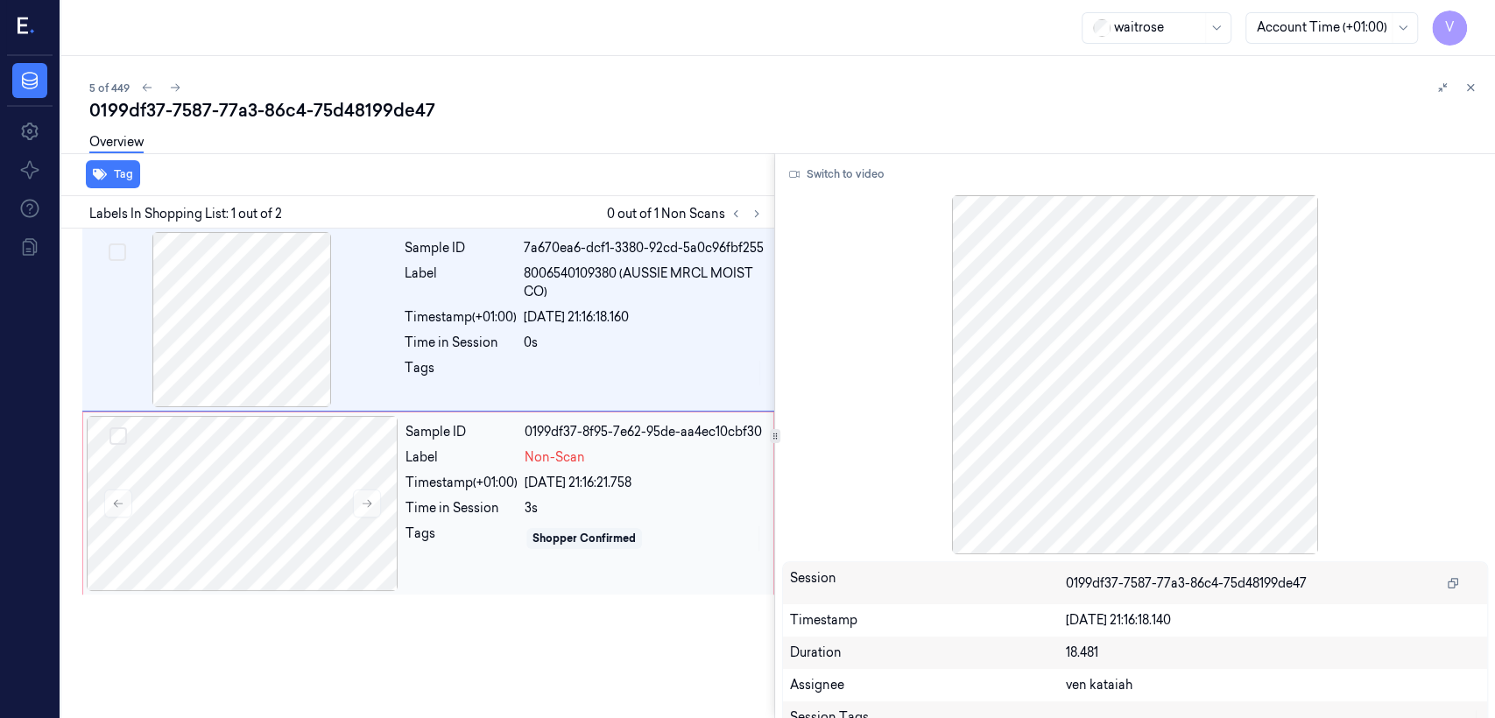
click at [469, 510] on div "Time in Session" at bounding box center [461, 508] width 112 height 18
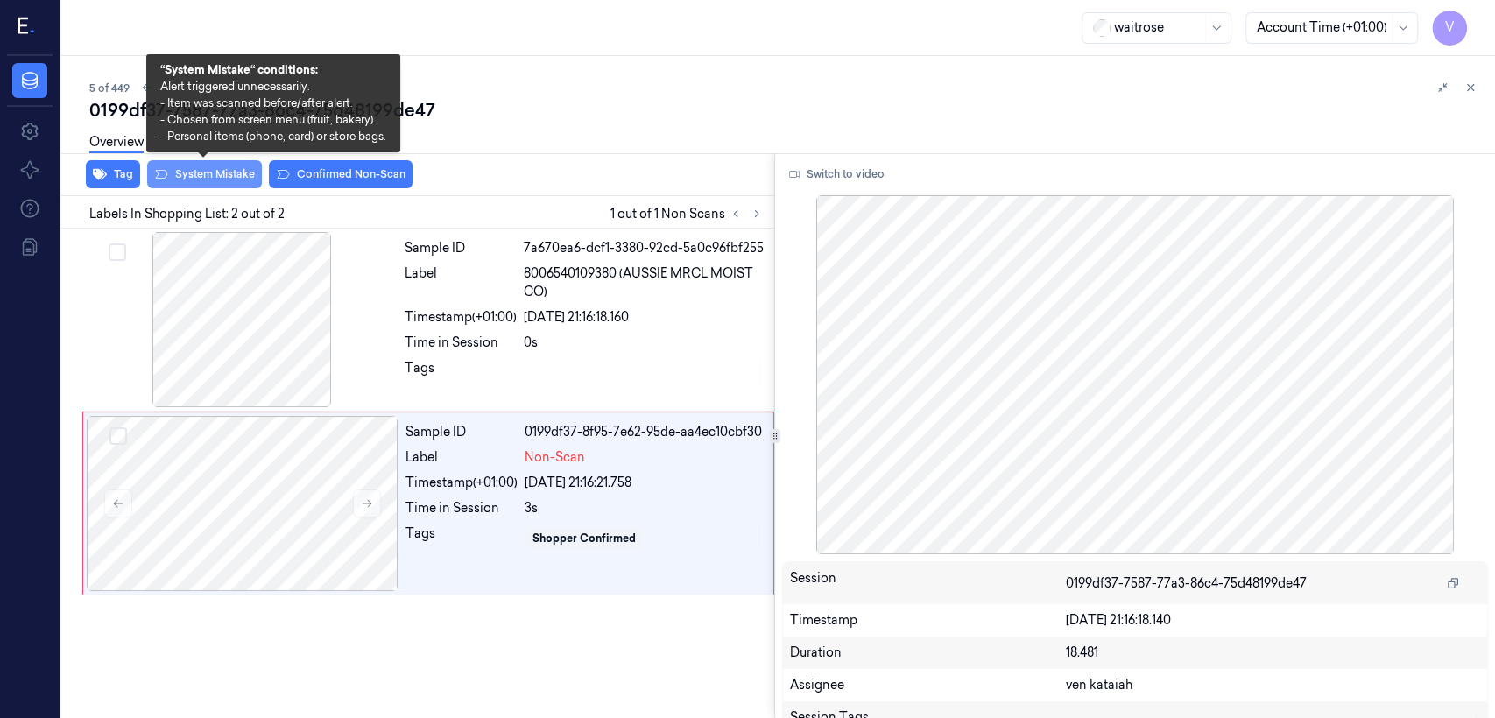
click at [176, 168] on button "System Mistake" at bounding box center [204, 174] width 115 height 28
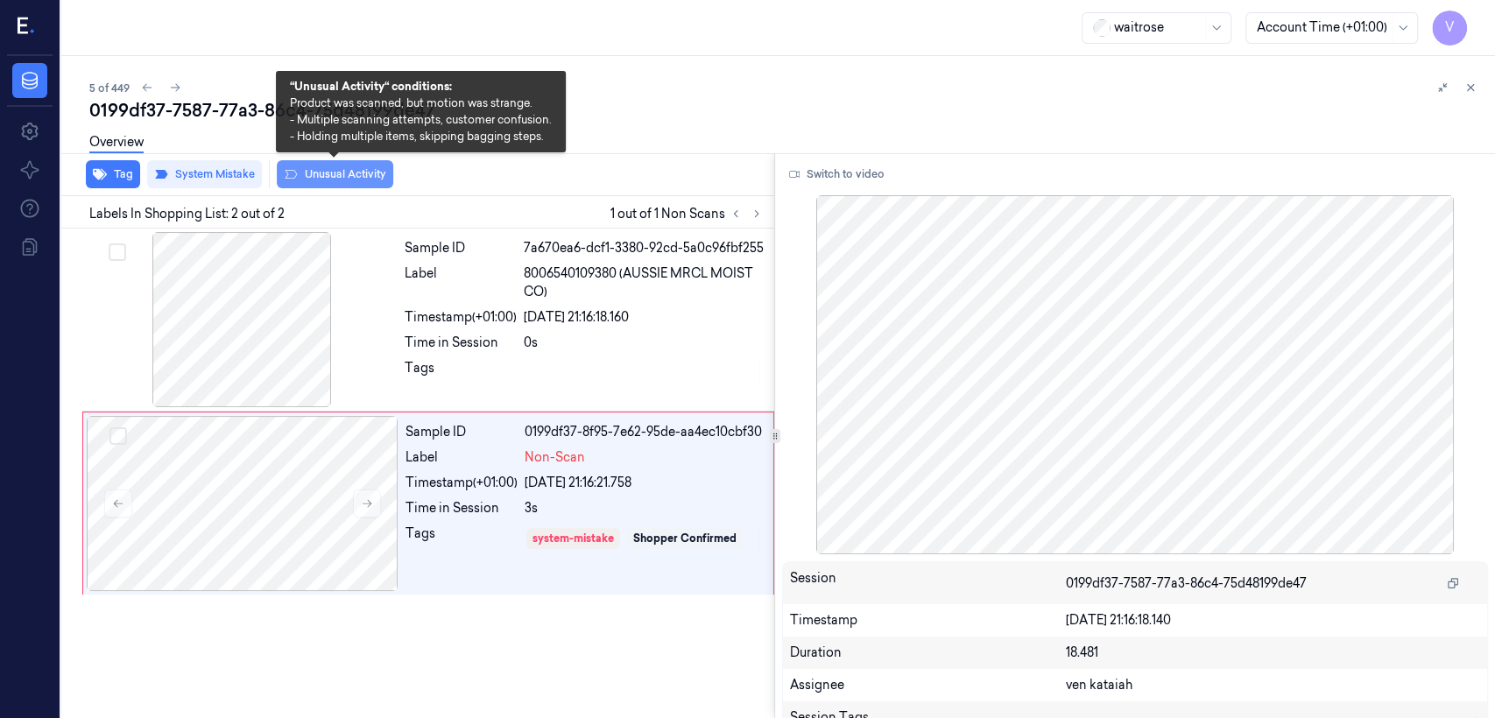
click at [352, 181] on button "Unusual Activity" at bounding box center [335, 174] width 116 height 28
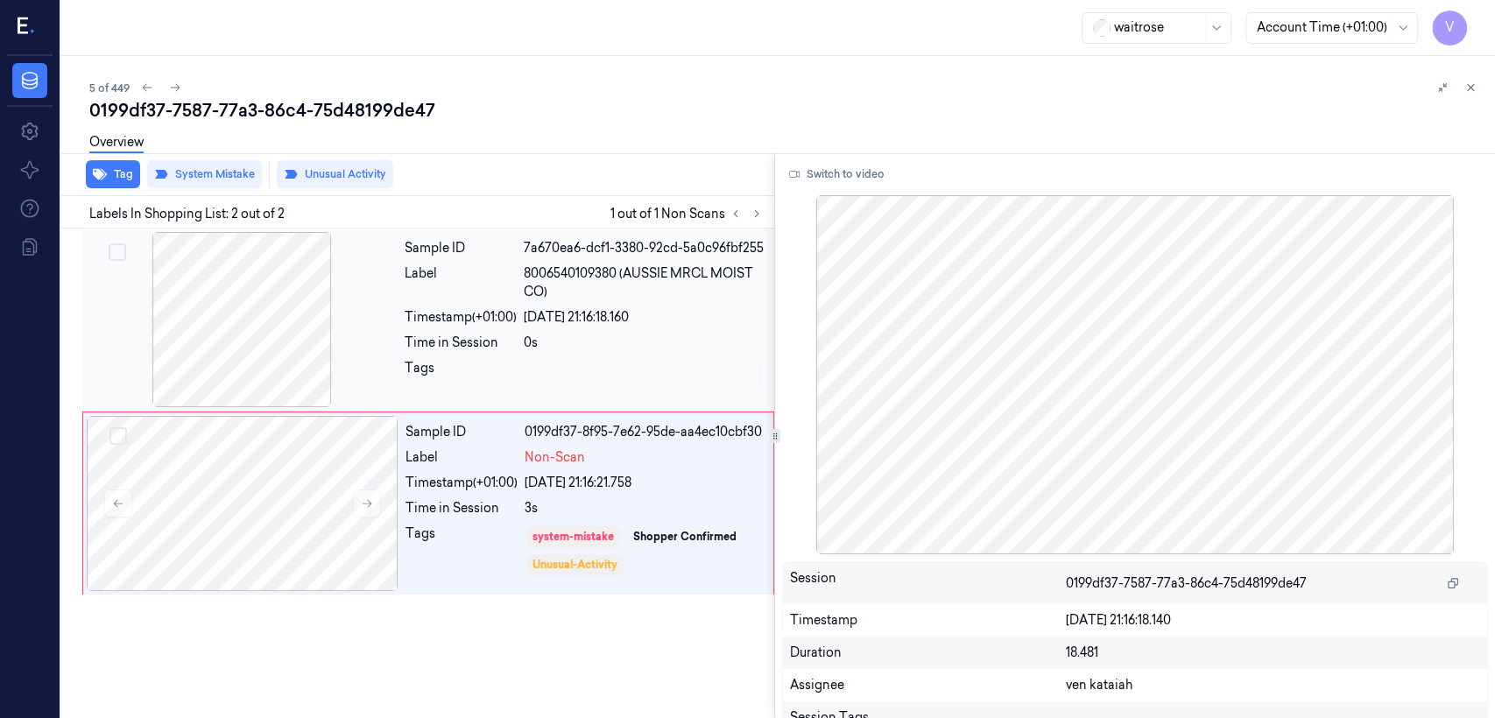
click at [479, 387] on div "Sample ID 7a670ea6-dcf1-3380-92cd-5a0c96fbf255 Label 8006540109380 (AUSSIE MRCL…" at bounding box center [584, 319] width 373 height 175
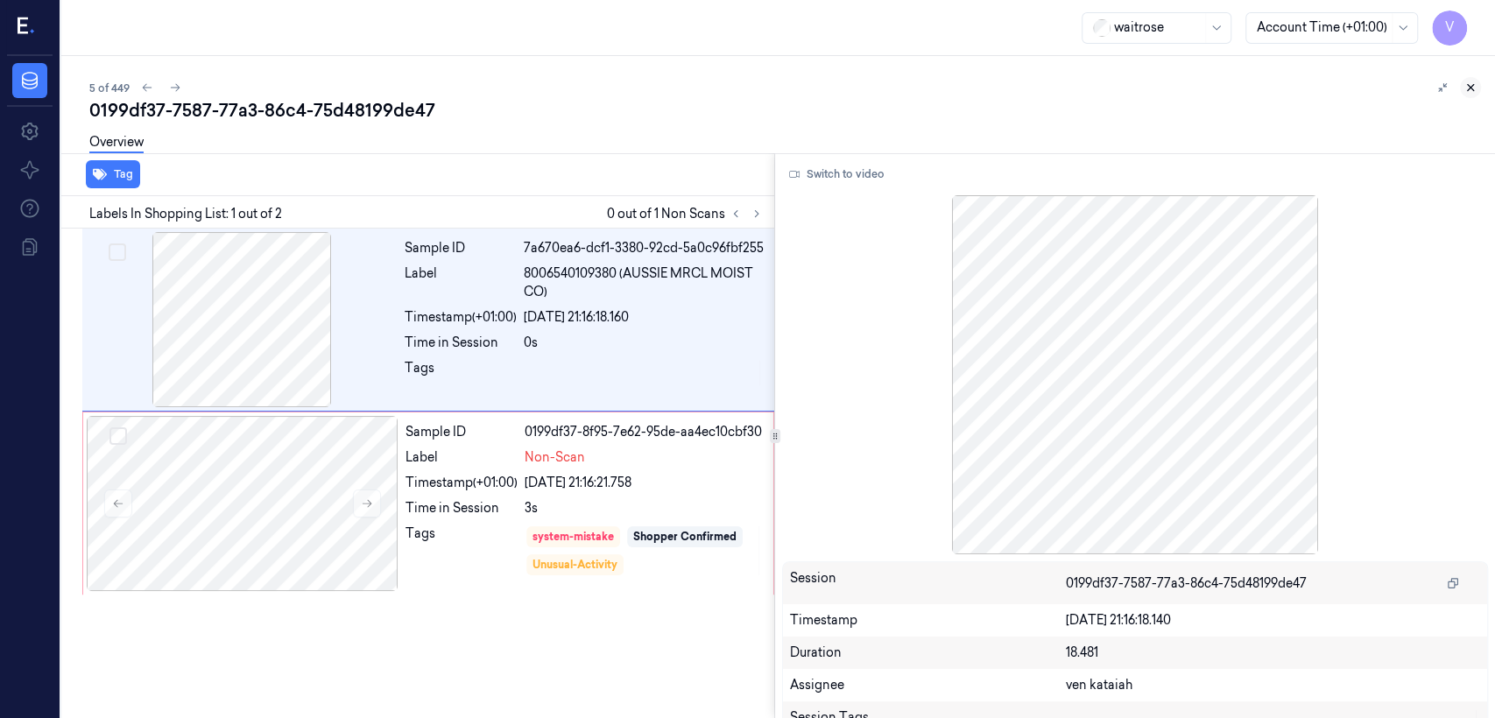
click at [815, 86] on button at bounding box center [1470, 87] width 21 height 21
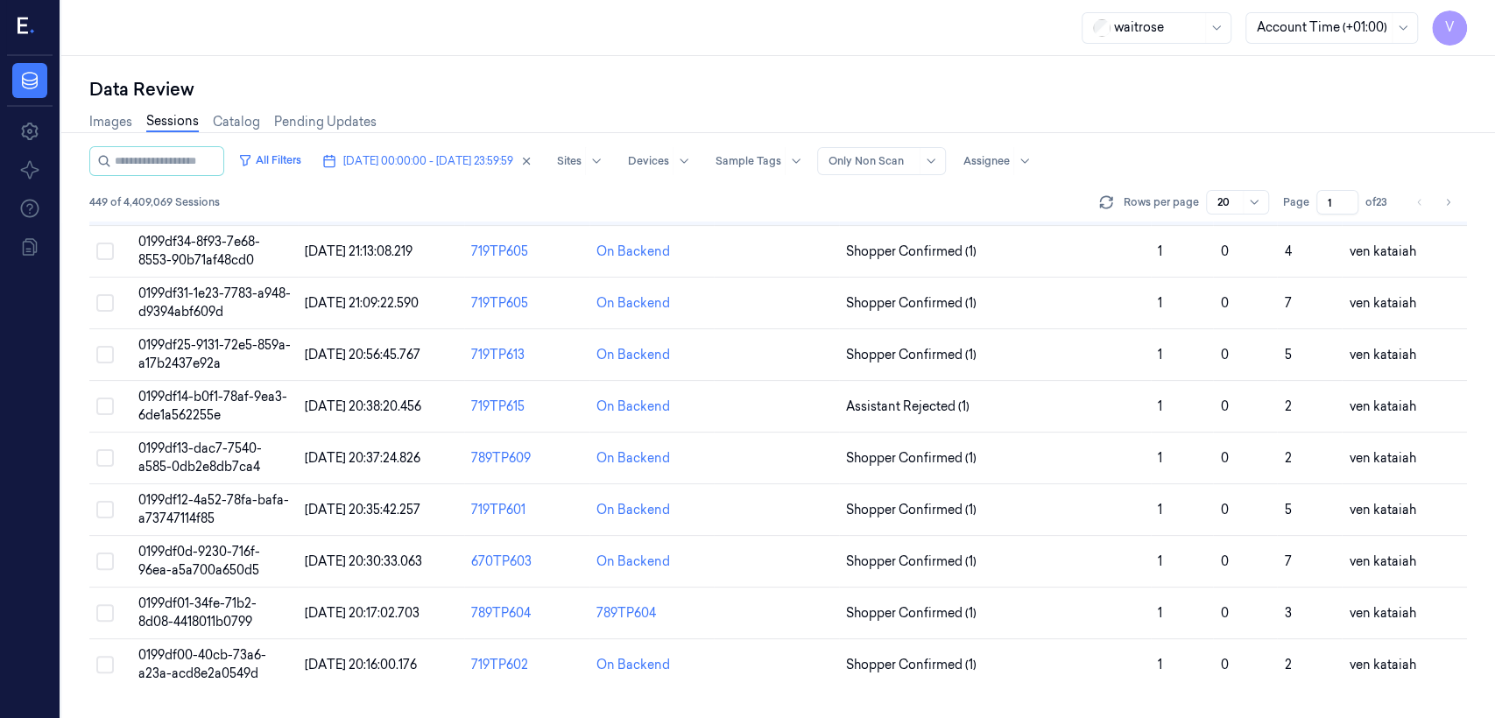
scroll to position [21, 0]
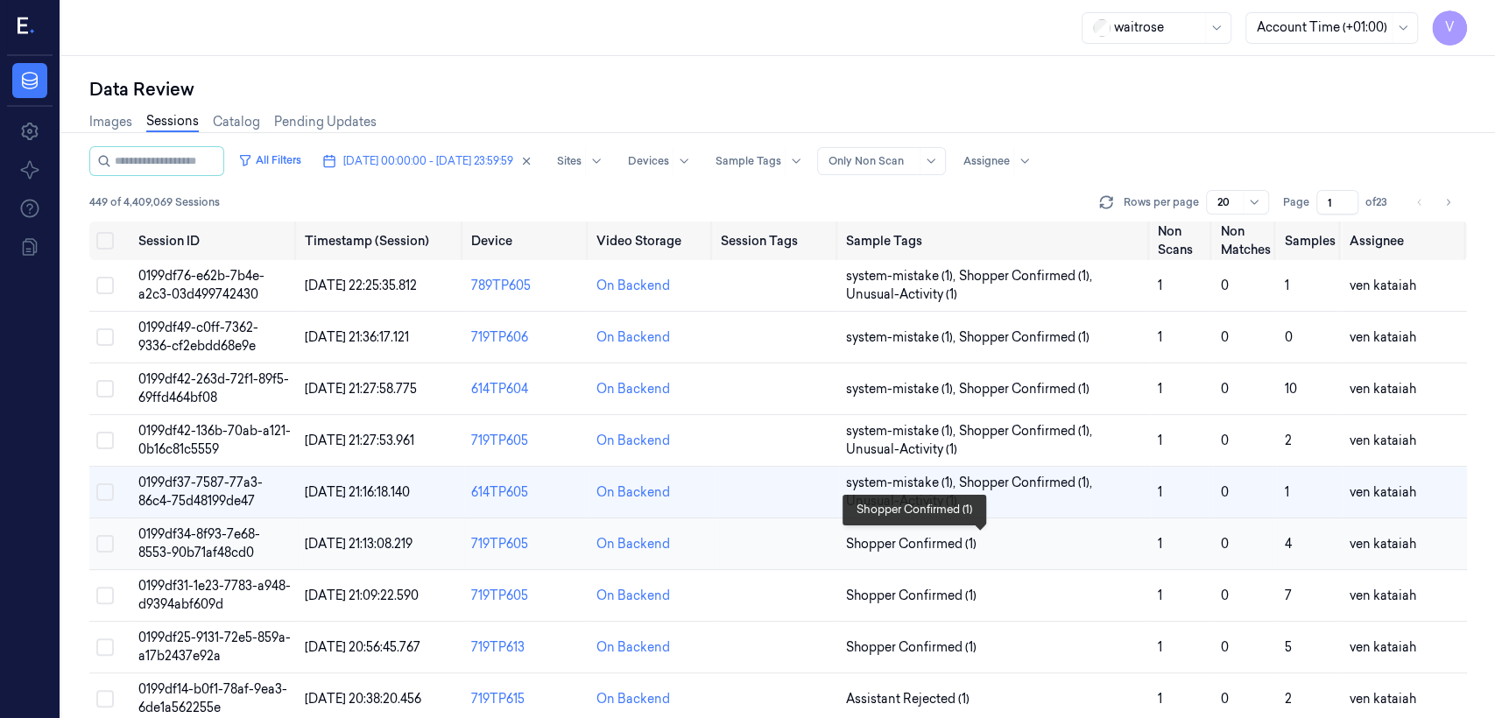
click at [815, 539] on span "Shopper Confirmed (1)" at bounding box center [911, 544] width 130 height 18
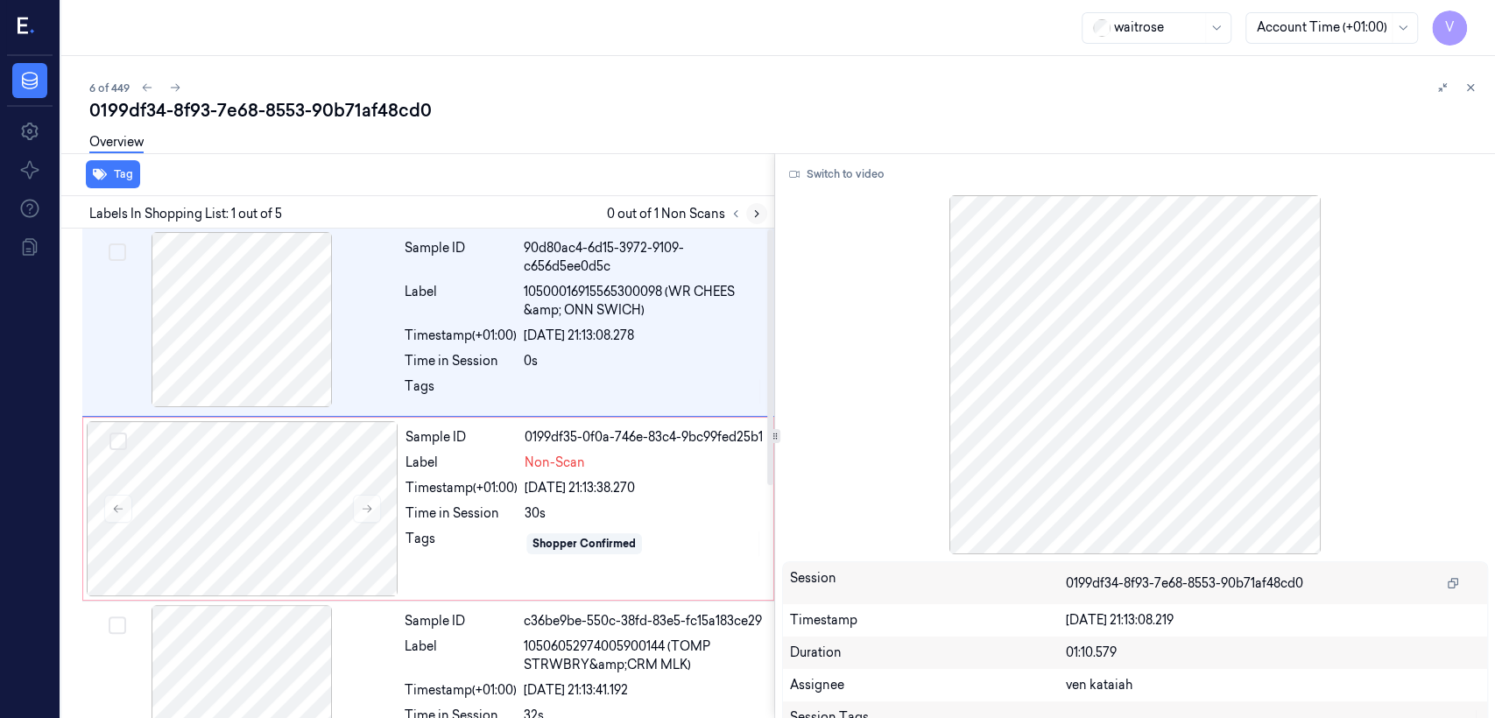
click at [757, 215] on icon at bounding box center [757, 214] width 12 height 12
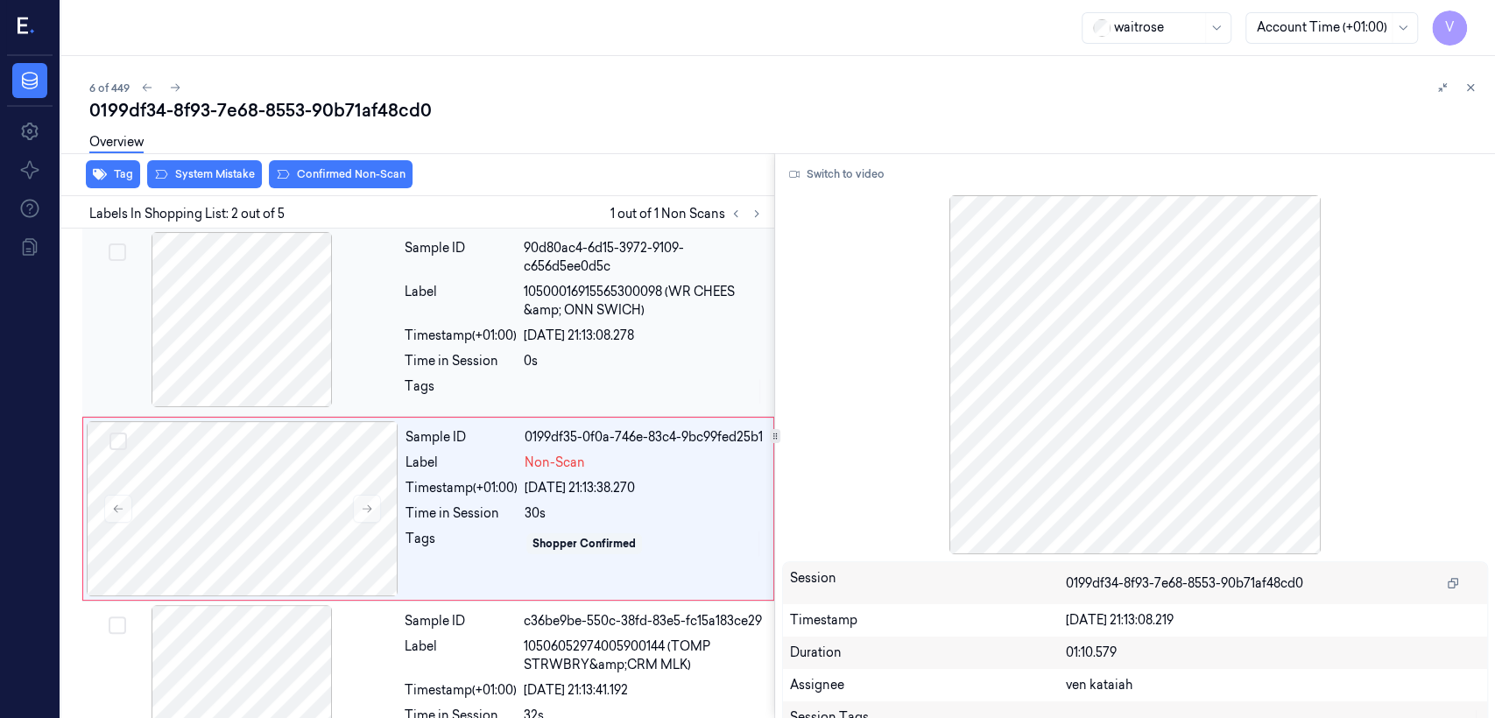
scroll to position [35, 0]
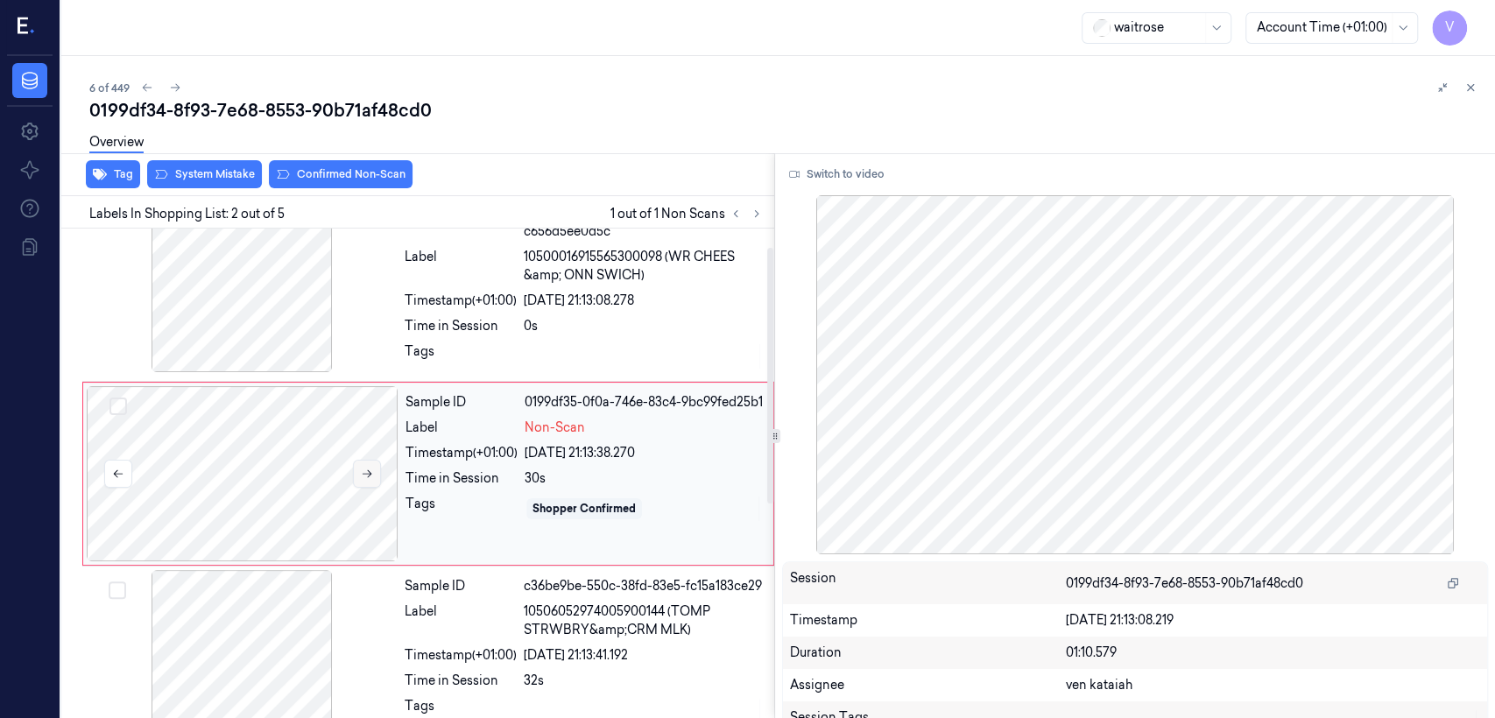
click at [368, 469] on icon at bounding box center [367, 474] width 12 height 12
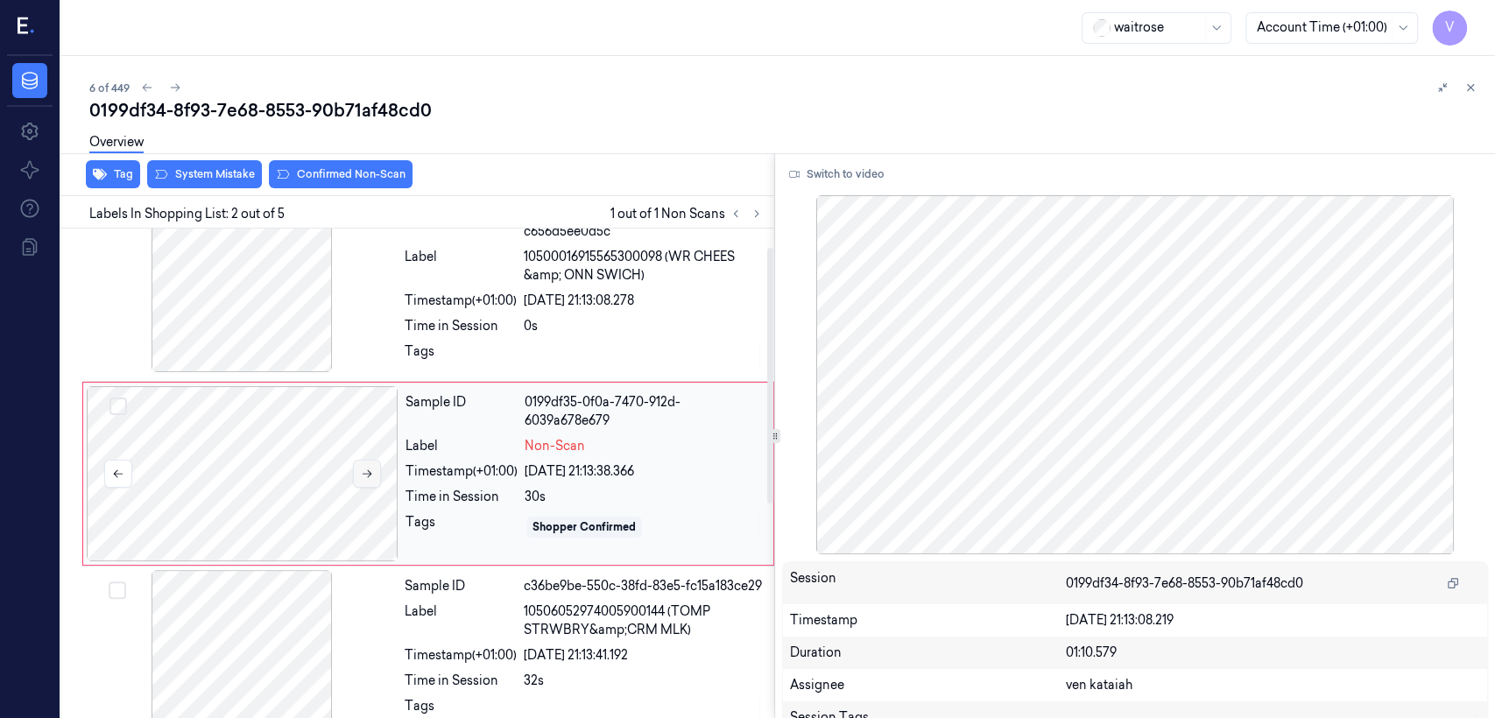
click at [368, 469] on icon at bounding box center [367, 474] width 12 height 12
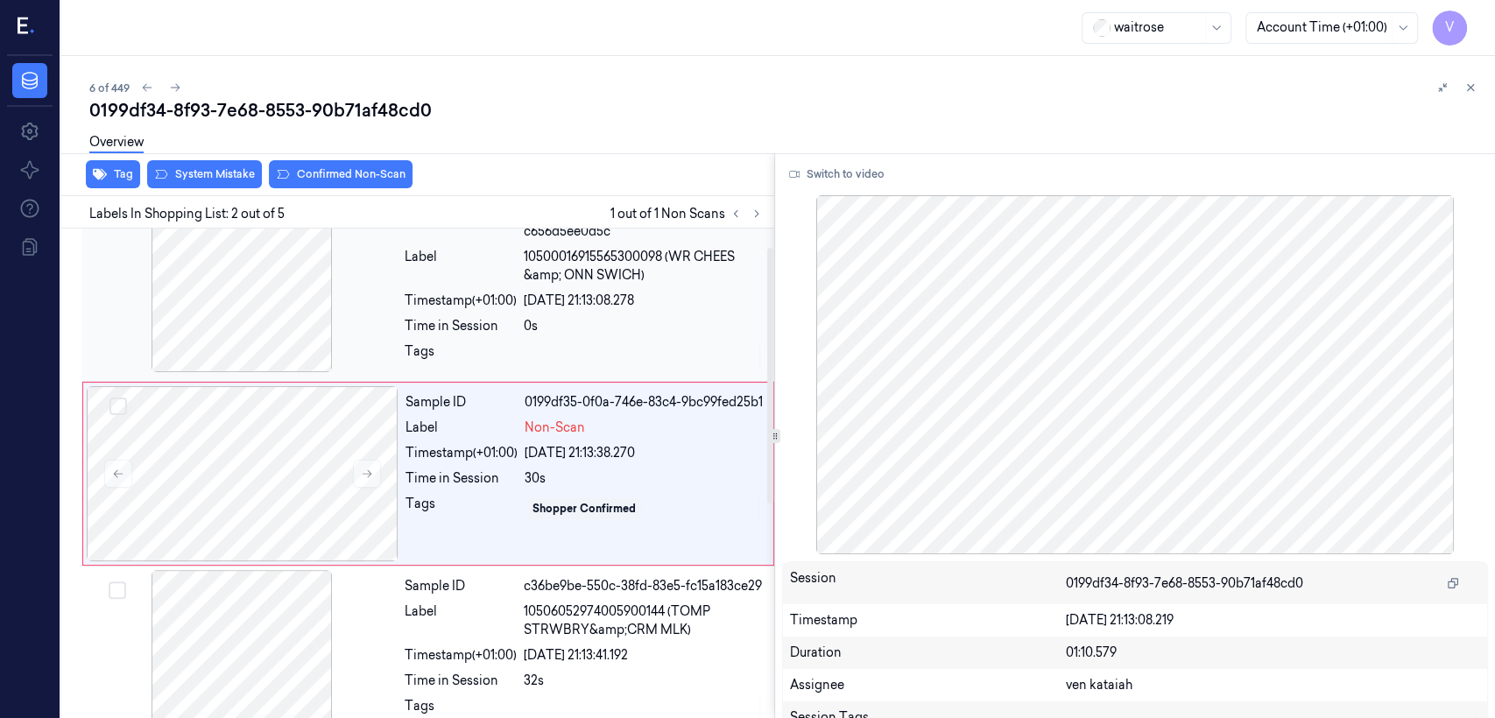
click at [448, 340] on div "Sample ID 90d80ac4-6d15-3972-9109-c656d5ee0d5c Label 10500016915565300098 (WR C…" at bounding box center [584, 287] width 373 height 180
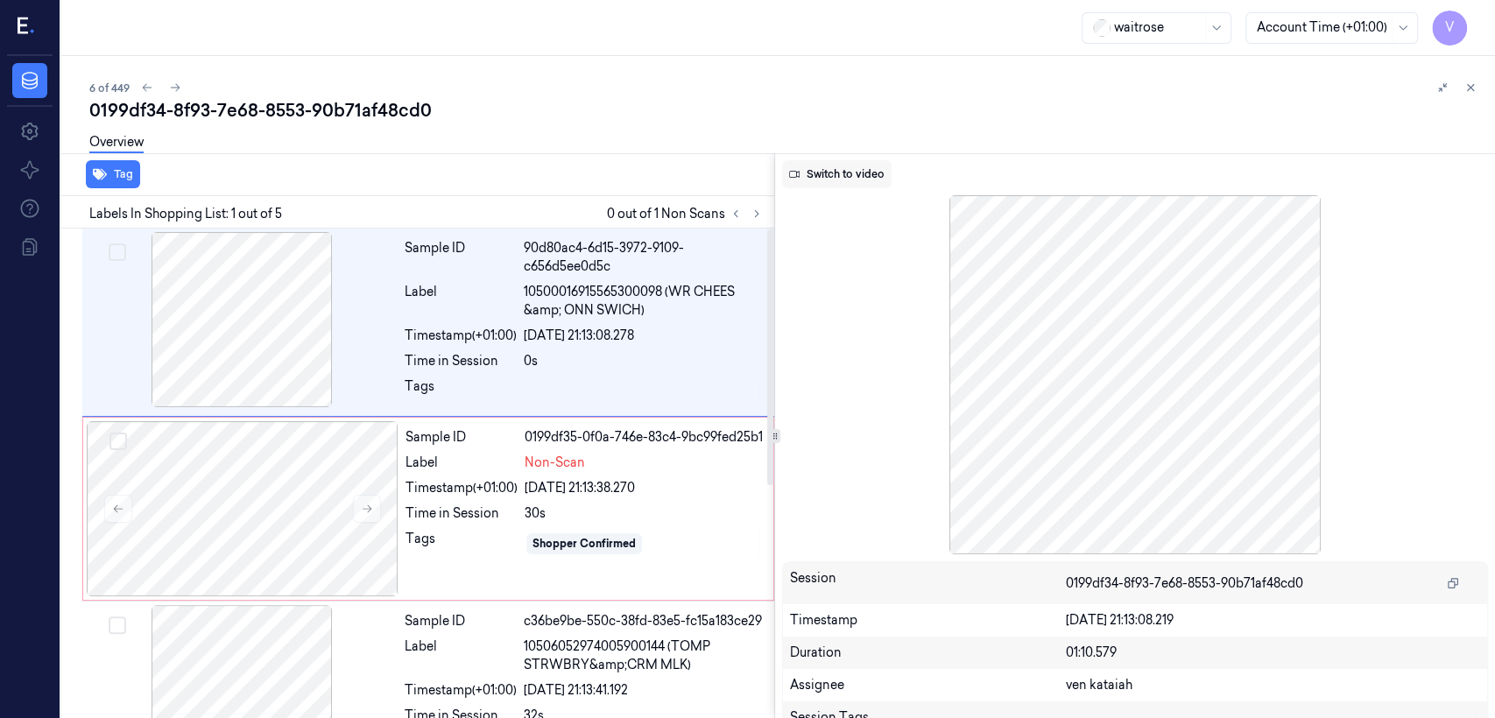
click at [815, 186] on button "Switch to video" at bounding box center [836, 174] width 109 height 28
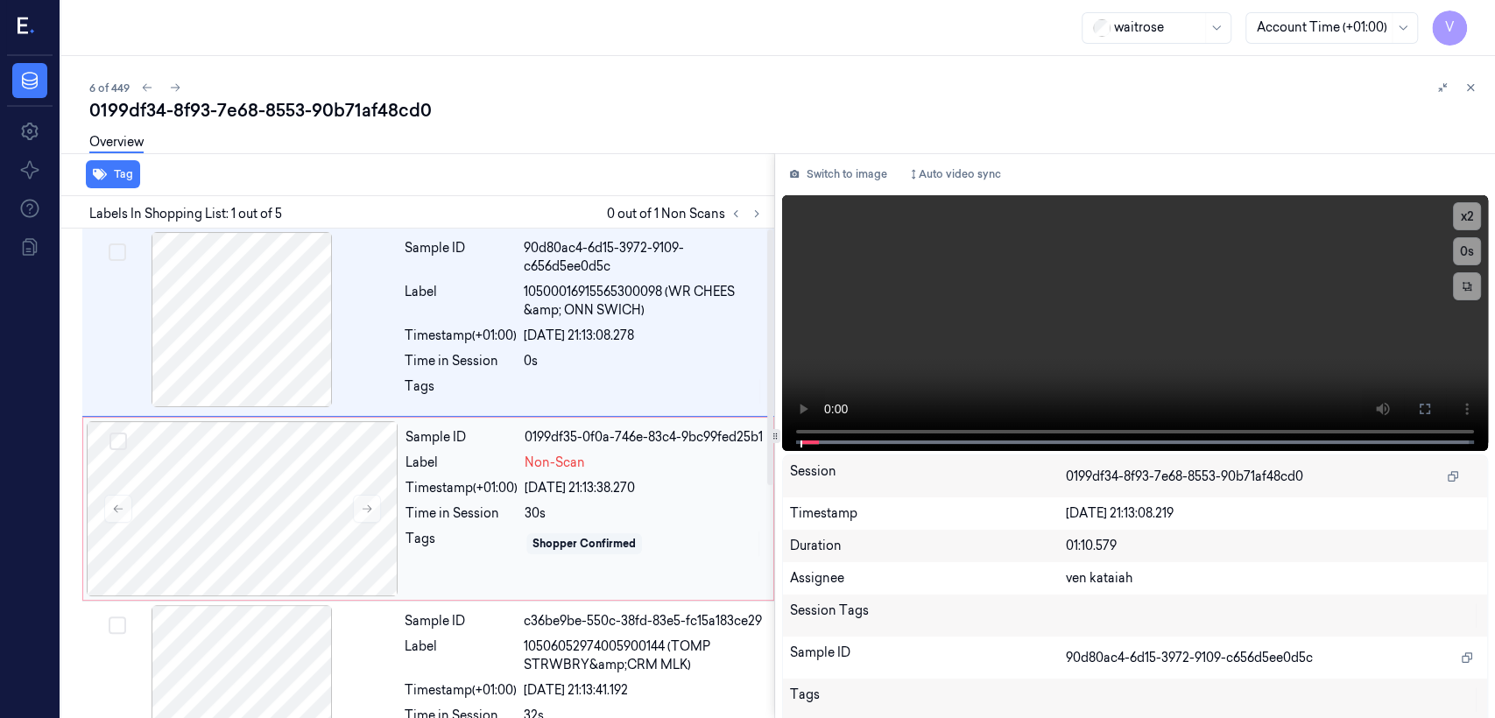
click at [511, 447] on div "Sample ID" at bounding box center [461, 437] width 112 height 18
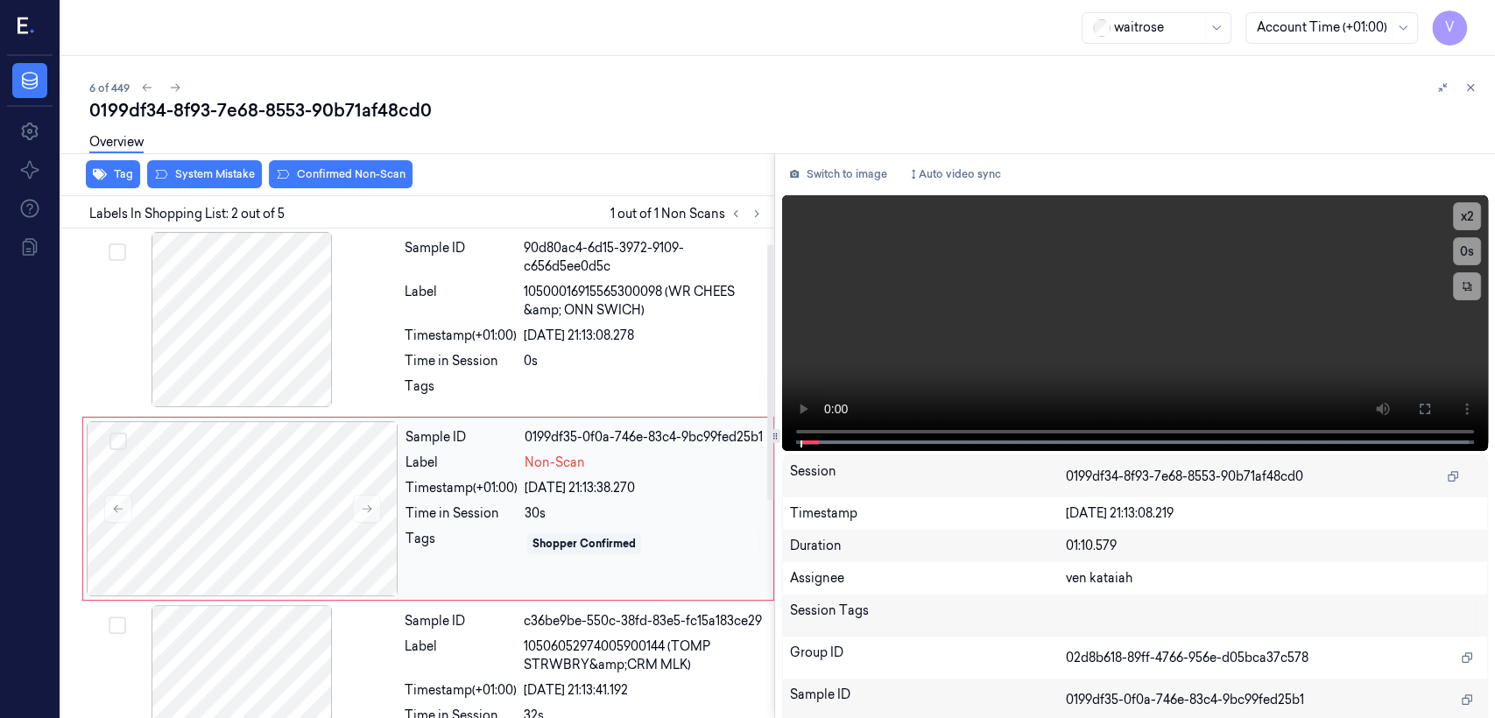
scroll to position [35, 0]
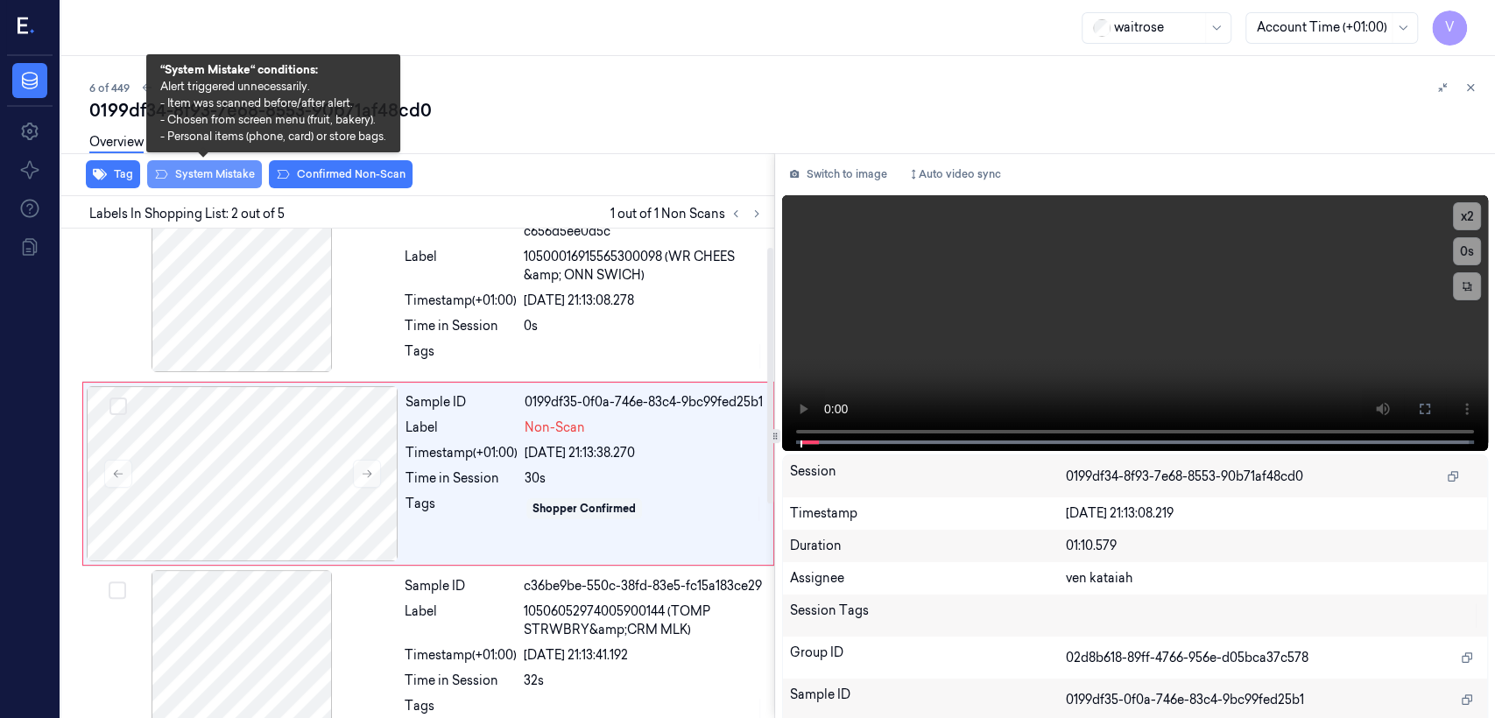
click at [232, 169] on button "System Mistake" at bounding box center [204, 174] width 115 height 28
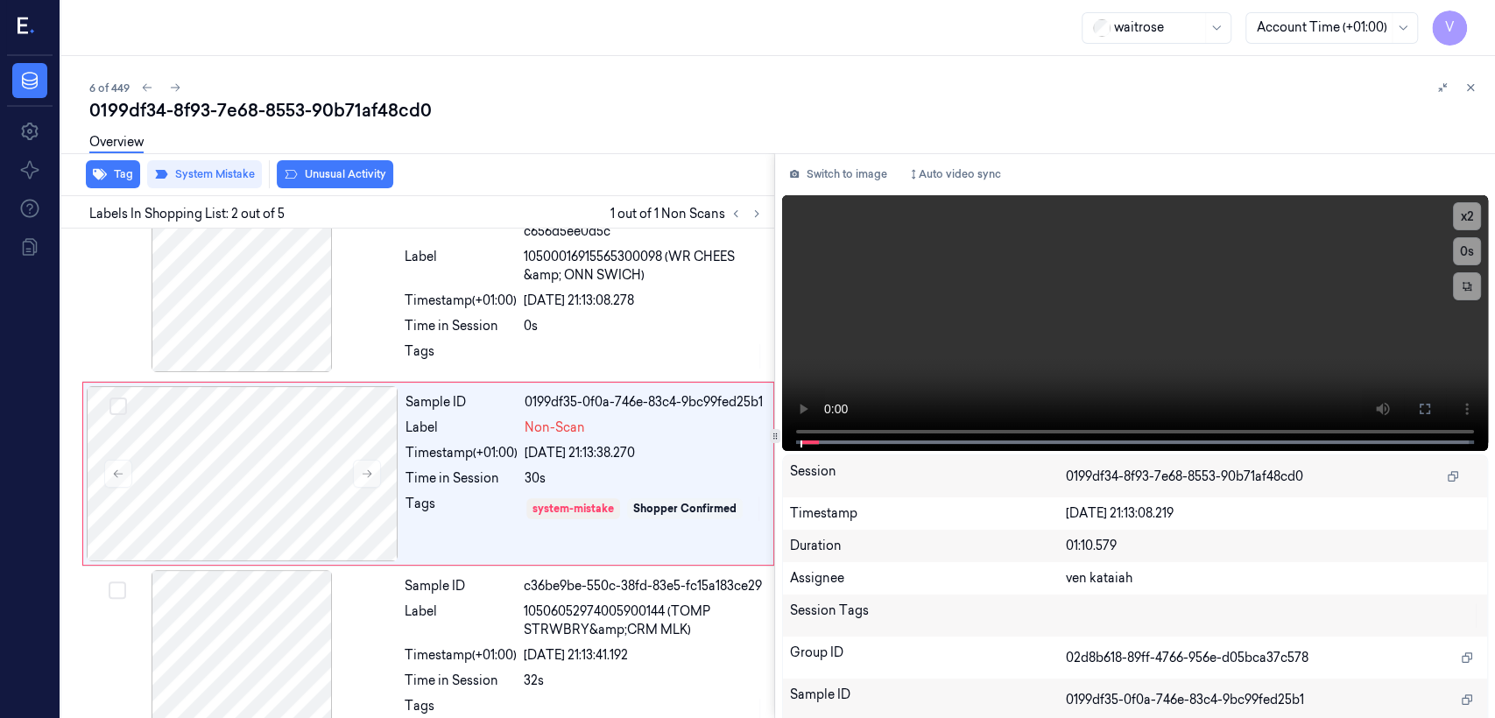
click at [337, 173] on button "Unusual Activity" at bounding box center [335, 174] width 116 height 28
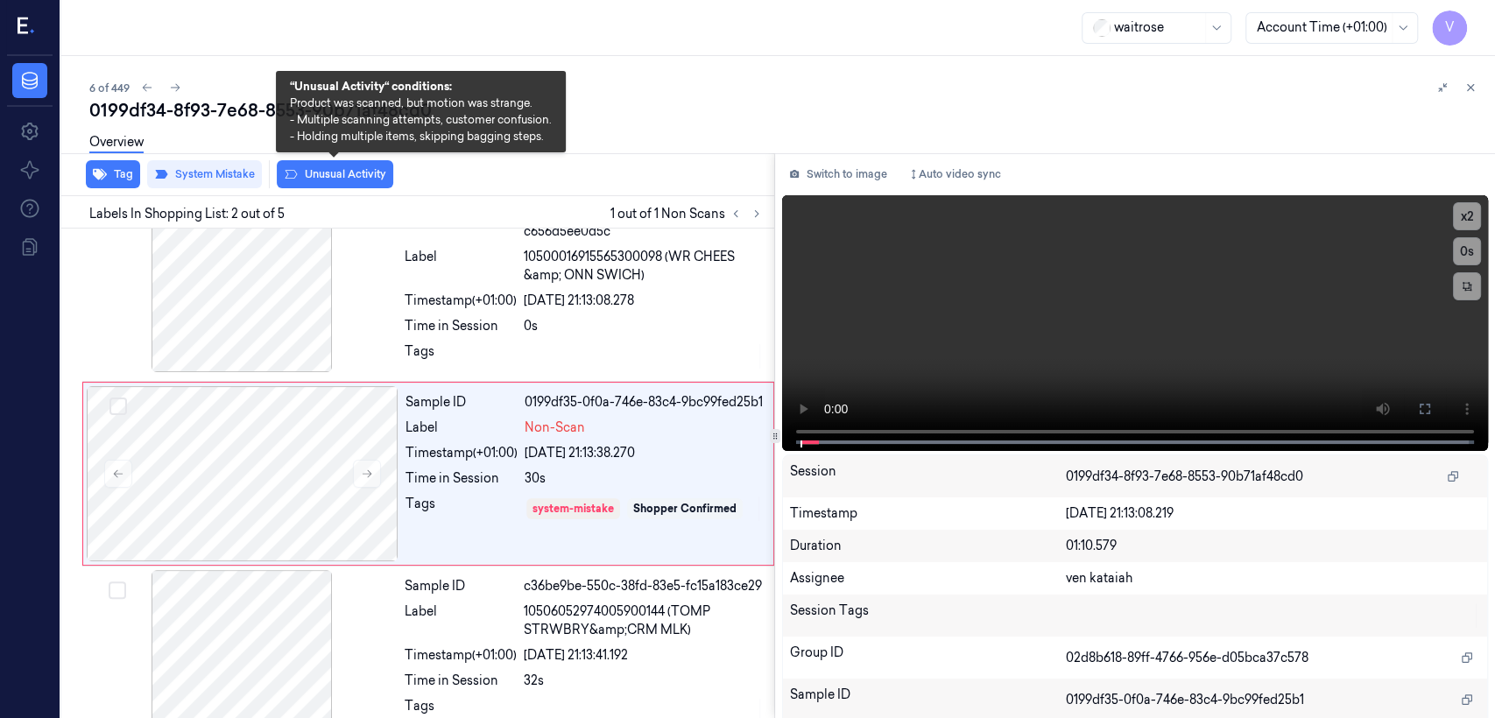
scroll to position [40, 0]
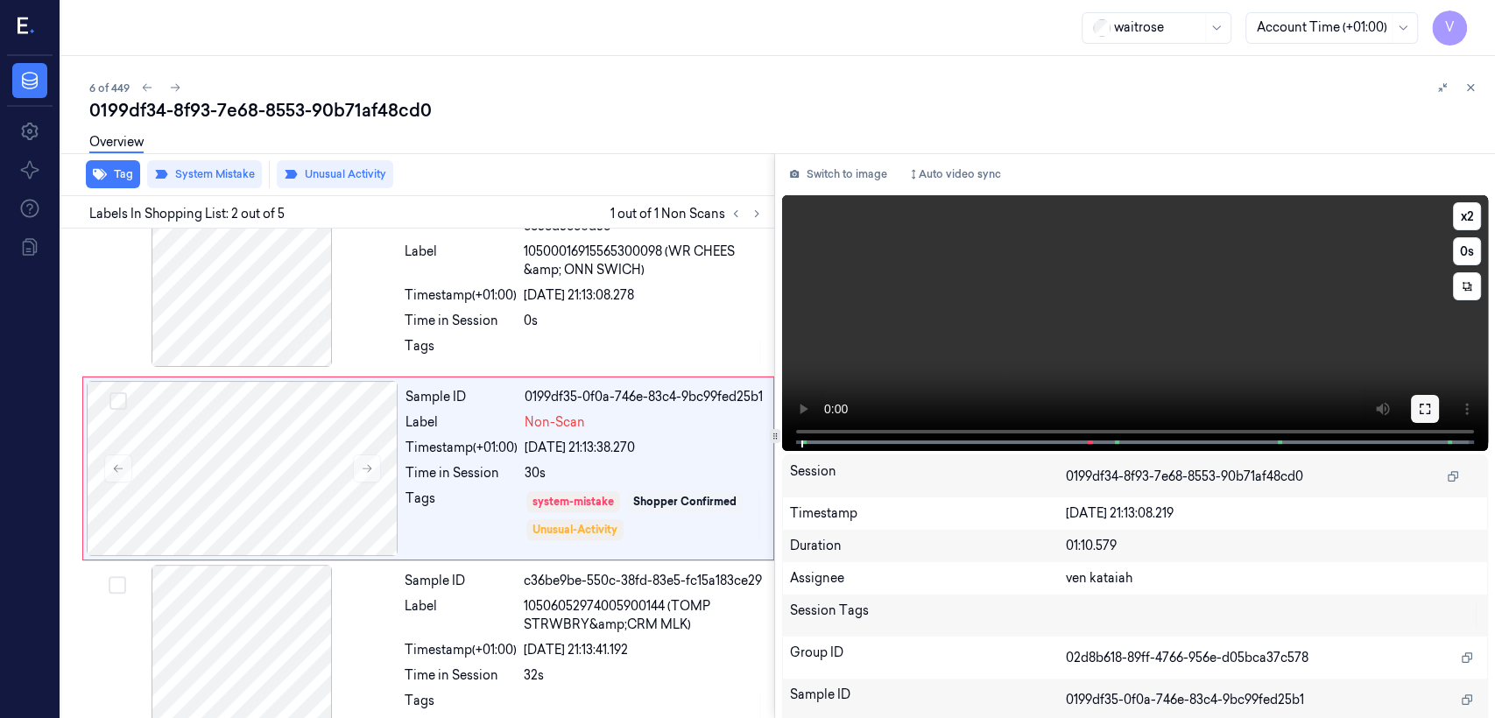
click at [815, 413] on button at bounding box center [1425, 409] width 28 height 28
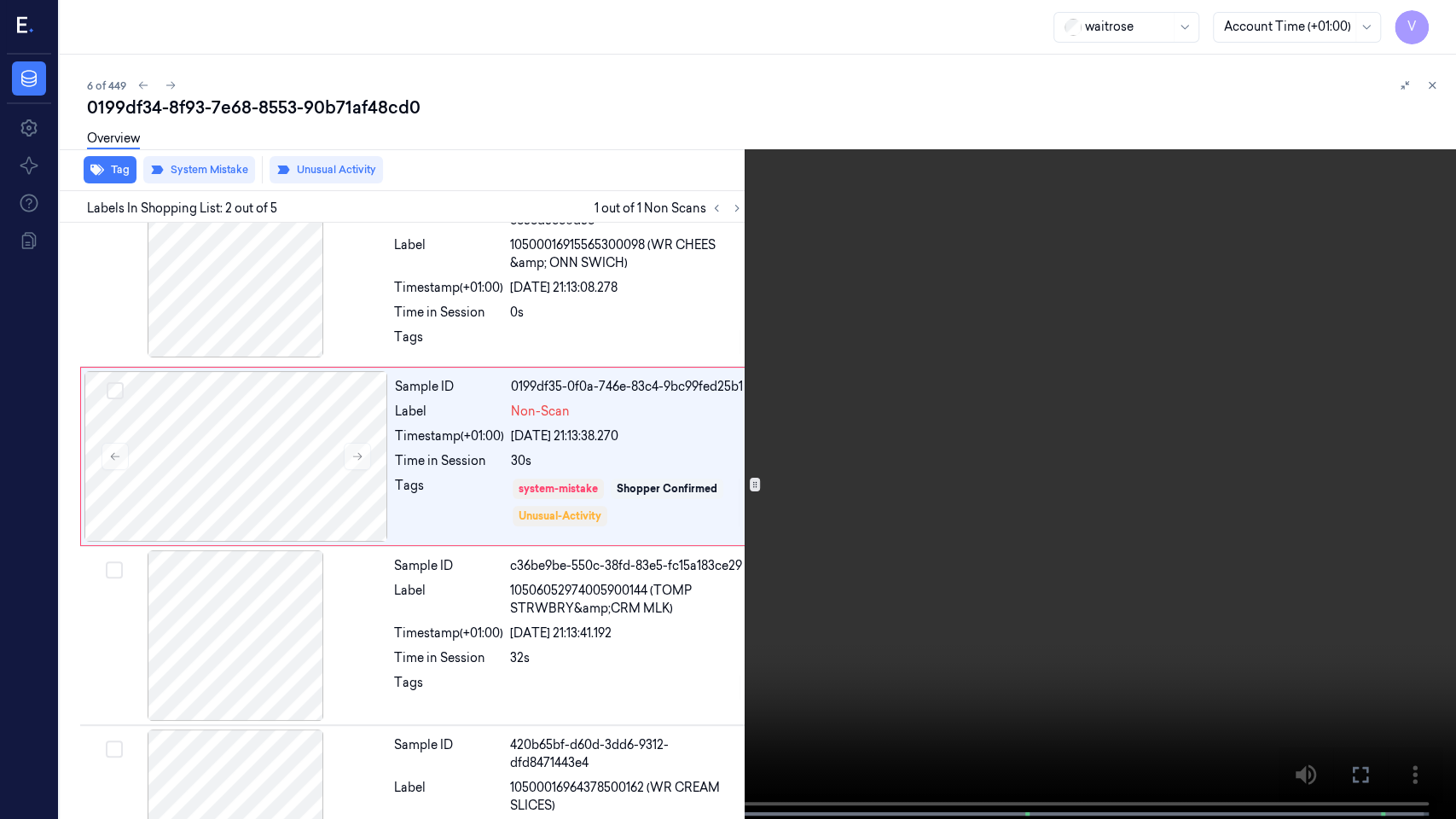
click at [794, 484] on video at bounding box center [728, 411] width 1456 height 822
click at [0, 0] on button at bounding box center [0, 0] width 0 height 0
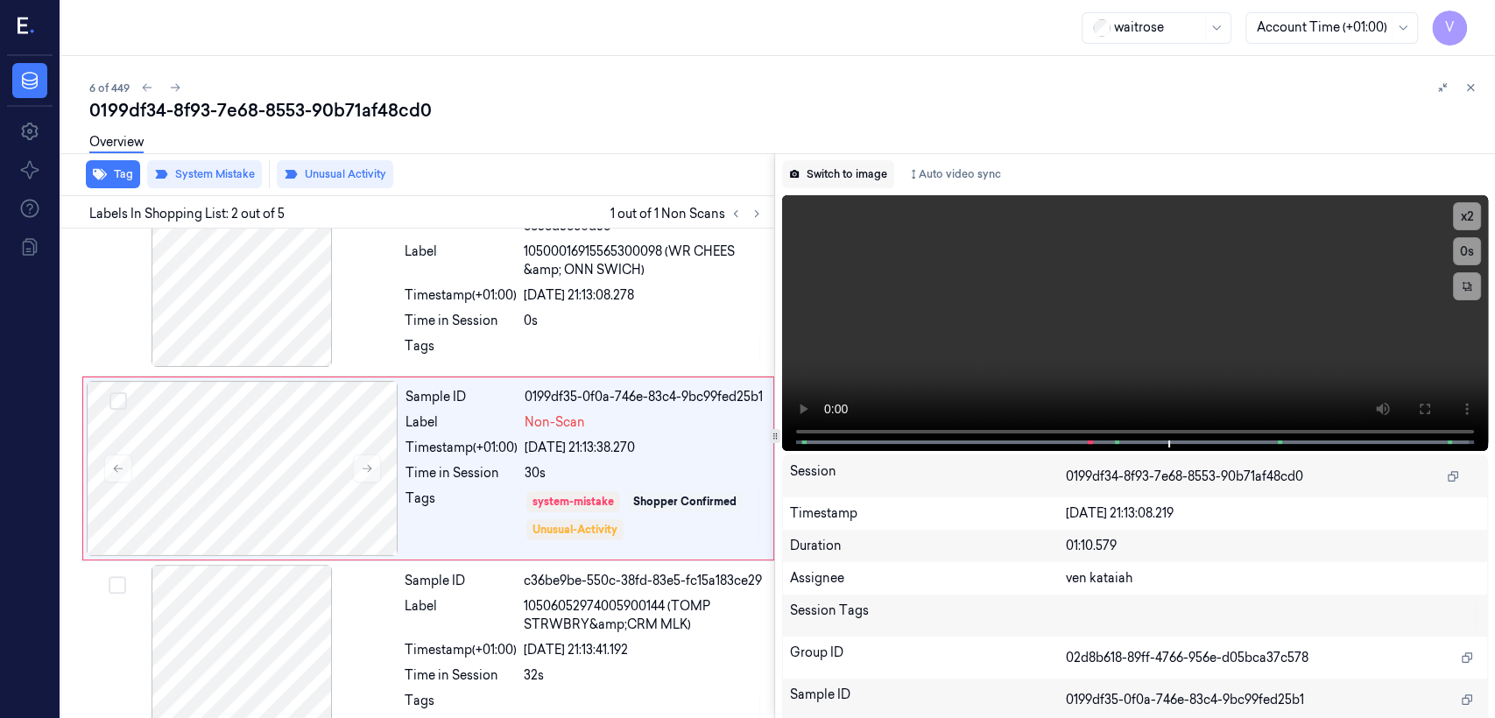
click at [815, 171] on button "Switch to image" at bounding box center [838, 174] width 112 height 28
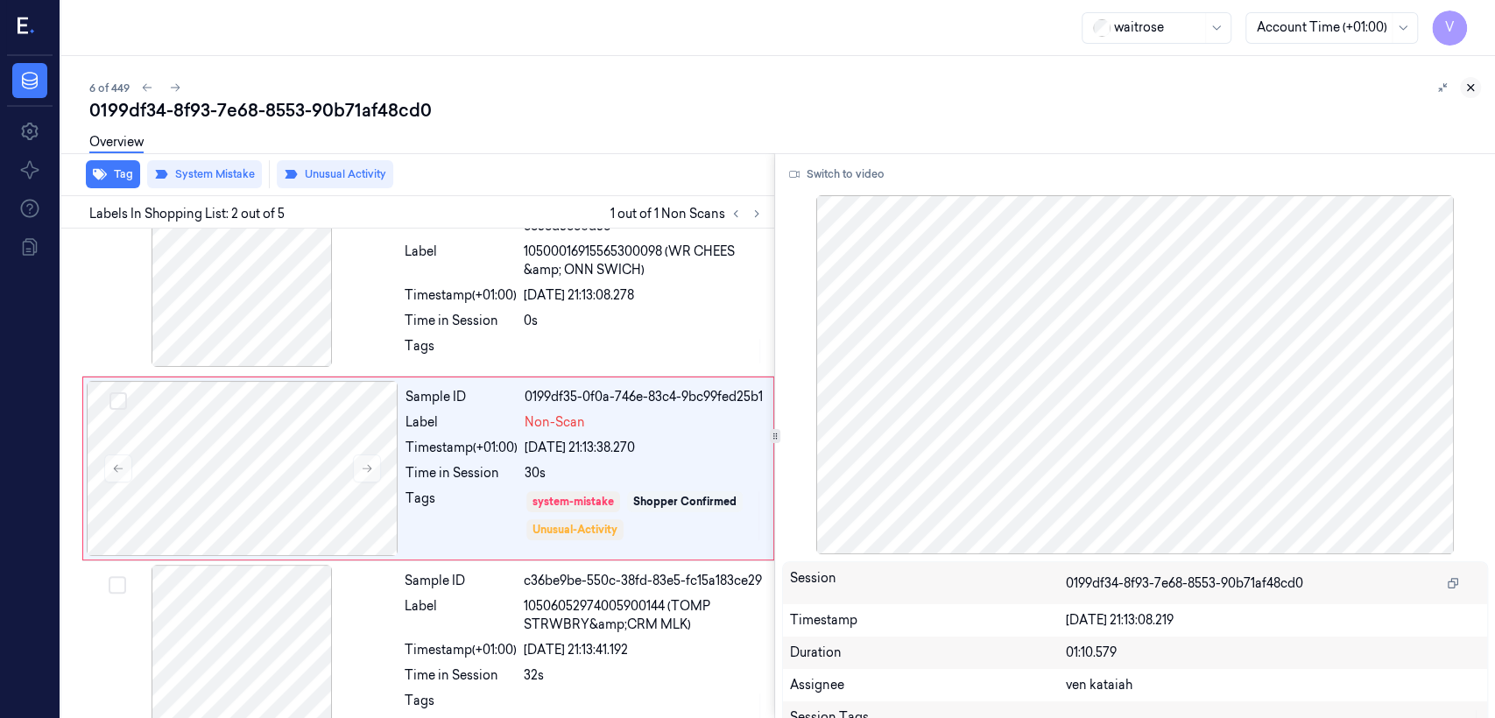
click at [815, 82] on icon at bounding box center [1470, 87] width 12 height 12
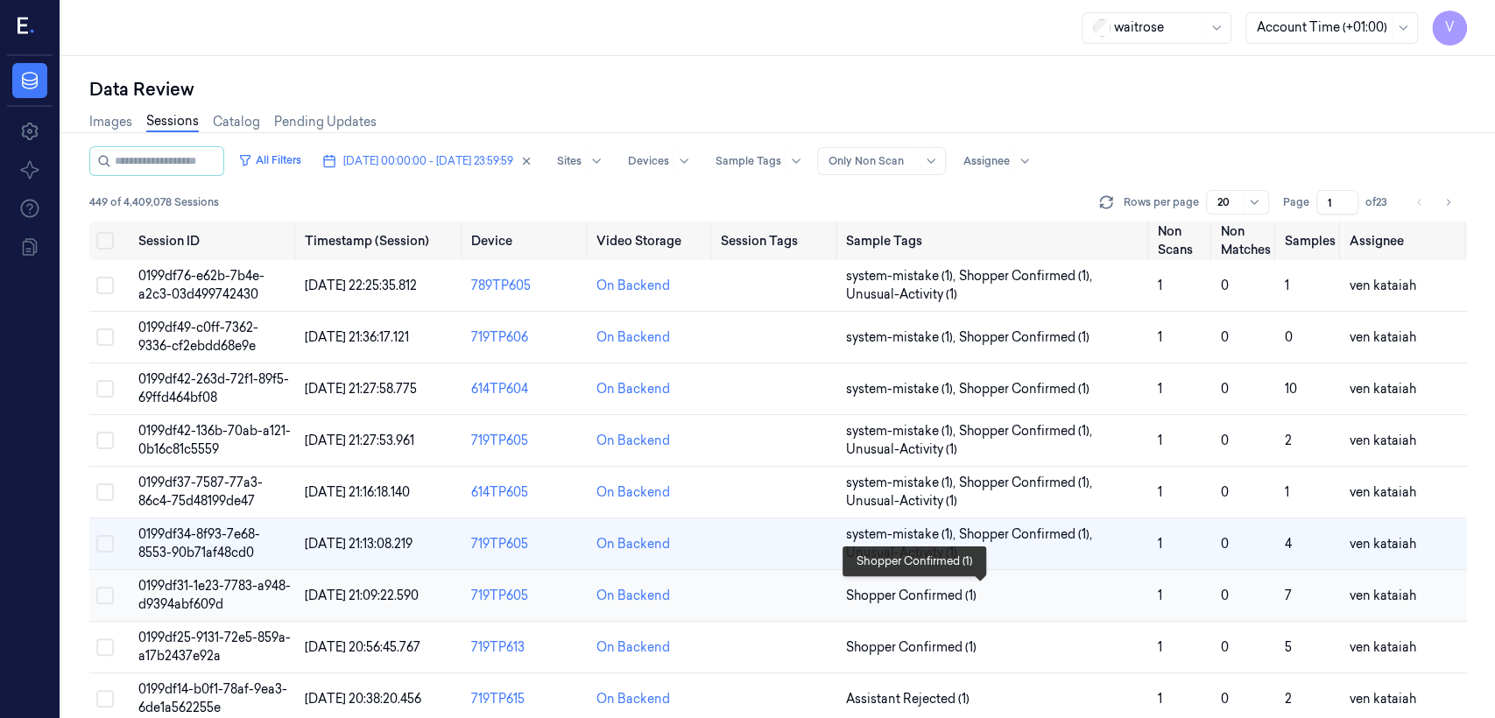
click at [815, 550] on span "Shopper Confirmed (1)" at bounding box center [911, 596] width 130 height 18
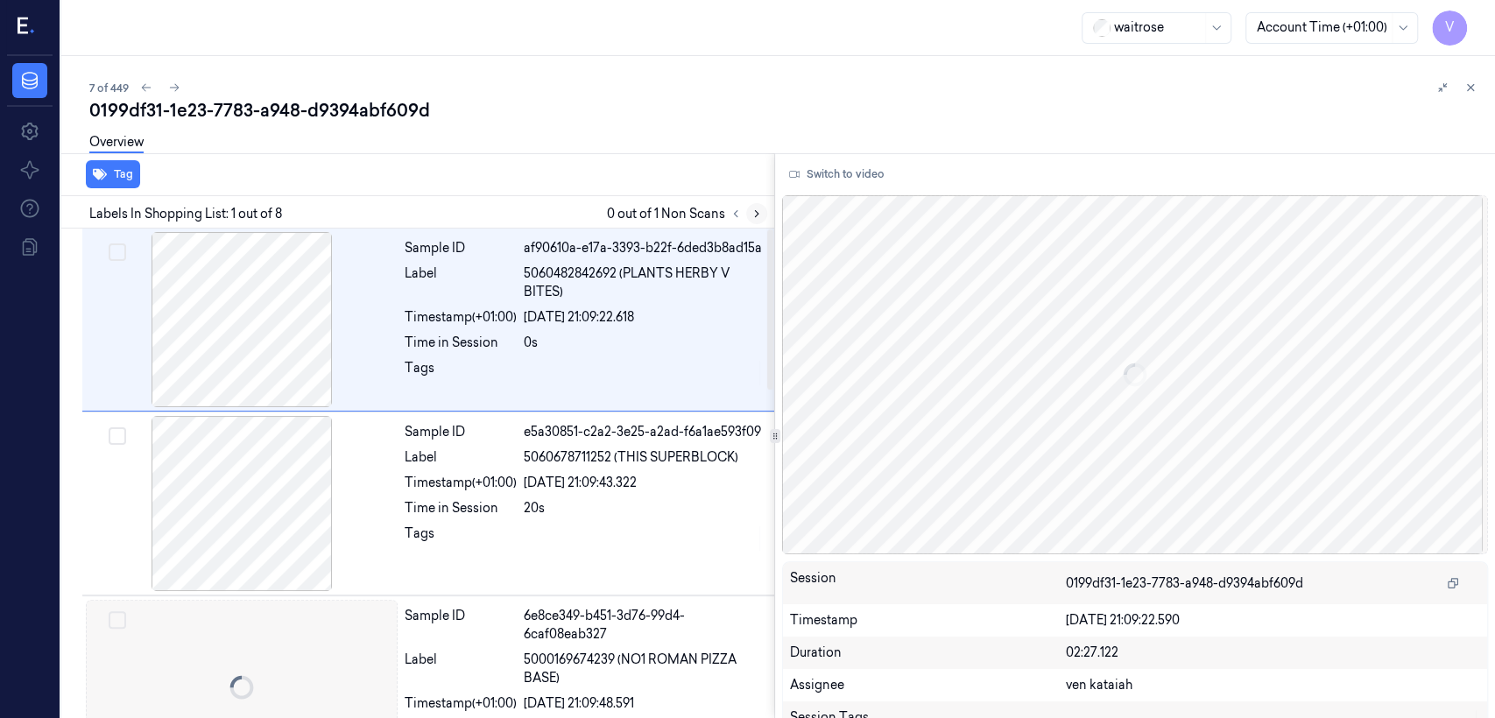
click at [751, 212] on icon at bounding box center [757, 214] width 12 height 12
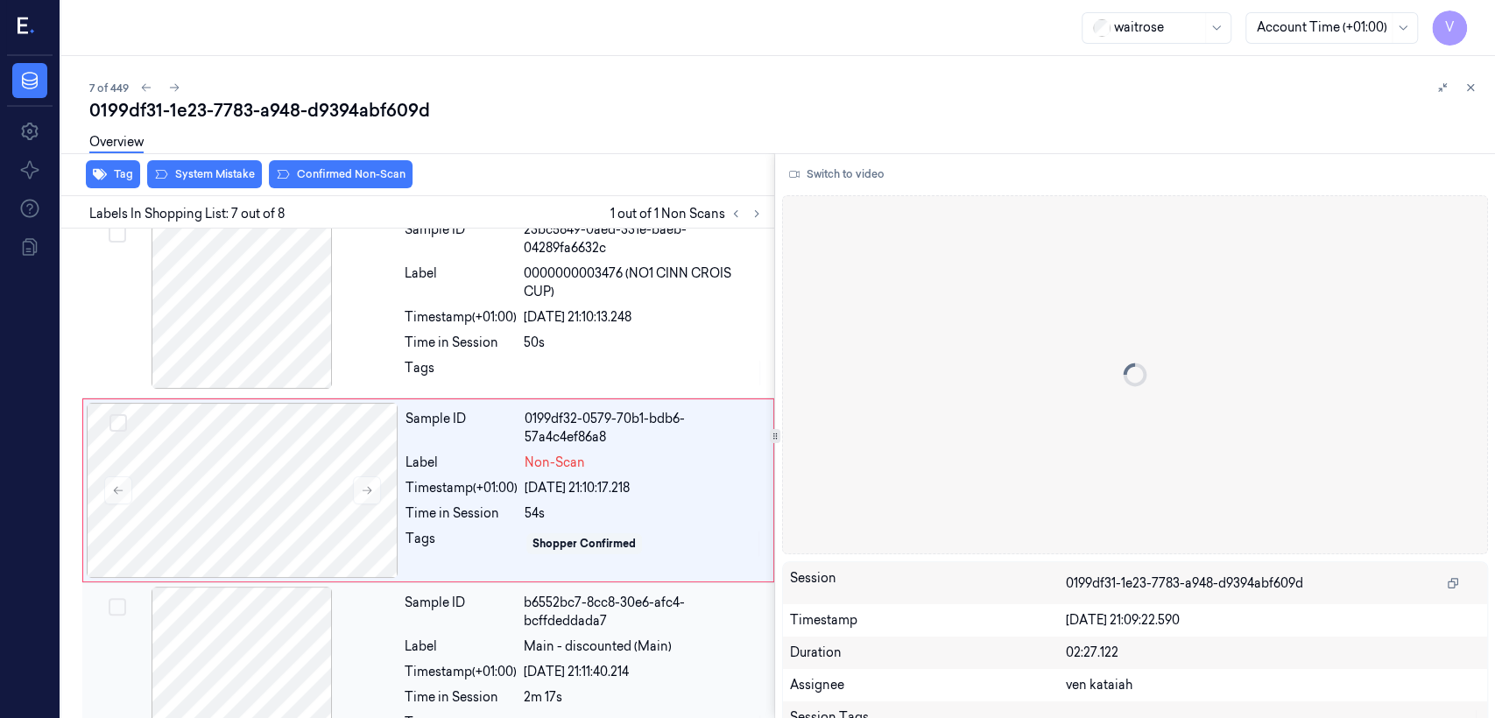
scroll to position [964, 0]
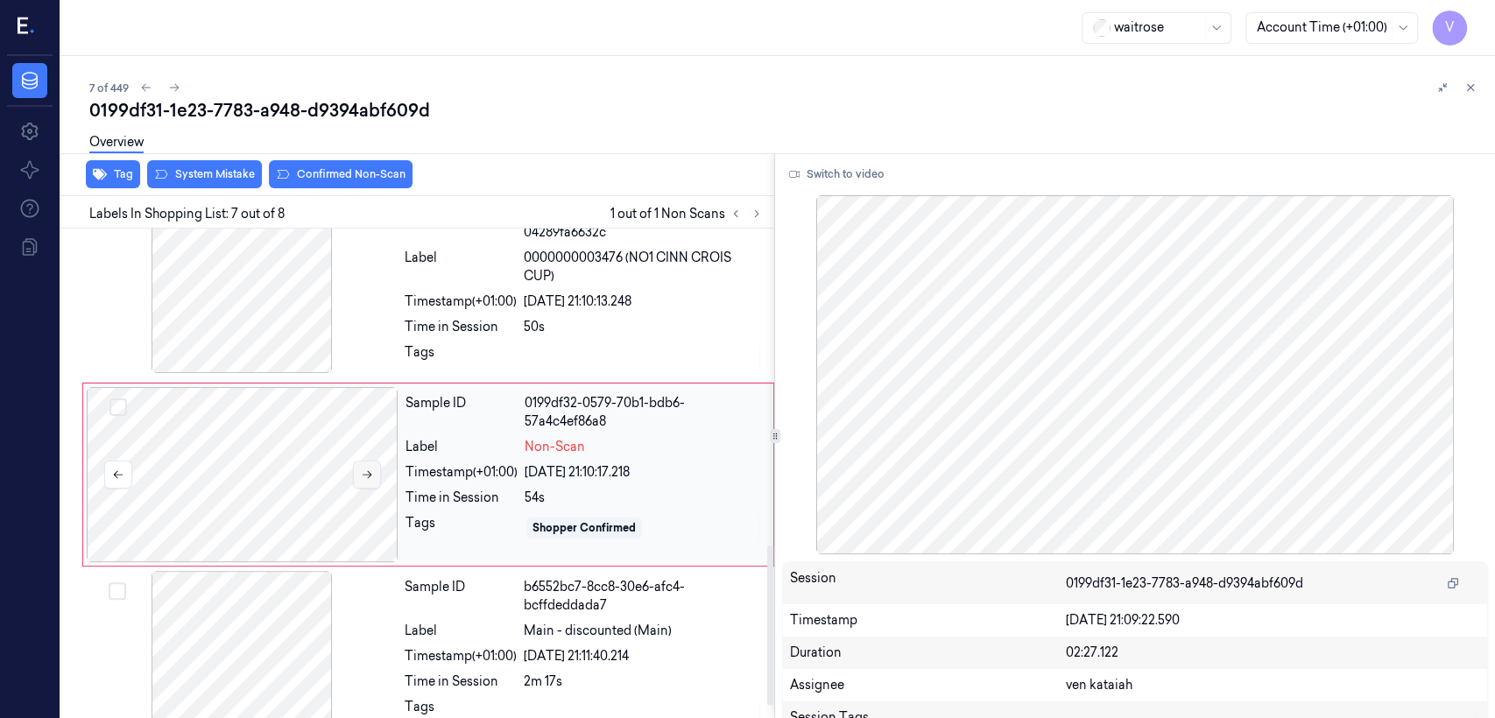
click at [375, 474] on button at bounding box center [367, 475] width 28 height 28
click at [556, 343] on div at bounding box center [644, 357] width 240 height 28
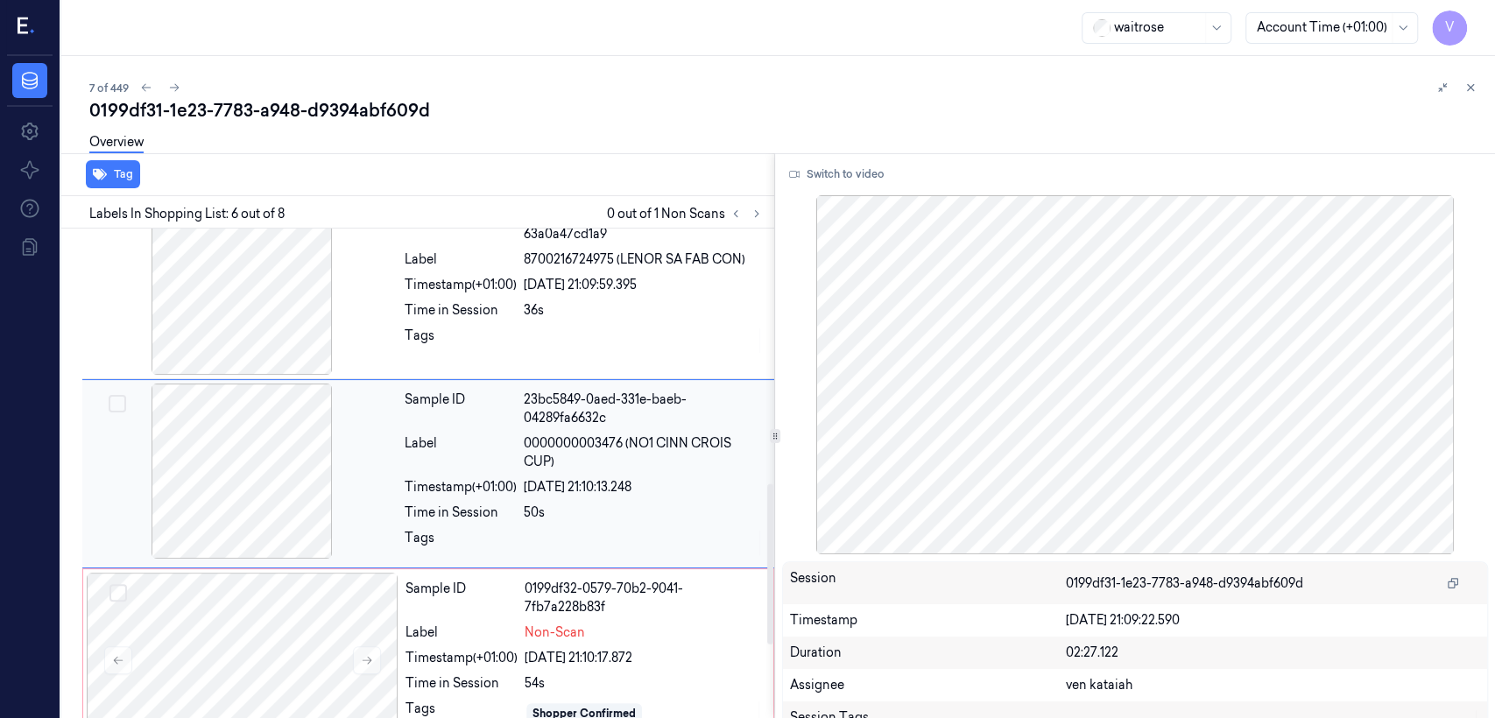
scroll to position [778, 0]
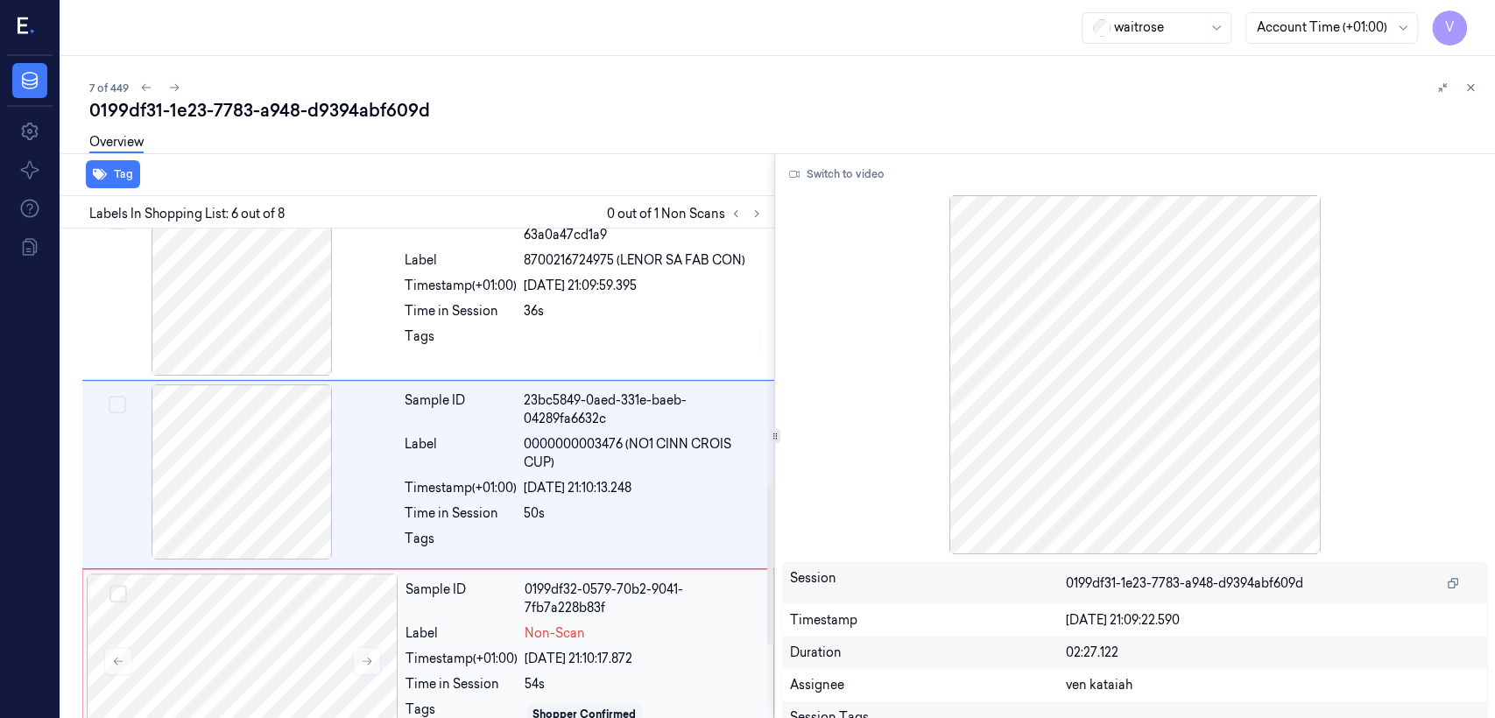
click at [624, 550] on div "Sample ID 0199df32-0579-70b2-9041-7fb7a228b83f Label Non-Scan Timestamp (+01:00…" at bounding box center [583, 661] width 371 height 175
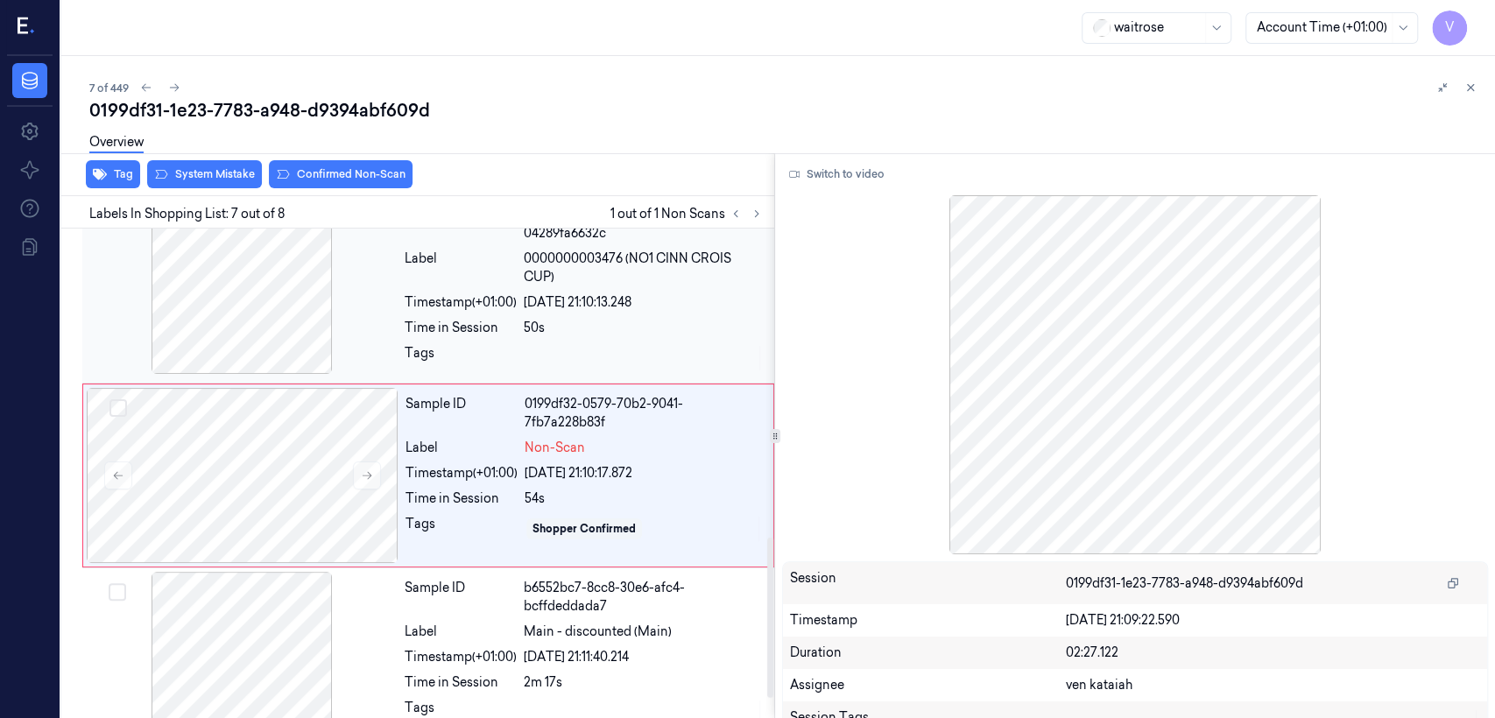
scroll to position [964, 0]
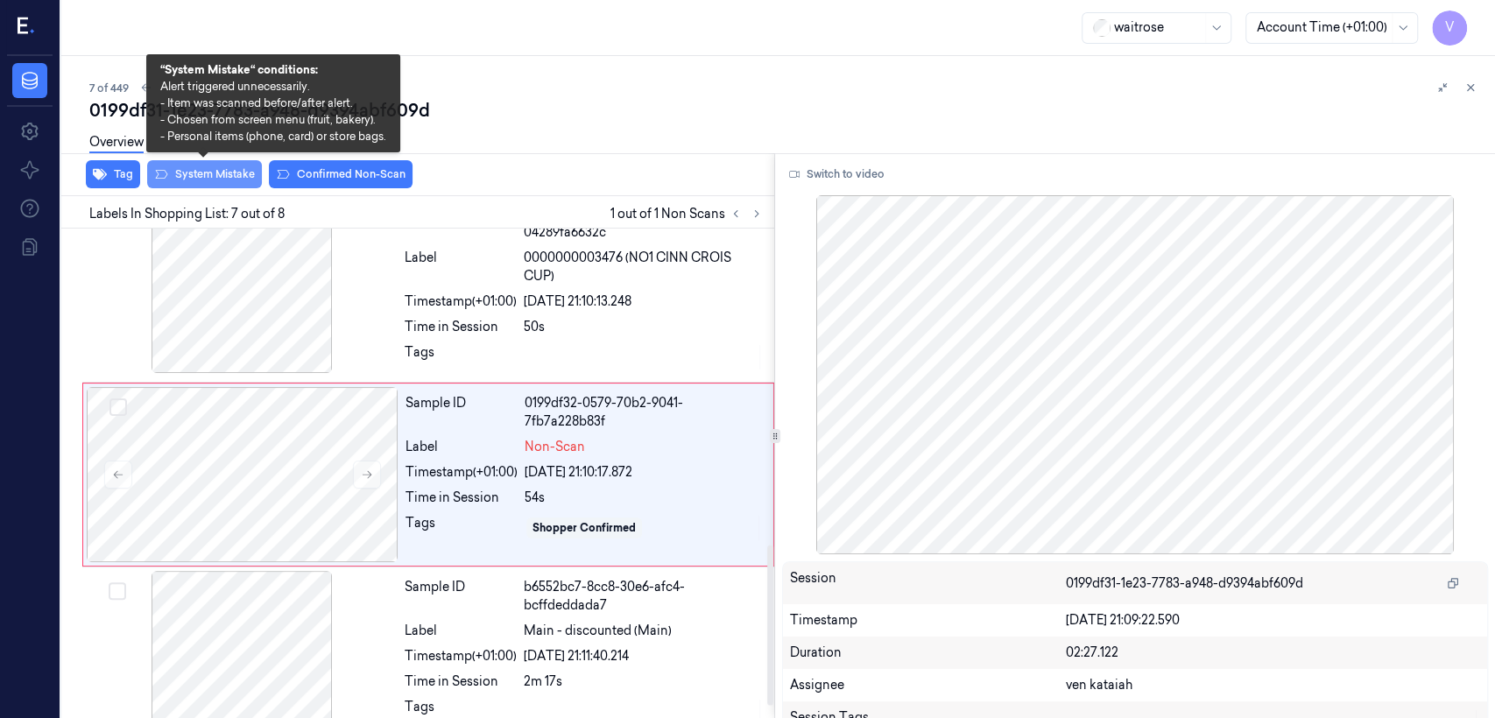
click at [206, 177] on button "System Mistake" at bounding box center [204, 174] width 115 height 28
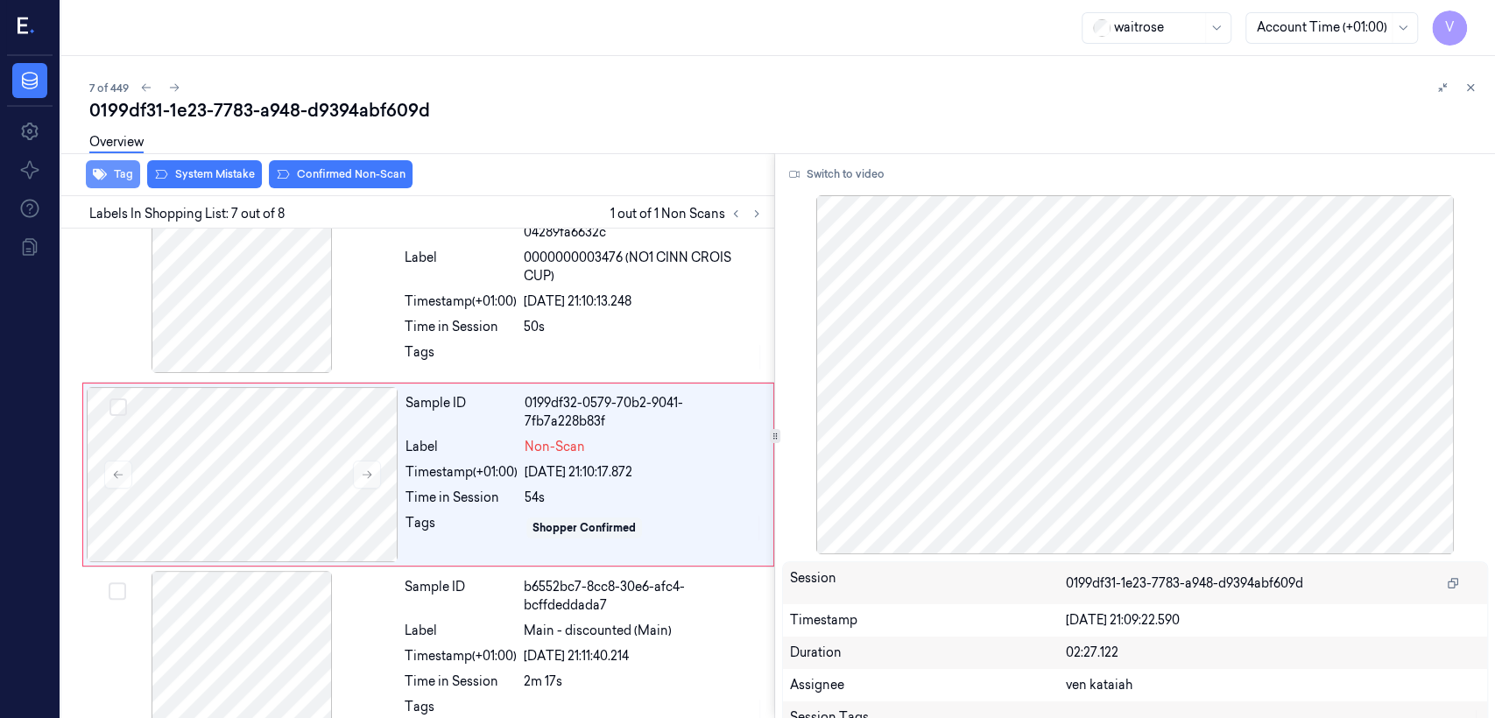
click at [108, 175] on button "Tag" at bounding box center [113, 174] width 54 height 28
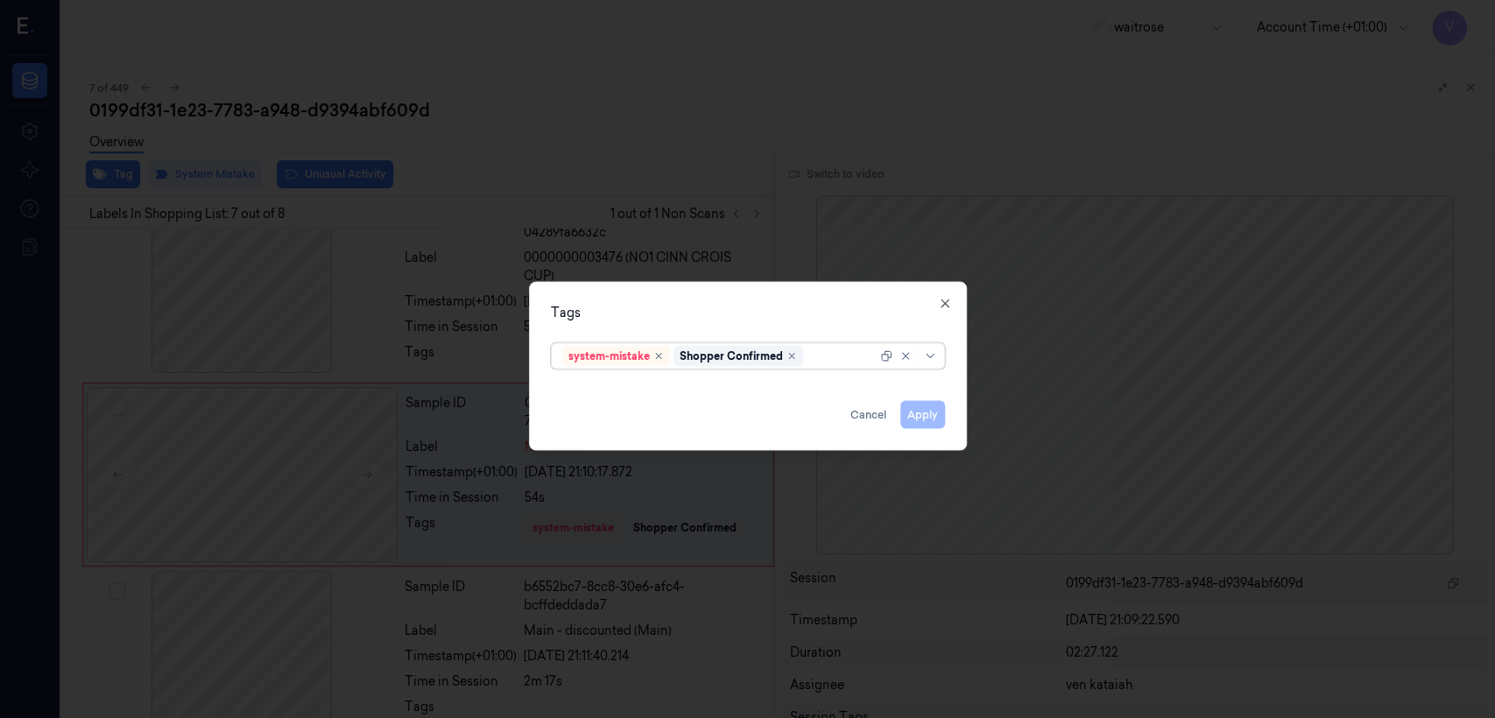
click at [815, 359] on div at bounding box center [842, 356] width 70 height 18
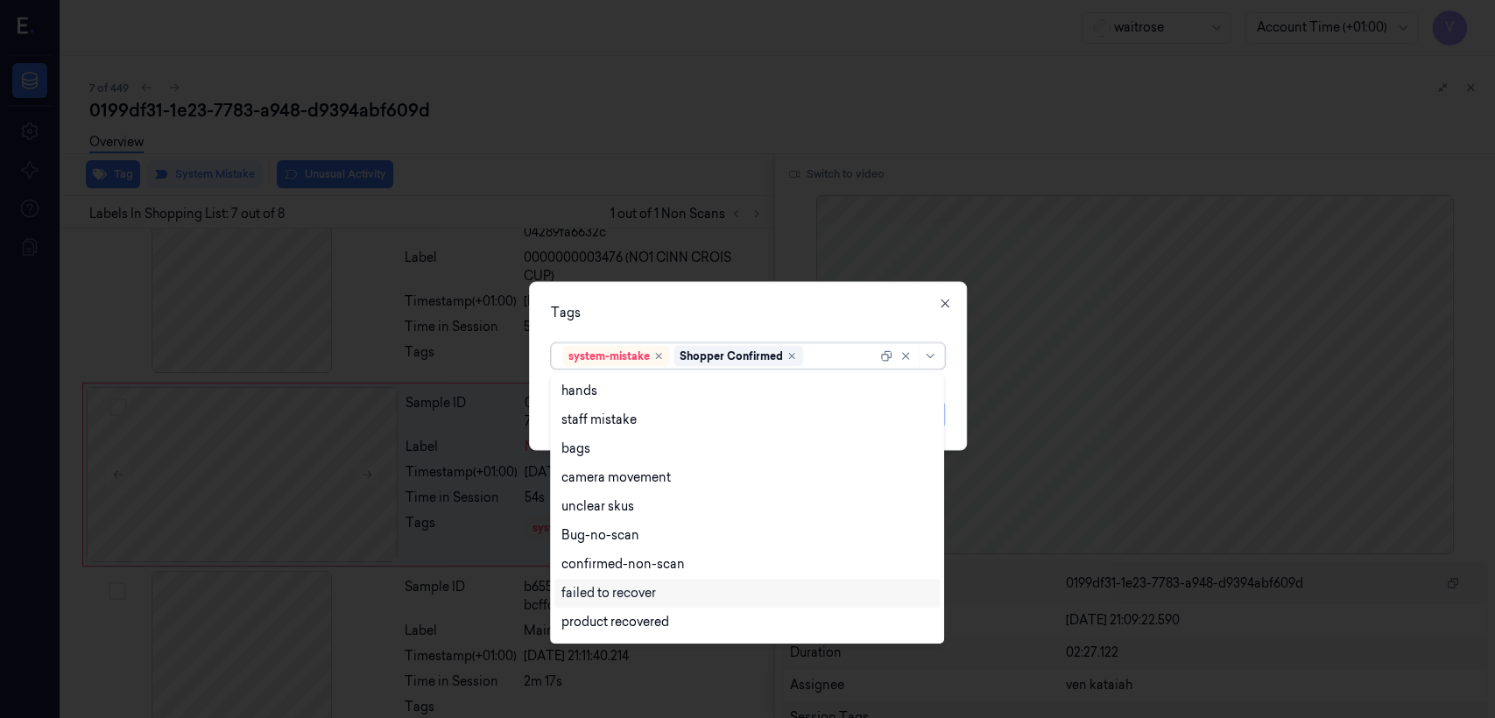
scroll to position [194, 0]
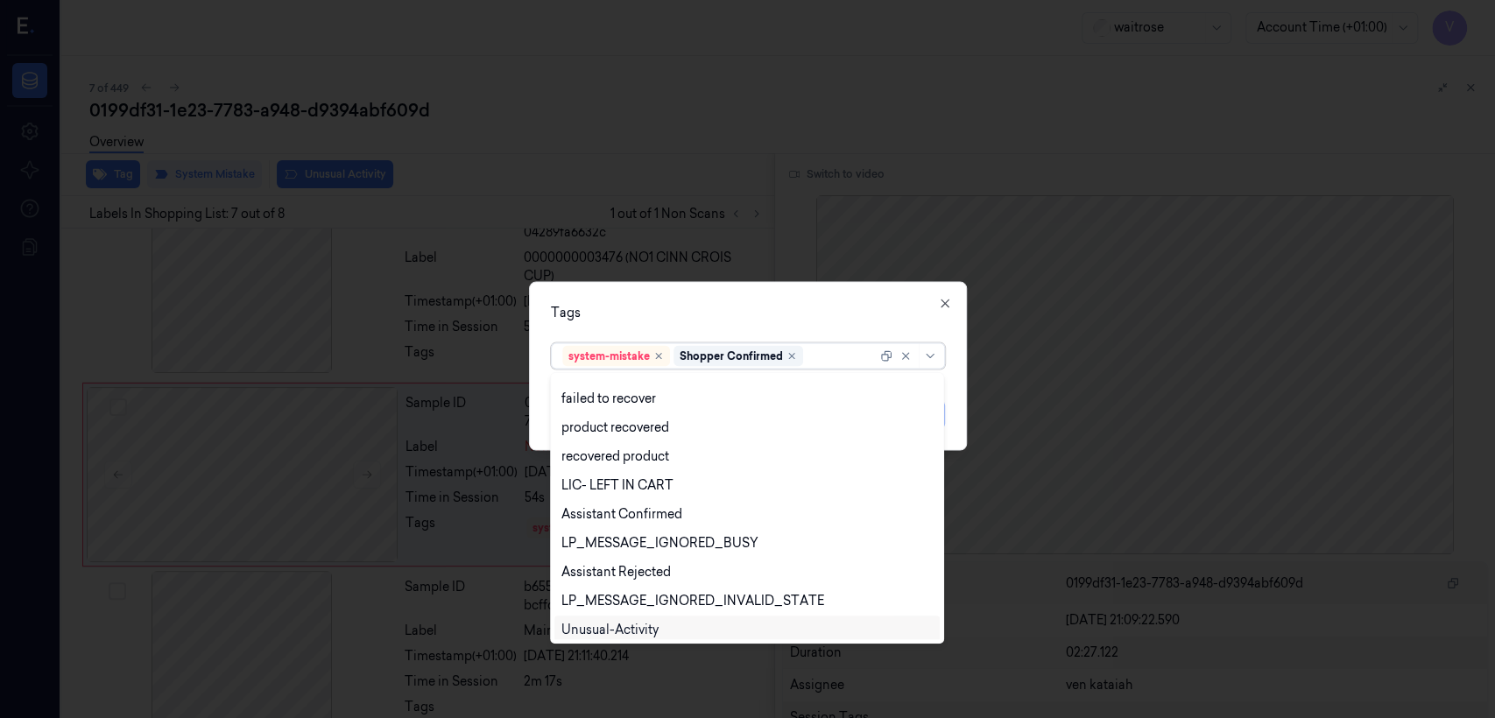
click at [620, 550] on div "Unusual-Activity" at bounding box center [609, 630] width 97 height 18
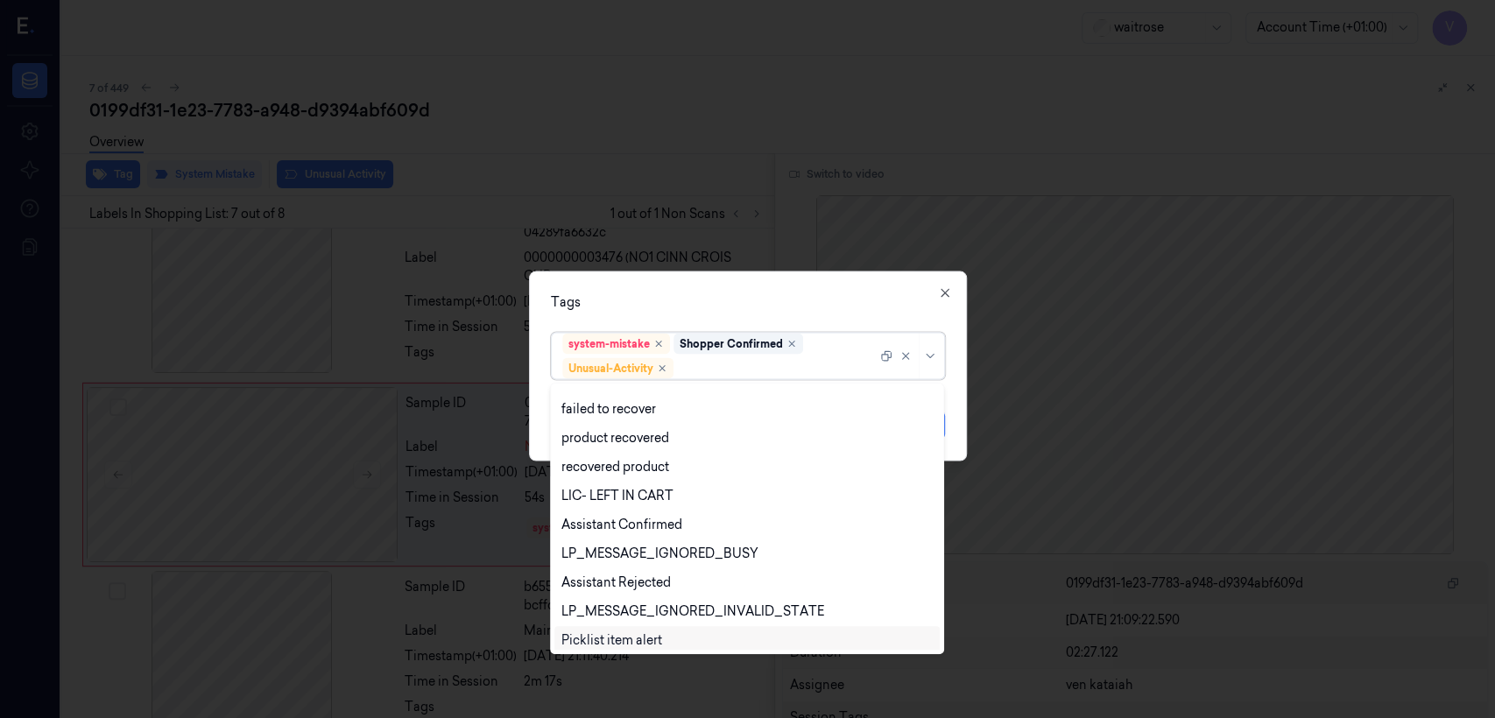
click at [617, 550] on div "Picklist item alert" at bounding box center [611, 640] width 101 height 18
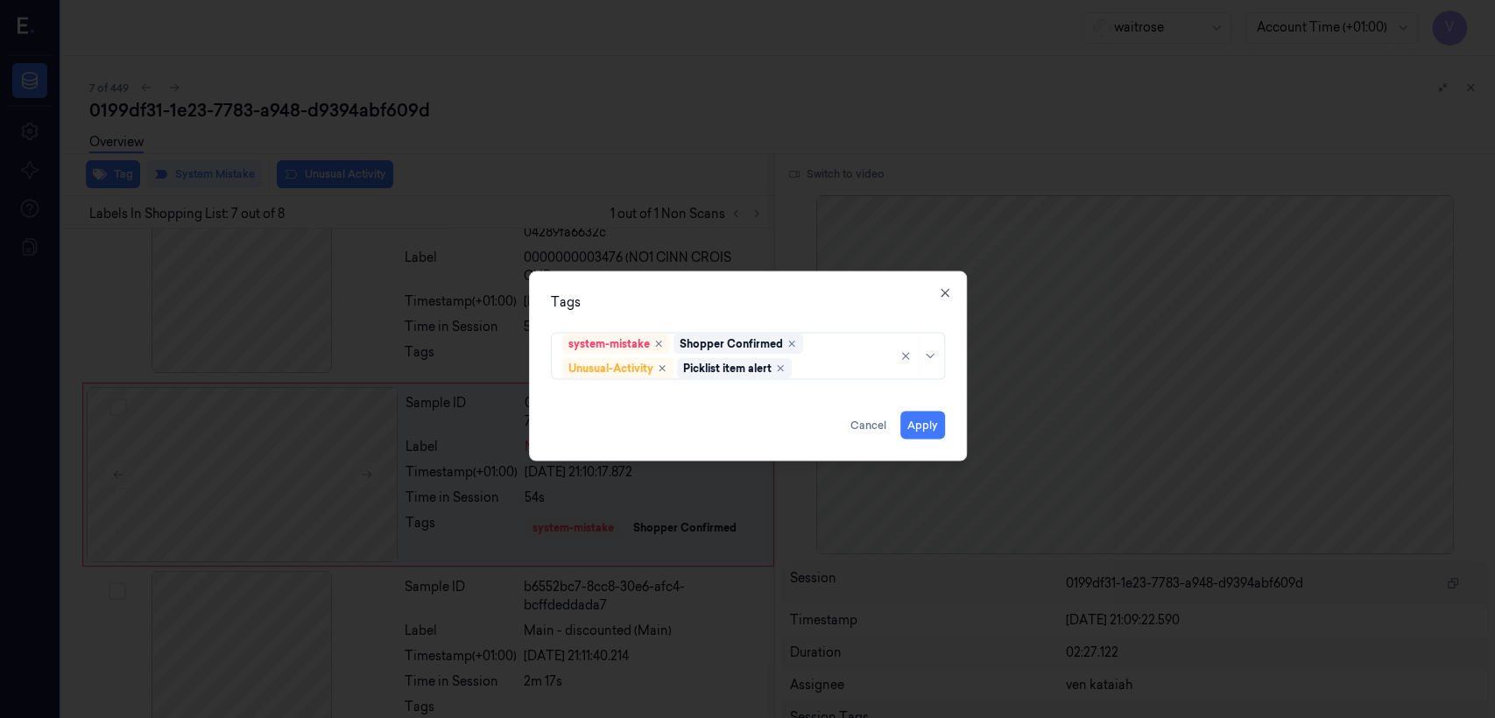
click at [761, 305] on div "Tags" at bounding box center [748, 302] width 394 height 18
click at [815, 423] on button "Apply" at bounding box center [922, 426] width 45 height 28
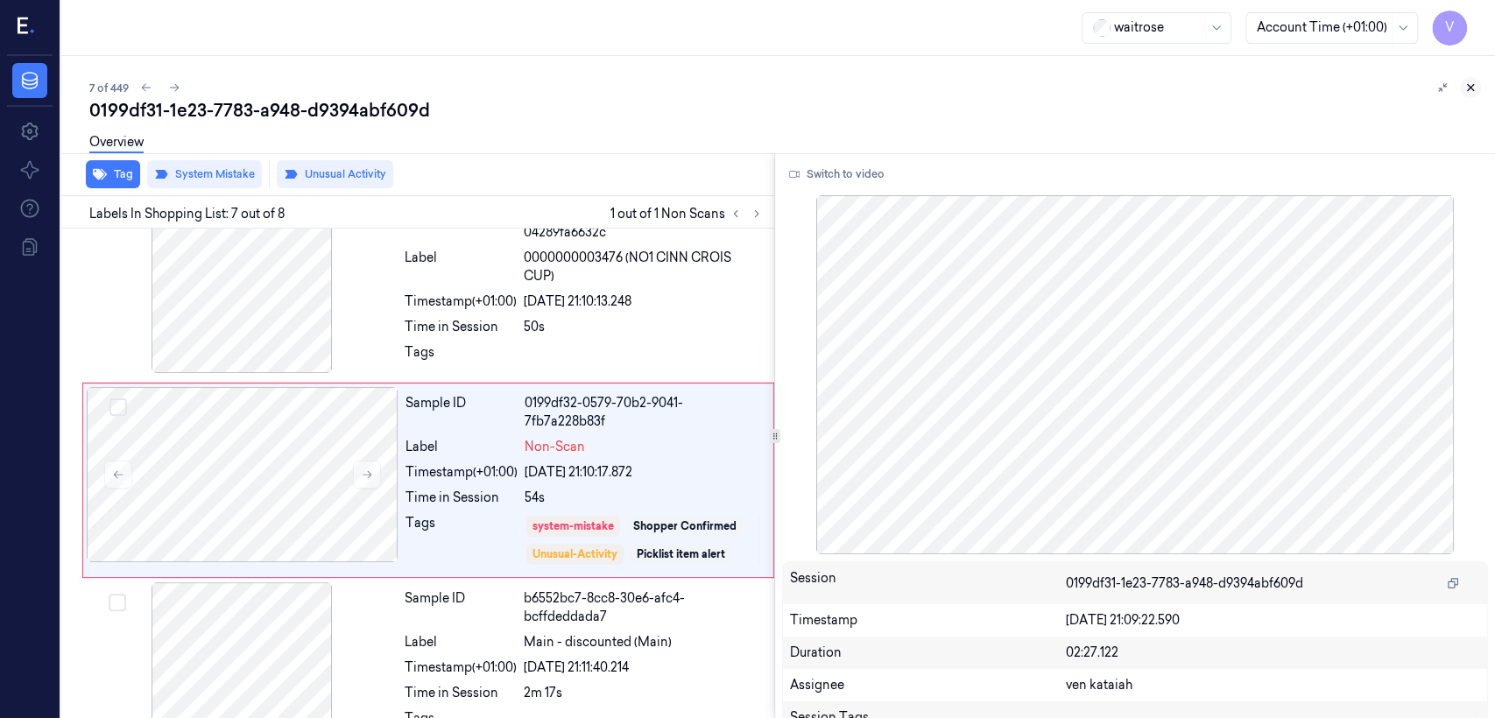
click at [815, 84] on button at bounding box center [1470, 87] width 21 height 21
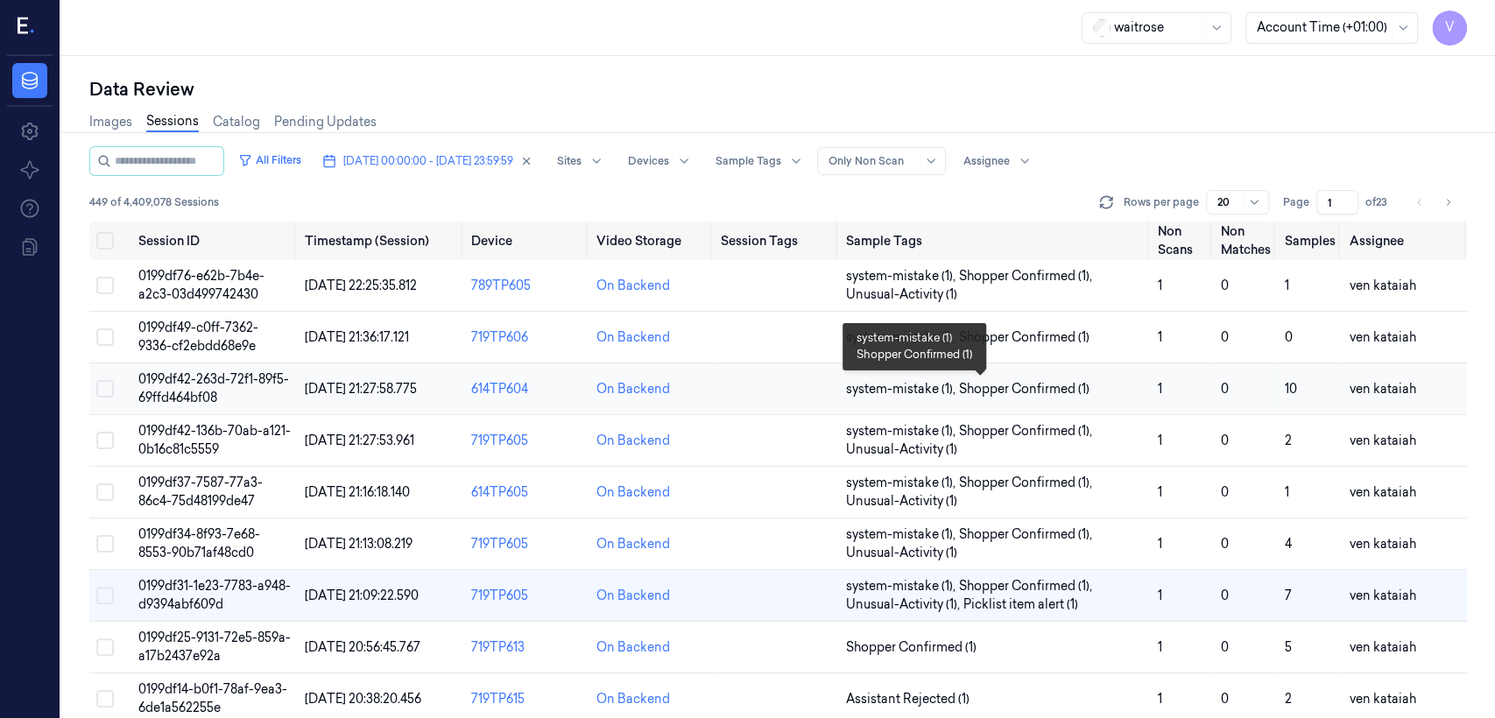
click at [815, 389] on span "Shopper Confirmed (1)" at bounding box center [1024, 389] width 130 height 18
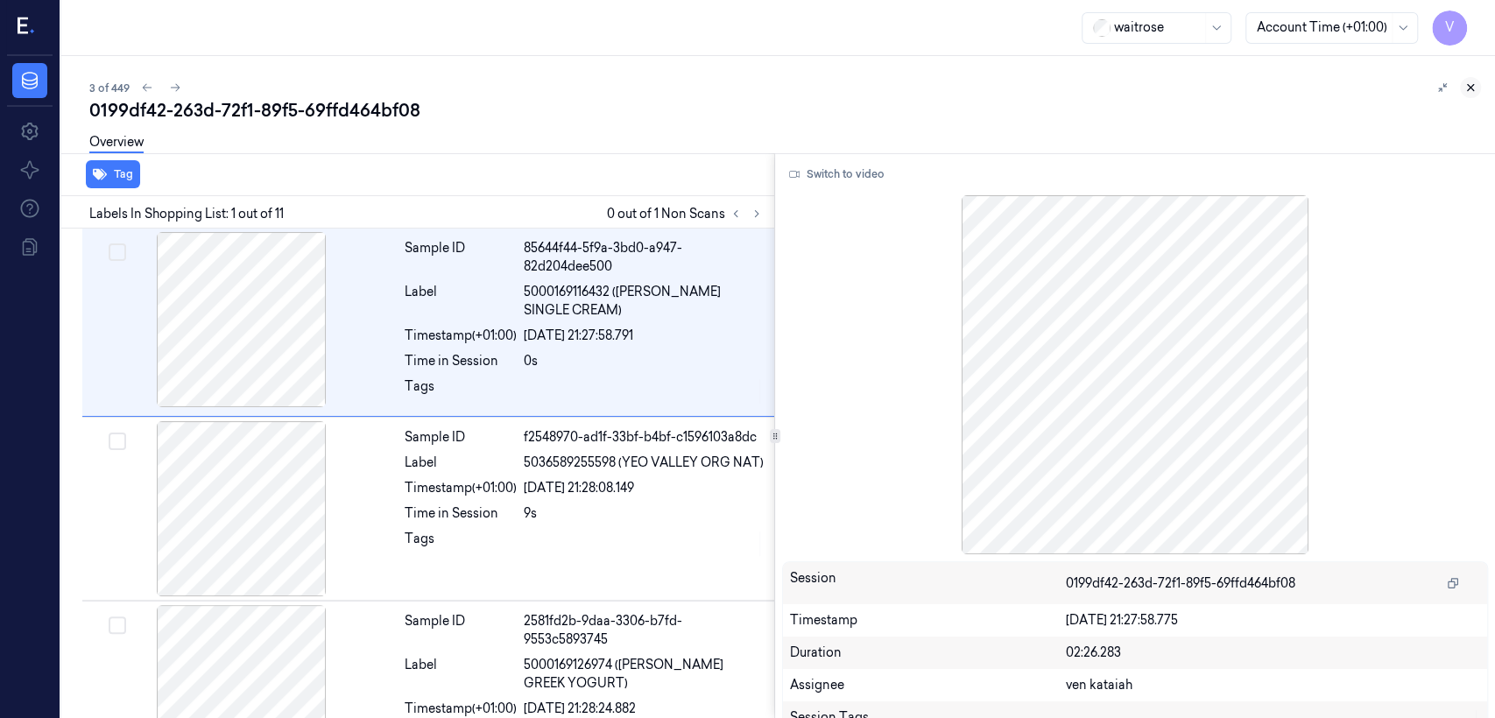
click at [815, 84] on icon at bounding box center [1470, 87] width 12 height 12
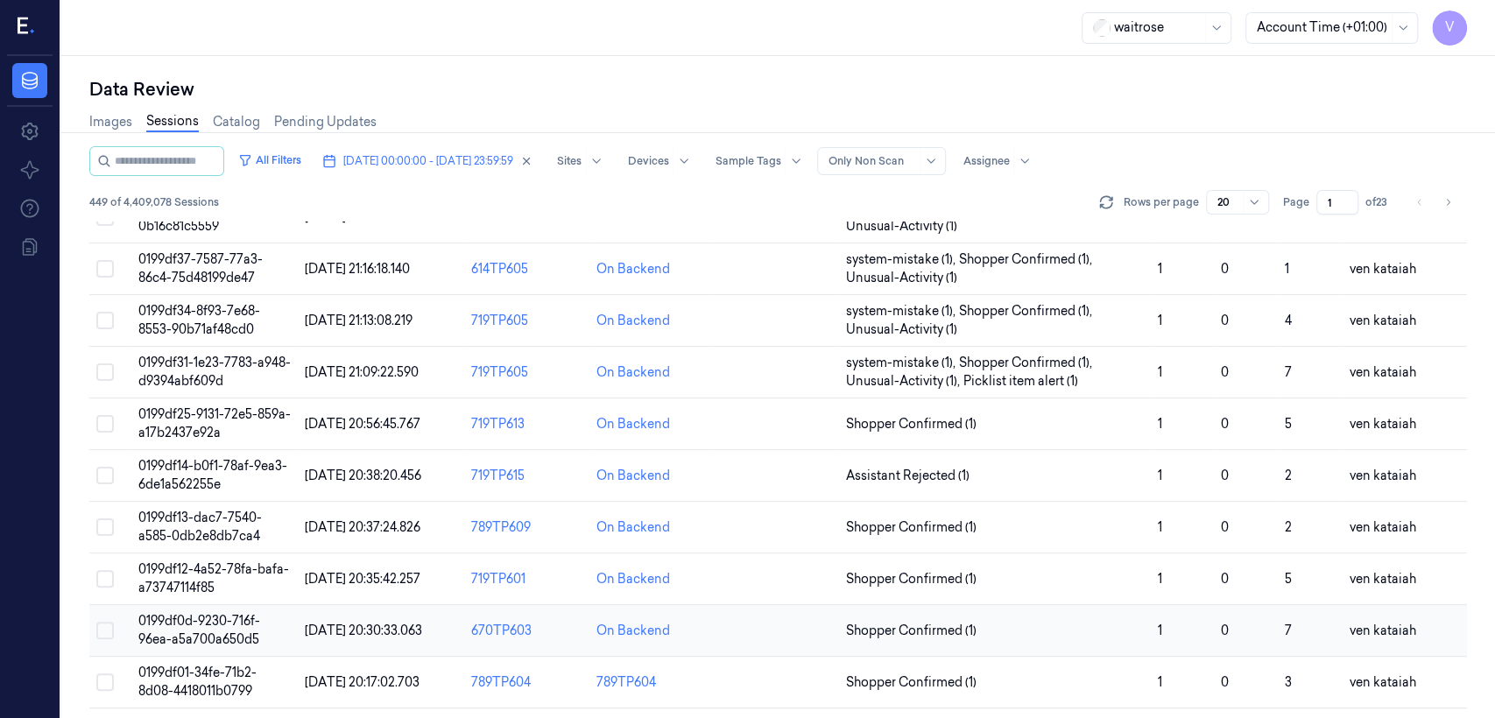
scroll to position [194, 0]
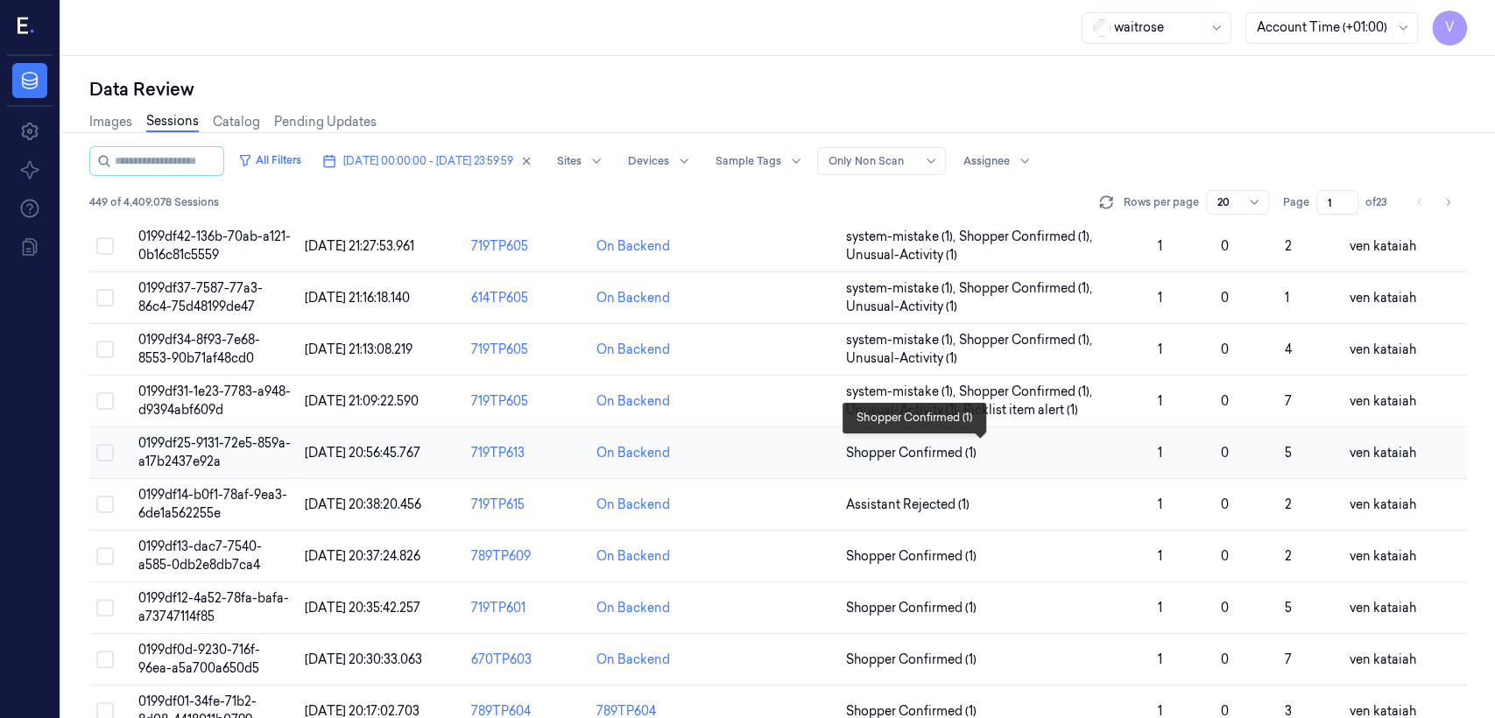
click at [815, 447] on span "Shopper Confirmed (1)" at bounding box center [911, 453] width 130 height 18
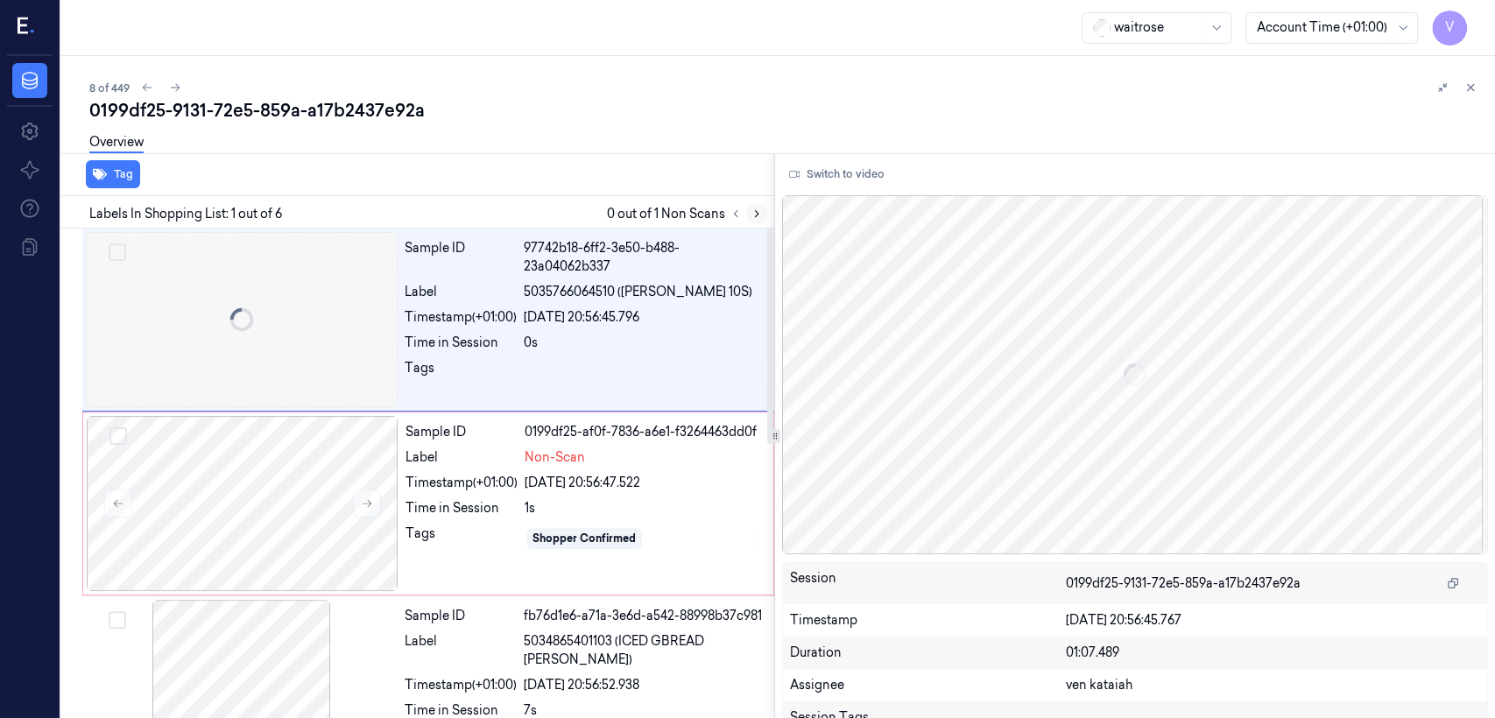
click at [754, 213] on icon at bounding box center [757, 214] width 12 height 12
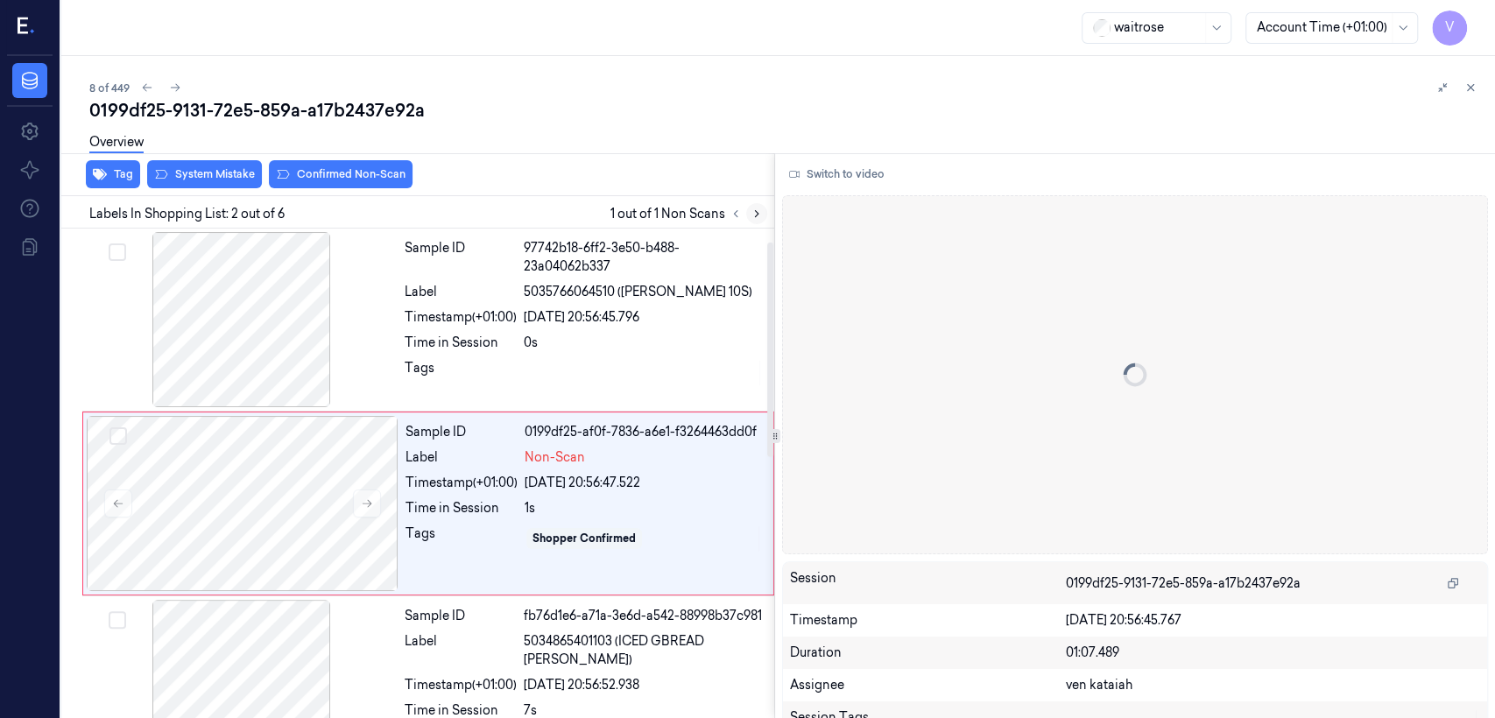
scroll to position [30, 0]
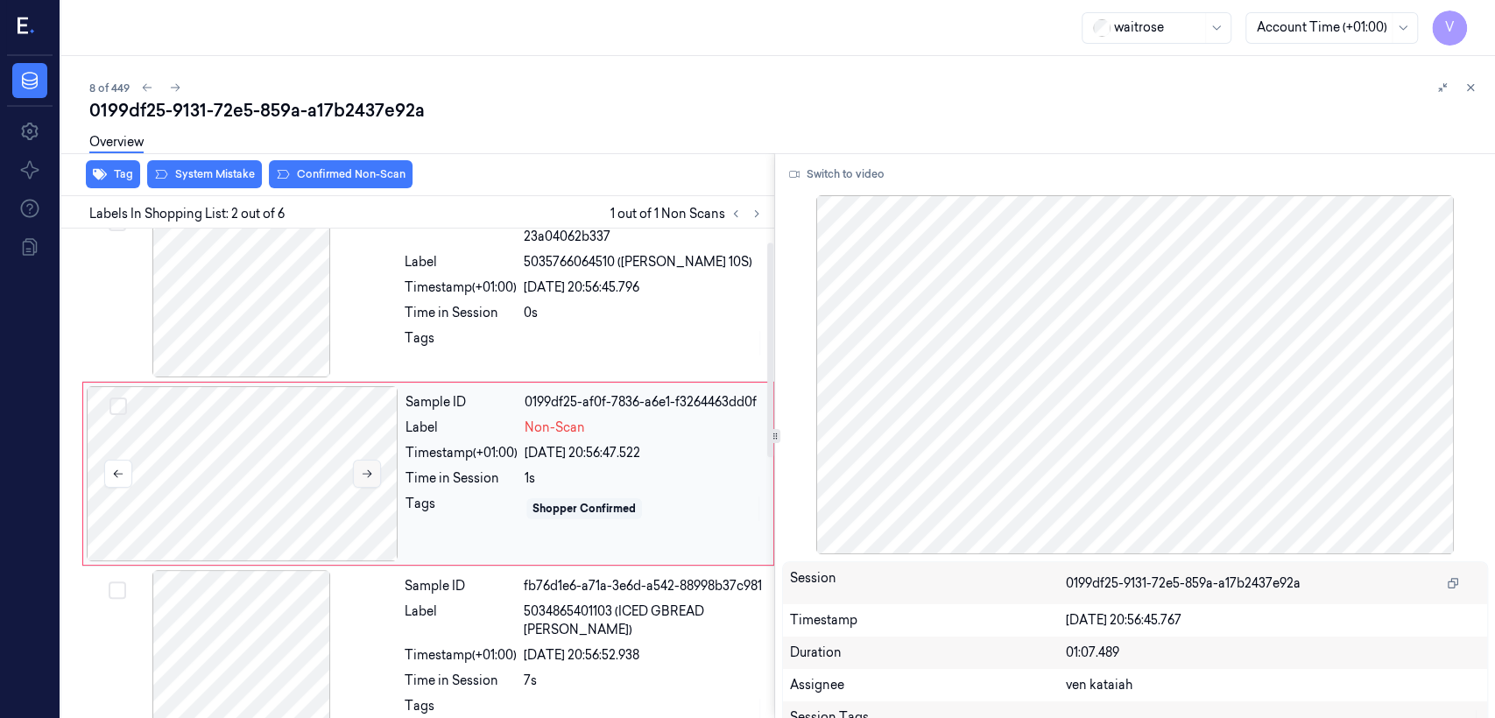
click at [371, 468] on icon at bounding box center [367, 474] width 12 height 12
click at [525, 286] on div "[DATE] 20:56:45.796" at bounding box center [644, 288] width 240 height 18
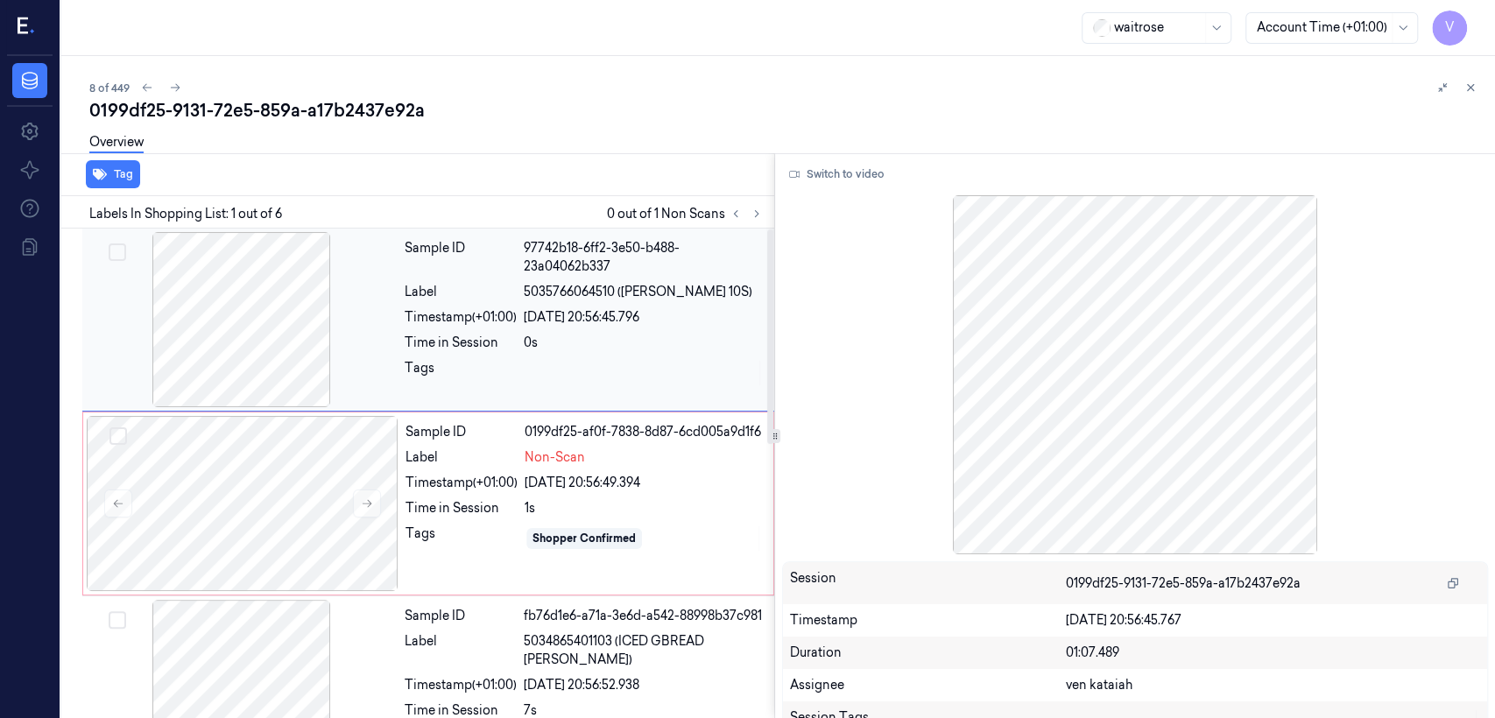
click at [525, 286] on span "5035766064510 ([PERSON_NAME] 10S)" at bounding box center [638, 292] width 229 height 18
click at [507, 550] on div "Tags" at bounding box center [461, 539] width 112 height 28
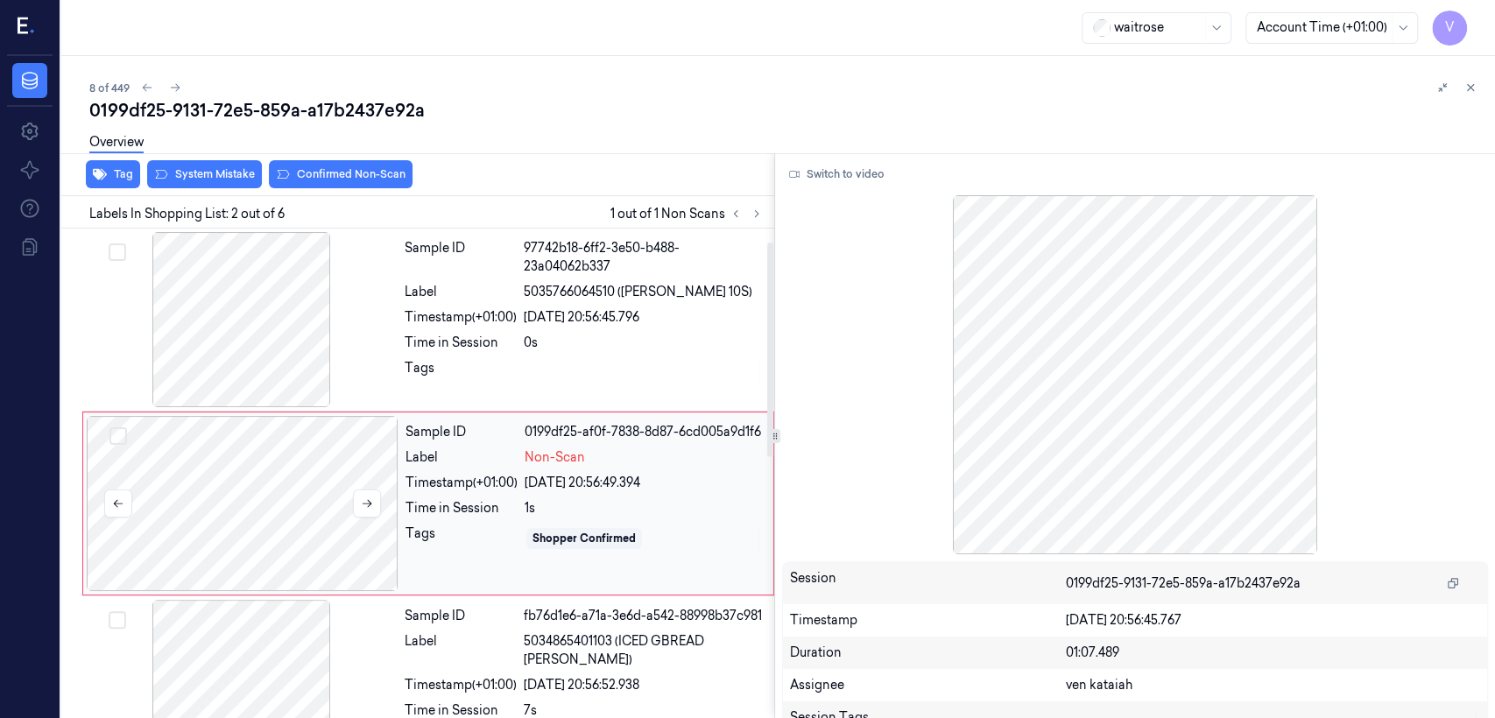
scroll to position [30, 0]
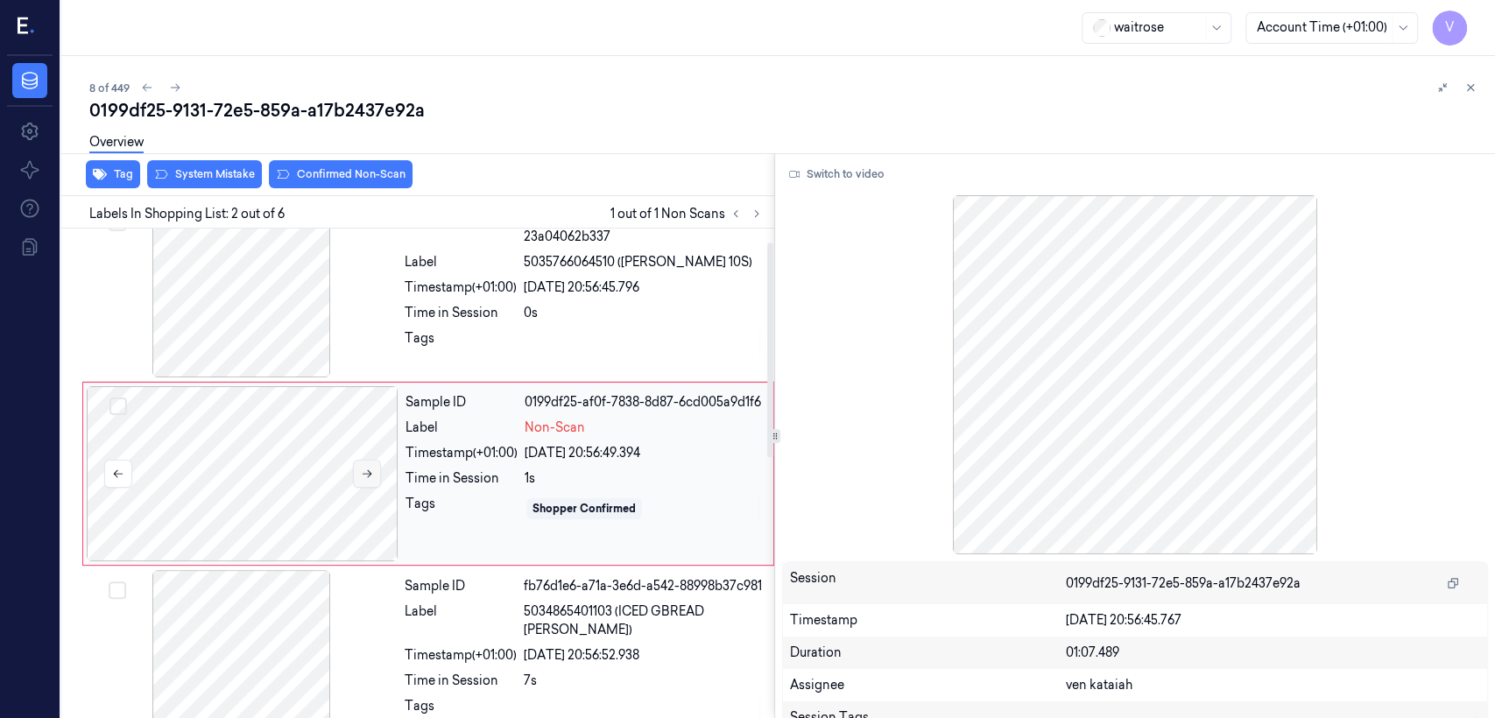
click at [363, 473] on icon at bounding box center [367, 474] width 12 height 12
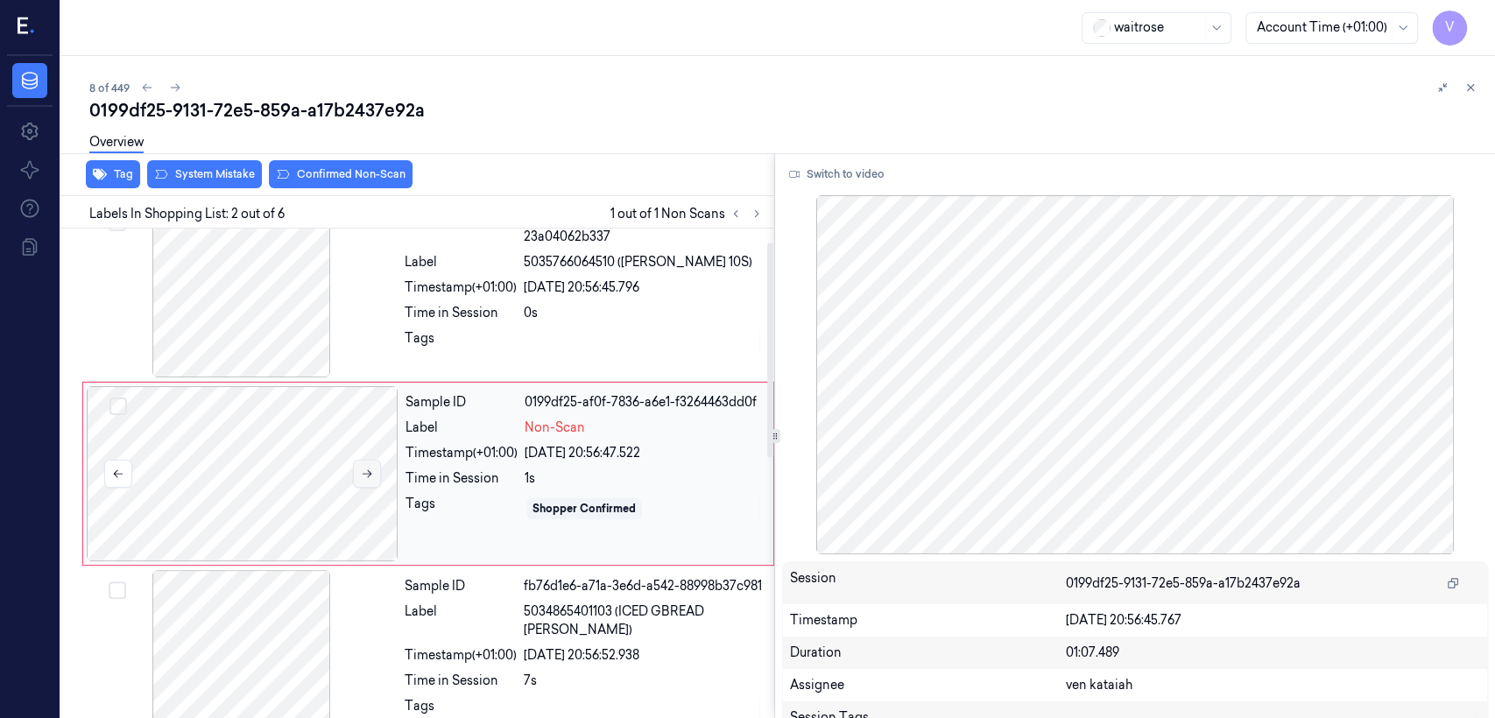
click at [363, 473] on icon at bounding box center [367, 474] width 12 height 12
click at [460, 307] on div "Time in Session" at bounding box center [461, 313] width 112 height 18
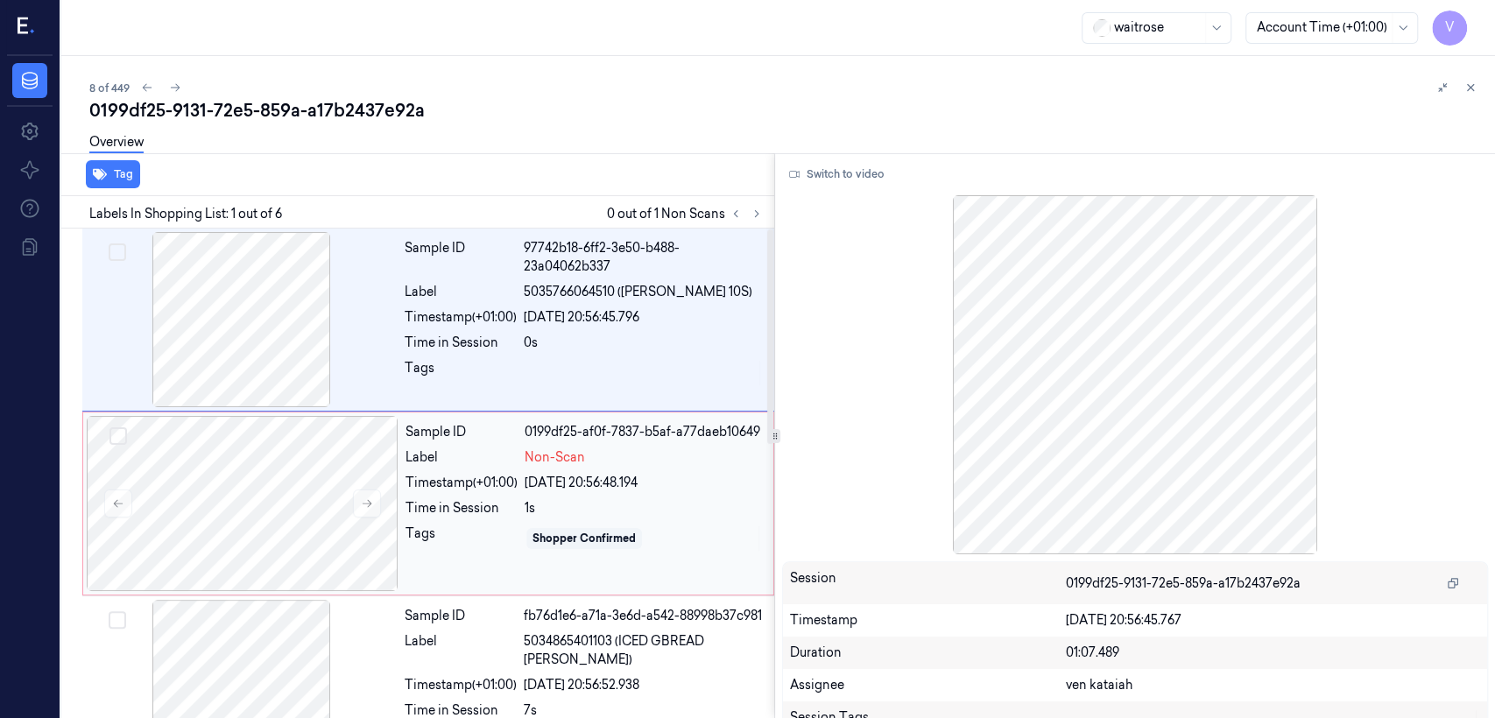
click at [504, 486] on div "Timestamp (+01:00)" at bounding box center [461, 483] width 112 height 18
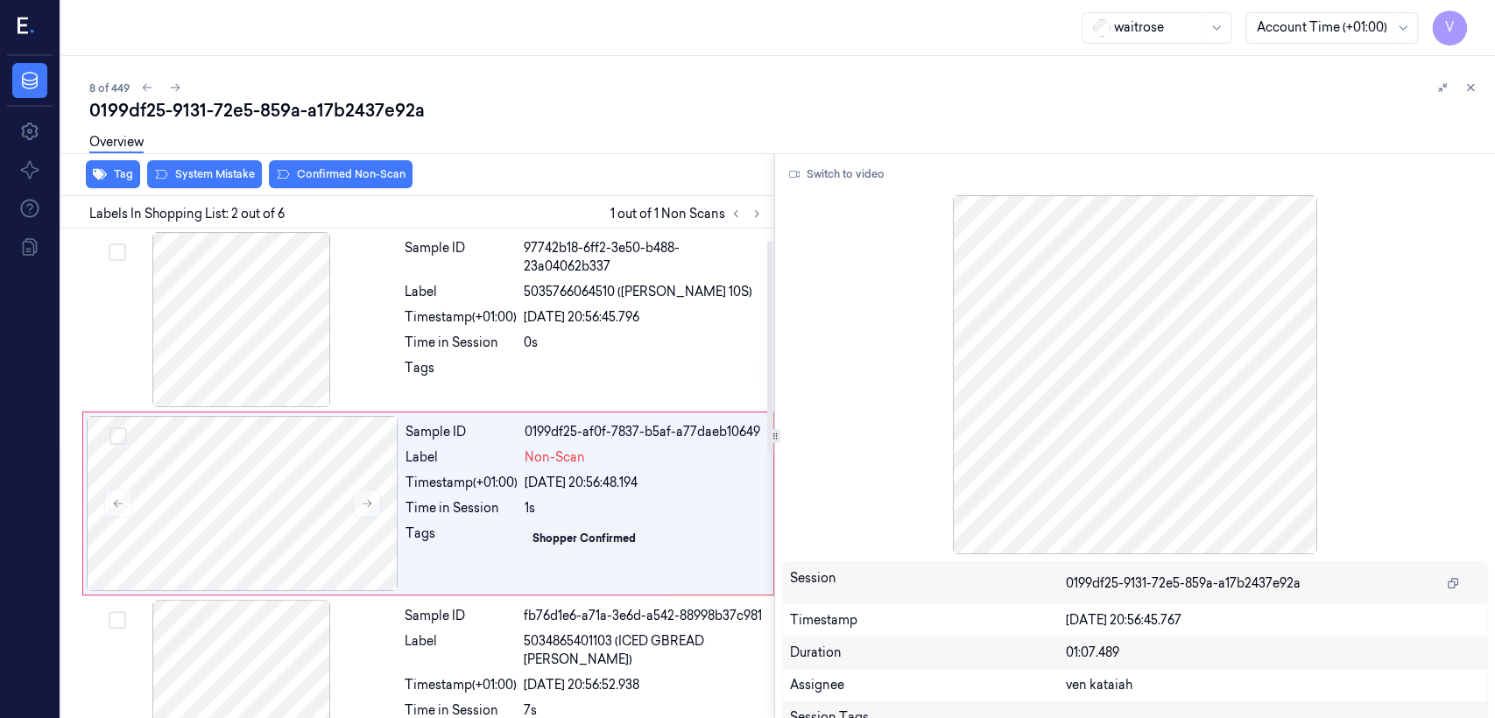
scroll to position [30, 0]
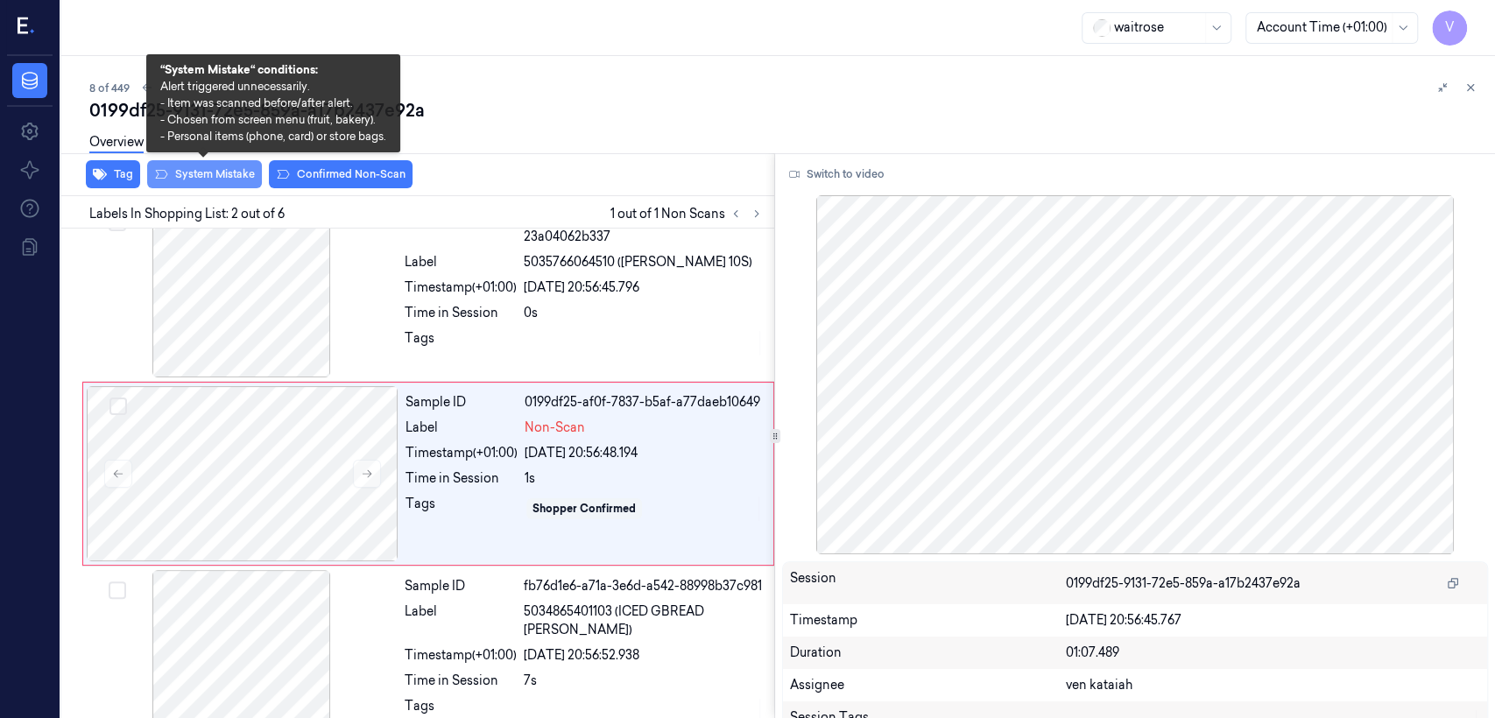
click at [243, 170] on button "System Mistake" at bounding box center [204, 174] width 115 height 28
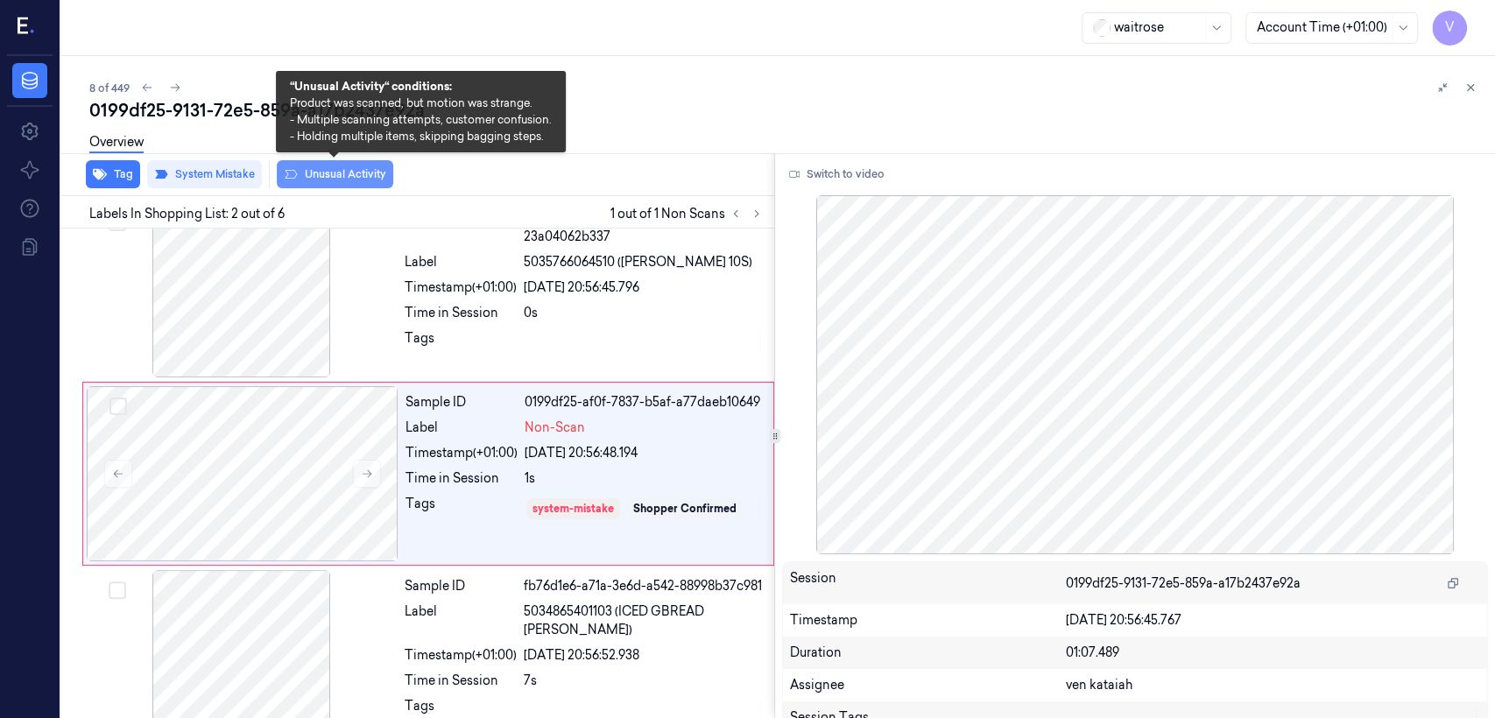
click at [325, 176] on button "Unusual Activity" at bounding box center [335, 174] width 116 height 28
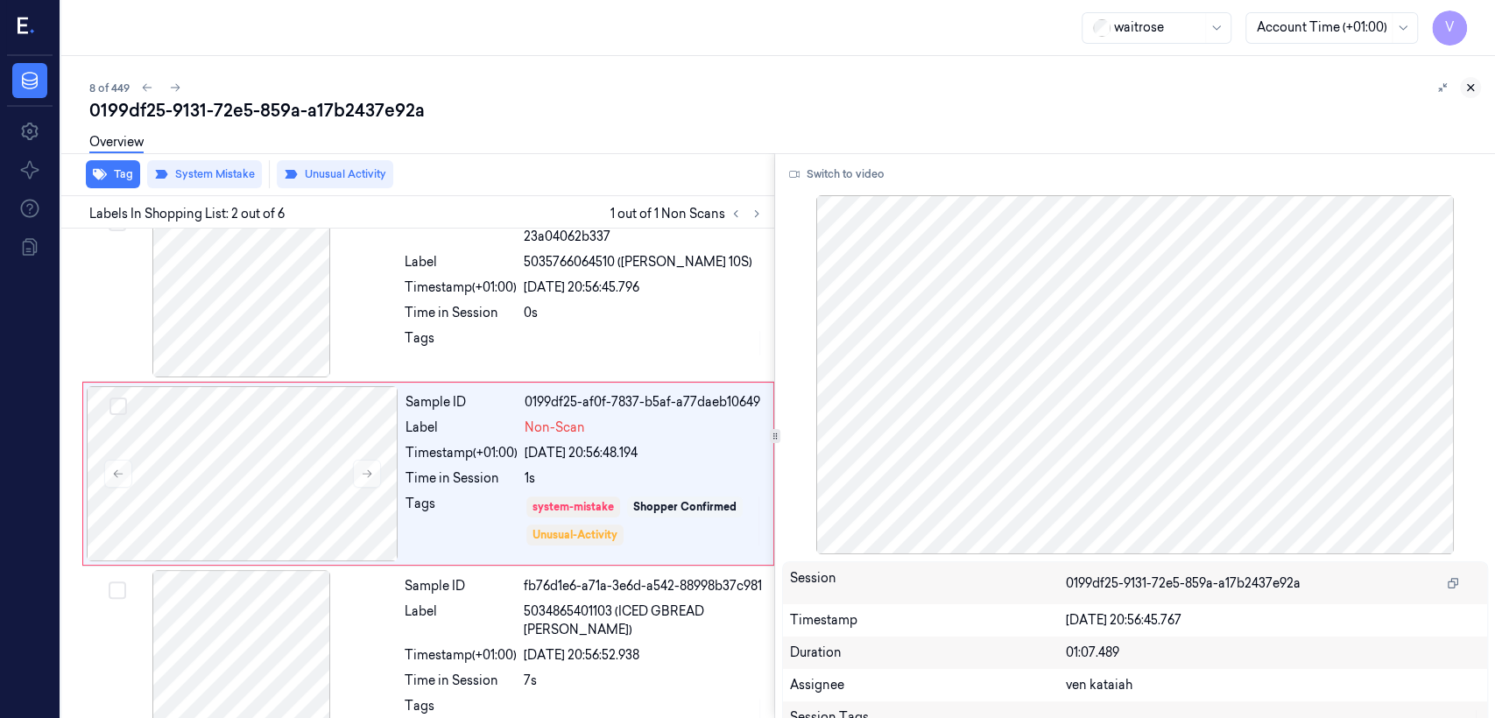
click at [815, 87] on button at bounding box center [1470, 87] width 21 height 21
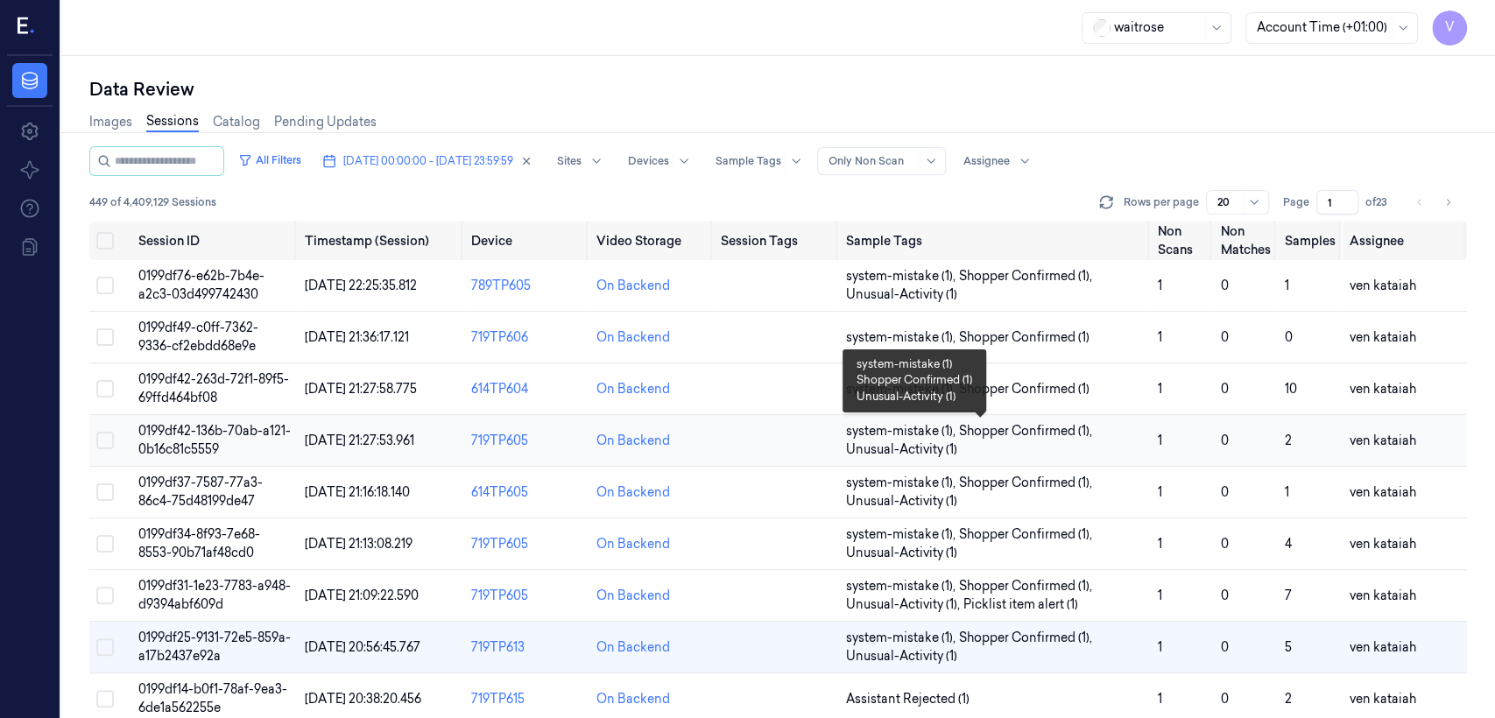
click at [815, 437] on span "Shopper Confirmed (1) ," at bounding box center [1027, 431] width 137 height 18
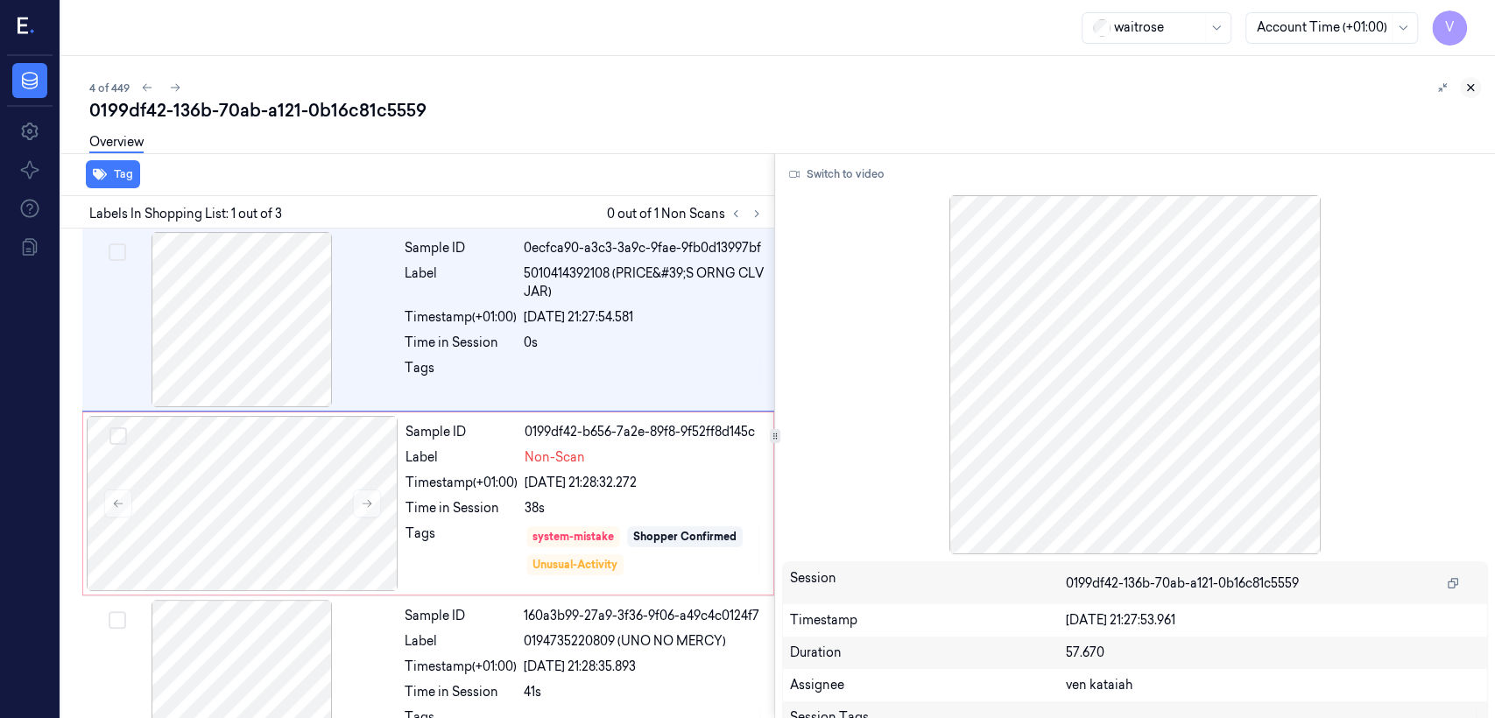
click at [815, 84] on button at bounding box center [1470, 87] width 21 height 21
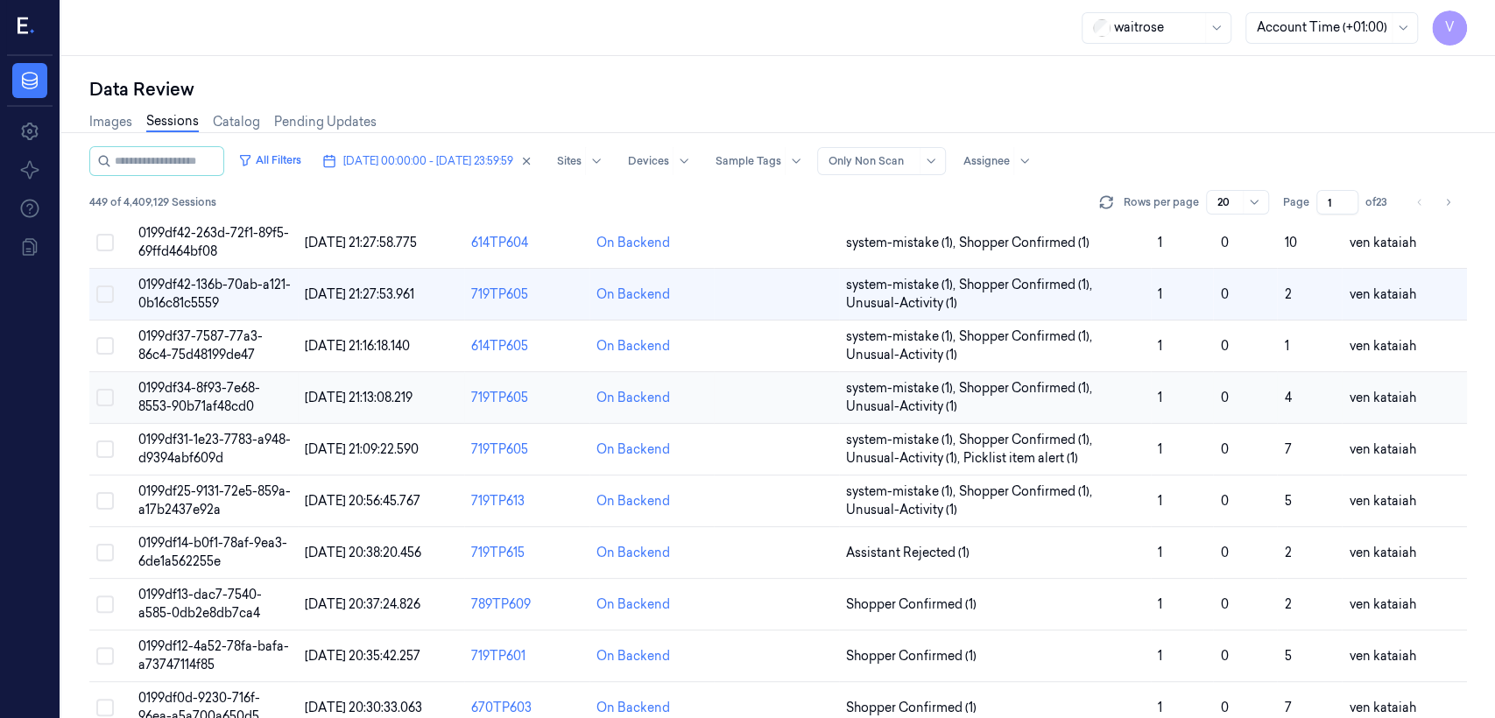
scroll to position [194, 0]
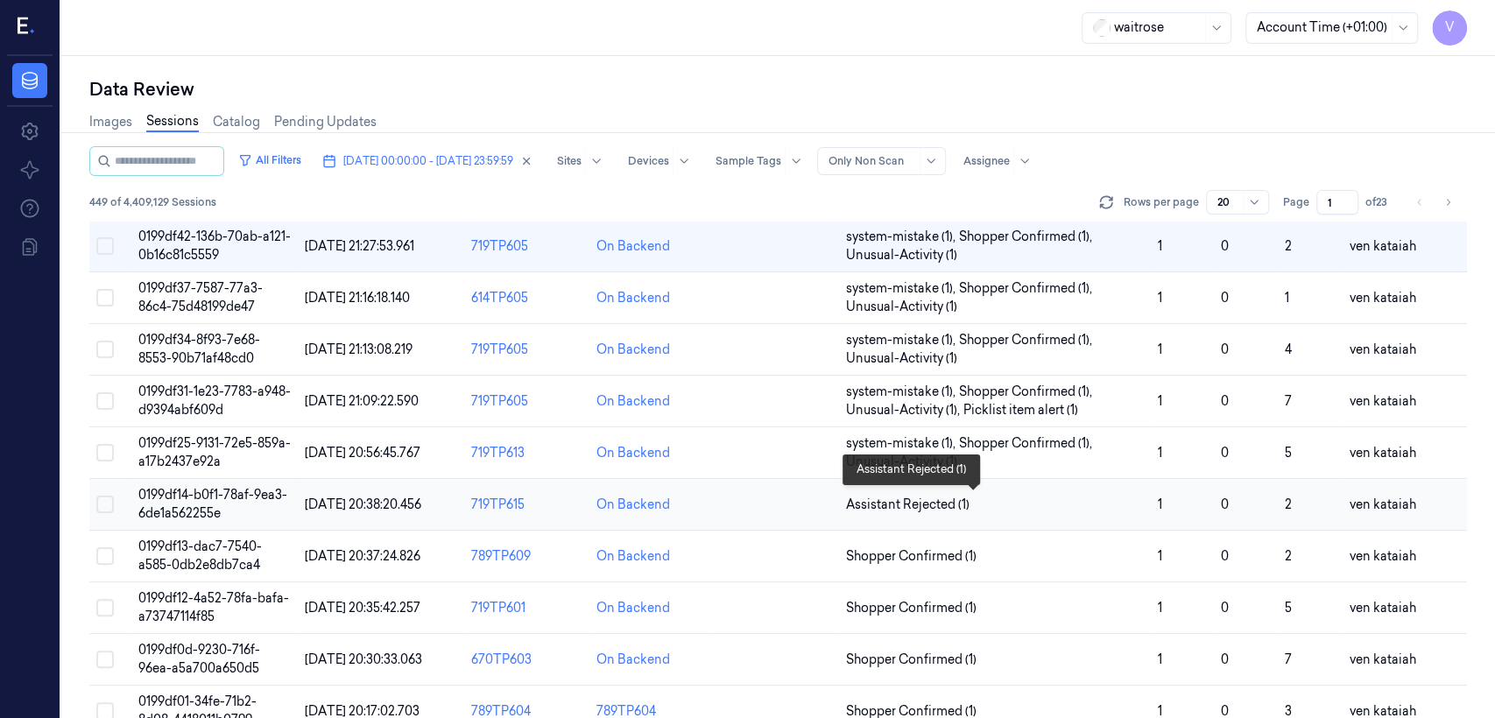
click at [815, 499] on span "Assistant Rejected (1)" at bounding box center [907, 505] width 123 height 18
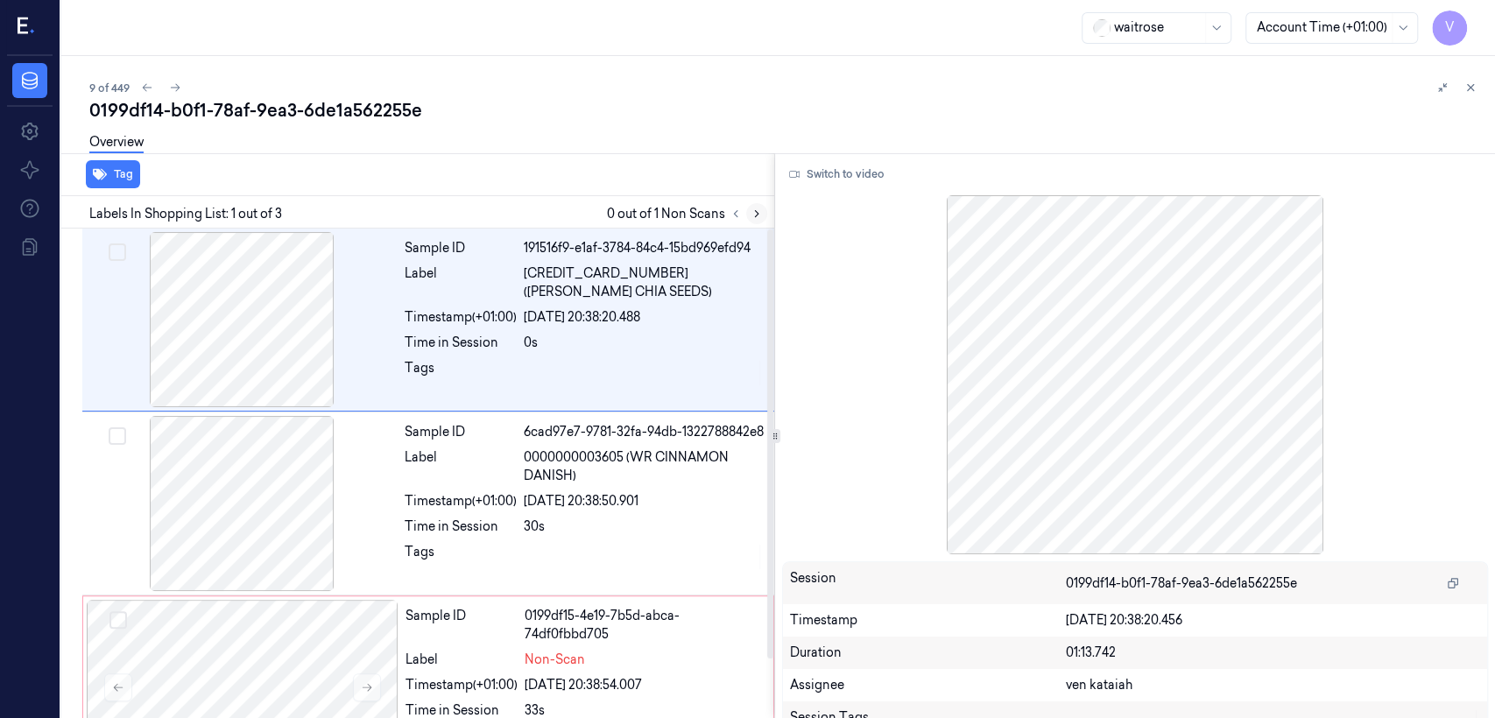
click at [754, 219] on button at bounding box center [756, 213] width 21 height 21
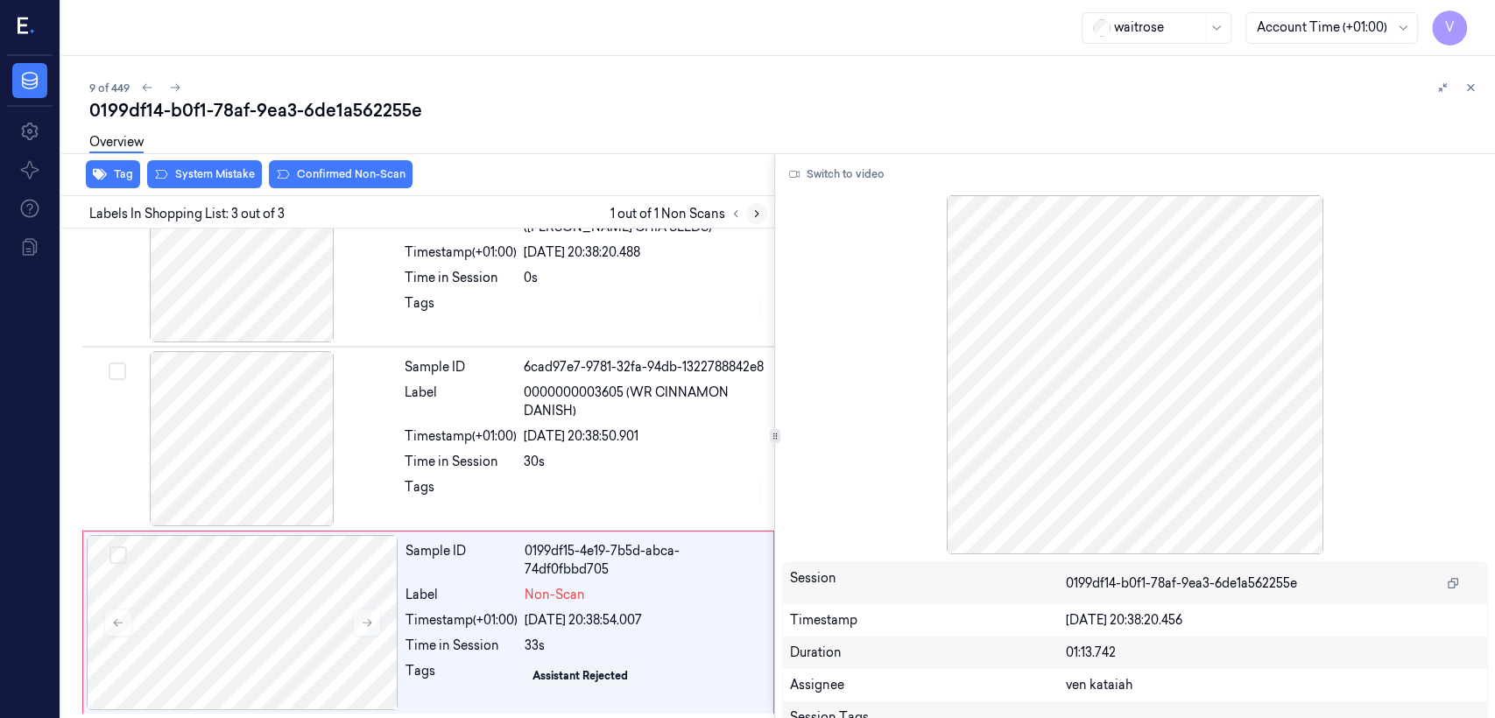
scroll to position [67, 0]
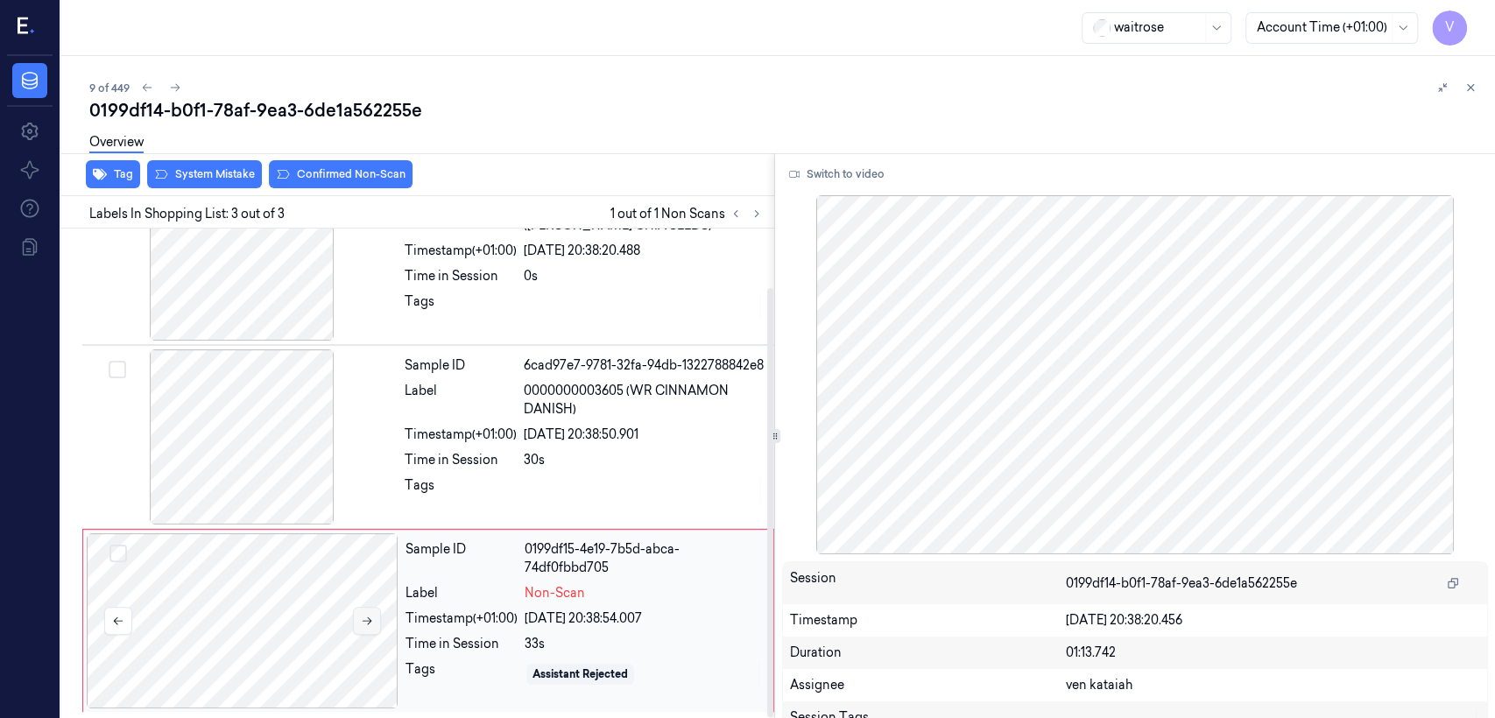
click at [370, 550] on icon at bounding box center [367, 621] width 12 height 12
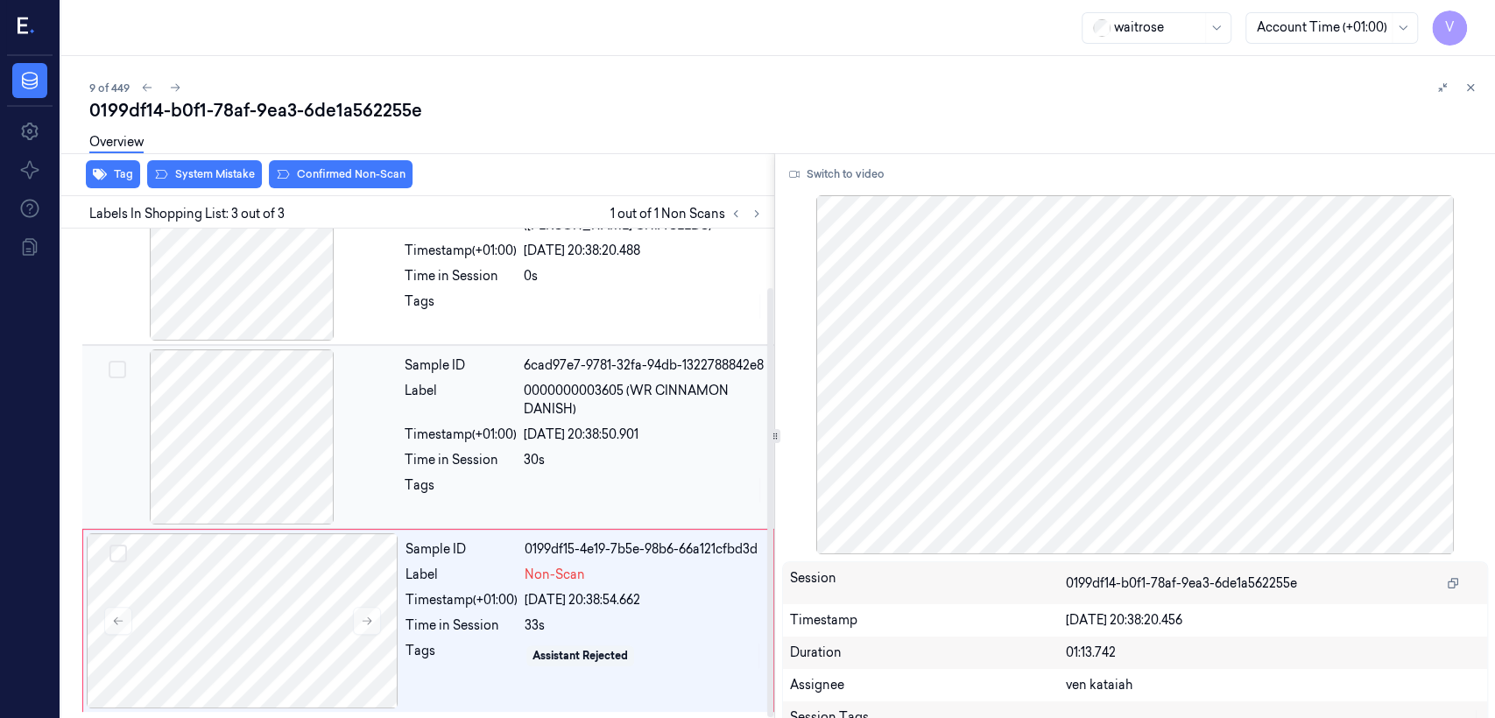
click at [490, 501] on div "Tags" at bounding box center [461, 490] width 112 height 28
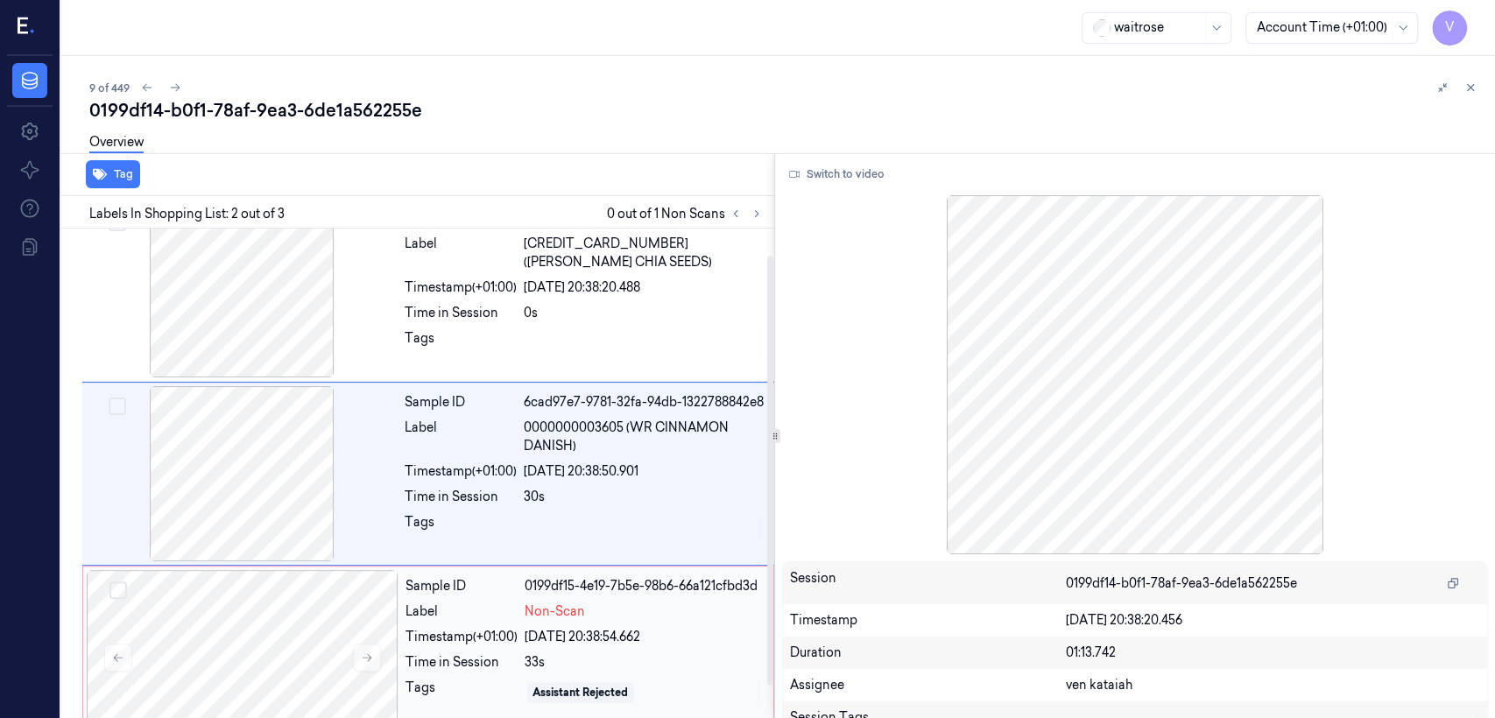
click at [548, 550] on div "33s" at bounding box center [644, 662] width 238 height 18
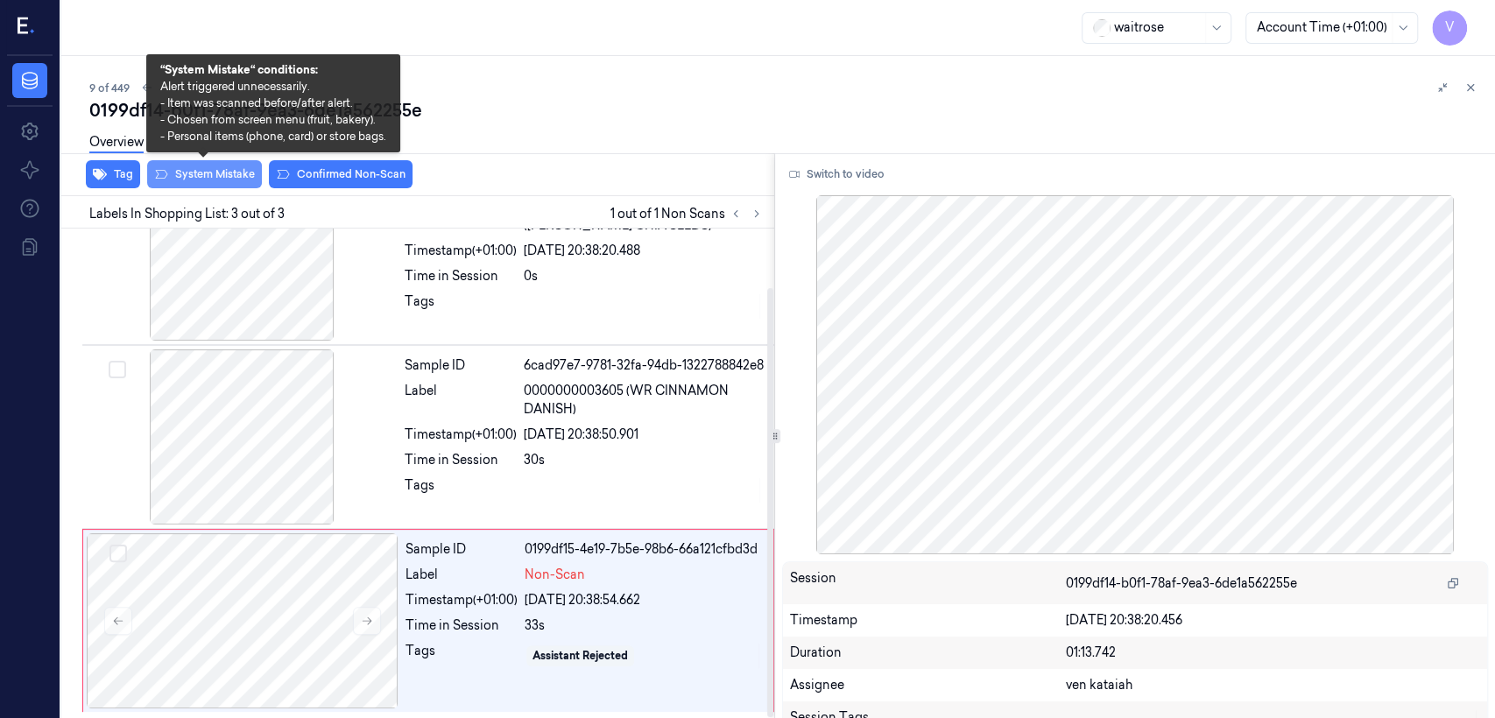
click at [236, 180] on button "System Mistake" at bounding box center [204, 174] width 115 height 28
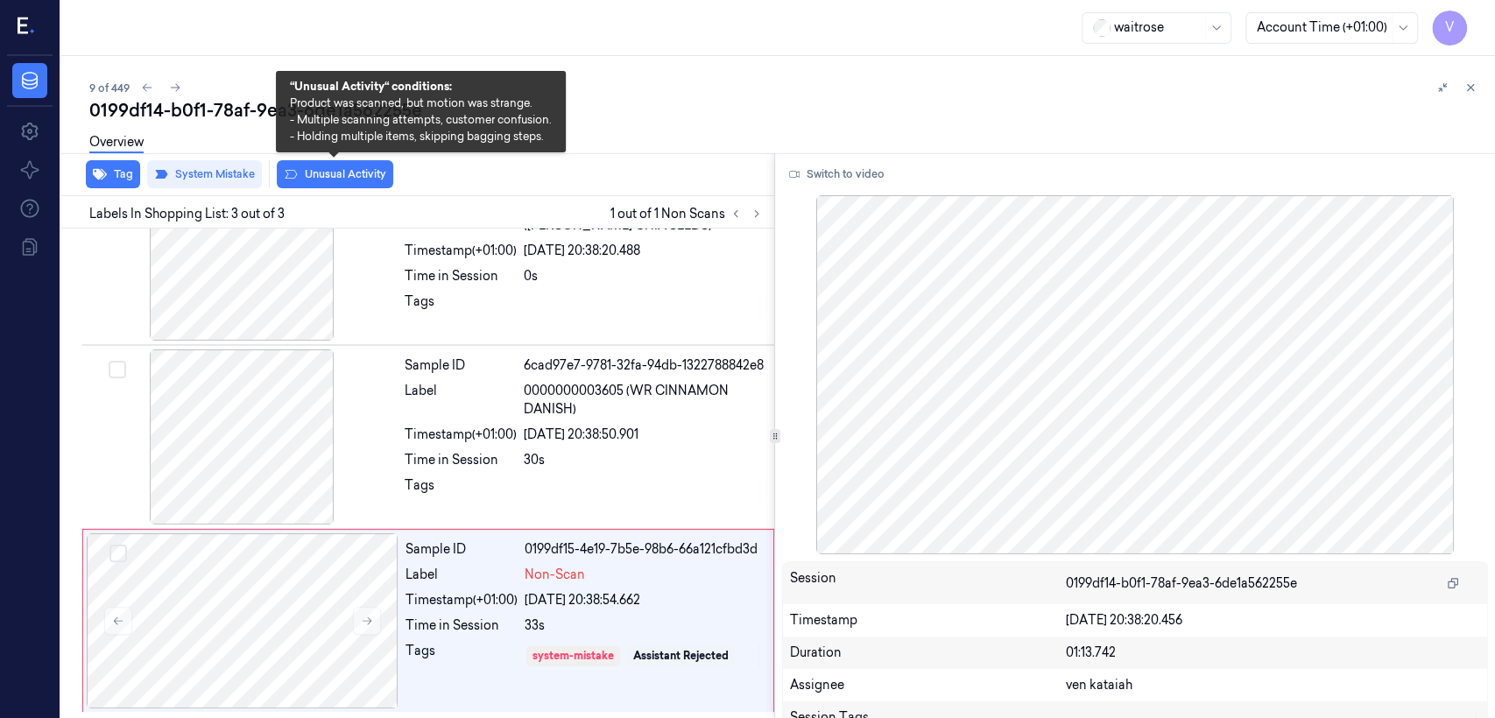
click at [320, 177] on button "Unusual Activity" at bounding box center [335, 174] width 116 height 28
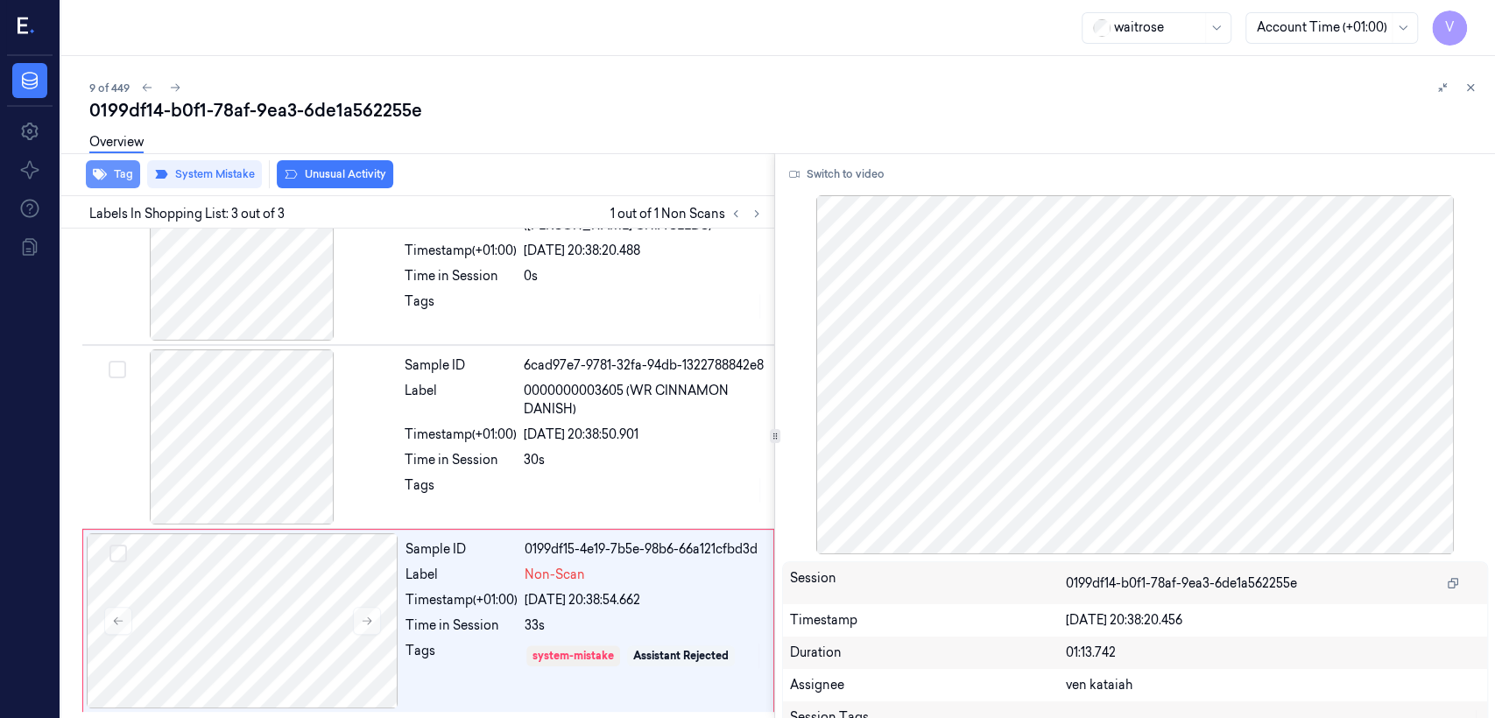
click at [115, 169] on button "Tag" at bounding box center [113, 174] width 54 height 28
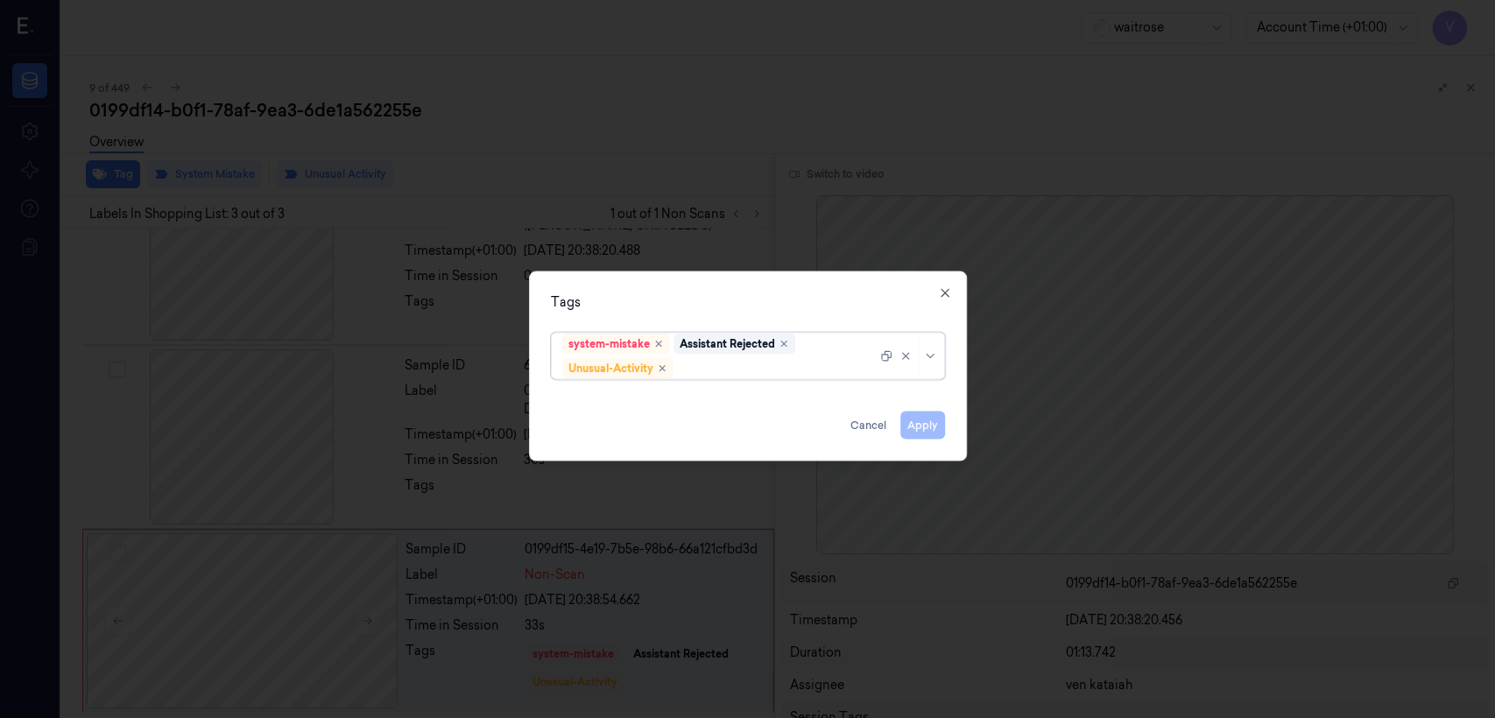
click at [811, 354] on div "system-mistake Assistant Rejected Unusual-Activity" at bounding box center [719, 357] width 314 height 46
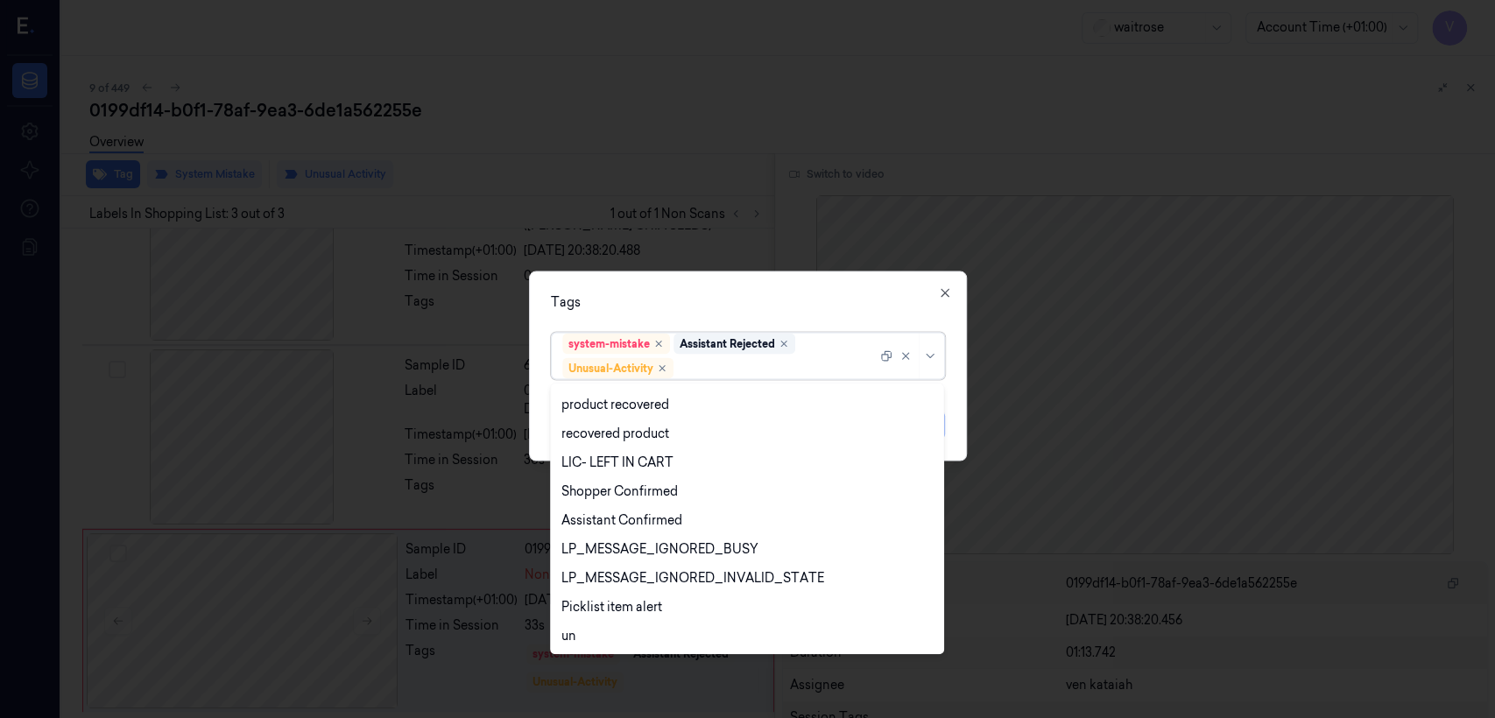
scroll to position [275, 0]
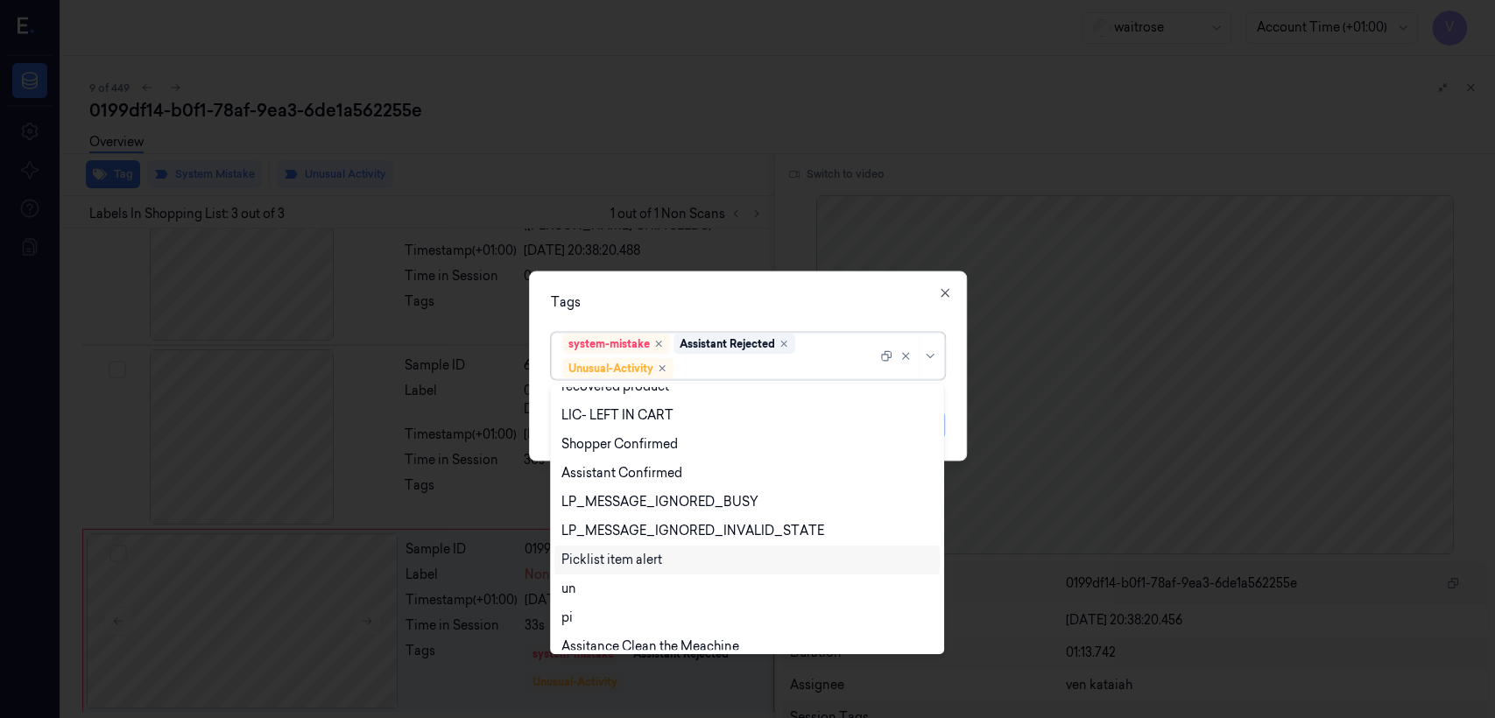
click at [611, 550] on div "Picklist item alert" at bounding box center [611, 560] width 101 height 18
drag, startPoint x: 691, startPoint y: 321, endPoint x: 815, endPoint y: 381, distance: 137.9
click at [697, 322] on div "Tags option Picklist item alert, selected. 20 results available. Use Up and Dow…" at bounding box center [748, 367] width 438 height 190
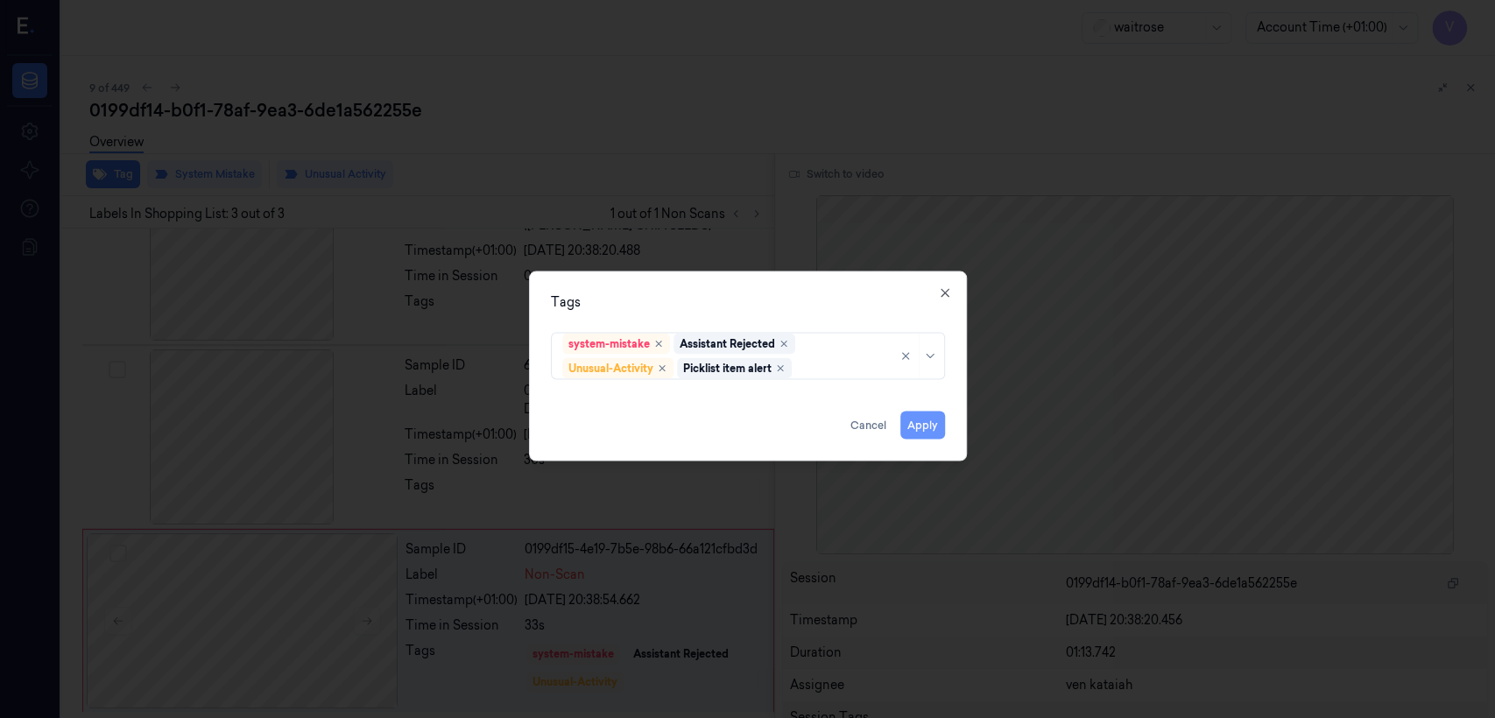
click at [815, 420] on button "Apply" at bounding box center [922, 426] width 45 height 28
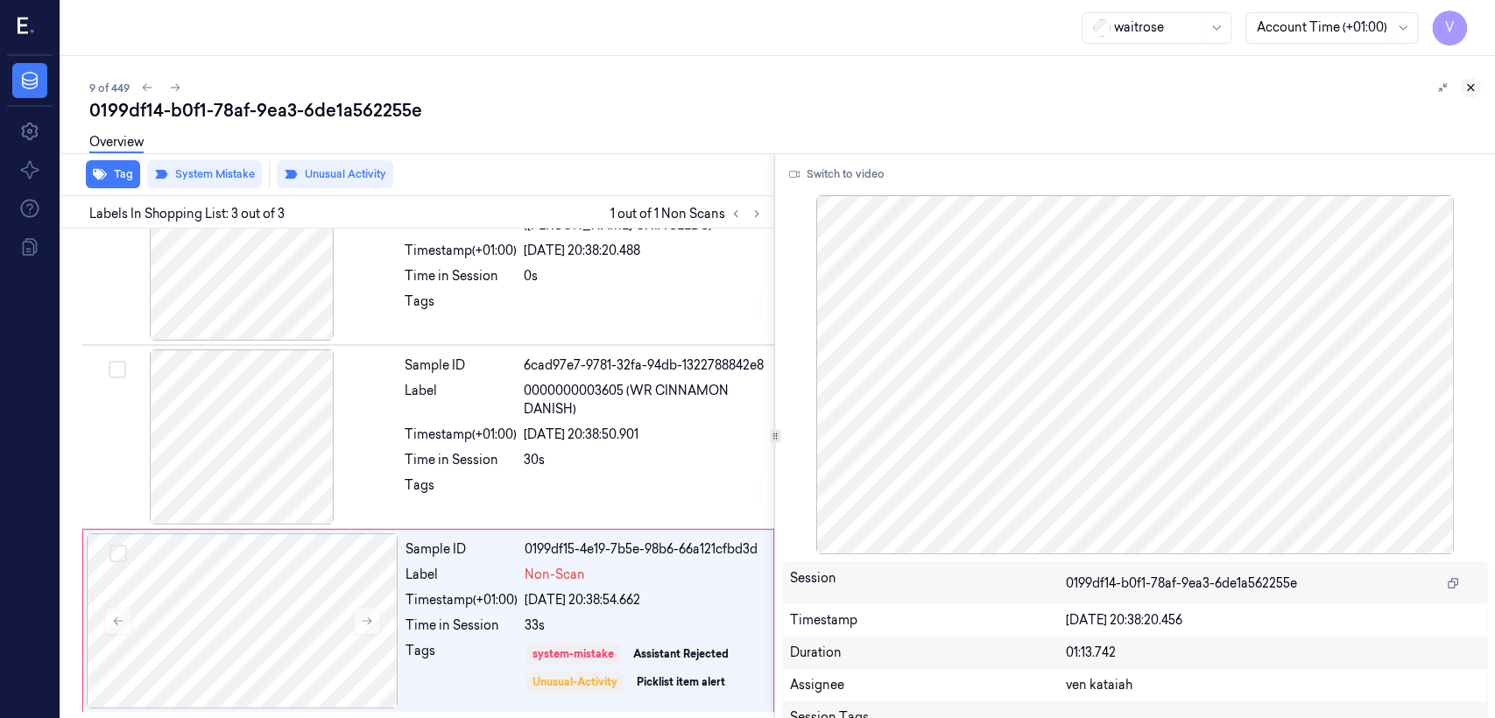
click at [815, 91] on button at bounding box center [1470, 87] width 21 height 21
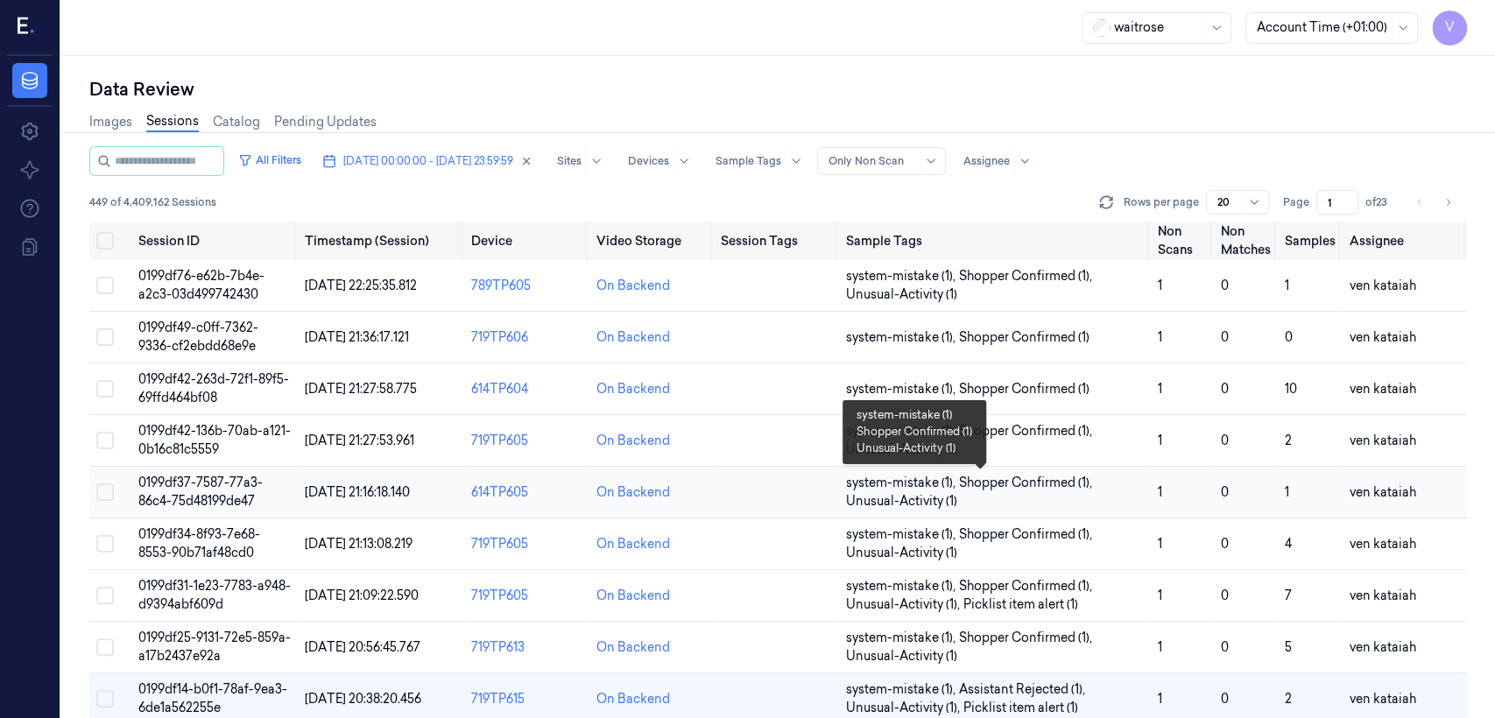
click at [815, 486] on span "Shopper Confirmed (1) ," at bounding box center [1027, 483] width 137 height 18
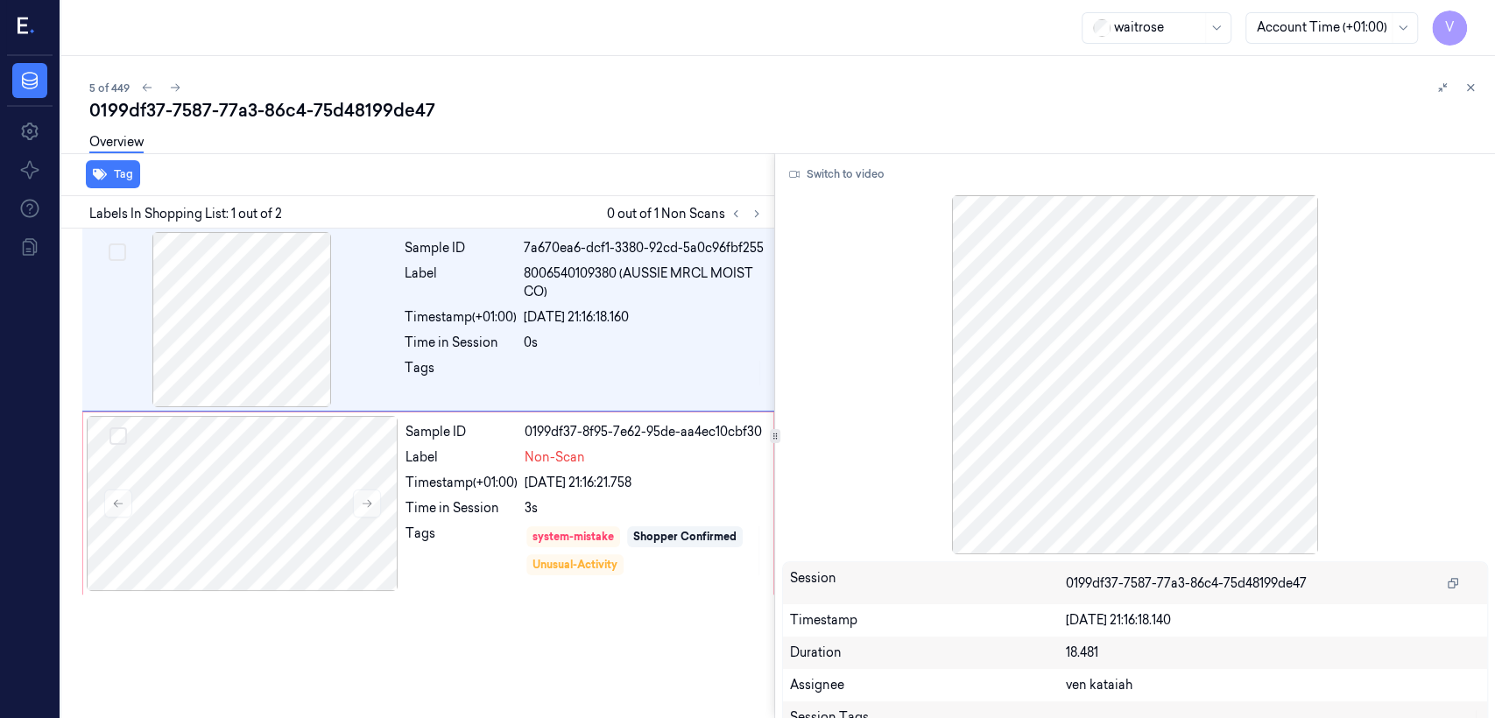
click at [815, 96] on div "5 of 449 0199df37-7587-77a3-86c4-75d48199de47 Overview Tag Labels In Shopping L…" at bounding box center [778, 387] width 1434 height 662
click at [815, 93] on div "5 of 449 0199df37-7587-77a3-86c4-75d48199de47 Overview Tag Labels In Shopping L…" at bounding box center [778, 387] width 1434 height 662
click at [815, 88] on icon at bounding box center [1470, 87] width 12 height 12
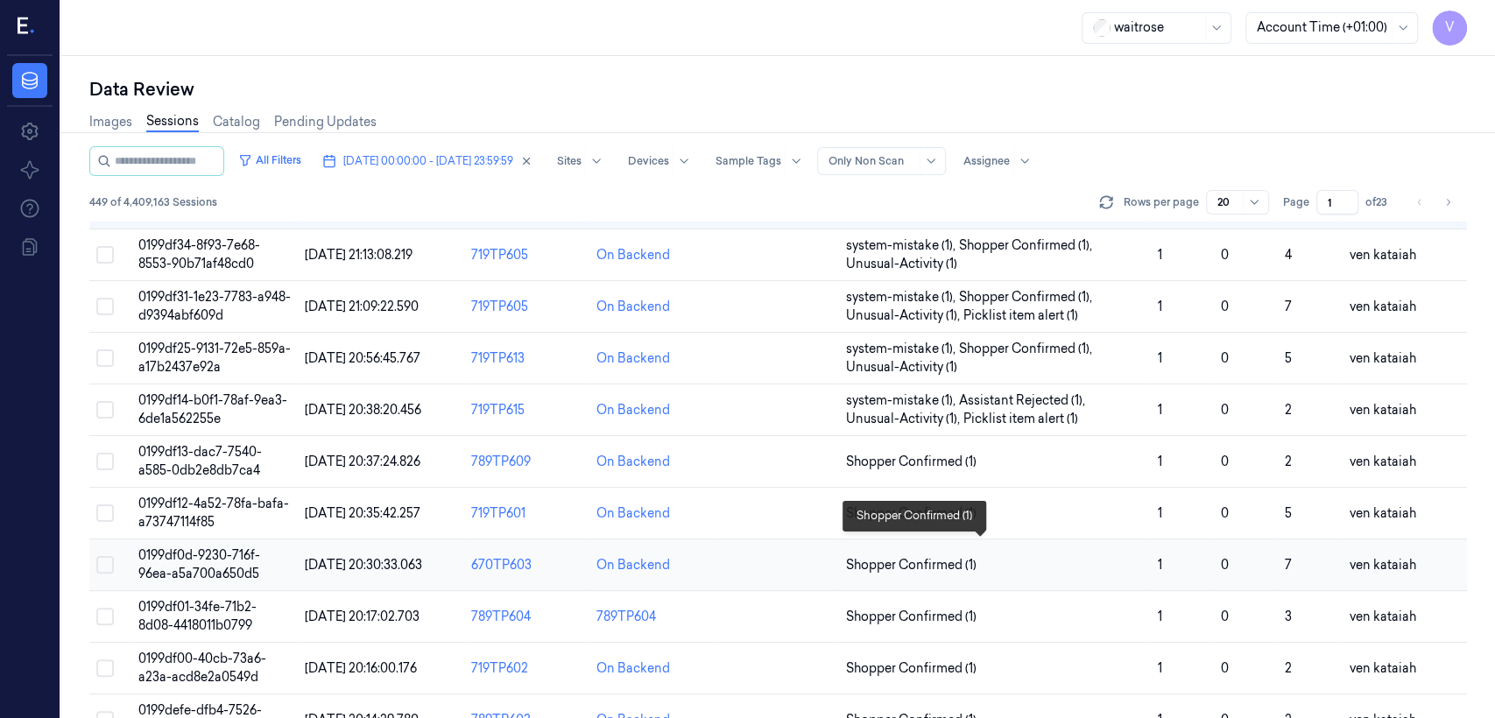
scroll to position [411, 0]
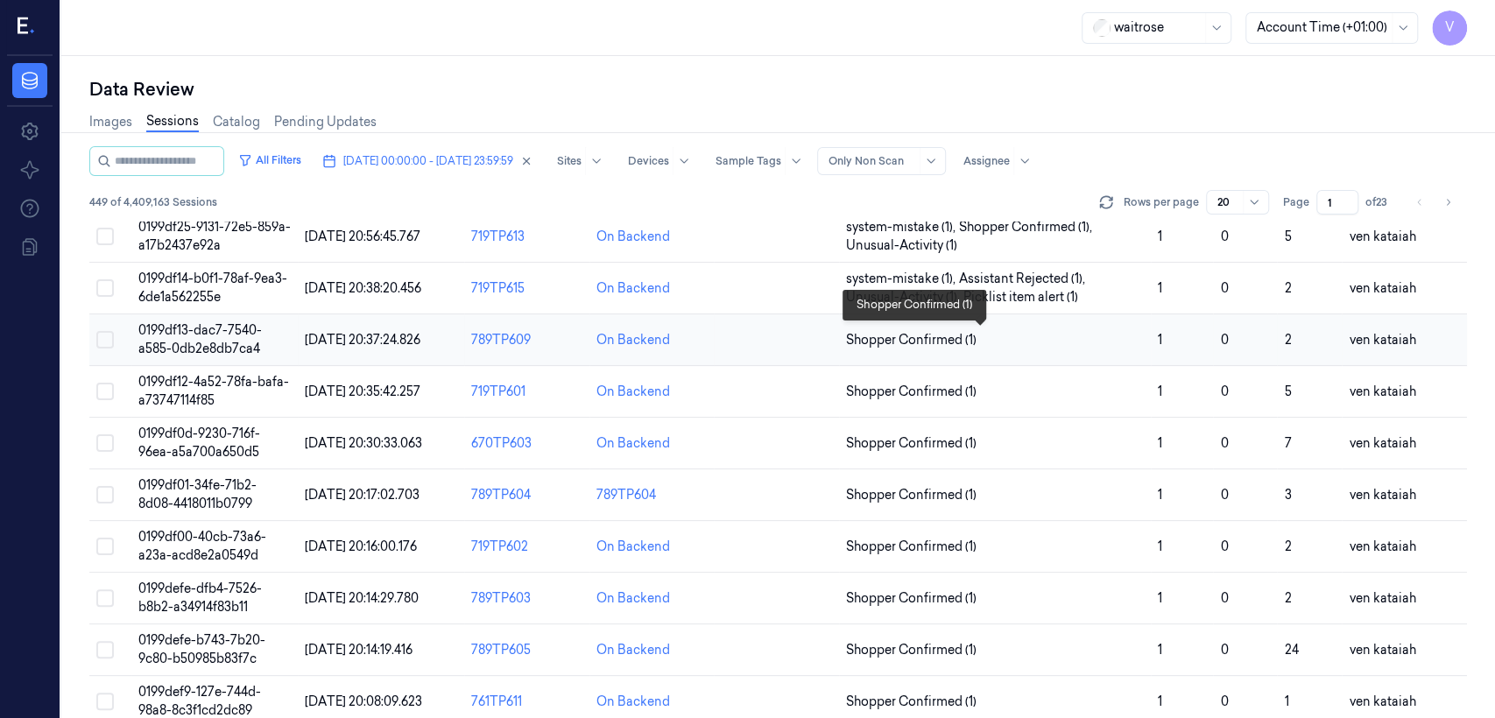
click at [815, 337] on span "Shopper Confirmed (1)" at bounding box center [911, 340] width 130 height 18
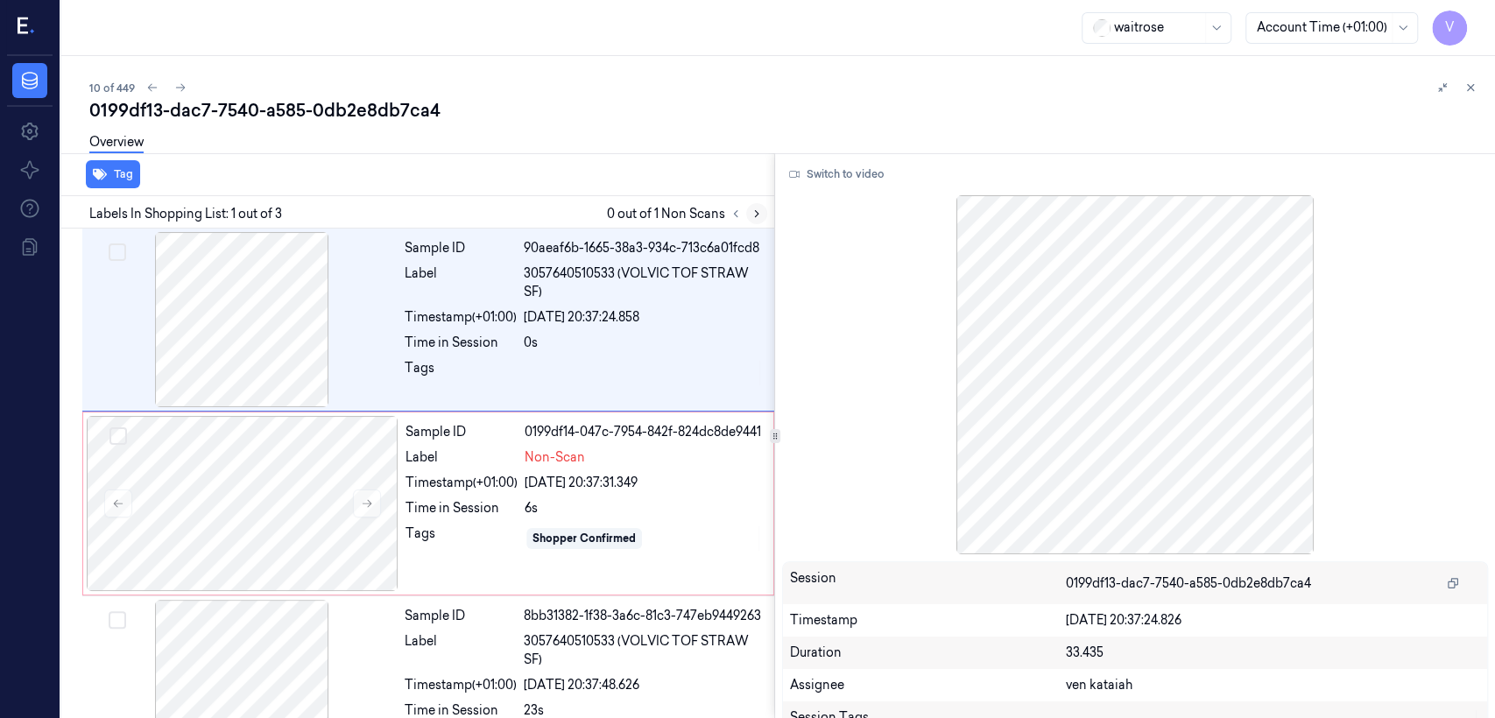
click at [753, 205] on button at bounding box center [756, 213] width 21 height 21
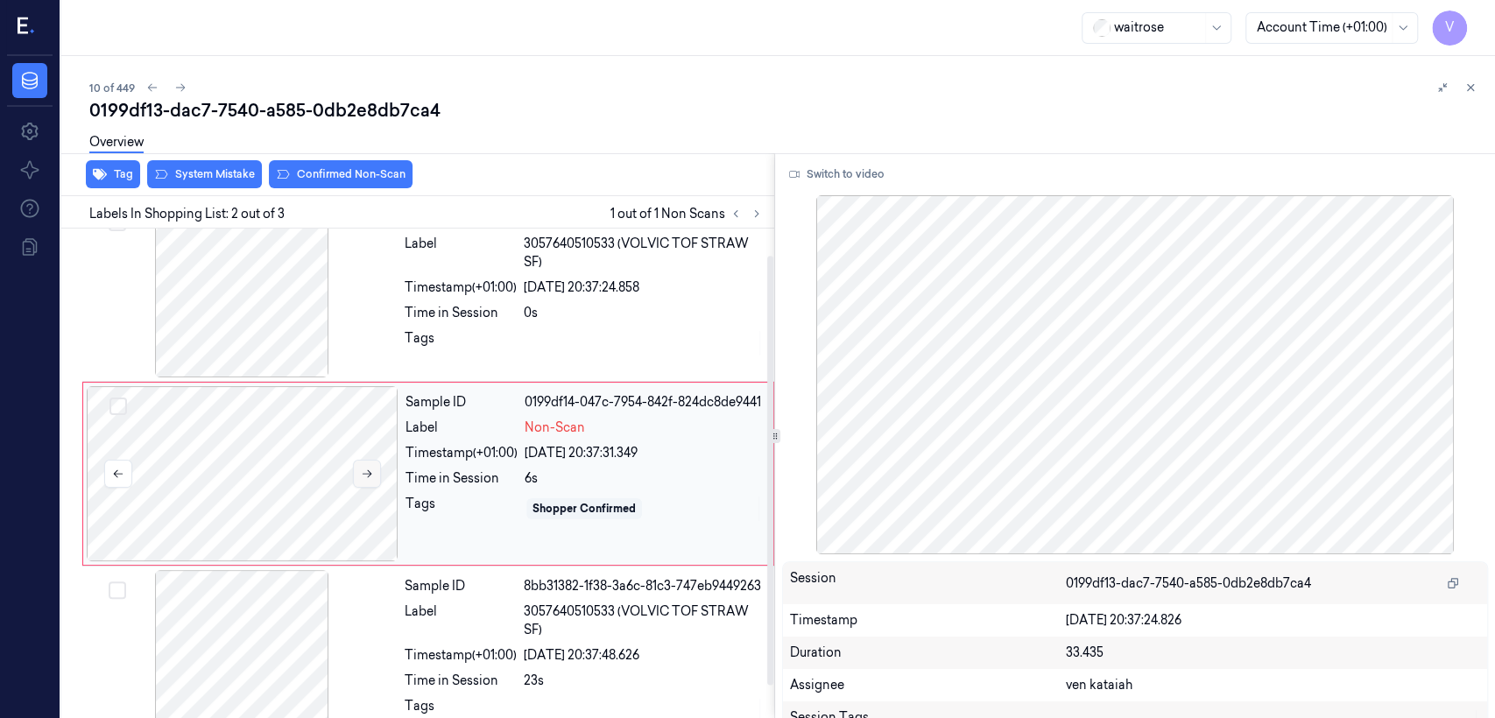
click at [358, 476] on button at bounding box center [367, 474] width 28 height 28
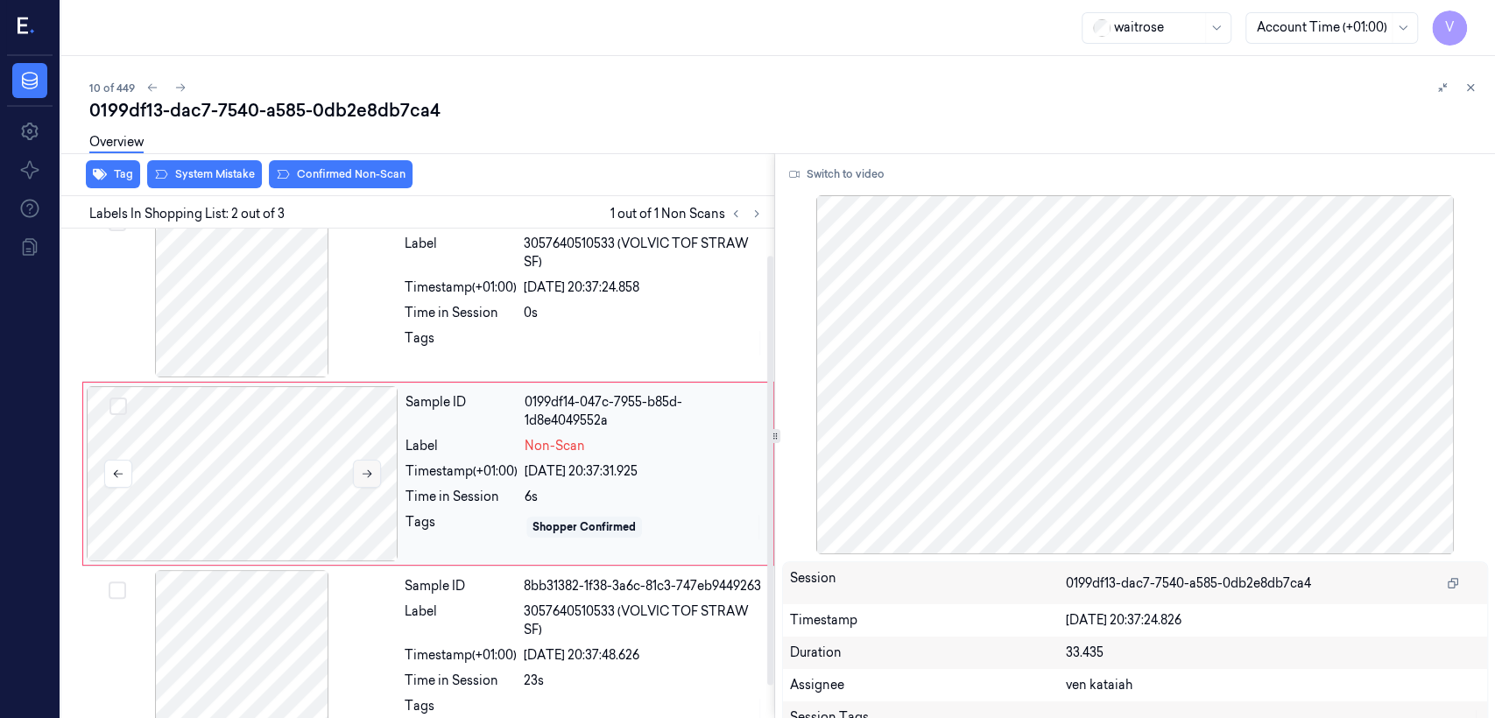
click at [358, 476] on button at bounding box center [367, 474] width 28 height 28
click at [437, 341] on div "Tags" at bounding box center [461, 343] width 112 height 28
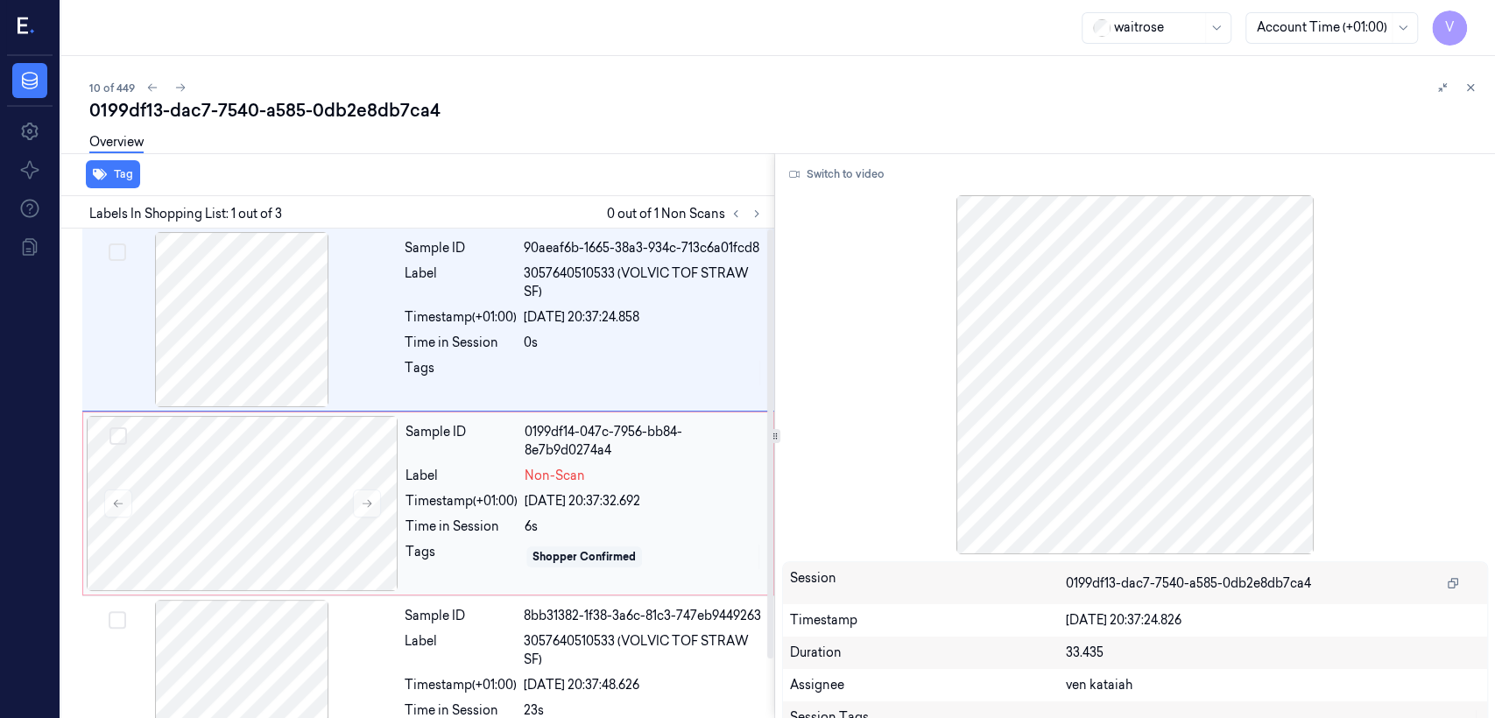
click at [436, 529] on div "Time in Session" at bounding box center [461, 527] width 112 height 18
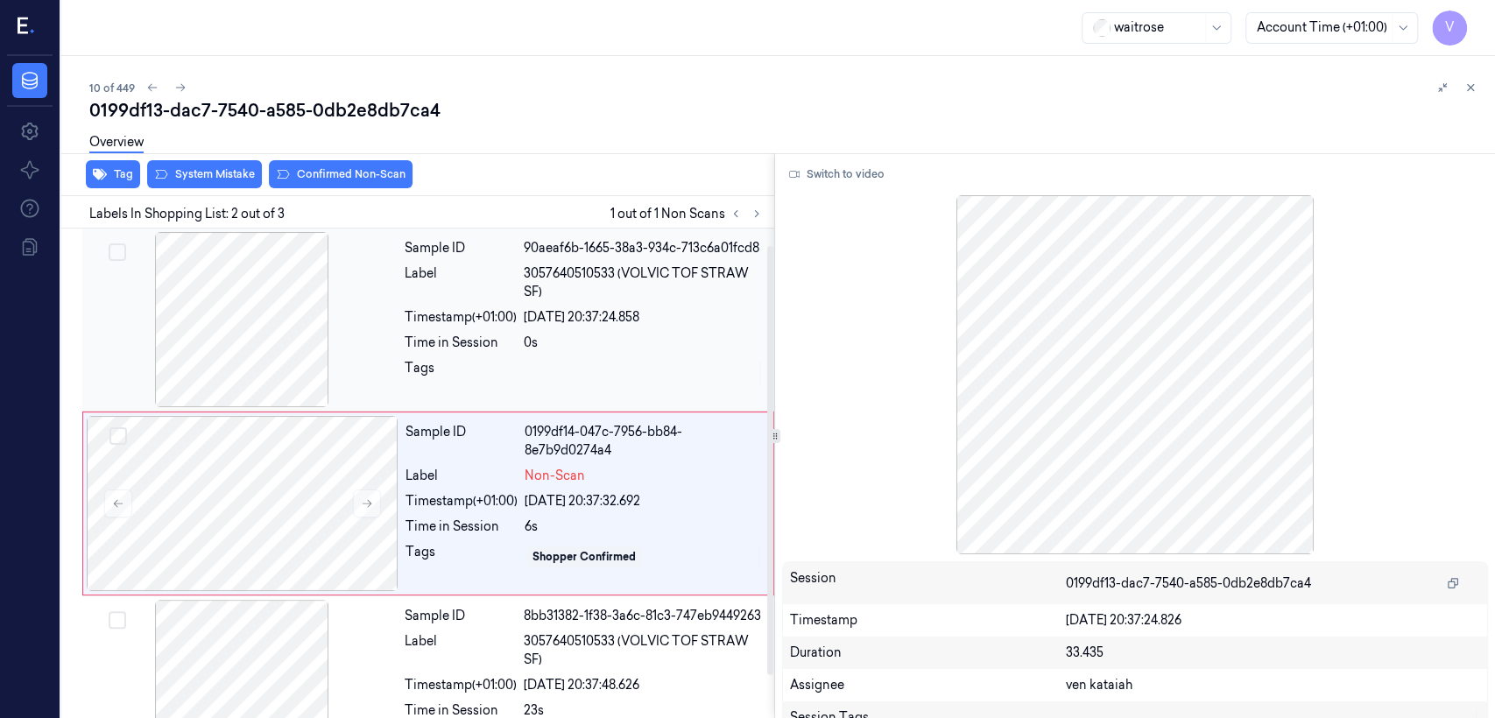
scroll to position [30, 0]
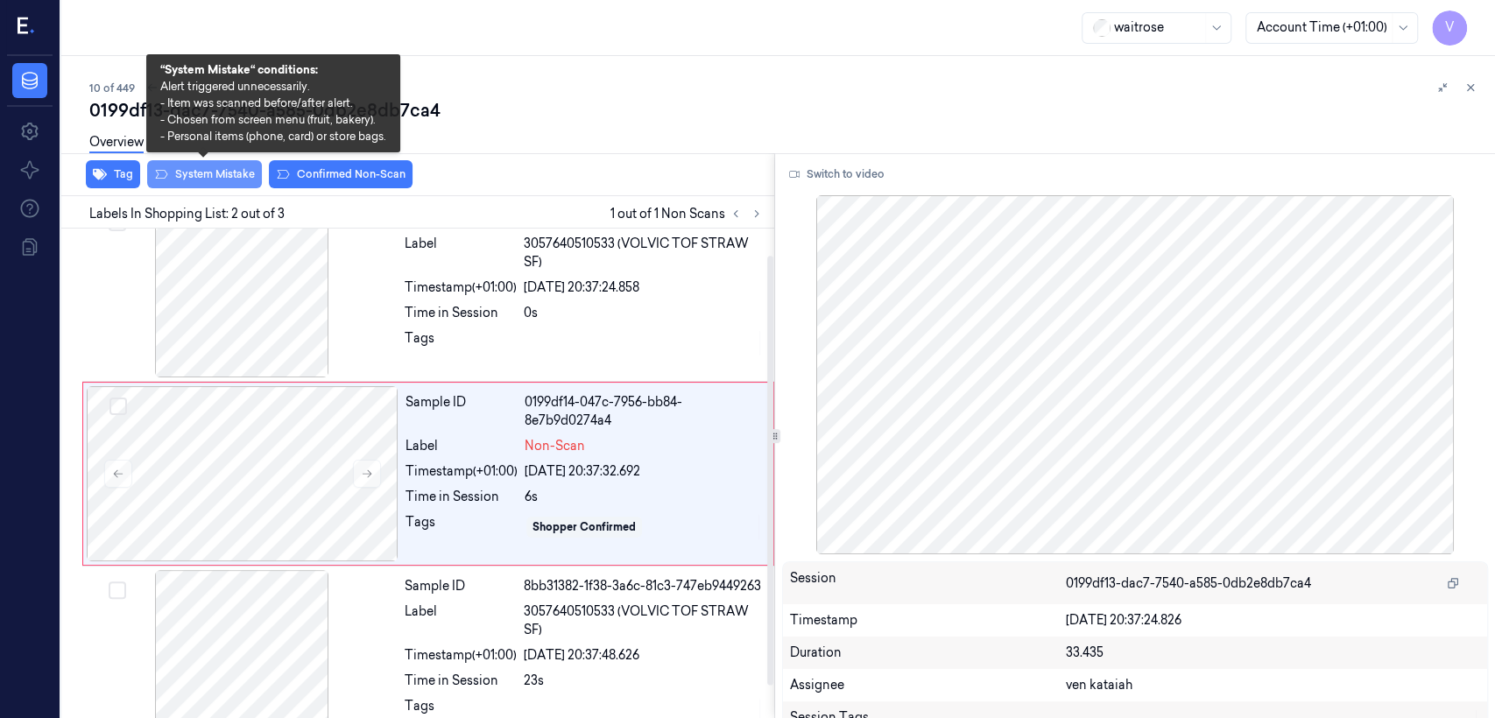
click at [225, 182] on button "System Mistake" at bounding box center [204, 174] width 115 height 28
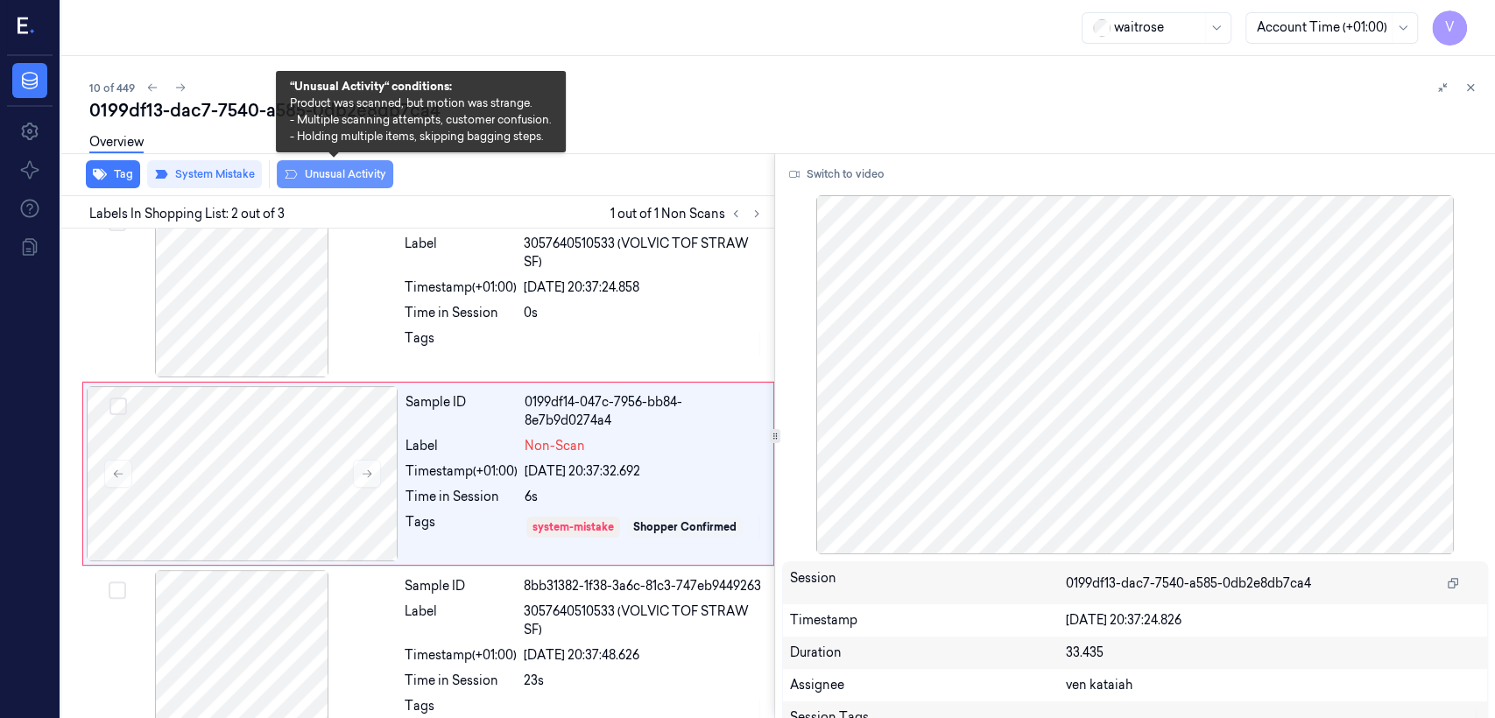
click at [315, 173] on button "Unusual Activity" at bounding box center [335, 174] width 116 height 28
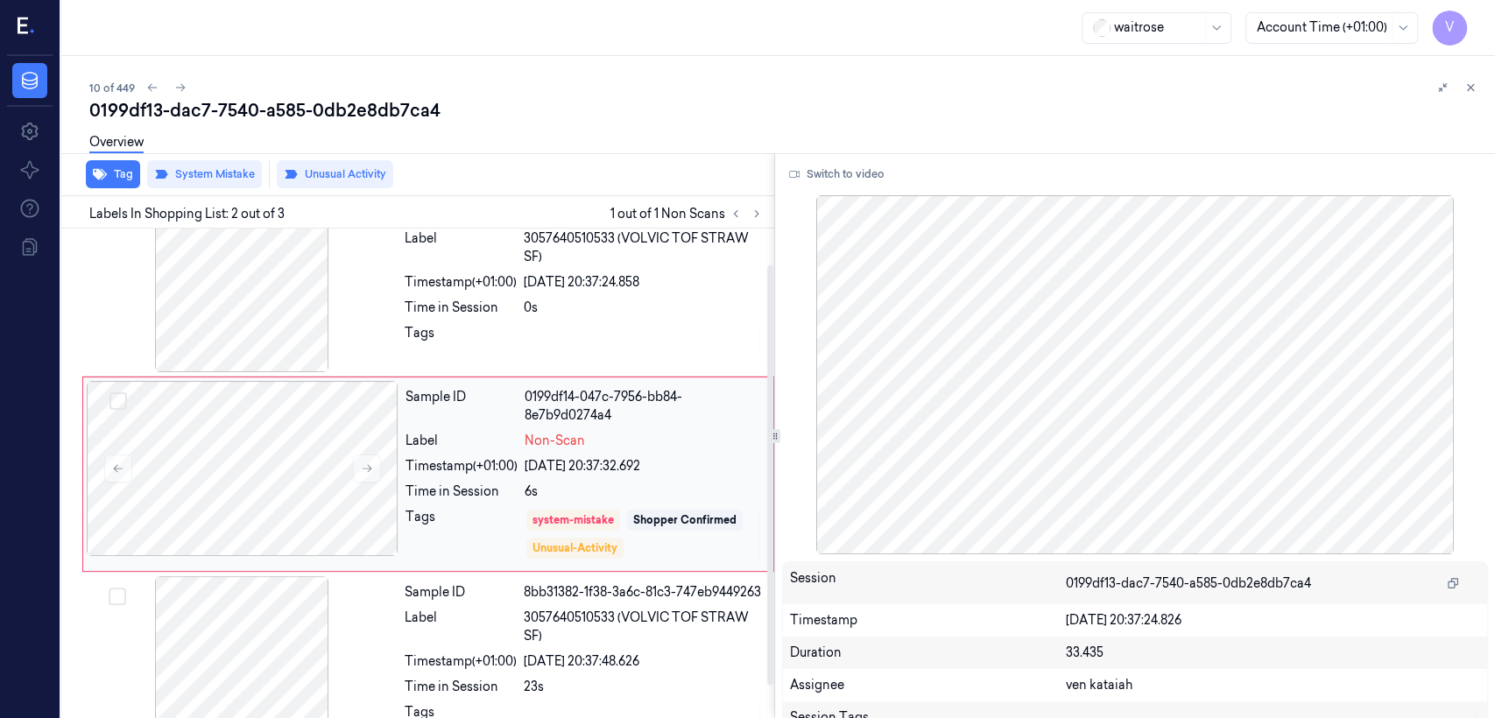
scroll to position [77, 0]
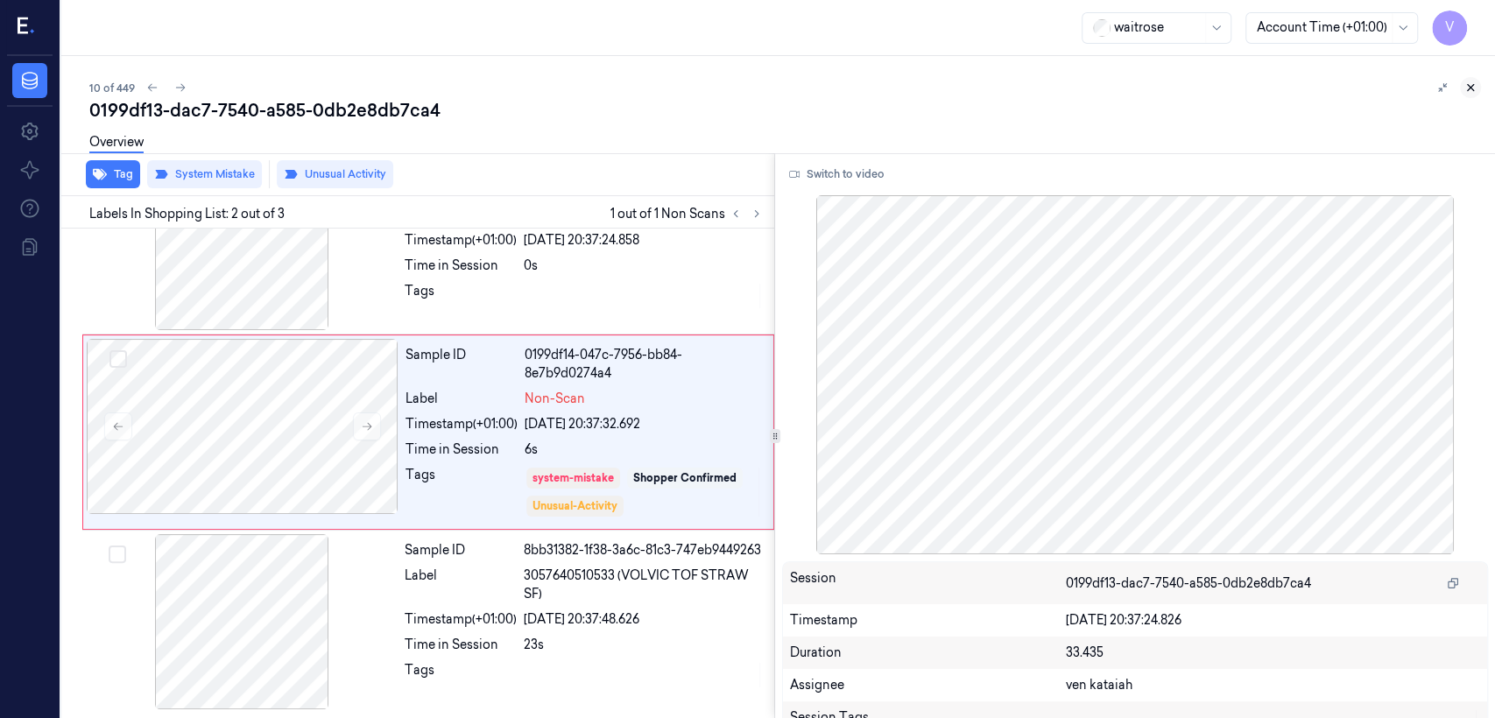
click at [815, 90] on icon at bounding box center [1470, 87] width 12 height 12
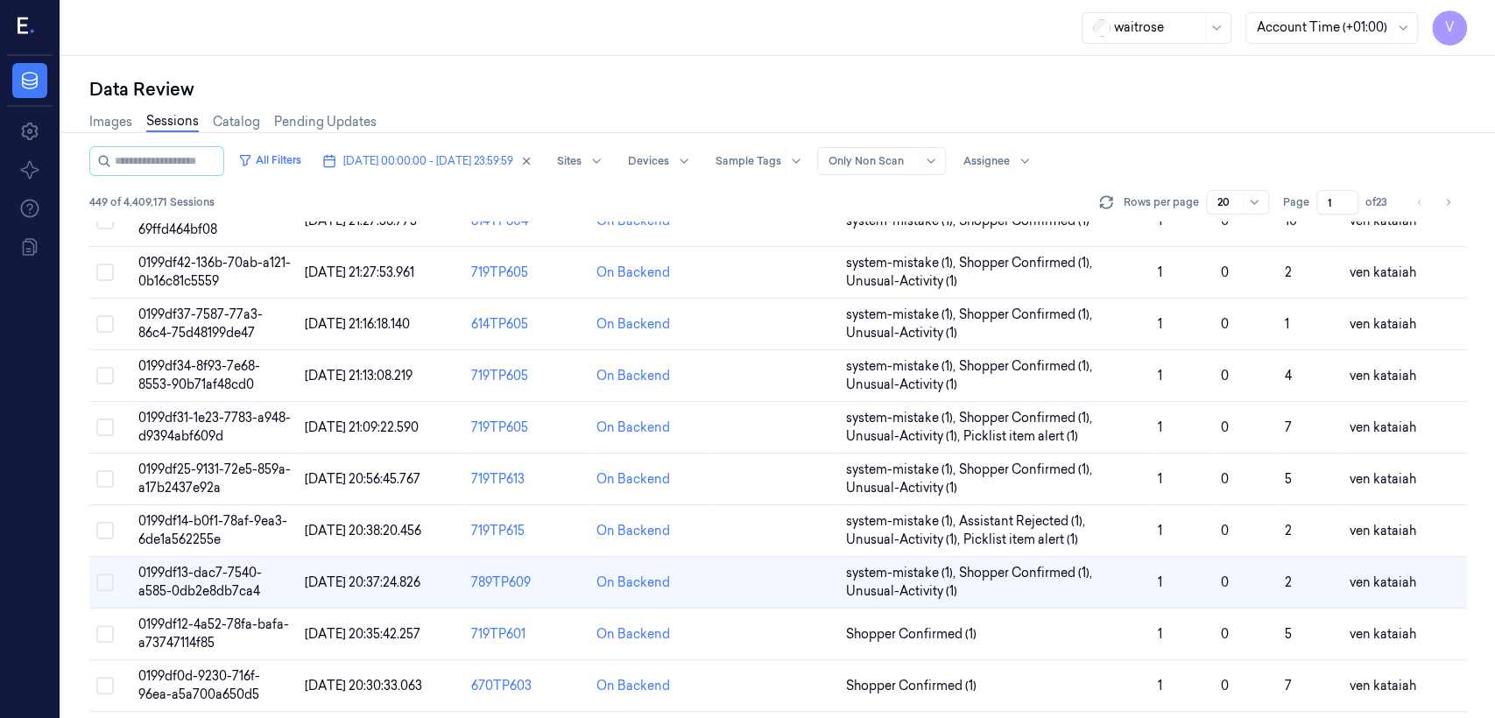
scroll to position [279, 0]
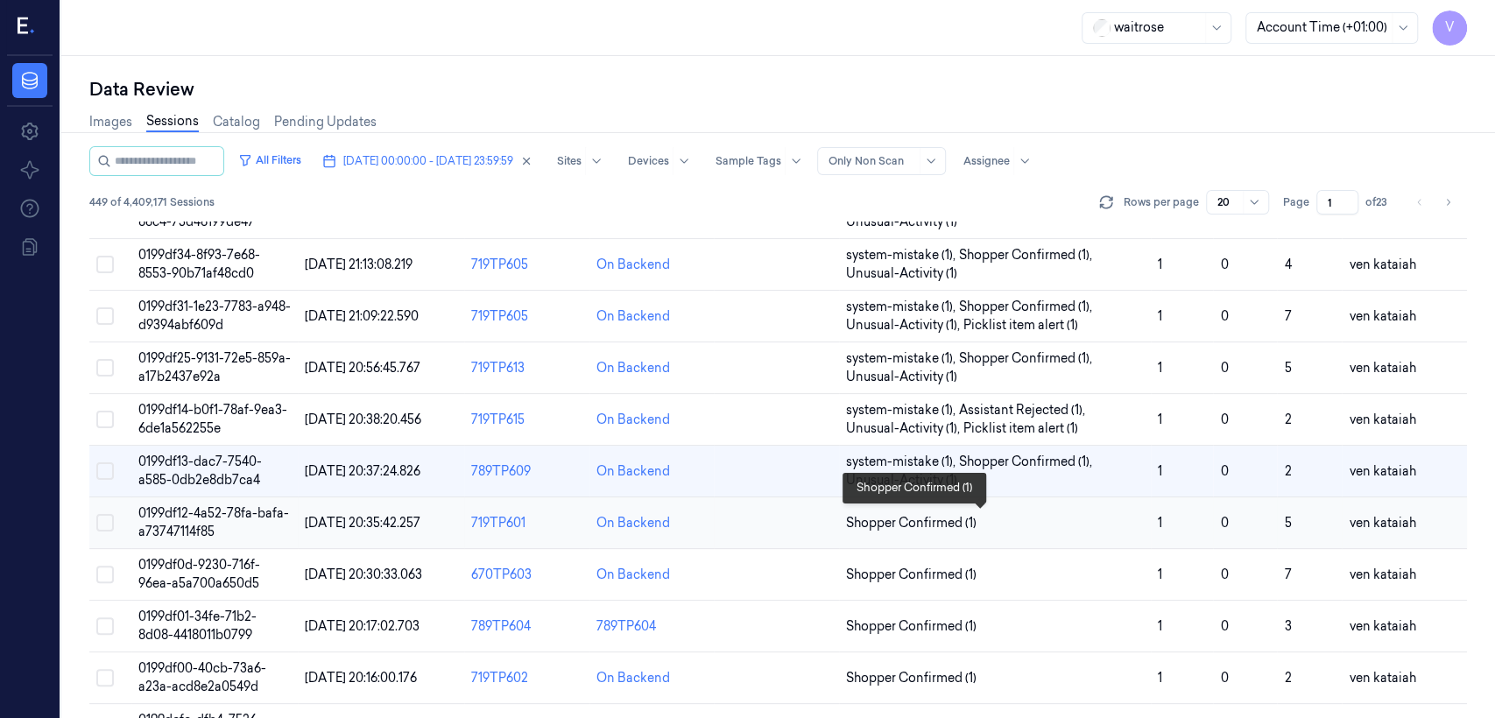
click at [815, 514] on span "Shopper Confirmed (1)" at bounding box center [911, 523] width 130 height 18
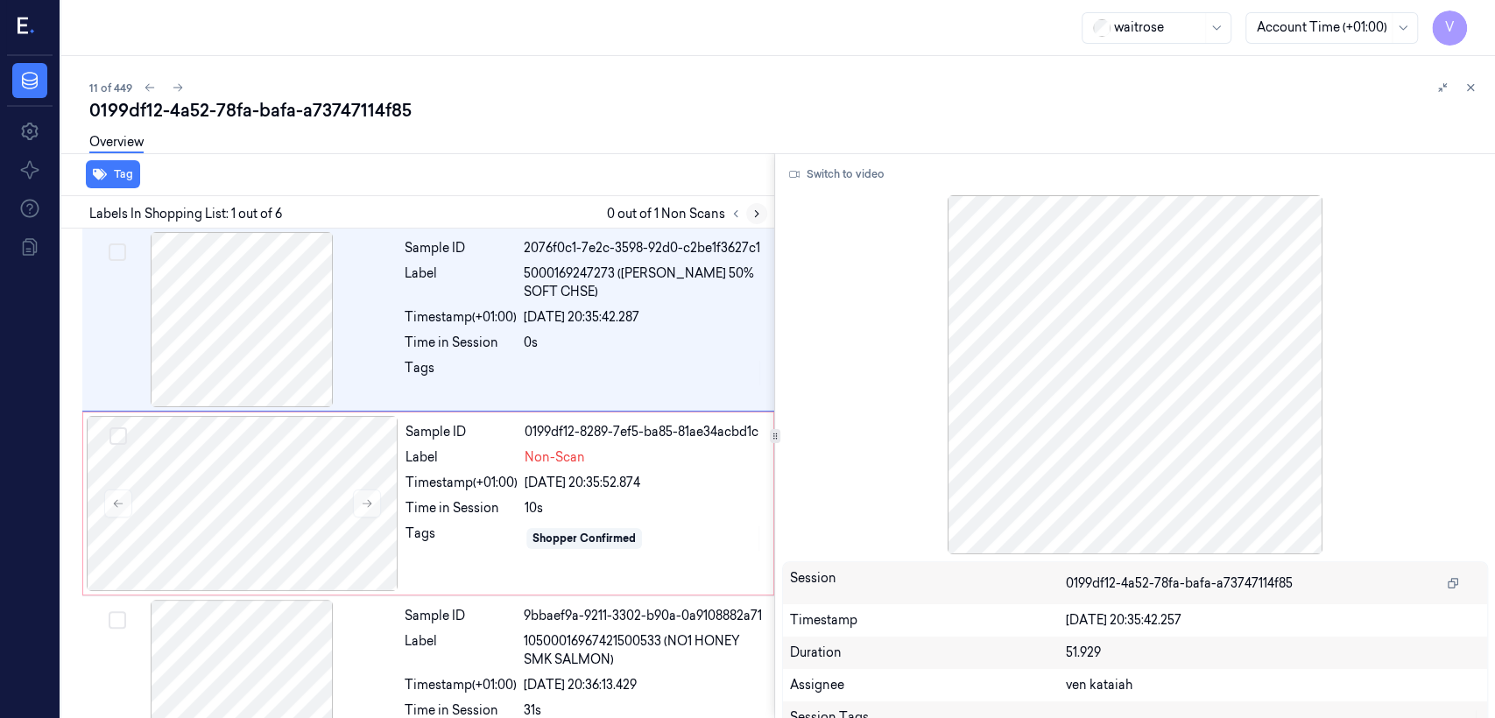
click at [760, 218] on icon at bounding box center [757, 214] width 12 height 12
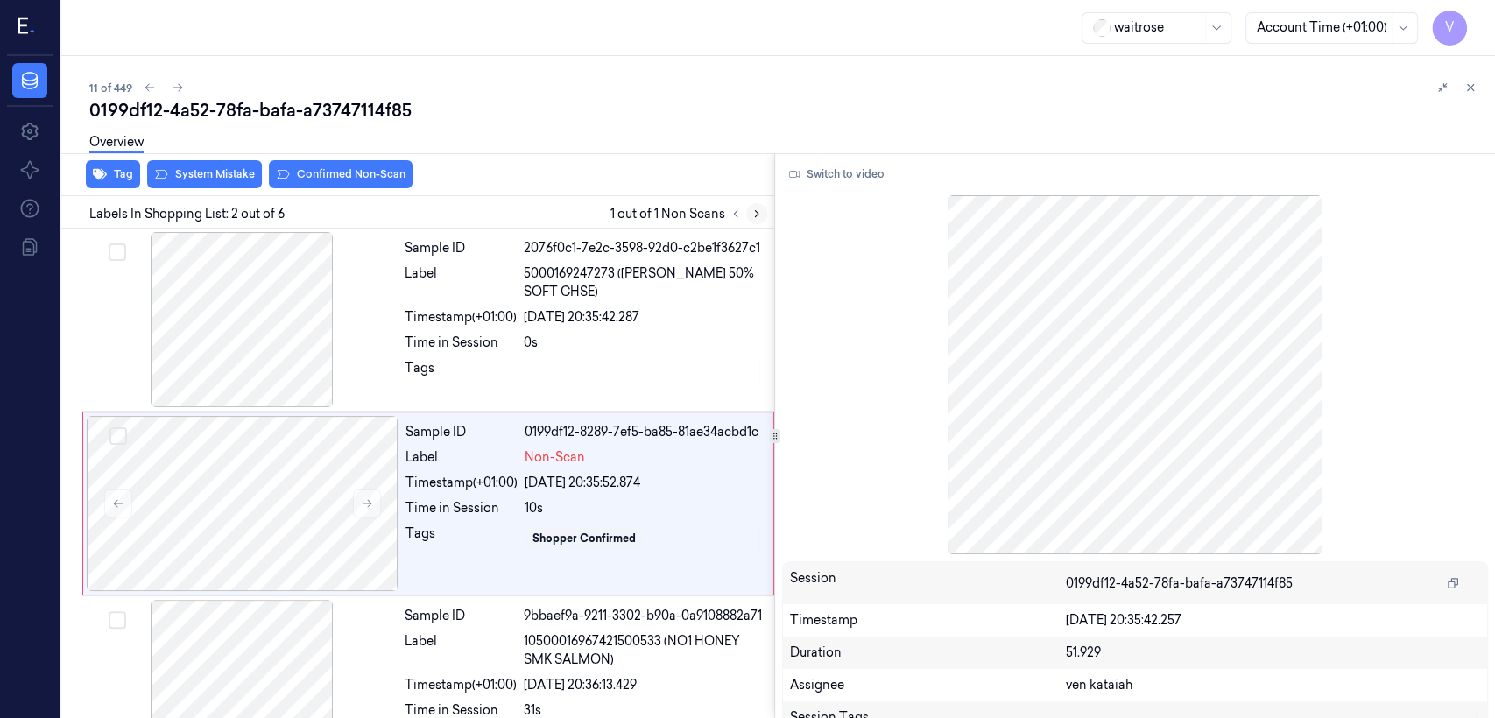
scroll to position [30, 0]
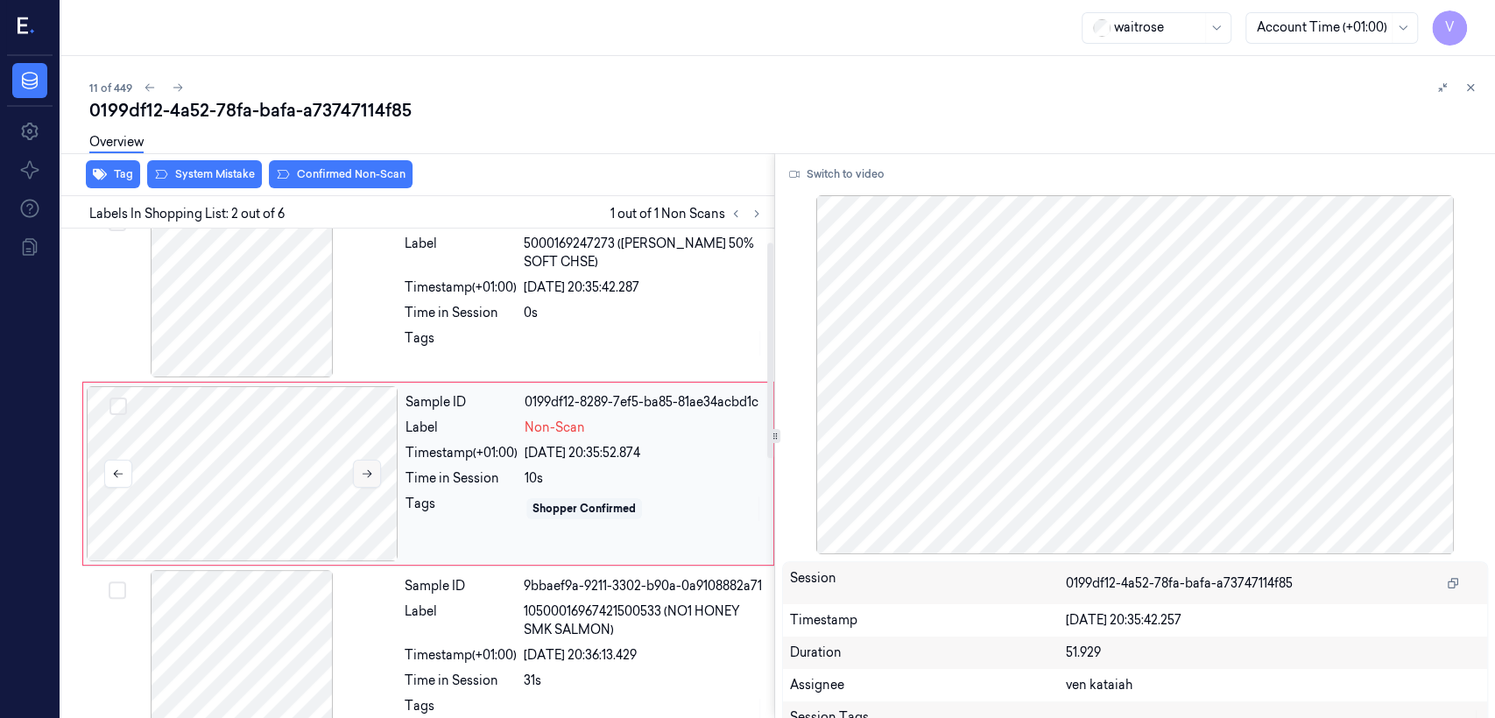
click at [365, 474] on icon at bounding box center [367, 474] width 12 height 12
click at [497, 335] on div "Tags" at bounding box center [461, 343] width 112 height 28
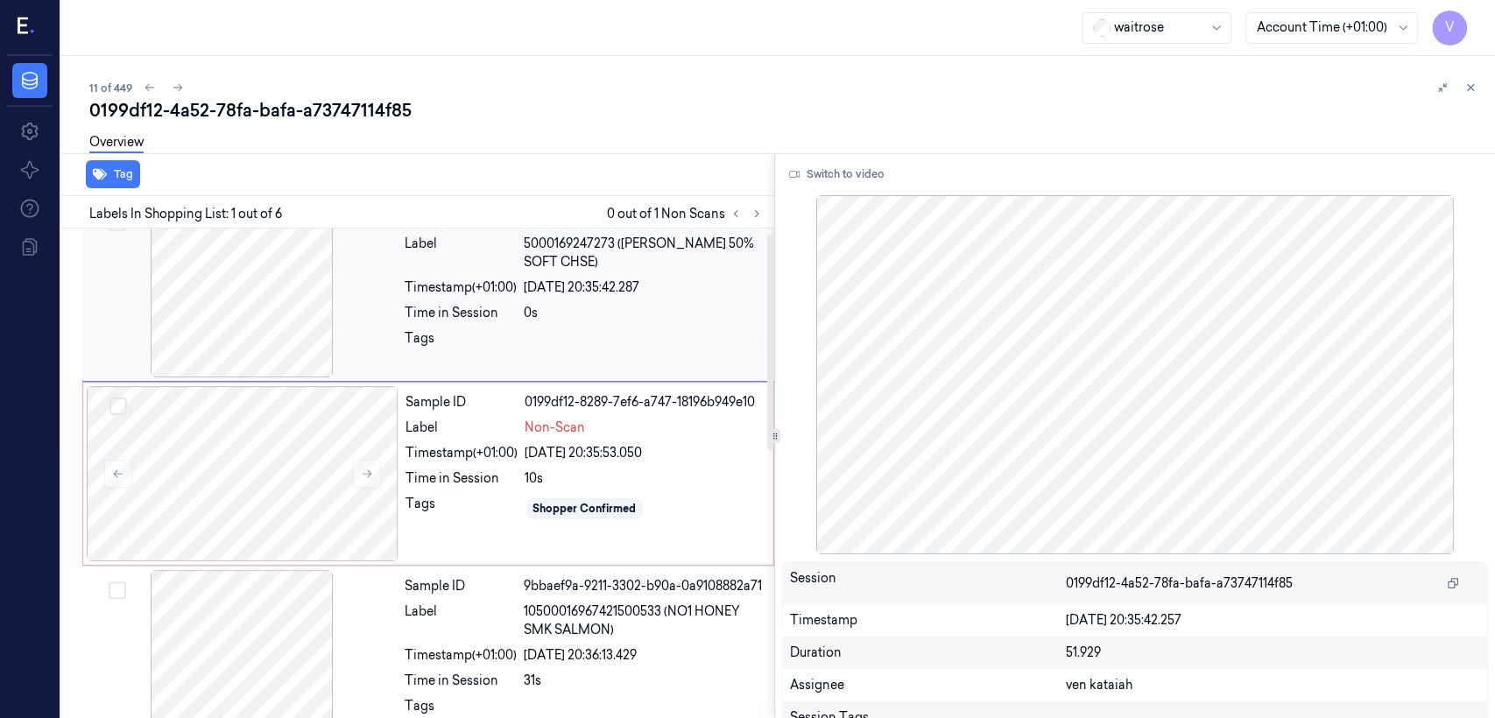
scroll to position [0, 0]
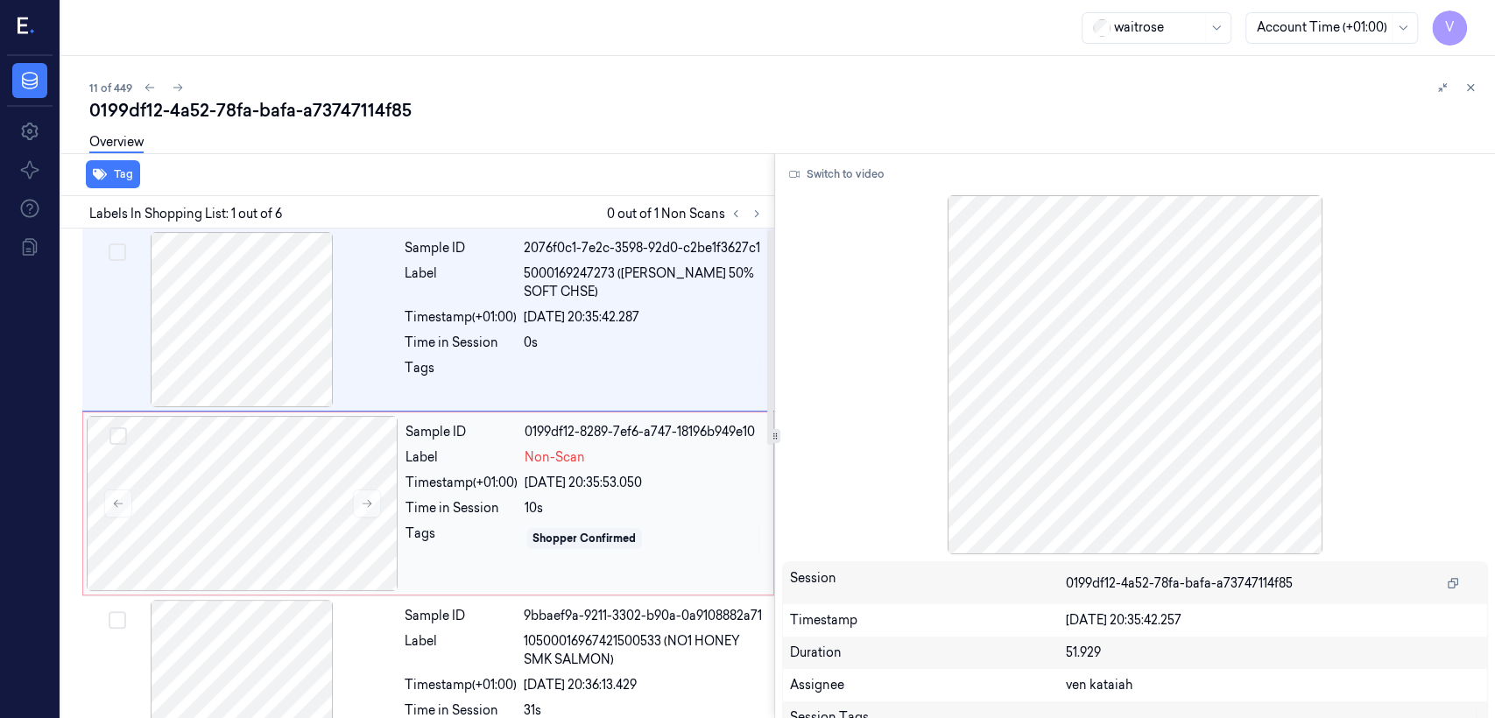
click at [550, 476] on div "[DATE] 20:35:53.050" at bounding box center [644, 483] width 238 height 18
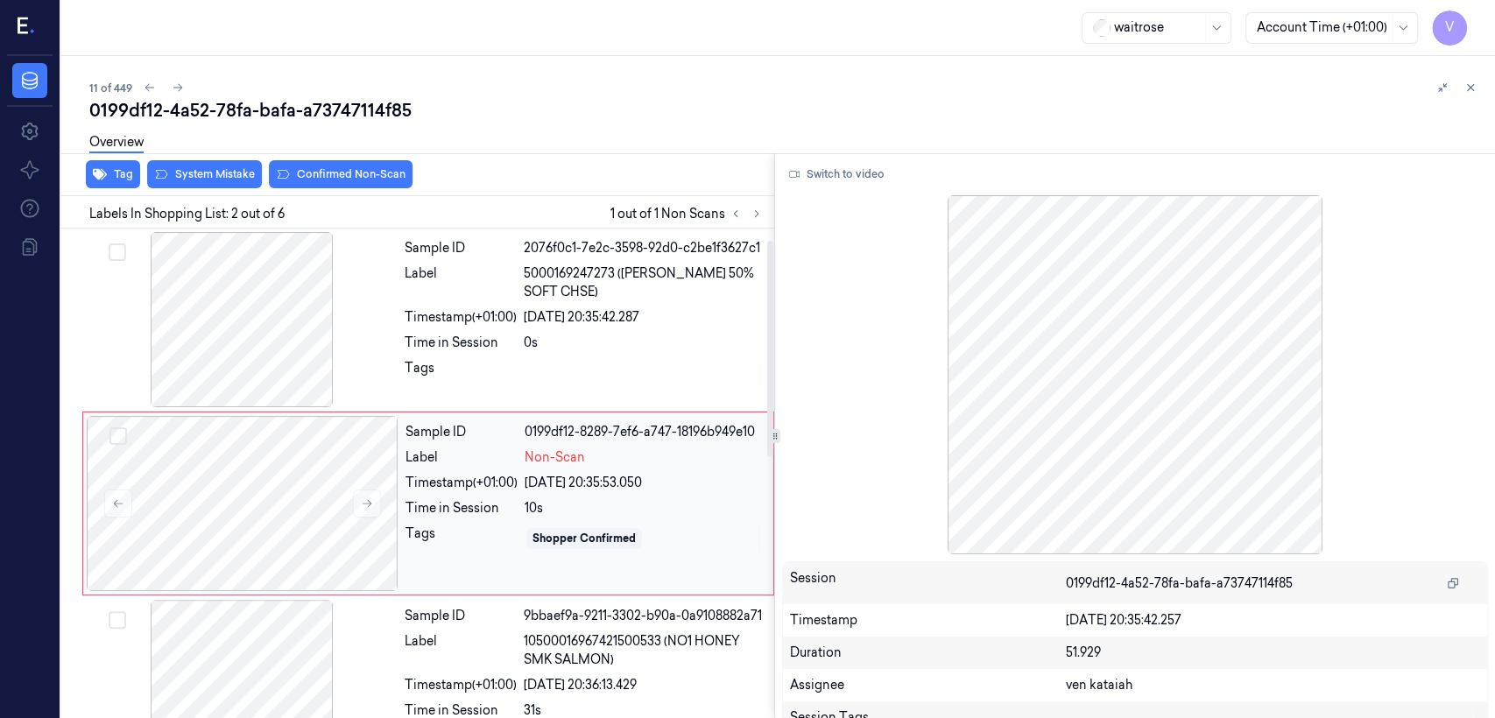
scroll to position [30, 0]
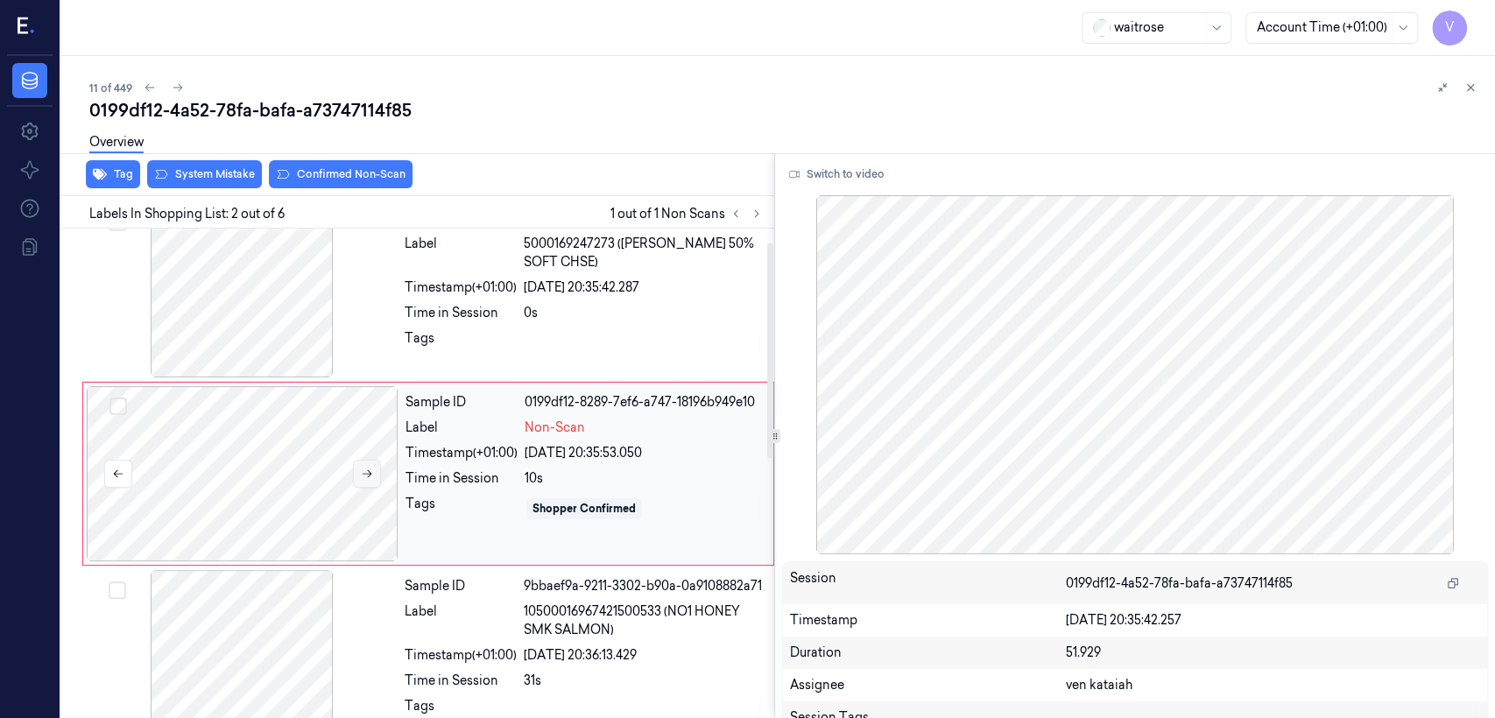
click at [372, 469] on icon at bounding box center [367, 474] width 12 height 12
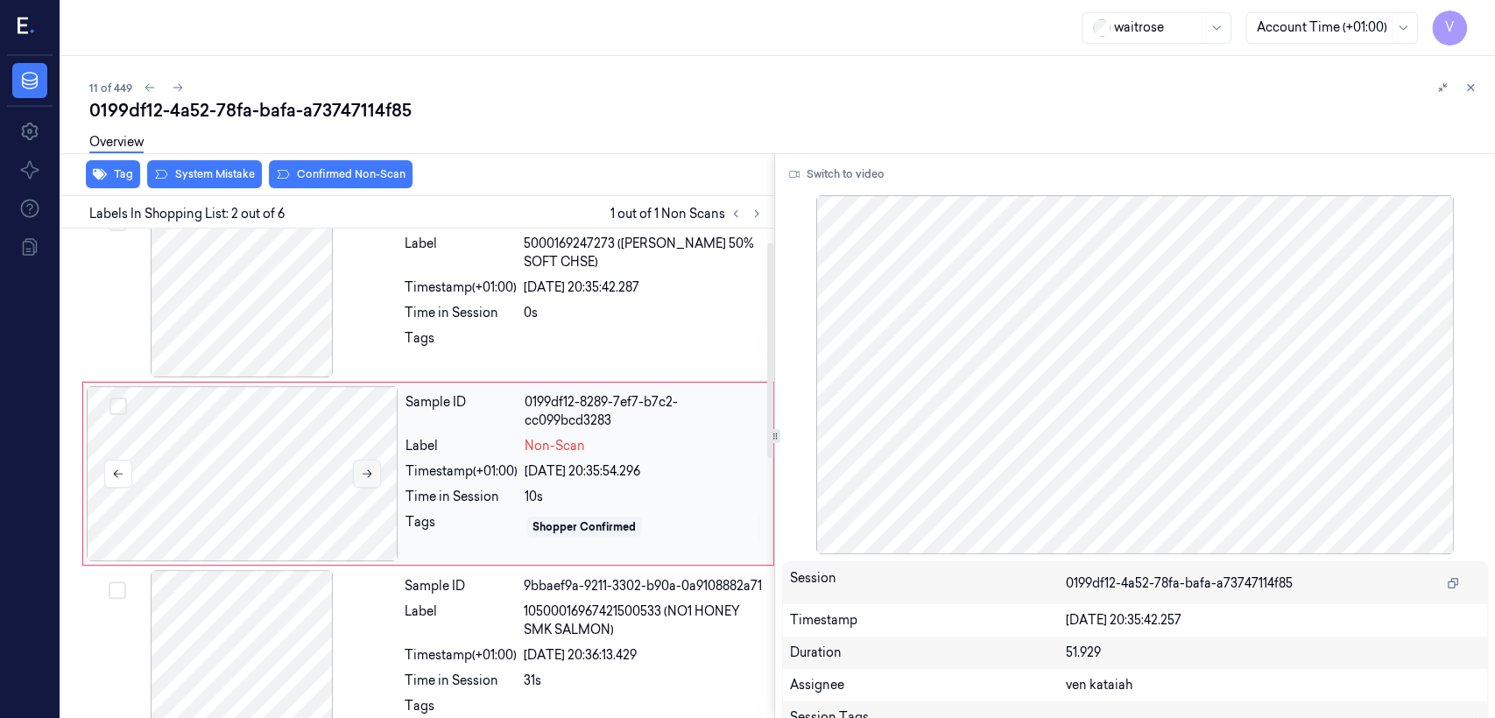
click at [372, 469] on icon at bounding box center [367, 474] width 12 height 12
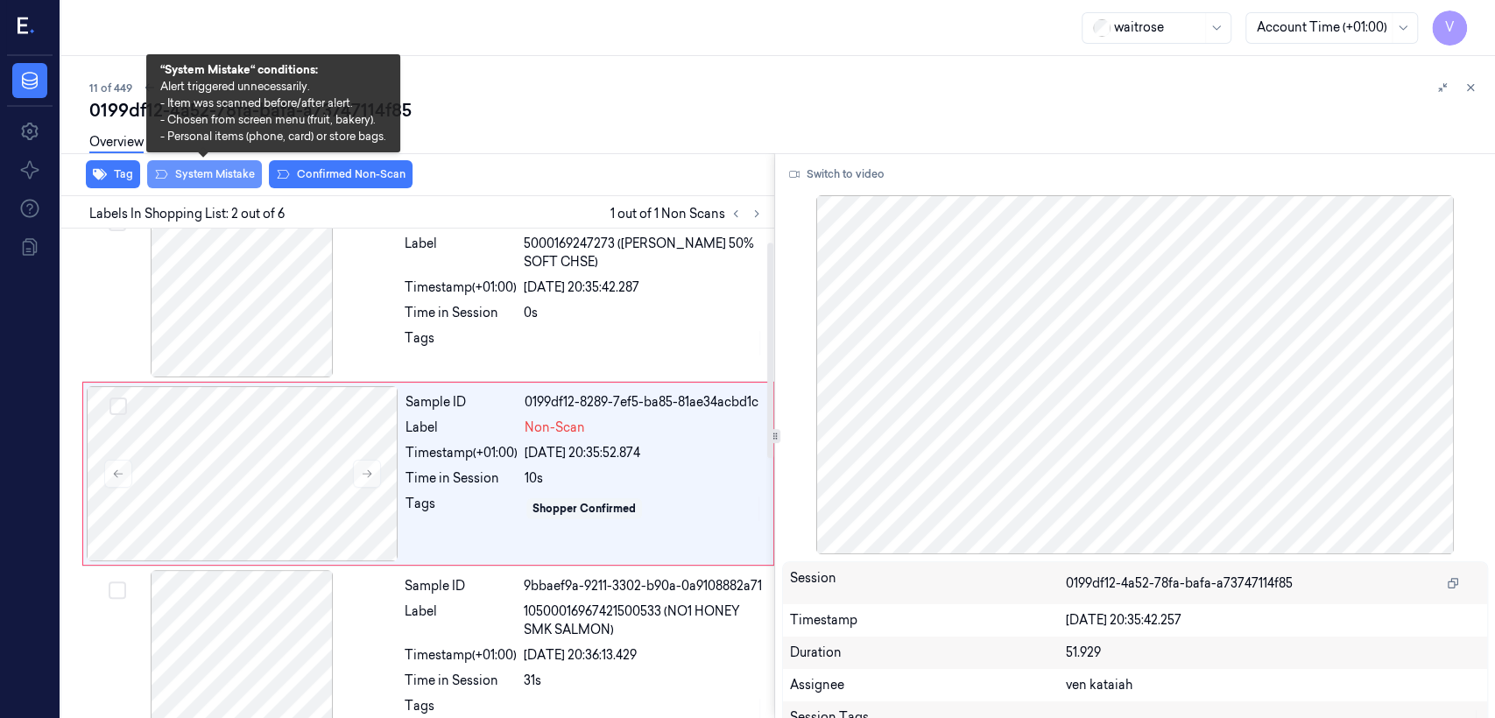
click at [222, 179] on button "System Mistake" at bounding box center [204, 174] width 115 height 28
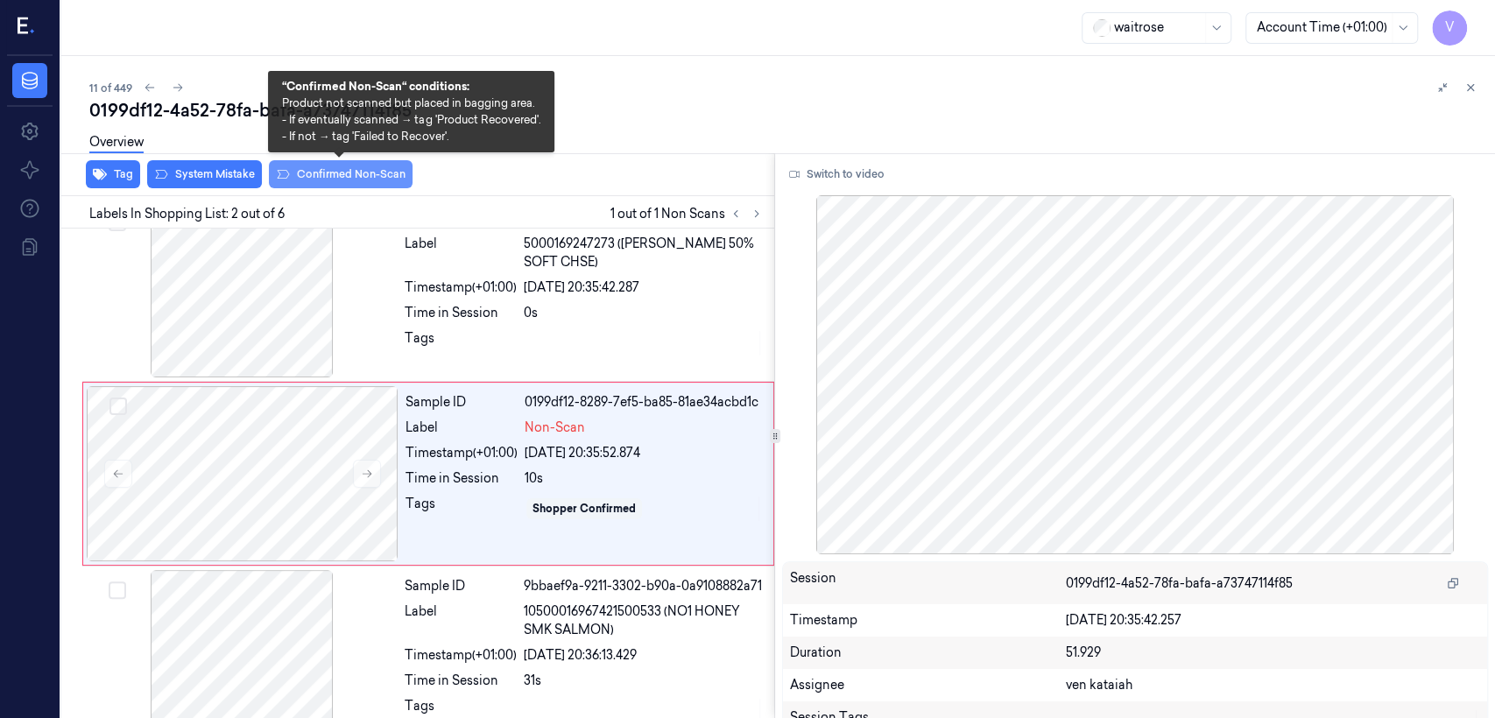
click at [322, 175] on button "Confirmed Non-Scan" at bounding box center [341, 174] width 144 height 28
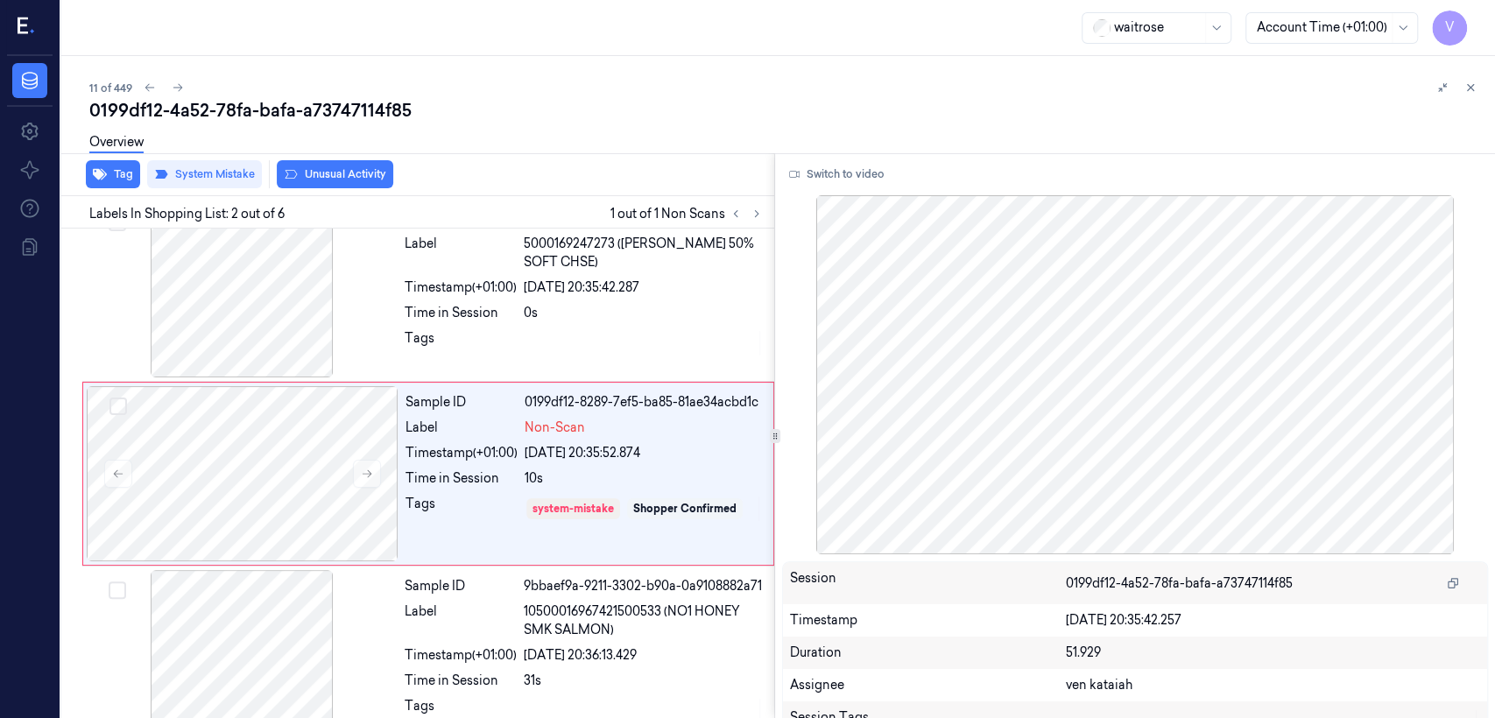
scroll to position [47, 0]
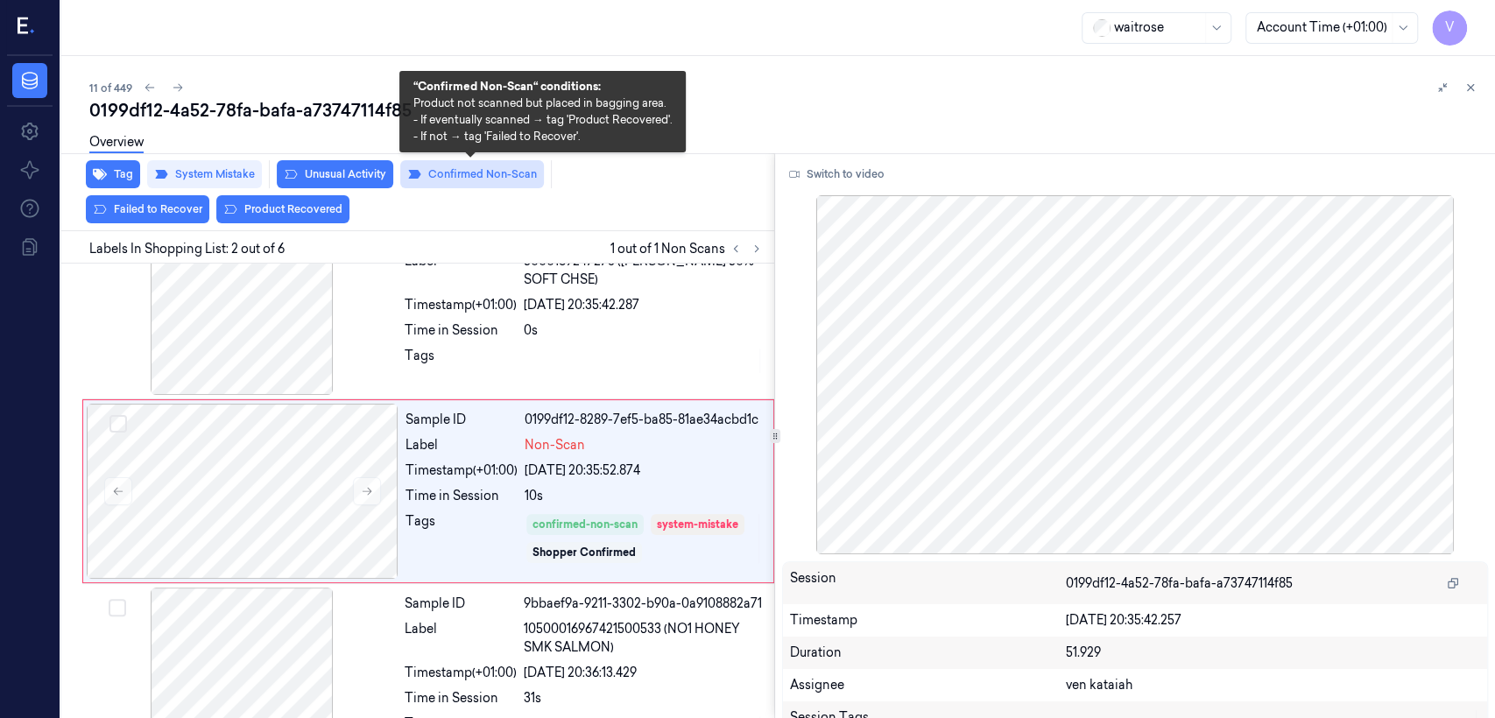
click at [446, 173] on button "Confirmed Non-Scan" at bounding box center [472, 174] width 144 height 28
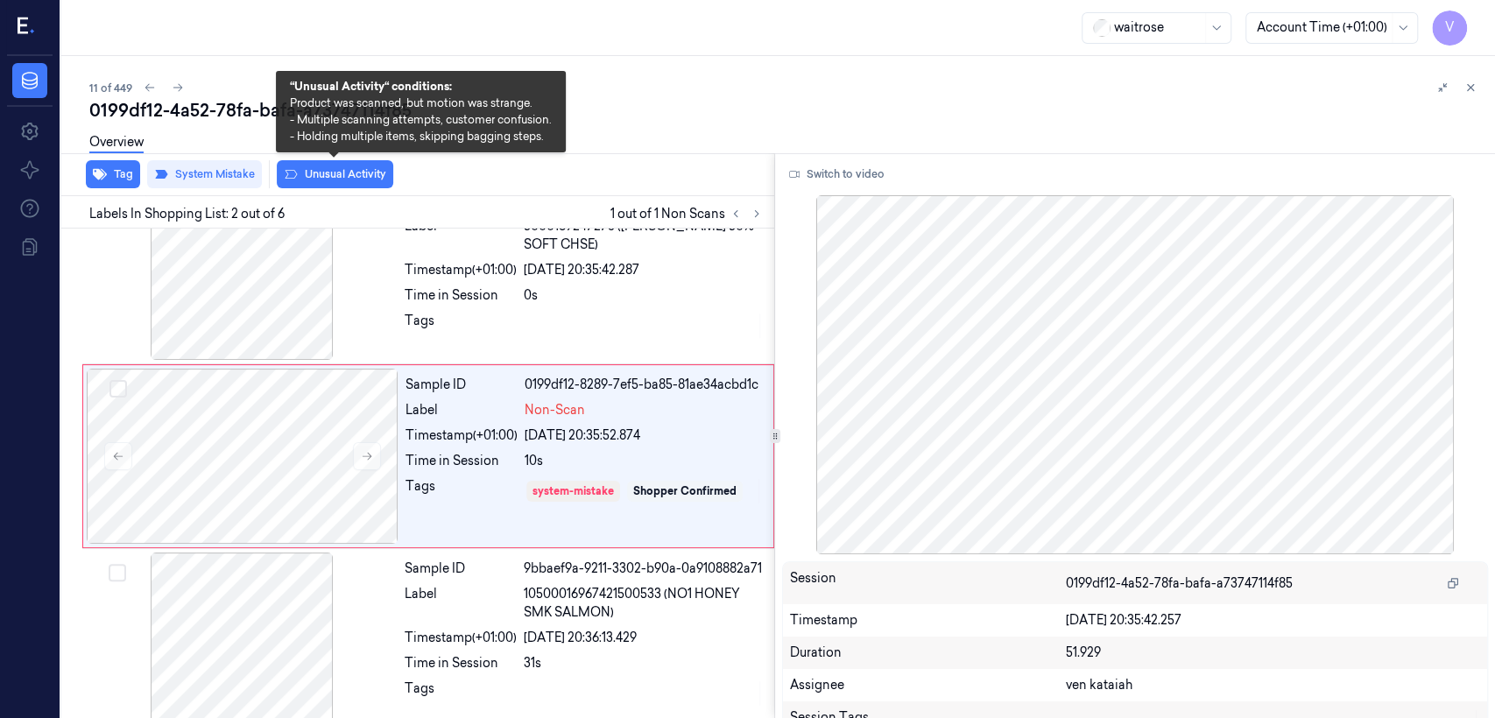
scroll to position [30, 0]
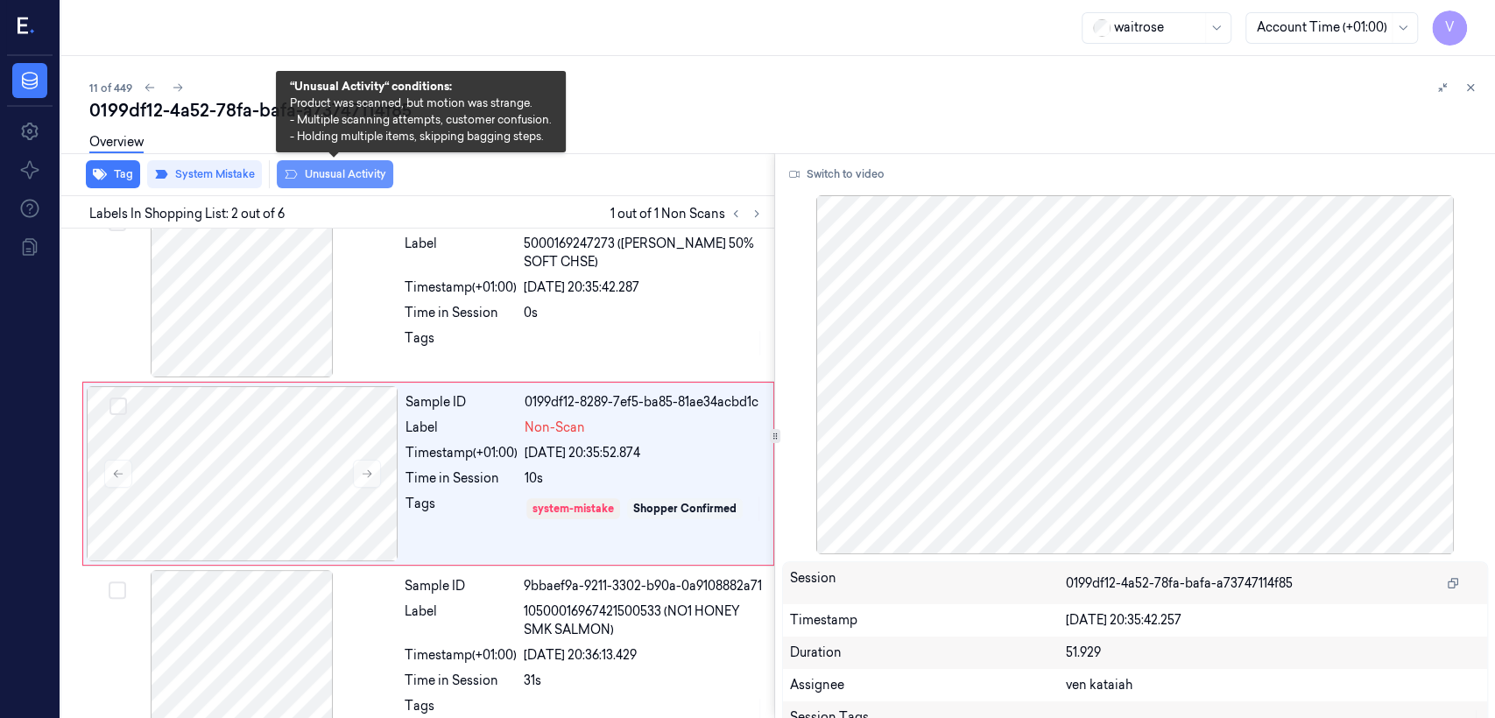
click at [308, 180] on button "Unusual Activity" at bounding box center [335, 174] width 116 height 28
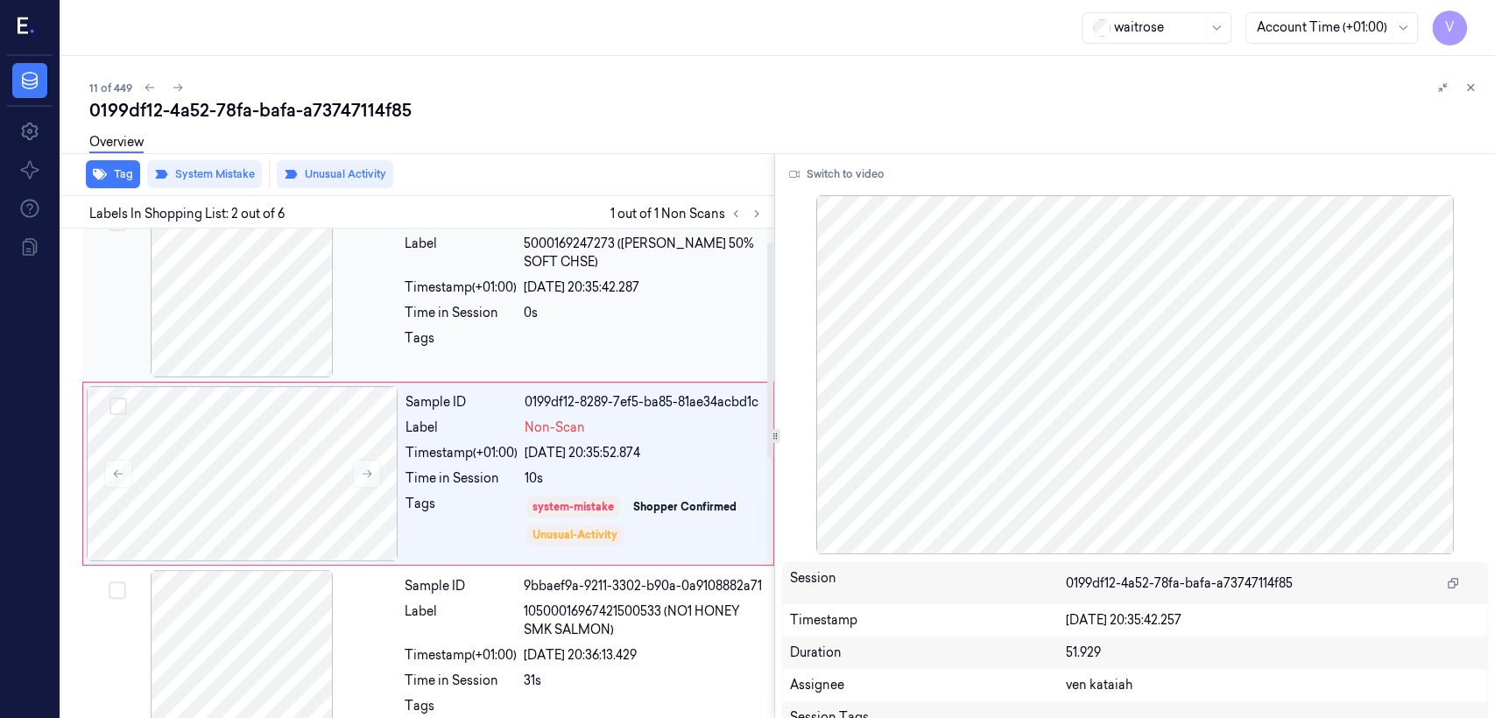
click at [561, 275] on div "Sample ID 2076f0c1-7e2c-3598-92d0-c2be1f3627c1 Label 5000169247273 ([PERSON_NAM…" at bounding box center [584, 289] width 373 height 175
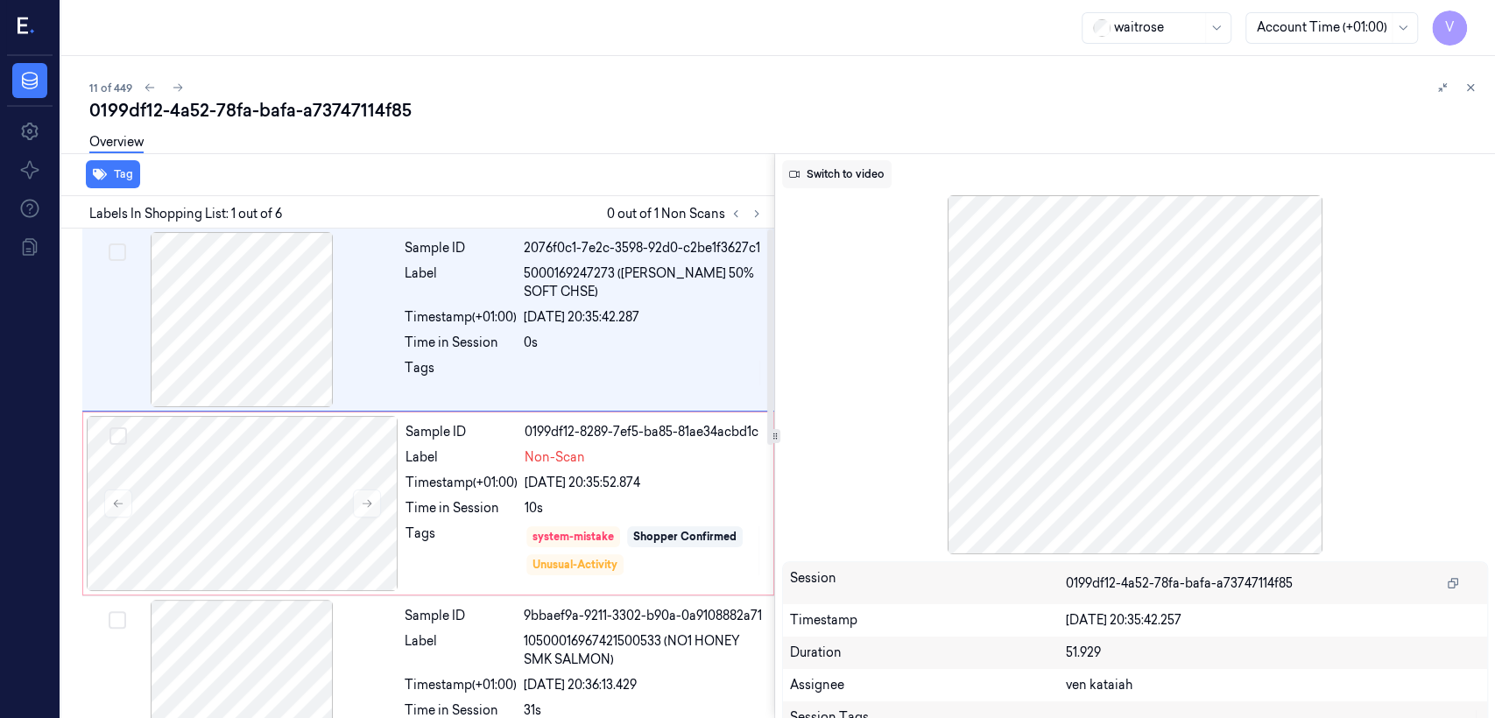
click at [815, 177] on button "Switch to video" at bounding box center [836, 174] width 109 height 28
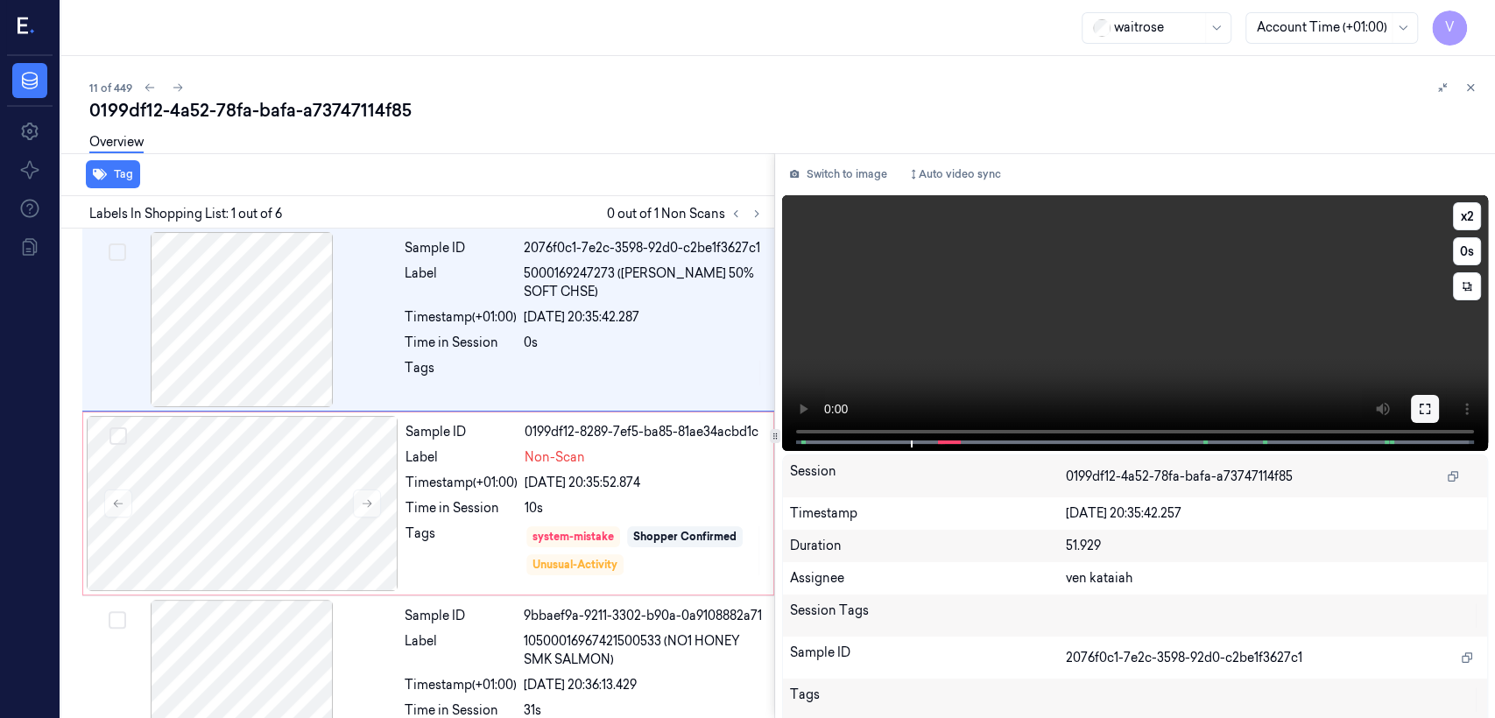
click at [815, 411] on icon at bounding box center [1425, 409] width 14 height 14
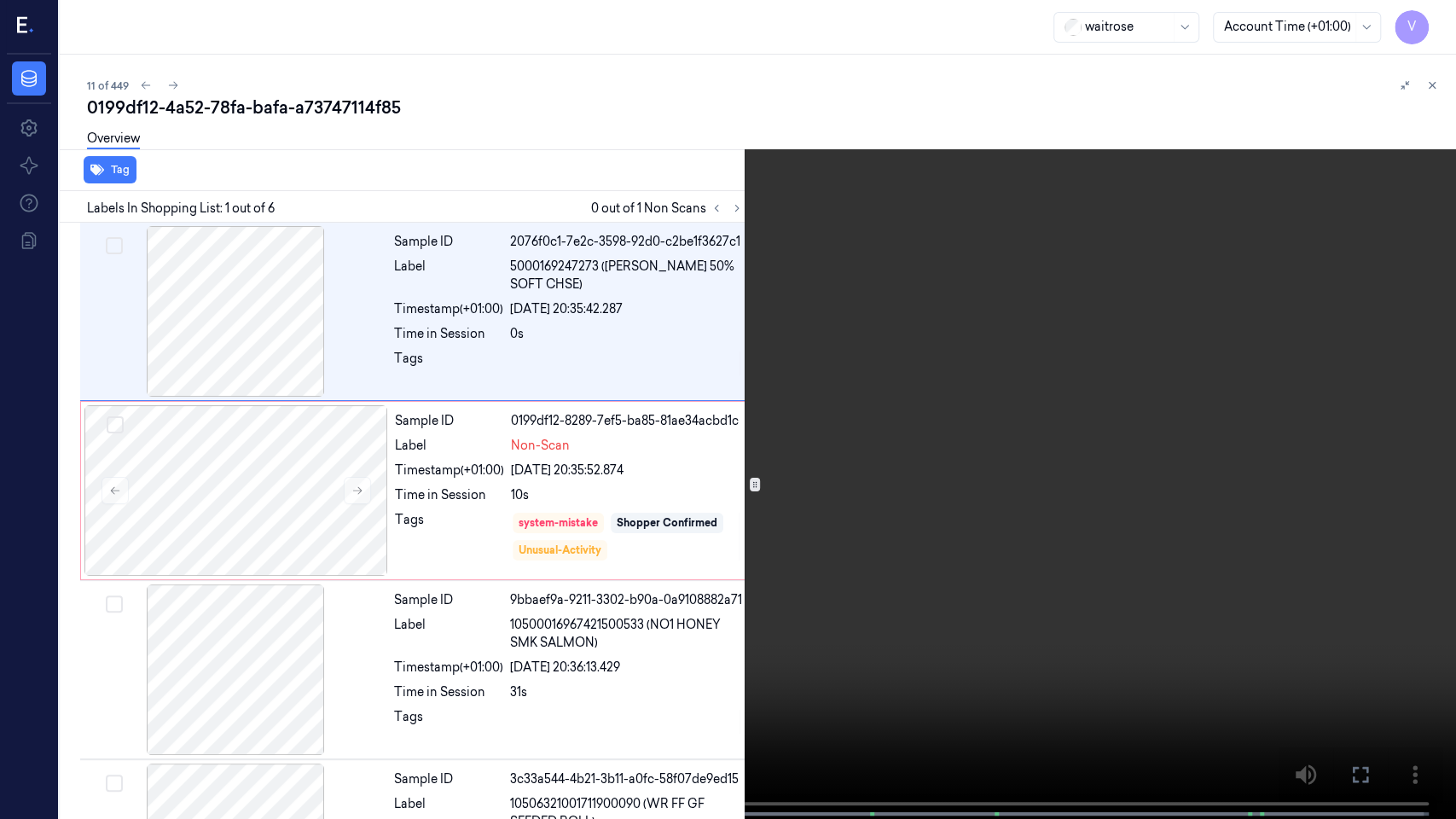
drag, startPoint x: 1359, startPoint y: 777, endPoint x: 1359, endPoint y: 694, distance: 83.0
click at [0, 0] on icon at bounding box center [0, 0] width 0 height 0
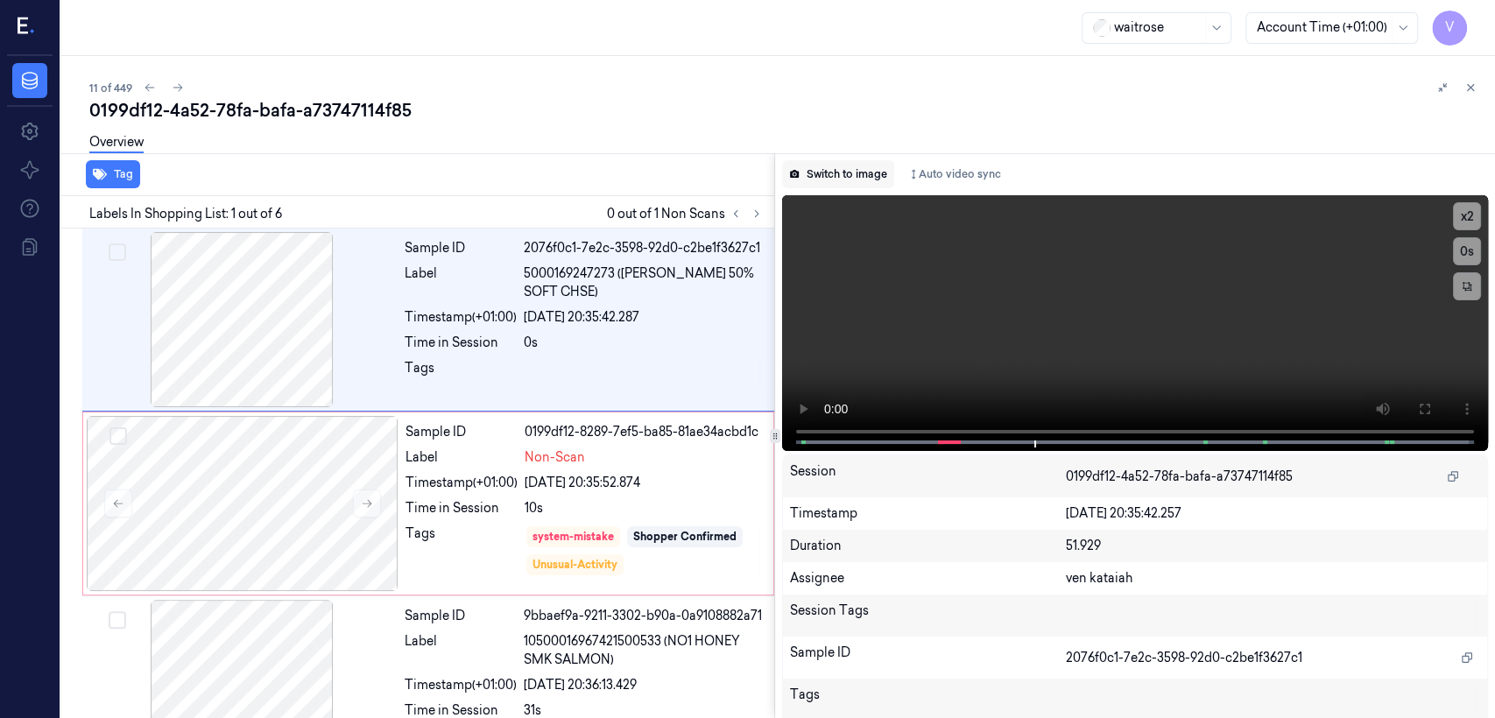
click at [815, 180] on button "Switch to image" at bounding box center [838, 174] width 112 height 28
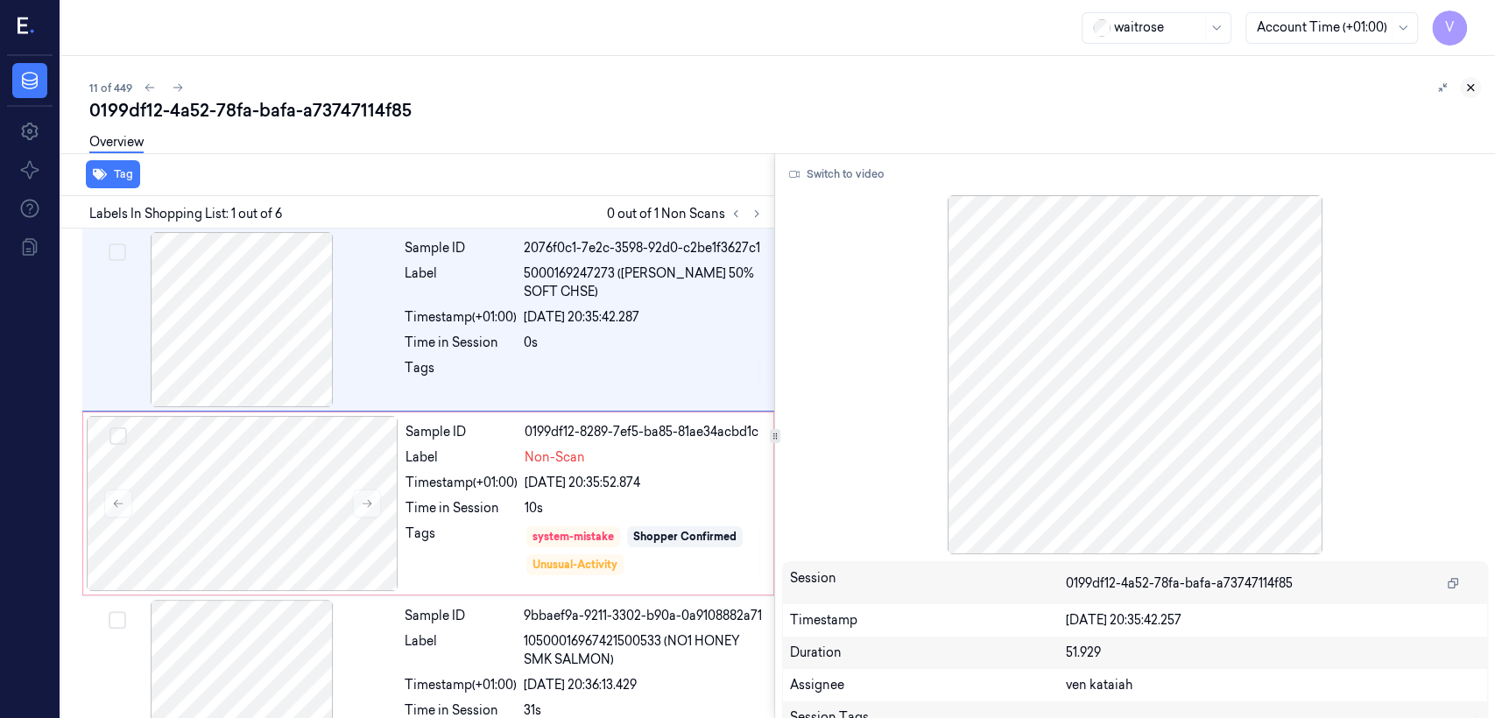
click at [815, 81] on icon at bounding box center [1470, 87] width 12 height 12
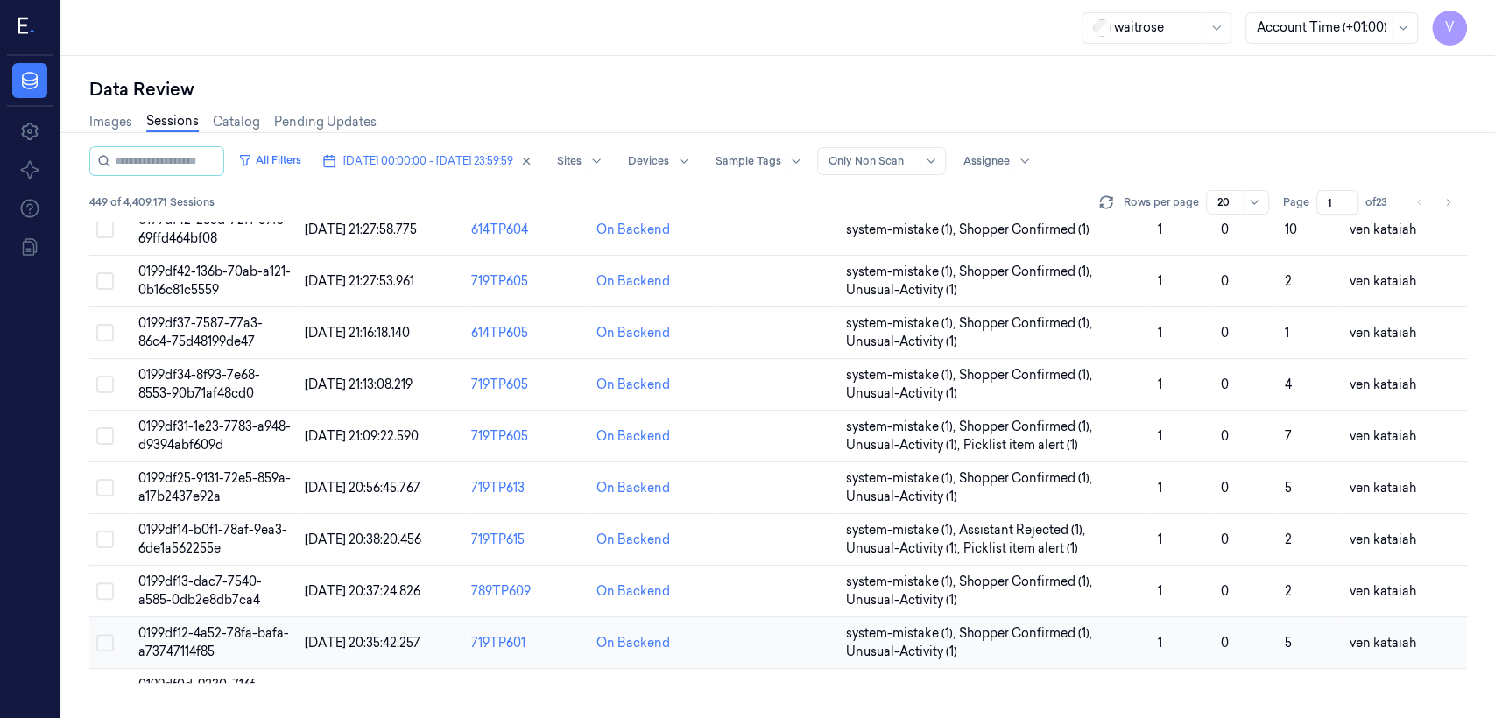
scroll to position [331, 0]
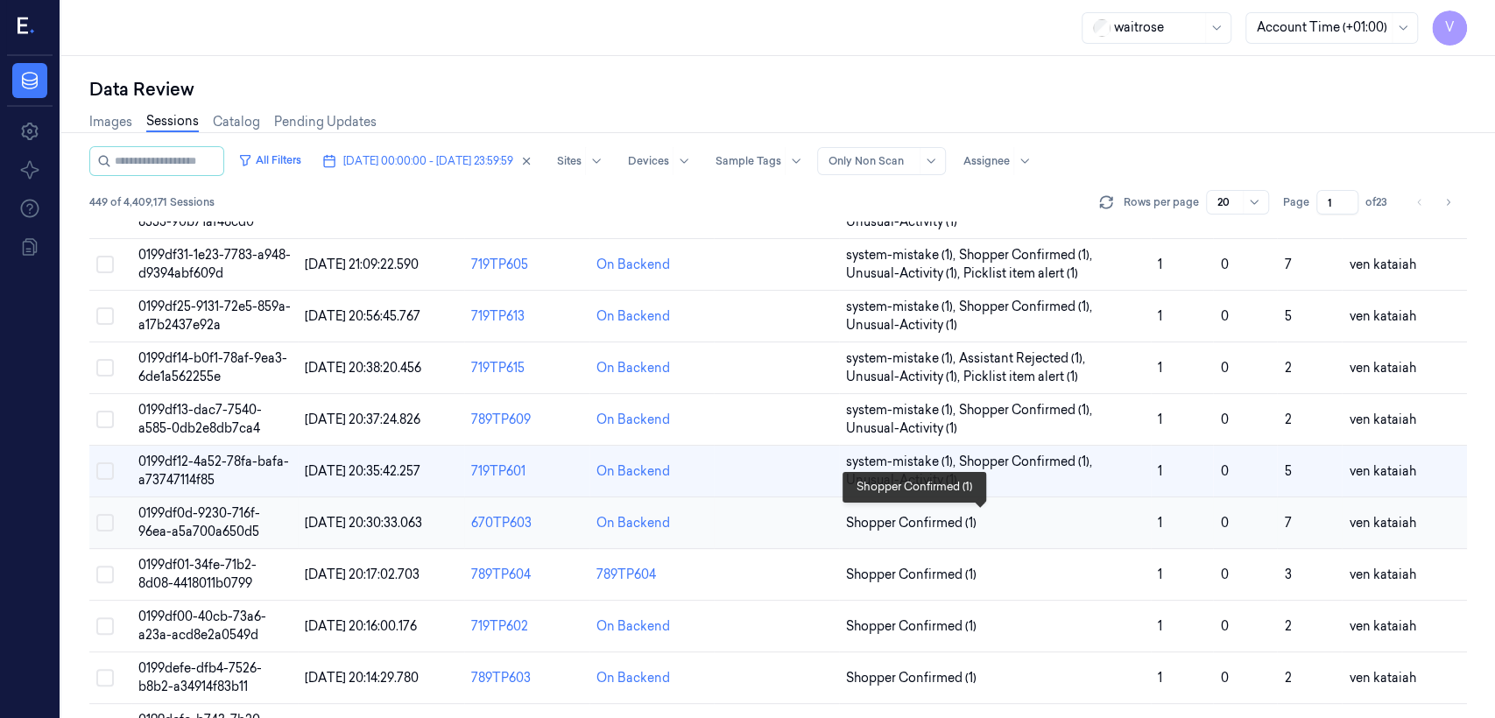
click at [815, 524] on span "Shopper Confirmed (1)" at bounding box center [911, 523] width 130 height 18
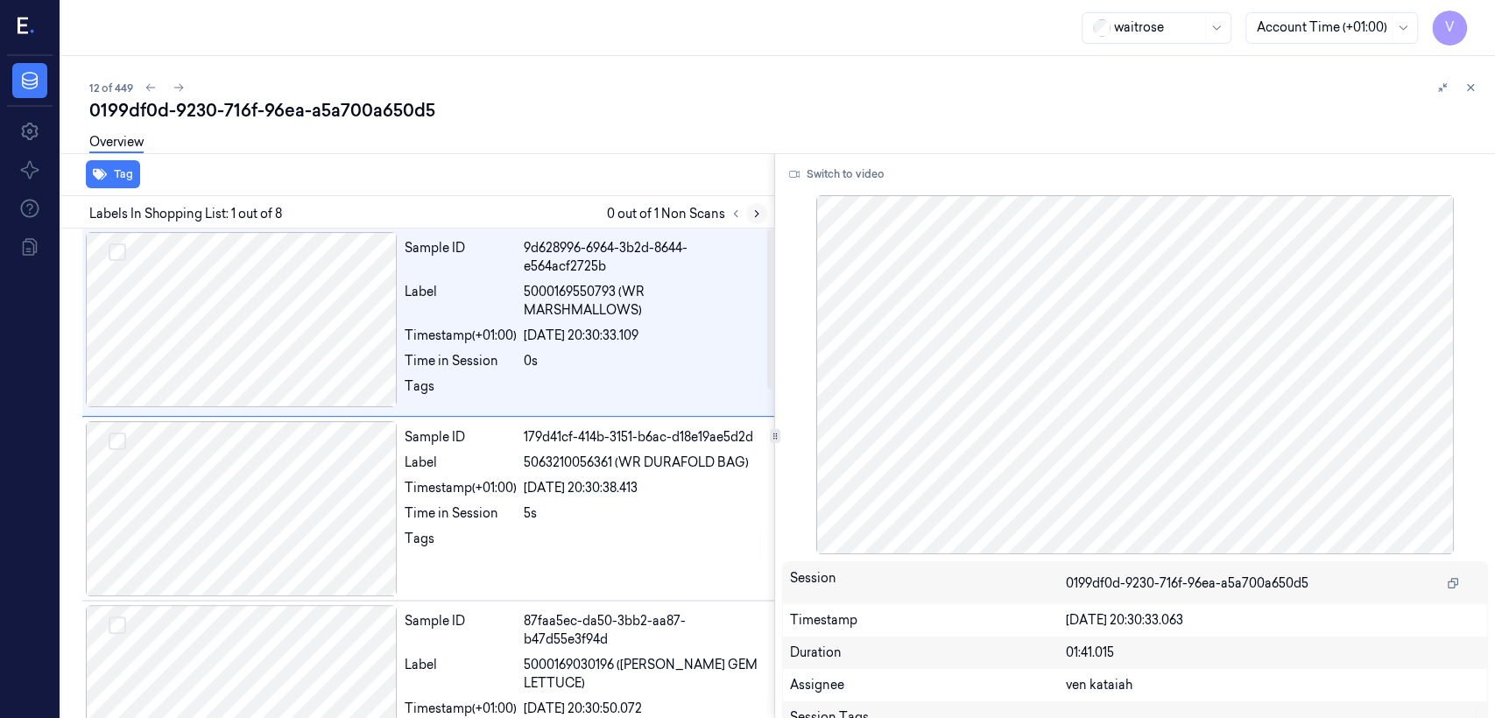
click at [759, 214] on icon at bounding box center [757, 214] width 12 height 12
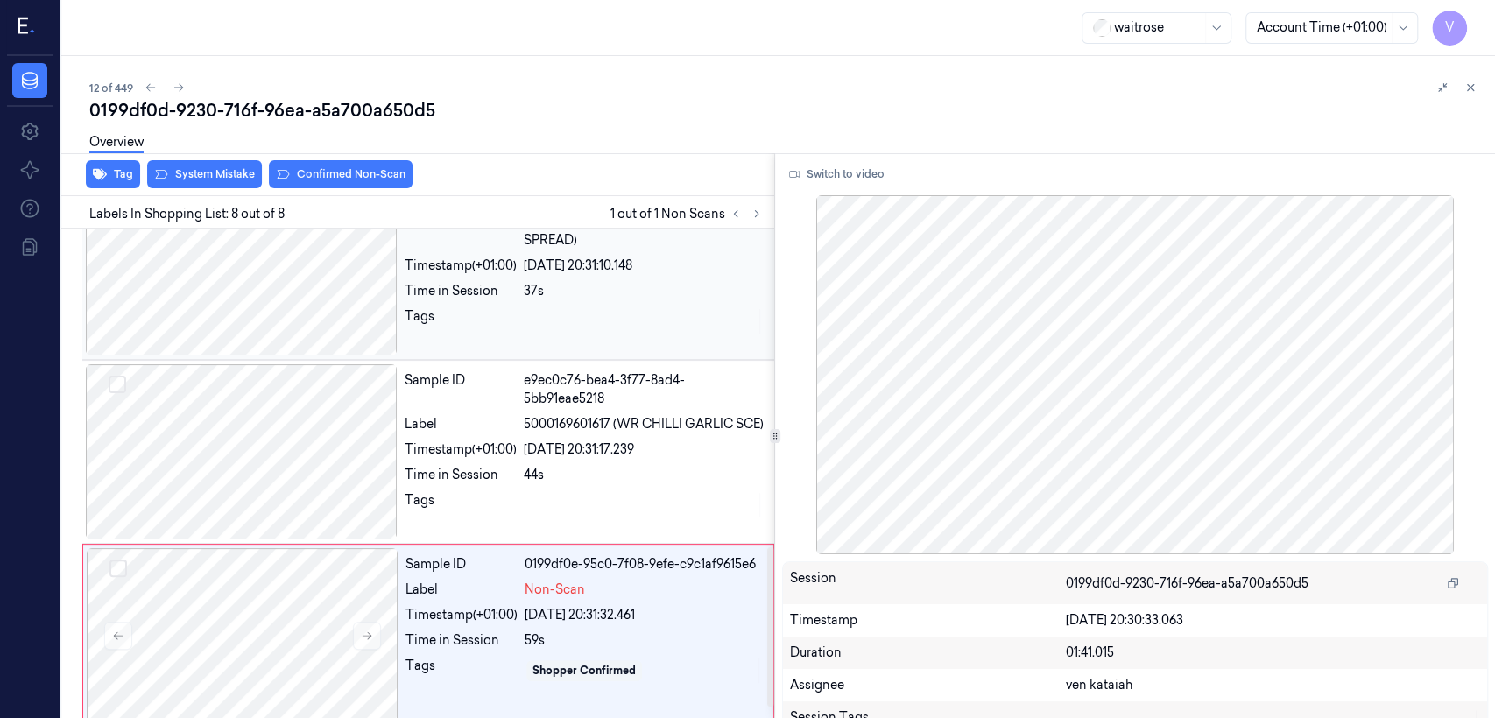
scroll to position [1006, 0]
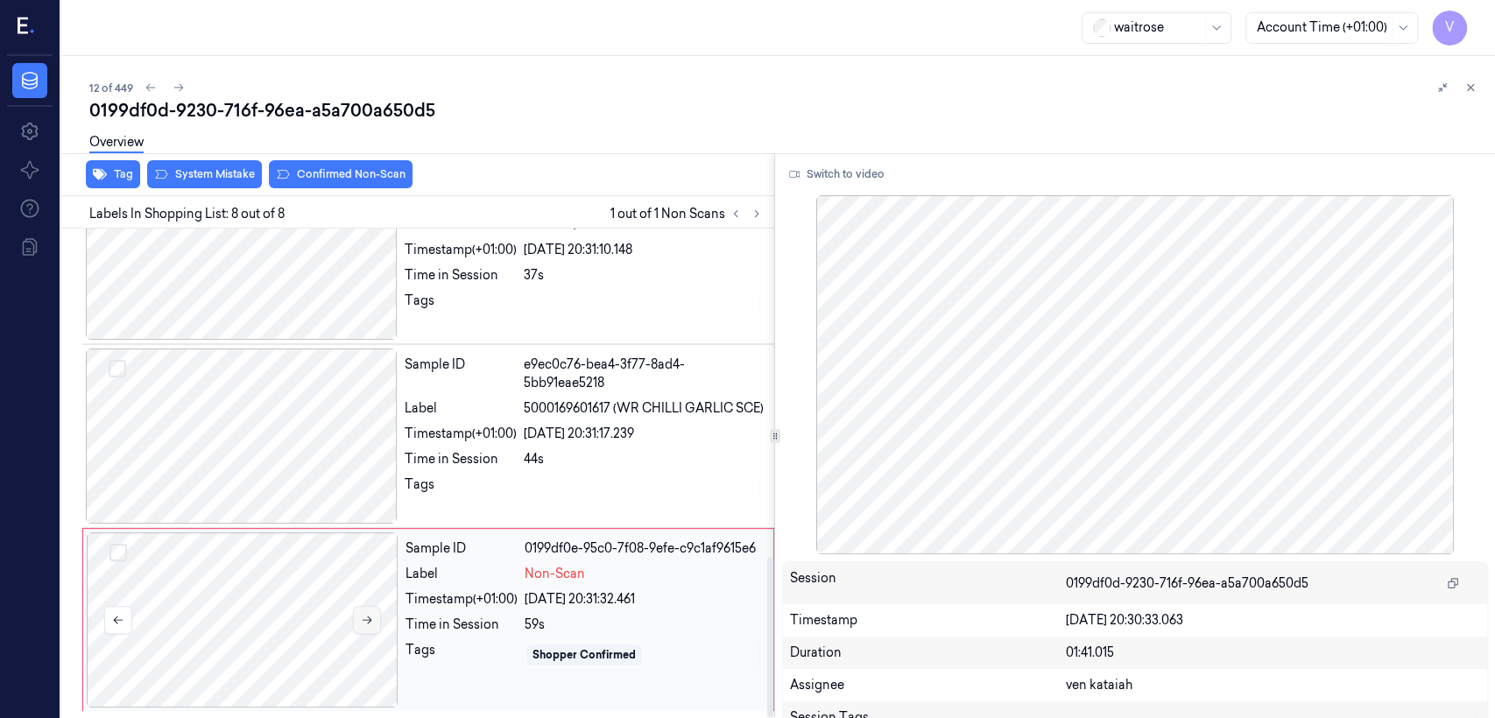
click at [363, 550] on icon at bounding box center [367, 620] width 12 height 12
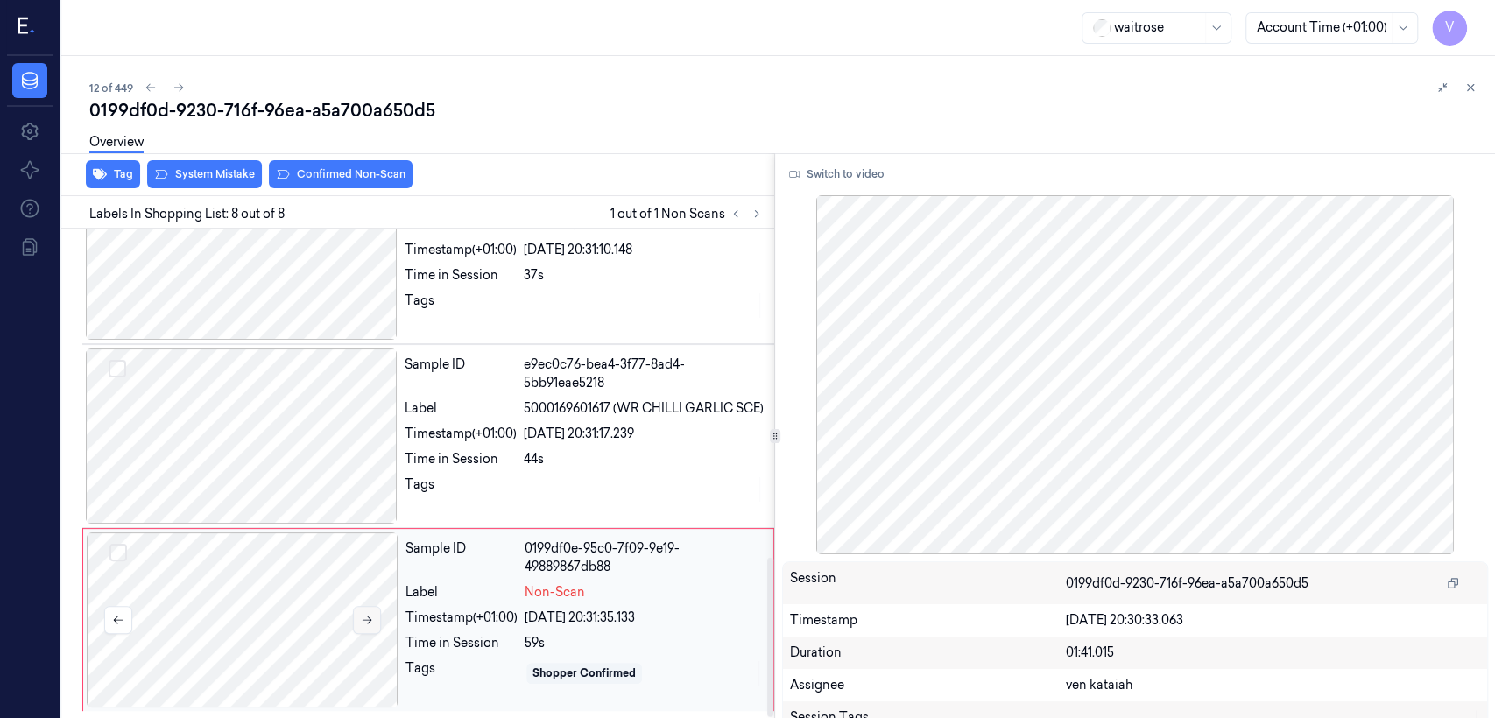
click at [363, 550] on icon at bounding box center [367, 620] width 12 height 12
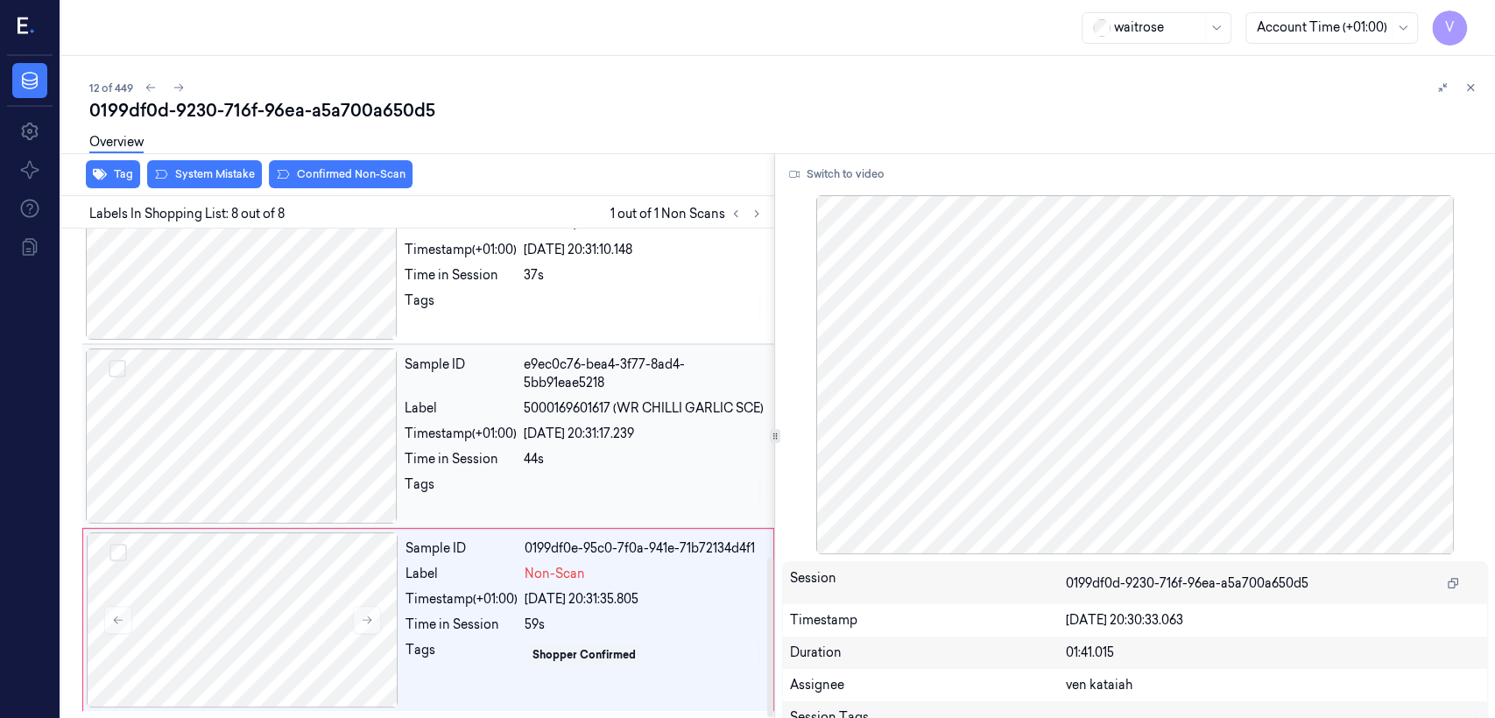
click at [412, 495] on div "Tags" at bounding box center [461, 490] width 112 height 28
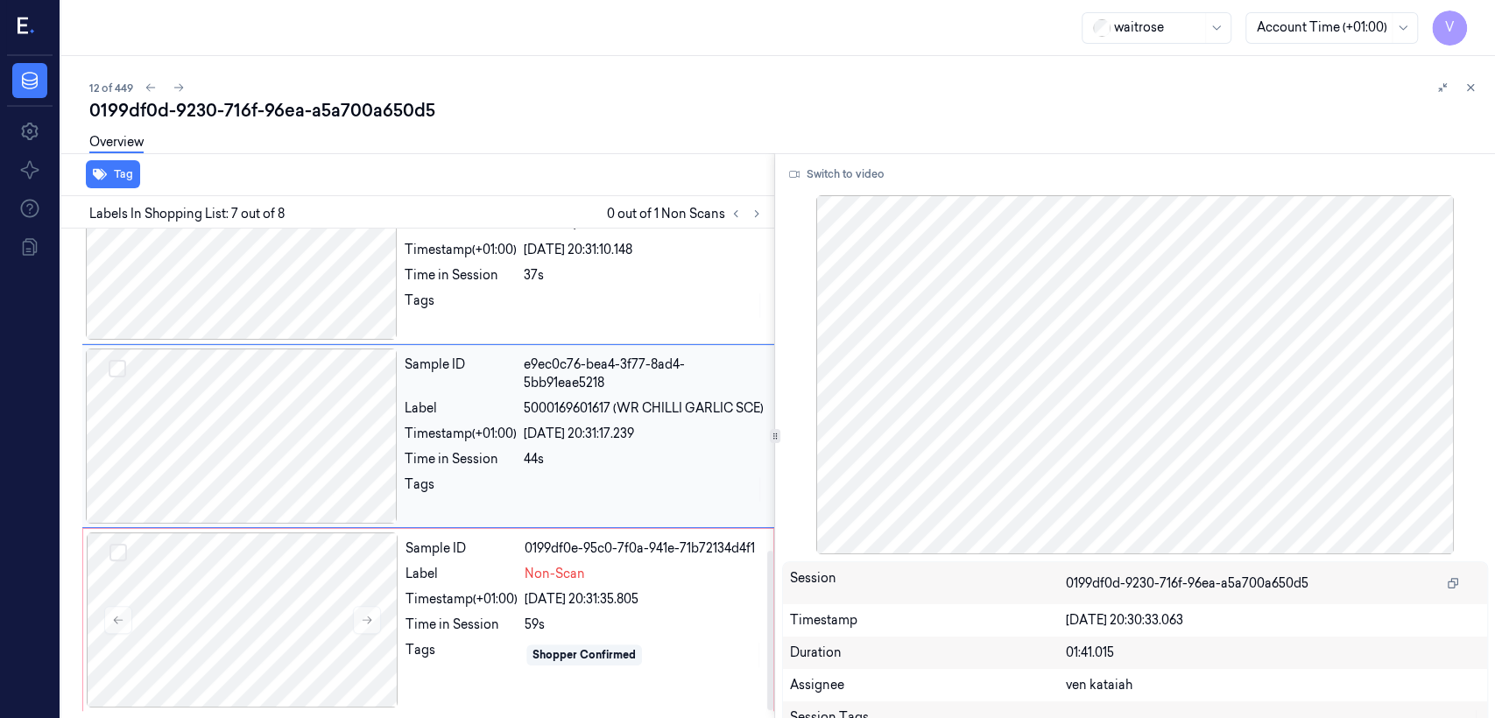
scroll to position [967, 0]
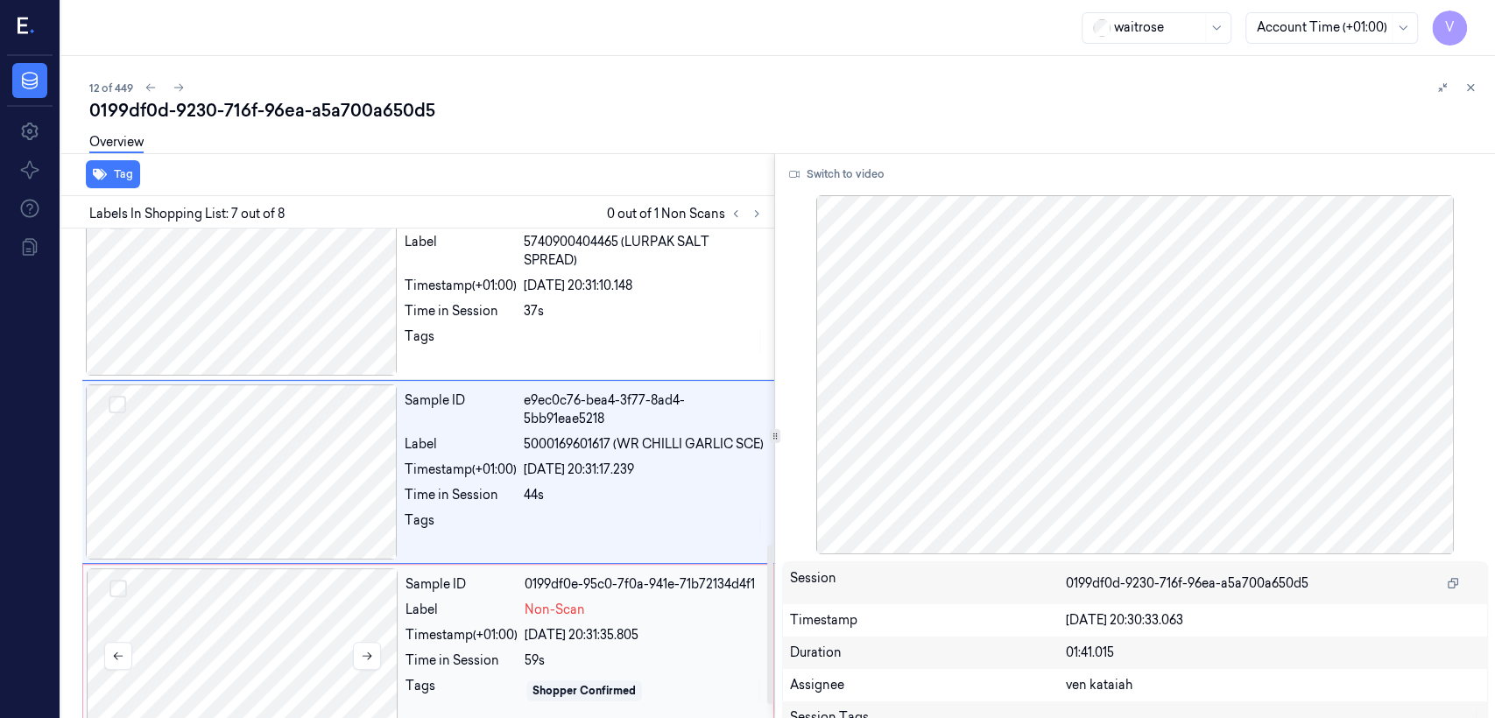
click at [392, 550] on div at bounding box center [243, 655] width 312 height 175
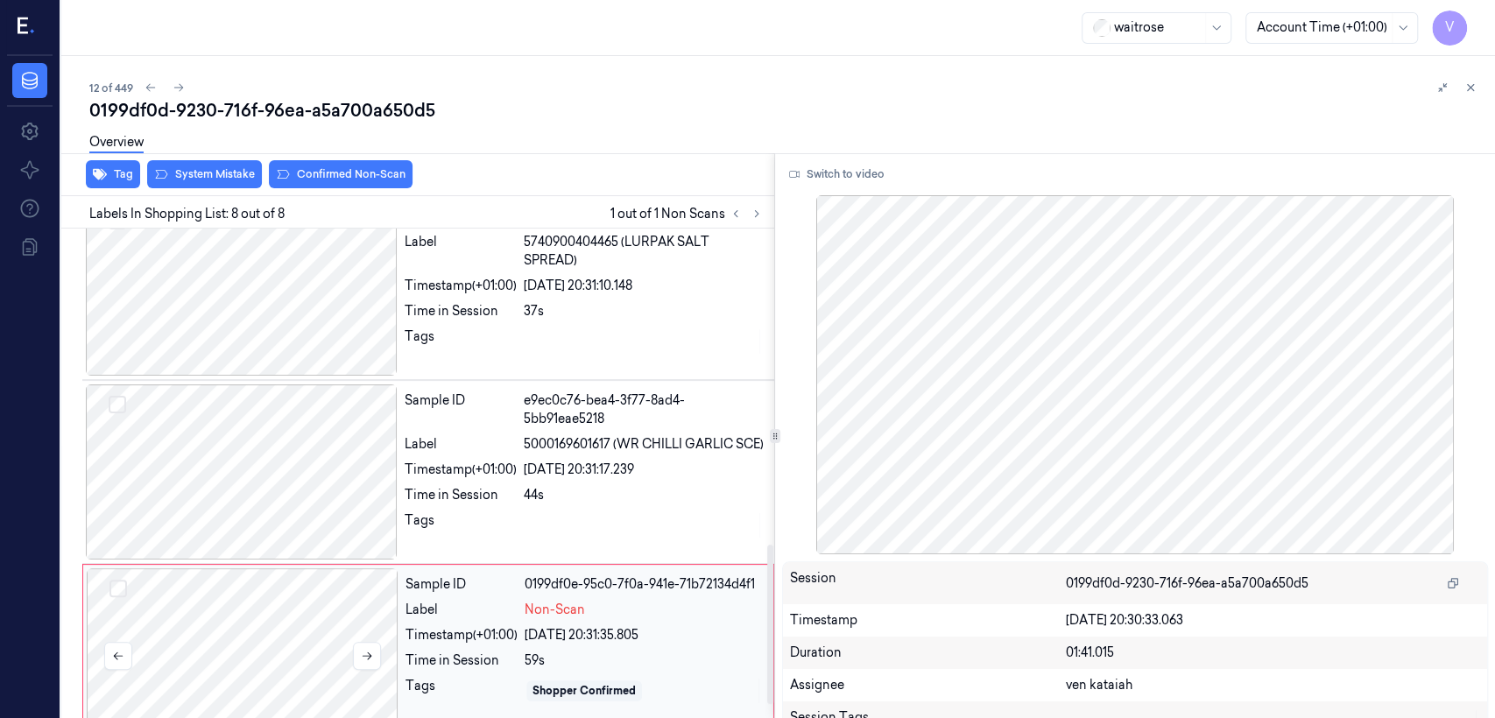
scroll to position [1006, 0]
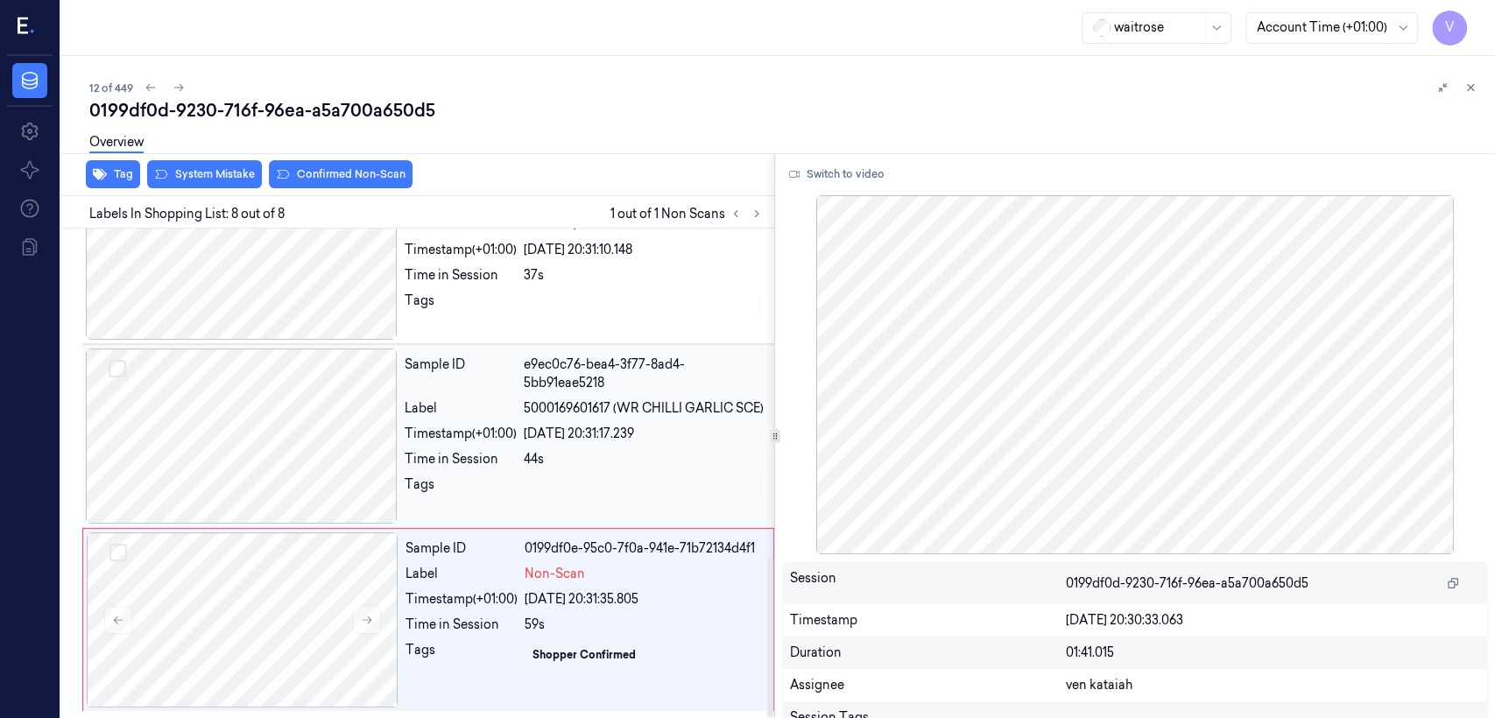
click at [504, 518] on div "Sample ID e9ec0c76-bea4-3f77-8ad4-5bb91eae5218 Label 5000169601617 (WR CHILLI G…" at bounding box center [584, 436] width 373 height 175
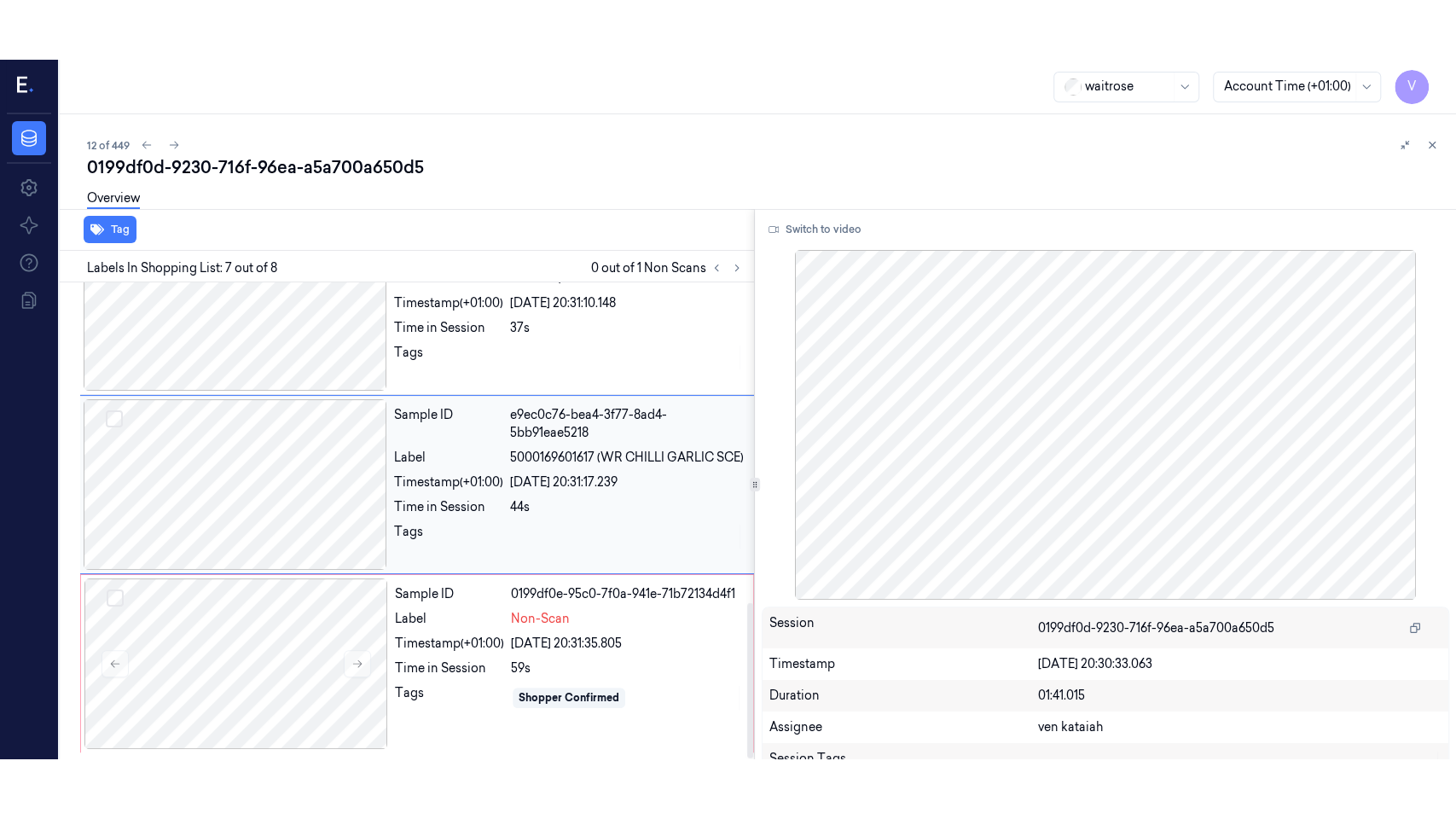
scroll to position [942, 0]
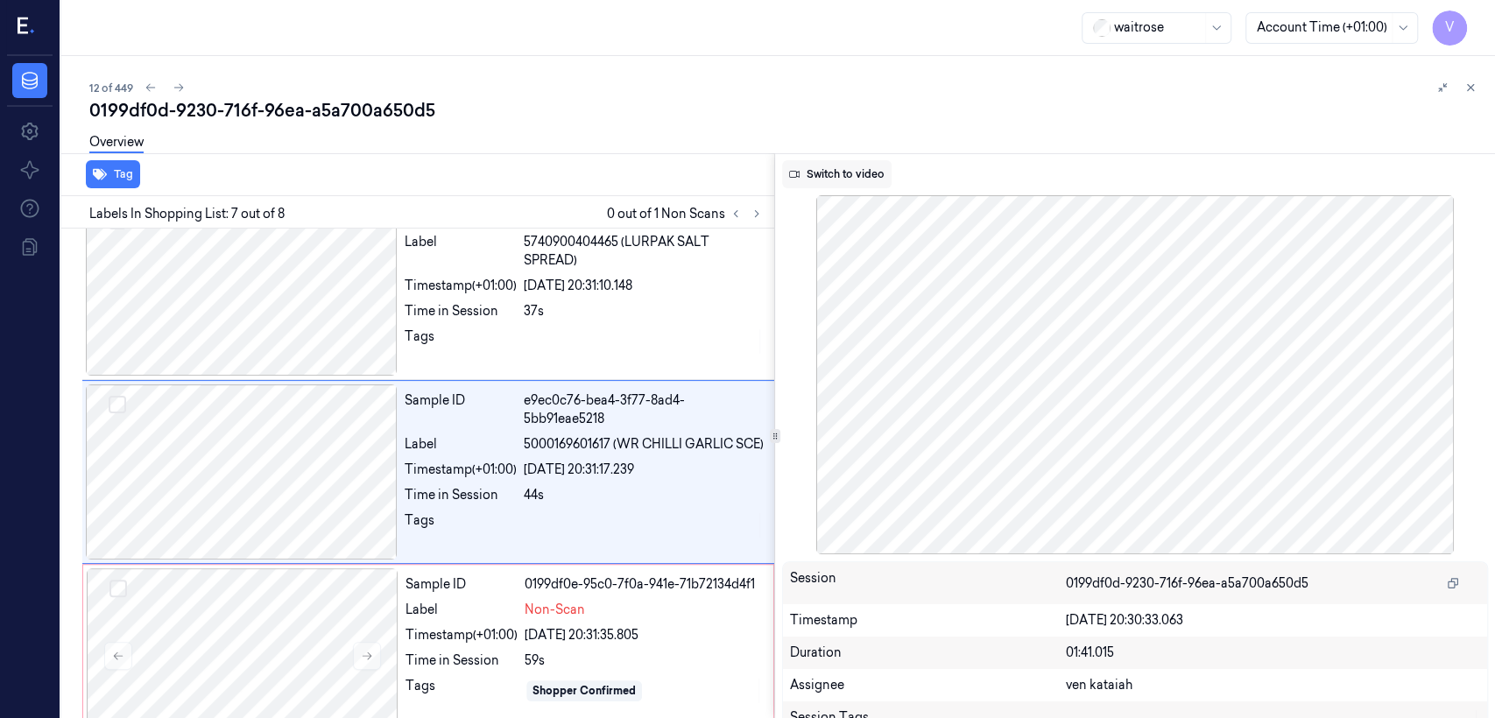
click at [815, 182] on button "Switch to video" at bounding box center [836, 174] width 109 height 28
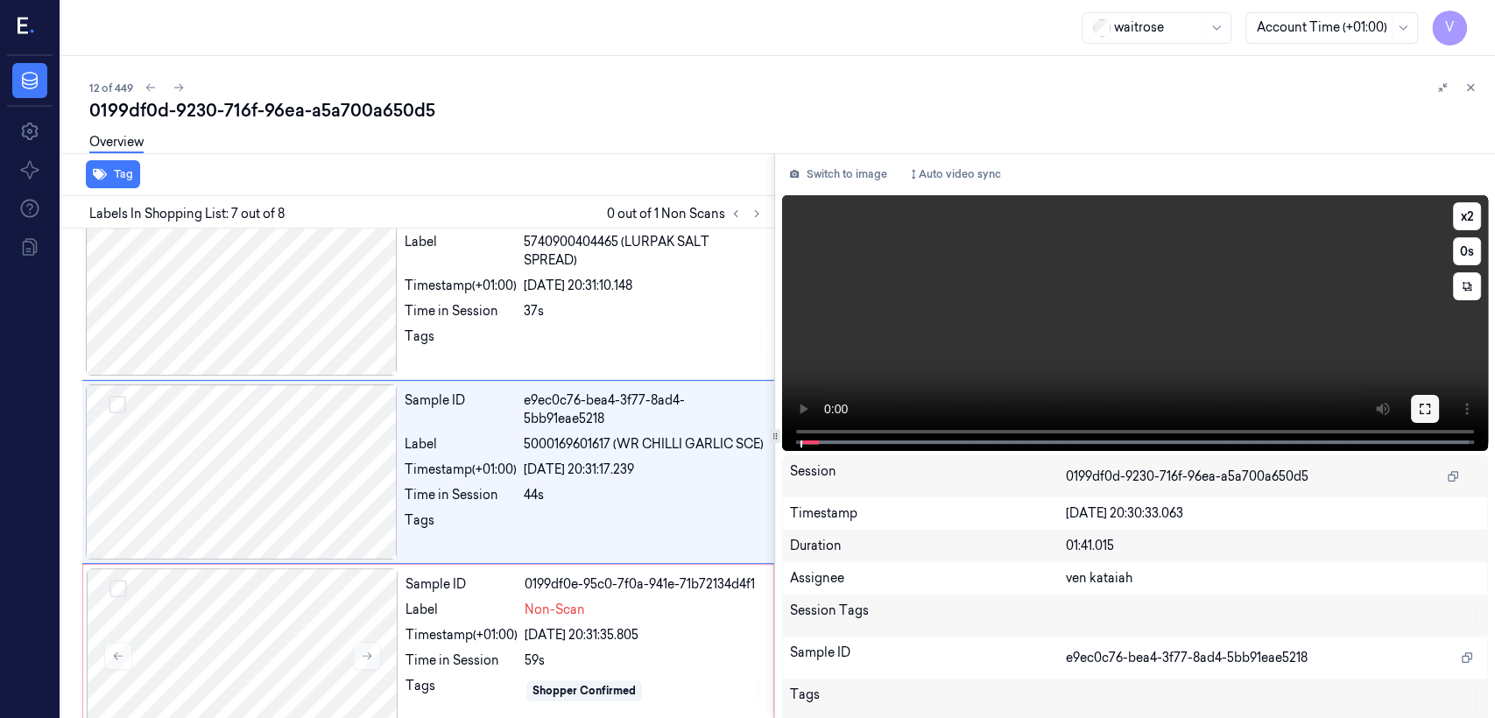
click at [815, 418] on button at bounding box center [1425, 409] width 28 height 28
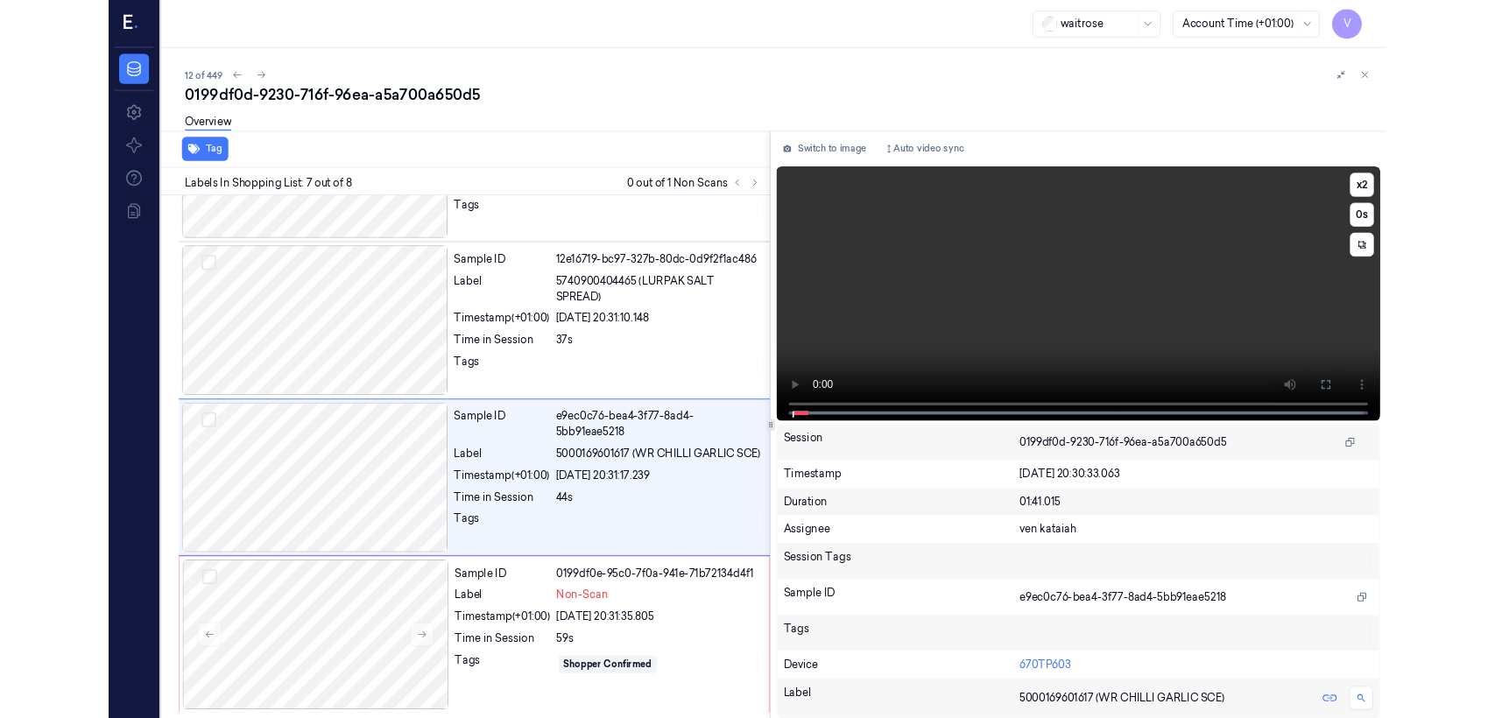
scroll to position [883, 0]
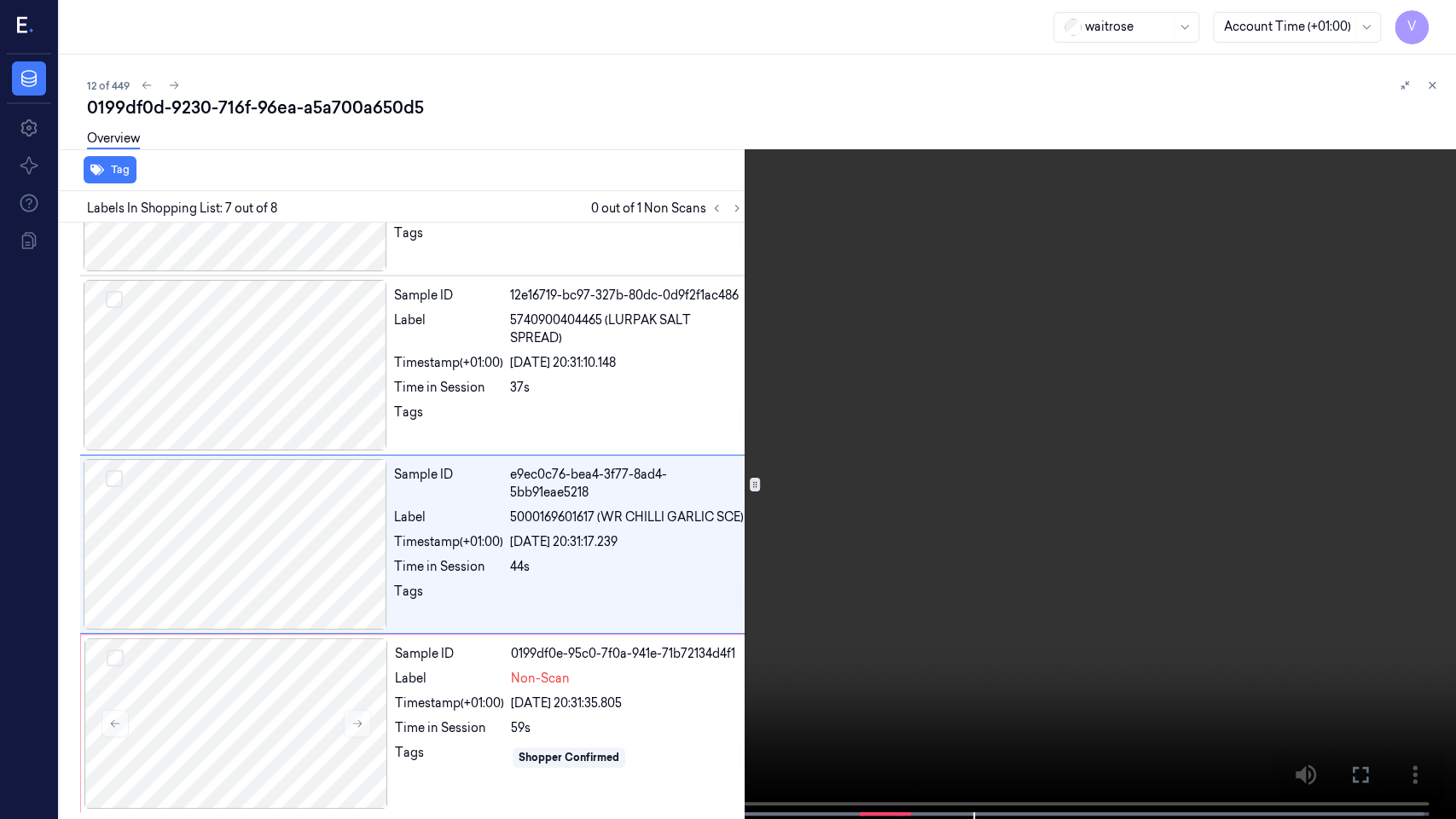
click at [0, 0] on button at bounding box center [0, 0] width 0 height 0
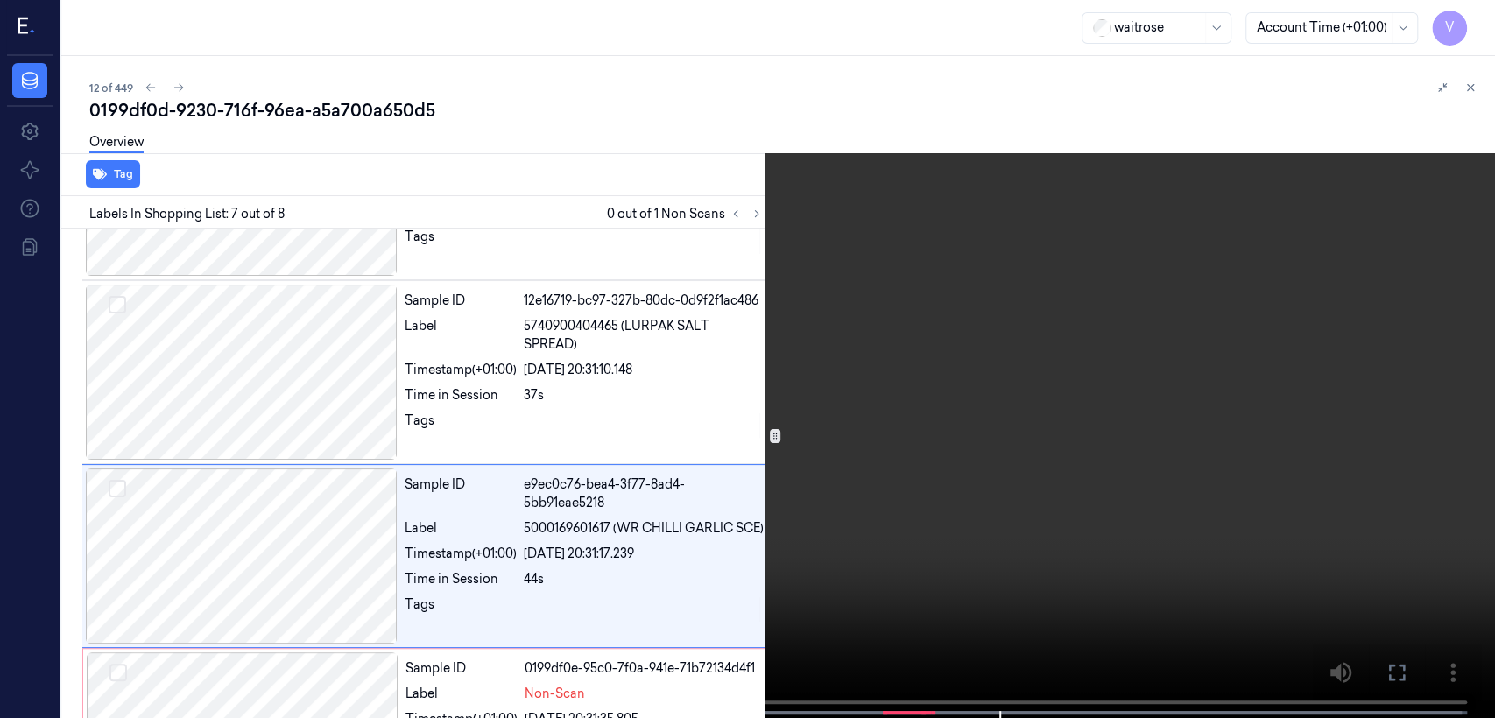
scroll to position [967, 0]
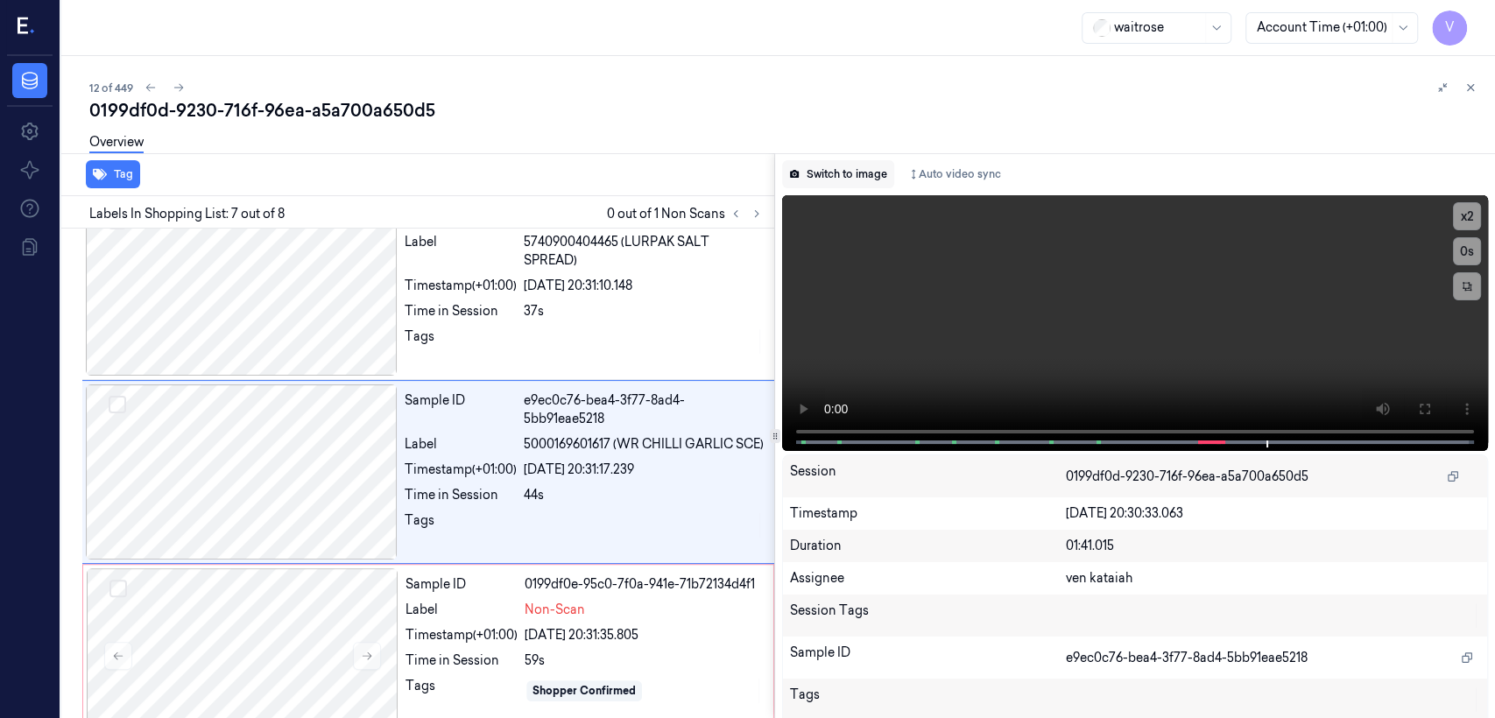
click at [809, 166] on button "Switch to image" at bounding box center [838, 174] width 112 height 28
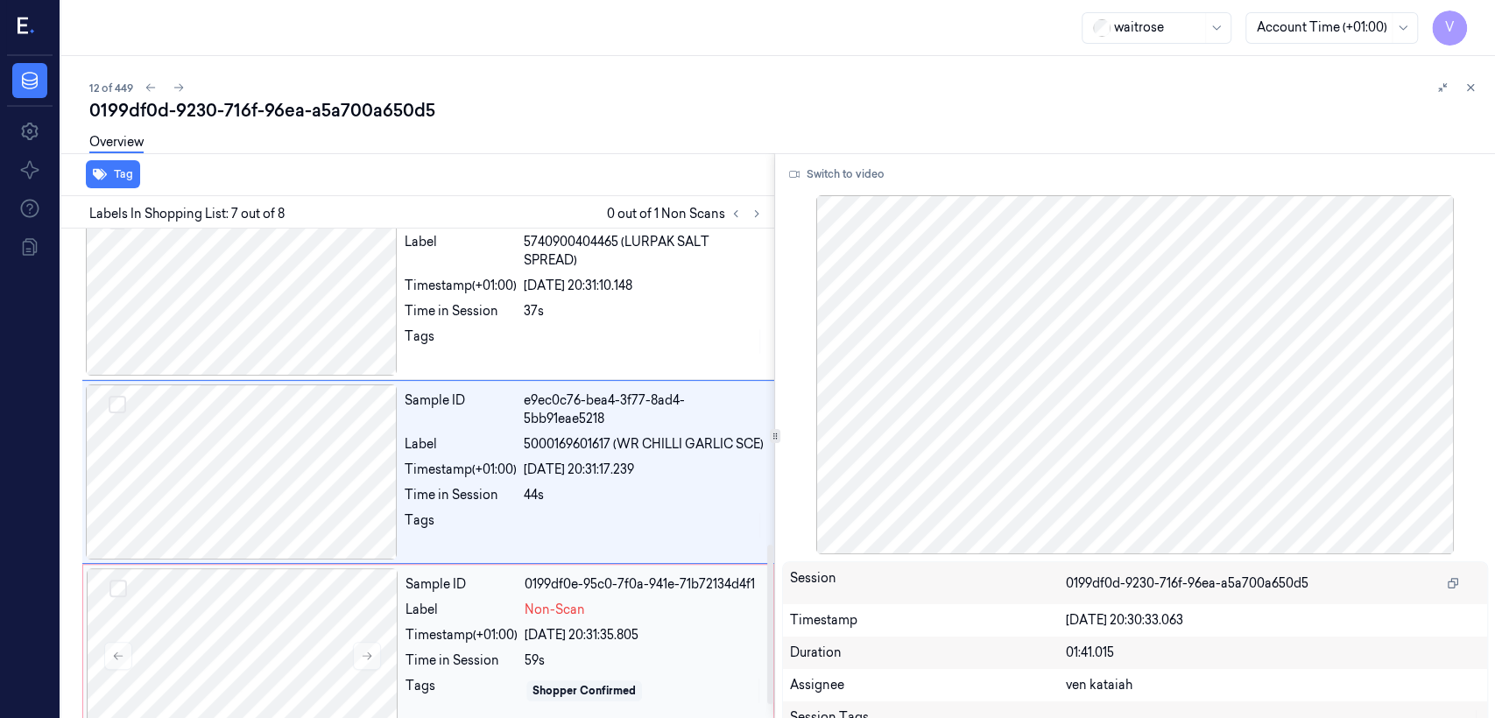
click at [515, 550] on div "Sample ID 0199df0e-95c0-7f0a-941e-71b72134d4f1 Label Non-Scan Timestamp (+01:00…" at bounding box center [583, 655] width 371 height 175
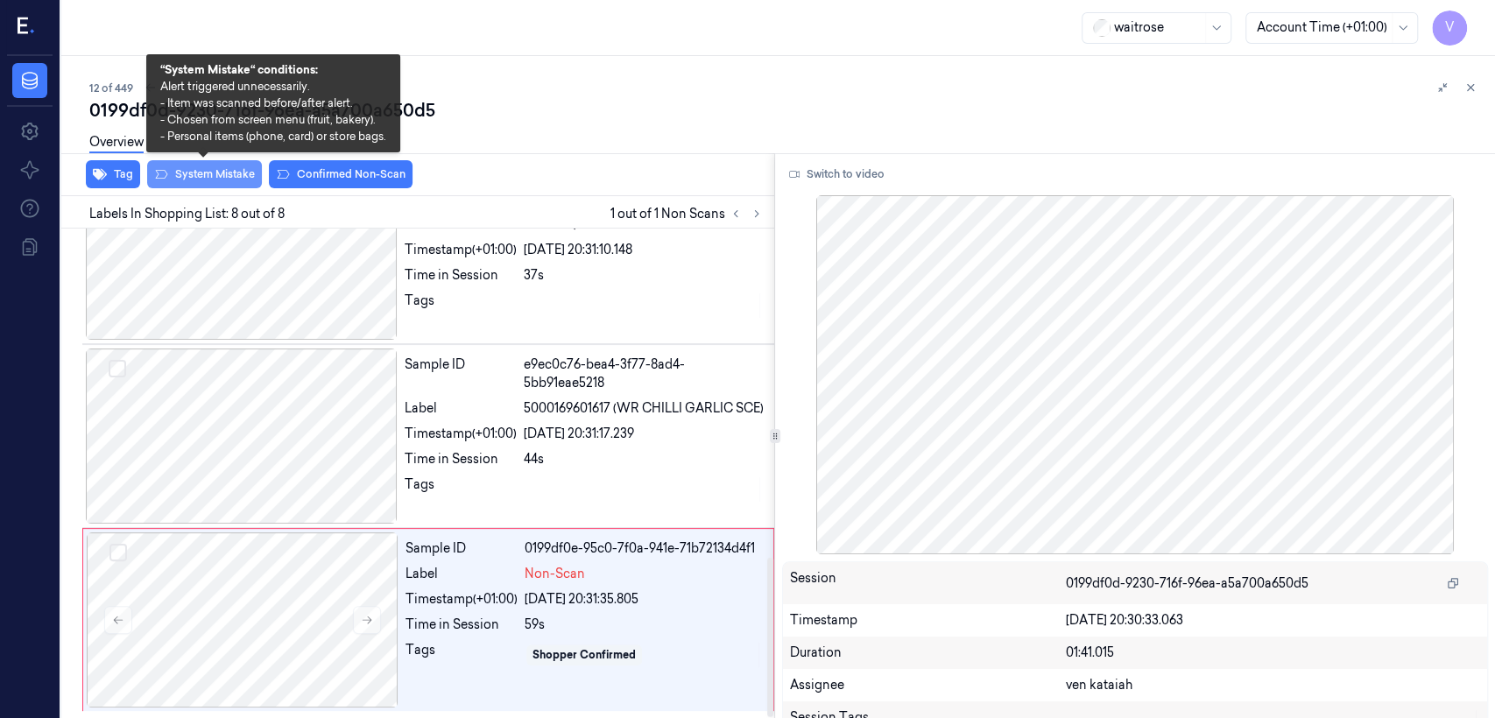
click at [185, 174] on button "System Mistake" at bounding box center [204, 174] width 115 height 28
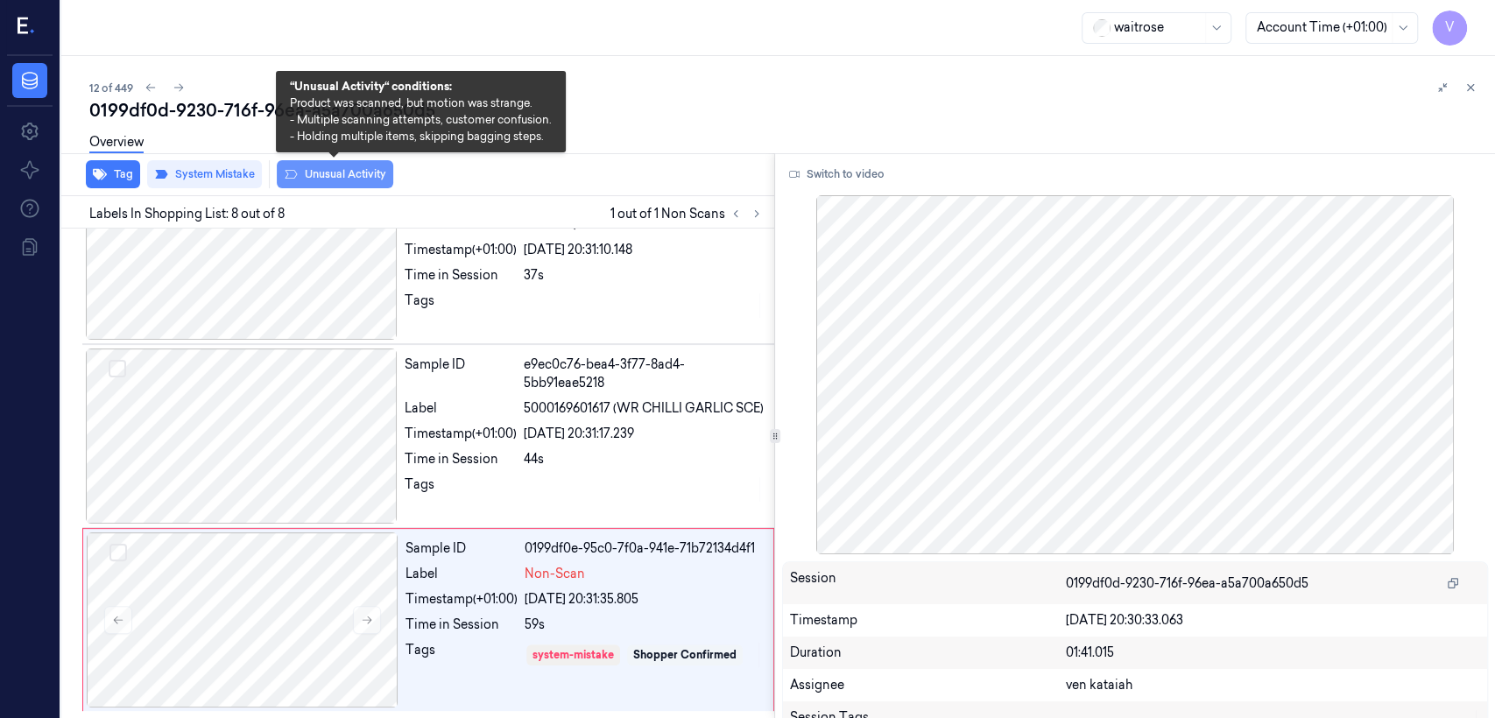
click at [327, 177] on button "Unusual Activity" at bounding box center [335, 174] width 116 height 28
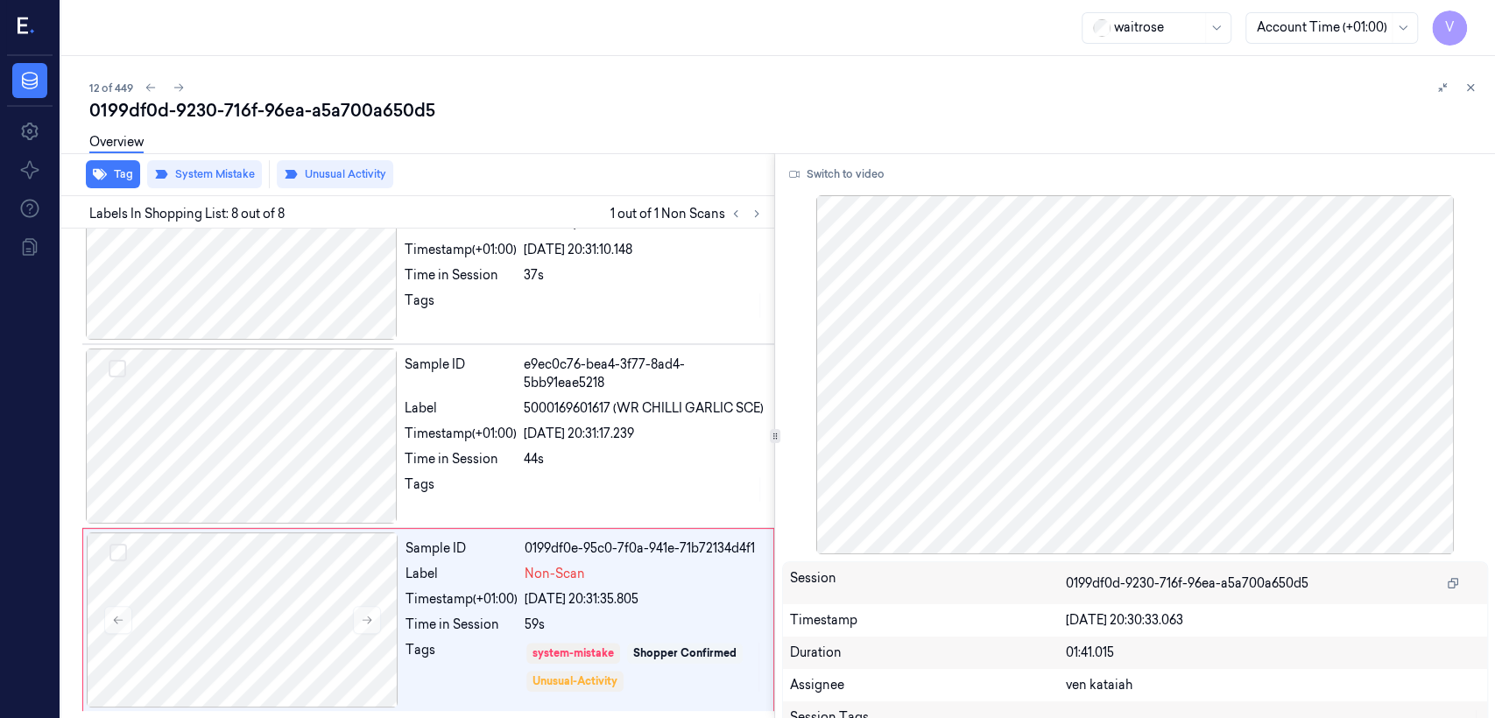
drag, startPoint x: 1471, startPoint y: 93, endPoint x: 927, endPoint y: 2, distance: 551.5
click at [815, 93] on icon at bounding box center [1470, 87] width 12 height 12
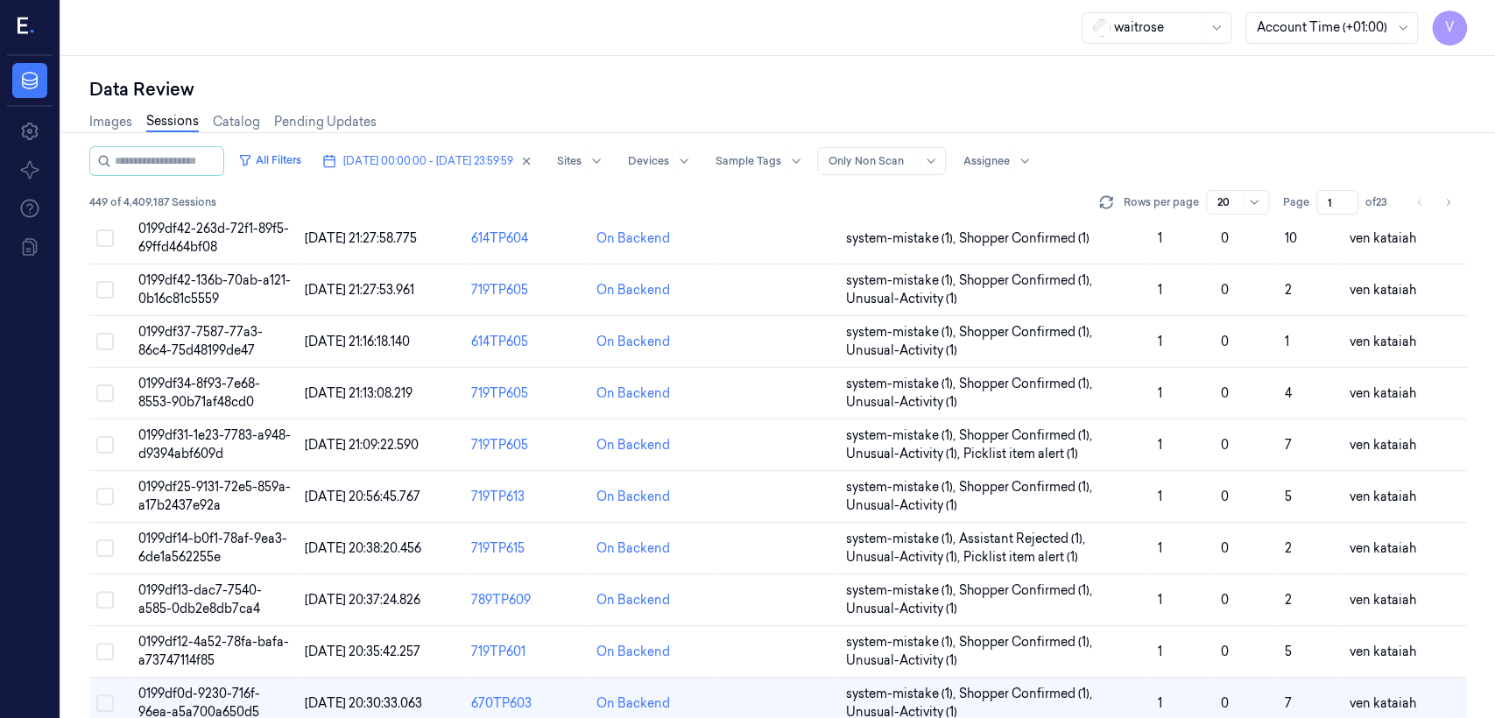
scroll to position [383, 0]
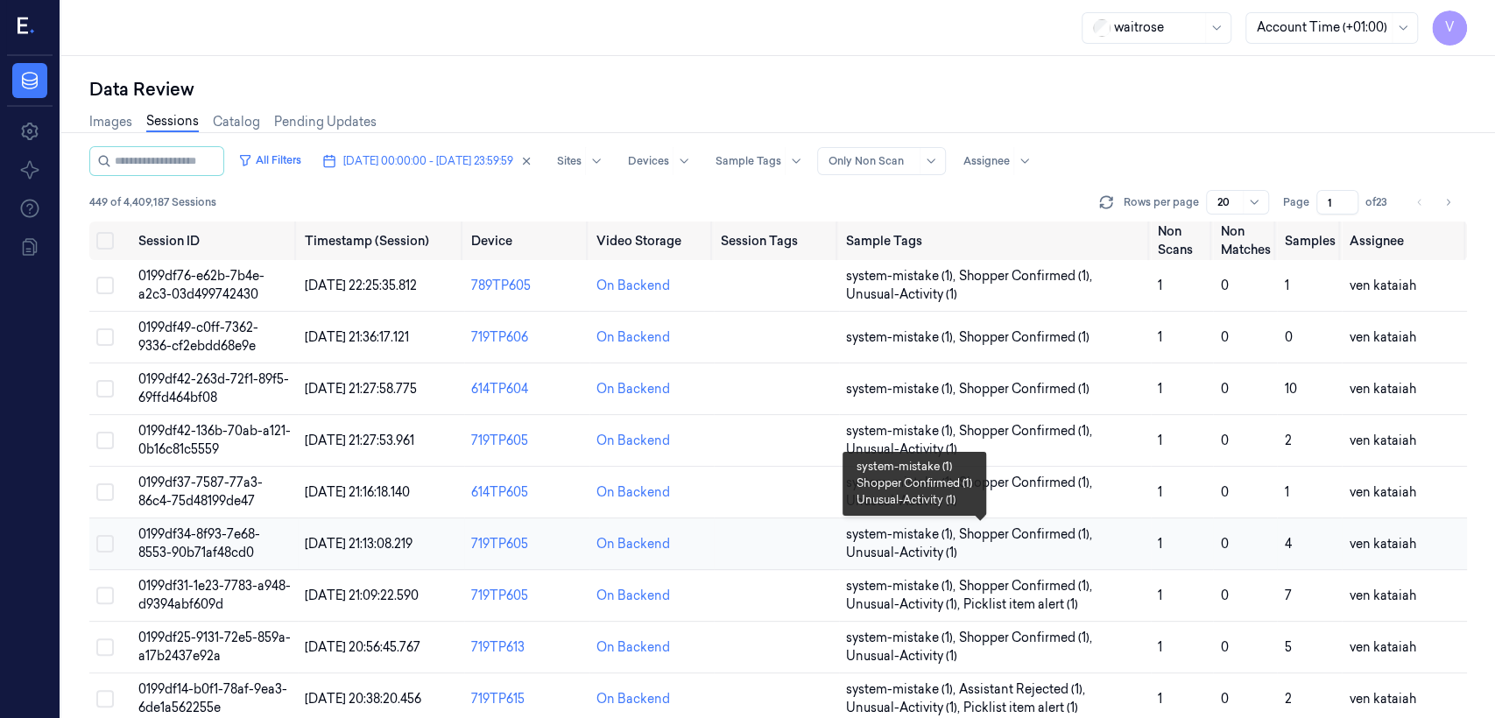
click at [815, 546] on span "system-mistake (1) , Shopper Confirmed (1) , Unusual-Activity (1)" at bounding box center [995, 543] width 298 height 37
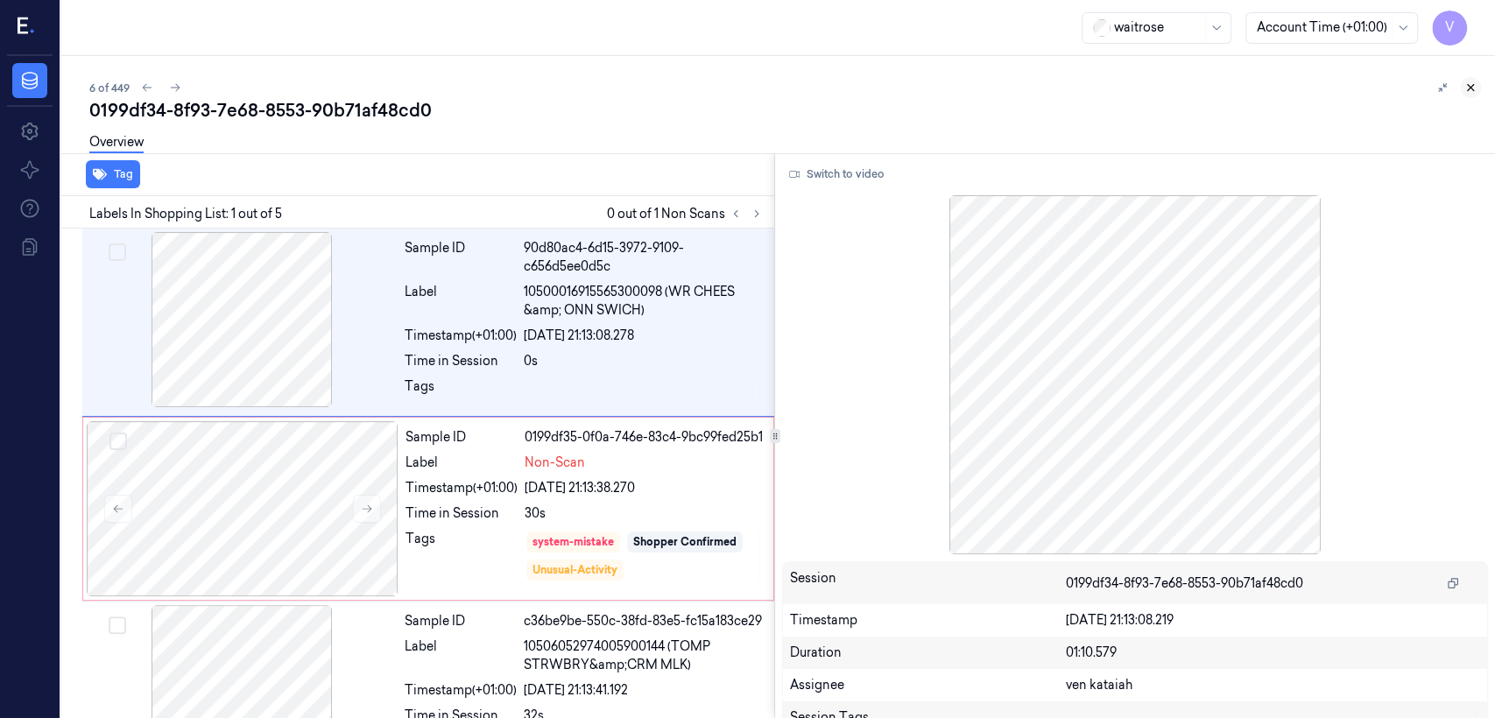
click at [815, 88] on button at bounding box center [1470, 87] width 21 height 21
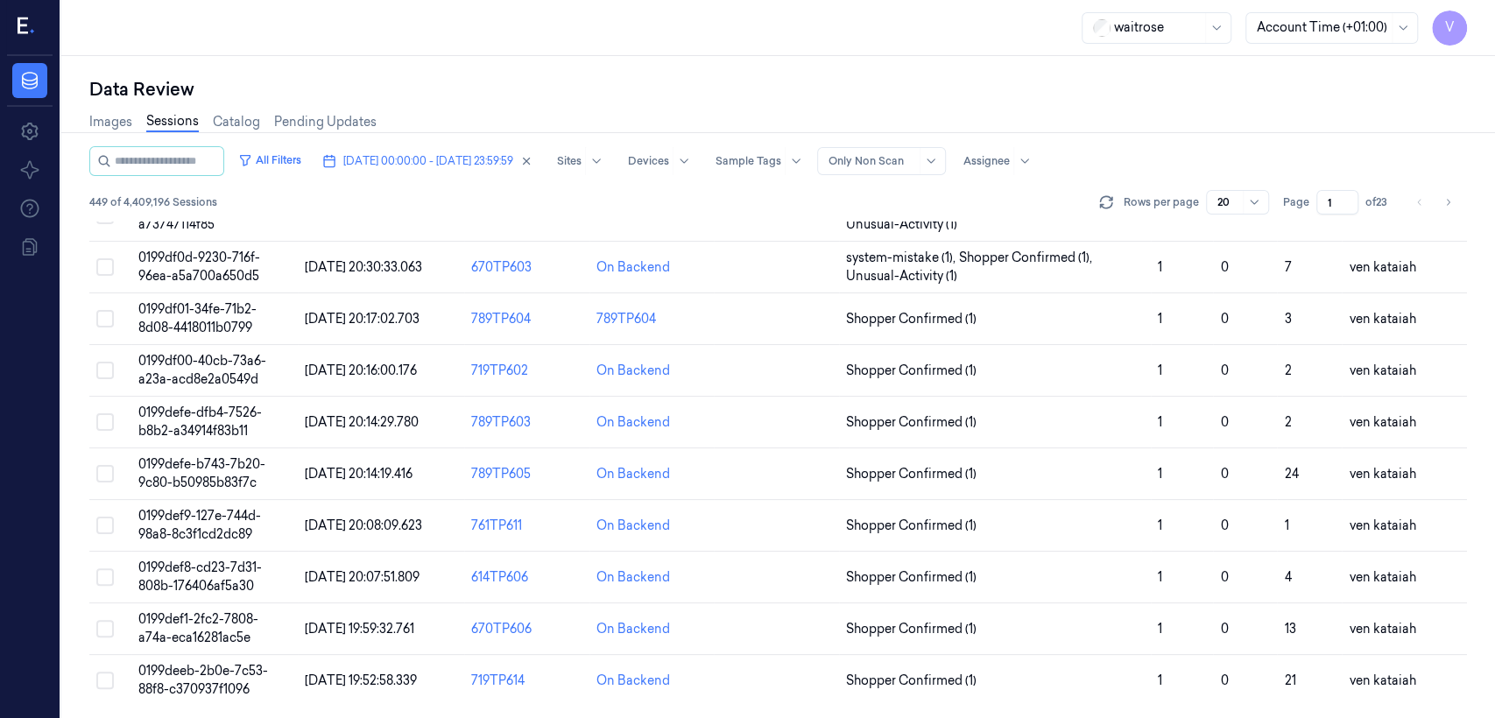
scroll to position [392, 0]
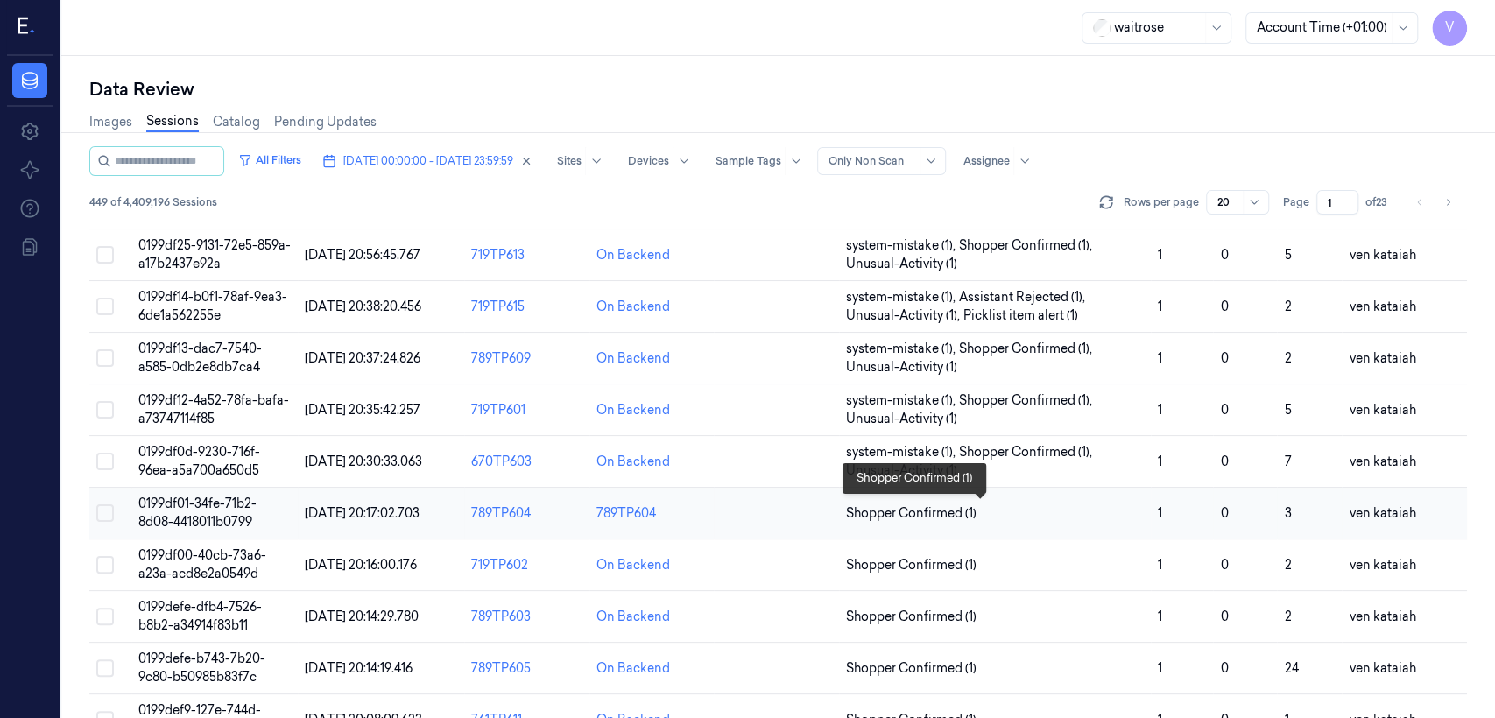
click at [815, 504] on span "Shopper Confirmed (1)" at bounding box center [911, 513] width 130 height 18
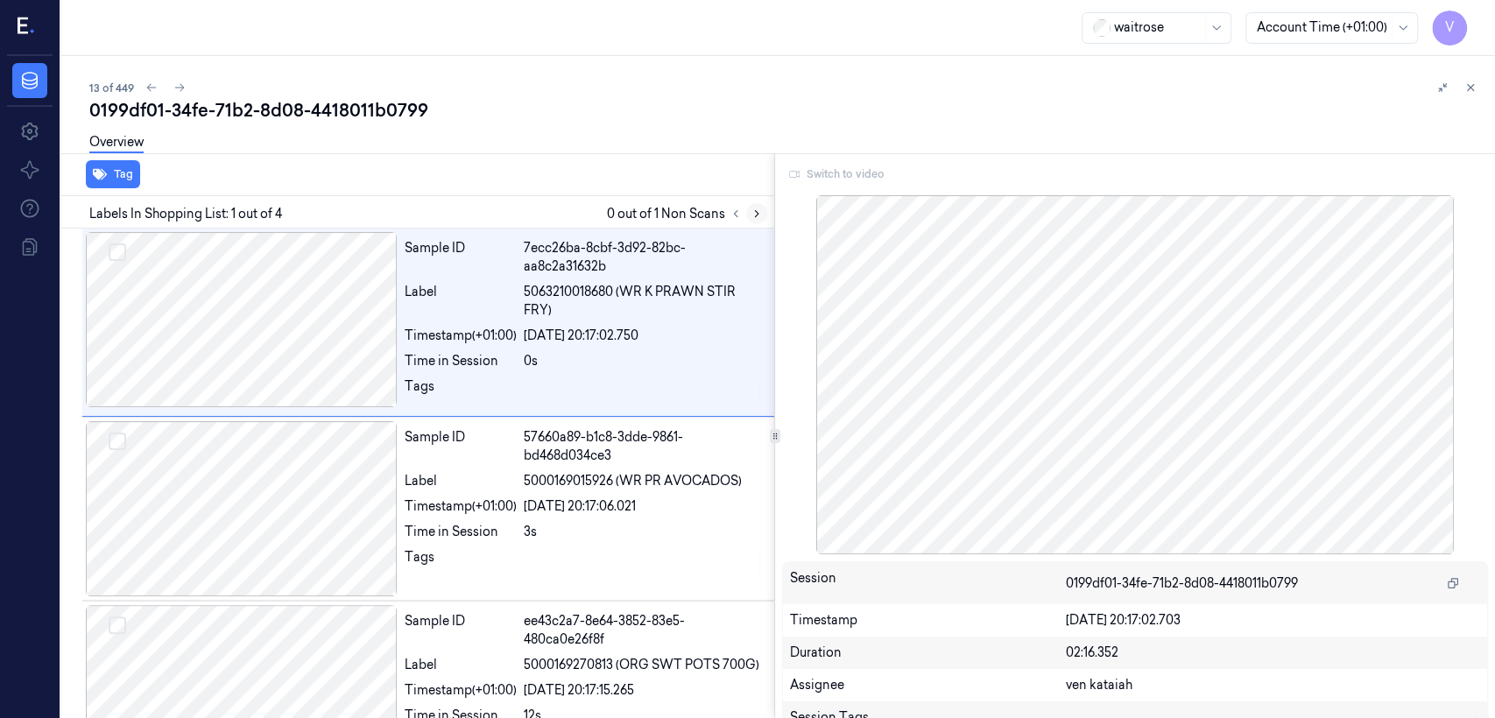
click at [752, 214] on icon at bounding box center [757, 214] width 12 height 12
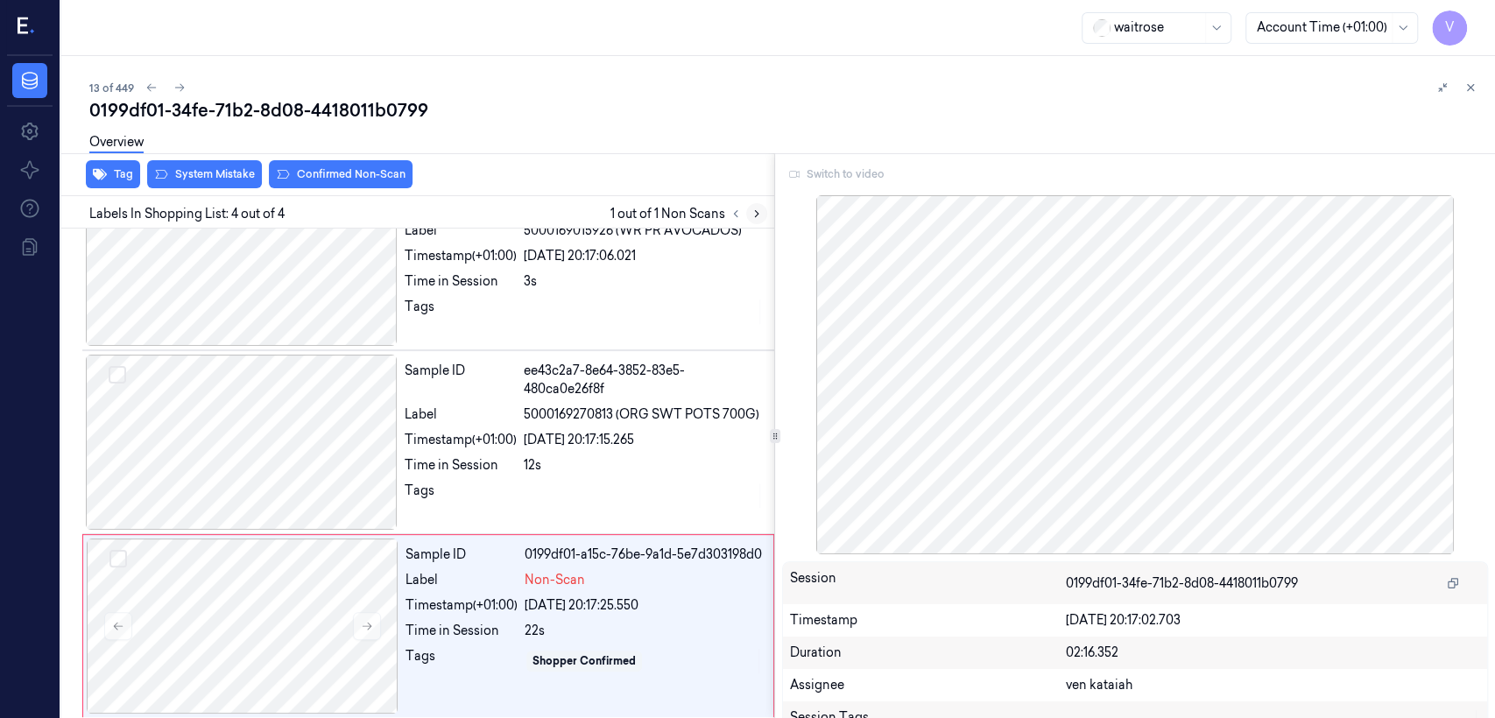
scroll to position [256, 0]
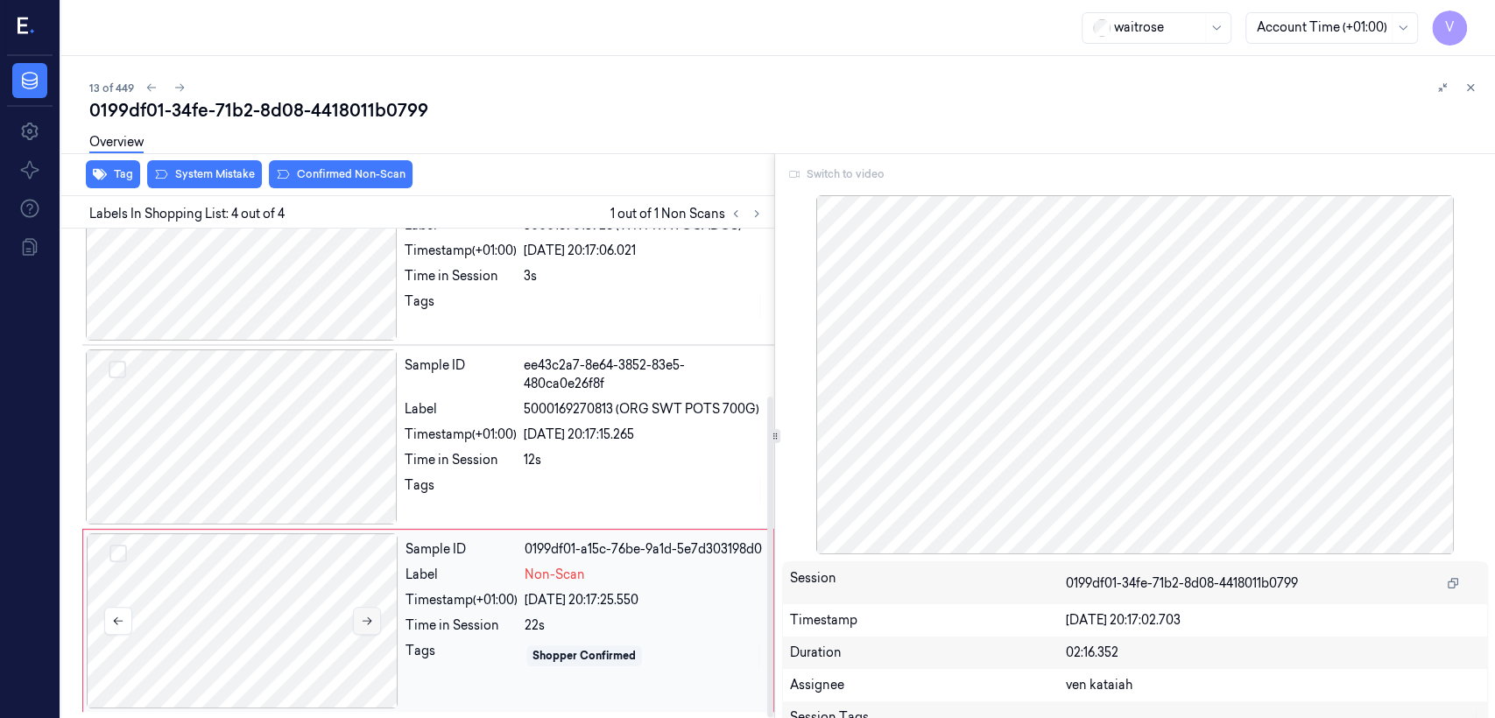
click at [361, 550] on icon at bounding box center [367, 621] width 12 height 12
click at [400, 433] on div "Sample ID ee43c2a7-8e64-3852-83e5-480ca0e26f8f Label 5000169270813 (ORG SWT POT…" at bounding box center [584, 436] width 373 height 175
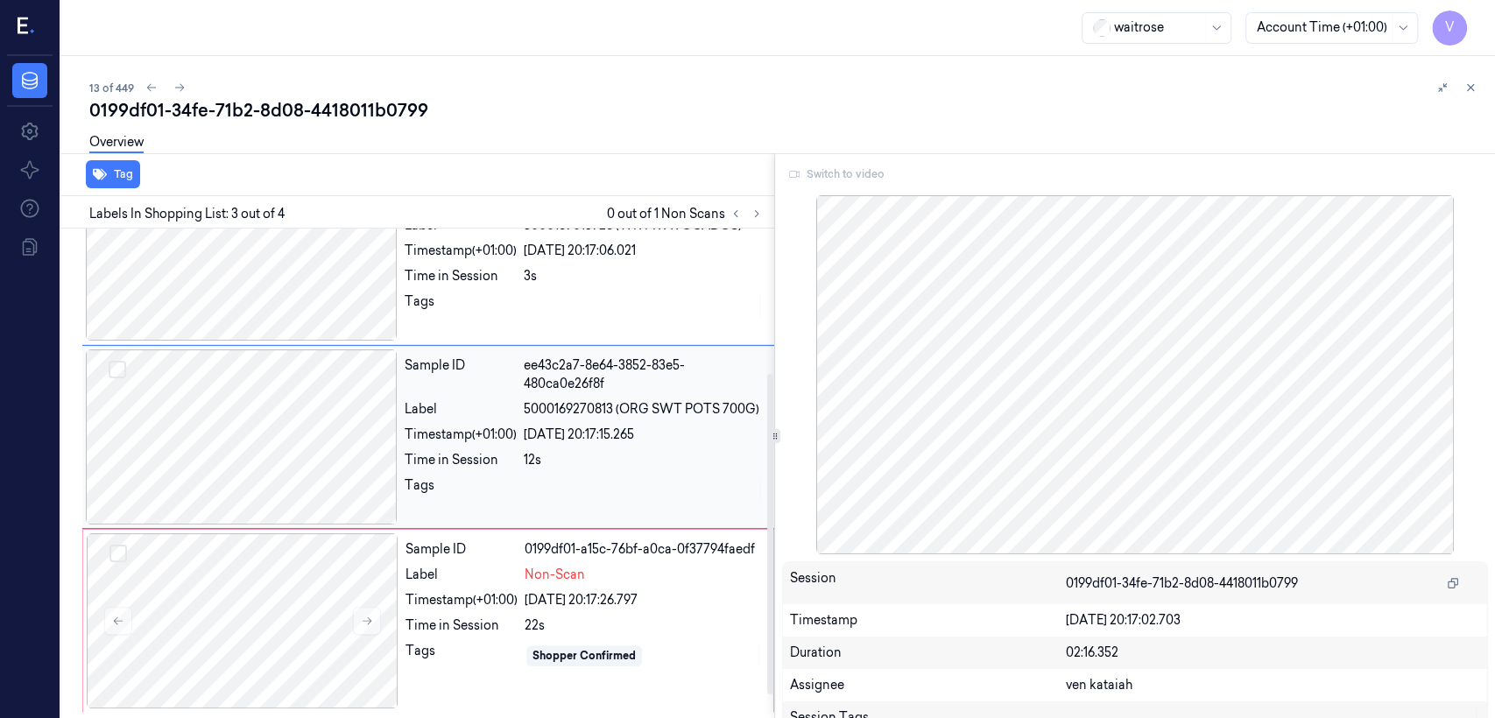
scroll to position [218, 0]
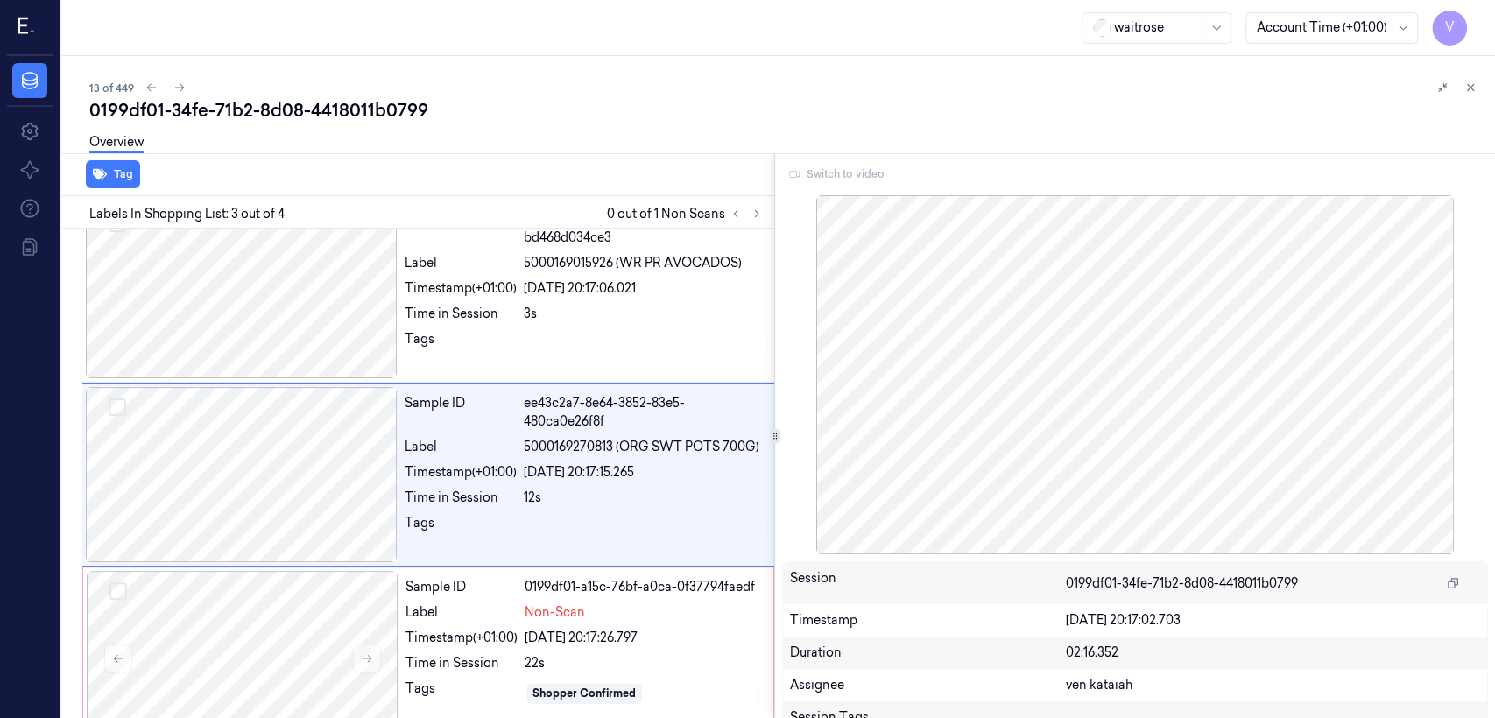
click at [815, 173] on div "Switch to video" at bounding box center [1135, 174] width 706 height 28
click at [499, 550] on div "Sample ID 0199df01-a15c-76bf-a0ca-0f37794faedf Label Non-Scan Timestamp (+01:00…" at bounding box center [583, 658] width 371 height 175
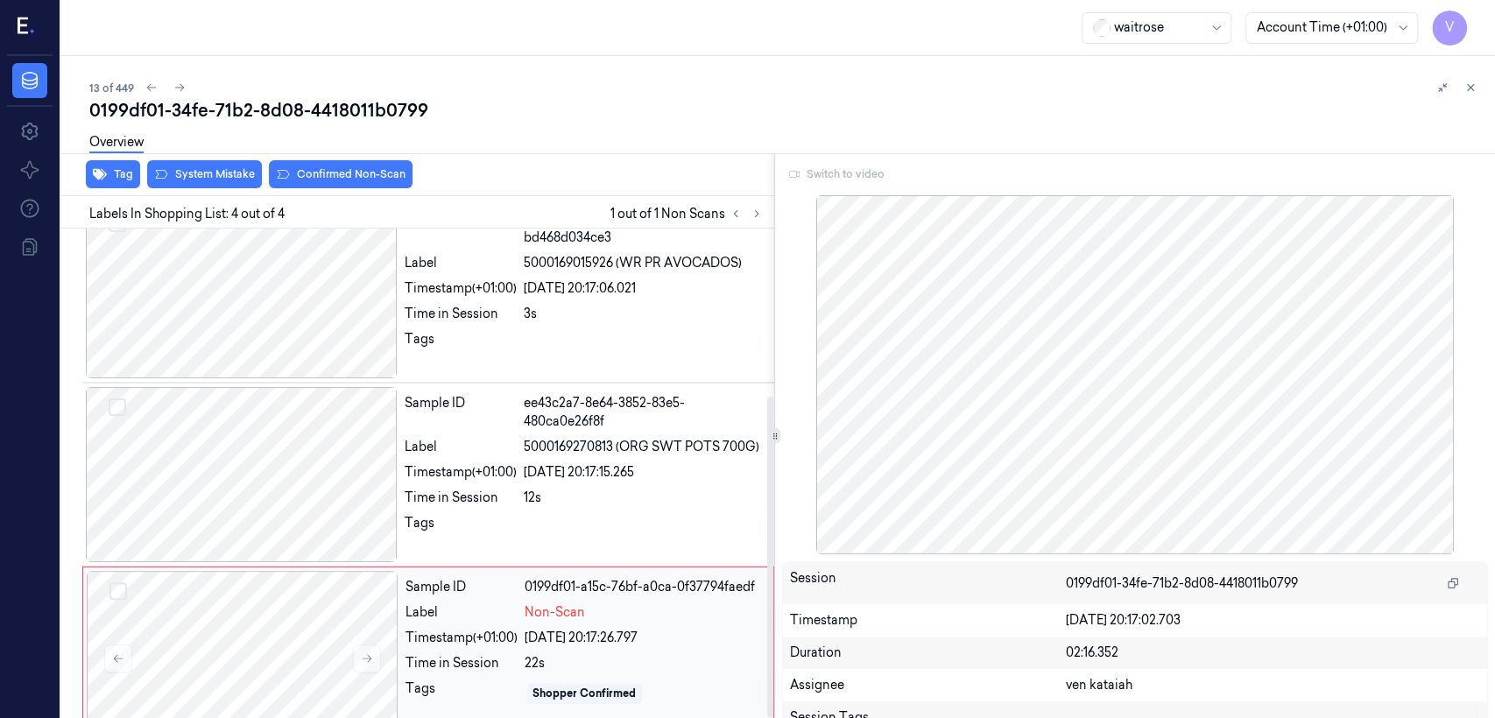
scroll to position [256, 0]
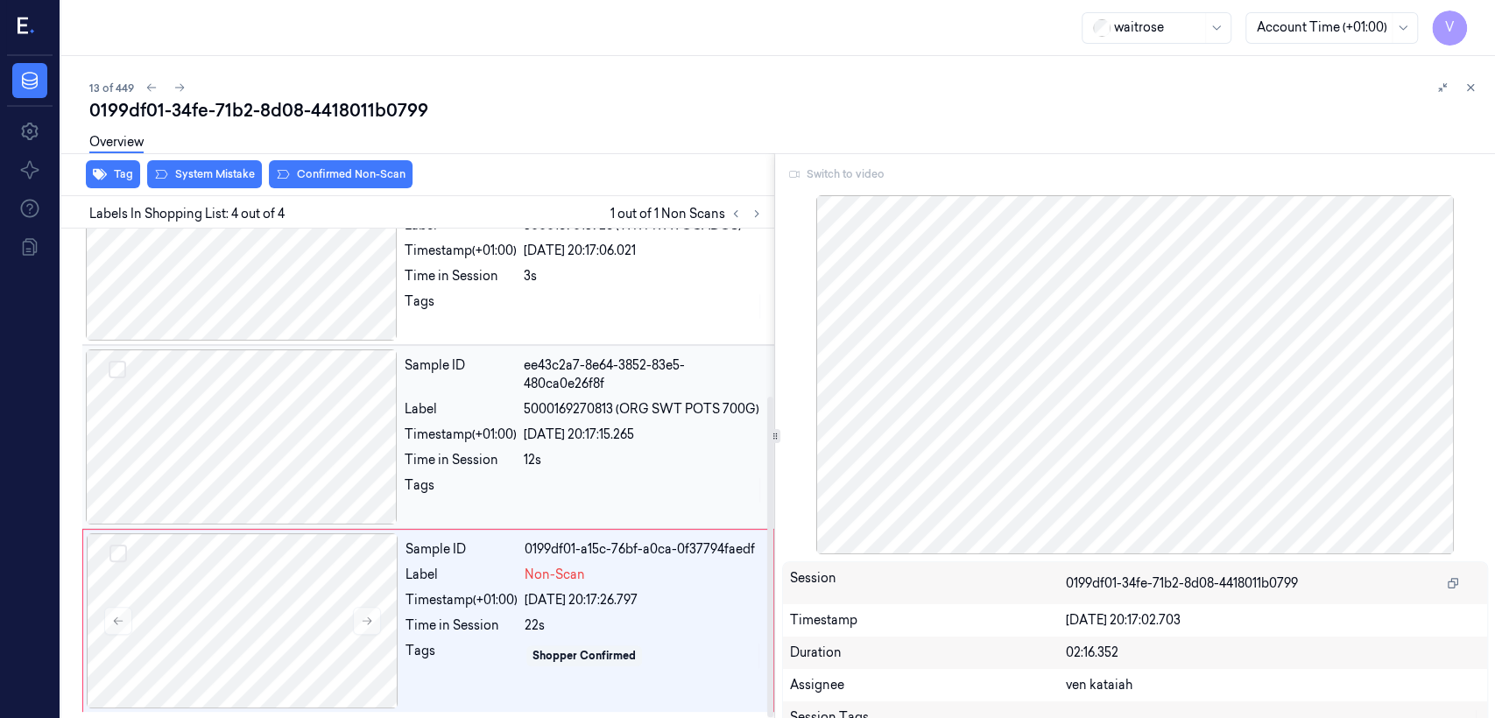
click at [550, 511] on div "Sample ID ee43c2a7-8e64-3852-83e5-480ca0e26f8f Label 5000169270813 (ORG SWT POT…" at bounding box center [584, 436] width 373 height 175
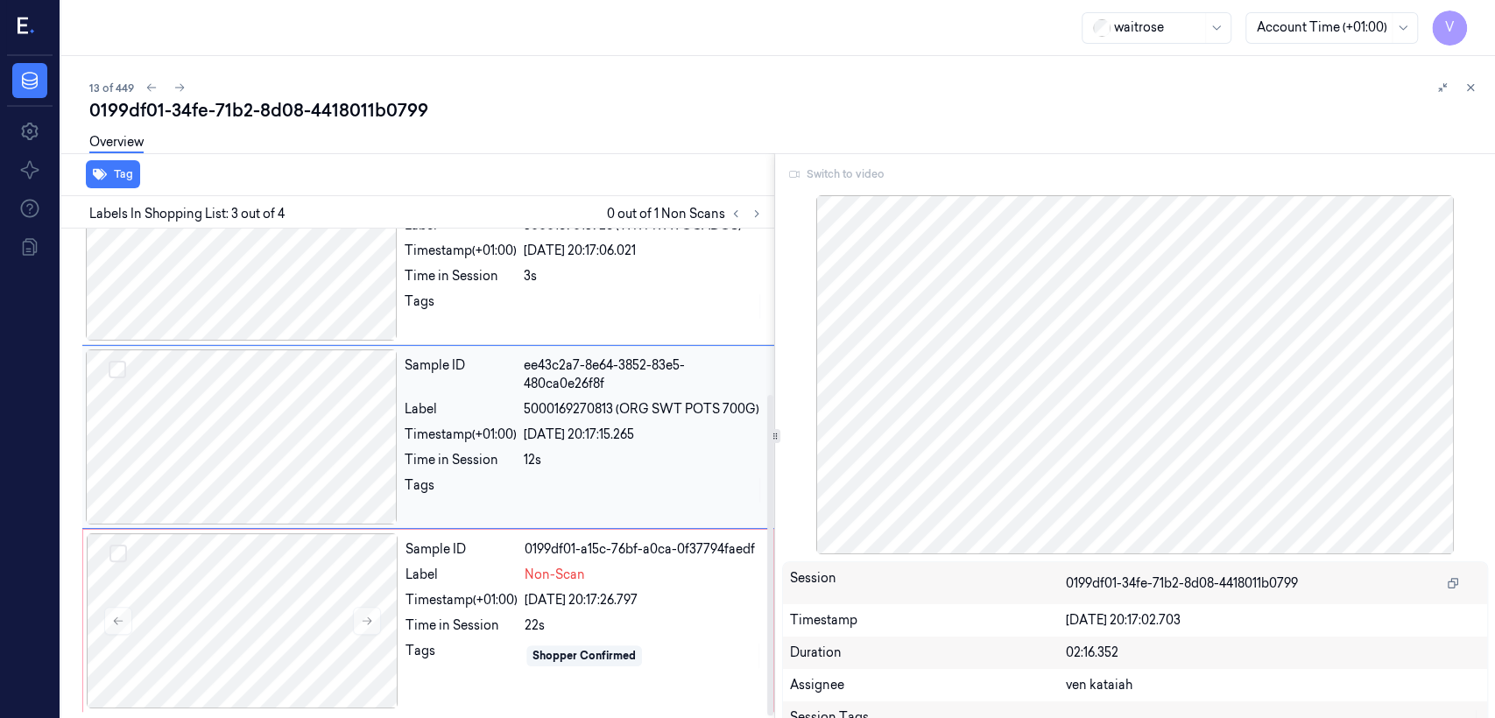
scroll to position [218, 0]
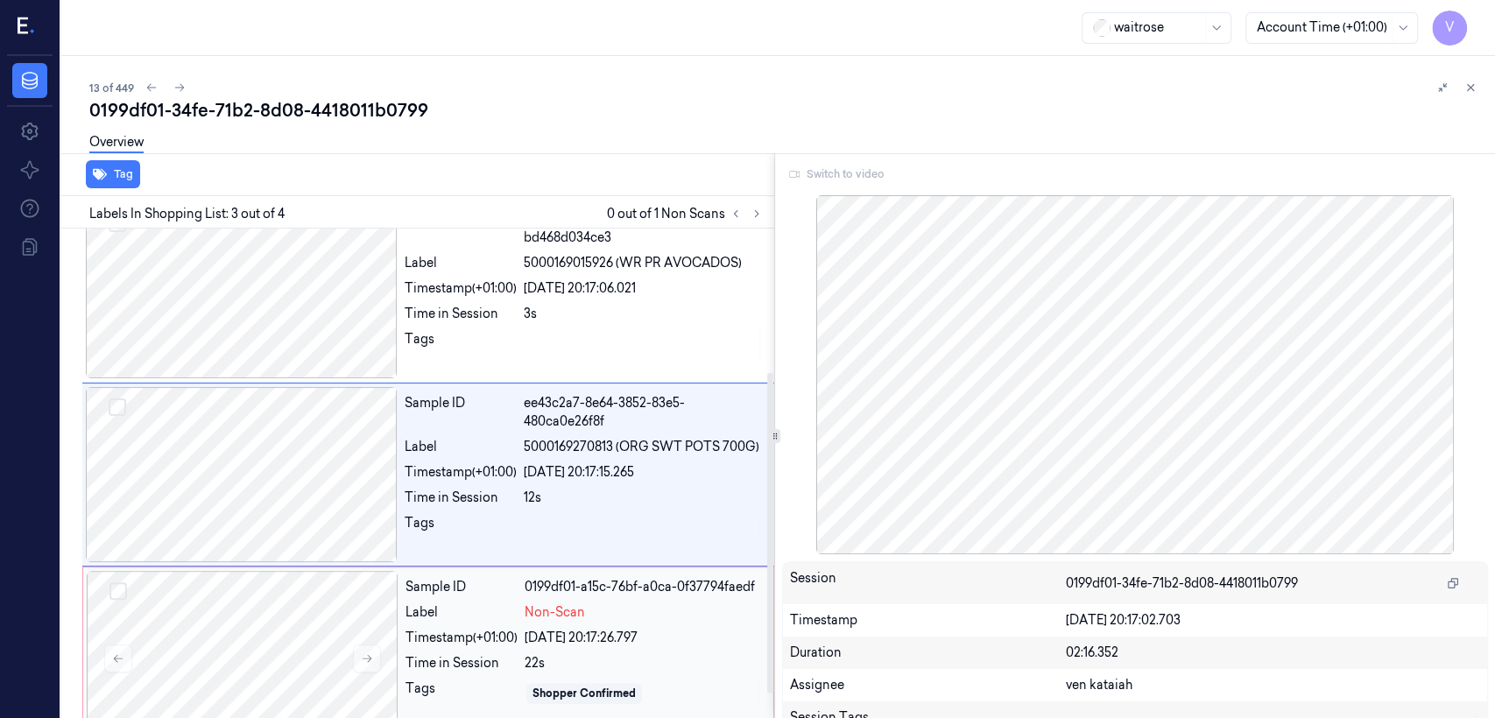
click at [481, 550] on div "Time in Session" at bounding box center [461, 663] width 112 height 18
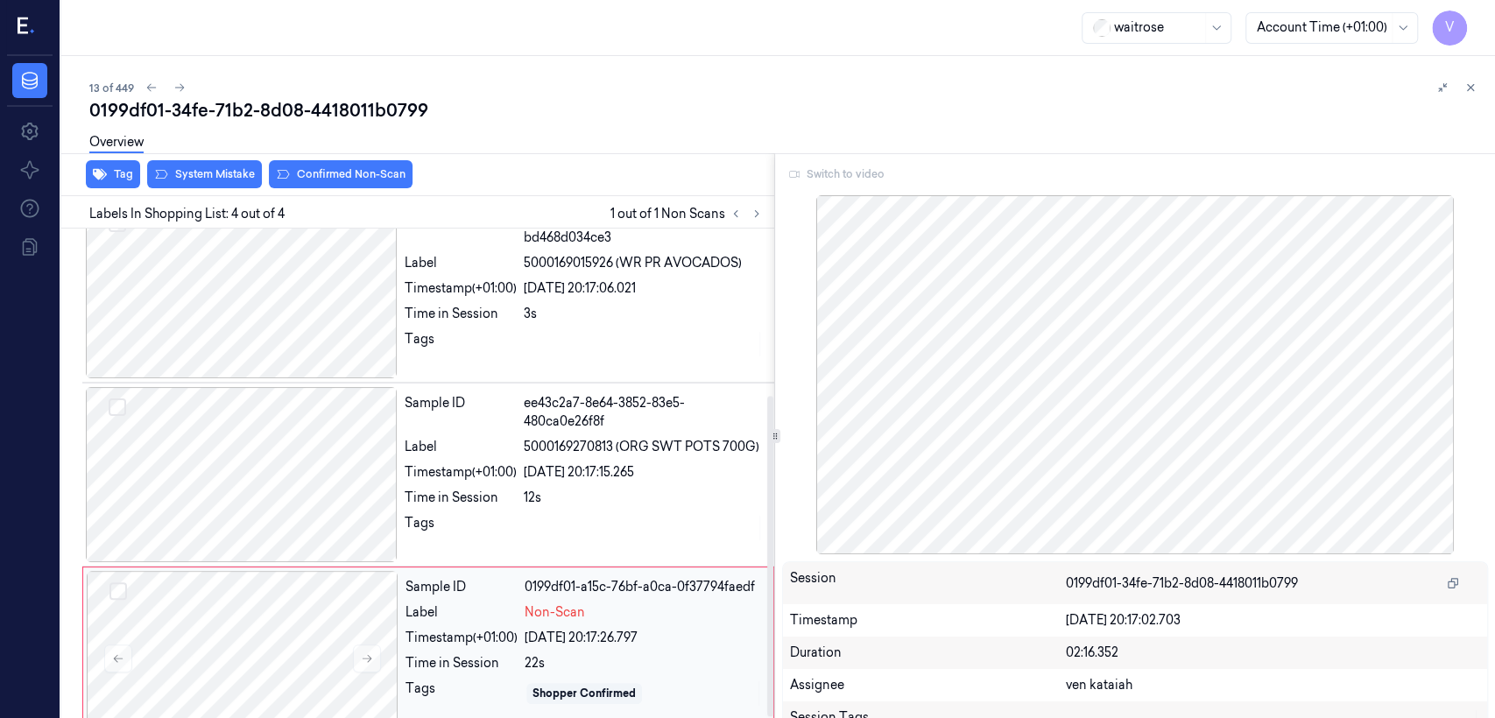
scroll to position [256, 0]
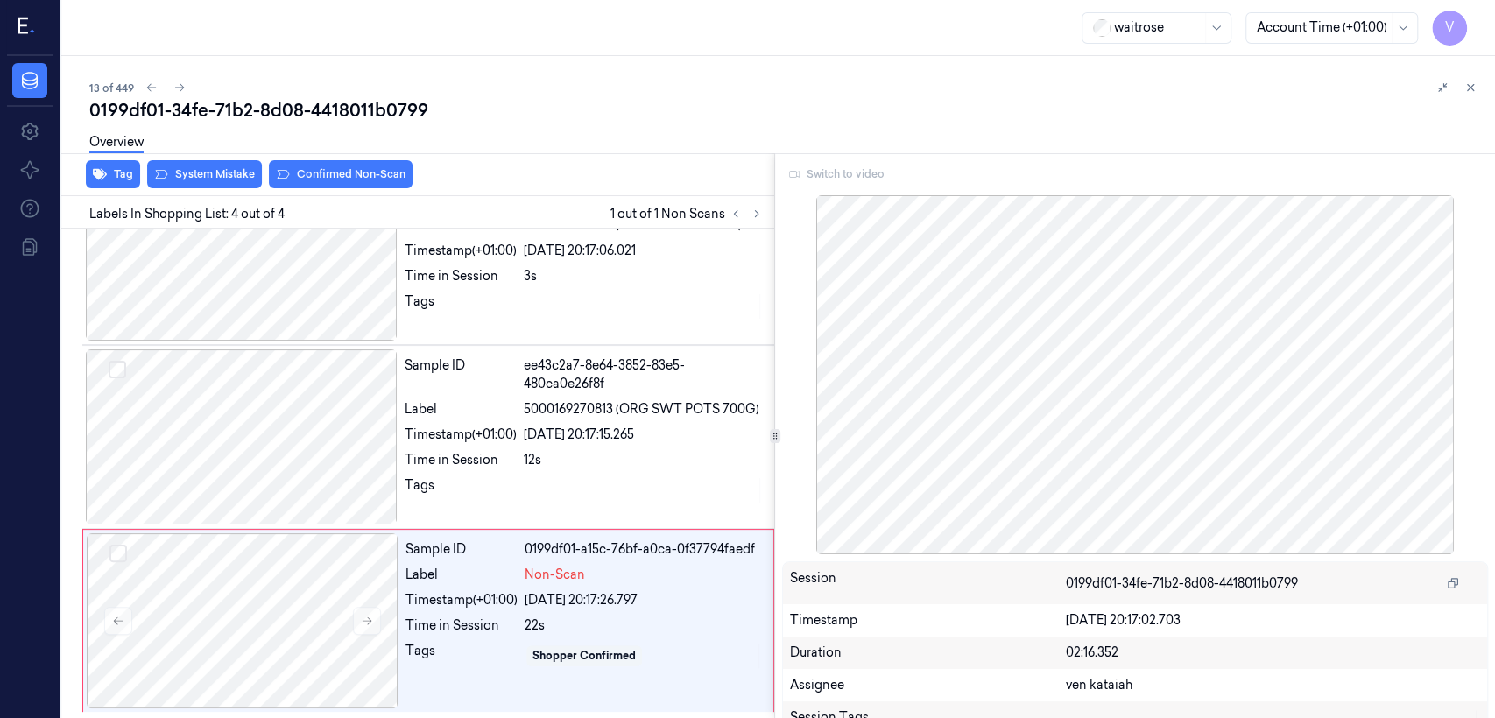
click at [815, 166] on div "Switch to video" at bounding box center [1135, 174] width 706 height 28
click at [483, 462] on div "Time in Session" at bounding box center [461, 460] width 112 height 18
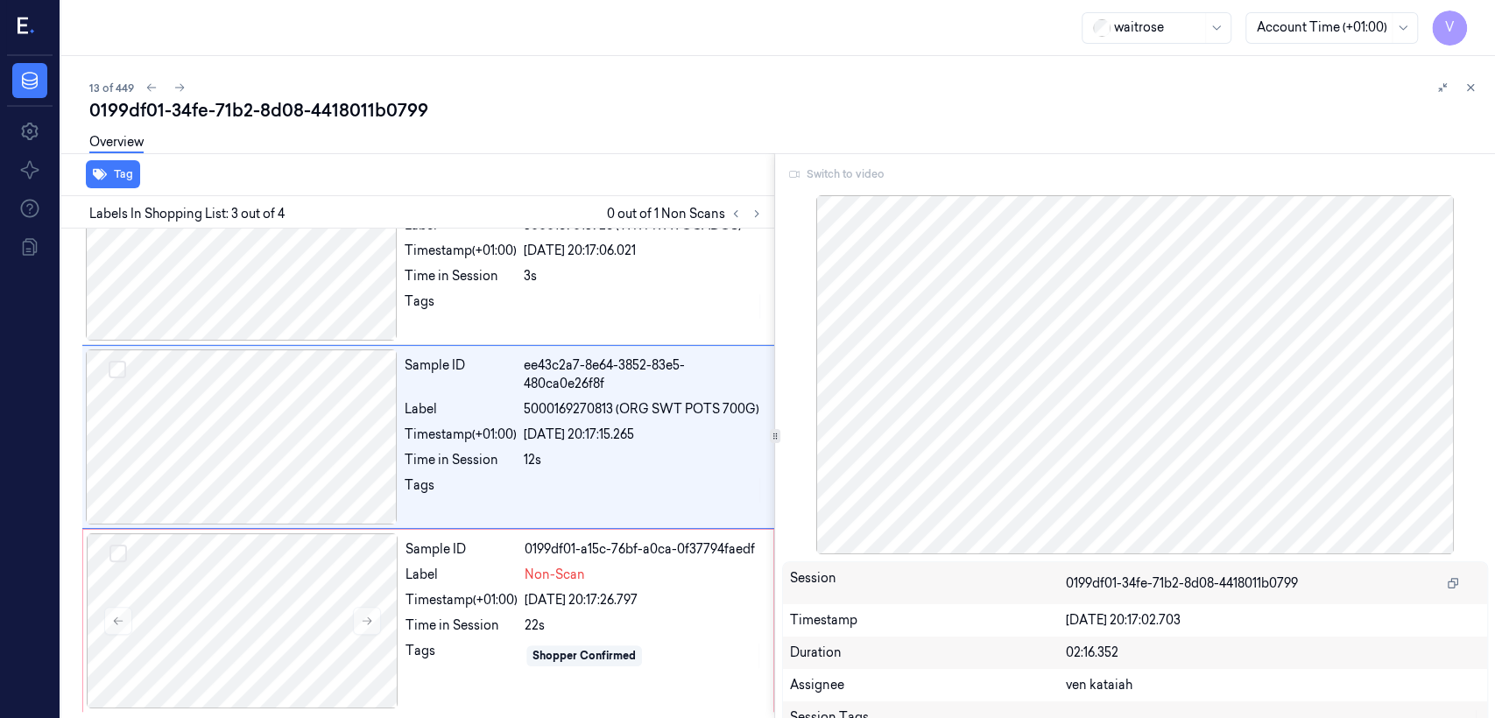
click at [815, 174] on div "Switch to video" at bounding box center [1135, 174] width 706 height 28
click at [504, 550] on div "Label" at bounding box center [461, 575] width 112 height 18
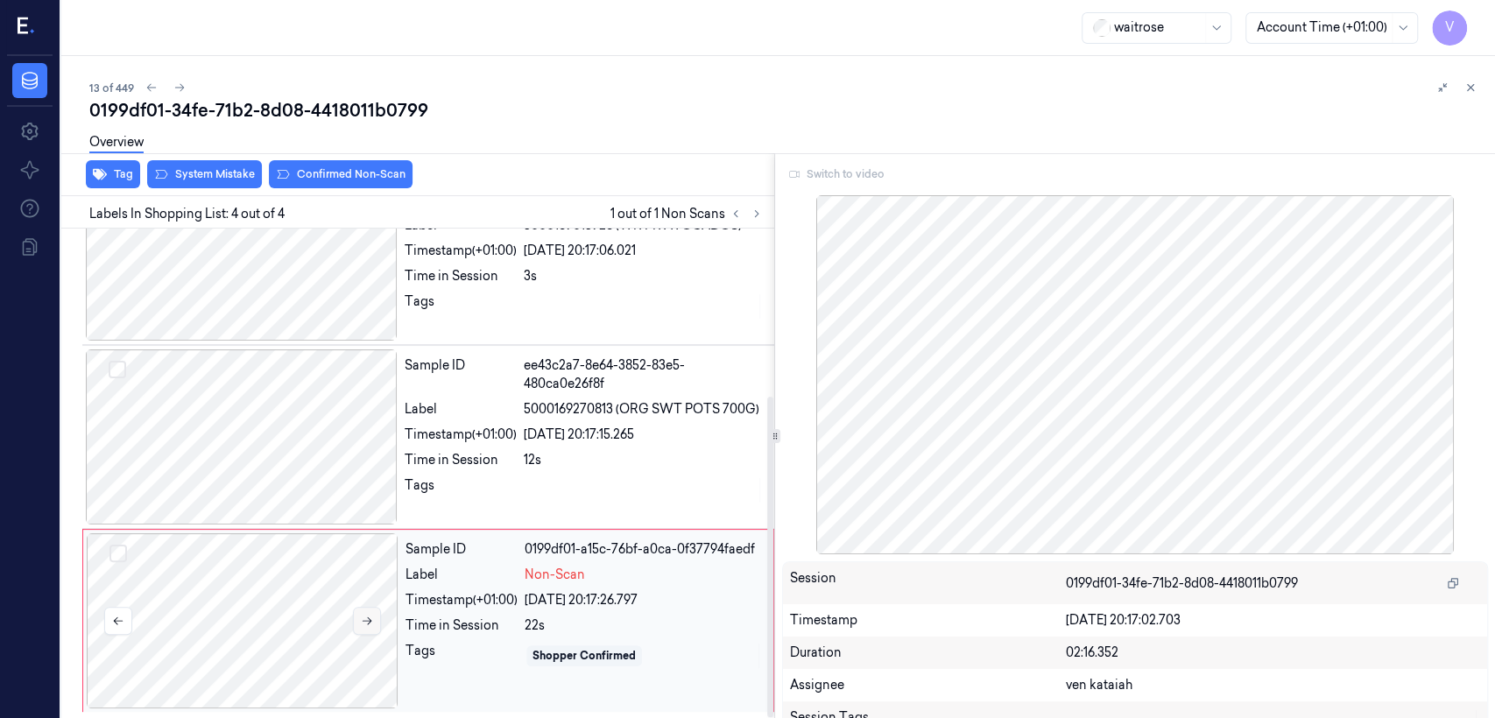
click at [358, 550] on button at bounding box center [367, 621] width 28 height 28
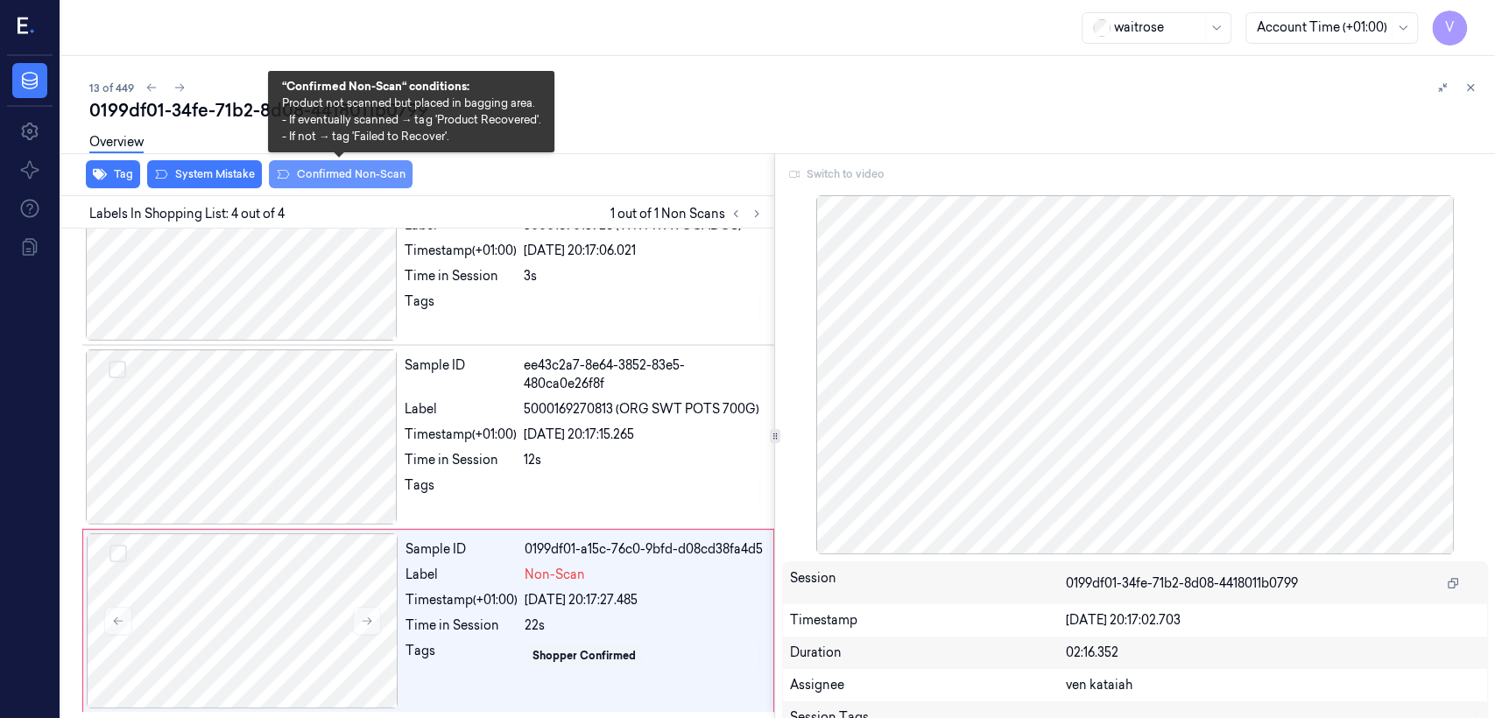
click at [334, 173] on button "Confirmed Non-Scan" at bounding box center [341, 174] width 144 height 28
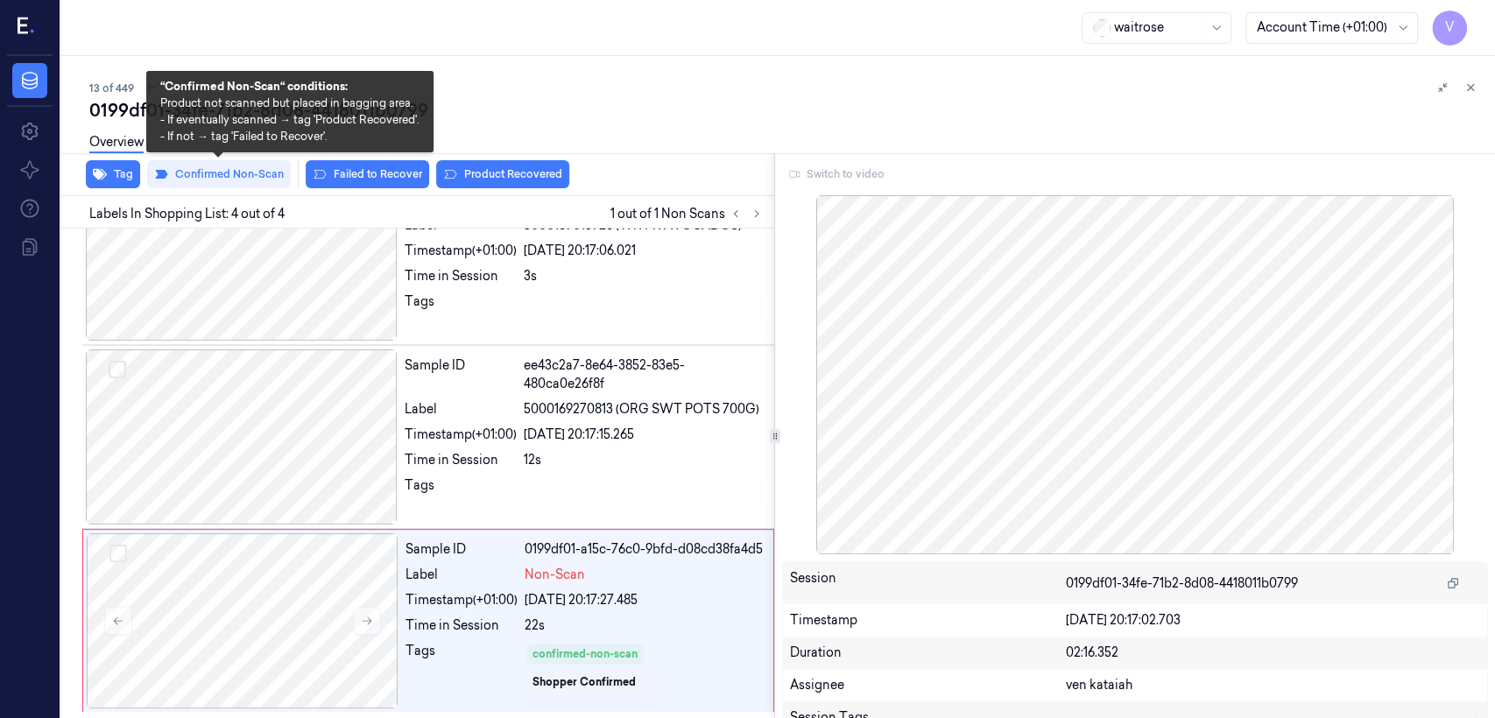
scroll to position [266, 0]
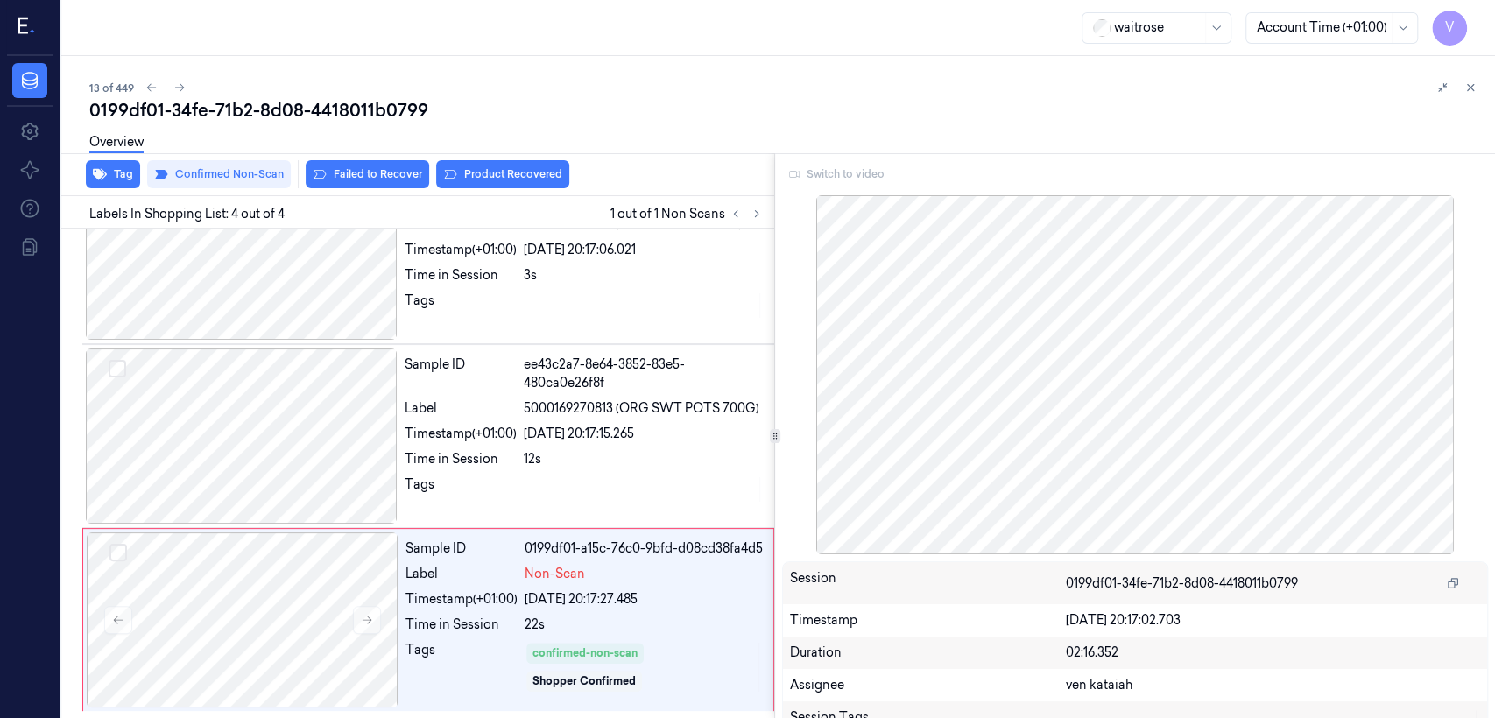
click at [815, 83] on div "13 of 449 0199df01-34fe-71b2-8d08-4418011b0799 Overview Tag Confirmed Non-Scan …" at bounding box center [778, 387] width 1434 height 662
click at [815, 86] on icon at bounding box center [1470, 87] width 12 height 12
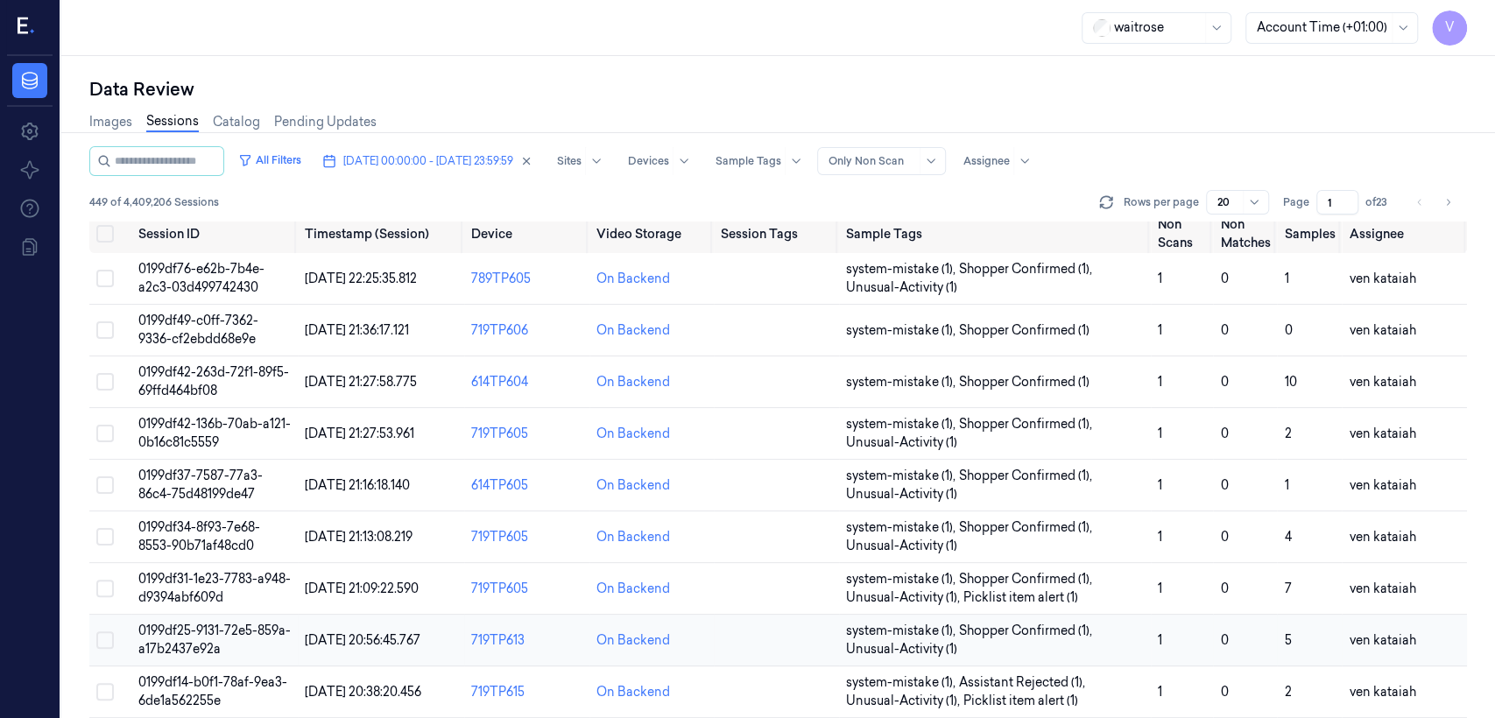
scroll to position [3, 0]
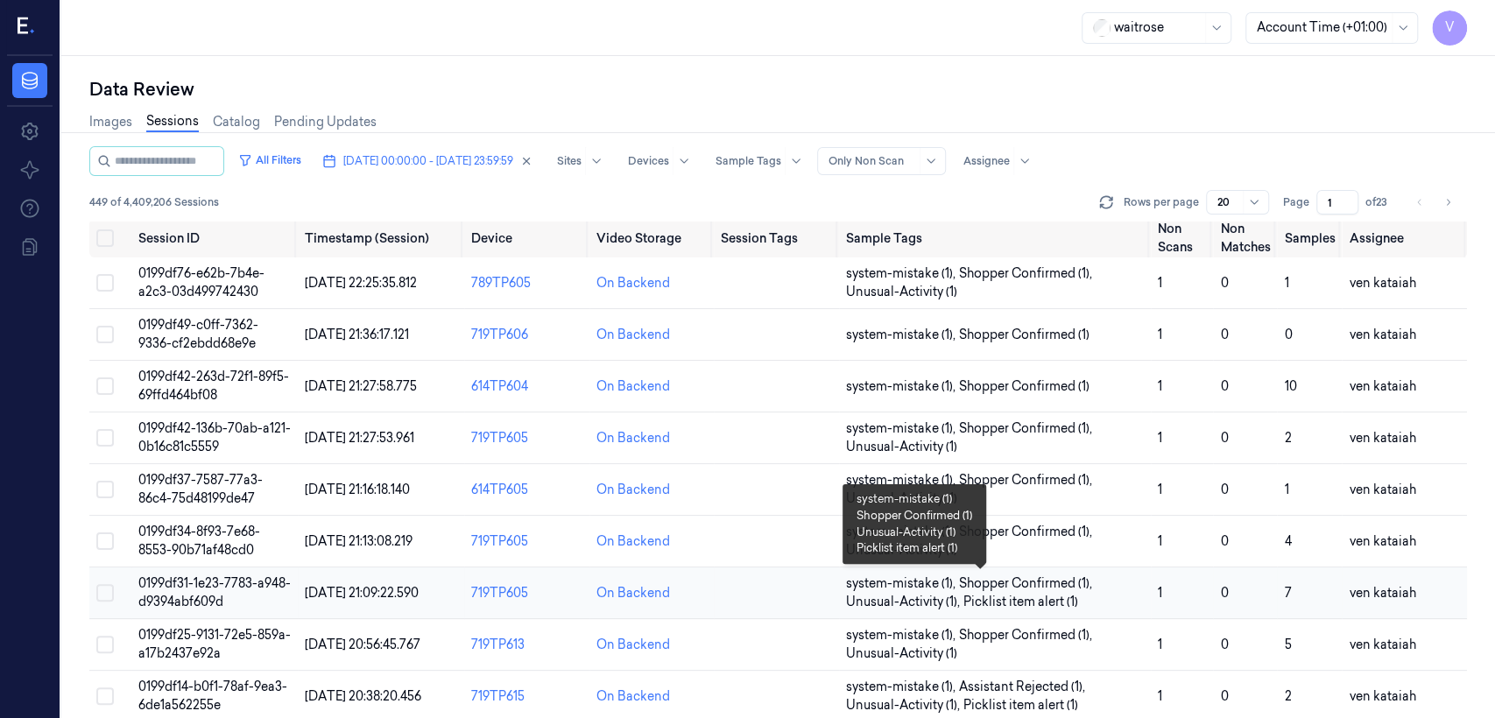
click at [815, 550] on span "Shopper Confirmed (1) ," at bounding box center [1027, 584] width 137 height 18
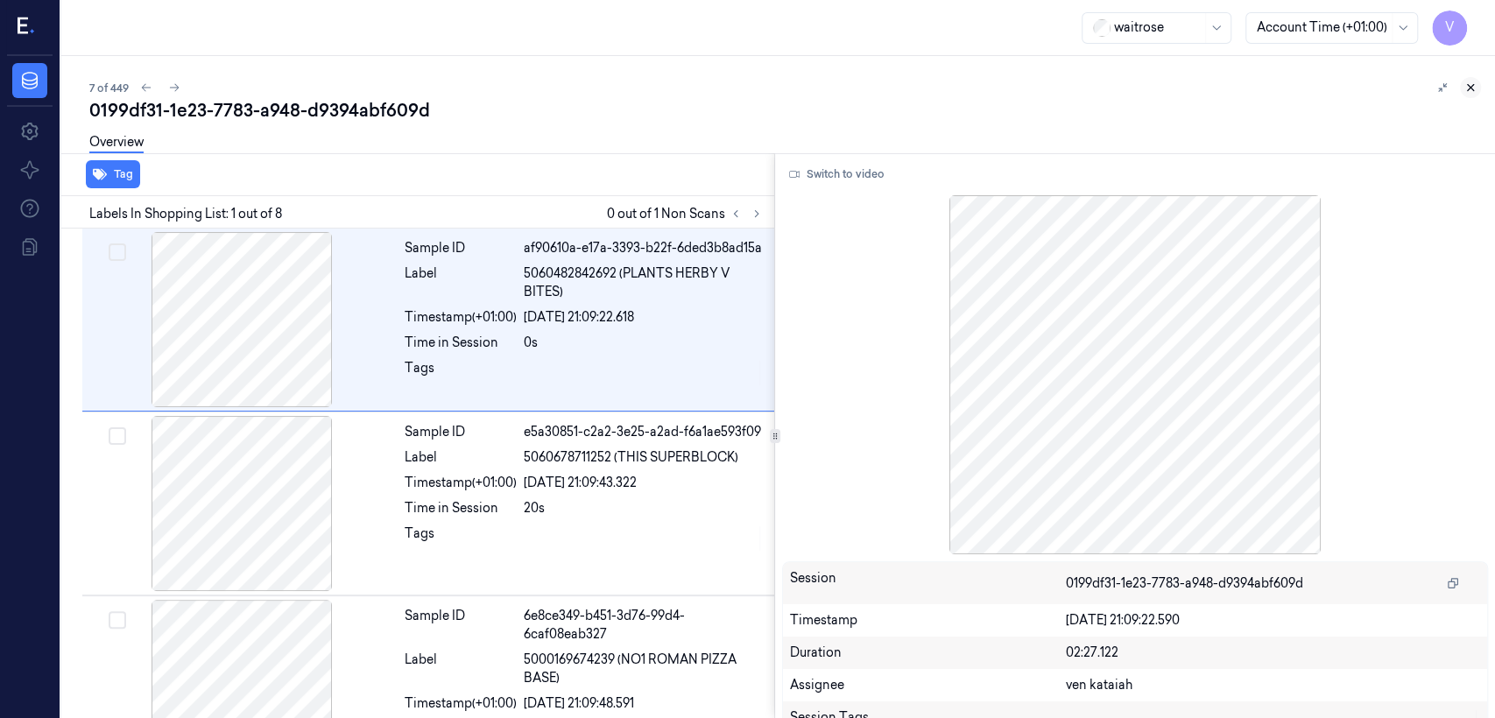
click at [815, 95] on button at bounding box center [1470, 87] width 21 height 21
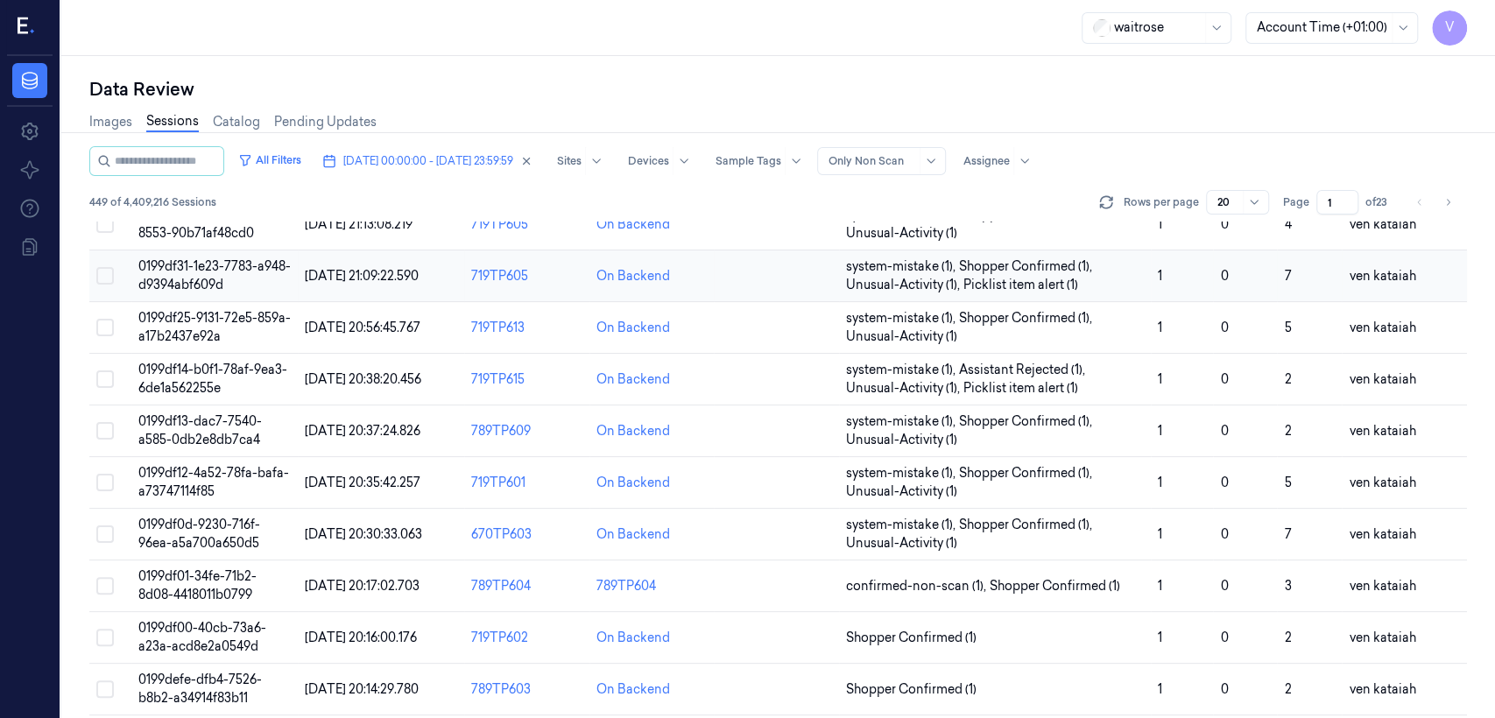
scroll to position [514, 0]
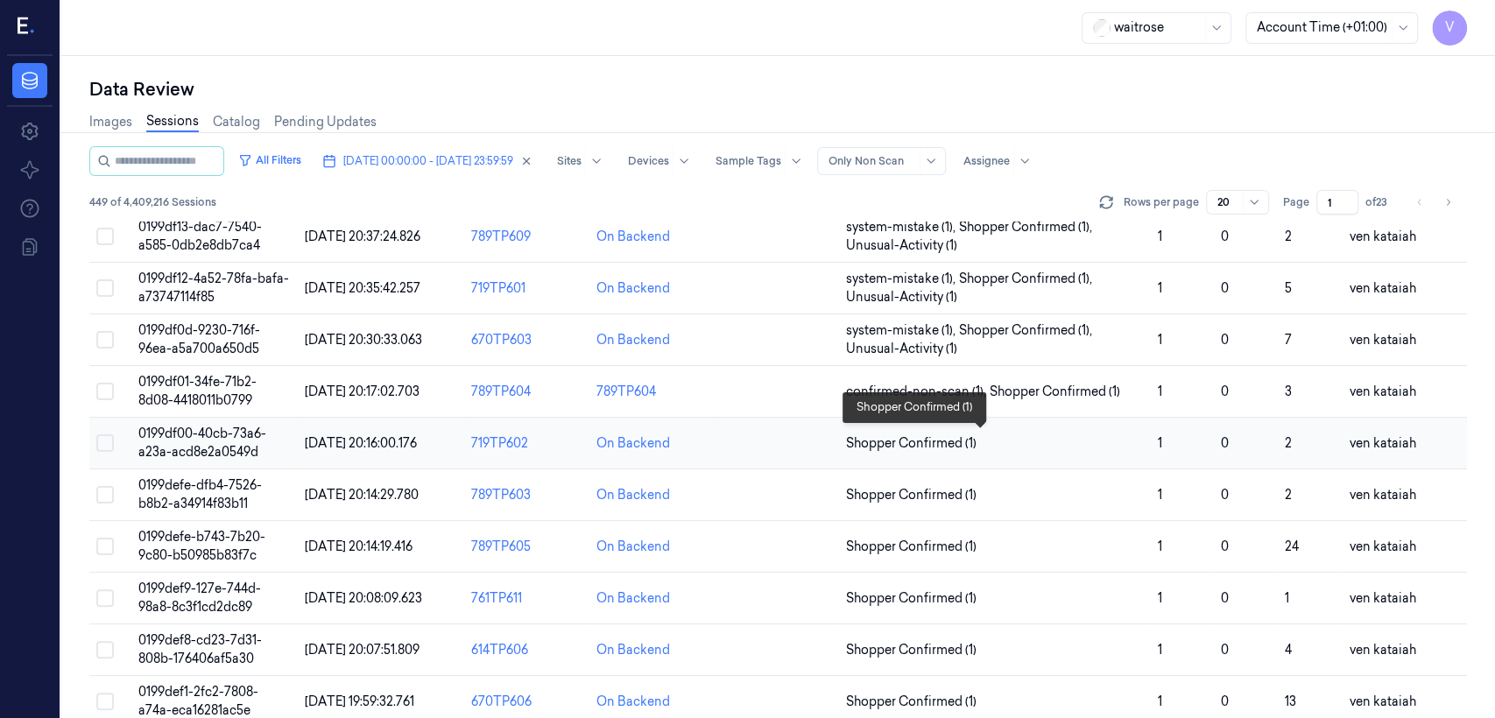
click at [815, 438] on span "Shopper Confirmed (1)" at bounding box center [911, 443] width 130 height 18
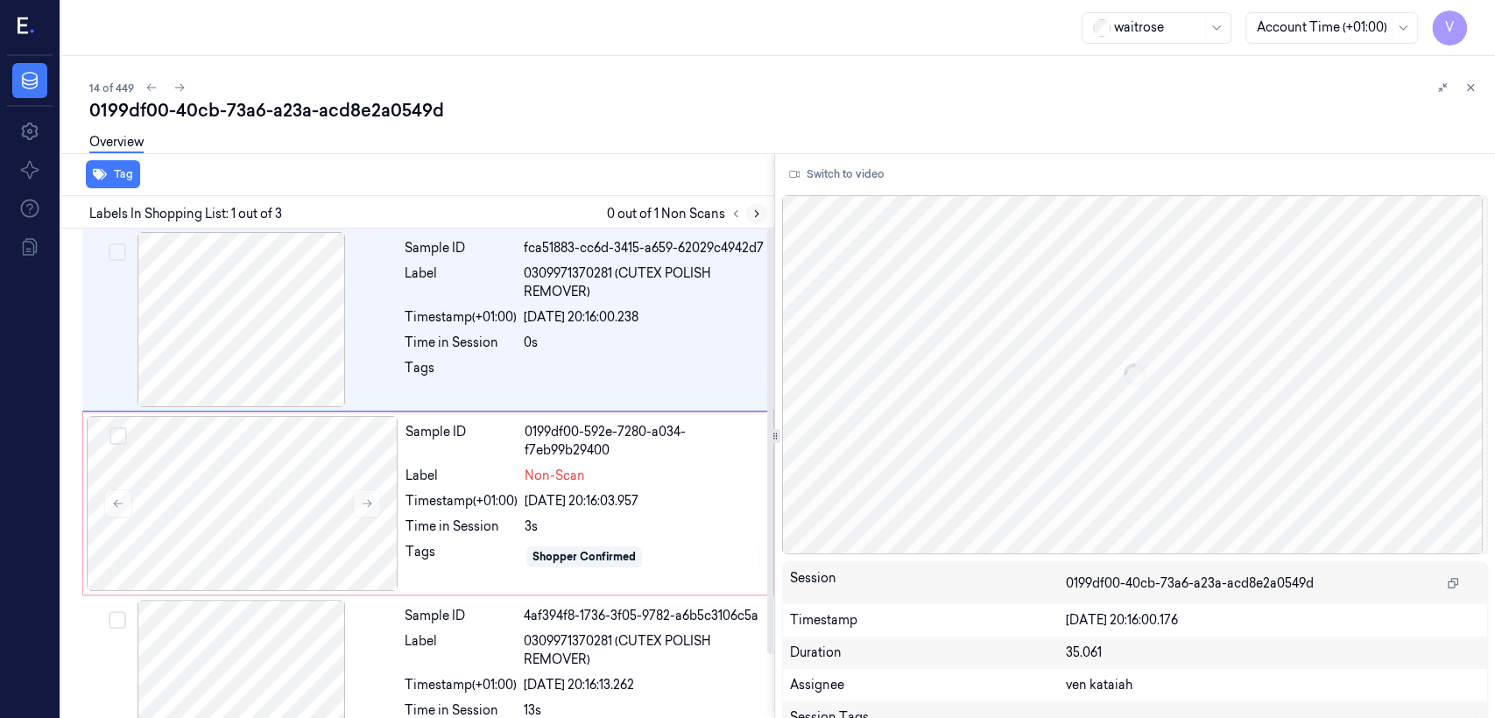
click at [752, 208] on icon at bounding box center [757, 214] width 12 height 12
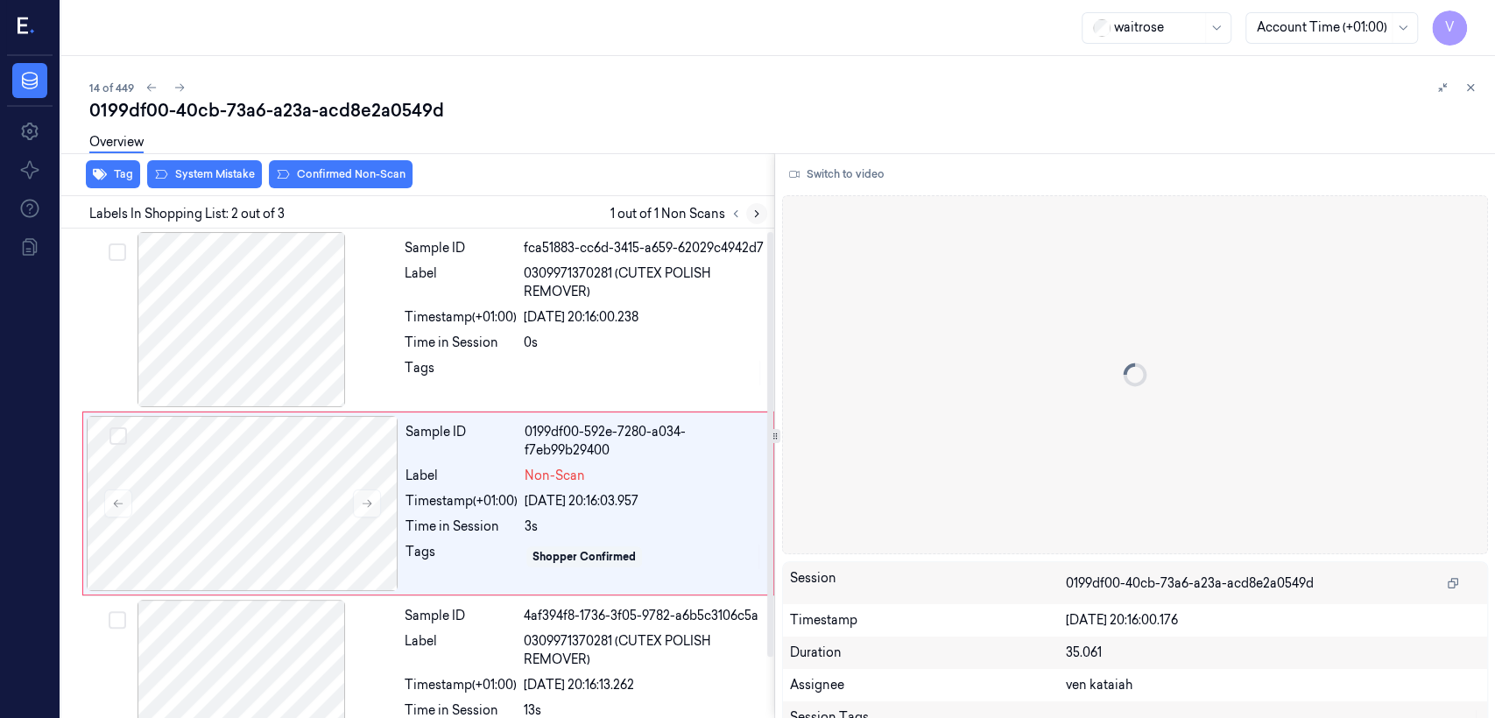
scroll to position [35, 0]
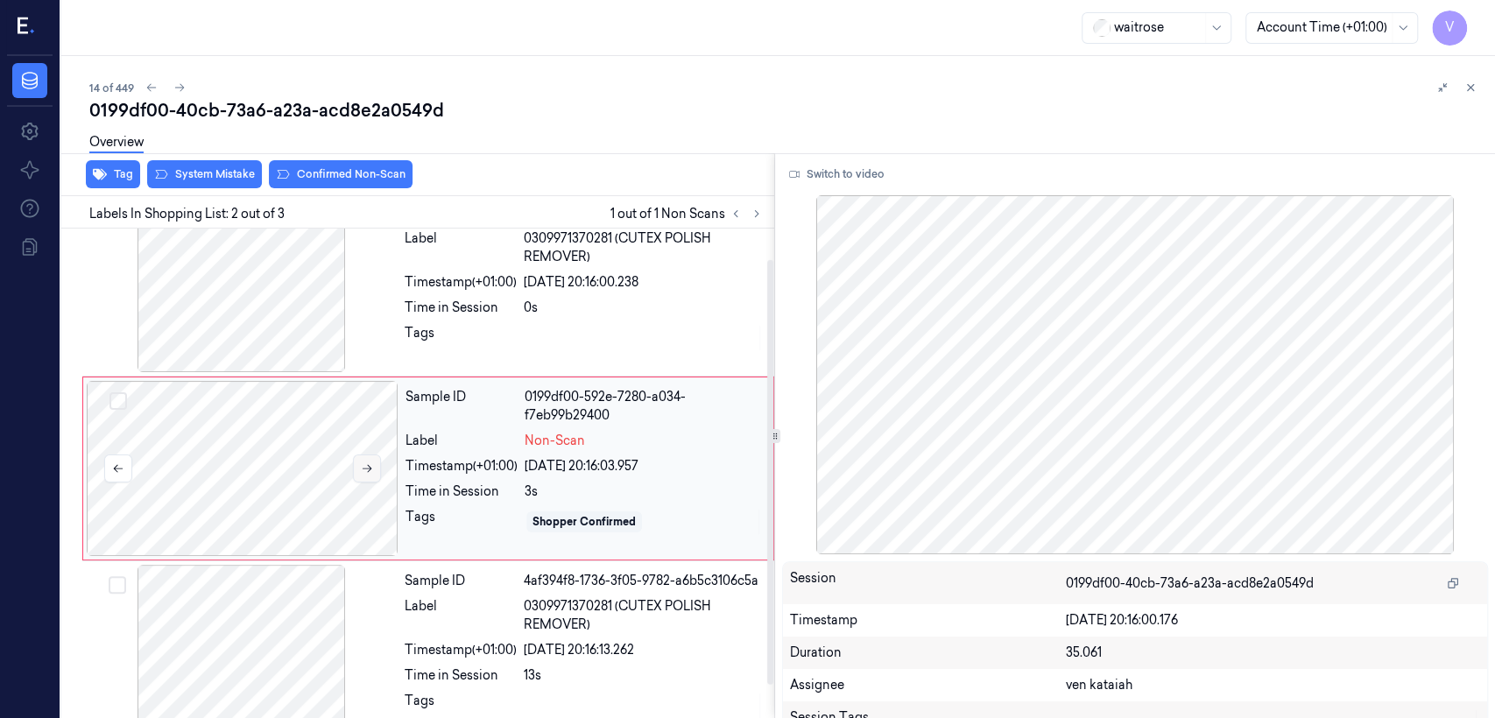
click at [364, 470] on icon at bounding box center [367, 468] width 12 height 12
click at [495, 317] on div "Time in Session" at bounding box center [461, 308] width 112 height 18
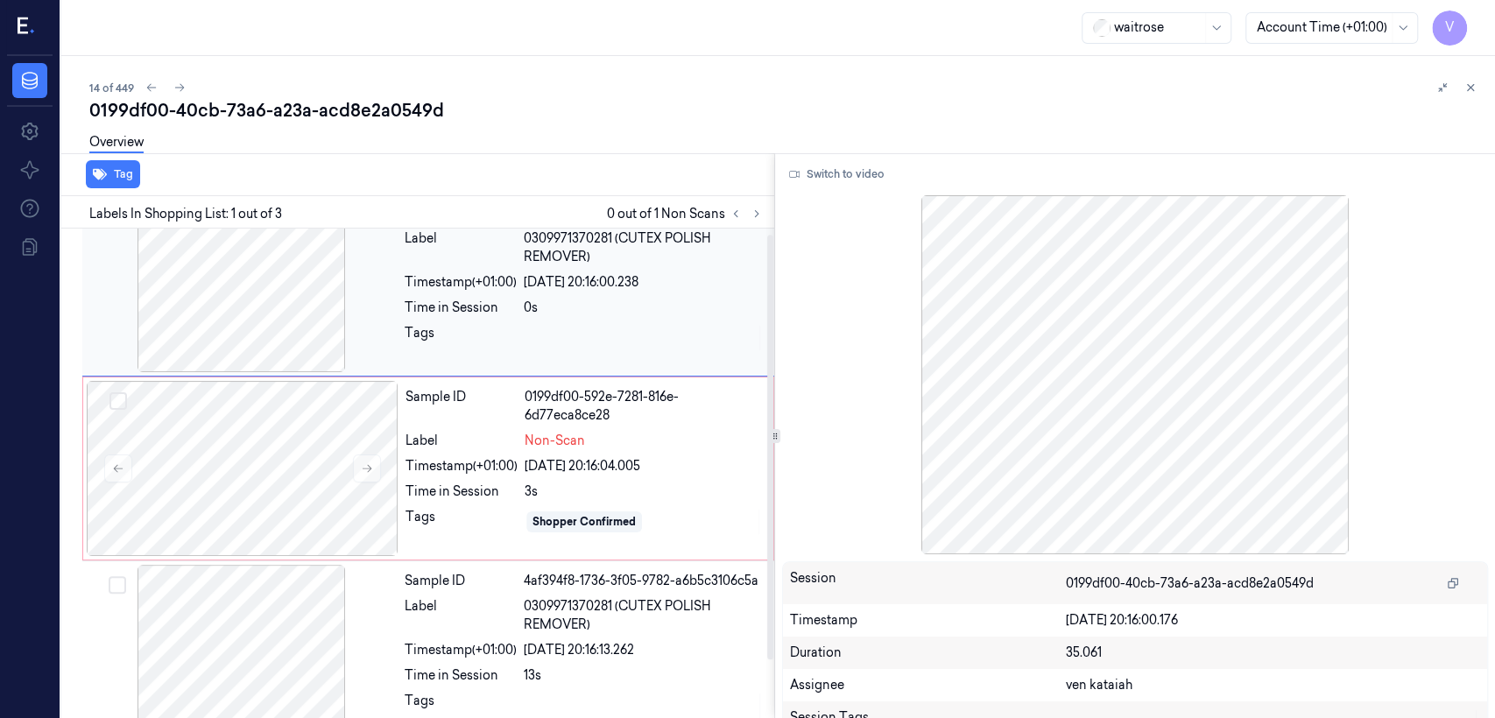
scroll to position [0, 0]
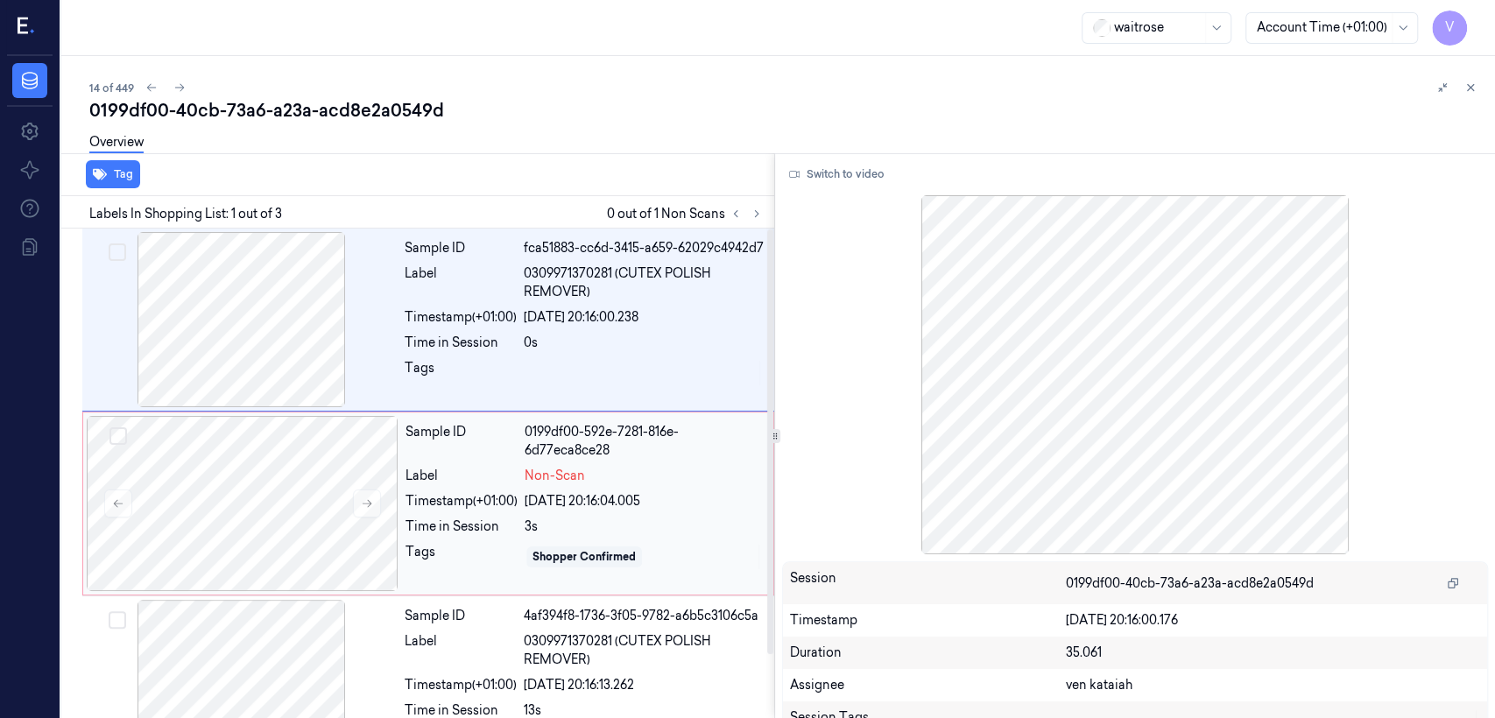
click at [464, 505] on div "Timestamp (+01:00)" at bounding box center [461, 501] width 112 height 18
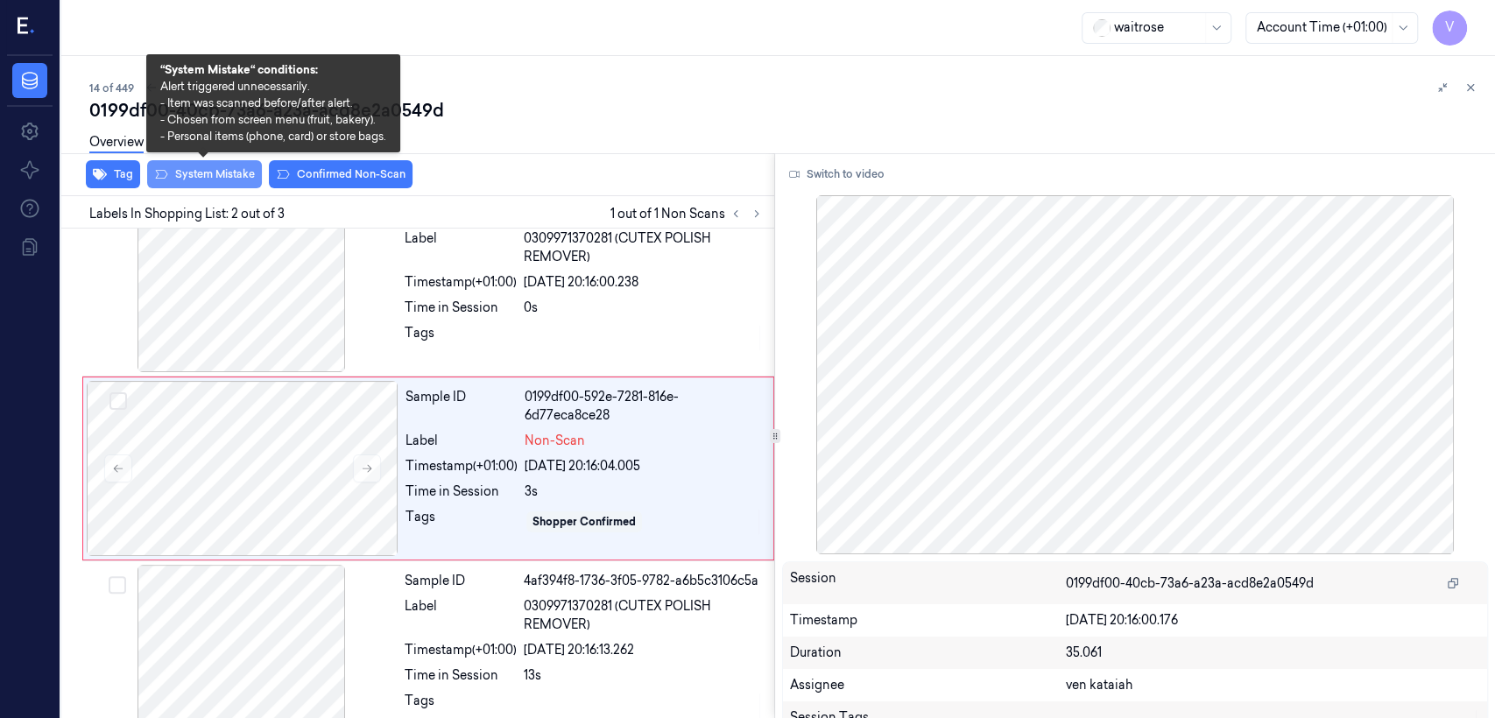
click at [187, 181] on button "System Mistake" at bounding box center [204, 174] width 115 height 28
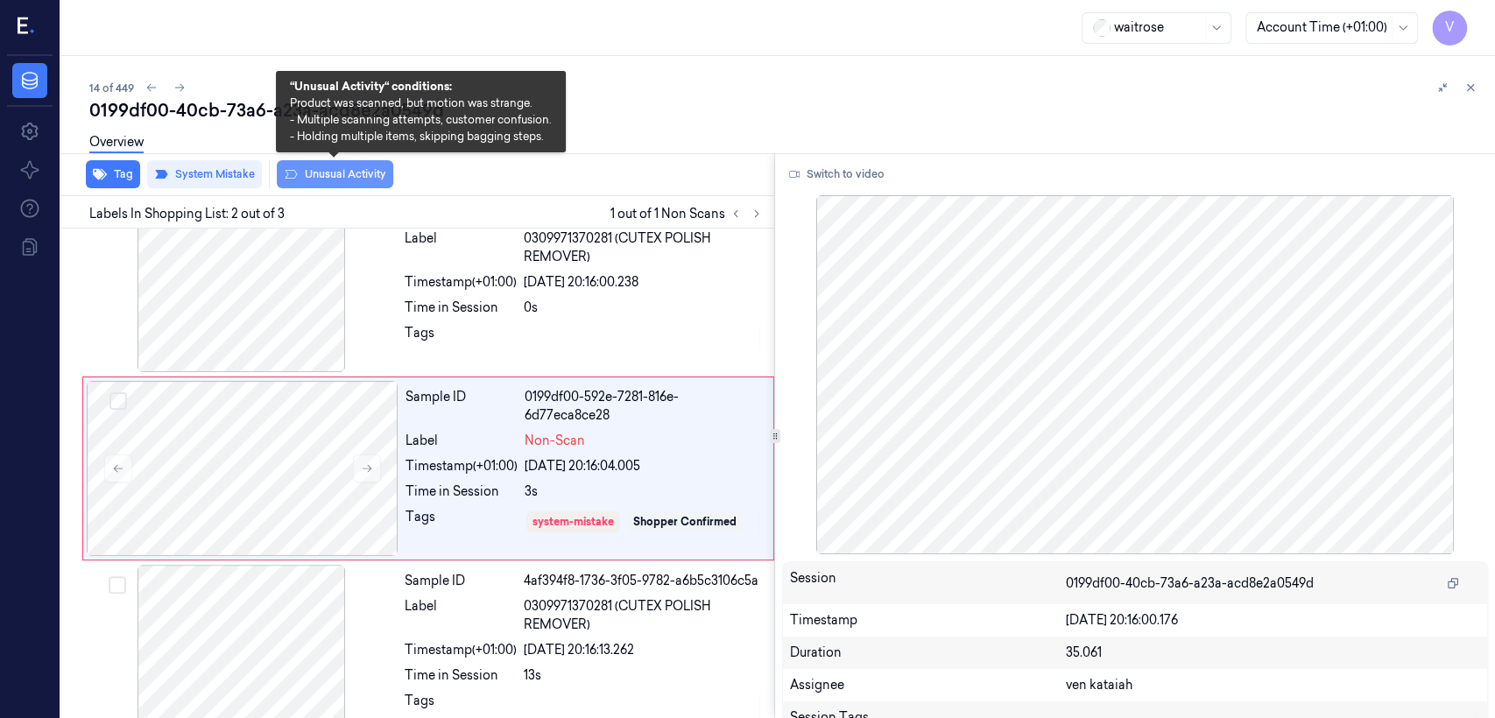
click at [330, 173] on button "Unusual Activity" at bounding box center [335, 174] width 116 height 28
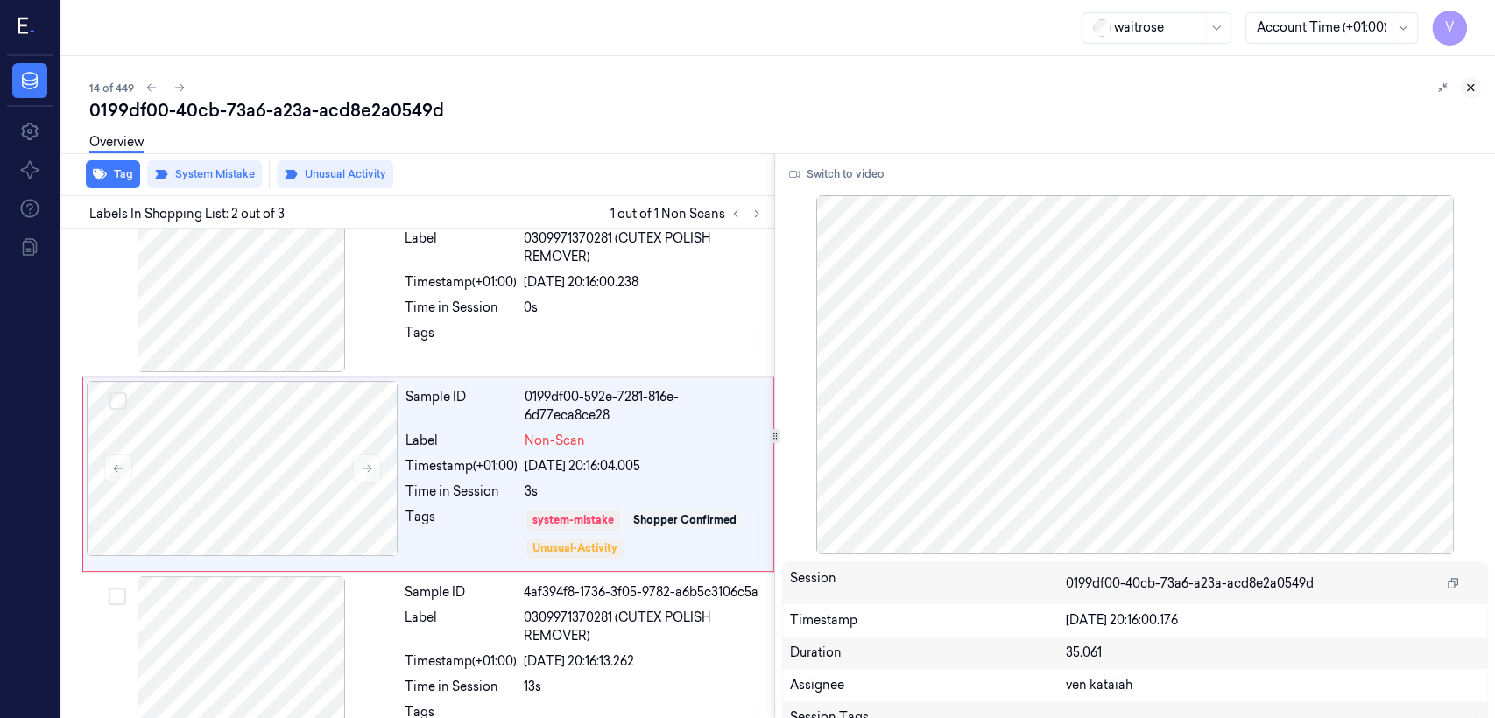
scroll to position [40, 0]
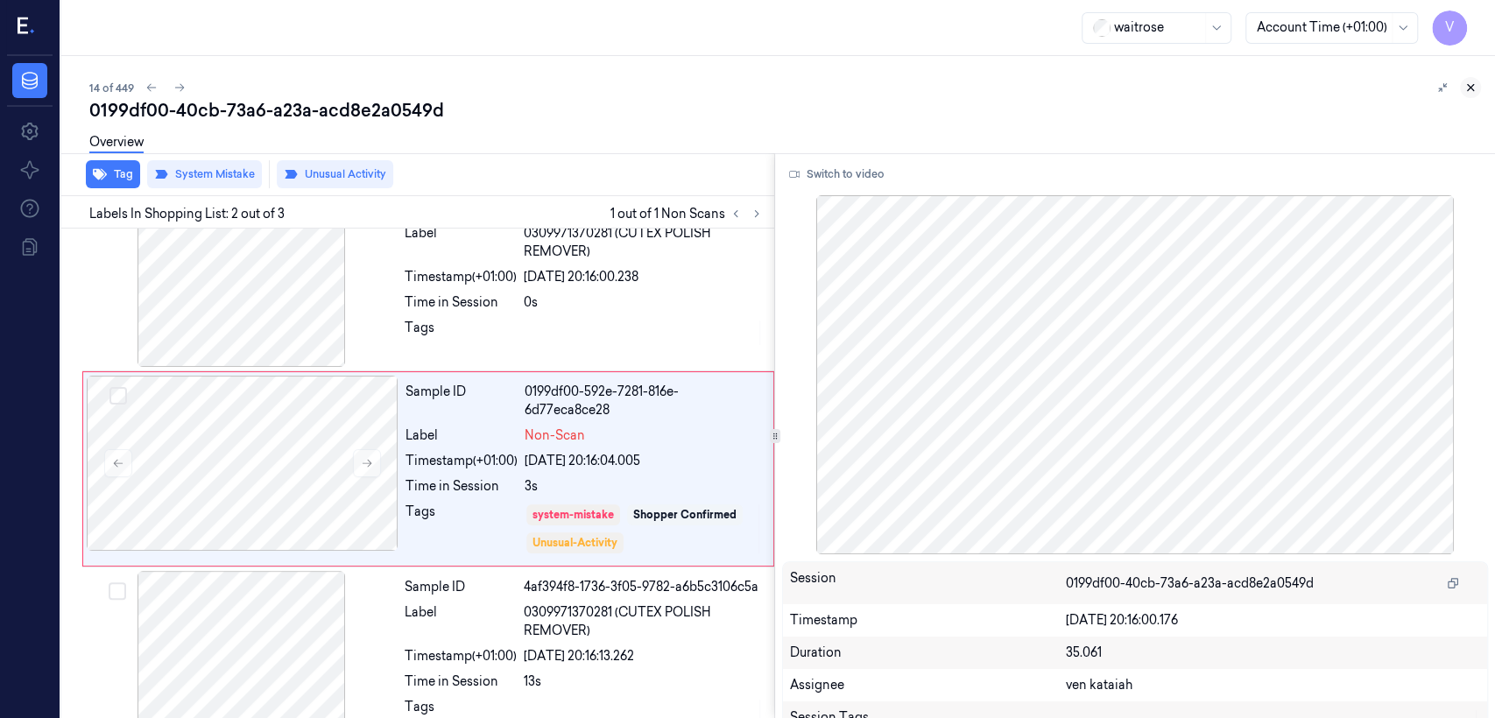
click at [815, 86] on icon at bounding box center [1470, 87] width 12 height 12
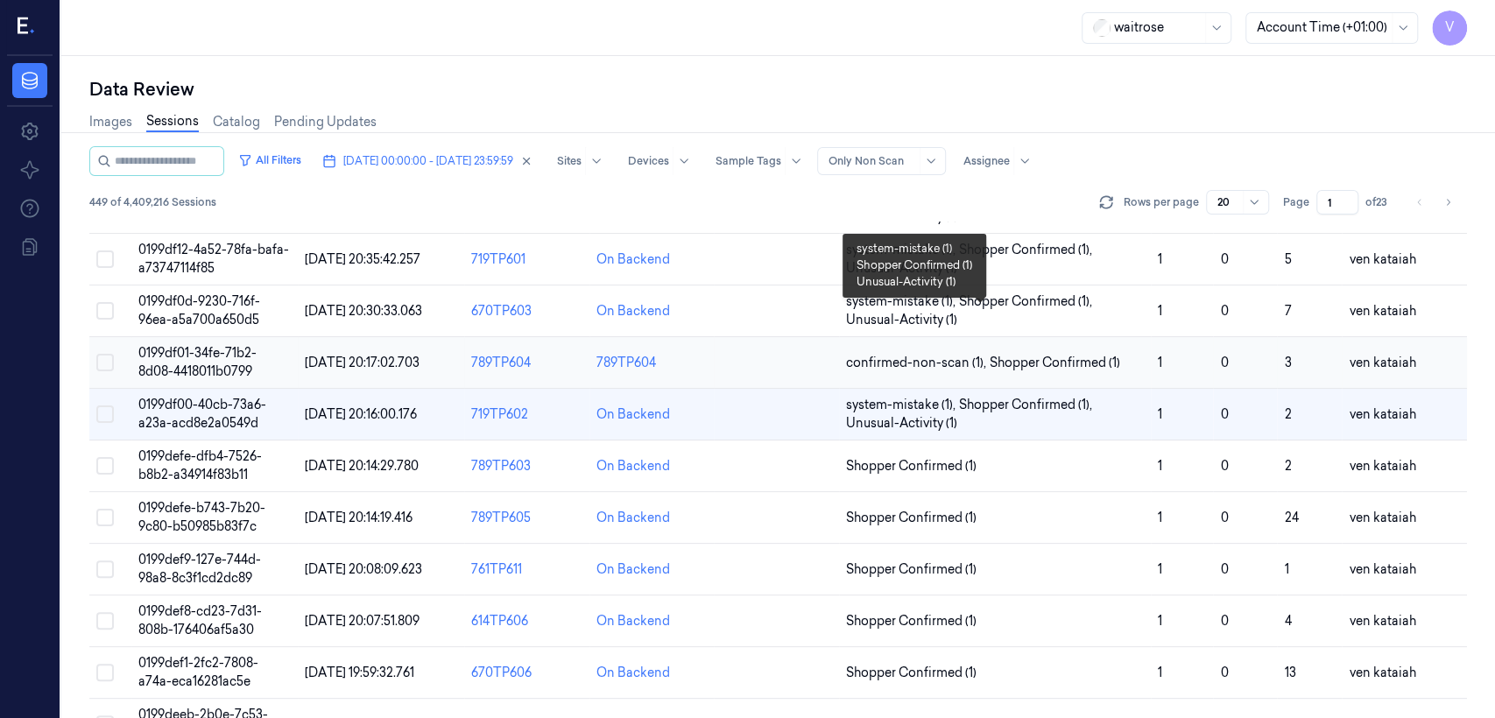
scroll to position [587, 0]
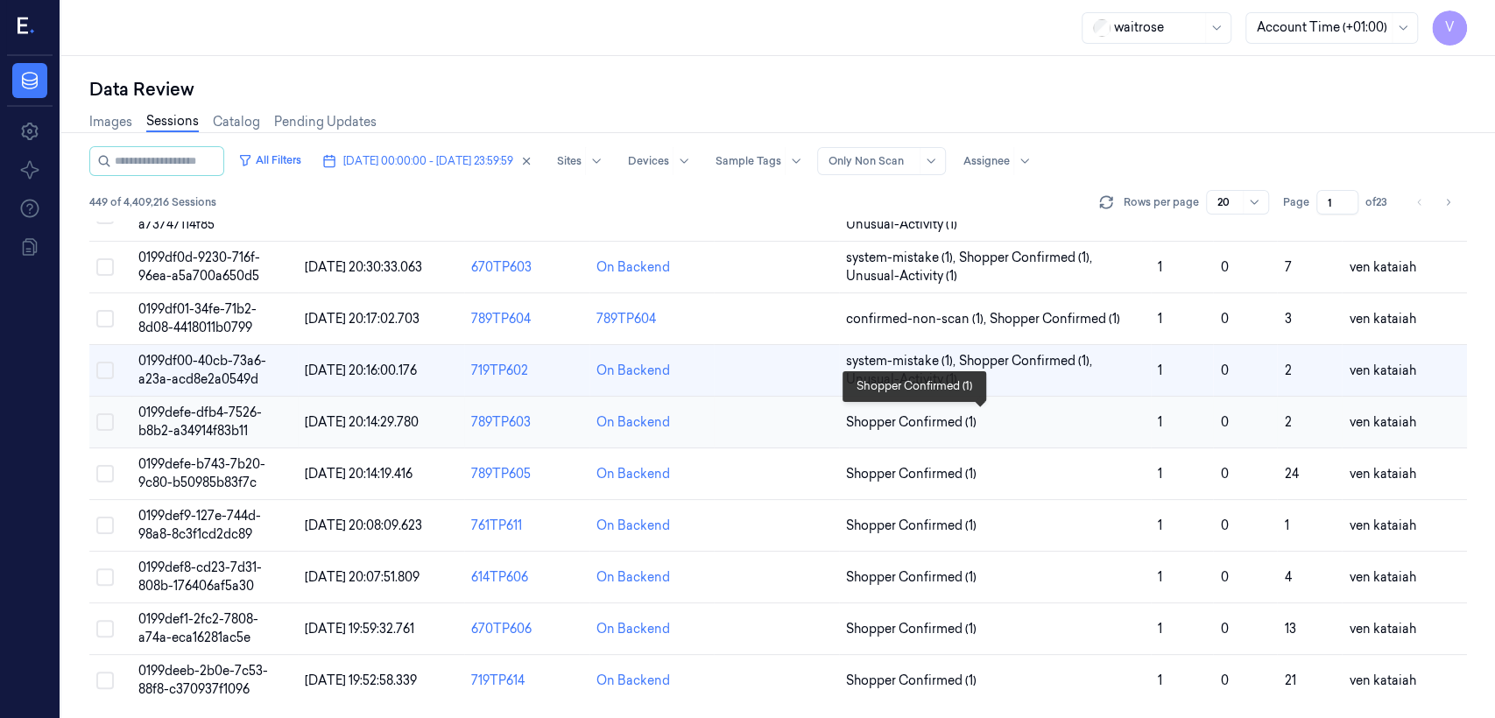
click at [815, 413] on span "Shopper Confirmed (1)" at bounding box center [911, 422] width 130 height 18
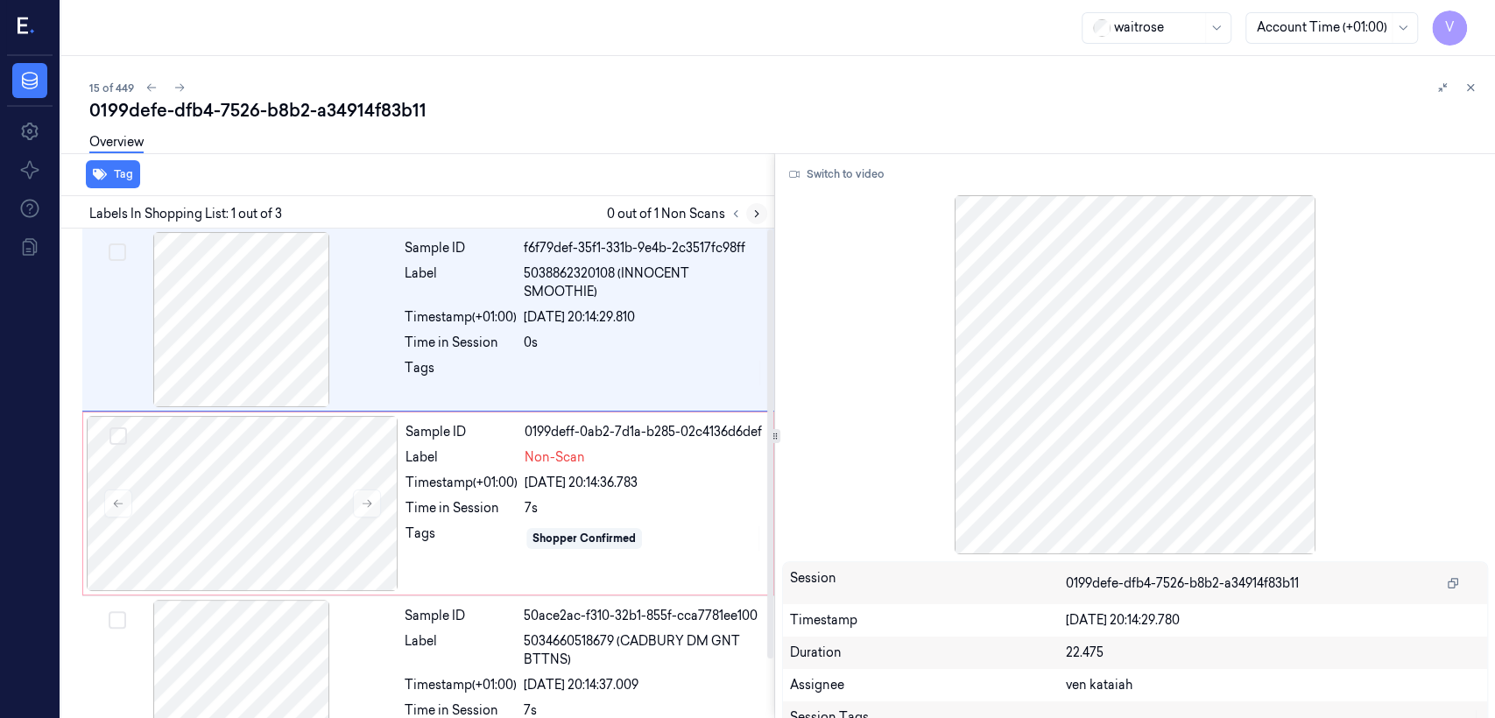
click at [764, 218] on button at bounding box center [756, 213] width 21 height 21
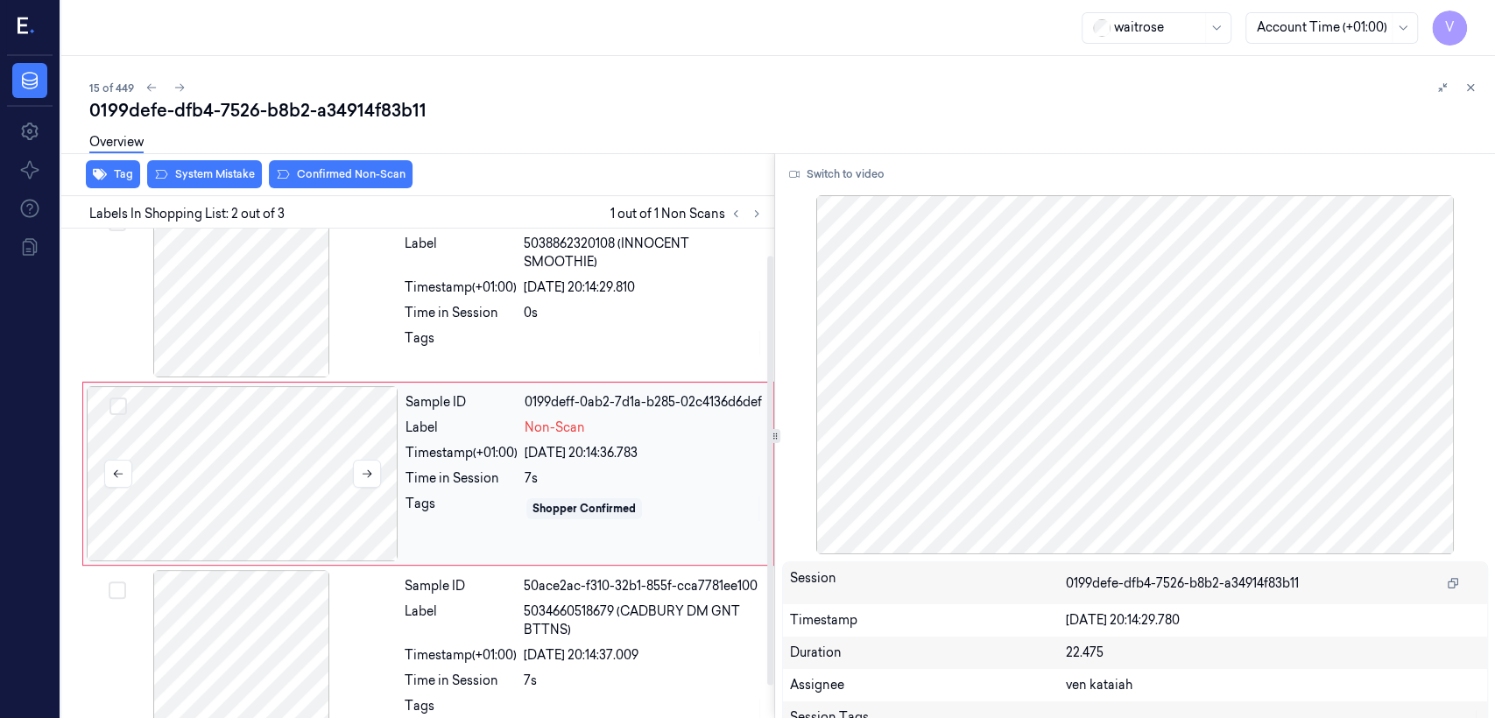
click at [326, 478] on div at bounding box center [243, 473] width 312 height 175
click at [375, 478] on button at bounding box center [367, 474] width 28 height 28
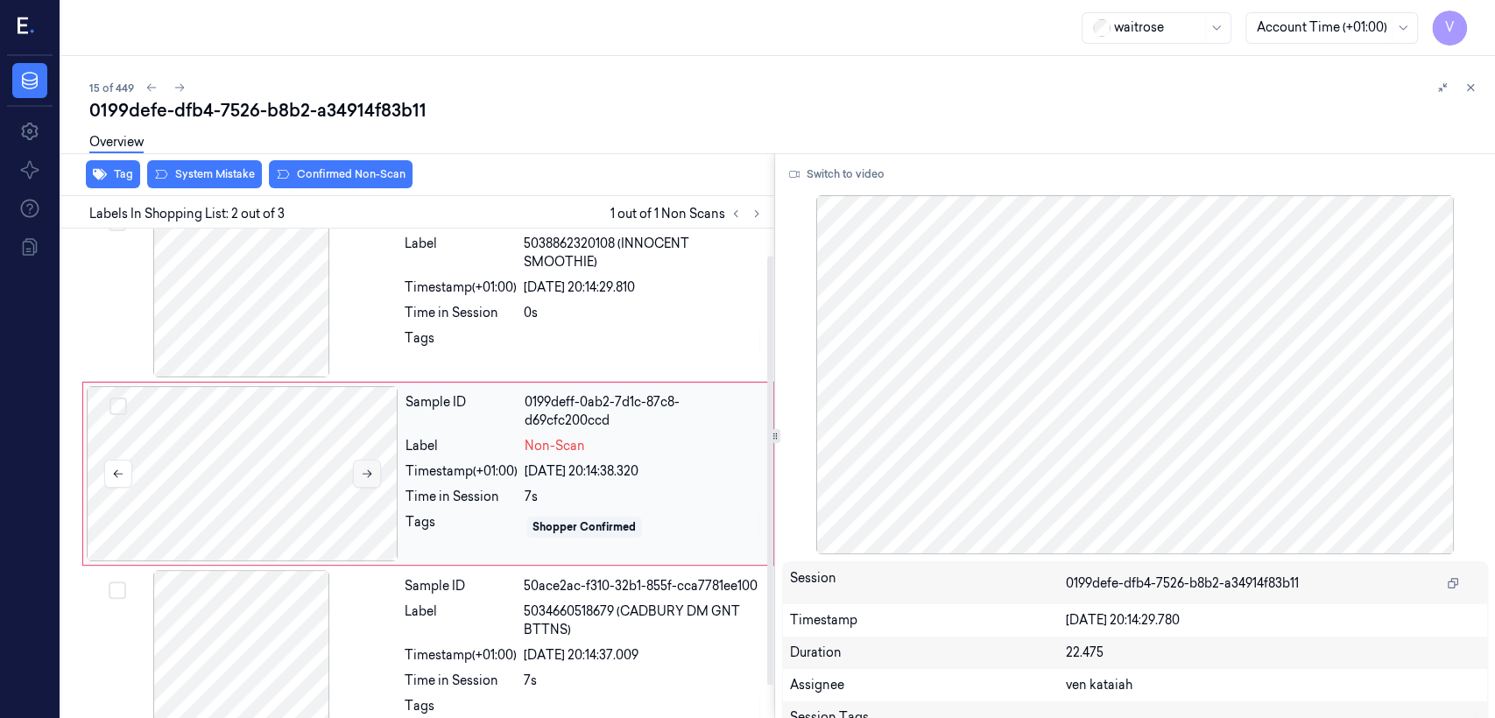
click at [375, 478] on button at bounding box center [367, 474] width 28 height 28
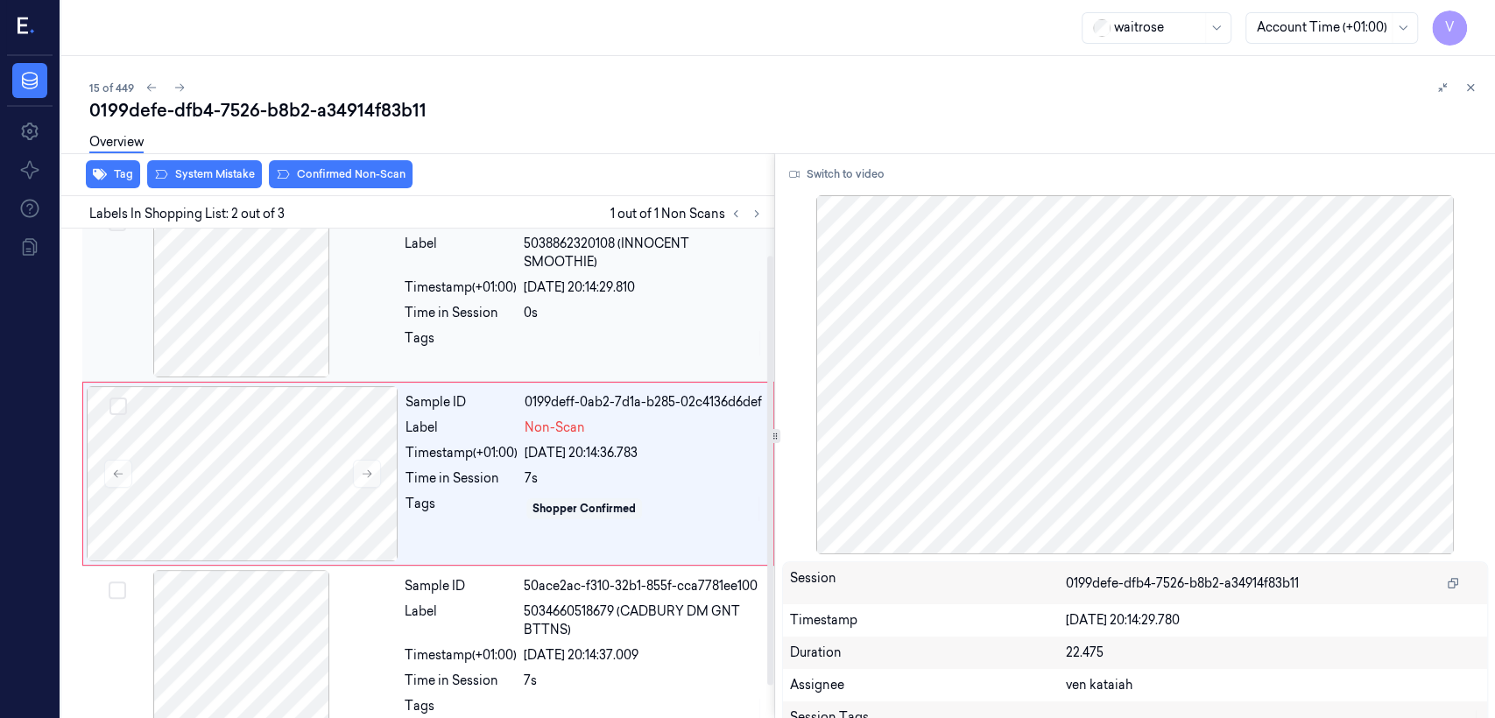
click at [415, 313] on div "Time in Session" at bounding box center [461, 313] width 112 height 18
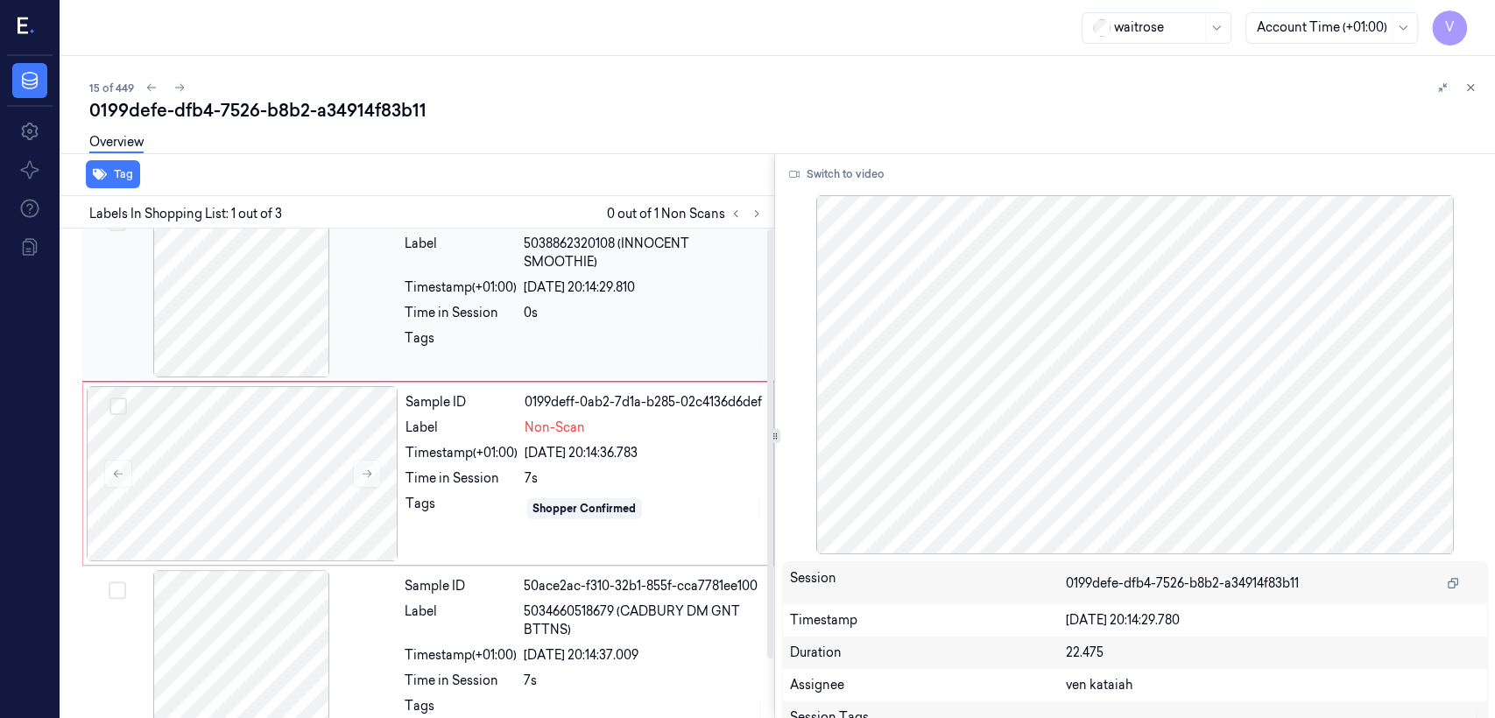
scroll to position [0, 0]
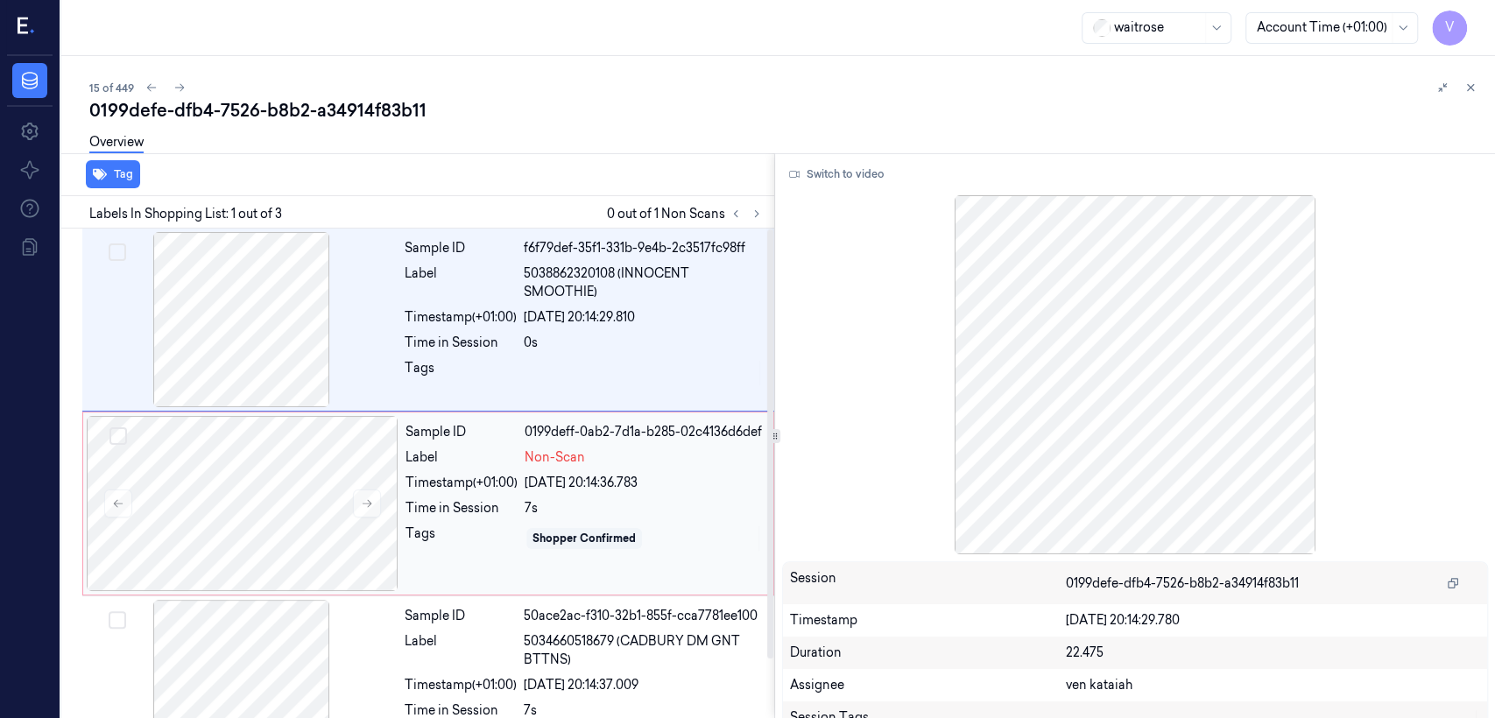
click at [456, 490] on div "Timestamp (+01:00)" at bounding box center [461, 483] width 112 height 18
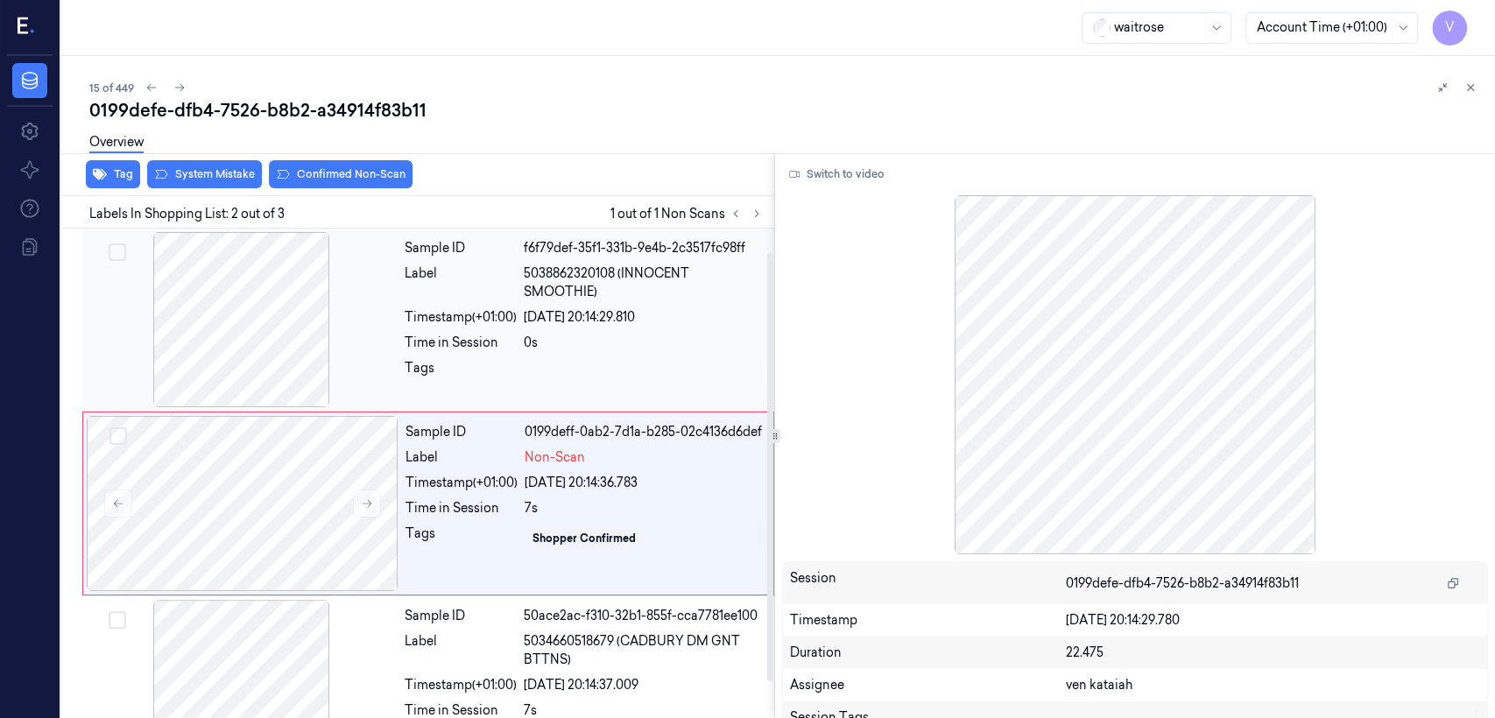
scroll to position [30, 0]
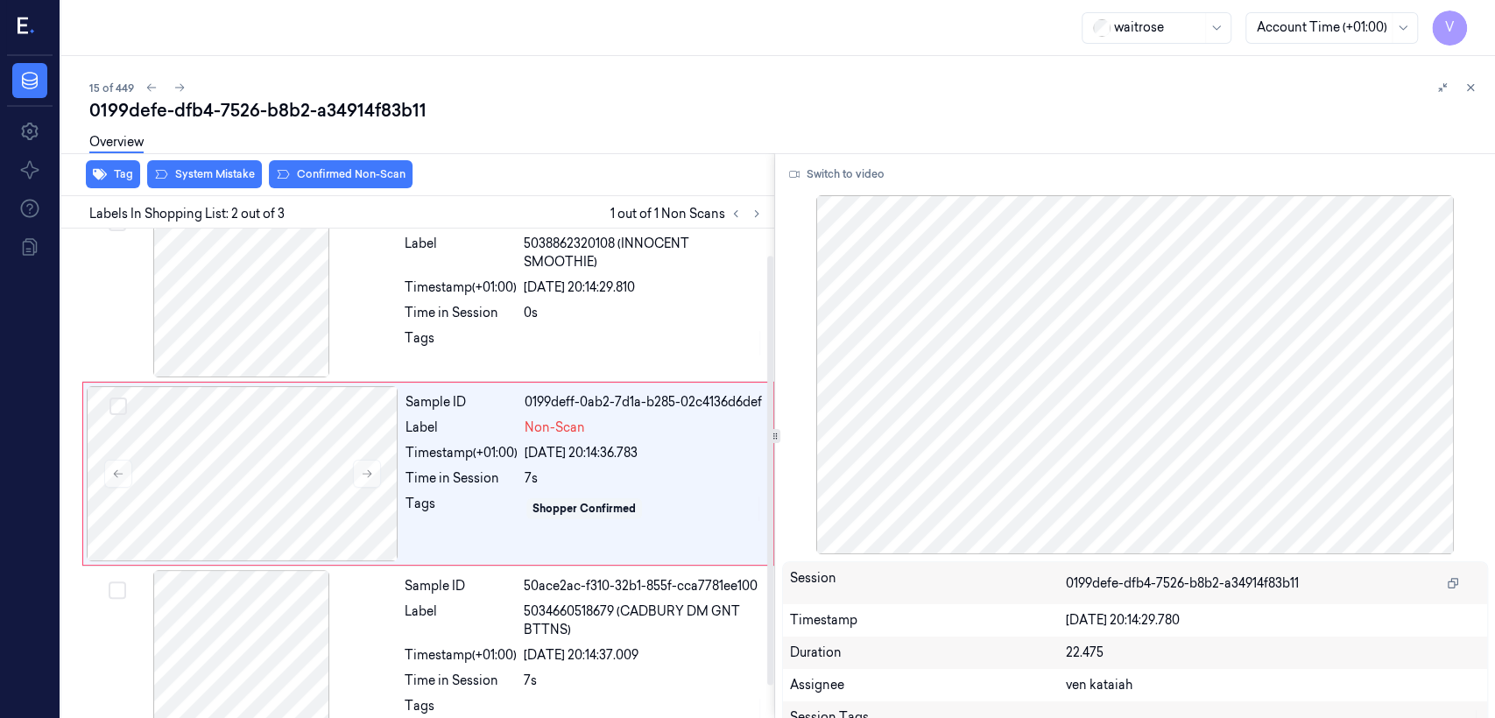
click at [813, 195] on div at bounding box center [1135, 374] width 706 height 359
click at [815, 177] on button "Switch to video" at bounding box center [836, 174] width 109 height 28
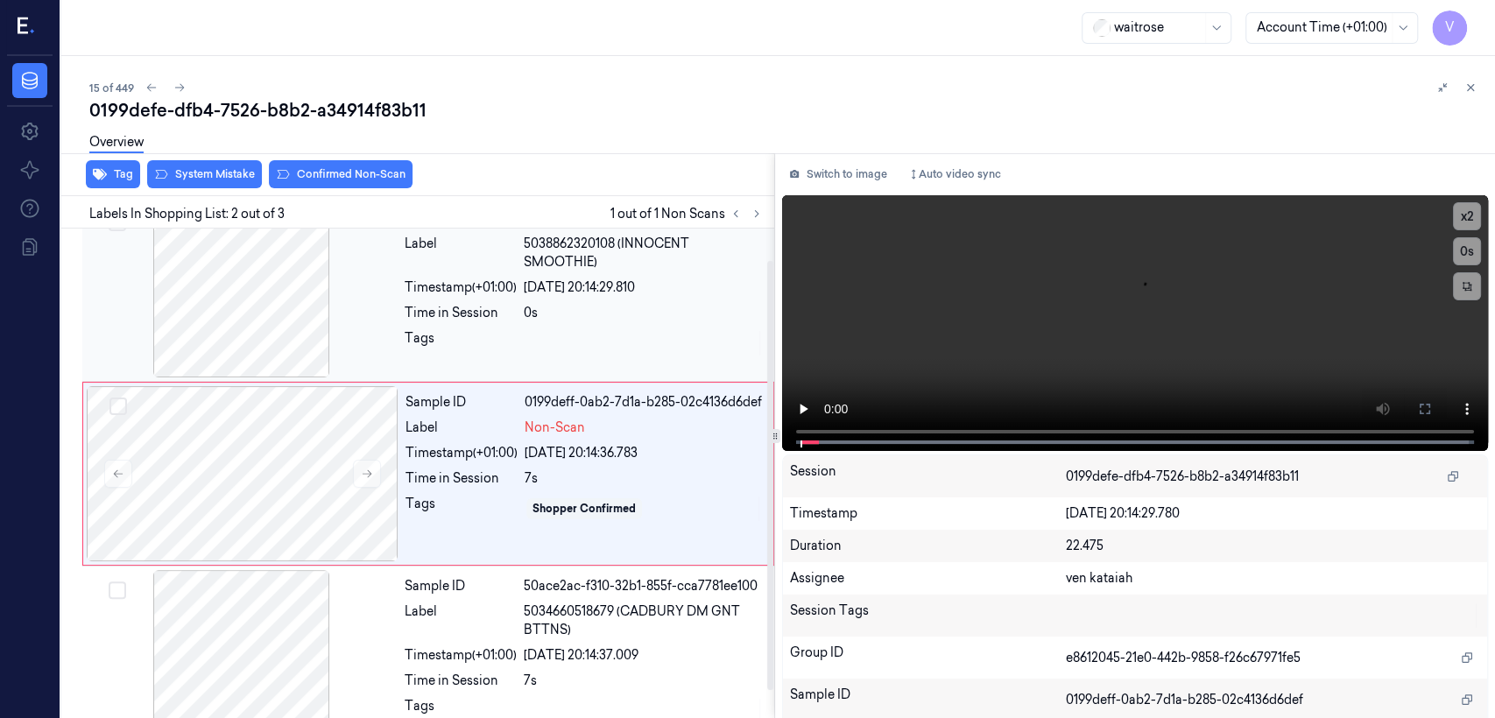
scroll to position [67, 0]
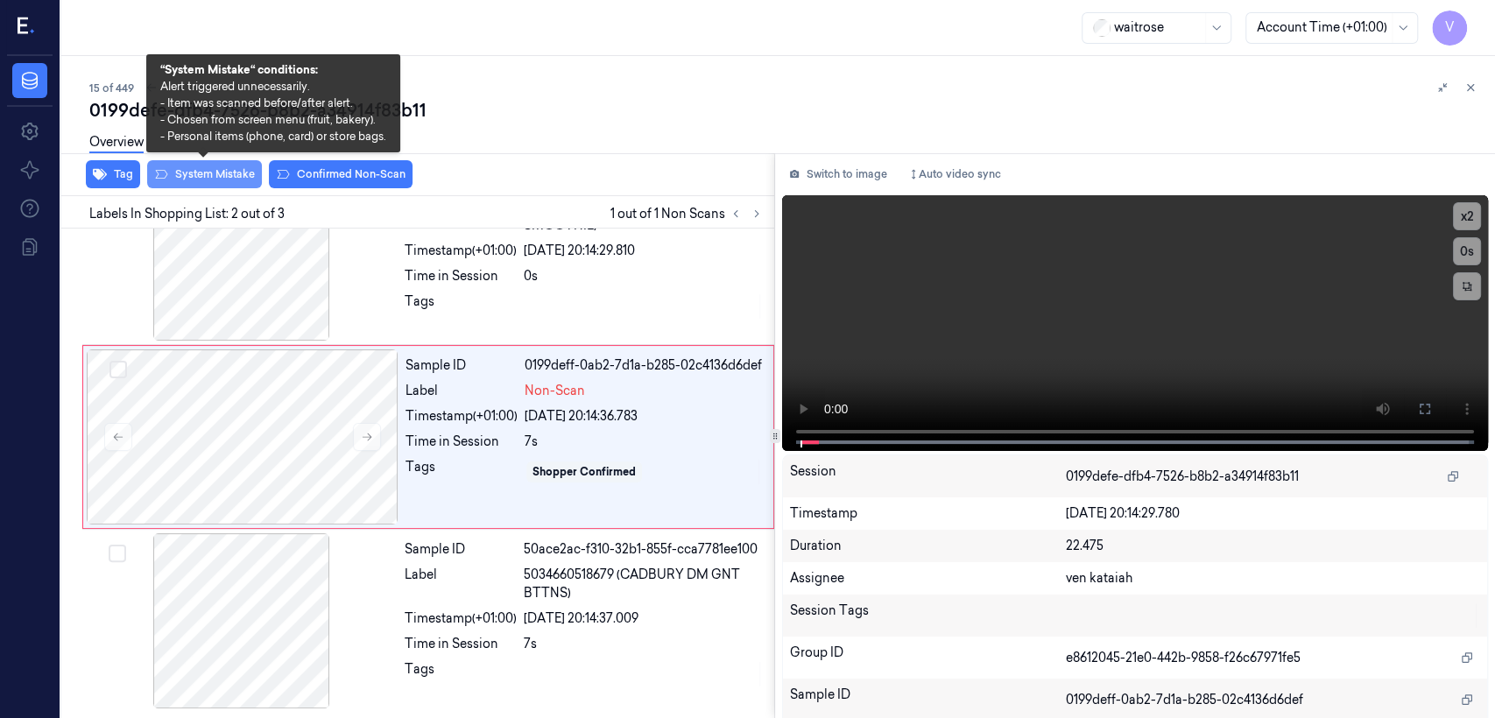
click at [206, 180] on button "System Mistake" at bounding box center [204, 174] width 115 height 28
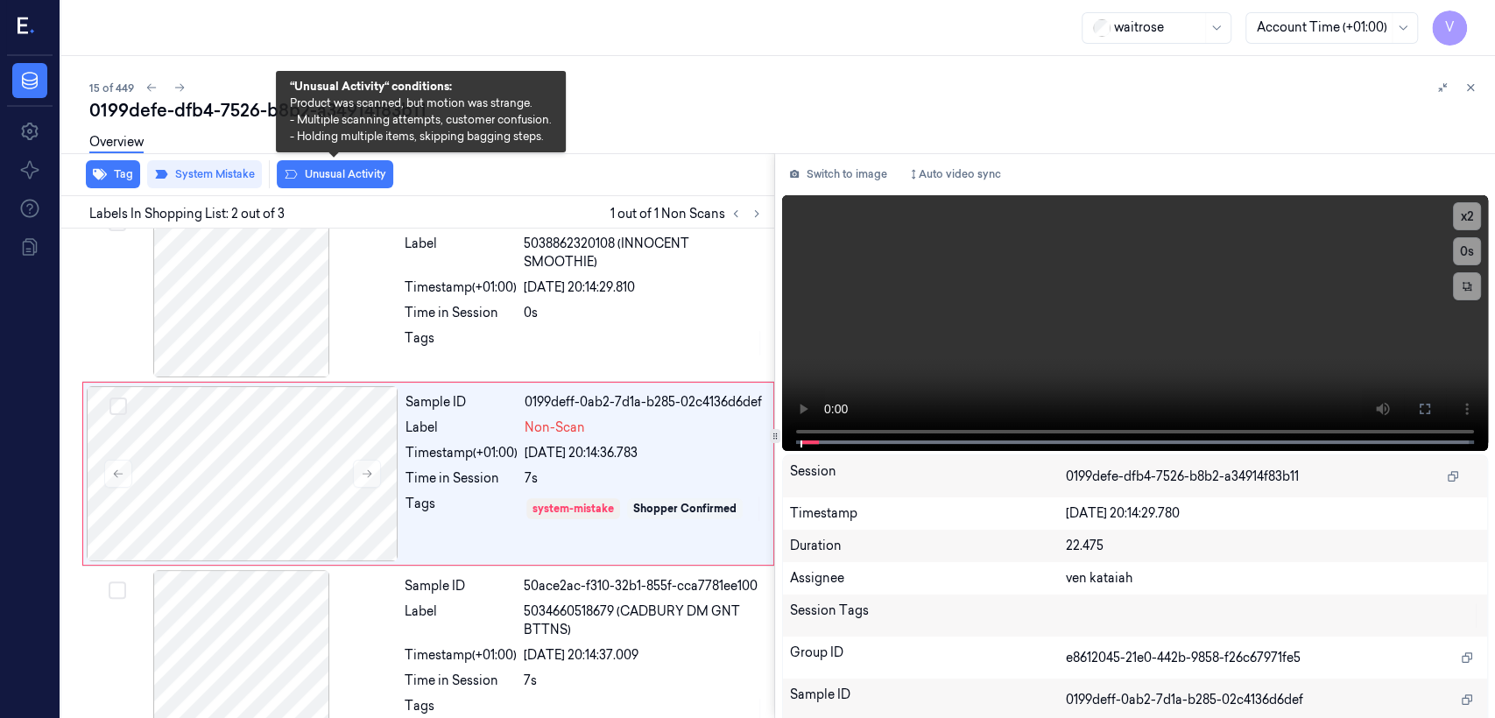
click at [320, 177] on button "Unusual Activity" at bounding box center [335, 174] width 116 height 28
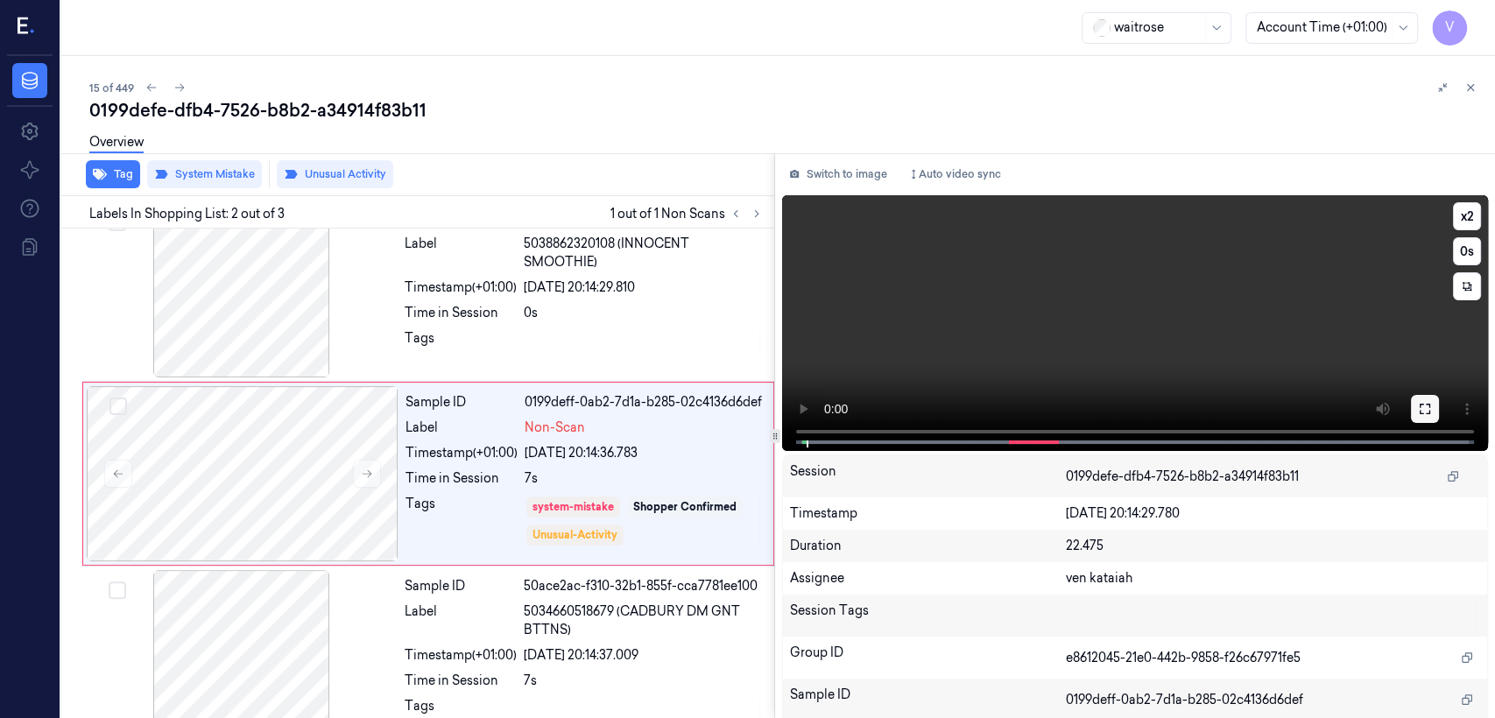
click at [815, 405] on icon at bounding box center [1425, 409] width 14 height 14
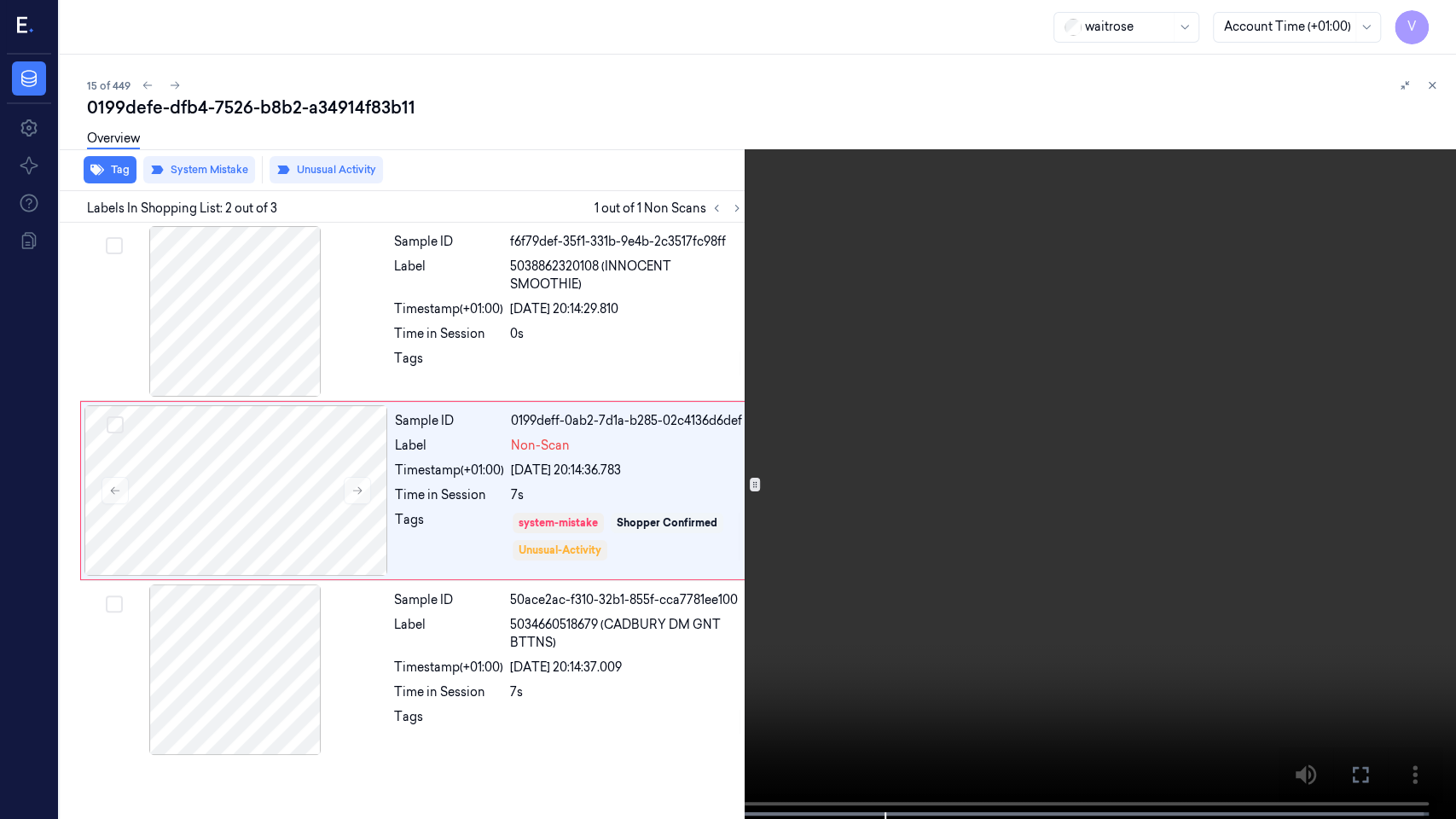
click at [0, 0] on button at bounding box center [0, 0] width 0 height 0
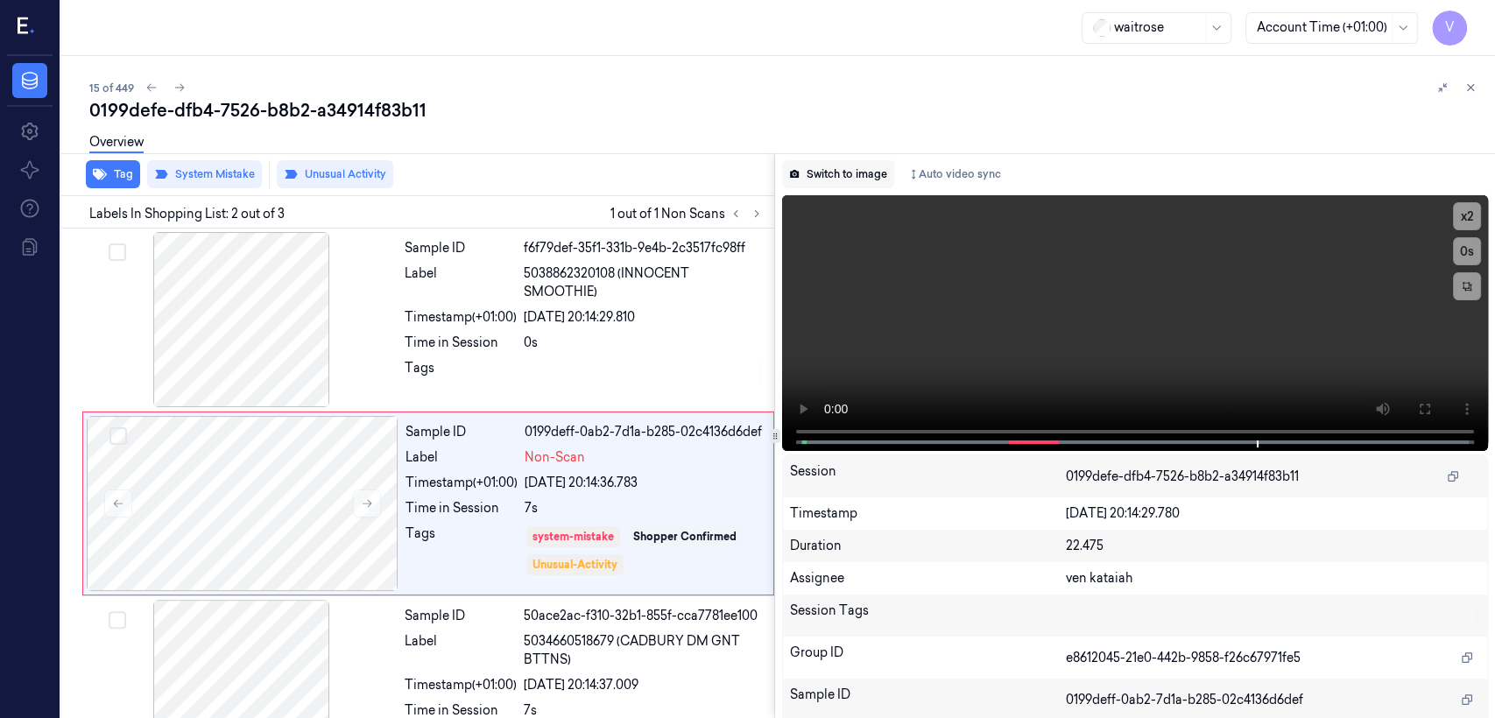
click at [815, 173] on button "Switch to image" at bounding box center [838, 174] width 112 height 28
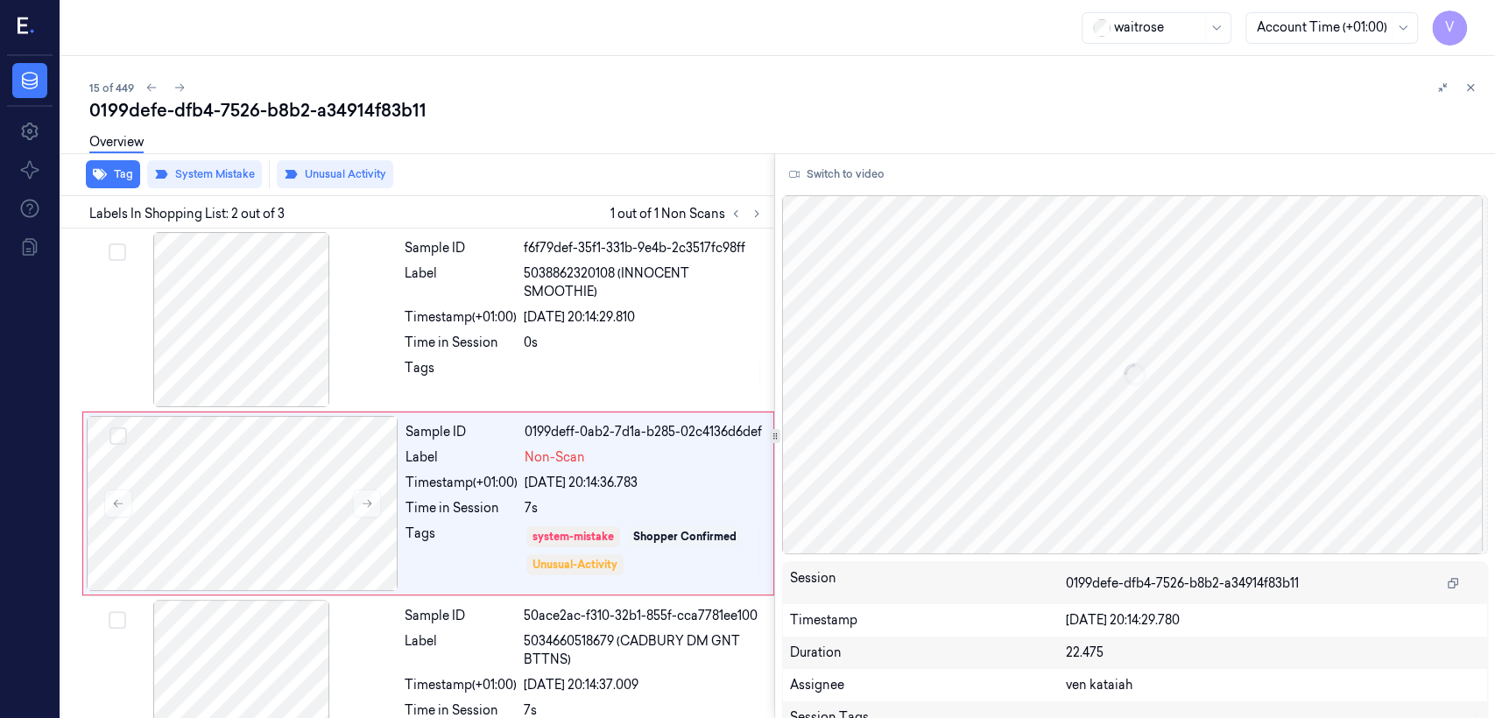
scroll to position [30, 0]
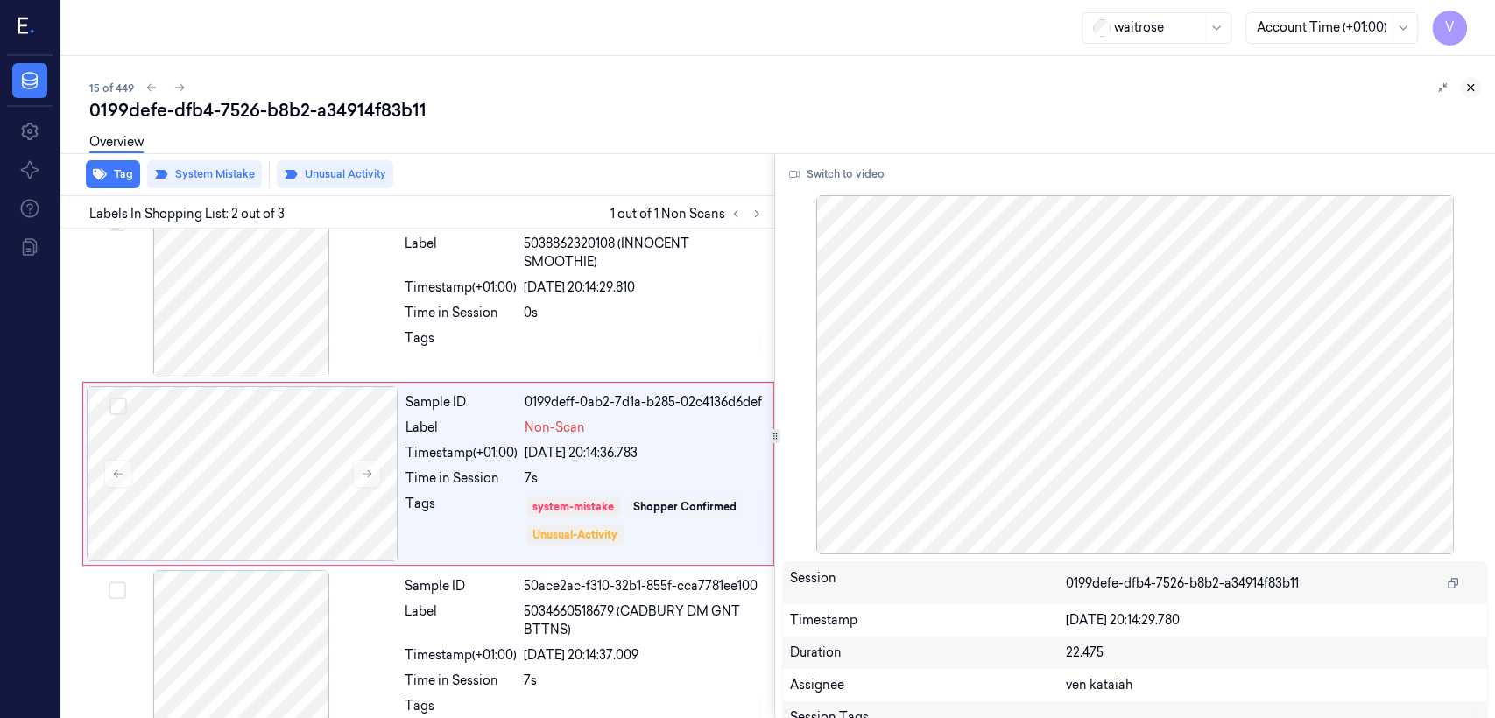
click at [815, 89] on icon at bounding box center [1470, 87] width 12 height 12
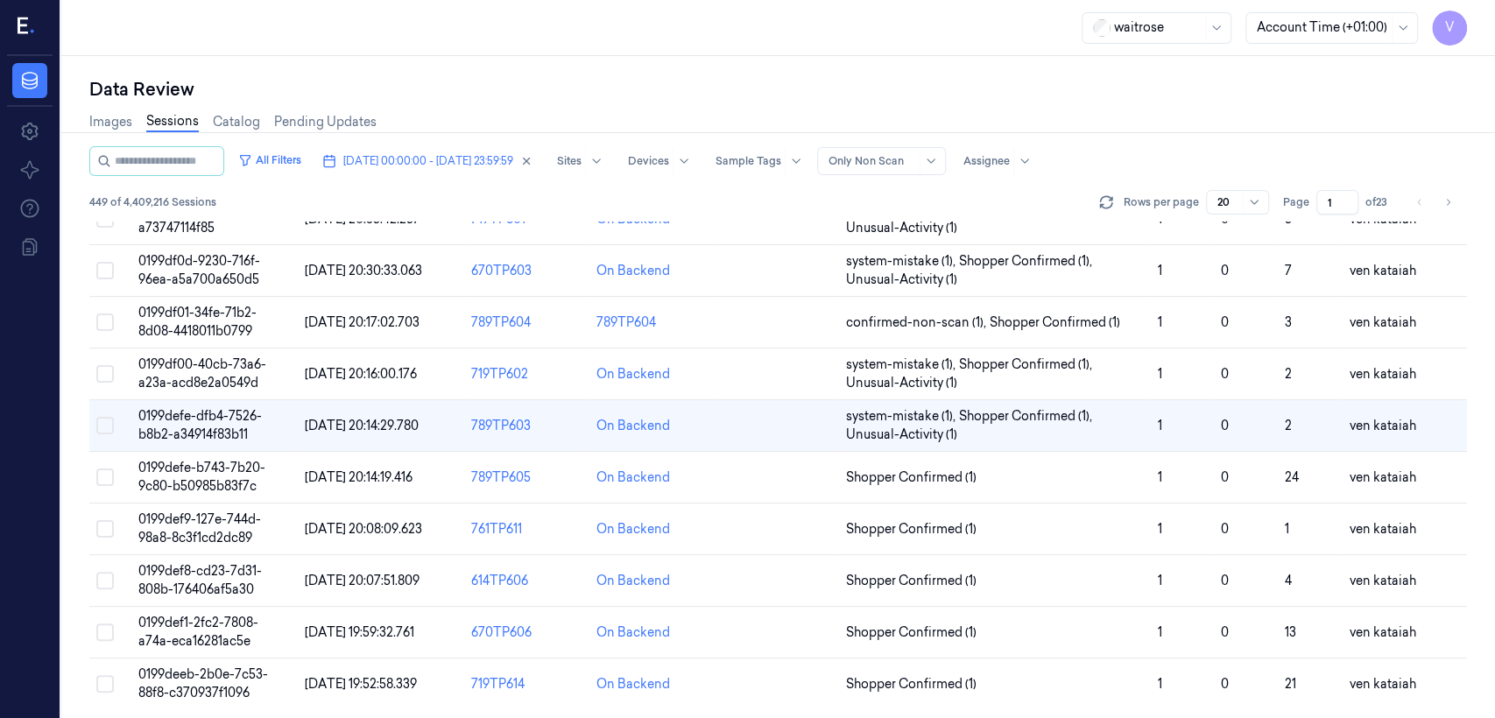
scroll to position [587, 0]
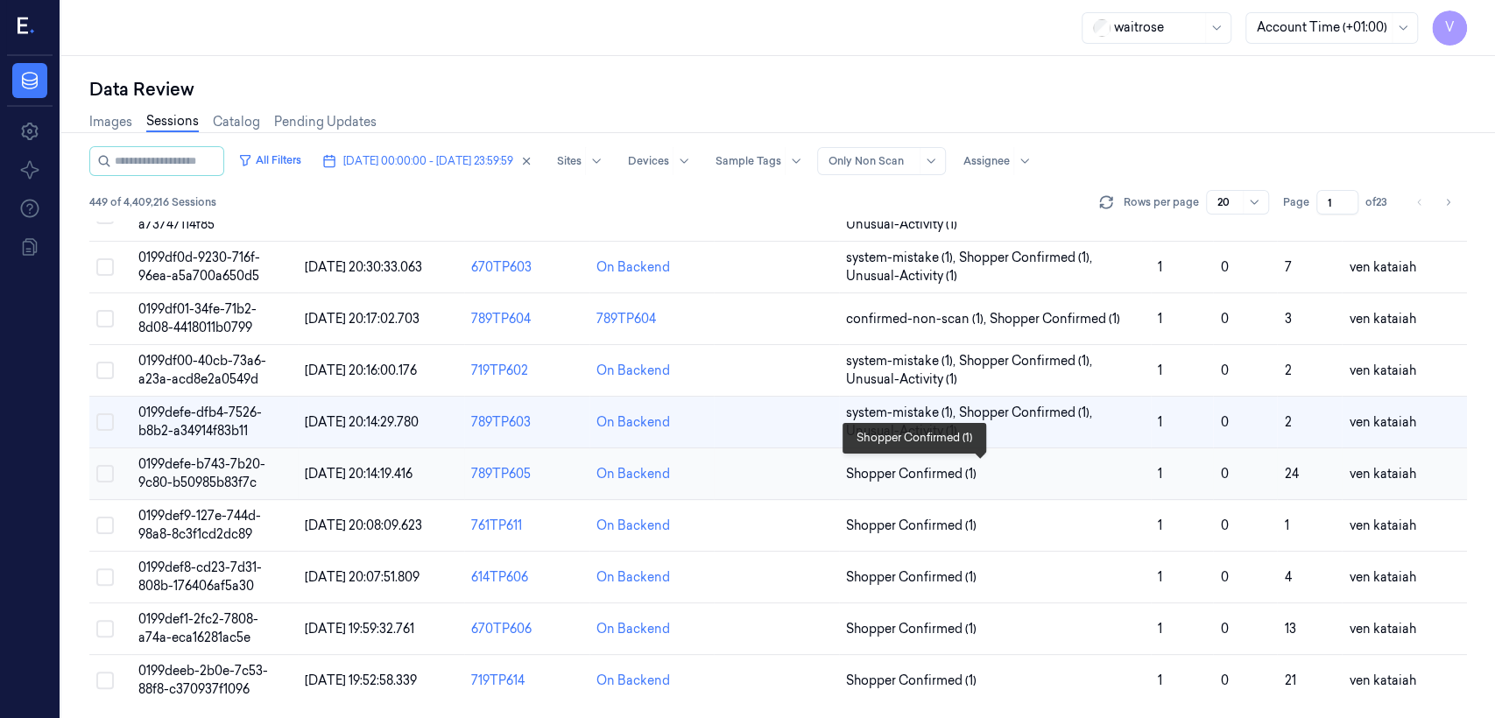
click at [815, 478] on span "Shopper Confirmed (1)" at bounding box center [911, 474] width 130 height 18
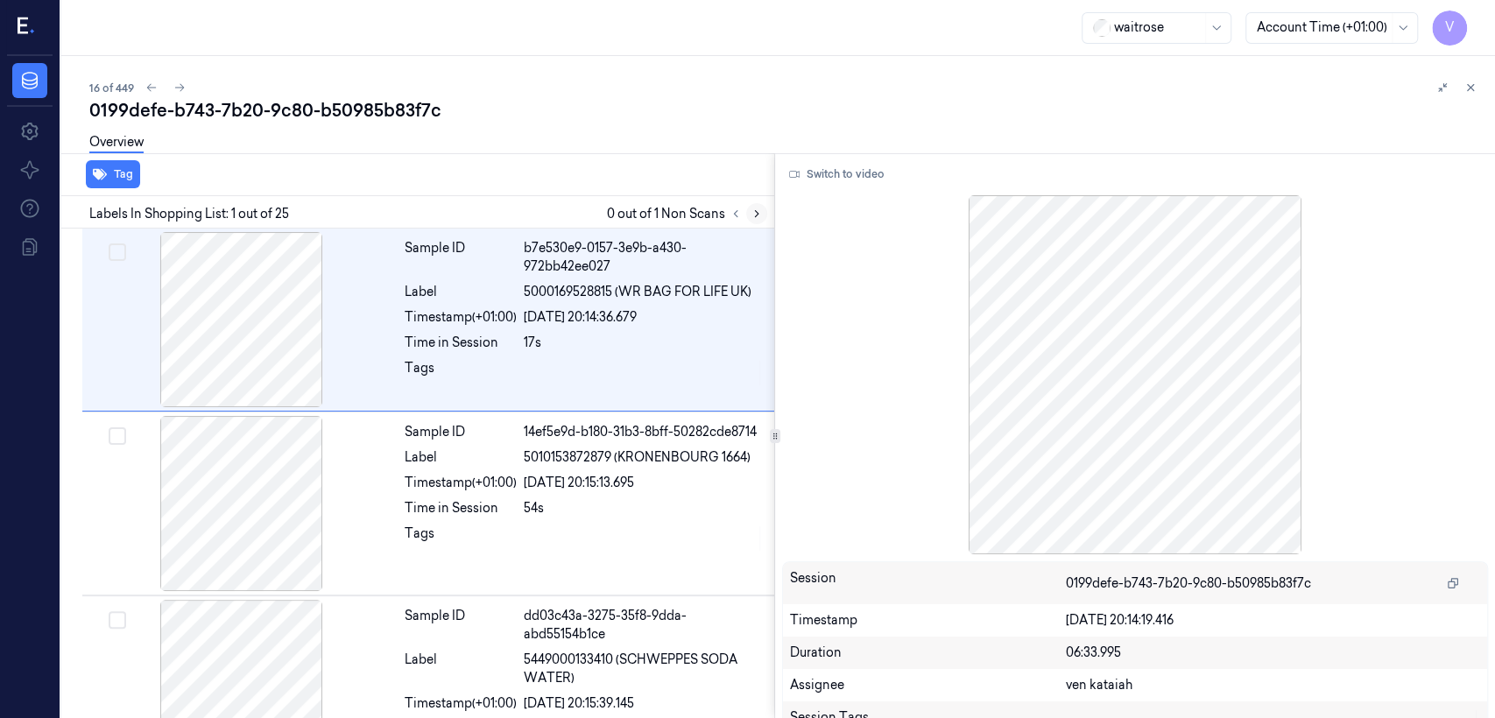
click at [753, 205] on button at bounding box center [756, 213] width 21 height 21
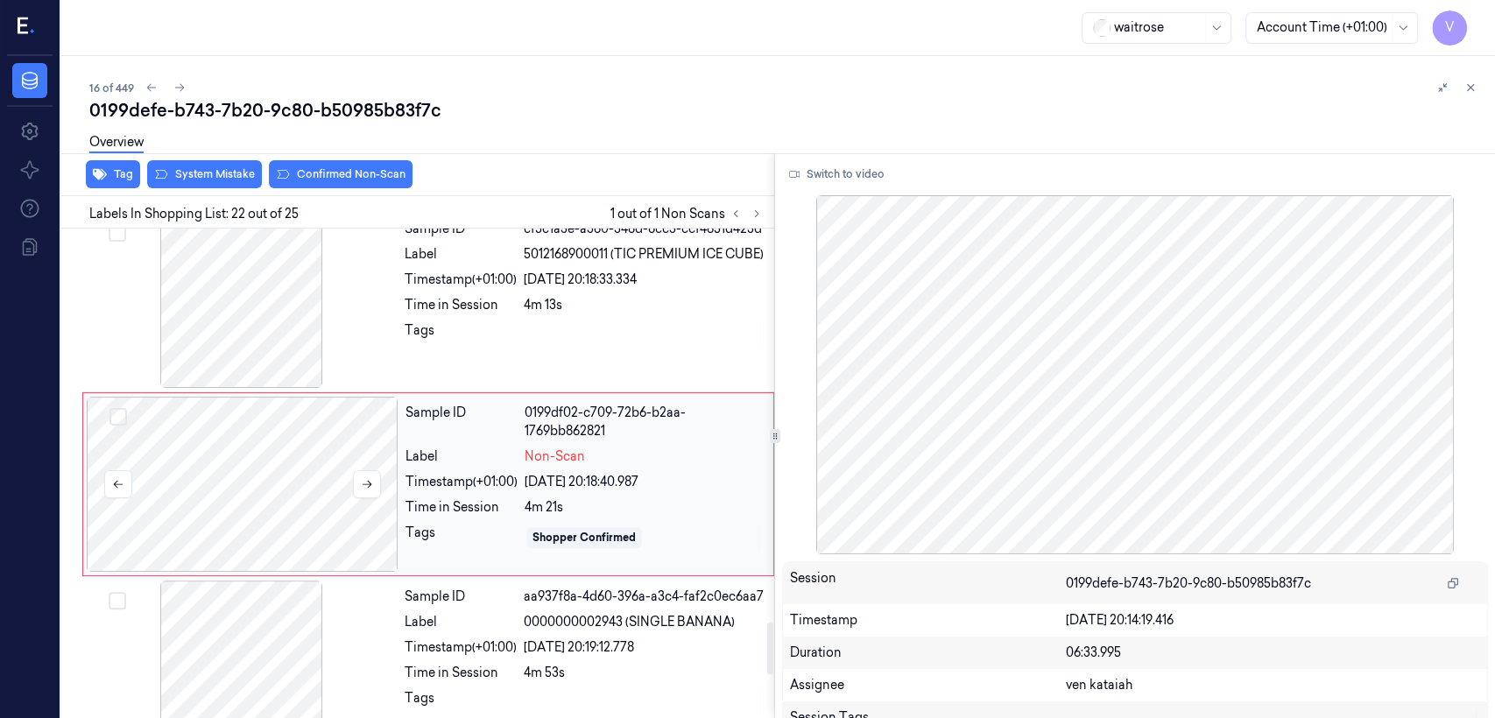
scroll to position [3735, 0]
click at [367, 469] on button at bounding box center [367, 483] width 28 height 28
click at [554, 333] on div at bounding box center [644, 335] width 240 height 28
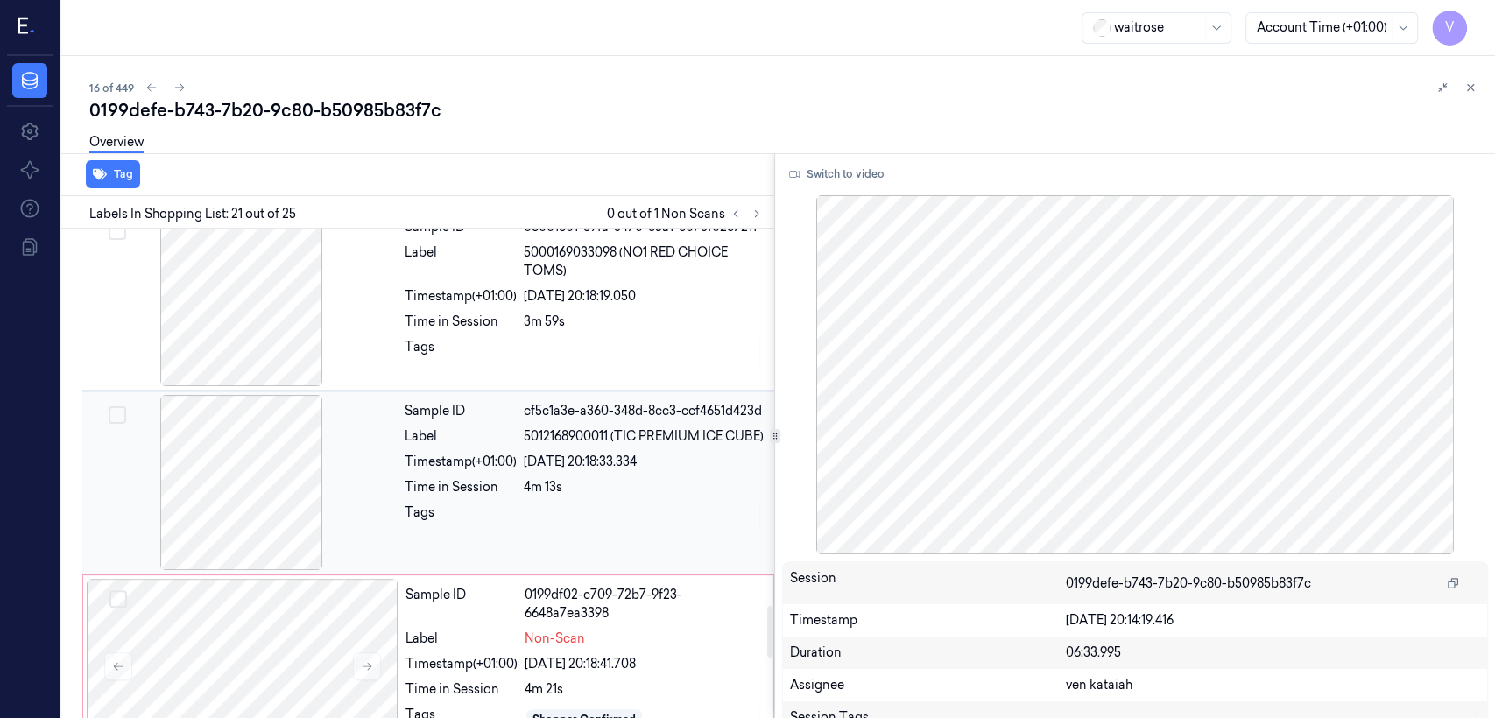
scroll to position [3552, 0]
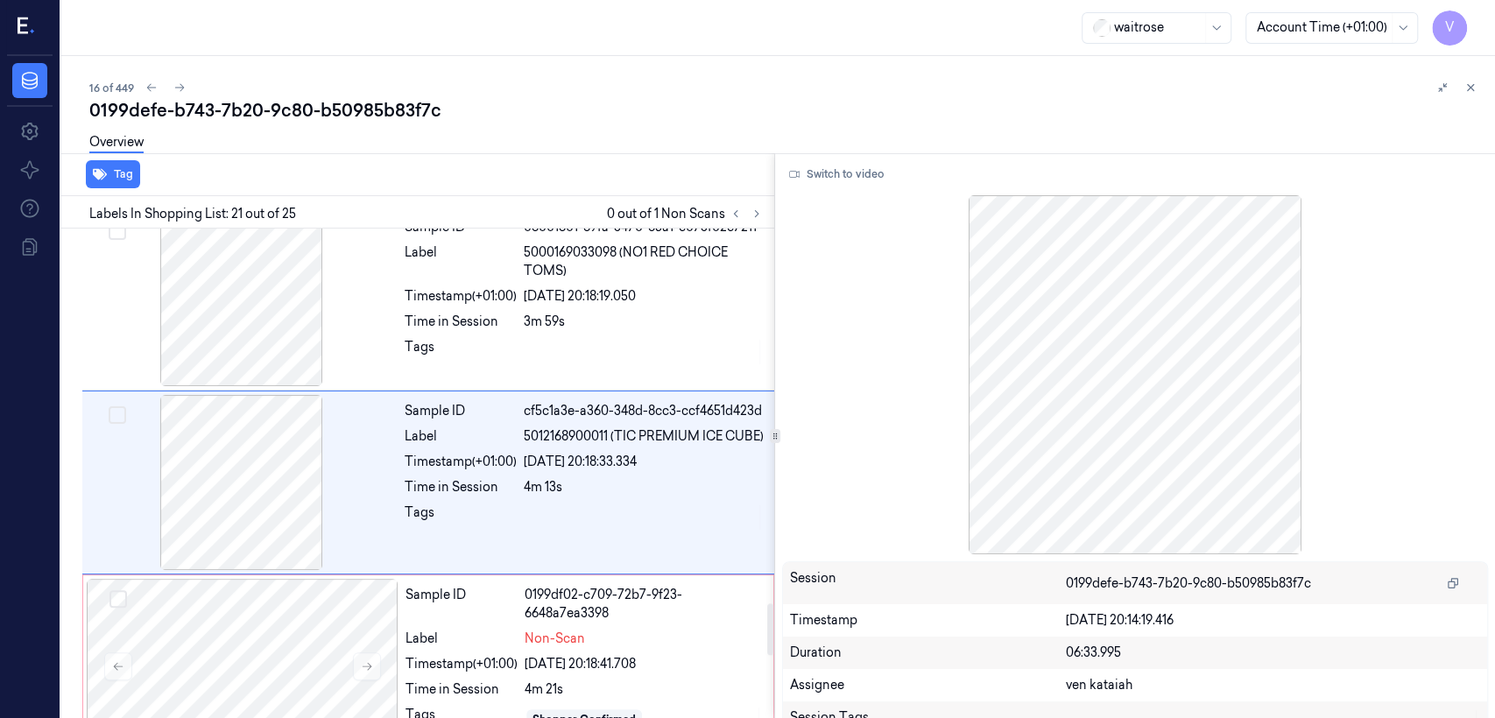
click at [815, 189] on div "Switch to video Session 0199defe-b743-7b20-9c80-b50985b83f7c Timestamp [DATE] 2…" at bounding box center [1135, 435] width 720 height 565
click at [815, 176] on button "Switch to video" at bounding box center [836, 174] width 109 height 28
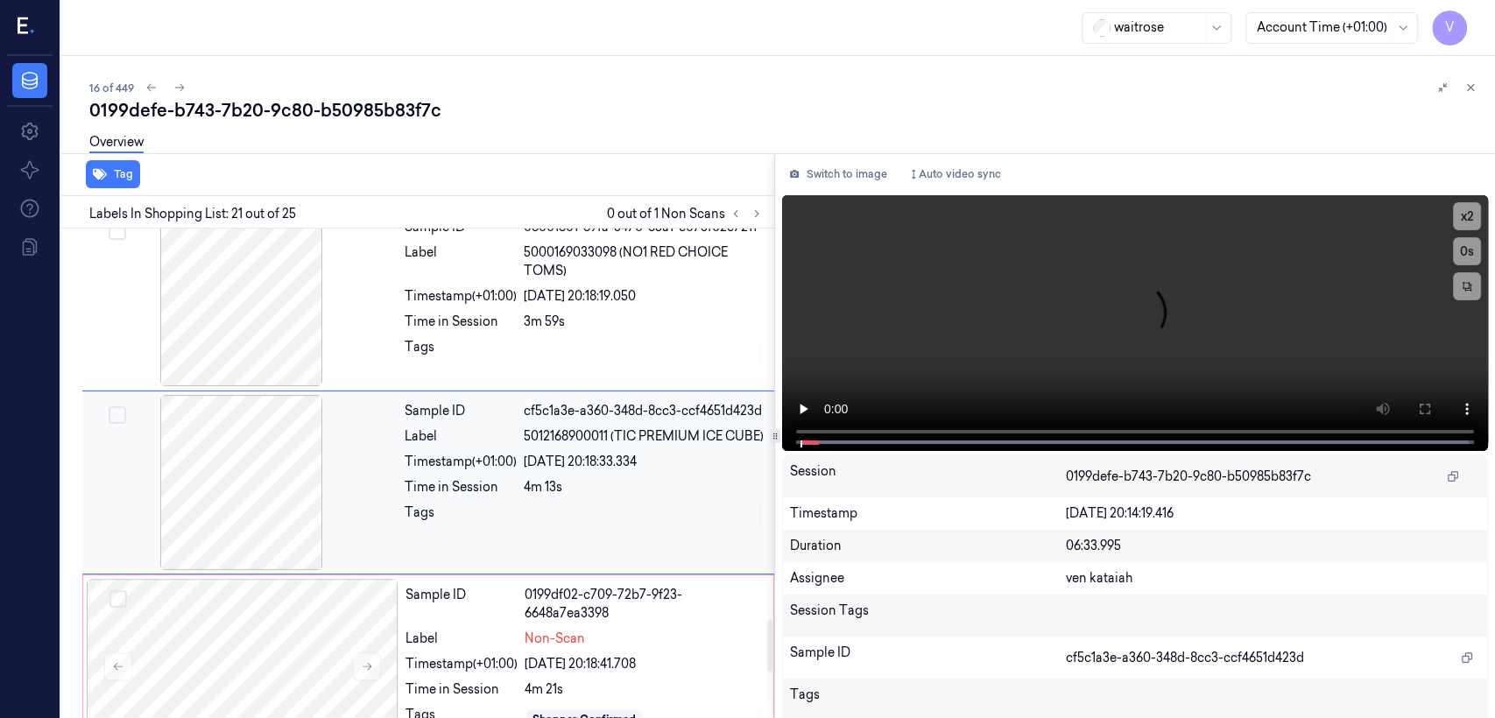
scroll to position [3747, 0]
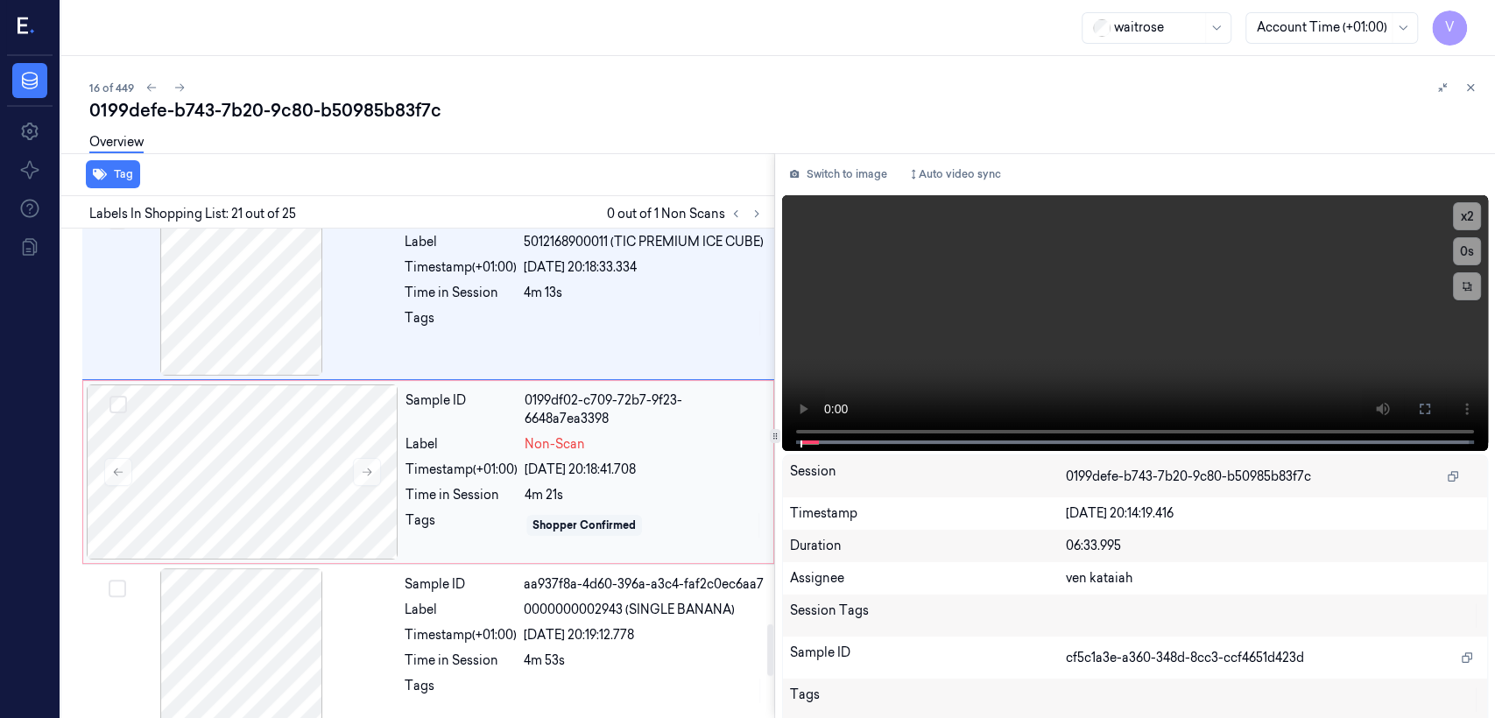
click at [587, 465] on div "[DATE] 20:18:41.708" at bounding box center [644, 470] width 238 height 18
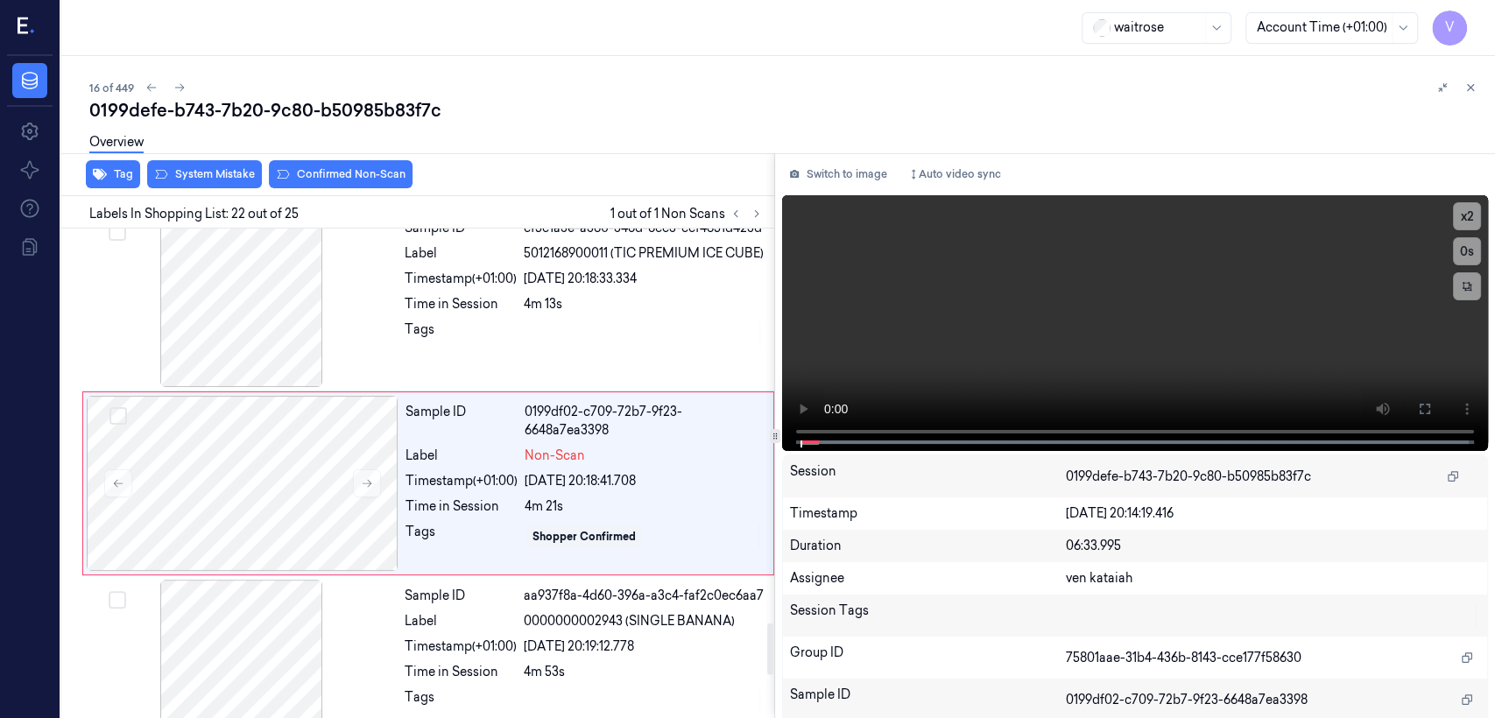
click at [338, 156] on div "Overview" at bounding box center [785, 145] width 1392 height 45
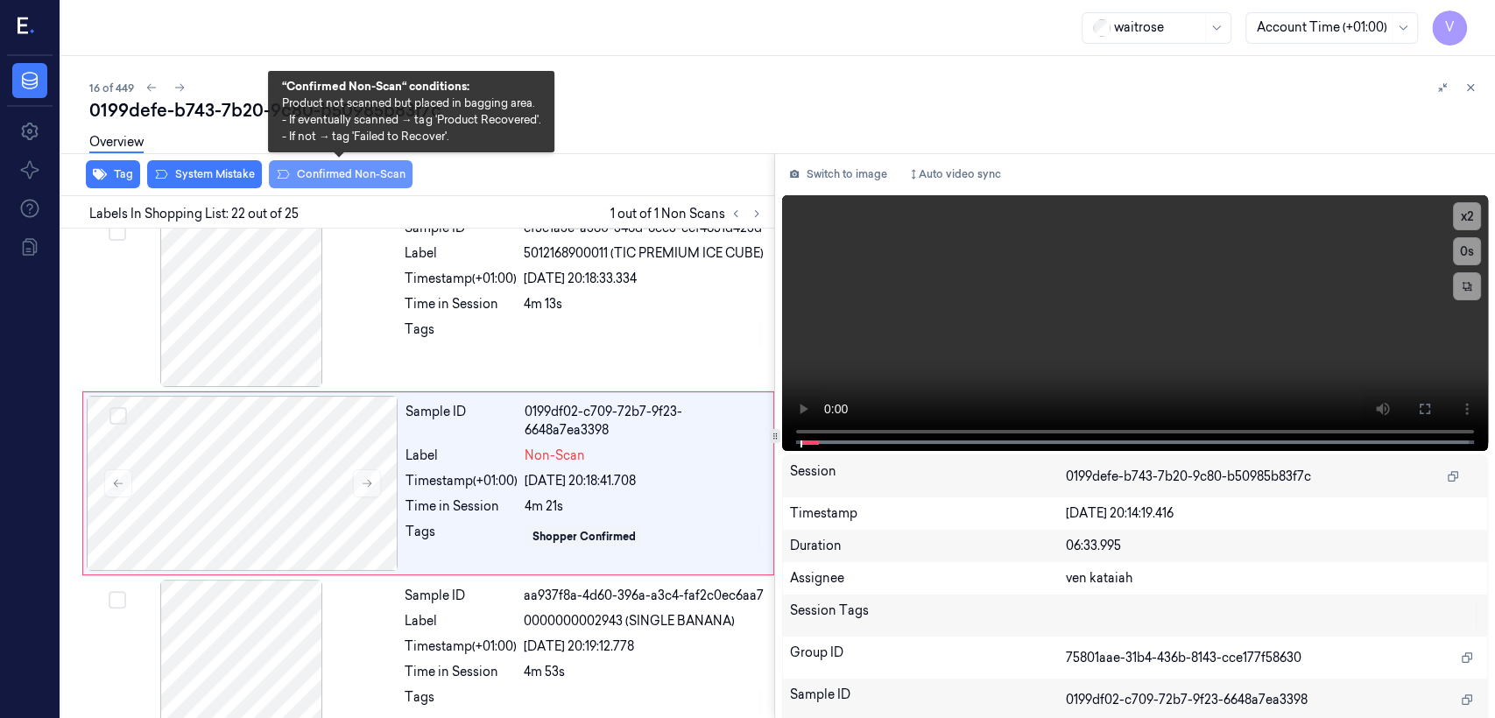
click at [329, 170] on button "Confirmed Non-Scan" at bounding box center [341, 174] width 144 height 28
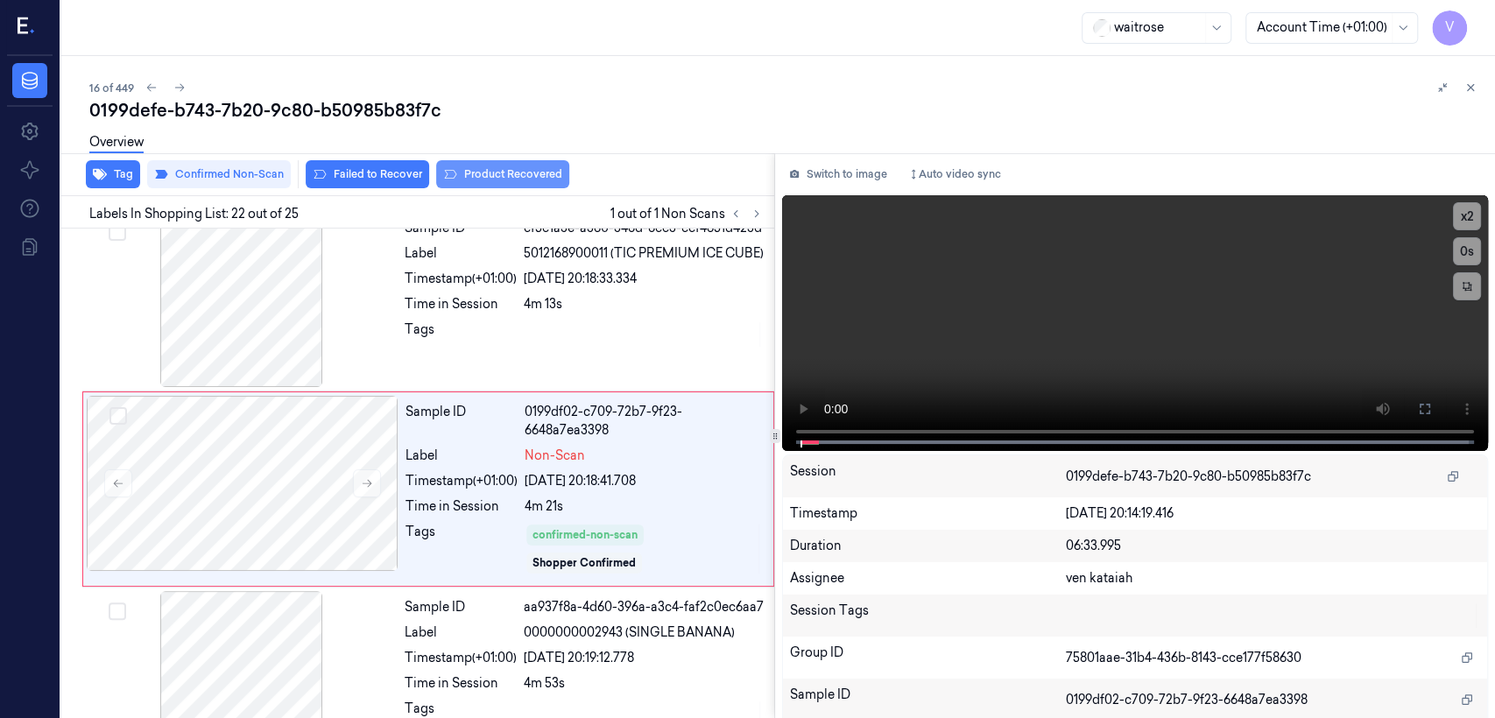
scroll to position [3741, 0]
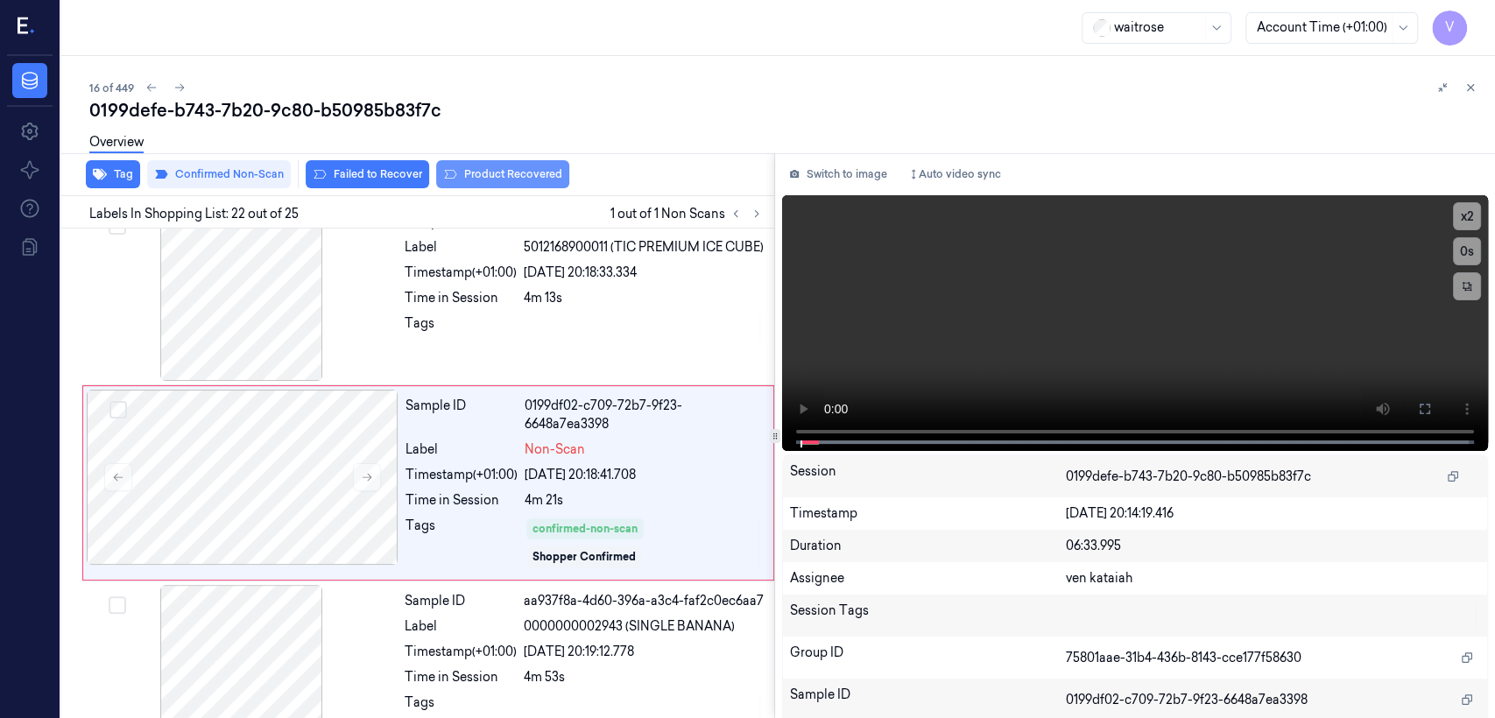
click at [486, 175] on button "Product Recovered" at bounding box center [502, 174] width 133 height 28
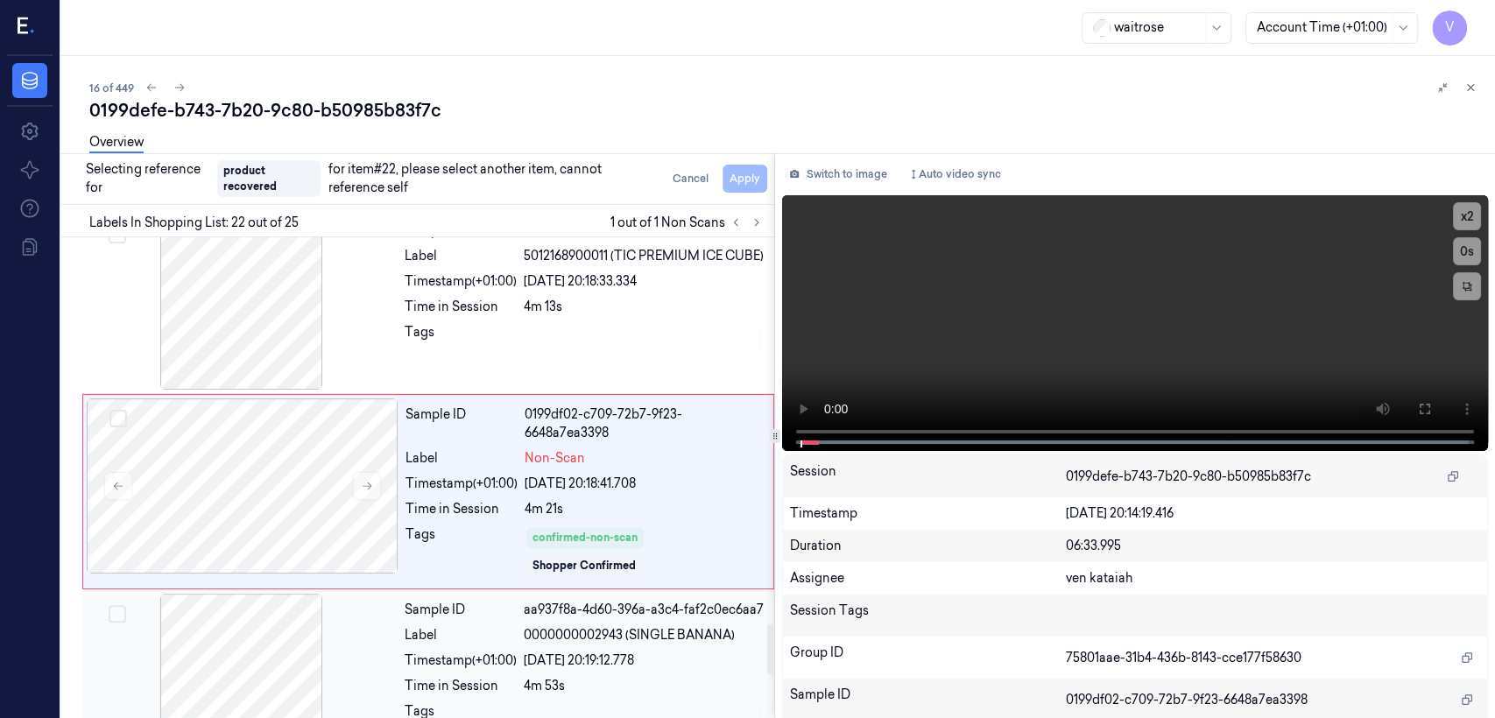
click at [570, 550] on span "0000000002943 (SINGLE BANANA)" at bounding box center [629, 635] width 211 height 18
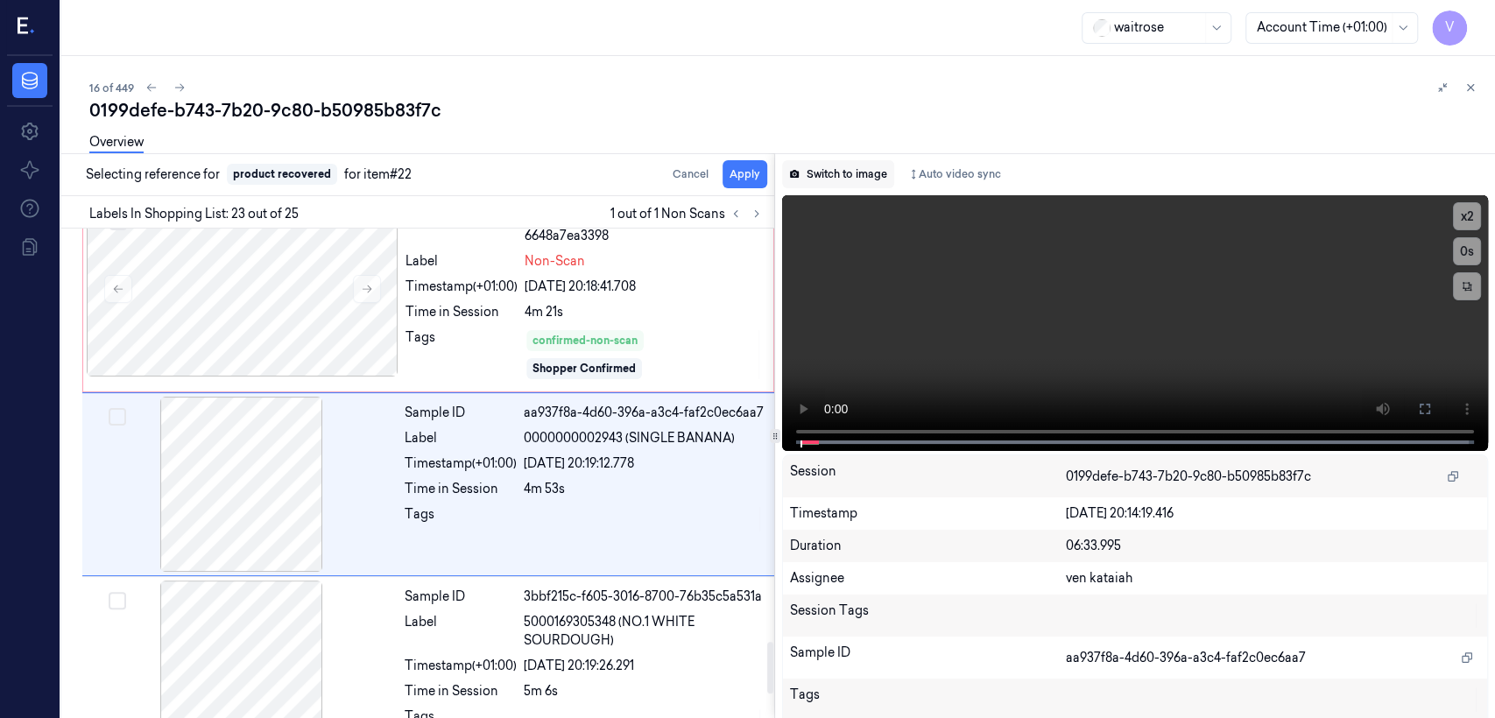
scroll to position [3931, 0]
click at [741, 171] on button "Apply" at bounding box center [745, 174] width 45 height 28
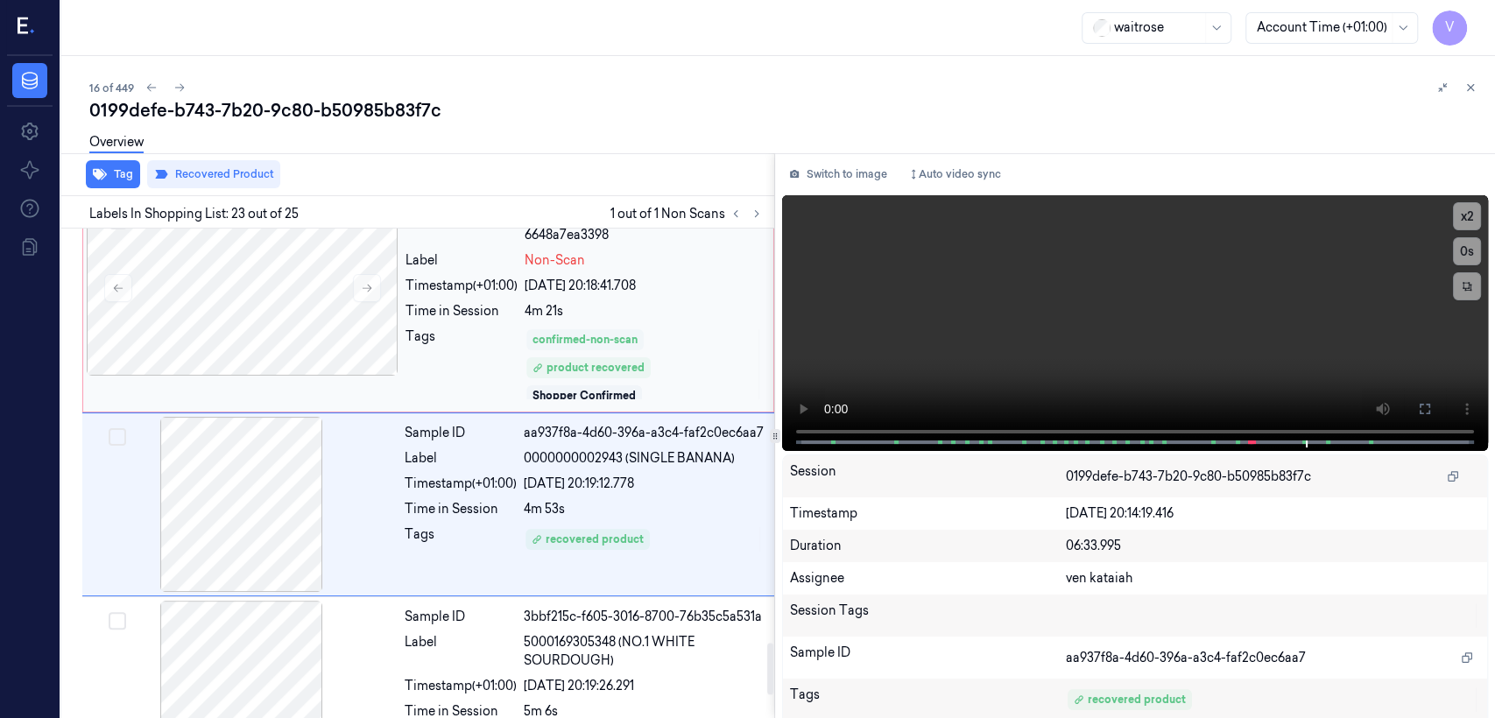
scroll to position [3952, 0]
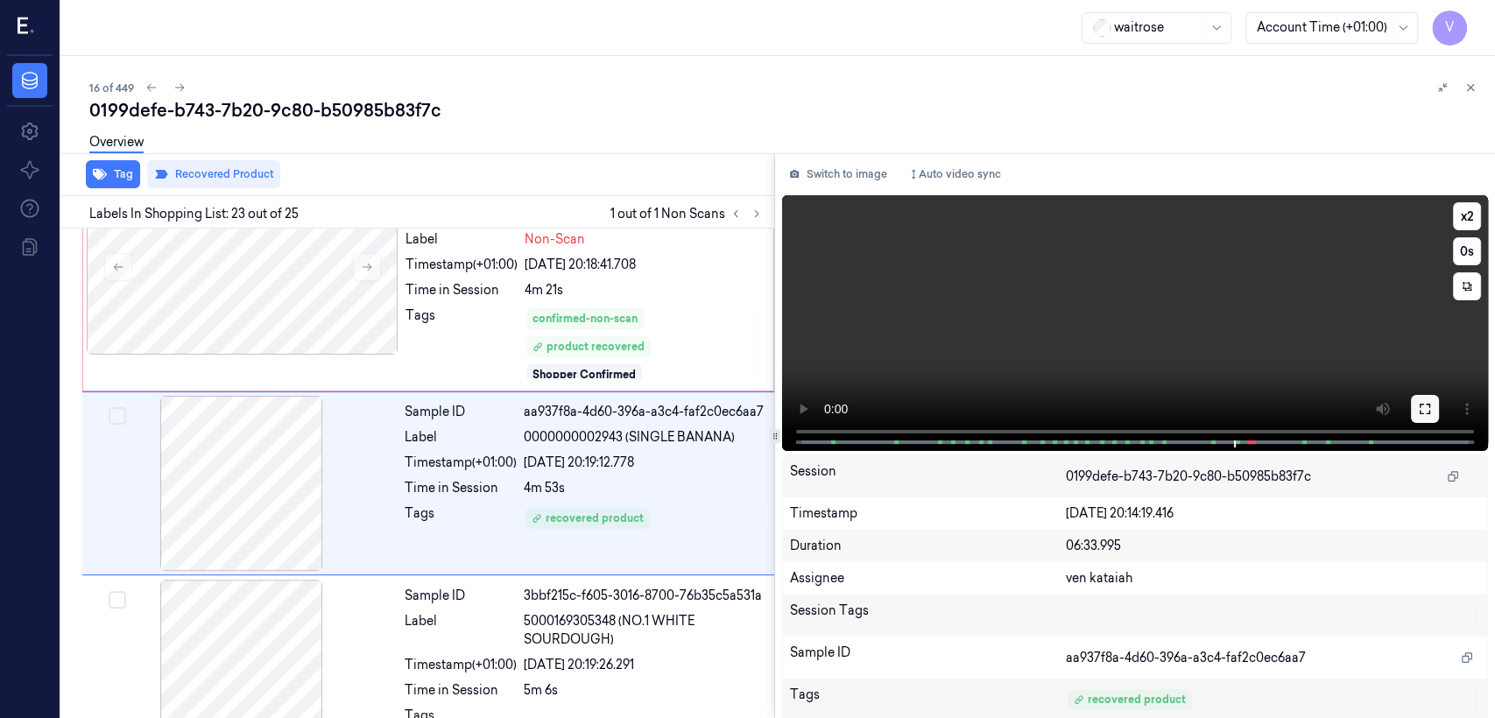
click at [815, 404] on button at bounding box center [1425, 409] width 28 height 28
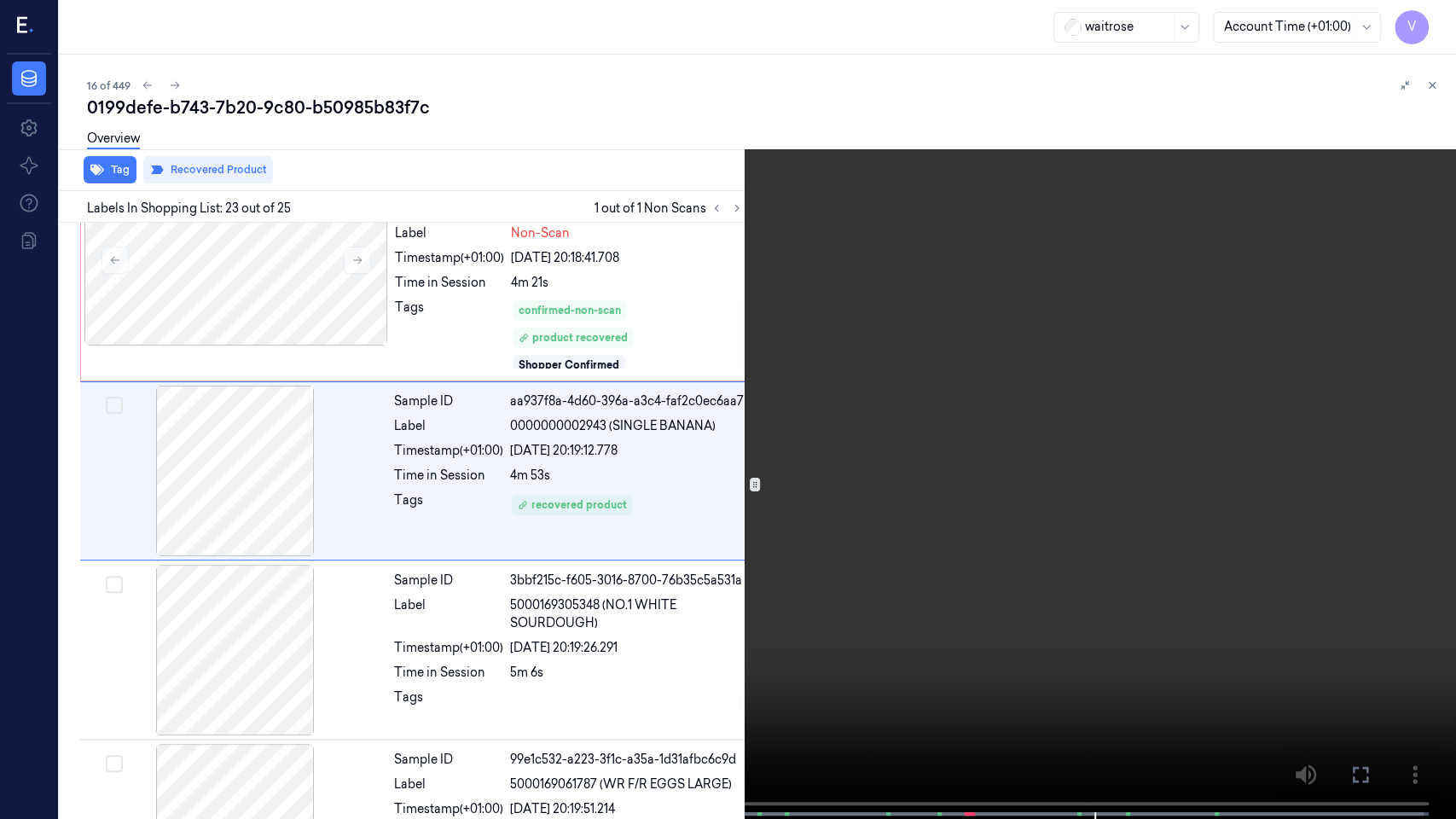
click at [0, 0] on icon at bounding box center [0, 0] width 0 height 0
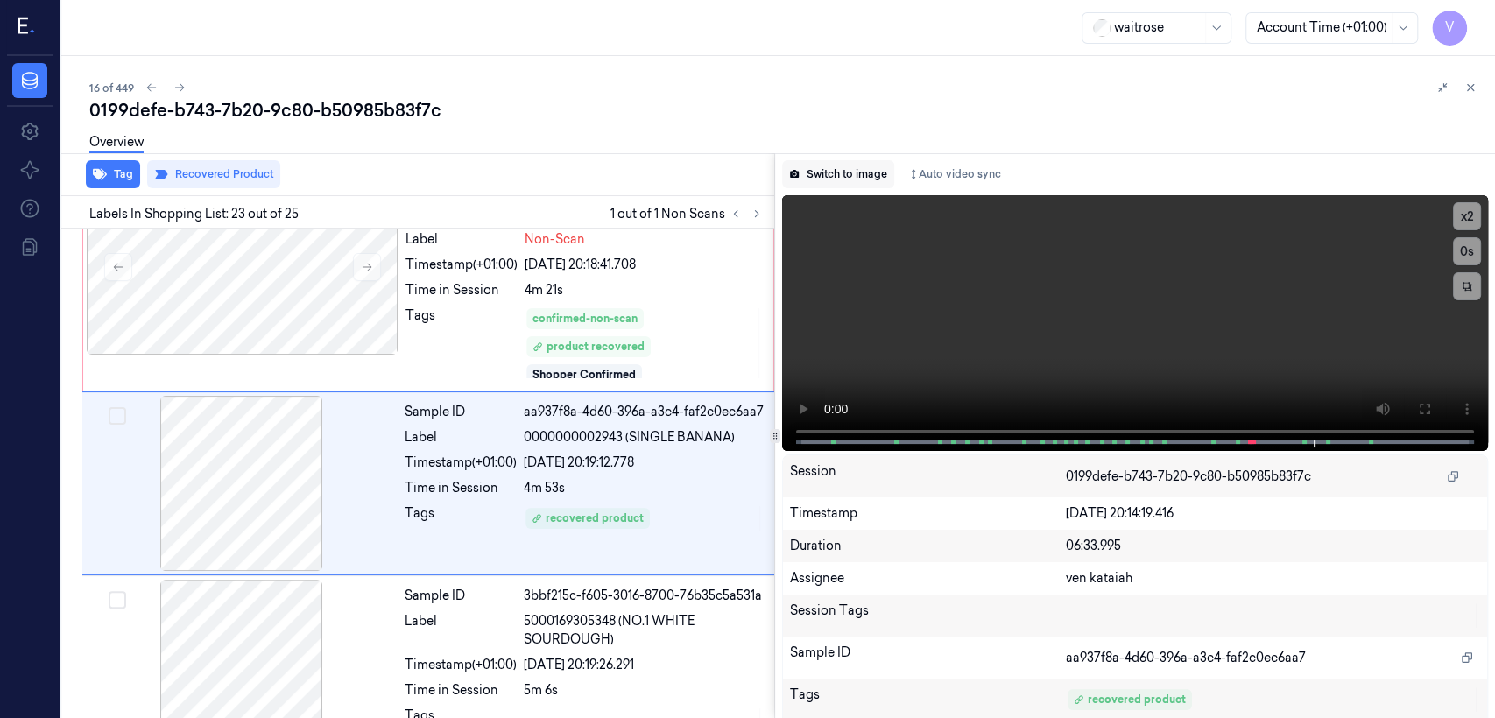
click at [815, 177] on button "Switch to image" at bounding box center [838, 174] width 112 height 28
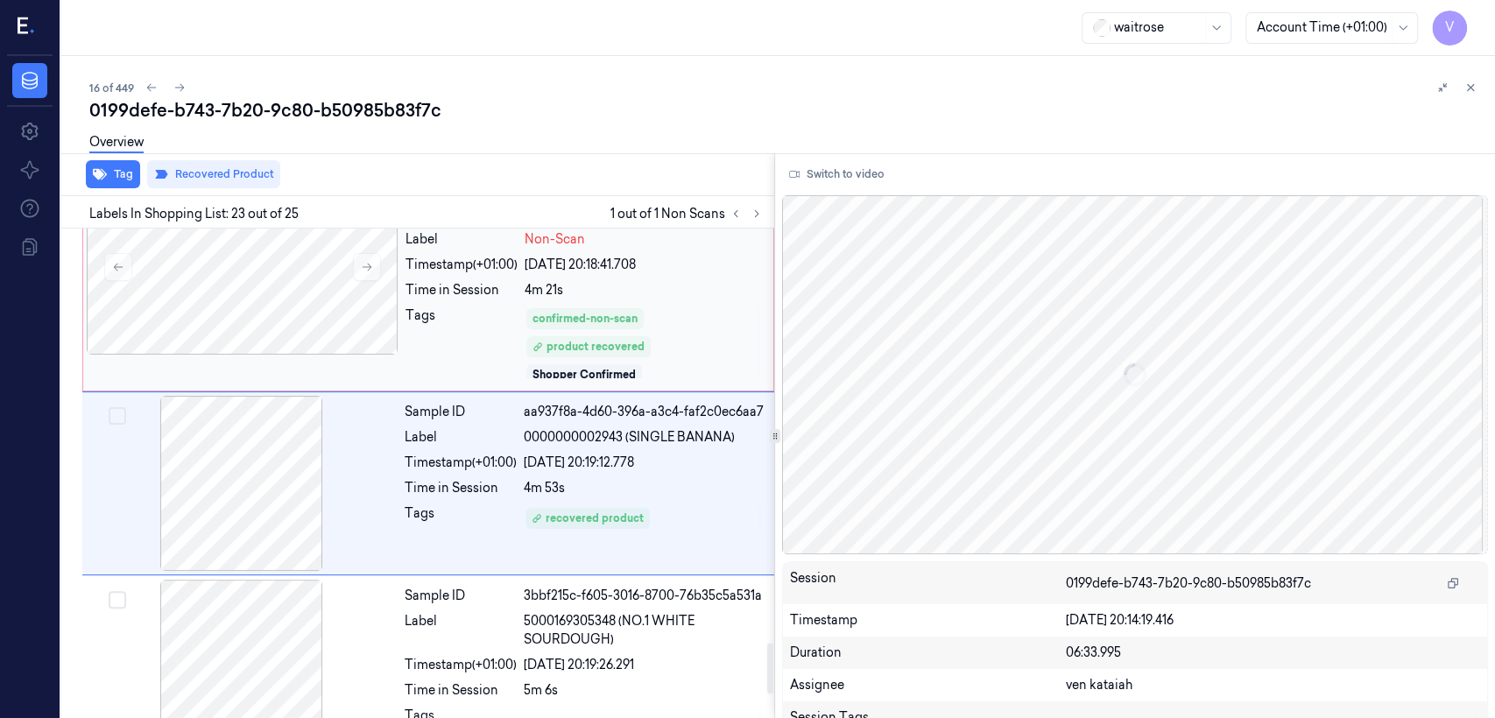
click at [488, 310] on div "Tags" at bounding box center [461, 344] width 112 height 74
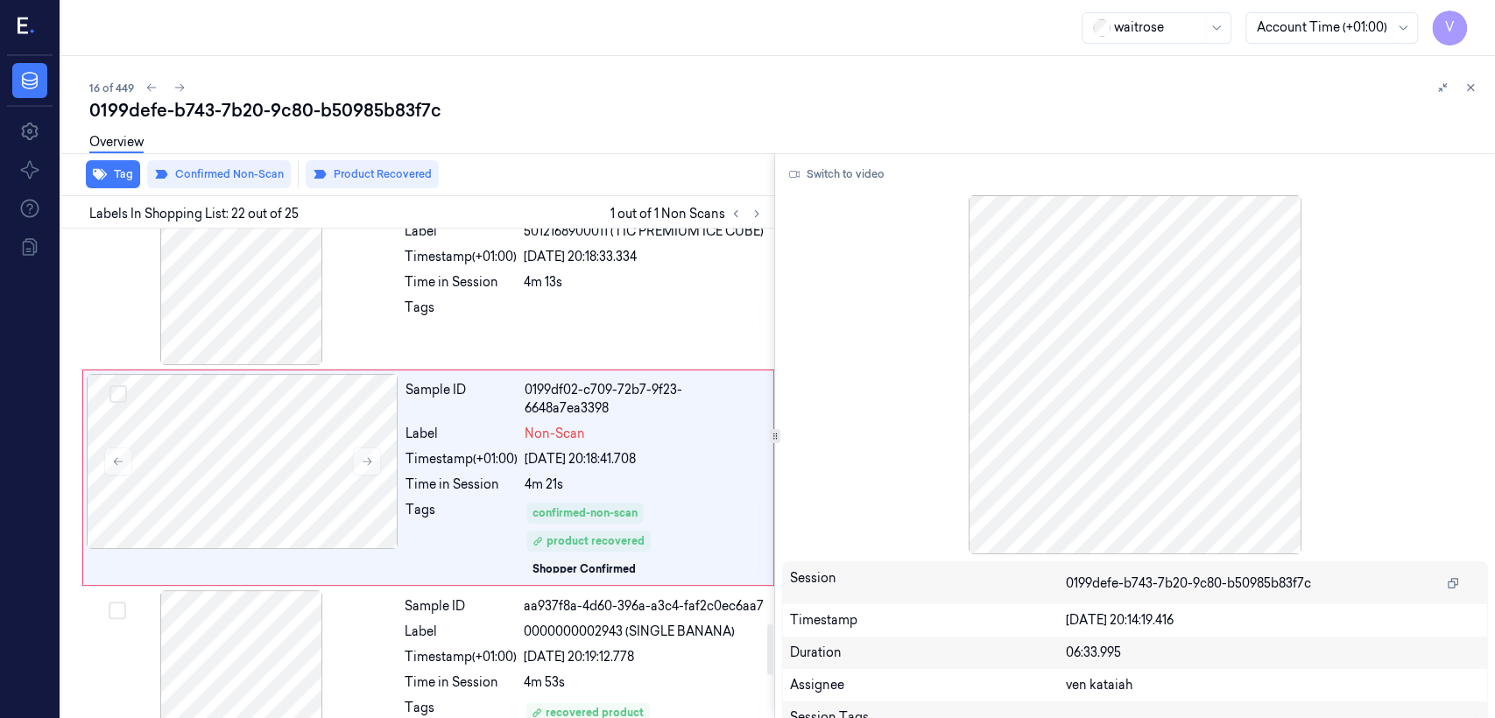
scroll to position [3752, 0]
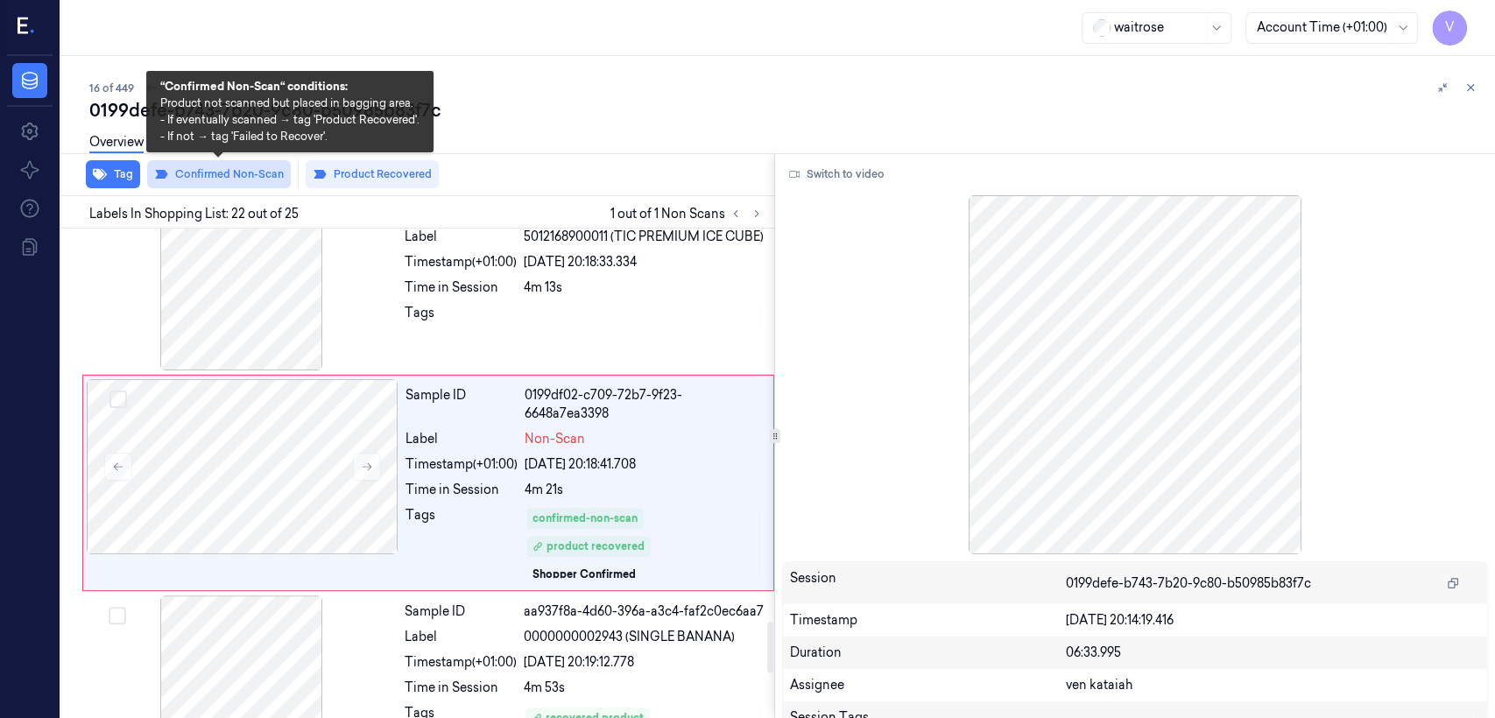
click at [246, 177] on button "Confirmed Non-Scan" at bounding box center [219, 174] width 144 height 28
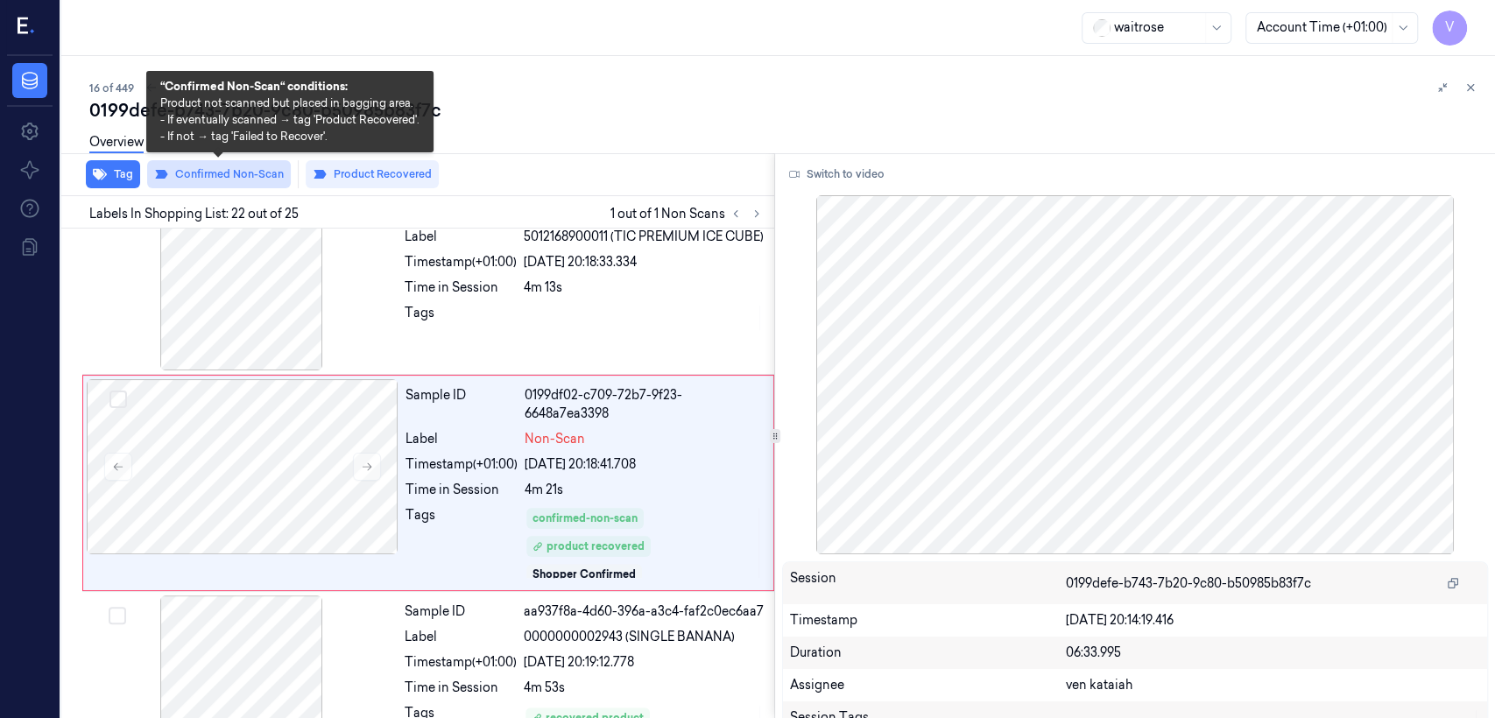
scroll to position [3735, 0]
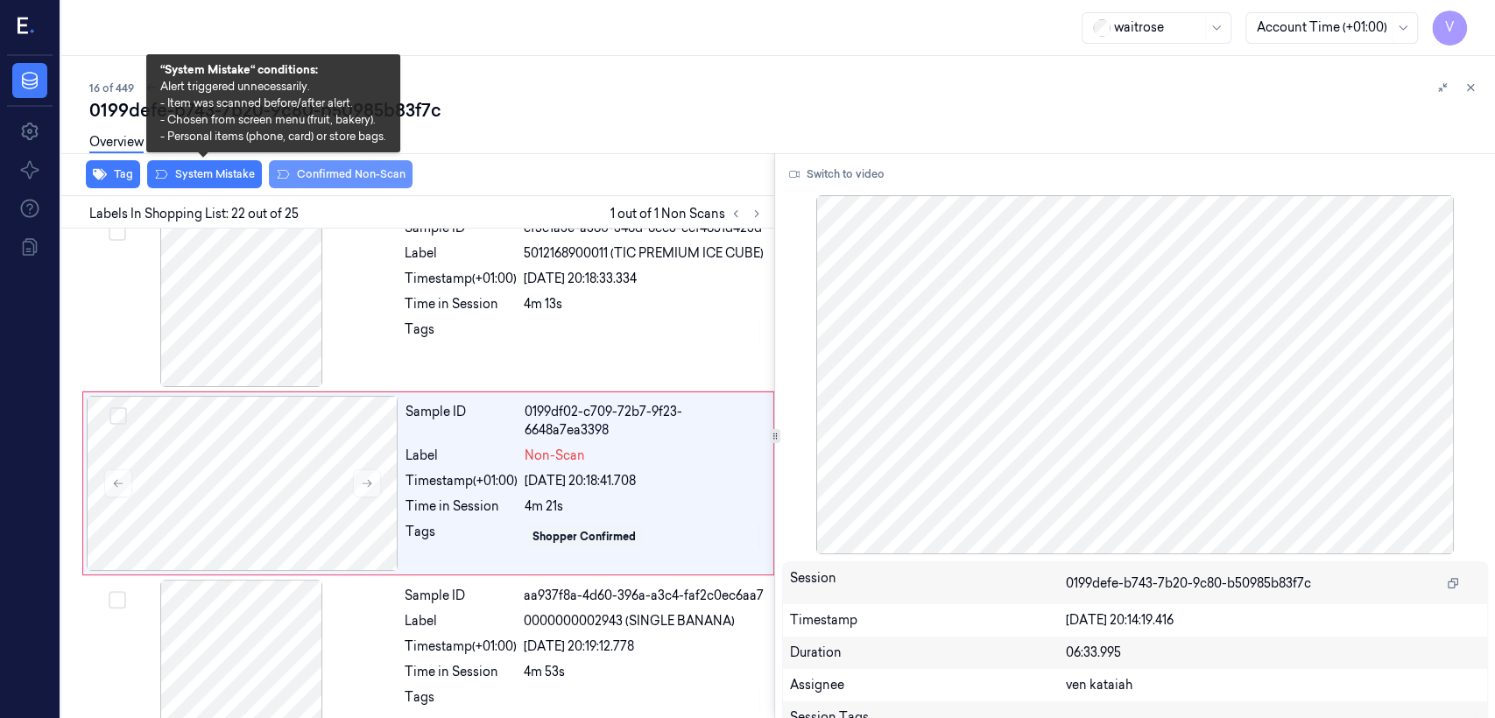
click at [232, 178] on button "System Mistake" at bounding box center [204, 174] width 115 height 28
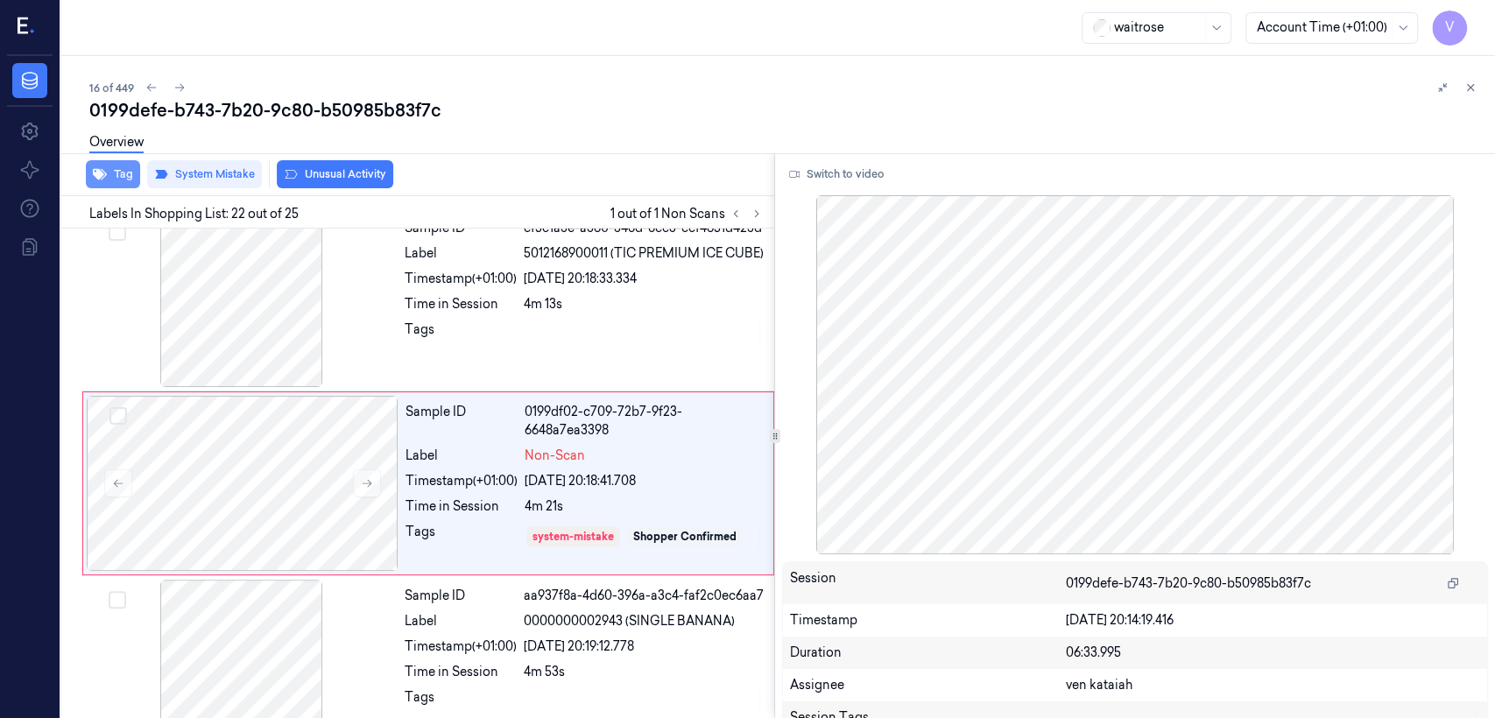
click at [109, 175] on button "Tag" at bounding box center [113, 174] width 54 height 28
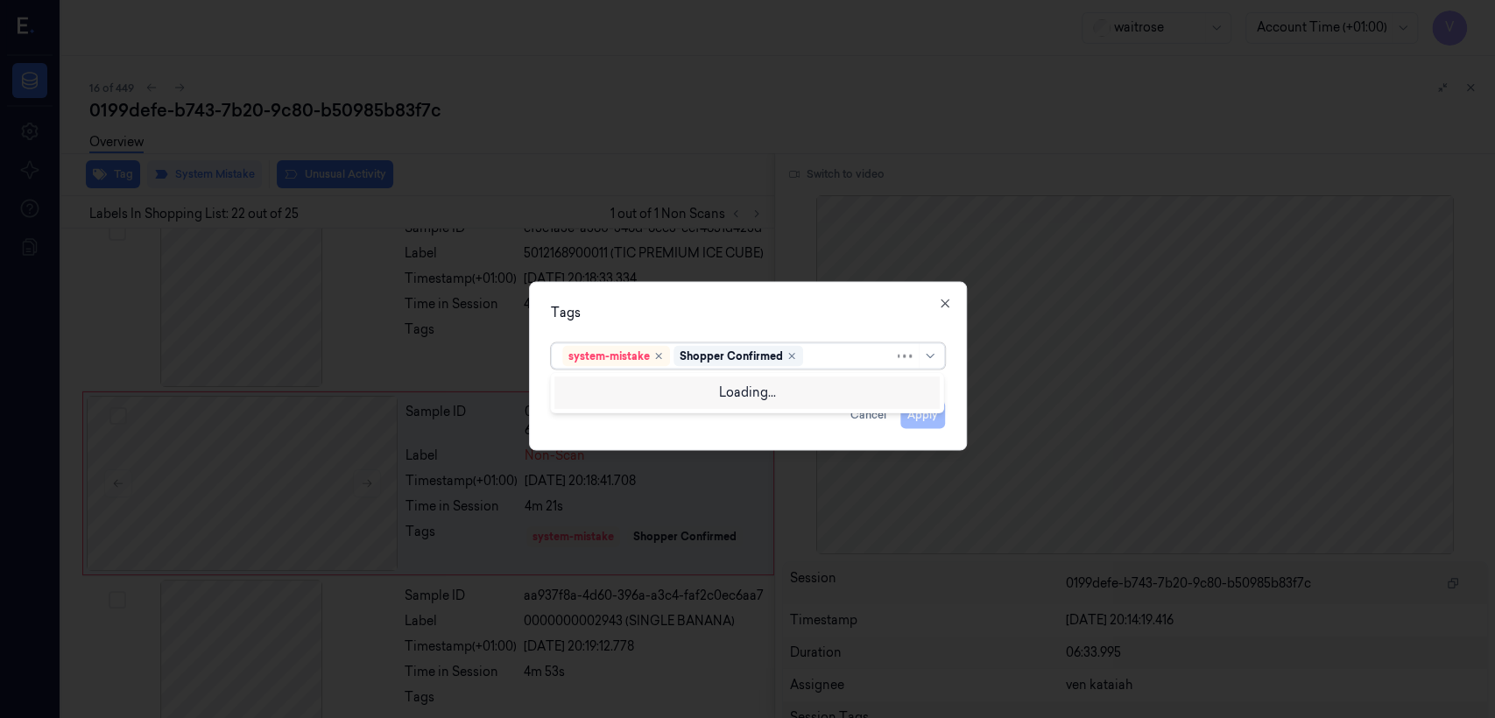
click at [815, 354] on div at bounding box center [851, 356] width 88 height 18
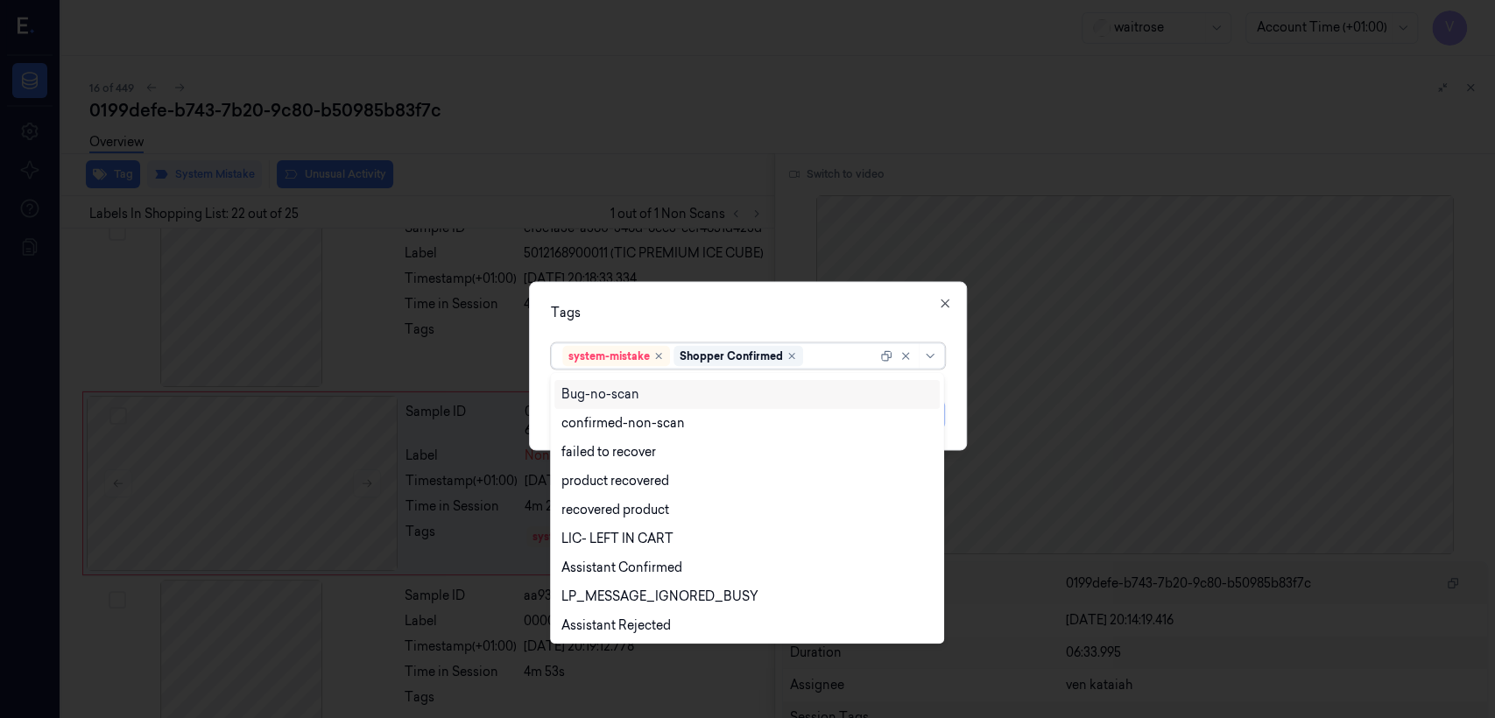
scroll to position [194, 0]
click at [649, 550] on div "Unusual-Activity" at bounding box center [609, 630] width 97 height 18
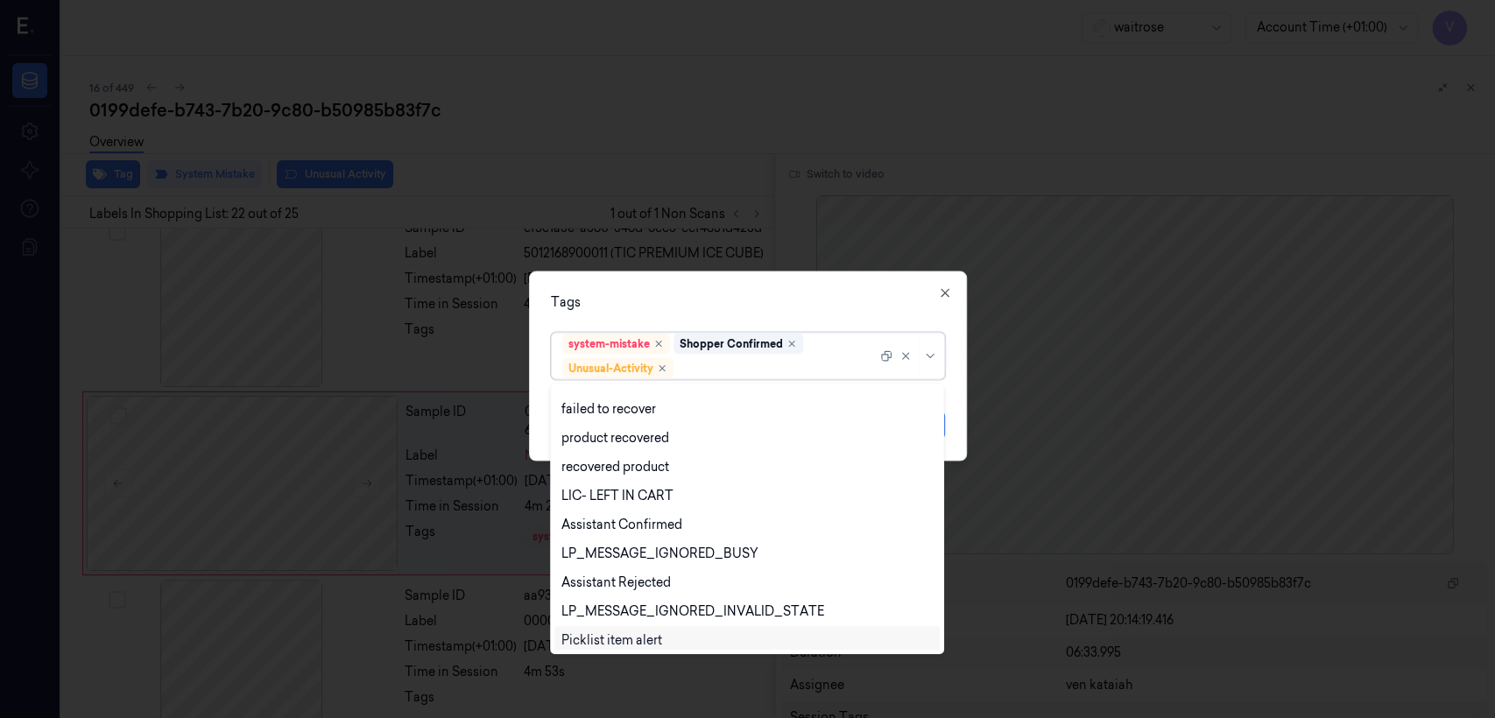
click at [639, 550] on div "Picklist item alert" at bounding box center [611, 640] width 101 height 18
click at [785, 326] on div "option Picklist item alert, selected. Use Up and Down to choose options, press …" at bounding box center [748, 353] width 394 height 54
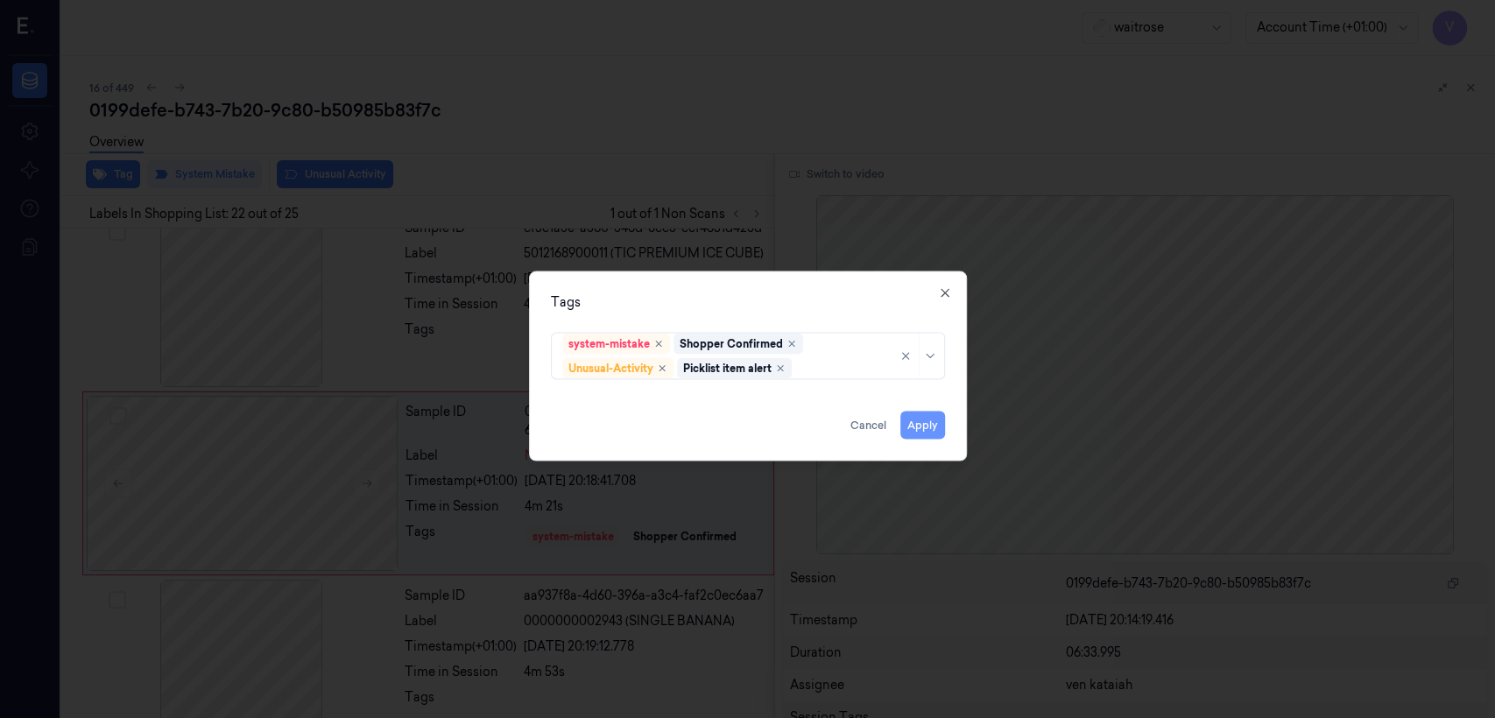
click at [815, 427] on button "Apply" at bounding box center [922, 426] width 45 height 28
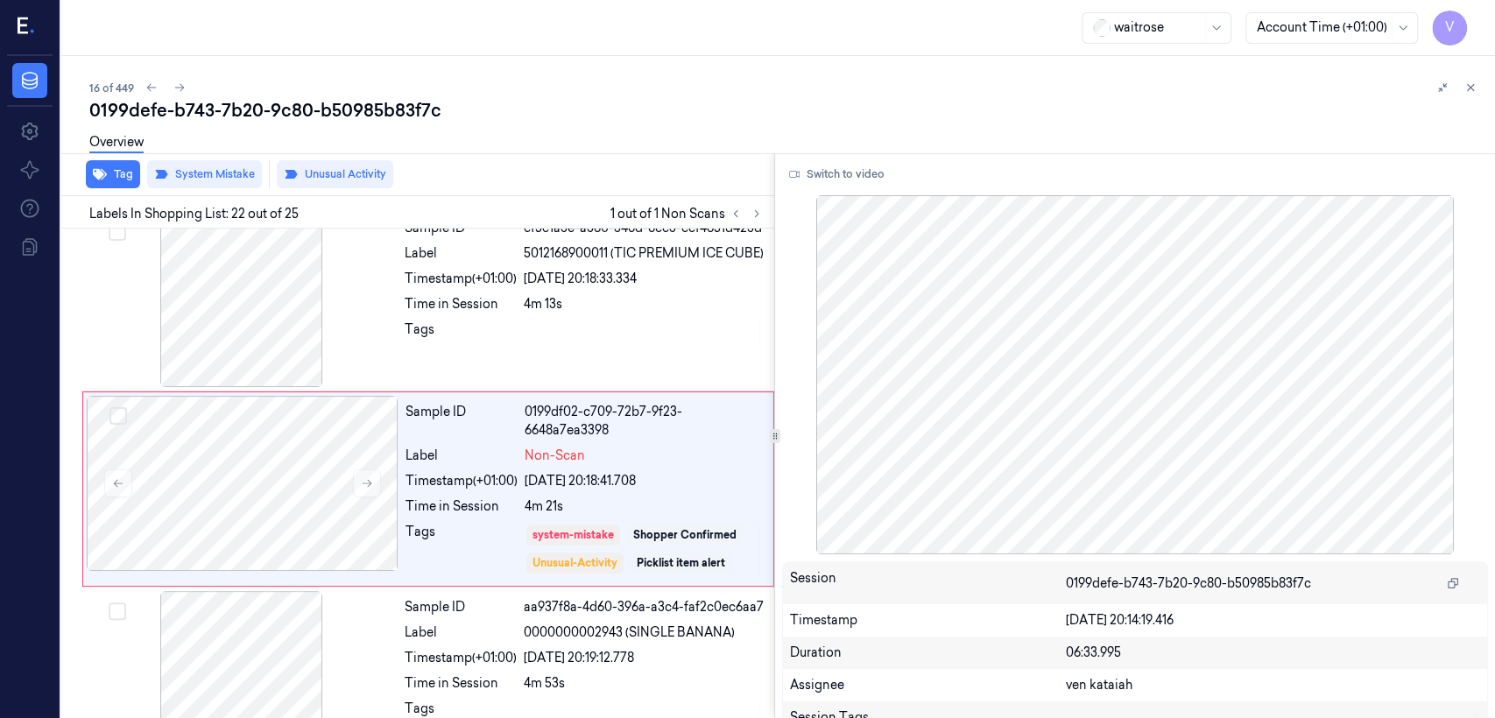
scroll to position [3741, 0]
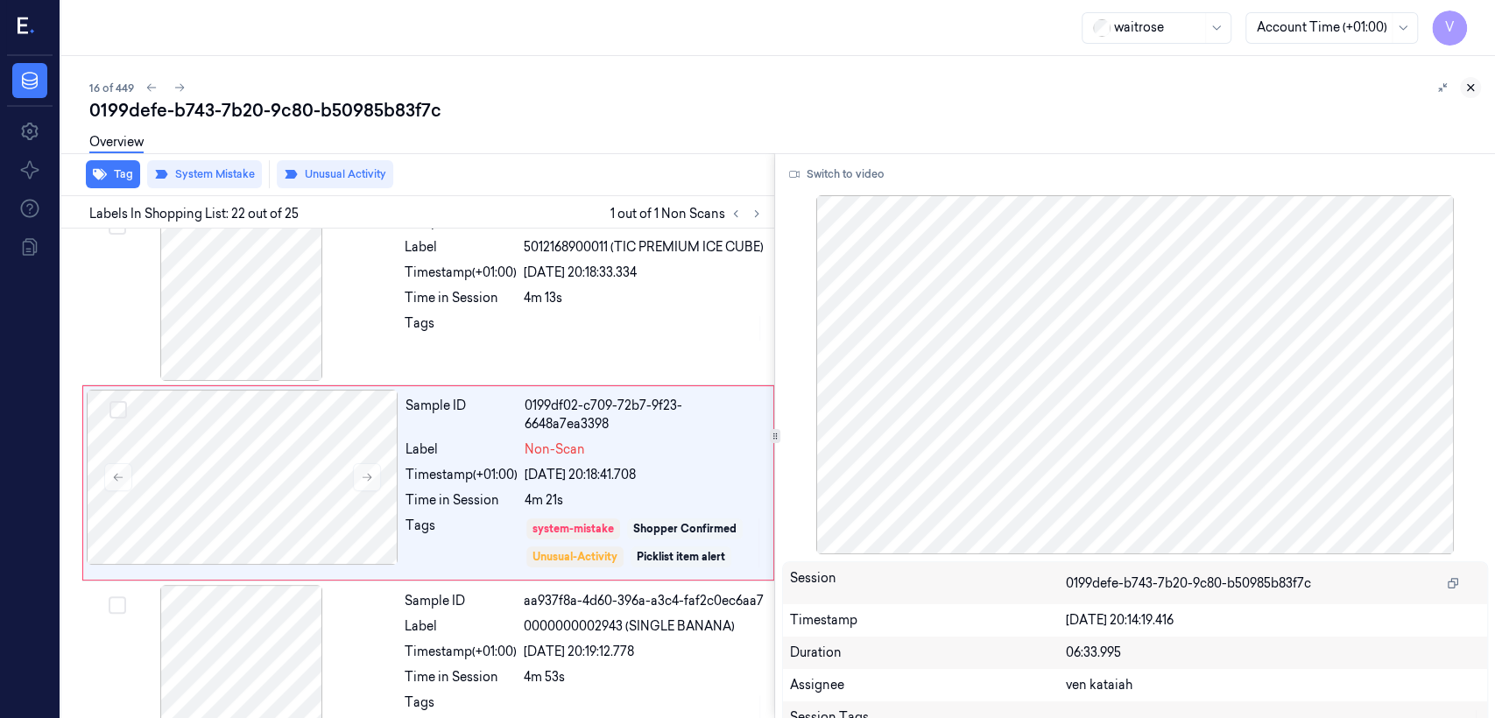
click at [815, 89] on icon at bounding box center [1470, 87] width 12 height 12
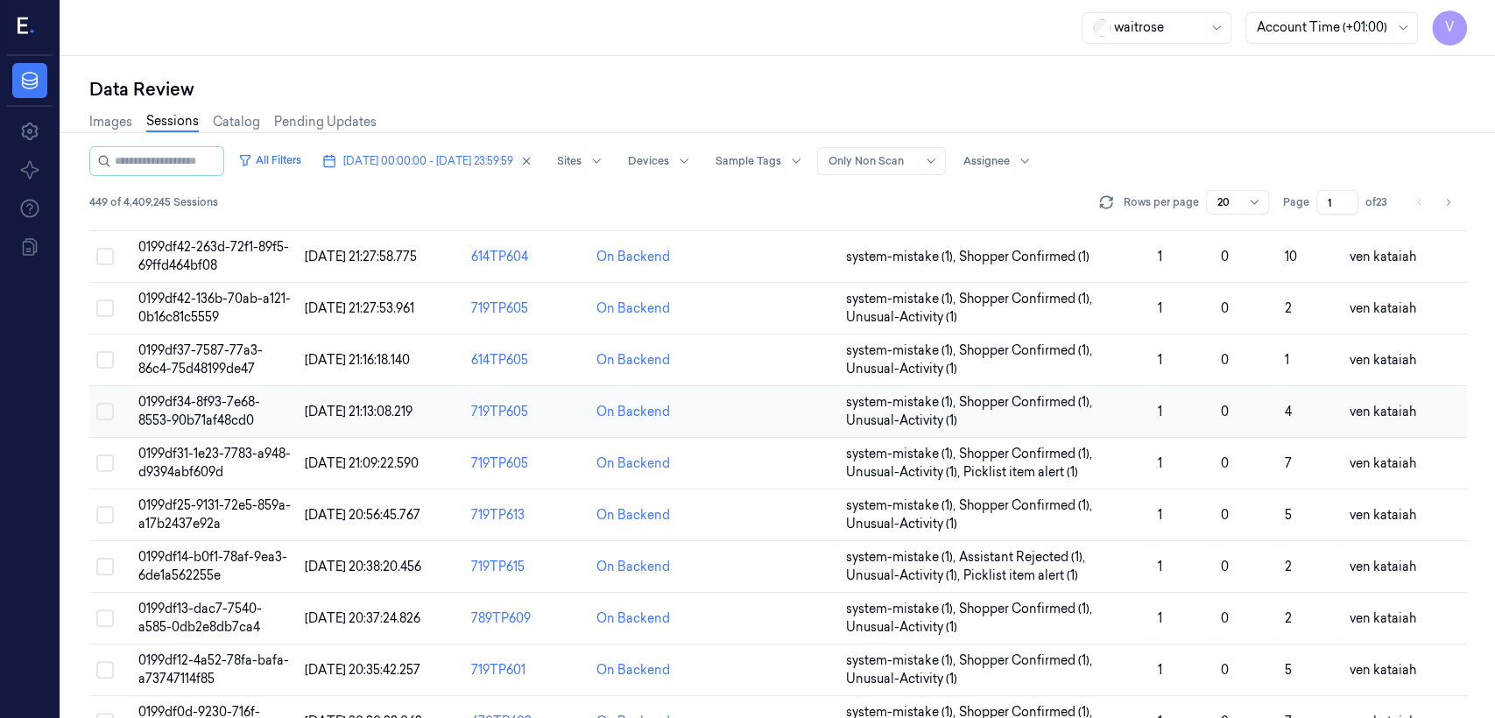
scroll to position [587, 0]
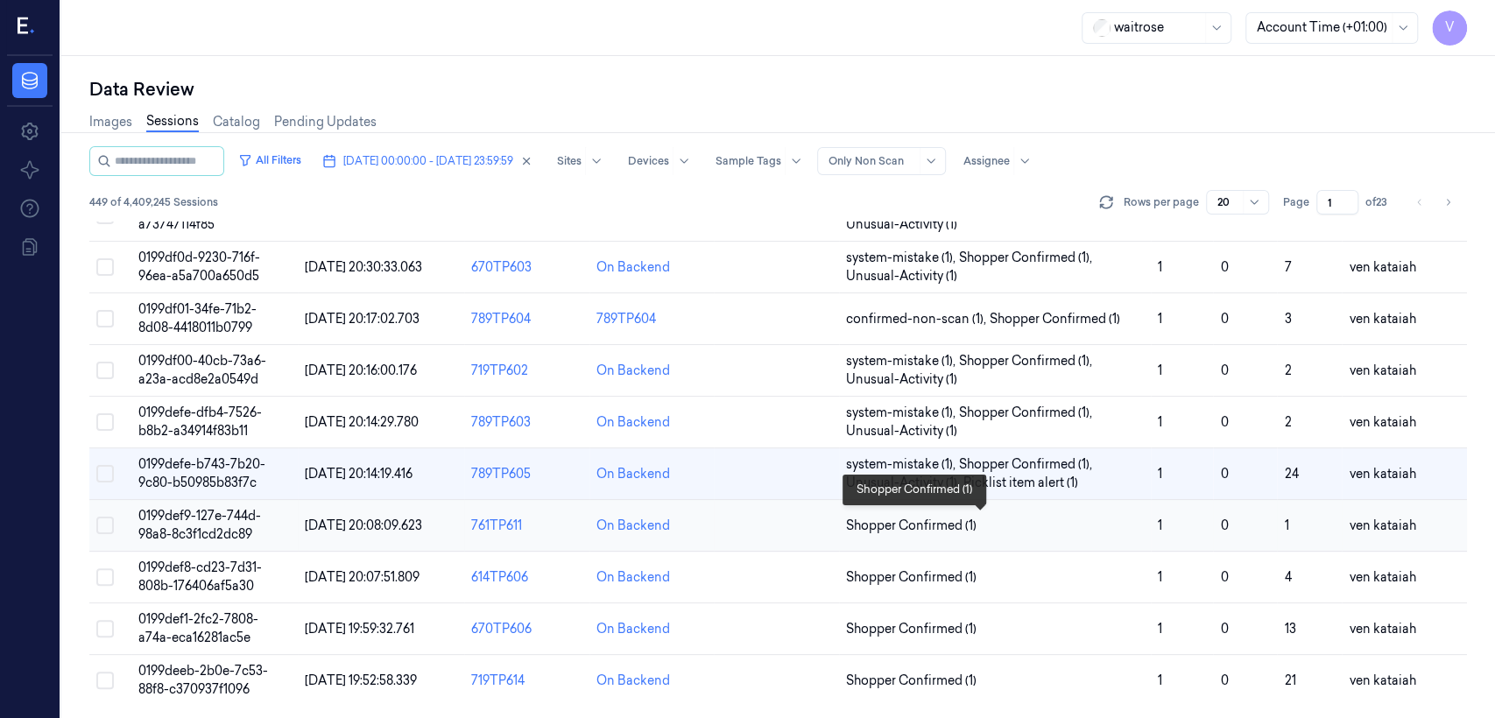
click at [815, 524] on span "Shopper Confirmed (1)" at bounding box center [911, 526] width 130 height 18
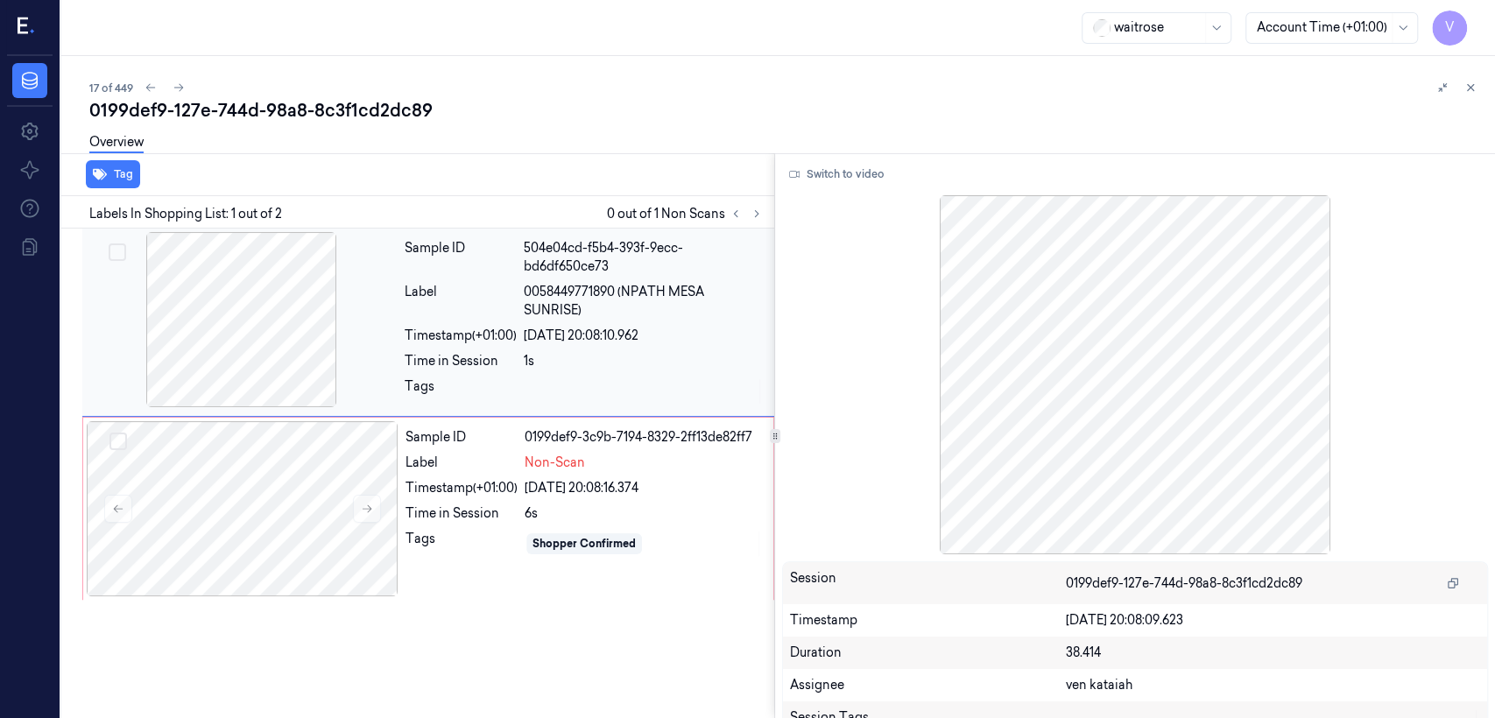
click at [477, 345] on div "Sample ID 504e04cd-f5b4-393f-9ecc-bd6df650ce73 Label 0058449771890 (NPATH MESA …" at bounding box center [584, 322] width 373 height 180
click at [427, 461] on div "Label" at bounding box center [461, 463] width 112 height 18
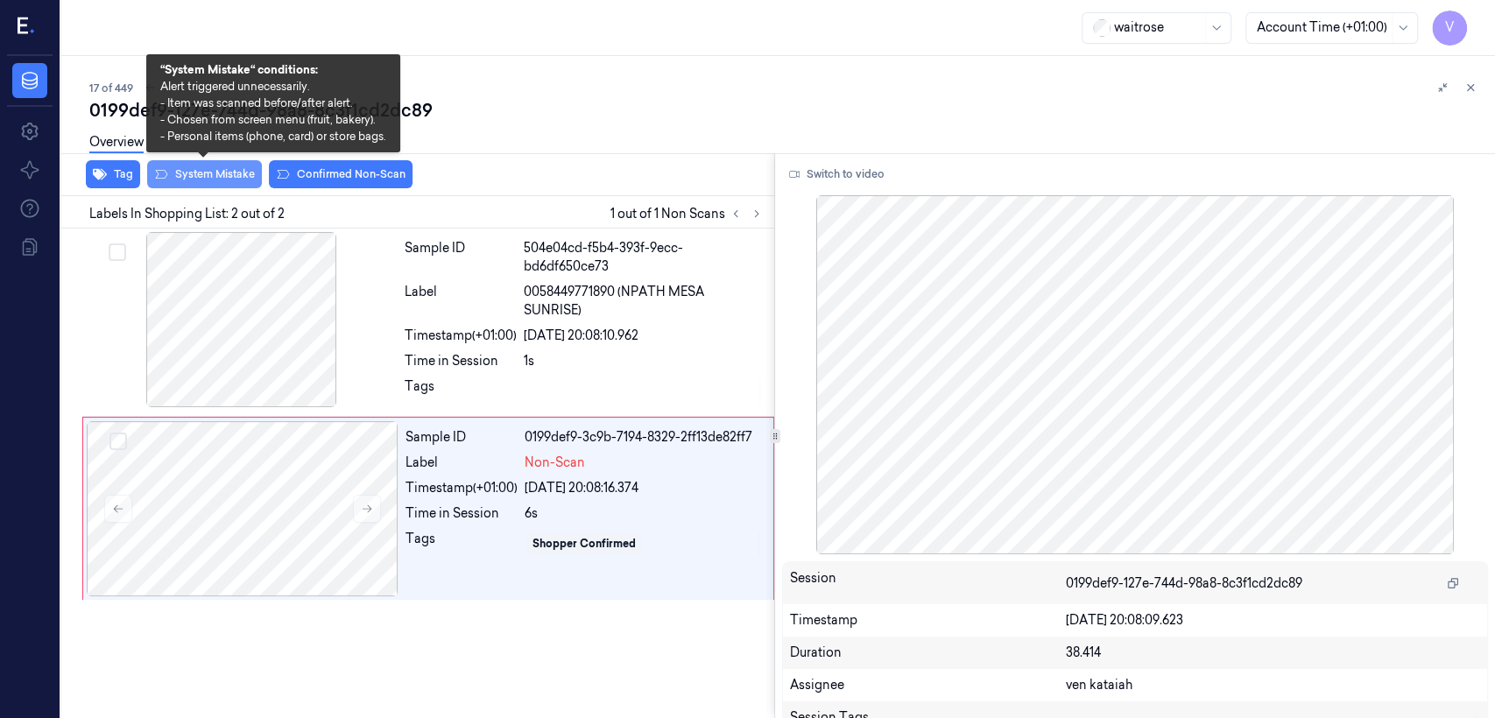
click at [215, 175] on button "System Mistake" at bounding box center [204, 174] width 115 height 28
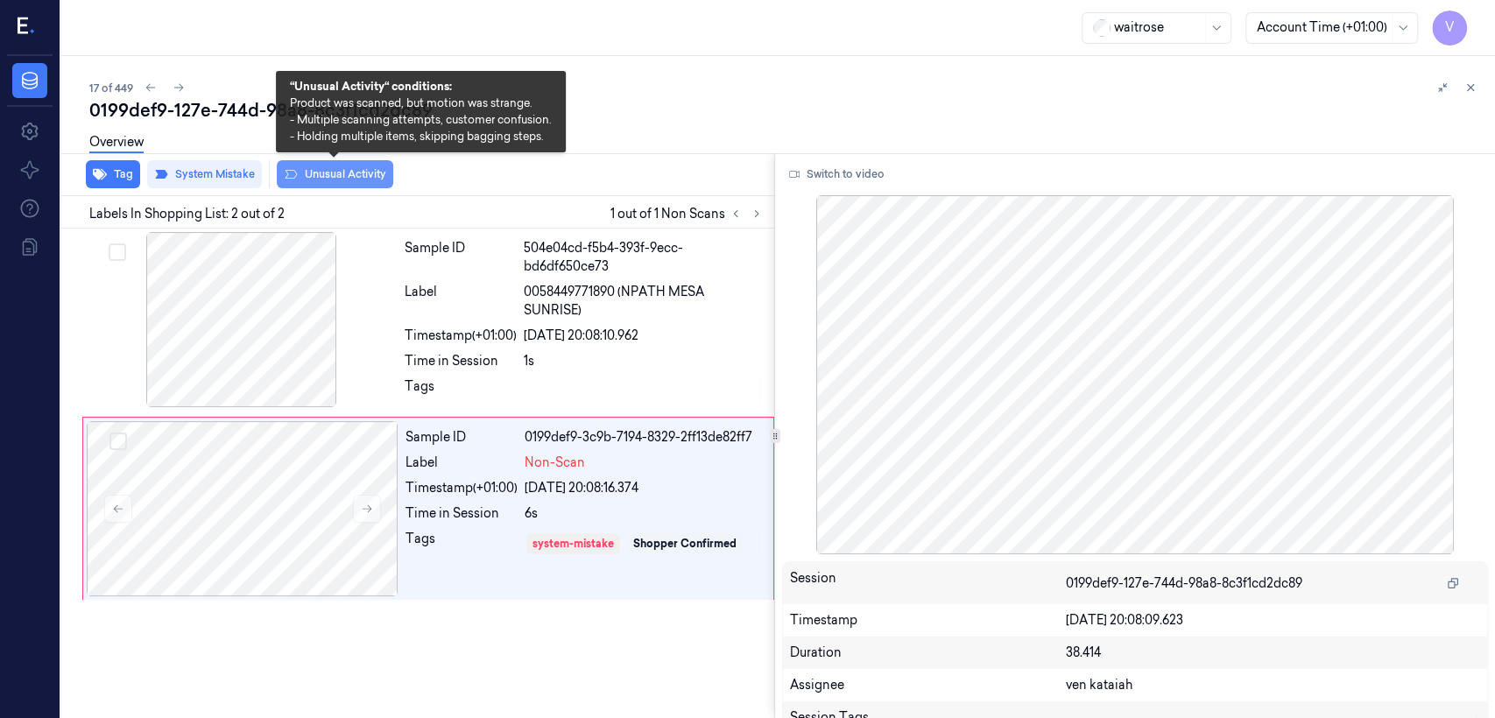
click at [324, 184] on button "Unusual Activity" at bounding box center [335, 174] width 116 height 28
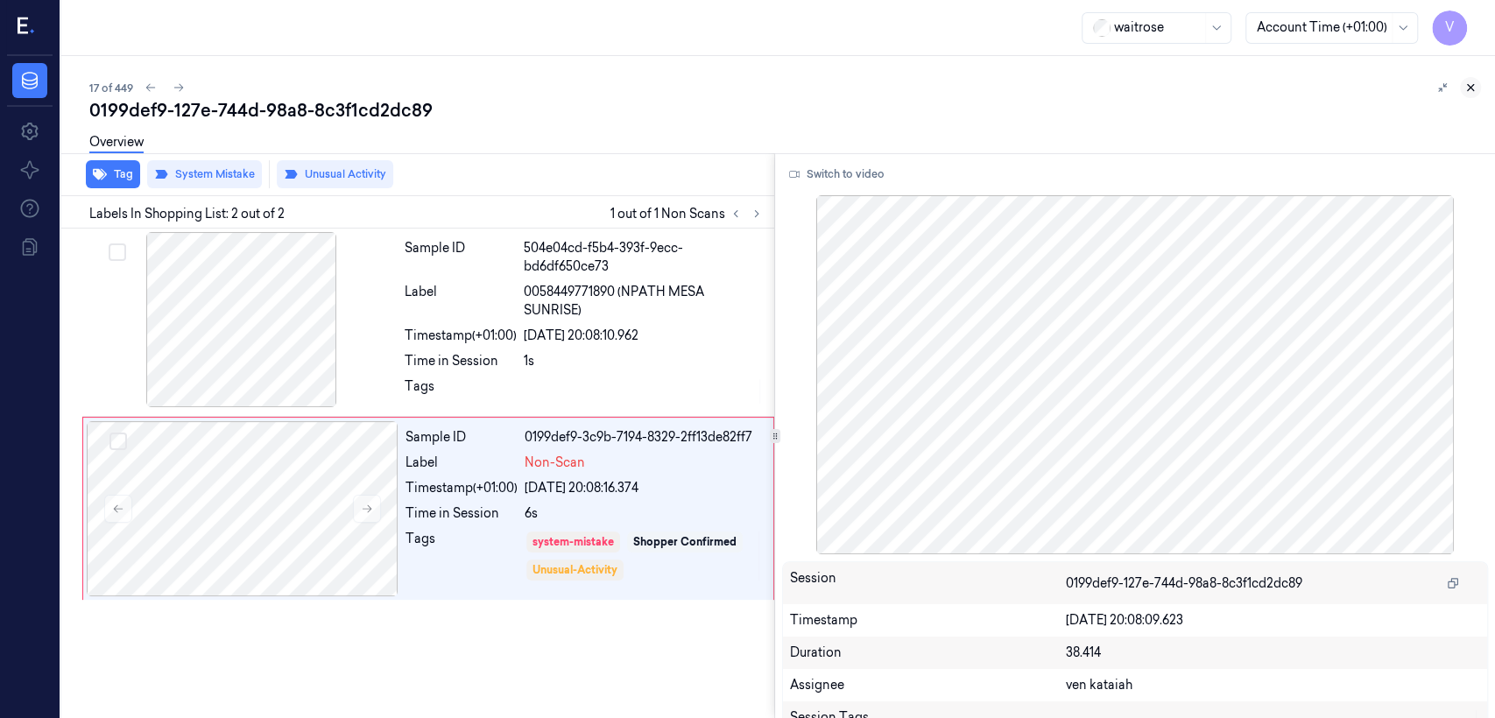
click at [815, 95] on button at bounding box center [1470, 87] width 21 height 21
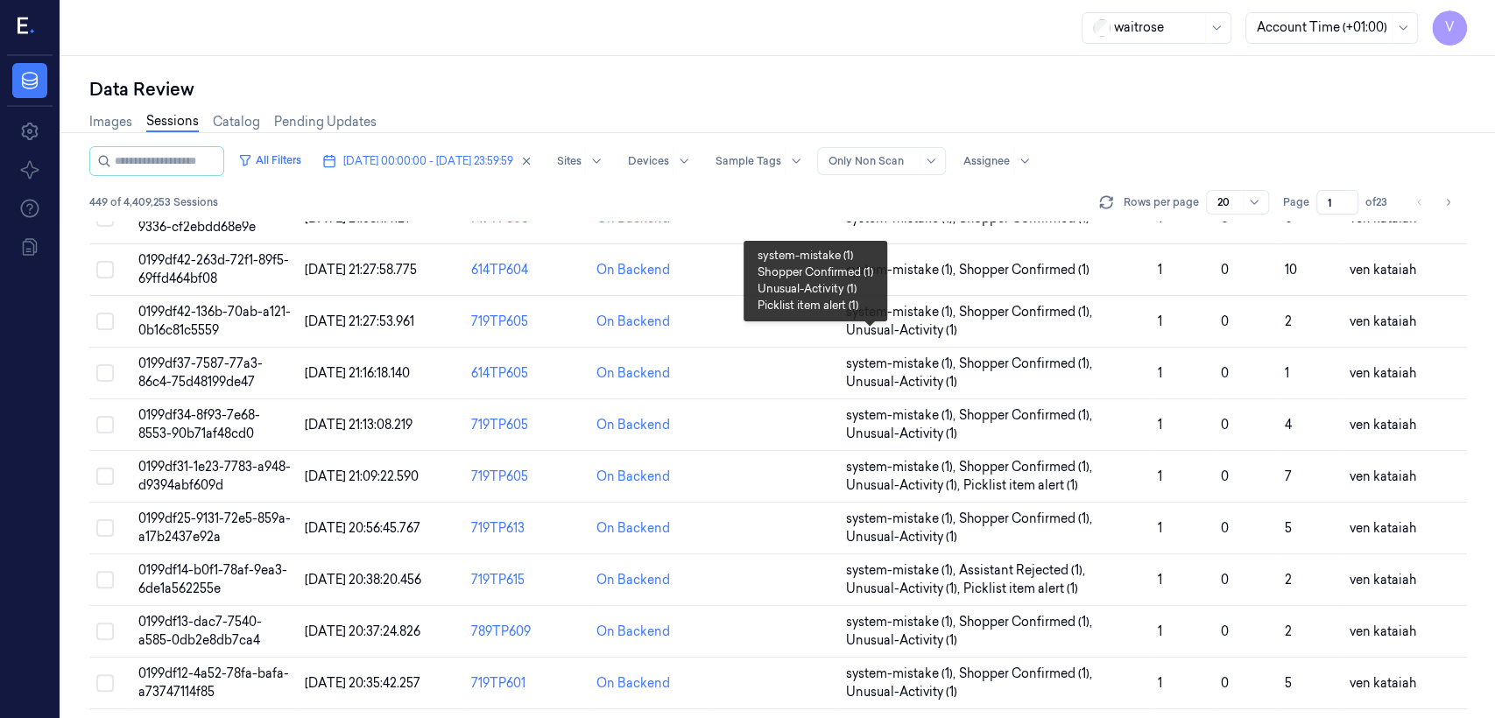
scroll to position [587, 0]
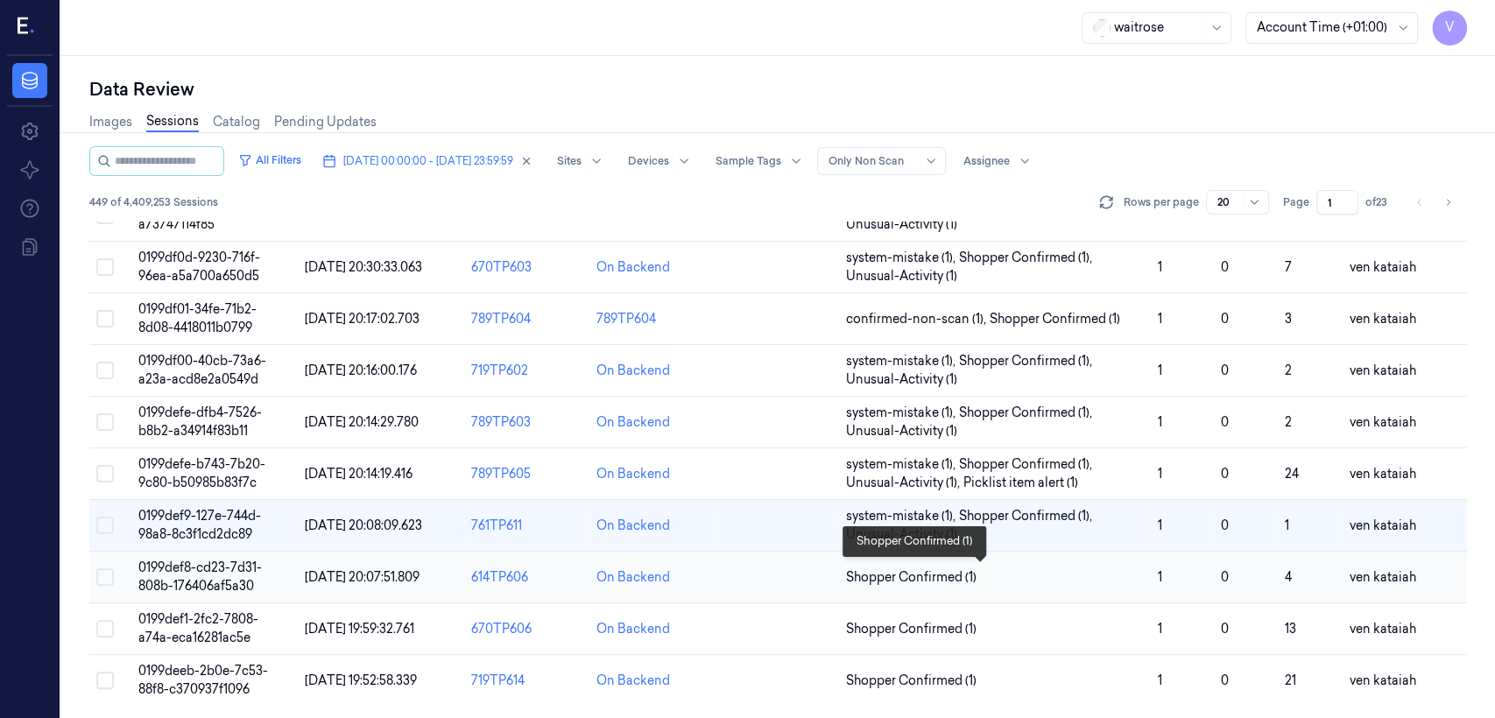
click at [815, 550] on span "Shopper Confirmed (1)" at bounding box center [911, 577] width 130 height 18
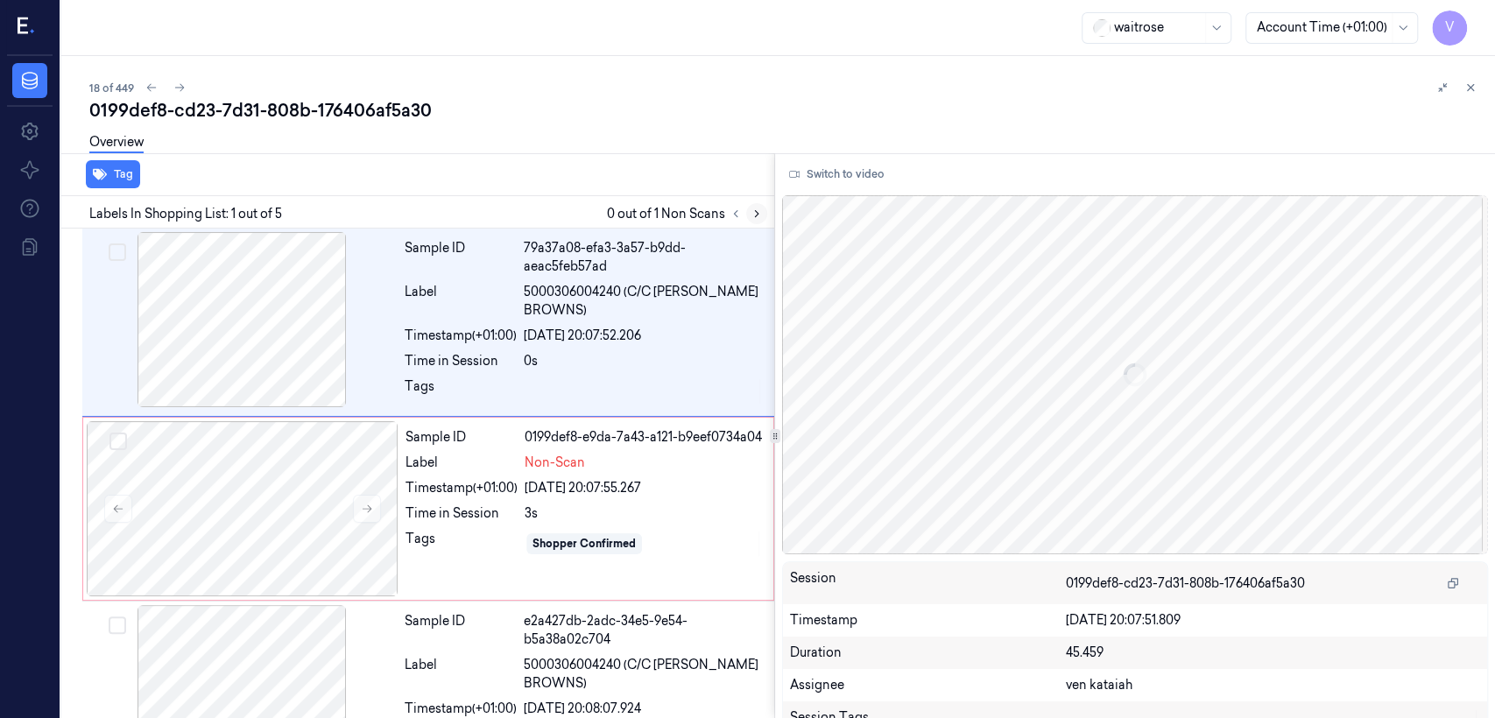
click at [751, 212] on icon at bounding box center [757, 214] width 12 height 12
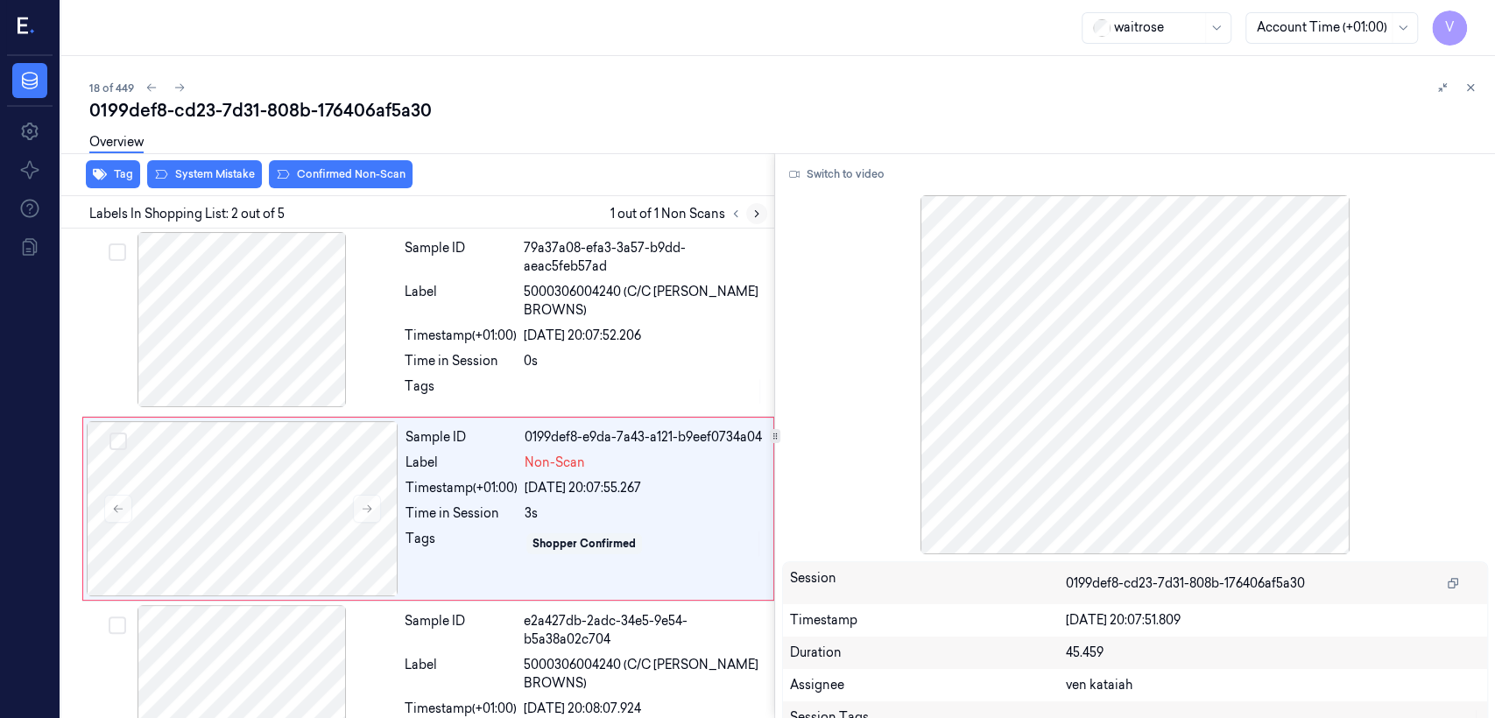
scroll to position [35, 0]
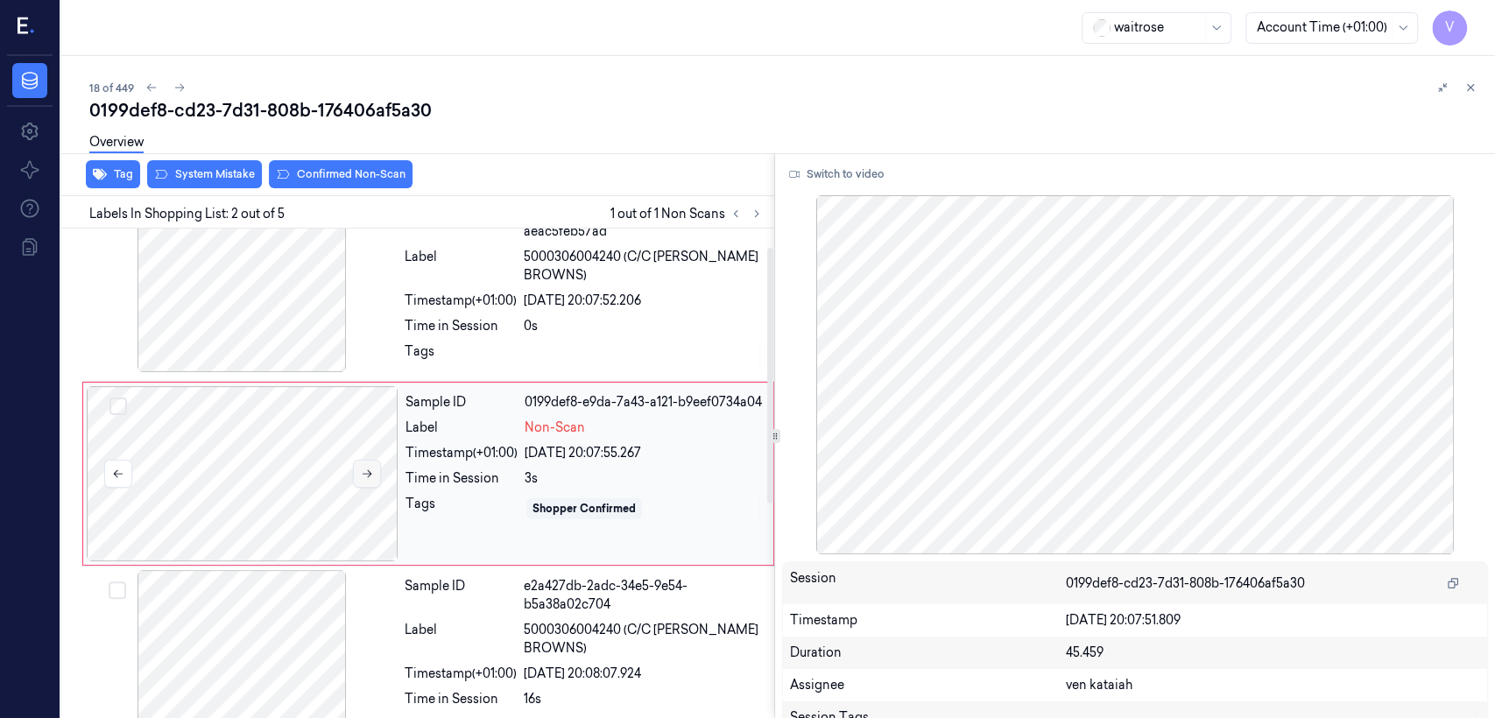
click at [364, 470] on icon at bounding box center [367, 474] width 12 height 12
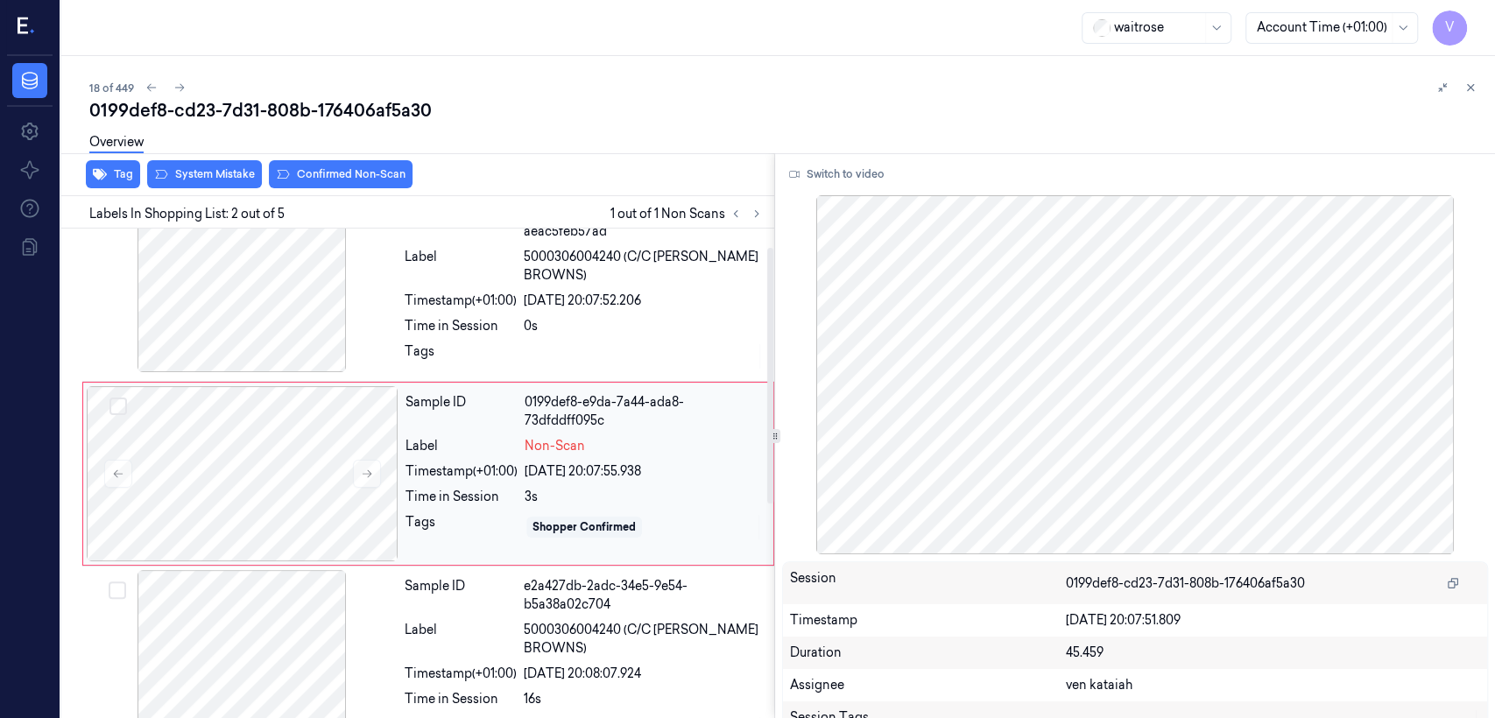
click at [422, 391] on div "Sample ID 0199def8-e9da-7a44-ada8-73dfddff095c Label Non-Scan Timestamp (+01:00…" at bounding box center [583, 473] width 371 height 175
click at [437, 352] on div "Tags" at bounding box center [461, 356] width 112 height 28
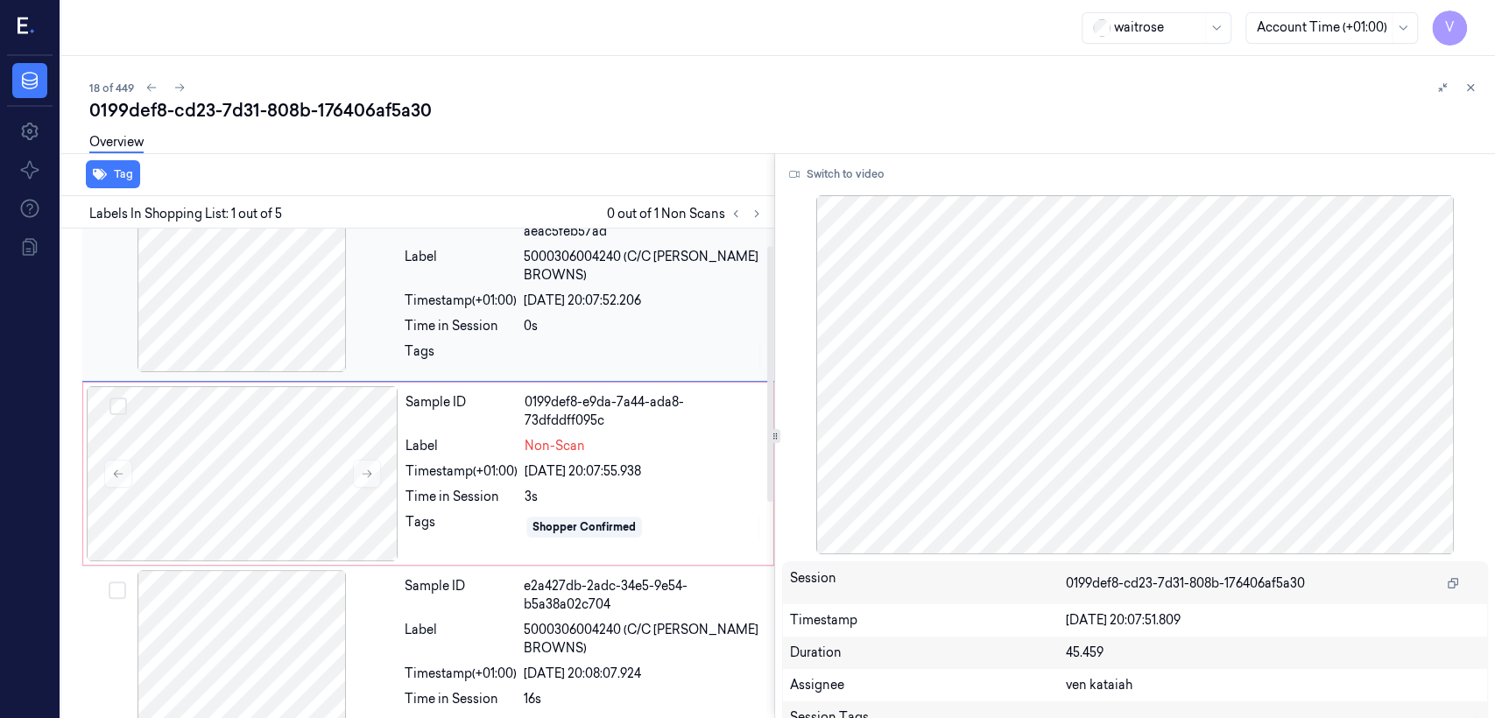
scroll to position [0, 0]
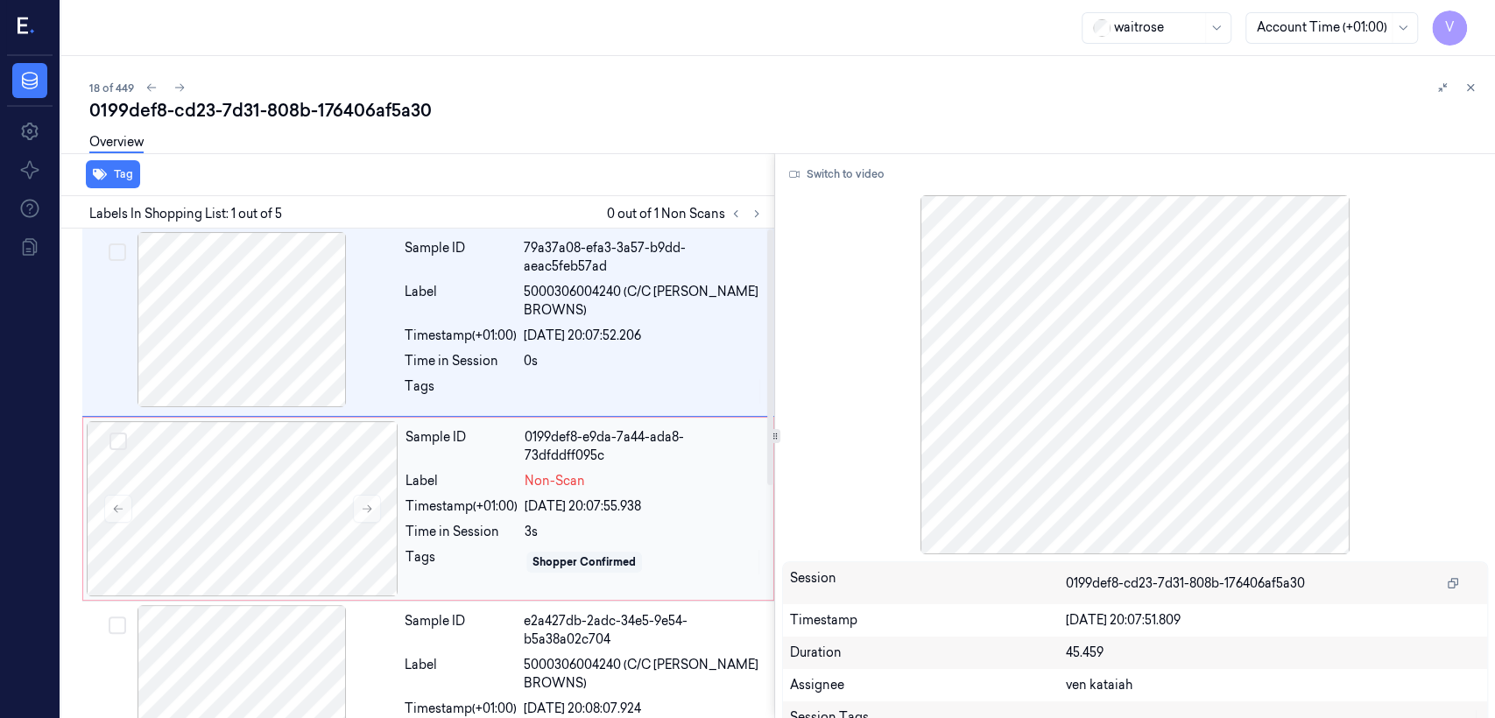
click at [494, 548] on div "Tags" at bounding box center [461, 562] width 112 height 28
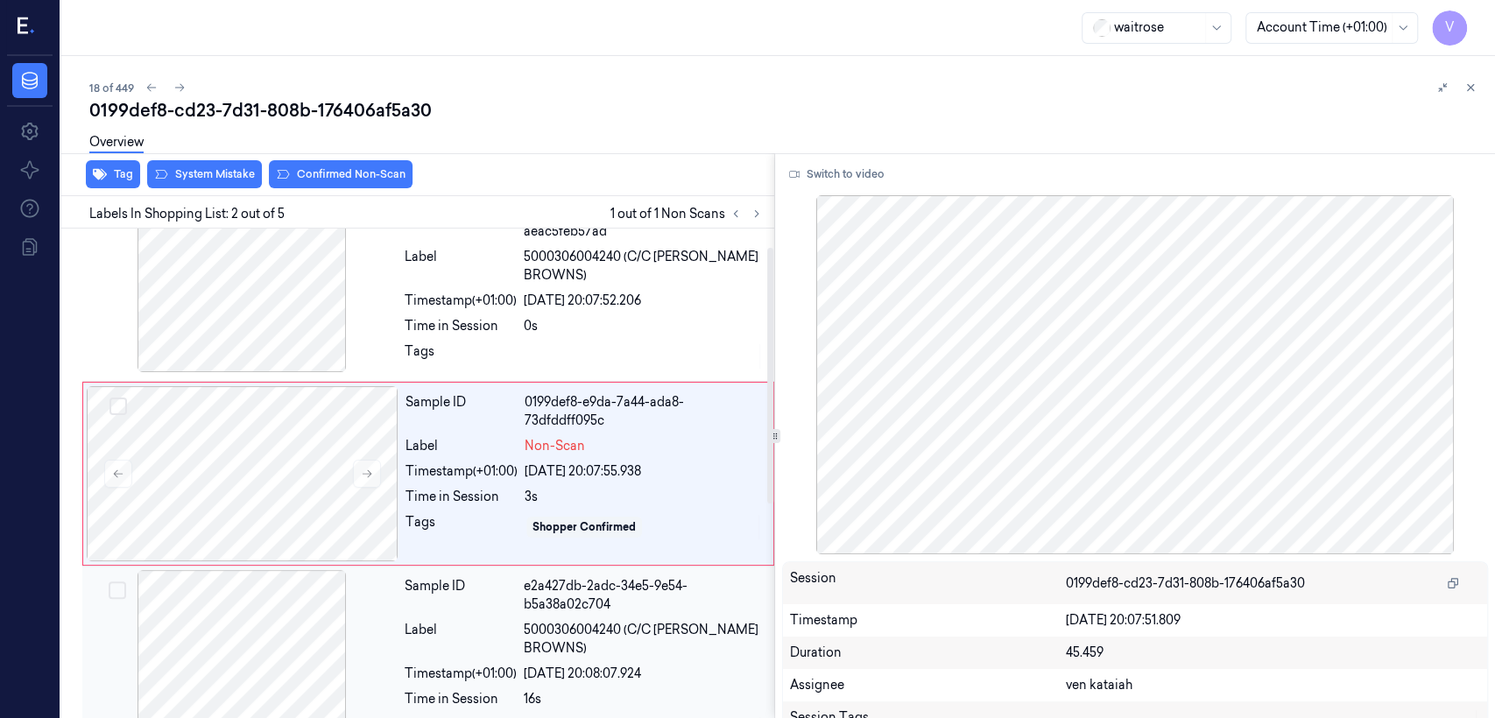
click at [525, 550] on div "[DATE] 20:08:07.924" at bounding box center [644, 674] width 240 height 18
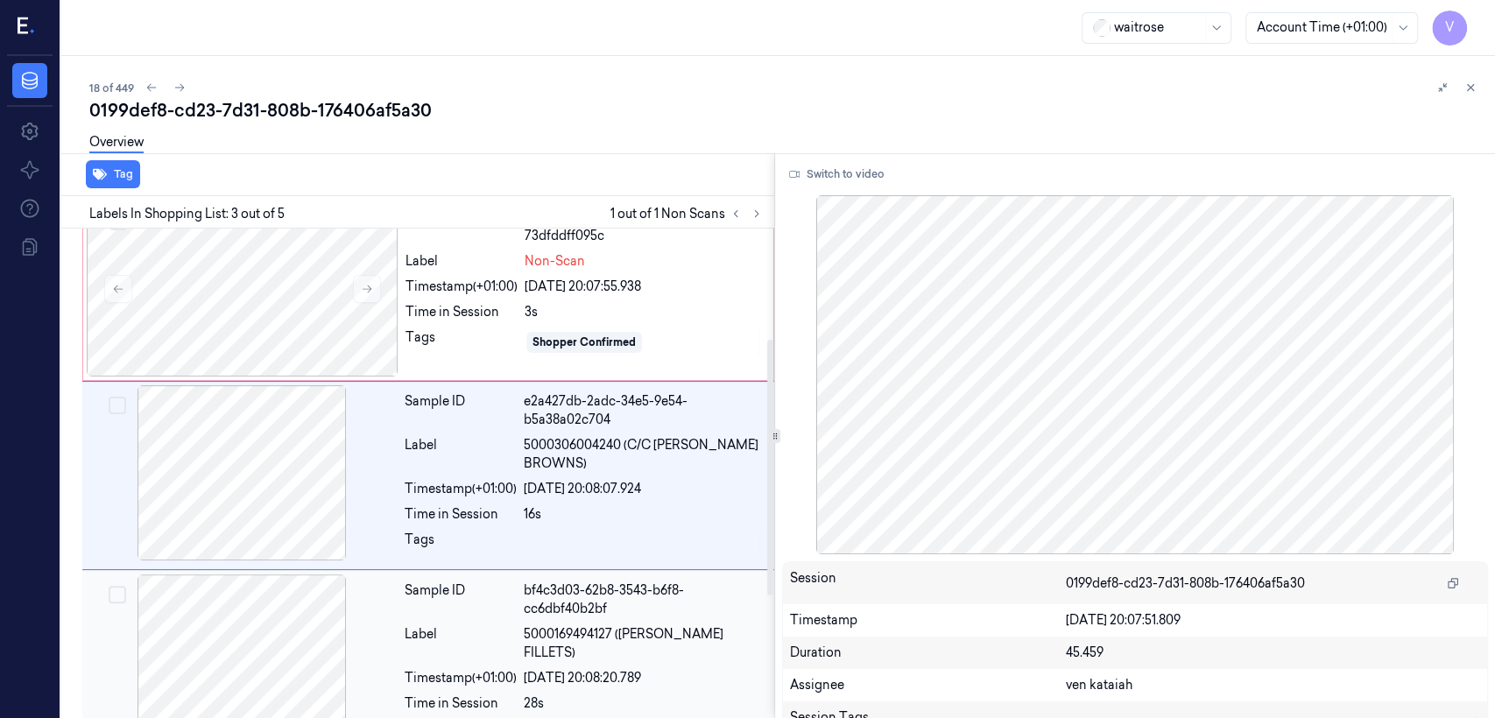
scroll to position [222, 0]
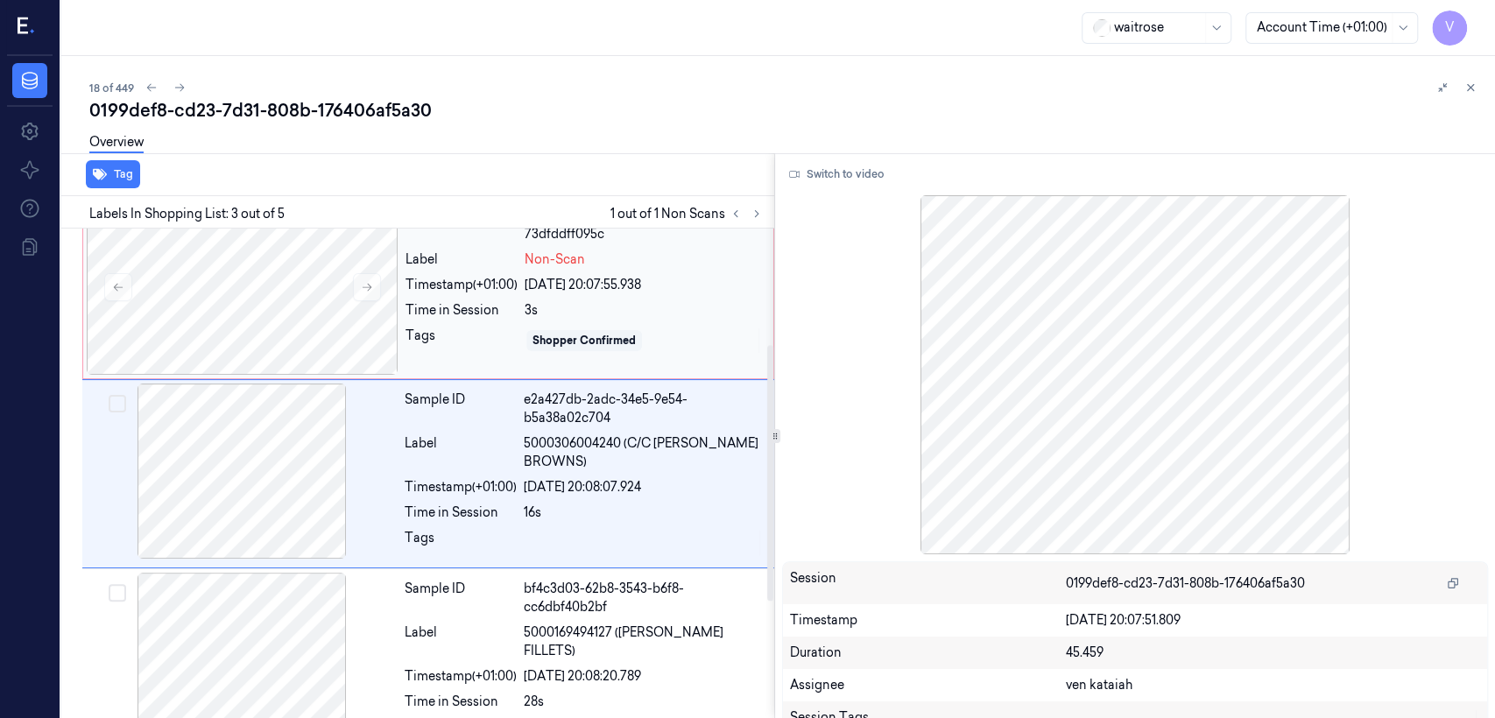
click at [504, 291] on div "Timestamp (+01:00)" at bounding box center [461, 285] width 112 height 18
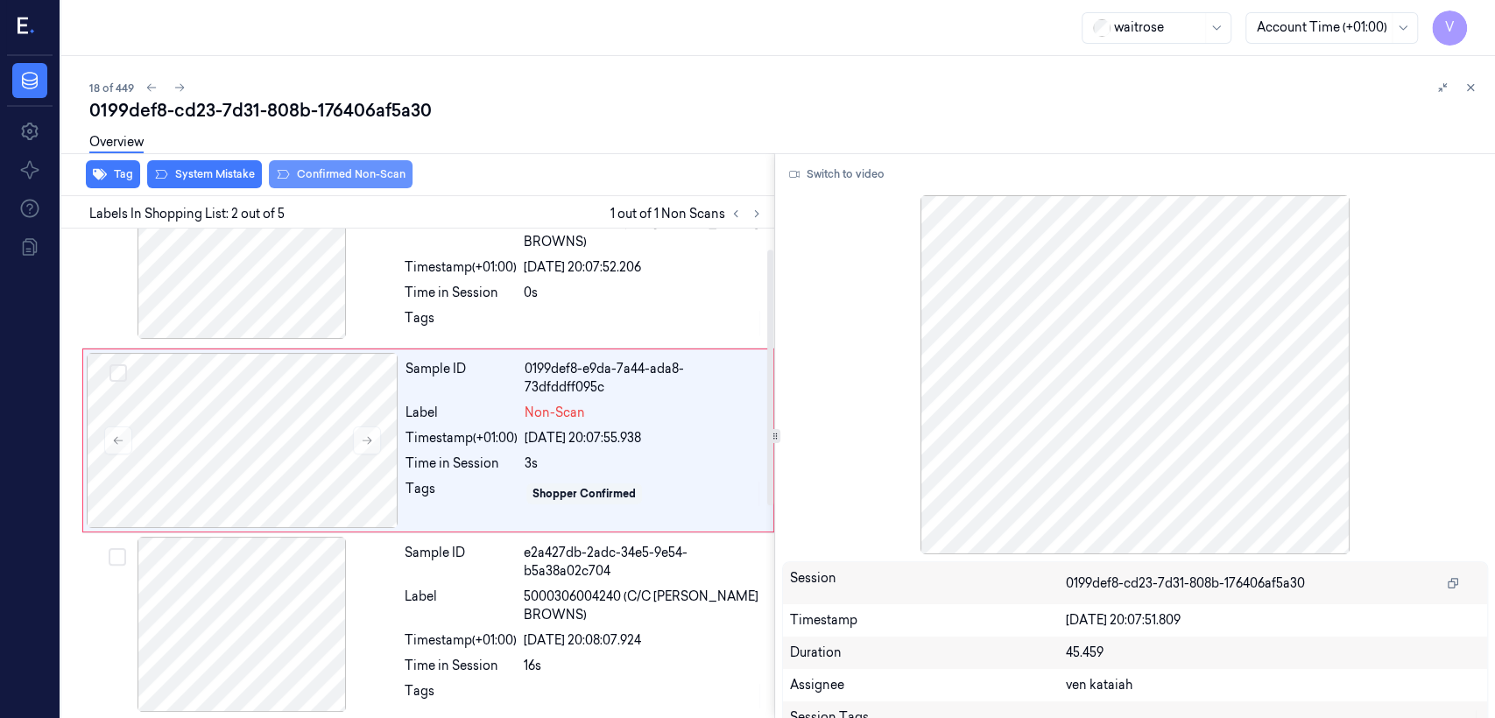
scroll to position [35, 0]
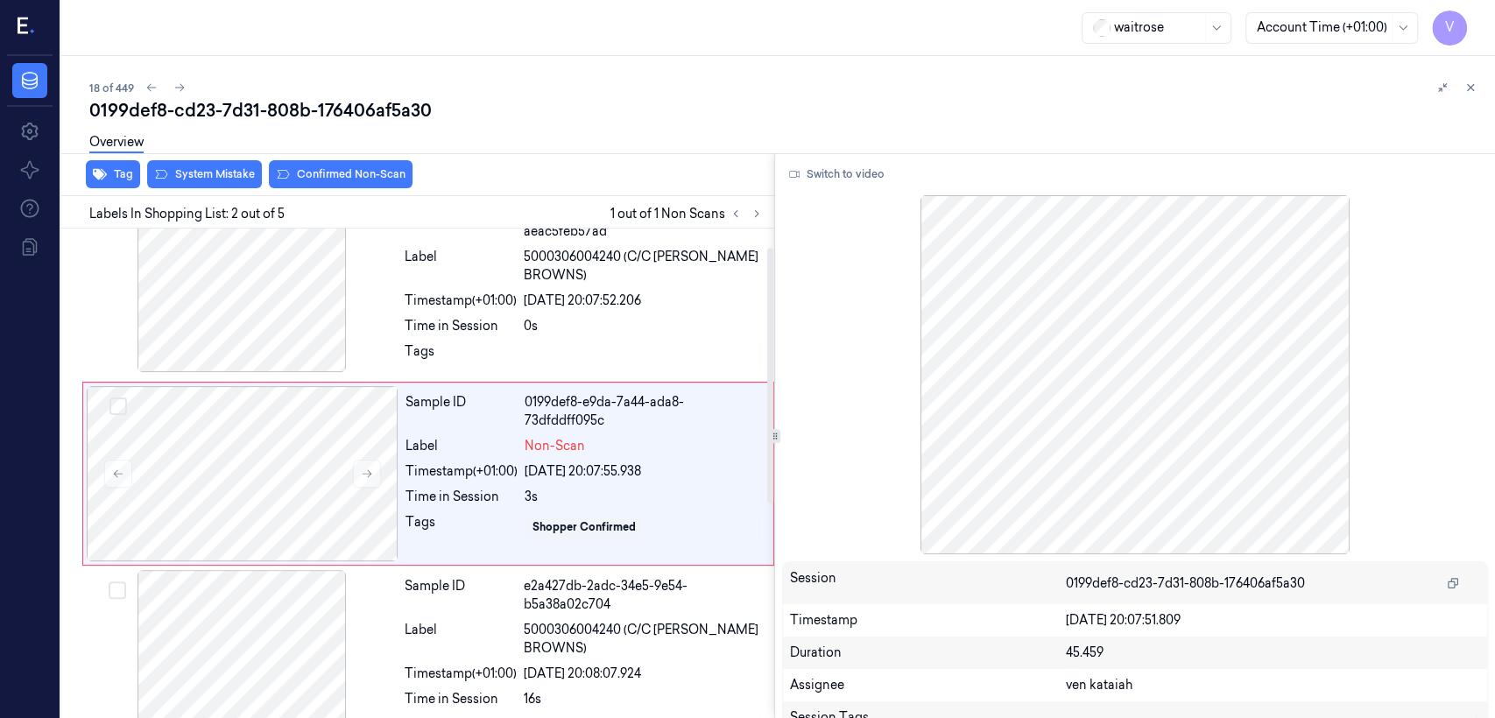
click at [319, 160] on div "Overview" at bounding box center [785, 145] width 1392 height 45
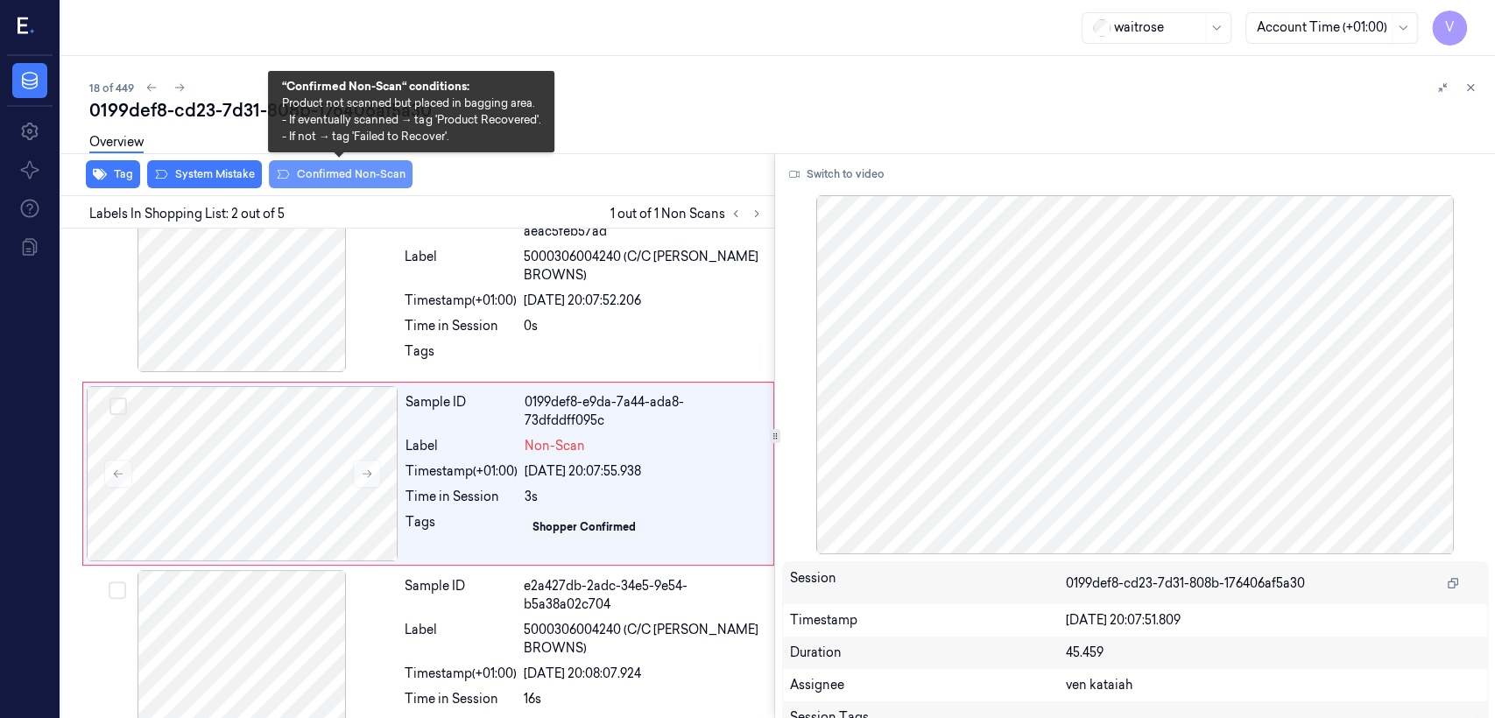
click at [314, 167] on button "Confirmed Non-Scan" at bounding box center [341, 174] width 144 height 28
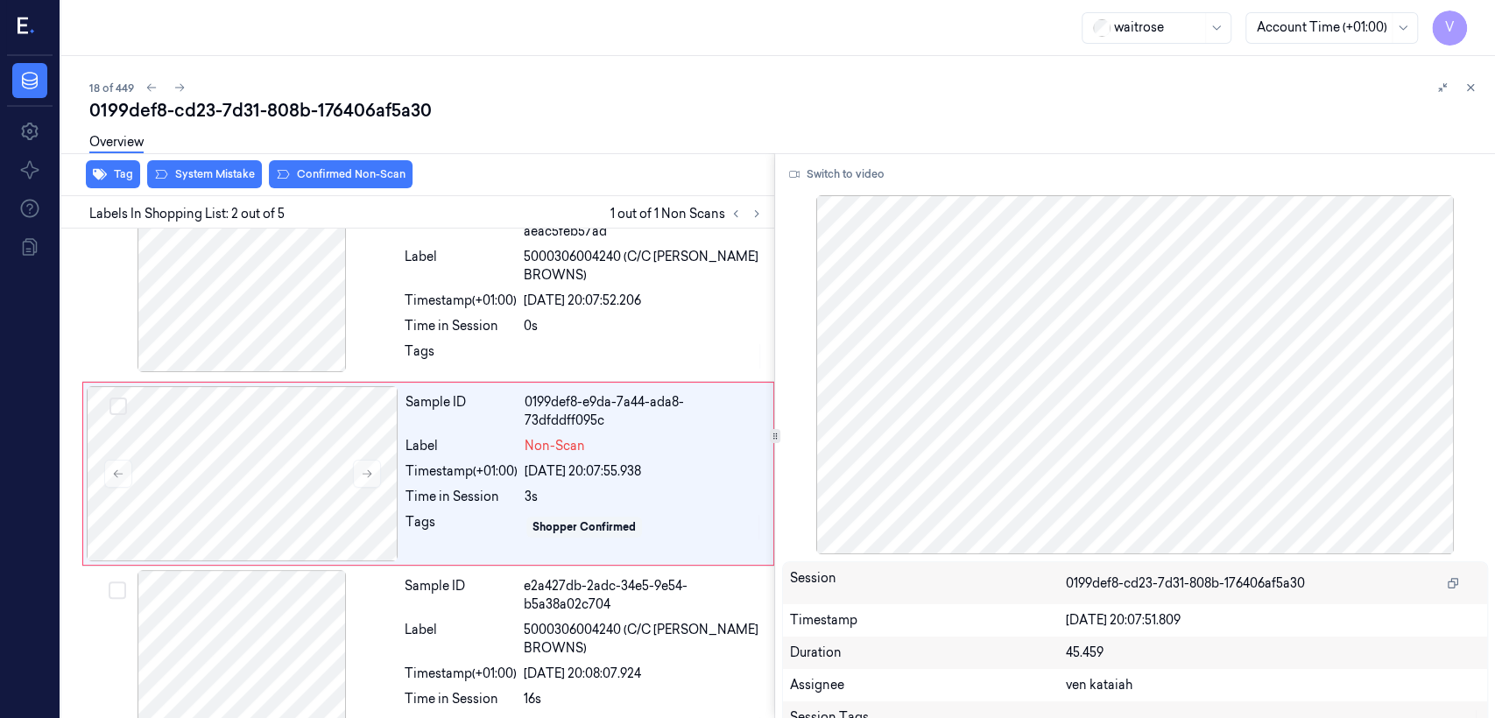
scroll to position [40, 0]
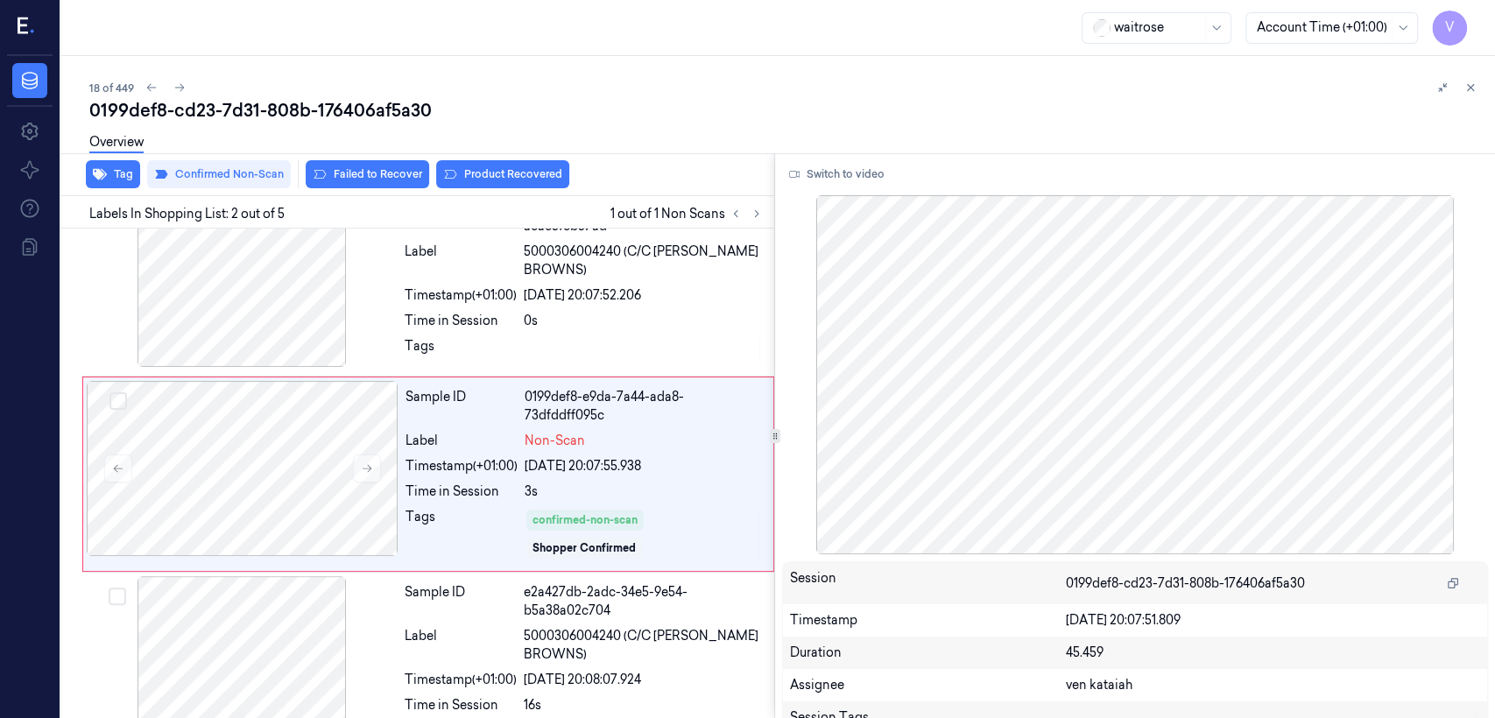
click at [422, 169] on button "Failed to Recover" at bounding box center [367, 174] width 123 height 28
click at [406, 169] on button "Failed to Recover" at bounding box center [367, 174] width 123 height 28
click at [476, 170] on button "Product Recovered" at bounding box center [502, 174] width 133 height 28
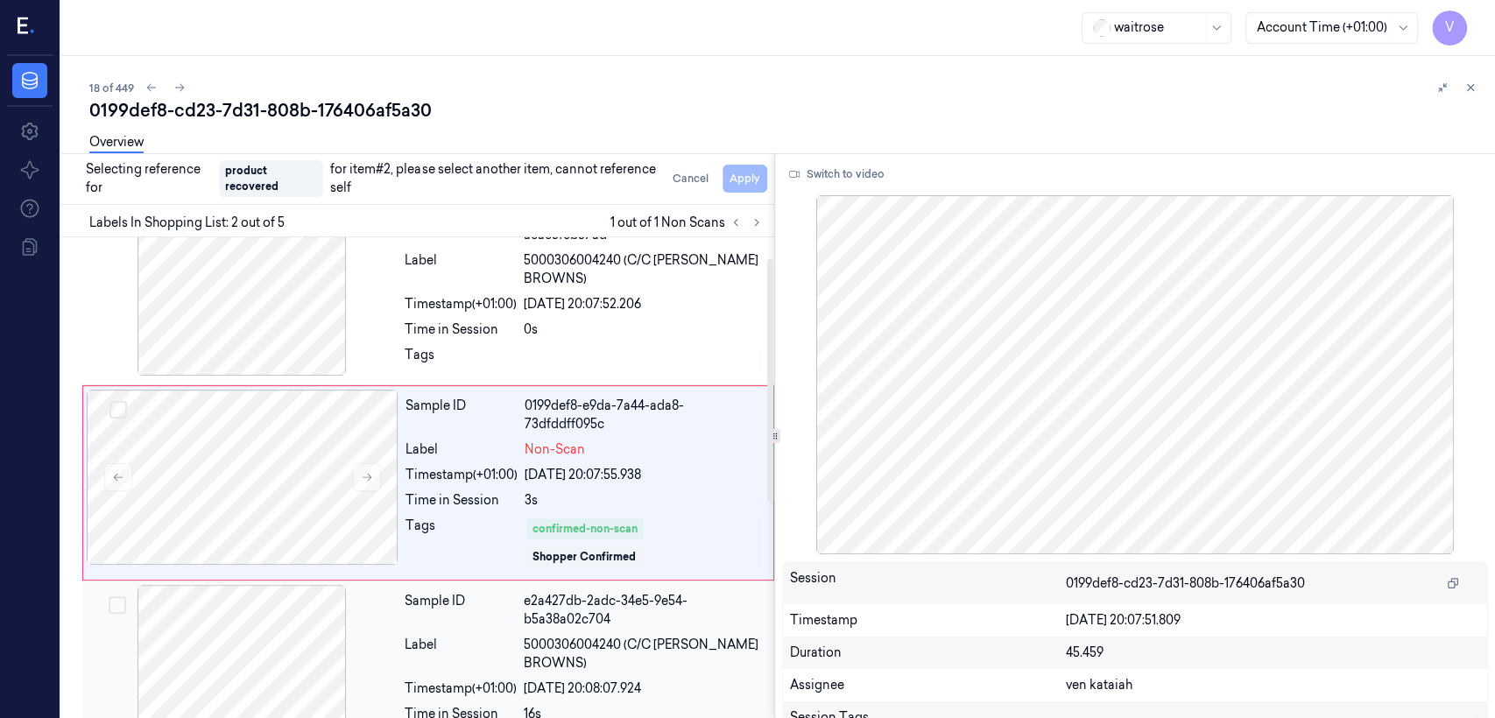
click at [656, 550] on span "5000306004240 (C/C [PERSON_NAME] BROWNS)" at bounding box center [644, 654] width 240 height 37
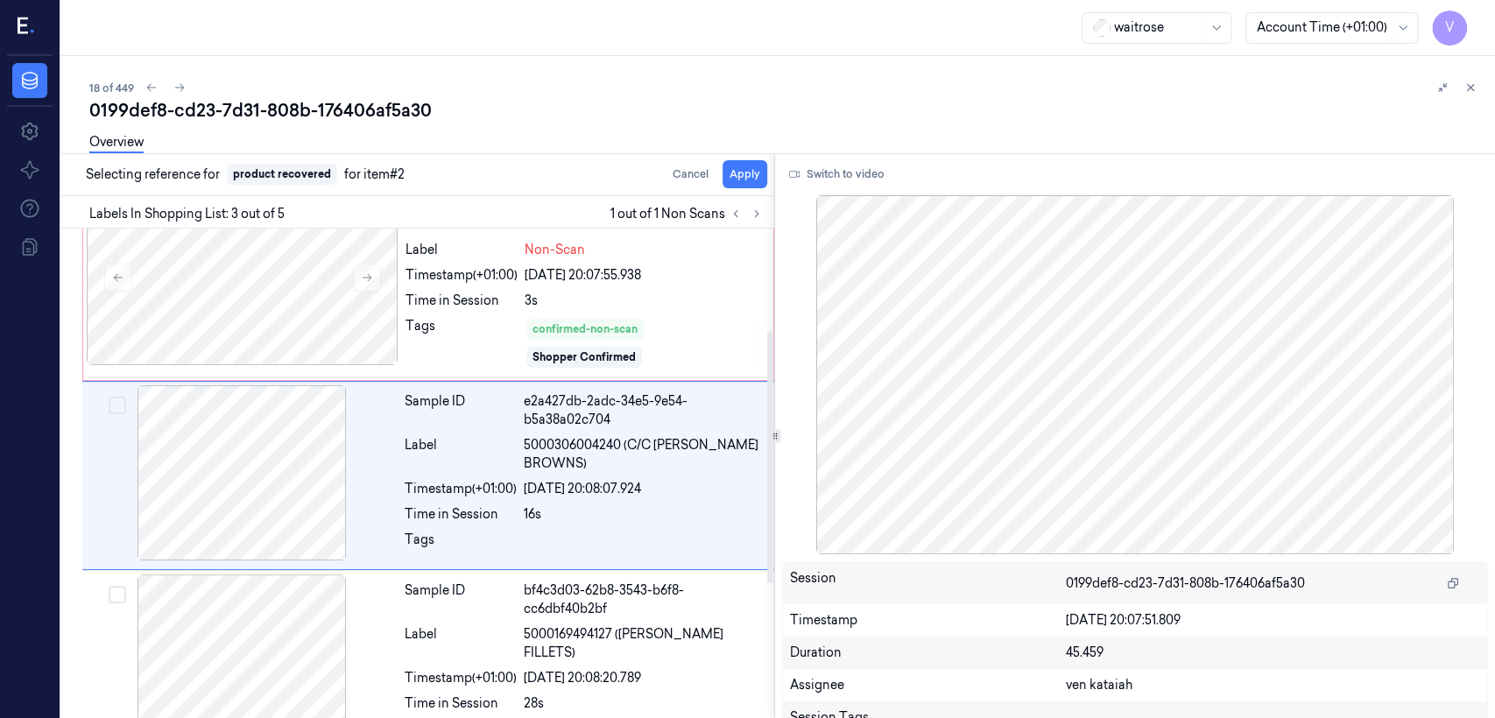
scroll to position [232, 0]
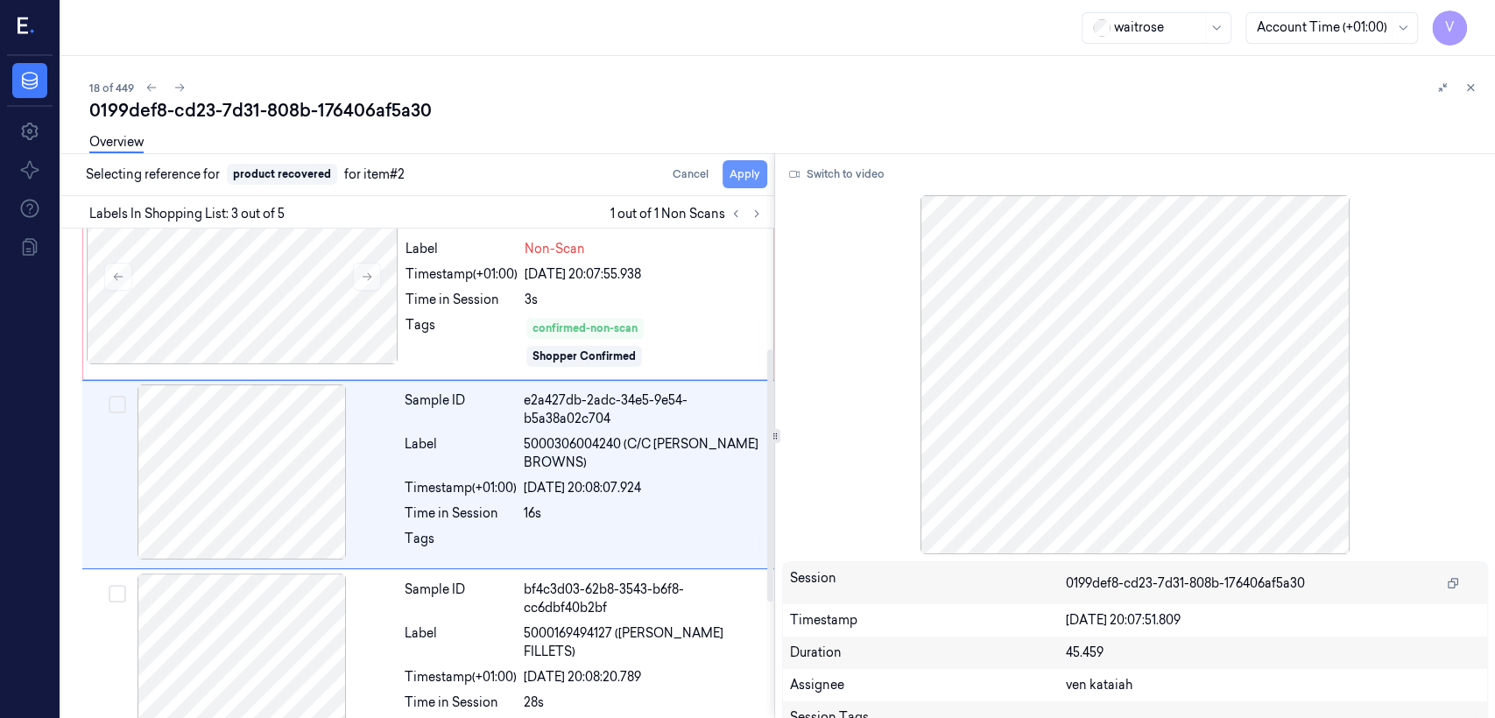
click at [762, 183] on button "Apply" at bounding box center [745, 174] width 45 height 28
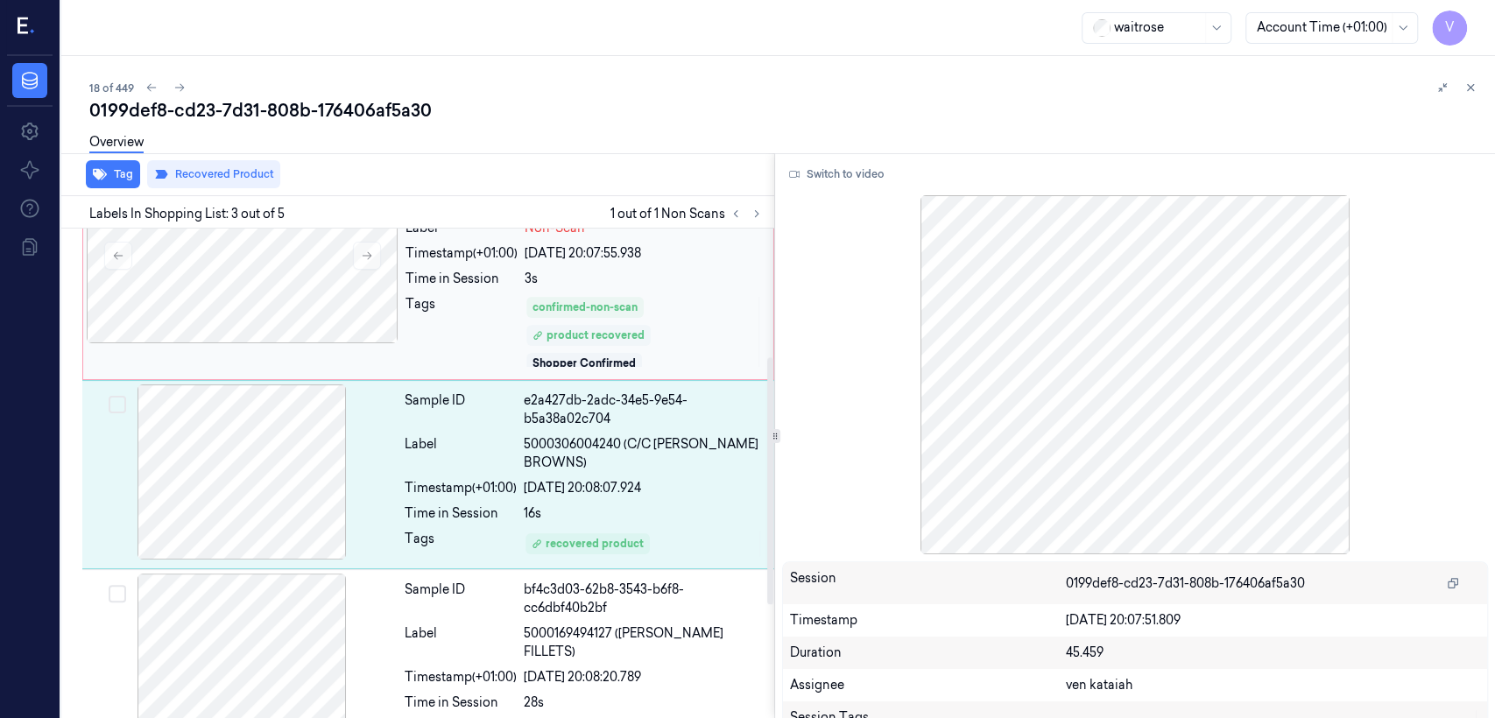
click at [546, 331] on div "product recovered" at bounding box center [588, 336] width 112 height 16
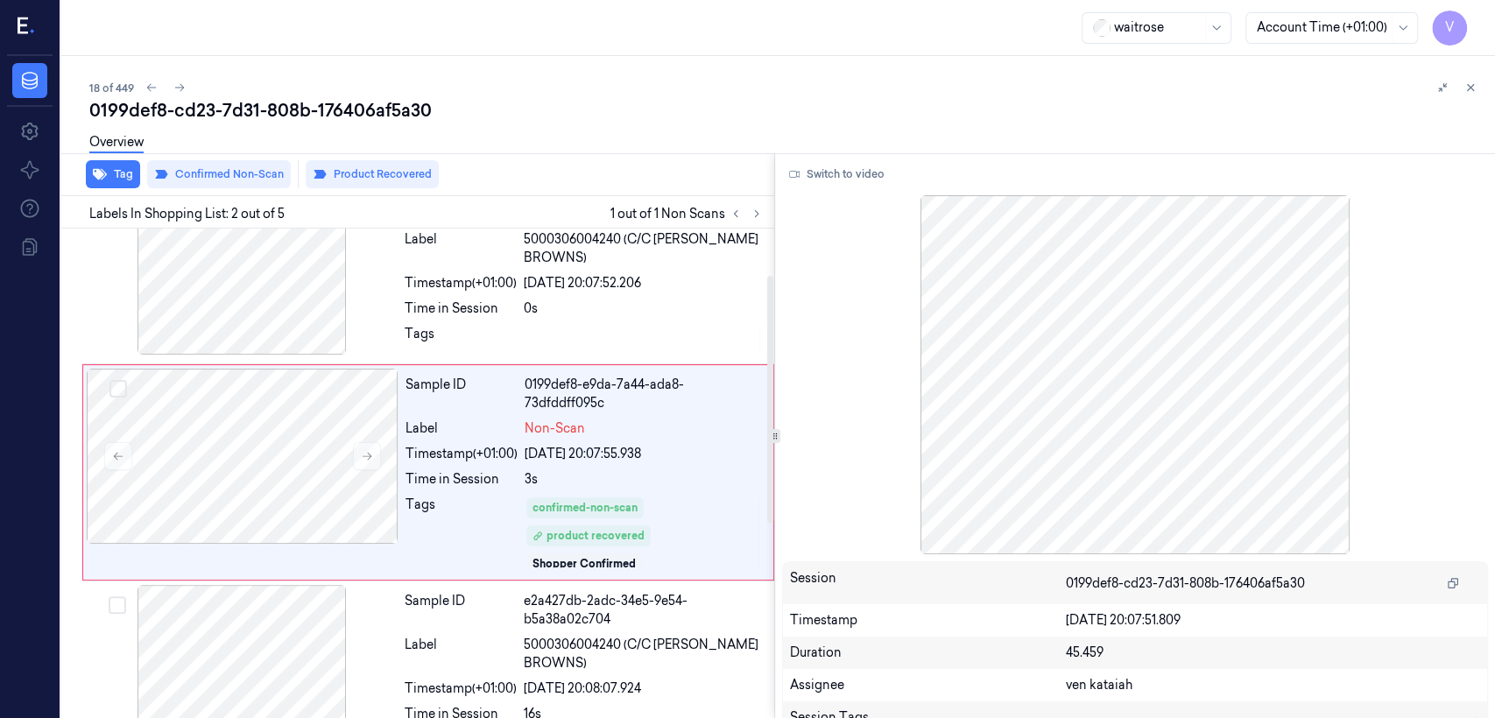
scroll to position [51, 0]
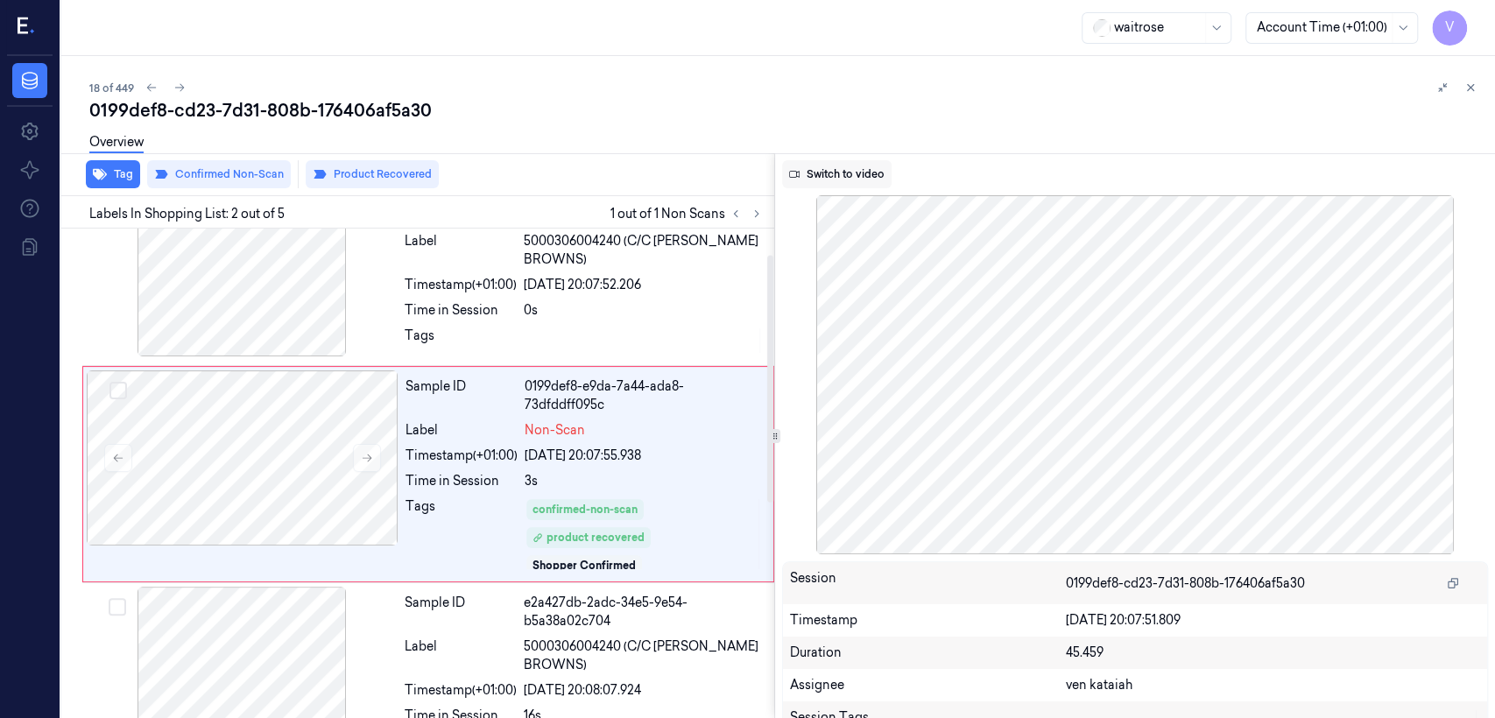
click at [815, 183] on button "Switch to video" at bounding box center [836, 174] width 109 height 28
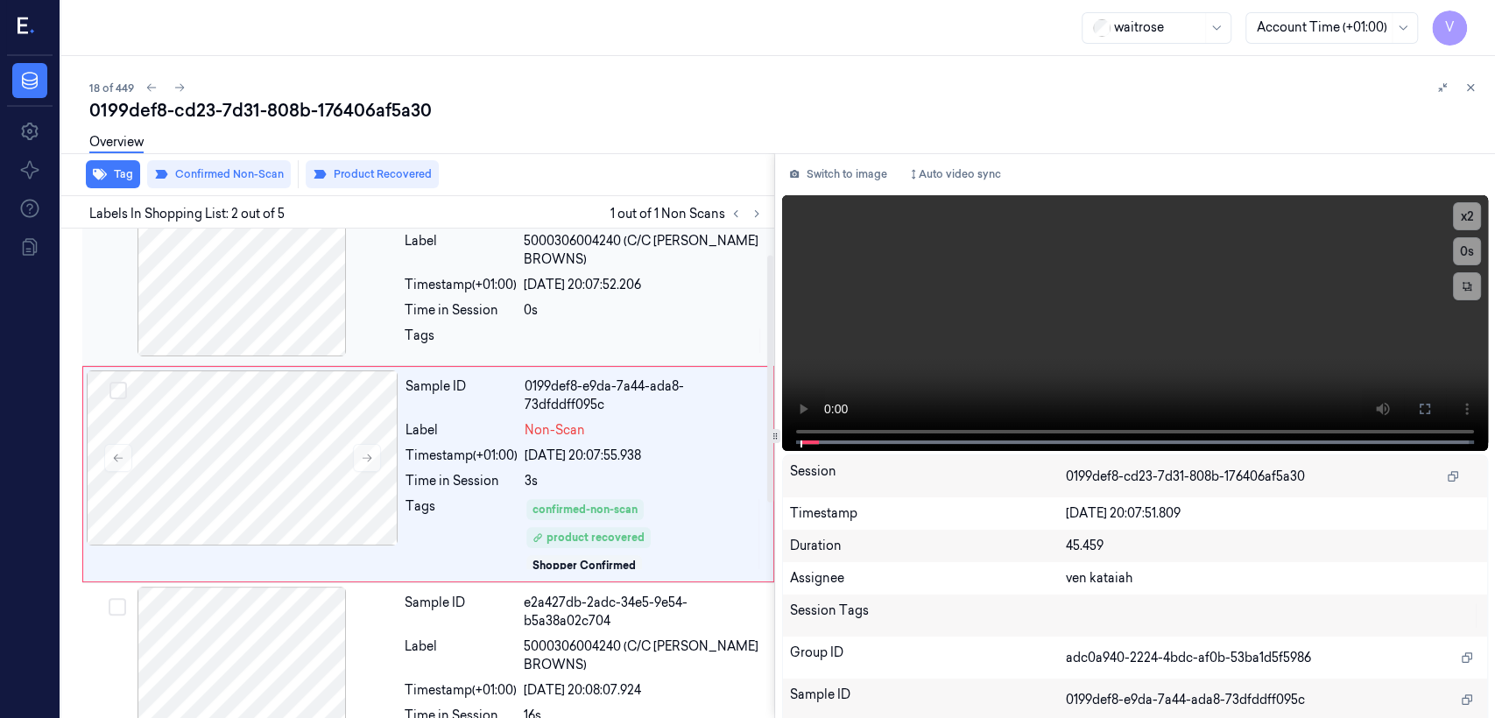
click at [638, 338] on div at bounding box center [644, 341] width 240 height 28
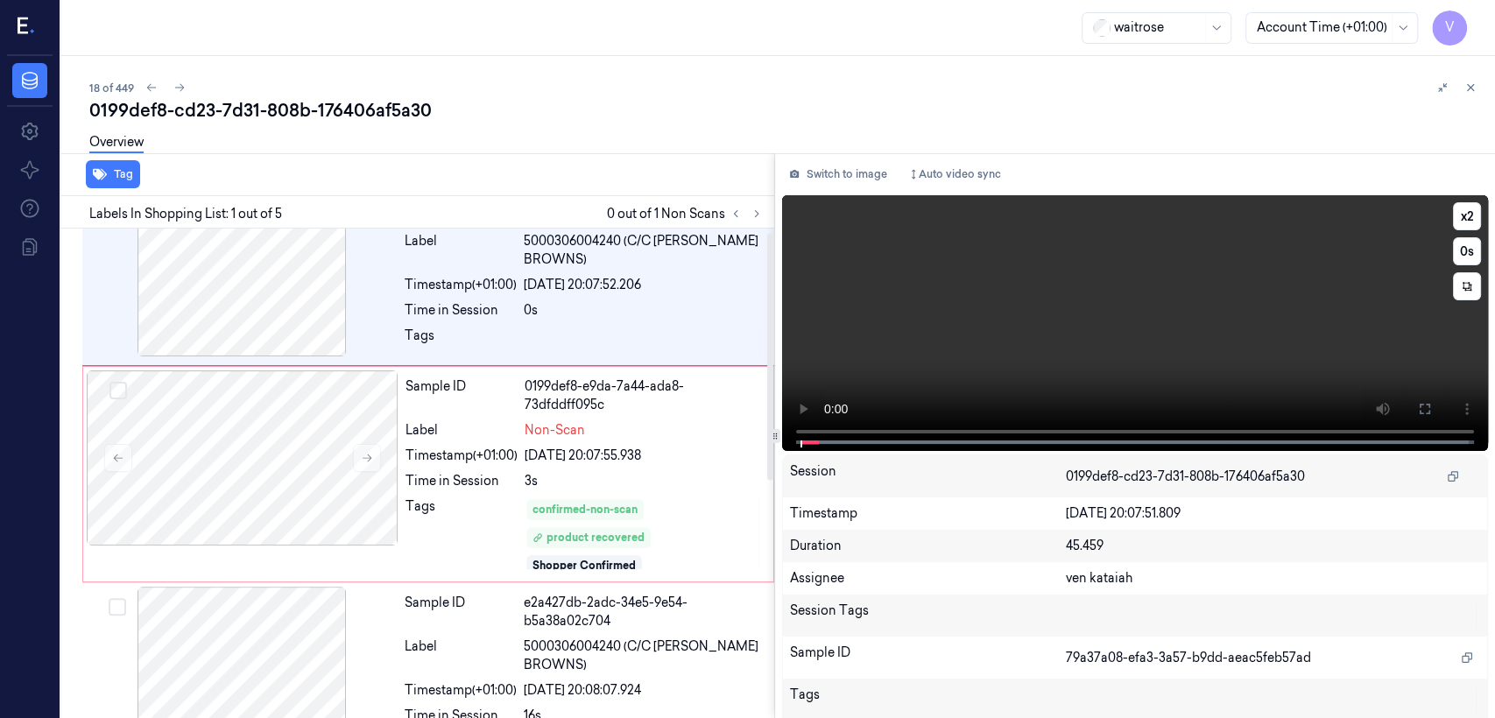
scroll to position [0, 0]
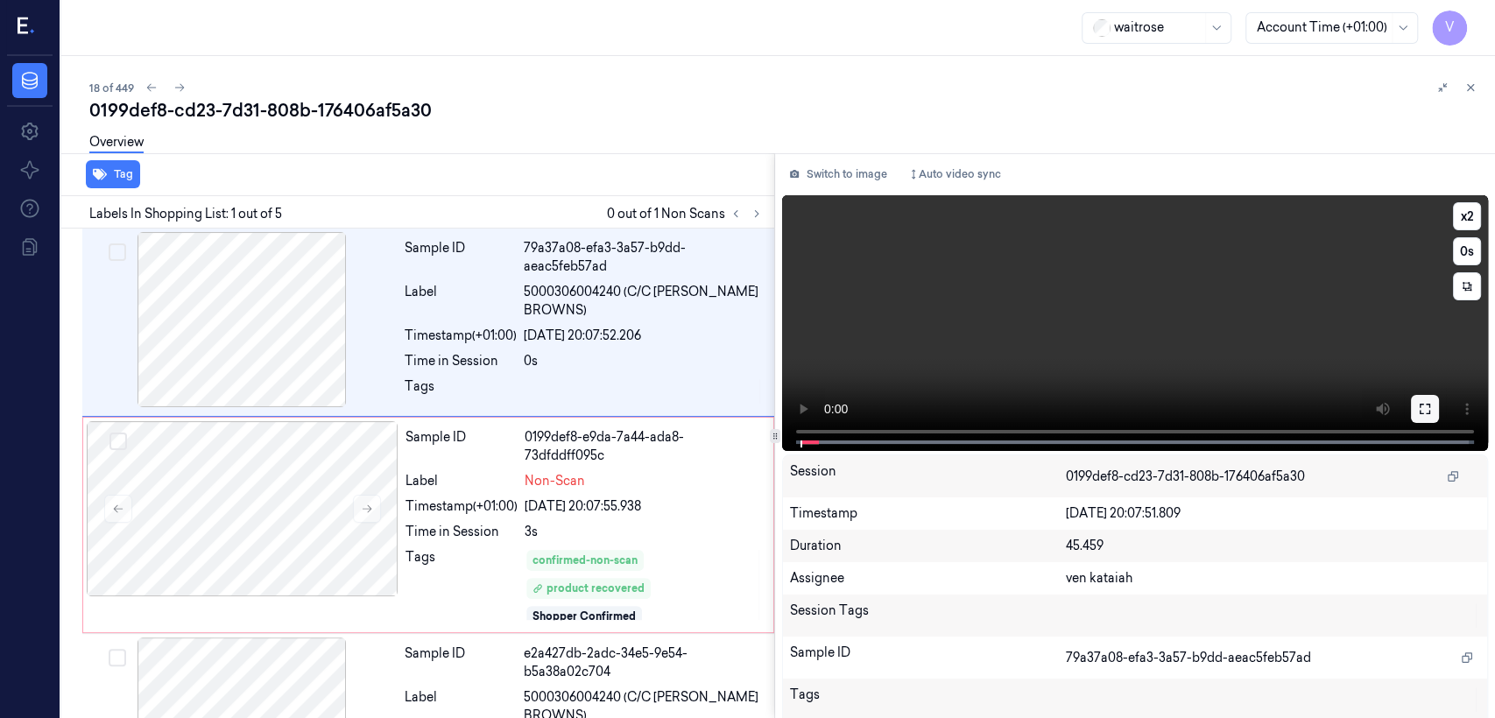
click at [815, 403] on icon at bounding box center [1425, 409] width 14 height 14
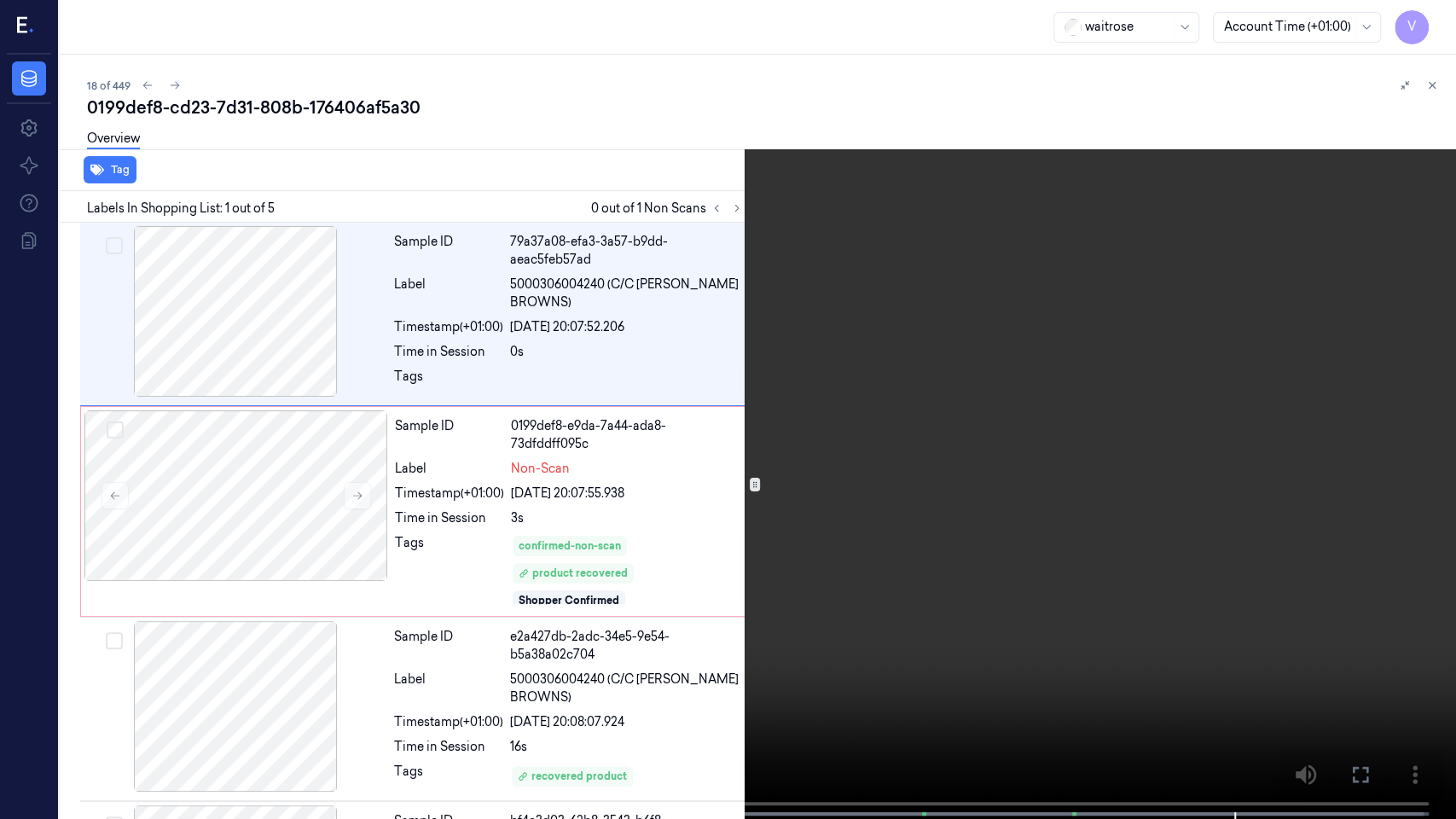
click at [0, 0] on button at bounding box center [0, 0] width 0 height 0
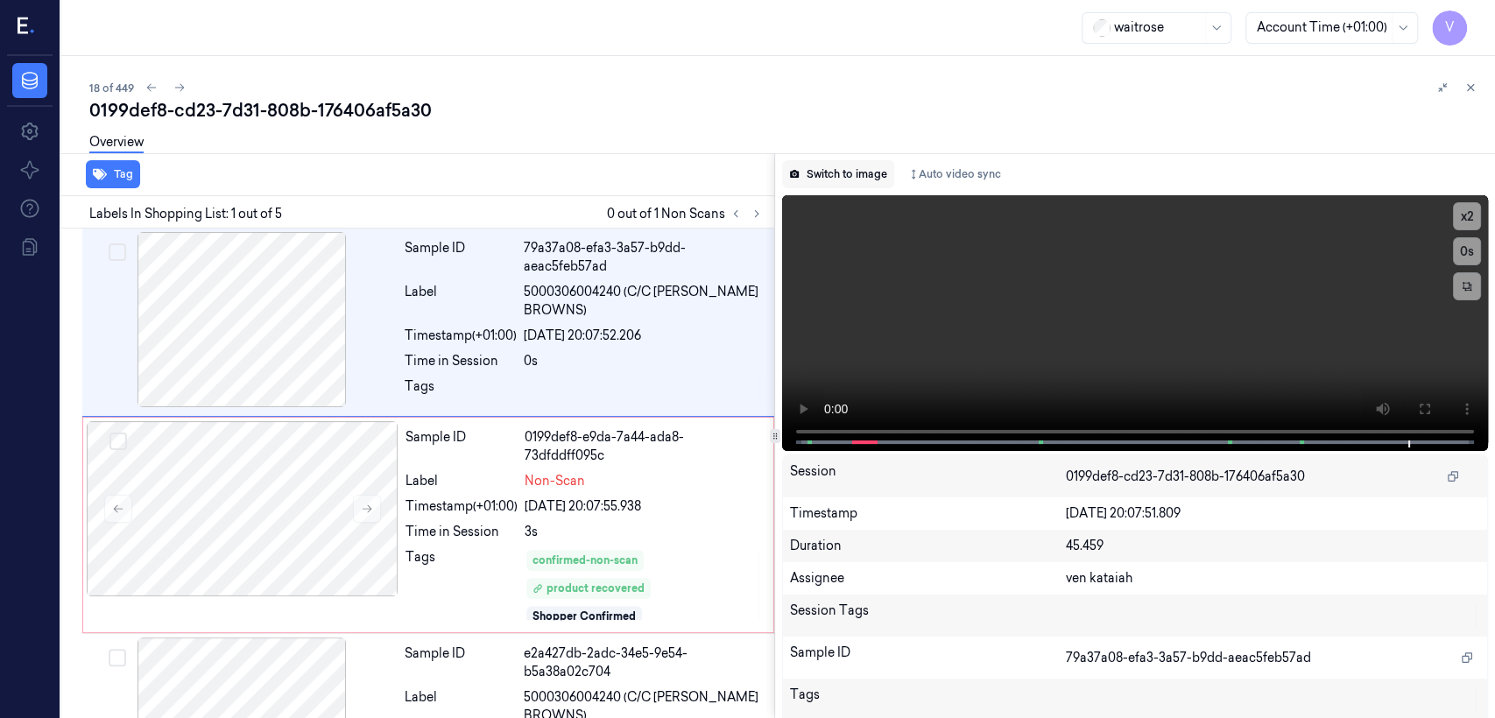
click at [815, 180] on button "Switch to image" at bounding box center [838, 174] width 112 height 28
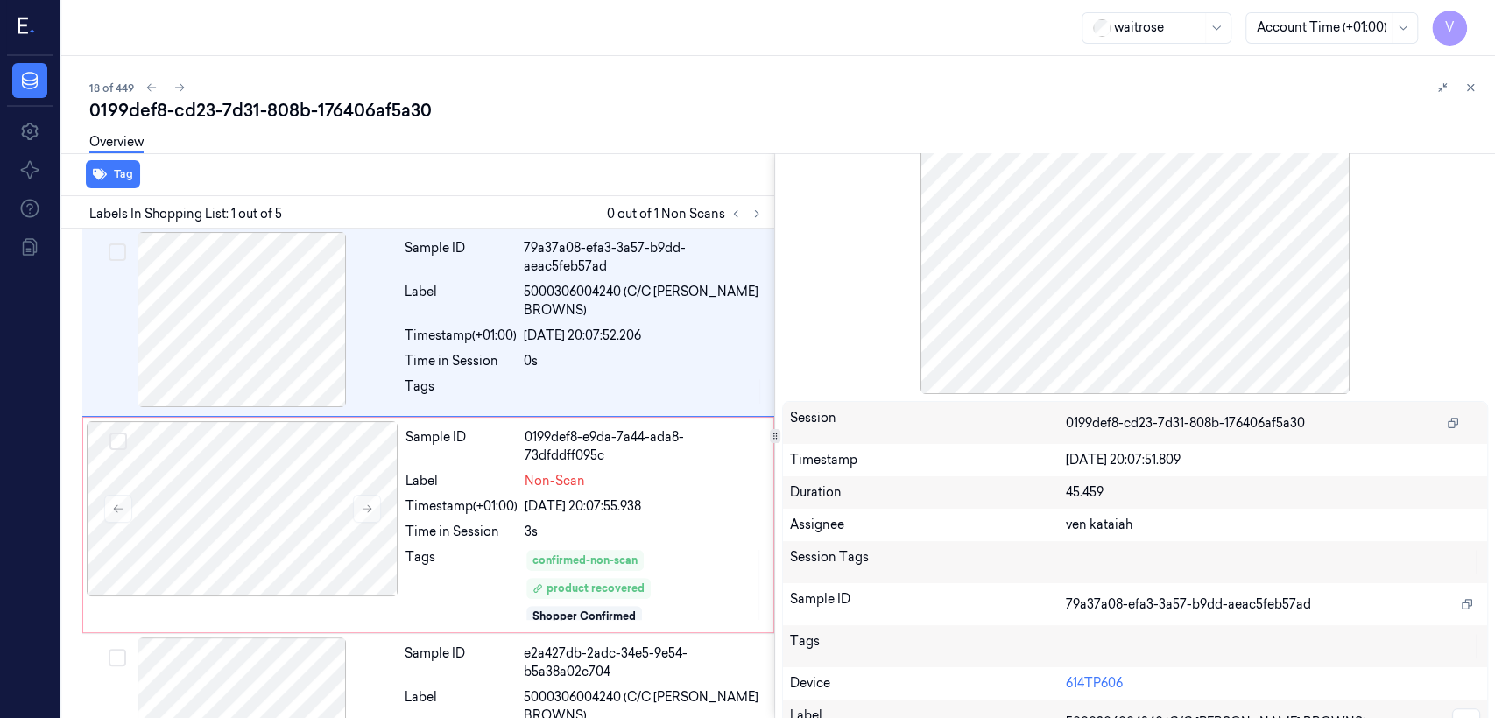
scroll to position [188, 0]
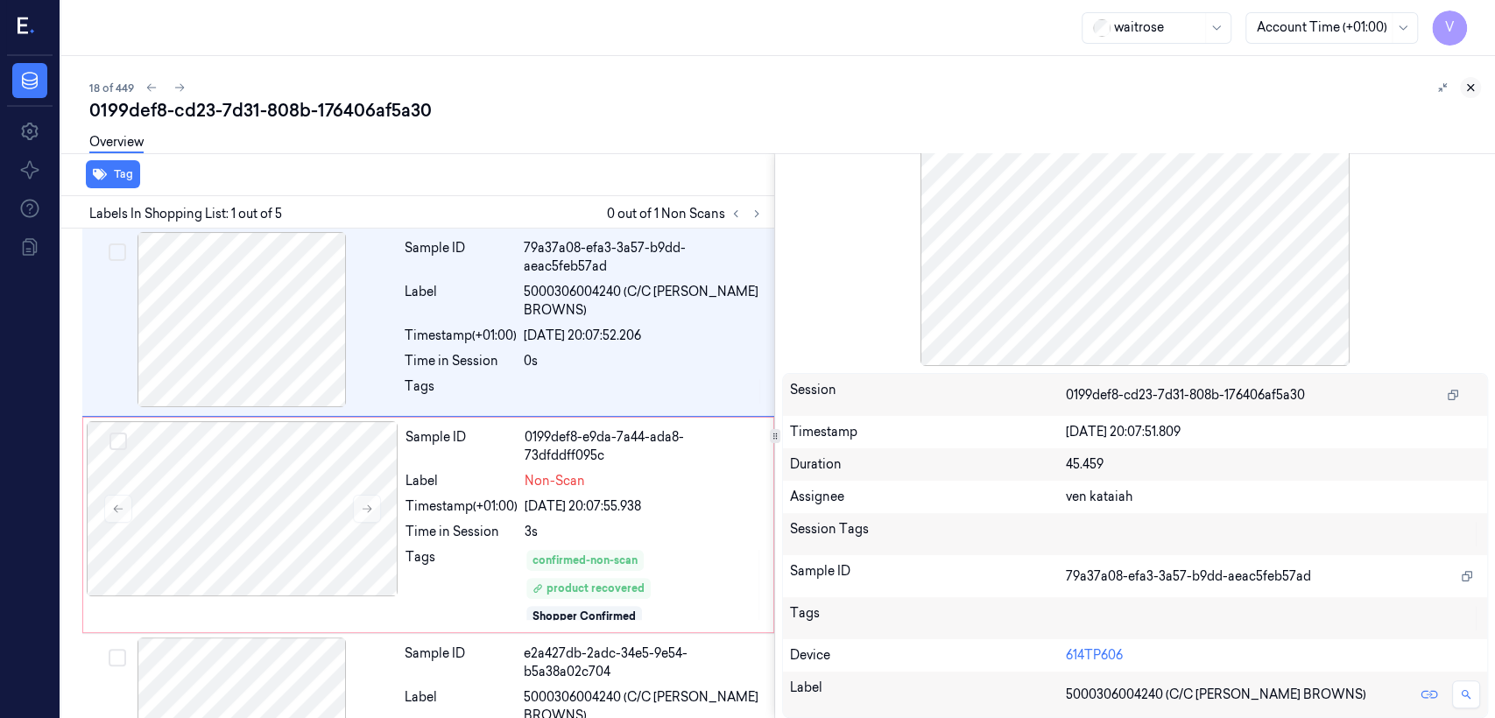
click at [815, 84] on button at bounding box center [1470, 87] width 21 height 21
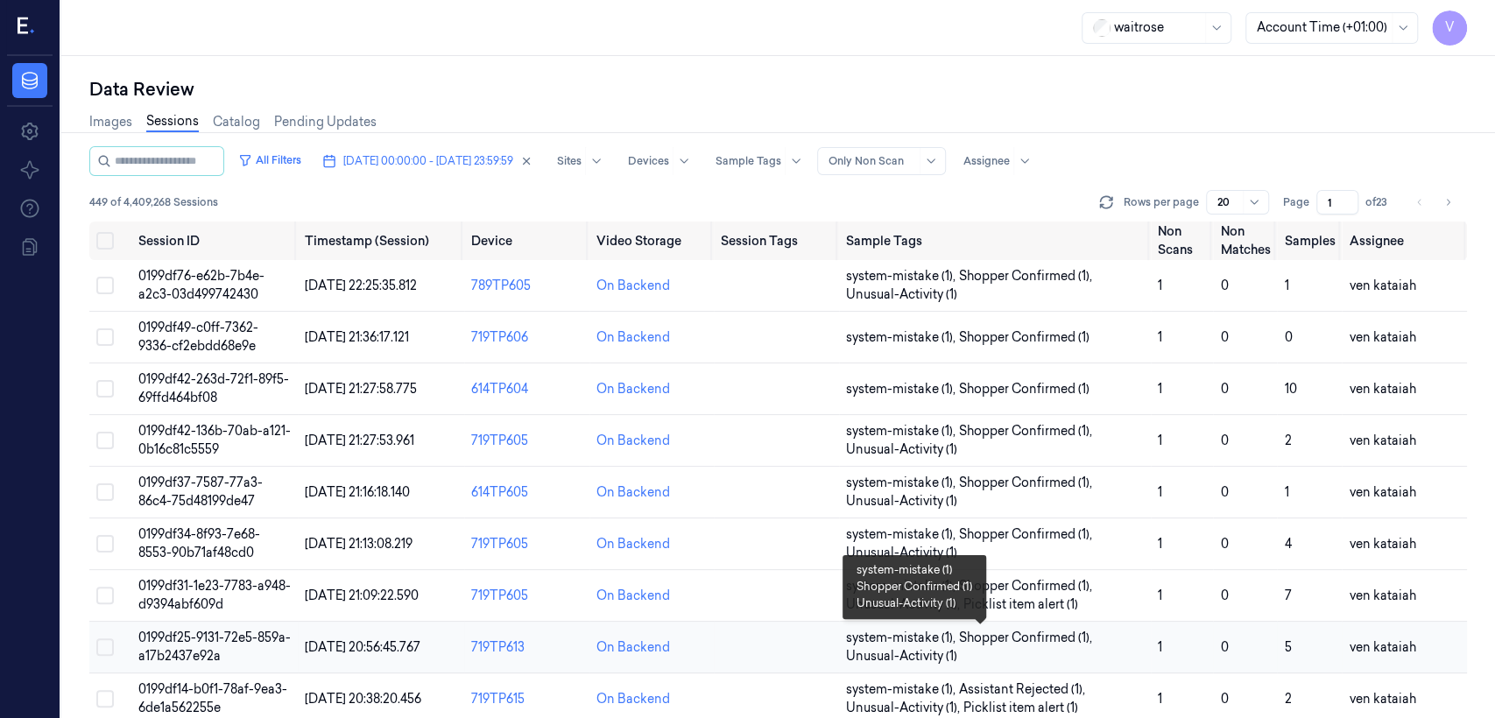
click at [815, 550] on span "system-mistake (1) , Shopper Confirmed (1) , Unusual-Activity (1)" at bounding box center [995, 647] width 298 height 37
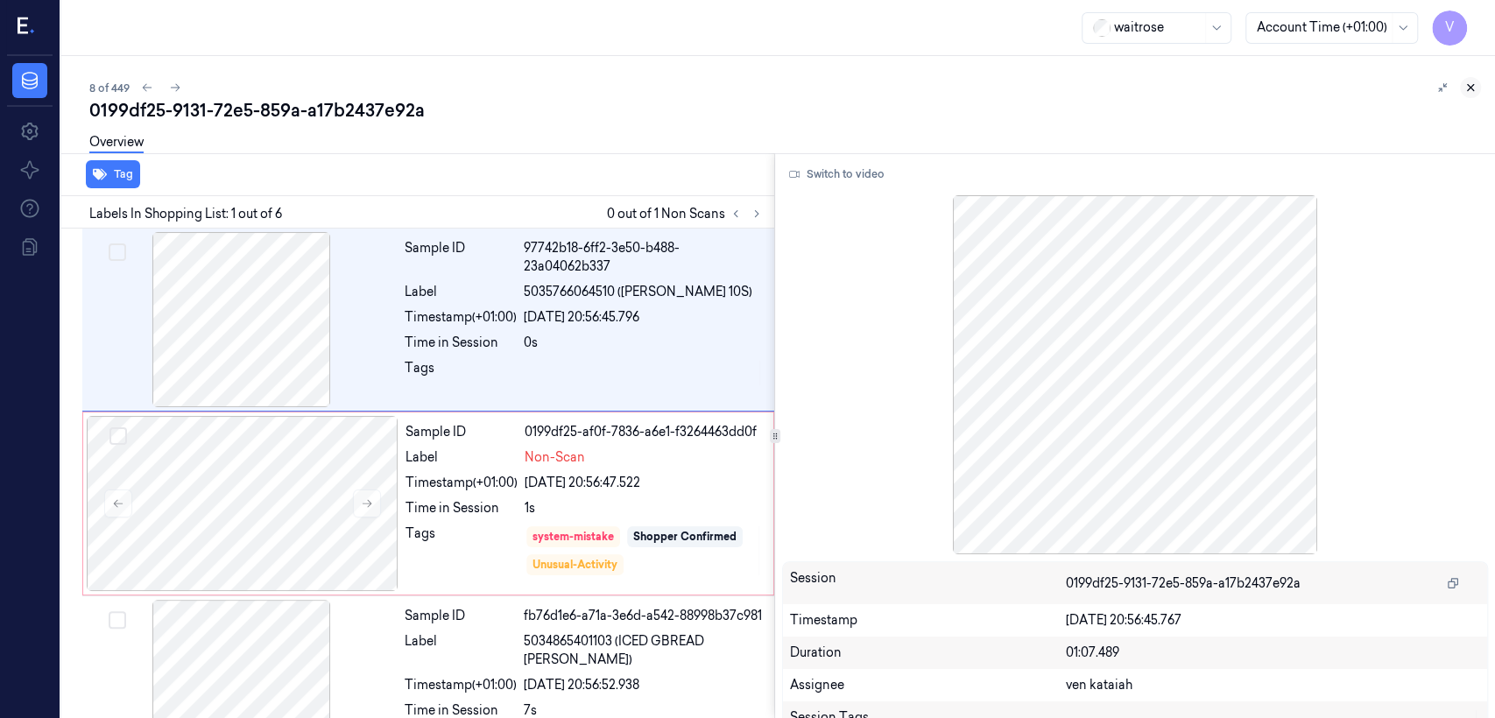
click at [815, 86] on icon at bounding box center [1471, 88] width 6 height 6
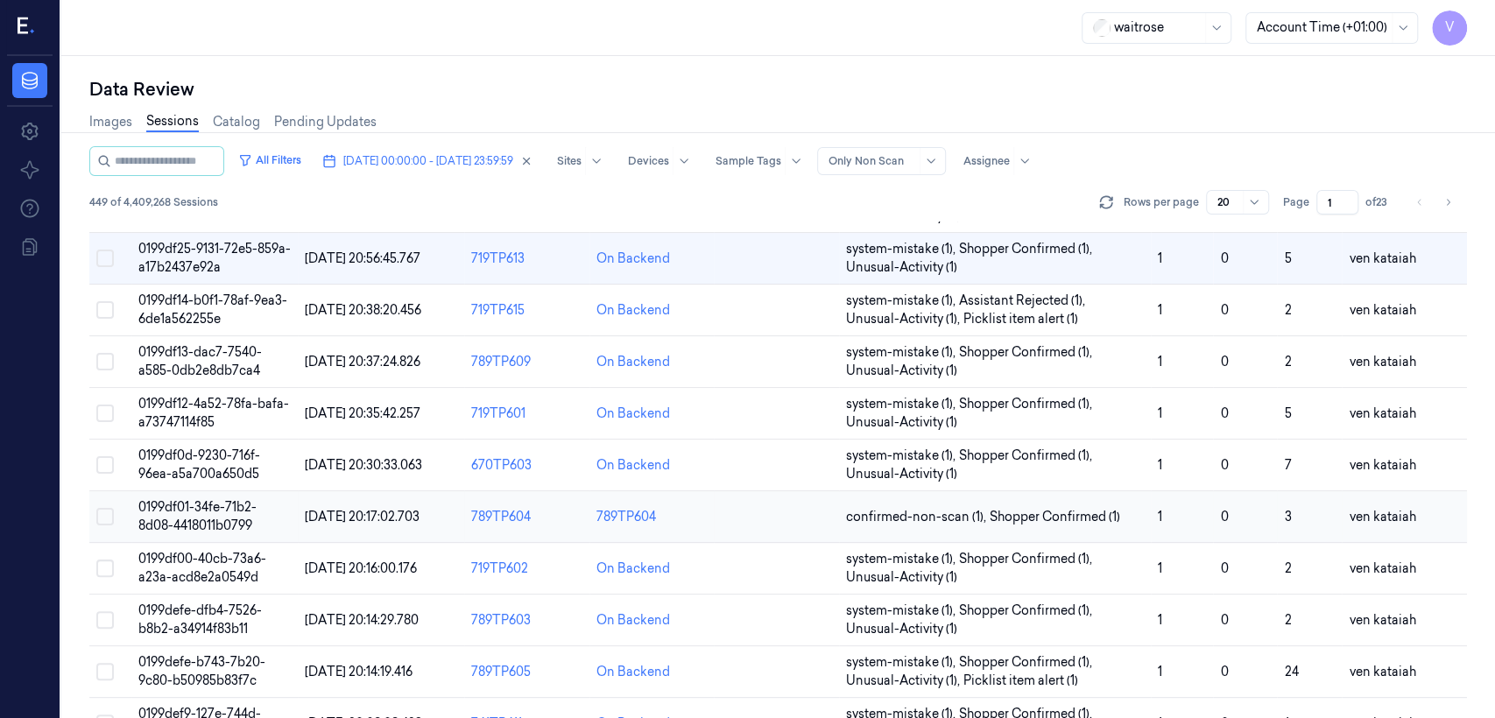
scroll to position [587, 0]
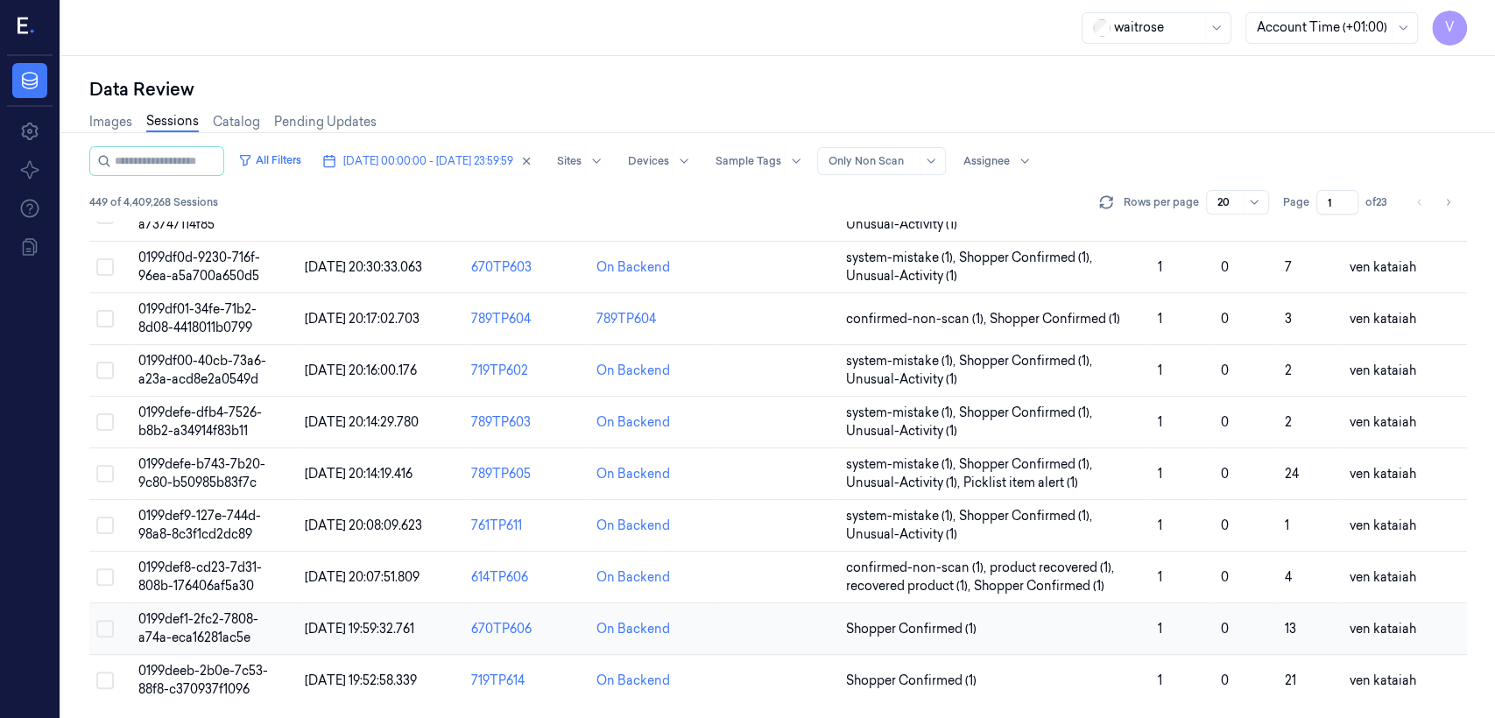
click at [815, 550] on td "Shopper Confirmed (1)" at bounding box center [995, 629] width 312 height 52
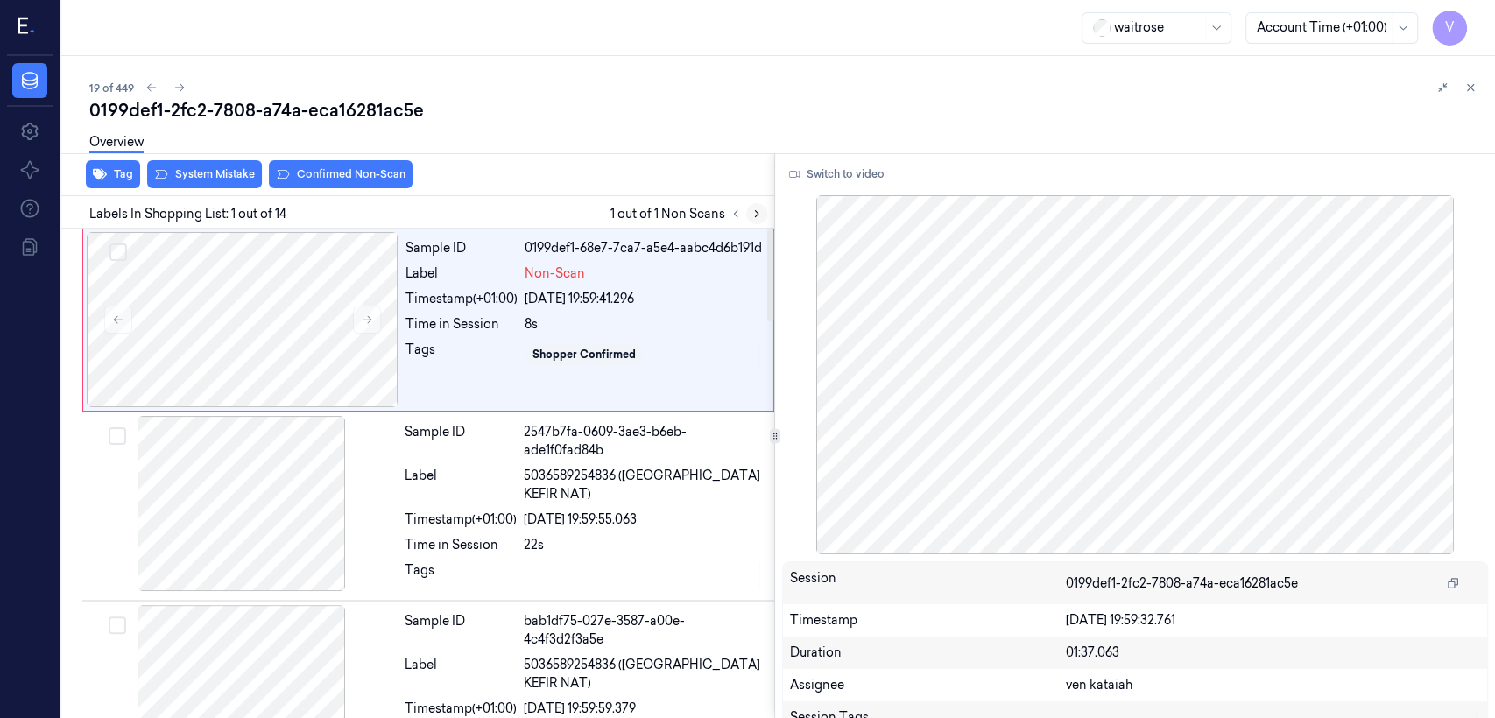
click at [751, 212] on icon at bounding box center [757, 214] width 12 height 12
click at [815, 179] on button "Switch to video" at bounding box center [836, 174] width 109 height 28
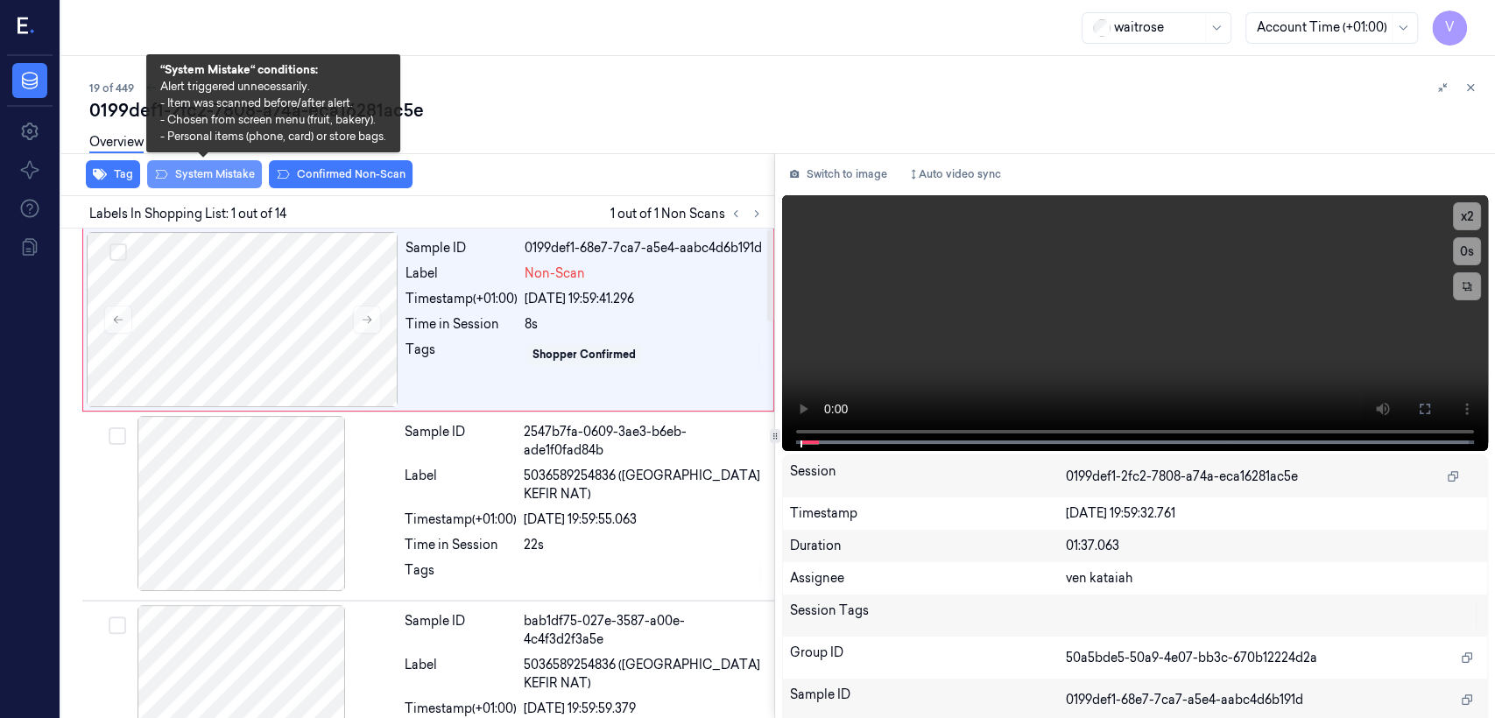
click at [223, 184] on button "System Mistake" at bounding box center [204, 174] width 115 height 28
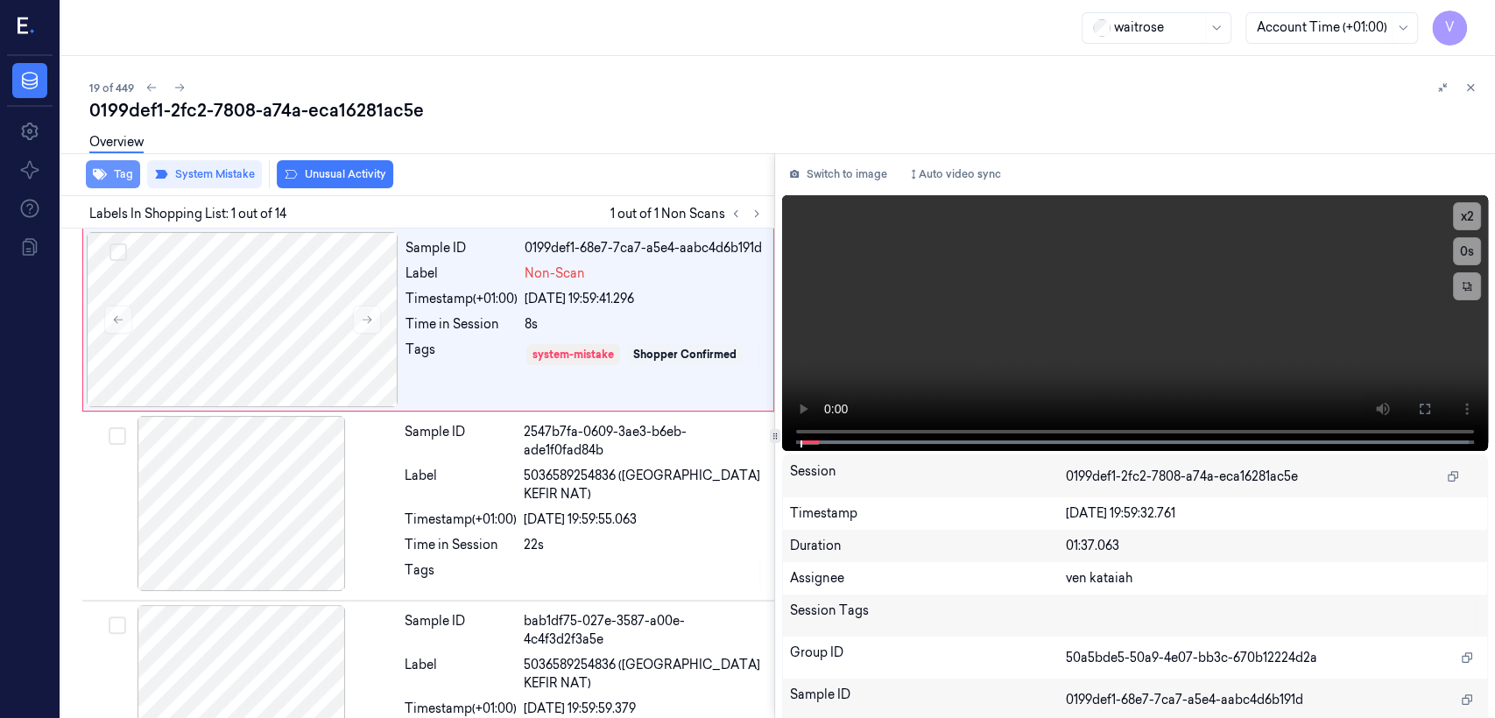
click at [121, 182] on button "Tag" at bounding box center [113, 174] width 54 height 28
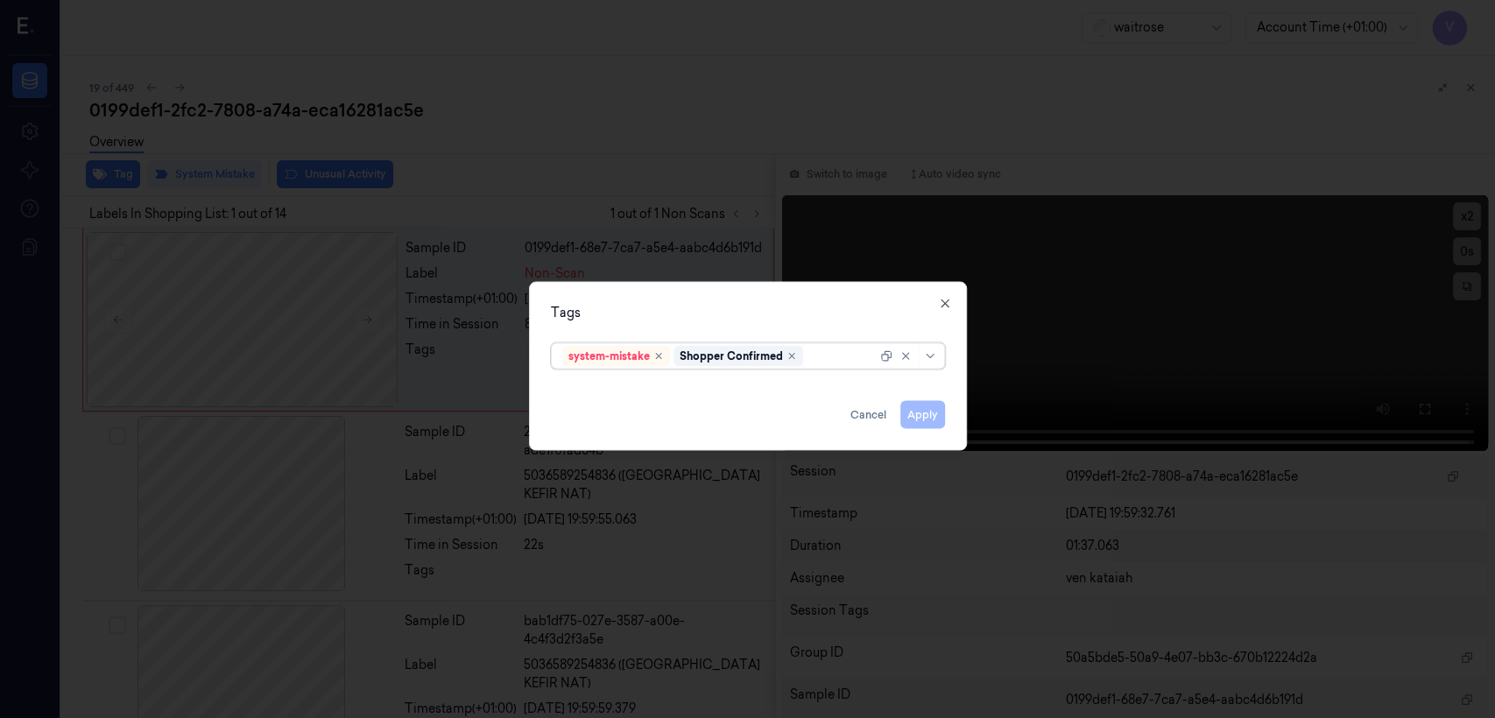
click at [815, 361] on div at bounding box center [842, 356] width 70 height 18
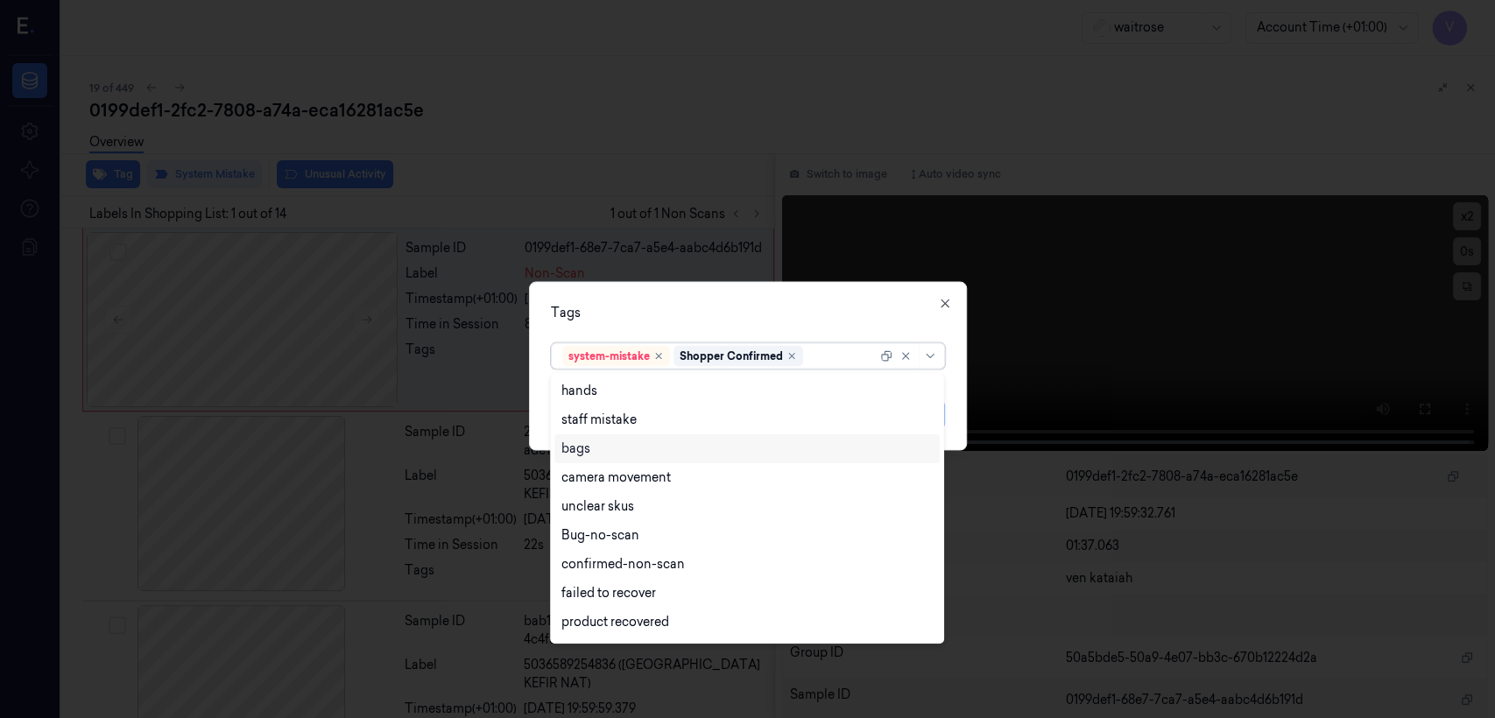
click at [589, 456] on div "bags" at bounding box center [575, 449] width 29 height 18
click at [680, 315] on div "Tags" at bounding box center [748, 313] width 394 height 18
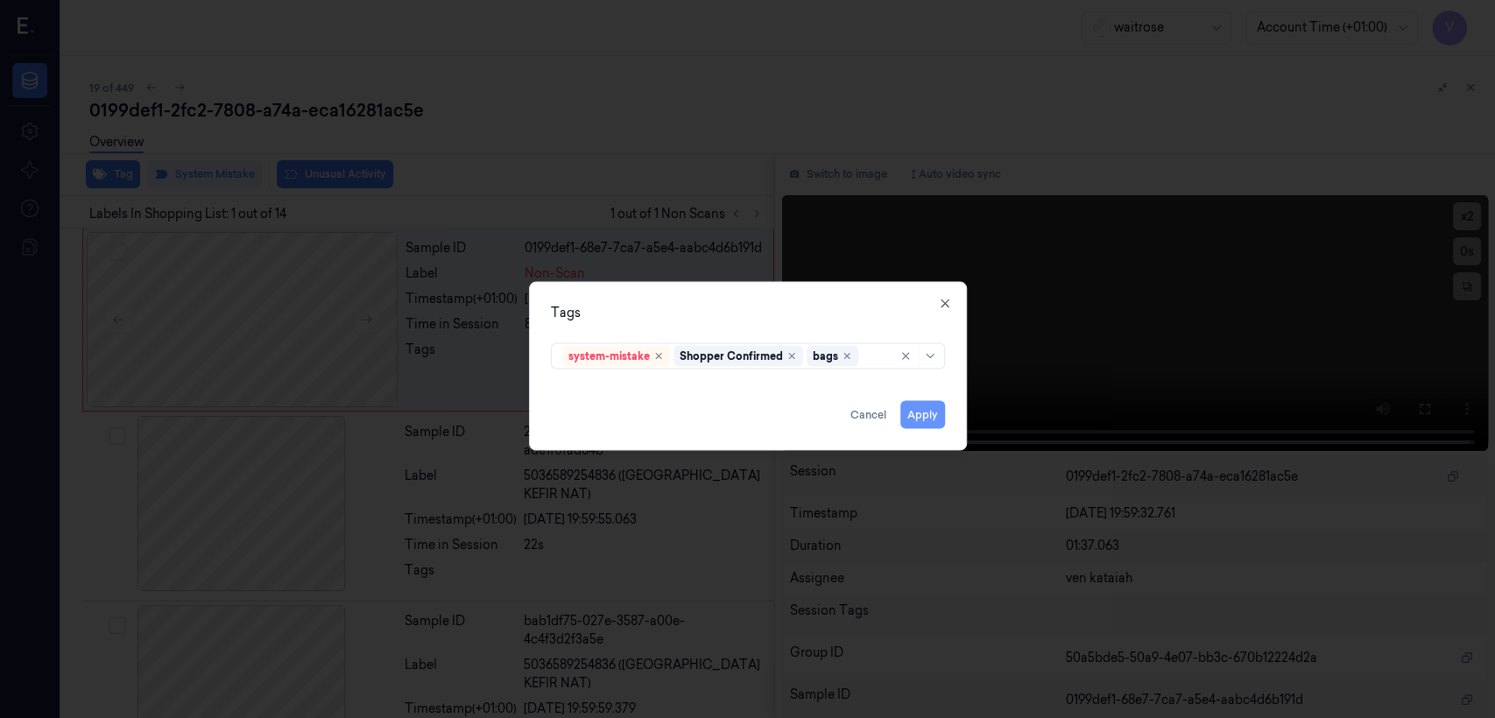
click at [815, 418] on button "Apply" at bounding box center [922, 415] width 45 height 28
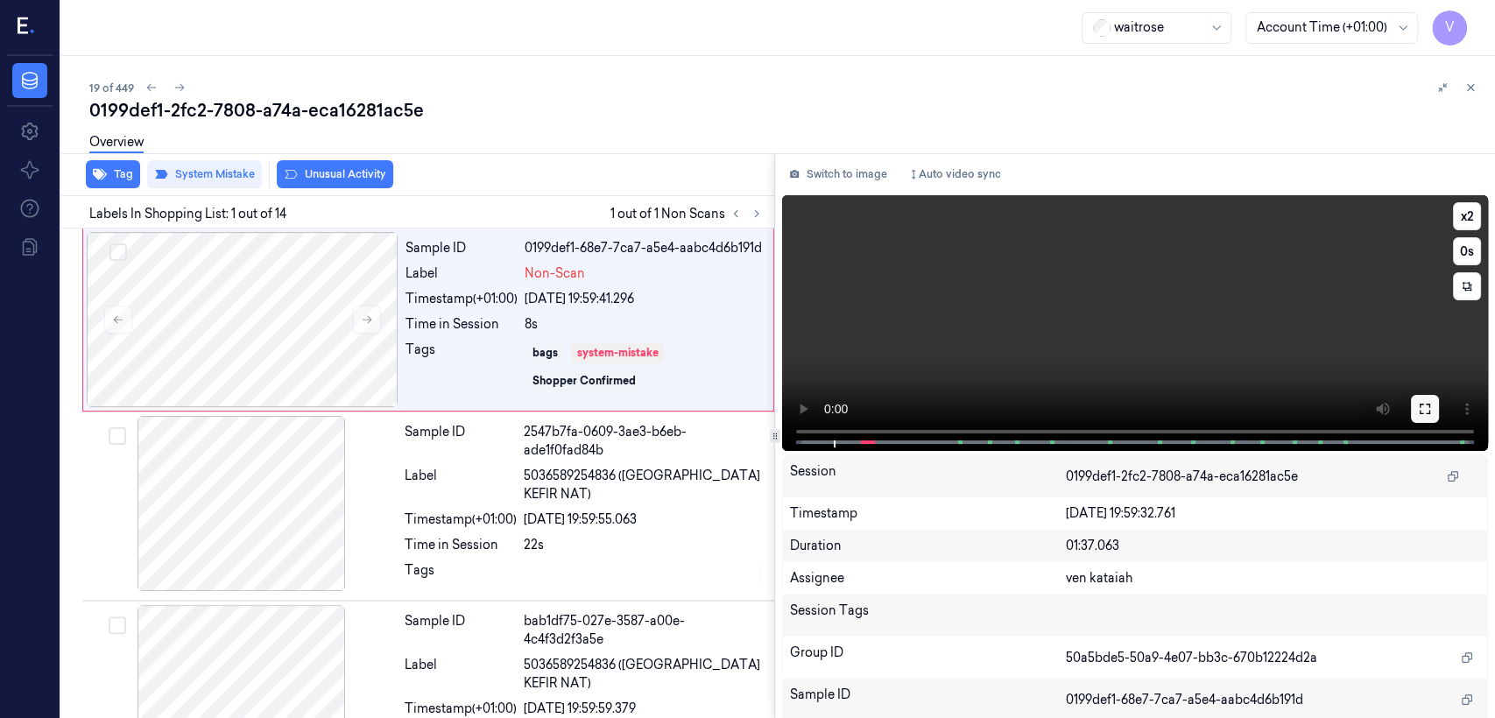
click at [815, 408] on icon at bounding box center [1425, 409] width 14 height 14
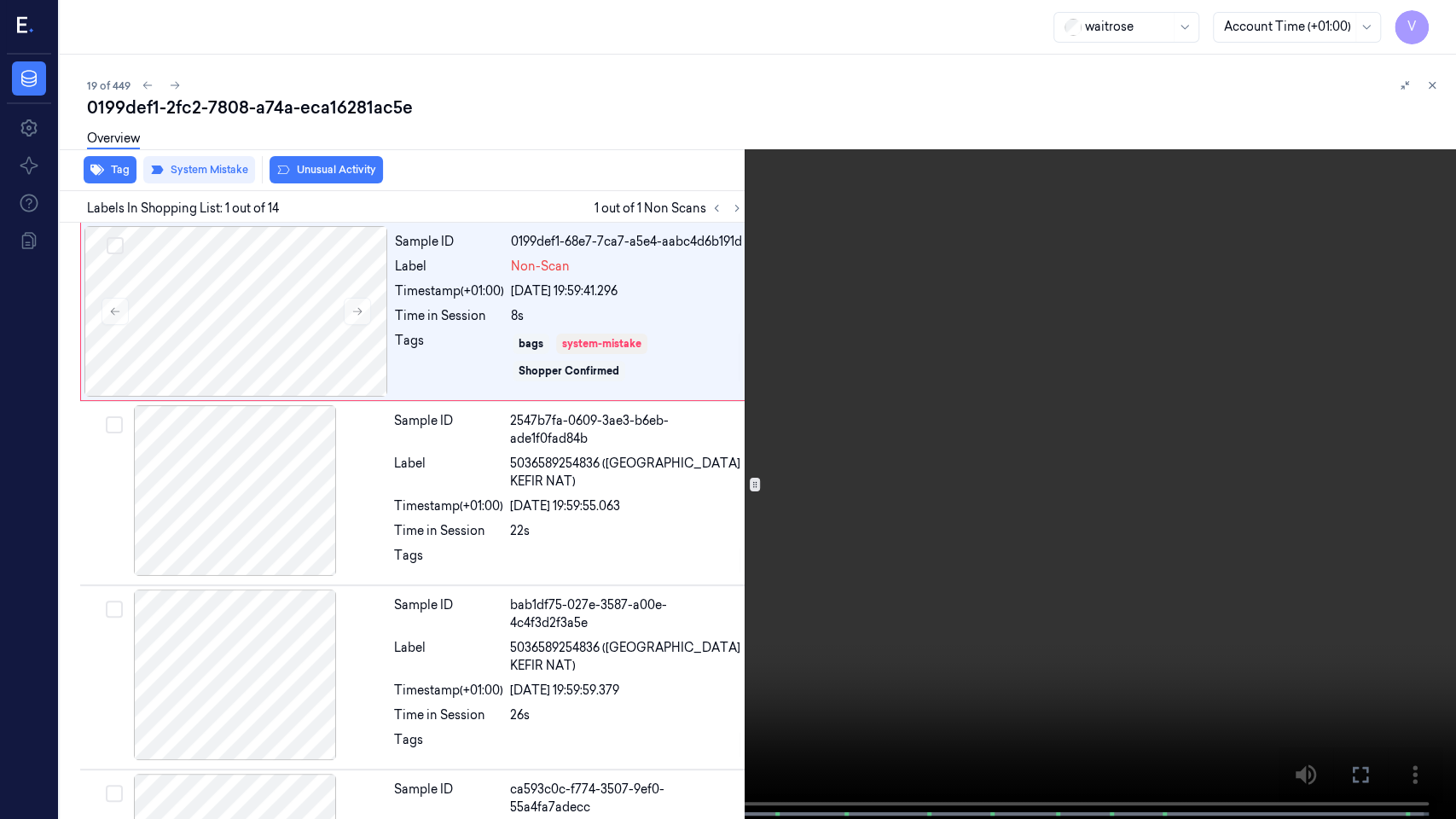
drag, startPoint x: 1370, startPoint y: 775, endPoint x: 1364, endPoint y: 684, distance: 91.2
click at [0, 0] on button at bounding box center [0, 0] width 0 height 0
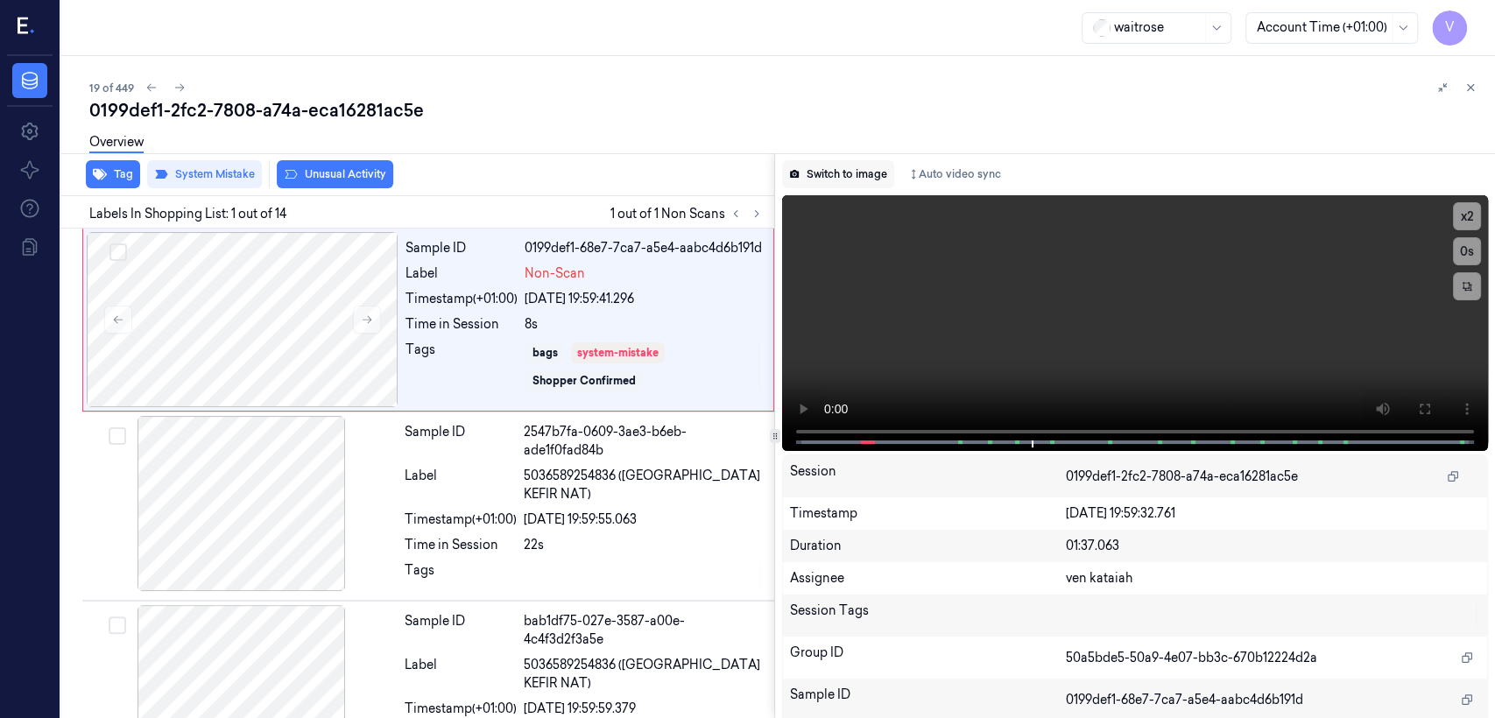
click at [815, 166] on button "Switch to image" at bounding box center [838, 174] width 112 height 28
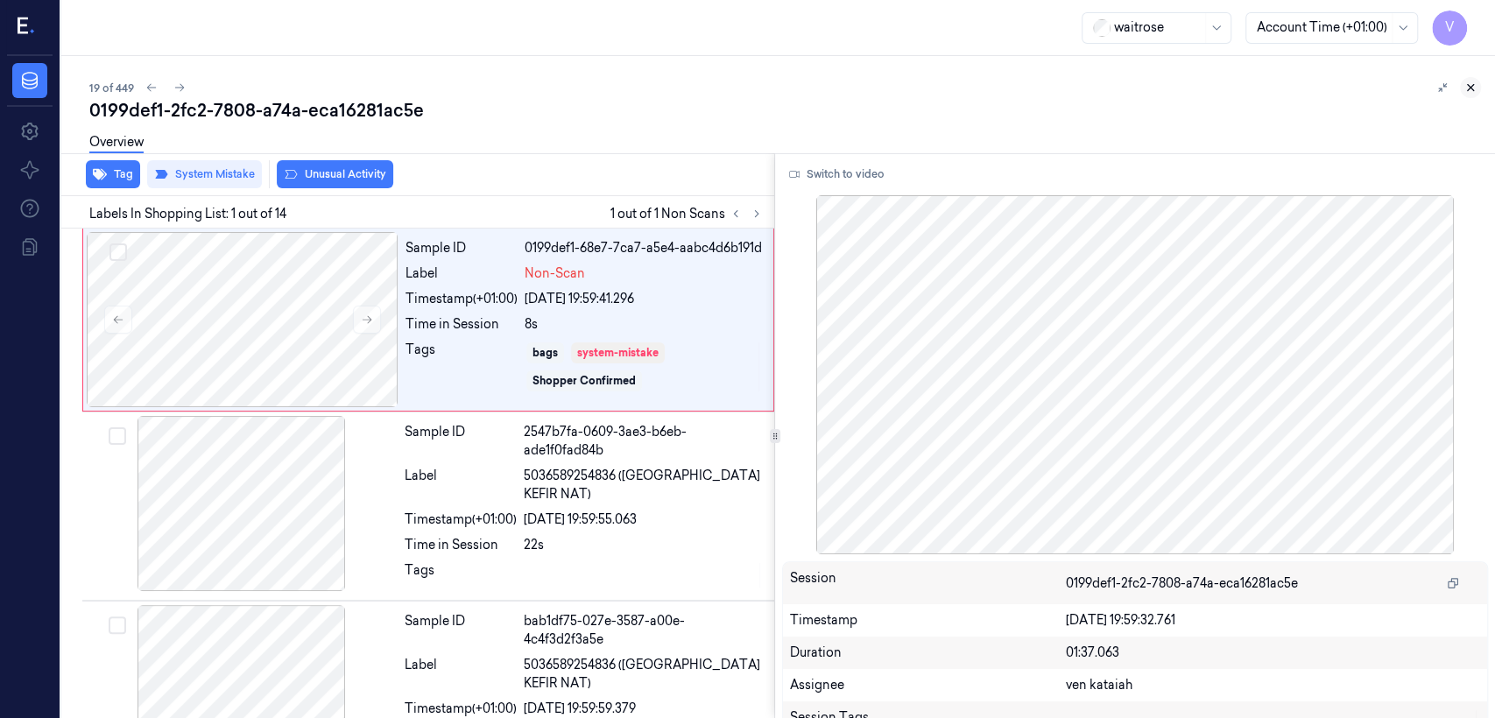
click at [815, 88] on icon at bounding box center [1471, 88] width 6 height 6
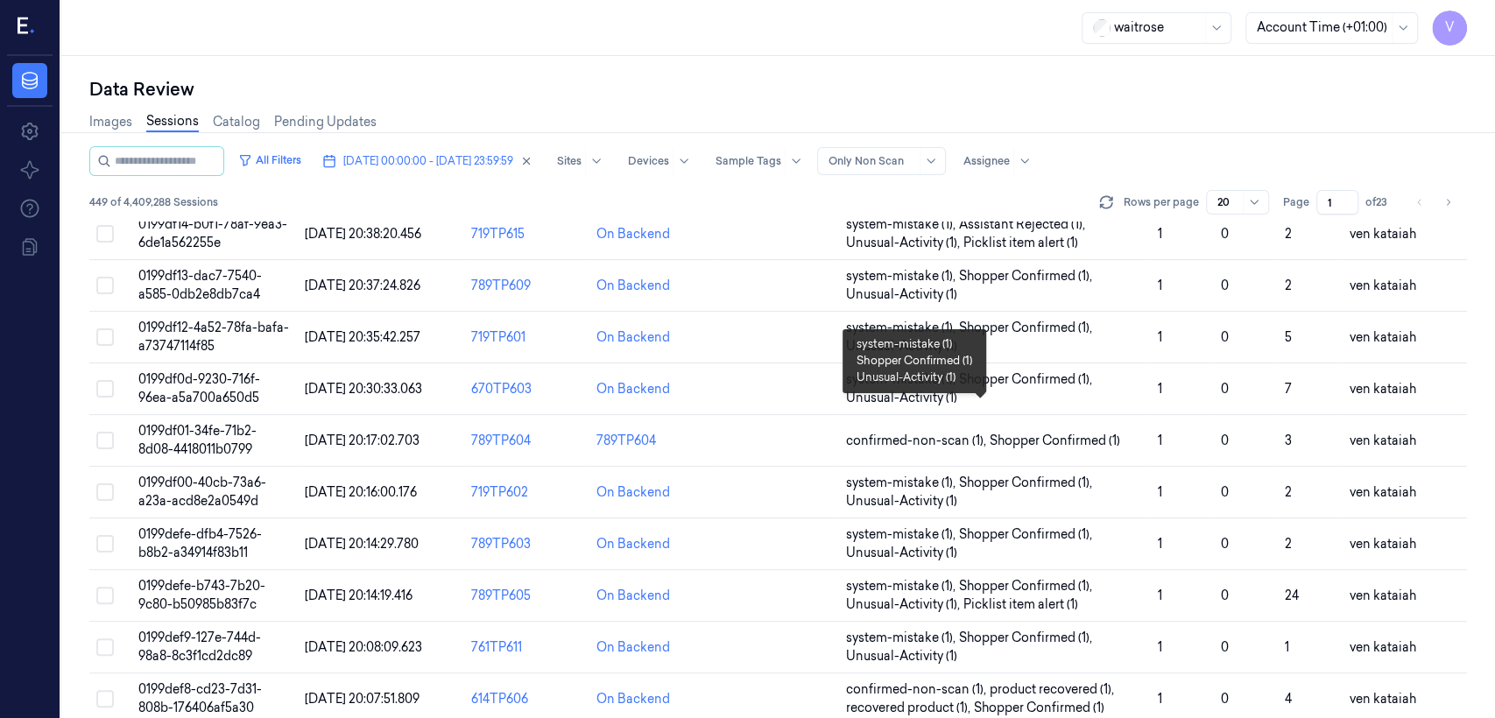
scroll to position [587, 0]
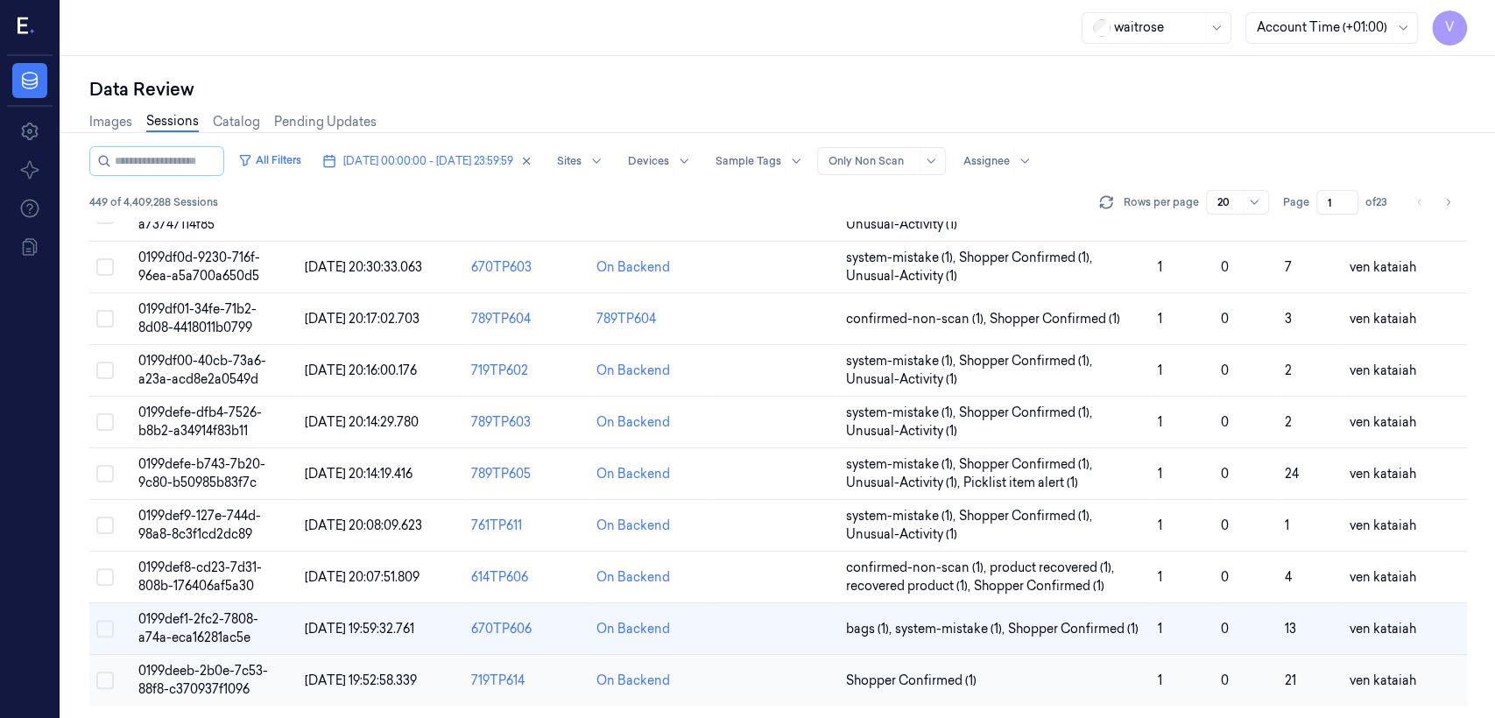
click at [815, 550] on span "Shopper Confirmed (1)" at bounding box center [995, 681] width 298 height 18
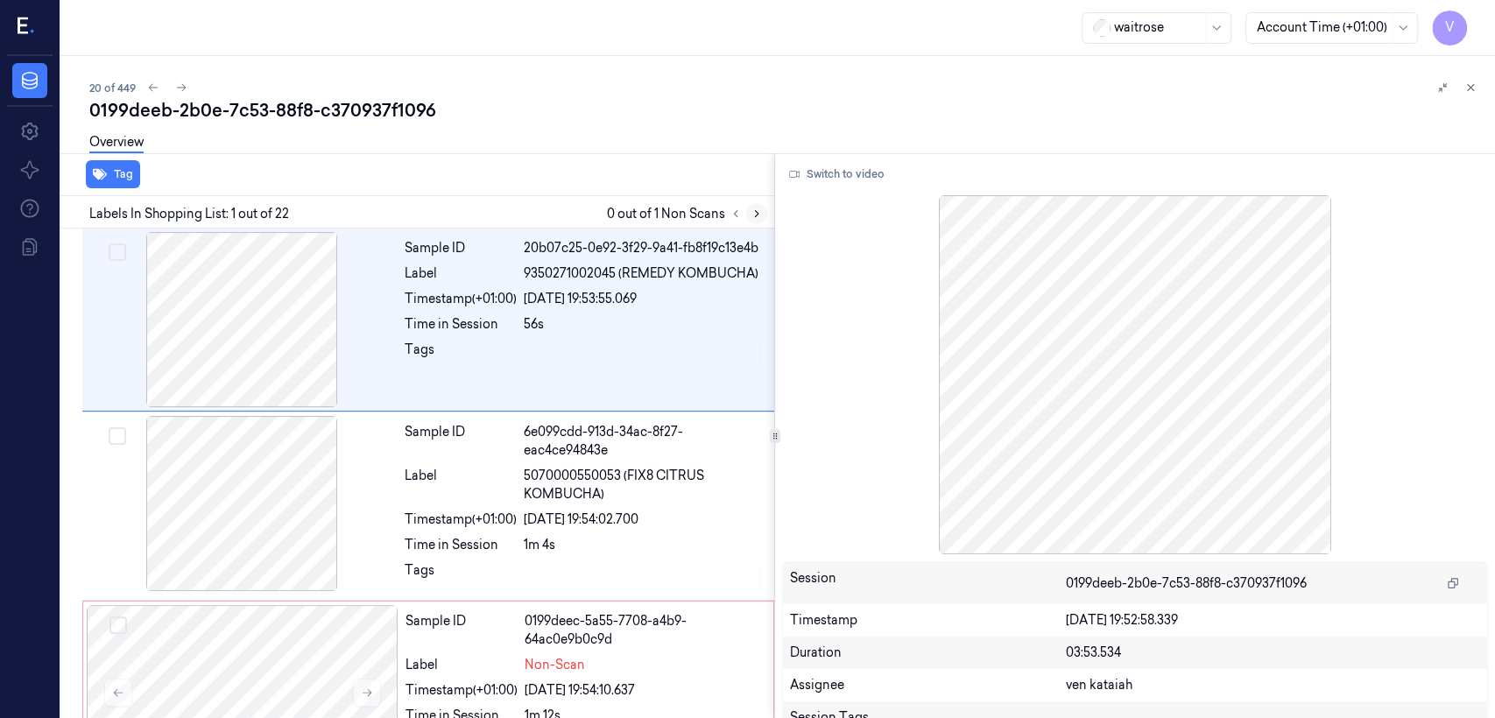
click at [764, 219] on button at bounding box center [756, 213] width 21 height 21
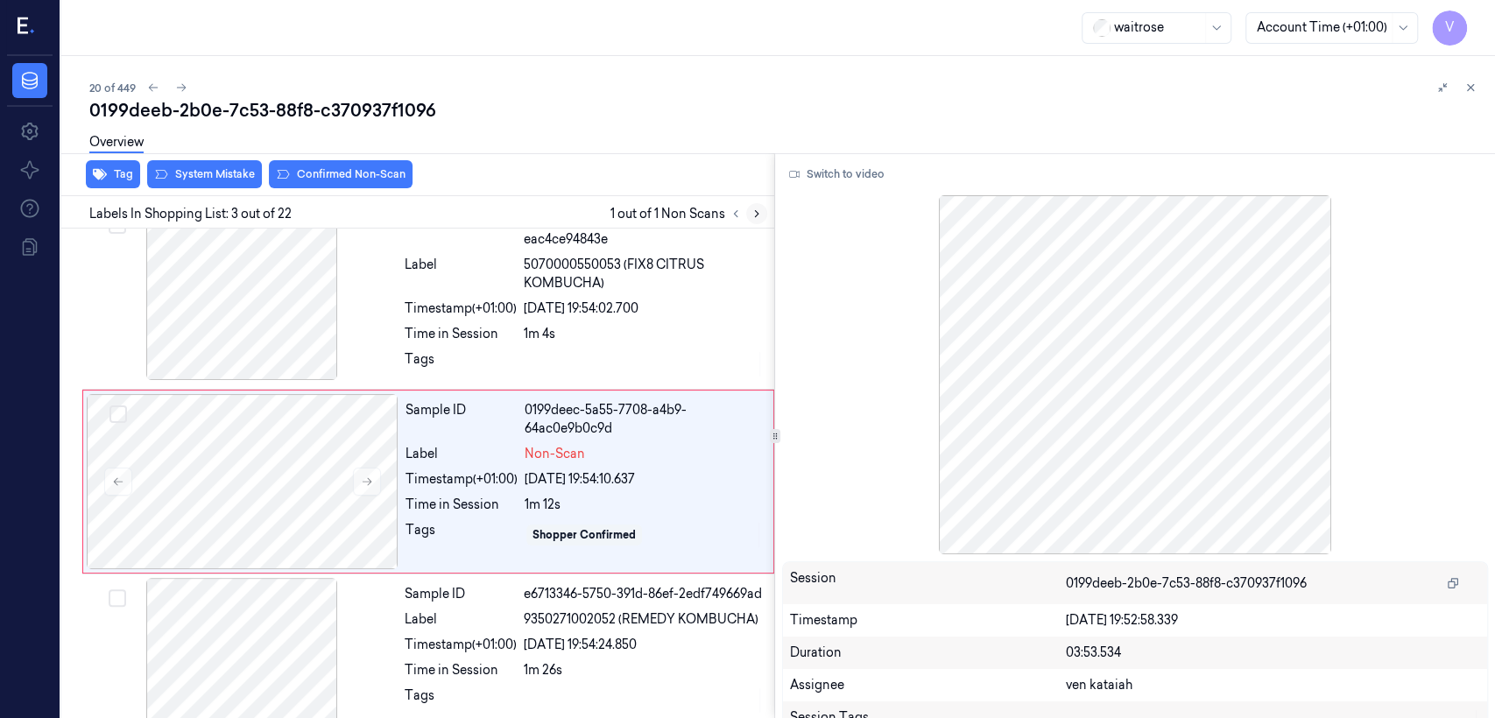
scroll to position [218, 0]
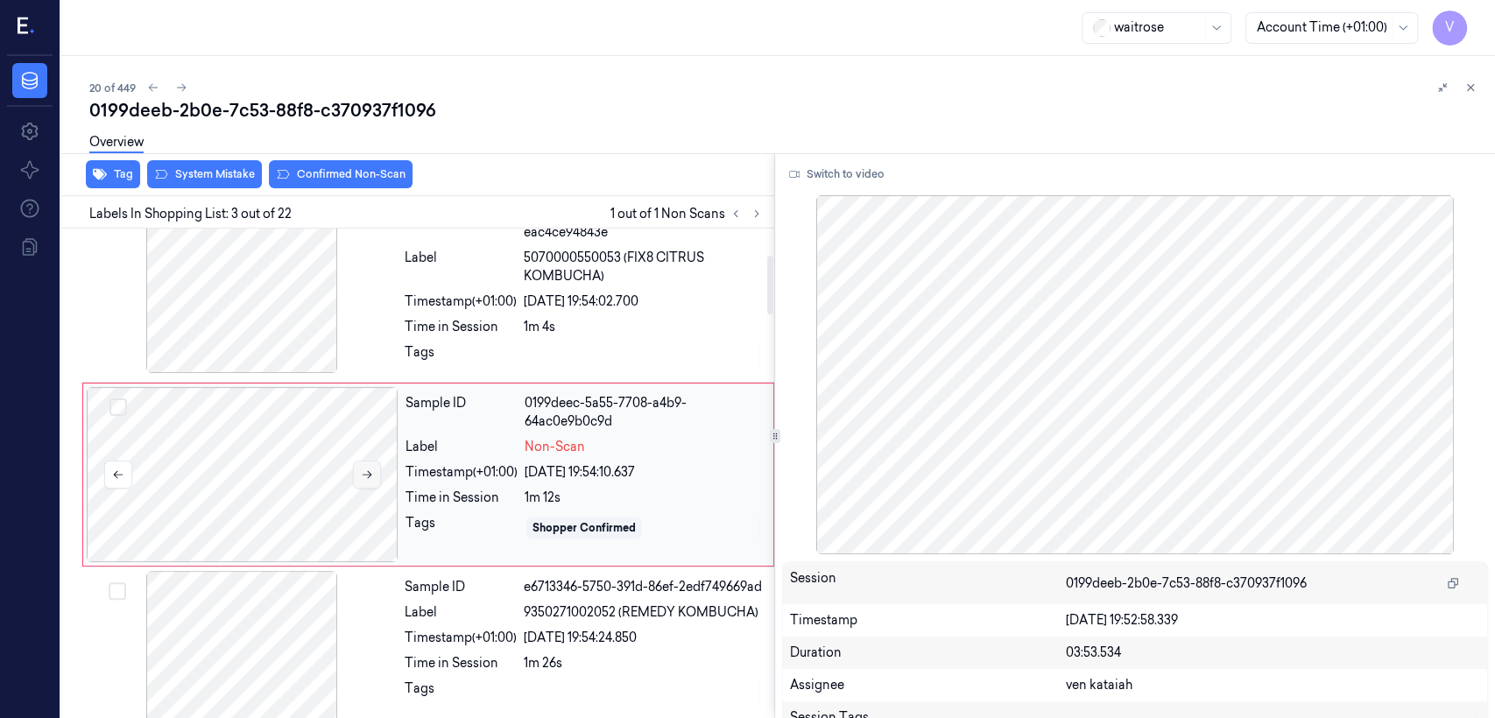
click at [371, 478] on icon at bounding box center [367, 475] width 12 height 12
click at [370, 471] on icon at bounding box center [367, 475] width 12 height 12
click at [370, 472] on icon at bounding box center [368, 475] width 10 height 8
click at [367, 282] on div at bounding box center [242, 285] width 312 height 175
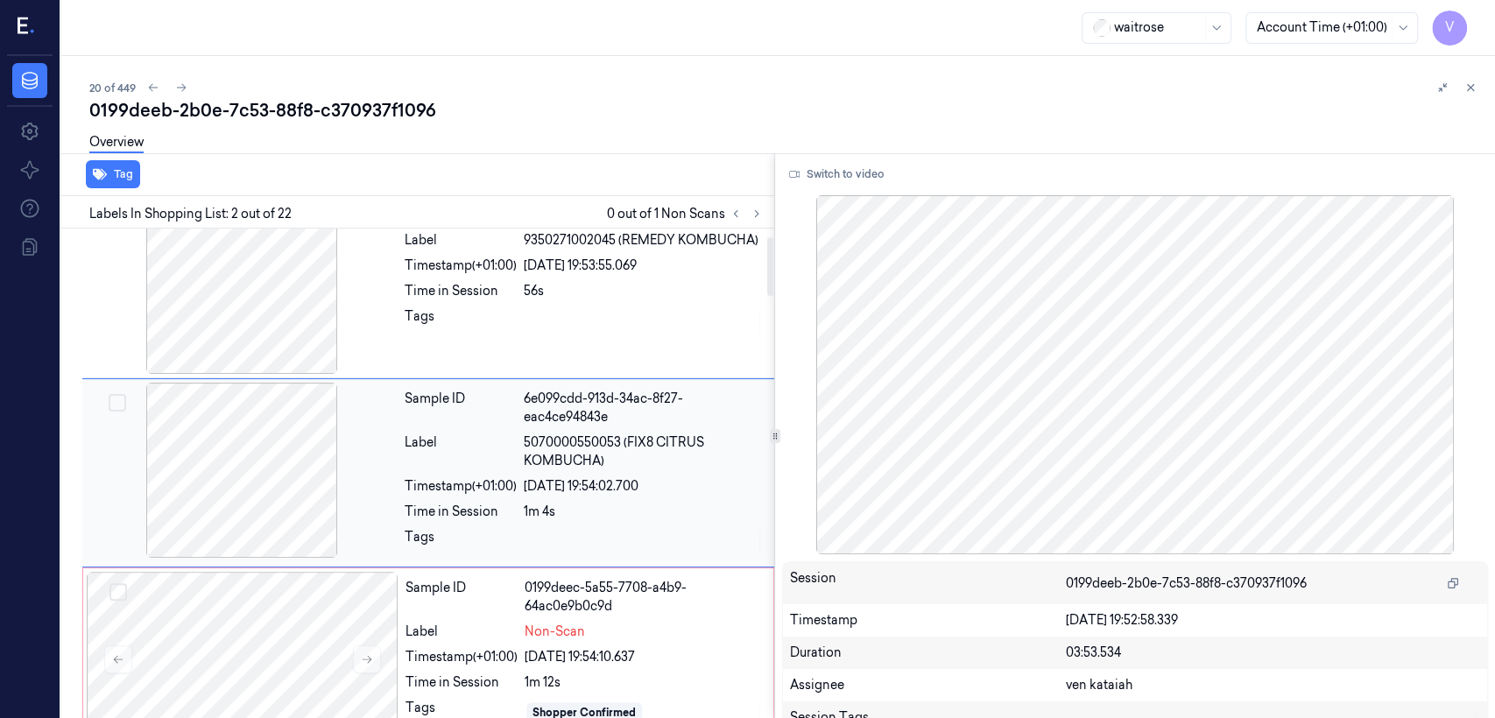
scroll to position [32, 0]
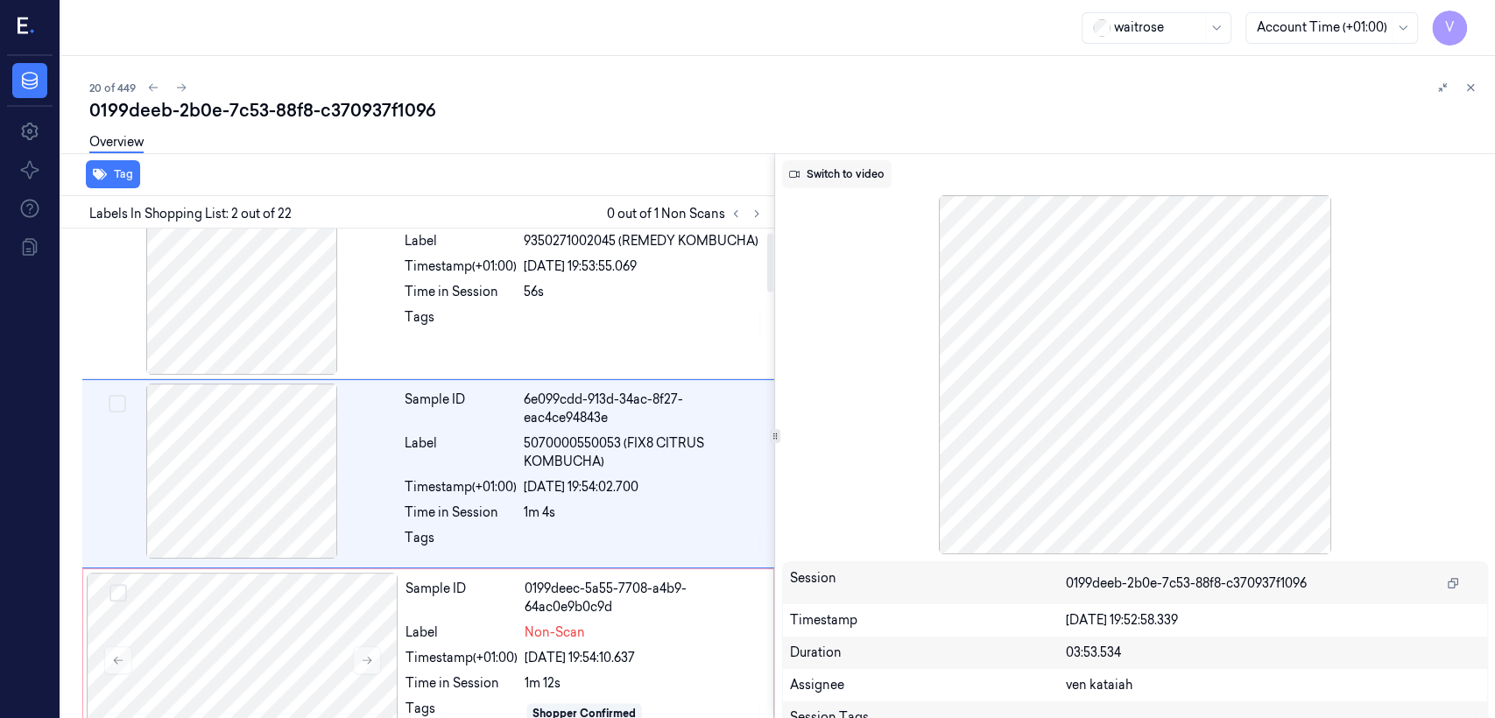
click at [815, 177] on button "Switch to video" at bounding box center [836, 174] width 109 height 28
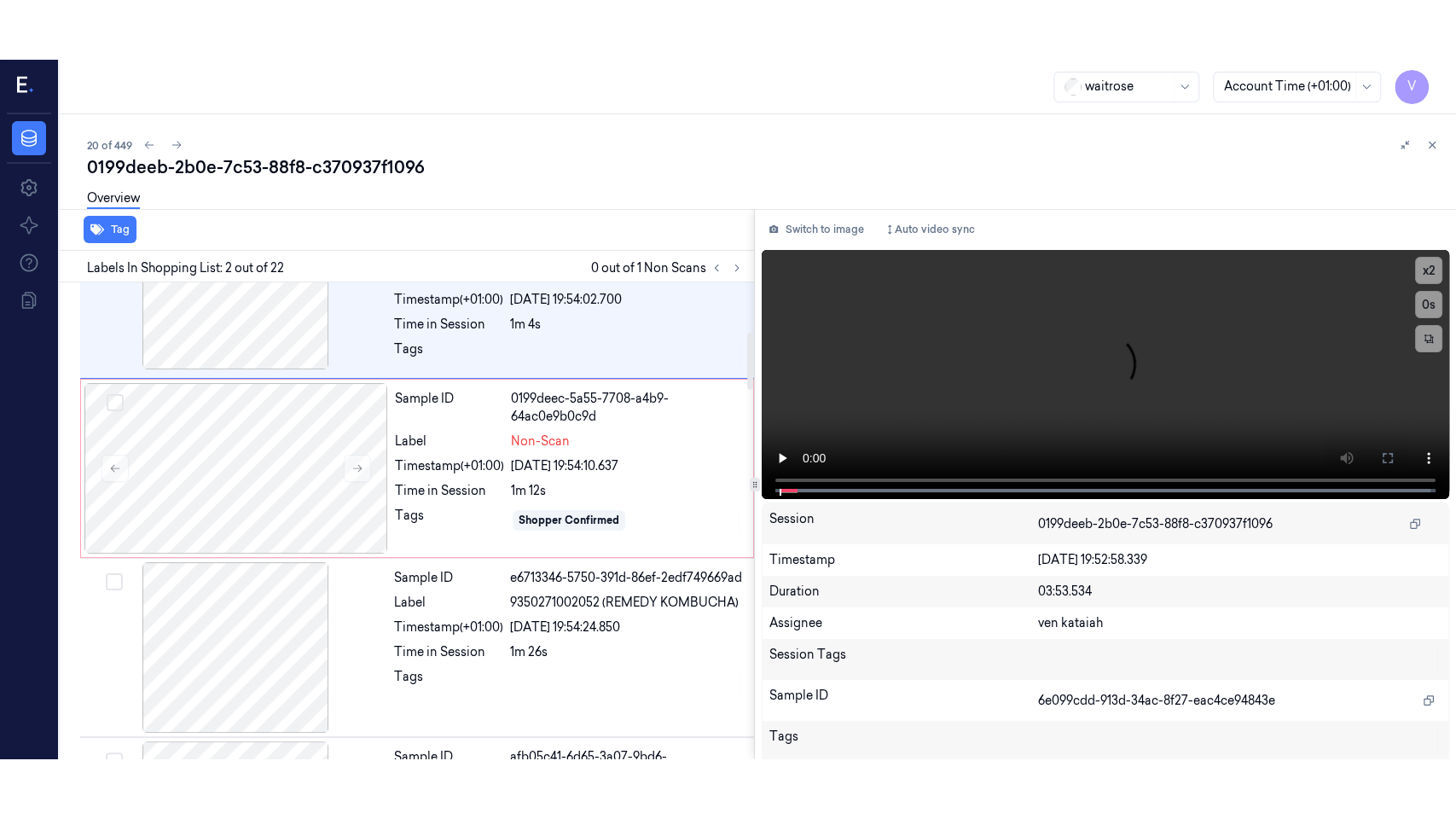
scroll to position [410, 0]
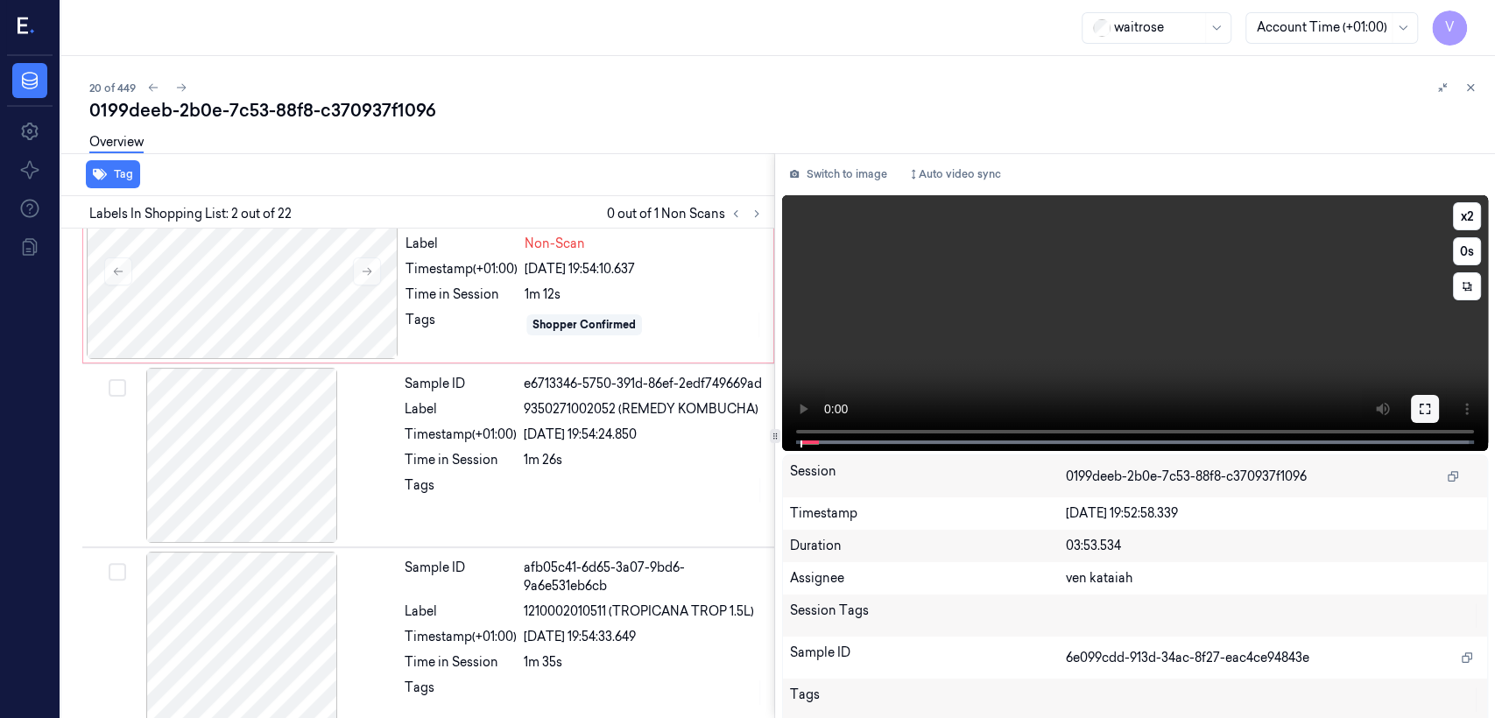
click at [815, 410] on button at bounding box center [1425, 409] width 28 height 28
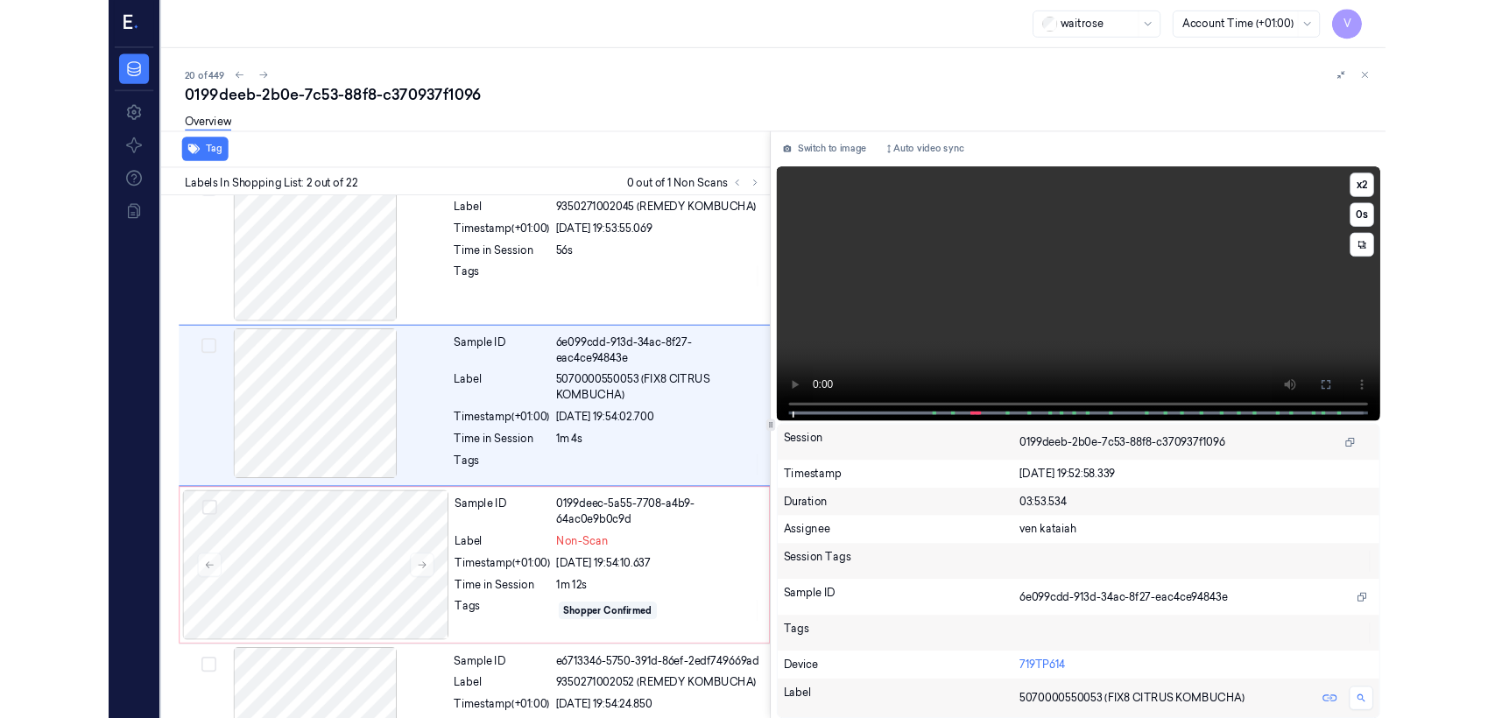
scroll to position [0, 0]
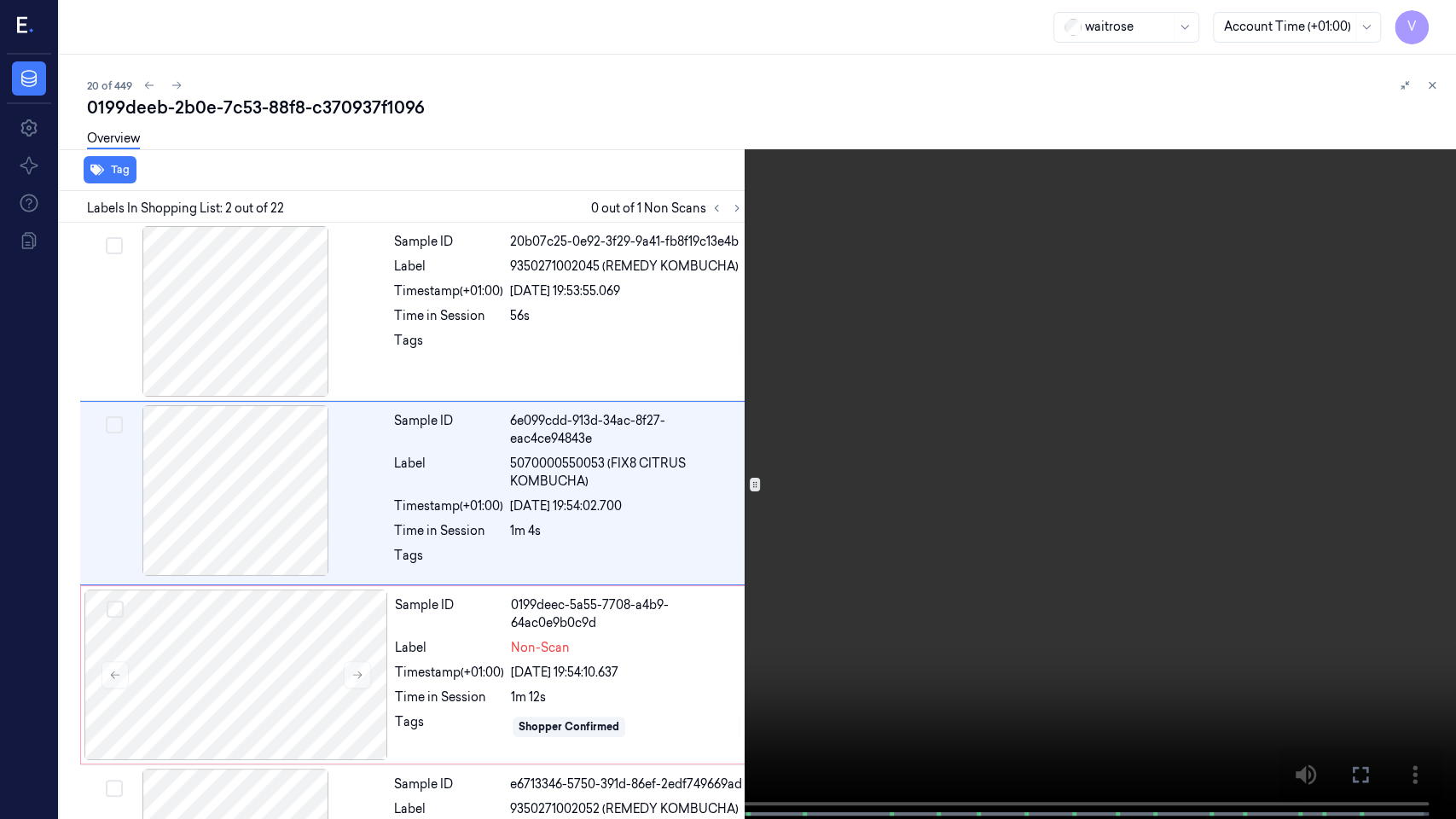
click at [0, 0] on icon at bounding box center [0, 0] width 0 height 0
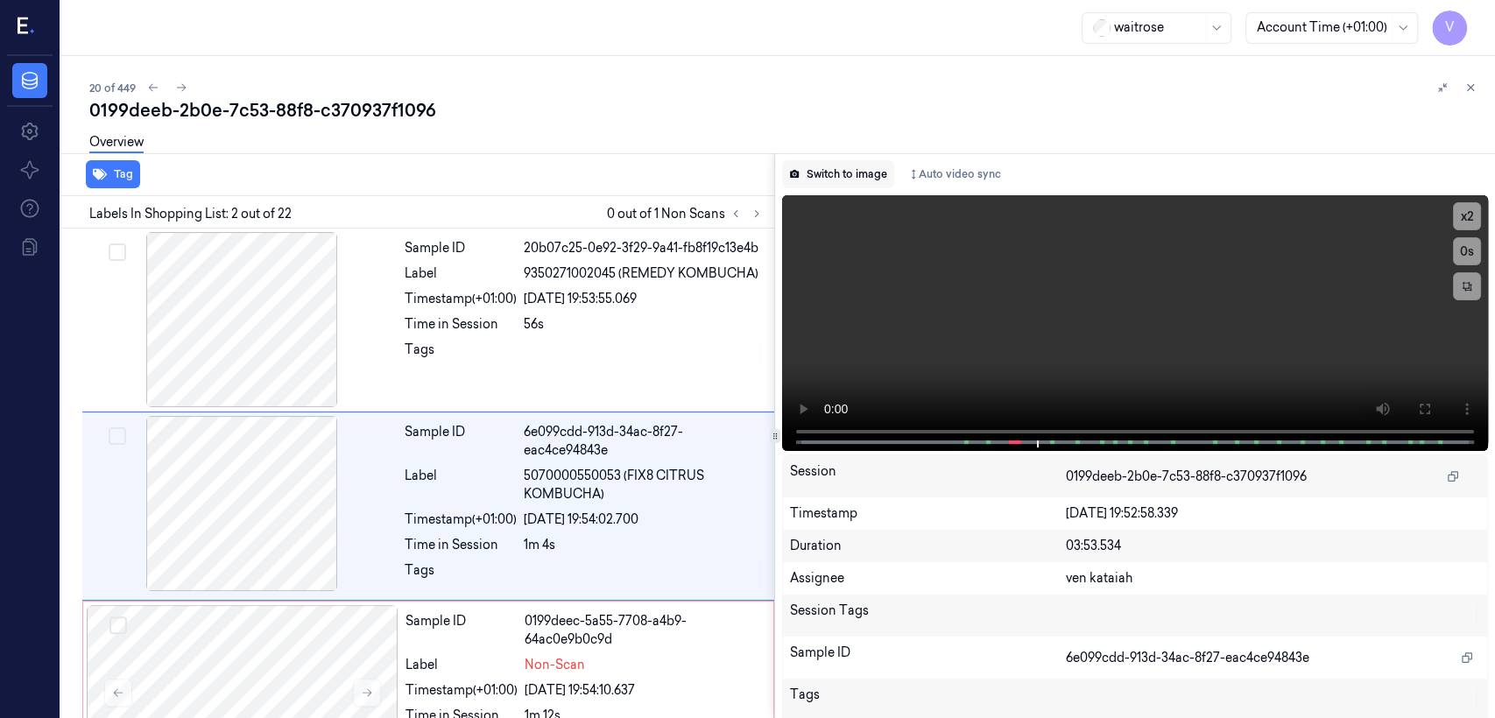
click at [815, 173] on button "Switch to image" at bounding box center [838, 174] width 112 height 28
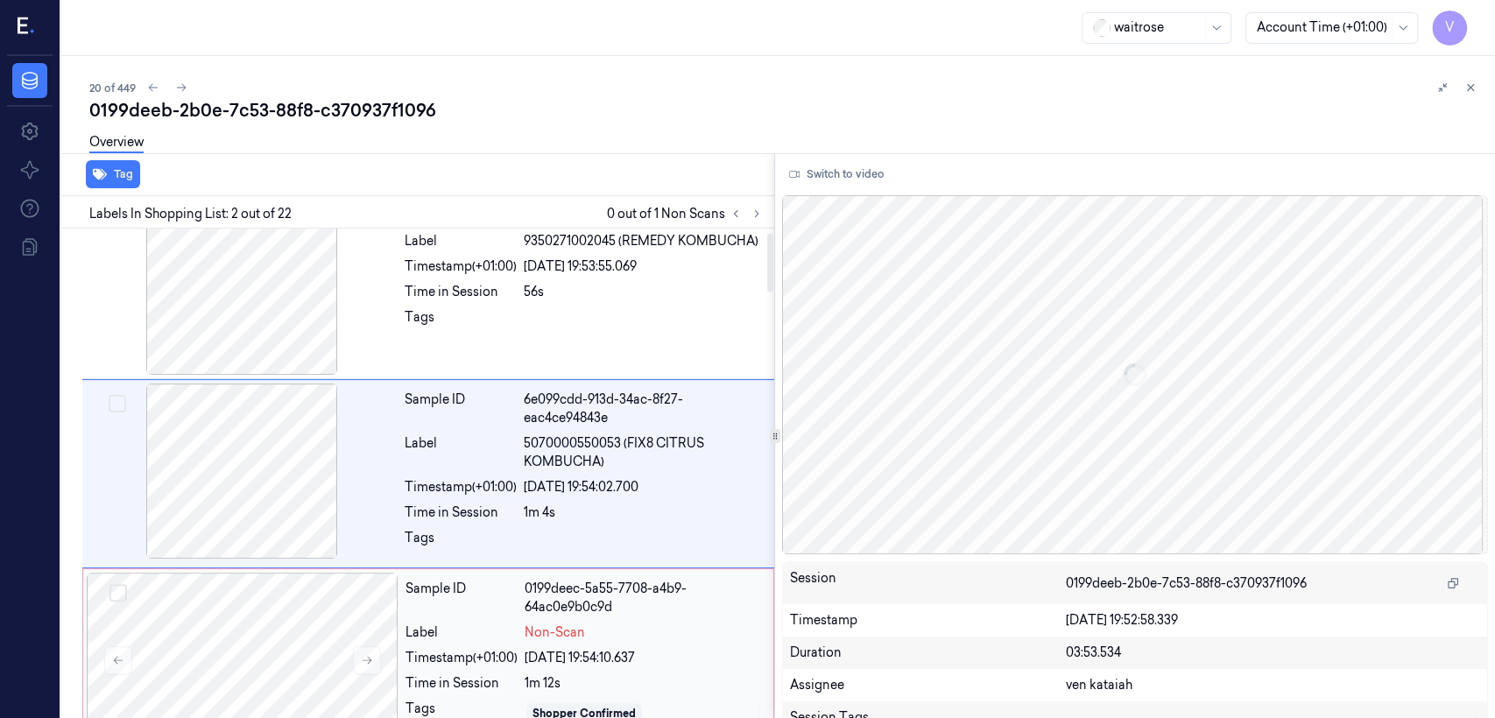
click at [523, 550] on div "Label Non-Scan" at bounding box center [583, 633] width 357 height 18
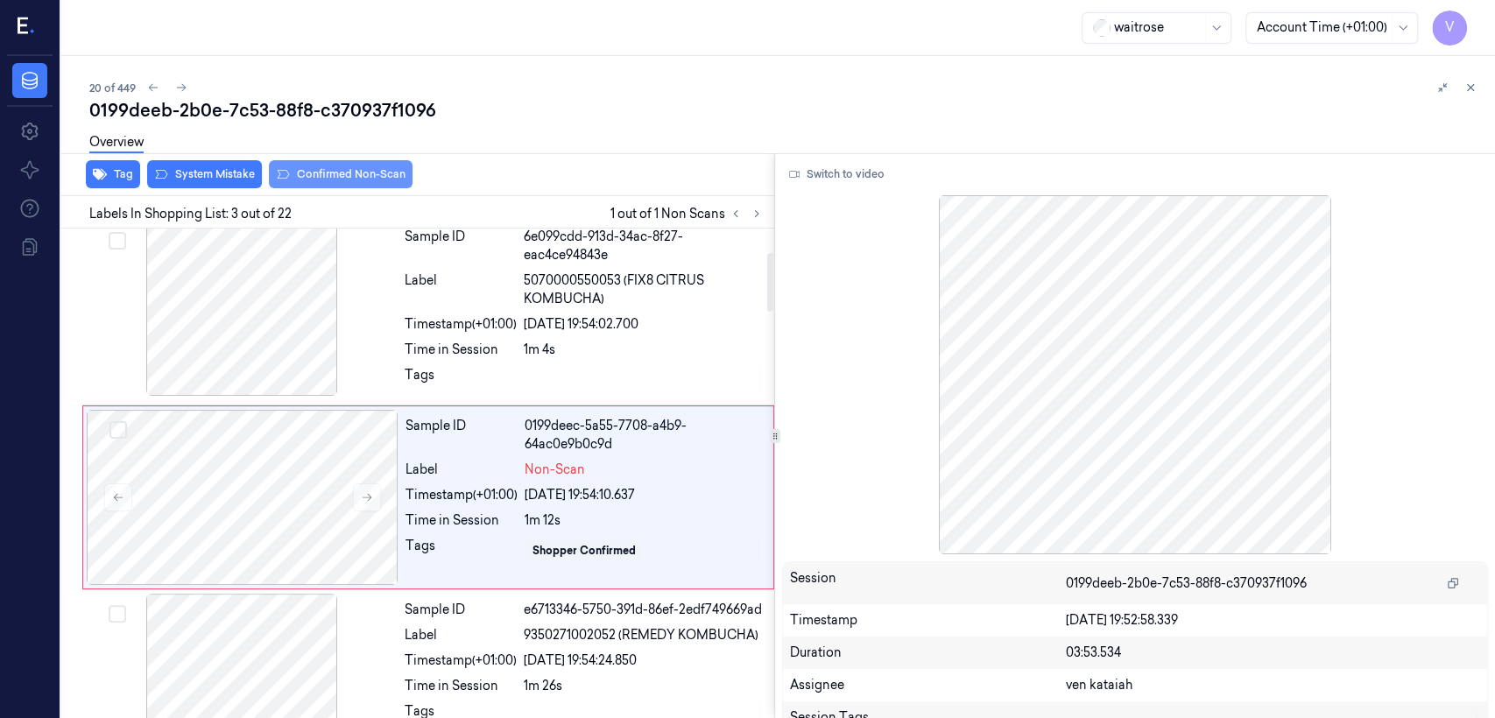
scroll to position [218, 0]
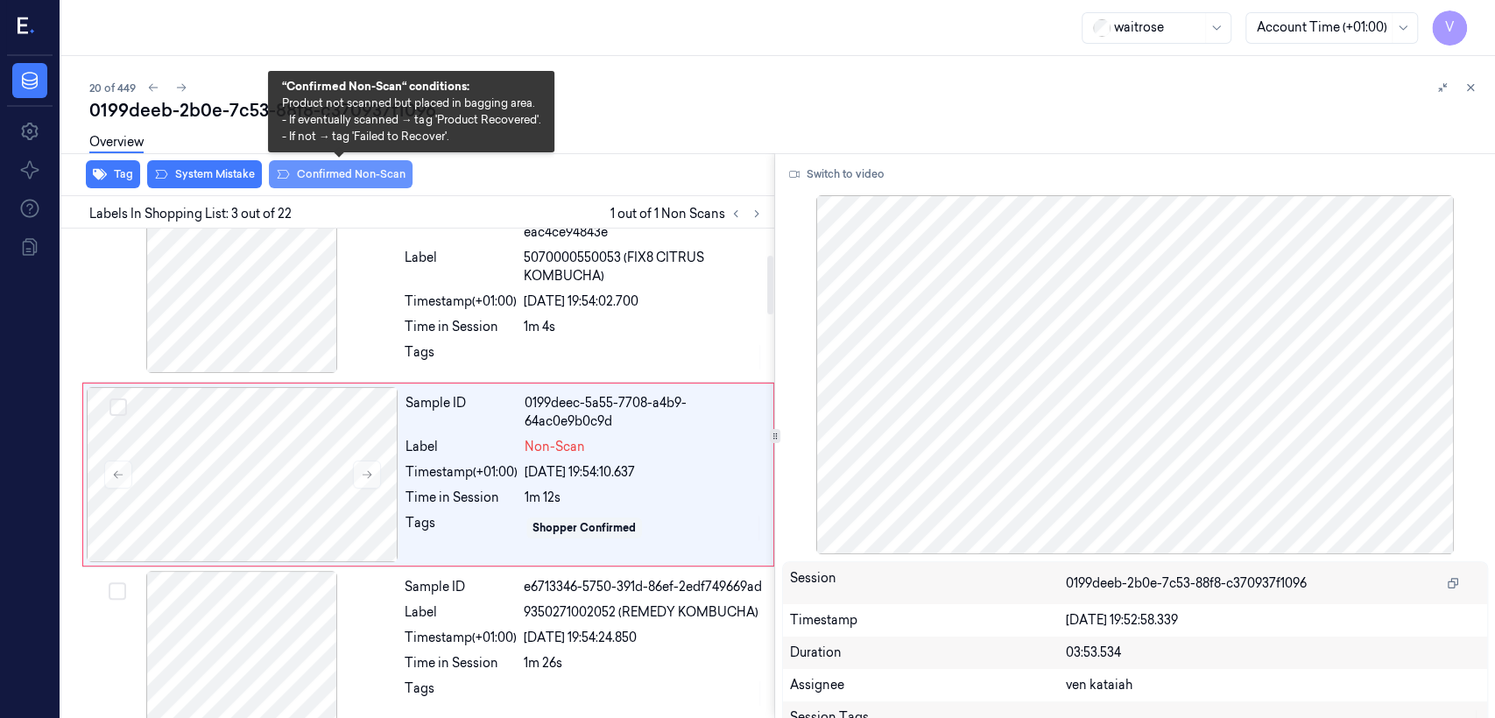
click at [336, 170] on button "Confirmed Non-Scan" at bounding box center [341, 174] width 144 height 28
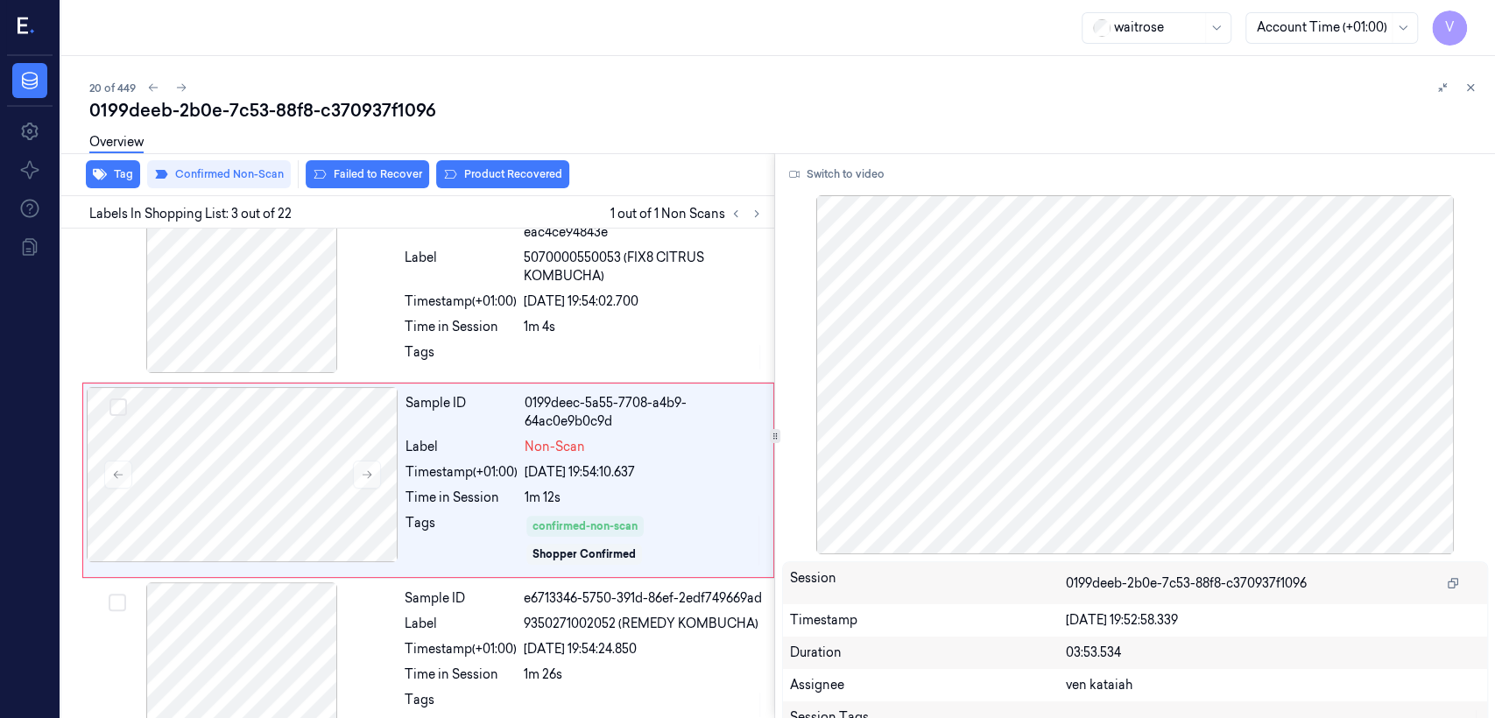
scroll to position [224, 0]
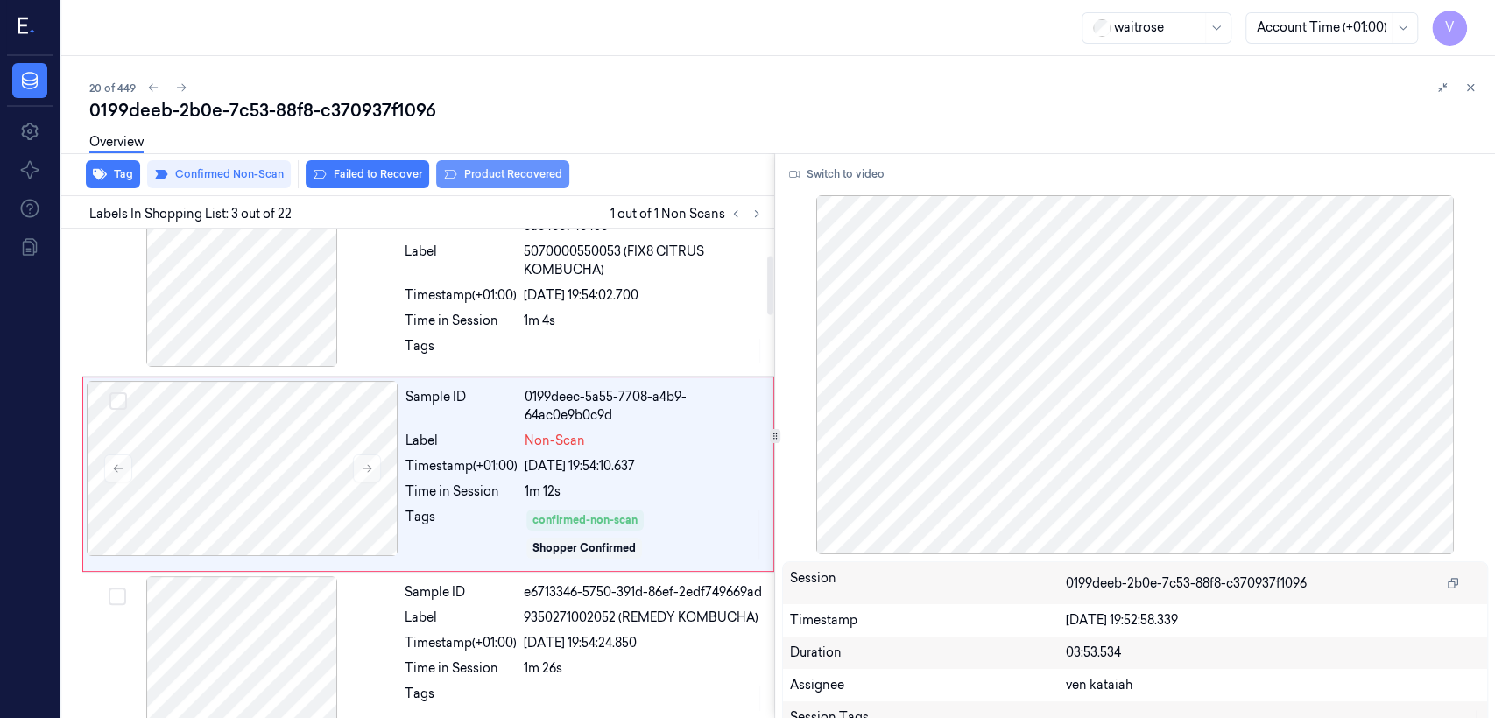
click at [503, 178] on button "Product Recovered" at bounding box center [502, 174] width 133 height 28
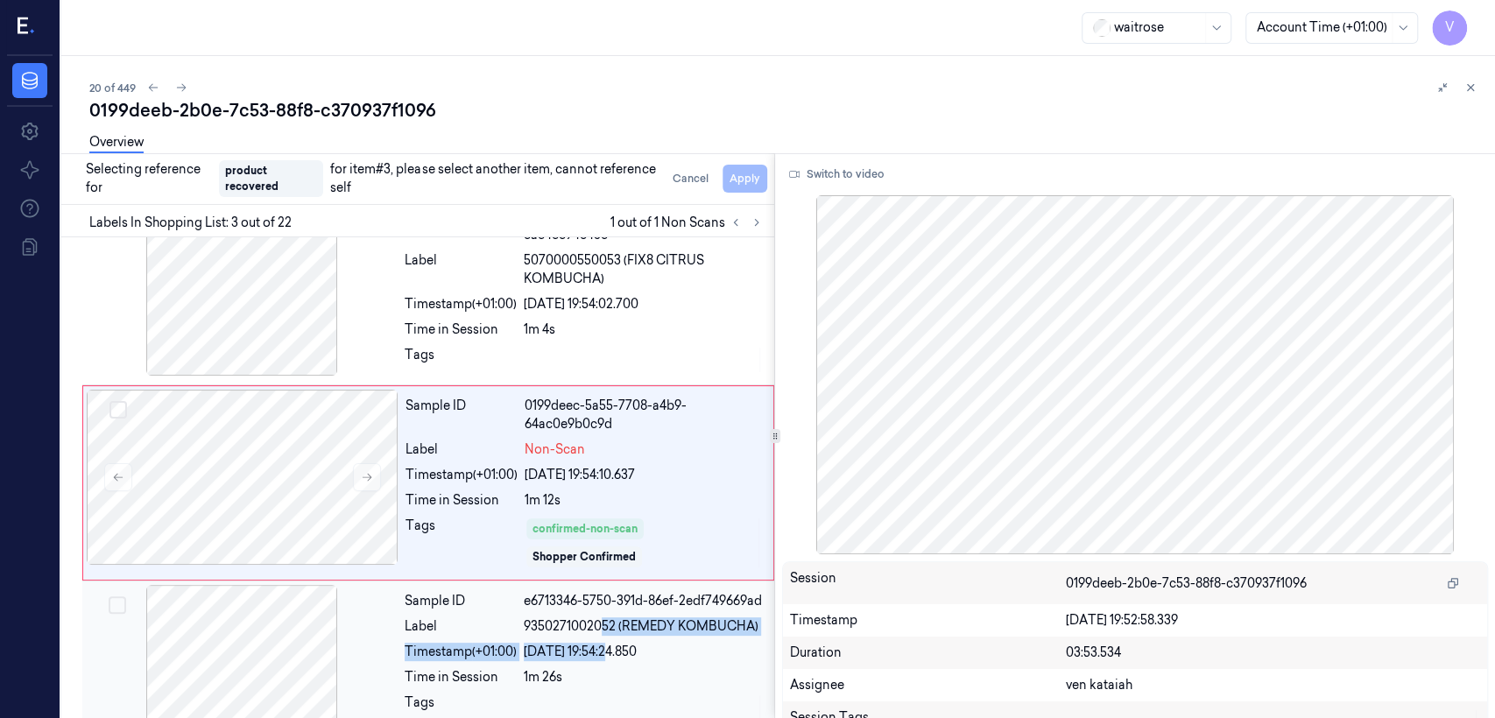
click at [603, 550] on div "Sample ID e6713346-5750-391d-86ef-2edf749669ad Label 9350271002052 (REMEDY KOMB…" at bounding box center [584, 672] width 373 height 175
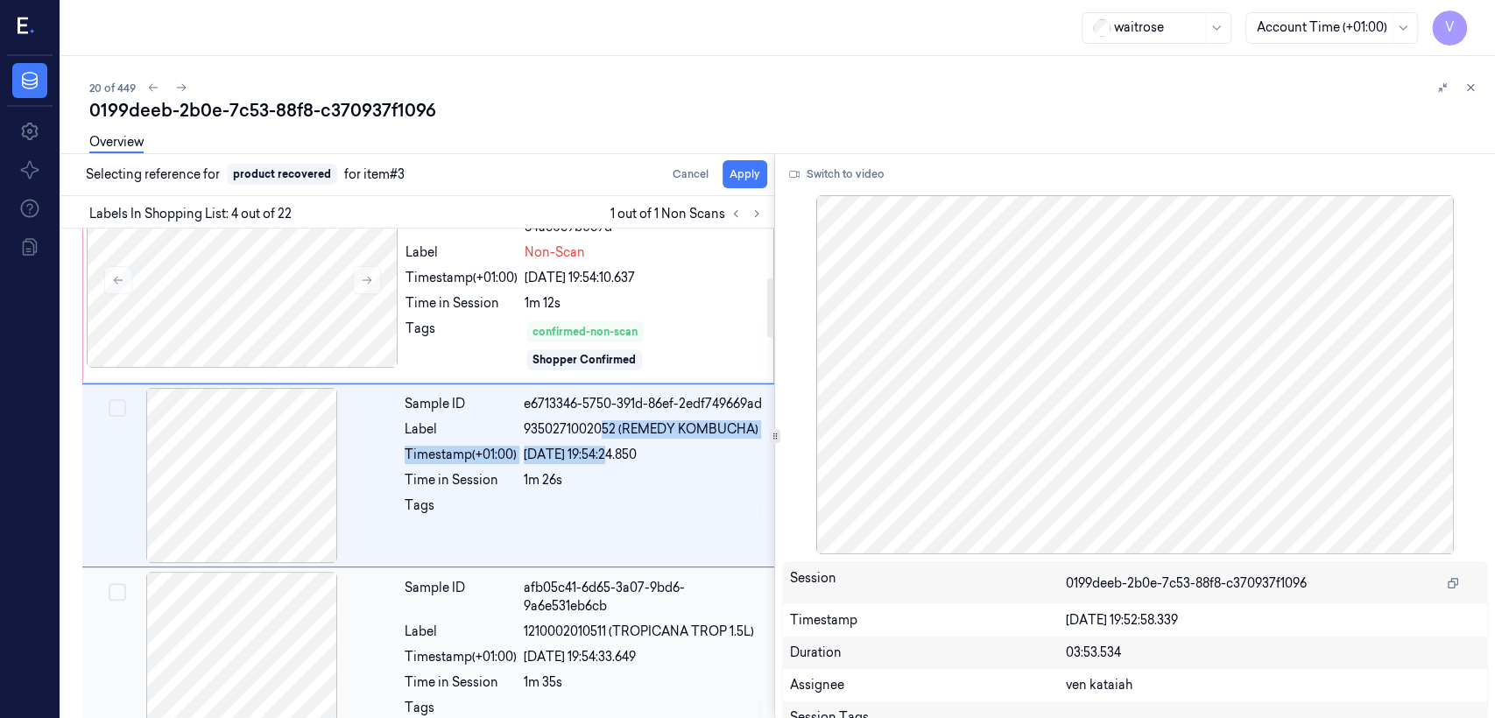
scroll to position [413, 0]
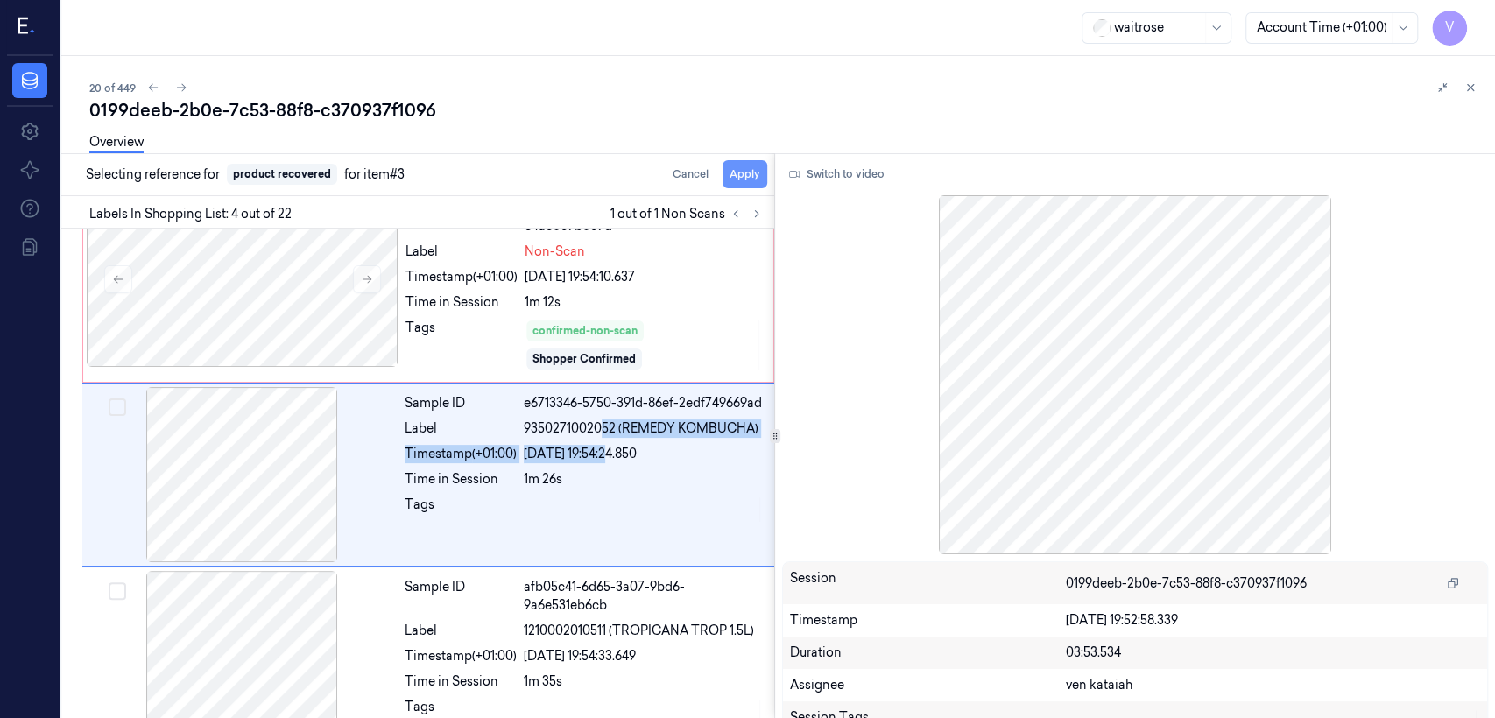
click at [756, 173] on button "Apply" at bounding box center [745, 174] width 45 height 28
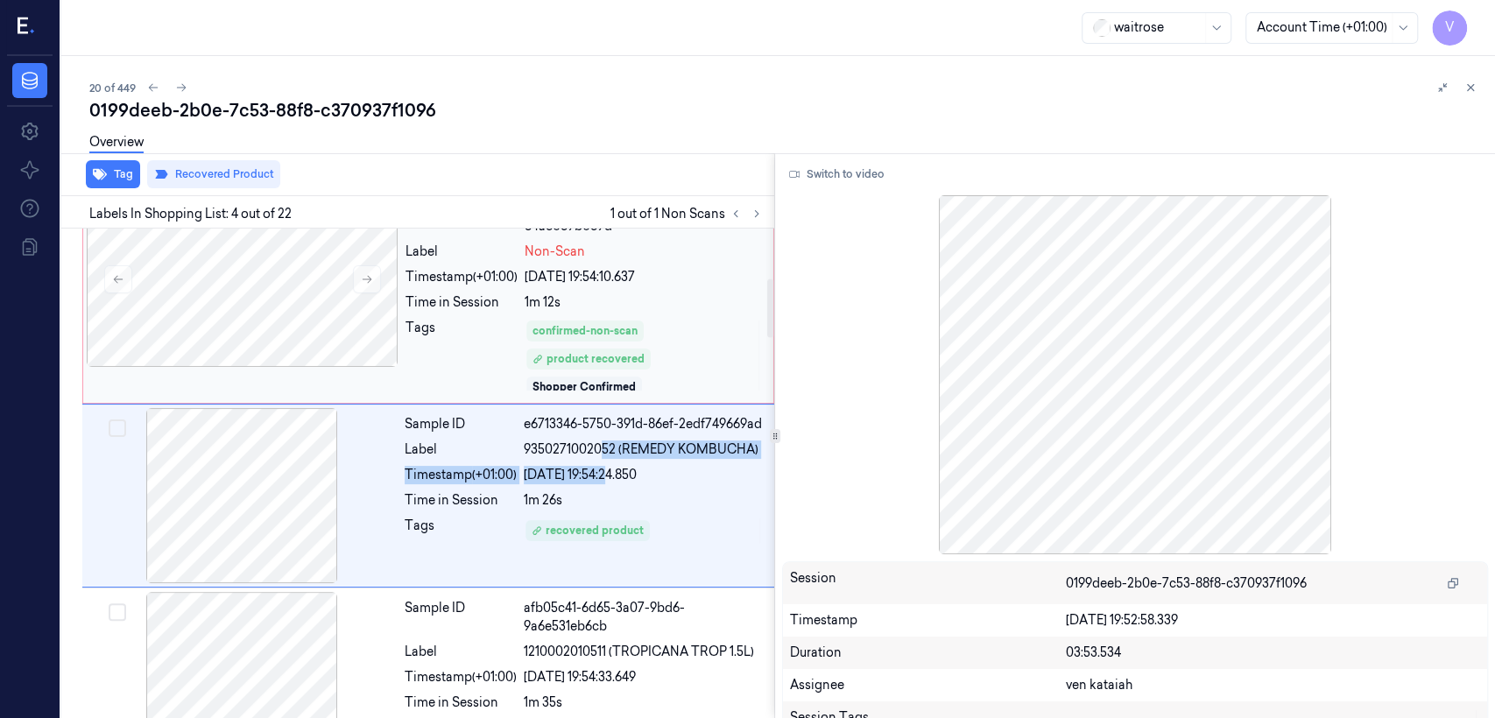
scroll to position [434, 0]
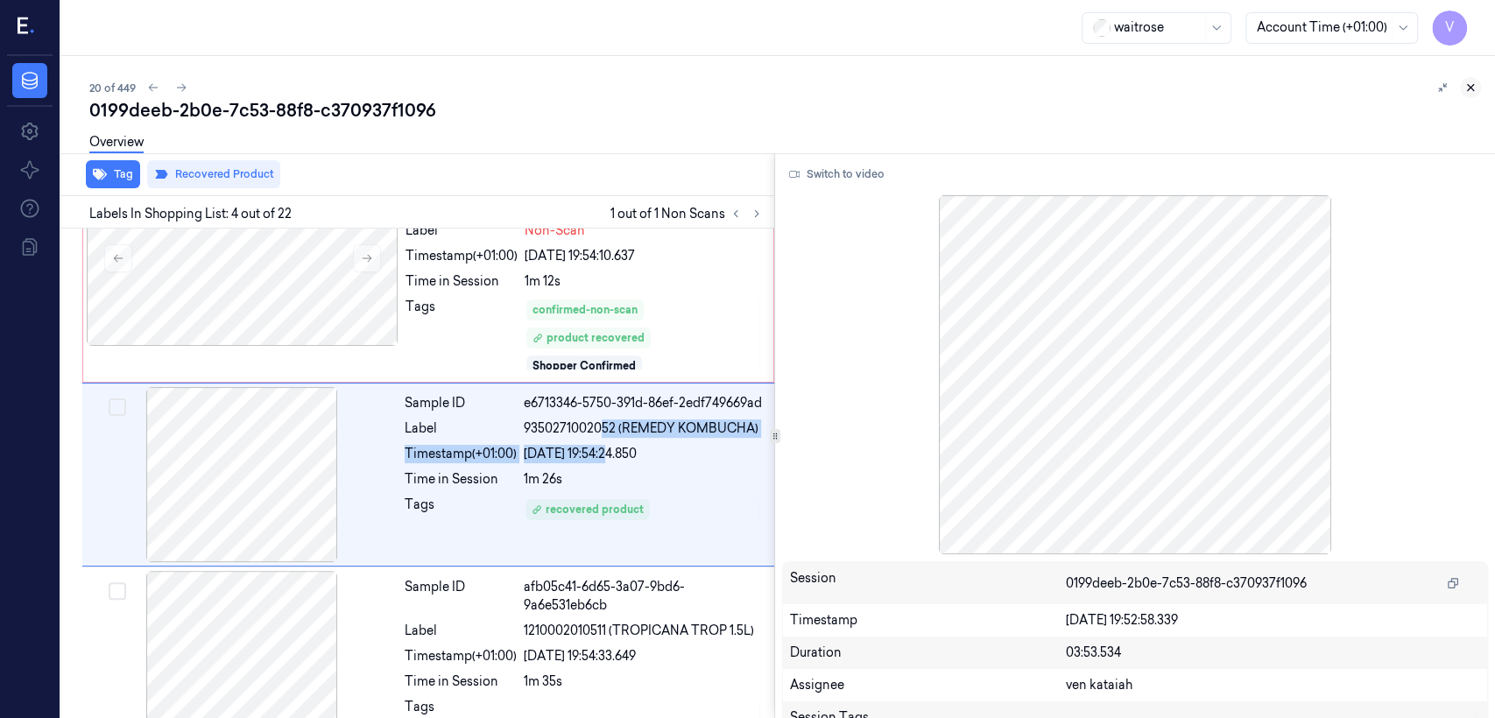
click at [815, 82] on icon at bounding box center [1470, 87] width 12 height 12
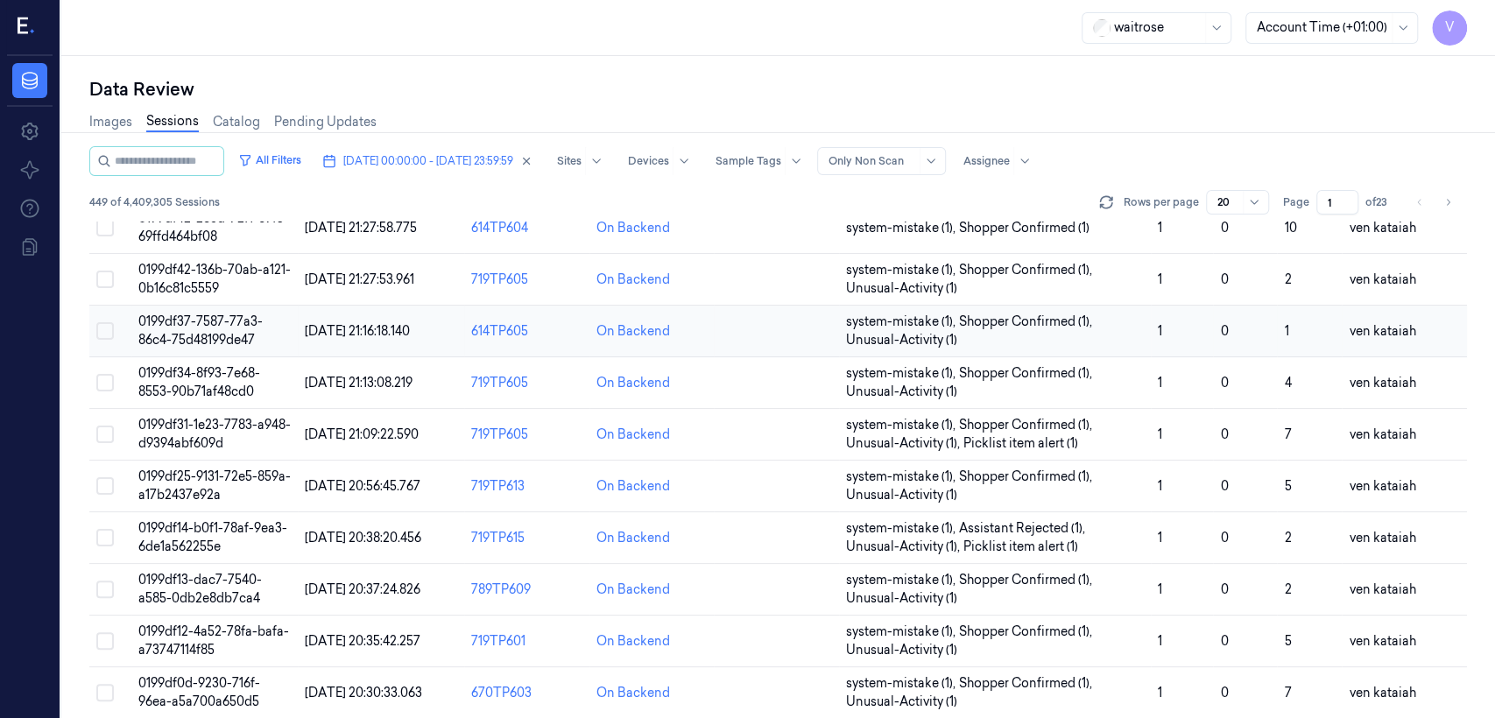
scroll to position [194, 0]
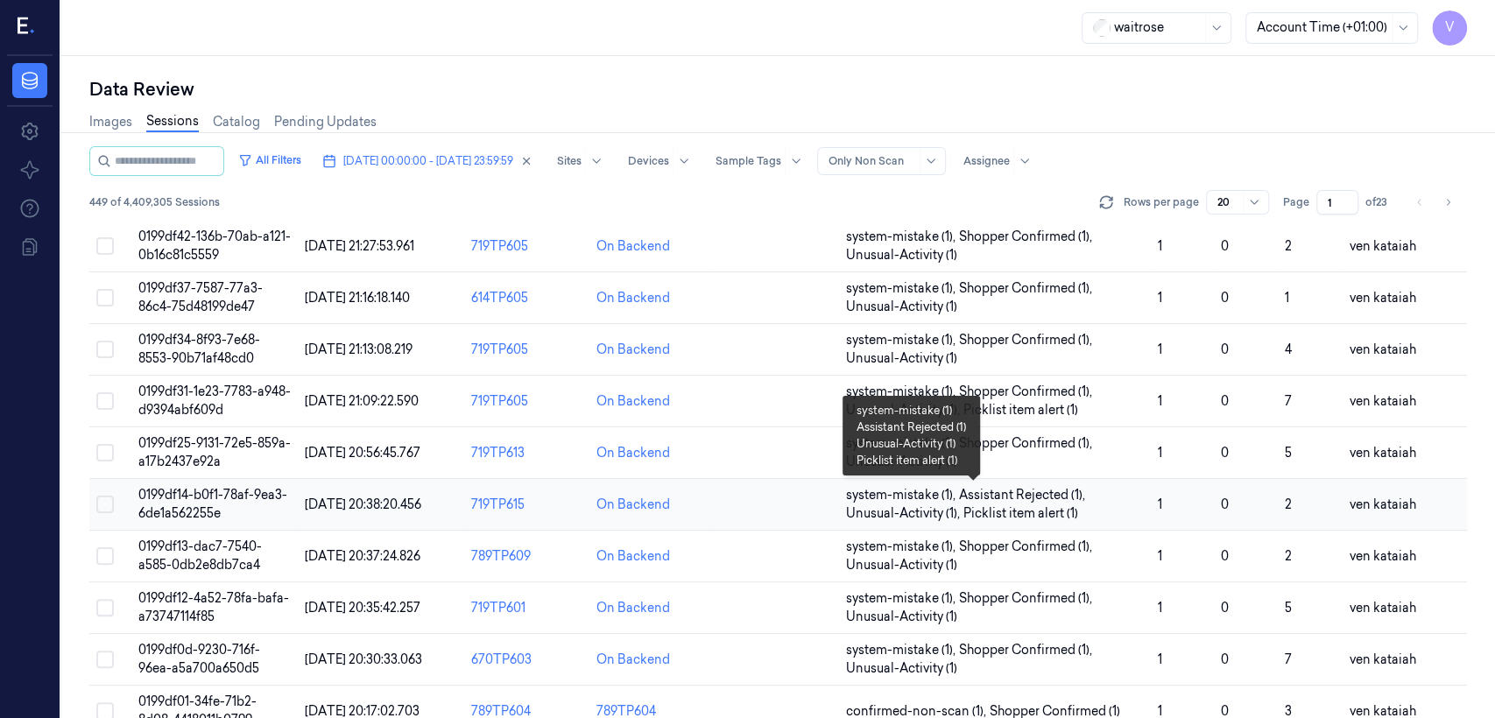
click at [815, 500] on span "Assistant Rejected (1) ," at bounding box center [1024, 495] width 130 height 18
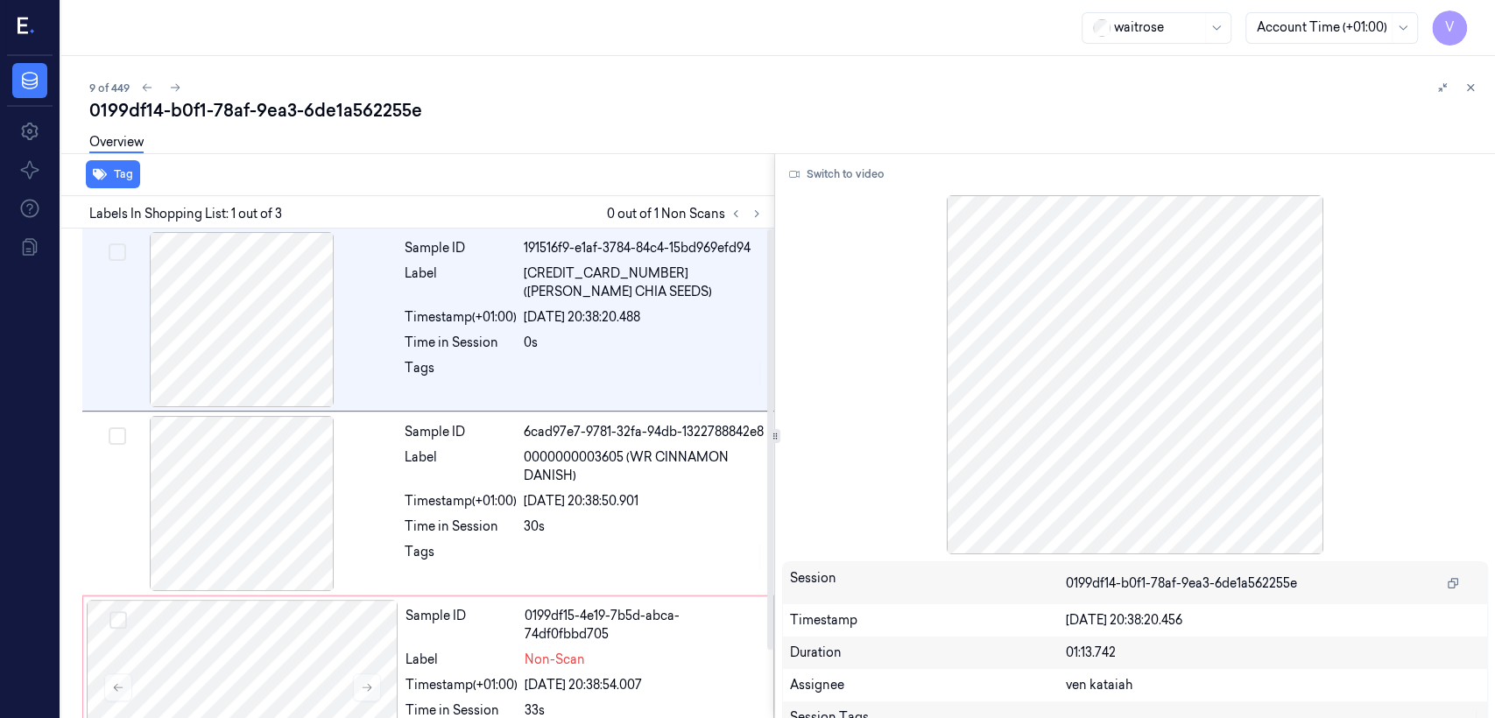
click at [747, 203] on div at bounding box center [746, 213] width 42 height 21
click at [747, 212] on button at bounding box center [756, 213] width 21 height 21
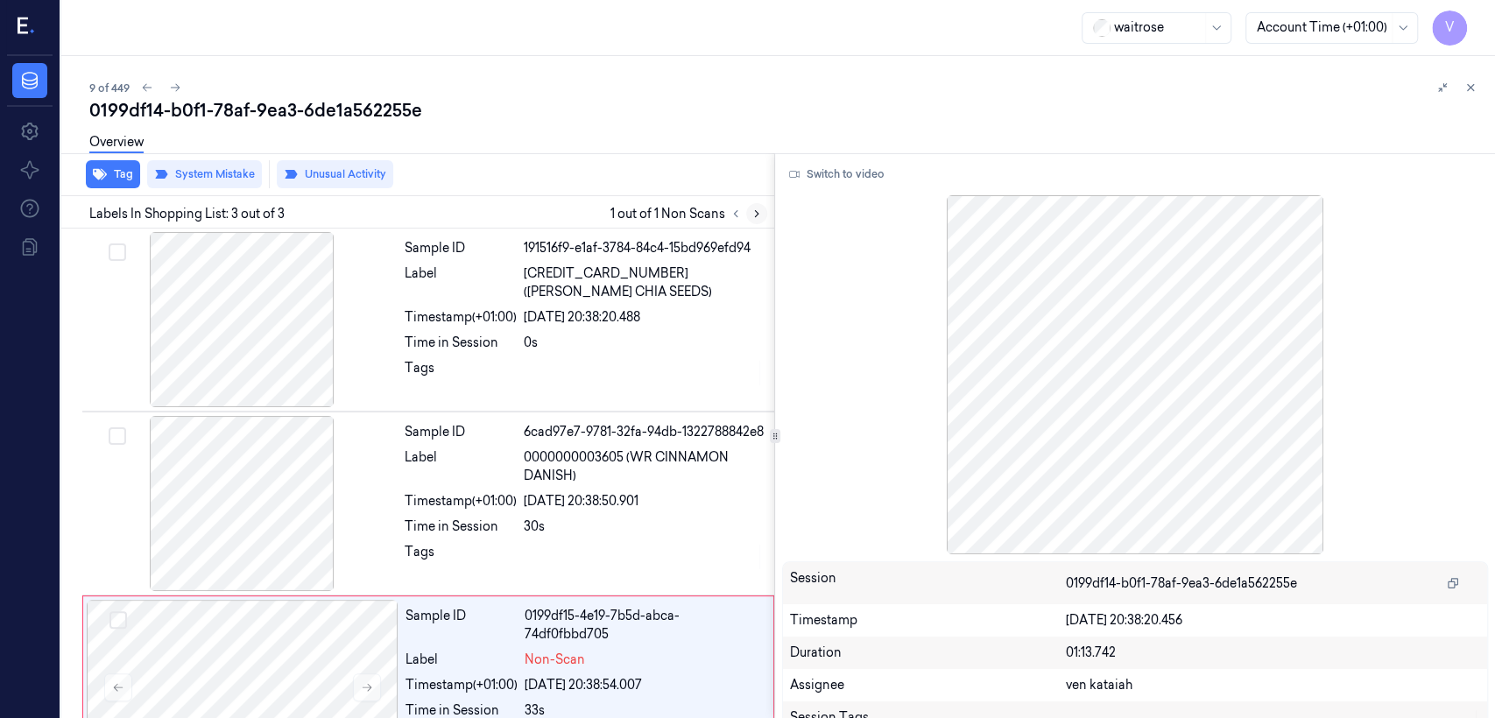
scroll to position [77, 0]
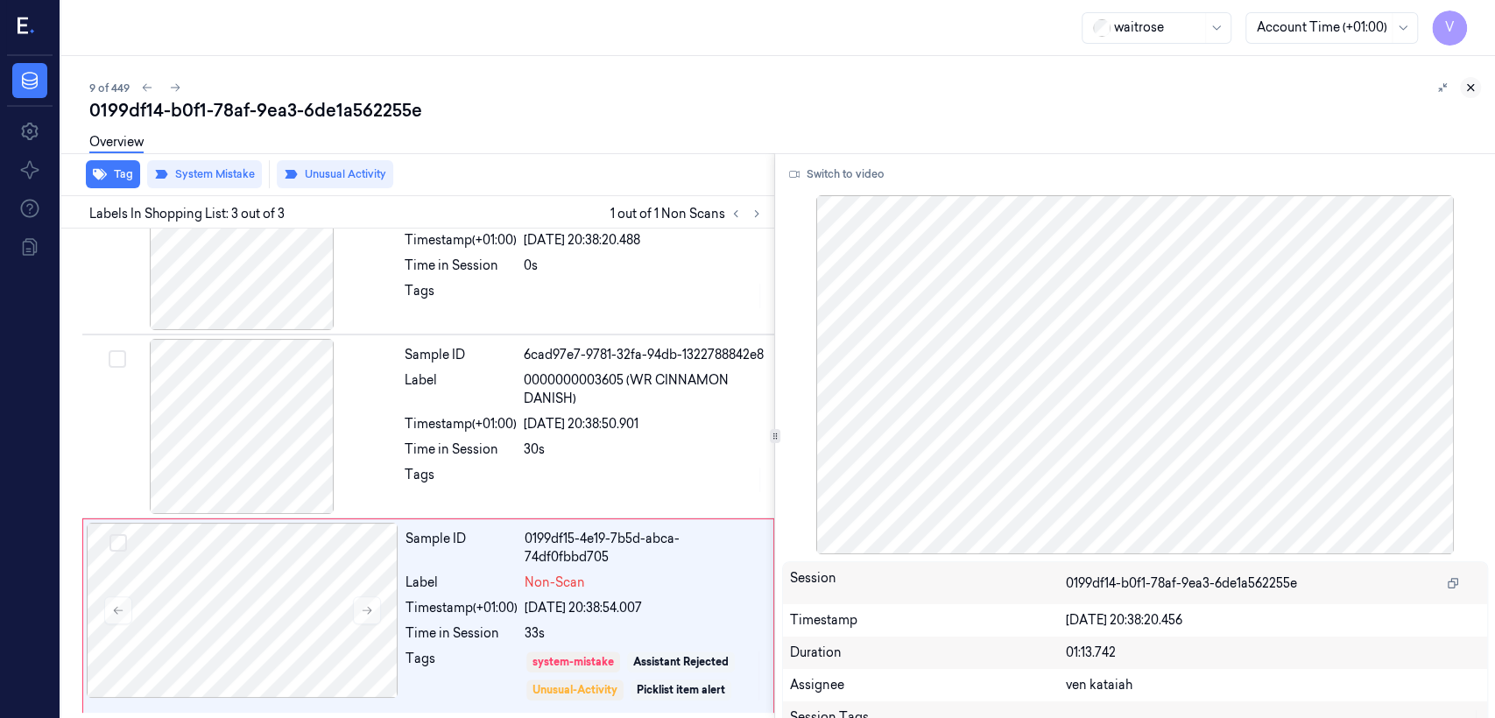
click at [815, 82] on button at bounding box center [1470, 87] width 21 height 21
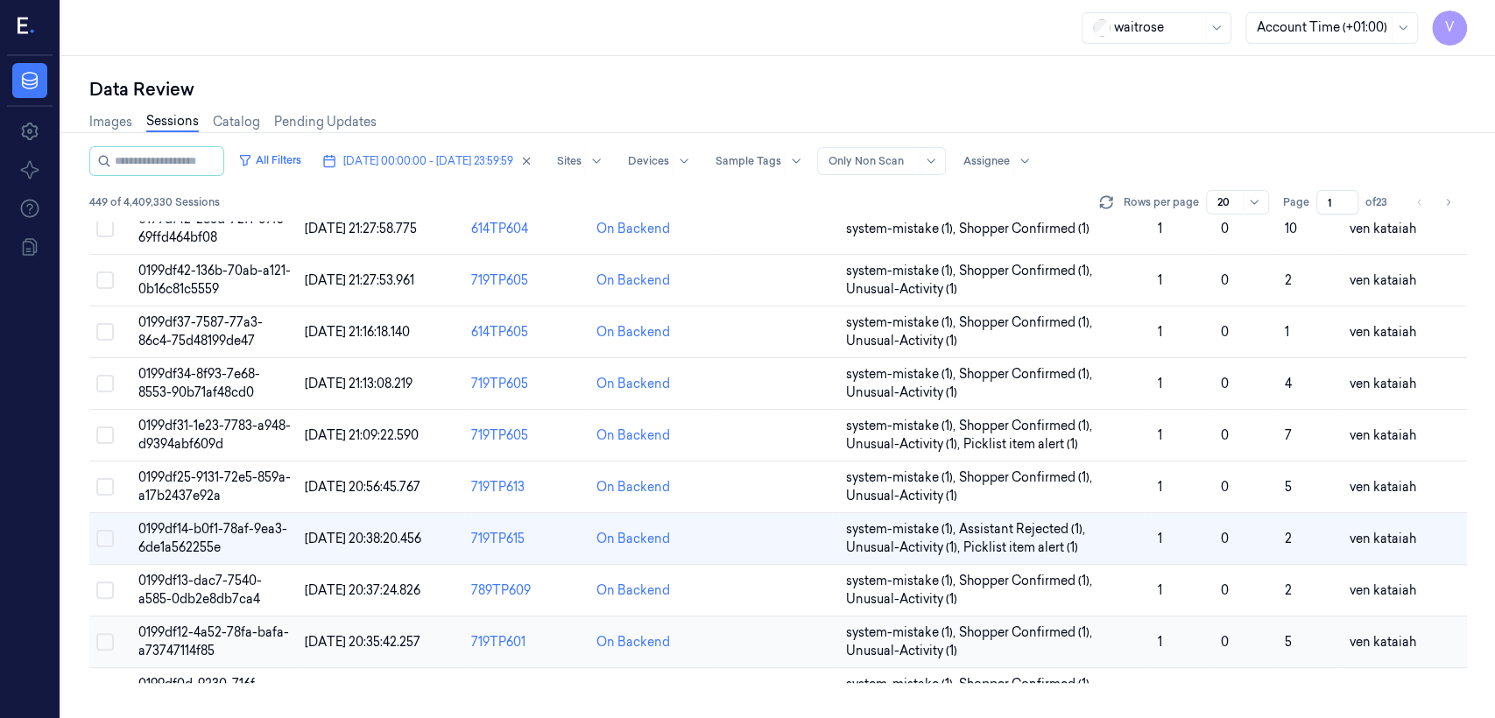
scroll to position [228, 0]
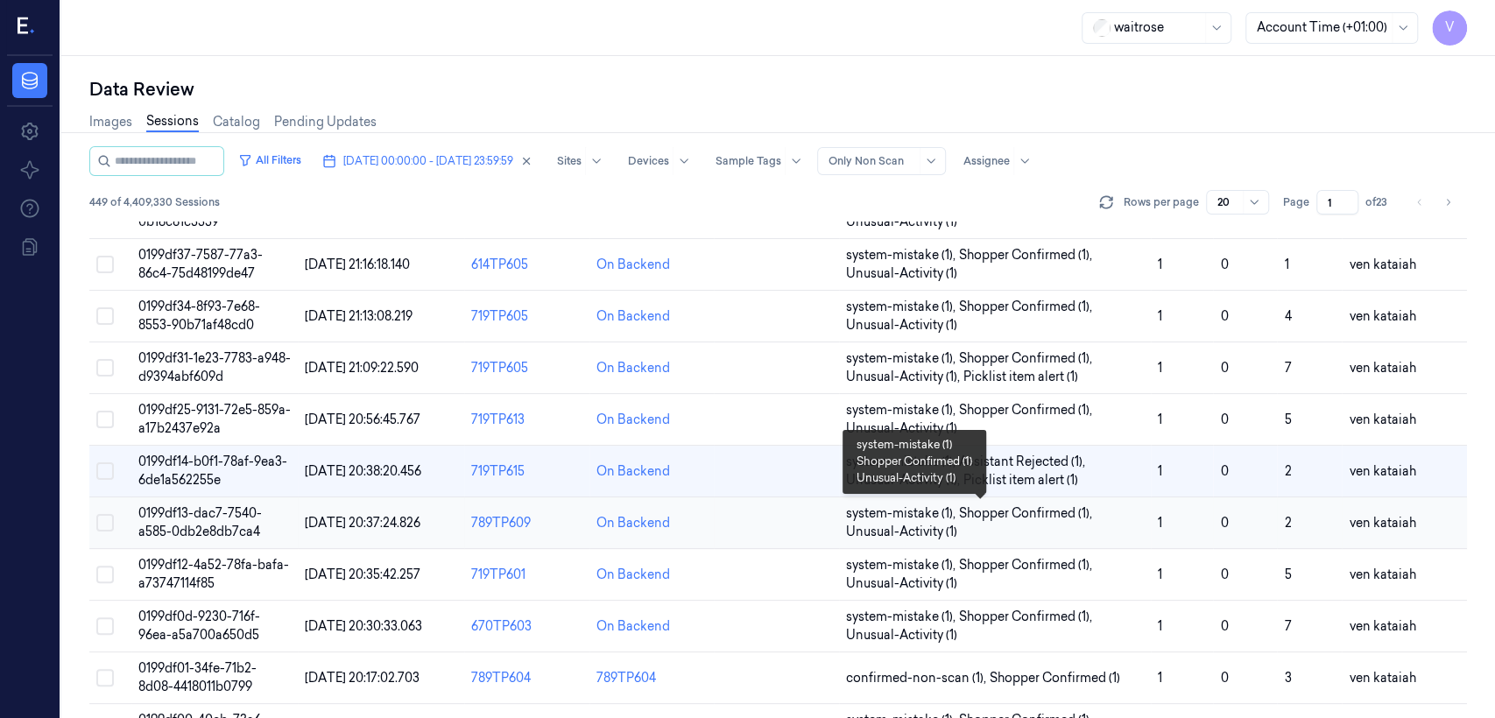
click at [815, 528] on span "Unusual-Activity (1)" at bounding box center [901, 532] width 111 height 18
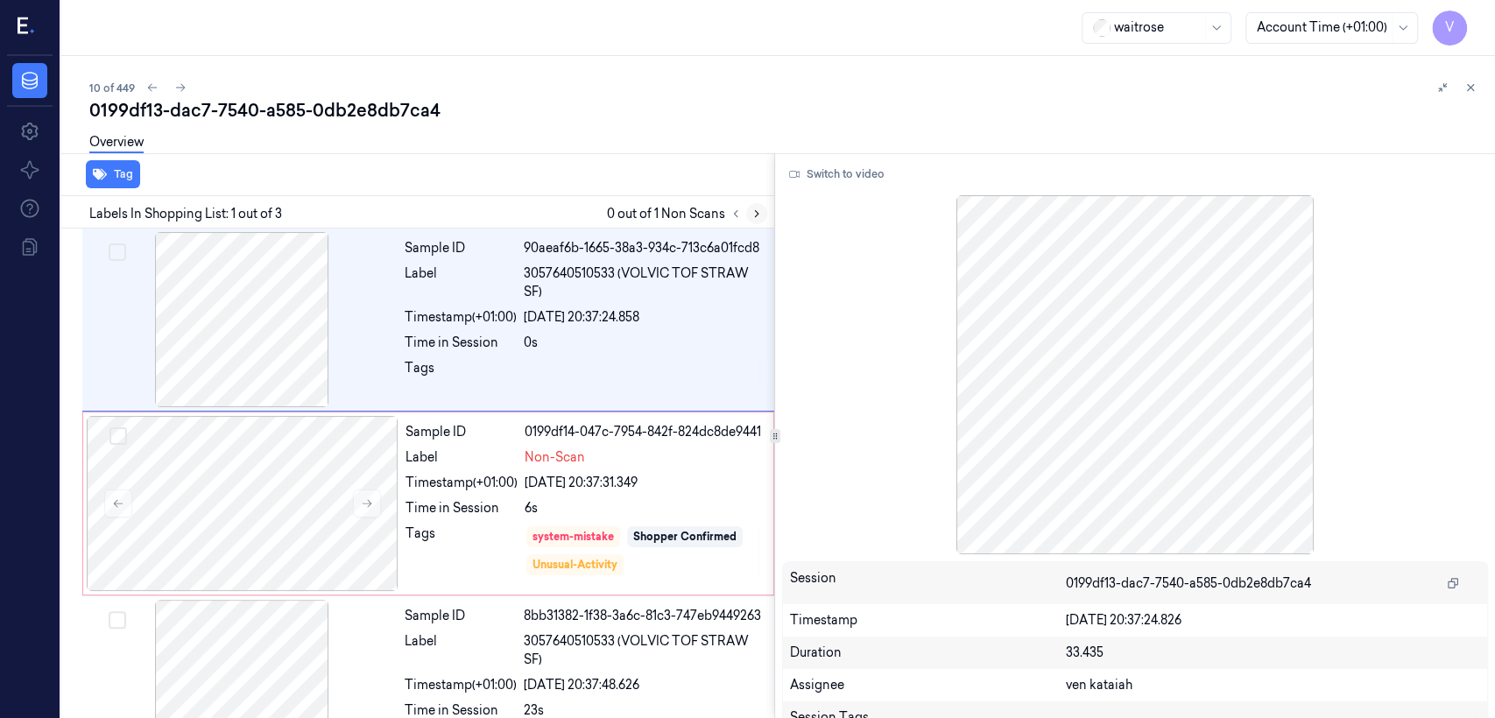
click at [751, 208] on icon at bounding box center [757, 214] width 12 height 12
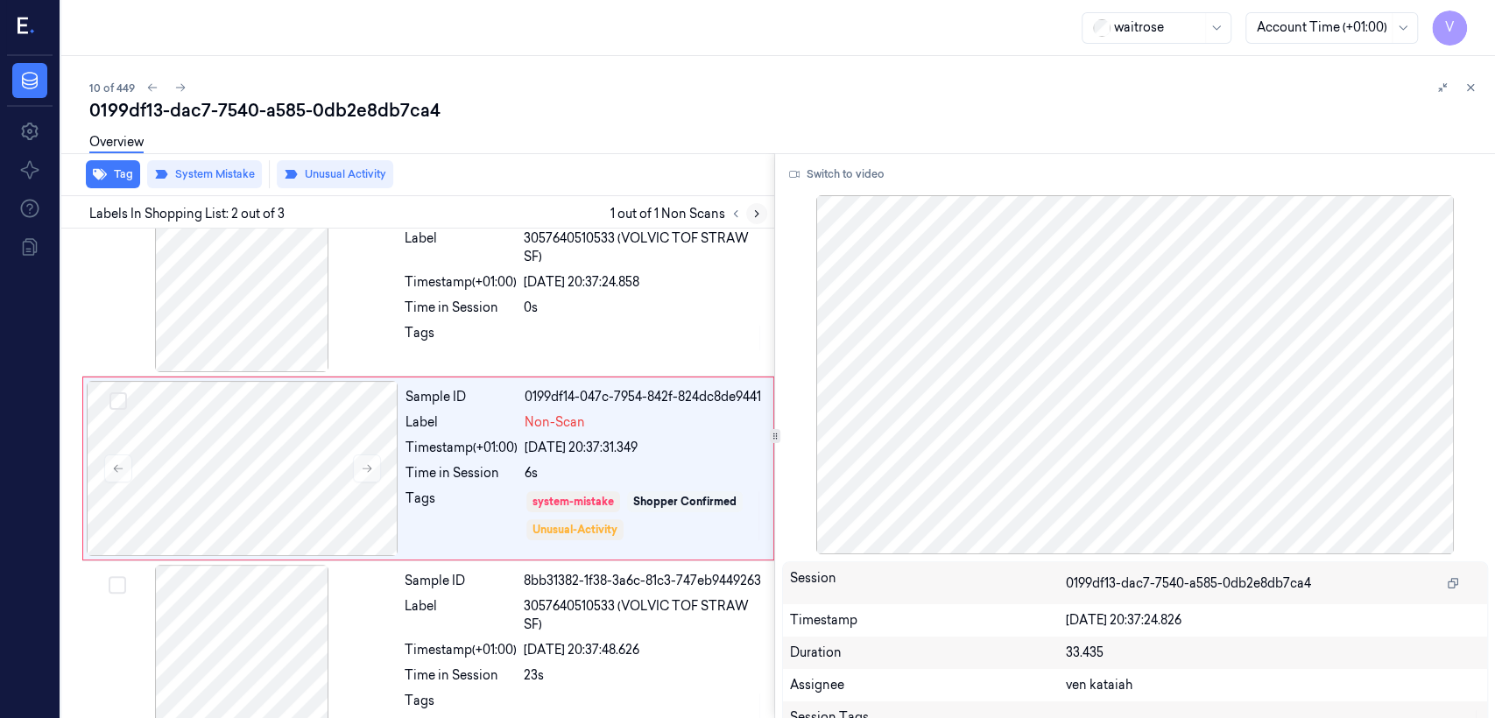
click at [749, 214] on button at bounding box center [756, 213] width 21 height 21
click at [174, 91] on icon at bounding box center [180, 87] width 12 height 12
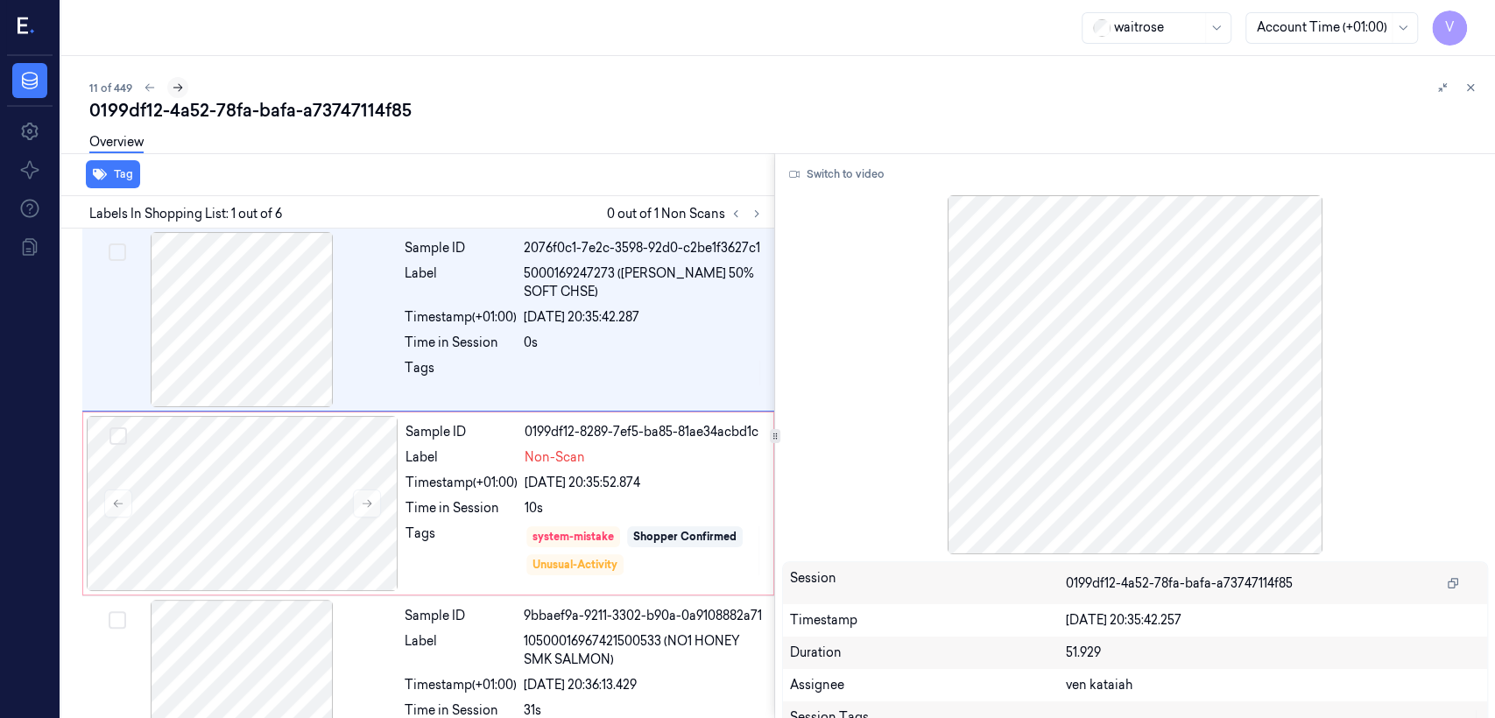
click at [176, 89] on icon at bounding box center [178, 87] width 12 height 12
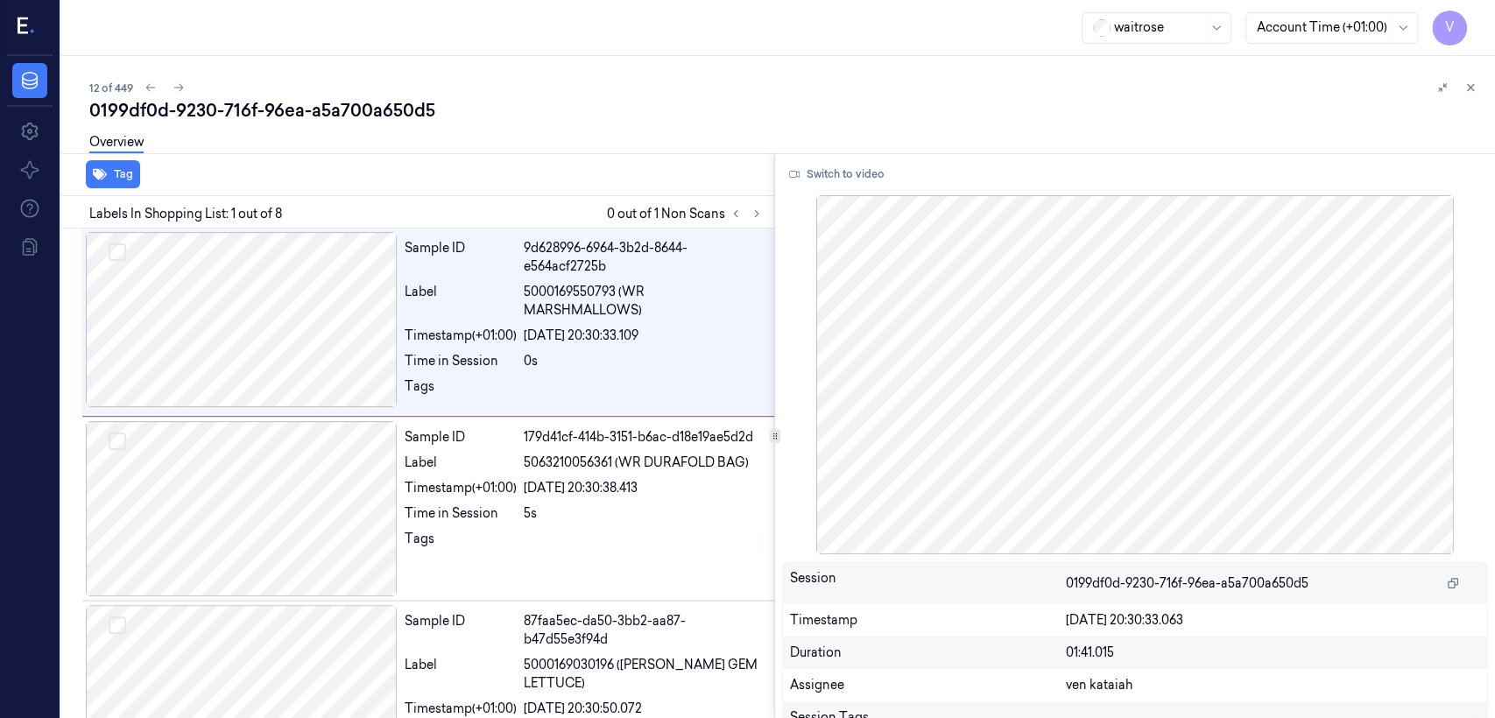
click at [815, 91] on div at bounding box center [1456, 87] width 49 height 21
click at [815, 86] on button at bounding box center [1470, 87] width 21 height 21
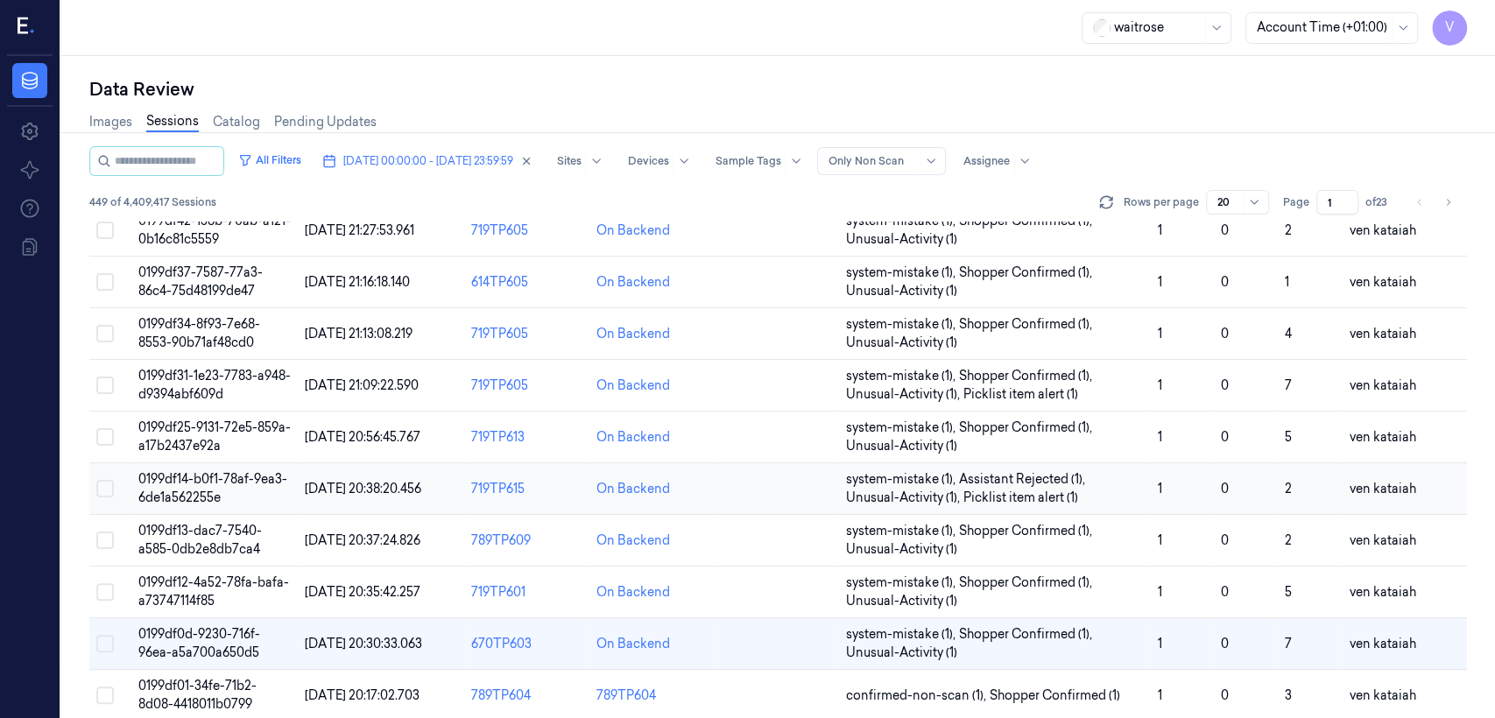
scroll to position [383, 0]
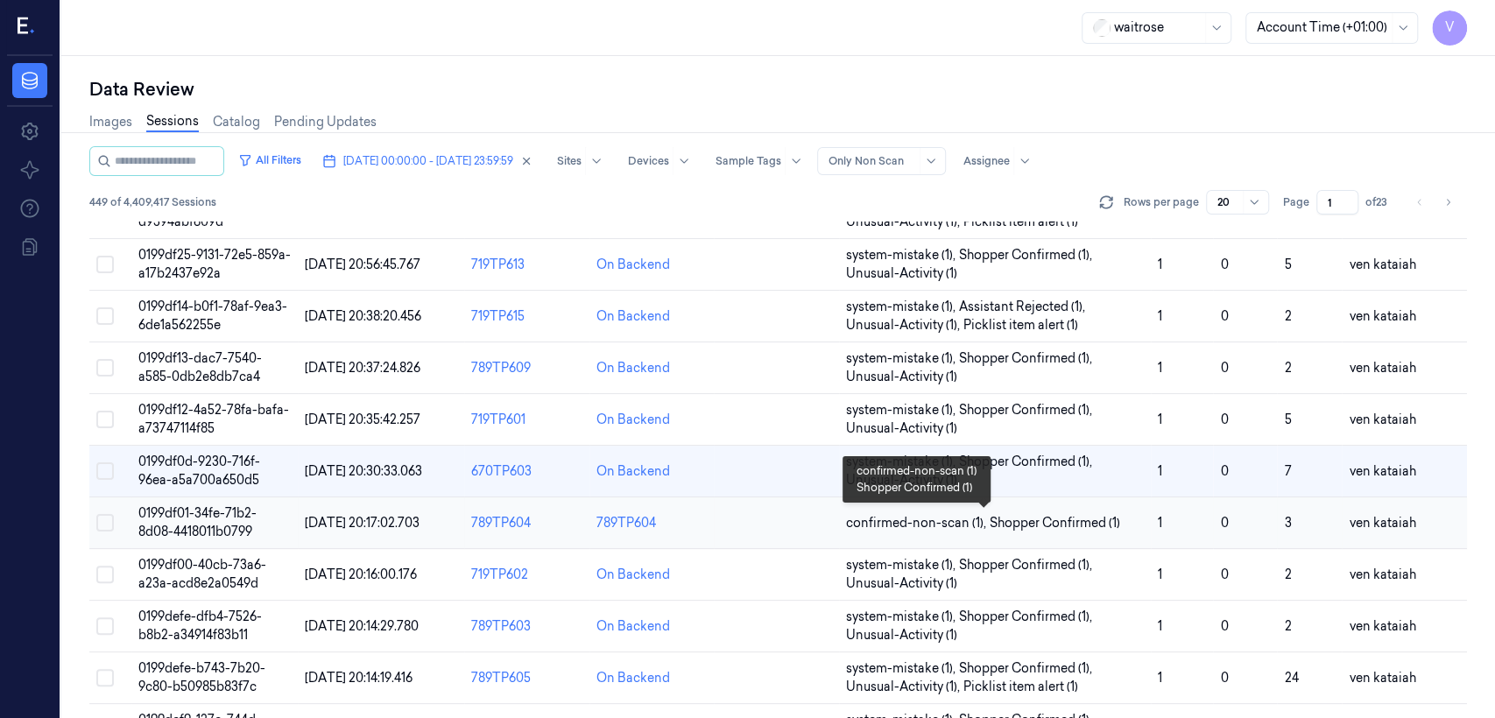
click at [815, 519] on span "confirmed-non-scan (1) ," at bounding box center [918, 523] width 144 height 18
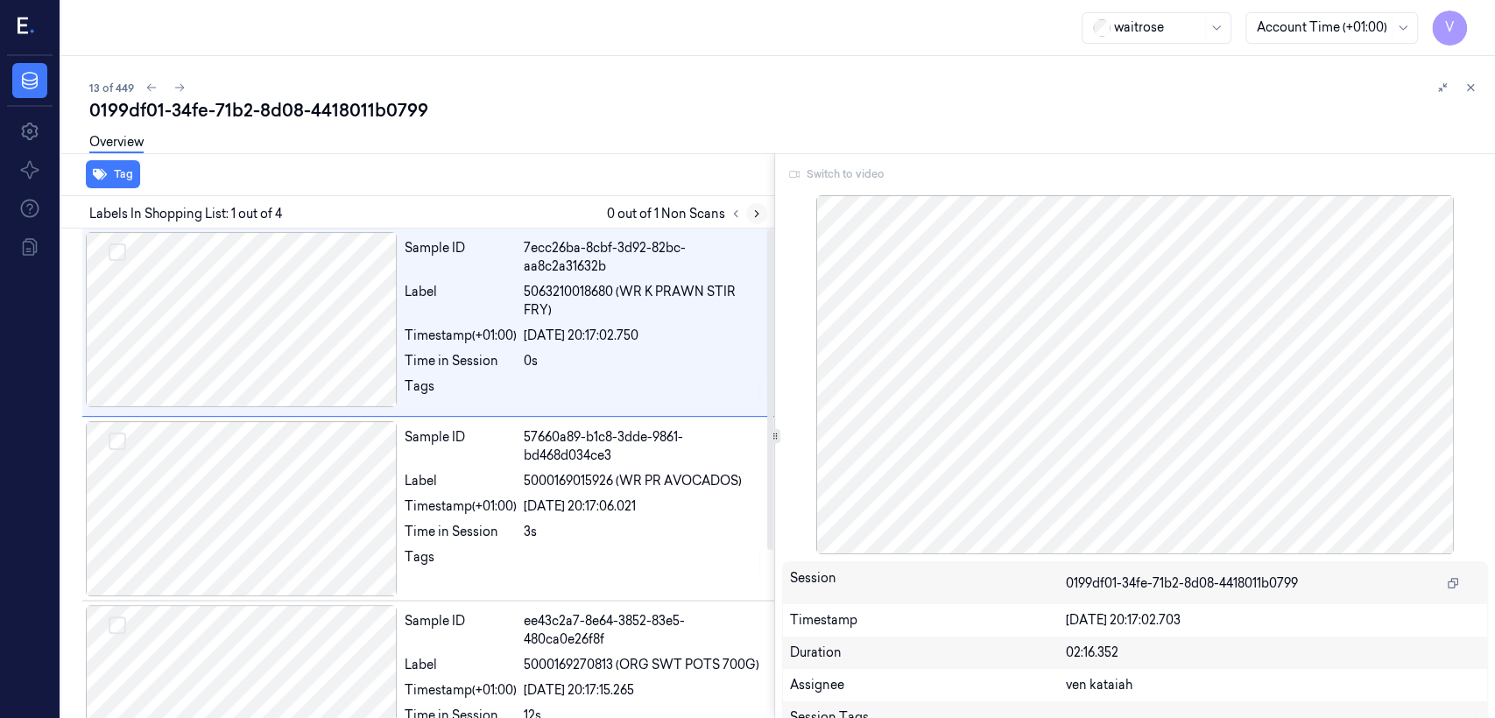
click at [756, 214] on icon at bounding box center [757, 214] width 12 height 12
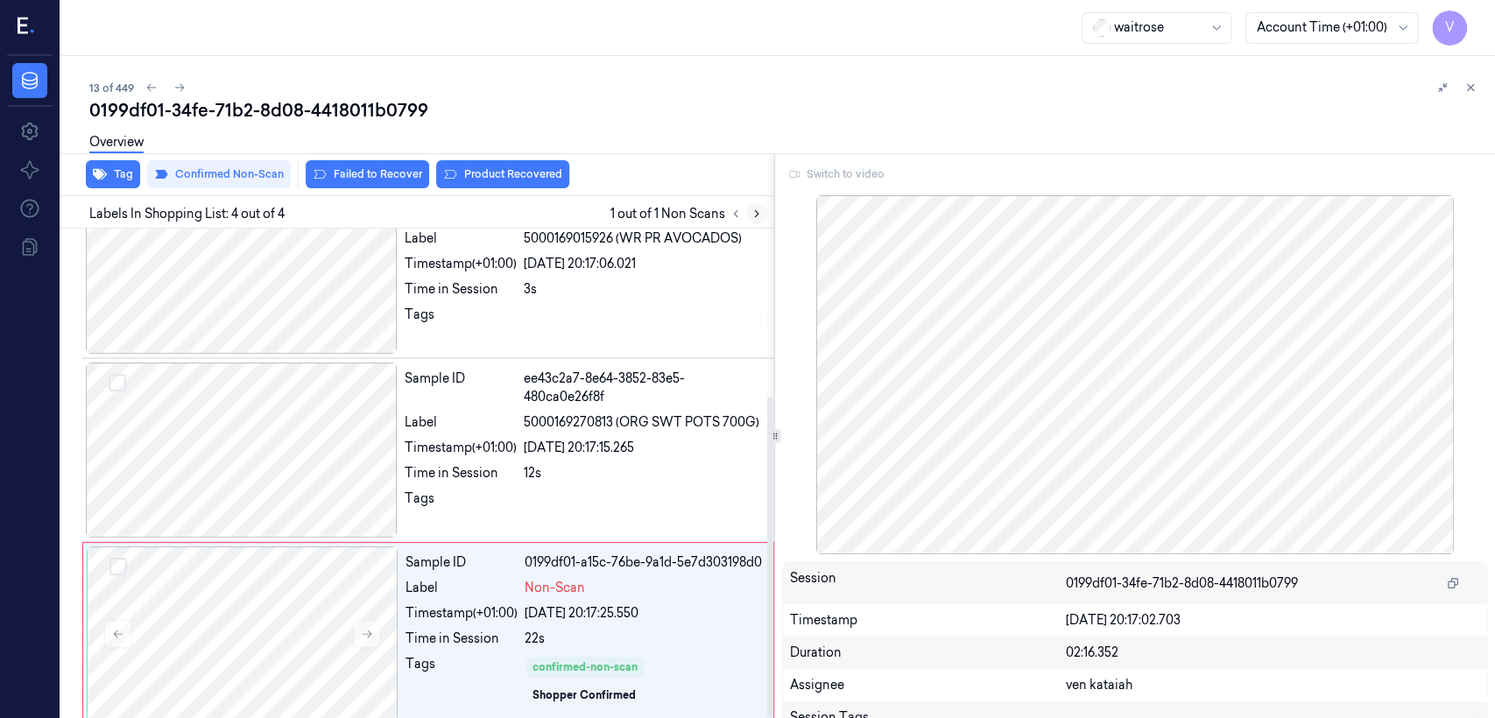
scroll to position [256, 0]
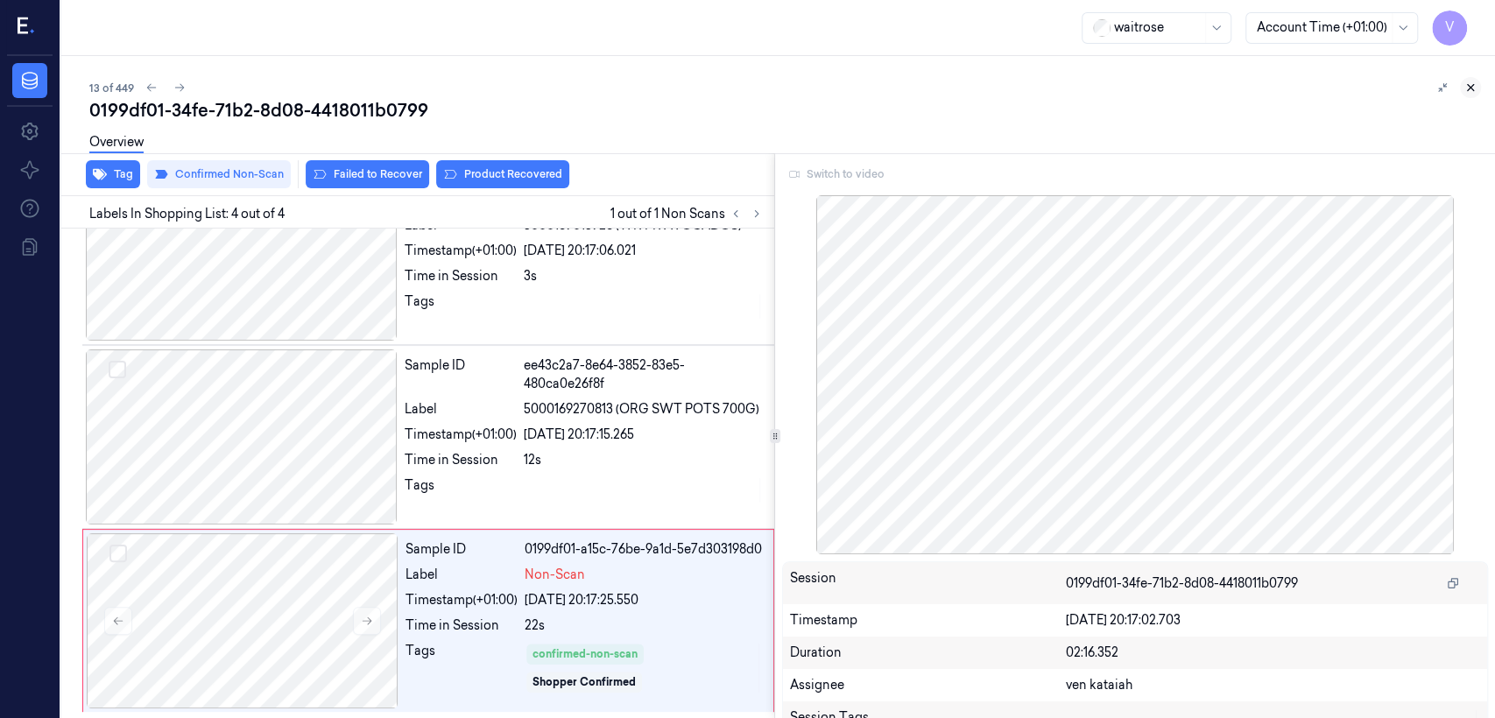
click at [815, 94] on button at bounding box center [1470, 87] width 21 height 21
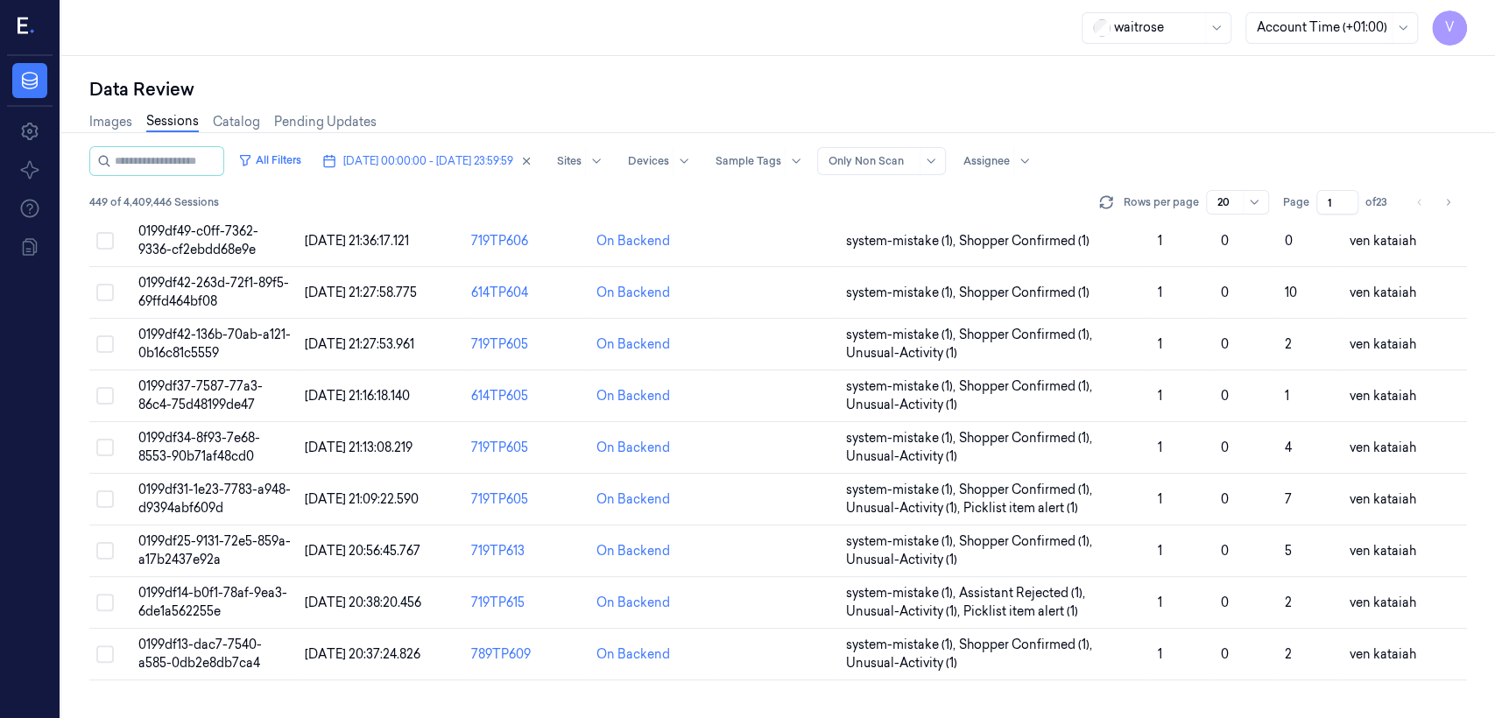
scroll to position [434, 0]
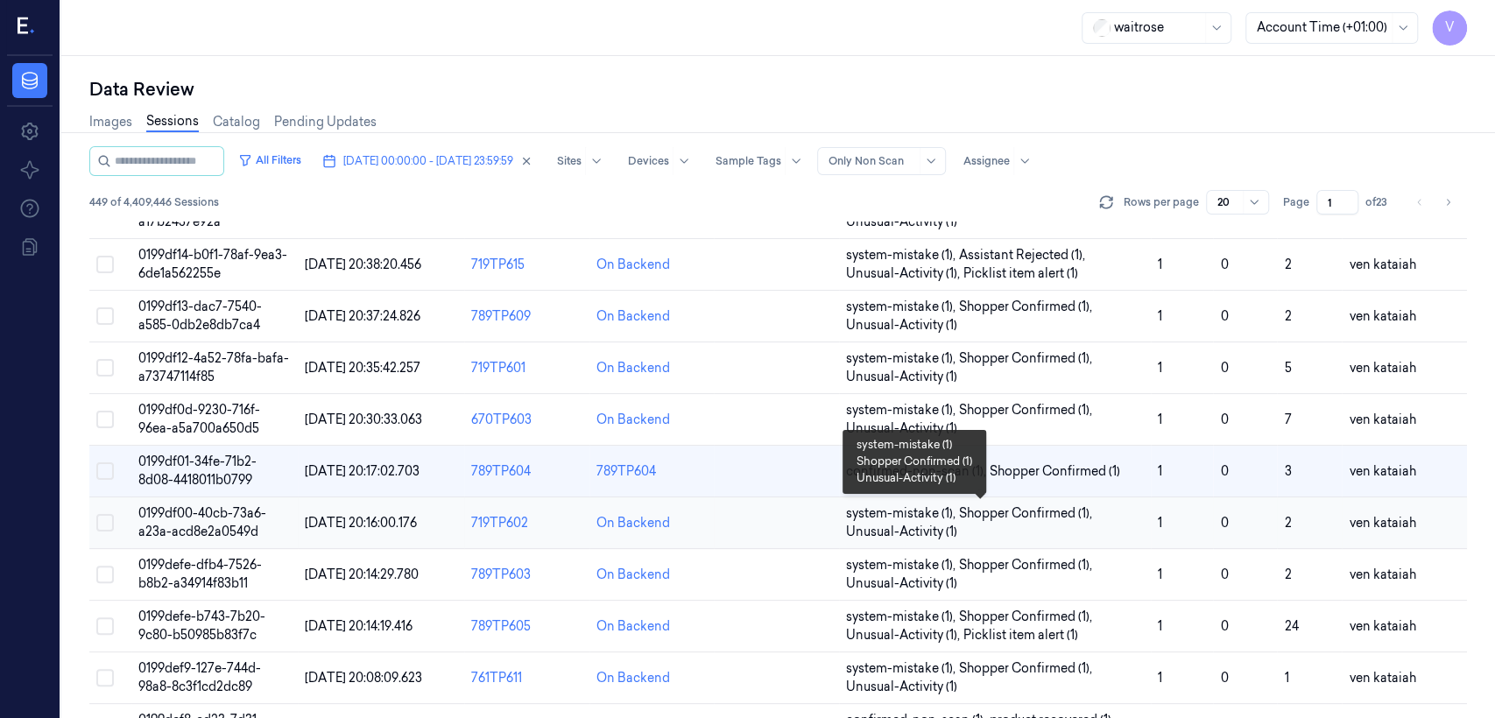
click at [815, 518] on span "system-mistake (1) ," at bounding box center [902, 513] width 113 height 18
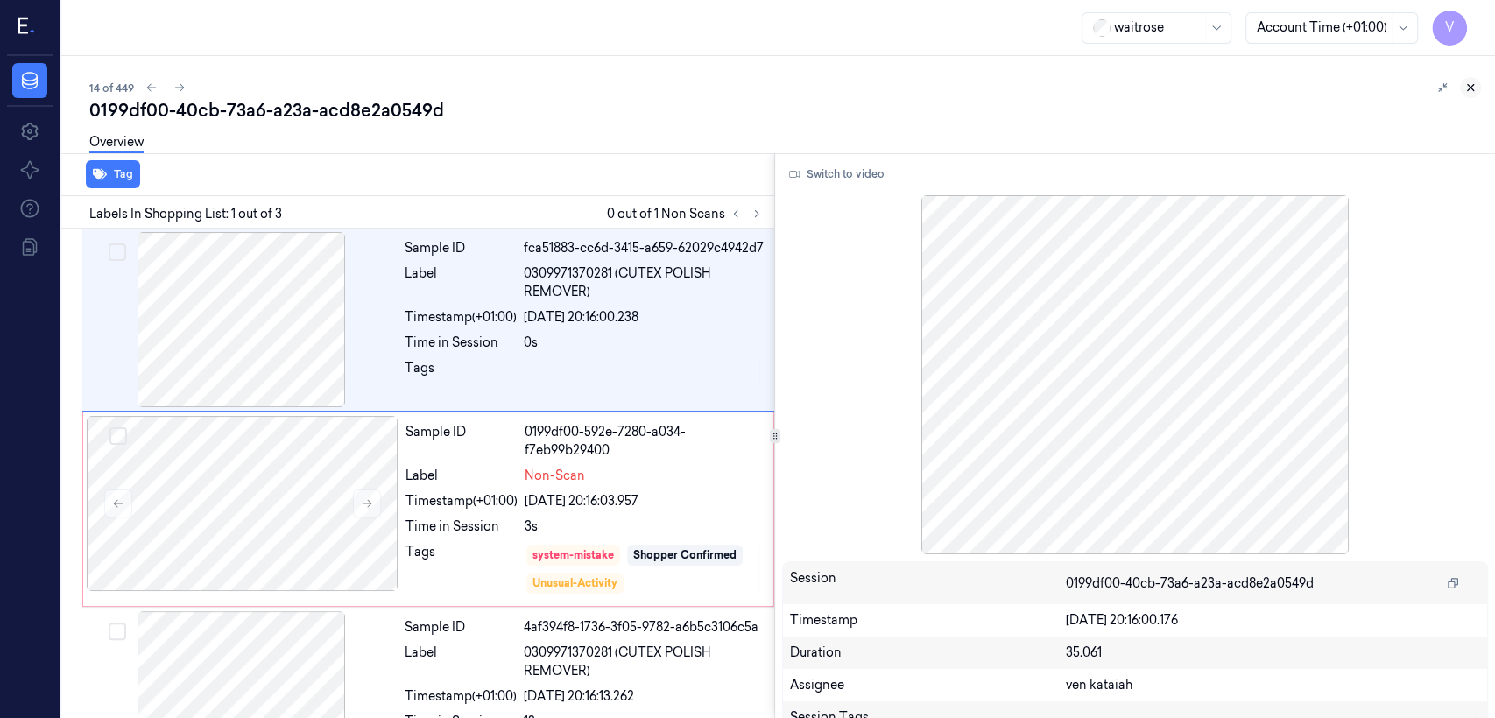
click at [815, 88] on icon at bounding box center [1470, 87] width 12 height 12
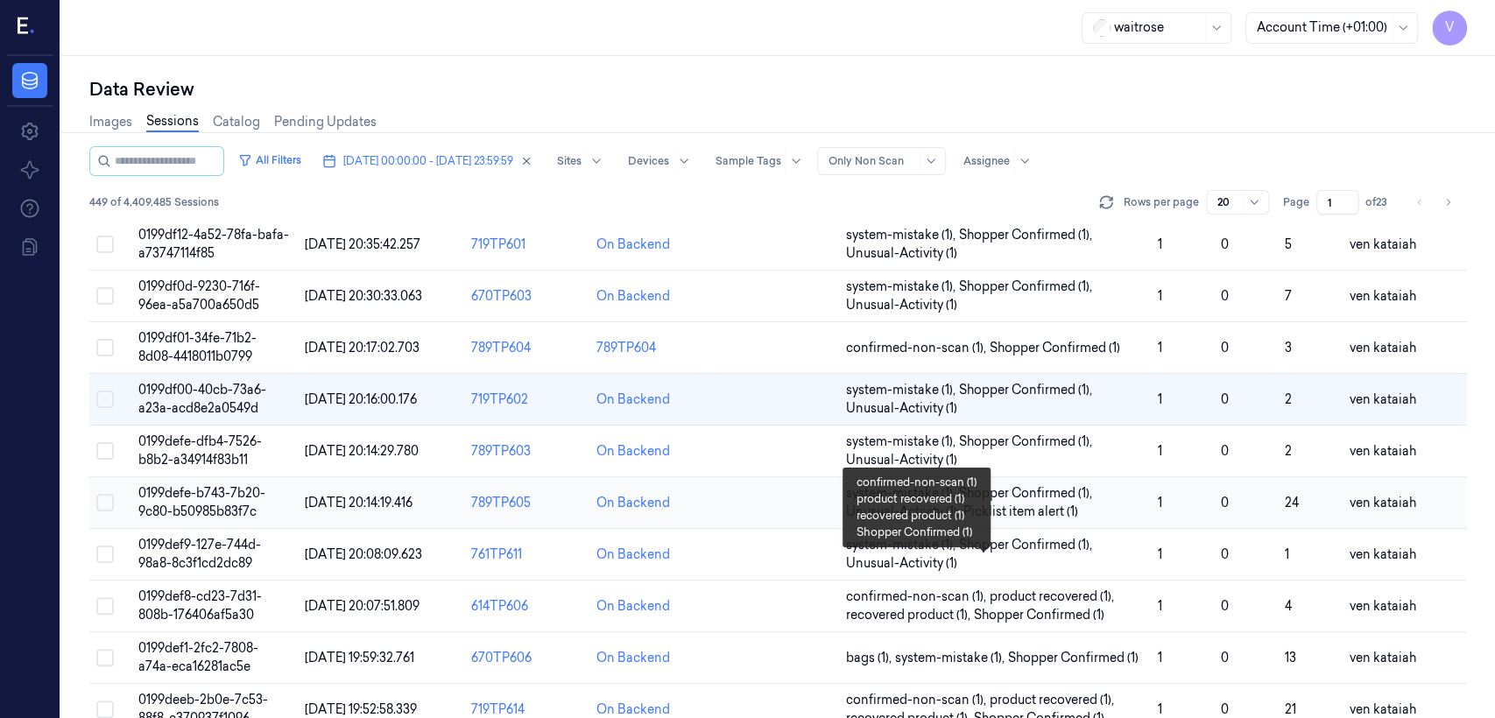
scroll to position [587, 0]
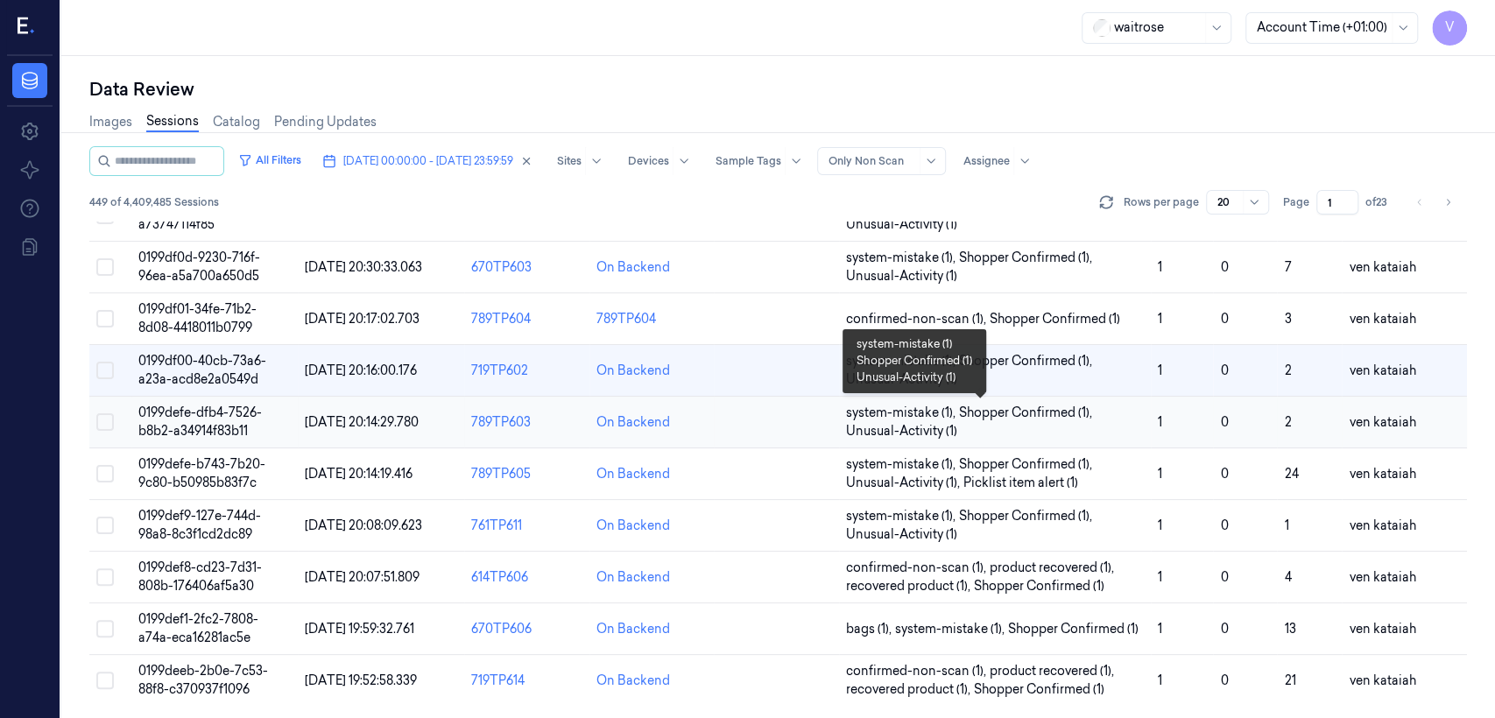
click at [815, 408] on span "system-mistake (1) ," at bounding box center [902, 413] width 113 height 18
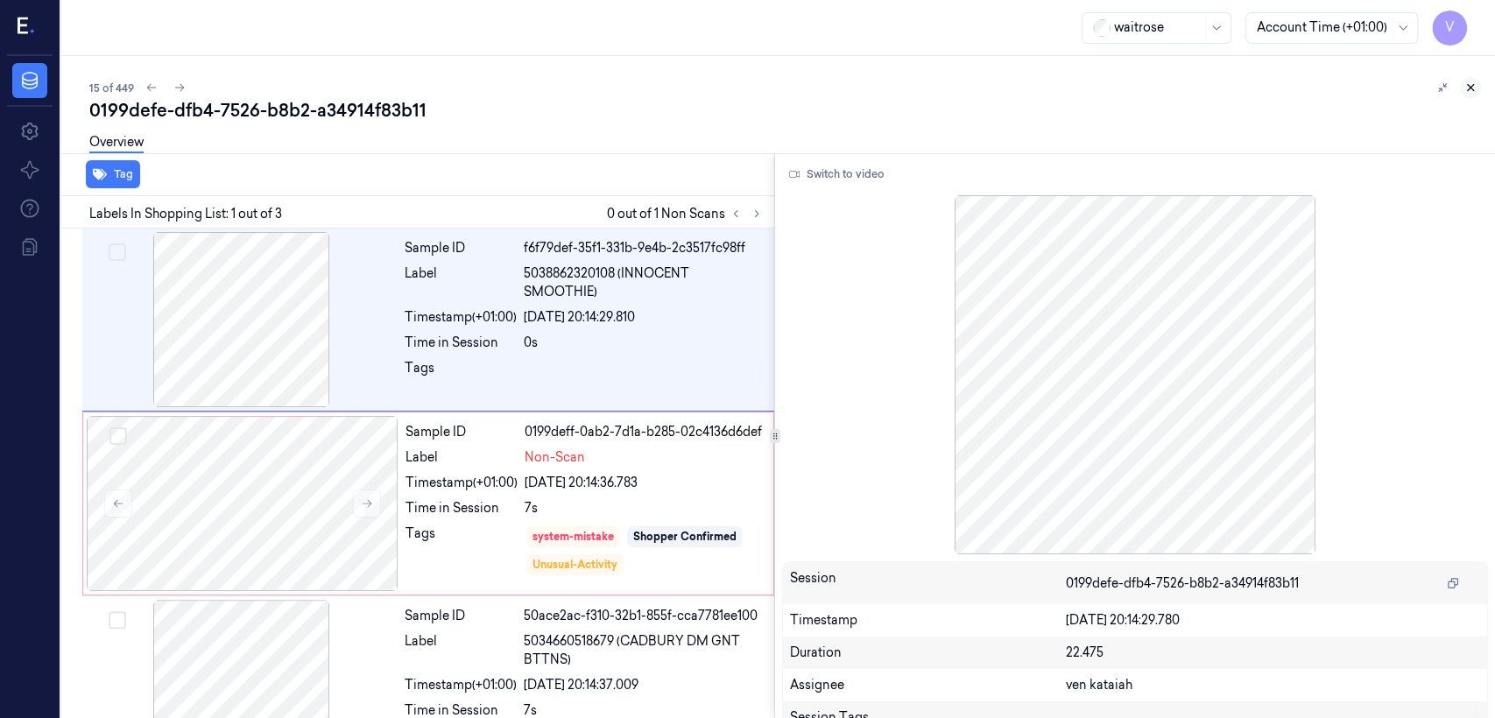
click at [815, 81] on button at bounding box center [1470, 87] width 21 height 21
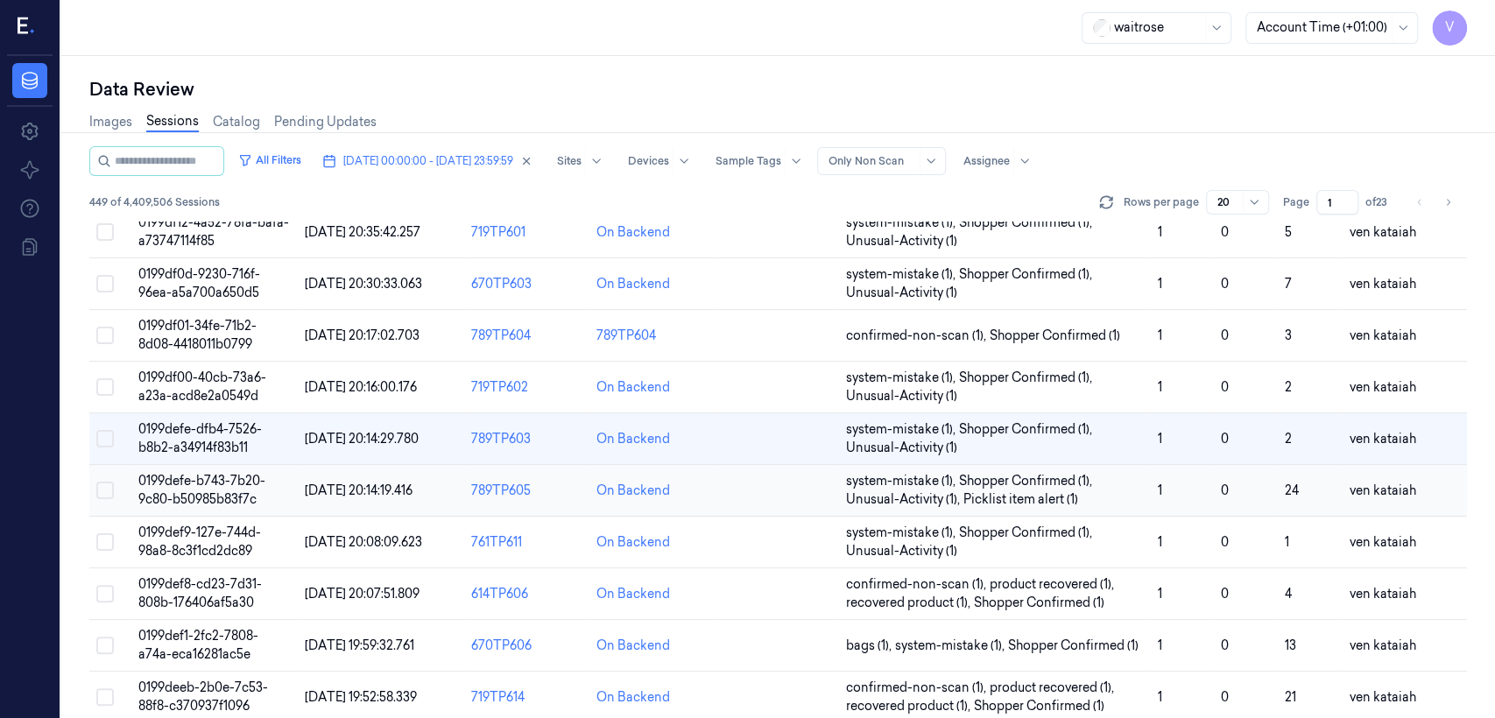
scroll to position [587, 0]
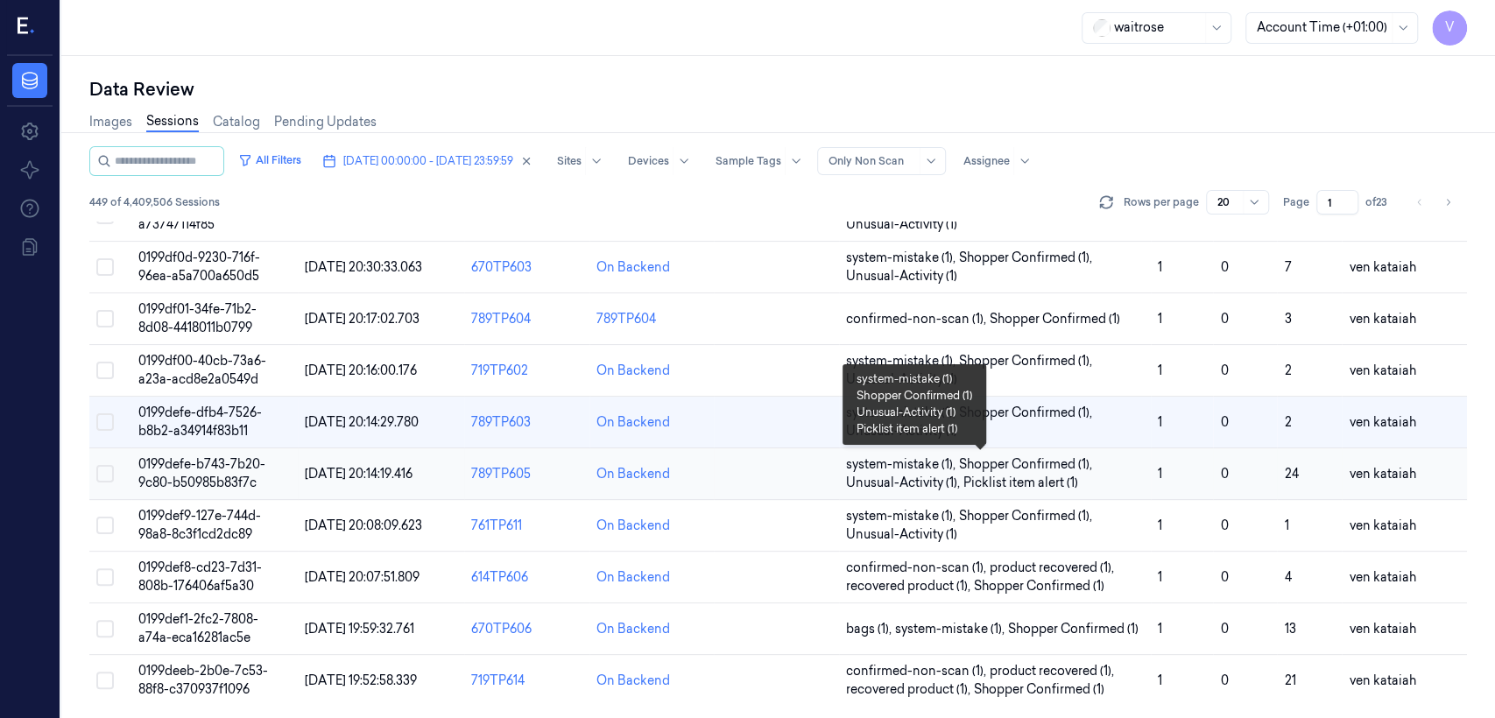
click at [815, 478] on span "Picklist item alert (1)" at bounding box center [1020, 483] width 115 height 18
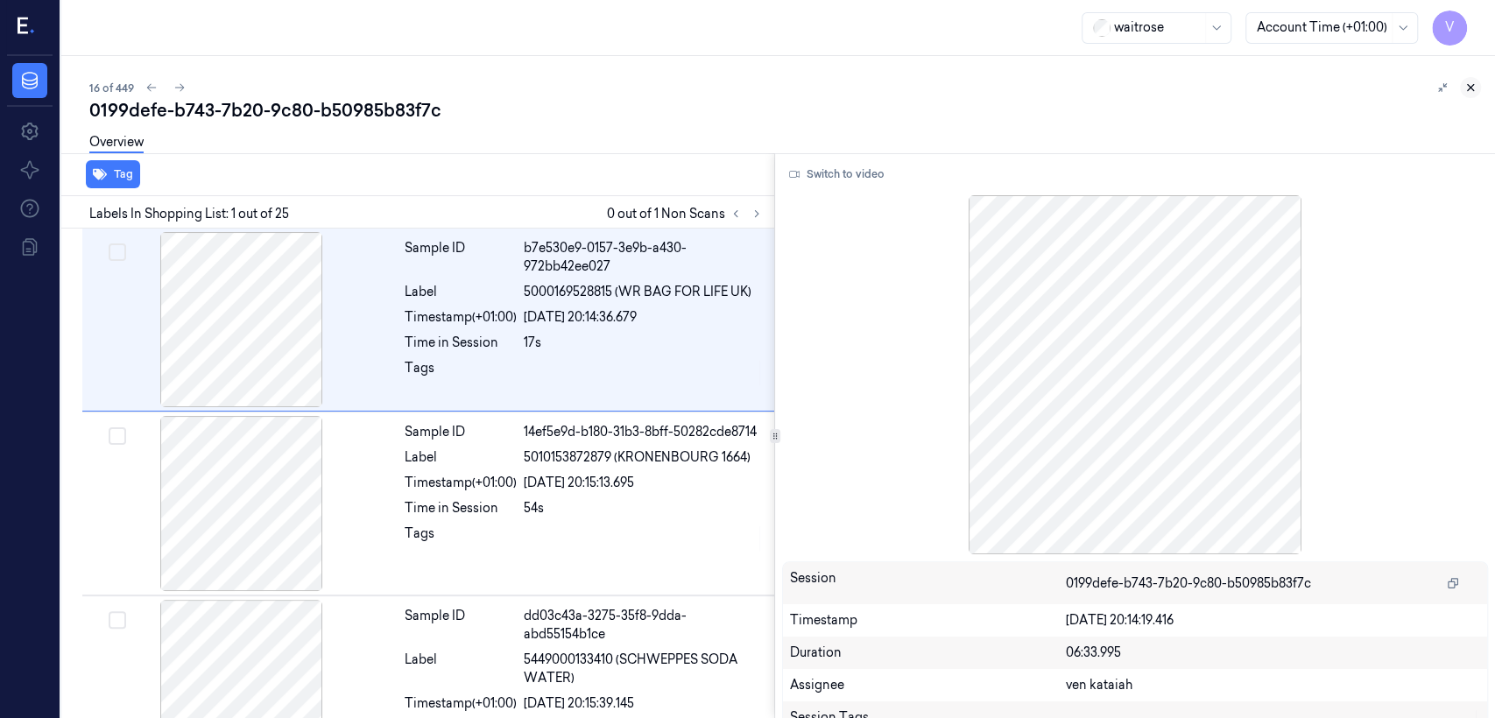
click at [815, 83] on button at bounding box center [1470, 87] width 21 height 21
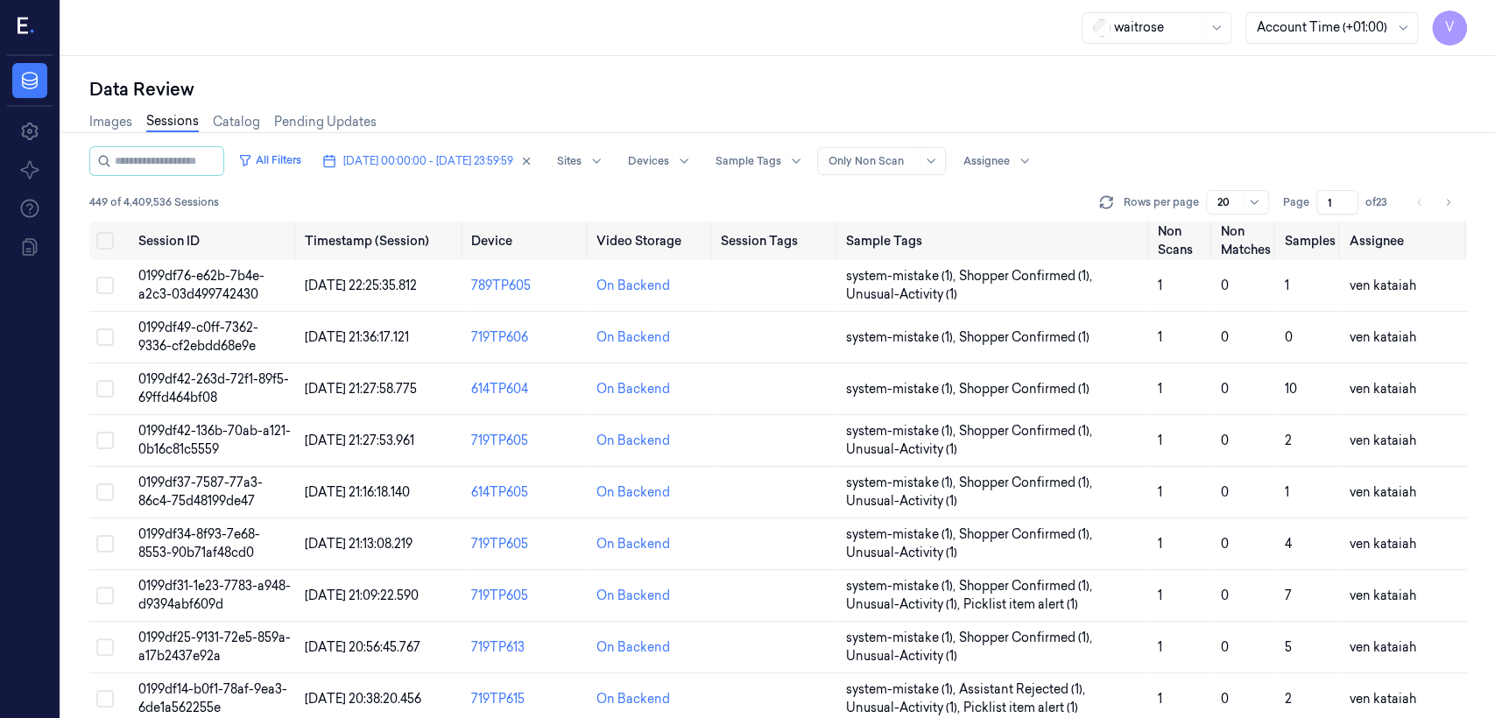
scroll to position [587, 0]
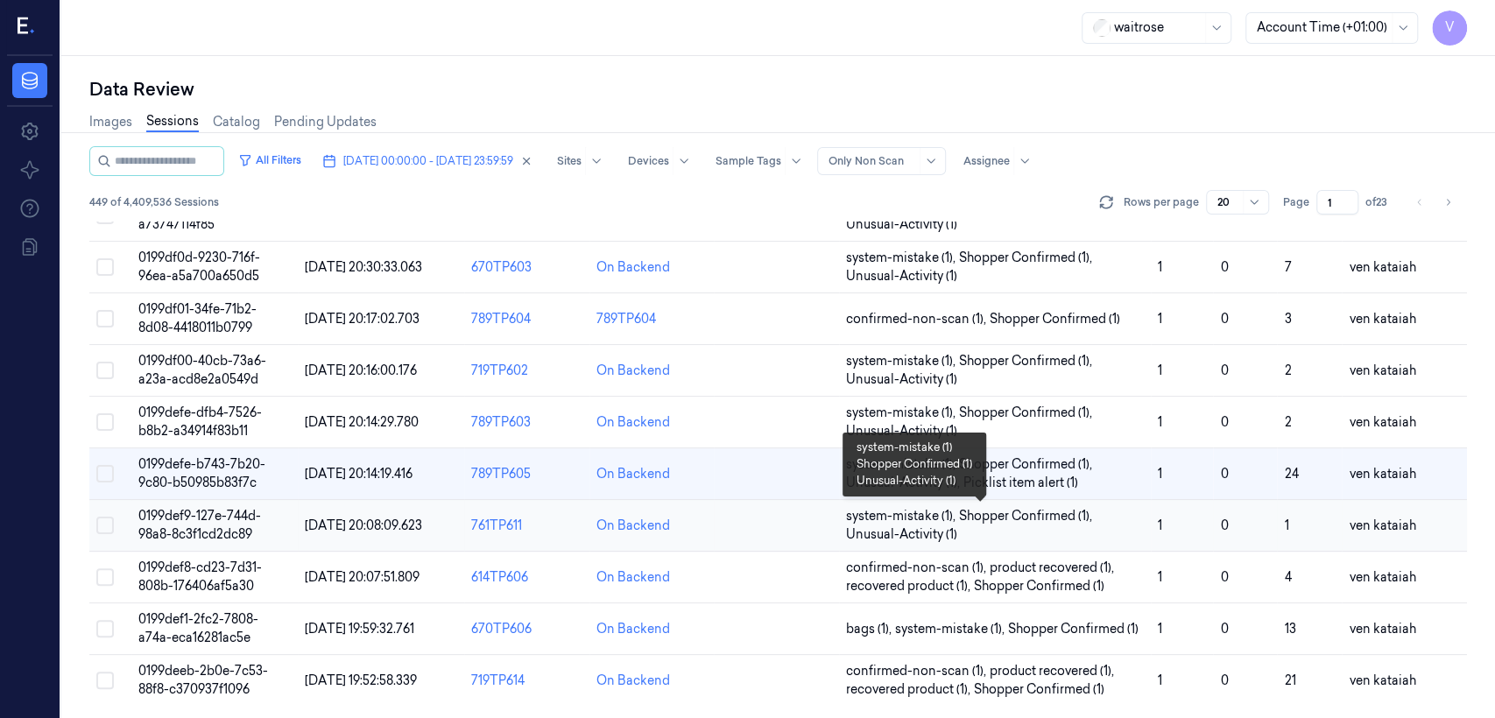
click at [815, 518] on span "system-mistake (1) ," at bounding box center [902, 516] width 113 height 18
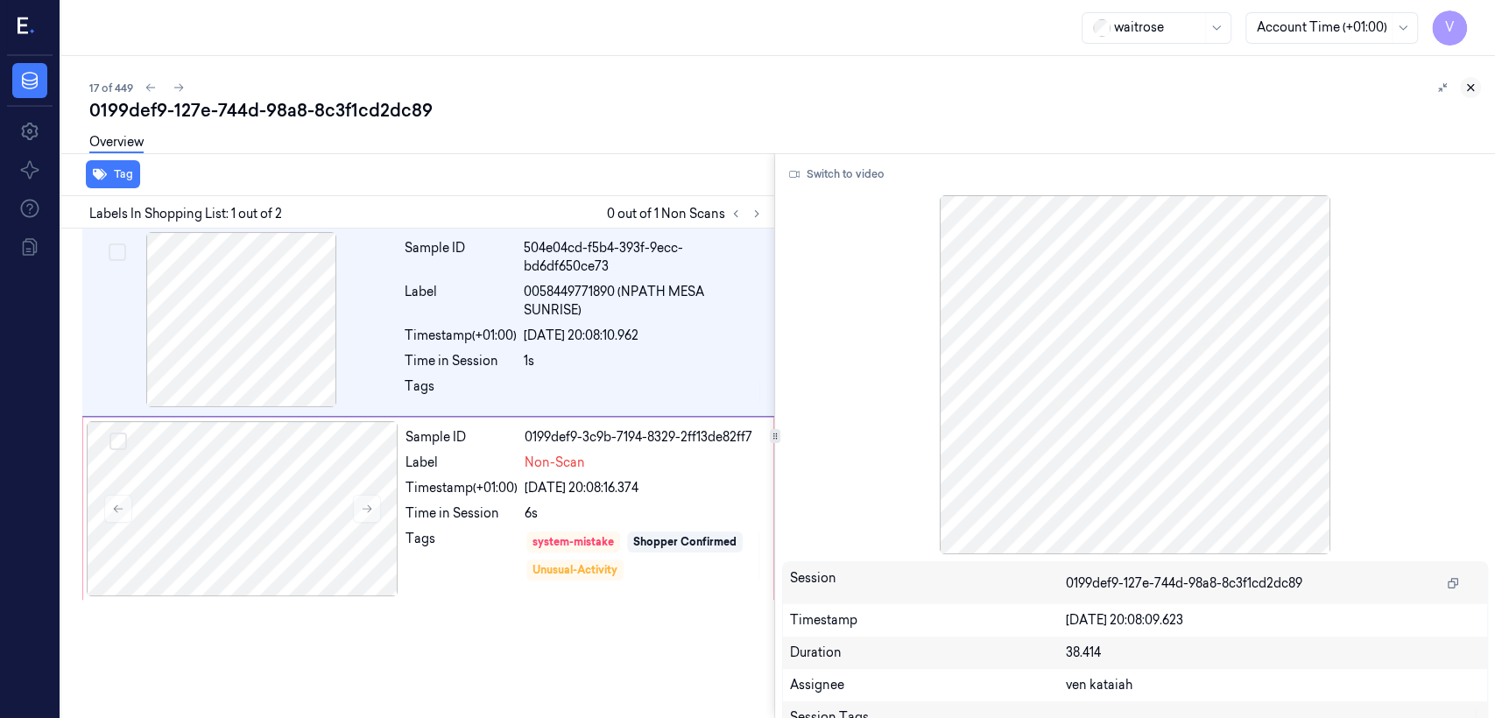
click at [815, 83] on icon at bounding box center [1470, 87] width 12 height 12
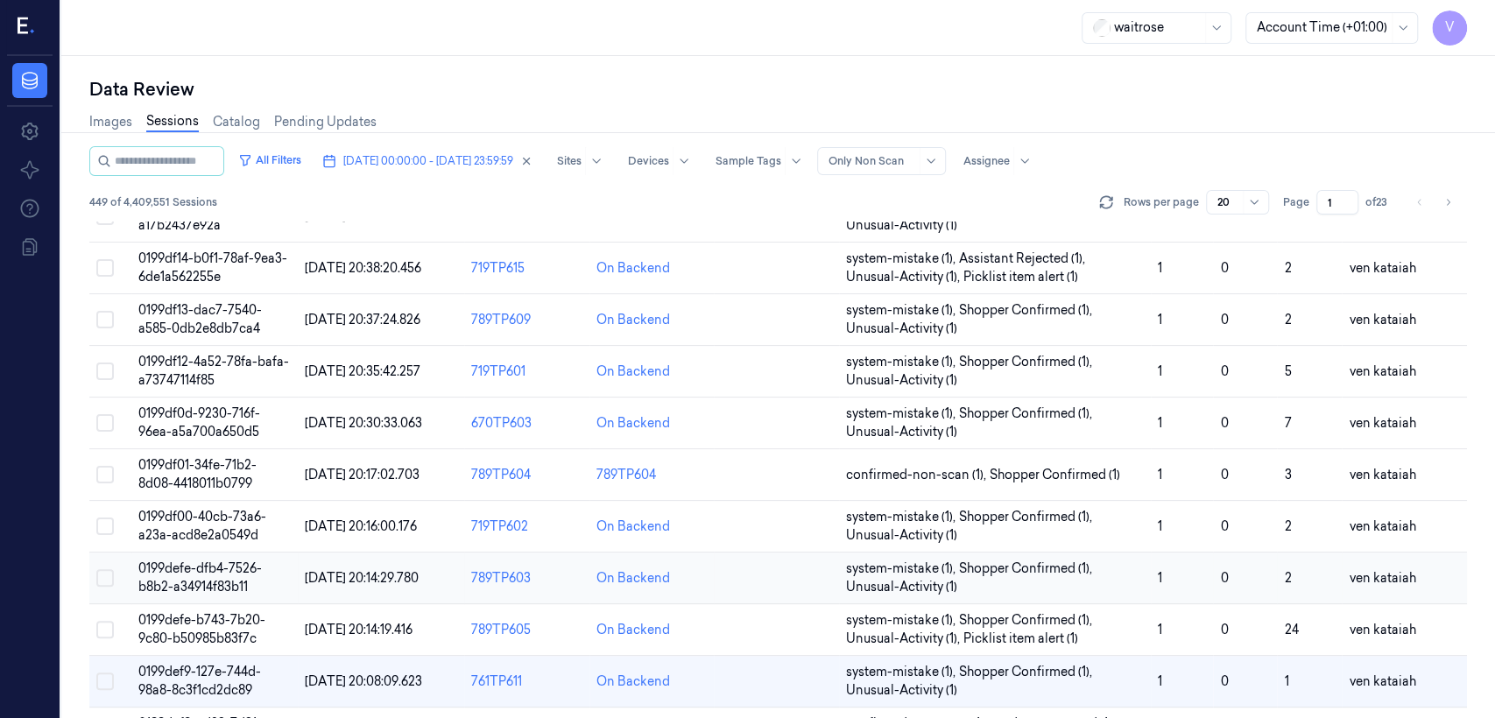
scroll to position [587, 0]
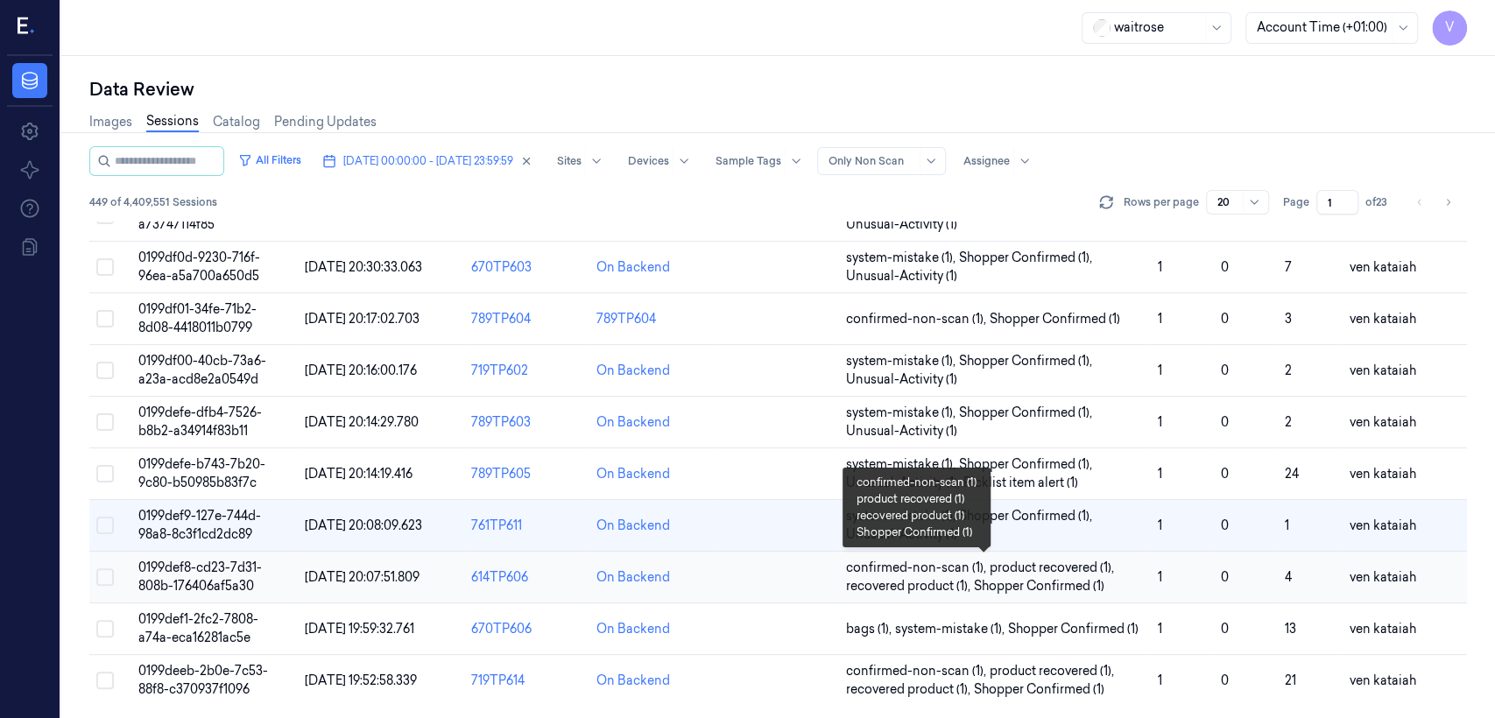
click at [815, 550] on span "Shopper Confirmed (1)" at bounding box center [1039, 586] width 130 height 18
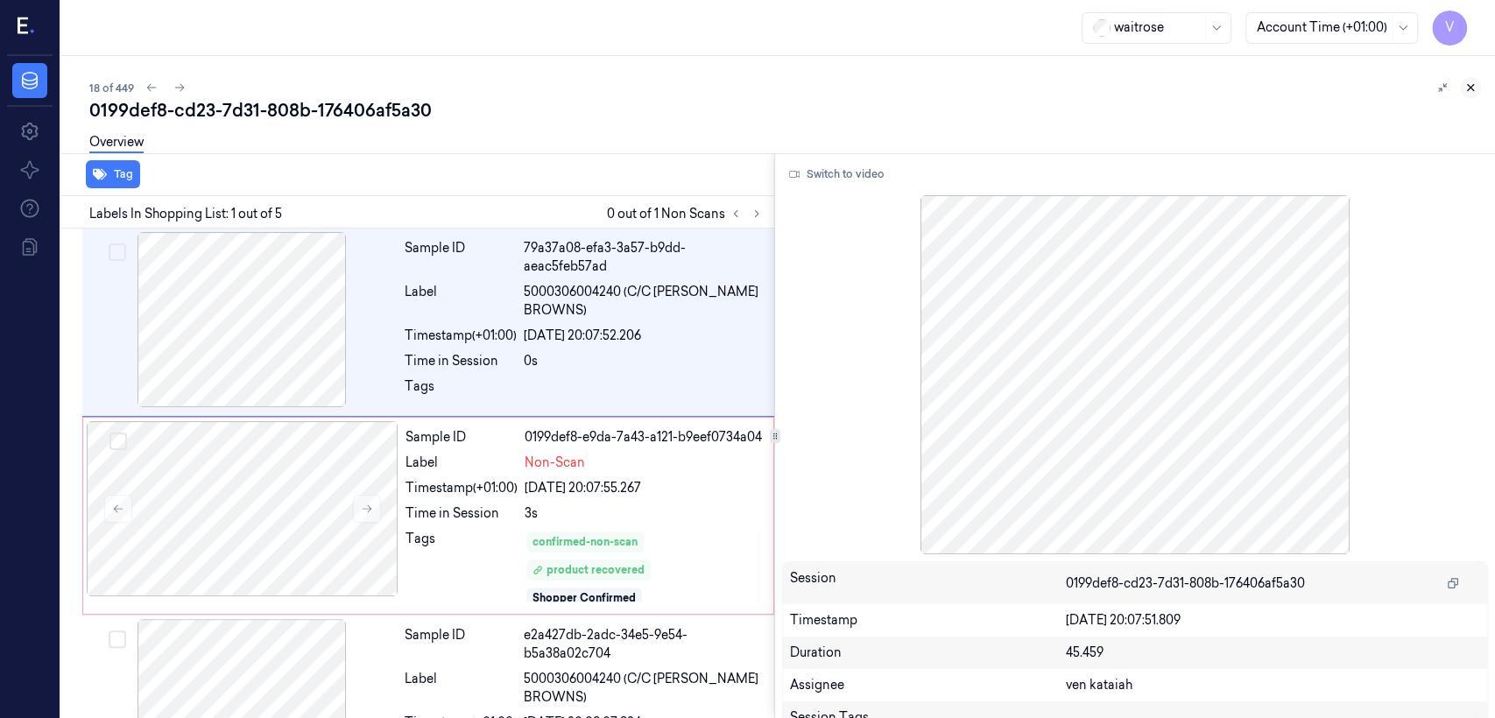
click at [815, 89] on icon at bounding box center [1470, 87] width 12 height 12
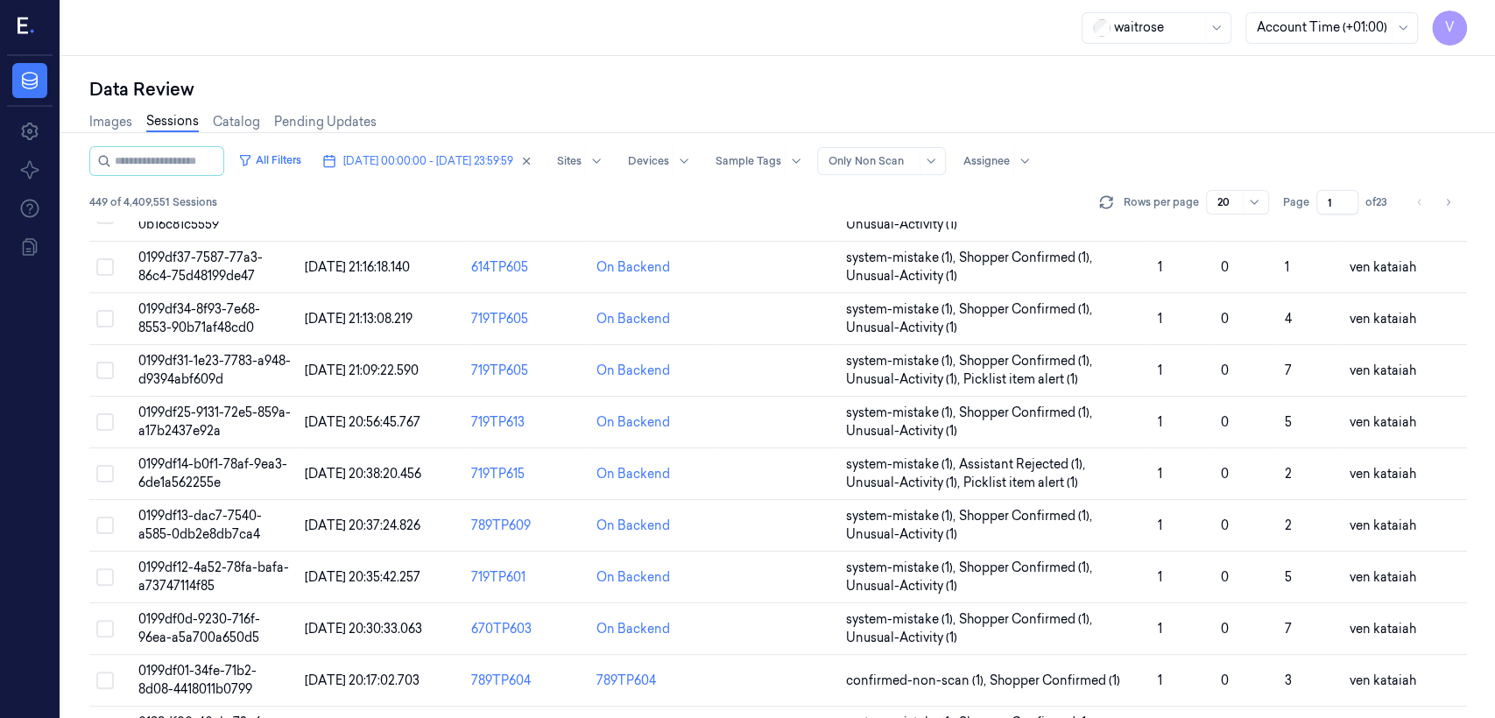
scroll to position [587, 0]
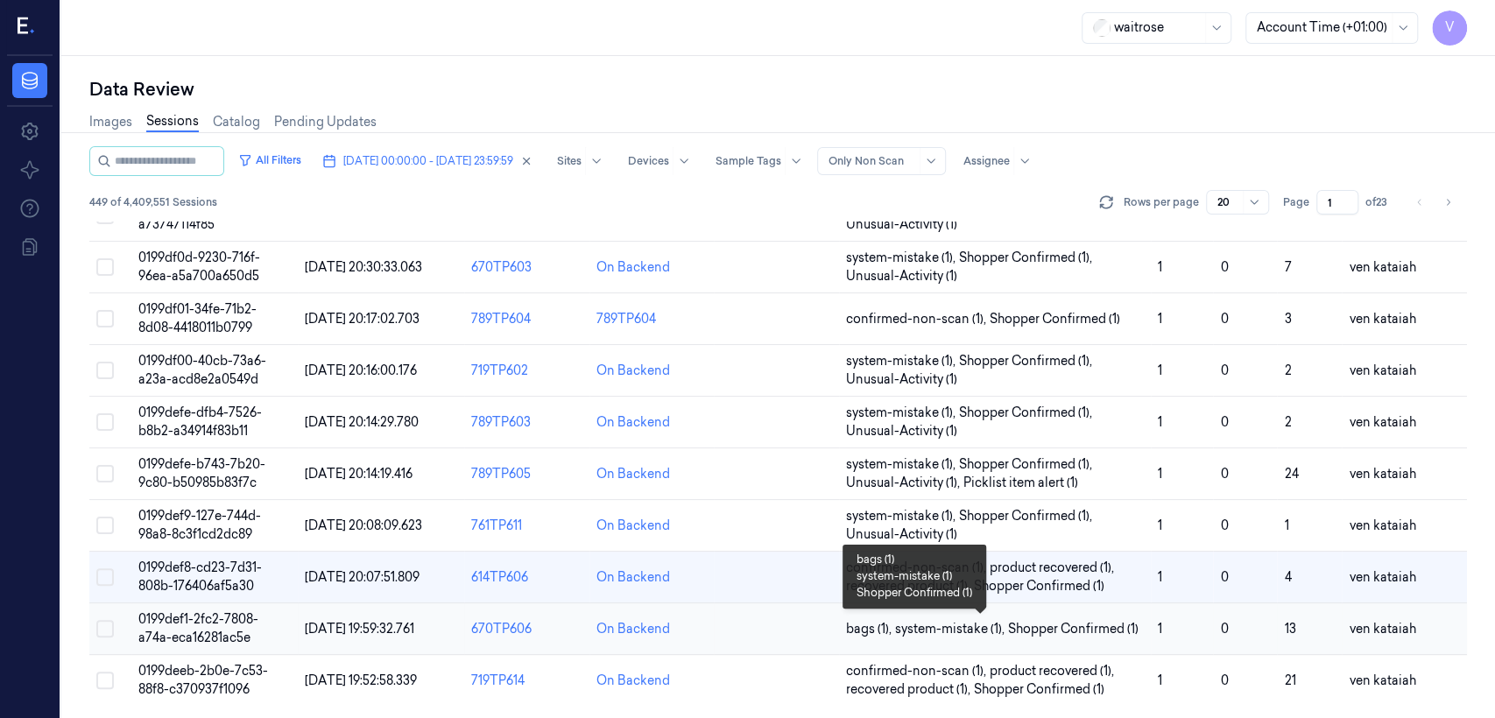
click at [815, 550] on span "Shopper Confirmed (1)" at bounding box center [1073, 629] width 130 height 18
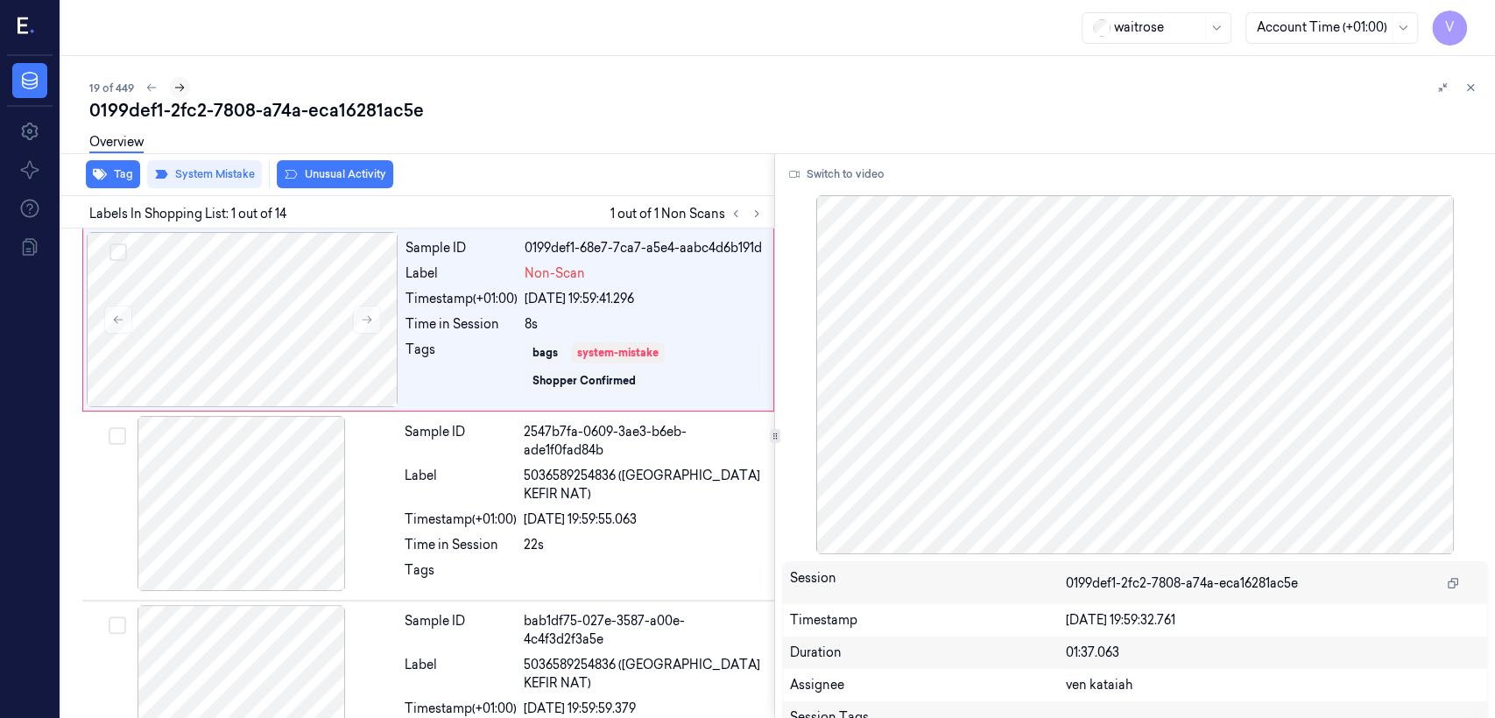
click at [174, 86] on icon at bounding box center [179, 87] width 12 height 12
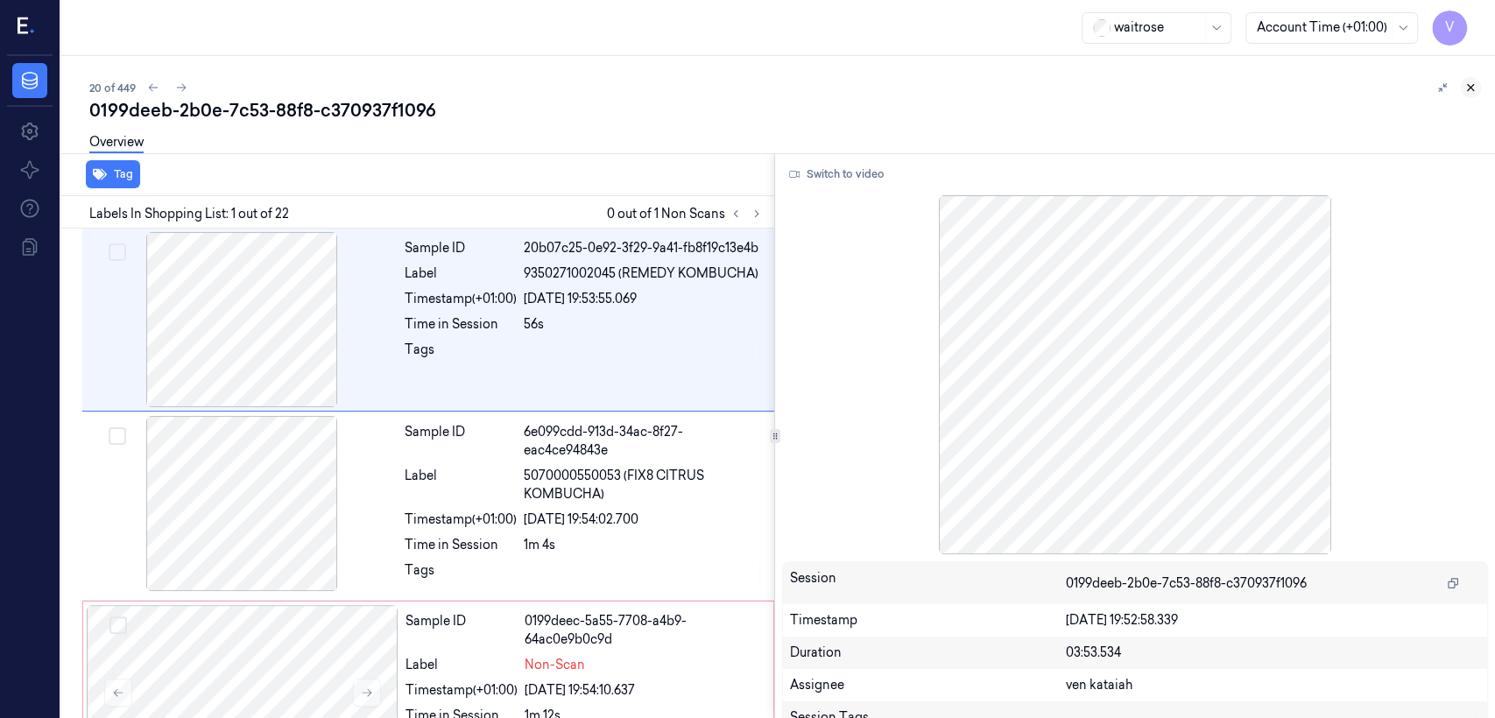
click at [815, 81] on icon at bounding box center [1470, 87] width 12 height 12
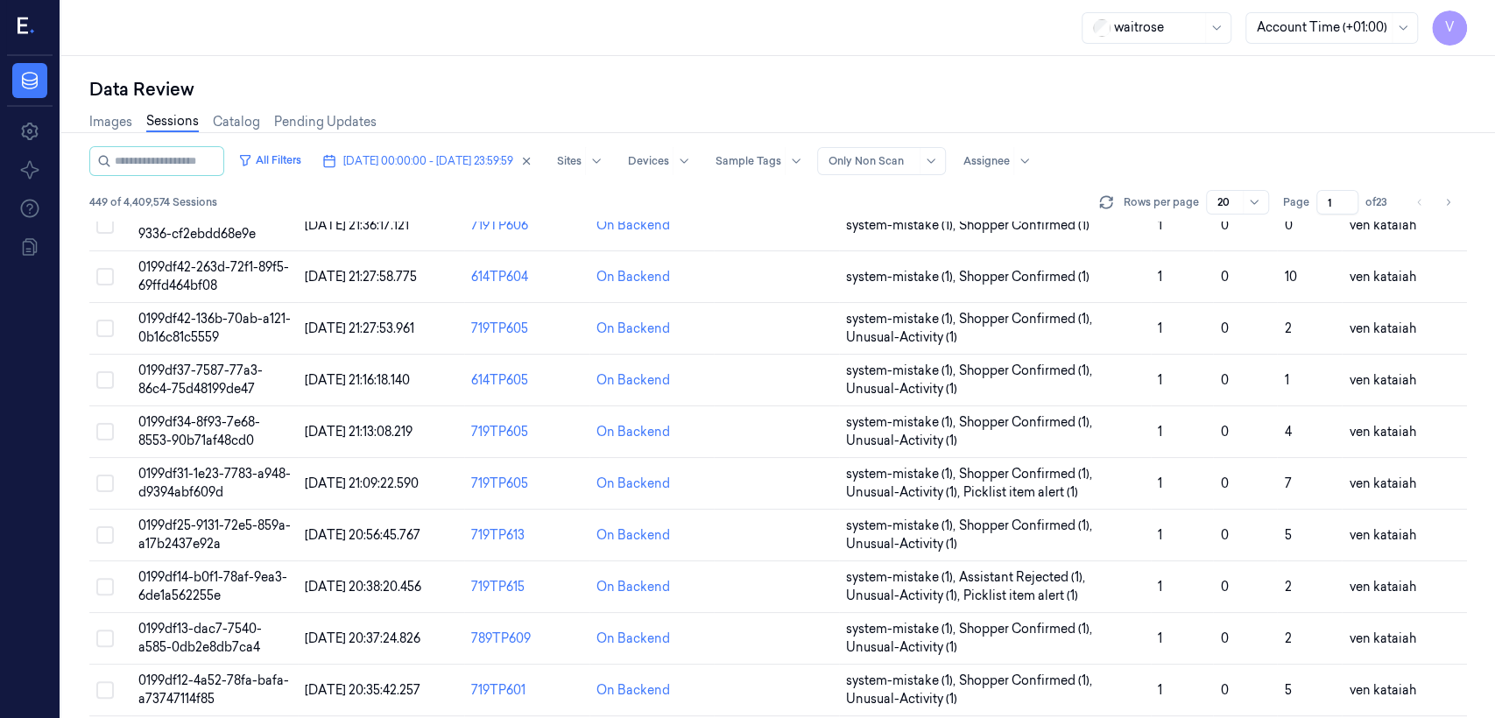
scroll to position [587, 0]
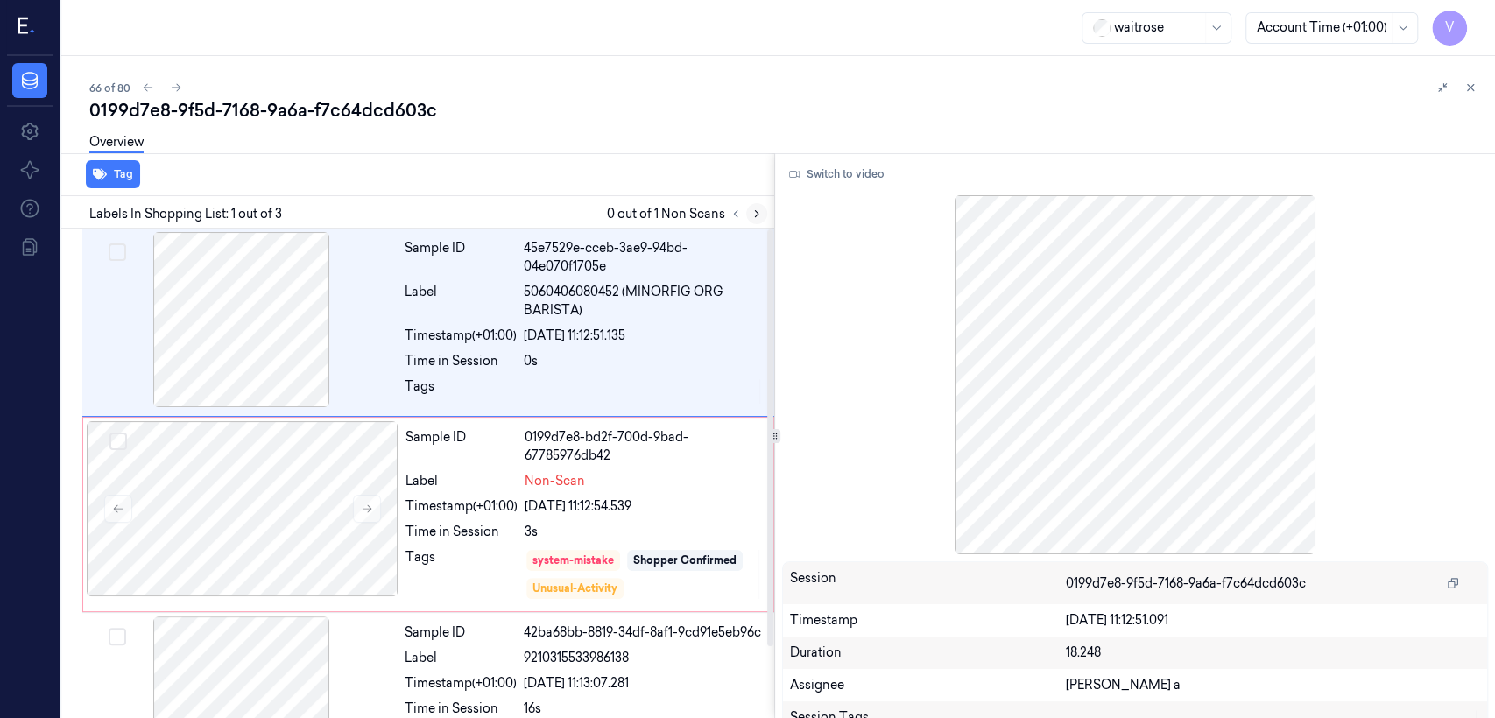
click at [751, 220] on button at bounding box center [756, 213] width 21 height 21
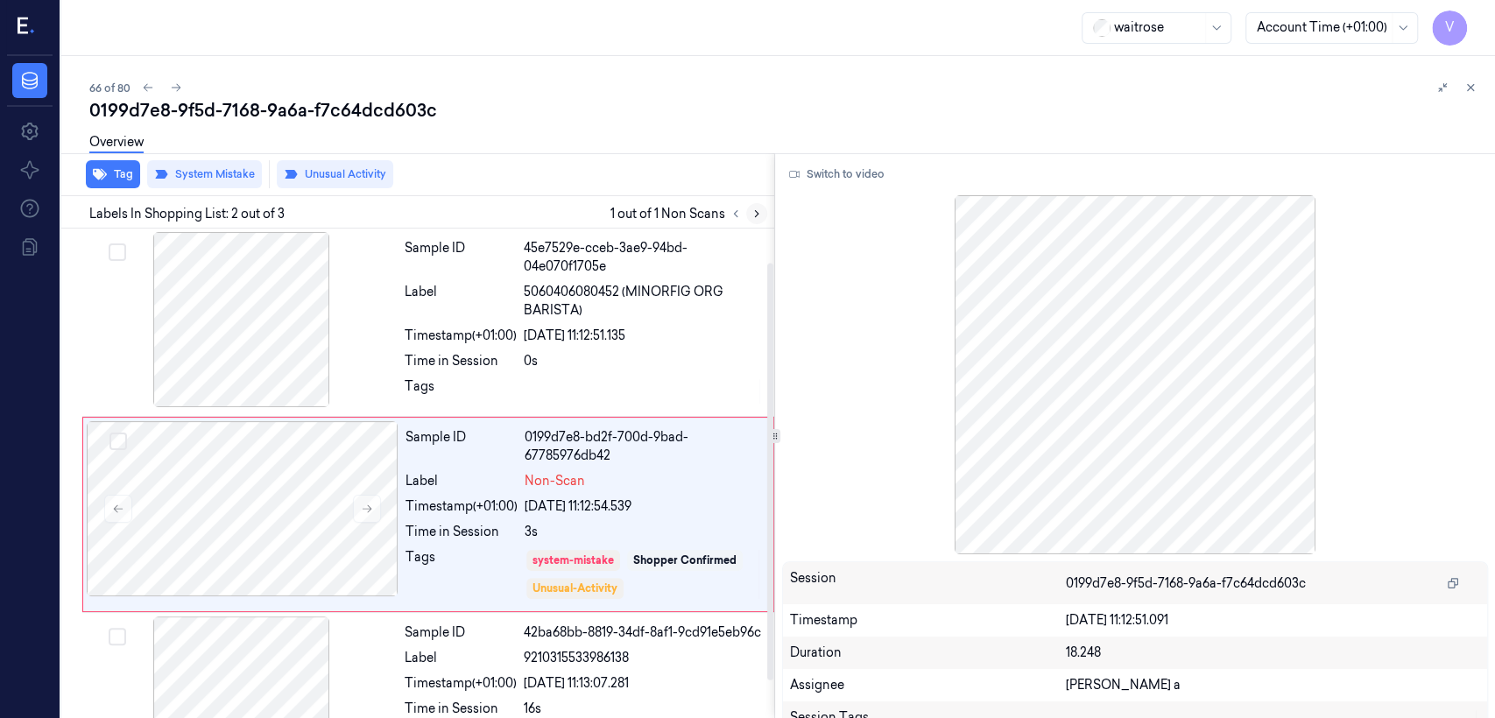
scroll to position [40, 0]
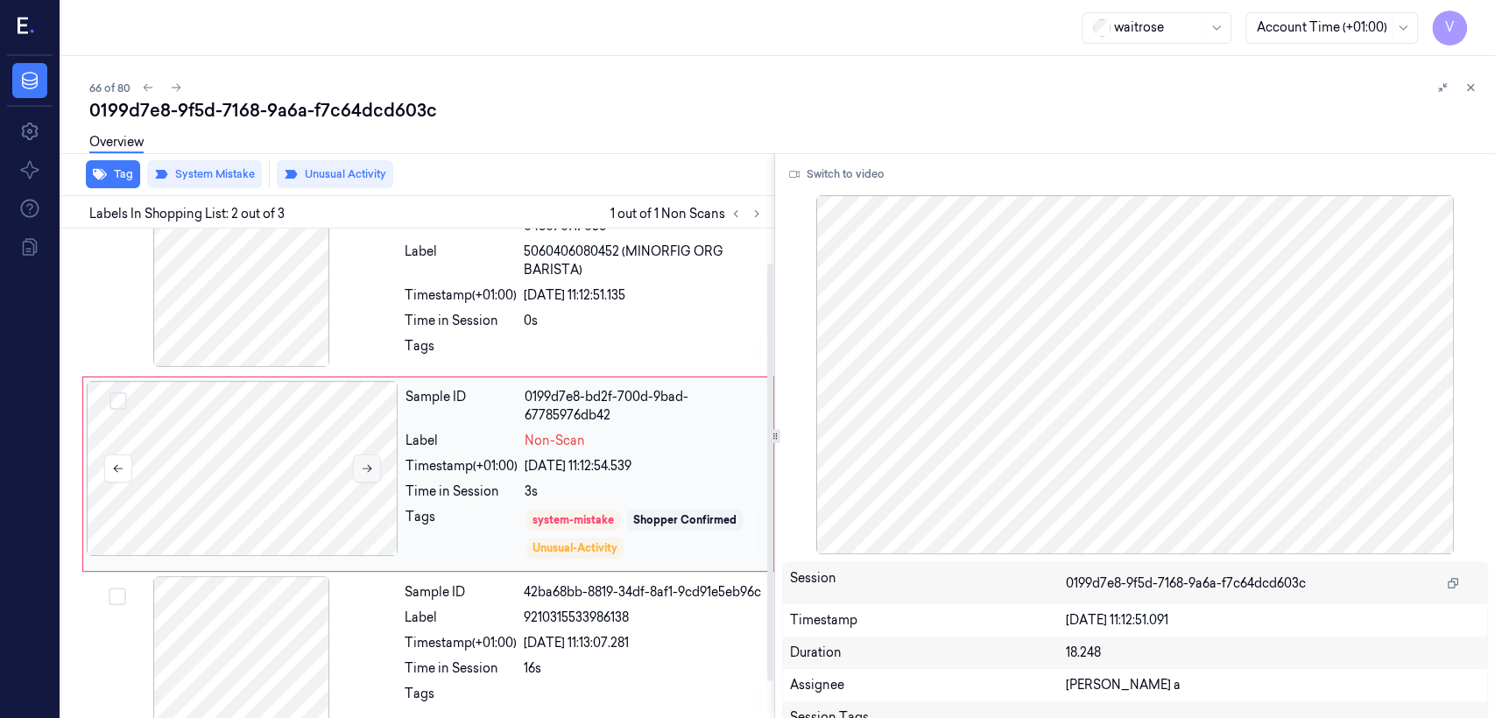
click at [375, 473] on button at bounding box center [367, 469] width 28 height 28
click at [561, 280] on div "Sample ID 45e7529e-cceb-3ae9-94bd-04e070f1705e Label 5060406080452 (MINORFIG OR…" at bounding box center [584, 282] width 373 height 180
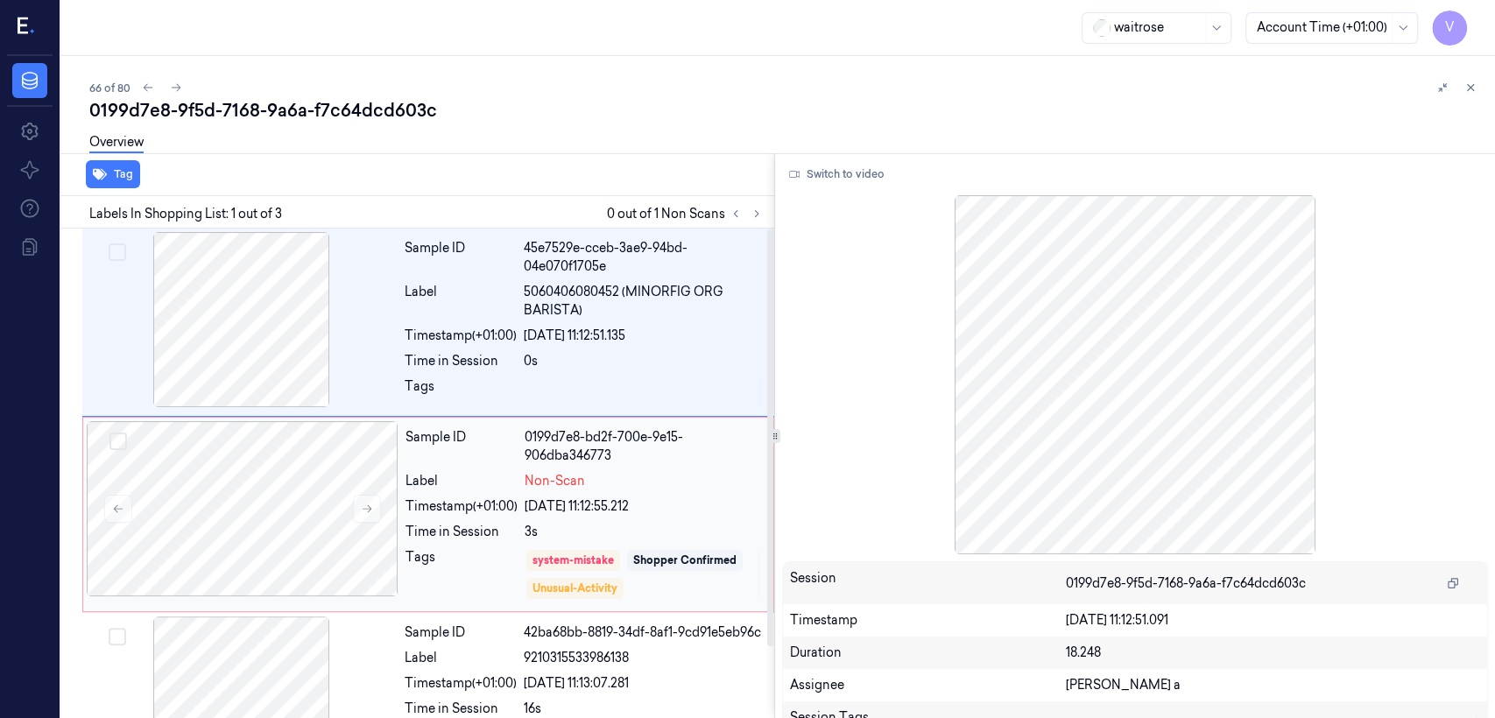
click at [480, 494] on div "Sample ID 0199d7e8-bd2f-700e-9e15-906dba346773 Label Non-Scan Timestamp (+01:00…" at bounding box center [583, 514] width 371 height 187
